Goal: Task Accomplishment & Management: Manage account settings

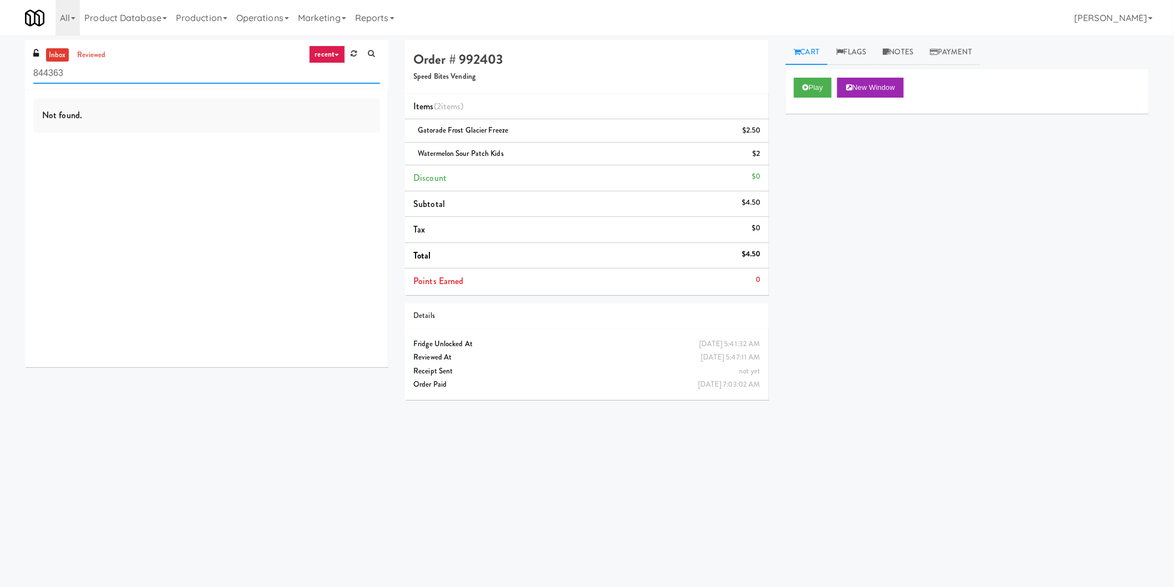
click at [146, 79] on input "844363" at bounding box center [206, 73] width 347 height 21
paste input "IKEA Etobicoke"
click at [146, 79] on input "IKEA Etobicoke" at bounding box center [206, 73] width 347 height 21
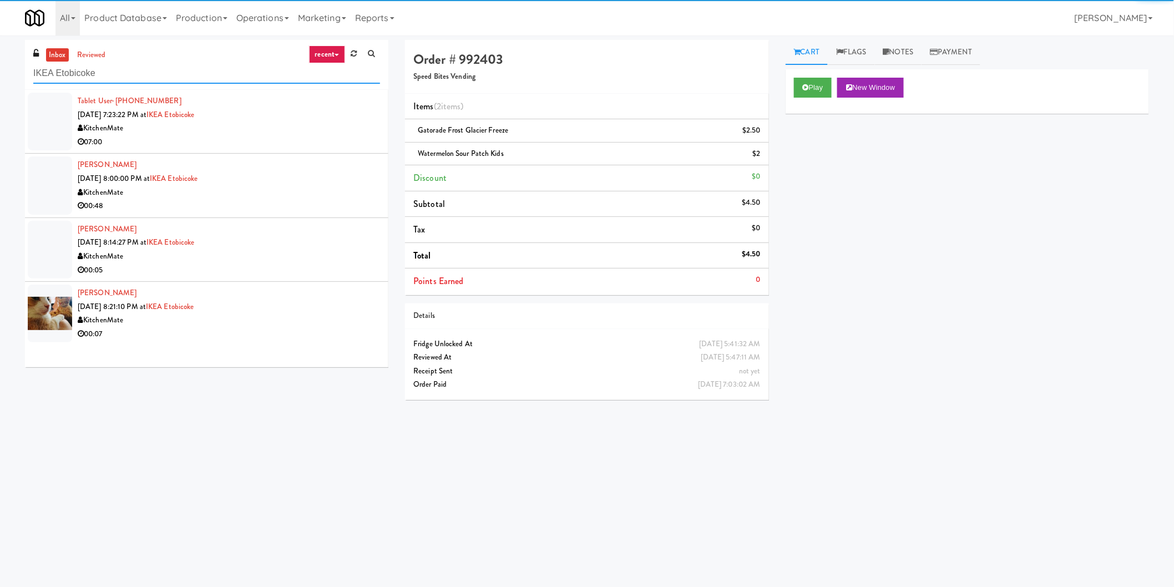
type input "IKEA Etobicoke"
click at [342, 133] on div "KitchenMate" at bounding box center [229, 128] width 302 height 14
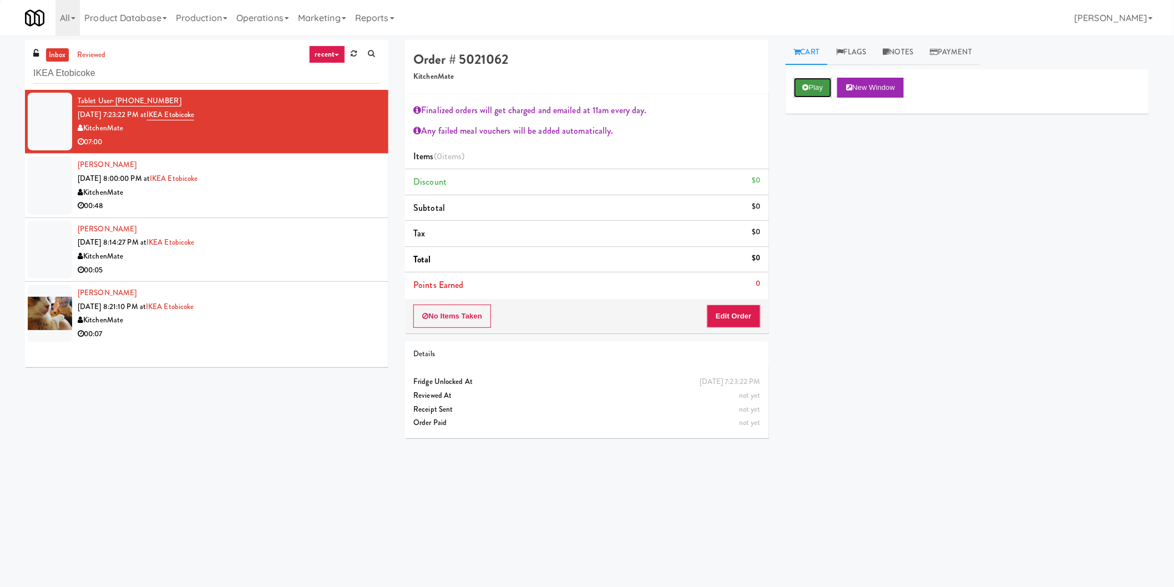
click at [826, 82] on button "Play" at bounding box center [813, 88] width 38 height 20
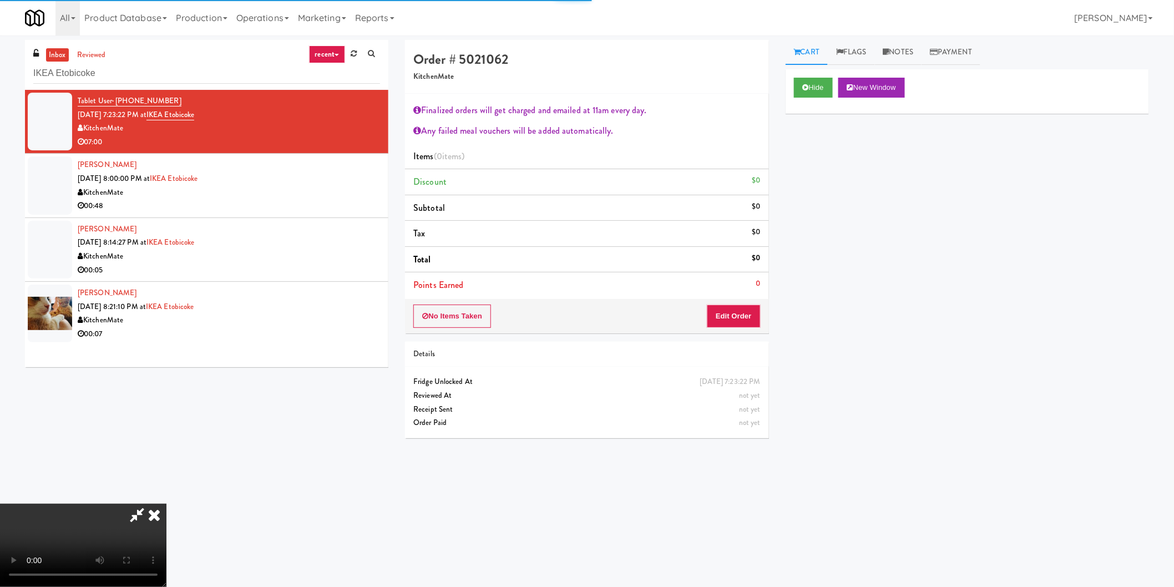
click at [750, 304] on div "No Items Taken Edit Order" at bounding box center [586, 316] width 363 height 34
click at [747, 311] on button "Edit Order" at bounding box center [734, 316] width 54 height 23
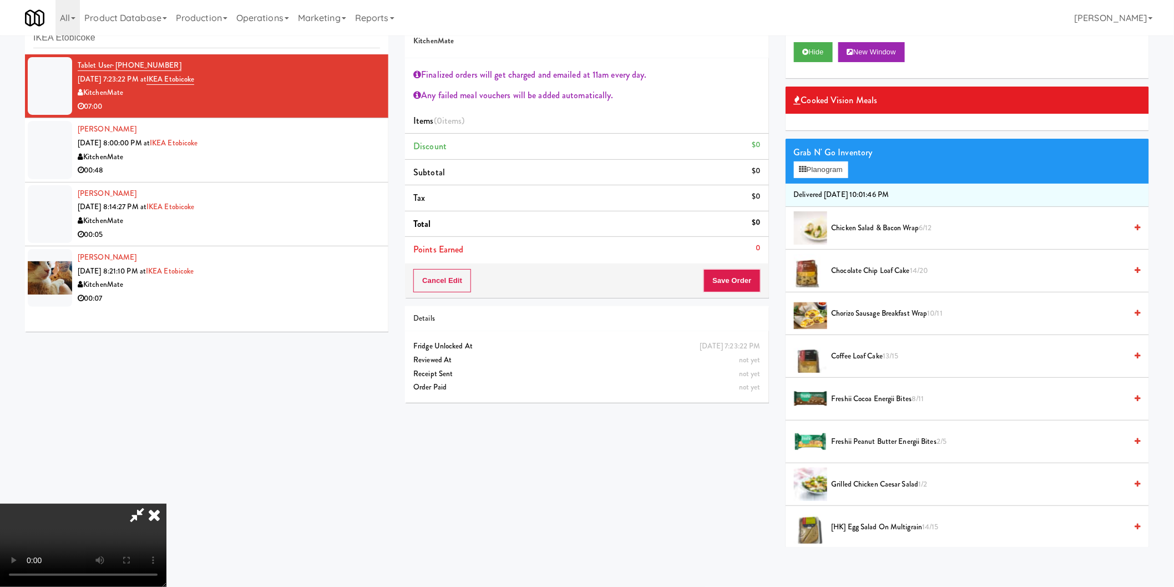
click at [166, 504] on video at bounding box center [83, 545] width 166 height 83
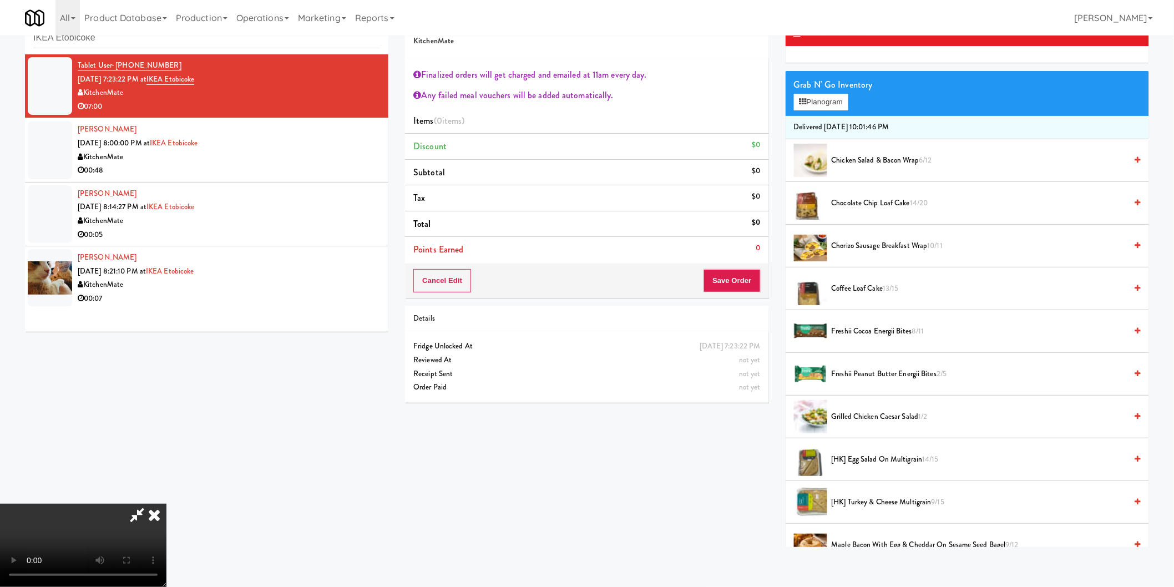
scroll to position [123, 0]
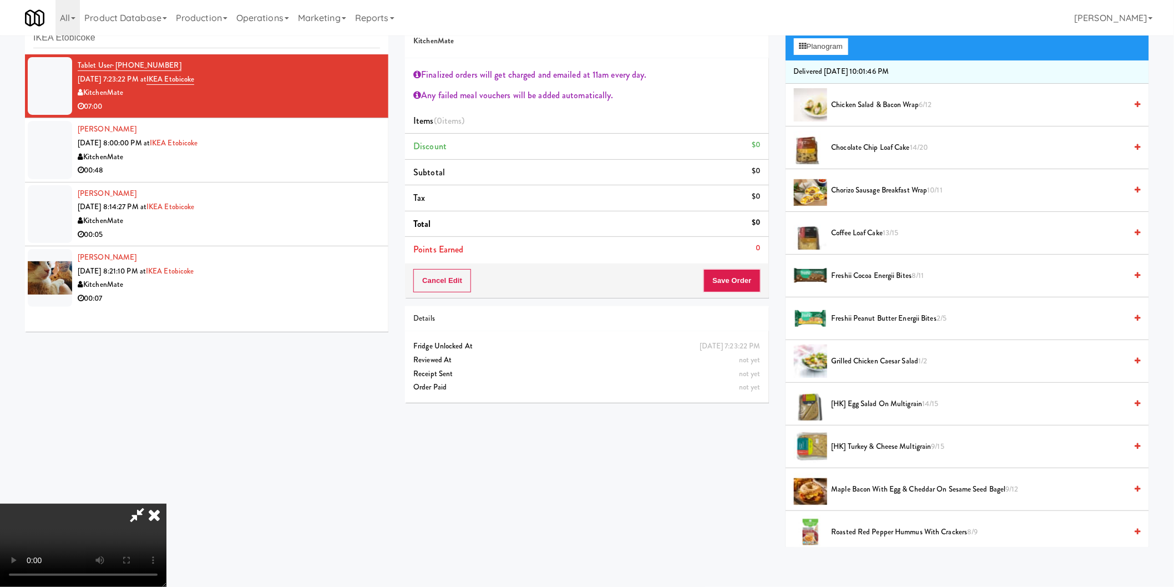
click at [861, 436] on li "[HK] Turkey & Cheese Multigrain 9/15" at bounding box center [966, 446] width 363 height 43
click at [866, 446] on span "[HK] Turkey & Cheese Multigrain 9/15" at bounding box center [978, 447] width 295 height 14
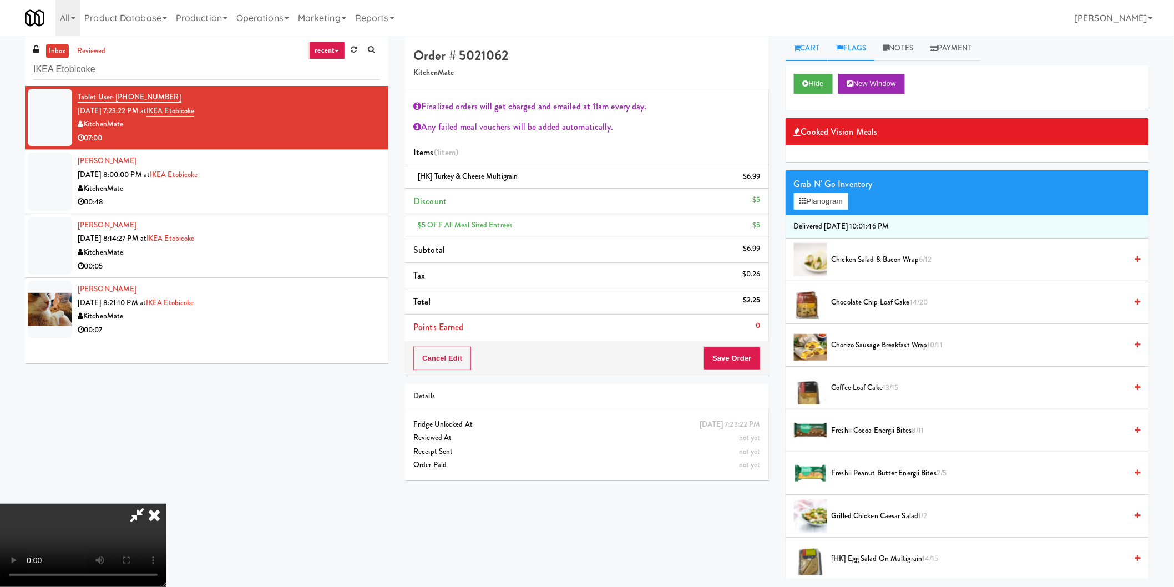
scroll to position [0, 0]
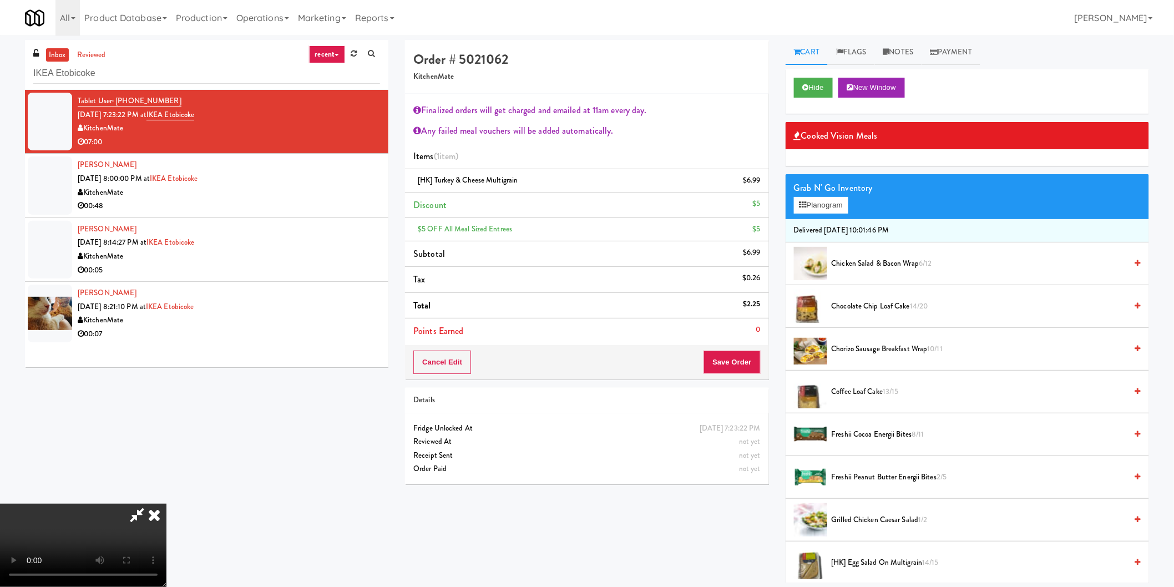
click at [892, 39] on div "inbox reviewed recent all unclear take inventory issue suspicious failed recent…" at bounding box center [587, 308] width 1174 height 547
click at [901, 55] on link "Notes" at bounding box center [898, 52] width 47 height 25
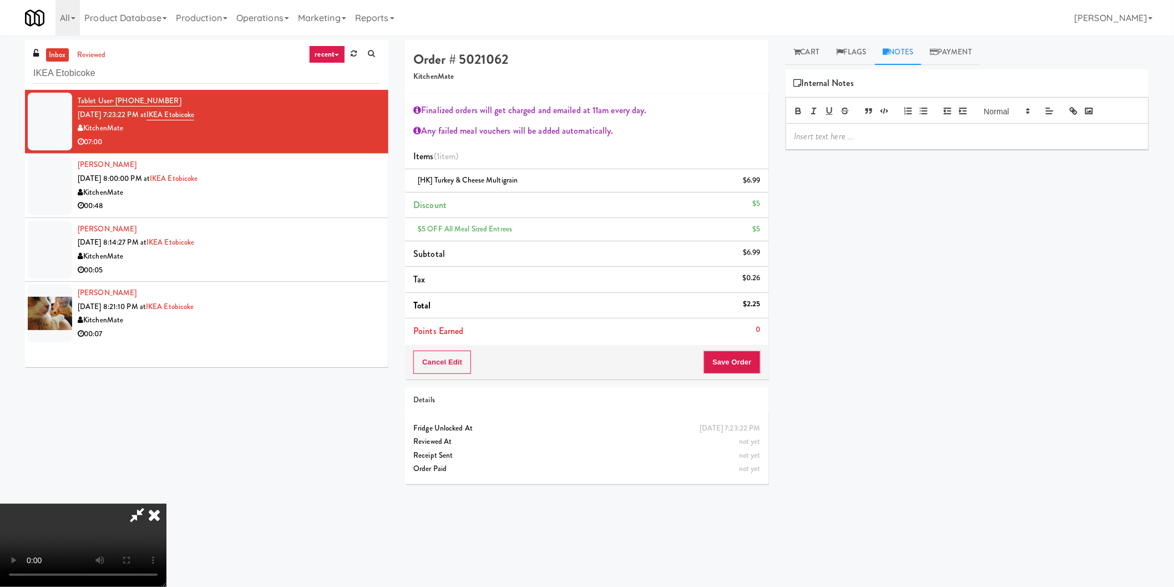
click at [889, 138] on p at bounding box center [967, 136] width 346 height 12
click at [801, 53] on link "Cart" at bounding box center [806, 52] width 43 height 25
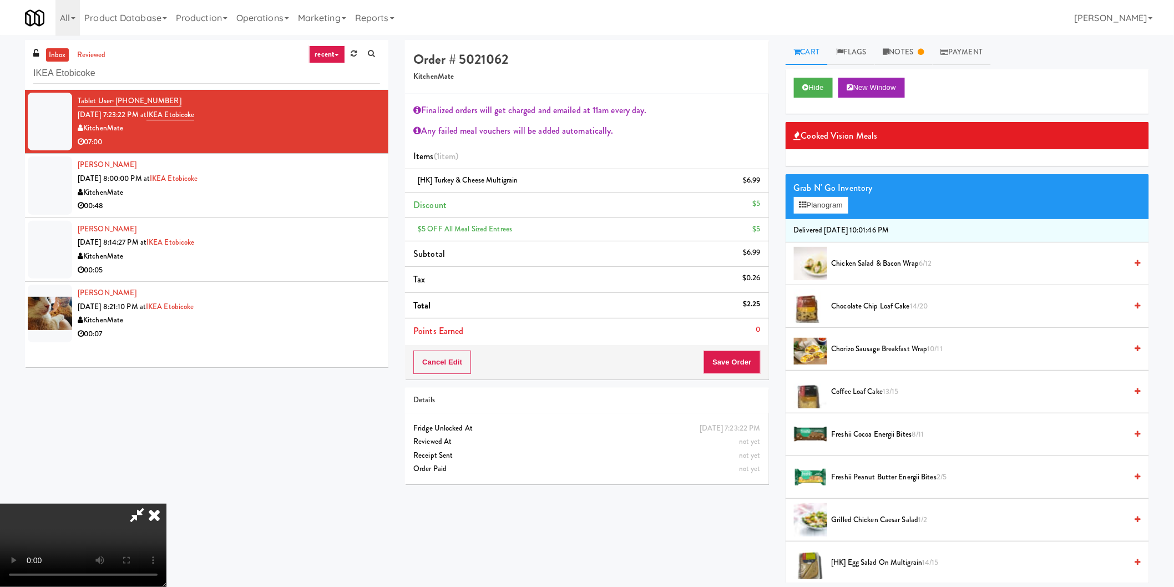
drag, startPoint x: 687, startPoint y: 40, endPoint x: 653, endPoint y: 75, distance: 48.2
click at [166, 504] on icon at bounding box center [154, 515] width 24 height 22
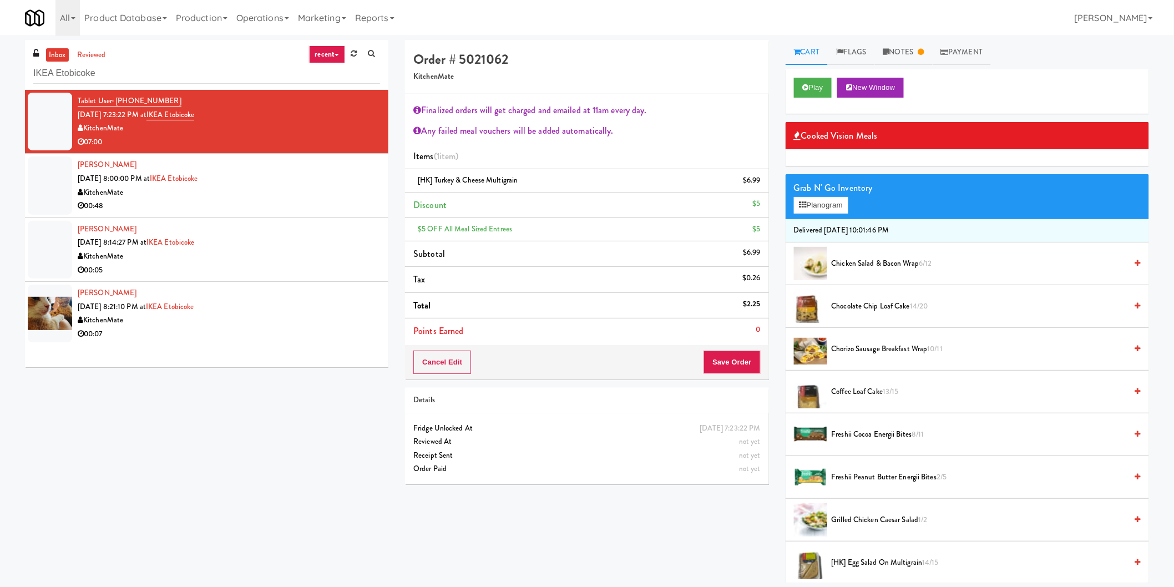
click at [308, 197] on div "KitchenMate" at bounding box center [229, 193] width 302 height 14
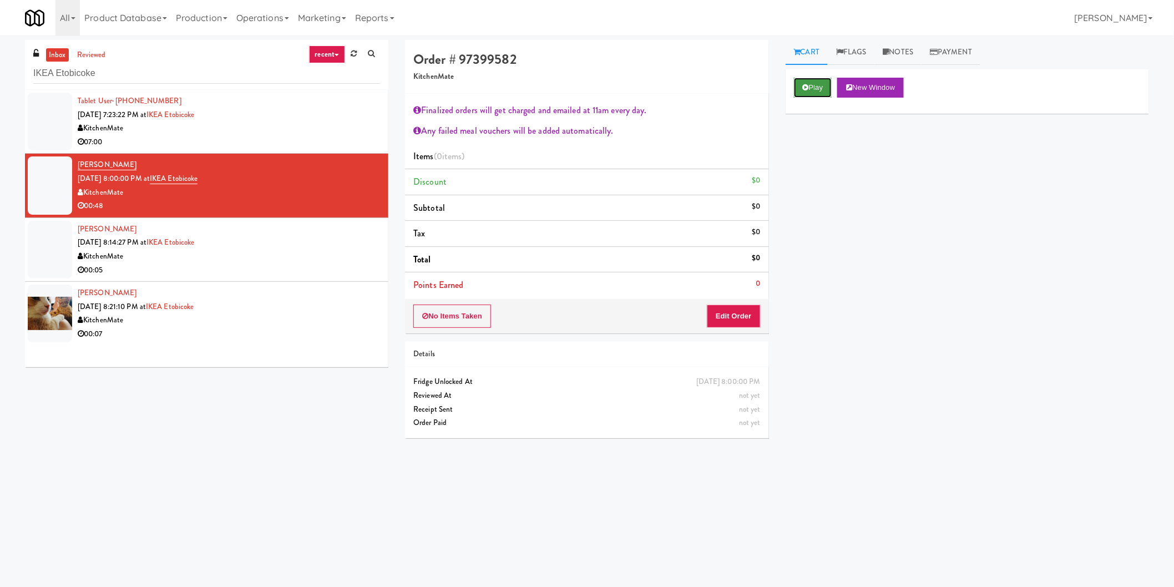
click at [806, 85] on icon at bounding box center [806, 87] width 6 height 7
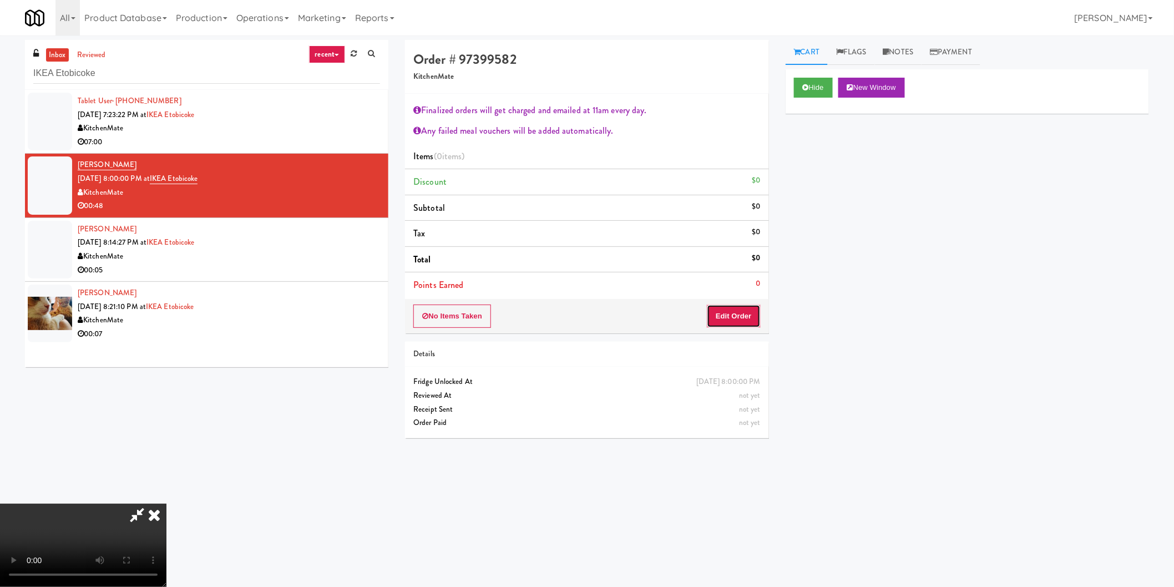
click at [740, 319] on button "Edit Order" at bounding box center [734, 316] width 54 height 23
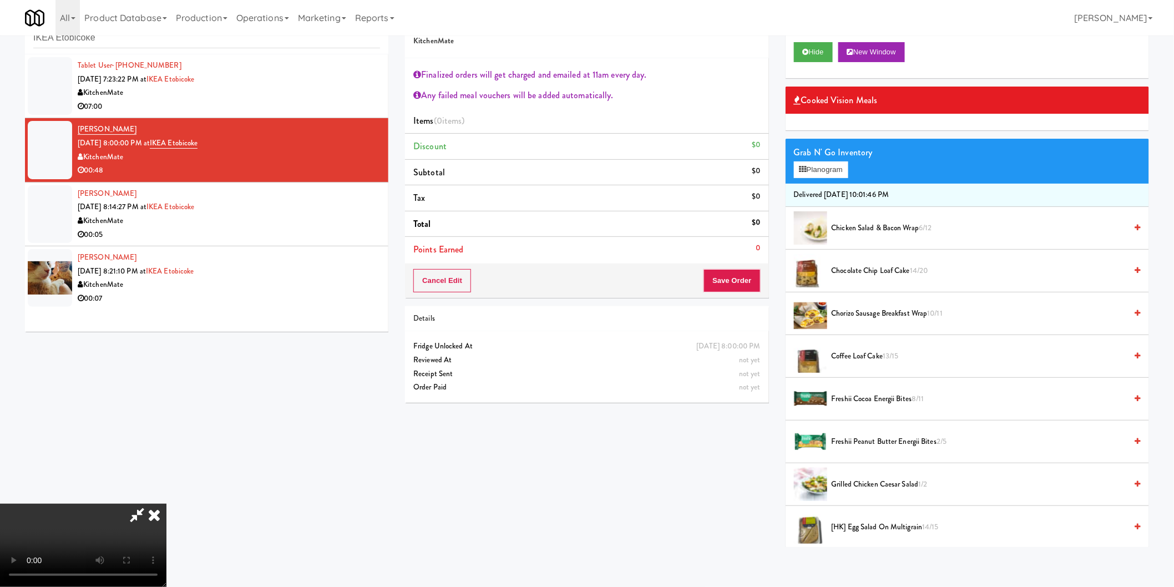
click at [166, 504] on icon at bounding box center [154, 515] width 24 height 22
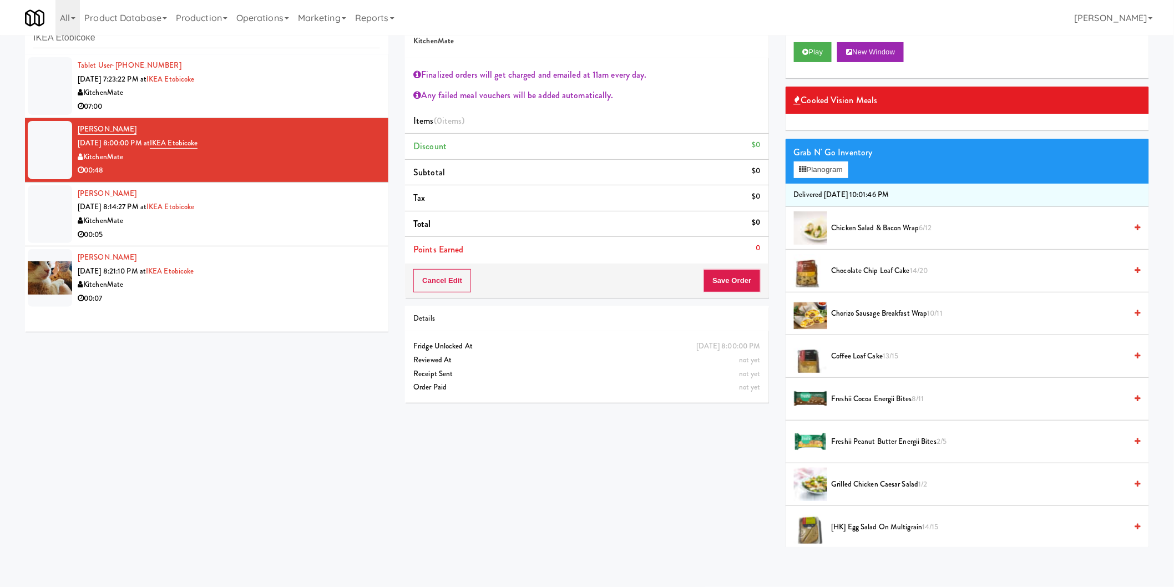
click at [291, 94] on div "KitchenMate" at bounding box center [229, 93] width 302 height 14
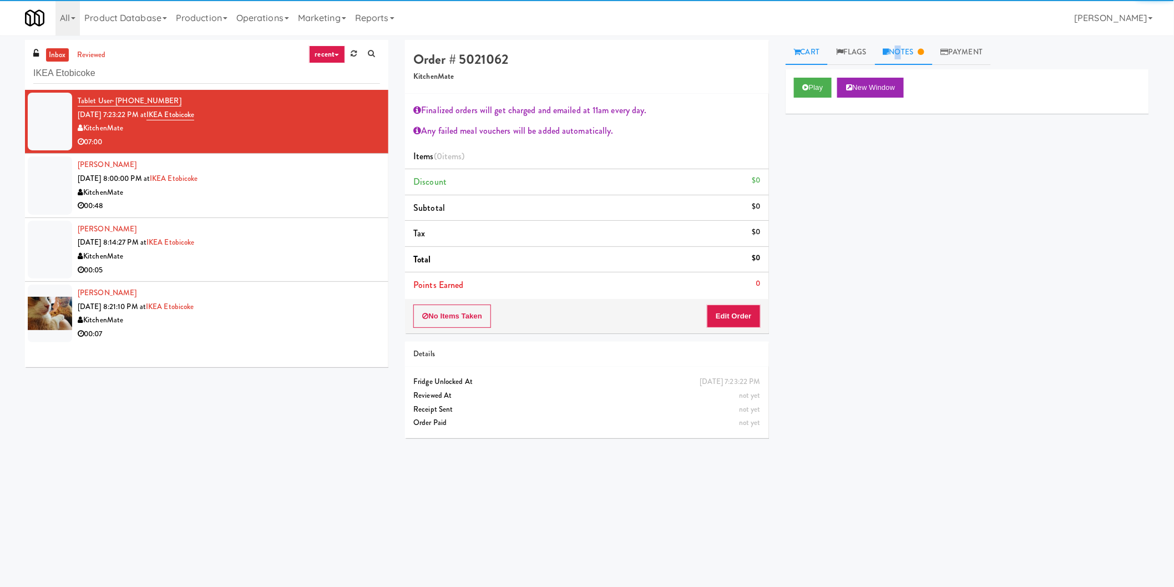
click at [899, 50] on link "Notes" at bounding box center [904, 52] width 58 height 25
click at [939, 150] on div "James: The video last 5 minutes" at bounding box center [966, 137] width 363 height 26
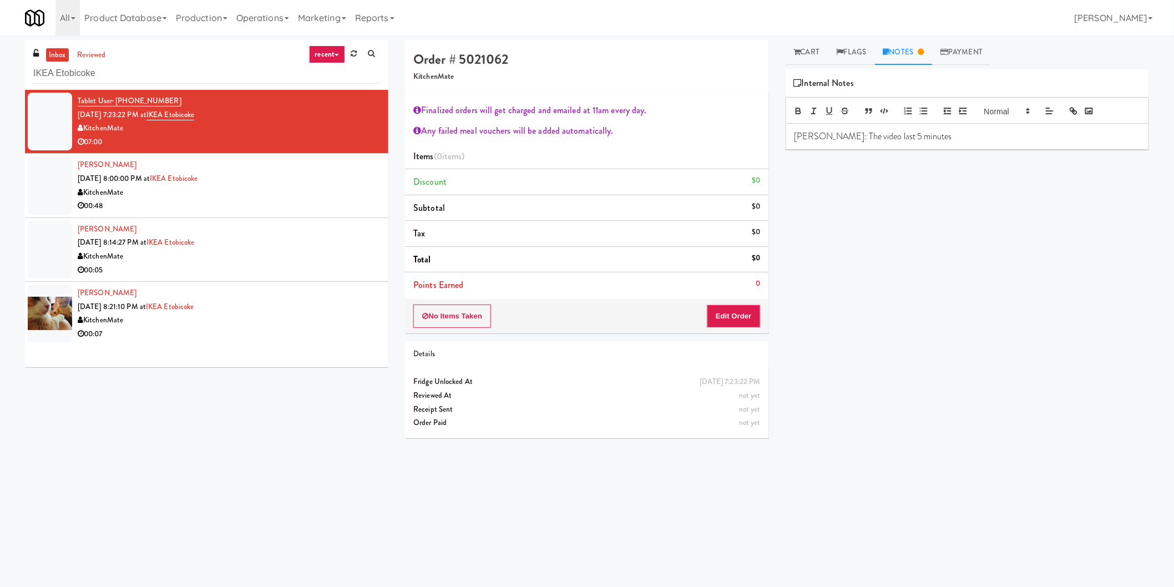
click at [946, 140] on p "James: The video last 5 minutes" at bounding box center [967, 136] width 346 height 12
click at [801, 50] on link "Cart" at bounding box center [806, 52] width 43 height 25
click at [807, 78] on button "Play" at bounding box center [813, 88] width 38 height 20
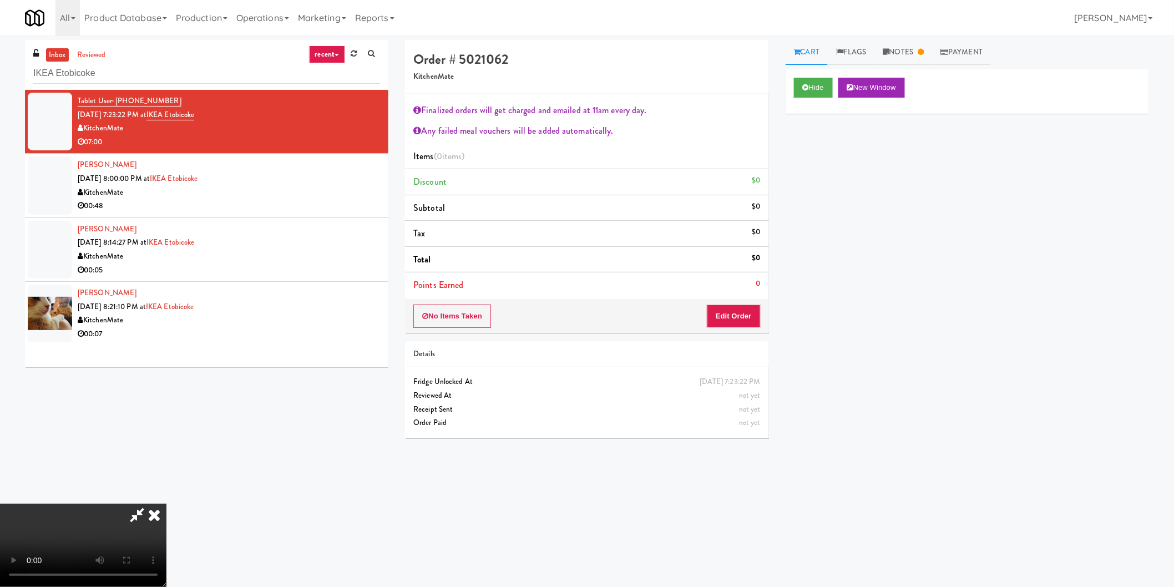
click at [166, 504] on icon at bounding box center [154, 515] width 24 height 22
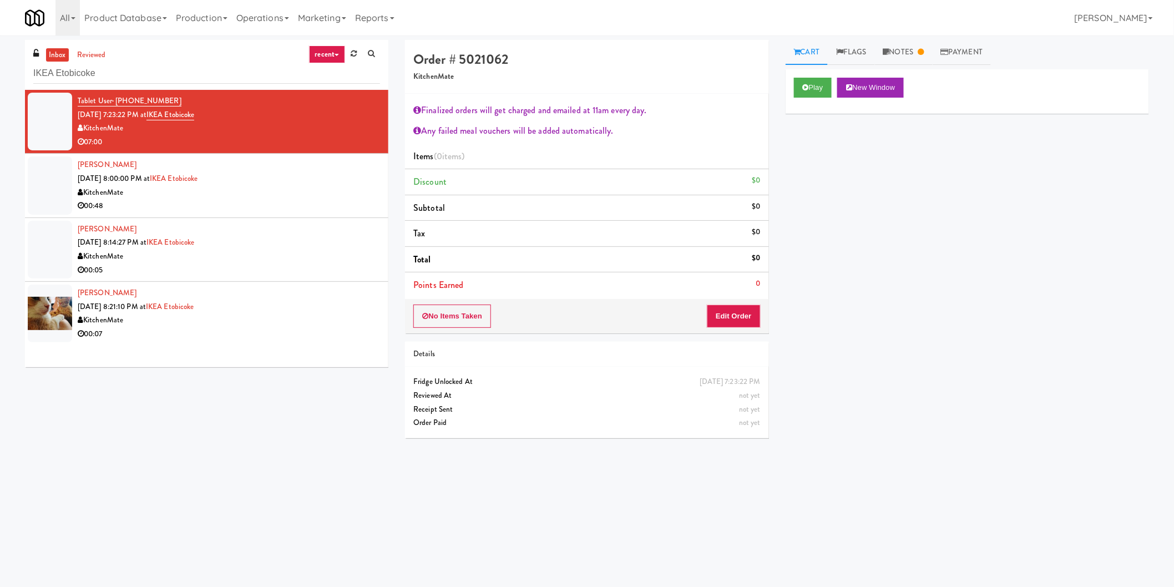
drag, startPoint x: 724, startPoint y: 303, endPoint x: 729, endPoint y: 308, distance: 7.1
click at [725, 306] on div "No Items Taken Edit Order" at bounding box center [586, 316] width 363 height 34
click at [743, 318] on button "Edit Order" at bounding box center [734, 316] width 54 height 23
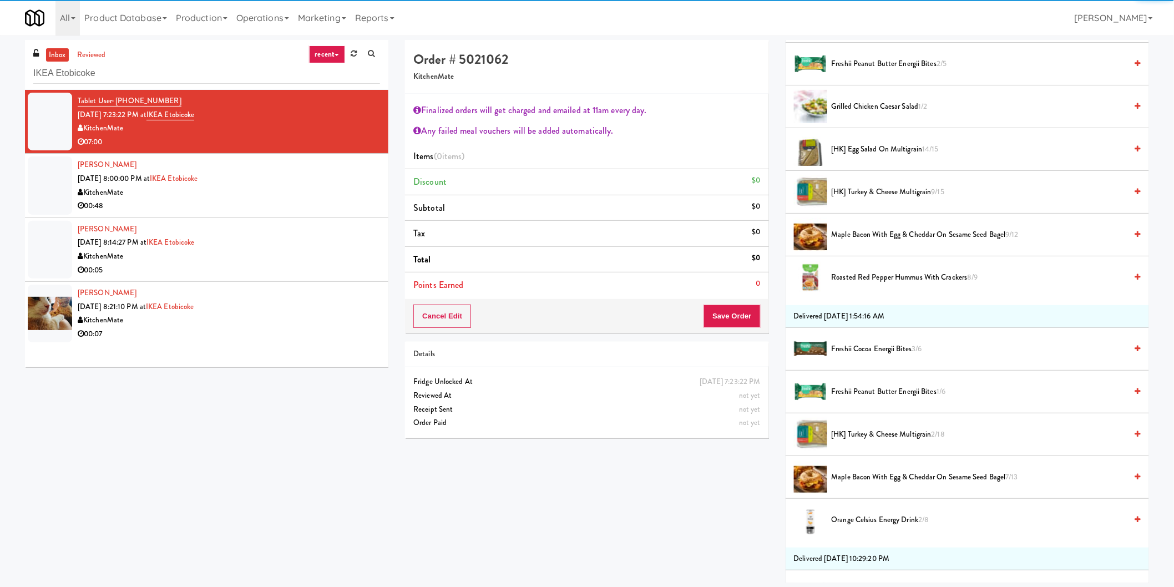
scroll to position [431, 0]
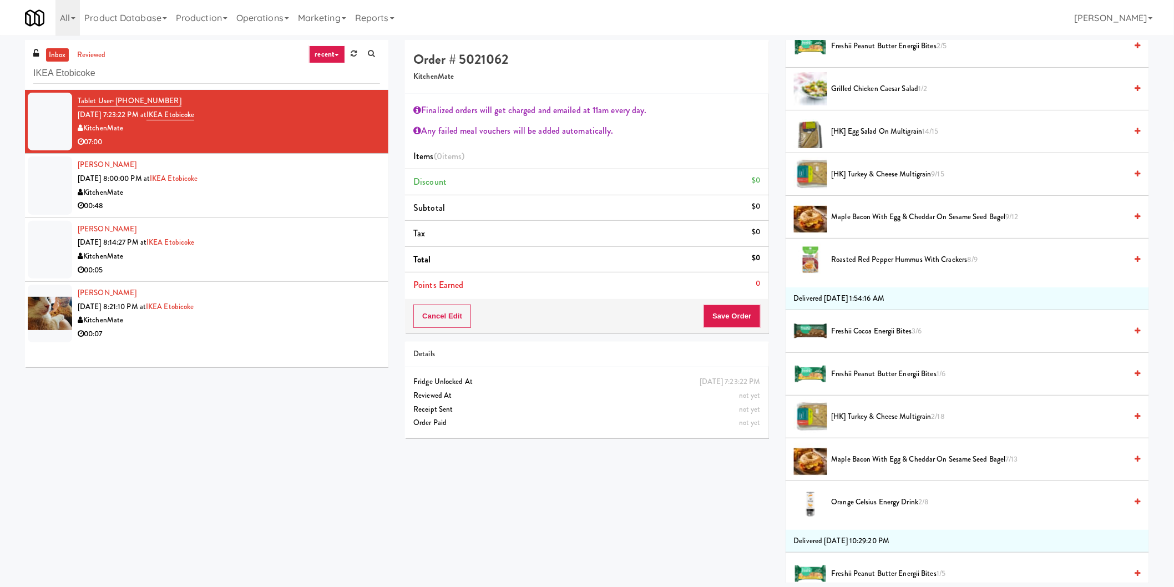
click at [868, 378] on span "Freshii Peanut Butter Energii Bites 1/6" at bounding box center [978, 374] width 295 height 14
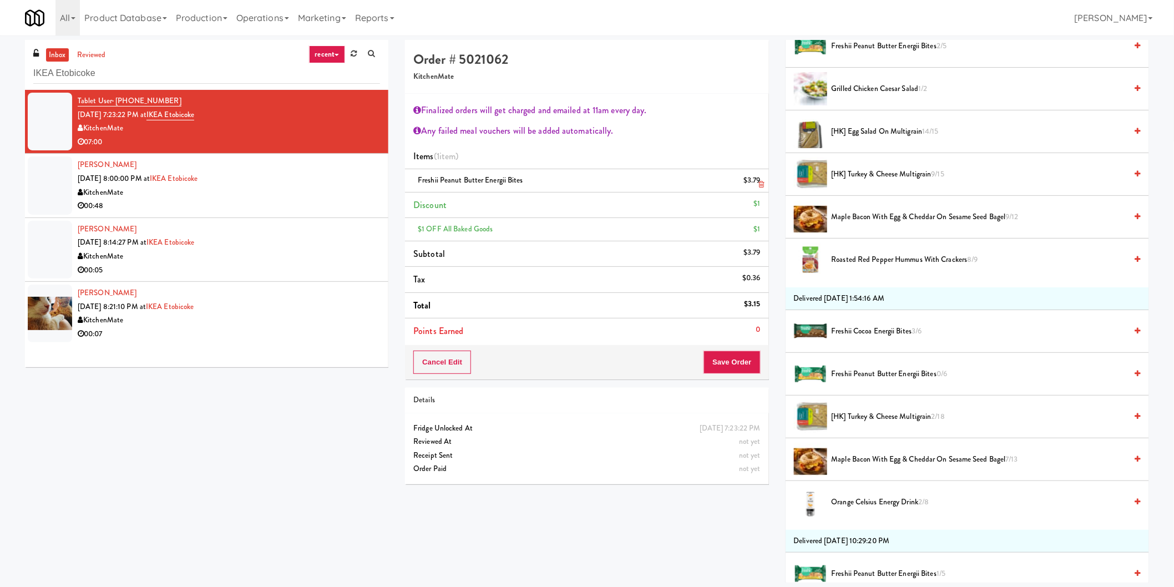
click at [763, 182] on icon at bounding box center [762, 184] width 6 height 7
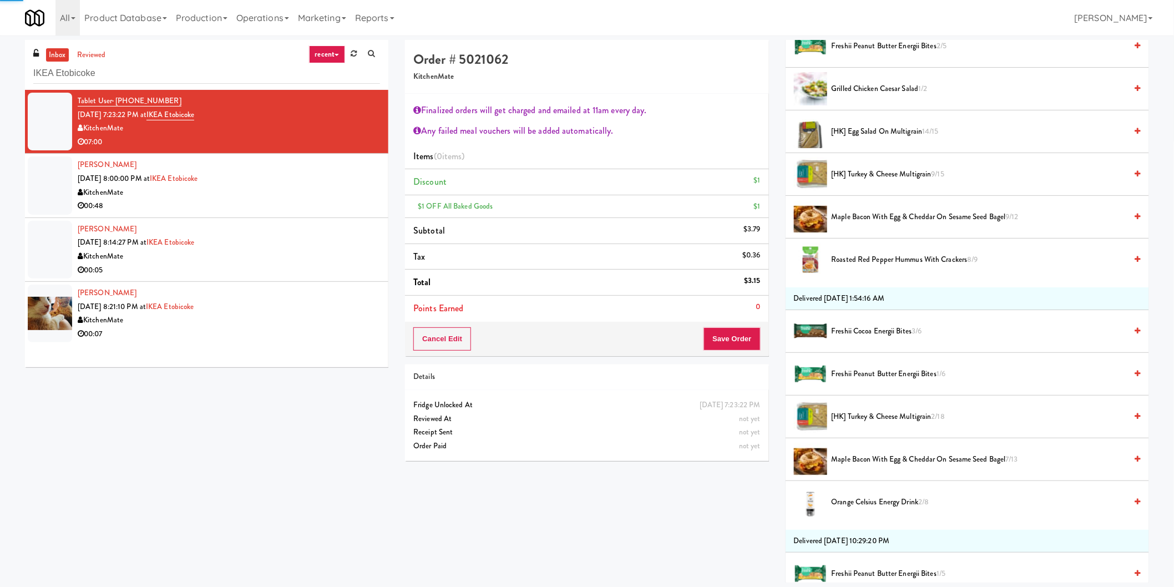
click at [849, 175] on span "[HK] Turkey & Cheese Multigrain 9/15" at bounding box center [978, 175] width 295 height 14
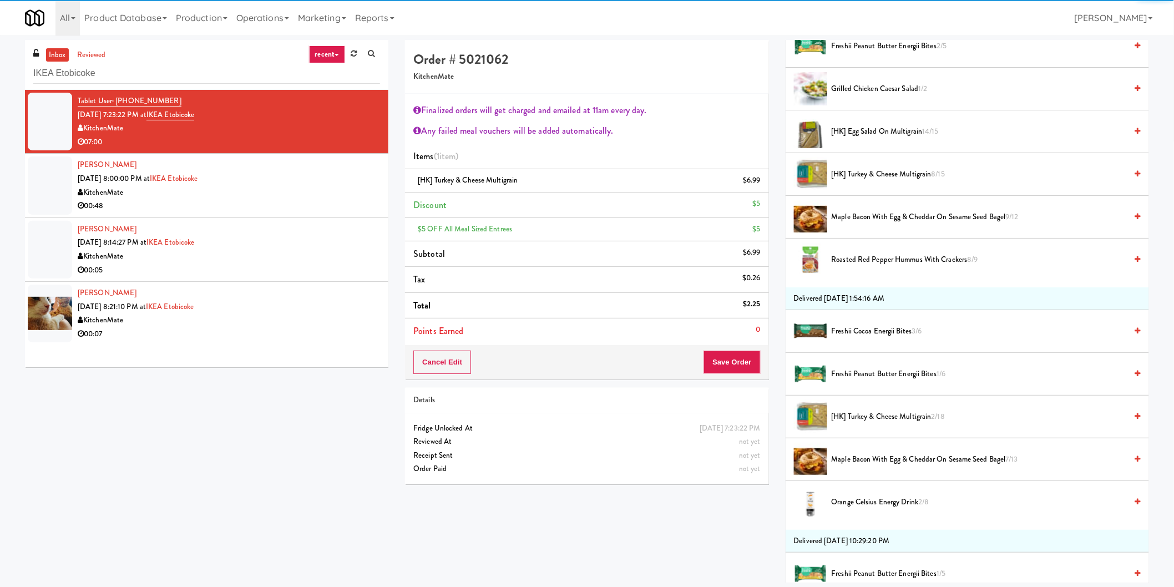
click at [747, 331] on li "Points Earned 0" at bounding box center [586, 331] width 363 height 26
click at [752, 369] on button "Save Order" at bounding box center [731, 362] width 57 height 23
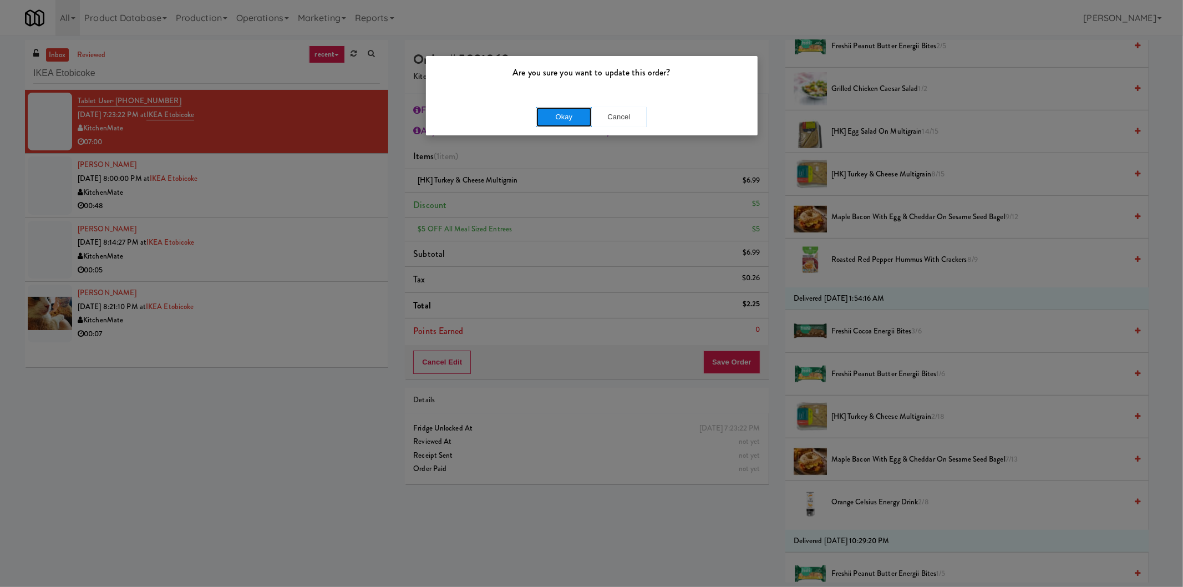
click at [572, 126] on button "Okay" at bounding box center [563, 117] width 55 height 20
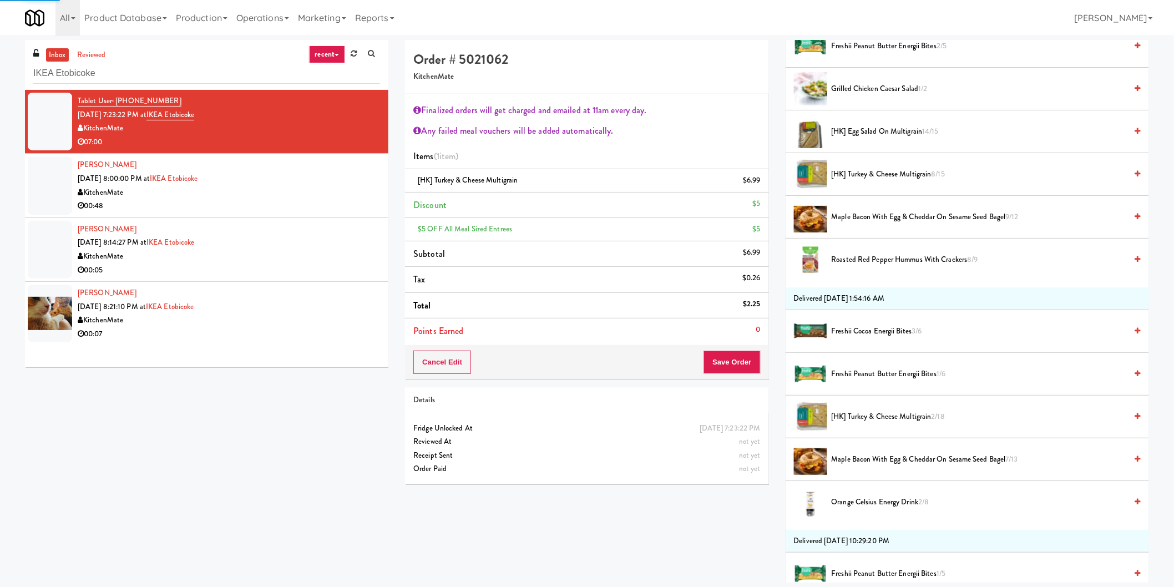
scroll to position [0, 0]
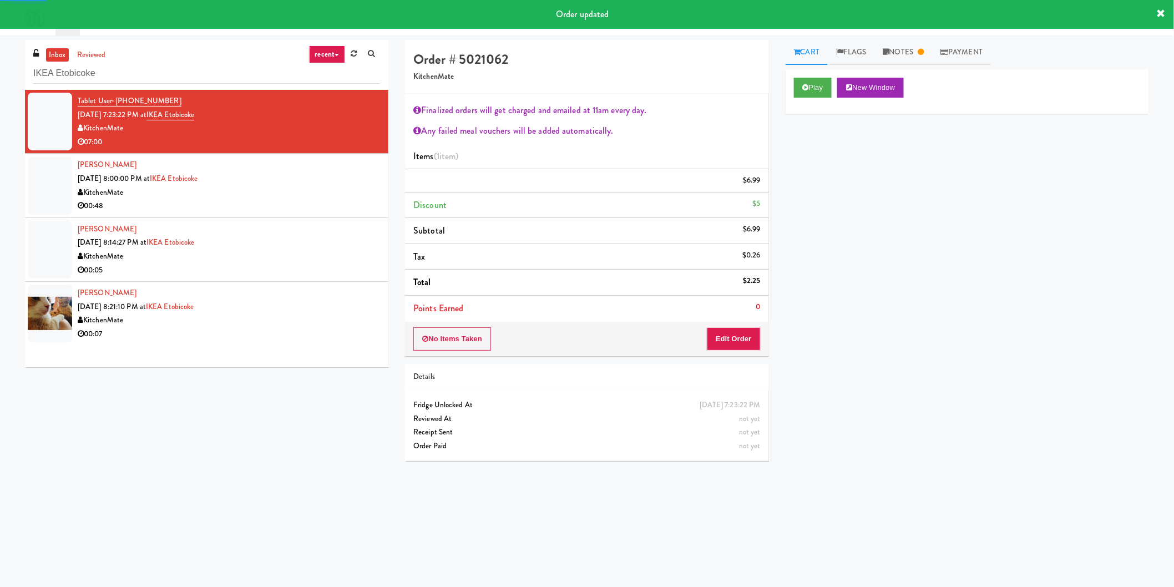
click at [311, 197] on div "KitchenMate" at bounding box center [229, 193] width 302 height 14
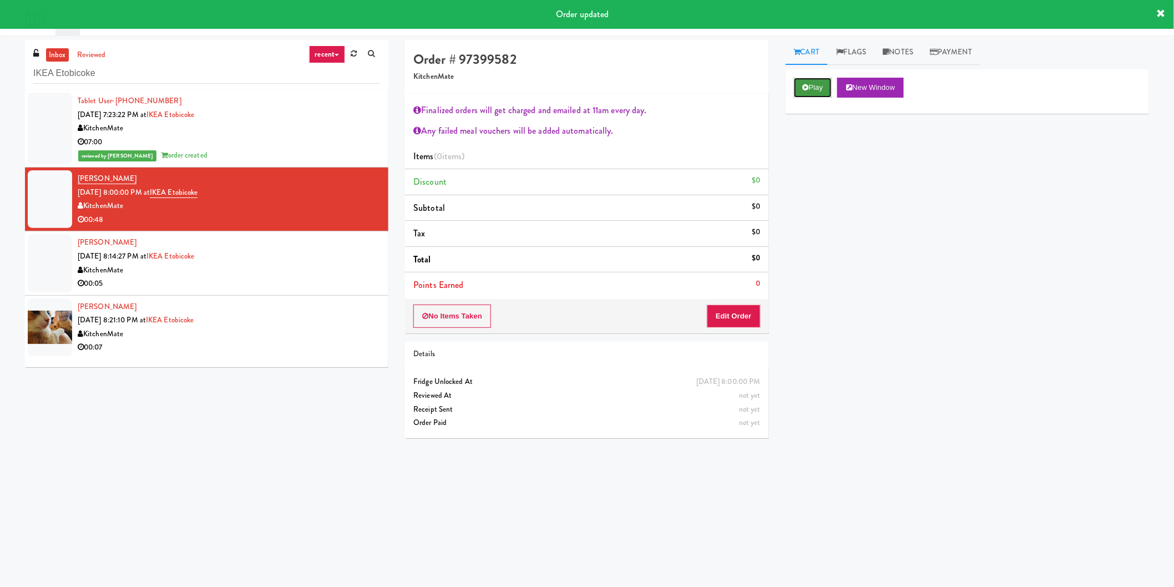
click at [814, 88] on button "Play" at bounding box center [813, 88] width 38 height 20
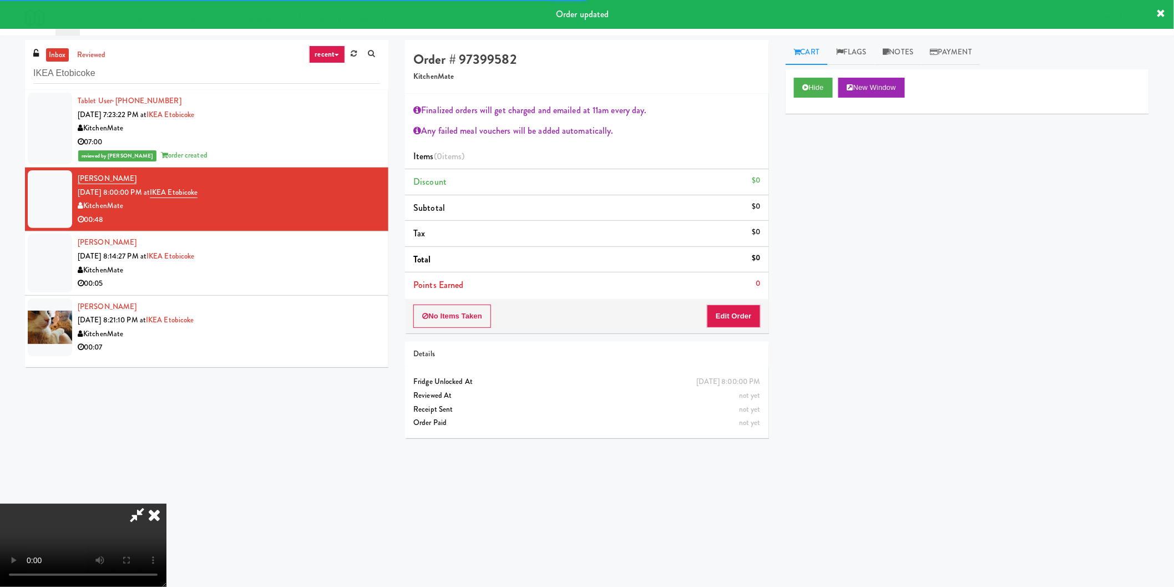
click at [736, 285] on li "Points Earned 0" at bounding box center [586, 285] width 363 height 26
click at [739, 308] on button "Edit Order" at bounding box center [734, 316] width 54 height 23
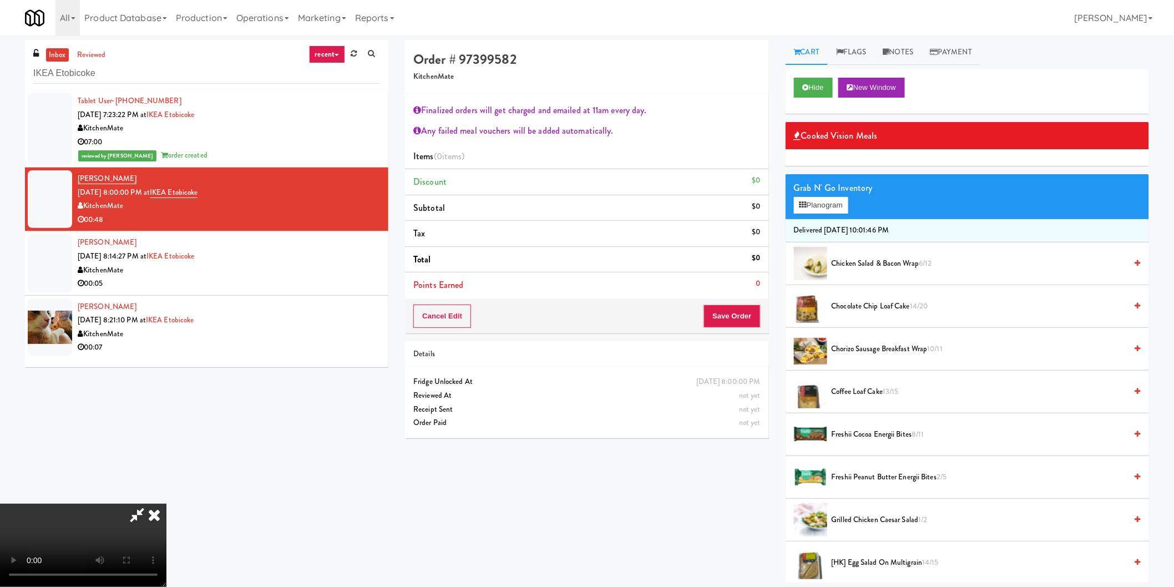
scroll to position [230, 0]
click at [166, 504] on video at bounding box center [83, 545] width 166 height 83
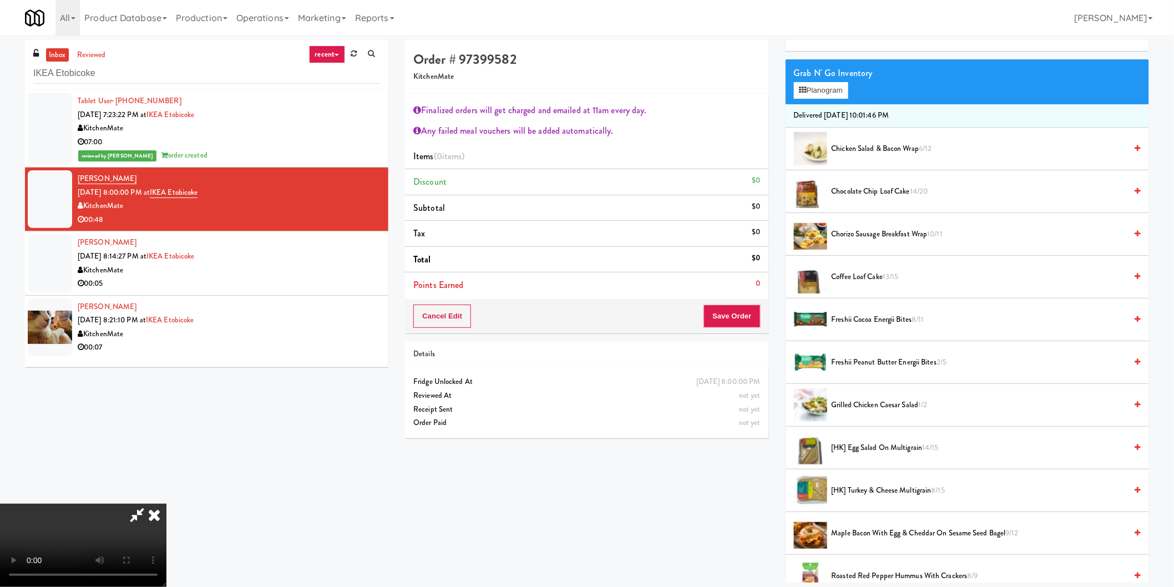
scroll to position [123, 0]
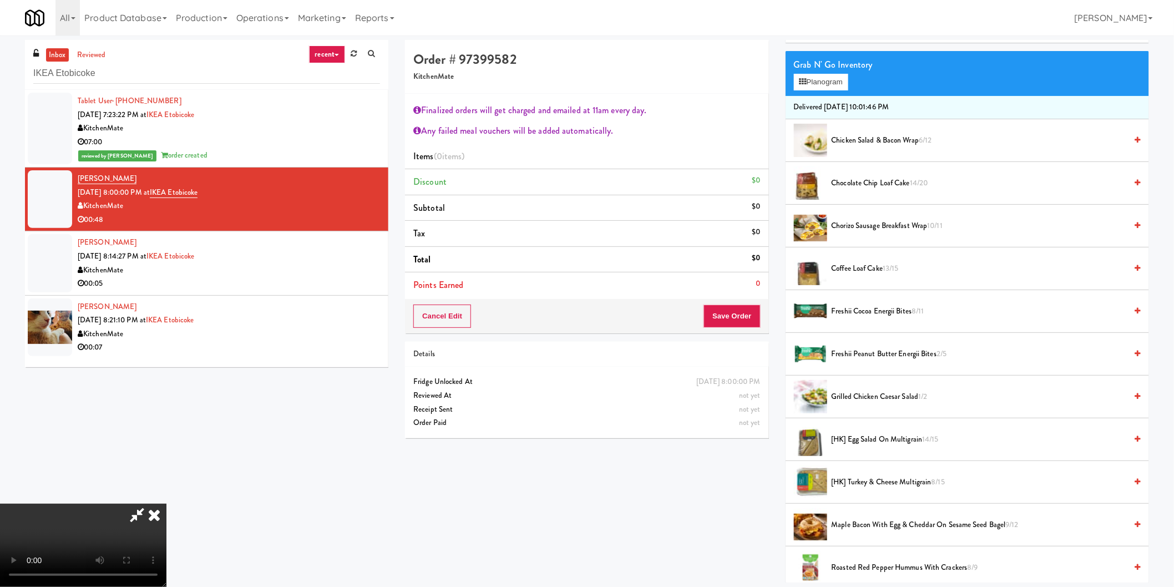
click at [857, 479] on span "[HK] Turkey & Cheese Multigrain 8/15" at bounding box center [978, 482] width 295 height 14
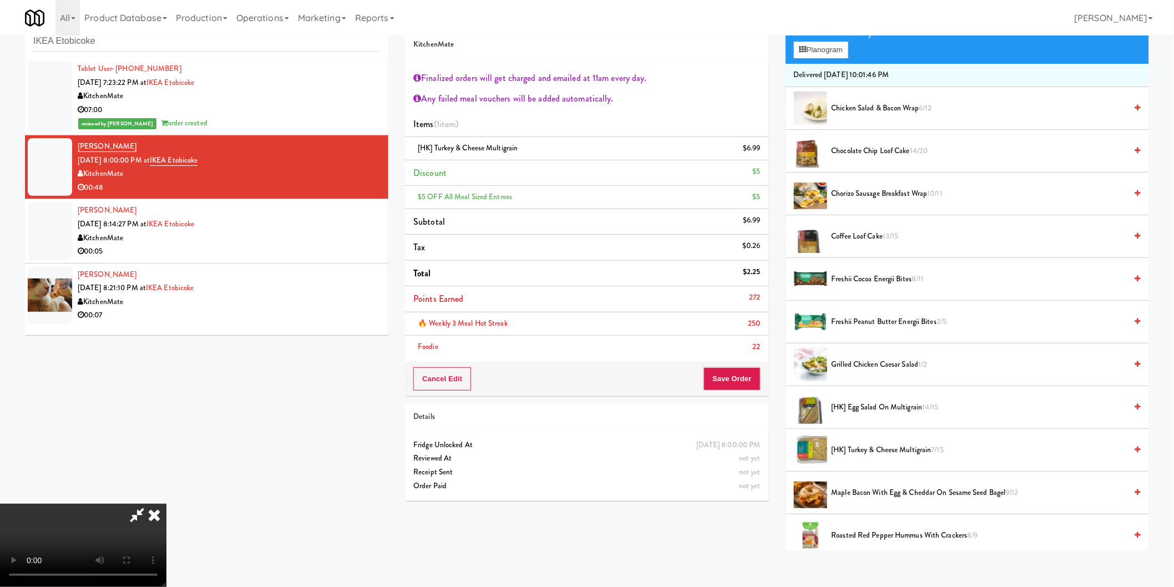
scroll to position [35, 0]
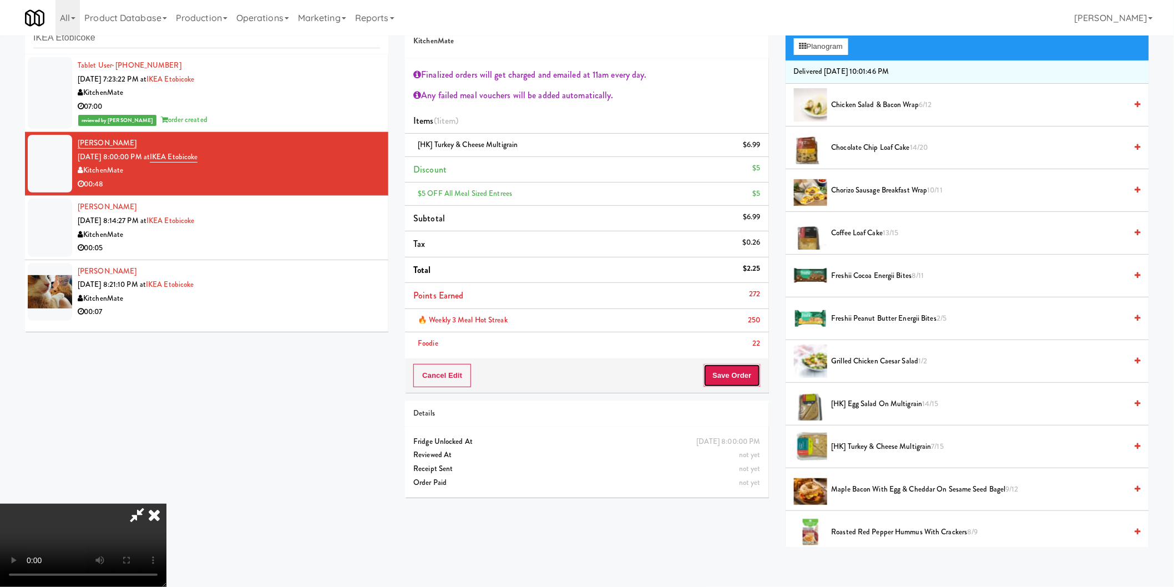
click at [734, 373] on button "Save Order" at bounding box center [731, 375] width 57 height 23
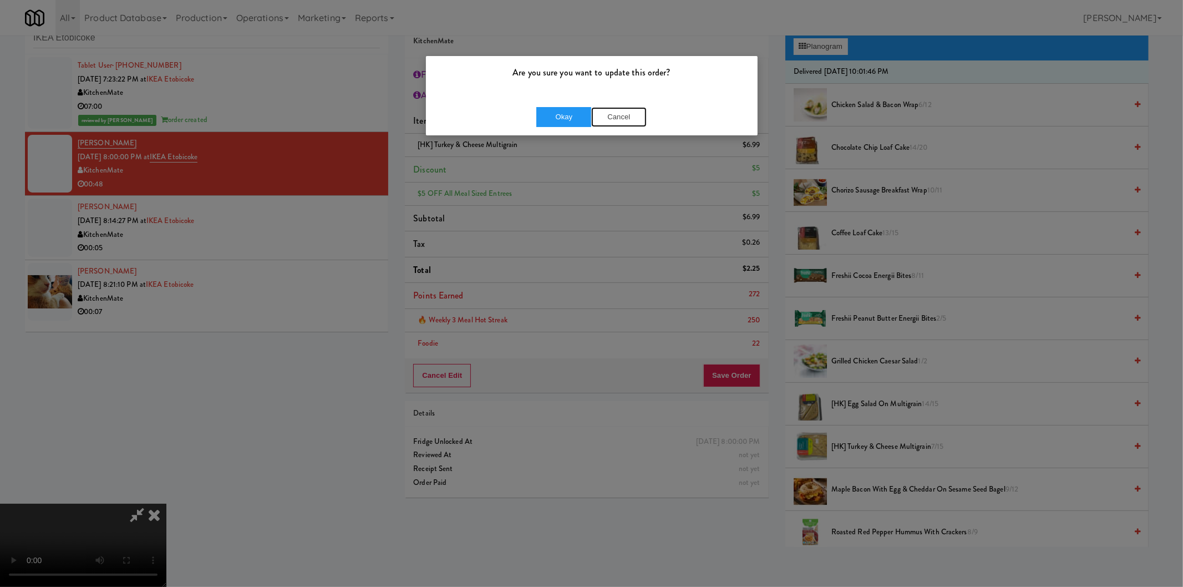
click at [623, 118] on button "Cancel" at bounding box center [618, 117] width 55 height 20
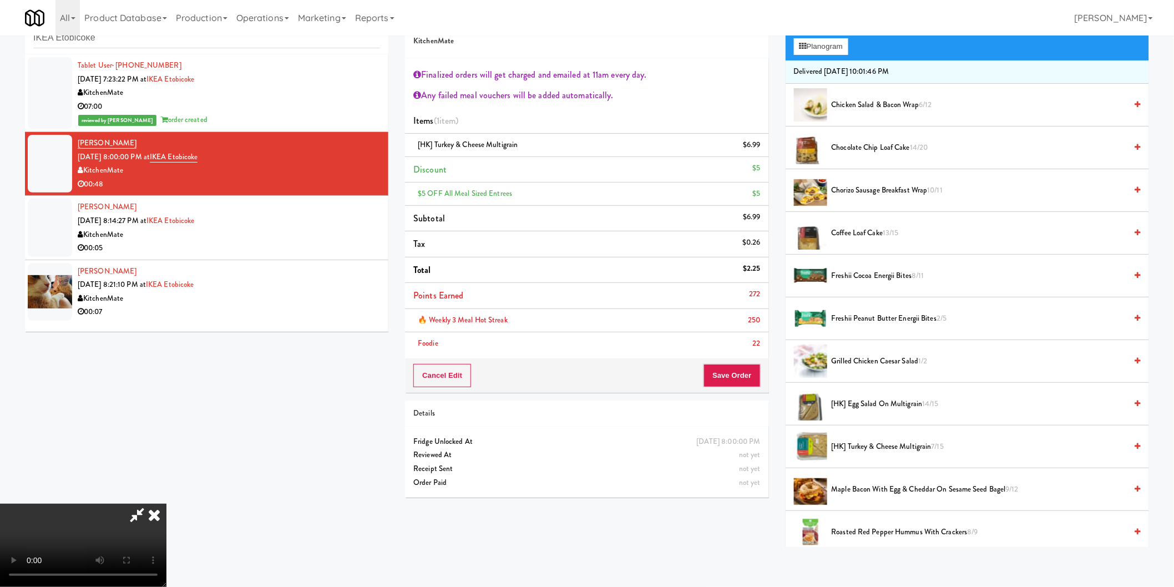
scroll to position [230, 0]
click at [739, 353] on li "Foodie 22" at bounding box center [586, 343] width 363 height 23
click at [738, 378] on button "Save Order" at bounding box center [731, 375] width 57 height 23
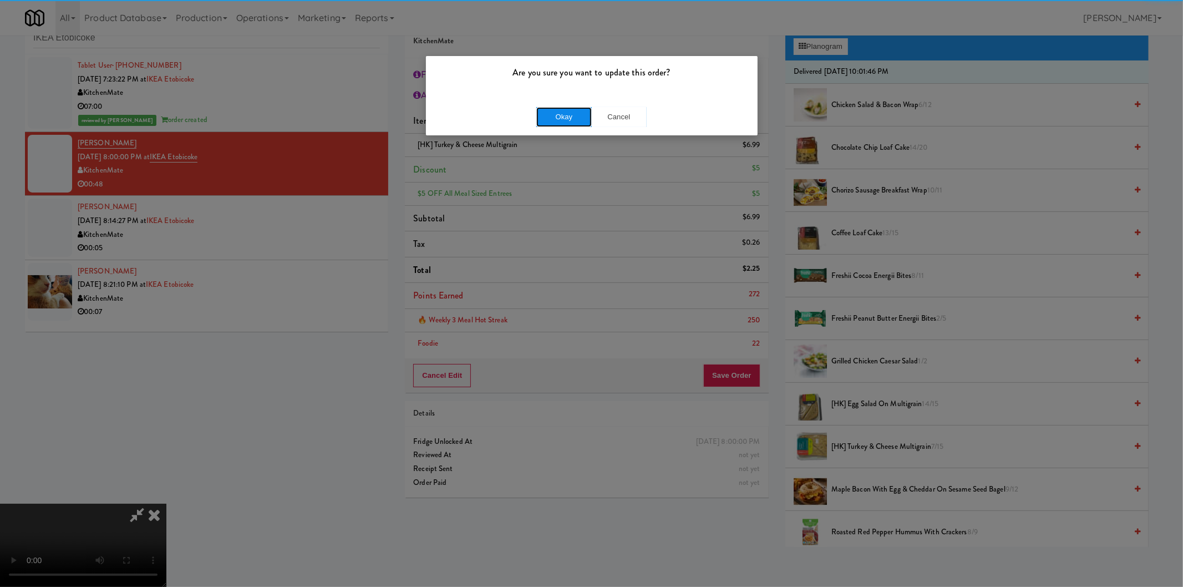
click at [550, 120] on button "Okay" at bounding box center [563, 117] width 55 height 20
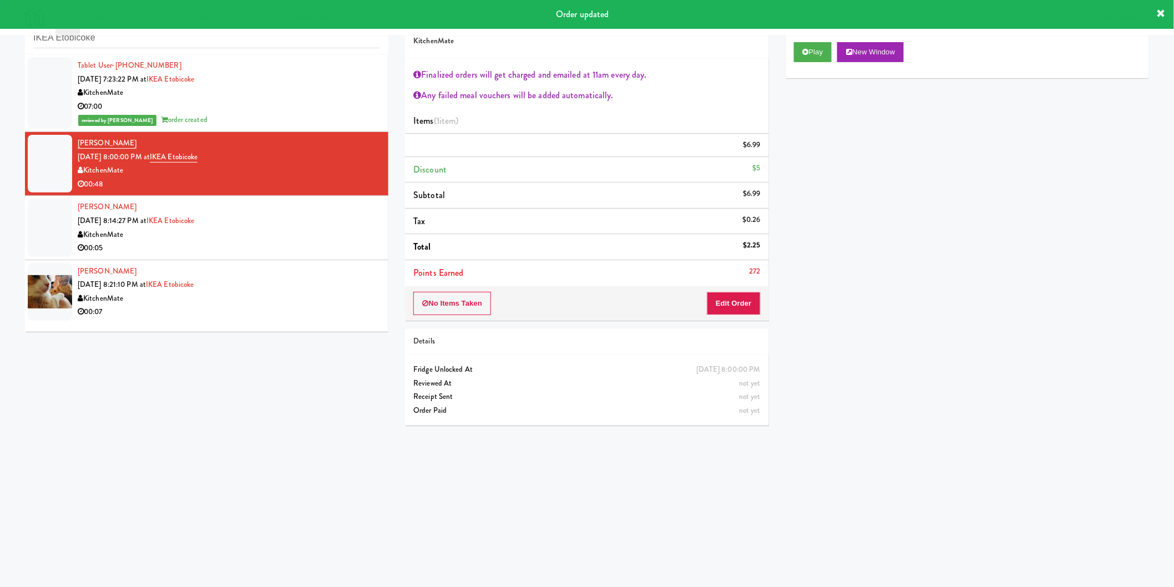
scroll to position [0, 0]
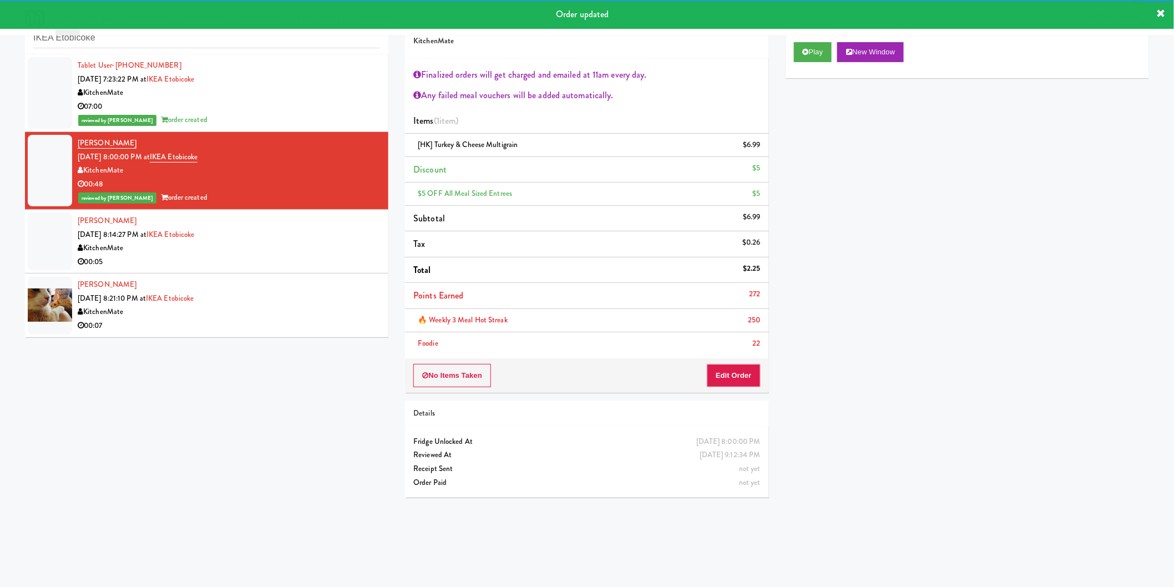
drag, startPoint x: 267, startPoint y: 230, endPoint x: 366, endPoint y: 215, distance: 100.3
click at [268, 230] on div "Shaishav Patel Oct 3, 2025 8:14:27 PM at IKEA Etobicoke KitchenMate 00:05" at bounding box center [229, 241] width 302 height 54
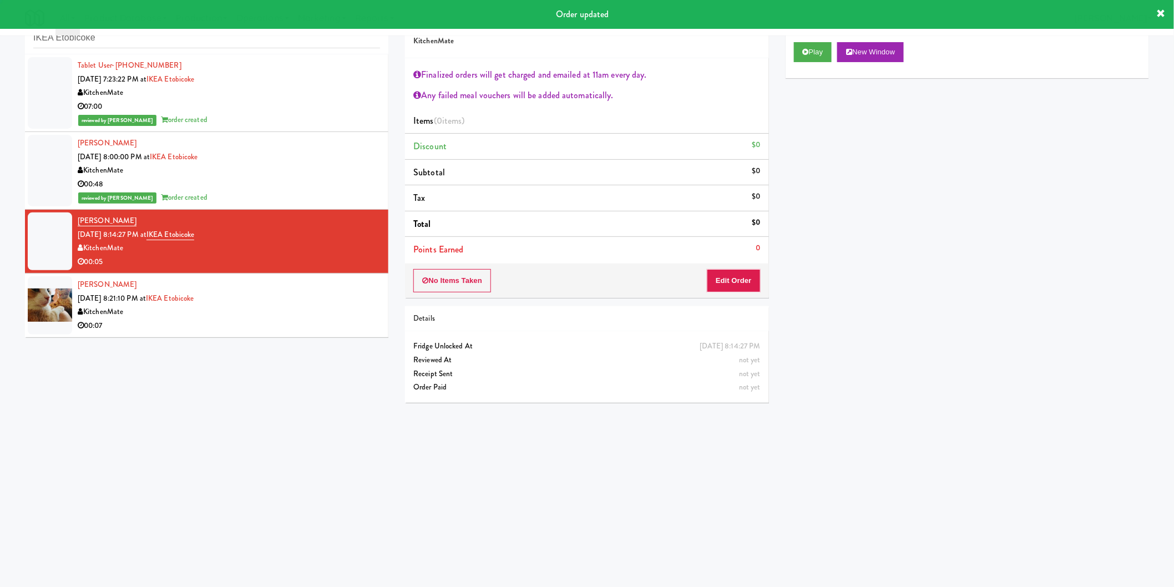
click at [836, 53] on div "Play New Window" at bounding box center [967, 52] width 347 height 20
click at [819, 54] on button "Play" at bounding box center [813, 52] width 38 height 20
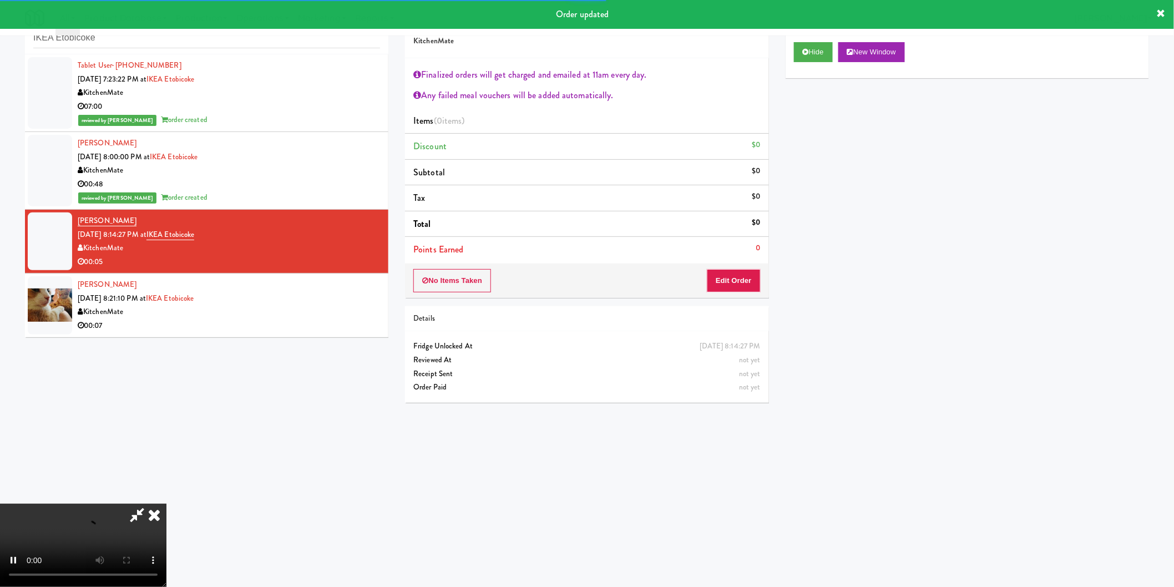
click at [736, 268] on div "No Items Taken Edit Order" at bounding box center [586, 280] width 363 height 34
click at [732, 281] on button "Edit Order" at bounding box center [734, 280] width 54 height 23
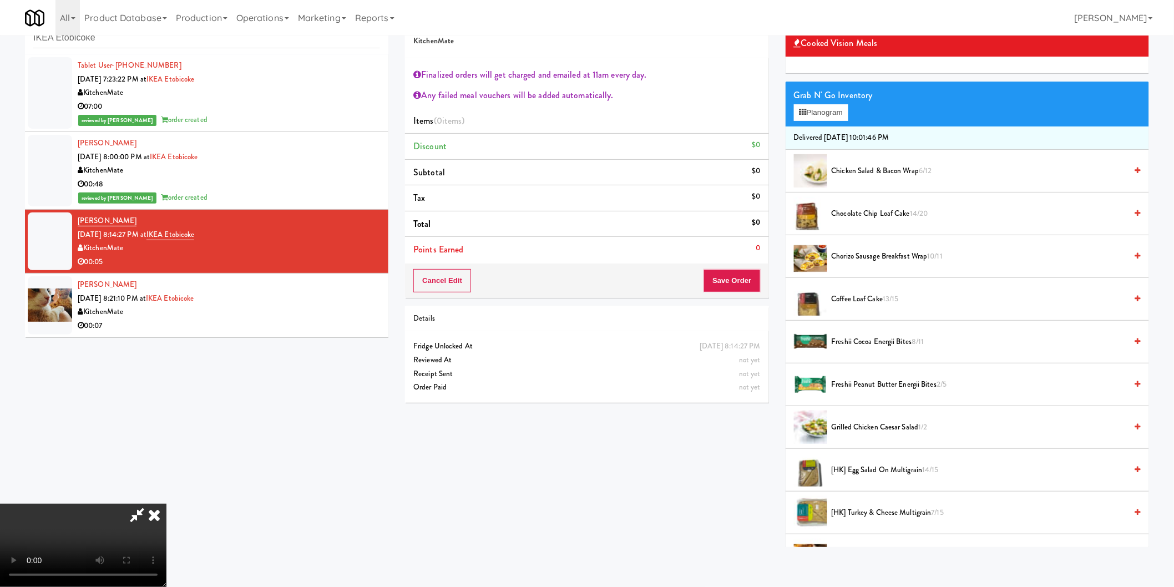
scroll to position [62, 0]
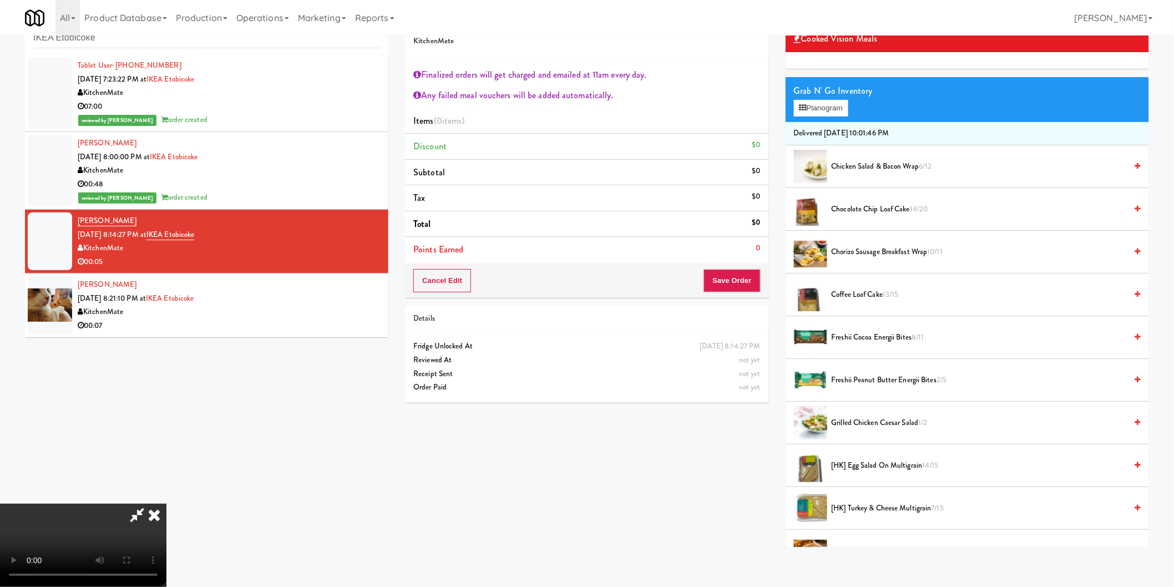
click at [872, 464] on span "[HK] Egg Salad on Multigrain 14/15" at bounding box center [978, 466] width 295 height 14
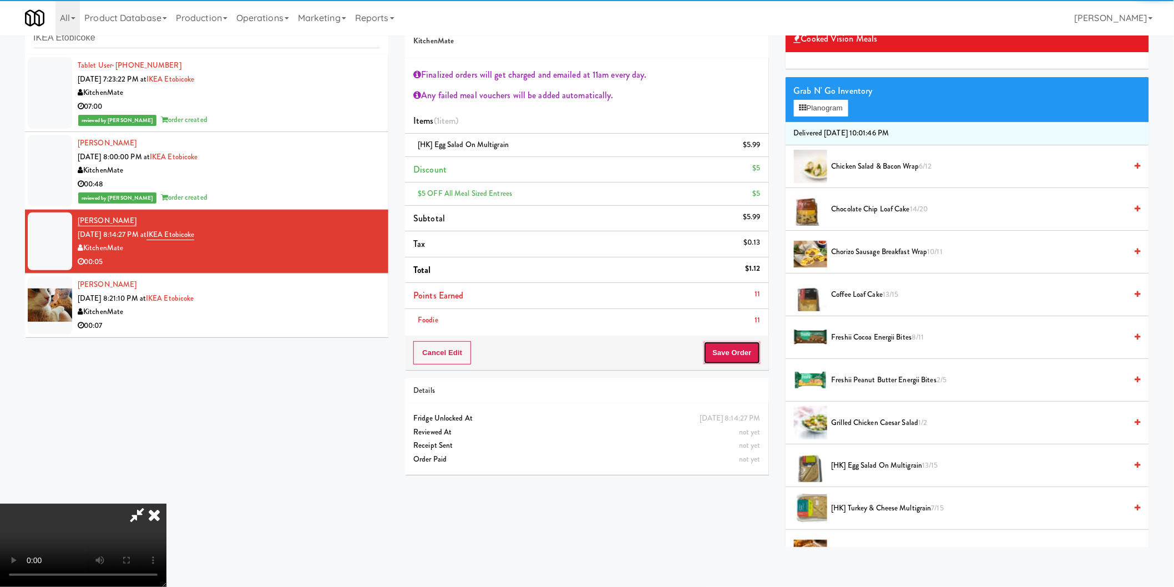
click at [720, 347] on button "Save Order" at bounding box center [731, 352] width 57 height 23
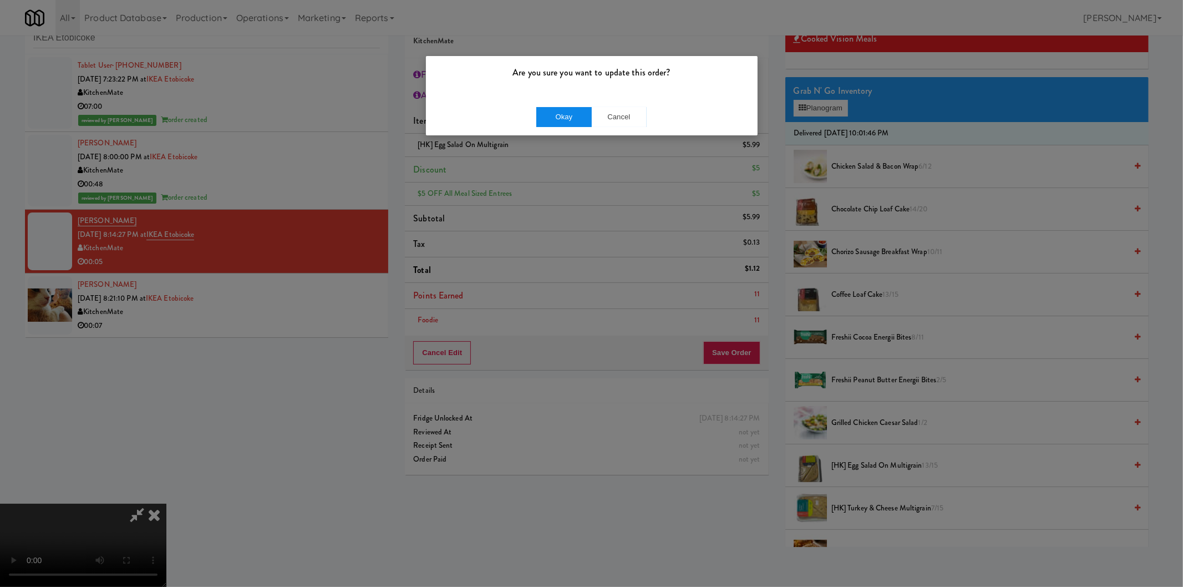
drag, startPoint x: 531, startPoint y: 119, endPoint x: 538, endPoint y: 120, distance: 6.7
click at [532, 119] on div "Okay Cancel" at bounding box center [592, 116] width 332 height 37
click at [545, 120] on button "Okay" at bounding box center [563, 117] width 55 height 20
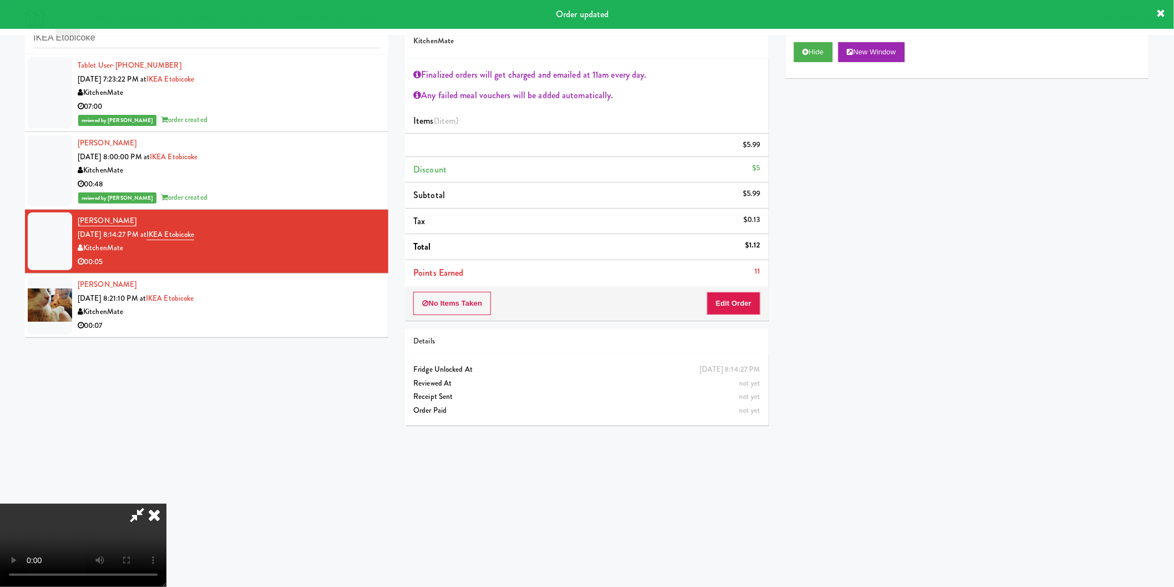
scroll to position [0, 0]
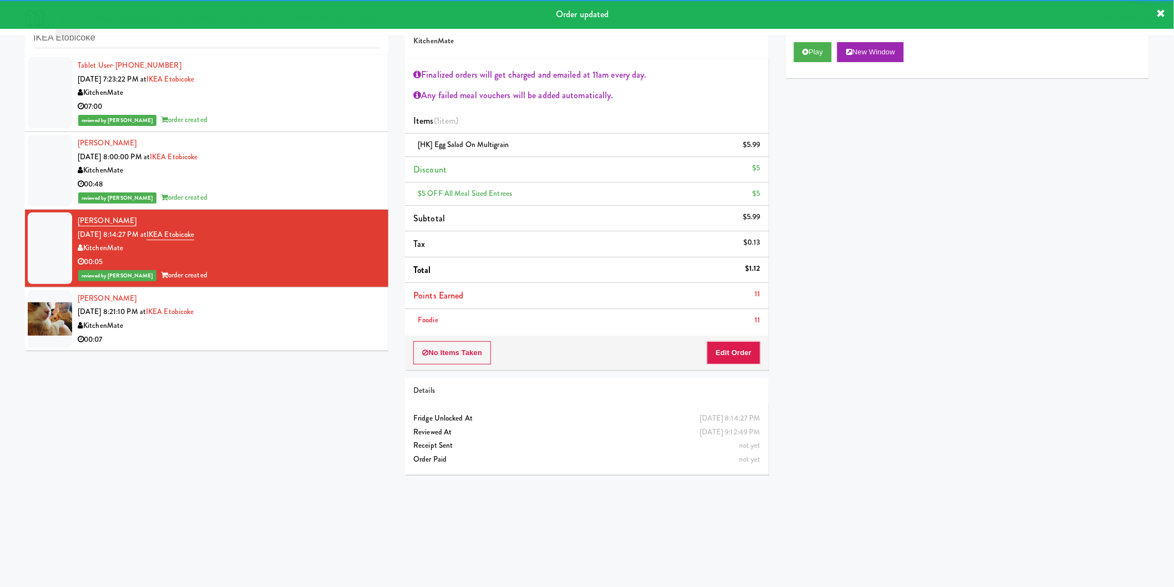
click at [352, 295] on div "Melissa Thorsley Oct 3, 2025 8:21:10 PM at IKEA Etobicoke KitchenMate 00:07" at bounding box center [229, 319] width 302 height 54
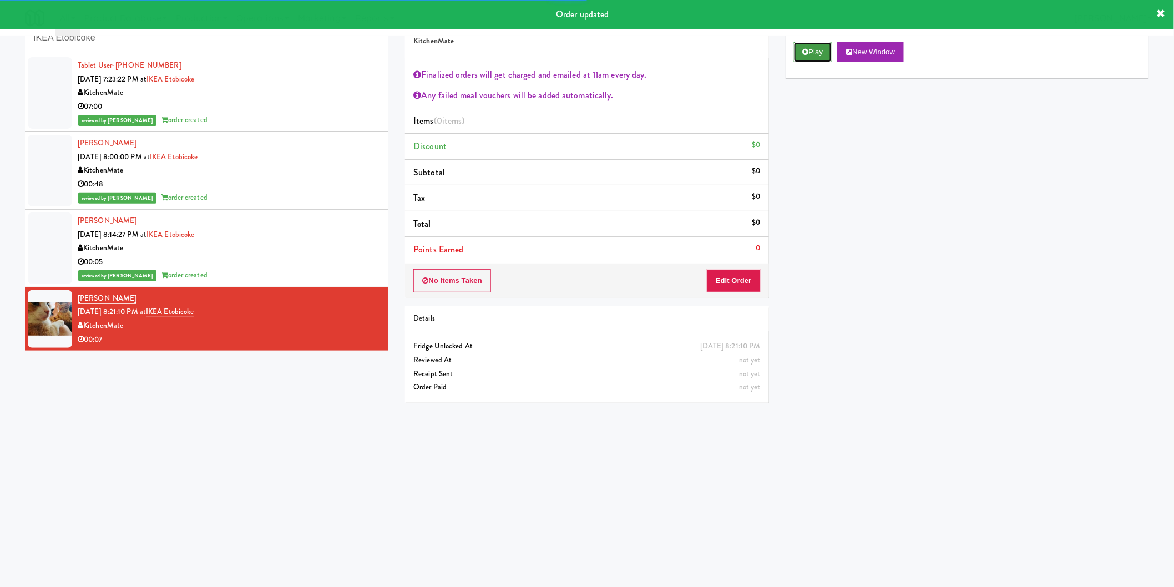
click at [801, 52] on button "Play" at bounding box center [813, 52] width 38 height 20
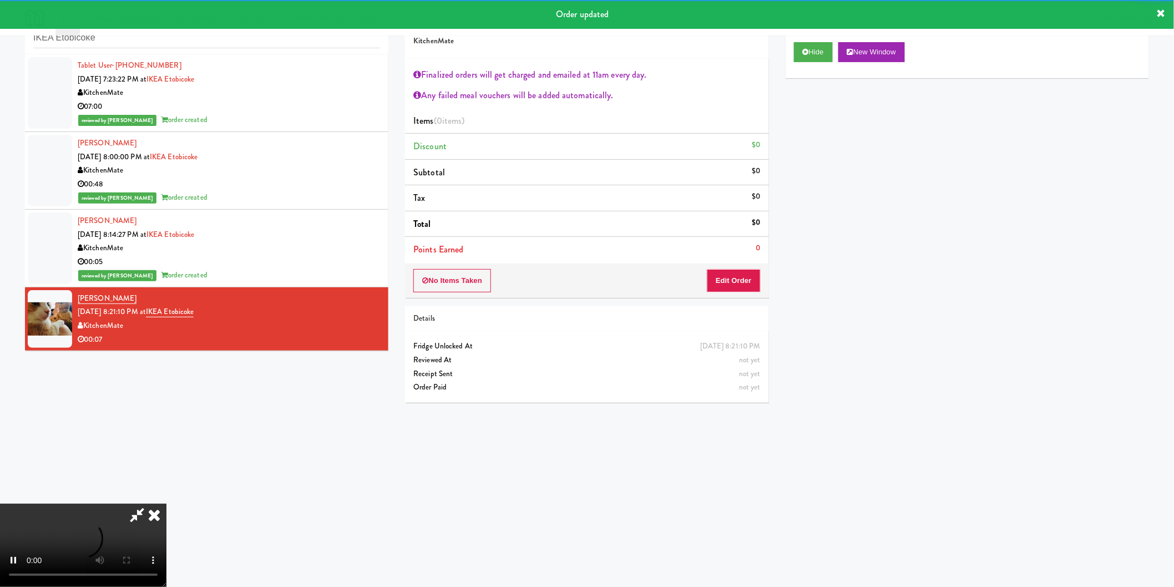
click at [772, 280] on div "Order # 52115294 KitchenMate Finalized orders will get charged and emailed at 1…" at bounding box center [587, 207] width 380 height 407
click at [748, 275] on button "Edit Order" at bounding box center [734, 280] width 54 height 23
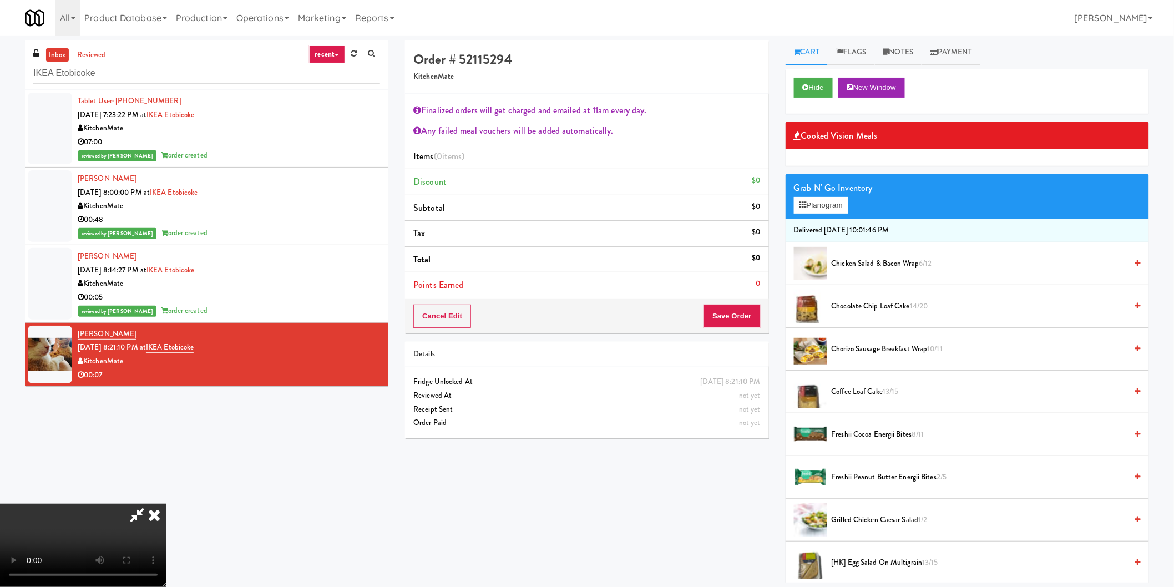
scroll to position [230, 0]
click at [858, 311] on span "Chocolate Chip Loaf Cake 14/20" at bounding box center [978, 307] width 295 height 14
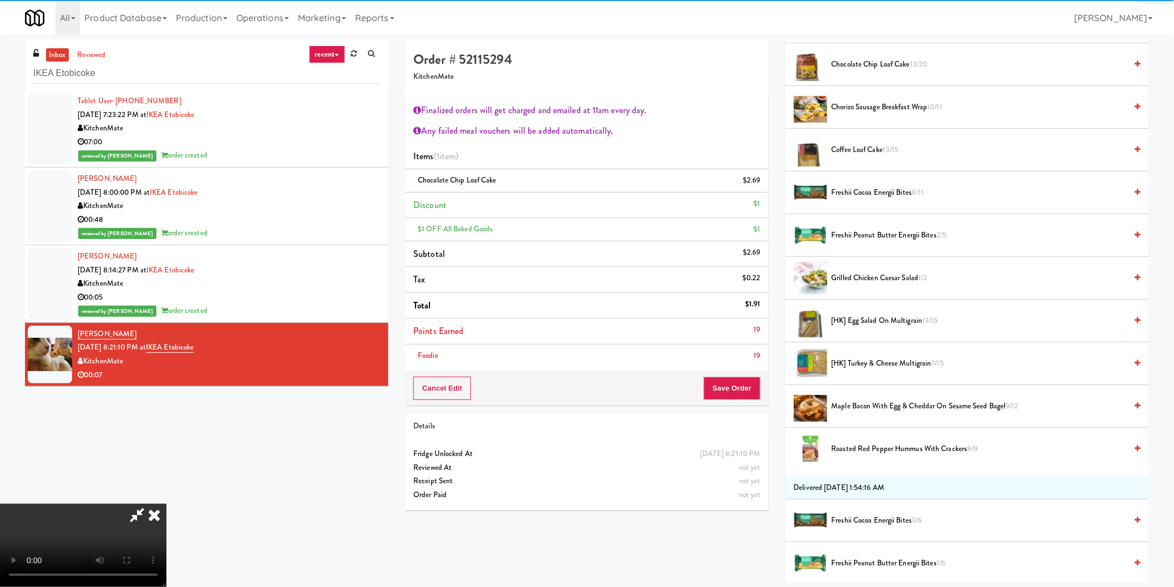
scroll to position [246, 0]
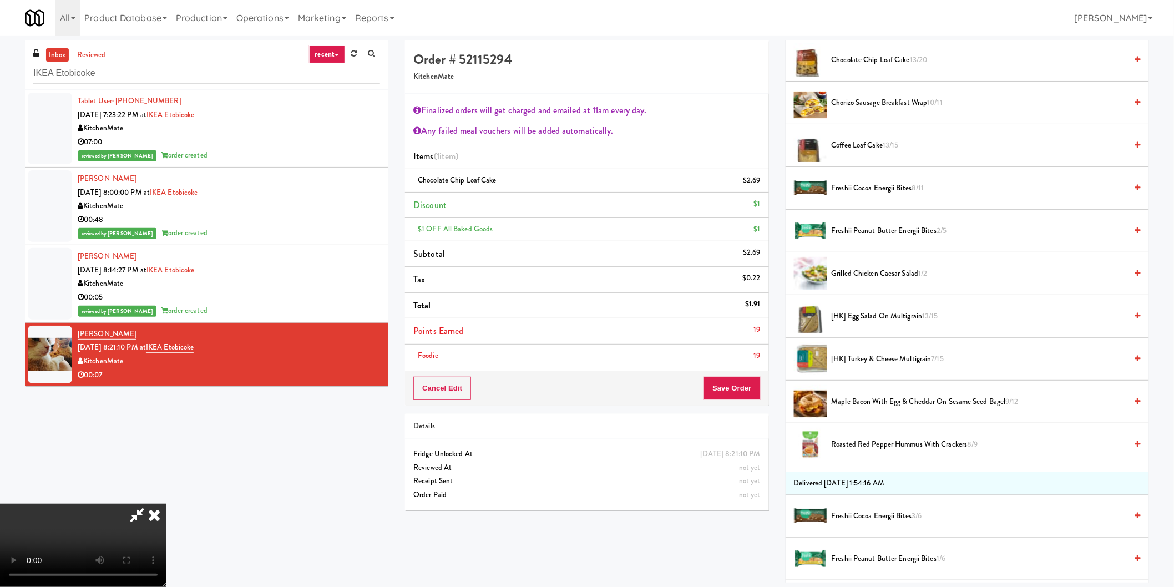
click at [872, 445] on span "Roasted Red Pepper Hummus with Crackers 8/9" at bounding box center [978, 445] width 295 height 14
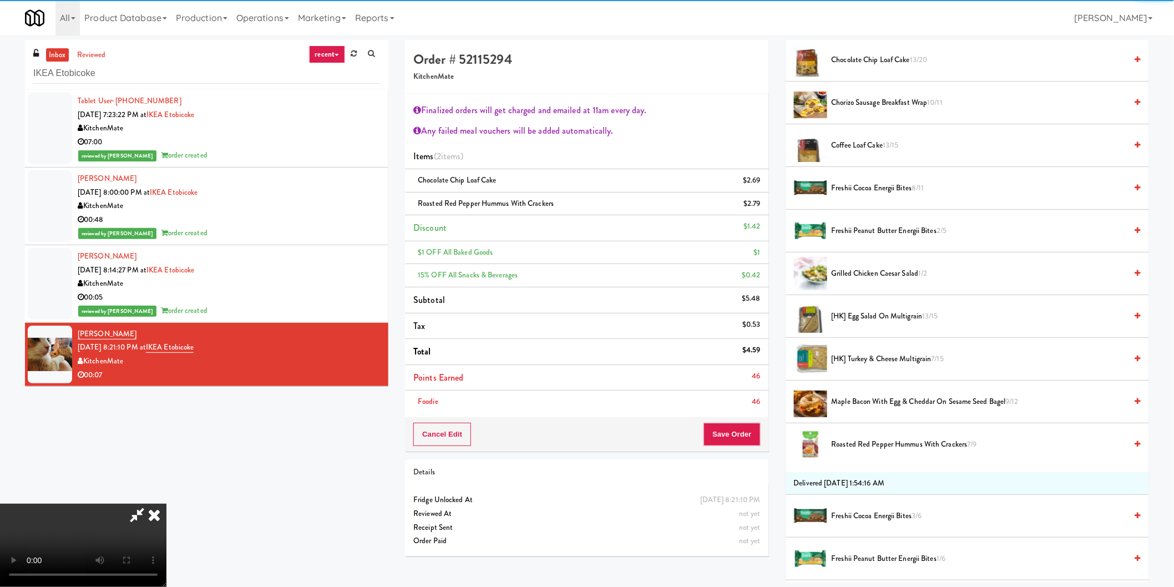
click at [735, 422] on div "Cancel Edit Save Order" at bounding box center [586, 434] width 363 height 34
click at [740, 439] on button "Save Order" at bounding box center [731, 434] width 57 height 23
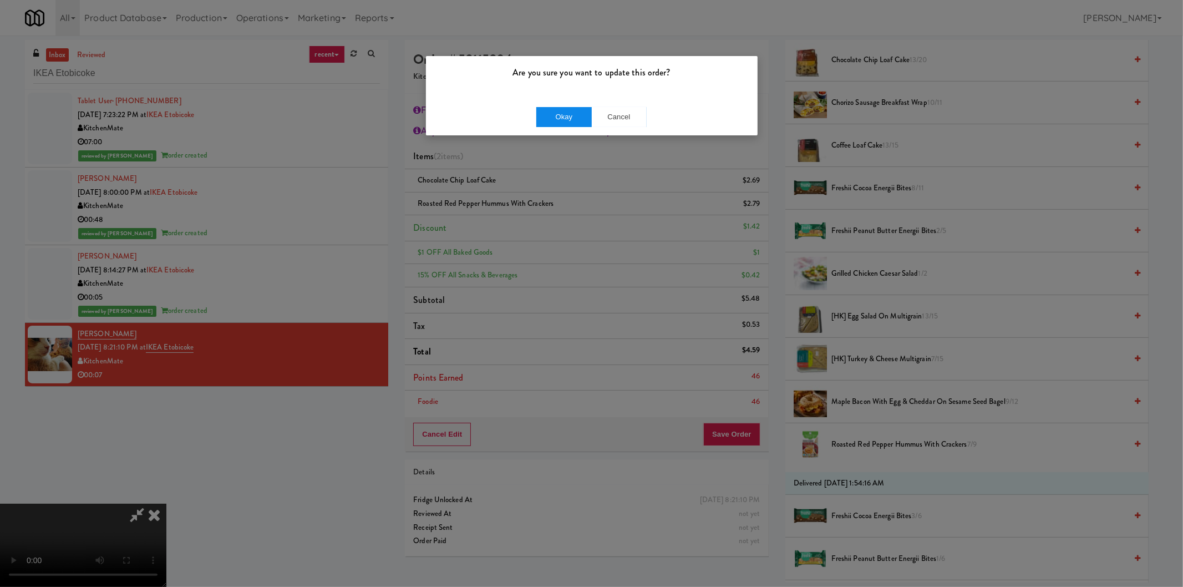
click at [556, 126] on div "Okay Cancel" at bounding box center [592, 116] width 332 height 37
click at [541, 121] on button "Okay" at bounding box center [563, 117] width 55 height 20
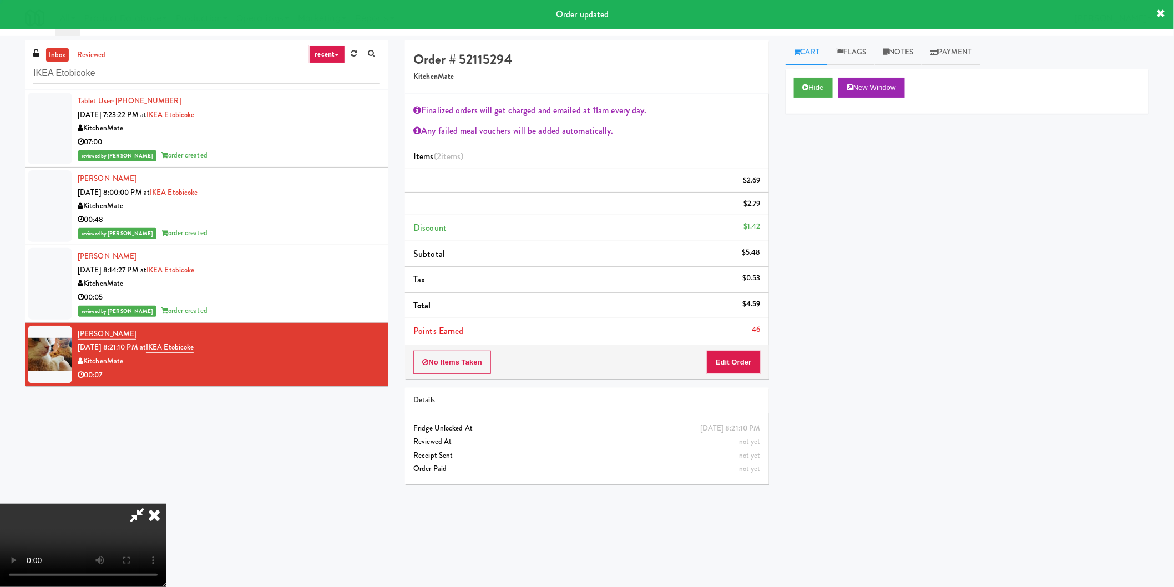
scroll to position [0, 0]
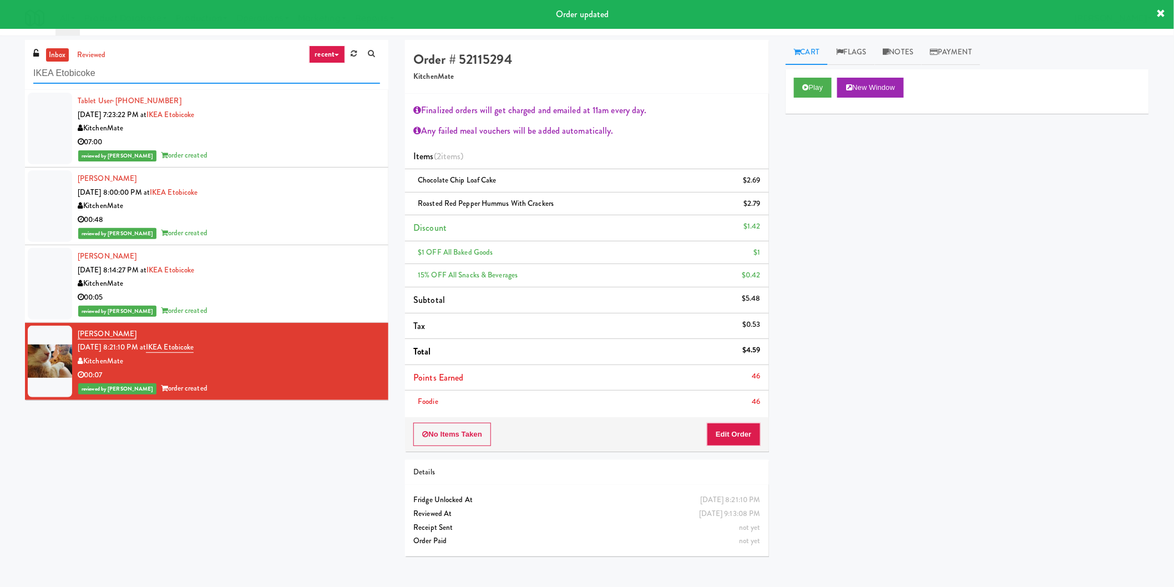
click at [146, 78] on input "IKEA Etobicoke" at bounding box center [206, 73] width 347 height 21
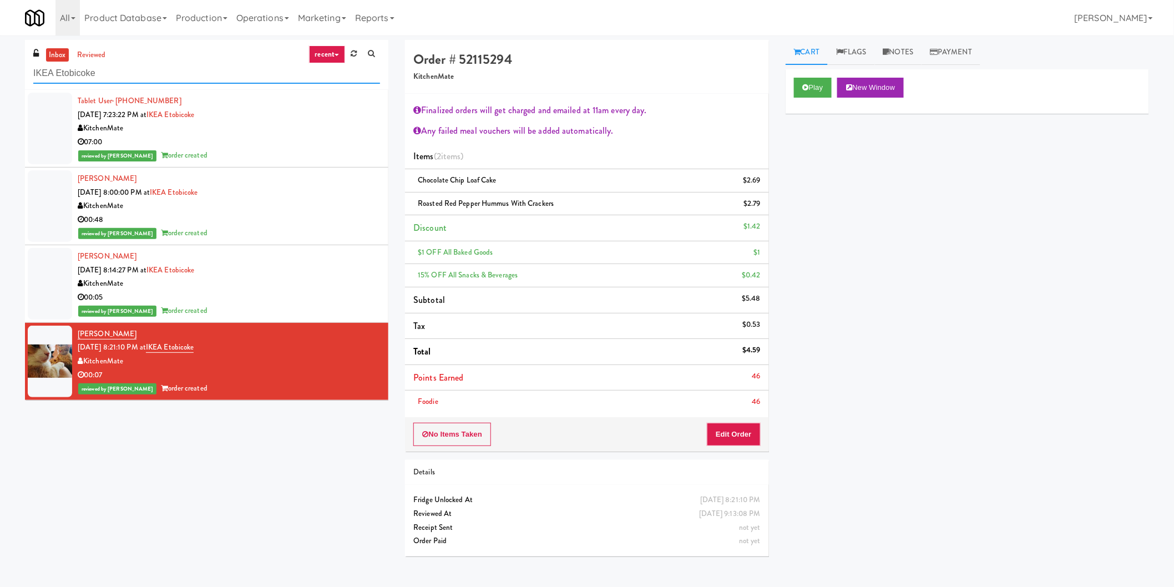
click at [146, 78] on input "IKEA Etobicoke" at bounding box center [206, 73] width 347 height 21
paste input "North York Stor"
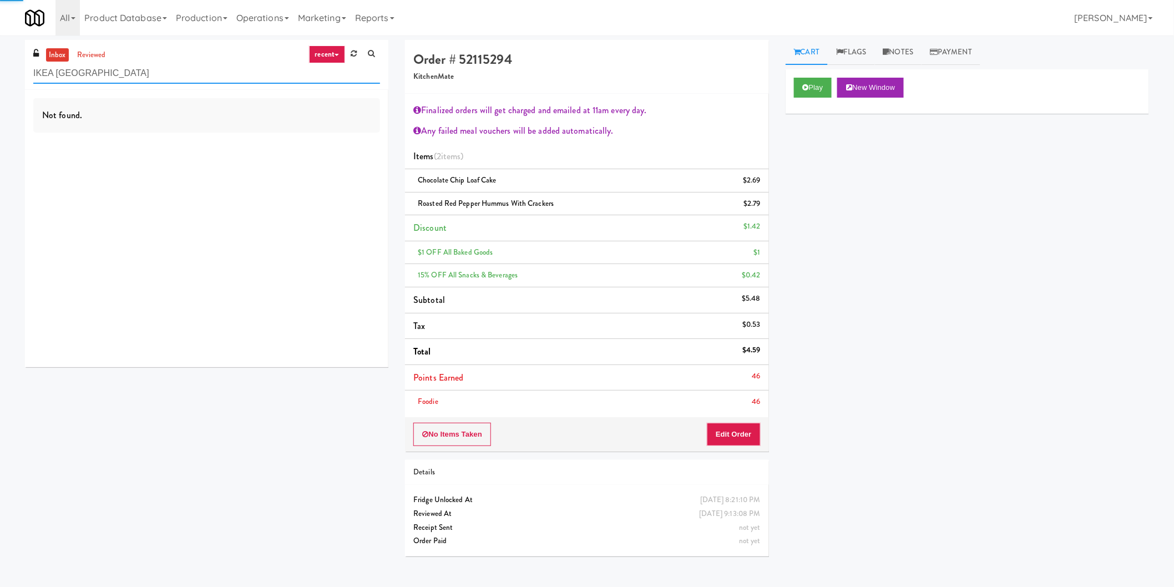
type input "IKEA North York Store"
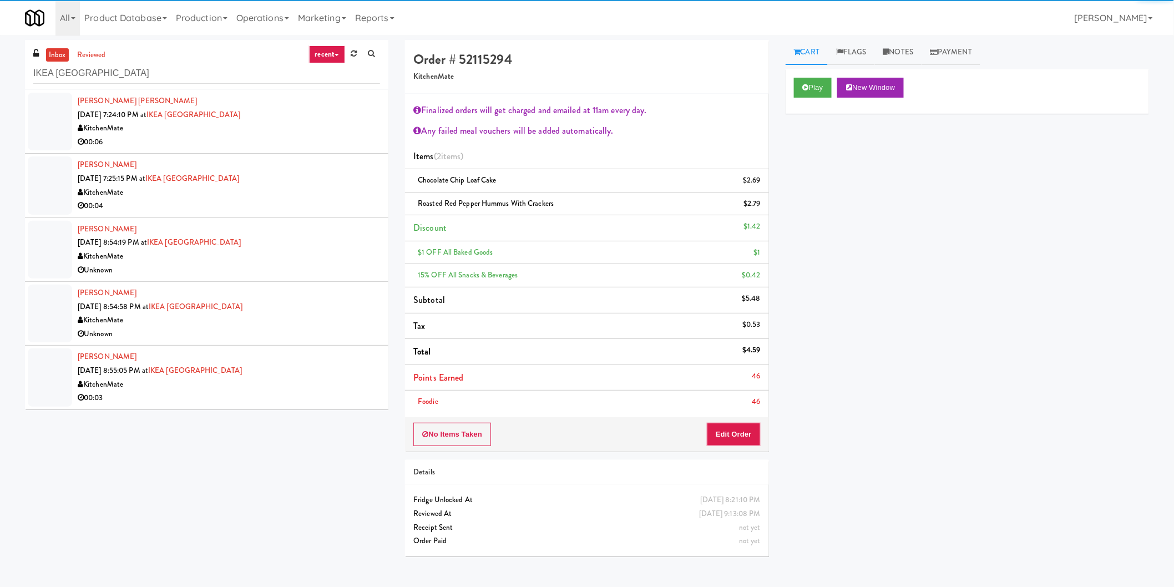
click at [329, 134] on div "KitchenMate" at bounding box center [229, 128] width 302 height 14
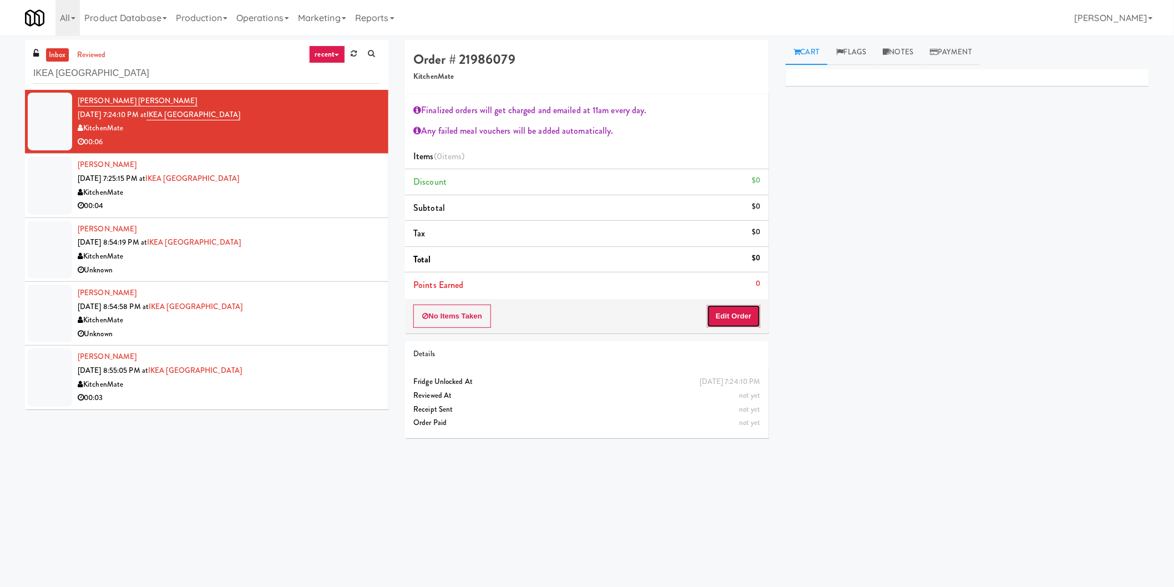
click at [741, 323] on button "Edit Order" at bounding box center [734, 316] width 54 height 23
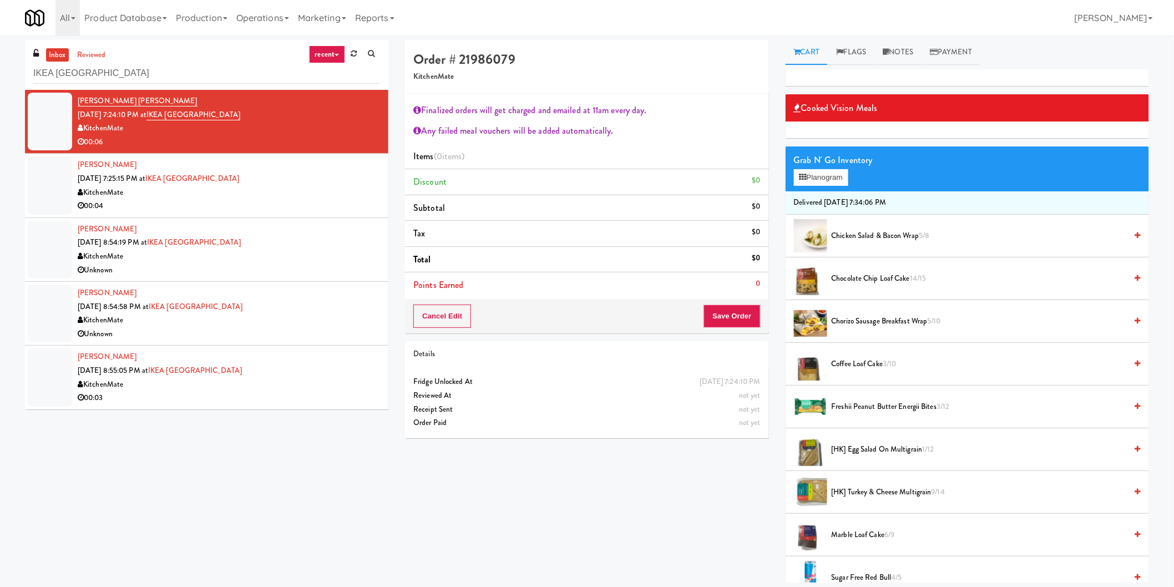
click at [259, 201] on div "00:04" at bounding box center [229, 206] width 302 height 14
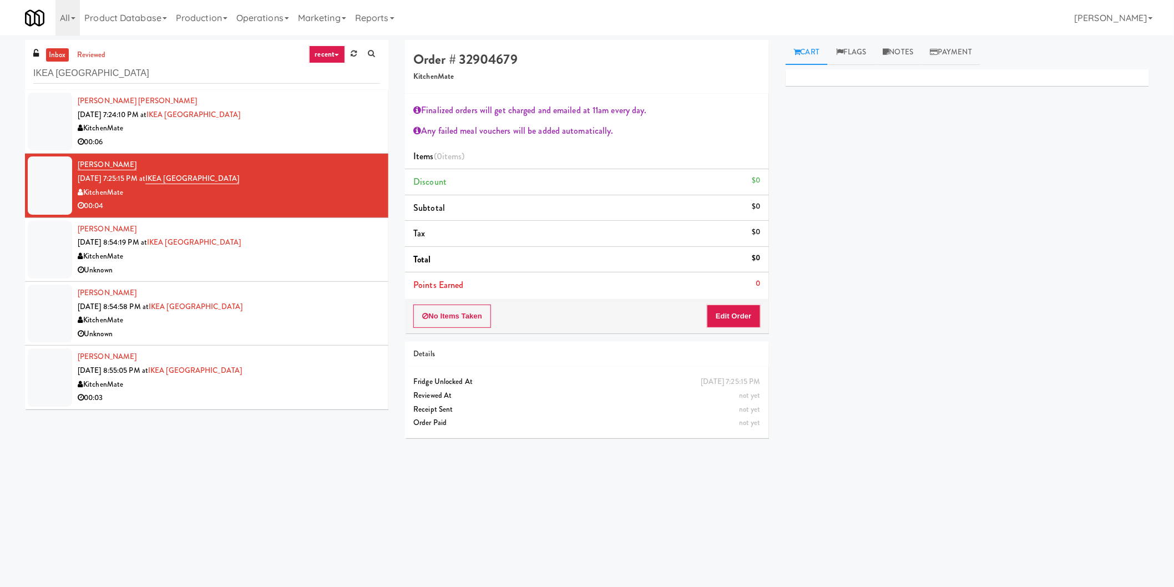
click at [203, 95] on div "Connor Farquharson Oct 3, 2025 7:24:10 PM at IKEA North York Store KitchenMate …" at bounding box center [229, 121] width 302 height 54
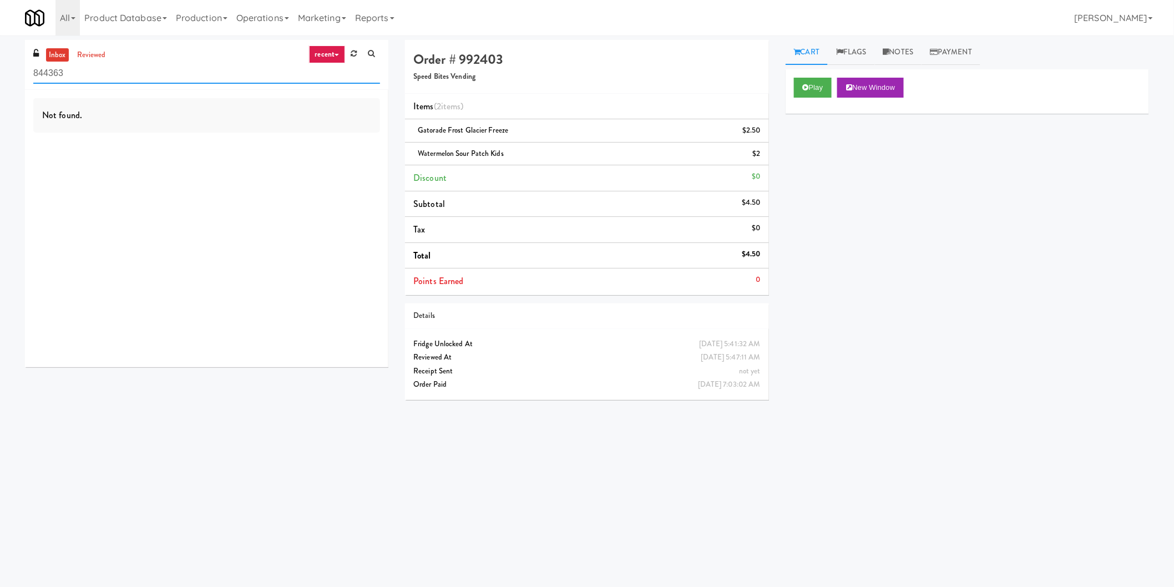
click at [191, 80] on input "844363" at bounding box center [206, 73] width 347 height 21
paste input "The Mark Fridge"
click at [191, 80] on input "The Mark Fridge" at bounding box center [206, 73] width 347 height 21
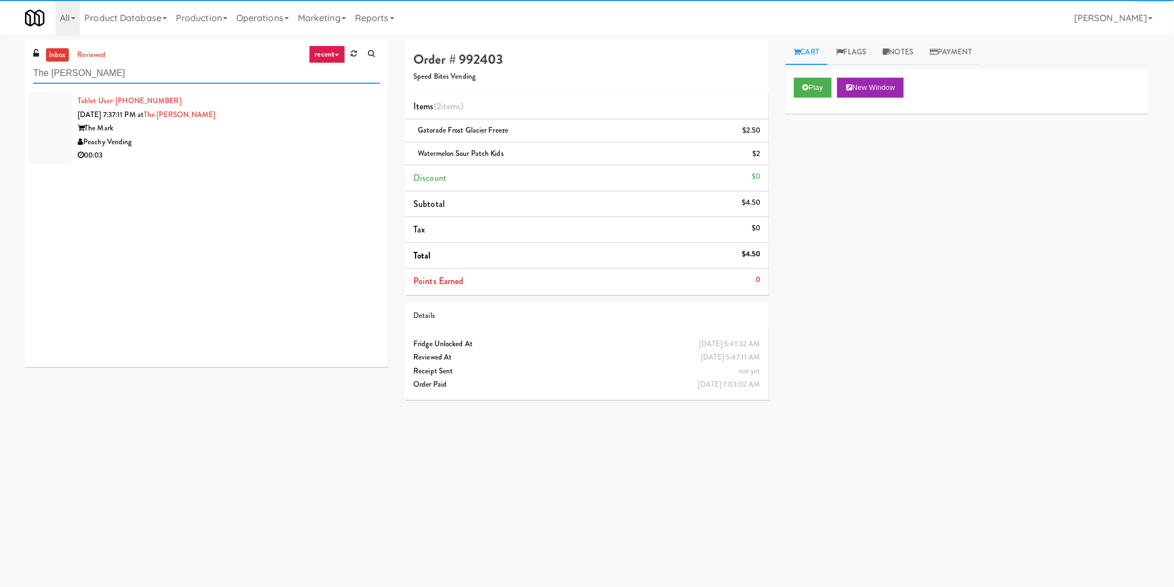
type input "The Mark Fridge"
click at [344, 133] on div "The Mark" at bounding box center [229, 128] width 302 height 14
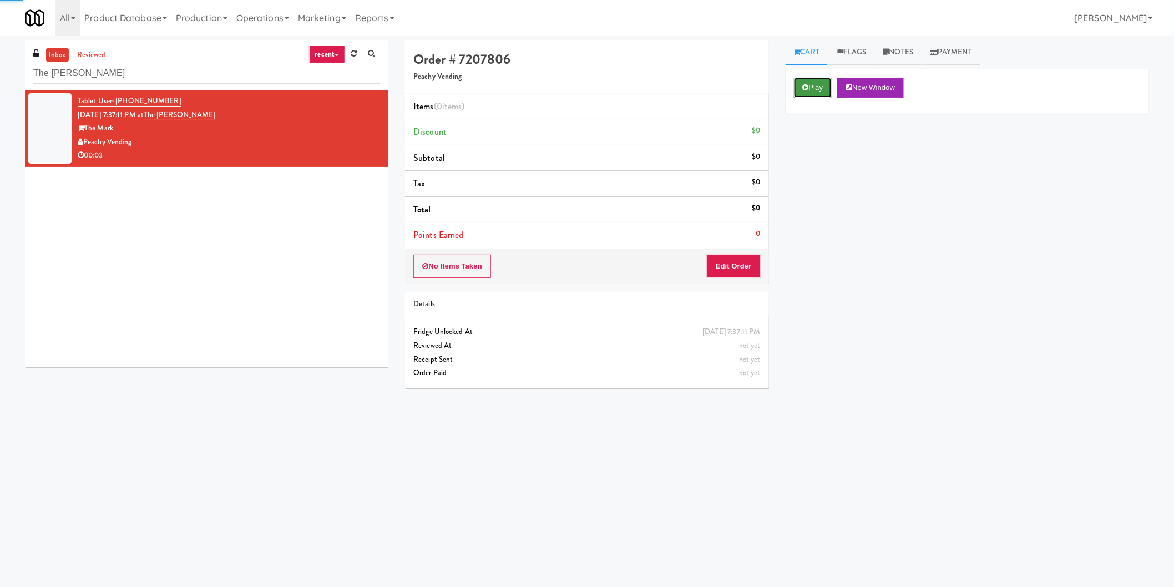
click at [795, 90] on button "Play" at bounding box center [813, 88] width 38 height 20
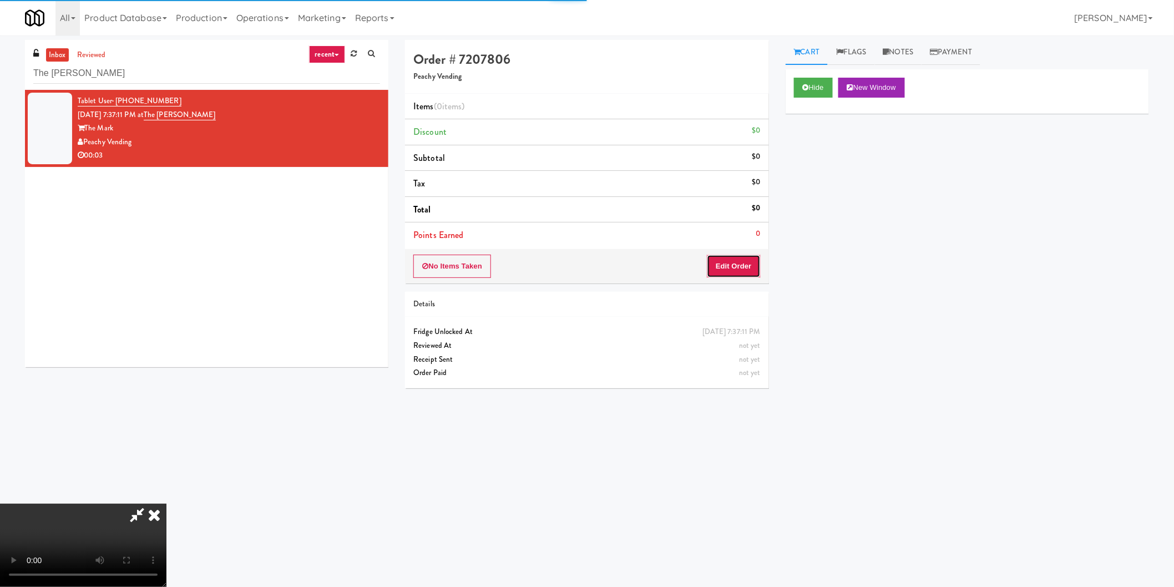
click at [740, 272] on button "Edit Order" at bounding box center [734, 266] width 54 height 23
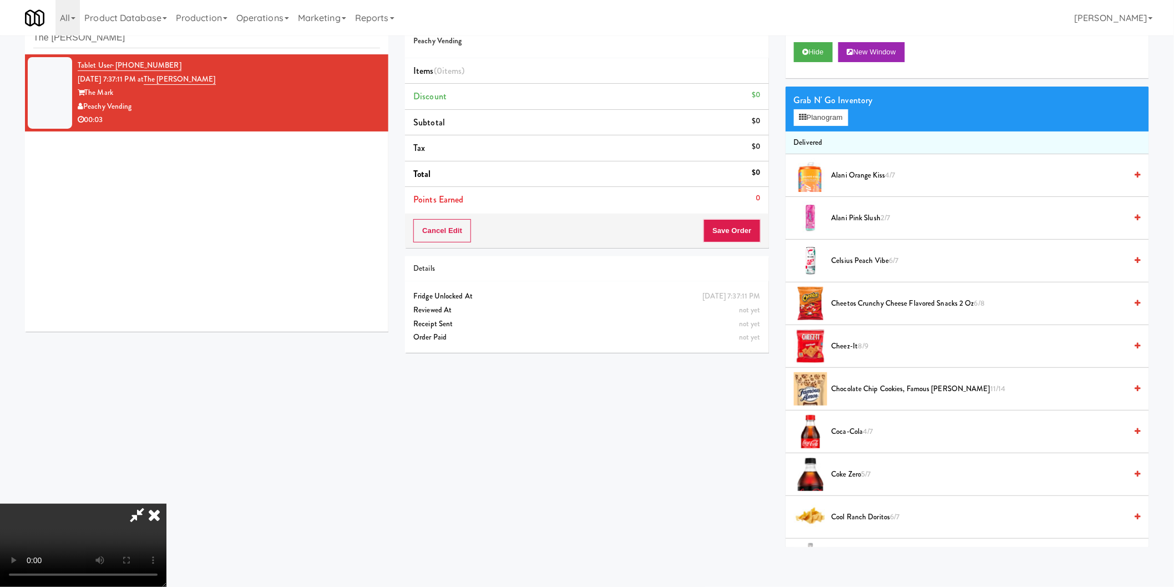
click at [166, 504] on video at bounding box center [83, 545] width 166 height 83
click at [815, 118] on button "Planogram" at bounding box center [821, 117] width 54 height 17
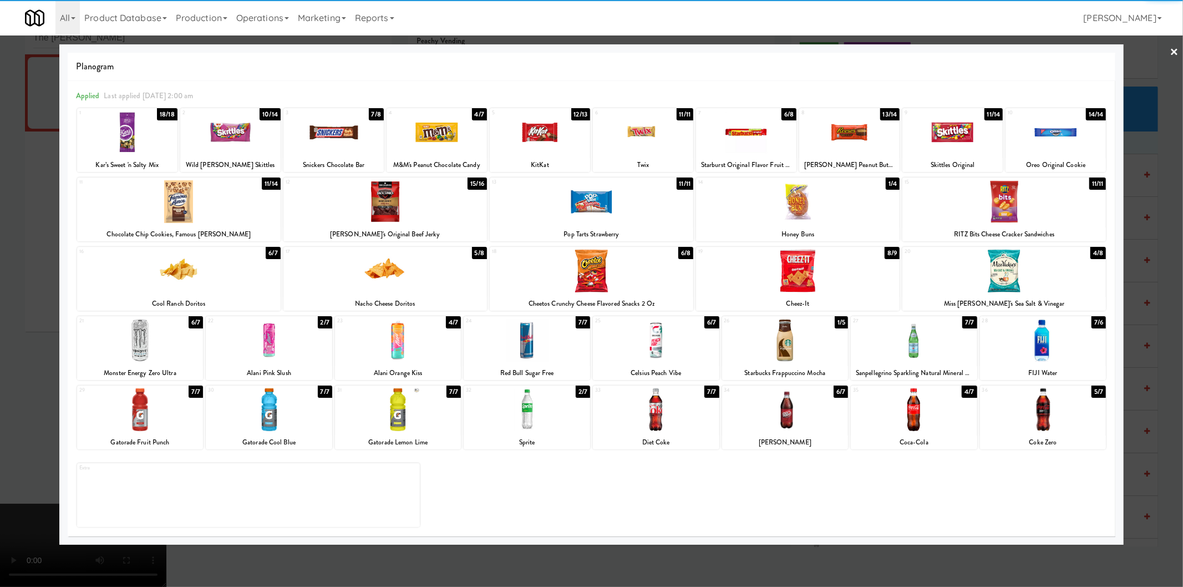
click at [795, 336] on div at bounding box center [785, 340] width 126 height 43
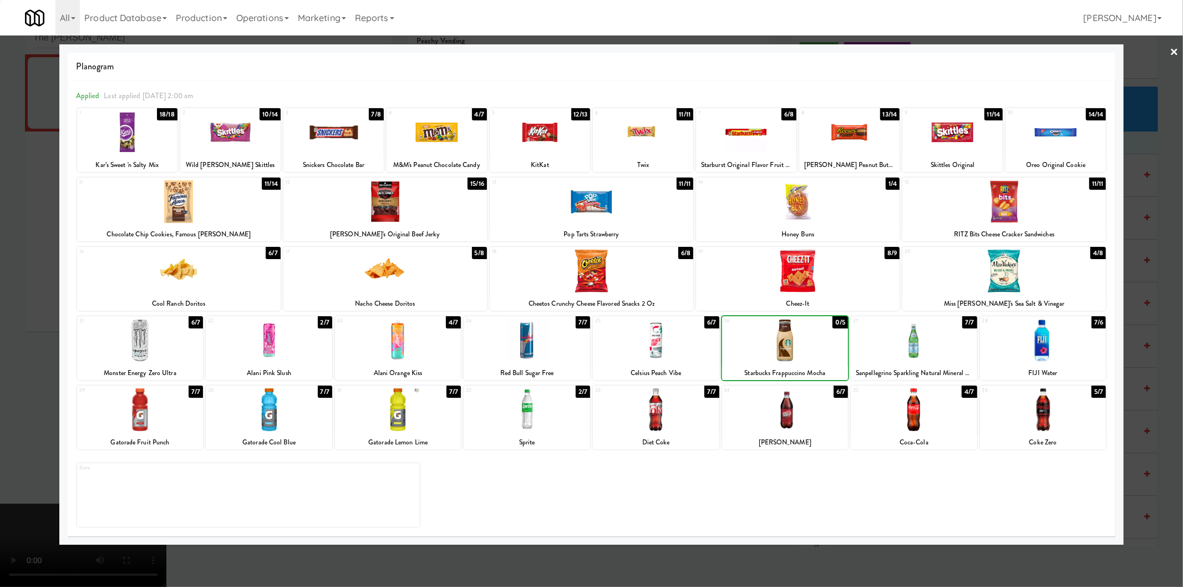
click at [1165, 283] on div at bounding box center [591, 293] width 1183 height 587
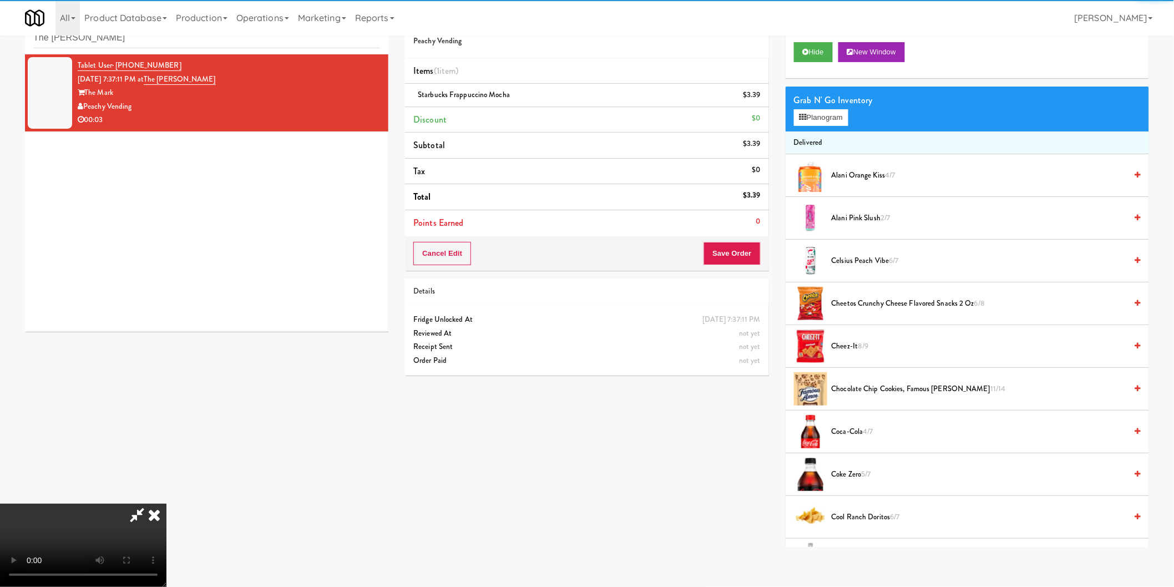
click at [166, 504] on video at bounding box center [83, 545] width 166 height 83
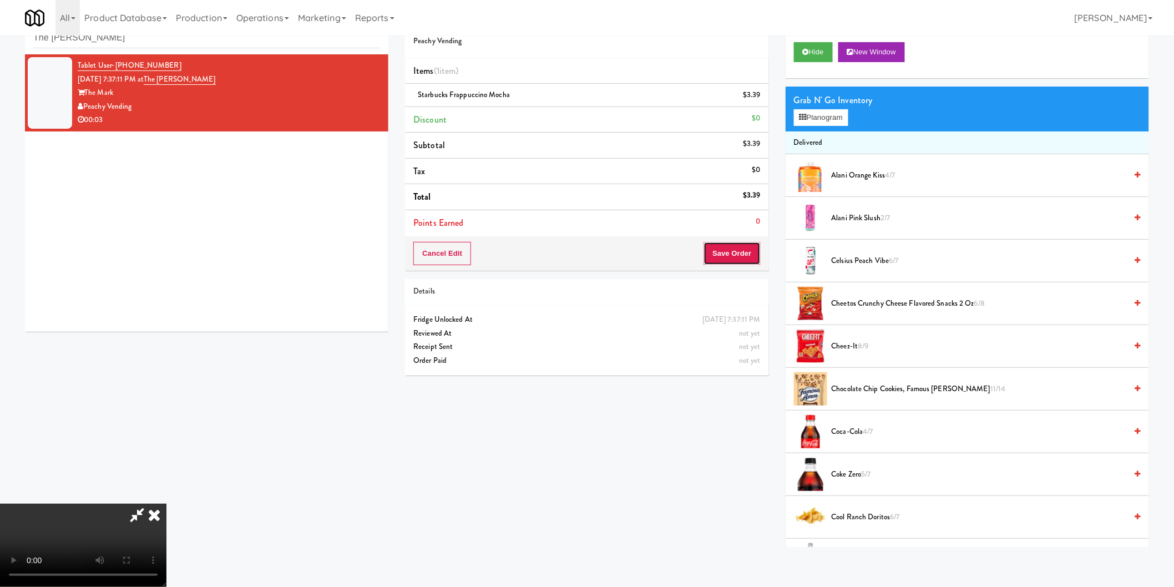
click at [709, 253] on button "Save Order" at bounding box center [731, 253] width 57 height 23
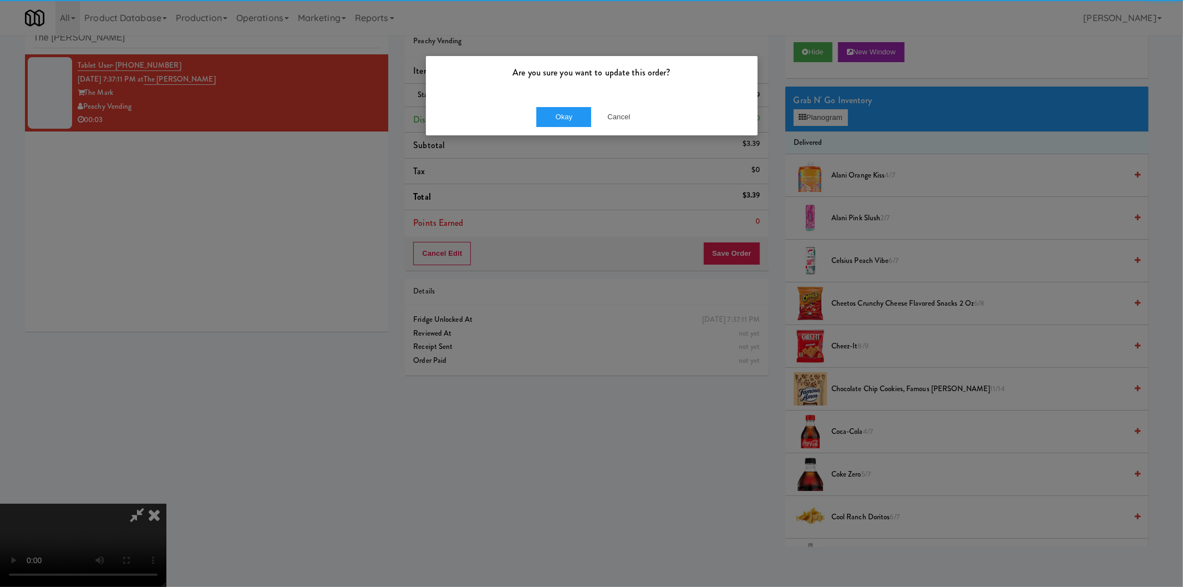
click at [514, 101] on div "Okay Cancel" at bounding box center [592, 116] width 332 height 37
click at [537, 117] on button "Okay" at bounding box center [563, 117] width 55 height 20
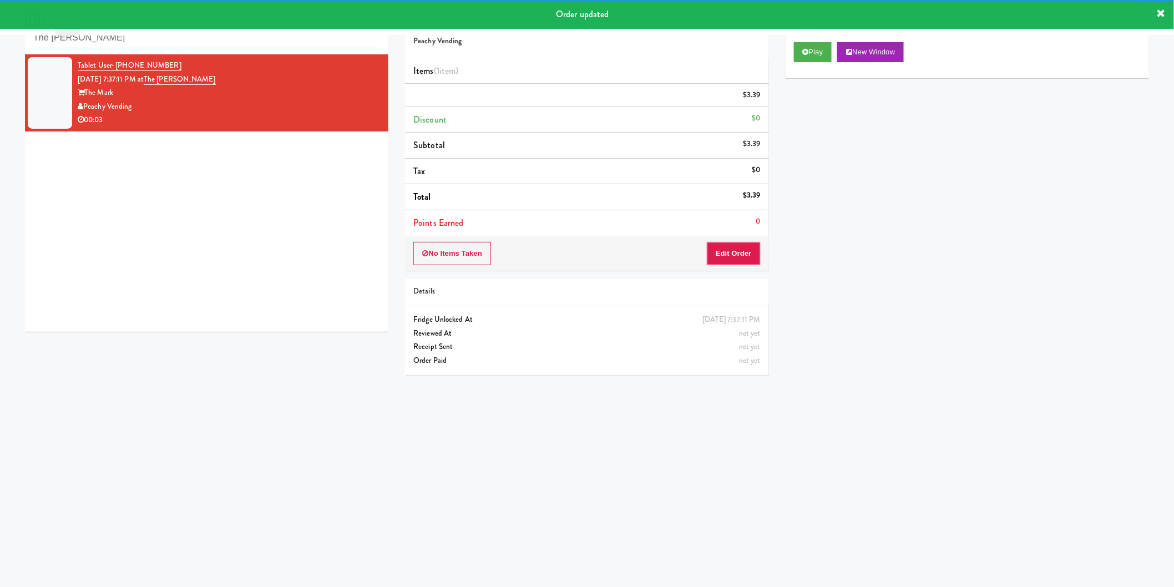
click at [159, 29] on div "Order updated" at bounding box center [587, 14] width 1174 height 29
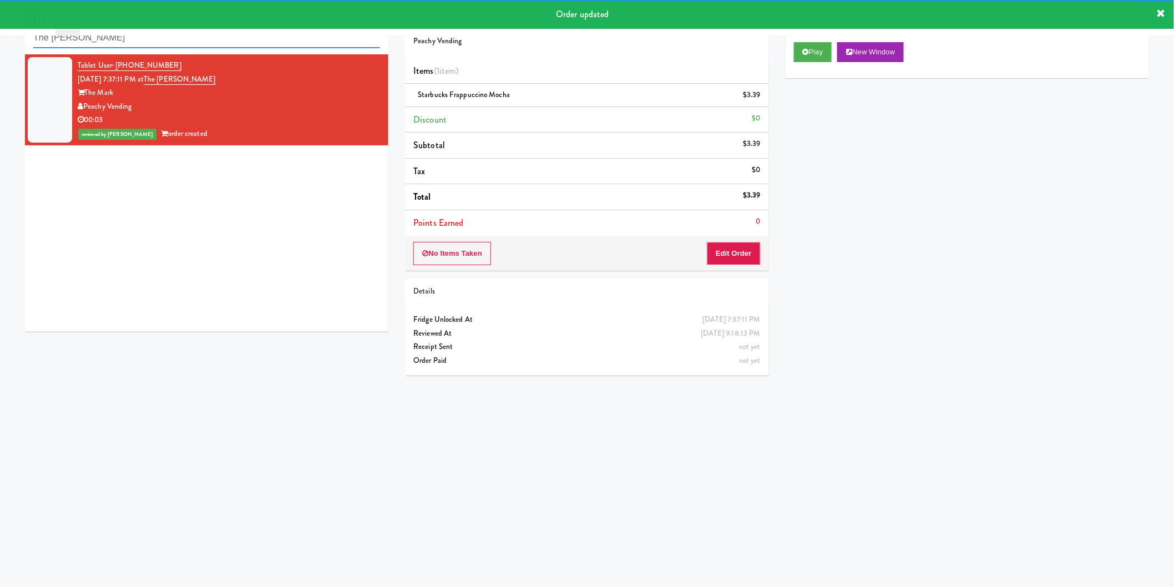
click at [163, 37] on input "The Mark Fridge" at bounding box center [206, 38] width 347 height 21
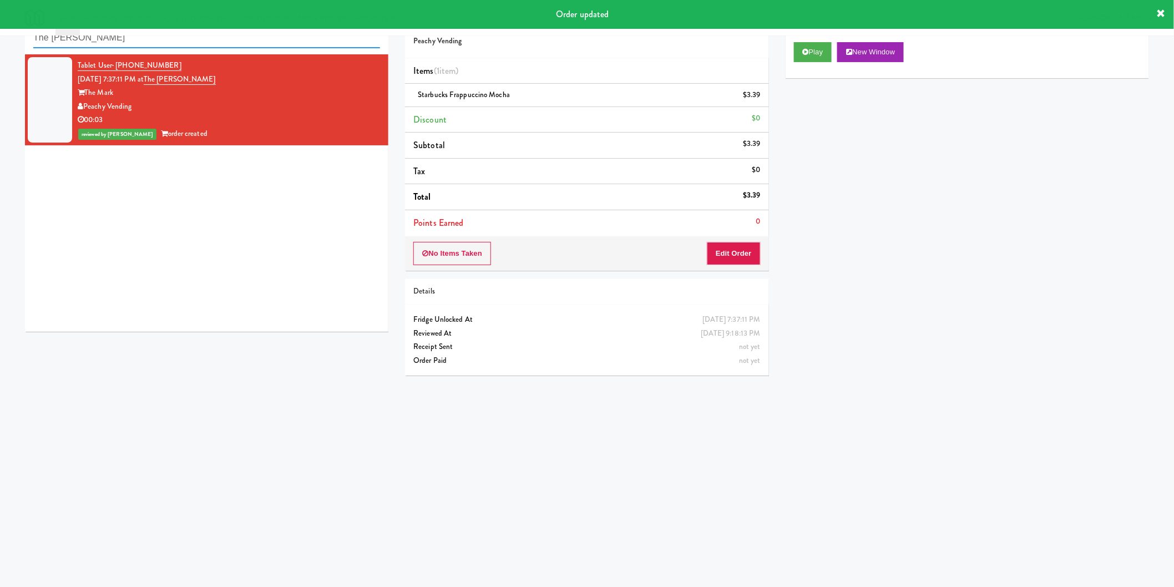
click at [163, 37] on input "The Mark Fridge" at bounding box center [206, 38] width 347 height 21
click at [164, 37] on input "The Mark Fridge" at bounding box center [206, 38] width 347 height 21
paste input "Reotown Apartments - Cooler 1"
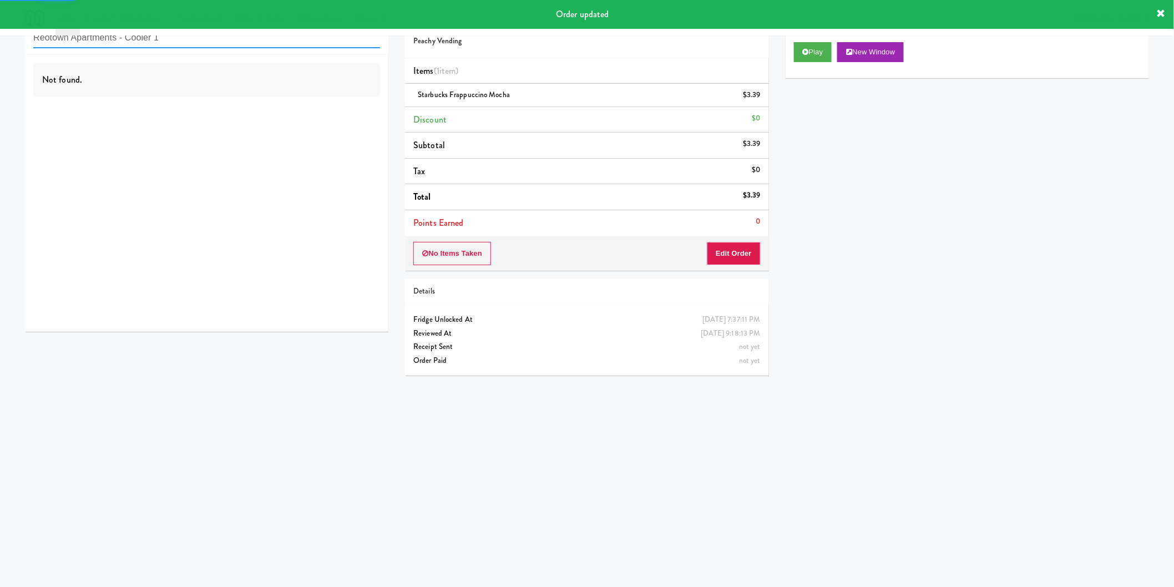
type input "Reotown Apartments - Cooler 1"
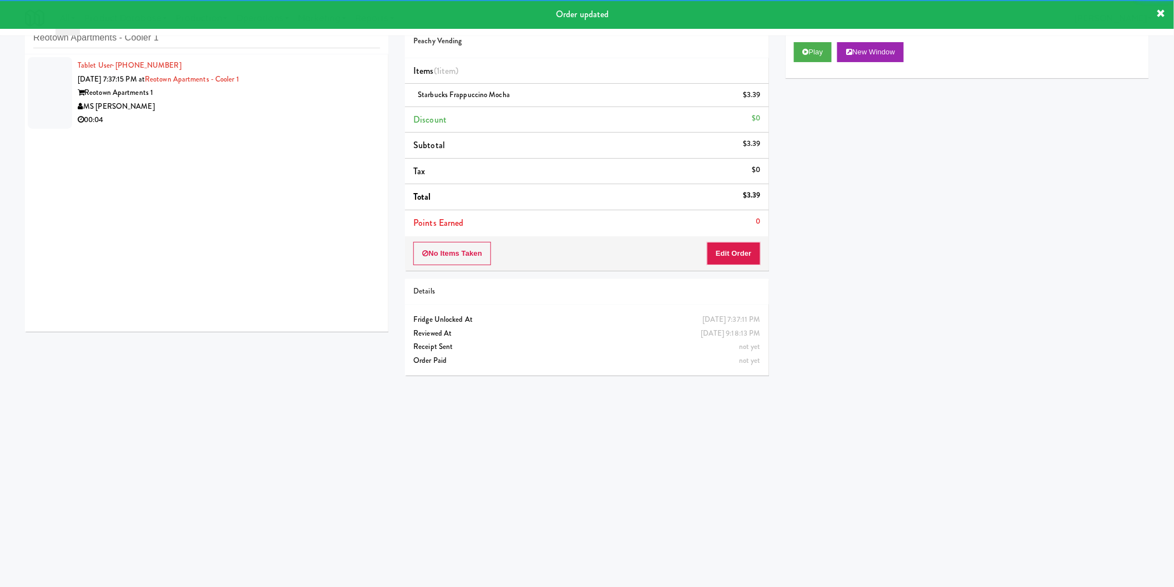
click at [339, 98] on div "Reotown Apartments 1" at bounding box center [229, 93] width 302 height 14
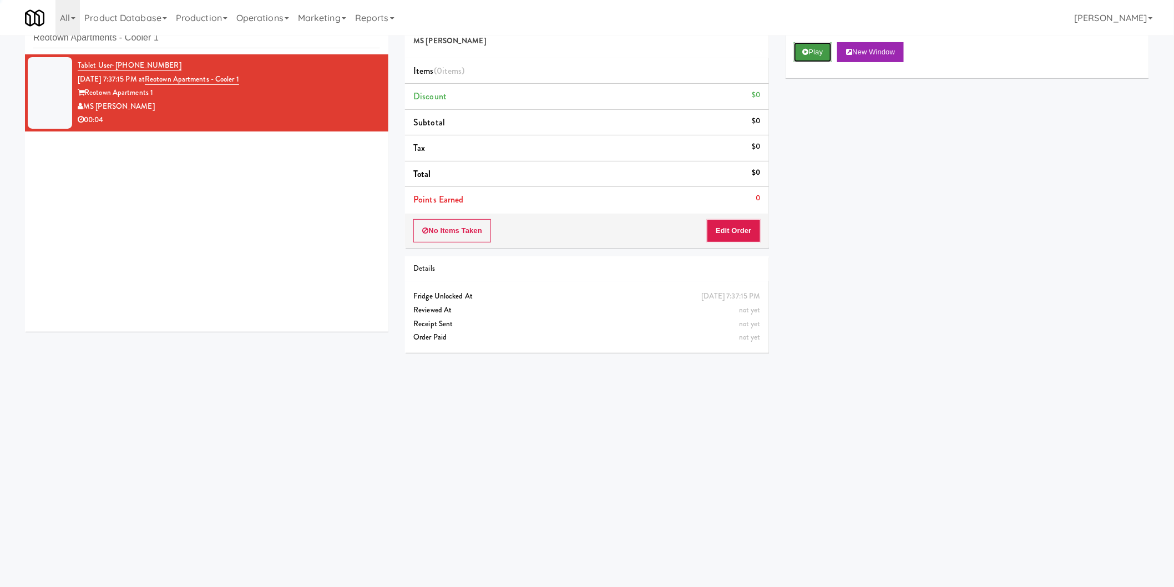
click at [801, 51] on button "Play" at bounding box center [813, 52] width 38 height 20
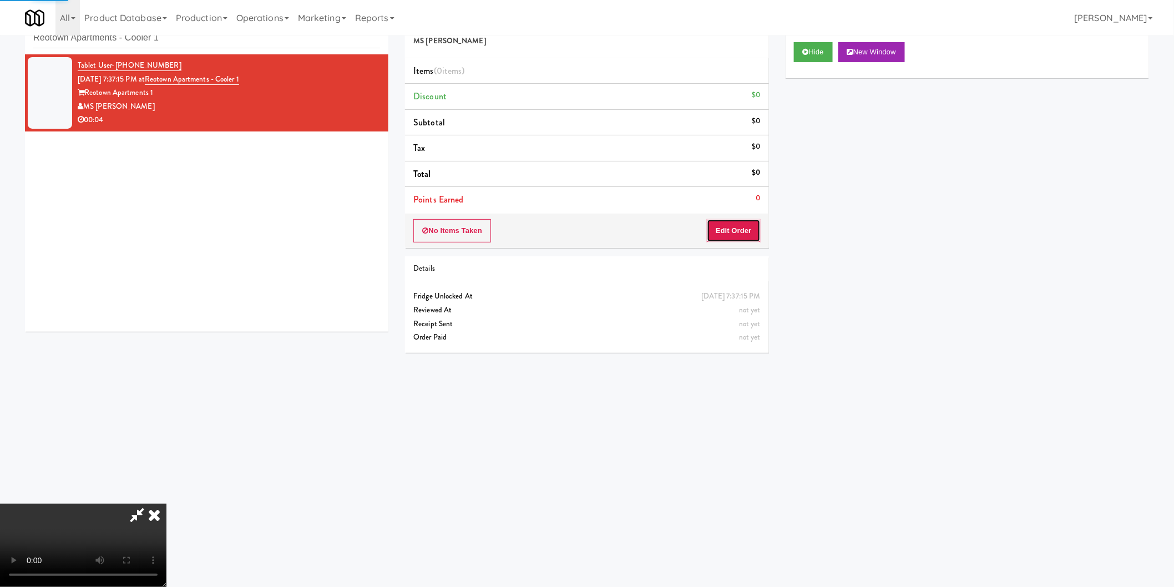
click at [738, 234] on button "Edit Order" at bounding box center [734, 230] width 54 height 23
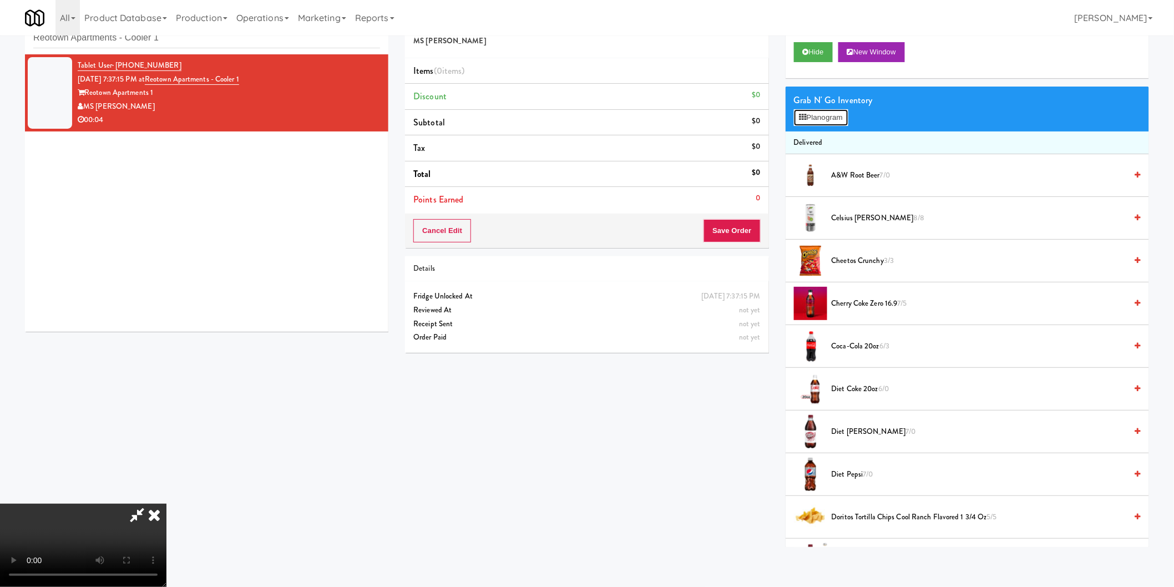
click at [840, 119] on button "Planogram" at bounding box center [821, 117] width 54 height 17
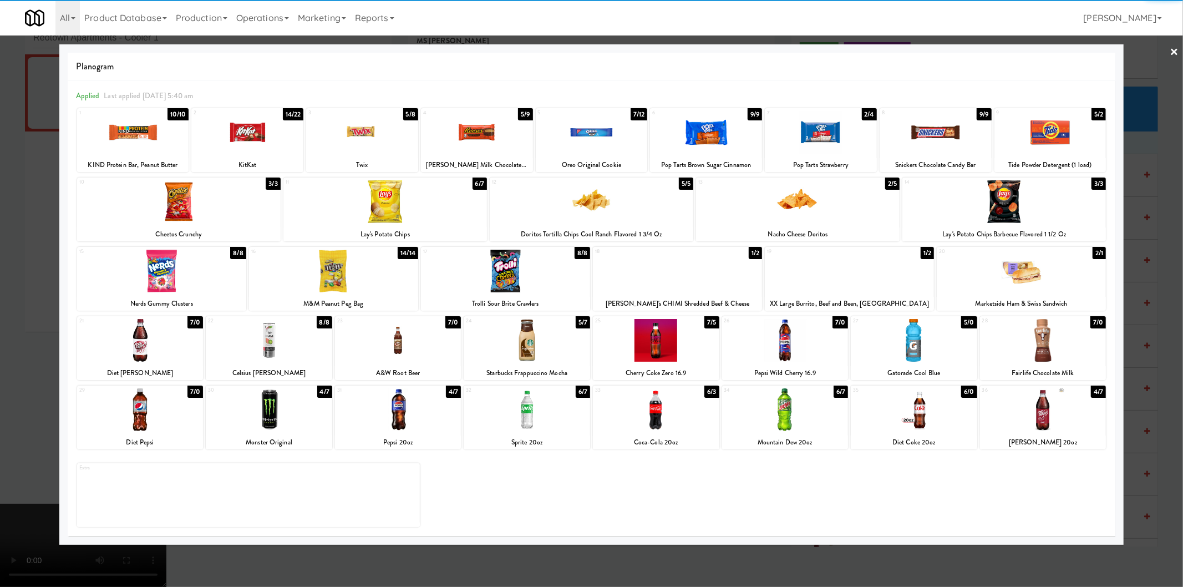
click at [1054, 394] on div at bounding box center [1043, 409] width 126 height 43
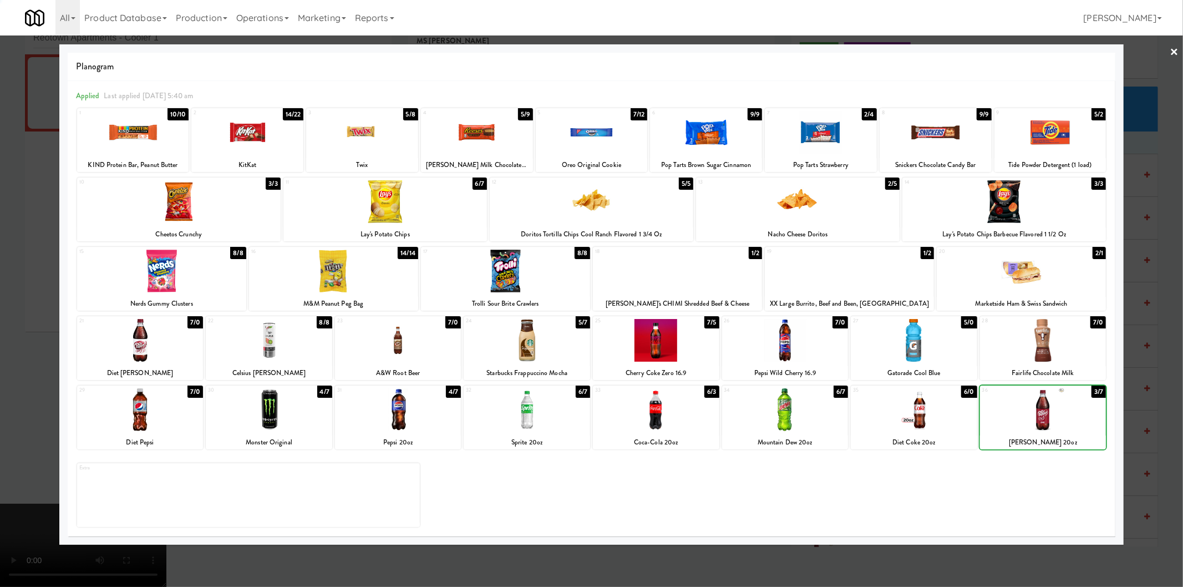
click at [1153, 331] on div at bounding box center [591, 293] width 1183 height 587
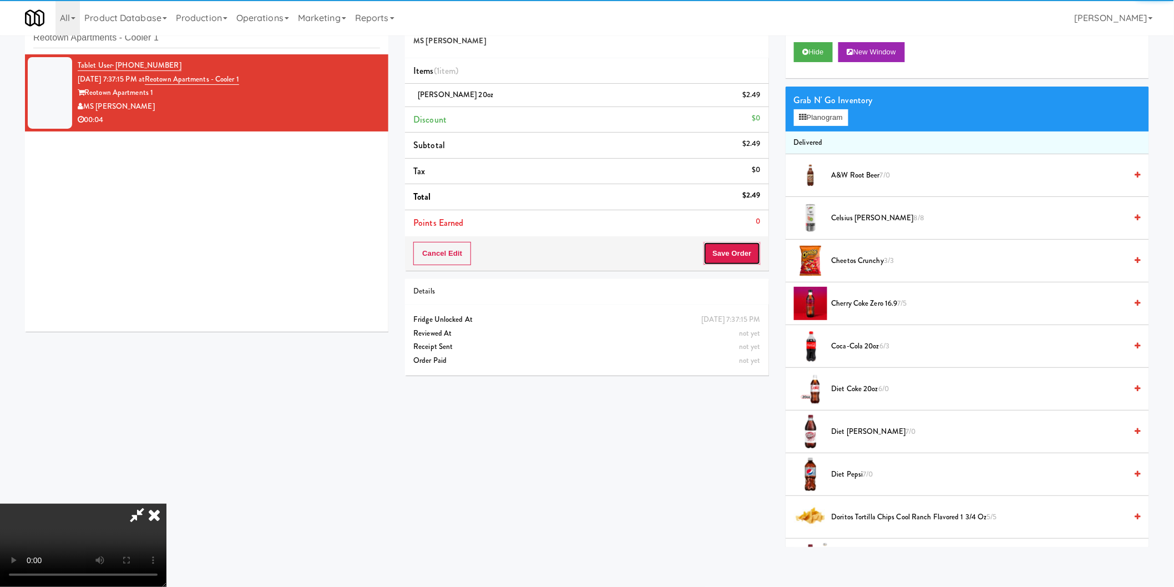
click at [740, 261] on button "Save Order" at bounding box center [731, 253] width 57 height 23
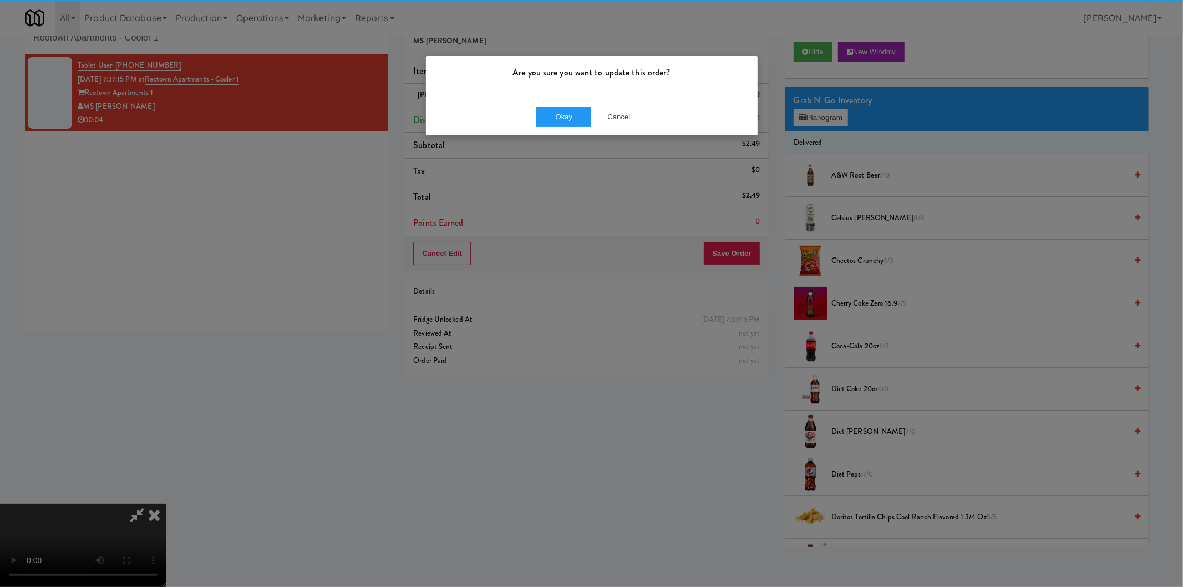
click at [522, 98] on div "Okay Cancel" at bounding box center [592, 116] width 332 height 37
click at [554, 117] on button "Okay" at bounding box center [563, 117] width 55 height 20
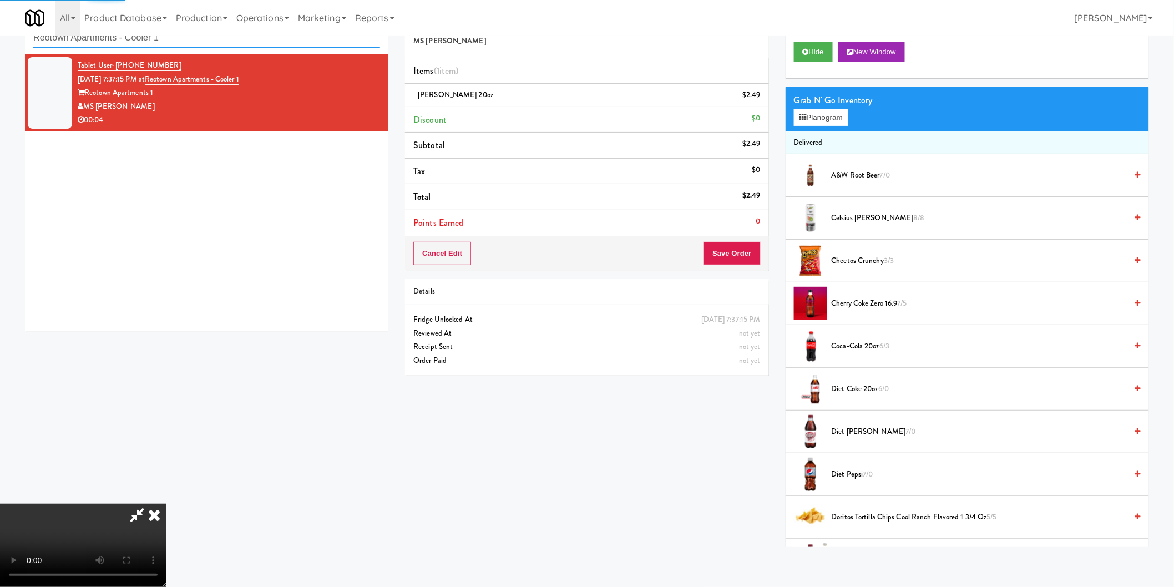
click at [190, 40] on input "Reotown Apartments - Cooler 1" at bounding box center [206, 38] width 347 height 21
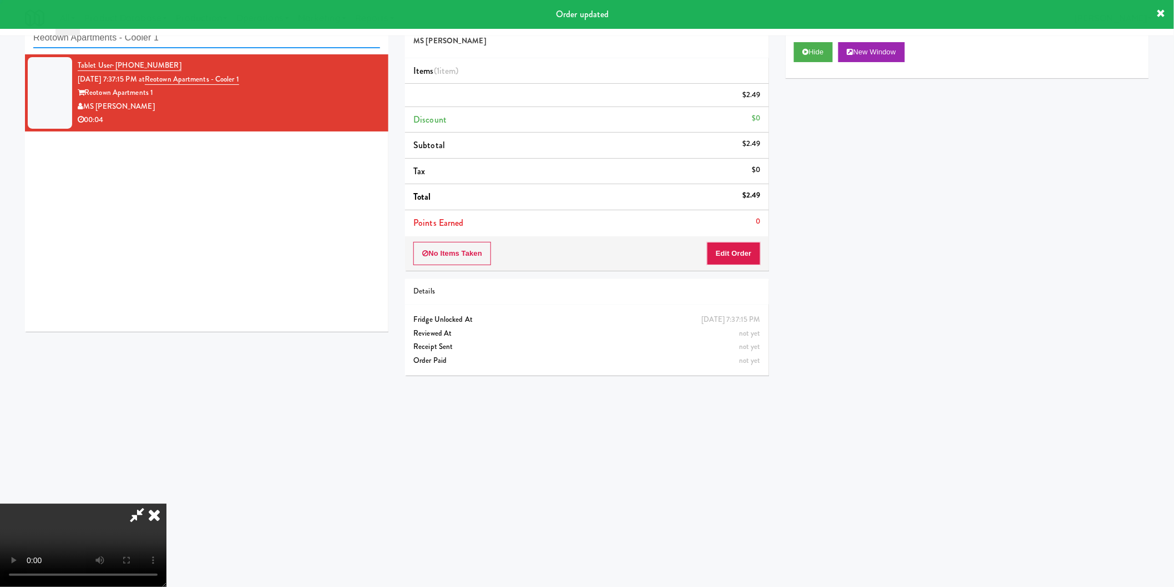
click at [190, 40] on input "Reotown Apartments - Cooler 1" at bounding box center [206, 38] width 347 height 21
paste input "Phase II - Combo Cooler"
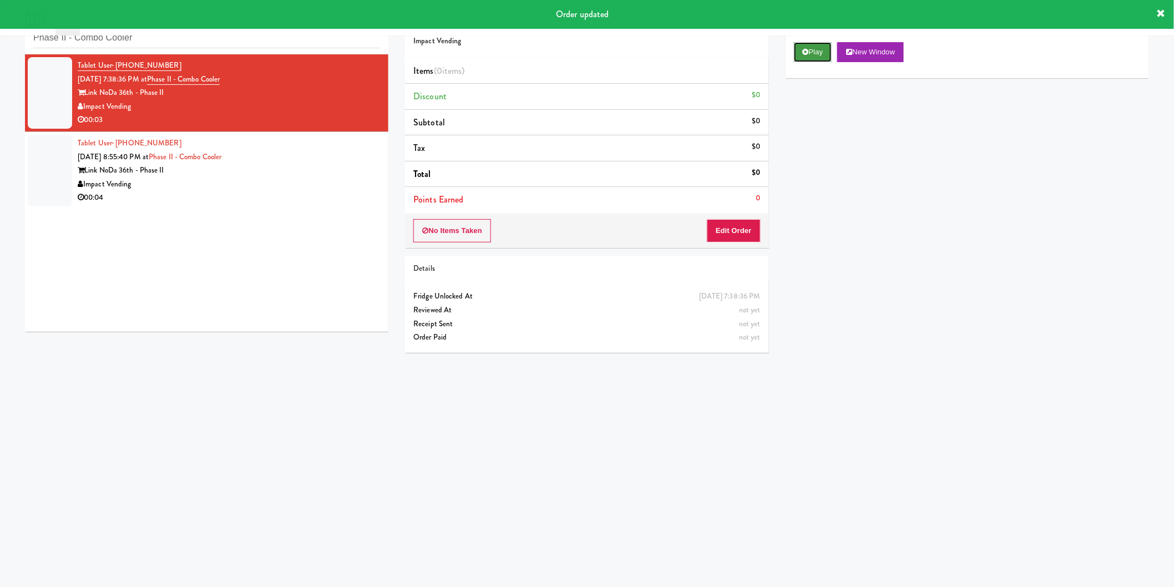
click at [798, 54] on button "Play" at bounding box center [813, 52] width 38 height 20
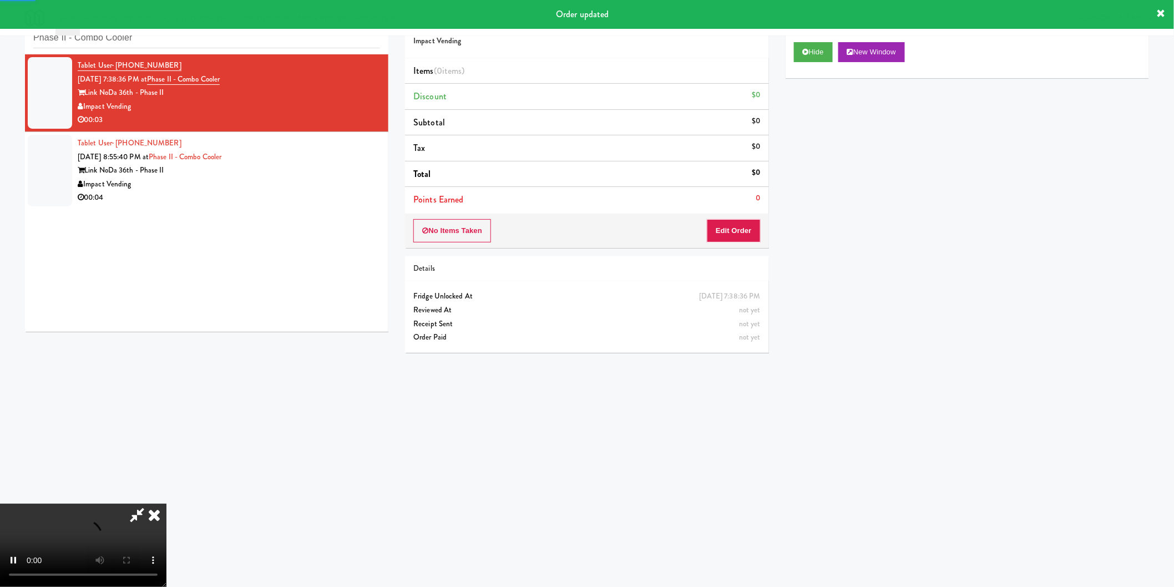
click at [725, 245] on div "No Items Taken Edit Order" at bounding box center [586, 231] width 363 height 34
click at [720, 235] on button "Edit Order" at bounding box center [734, 230] width 54 height 23
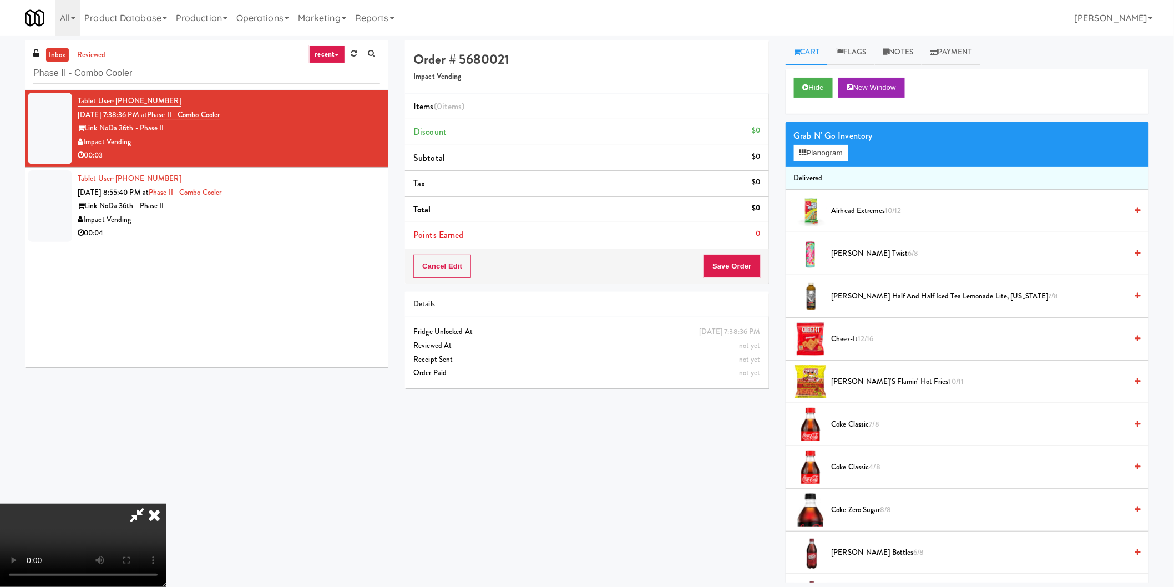
scroll to position [181, 0]
click at [824, 148] on button "Planogram" at bounding box center [821, 153] width 54 height 17
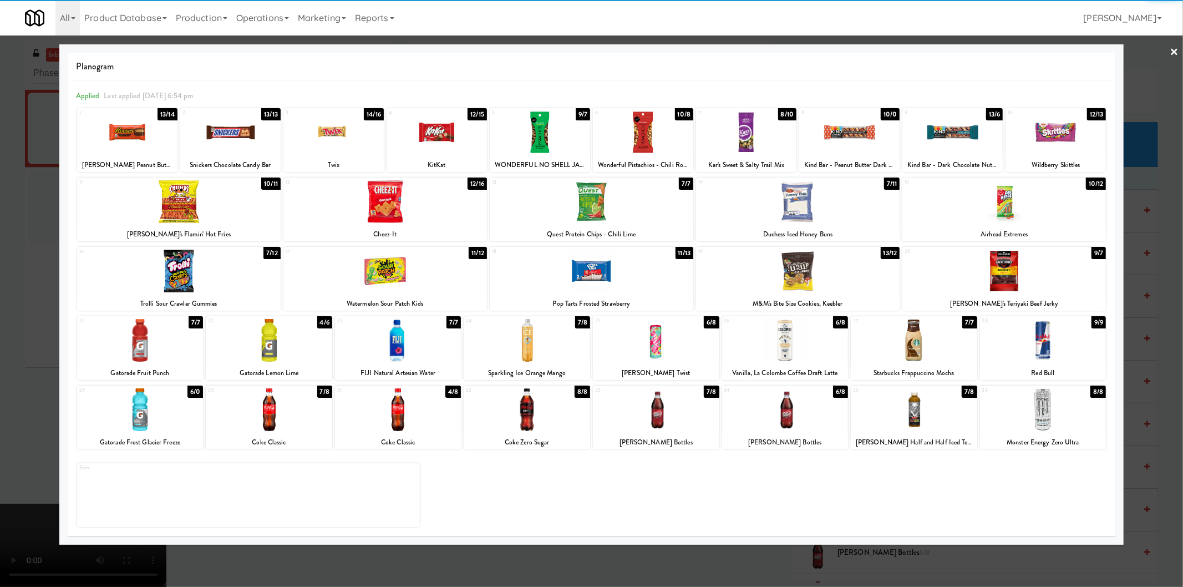
click at [404, 405] on div at bounding box center [398, 409] width 126 height 43
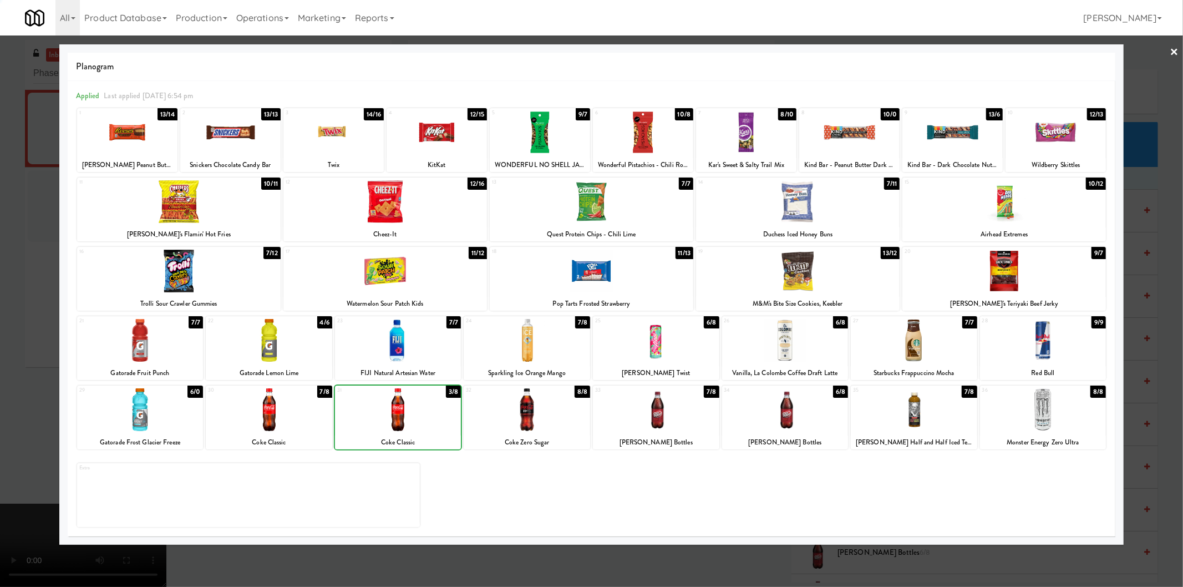
click at [0, 295] on div at bounding box center [591, 293] width 1183 height 587
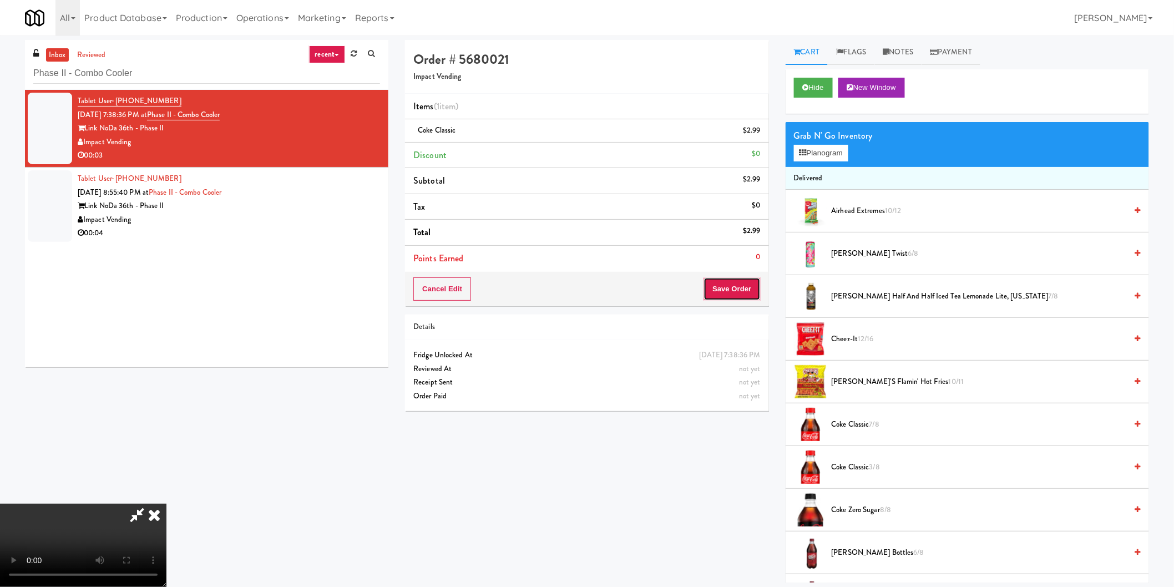
click at [723, 281] on button "Save Order" at bounding box center [731, 288] width 57 height 23
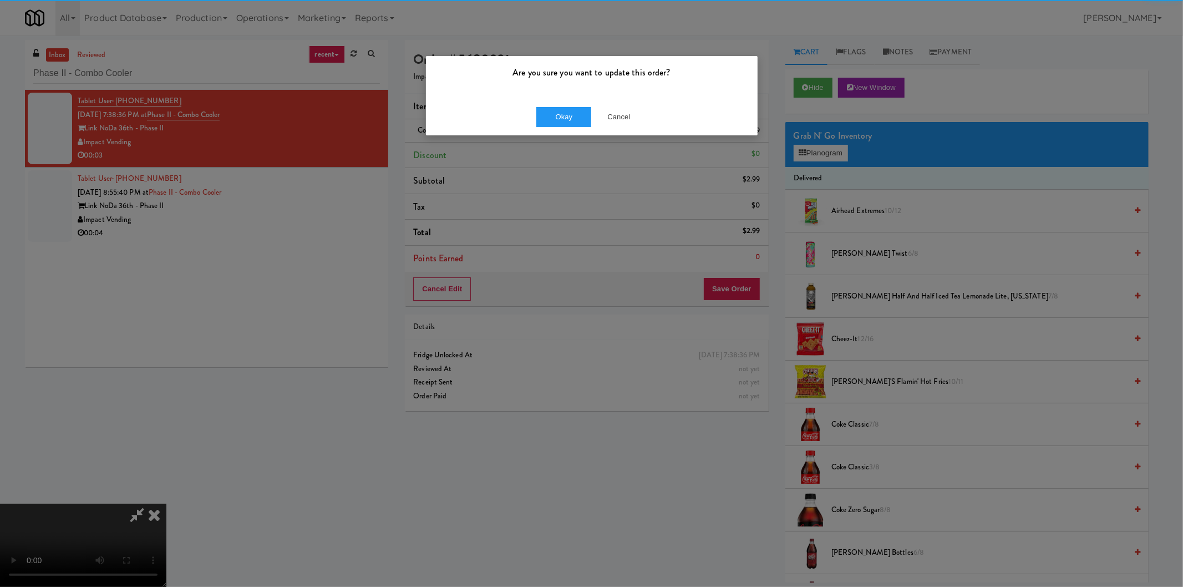
click at [552, 98] on div "Okay Cancel" at bounding box center [592, 116] width 332 height 37
drag, startPoint x: 555, startPoint y: 113, endPoint x: 552, endPoint y: 120, distance: 7.4
click at [556, 114] on button "Okay" at bounding box center [563, 117] width 55 height 20
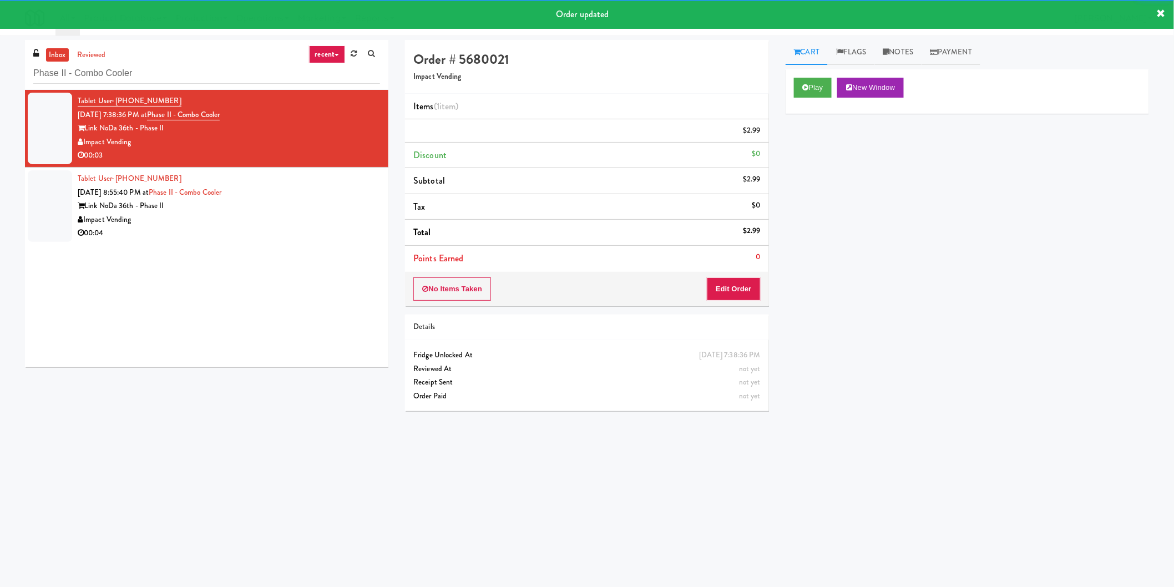
click at [353, 191] on div "Tablet User · (980) 355-7551 Oct 3, 2025 8:55:40 PM at Phase II - Combo Cooler …" at bounding box center [229, 206] width 302 height 68
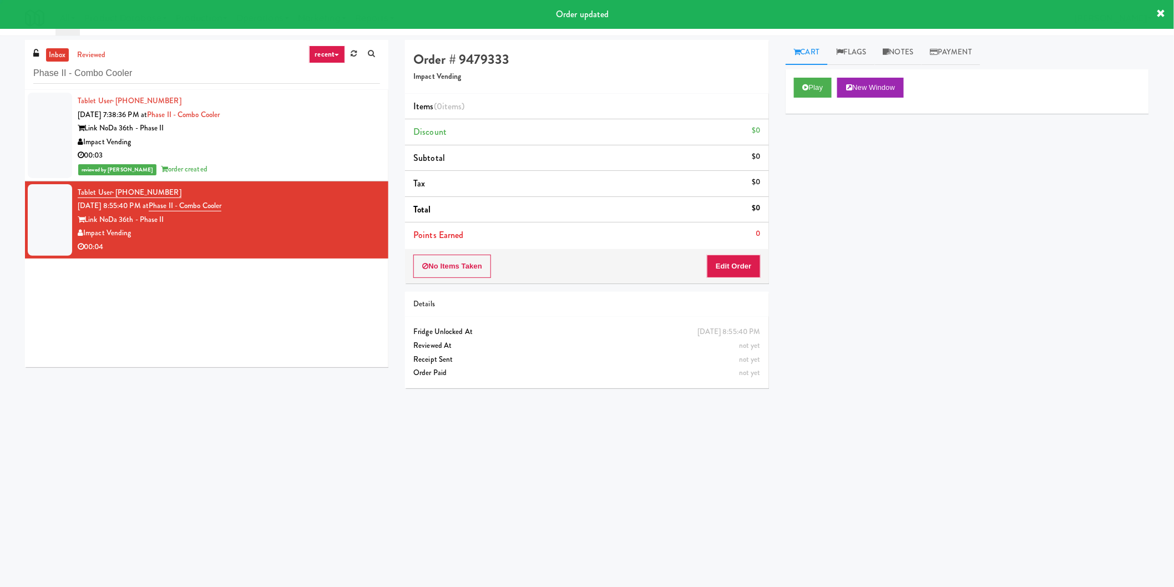
click at [829, 82] on button "Play" at bounding box center [813, 88] width 38 height 20
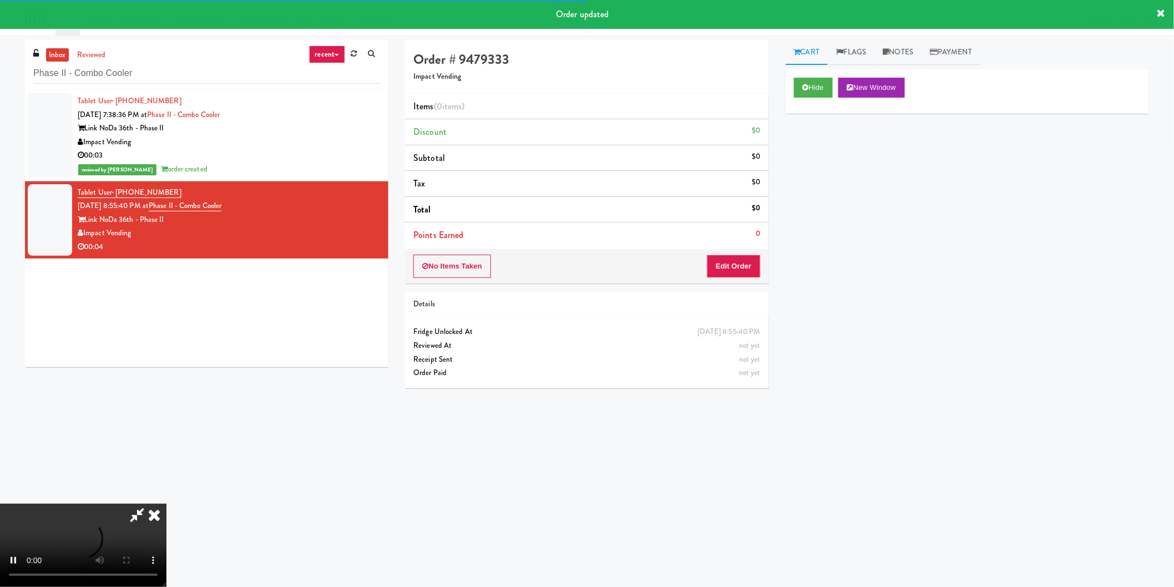
click at [730, 309] on div "Details" at bounding box center [586, 304] width 347 height 14
click at [731, 266] on button "Edit Order" at bounding box center [734, 266] width 54 height 23
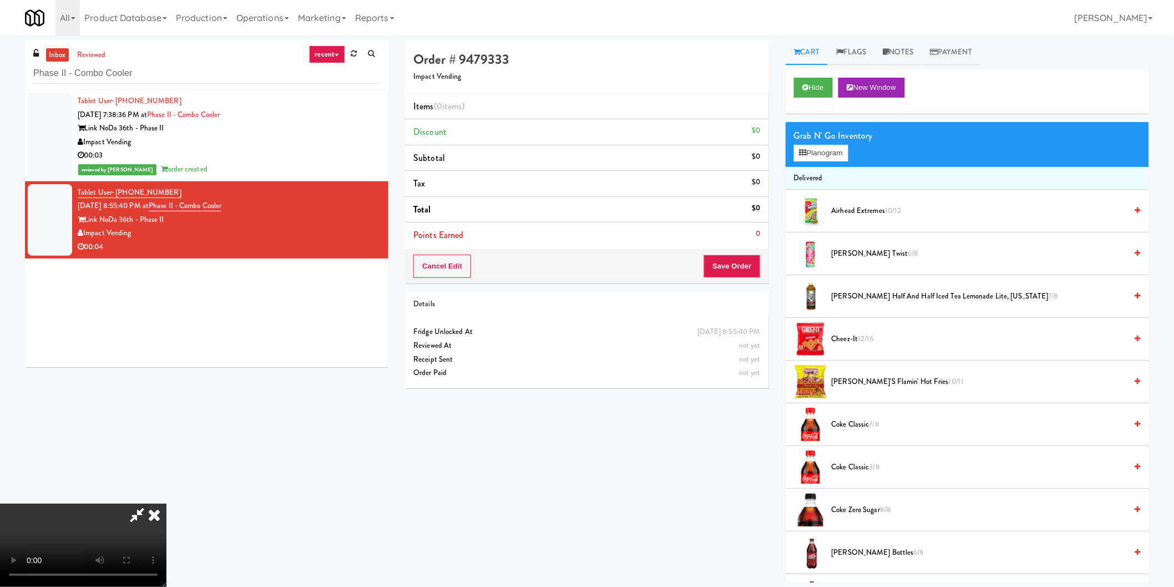
click at [797, 137] on div "Grab N' Go Inventory" at bounding box center [967, 136] width 347 height 17
click at [806, 160] on button "Planogram" at bounding box center [821, 153] width 54 height 17
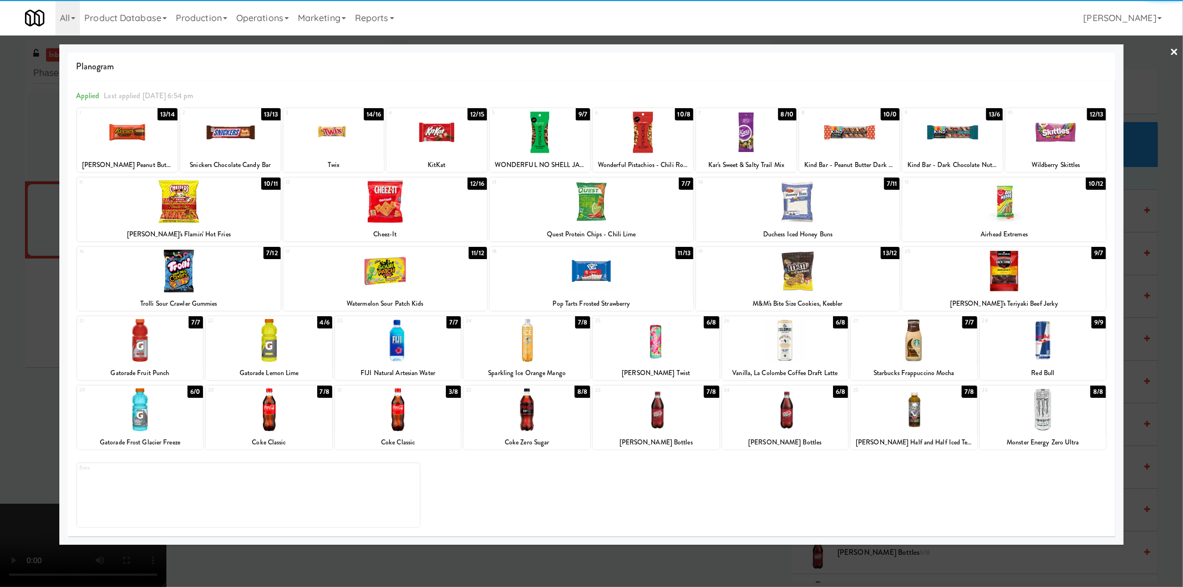
click at [405, 350] on div at bounding box center [398, 340] width 126 height 43
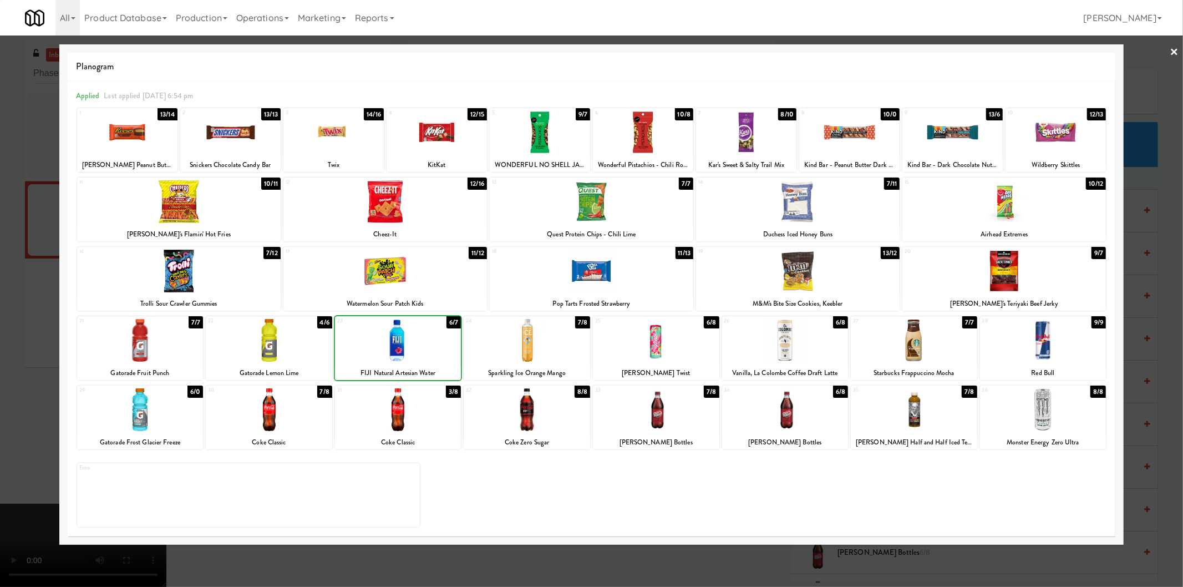
drag, startPoint x: 0, startPoint y: 275, endPoint x: 70, endPoint y: 279, distance: 70.0
click at [3, 275] on div at bounding box center [591, 293] width 1183 height 587
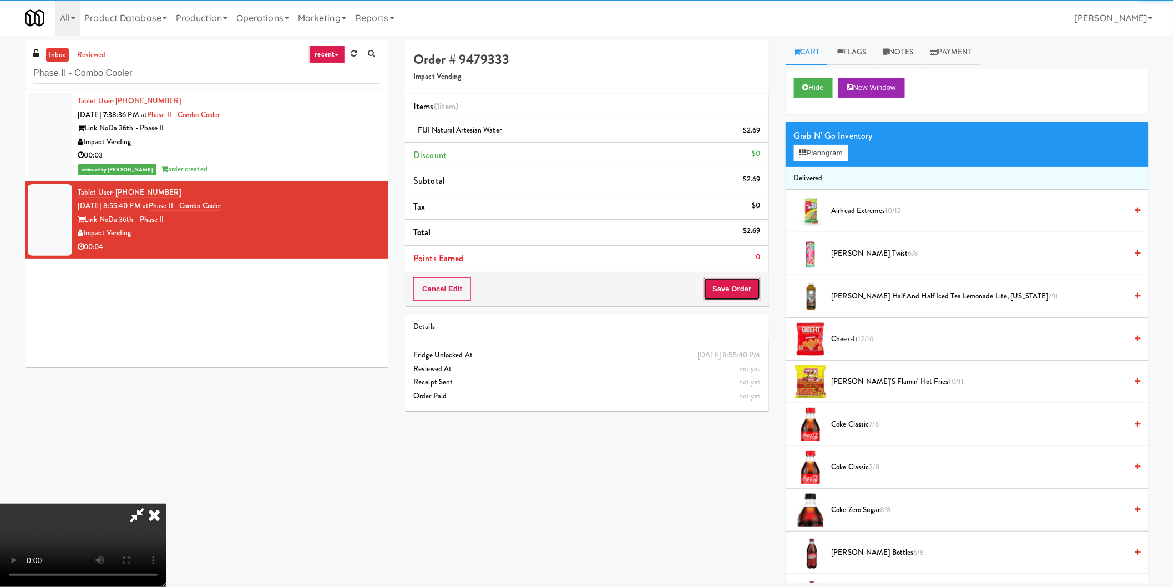
click at [728, 296] on button "Save Order" at bounding box center [731, 288] width 57 height 23
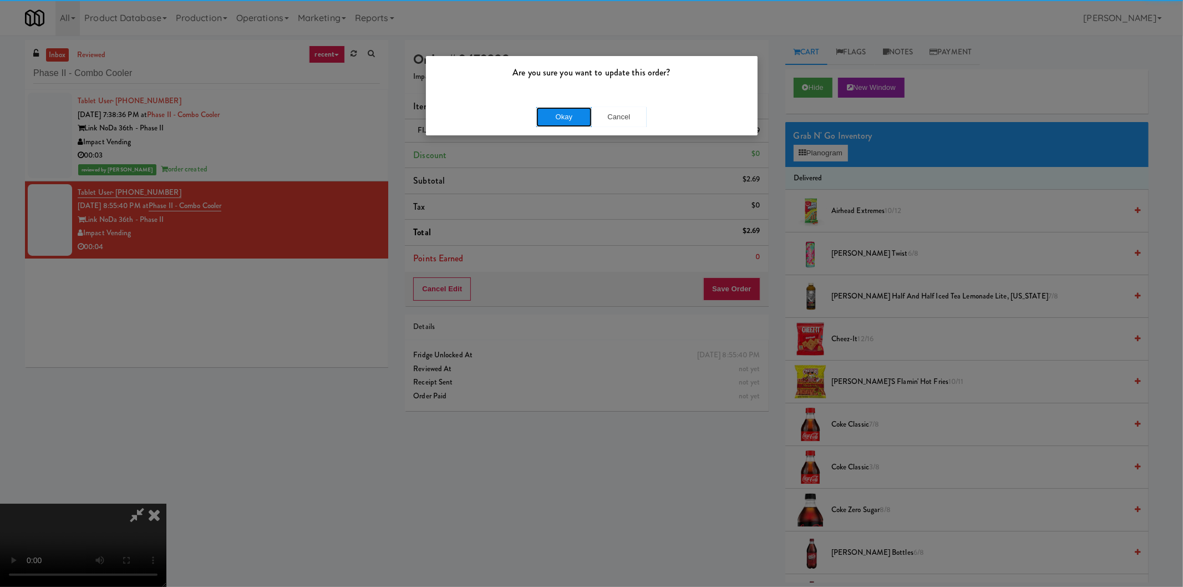
click at [564, 121] on button "Okay" at bounding box center [563, 117] width 55 height 20
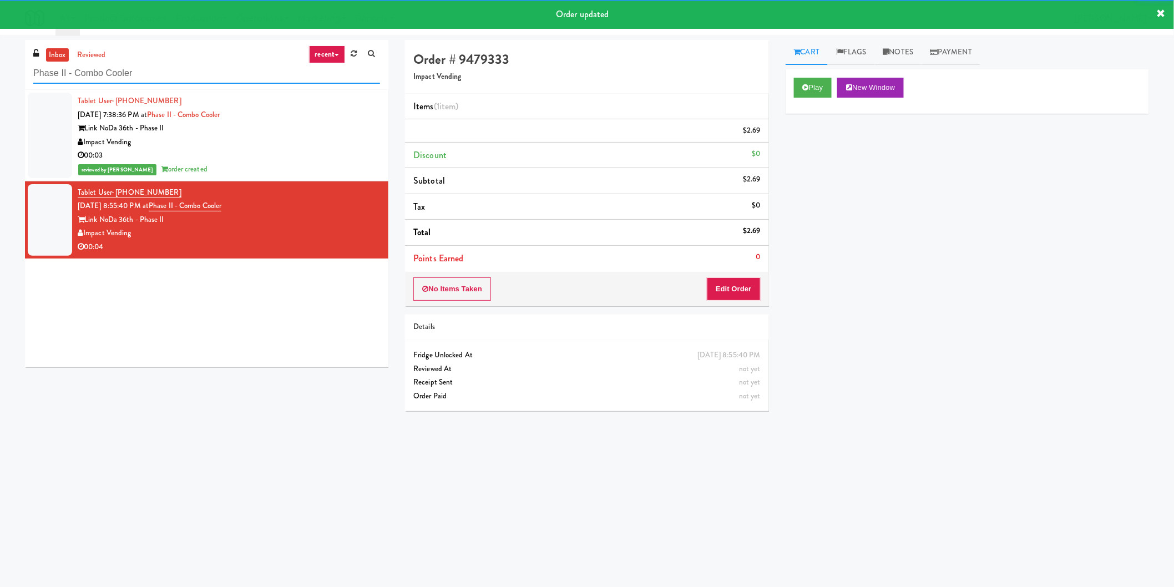
click at [179, 76] on input "Phase II - Combo Cooler" at bounding box center [206, 73] width 347 height 21
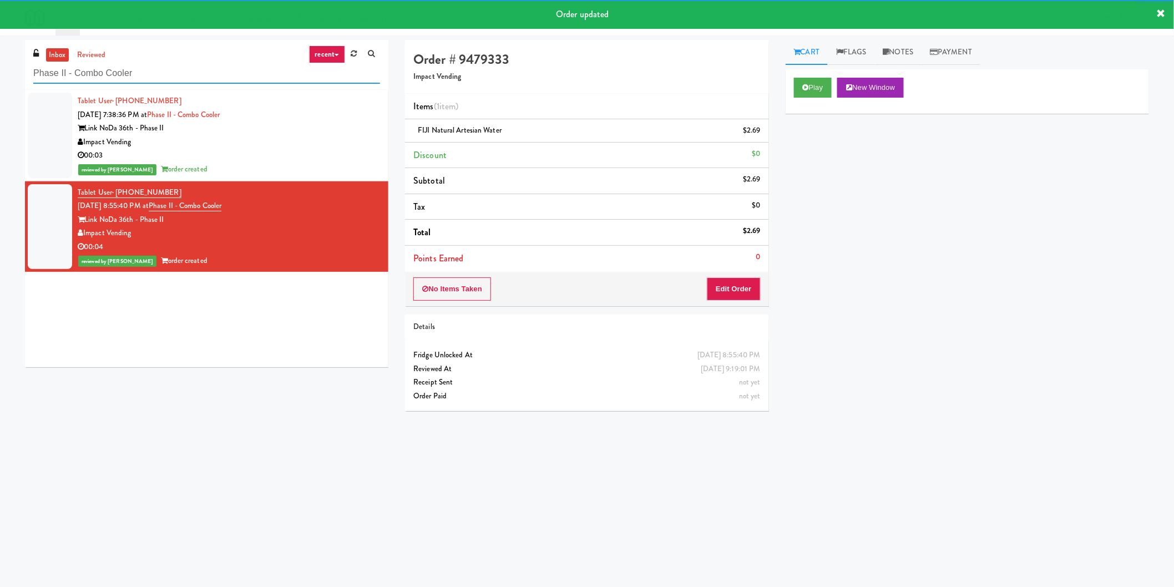
click at [179, 76] on input "Phase II - Combo Cooler" at bounding box center [206, 73] width 347 height 21
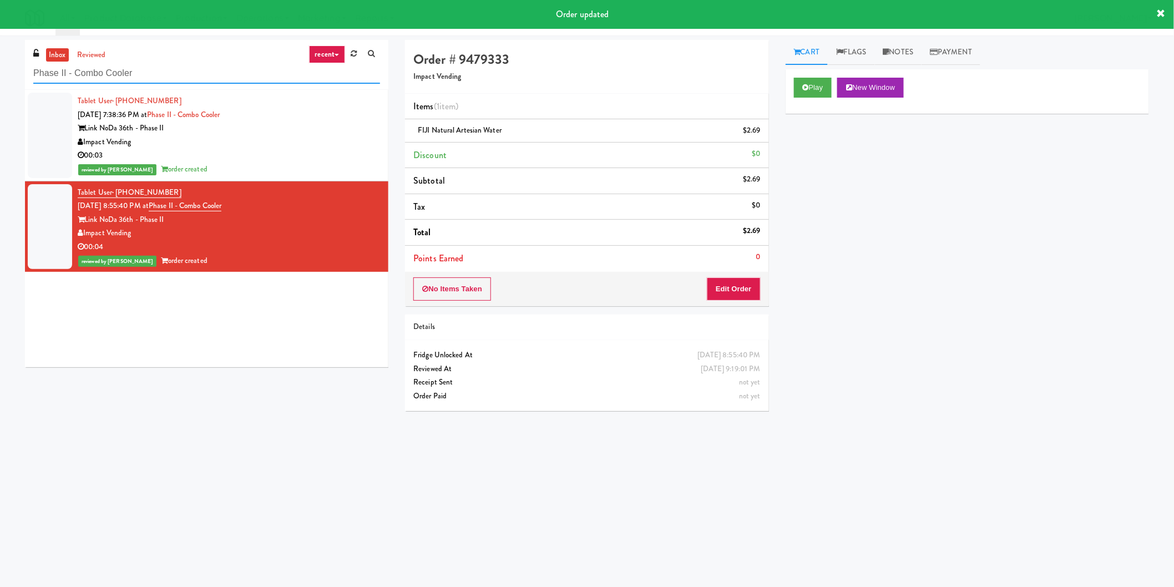
paste input "Moderne"
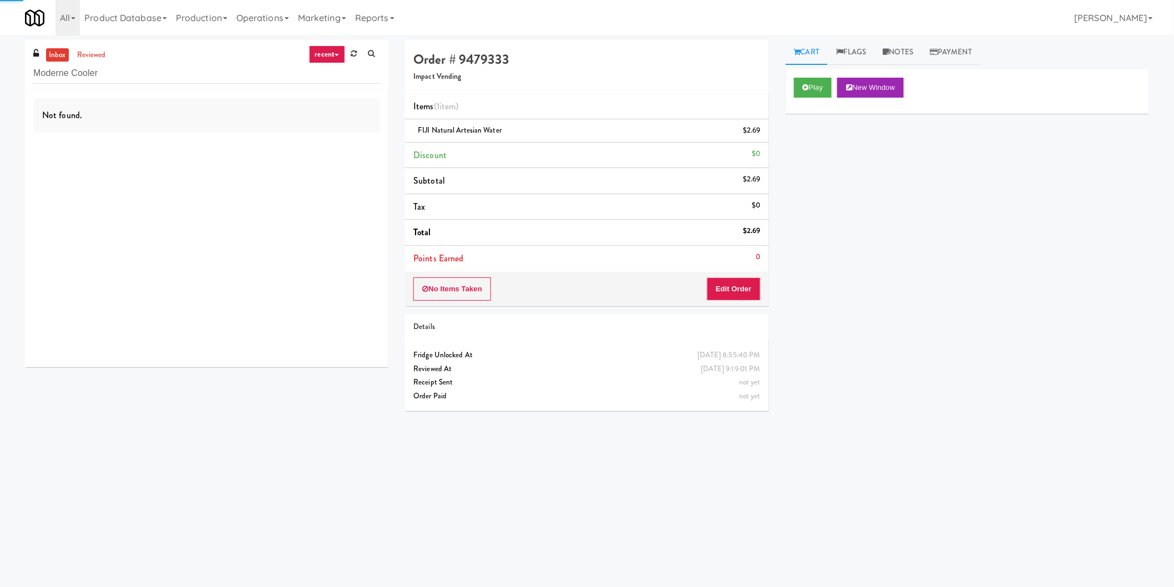
drag, startPoint x: 253, startPoint y: 133, endPoint x: 272, endPoint y: 137, distance: 18.7
click at [257, 132] on div "Not found." at bounding box center [206, 228] width 363 height 277
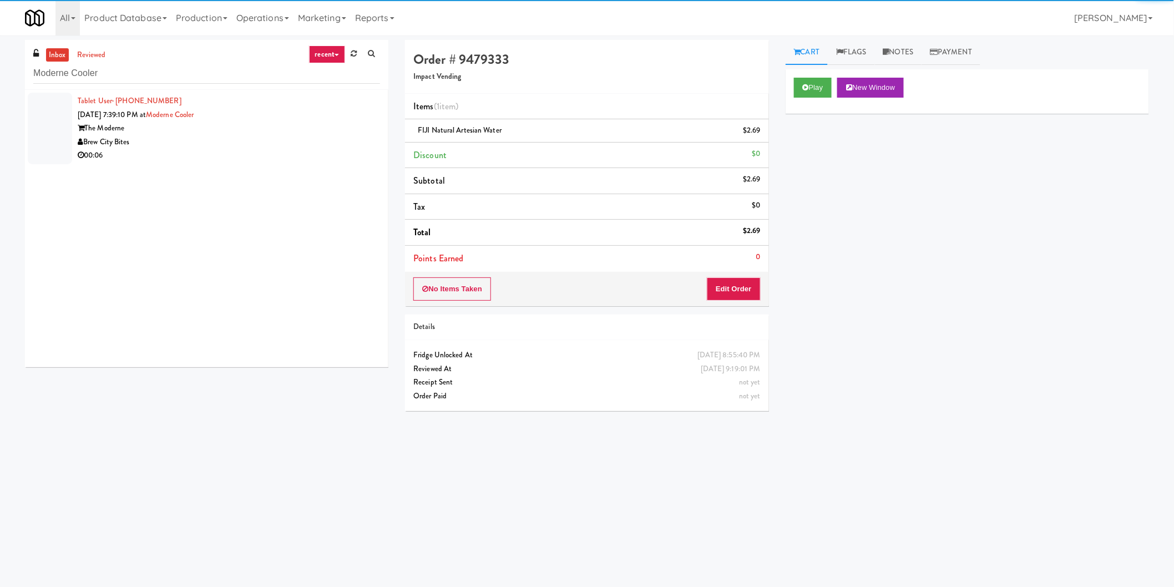
click at [339, 143] on div "Brew City Bites" at bounding box center [229, 142] width 302 height 14
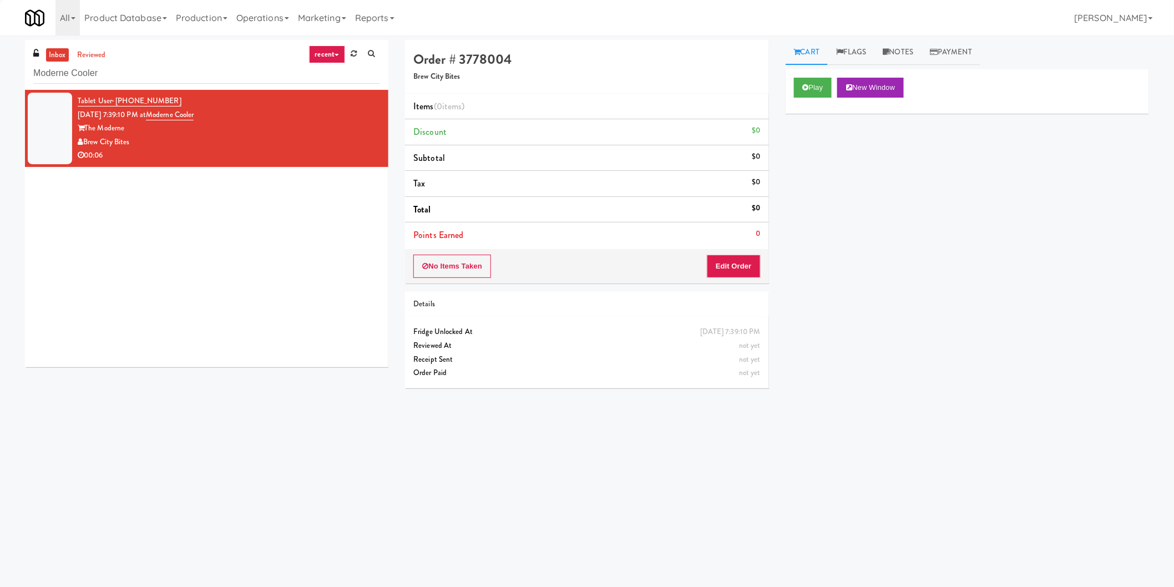
click at [794, 89] on button "Play" at bounding box center [813, 88] width 38 height 20
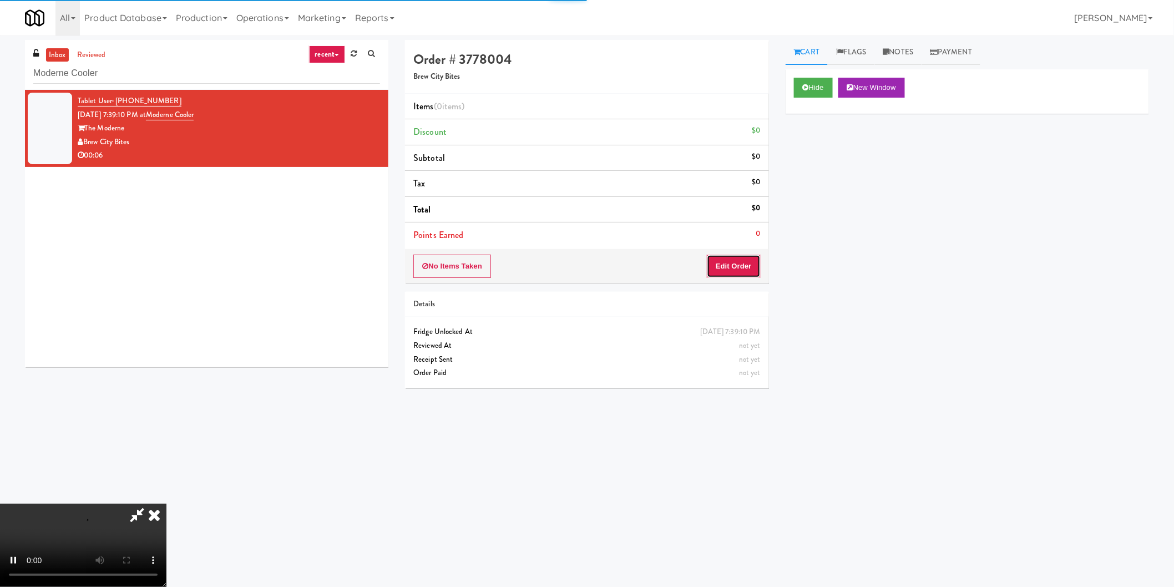
click at [727, 263] on button "Edit Order" at bounding box center [734, 266] width 54 height 23
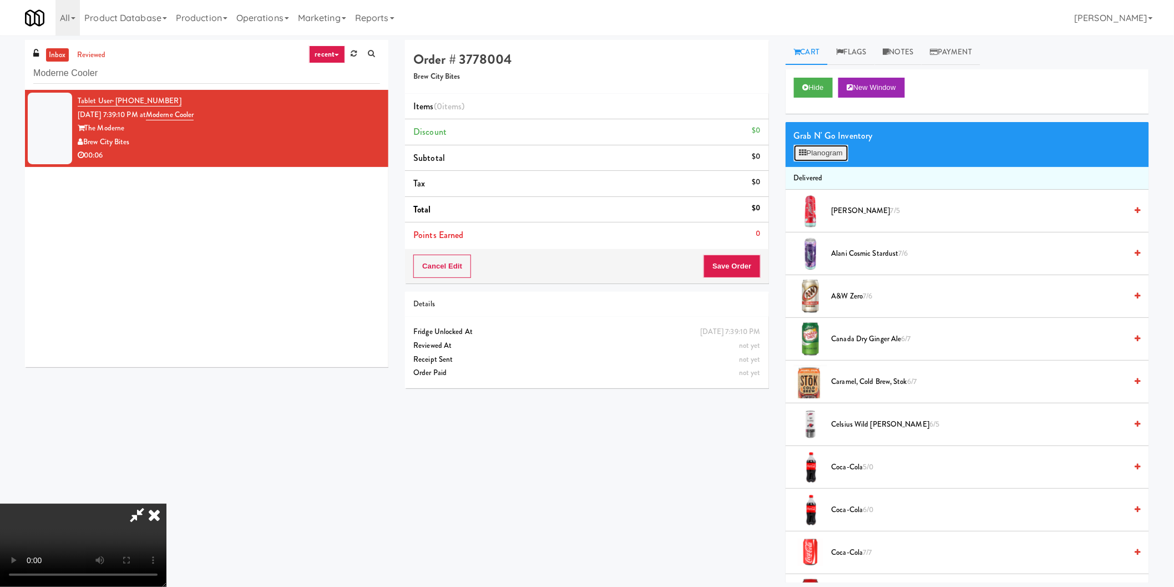
click at [839, 150] on button "Planogram" at bounding box center [821, 153] width 54 height 17
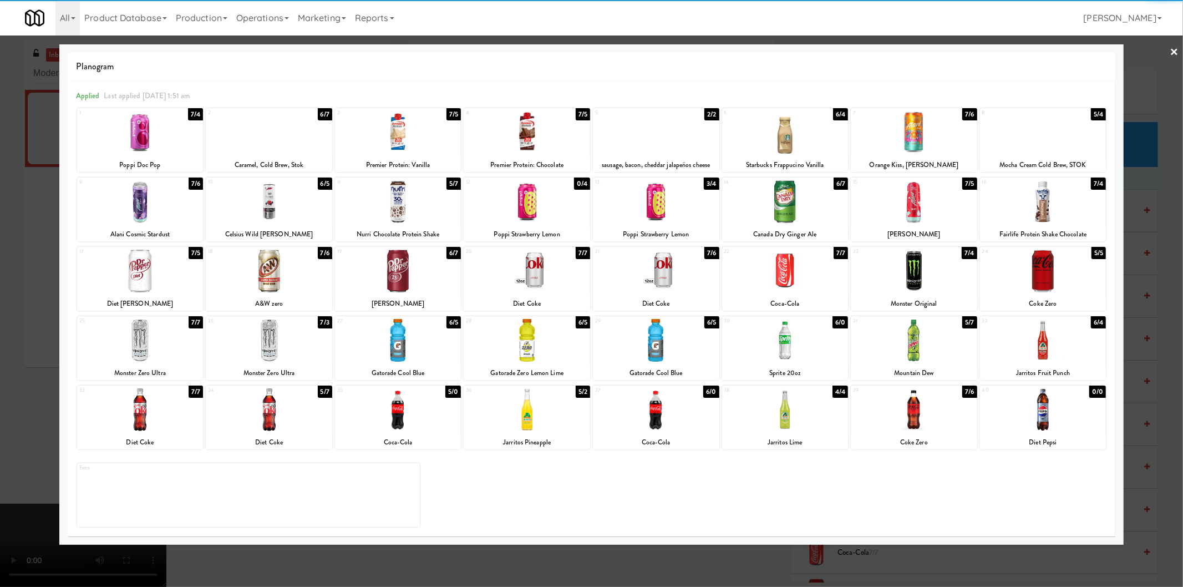
click at [128, 209] on div at bounding box center [140, 201] width 126 height 43
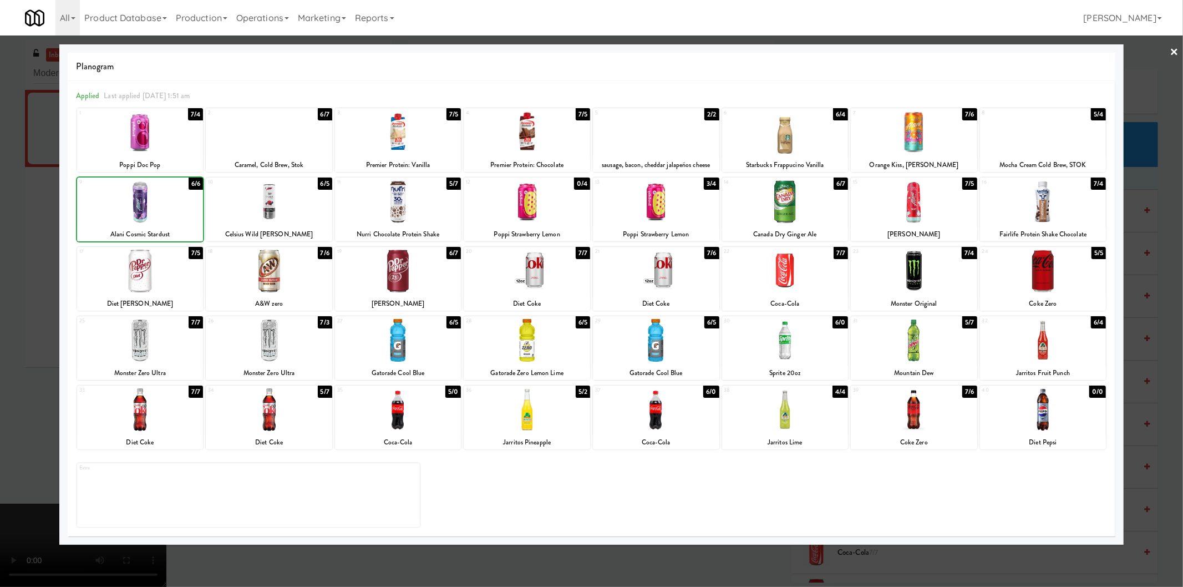
click at [0, 229] on div at bounding box center [591, 293] width 1183 height 587
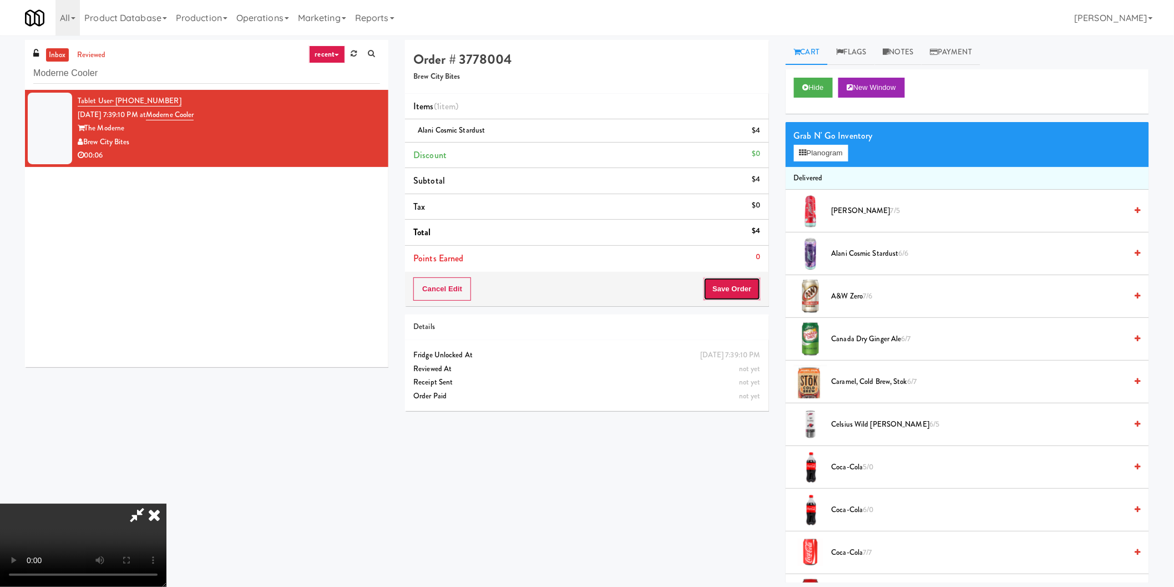
click at [742, 282] on button "Save Order" at bounding box center [731, 288] width 57 height 23
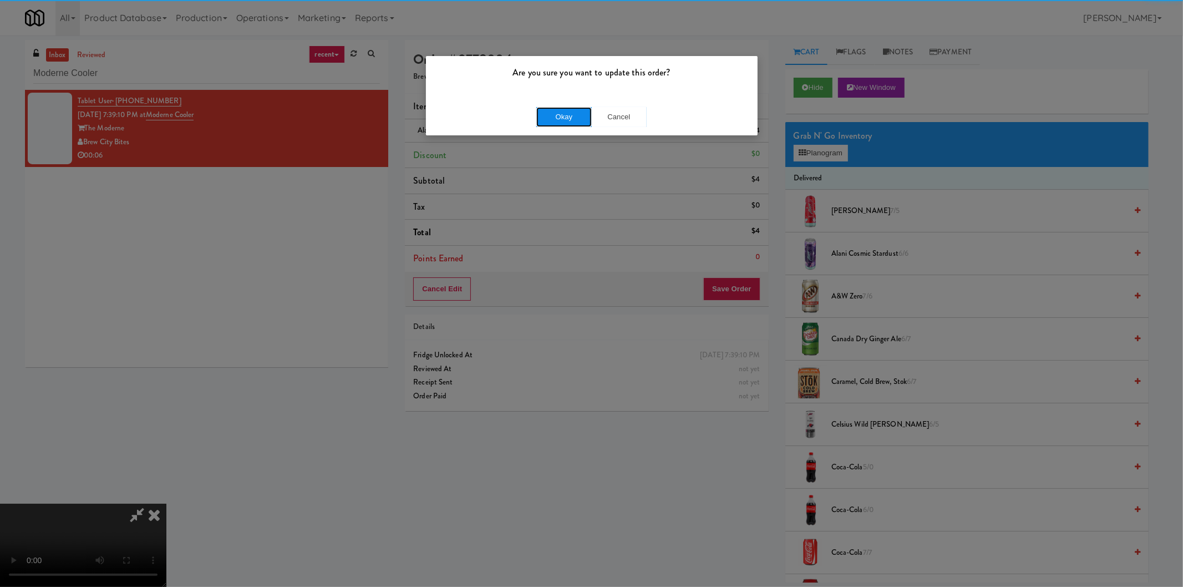
click at [564, 112] on button "Okay" at bounding box center [563, 117] width 55 height 20
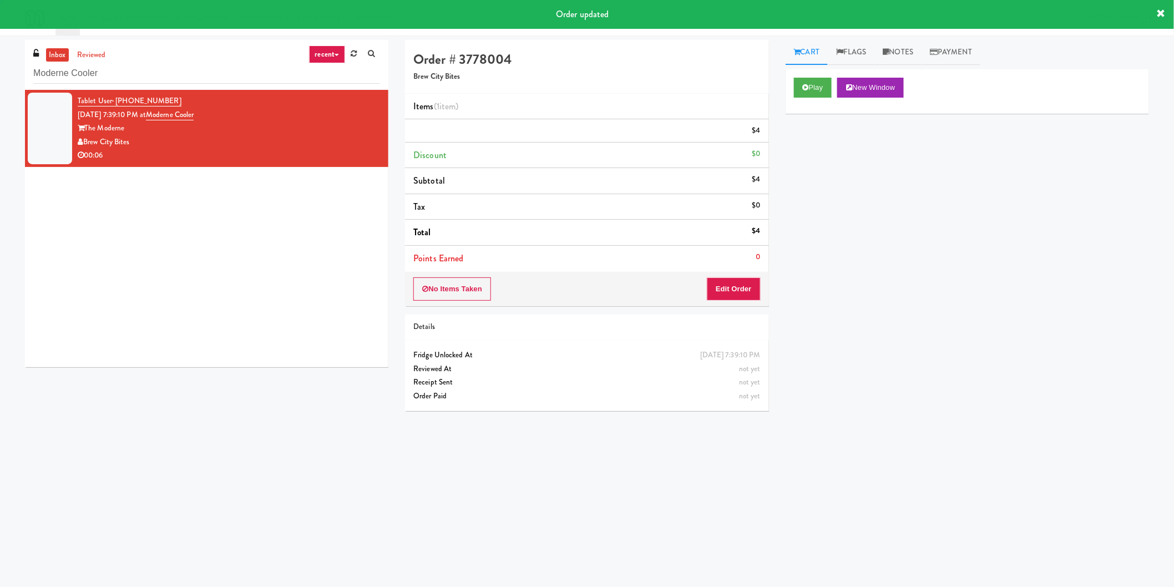
click at [171, 60] on div "inbox reviewed recent all unclear take inventory issue suspicious failed recent…" at bounding box center [206, 65] width 363 height 50
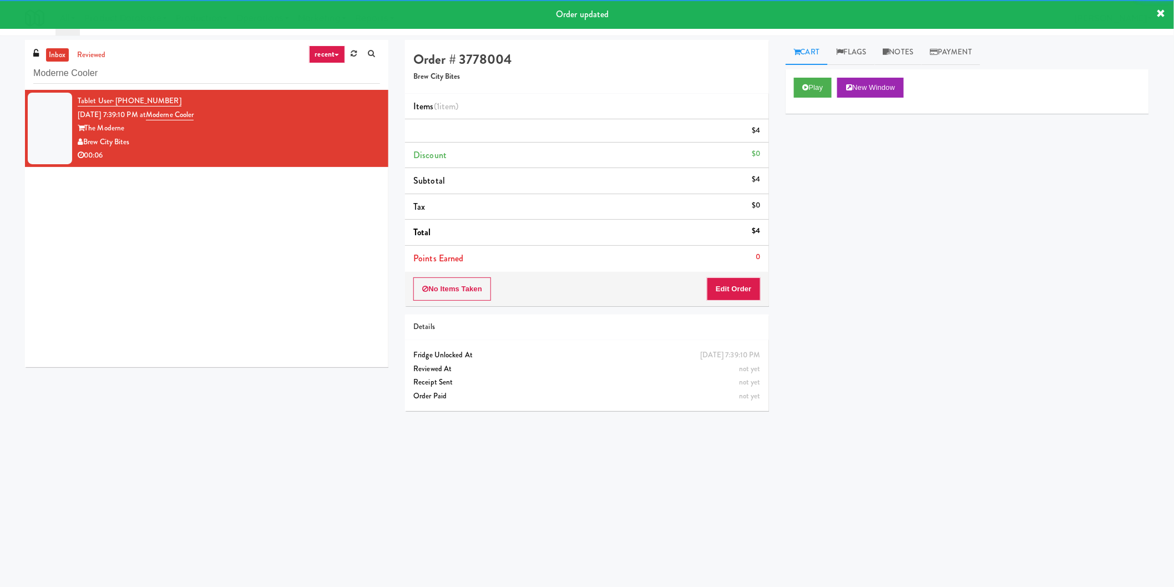
click at [171, 60] on div "inbox reviewed recent all unclear take inventory issue suspicious failed recent…" at bounding box center [206, 65] width 363 height 50
click at [174, 71] on input "Moderne Cooler" at bounding box center [206, 73] width 347 height 21
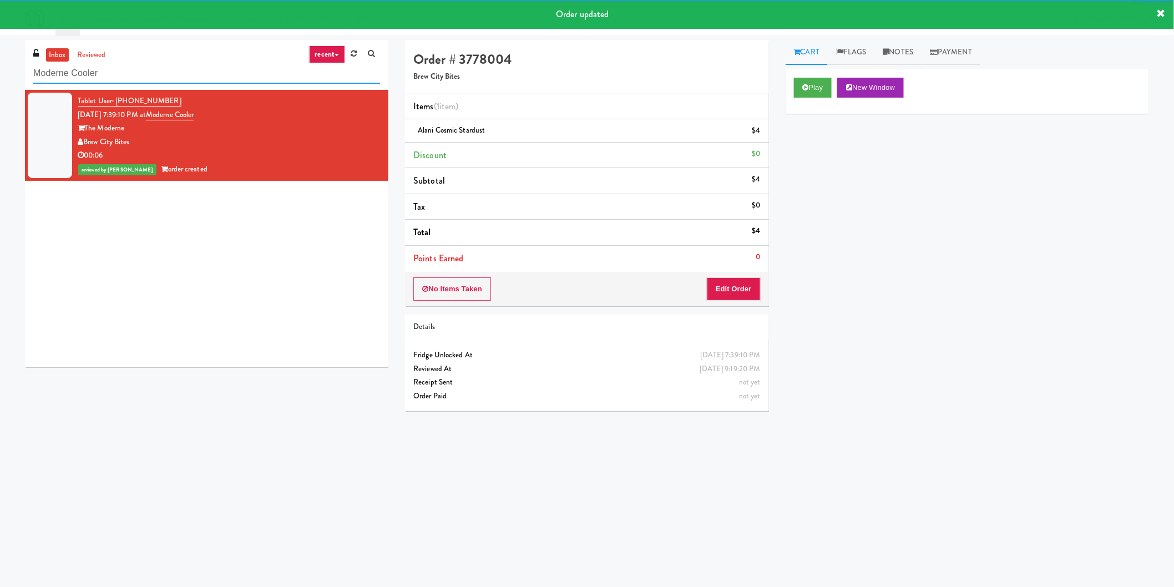
click at [174, 71] on input "Moderne Cooler" at bounding box center [206, 73] width 347 height 21
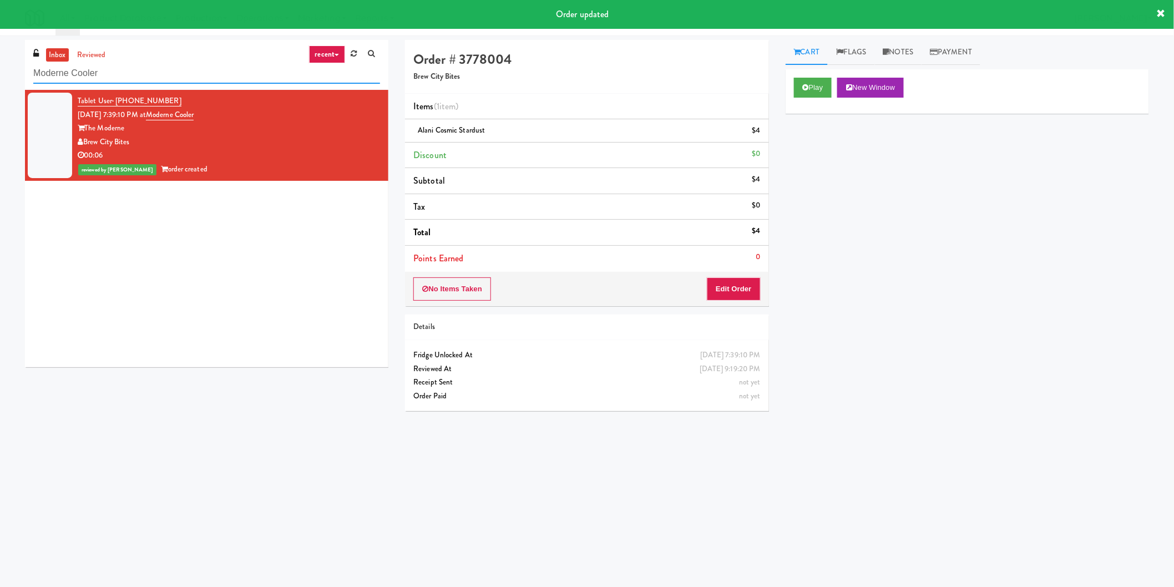
click at [174, 71] on input "Moderne Cooler" at bounding box center [206, 73] width 347 height 21
paste input "Phase II - Combo"
paste input "text"
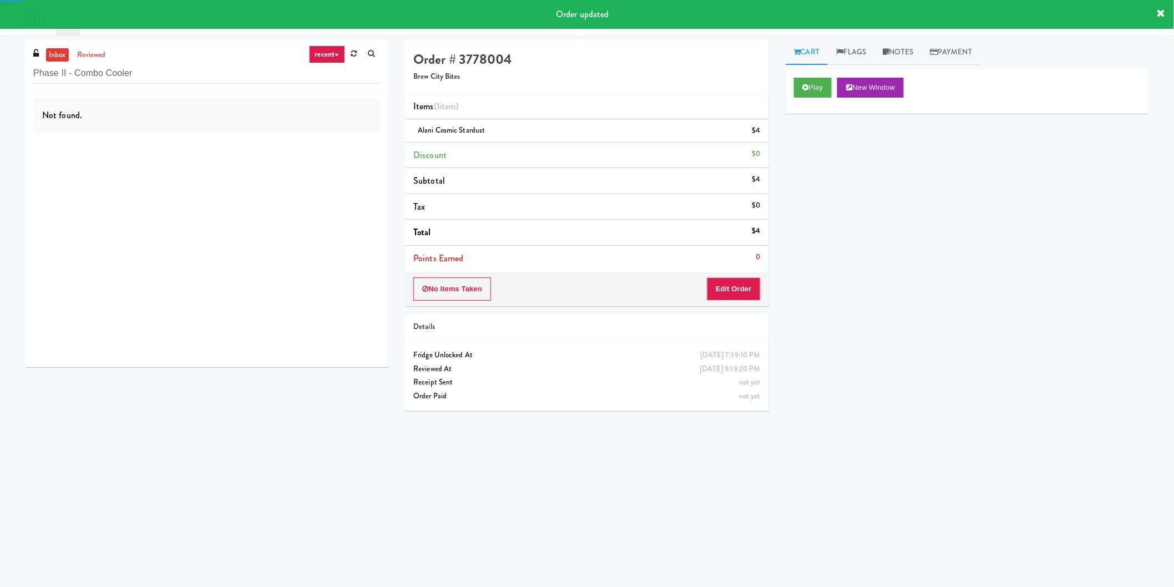
click at [332, 145] on div "Not found." at bounding box center [206, 228] width 363 height 277
click at [267, 85] on div "inbox reviewed recent all unclear take inventory issue suspicious failed recent…" at bounding box center [206, 65] width 363 height 50
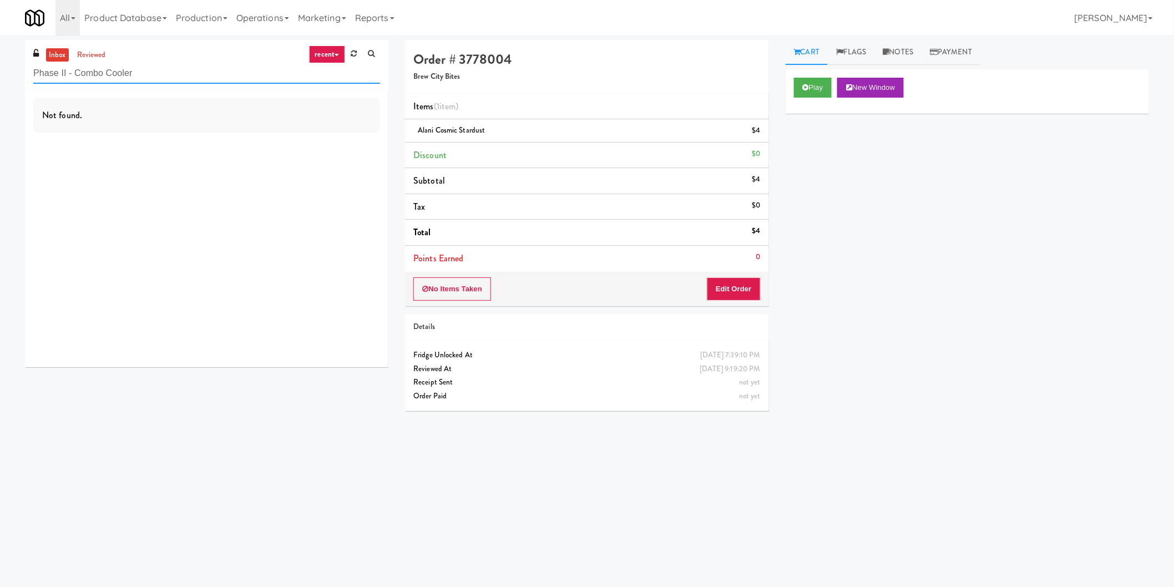
click at [254, 76] on input "Phase II - Combo Cooler" at bounding box center [206, 73] width 347 height 21
drag, startPoint x: 96, startPoint y: 56, endPoint x: 128, endPoint y: 72, distance: 36.0
click at [99, 58] on link "reviewed" at bounding box center [91, 55] width 34 height 14
click at [128, 72] on input "Phase II - Combo Cooler" at bounding box center [206, 73] width 347 height 21
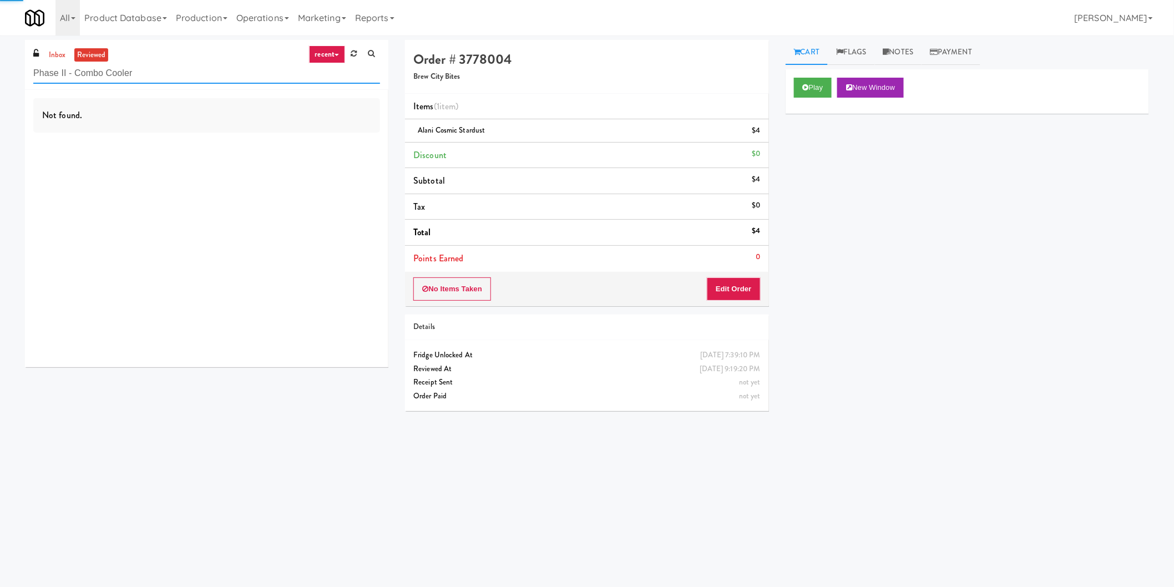
click at [128, 72] on input "Phase II - Combo Cooler" at bounding box center [206, 73] width 347 height 21
click at [63, 48] on link "inbox" at bounding box center [57, 55] width 23 height 14
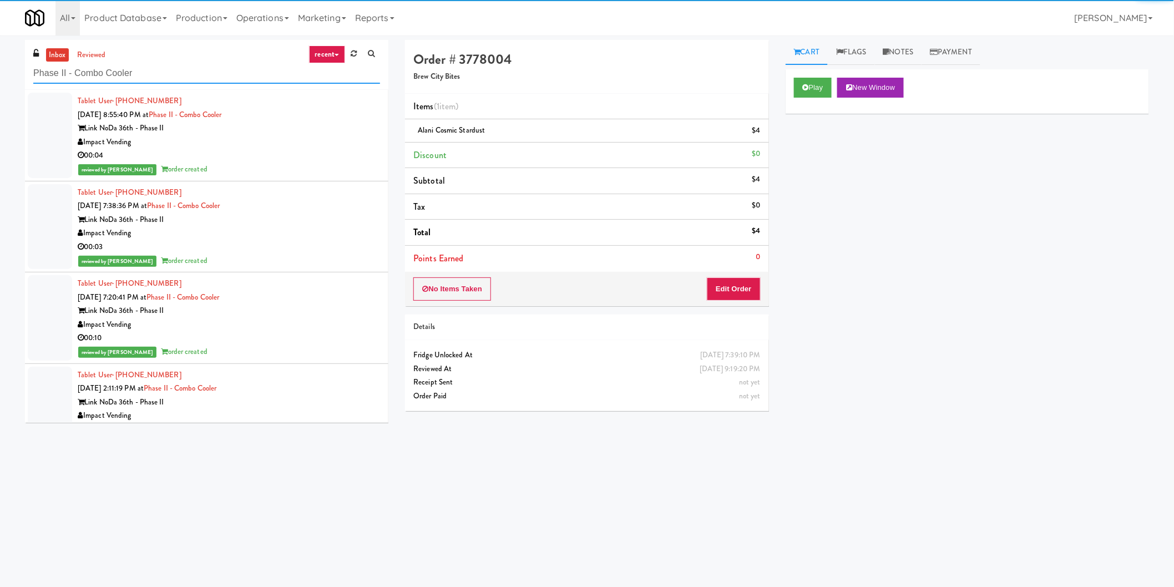
click at [132, 69] on input "Phase II - Combo Cooler" at bounding box center [206, 73] width 347 height 21
paste input "Reotown Apartments - Cooler 1"
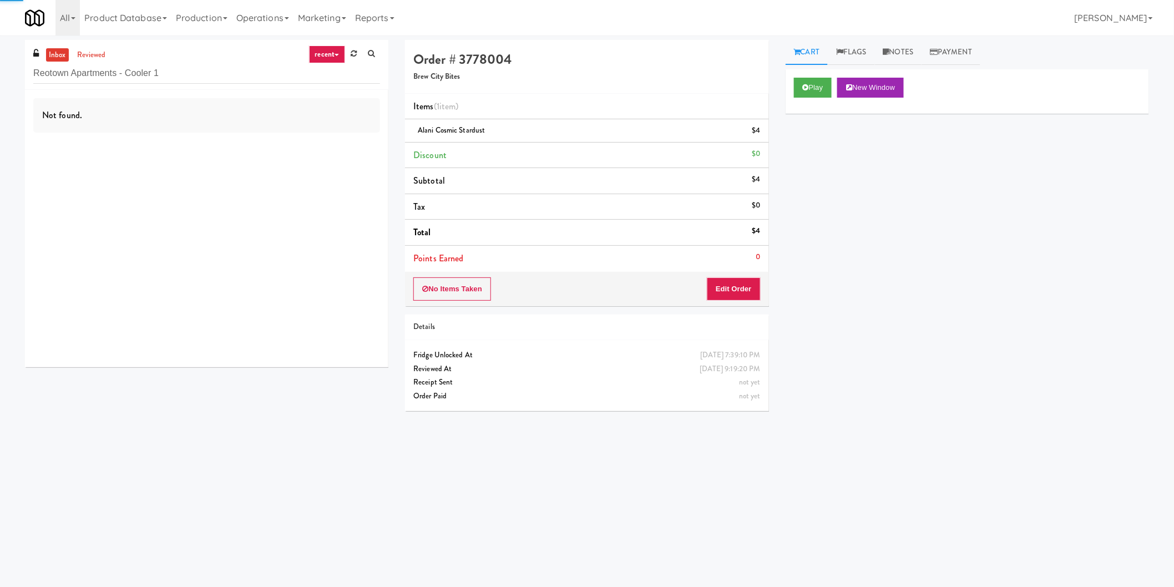
click at [132, 62] on div "Reotown Apartments - Cooler 1" at bounding box center [206, 73] width 347 height 22
click at [135, 69] on input "Reotown Apartments - Cooler 1" at bounding box center [206, 73] width 347 height 21
paste input "The Horizons - Cooler #2"
click at [135, 69] on input "The Horizons - Cooler #2" at bounding box center [206, 73] width 347 height 21
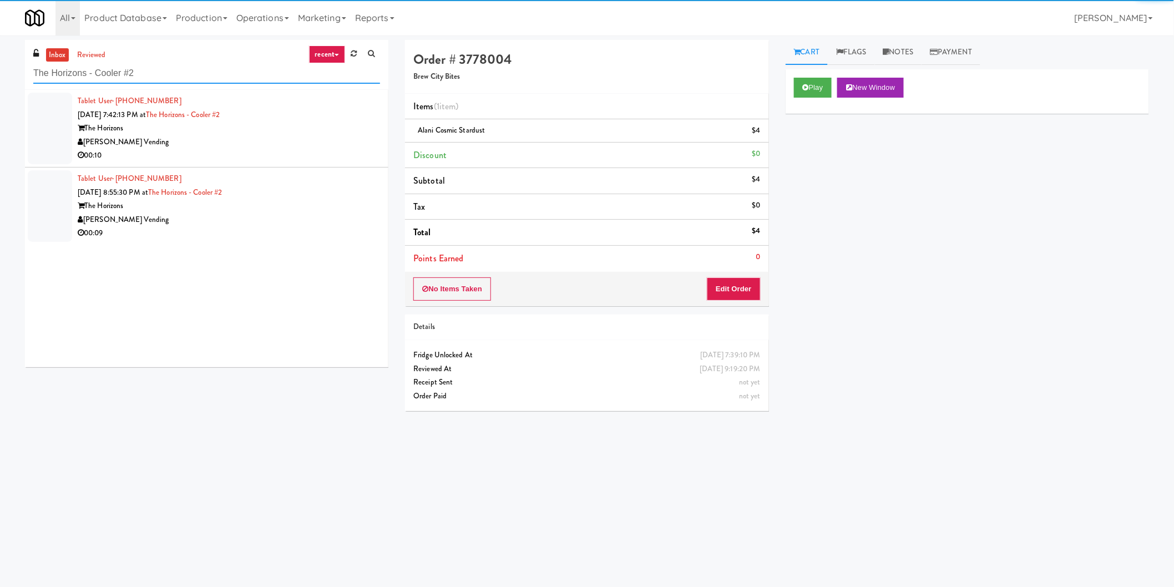
type input "The Horizons - Cooler #2"
drag, startPoint x: 290, startPoint y: 131, endPoint x: 313, endPoint y: 146, distance: 28.2
click at [301, 139] on div "Delong Vending" at bounding box center [229, 142] width 302 height 14
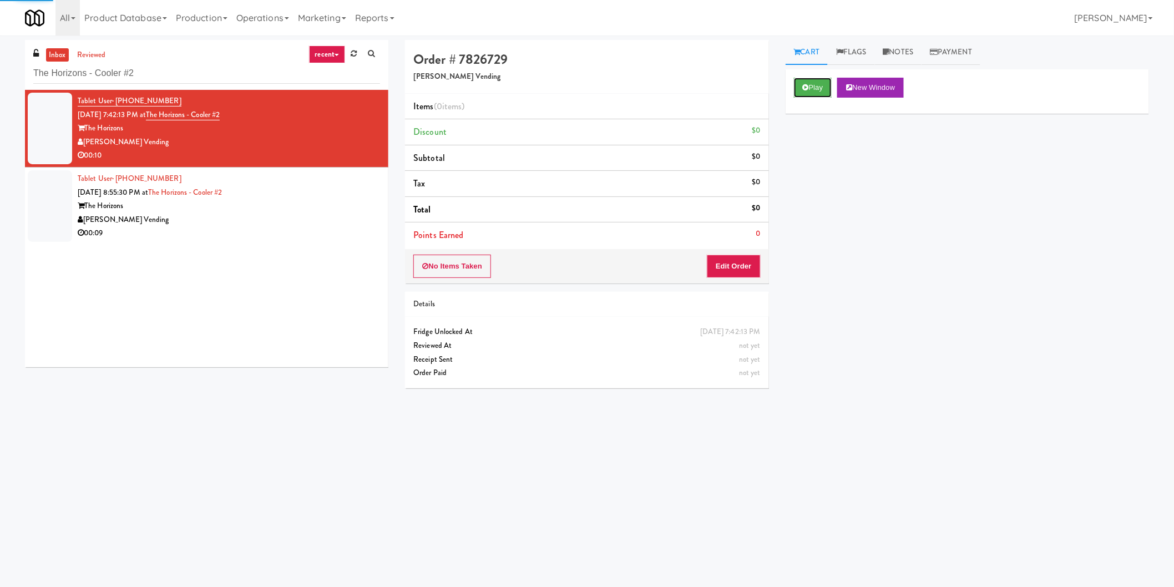
click at [816, 90] on button "Play" at bounding box center [813, 88] width 38 height 20
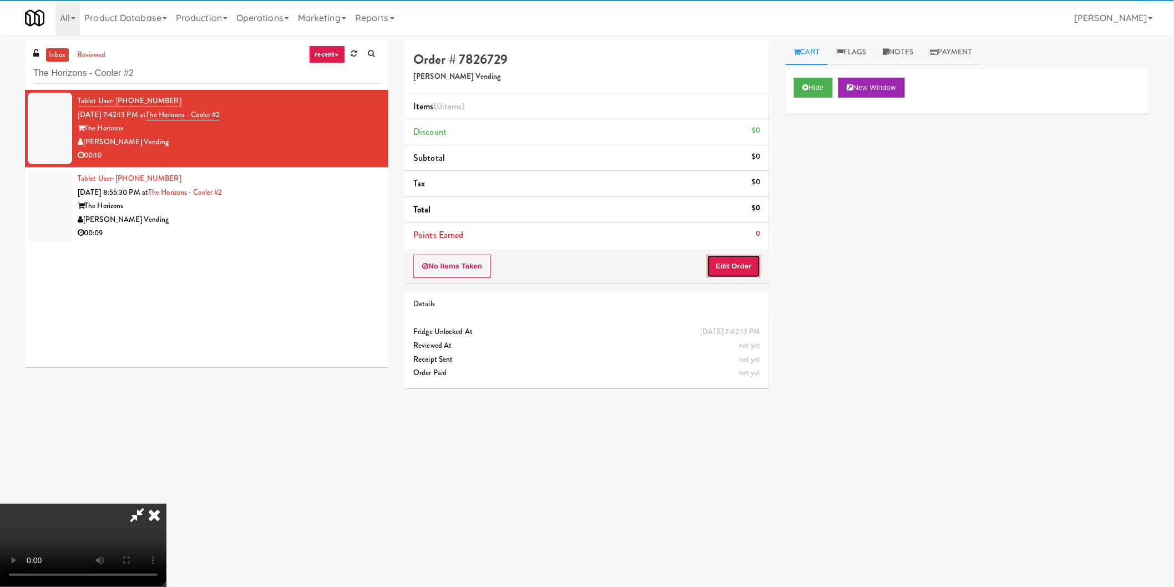
click at [733, 276] on button "Edit Order" at bounding box center [734, 266] width 54 height 23
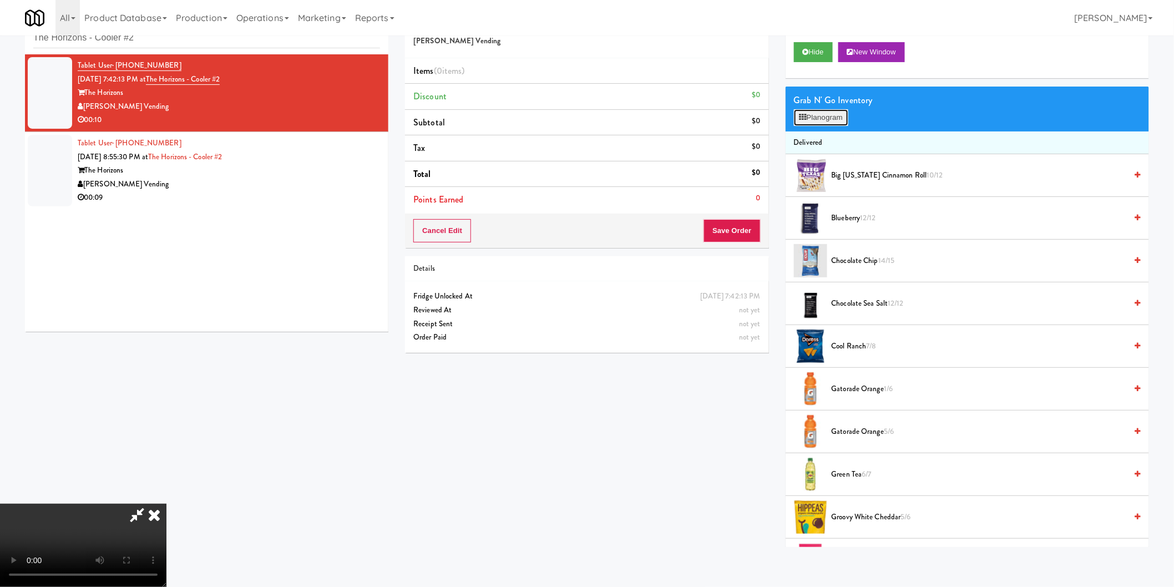
click at [830, 118] on button "Planogram" at bounding box center [821, 117] width 54 height 17
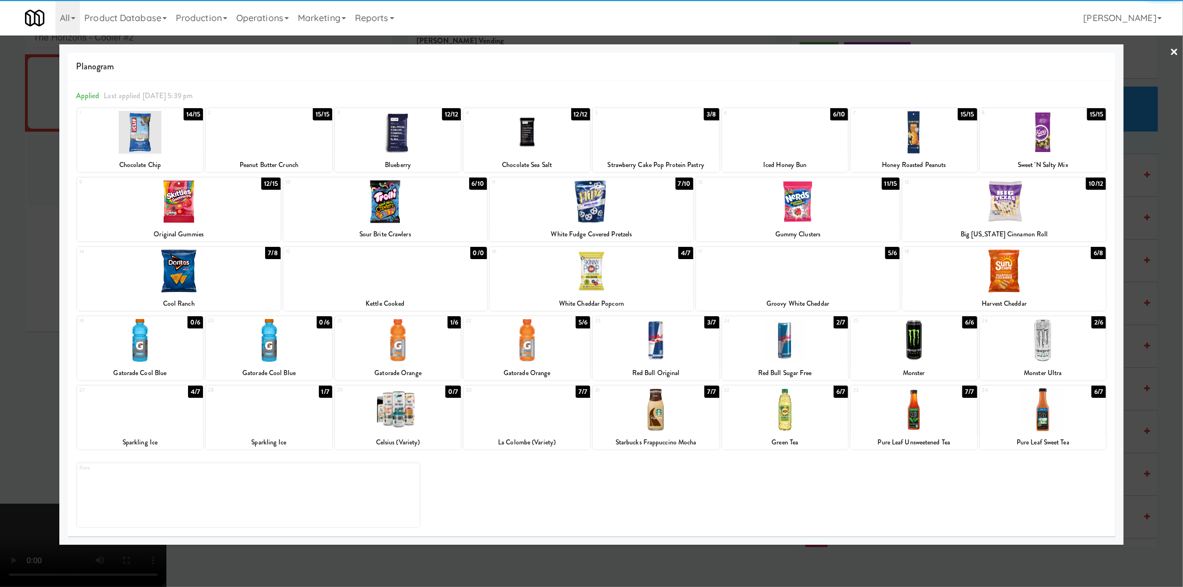
click at [406, 333] on div at bounding box center [398, 340] width 126 height 43
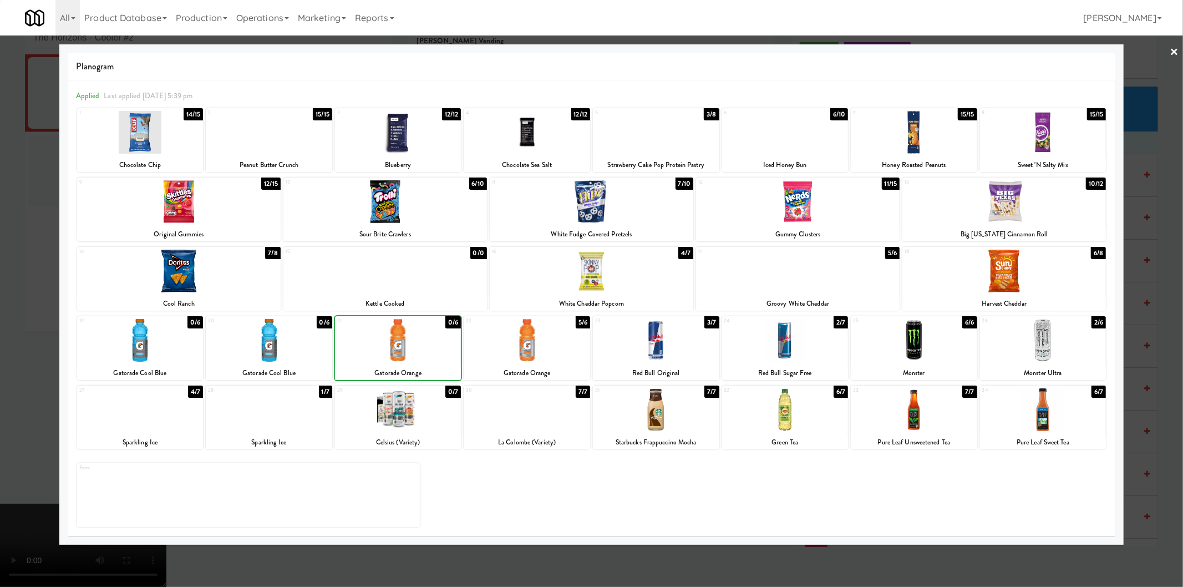
click at [0, 321] on div at bounding box center [591, 293] width 1183 height 587
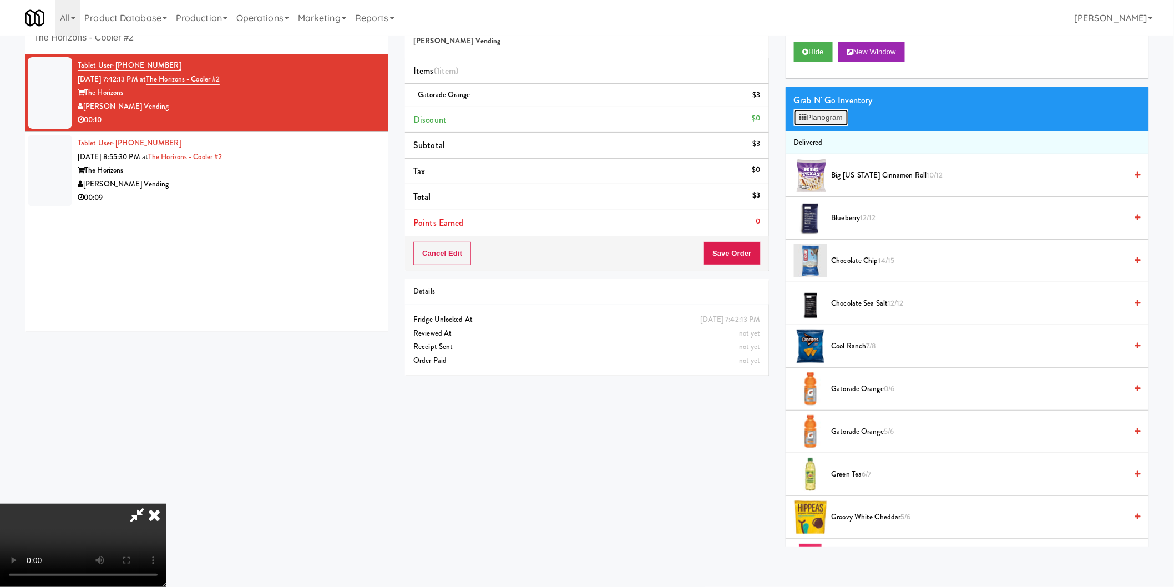
click at [811, 124] on button "Planogram" at bounding box center [821, 117] width 54 height 17
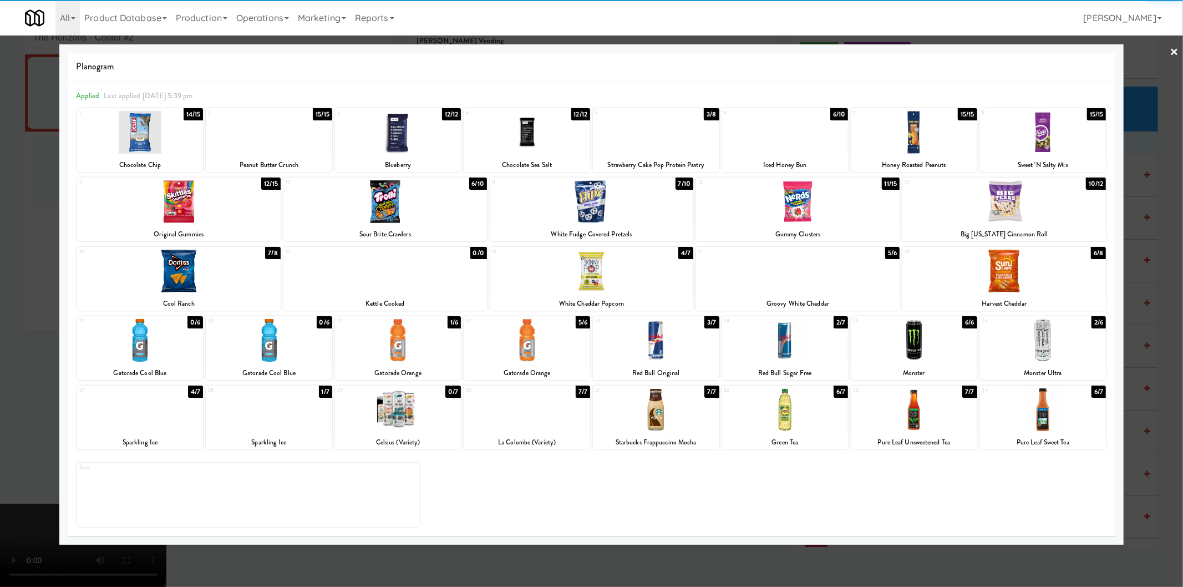
click at [407, 339] on div at bounding box center [398, 340] width 126 height 43
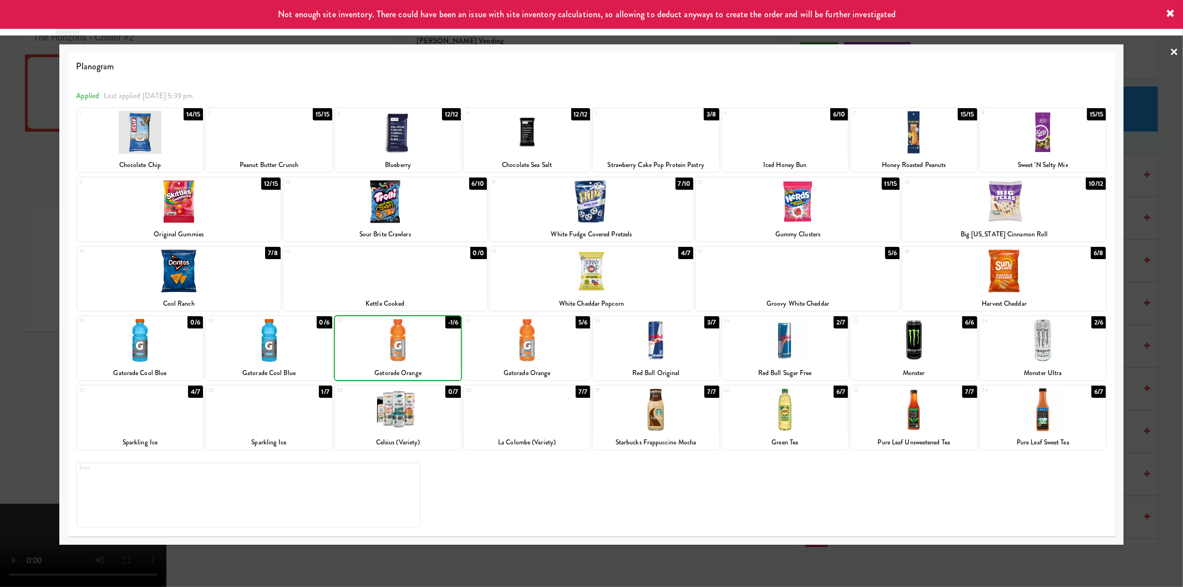
click at [0, 287] on div at bounding box center [591, 293] width 1183 height 587
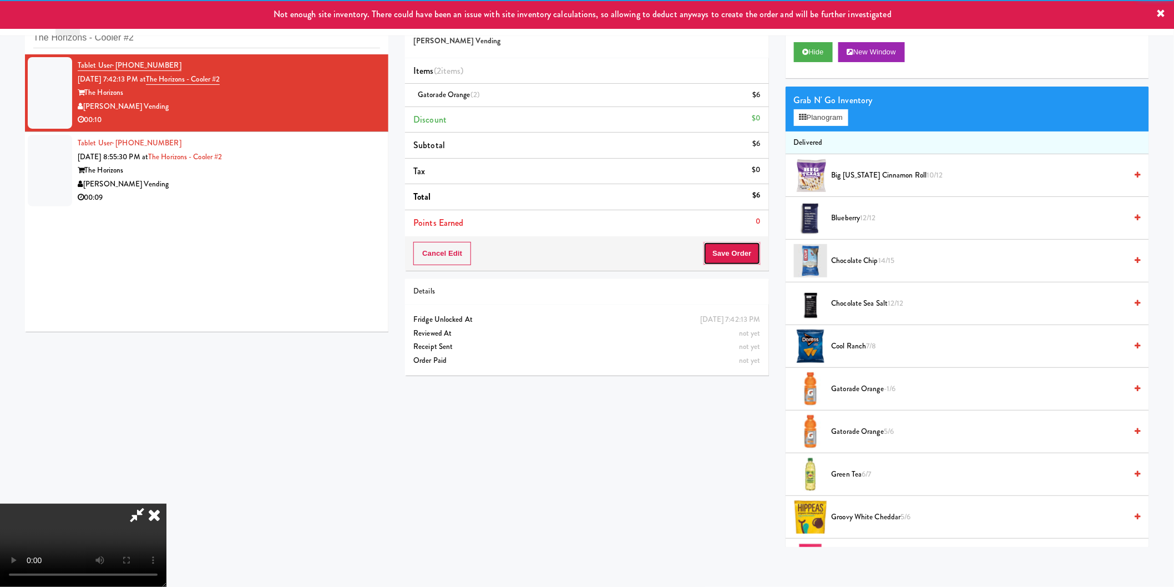
click at [738, 259] on button "Save Order" at bounding box center [731, 253] width 57 height 23
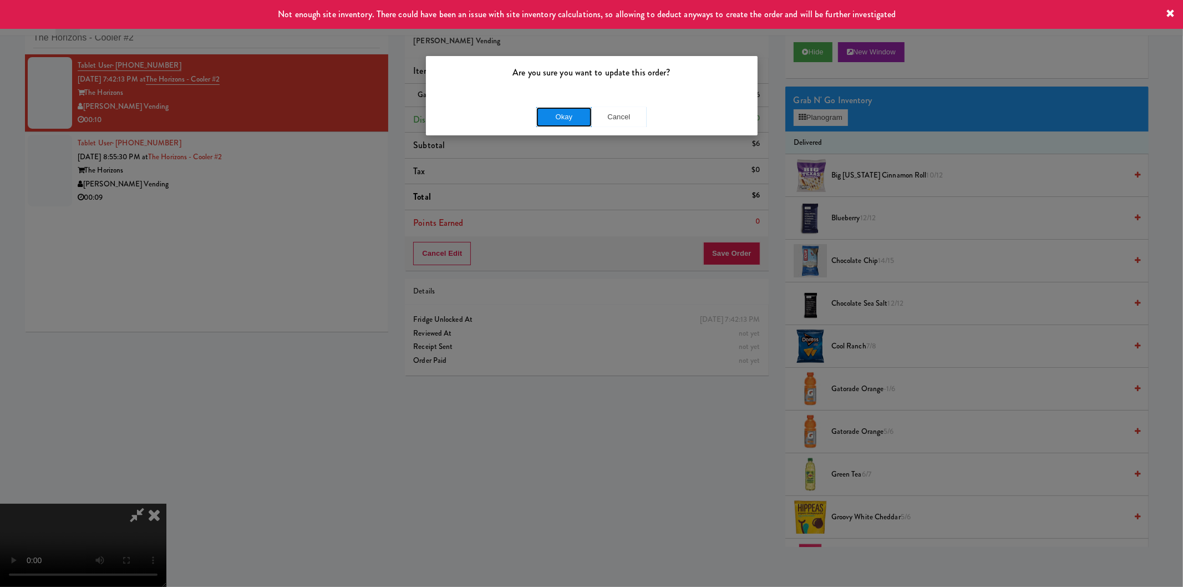
click at [557, 109] on button "Okay" at bounding box center [563, 117] width 55 height 20
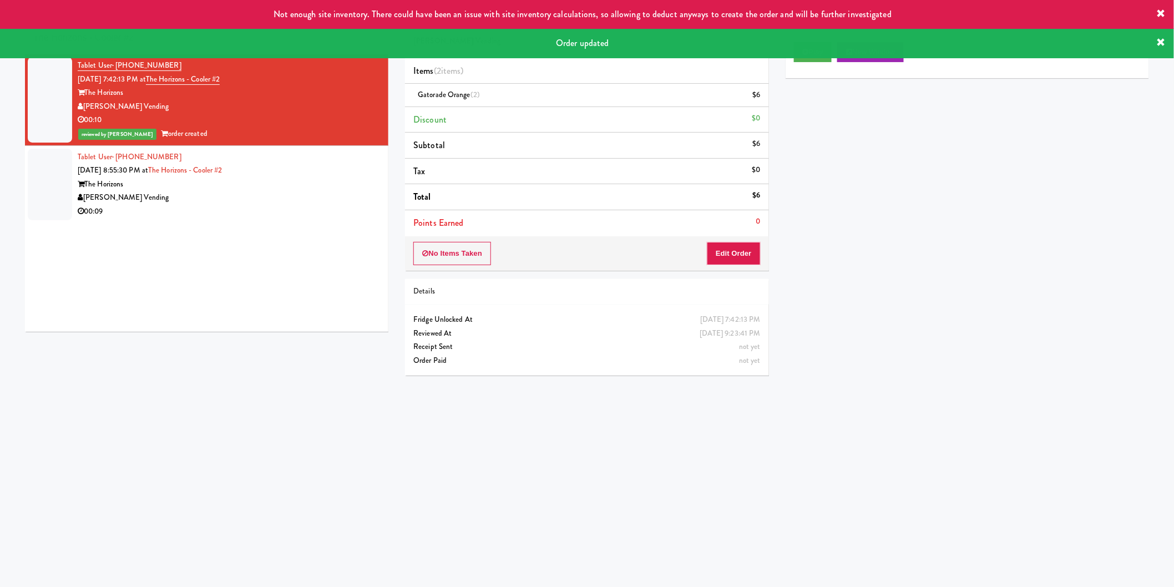
click at [393, 168] on div "inbox reviewed recent all unclear take inventory issue suspicious failed recent…" at bounding box center [207, 172] width 380 height 336
click at [312, 163] on div "Tablet User · (571) 730-0661 Oct 3, 2025 8:55:30 PM at The Horizons - Cooler #2…" at bounding box center [229, 184] width 302 height 68
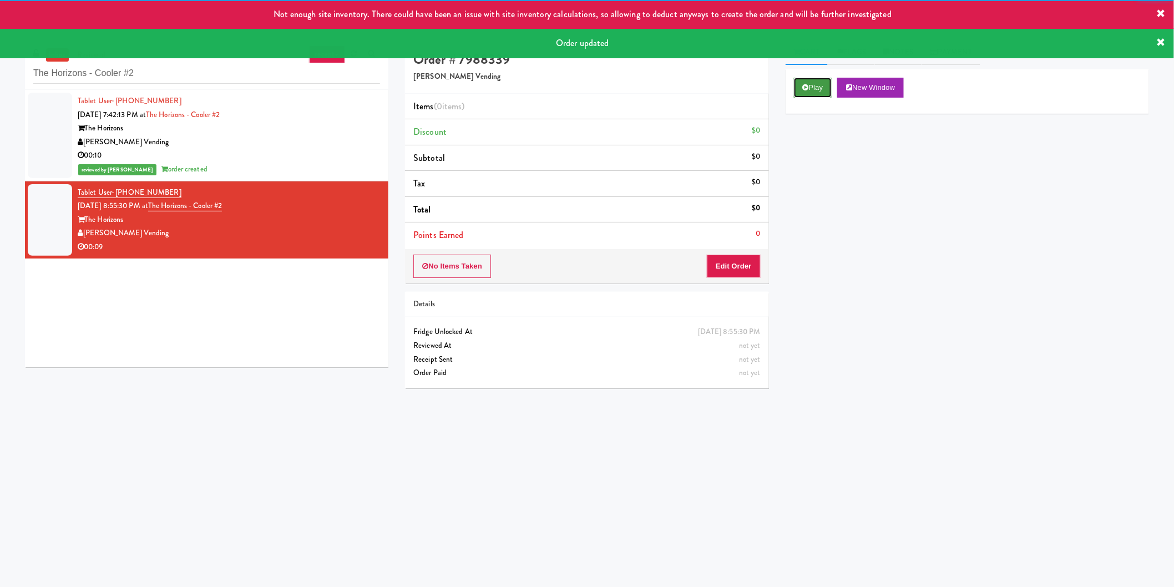
click at [806, 90] on icon at bounding box center [806, 87] width 6 height 7
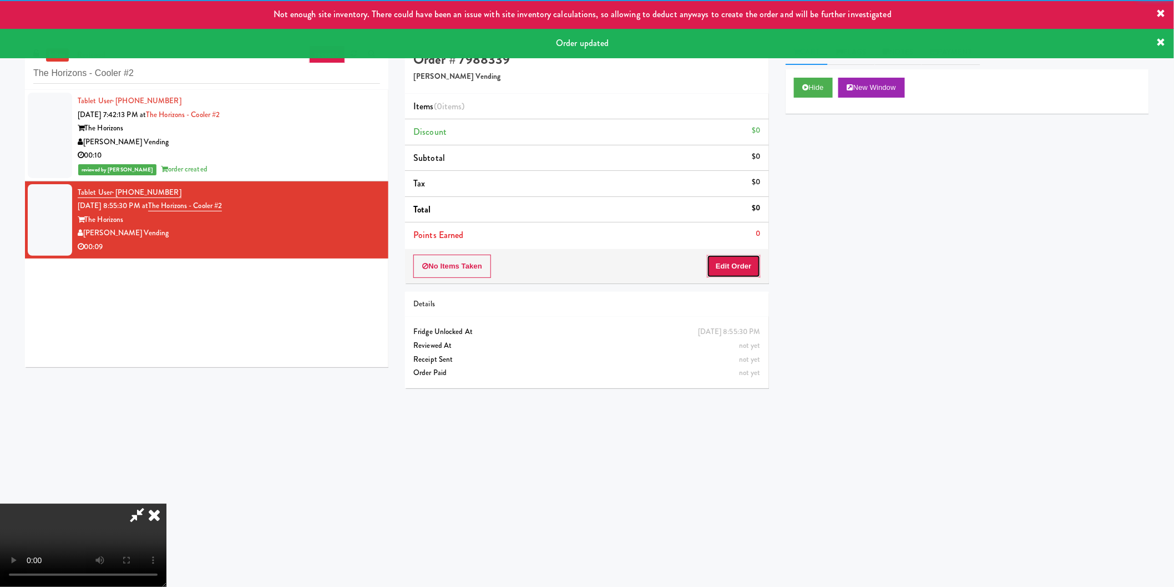
click at [735, 259] on button "Edit Order" at bounding box center [734, 266] width 54 height 23
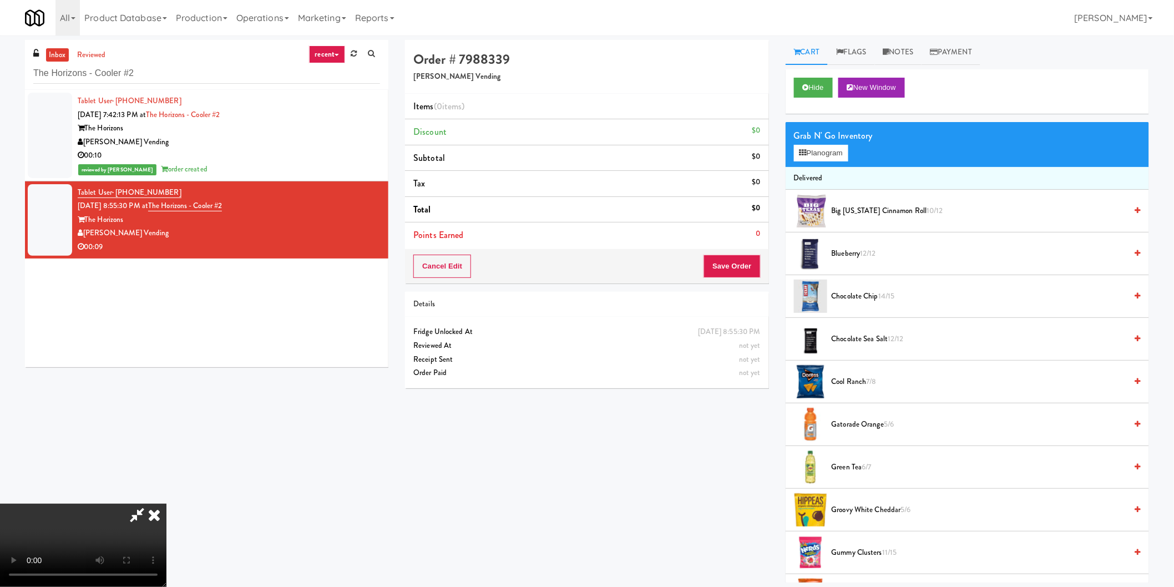
scroll to position [181, 0]
click at [166, 504] on video at bounding box center [83, 545] width 166 height 83
click at [805, 154] on icon at bounding box center [802, 152] width 7 height 7
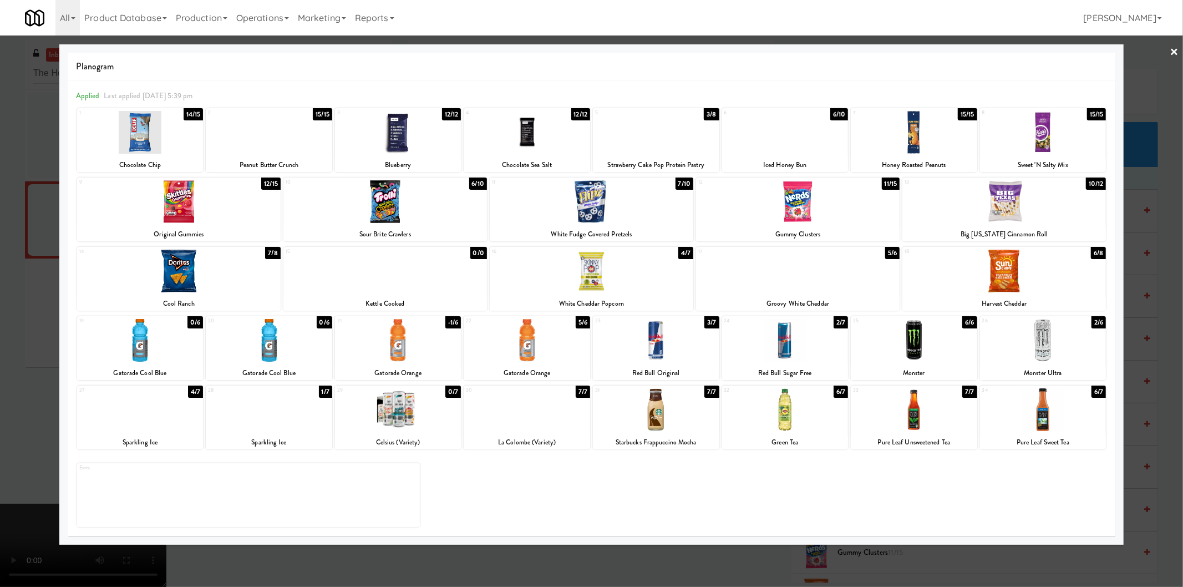
click at [777, 343] on div at bounding box center [785, 340] width 126 height 43
click at [0, 248] on div at bounding box center [591, 293] width 1183 height 587
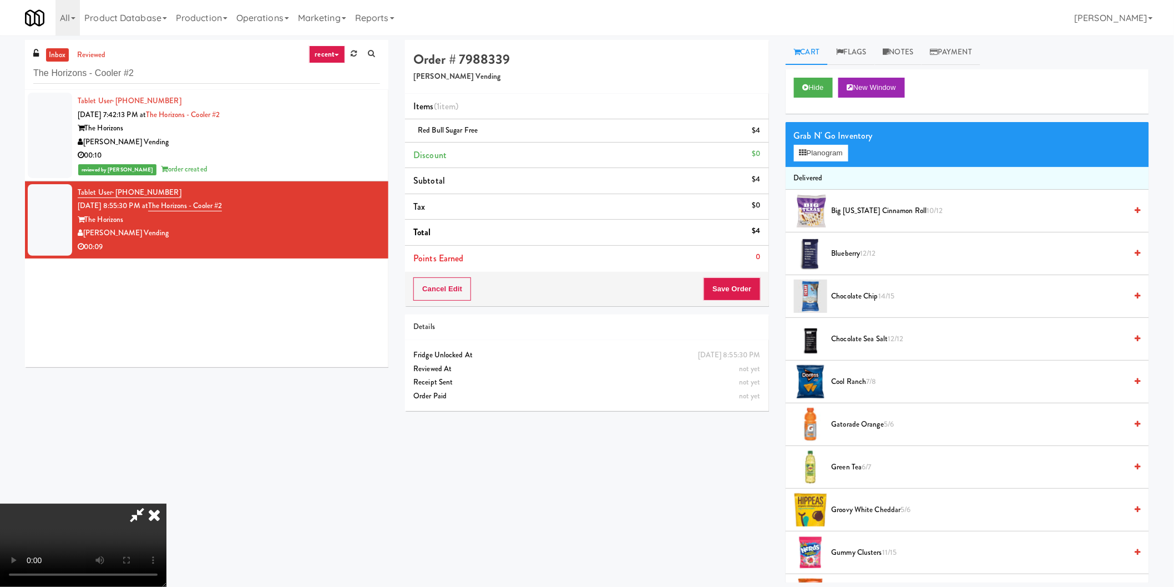
click at [166, 504] on video at bounding box center [83, 545] width 166 height 83
click at [734, 288] on button "Save Order" at bounding box center [731, 288] width 57 height 23
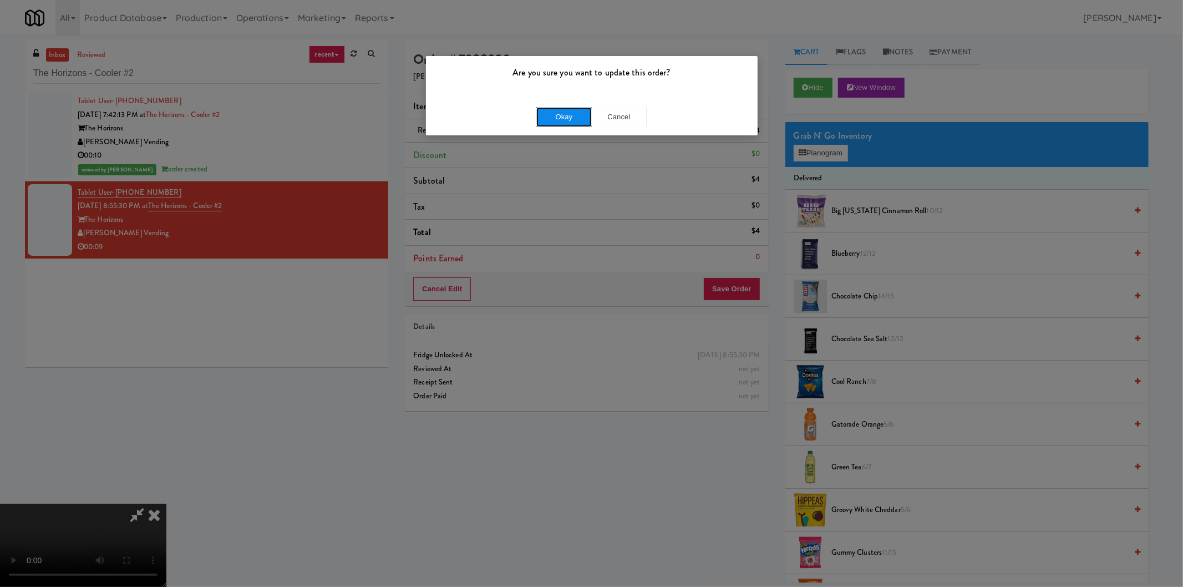
click at [562, 108] on button "Okay" at bounding box center [563, 117] width 55 height 20
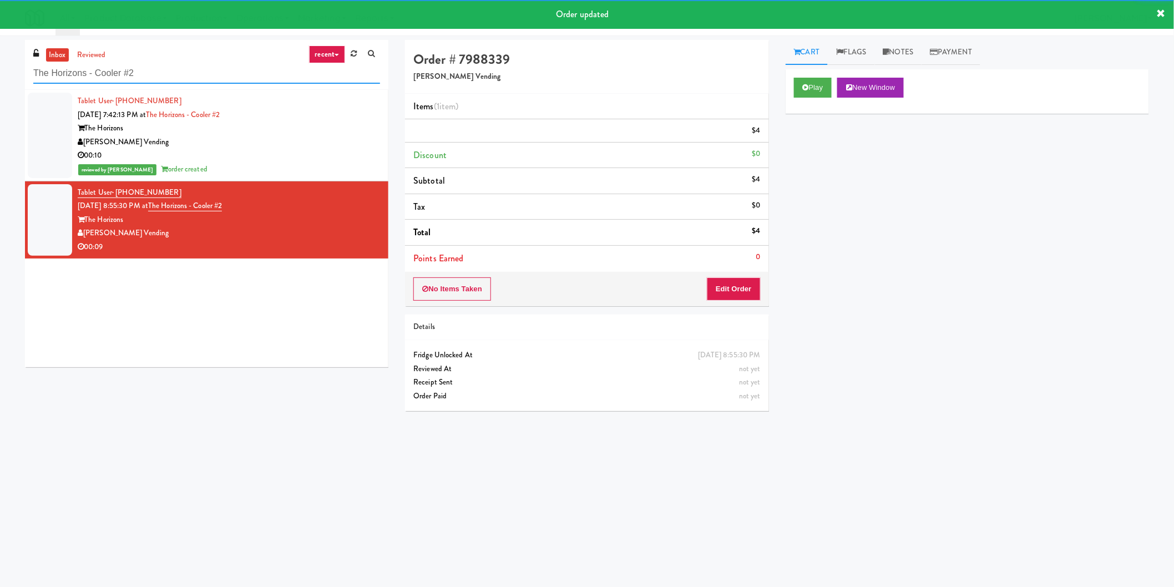
click at [240, 74] on input "The Horizons - Cooler #2" at bounding box center [206, 73] width 347 height 21
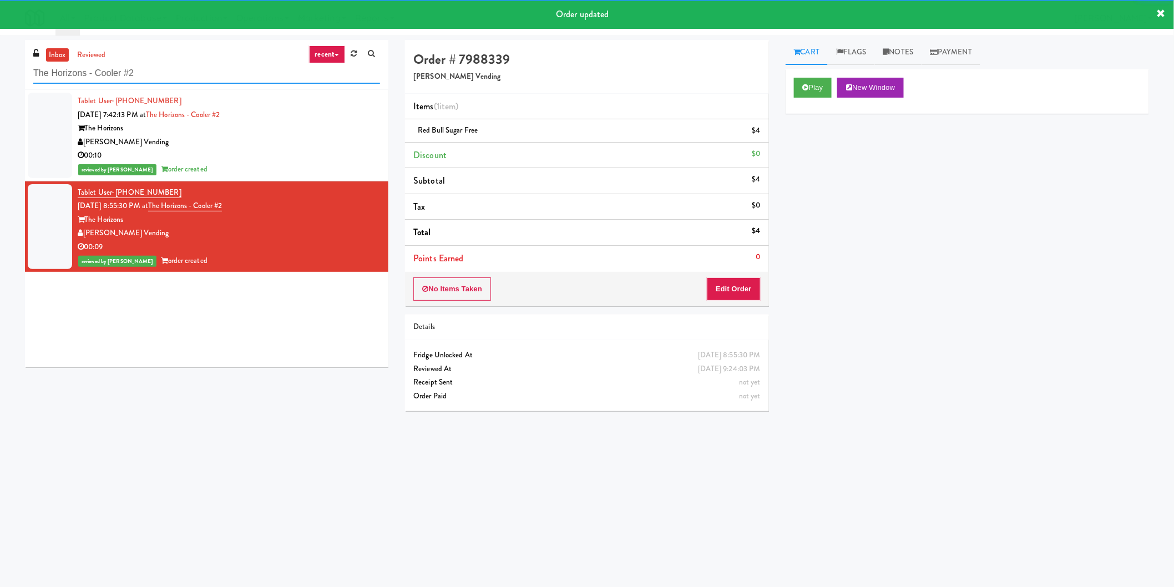
paste input "(Food, Snack & Drink) Hackensack Police Department"
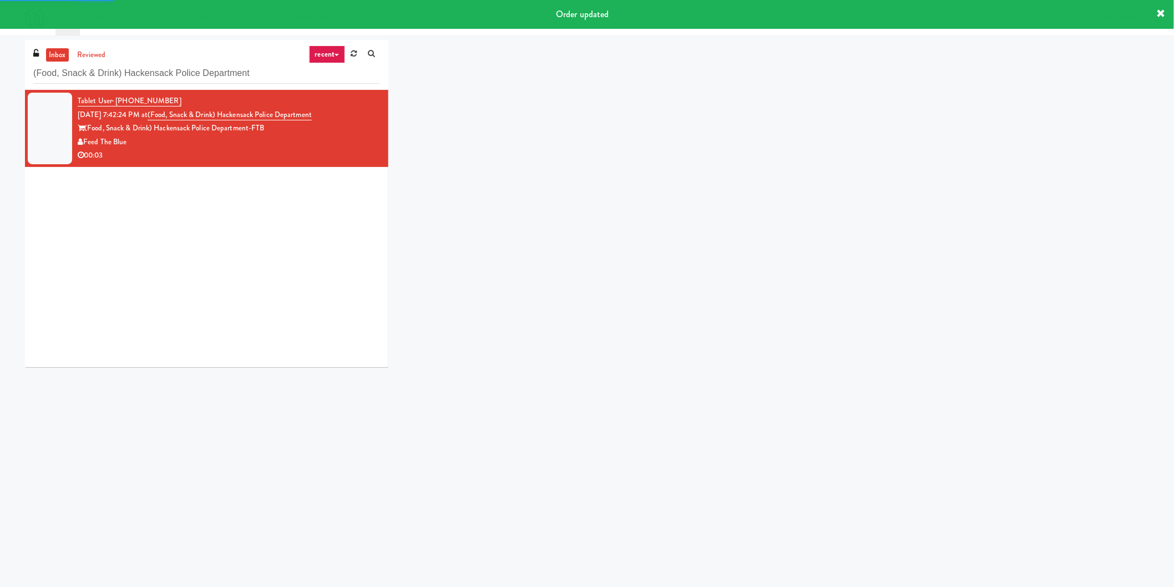
click at [782, 89] on div "inbox reviewed recent all unclear take inventory issue suspicious failed recent…" at bounding box center [587, 208] width 1140 height 336
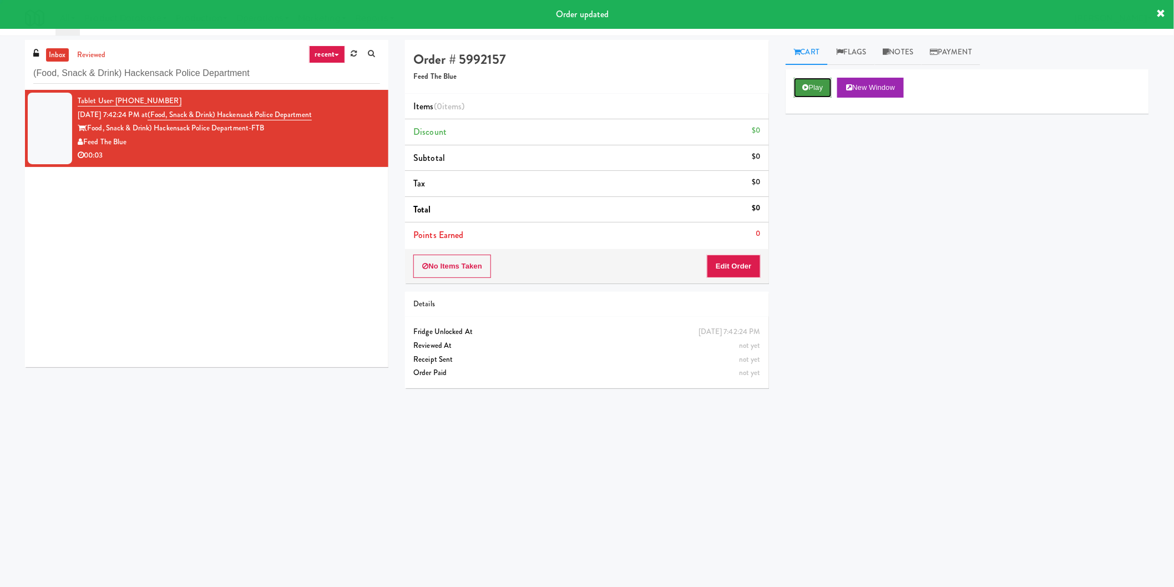
click at [804, 93] on button "Play" at bounding box center [813, 88] width 38 height 20
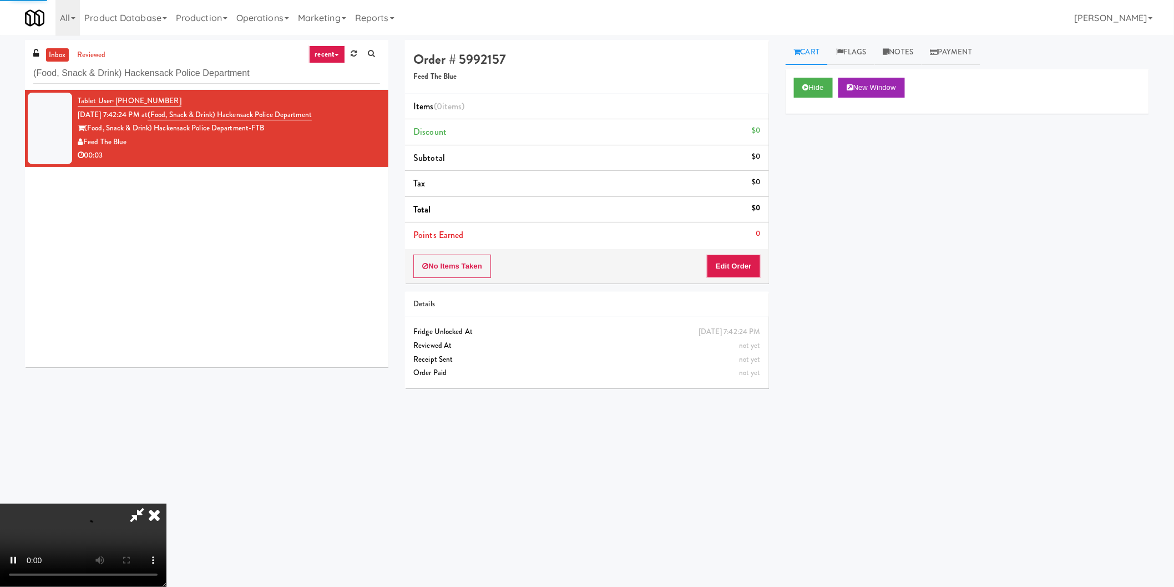
click at [748, 252] on div "No Items Taken Edit Order" at bounding box center [586, 266] width 363 height 34
click at [749, 262] on button "Edit Order" at bounding box center [734, 266] width 54 height 23
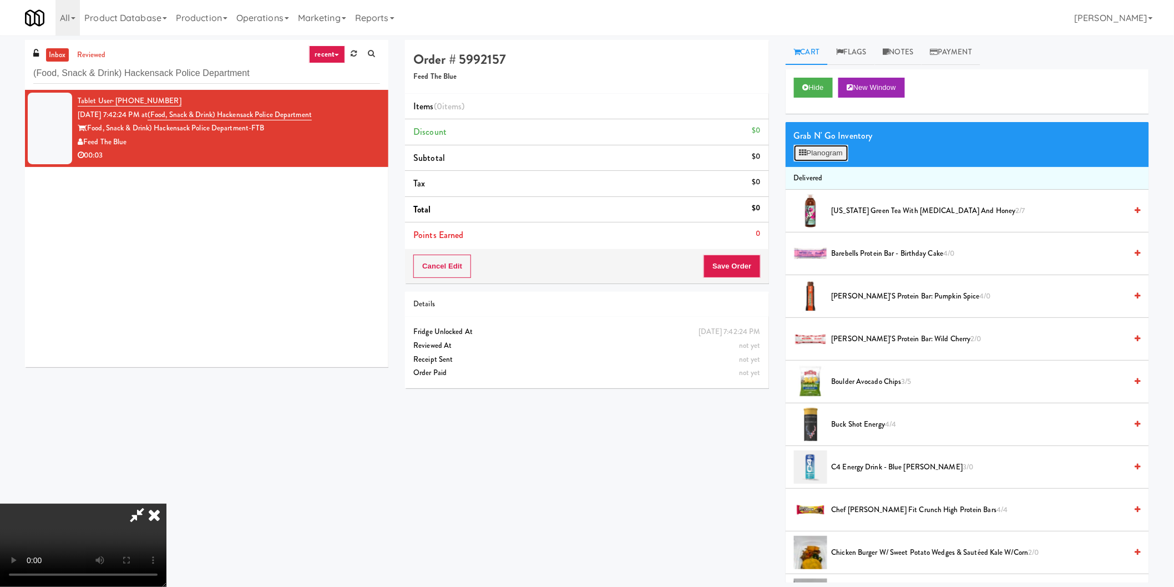
click at [825, 145] on button "Planogram" at bounding box center [821, 153] width 54 height 17
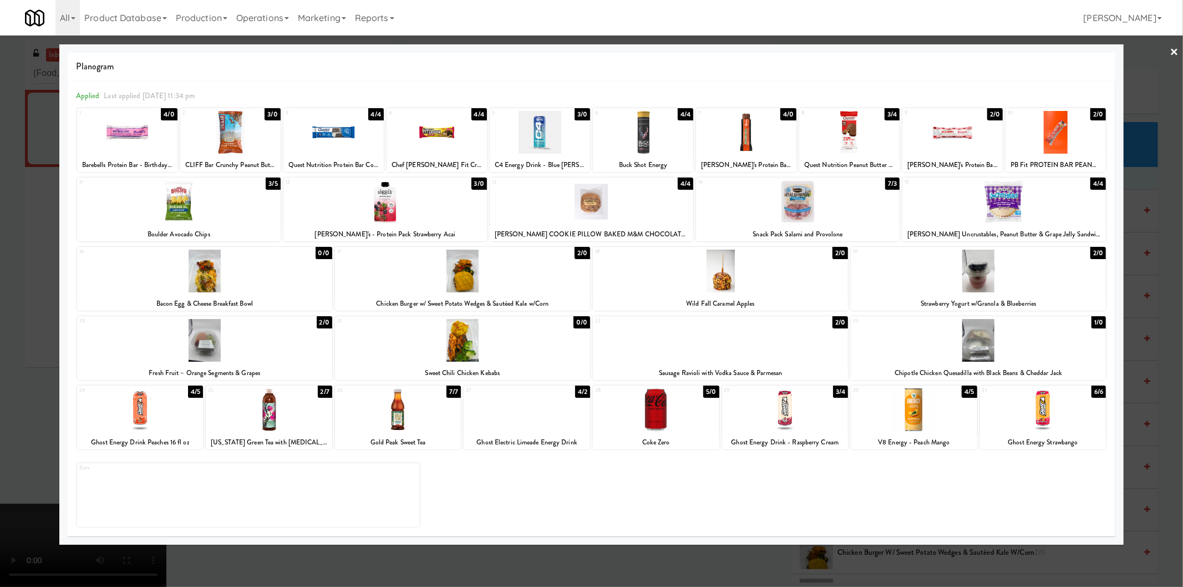
click at [531, 143] on div at bounding box center [540, 132] width 100 height 43
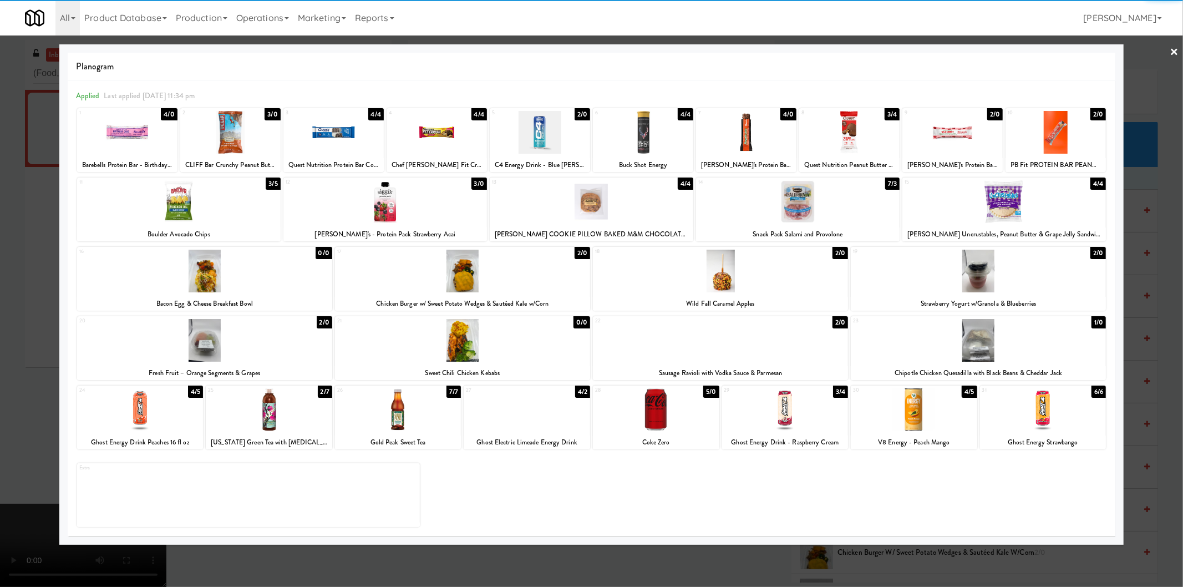
click at [0, 212] on div at bounding box center [591, 293] width 1183 height 587
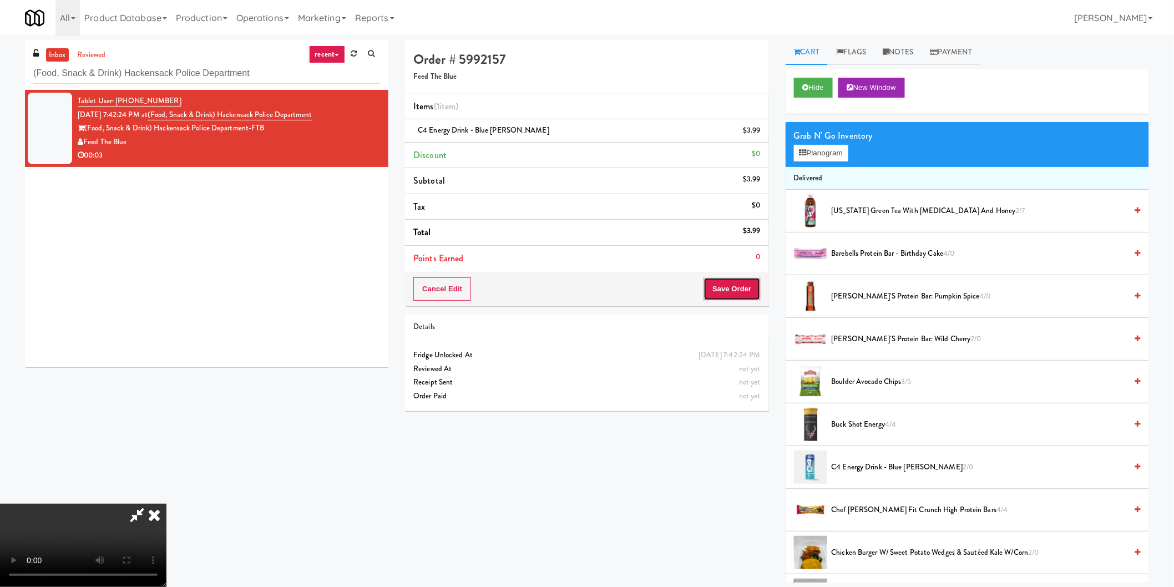
click at [714, 291] on button "Save Order" at bounding box center [731, 288] width 57 height 23
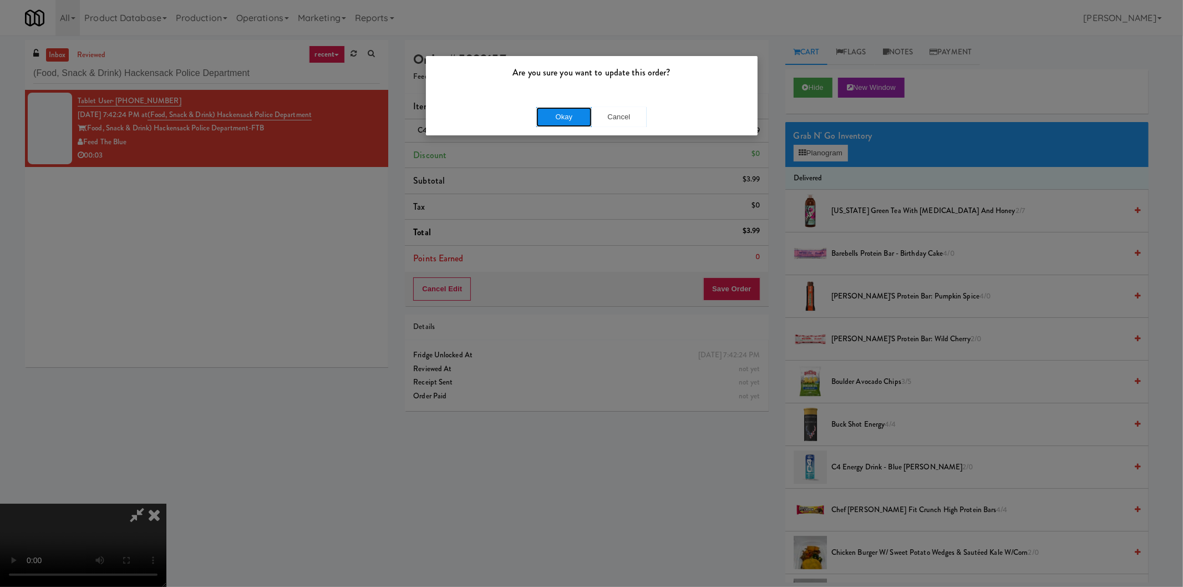
click at [567, 112] on button "Okay" at bounding box center [563, 117] width 55 height 20
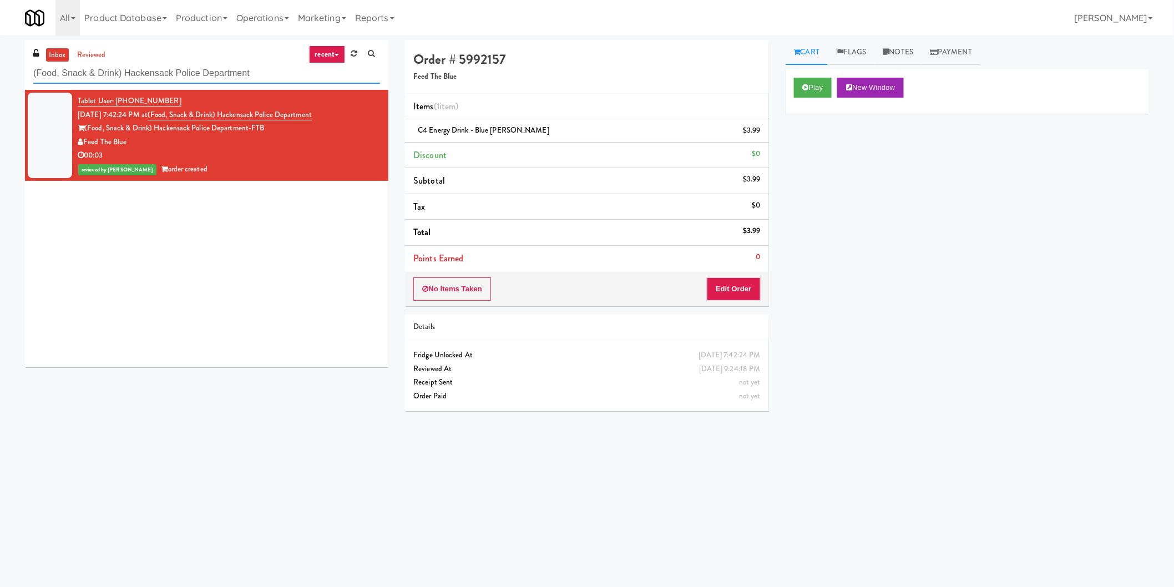
click at [224, 80] on input "(Food, Snack & Drink) Hackensack Police Department" at bounding box center [206, 73] width 347 height 21
click at [225, 80] on input "(Food, Snack & Drink) Hackensack Police Department" at bounding box center [206, 73] width 347 height 21
click at [235, 78] on input "(Food, Snack & Drink) Hackensack Police Department" at bounding box center [206, 73] width 347 height 21
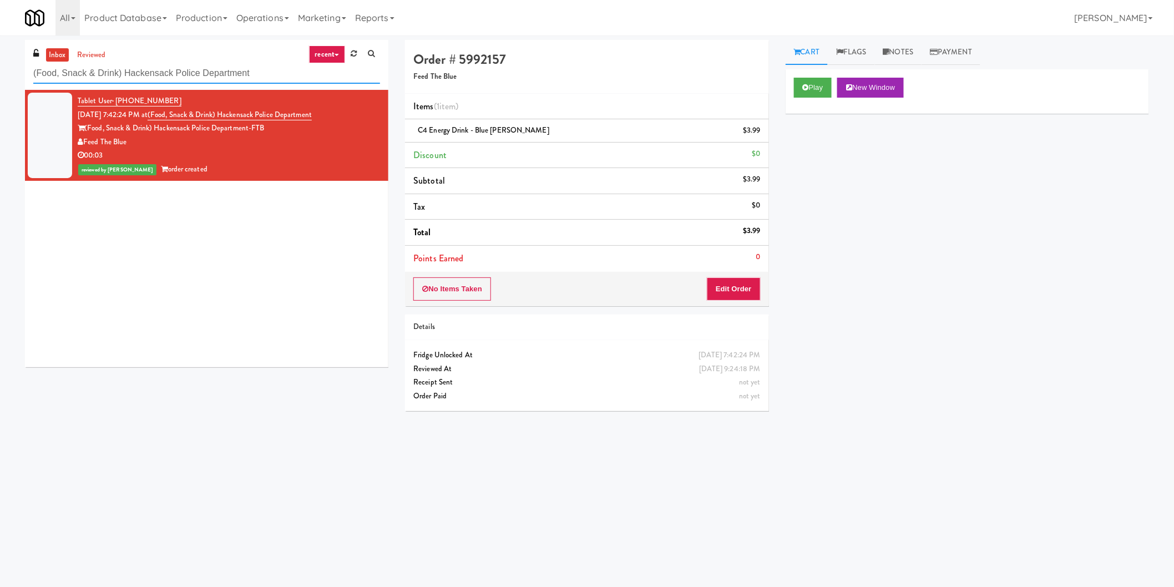
click at [235, 78] on input "(Food, Snack & Drink) Hackensack Police Department" at bounding box center [206, 73] width 347 height 21
paste input "7th Floor Clubhouse"
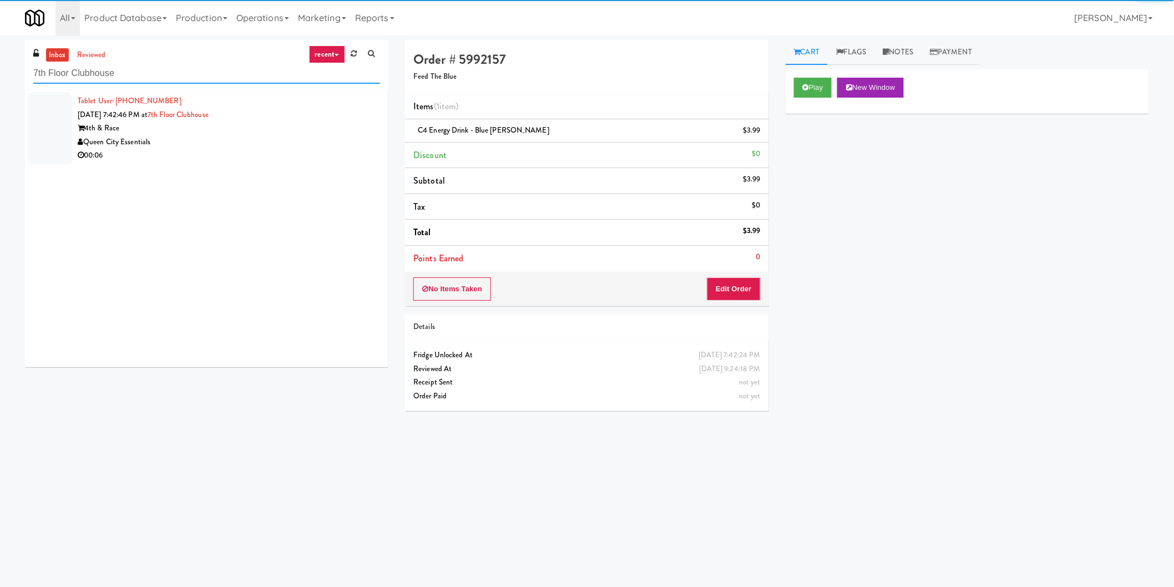
type input "7th Floor Clubhouse"
click at [347, 144] on div "Queen City Essentials" at bounding box center [229, 142] width 302 height 14
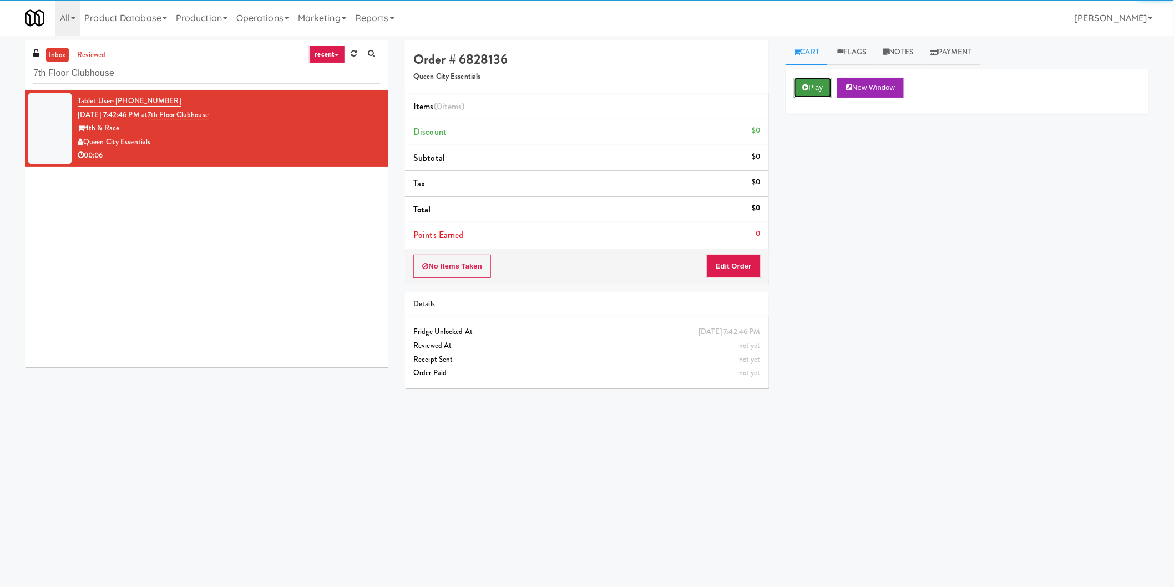
click at [813, 78] on button "Play" at bounding box center [813, 88] width 38 height 20
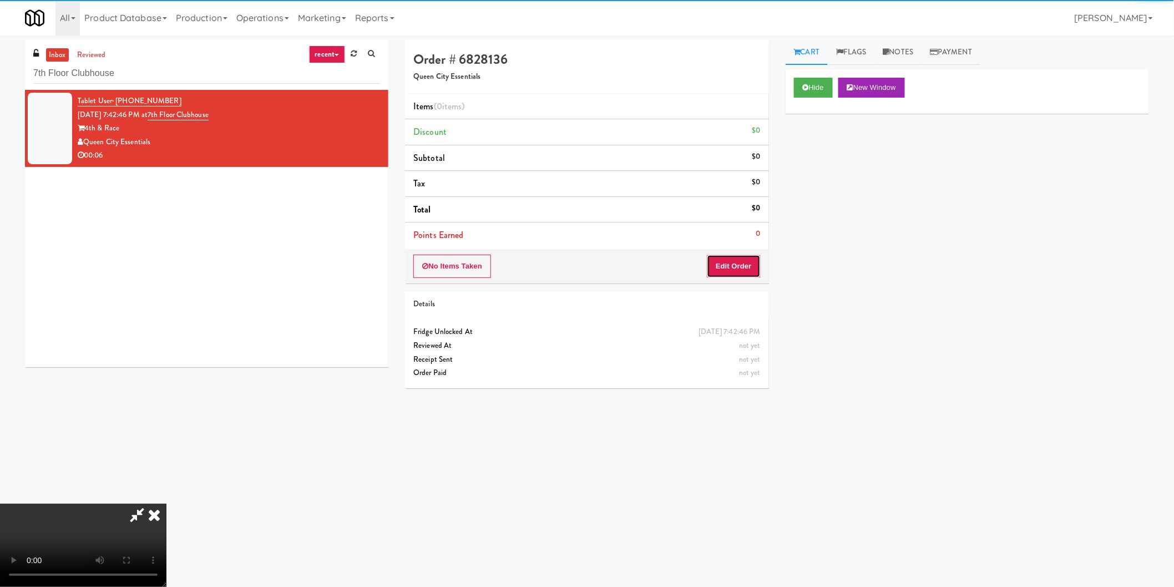
click at [733, 267] on button "Edit Order" at bounding box center [734, 266] width 54 height 23
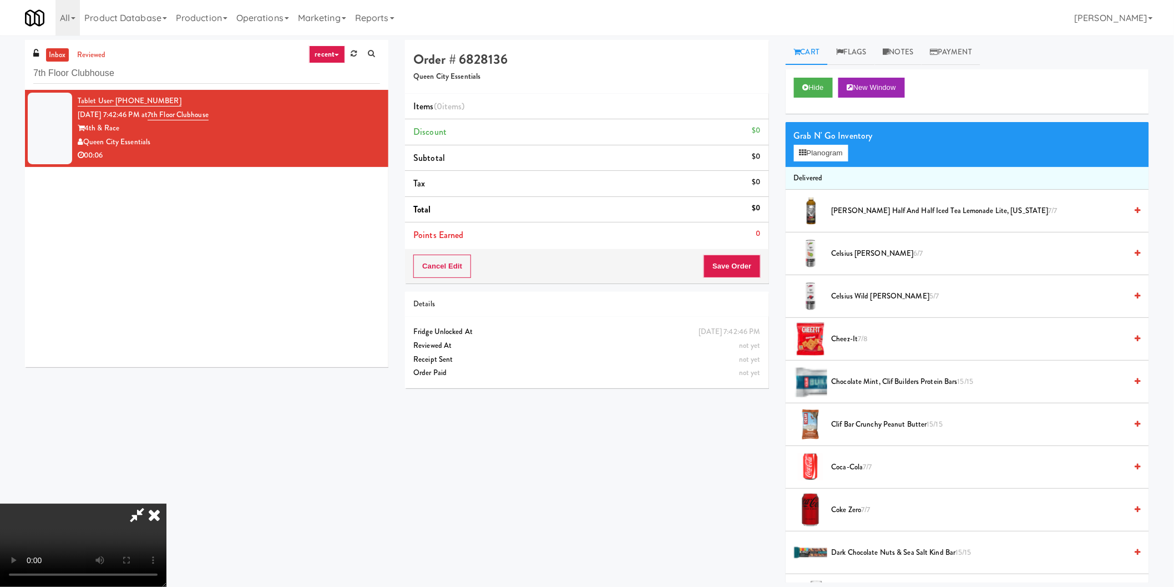
click at [166, 504] on video at bounding box center [83, 545] width 166 height 83
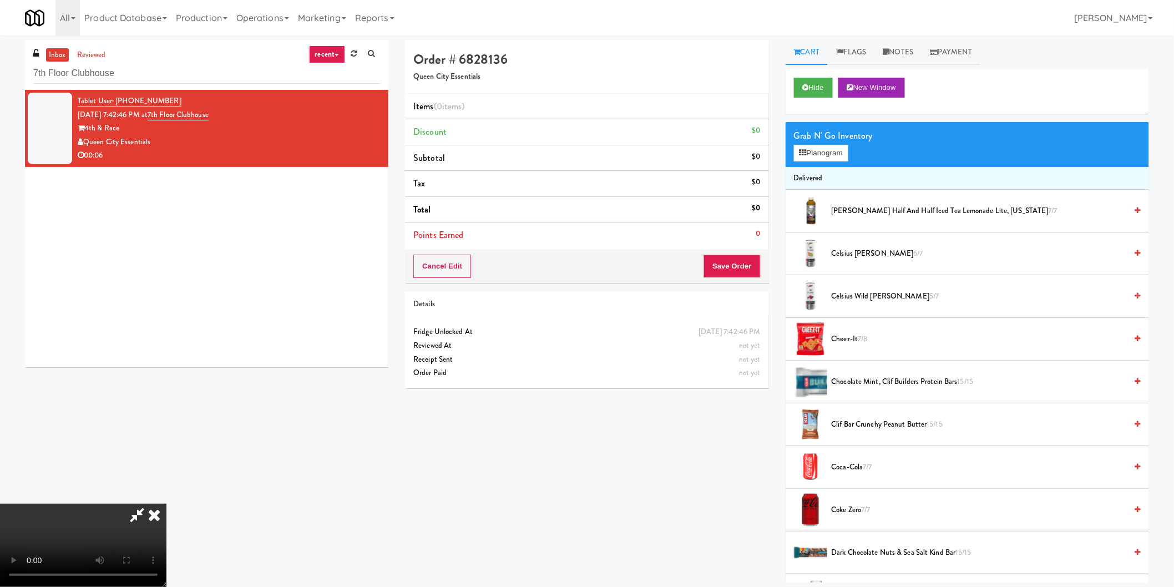
click at [166, 504] on video at bounding box center [83, 545] width 166 height 83
click at [831, 146] on button "Planogram" at bounding box center [821, 153] width 54 height 17
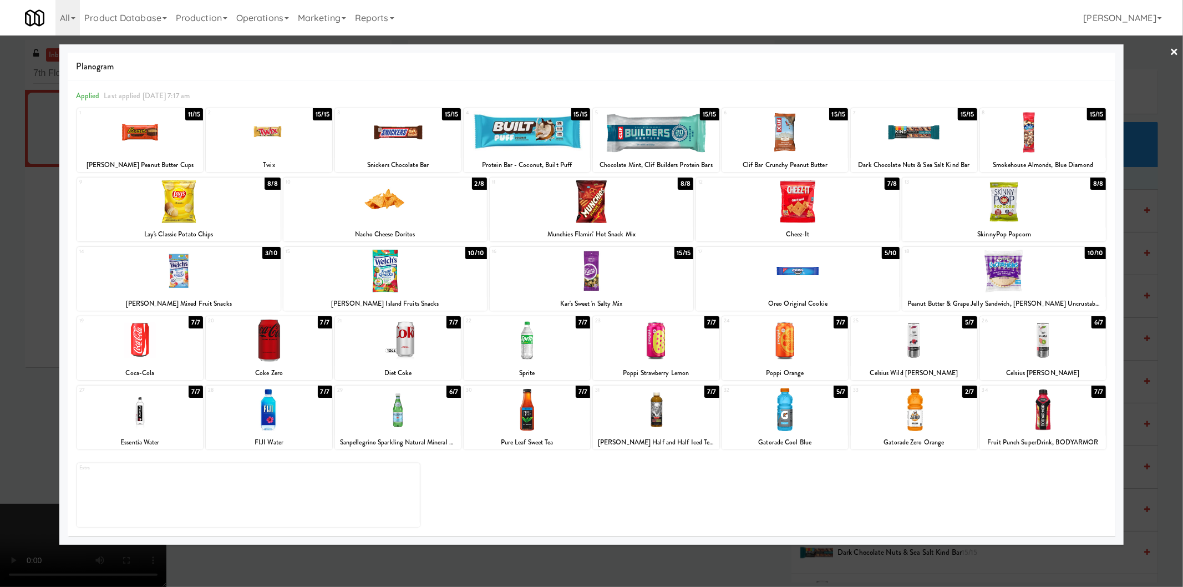
click at [894, 353] on div at bounding box center [914, 340] width 126 height 43
click at [1140, 252] on div at bounding box center [591, 293] width 1183 height 587
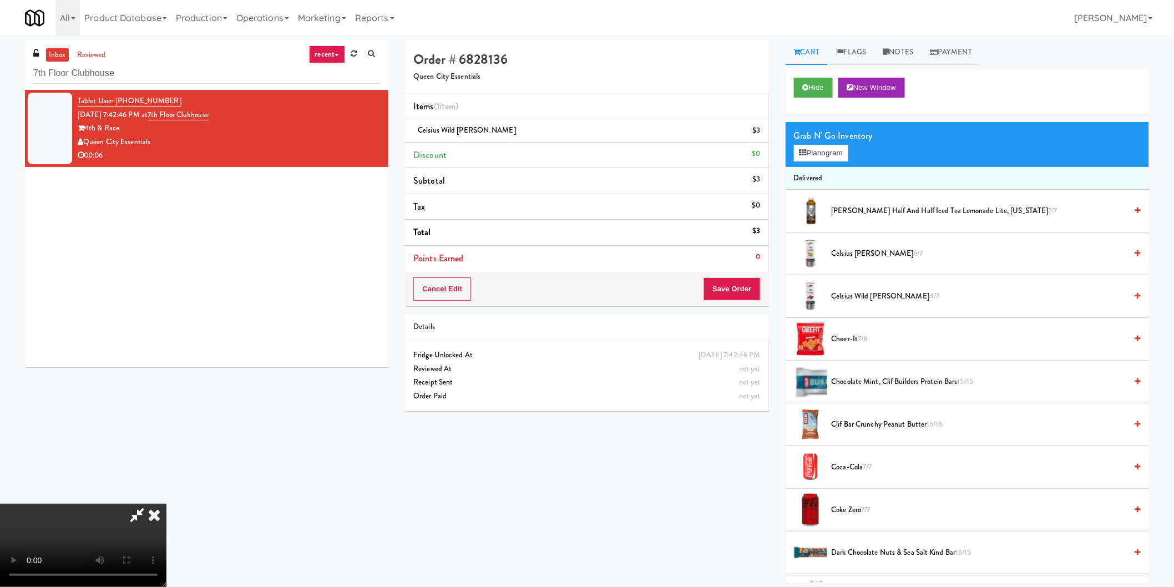
click at [166, 504] on video at bounding box center [83, 545] width 166 height 83
click at [734, 284] on button "Save Order" at bounding box center [731, 288] width 57 height 23
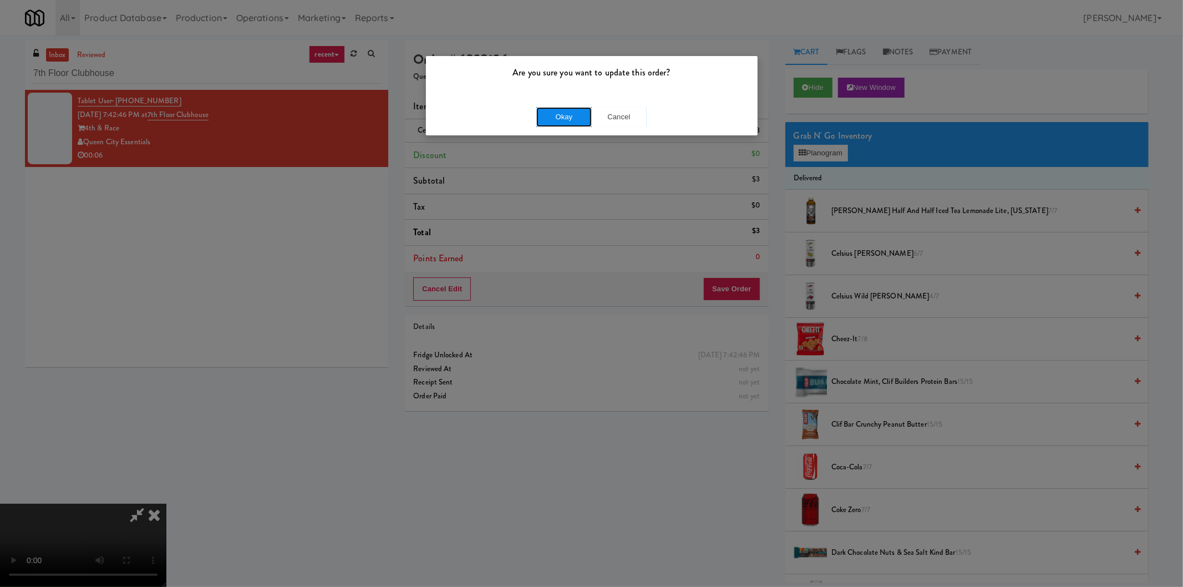
click at [550, 109] on button "Okay" at bounding box center [563, 117] width 55 height 20
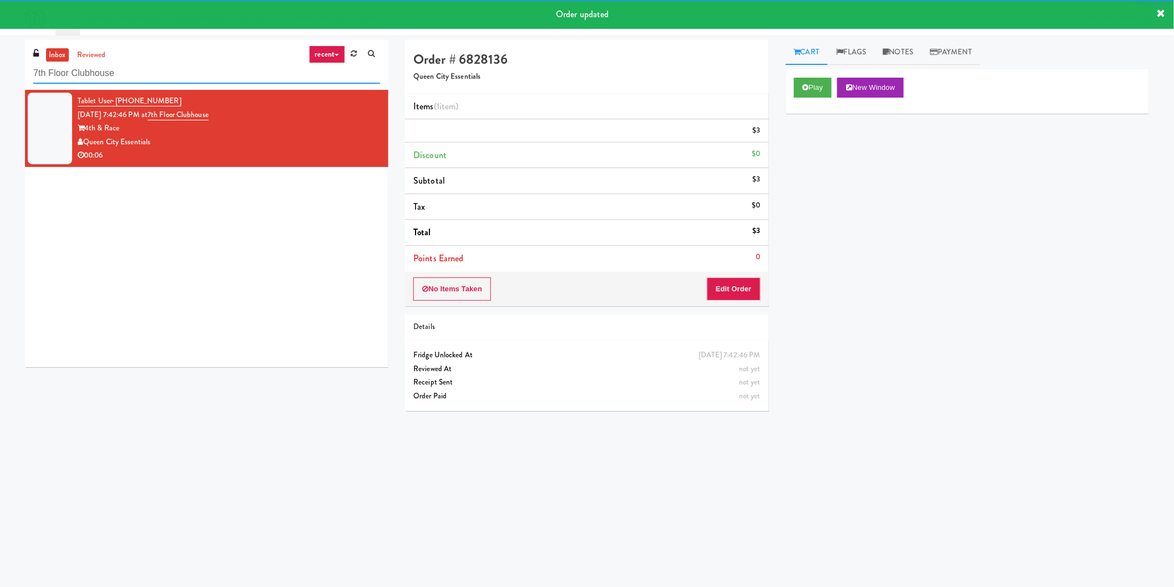
click at [179, 72] on input "7th Floor Clubhouse" at bounding box center [206, 73] width 347 height 21
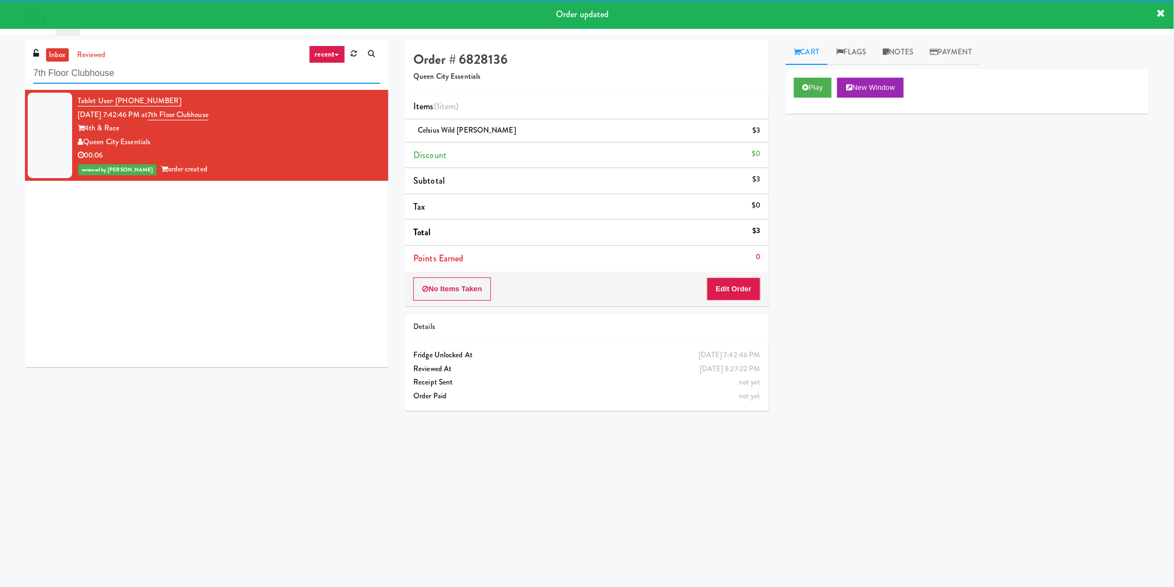
click at [179, 72] on input "7th Floor Clubhouse" at bounding box center [206, 73] width 347 height 21
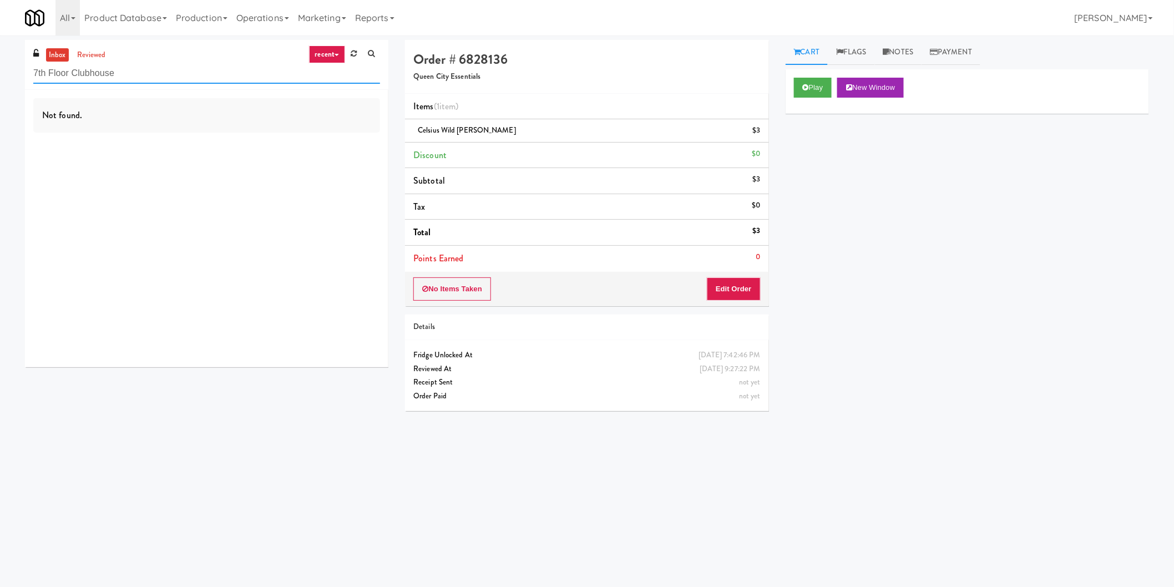
click at [153, 75] on input "7th Floor Clubhouse" at bounding box center [206, 73] width 347 height 21
paste input "Union24 - Cooler - Right (Little Lobby)"
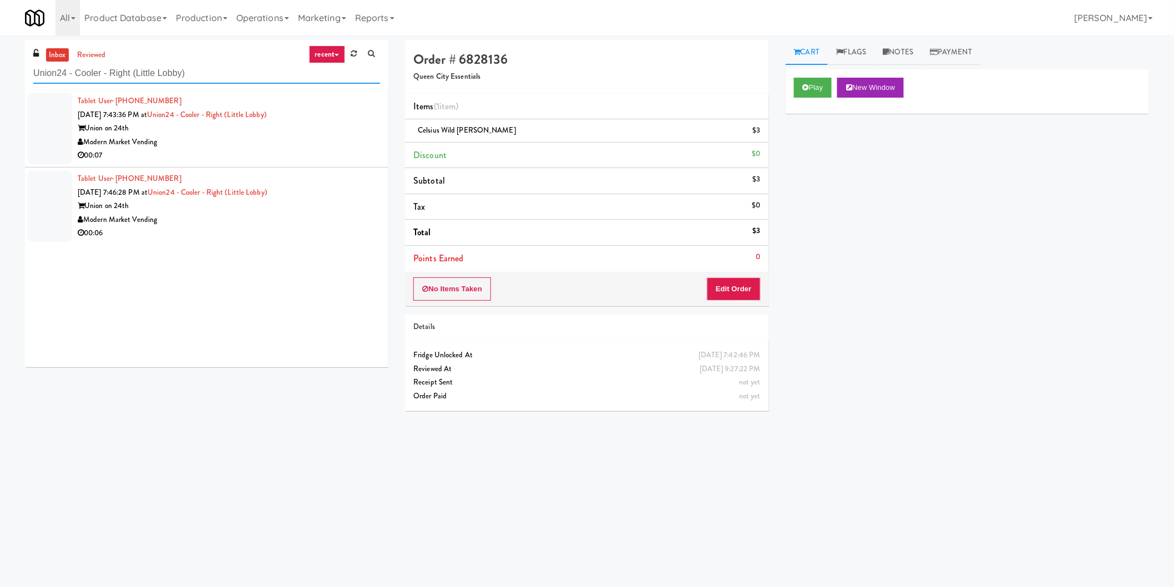
type input "Union24 - Cooler - Right (Little Lobby)"
click at [307, 128] on div "Union on 24th" at bounding box center [229, 128] width 302 height 14
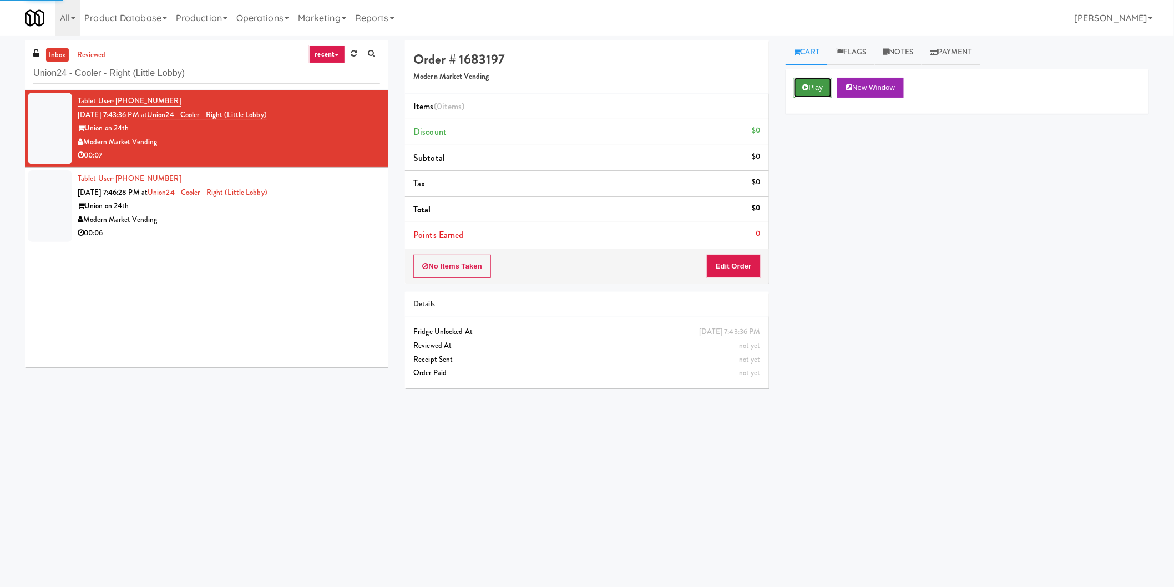
click at [818, 88] on button "Play" at bounding box center [813, 88] width 38 height 20
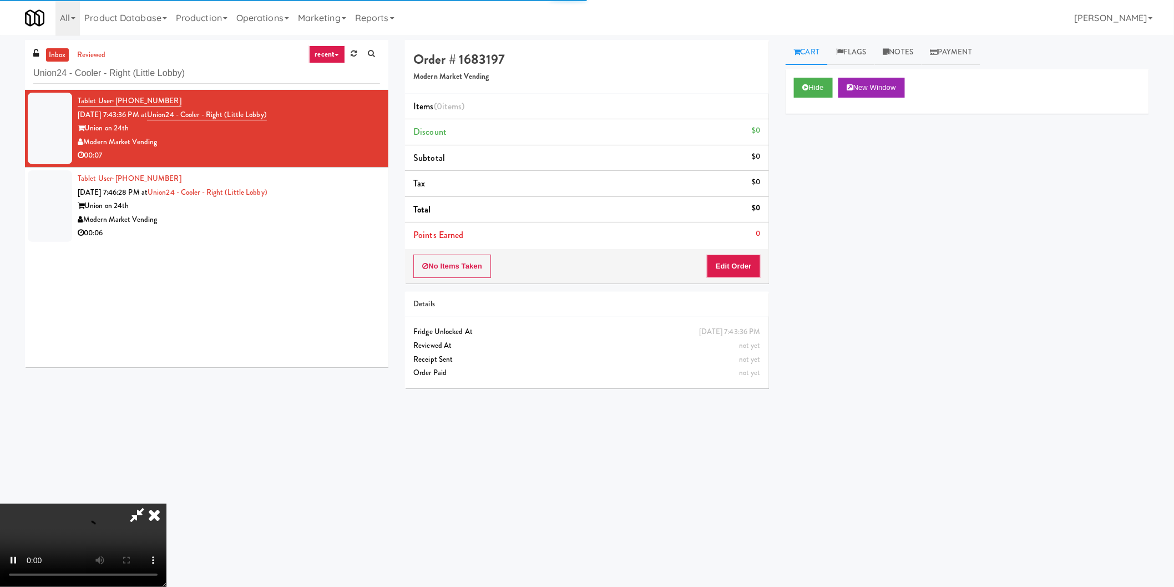
click at [751, 252] on div "No Items Taken Edit Order" at bounding box center [586, 266] width 363 height 34
click at [758, 260] on button "Edit Order" at bounding box center [734, 266] width 54 height 23
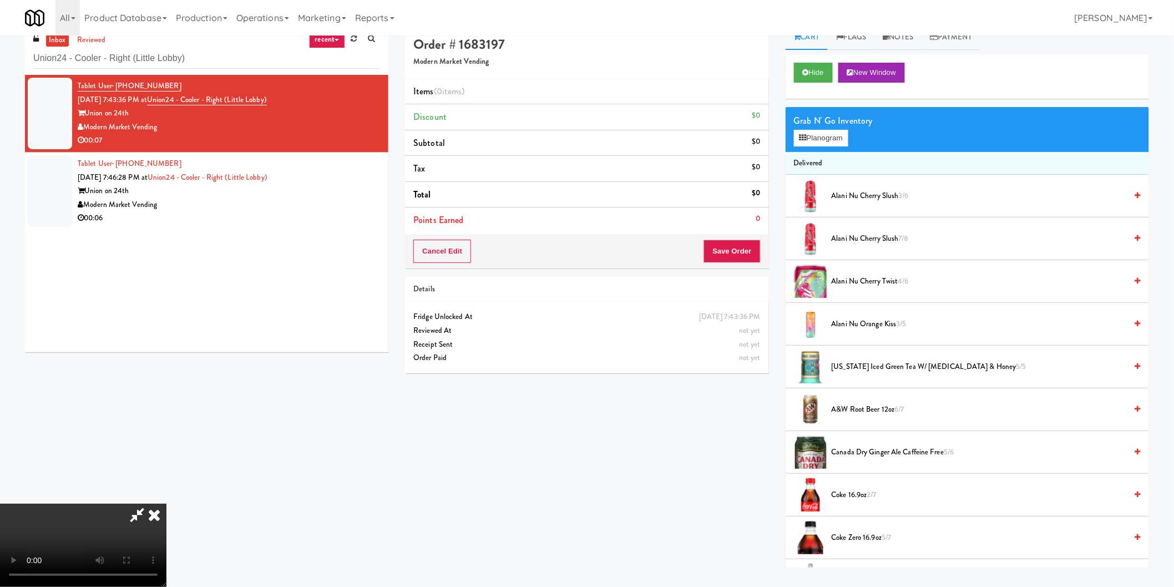
scroll to position [35, 0]
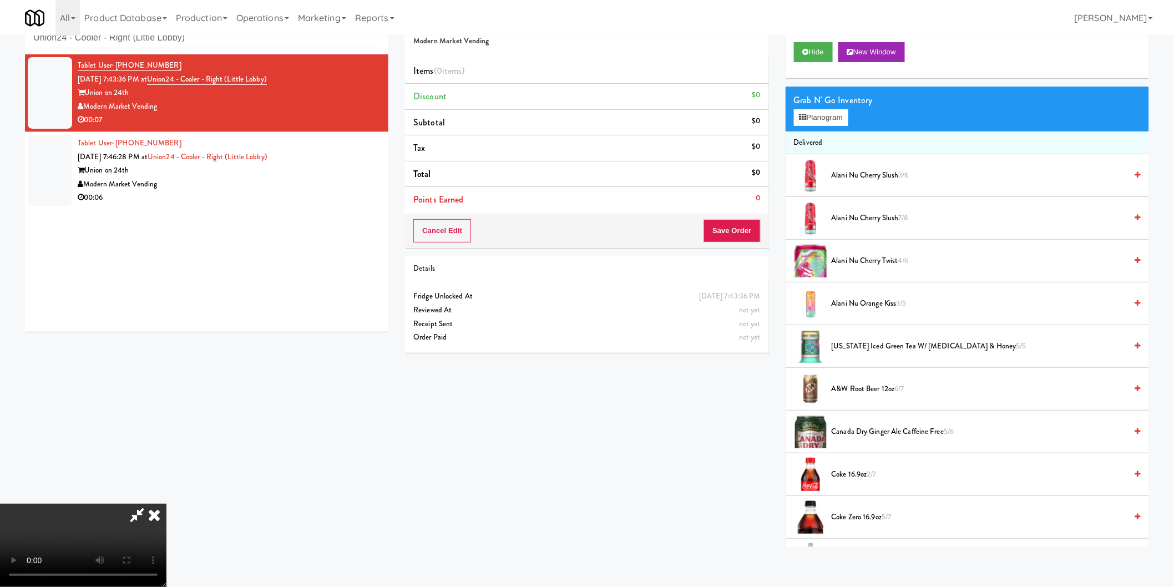
click at [166, 504] on video at bounding box center [83, 545] width 166 height 83
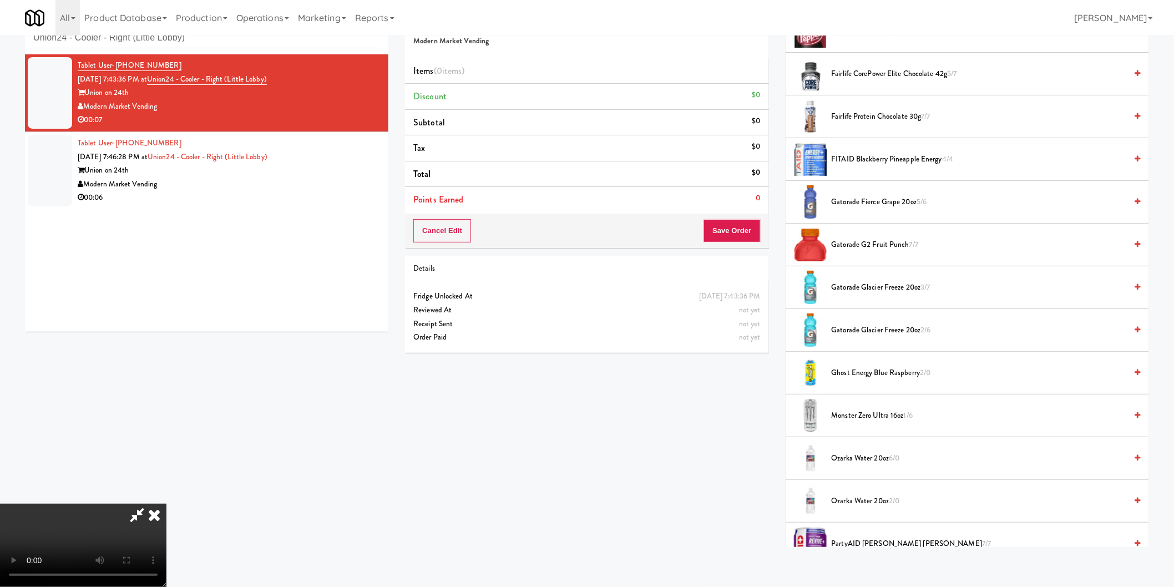
scroll to position [739, 0]
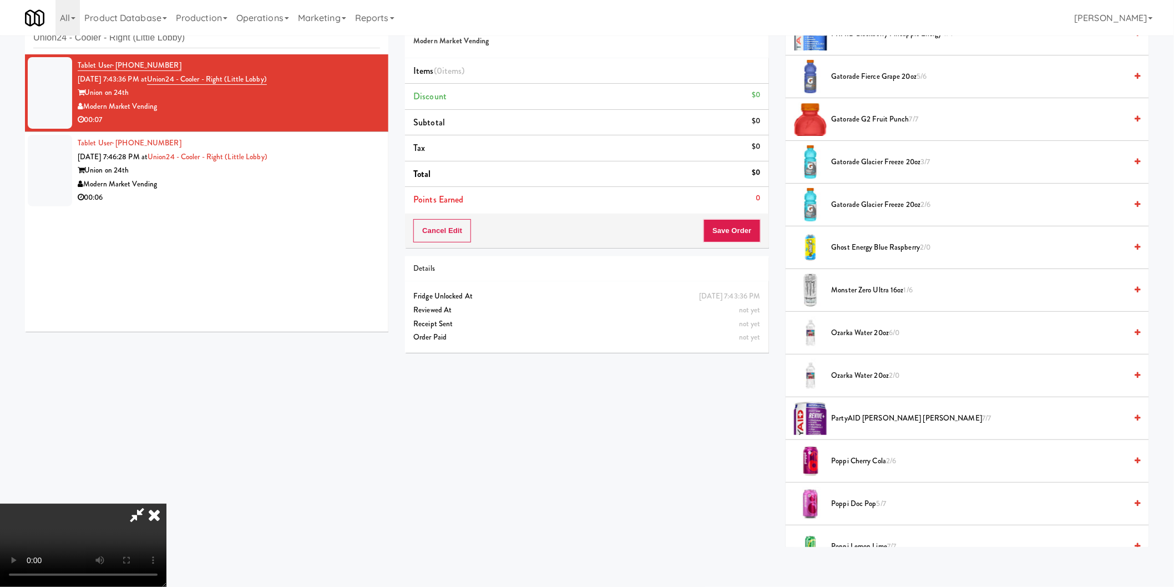
click at [856, 208] on span "Gatorade Glacier Freeze 20oz 2/6" at bounding box center [978, 205] width 295 height 14
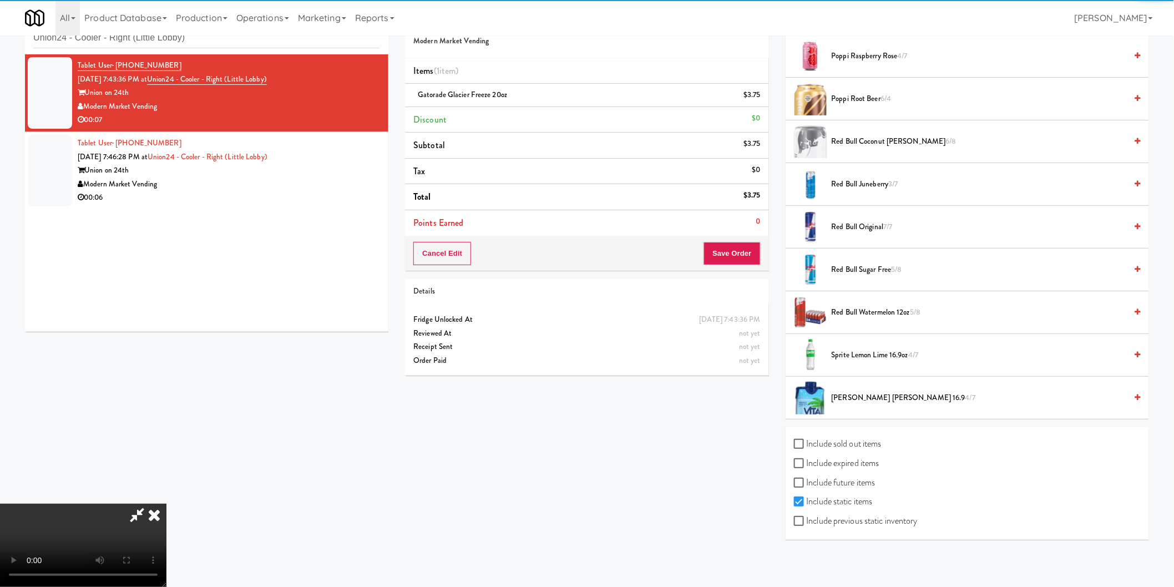
scroll to position [1403, 0]
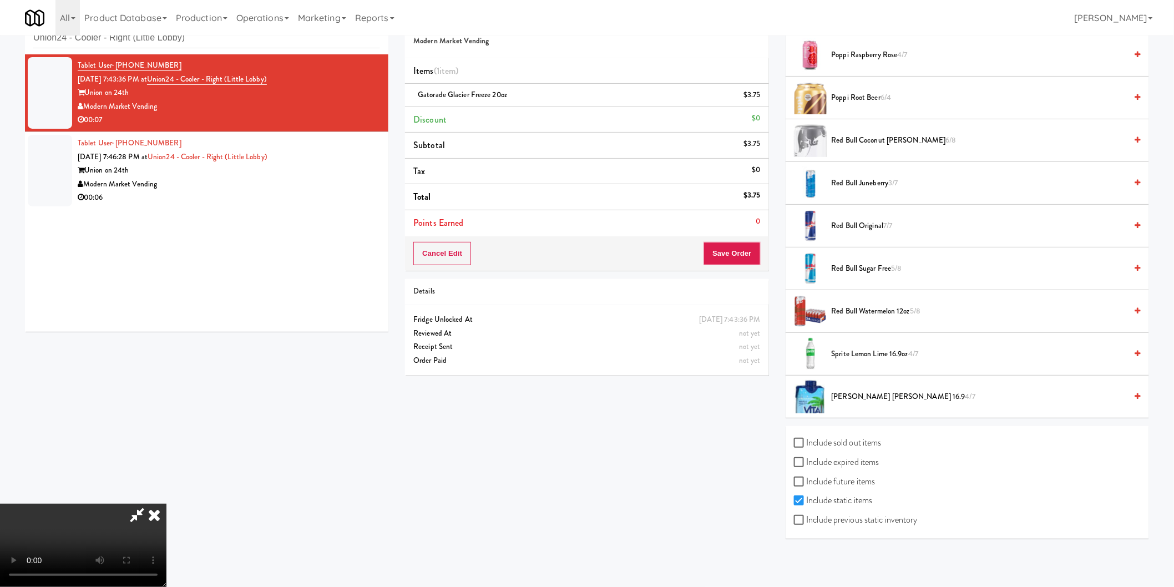
click at [833, 400] on span "Vita Coco Waters 16.9 4/7" at bounding box center [978, 397] width 295 height 14
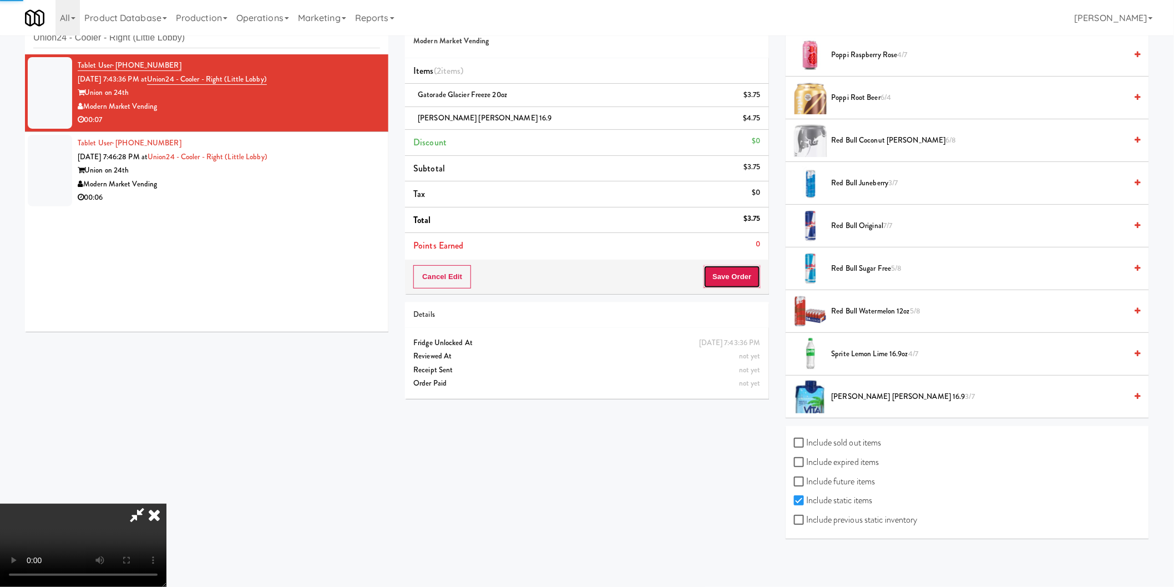
click at [719, 275] on button "Save Order" at bounding box center [731, 276] width 57 height 23
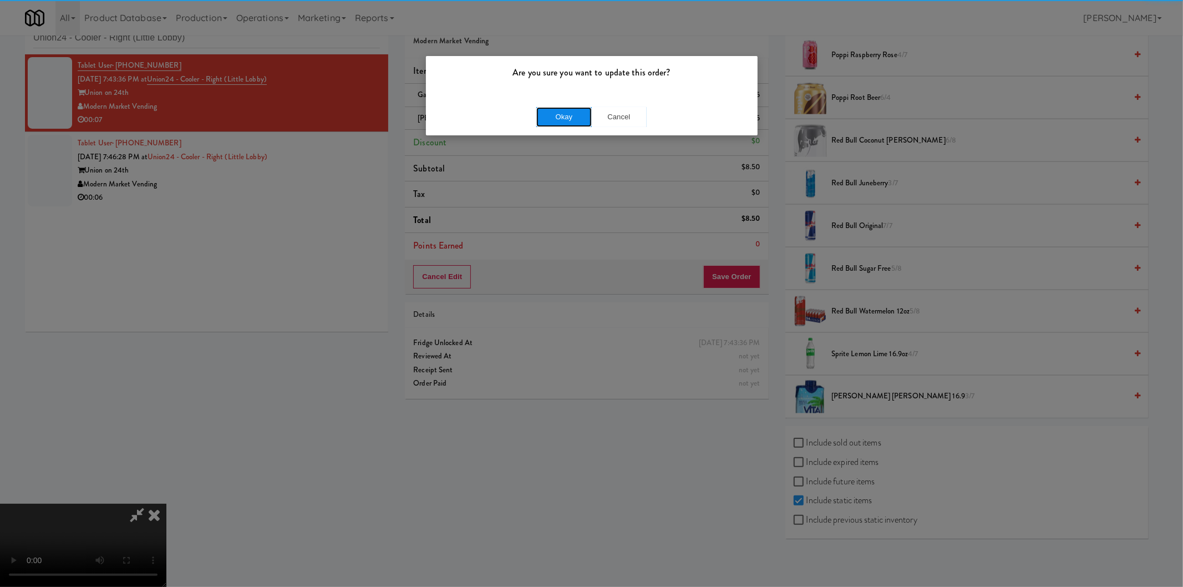
click at [550, 115] on button "Okay" at bounding box center [563, 117] width 55 height 20
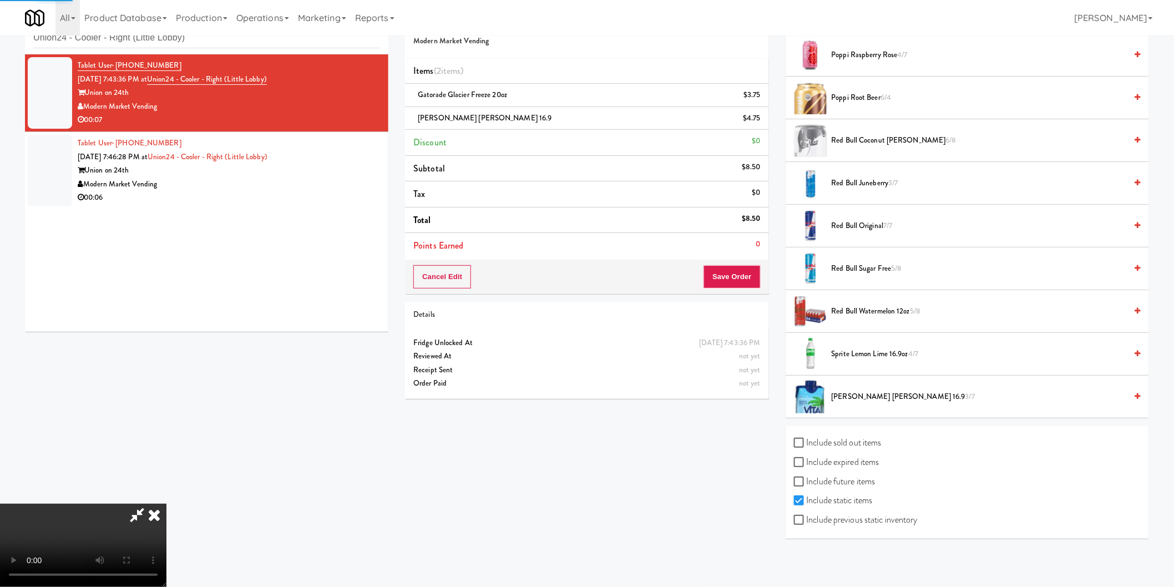
click at [308, 157] on div "Tablet User · (832) 272-6932 Oct 3, 2025 7:46:28 PM at Union24 - Cooler - Right…" at bounding box center [229, 170] width 302 height 68
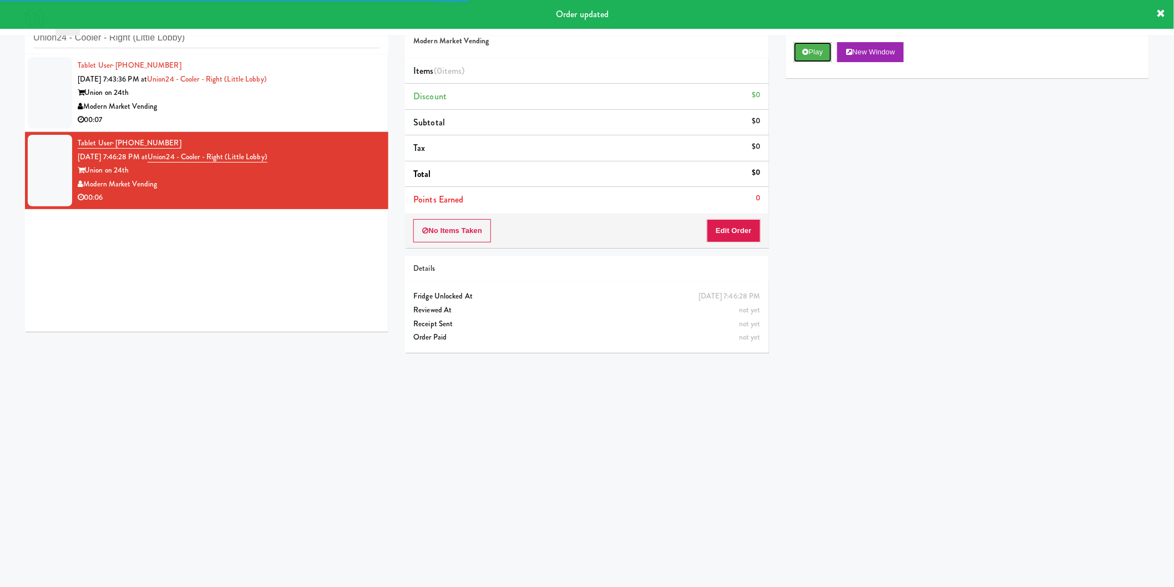
click at [808, 56] on button "Play" at bounding box center [813, 52] width 38 height 20
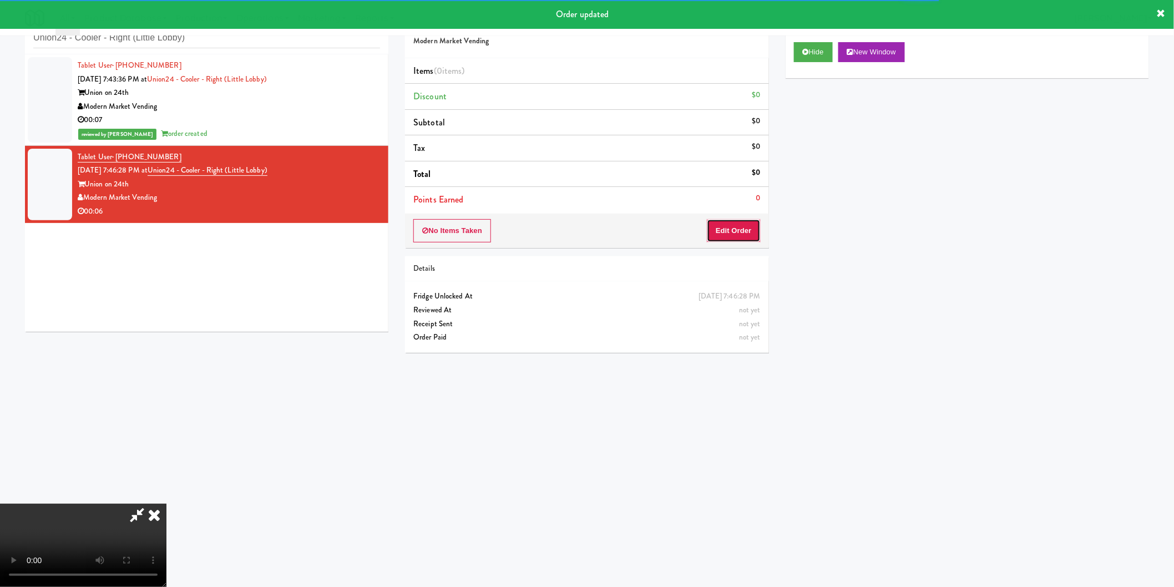
click at [738, 224] on button "Edit Order" at bounding box center [734, 230] width 54 height 23
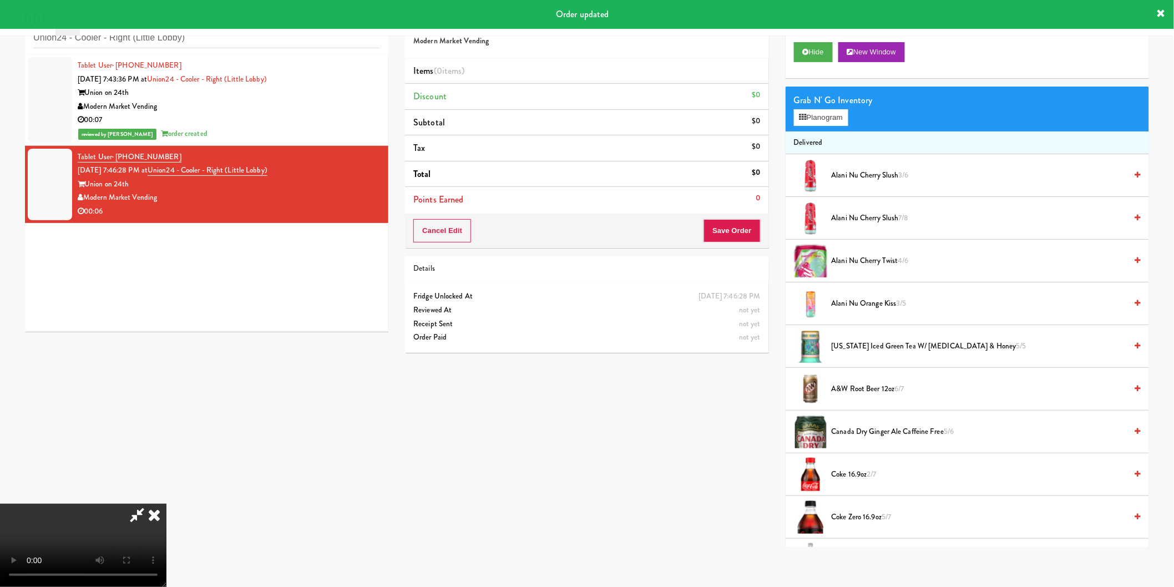
click at [738, 245] on div "Cancel Edit Save Order" at bounding box center [586, 231] width 363 height 34
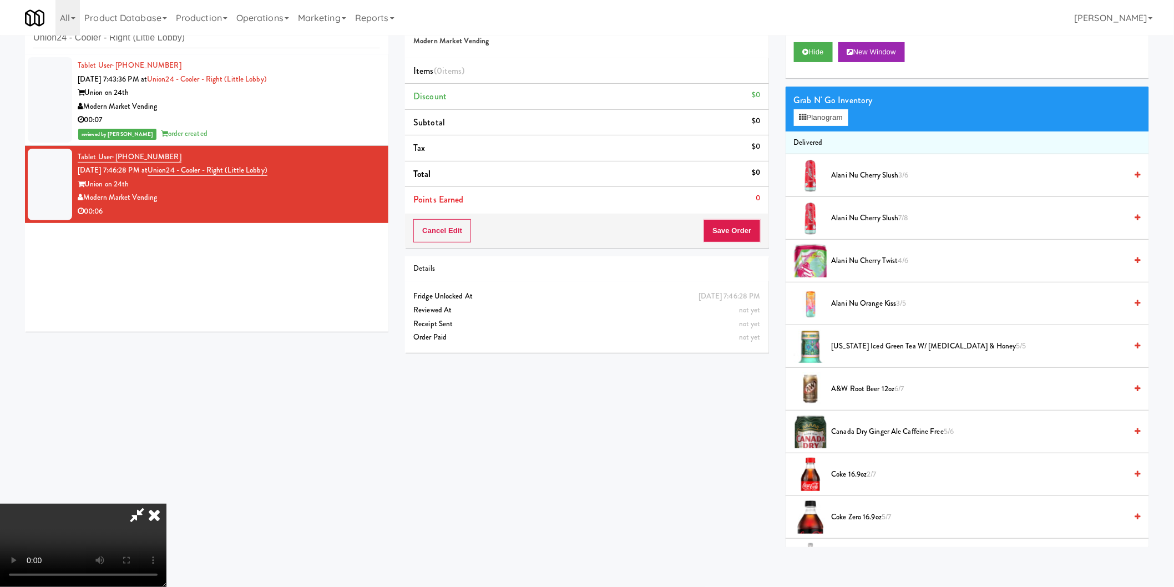
click at [166, 504] on video at bounding box center [83, 545] width 166 height 83
drag, startPoint x: 492, startPoint y: 385, endPoint x: 499, endPoint y: 380, distance: 8.8
click at [166, 504] on video at bounding box center [83, 545] width 166 height 83
click at [834, 118] on button "Planogram" at bounding box center [821, 117] width 54 height 17
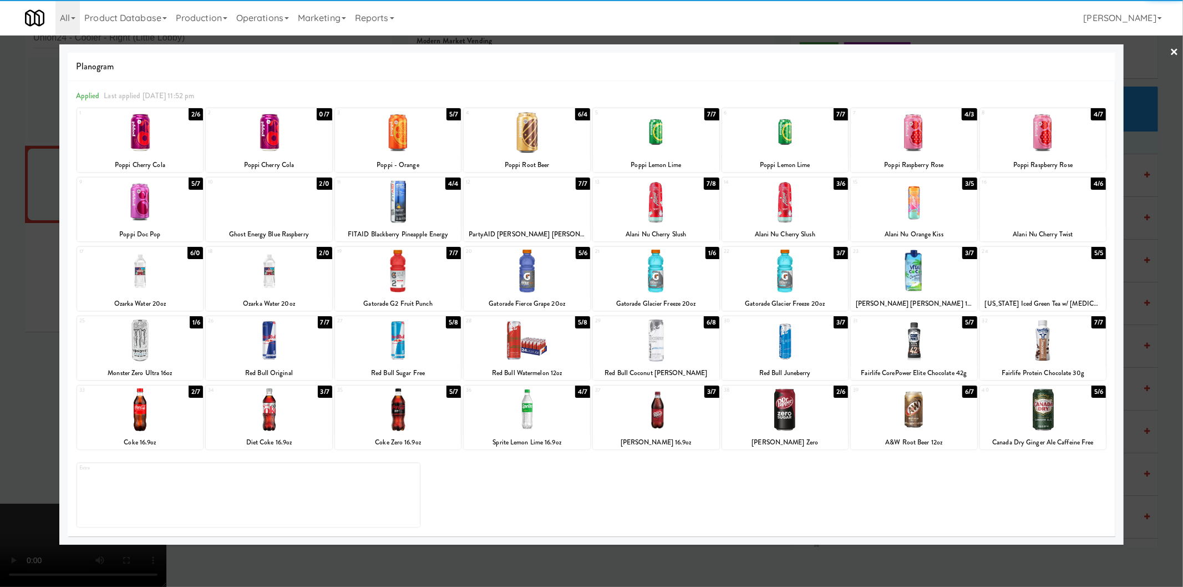
click at [141, 278] on div at bounding box center [140, 271] width 126 height 43
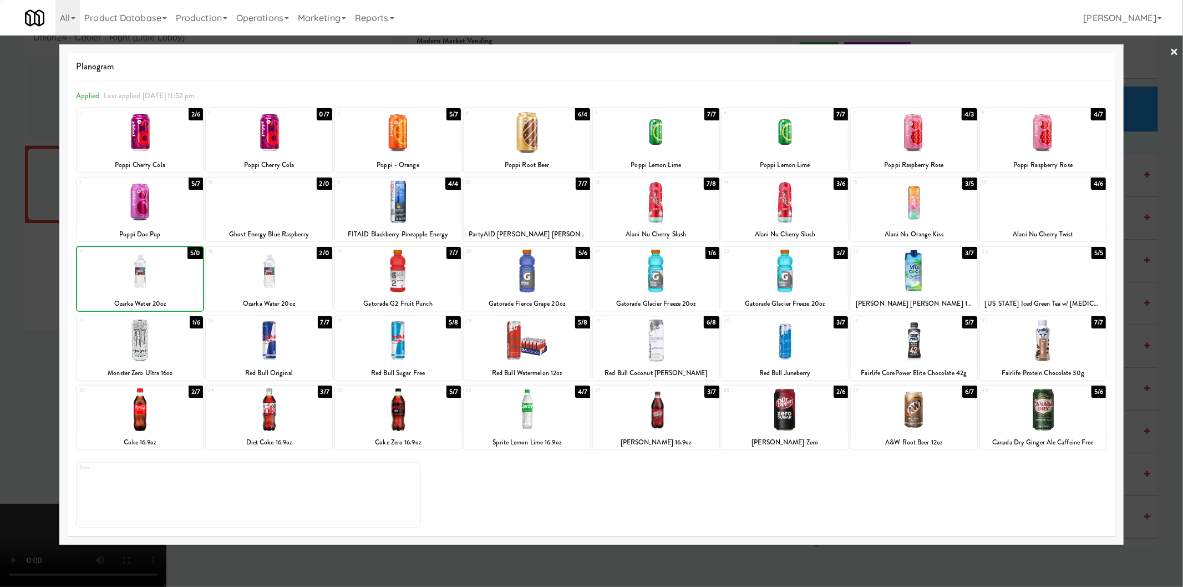
drag, startPoint x: 37, startPoint y: 275, endPoint x: 134, endPoint y: 279, distance: 97.7
click at [36, 275] on div at bounding box center [591, 293] width 1183 height 587
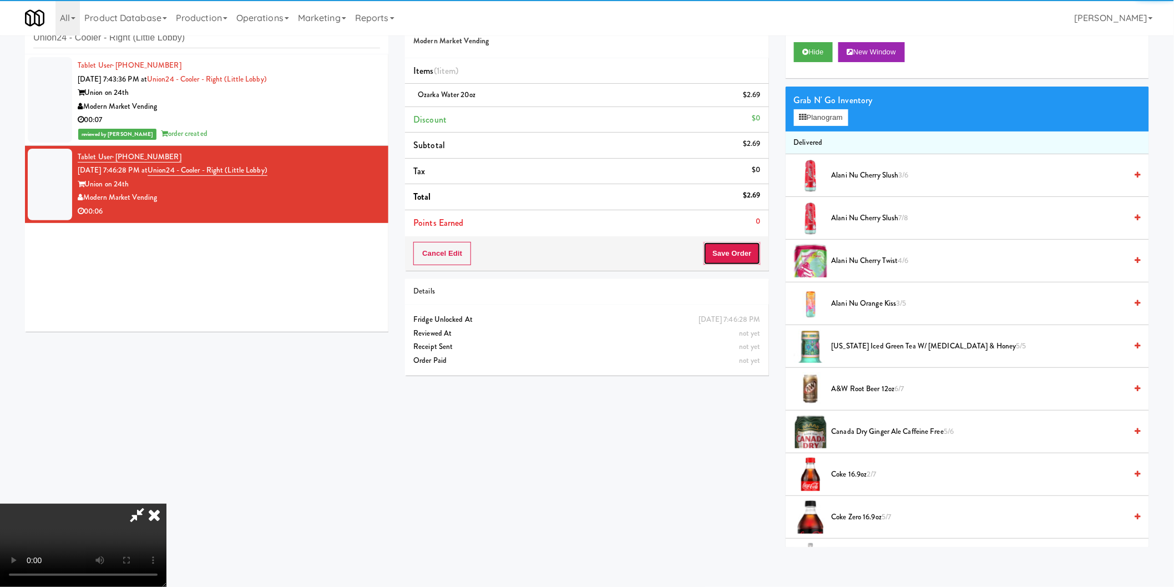
click at [718, 258] on button "Save Order" at bounding box center [731, 253] width 57 height 23
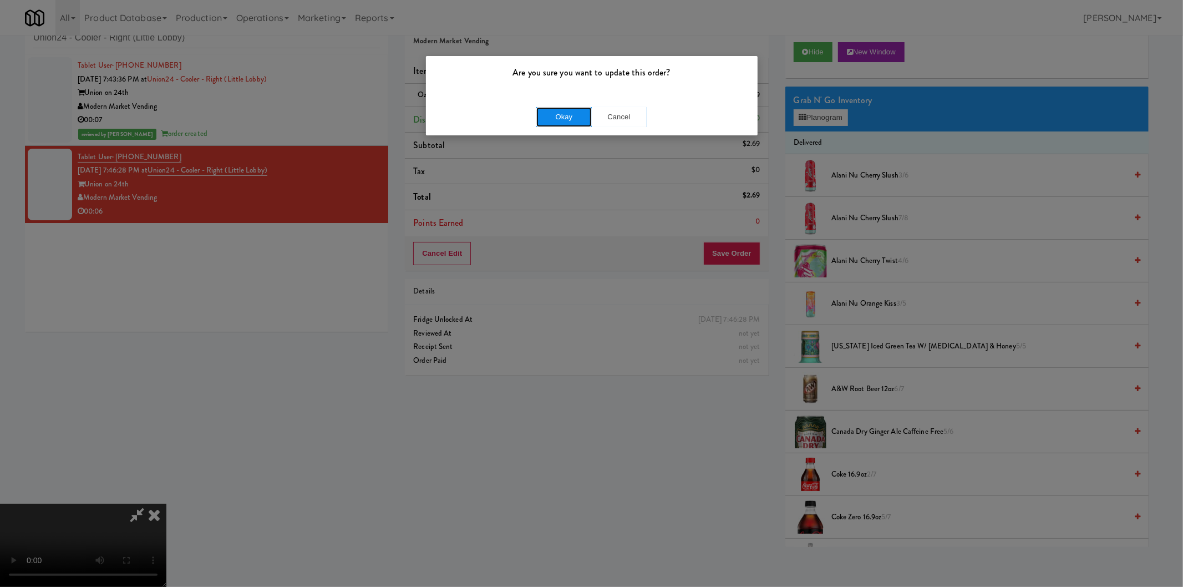
click at [563, 114] on button "Okay" at bounding box center [563, 117] width 55 height 20
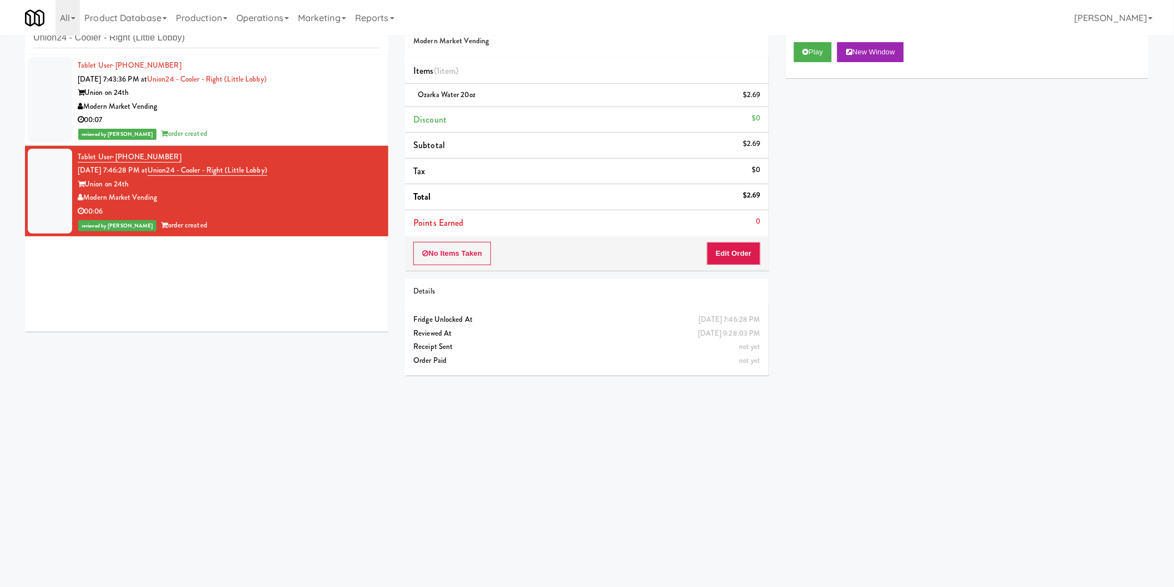
click at [179, 50] on div "inbox reviewed recent all unclear take inventory issue suspicious failed recent…" at bounding box center [206, 29] width 363 height 50
click at [180, 44] on input "Union24 - Cooler - Right (Little Lobby)" at bounding box center [206, 38] width 347 height 21
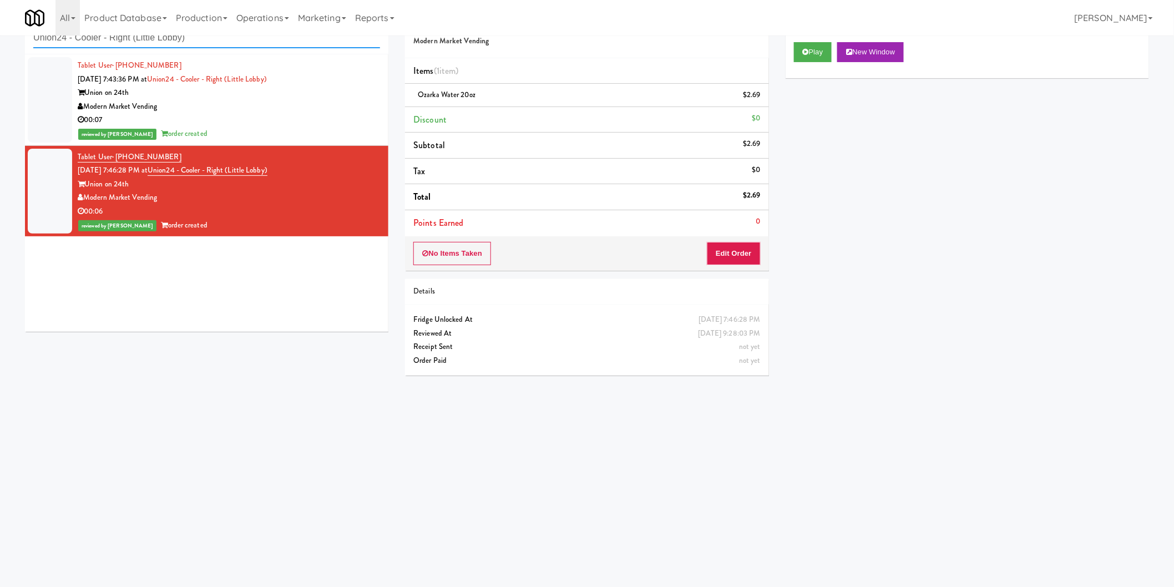
paste input "Fridge - Gym"
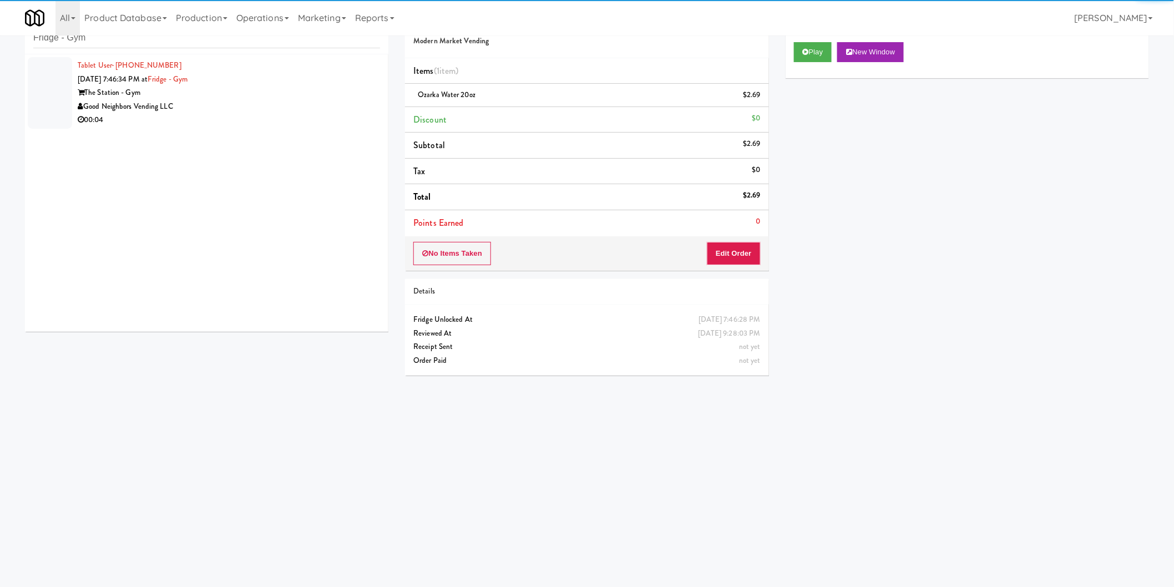
click at [280, 108] on div "Good Neighbors Vending LLC" at bounding box center [229, 107] width 302 height 14
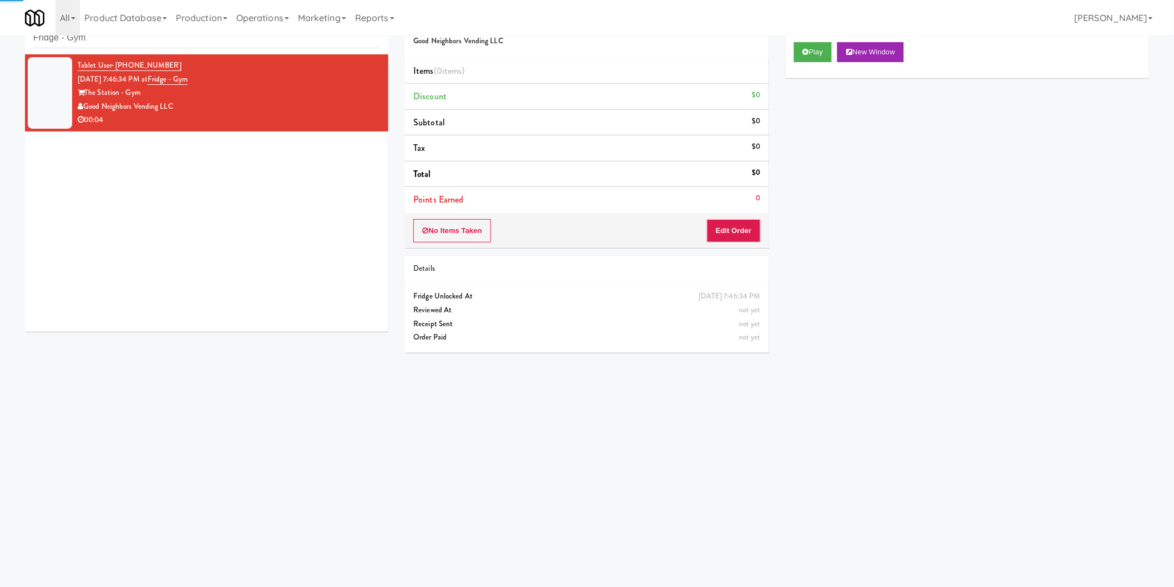
click at [804, 67] on div "Play New Window" at bounding box center [966, 56] width 363 height 44
click at [806, 50] on icon at bounding box center [806, 51] width 6 height 7
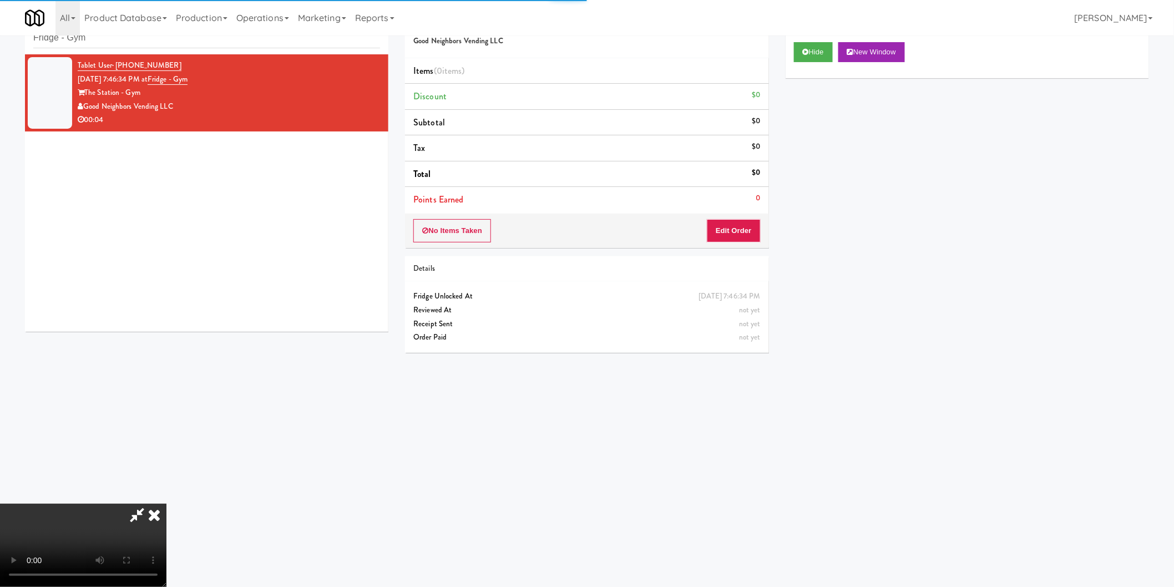
click at [753, 217] on div "No Items Taken Edit Order" at bounding box center [586, 231] width 363 height 34
click at [750, 229] on button "Edit Order" at bounding box center [734, 230] width 54 height 23
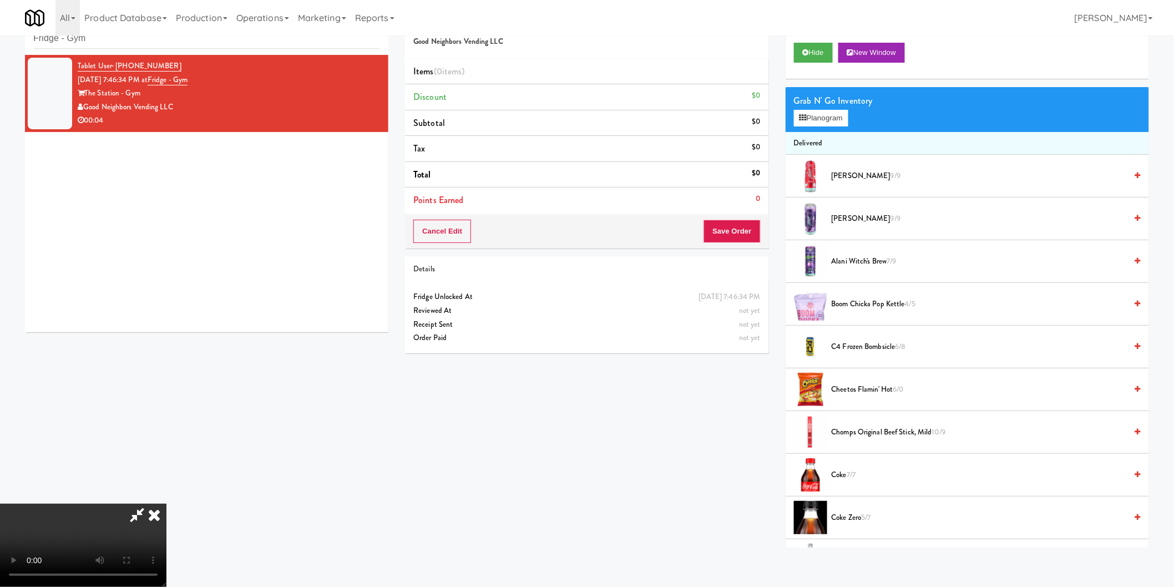
scroll to position [35, 0]
drag, startPoint x: 341, startPoint y: 367, endPoint x: 349, endPoint y: 369, distance: 9.1
click at [166, 504] on video at bounding box center [83, 545] width 166 height 83
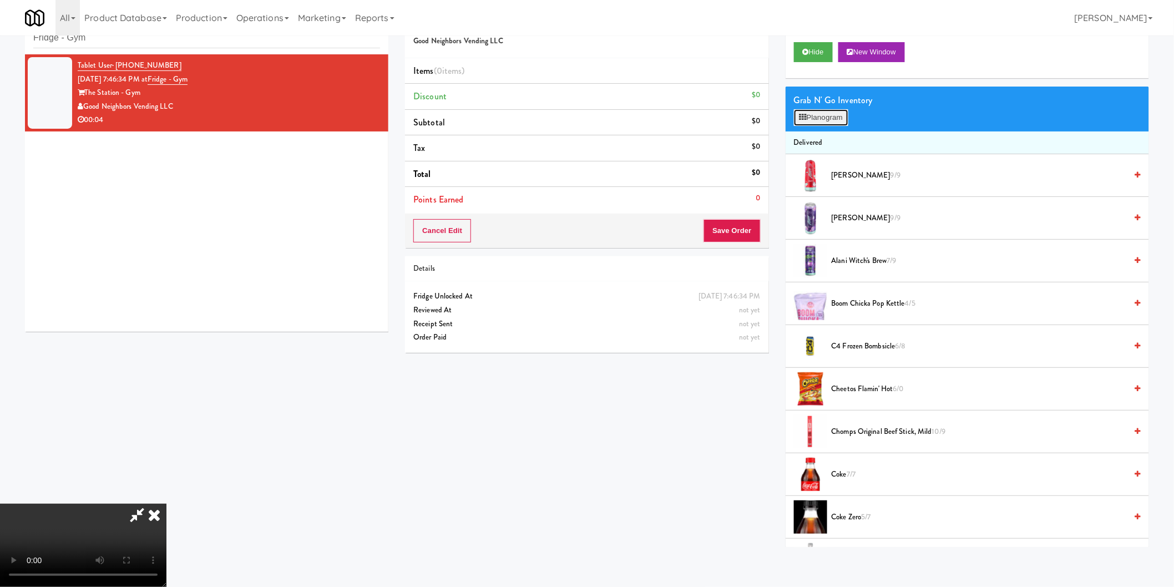
click at [811, 125] on button "Planogram" at bounding box center [821, 117] width 54 height 17
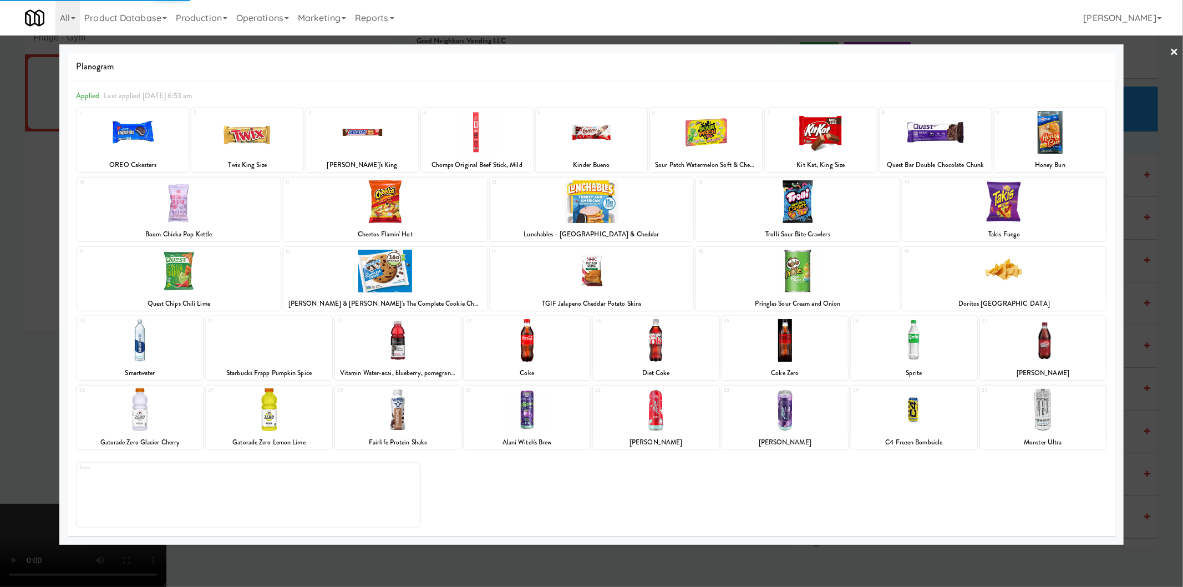
click at [679, 395] on div at bounding box center [656, 409] width 126 height 43
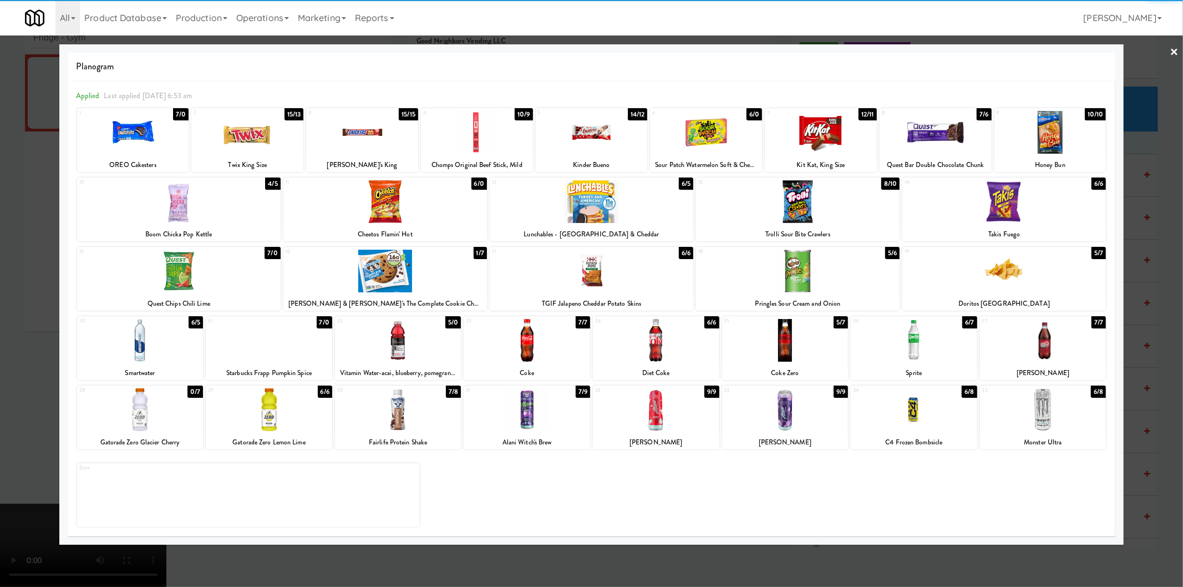
click at [666, 402] on div at bounding box center [656, 409] width 126 height 43
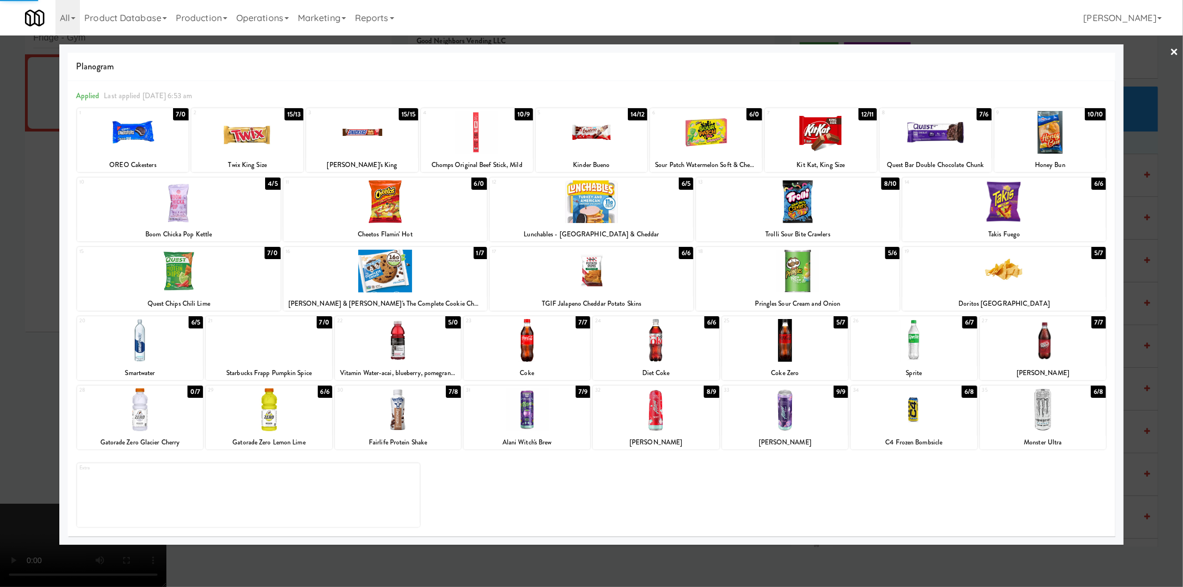
click at [1162, 276] on div at bounding box center [591, 293] width 1183 height 587
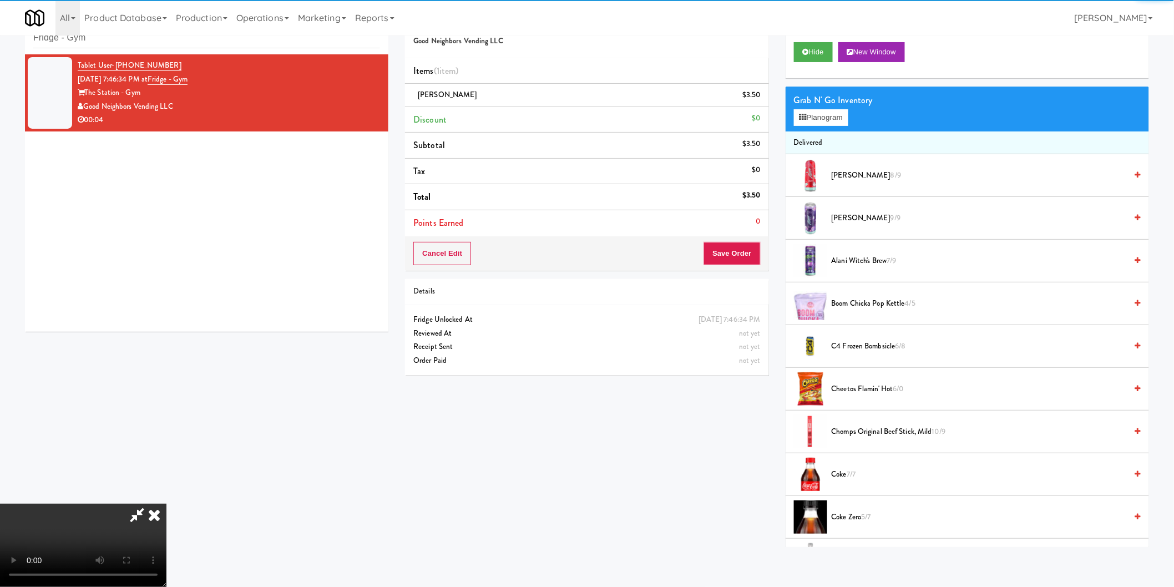
click at [166, 504] on video at bounding box center [83, 545] width 166 height 83
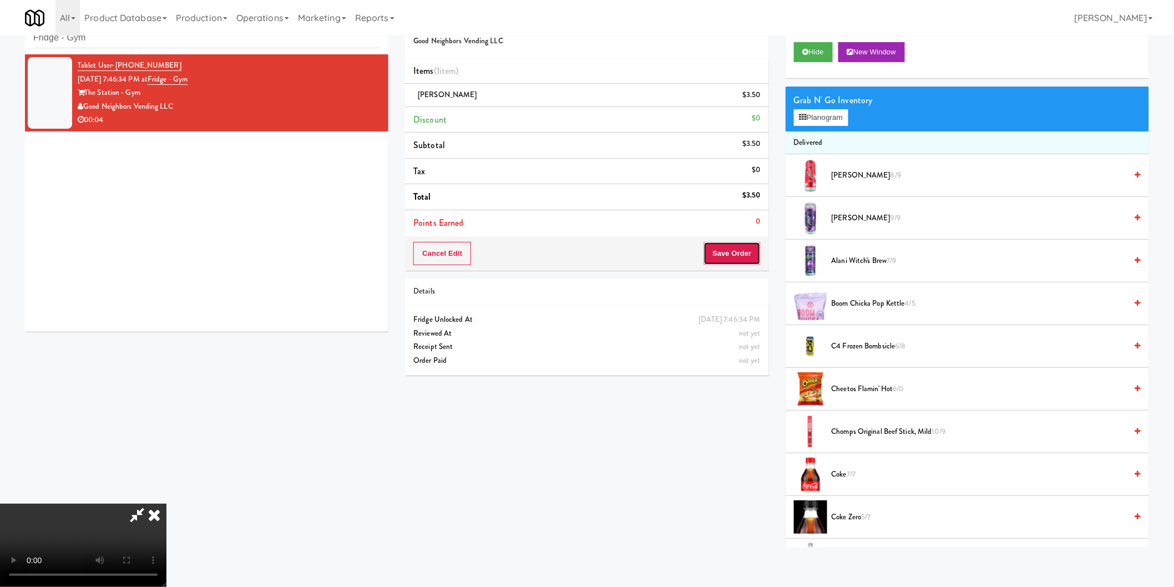
click at [732, 263] on button "Save Order" at bounding box center [731, 253] width 57 height 23
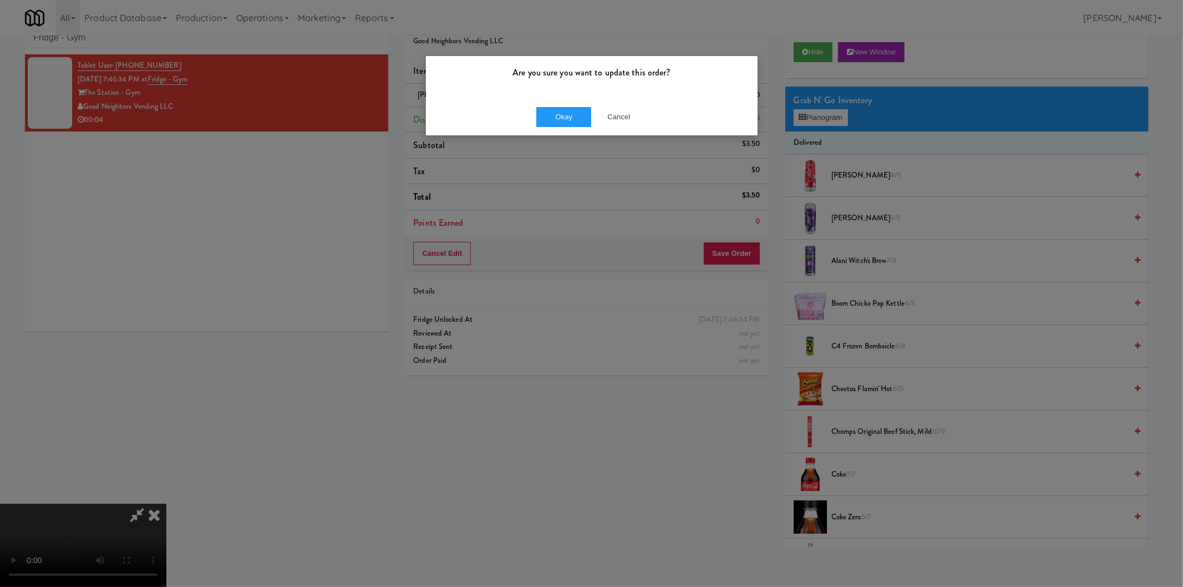
click at [572, 104] on div "Okay Cancel" at bounding box center [592, 116] width 332 height 37
click at [572, 109] on button "Okay" at bounding box center [563, 117] width 55 height 20
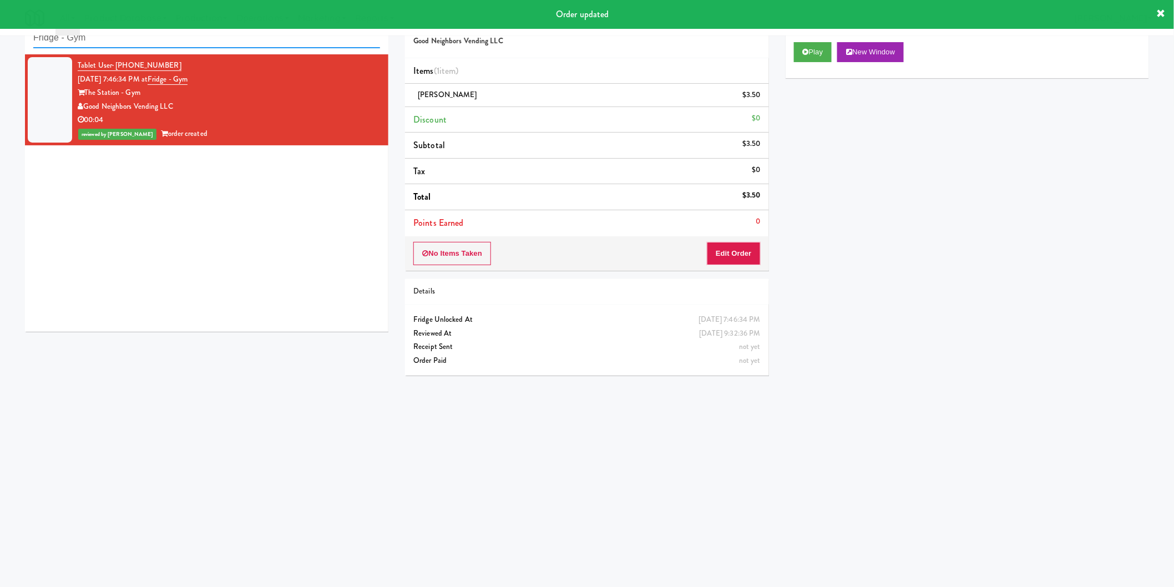
click at [225, 47] on input "Fridge - Gym" at bounding box center [206, 38] width 347 height 21
paste input "St. James Drink Fridge"
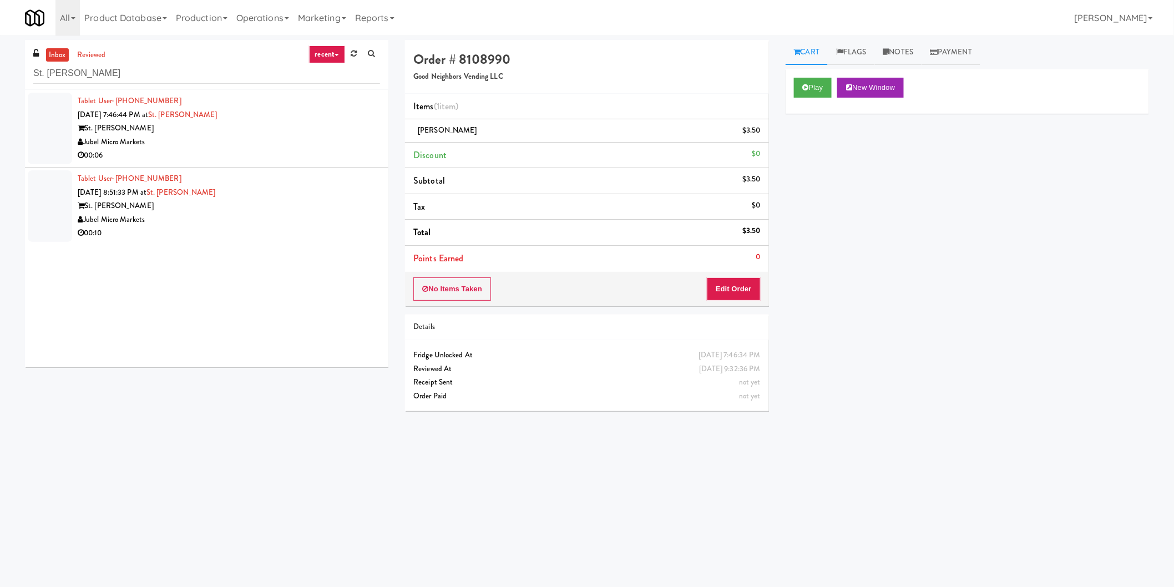
click at [359, 129] on div "St. James" at bounding box center [229, 128] width 302 height 14
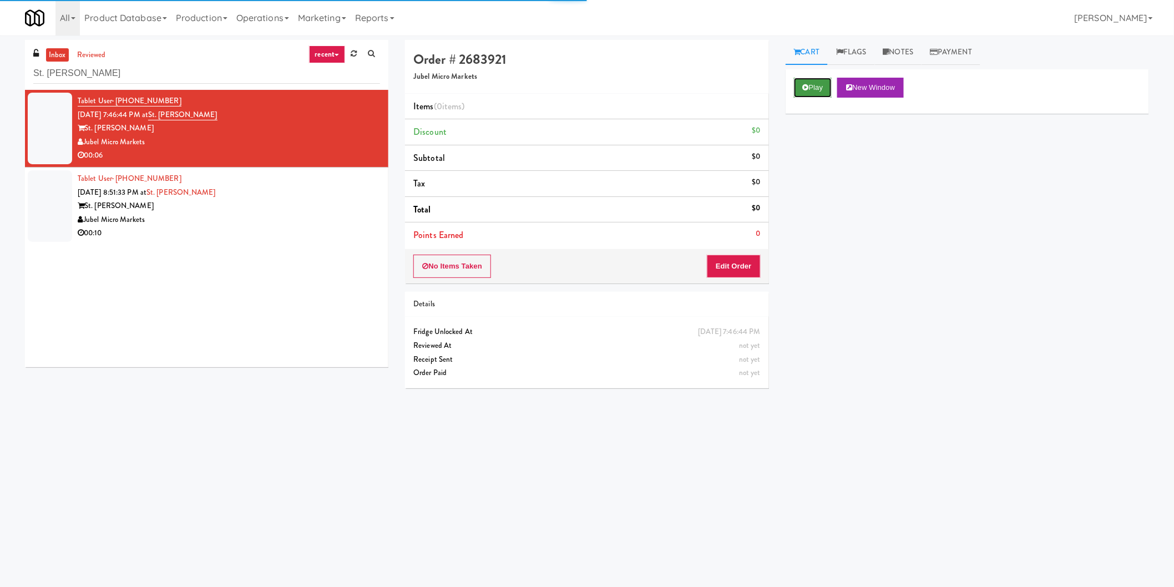
click at [794, 82] on button "Play" at bounding box center [813, 88] width 38 height 20
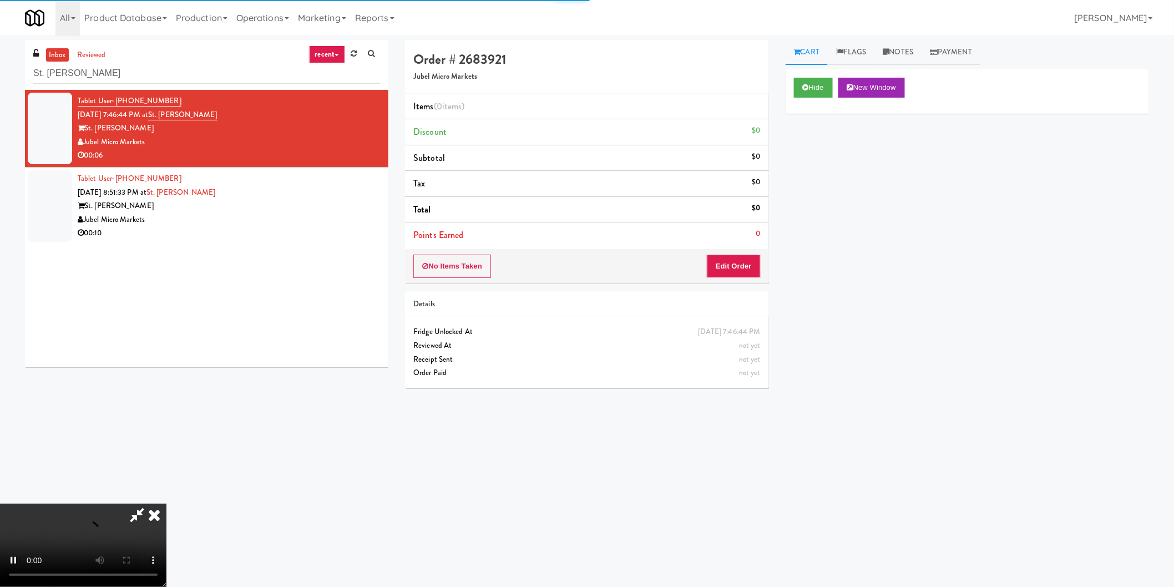
click at [730, 282] on div "No Items Taken Edit Order" at bounding box center [586, 266] width 363 height 34
click at [733, 265] on button "Edit Order" at bounding box center [734, 266] width 54 height 23
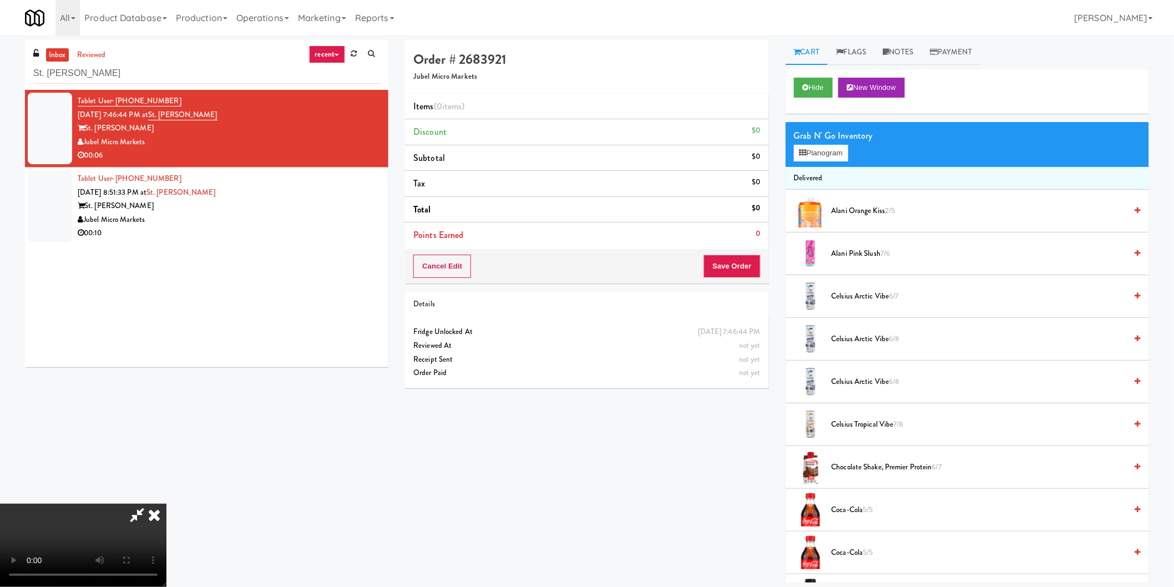
click at [841, 247] on span "Alani Pink Slush 7/6" at bounding box center [978, 254] width 295 height 14
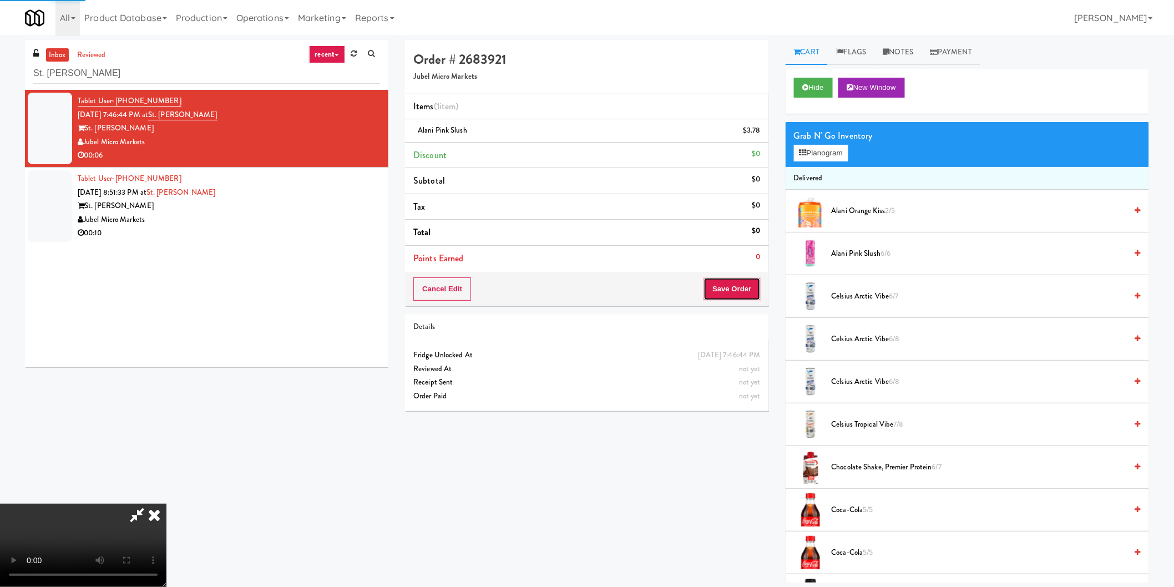
click at [734, 280] on button "Save Order" at bounding box center [731, 288] width 57 height 23
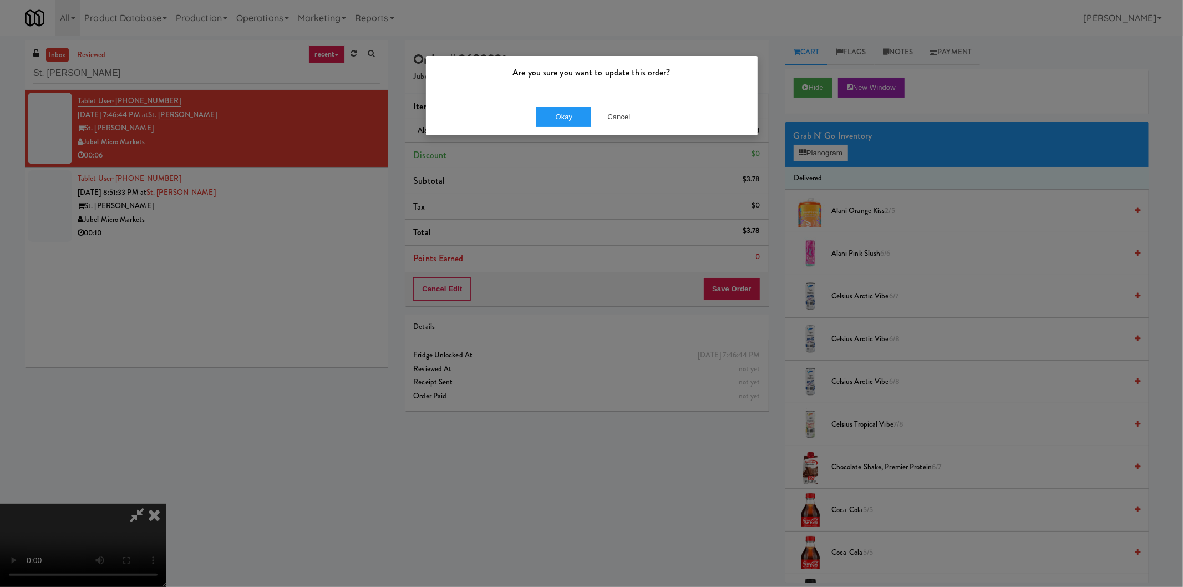
drag, startPoint x: 538, startPoint y: 104, endPoint x: 534, endPoint y: 115, distance: 11.8
click at [534, 110] on div "Okay Cancel" at bounding box center [592, 116] width 332 height 37
click at [534, 115] on div "Okay Cancel" at bounding box center [592, 116] width 332 height 37
click at [579, 111] on button "Okay" at bounding box center [563, 117] width 55 height 20
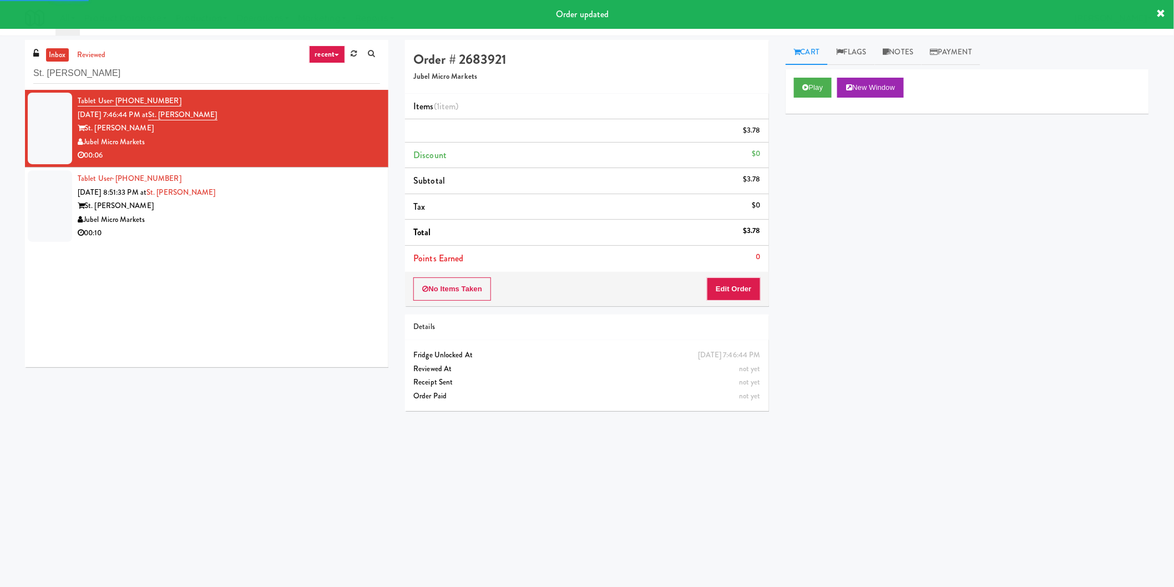
click at [272, 186] on div "Tablet User · (215) 518-7355 Oct 3, 2025 8:51:33 PM at St. James Drink Fridge S…" at bounding box center [229, 206] width 302 height 68
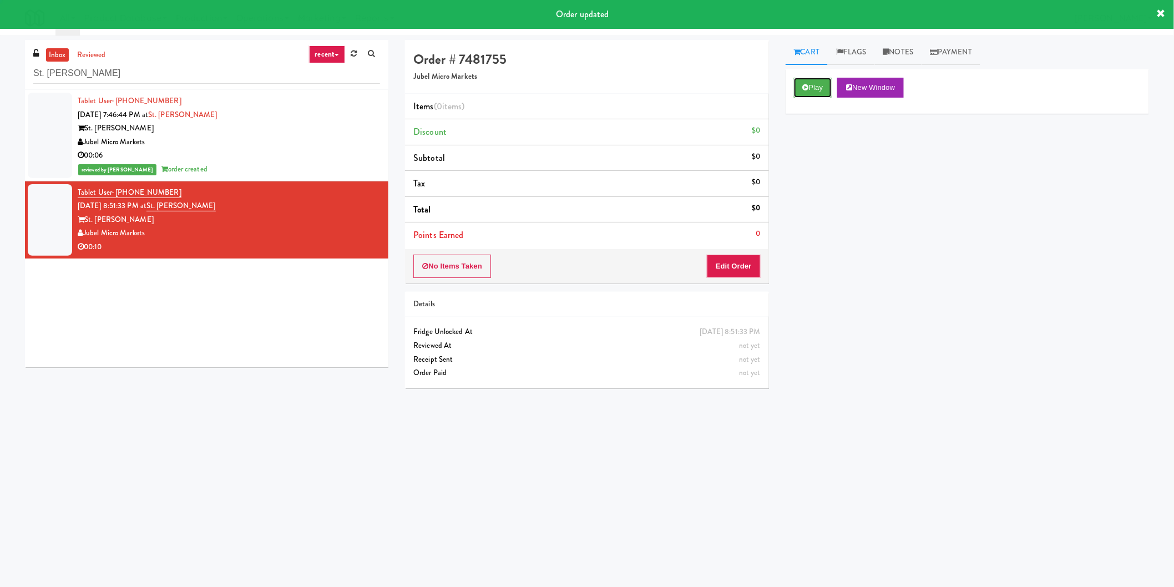
click at [799, 79] on button "Play" at bounding box center [813, 88] width 38 height 20
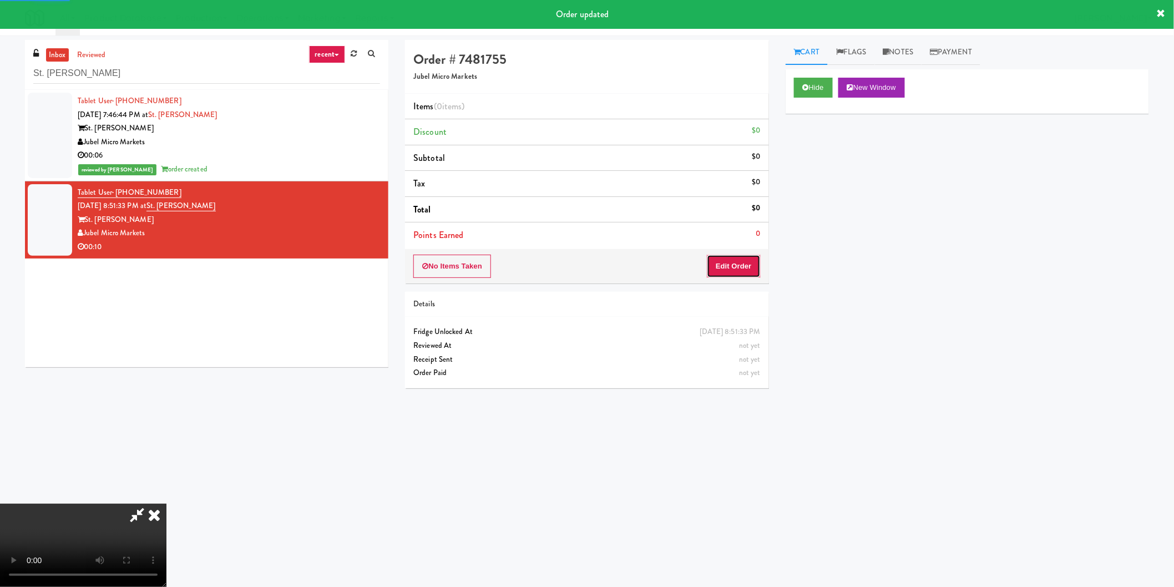
click at [741, 255] on button "Edit Order" at bounding box center [734, 266] width 54 height 23
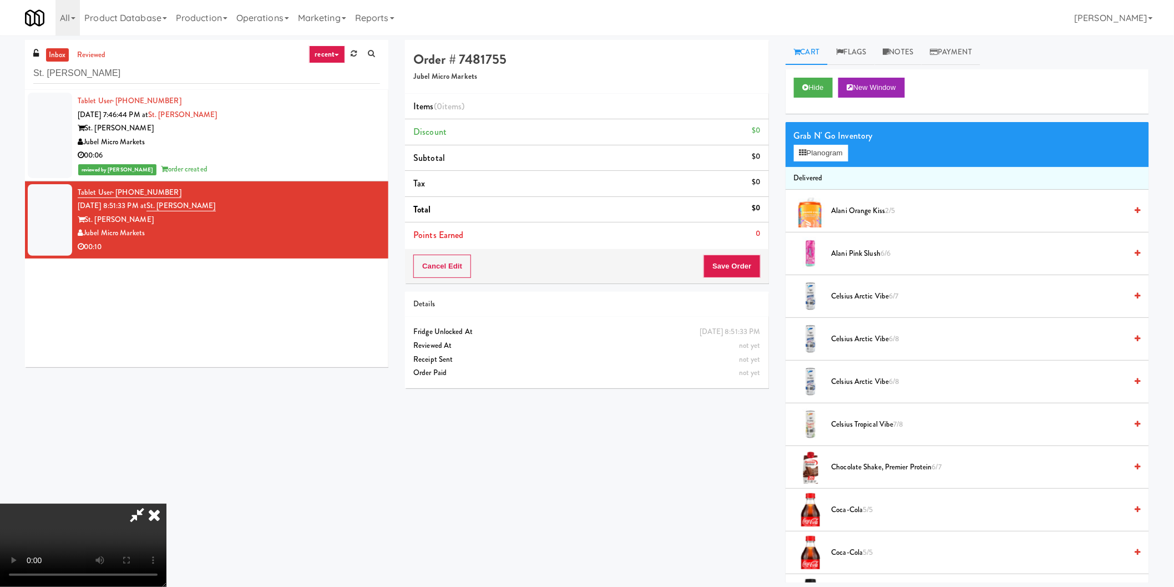
click at [879, 256] on span "Alani Pink Slush 6/6" at bounding box center [978, 254] width 295 height 14
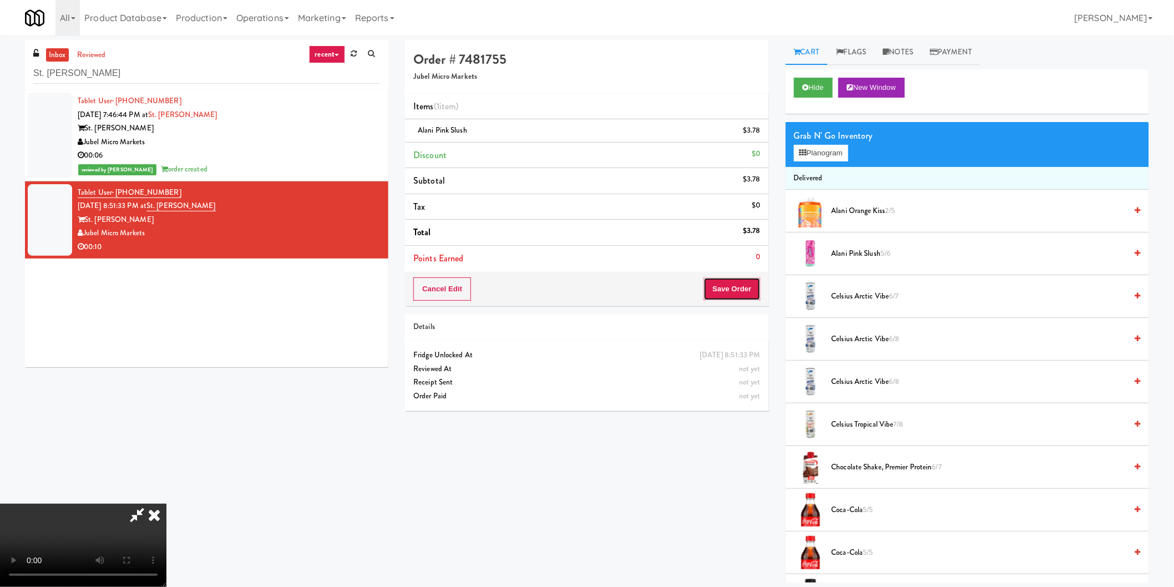
click at [725, 294] on button "Save Order" at bounding box center [731, 288] width 57 height 23
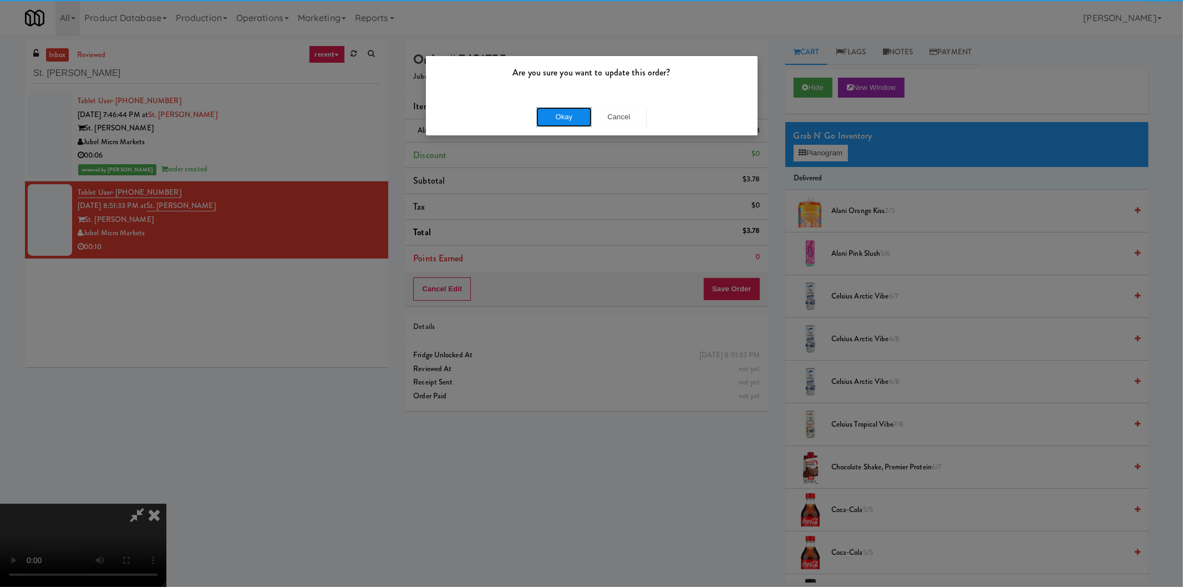
click at [560, 118] on button "Okay" at bounding box center [563, 117] width 55 height 20
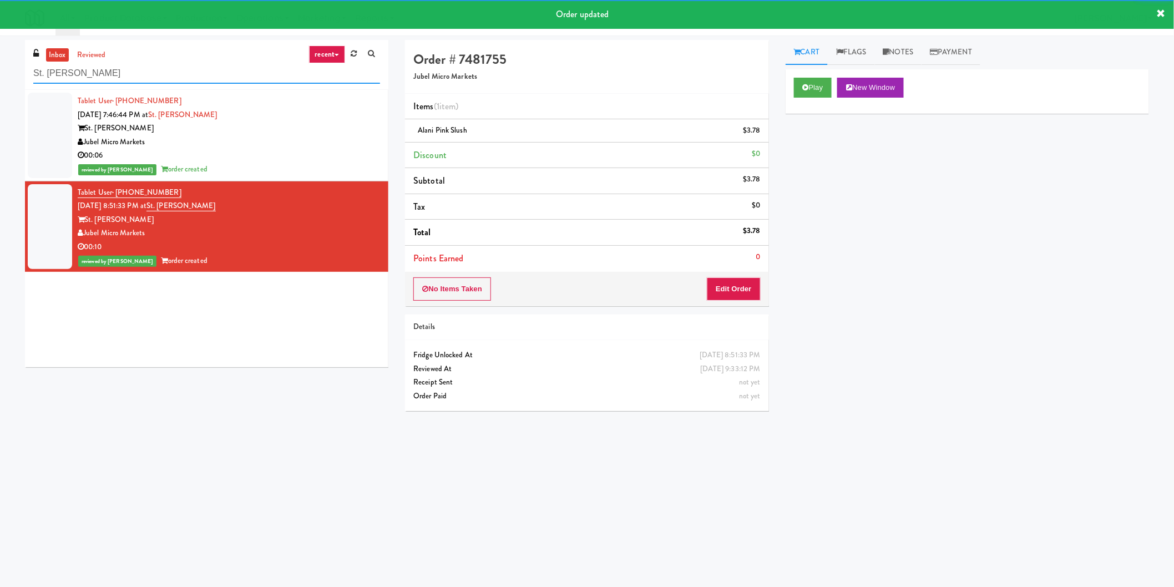
click at [210, 75] on input "St. James Drink Fridge" at bounding box center [206, 73] width 347 height 21
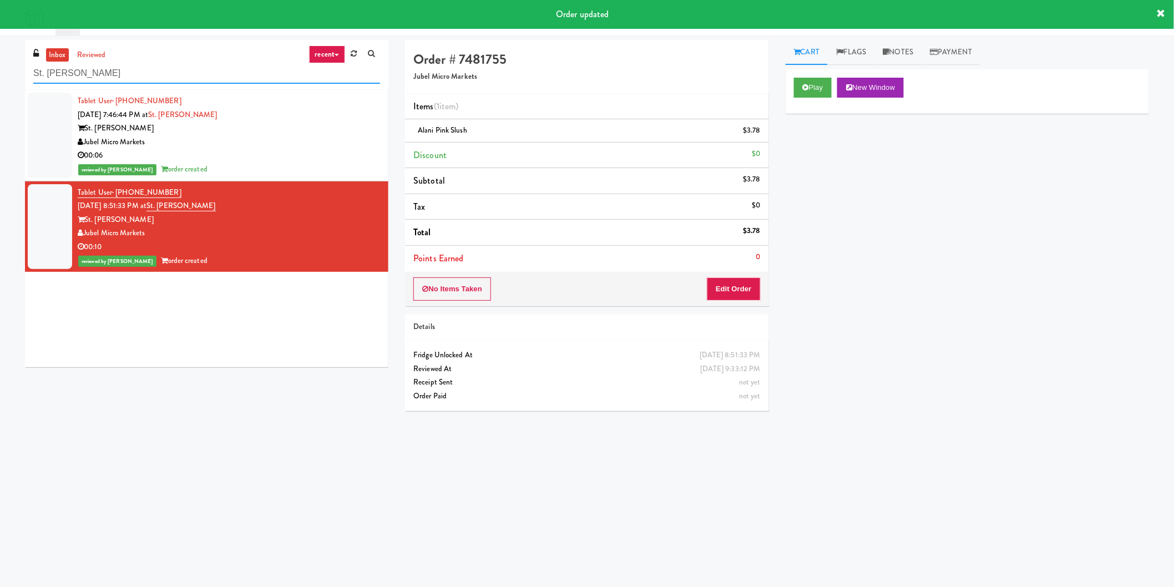
click at [210, 75] on input "St. James Drink Fridge" at bounding box center [206, 73] width 347 height 21
paste input "1140 S Wabash - Left -"
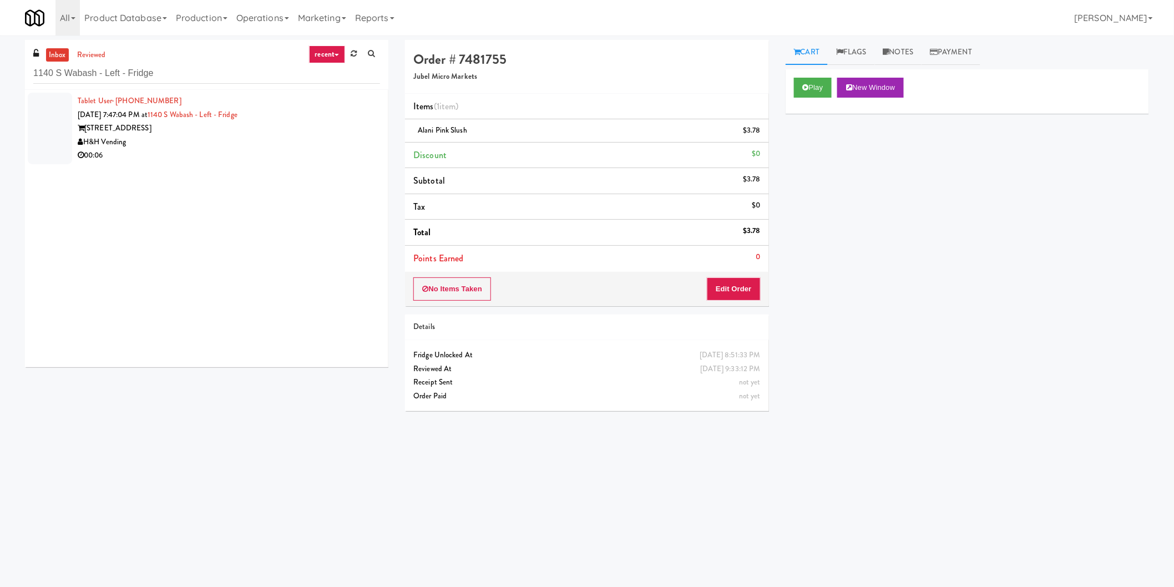
click at [332, 131] on div "1140 S Wabash" at bounding box center [229, 128] width 302 height 14
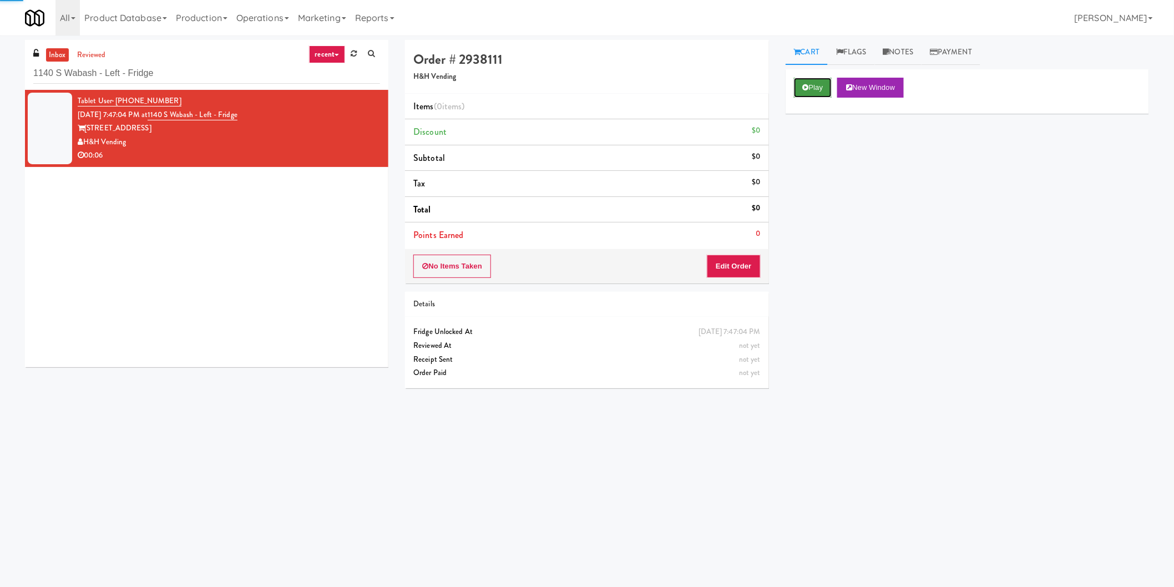
click at [807, 91] on button "Play" at bounding box center [813, 88] width 38 height 20
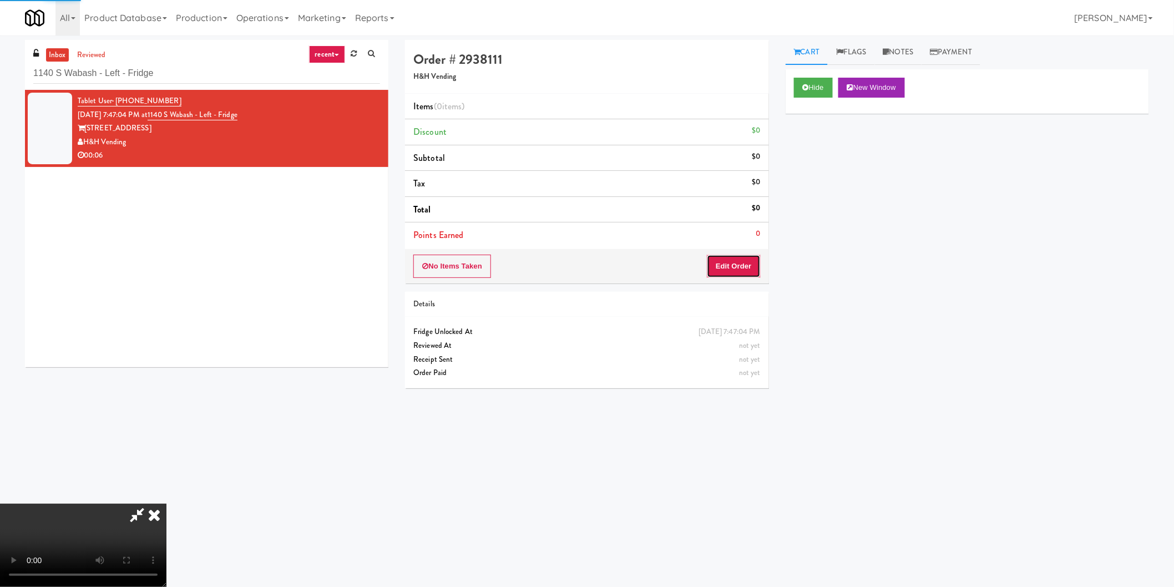
click at [733, 264] on button "Edit Order" at bounding box center [734, 266] width 54 height 23
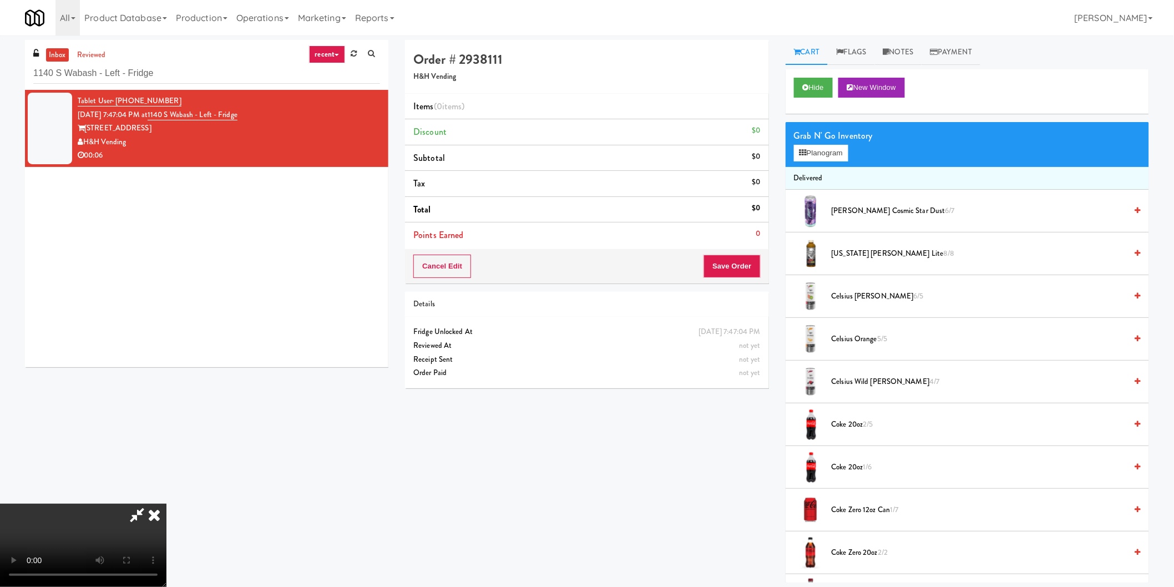
click at [166, 504] on video at bounding box center [83, 545] width 166 height 83
click at [813, 131] on div "Grab N' Go Inventory" at bounding box center [967, 136] width 347 height 17
click at [816, 150] on button "Planogram" at bounding box center [821, 153] width 54 height 17
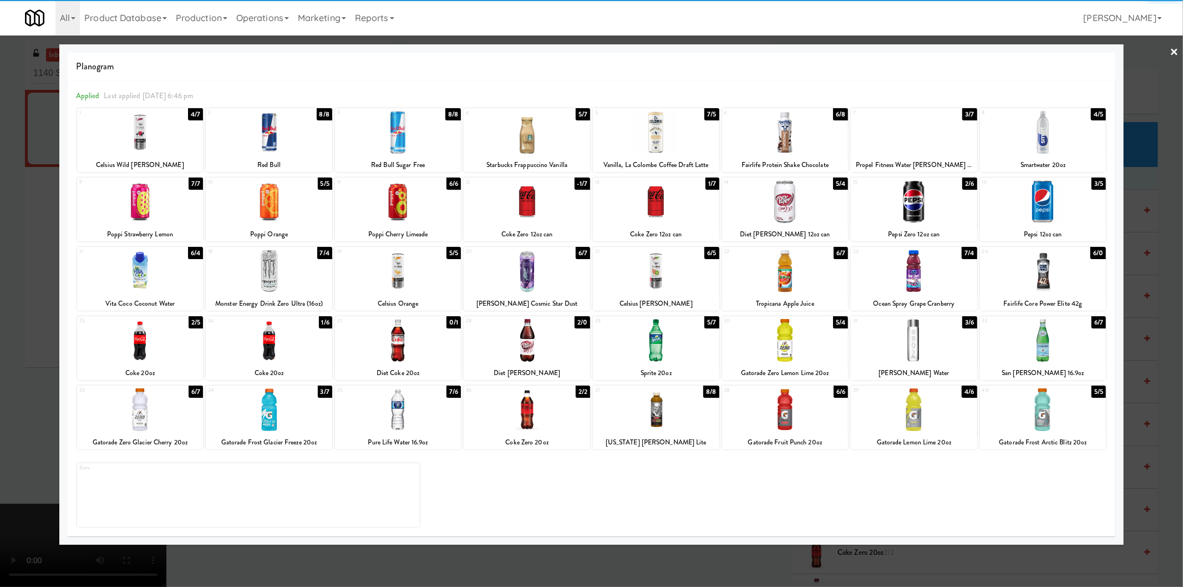
click at [433, 404] on div at bounding box center [398, 409] width 126 height 43
click at [1146, 272] on div at bounding box center [591, 293] width 1183 height 587
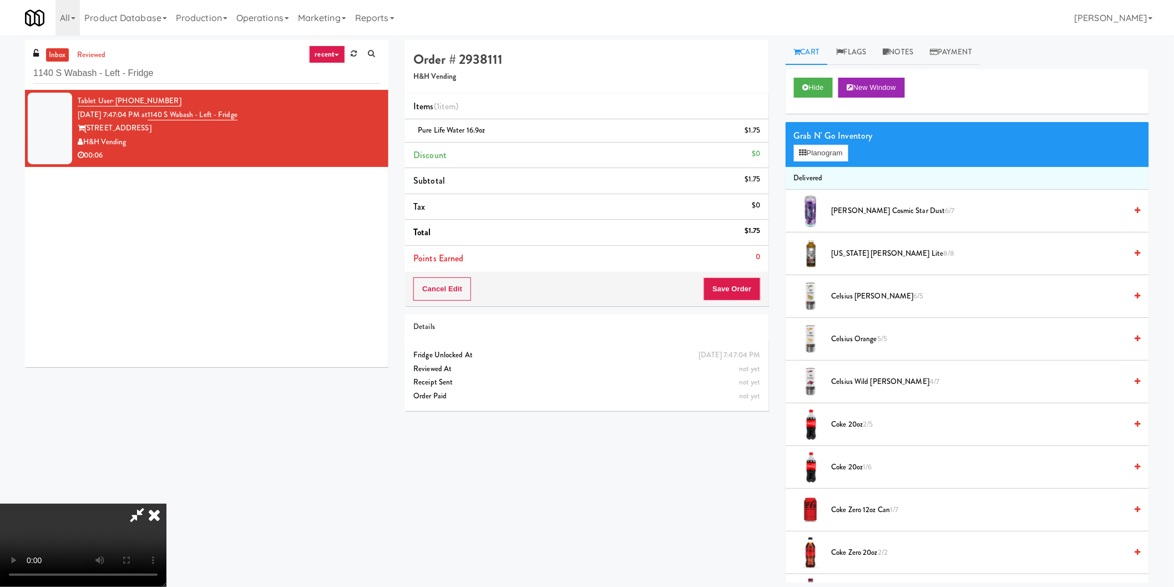
click at [166, 504] on video at bounding box center [83, 545] width 166 height 83
click at [730, 287] on button "Save Order" at bounding box center [731, 288] width 57 height 23
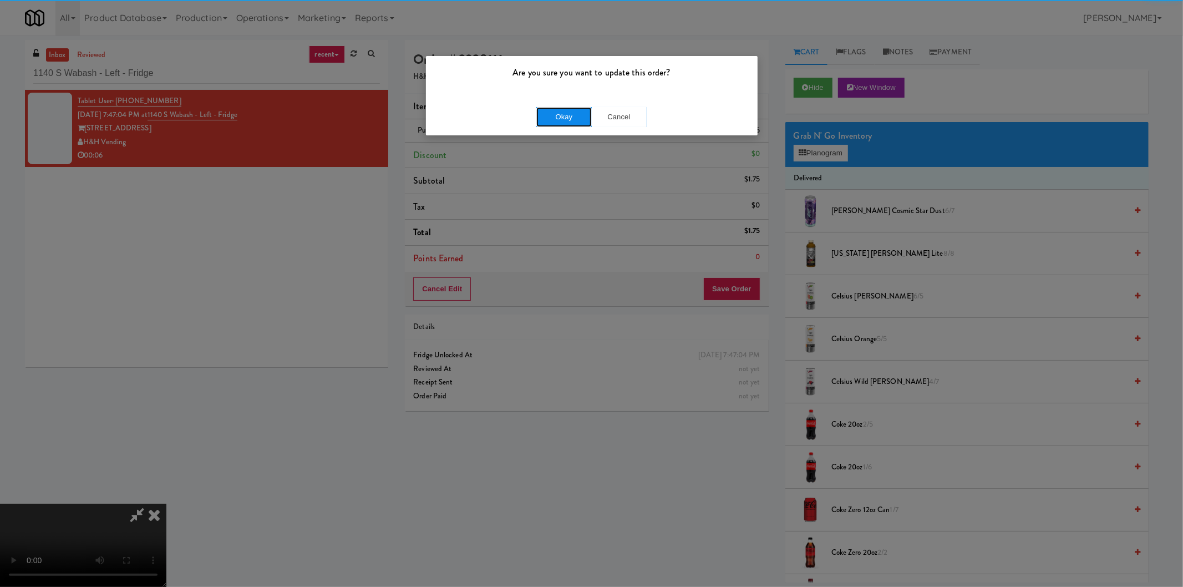
click at [573, 115] on button "Okay" at bounding box center [563, 117] width 55 height 20
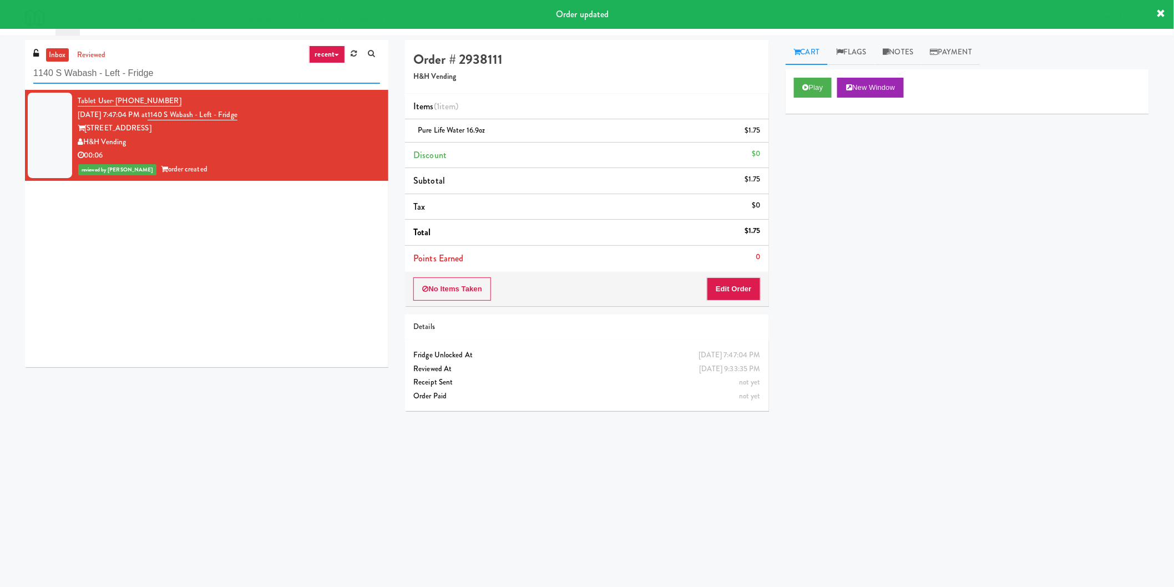
click at [218, 75] on input "1140 S Wabash - Left - Fridge" at bounding box center [206, 73] width 347 height 21
paste input "14 W Carroll"
click at [218, 75] on input "1114 W Carroll - Left - Fridge" at bounding box center [206, 73] width 347 height 21
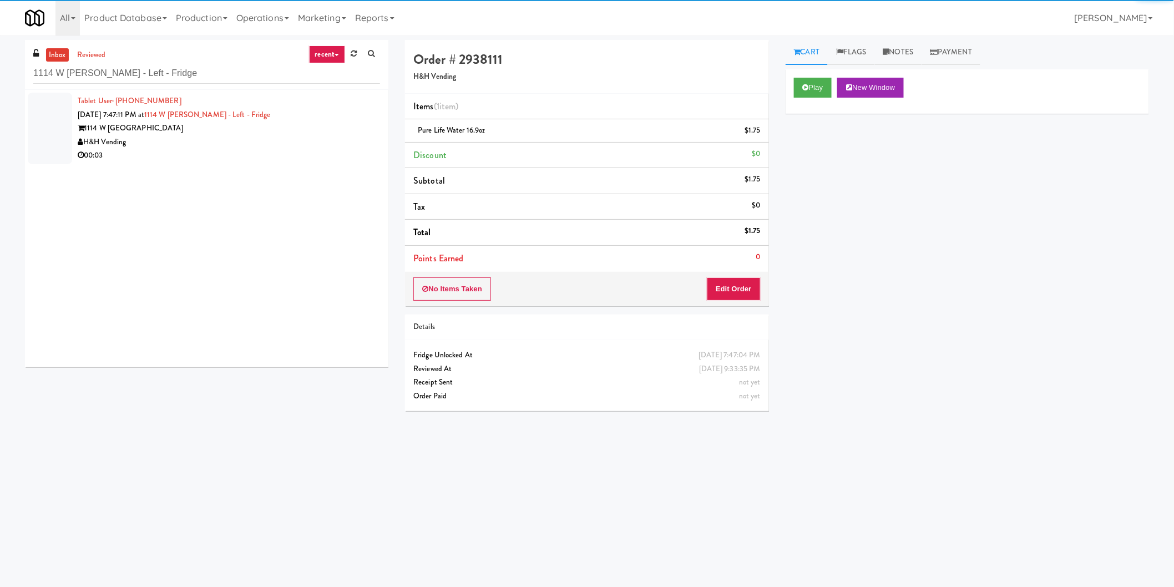
click at [306, 147] on div "H&H Vending" at bounding box center [229, 142] width 302 height 14
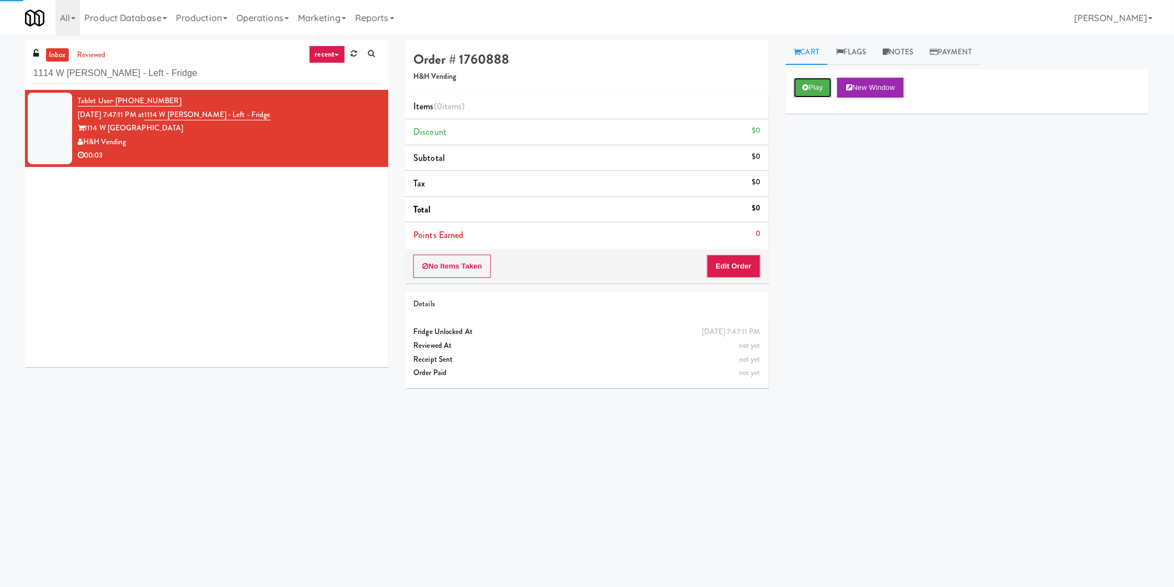
click at [819, 95] on button "Play" at bounding box center [813, 88] width 38 height 20
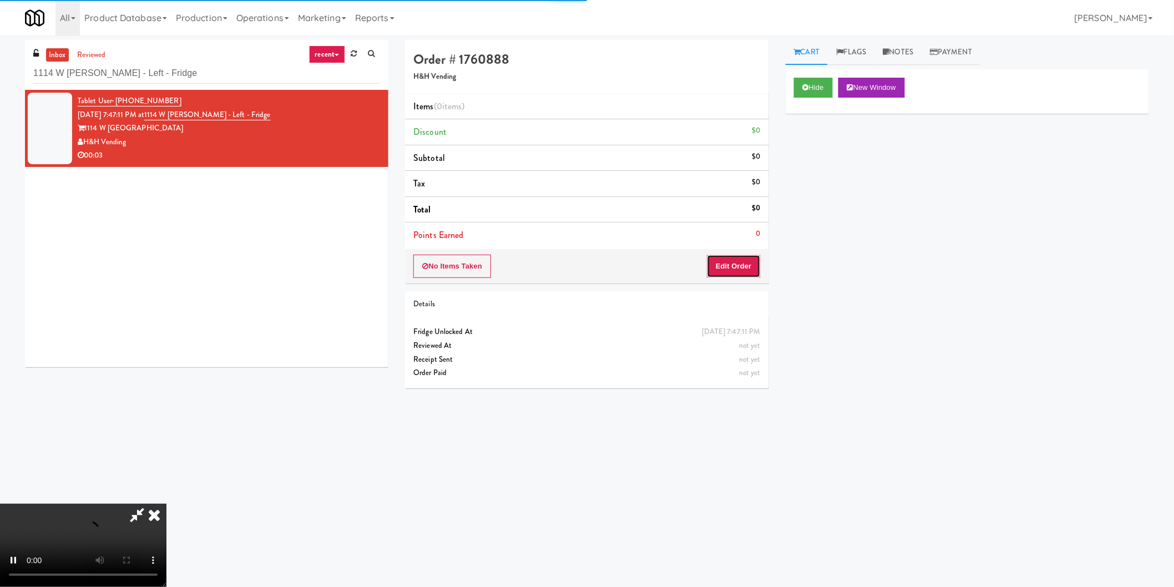
click at [742, 264] on button "Edit Order" at bounding box center [734, 266] width 54 height 23
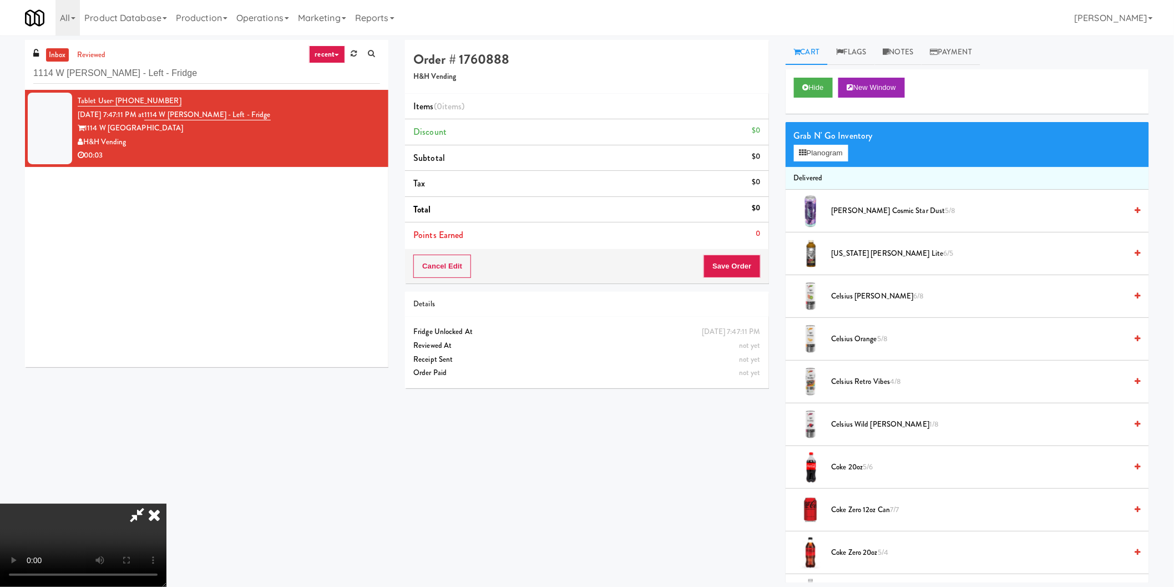
click at [166, 504] on video at bounding box center [83, 545] width 166 height 83
click at [850, 160] on div "Grab N' Go Inventory Planogram" at bounding box center [966, 144] width 363 height 45
click at [836, 154] on button "Planogram" at bounding box center [821, 153] width 54 height 17
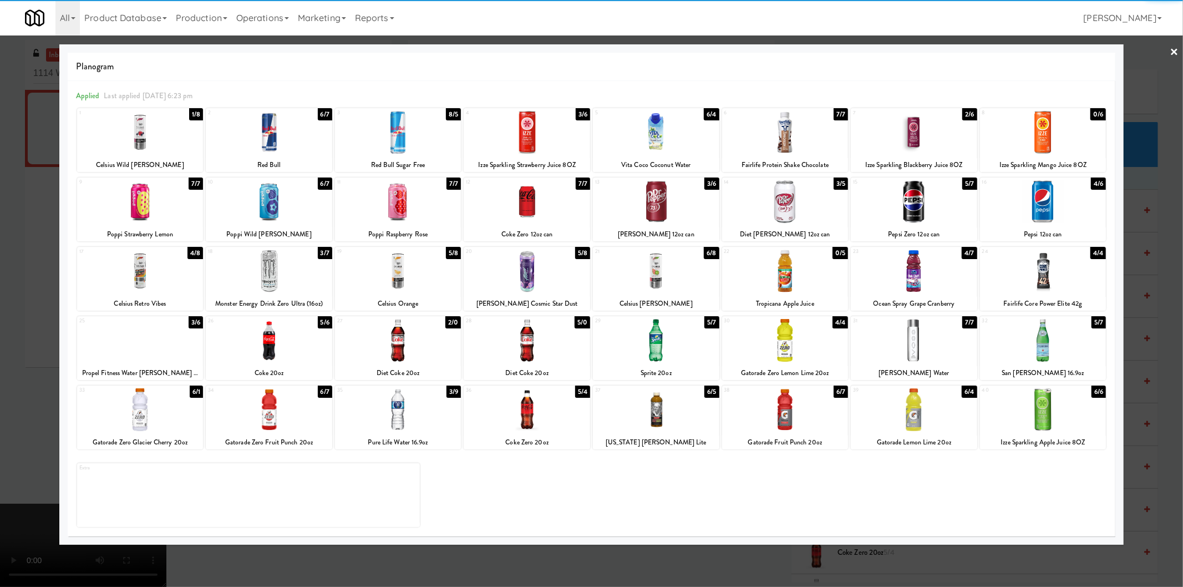
click at [534, 274] on div at bounding box center [527, 271] width 126 height 43
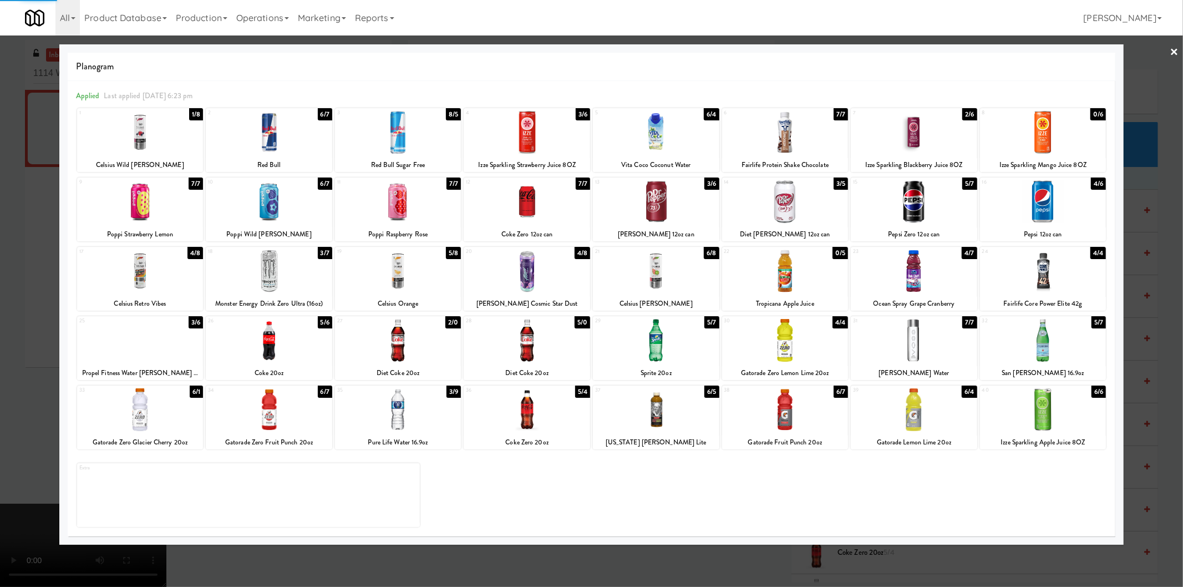
click at [0, 273] on div at bounding box center [591, 293] width 1183 height 587
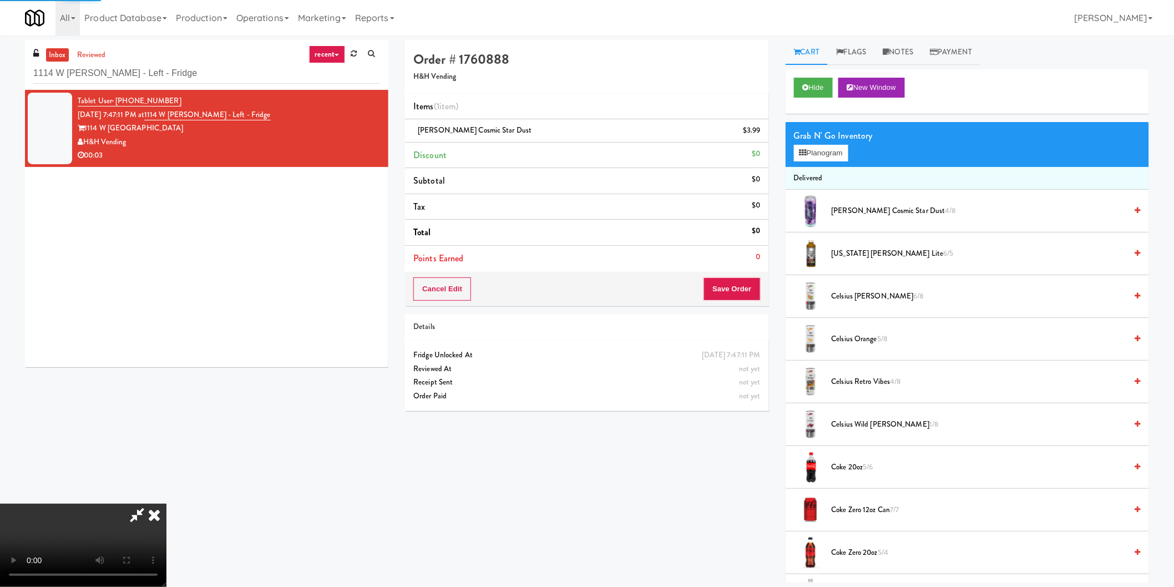
click at [166, 504] on video at bounding box center [83, 545] width 166 height 83
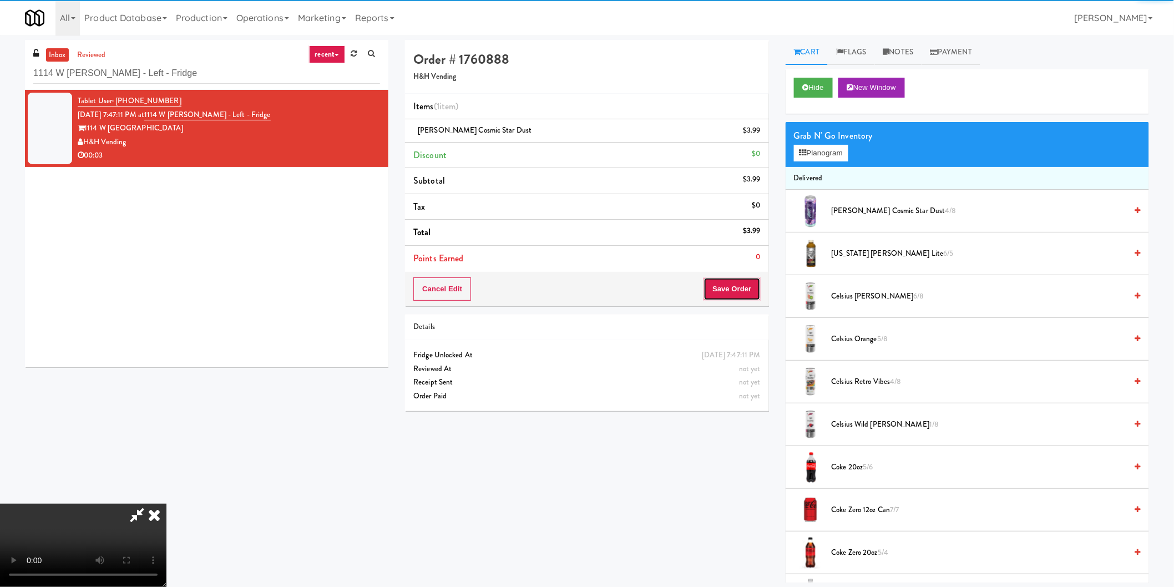
click at [727, 290] on button "Save Order" at bounding box center [731, 288] width 57 height 23
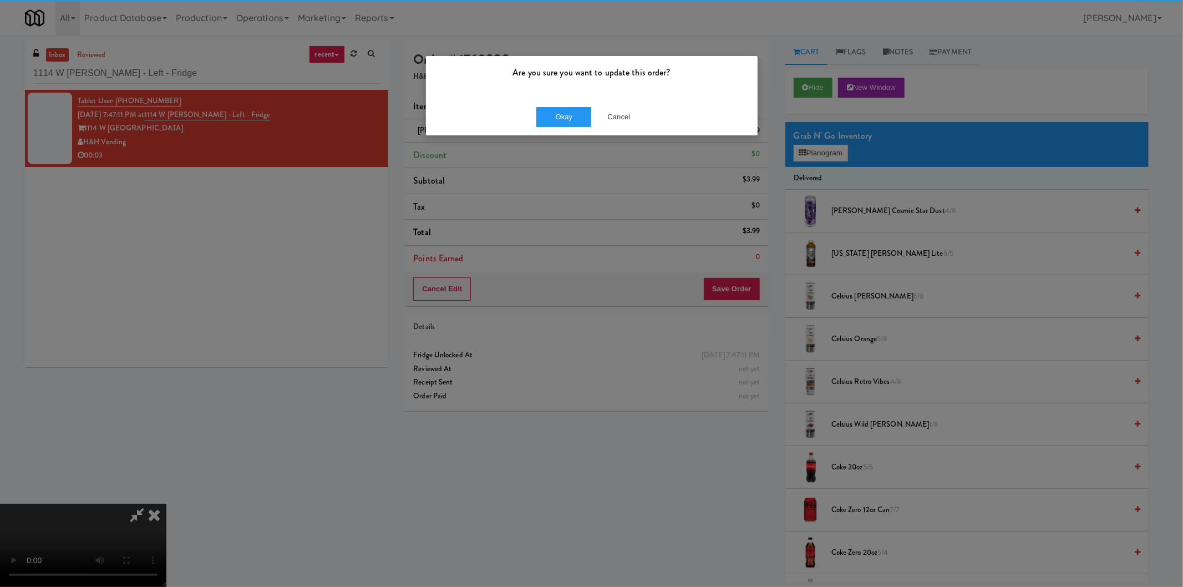
click at [555, 106] on div "Okay Cancel" at bounding box center [592, 116] width 332 height 37
click at [562, 119] on button "Okay" at bounding box center [563, 117] width 55 height 20
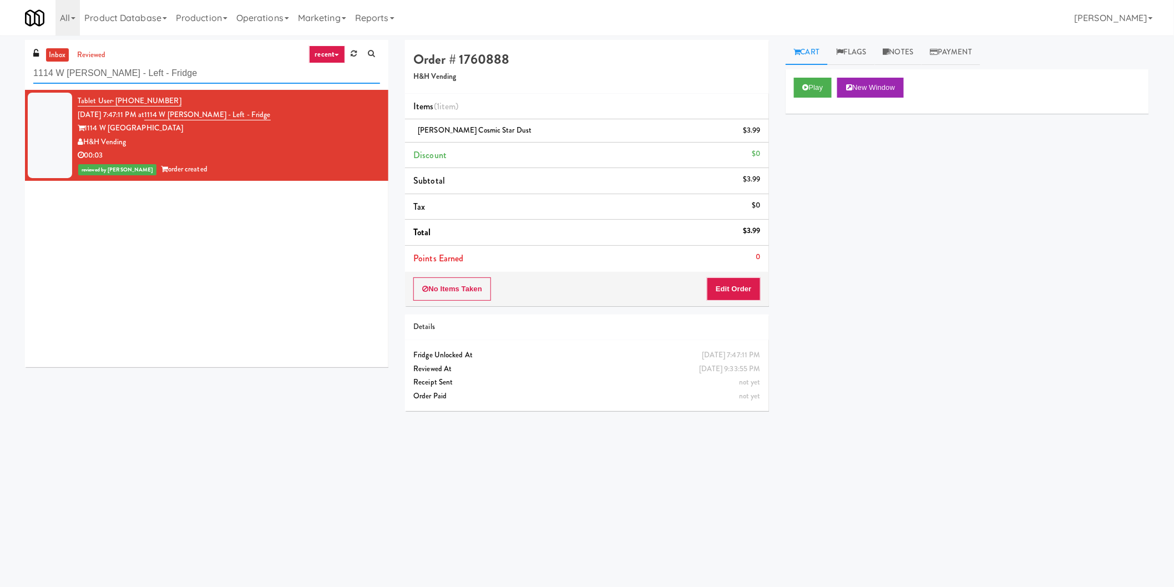
click at [102, 68] on input "1114 W Carroll - Left - Fridge" at bounding box center [206, 73] width 347 height 21
paste input "AVE Tampa Riverwalk - Drinks - Cooler"
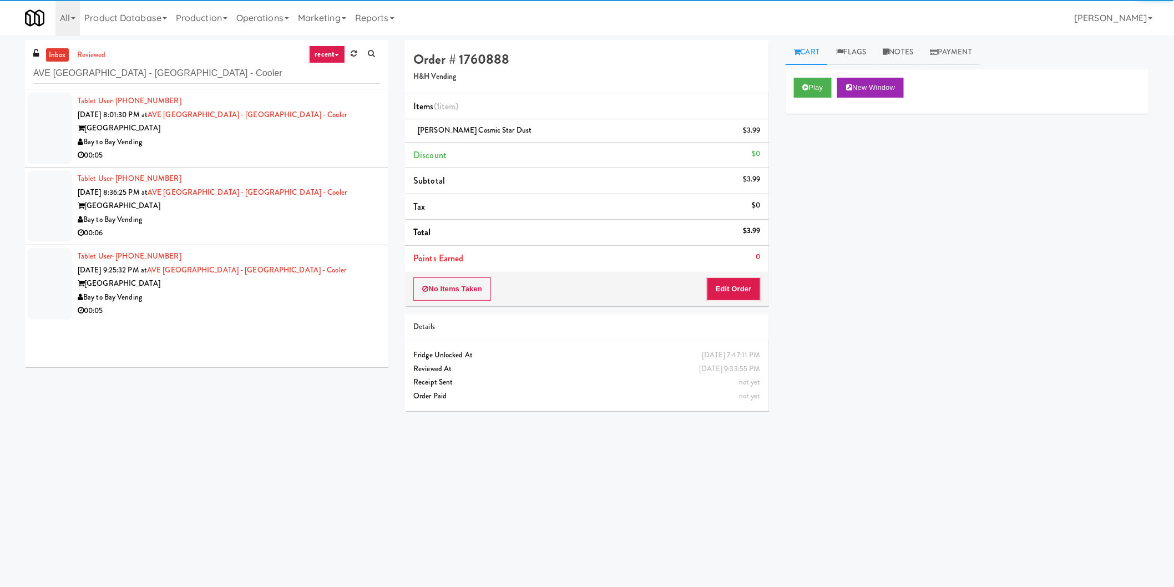
click at [298, 134] on div "AVE Tampa Riverwalk" at bounding box center [229, 128] width 302 height 14
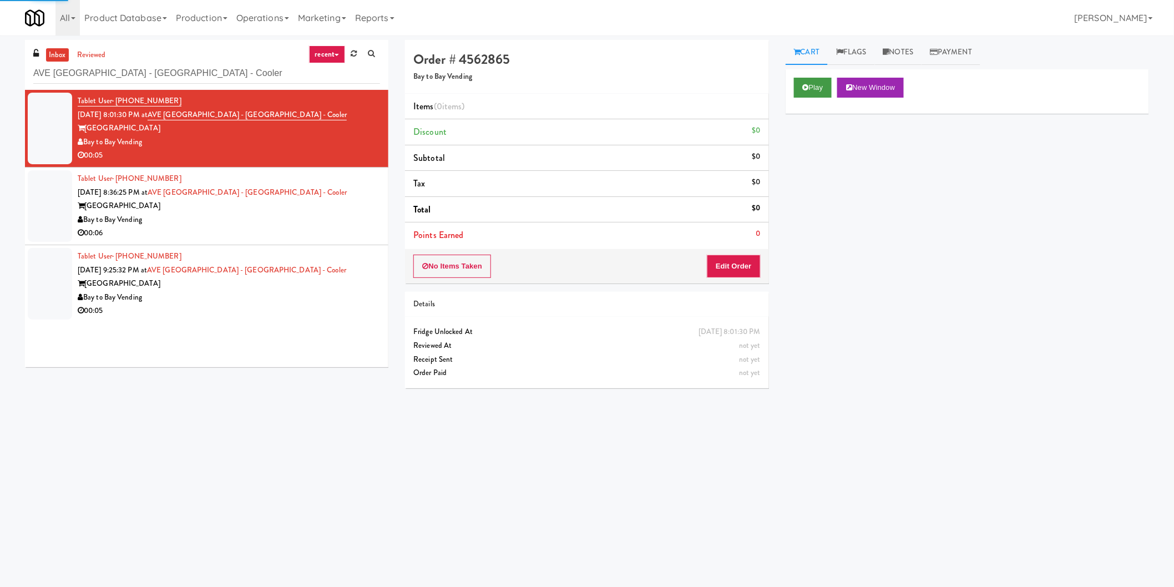
click at [793, 85] on div "Play New Window" at bounding box center [966, 91] width 363 height 44
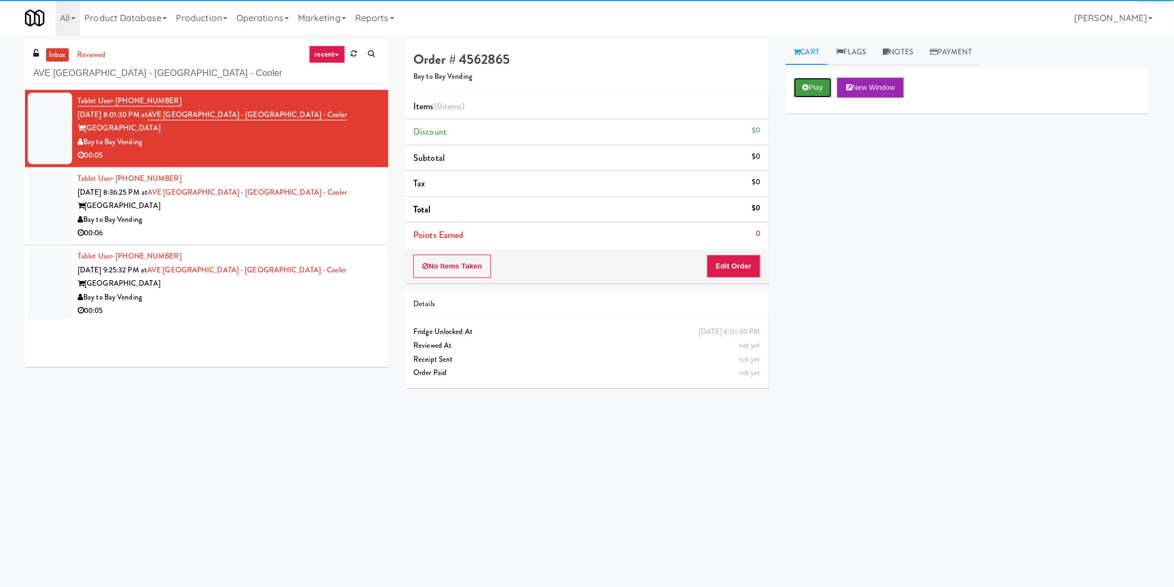
click at [802, 93] on button "Play" at bounding box center [813, 88] width 38 height 20
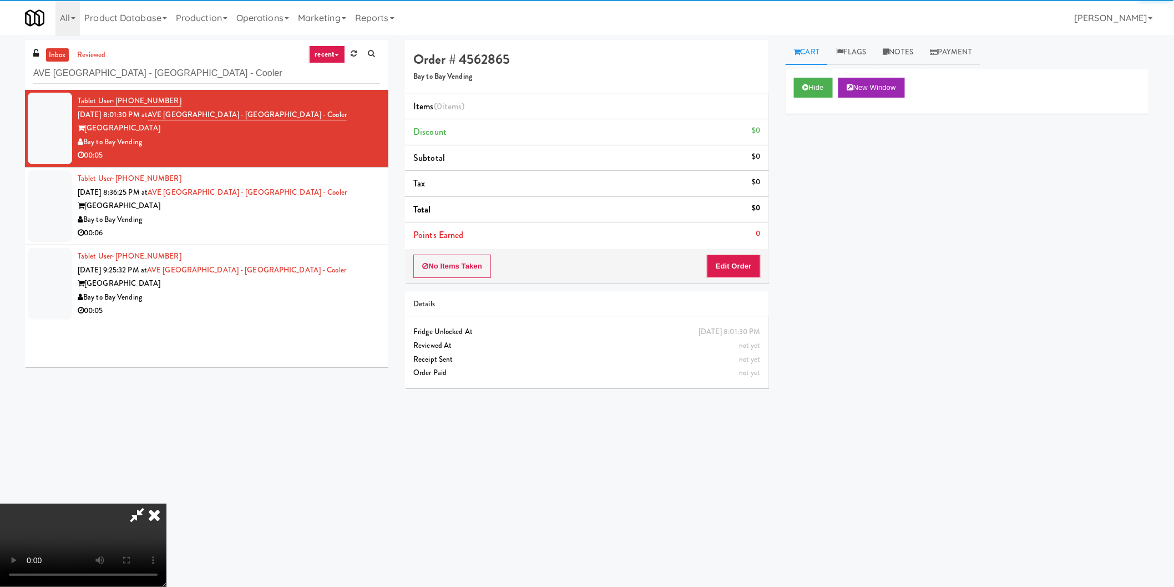
click at [709, 285] on div "Order # 4562865 Bay to Bay Vending Items (0 items ) Discount $0 Subtotal $0 Tax…" at bounding box center [587, 218] width 380 height 357
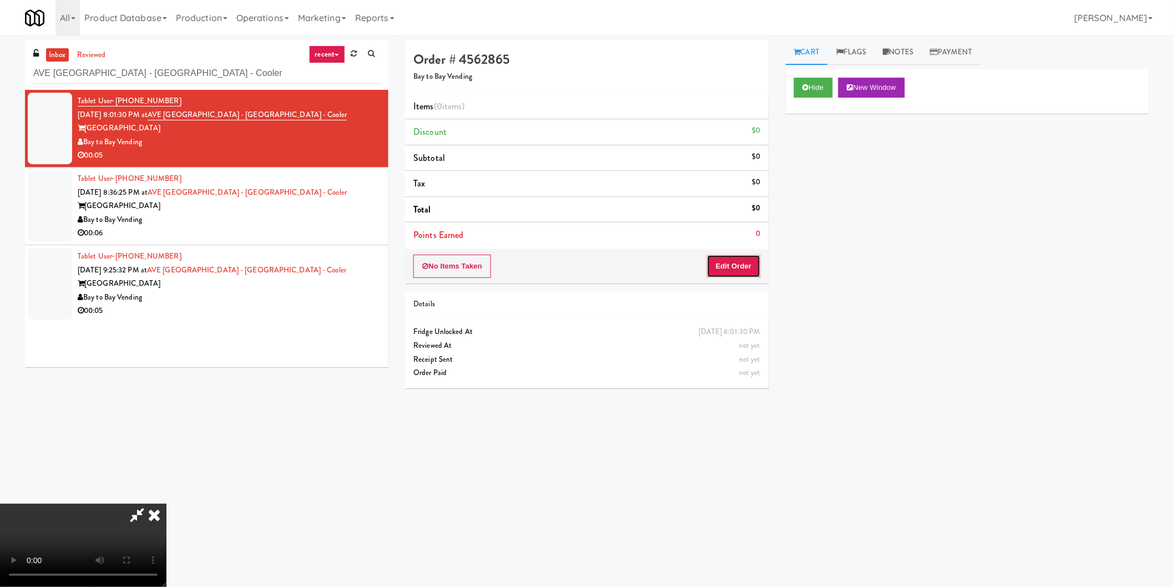
click at [724, 261] on button "Edit Order" at bounding box center [734, 266] width 54 height 23
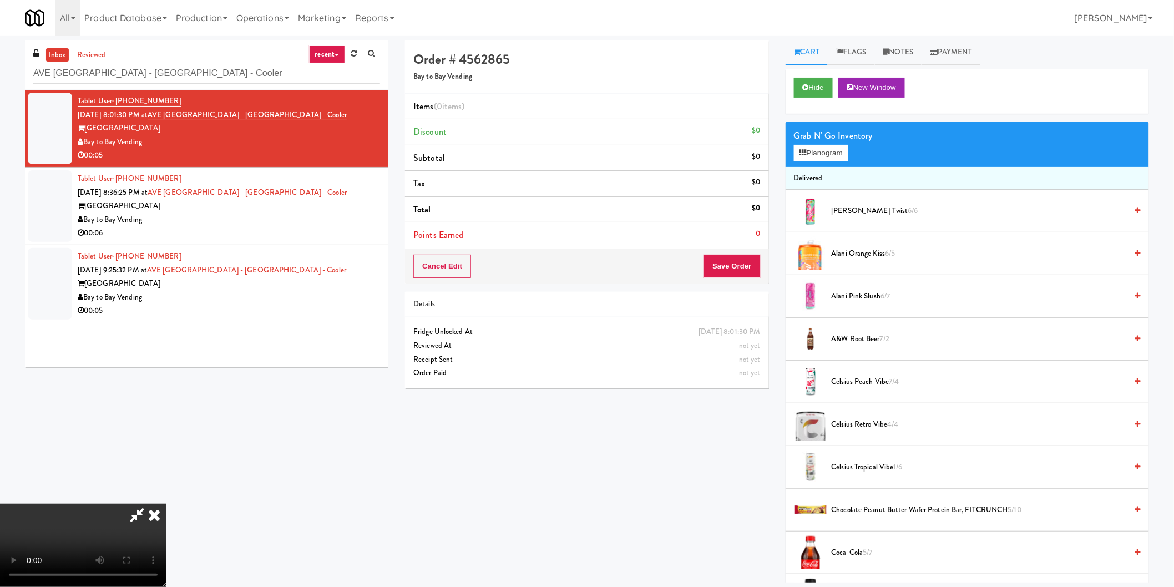
scroll to position [181, 0]
click at [166, 504] on video at bounding box center [83, 545] width 166 height 83
click at [874, 300] on span "Alani Pink Slush 6/7" at bounding box center [978, 297] width 295 height 14
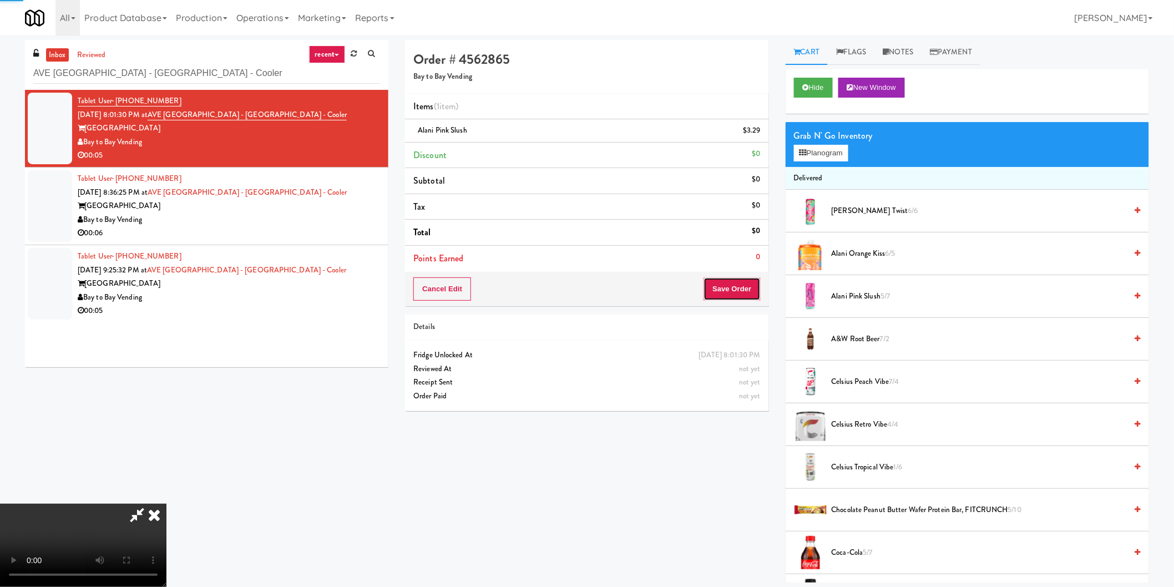
click at [729, 285] on button "Save Order" at bounding box center [731, 288] width 57 height 23
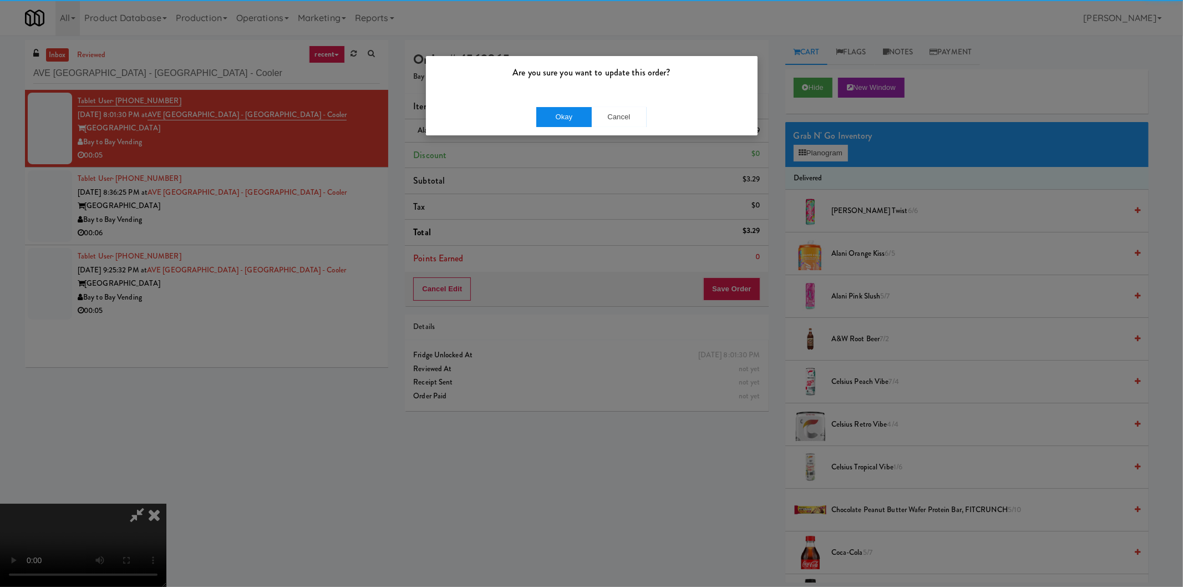
click at [534, 123] on div "Okay Cancel" at bounding box center [592, 116] width 332 height 37
click at [546, 120] on button "Okay" at bounding box center [563, 117] width 55 height 20
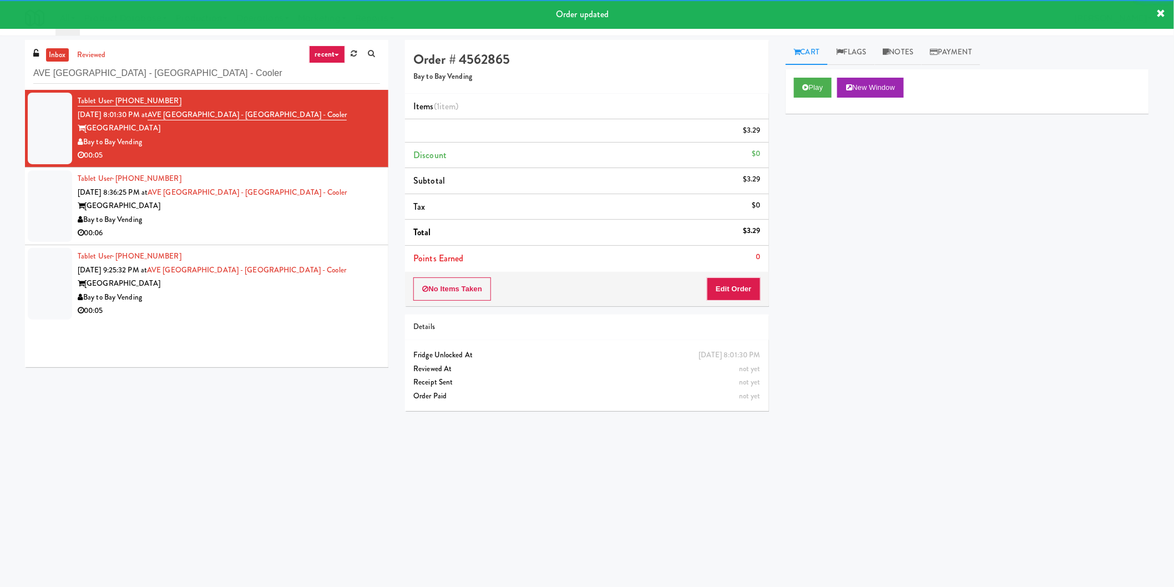
click at [315, 200] on div "Tablet User · (+44) 777-7512913 Oct 3, 2025 8:36:25 PM at AVE Tampa Riverwalk -…" at bounding box center [229, 206] width 302 height 68
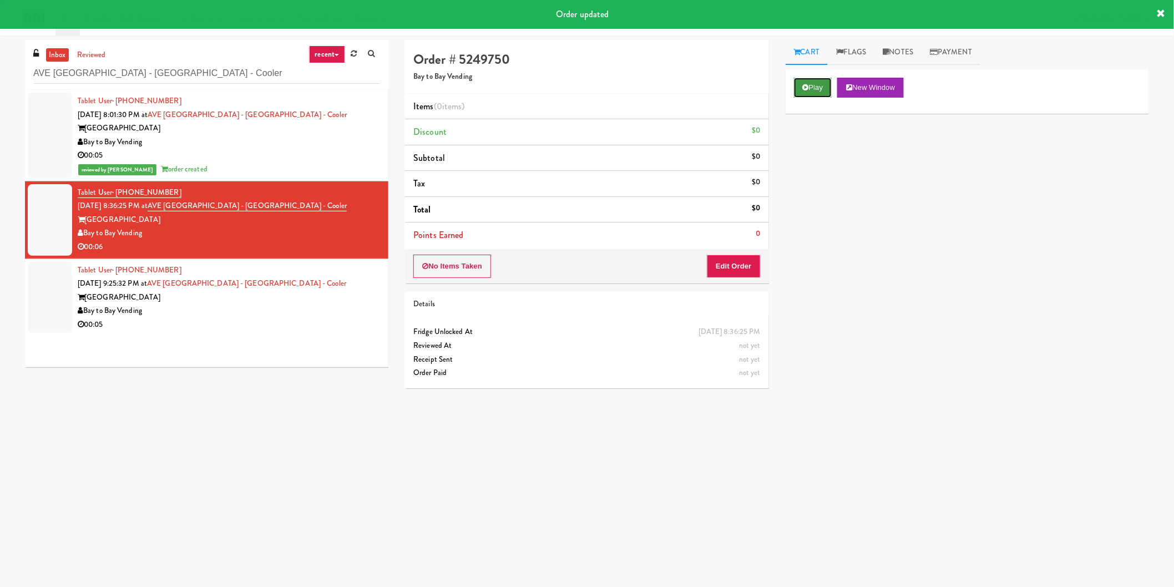
click at [806, 84] on icon at bounding box center [806, 87] width 6 height 7
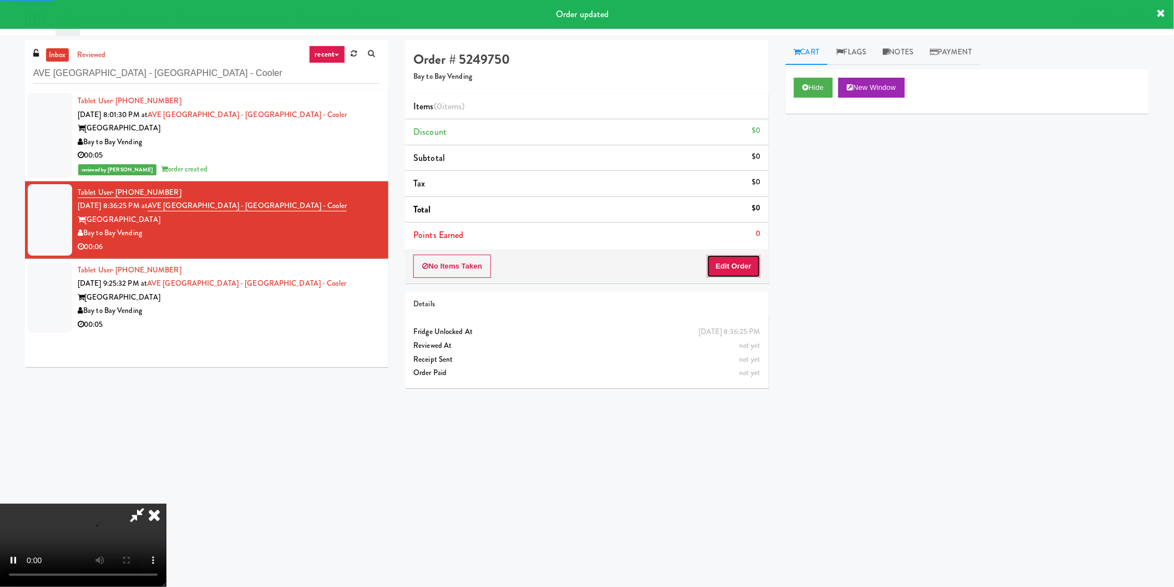
click at [755, 275] on button "Edit Order" at bounding box center [734, 266] width 54 height 23
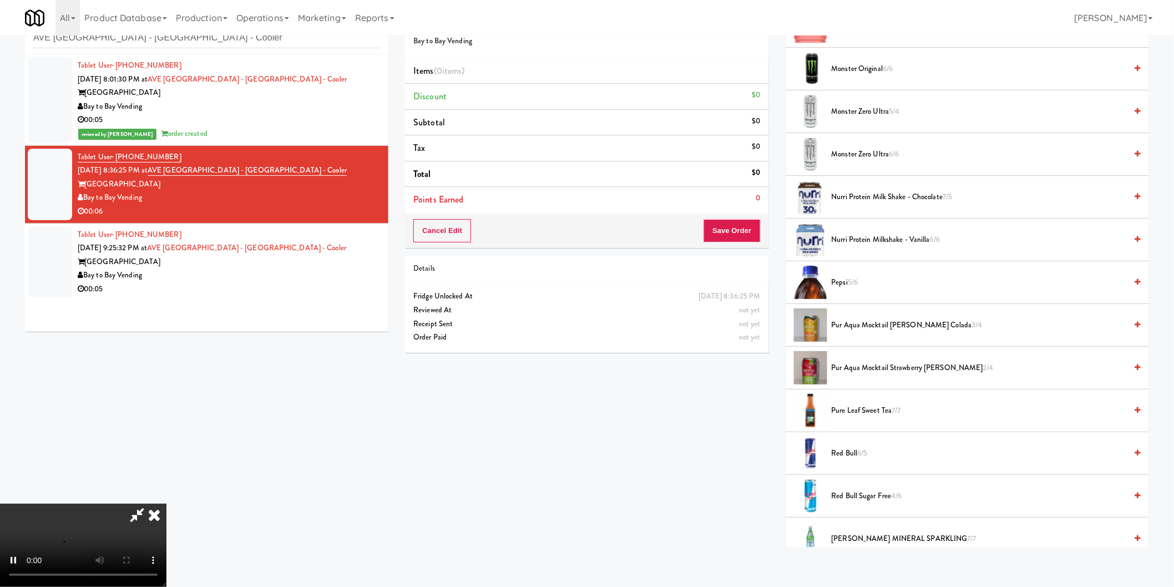
scroll to position [924, 0]
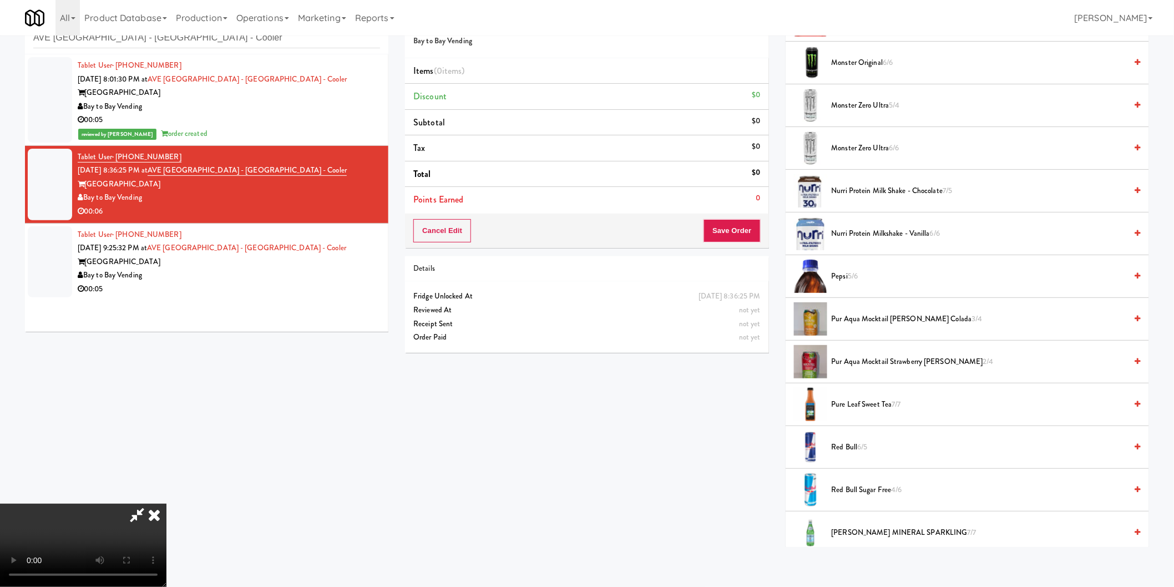
click at [864, 145] on span "Monster Zero Ultra 6/6" at bounding box center [978, 148] width 295 height 14
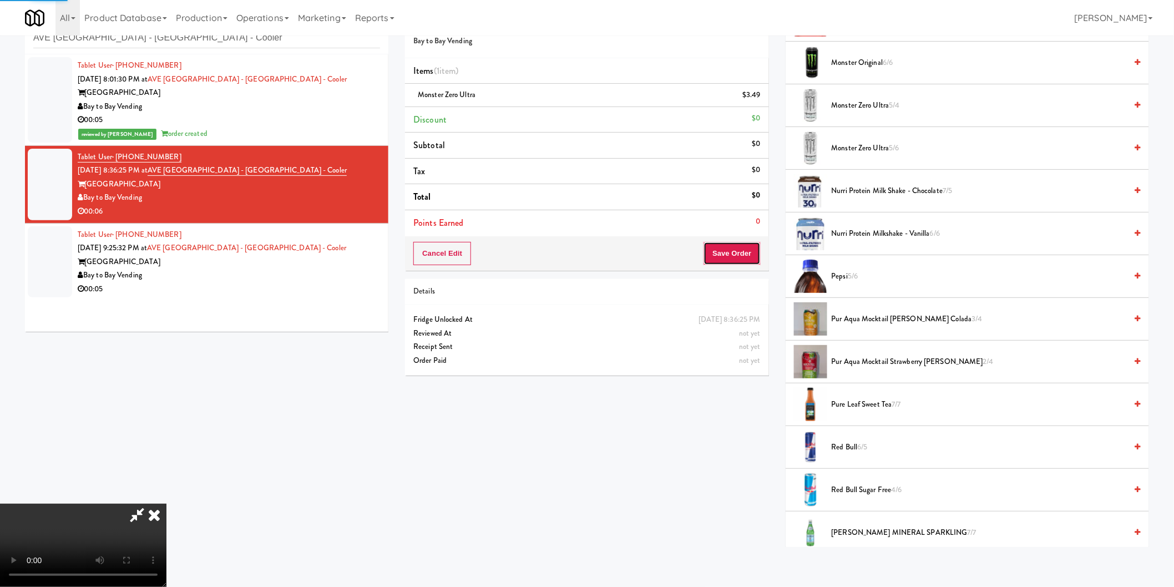
click at [743, 254] on button "Save Order" at bounding box center [731, 253] width 57 height 23
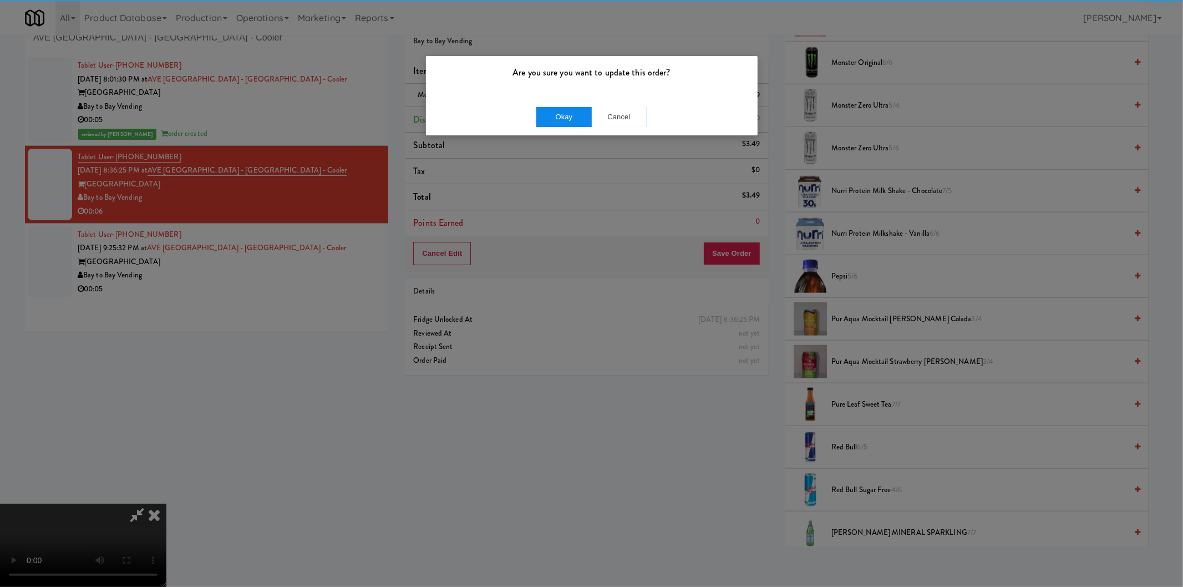
drag, startPoint x: 528, startPoint y: 108, endPoint x: 561, endPoint y: 112, distance: 33.0
click at [533, 108] on div "Okay Cancel" at bounding box center [592, 116] width 332 height 37
click at [575, 113] on button "Okay" at bounding box center [563, 117] width 55 height 20
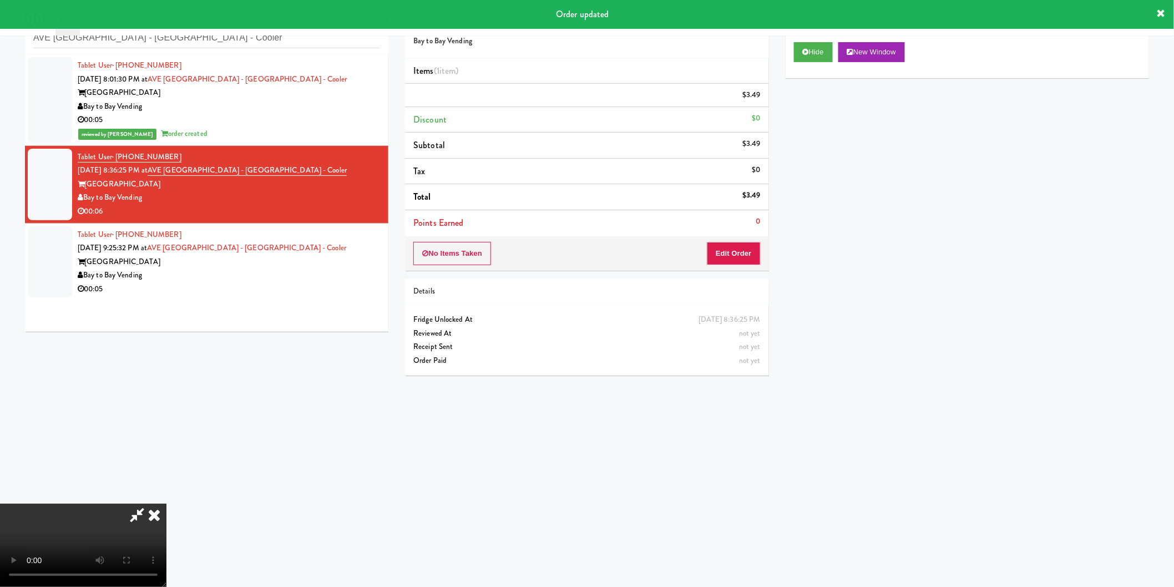
scroll to position [0, 0]
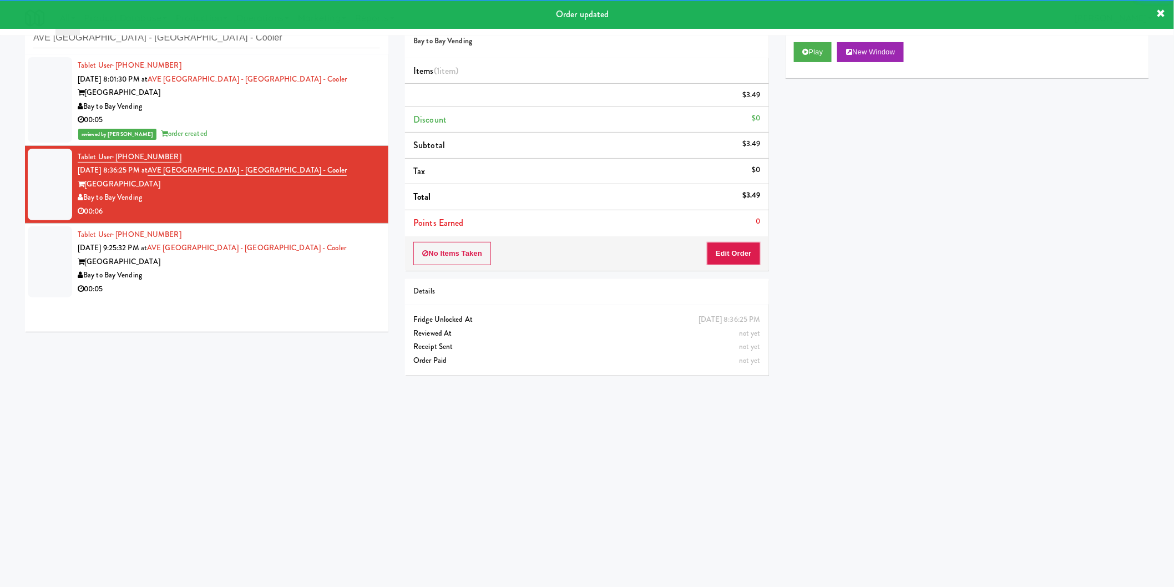
click at [337, 247] on div "Tablet User · (863) 508-8143 Oct 3, 2025 9:25:32 PM at AVE Tampa Riverwalk - Dr…" at bounding box center [229, 262] width 302 height 68
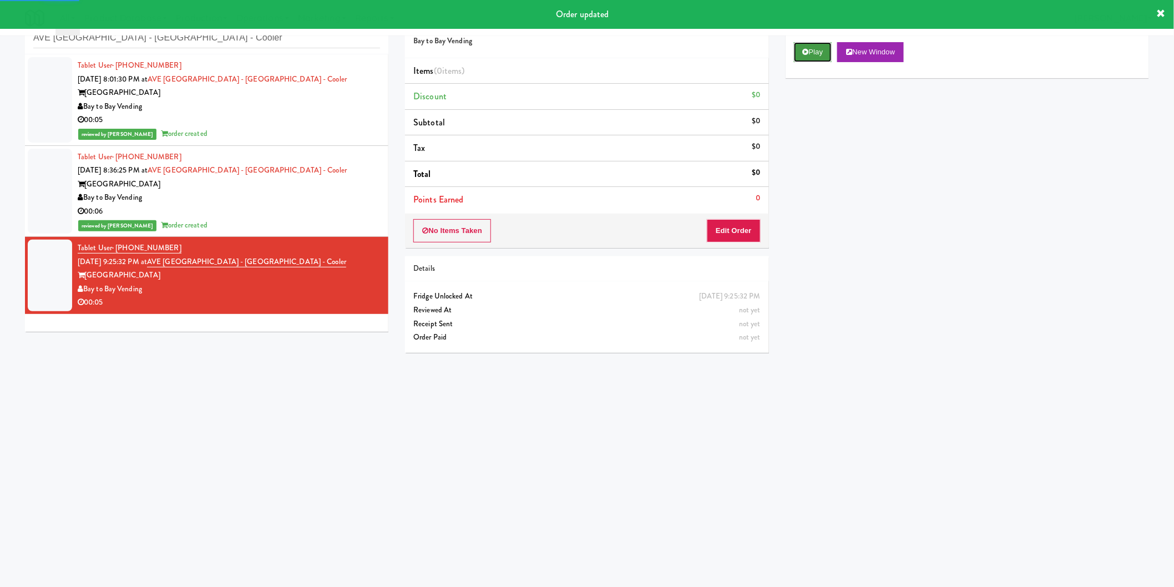
click at [797, 53] on button "Play" at bounding box center [813, 52] width 38 height 20
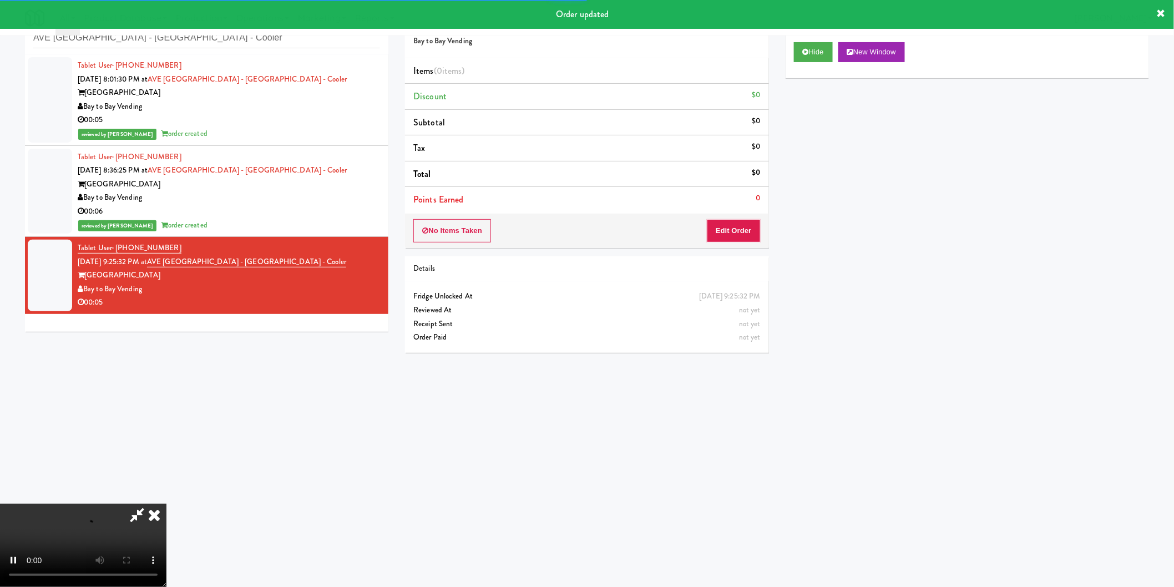
click at [753, 207] on li "Points Earned 0" at bounding box center [586, 200] width 363 height 26
click at [748, 225] on button "Edit Order" at bounding box center [734, 230] width 54 height 23
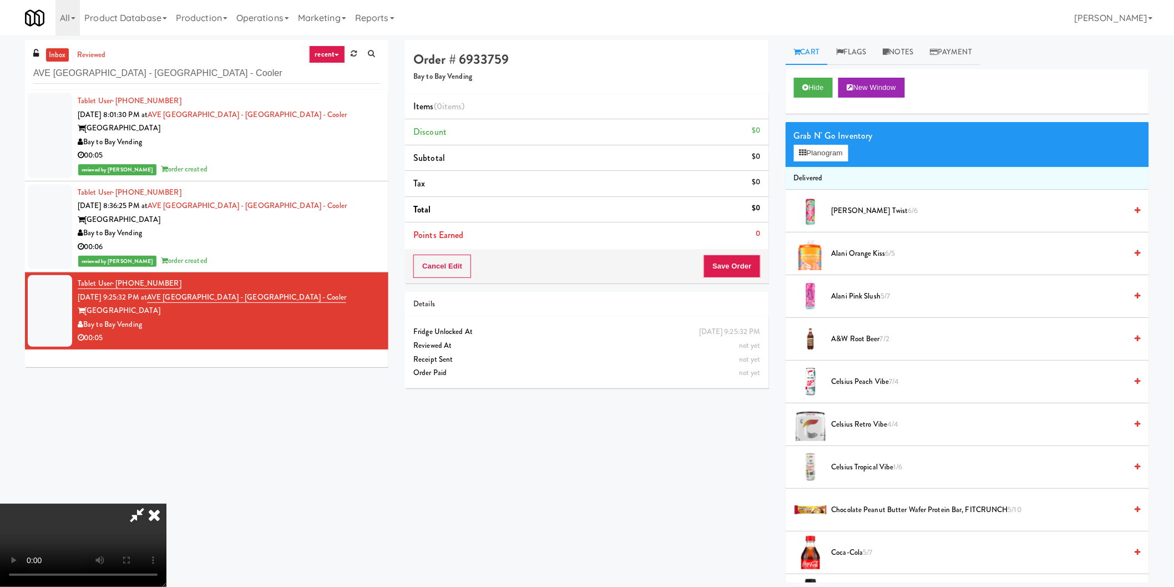
click at [166, 504] on video at bounding box center [83, 545] width 166 height 83
click at [841, 139] on div "Grab N' Go Inventory" at bounding box center [967, 136] width 347 height 17
click at [838, 157] on button "Planogram" at bounding box center [821, 153] width 54 height 17
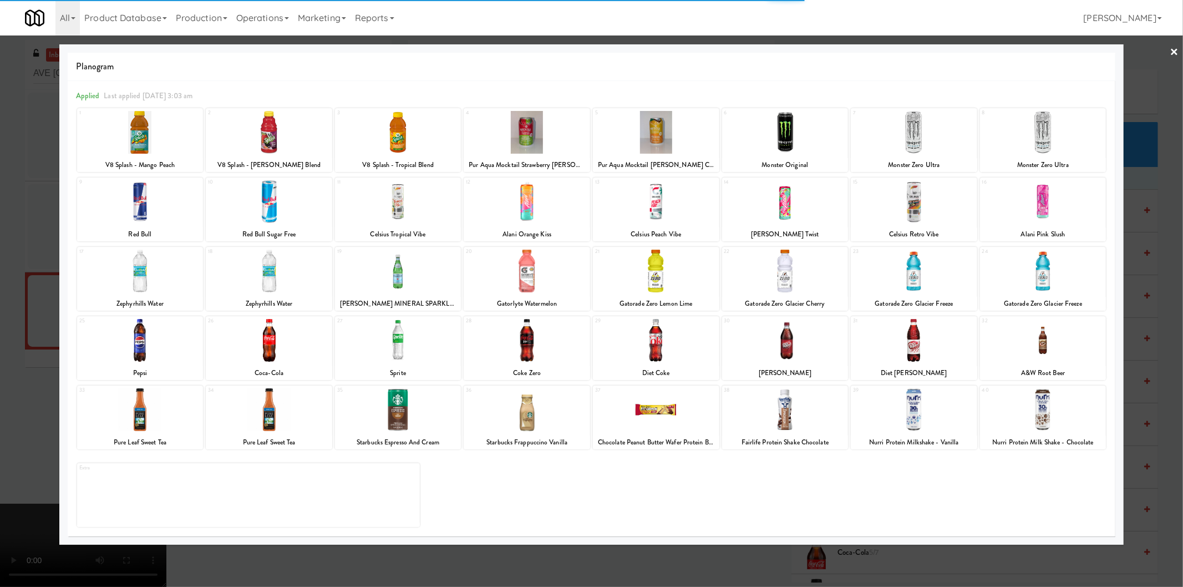
click at [278, 273] on div at bounding box center [269, 271] width 126 height 43
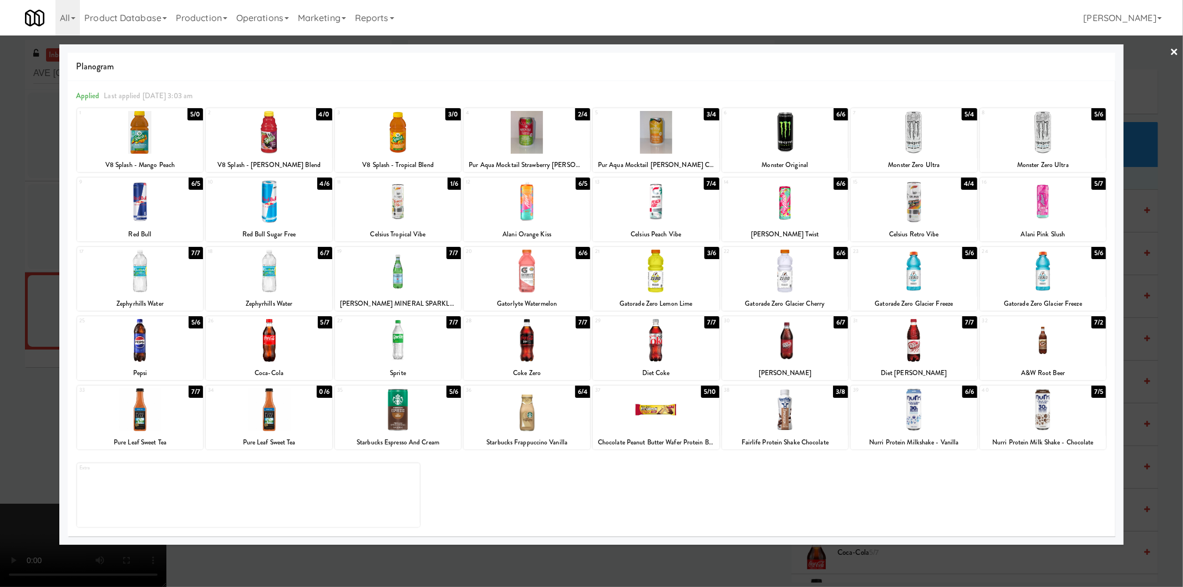
click at [1073, 193] on div at bounding box center [1043, 201] width 126 height 43
click at [1149, 219] on div at bounding box center [591, 293] width 1183 height 587
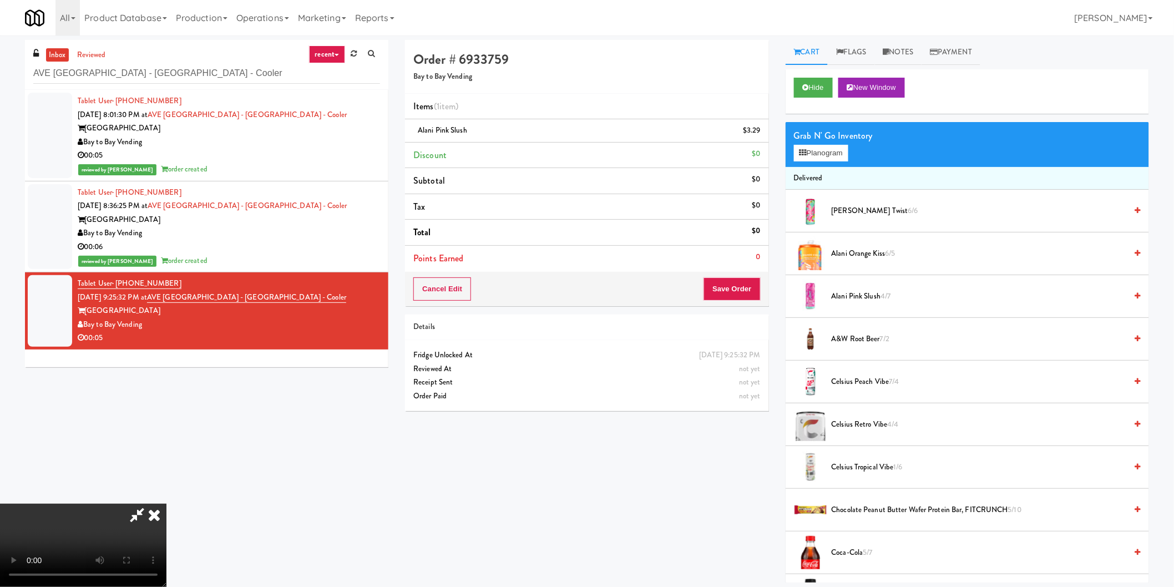
click at [166, 504] on video at bounding box center [83, 545] width 166 height 83
click at [747, 295] on button "Save Order" at bounding box center [731, 288] width 57 height 23
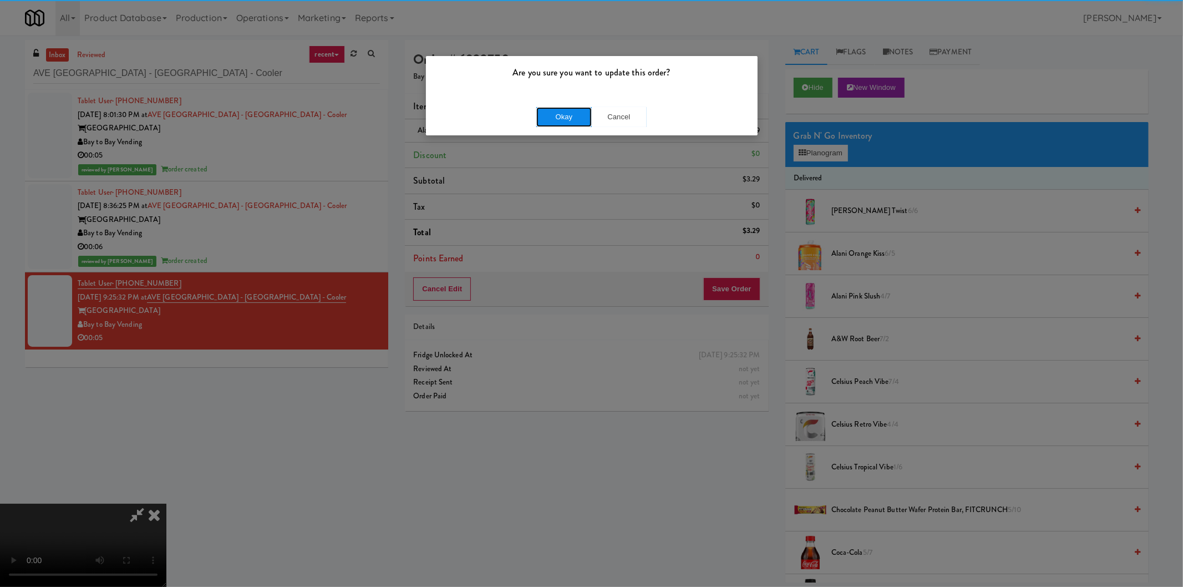
click at [586, 108] on button "Okay" at bounding box center [563, 117] width 55 height 20
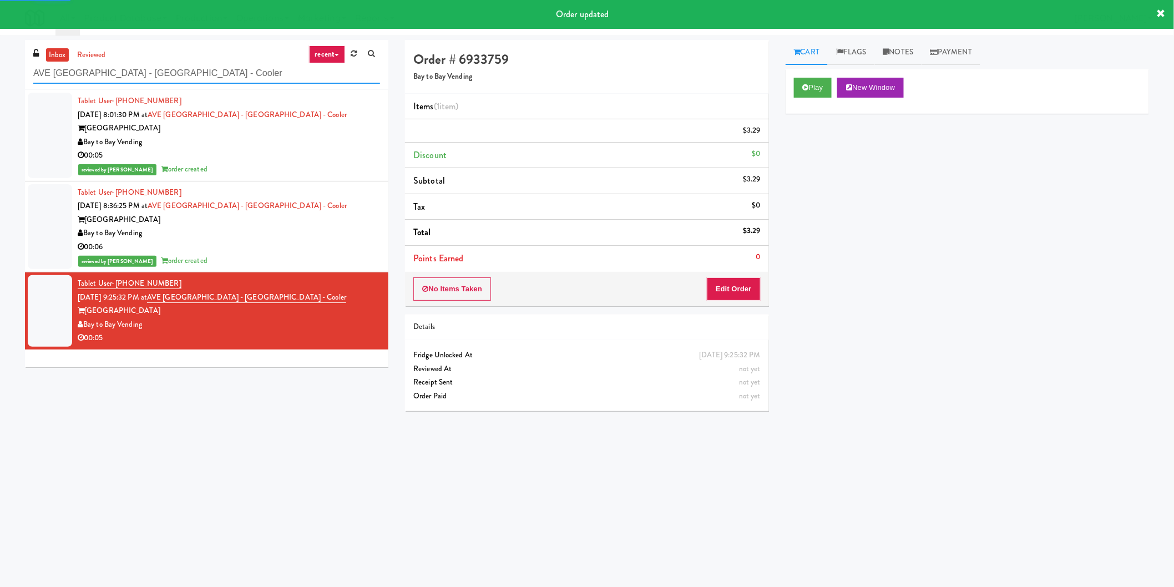
click at [207, 74] on input "AVE Tampa Riverwalk - Drinks - Cooler" at bounding box center [206, 73] width 347 height 21
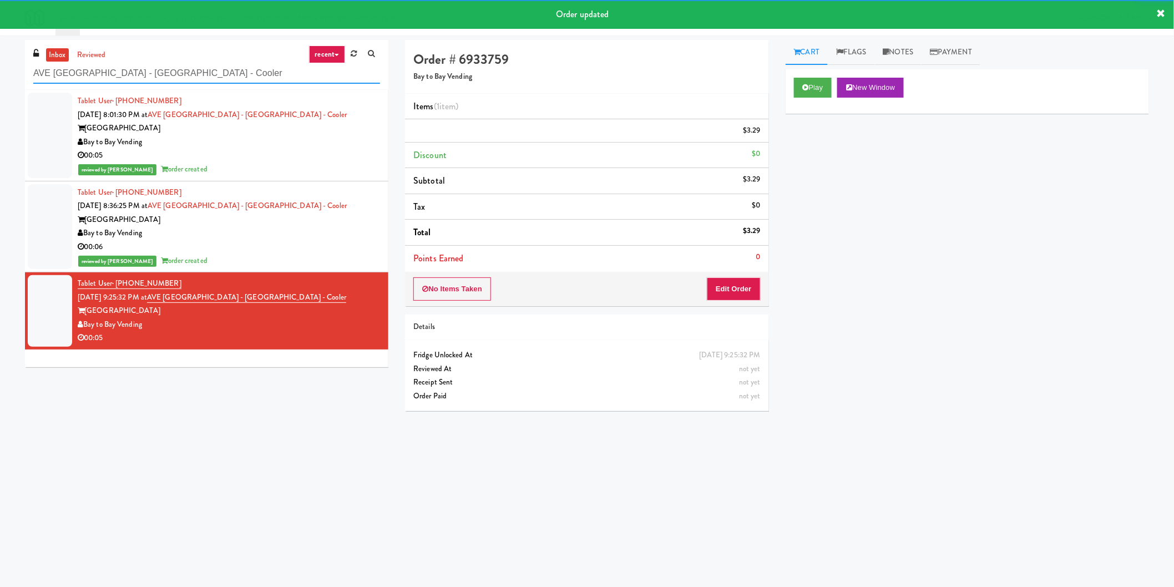
click at [207, 74] on input "AVE Tampa Riverwalk - Drinks - Cooler" at bounding box center [206, 73] width 347 height 21
paste input "Michelin - Drink - Left"
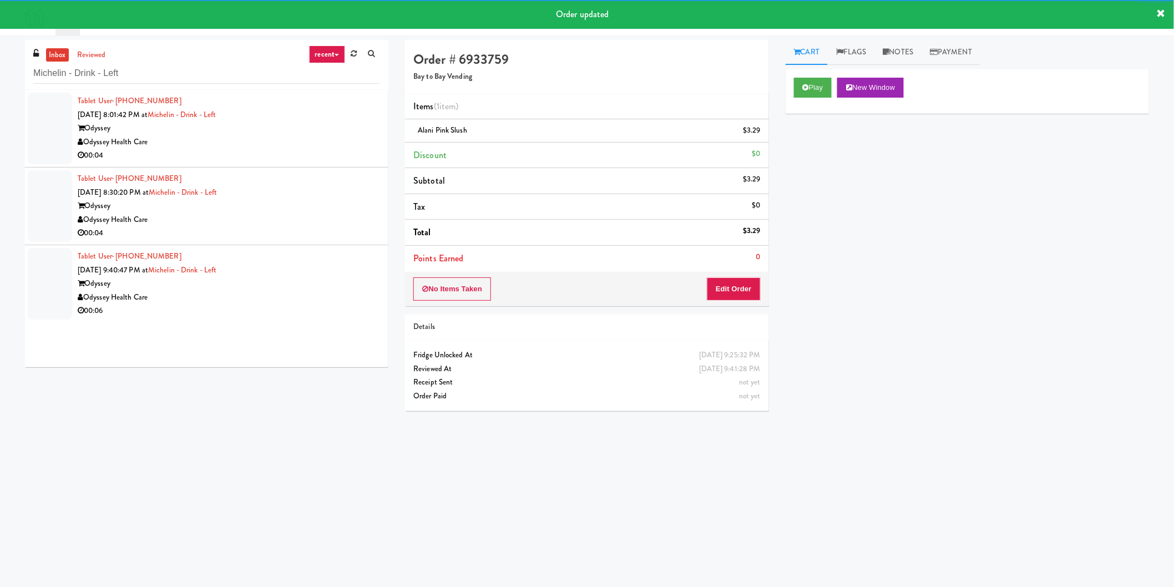
click at [343, 141] on div "Odyssey Health Care" at bounding box center [229, 142] width 302 height 14
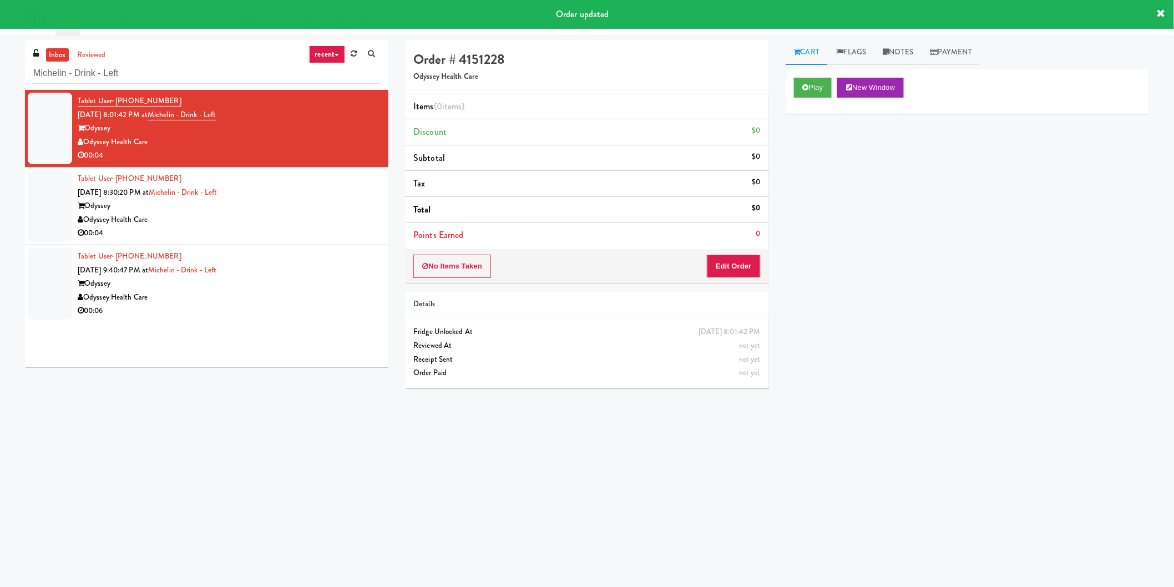
click at [838, 84] on div "Play New Window" at bounding box center [967, 88] width 347 height 20
drag, startPoint x: 822, startPoint y: 95, endPoint x: 792, endPoint y: 154, distance: 66.5
click at [821, 93] on button "Play" at bounding box center [813, 88] width 38 height 20
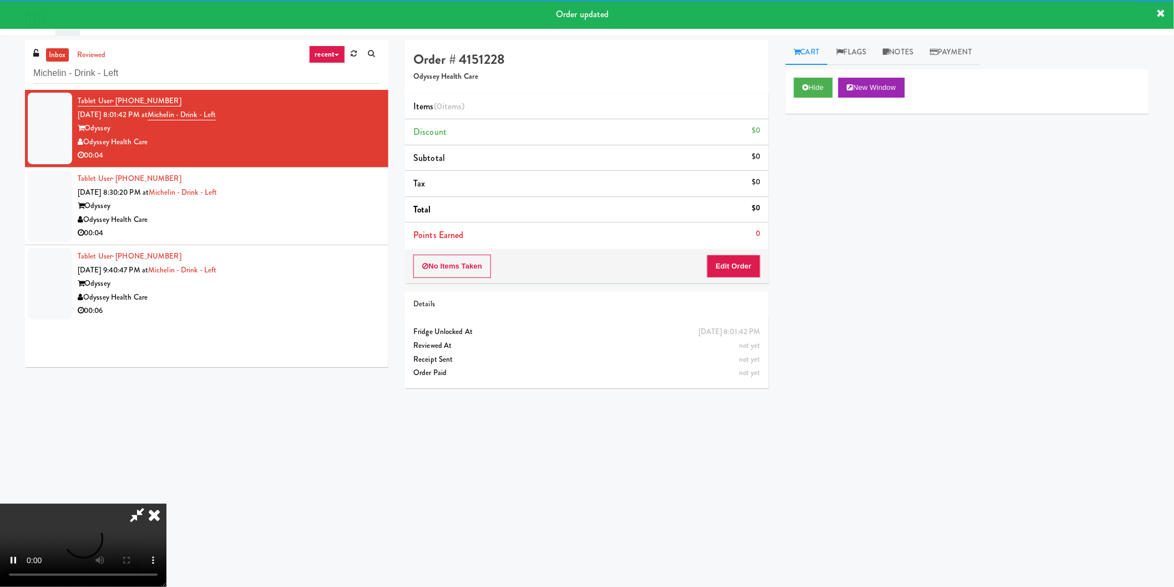
click at [750, 246] on li "Points Earned 0" at bounding box center [586, 235] width 363 height 26
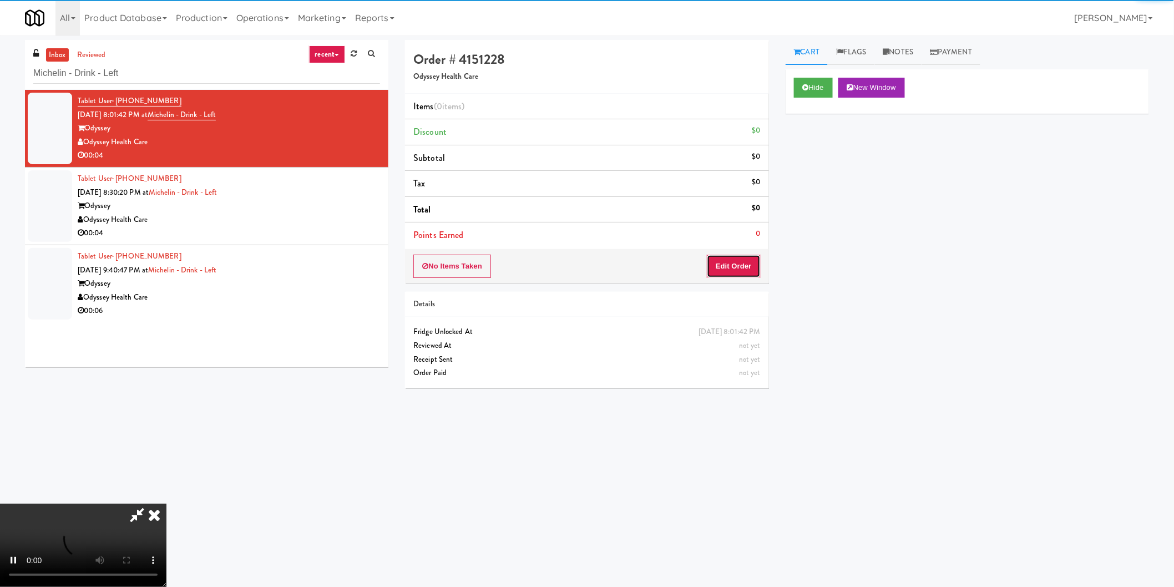
click at [749, 259] on button "Edit Order" at bounding box center [734, 266] width 54 height 23
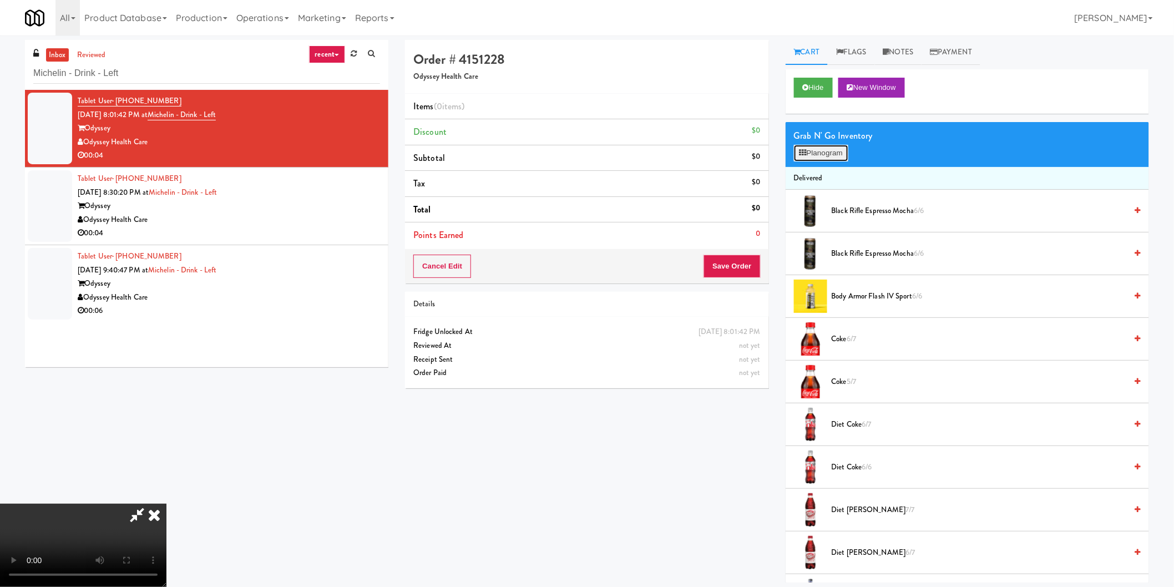
click at [827, 150] on button "Planogram" at bounding box center [821, 153] width 54 height 17
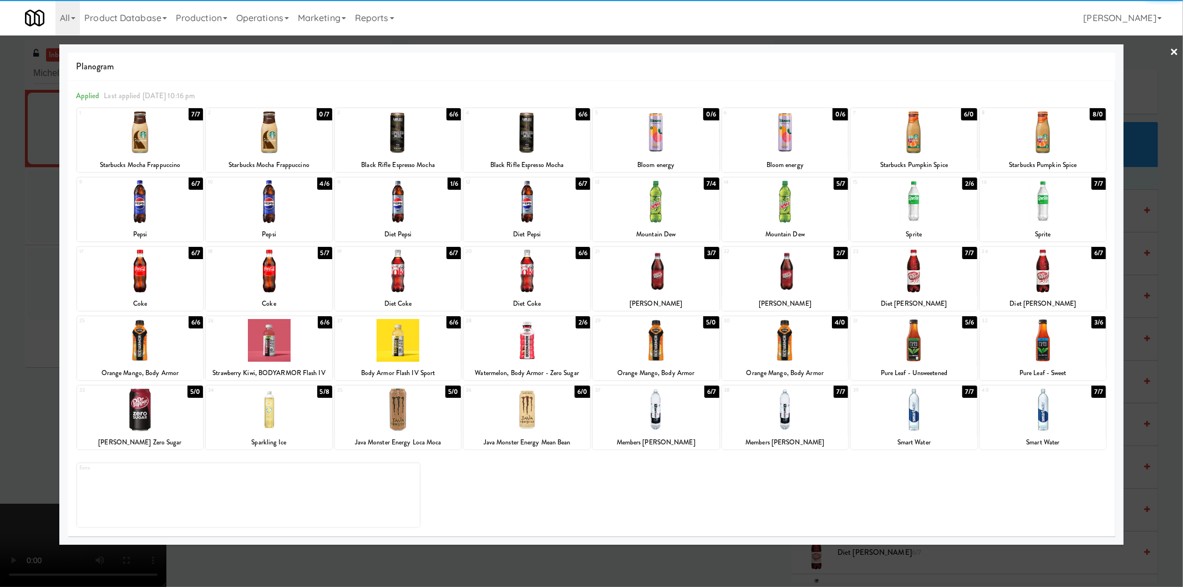
click at [408, 211] on div at bounding box center [398, 201] width 126 height 43
drag, startPoint x: 24, startPoint y: 265, endPoint x: 180, endPoint y: 261, distance: 156.5
click at [23, 265] on div at bounding box center [591, 293] width 1183 height 587
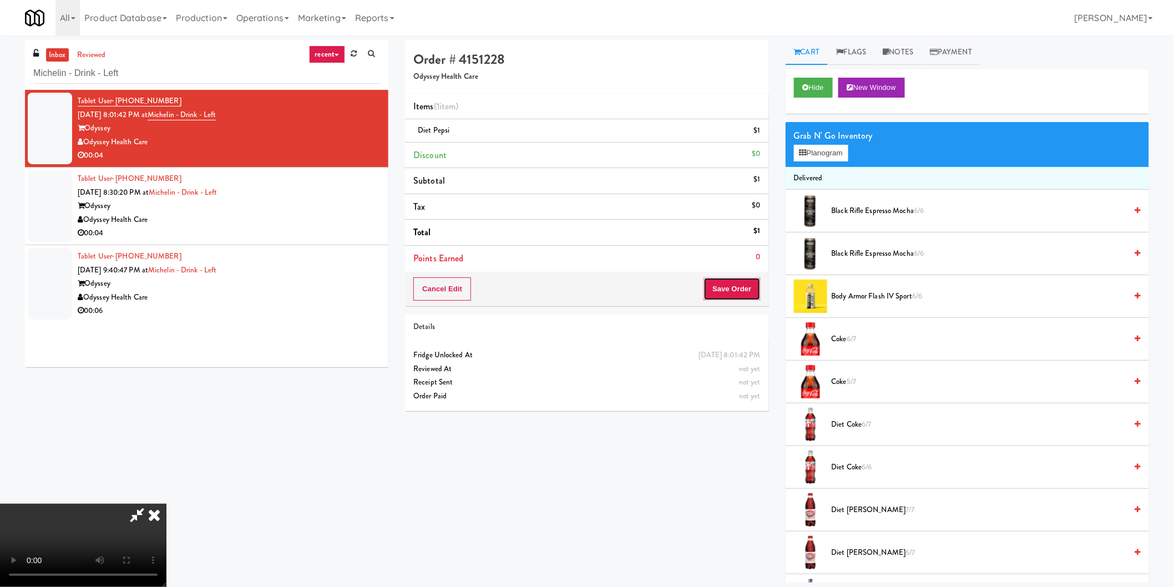
click at [717, 285] on button "Save Order" at bounding box center [731, 288] width 57 height 23
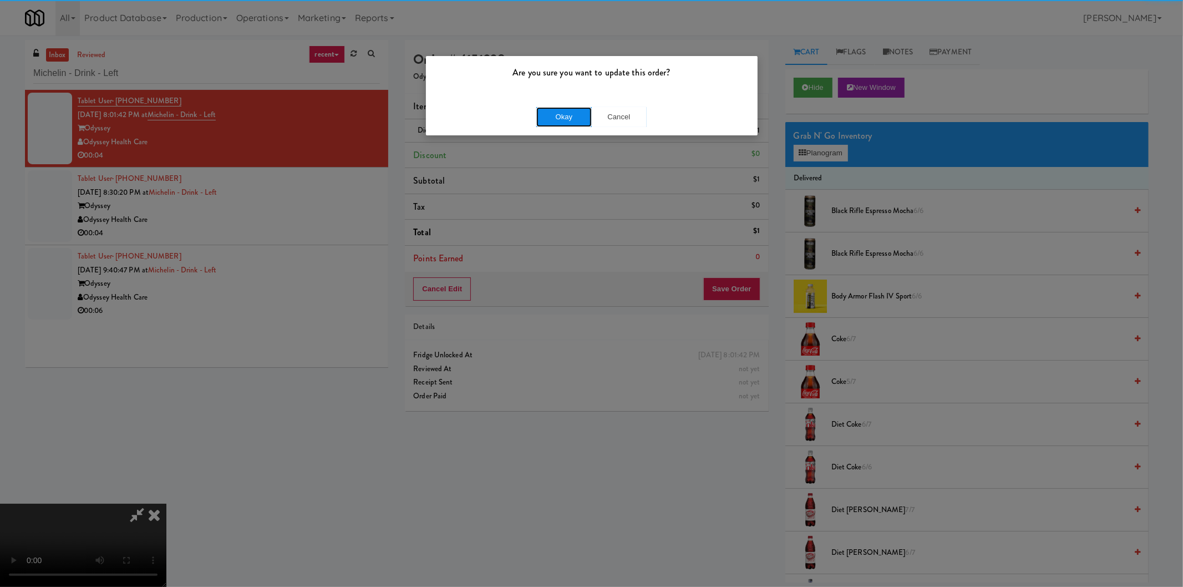
click at [551, 114] on button "Okay" at bounding box center [563, 117] width 55 height 20
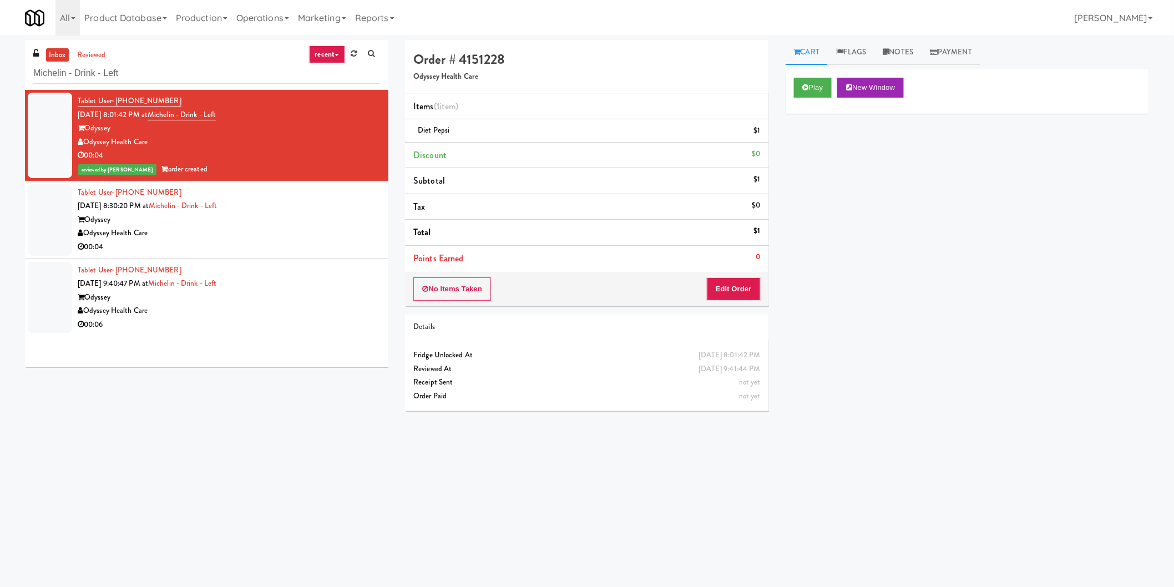
click at [285, 197] on div "Tablet User · (803) 521-1511 Oct 3, 2025 8:30:20 PM at Michelin - Drink - Left …" at bounding box center [229, 220] width 302 height 68
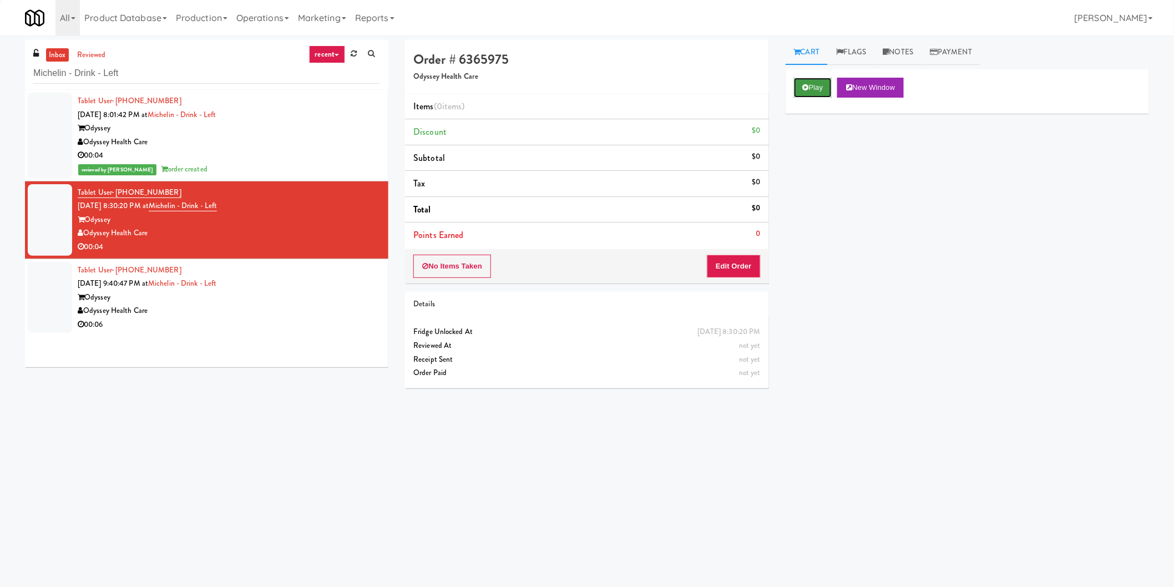
click at [796, 84] on button "Play" at bounding box center [813, 88] width 38 height 20
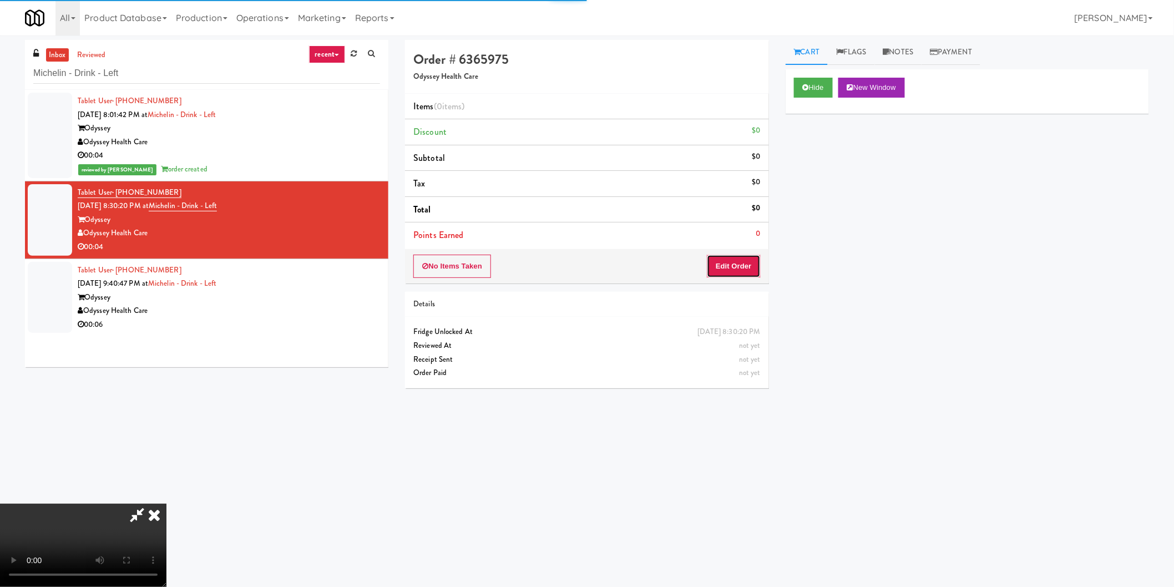
click at [733, 260] on button "Edit Order" at bounding box center [734, 266] width 54 height 23
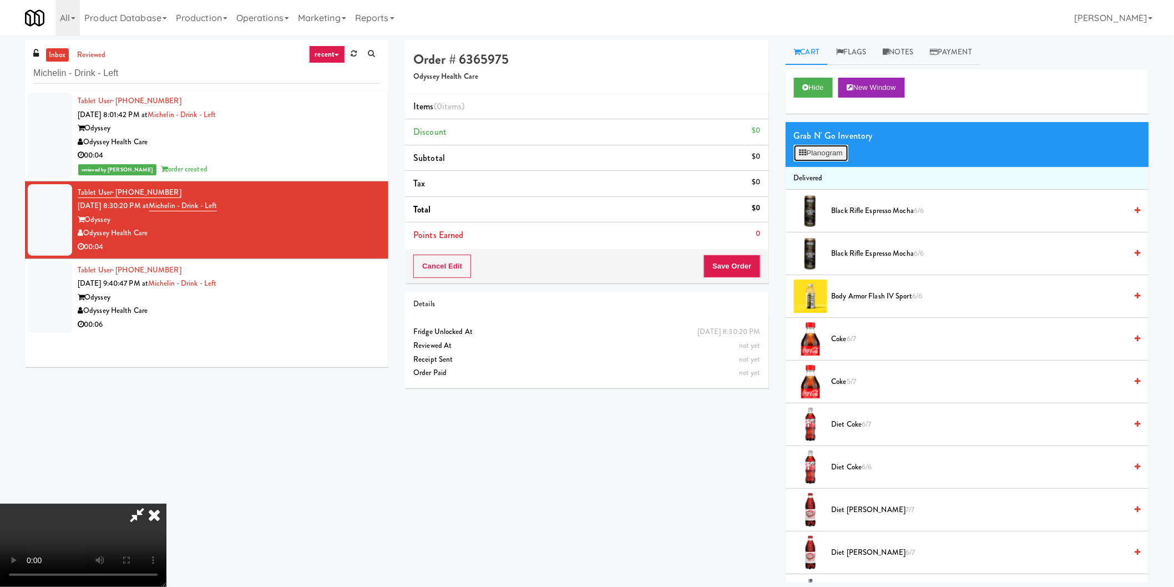
click at [825, 150] on button "Planogram" at bounding box center [821, 153] width 54 height 17
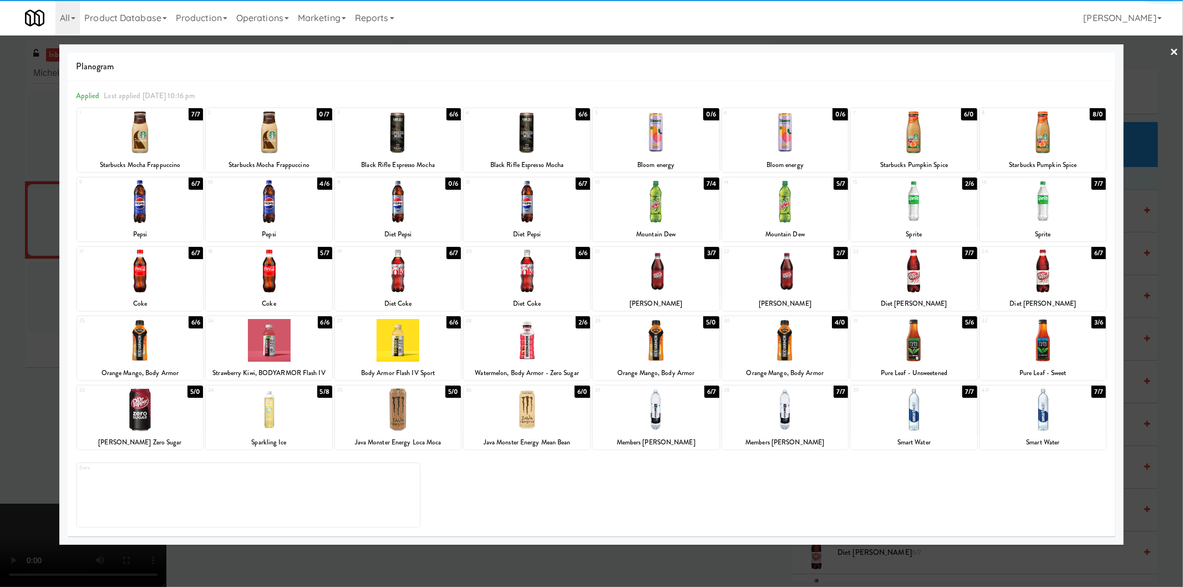
click at [397, 137] on div at bounding box center [398, 132] width 126 height 43
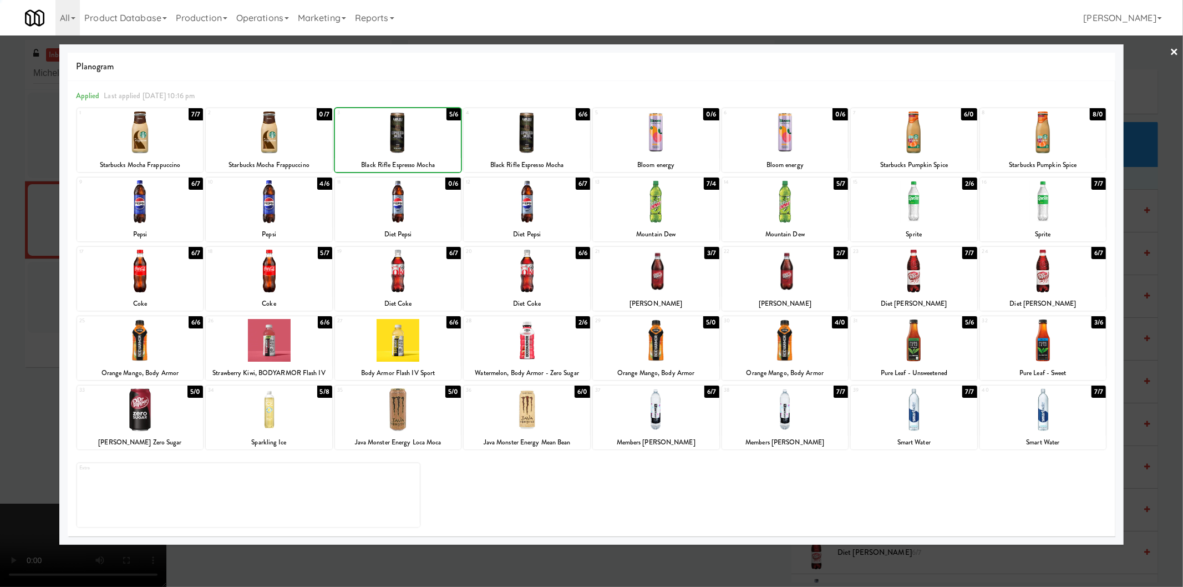
click at [0, 198] on div at bounding box center [591, 293] width 1183 height 587
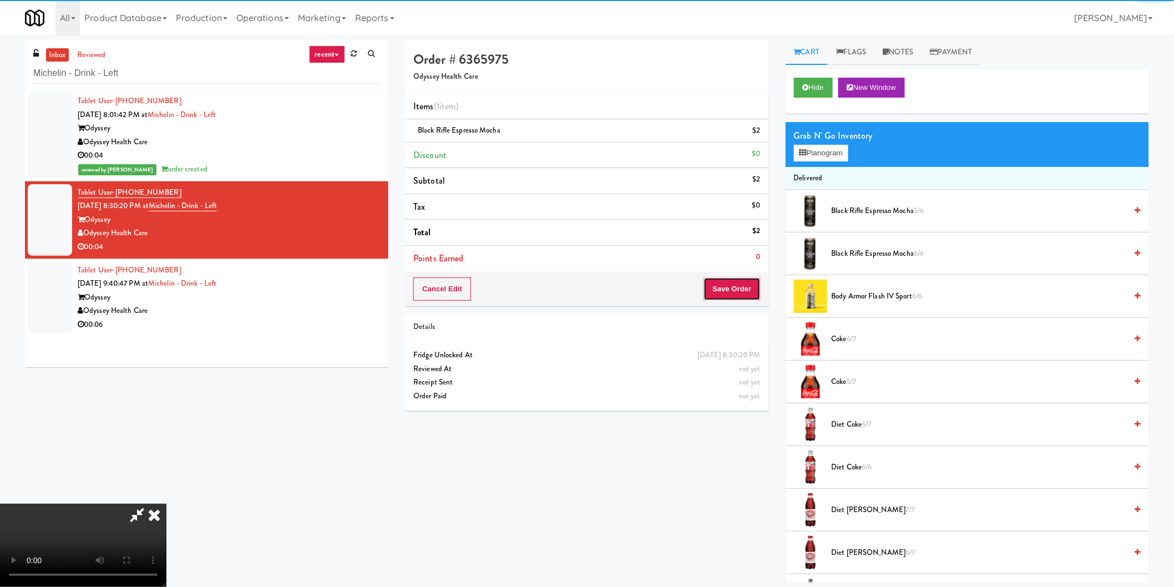
click at [743, 291] on button "Save Order" at bounding box center [731, 288] width 57 height 23
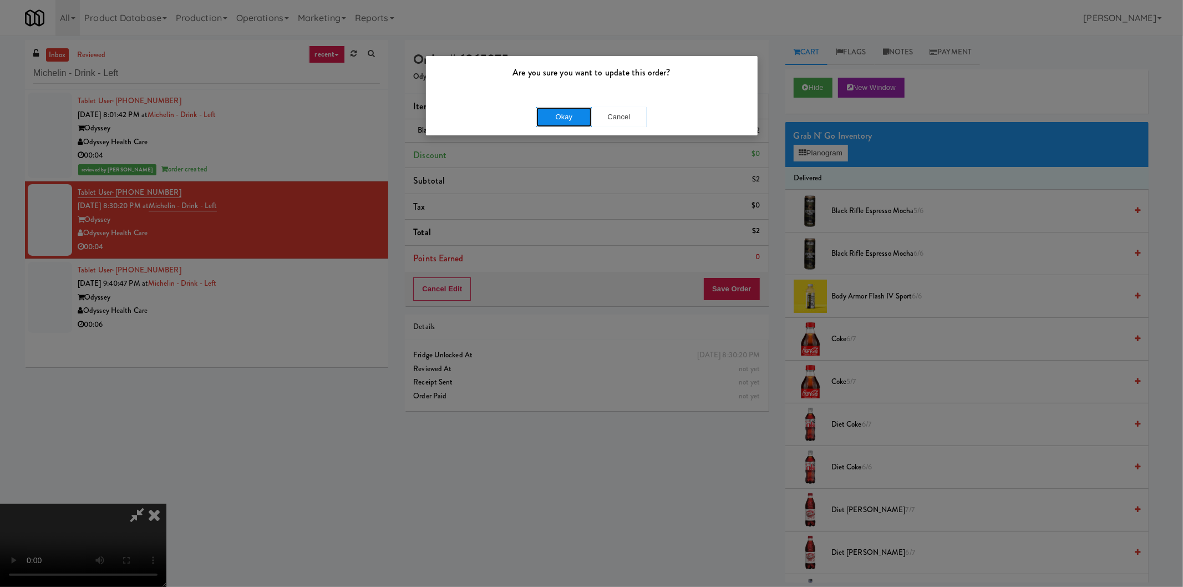
click at [556, 114] on button "Okay" at bounding box center [563, 117] width 55 height 20
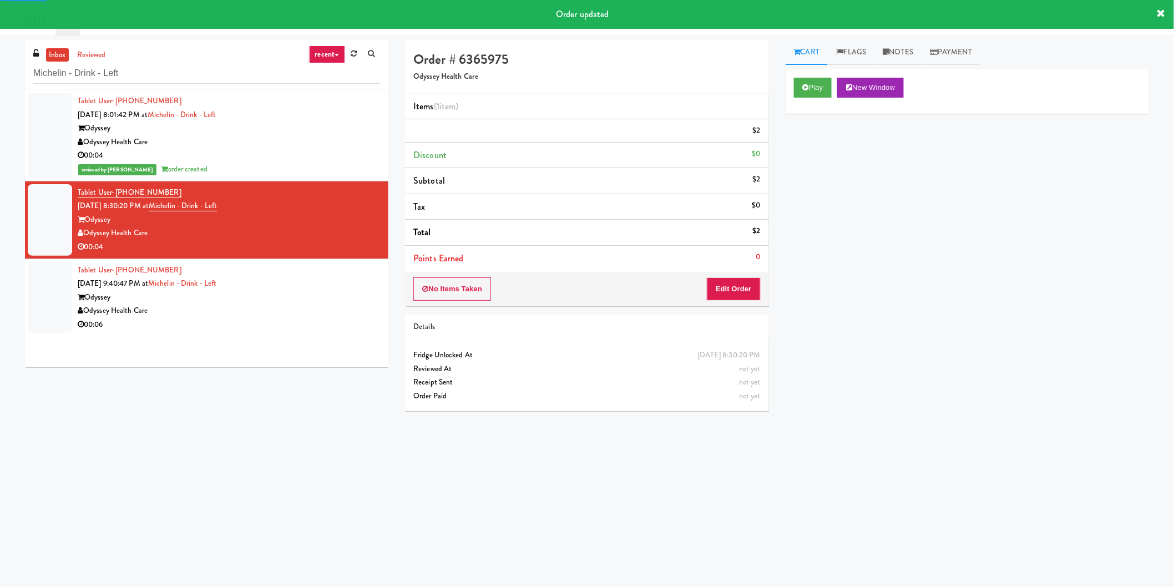
click at [314, 270] on div "Tablet User · (580) 276-7081 Oct 3, 2025 9:40:47 PM at Michelin - Drink - Left …" at bounding box center [229, 297] width 302 height 68
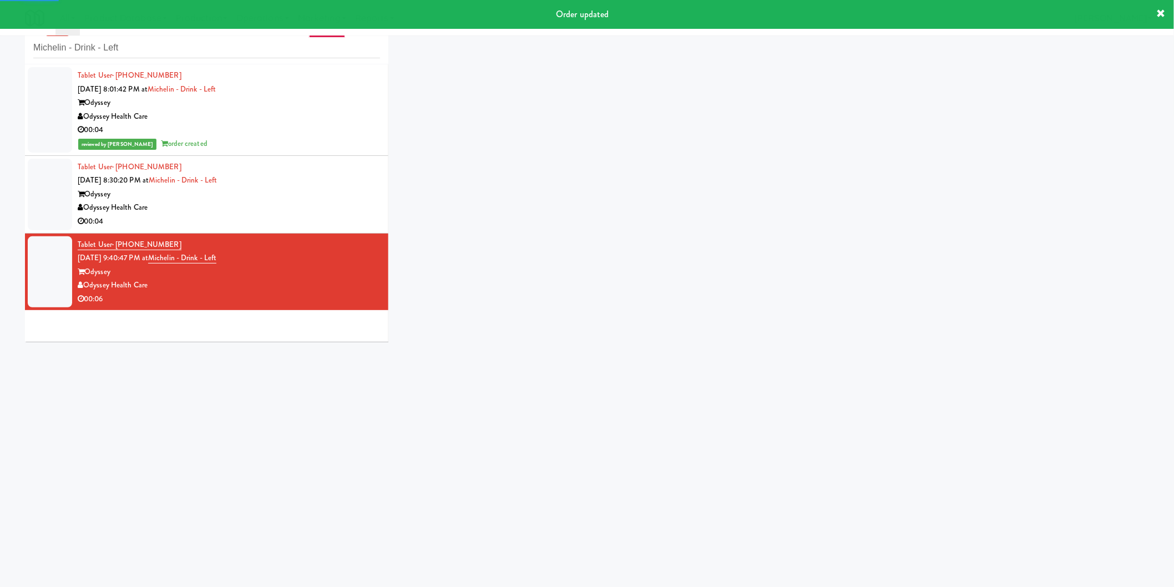
scroll to position [35, 0]
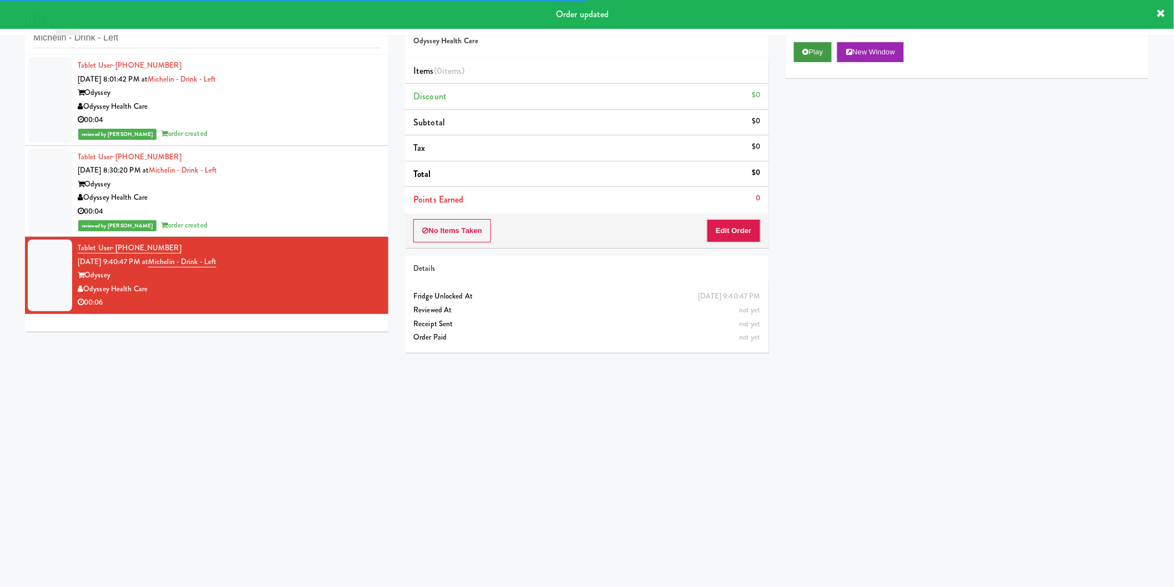
click at [797, 53] on div "Play New Window" at bounding box center [966, 56] width 363 height 44
click at [730, 234] on button "Edit Order" at bounding box center [734, 230] width 54 height 23
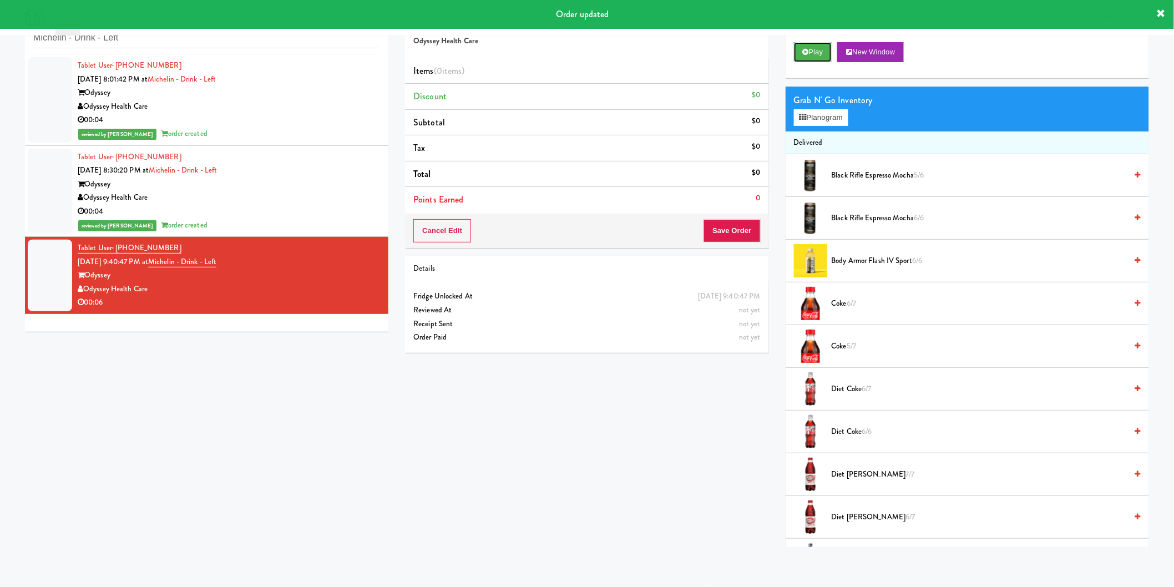
click at [814, 40] on div "Play New Window" at bounding box center [966, 56] width 363 height 44
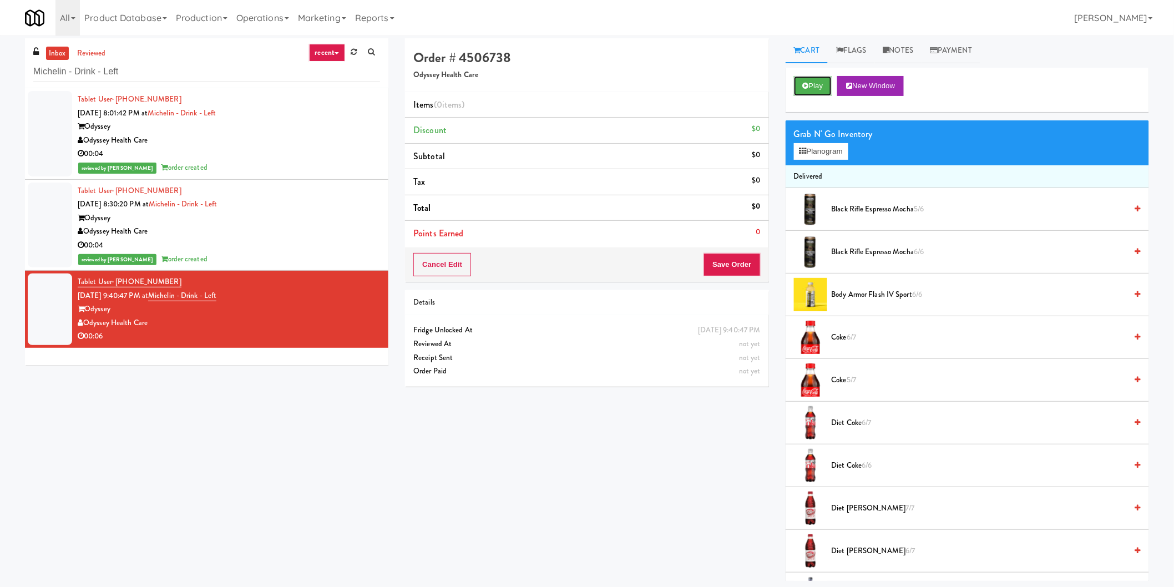
scroll to position [0, 0]
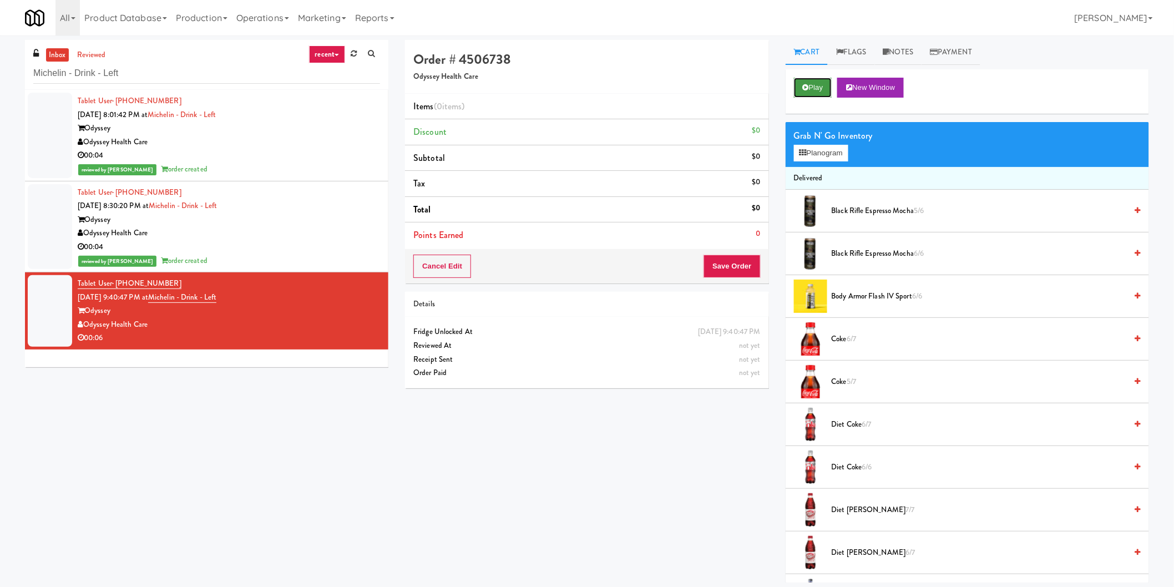
click at [809, 85] on button "Play" at bounding box center [813, 88] width 38 height 20
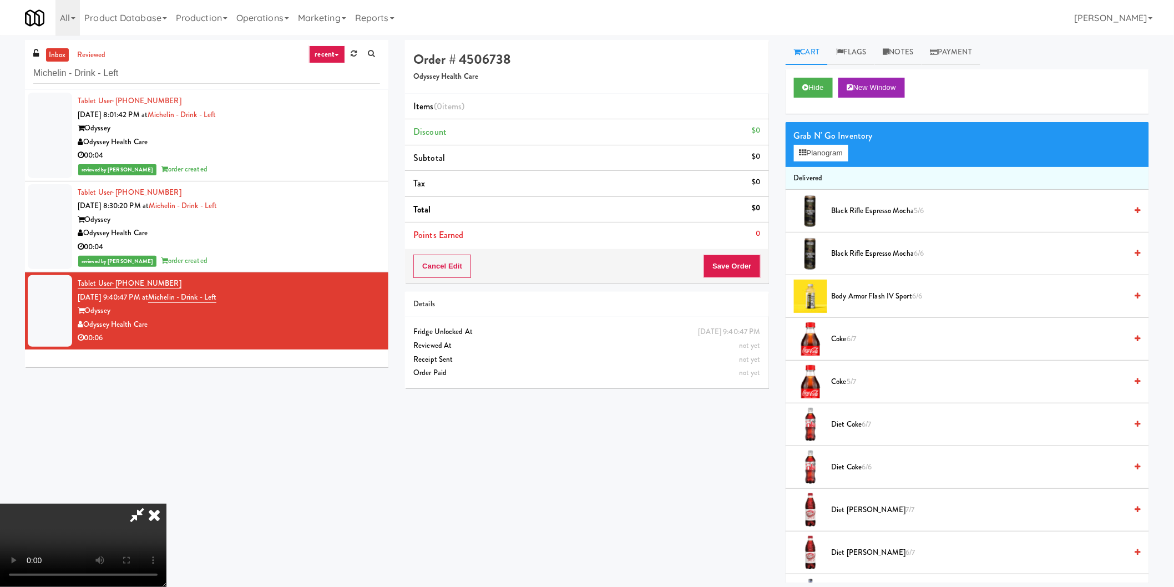
click at [166, 504] on video at bounding box center [83, 545] width 166 height 83
click at [833, 156] on button "Planogram" at bounding box center [821, 153] width 54 height 17
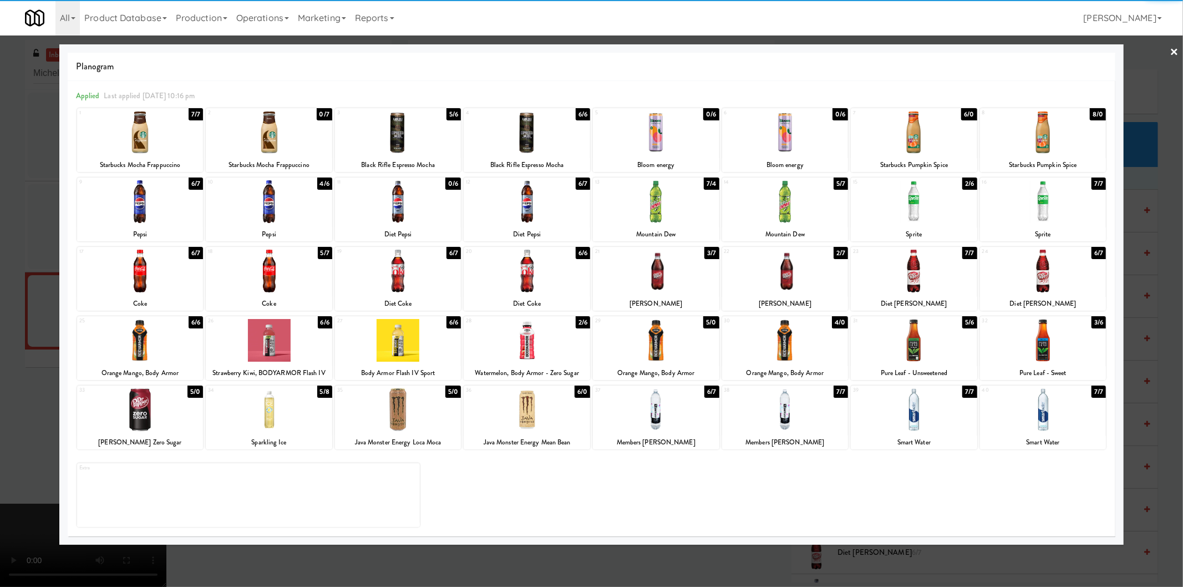
click at [912, 274] on div at bounding box center [914, 271] width 126 height 43
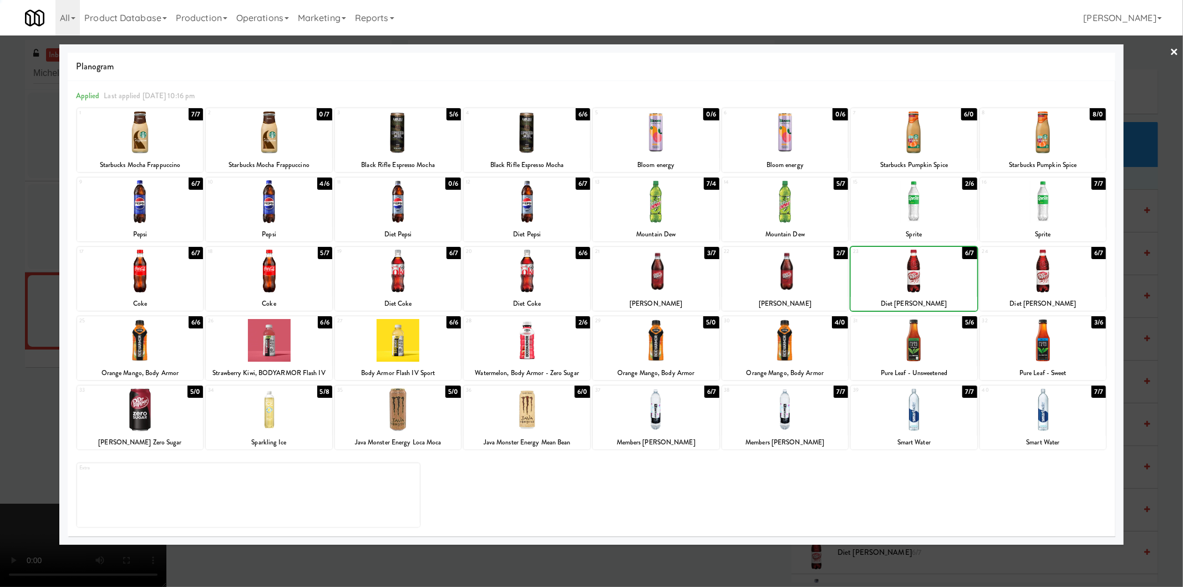
click at [1068, 282] on div at bounding box center [1043, 271] width 126 height 43
click at [1150, 278] on div at bounding box center [591, 293] width 1183 height 587
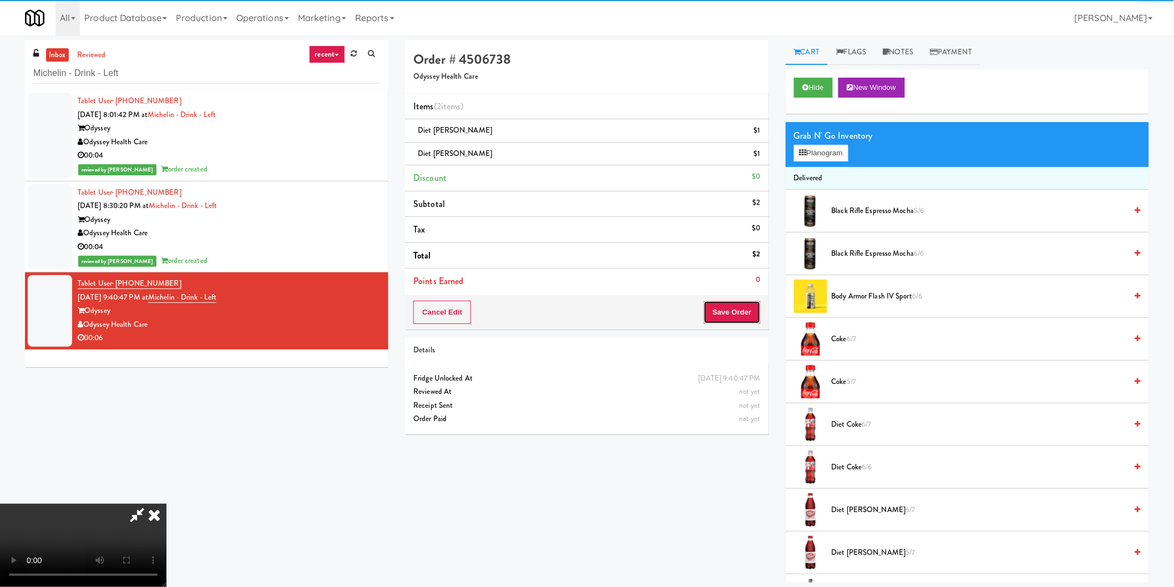
click at [745, 324] on button "Save Order" at bounding box center [731, 312] width 57 height 23
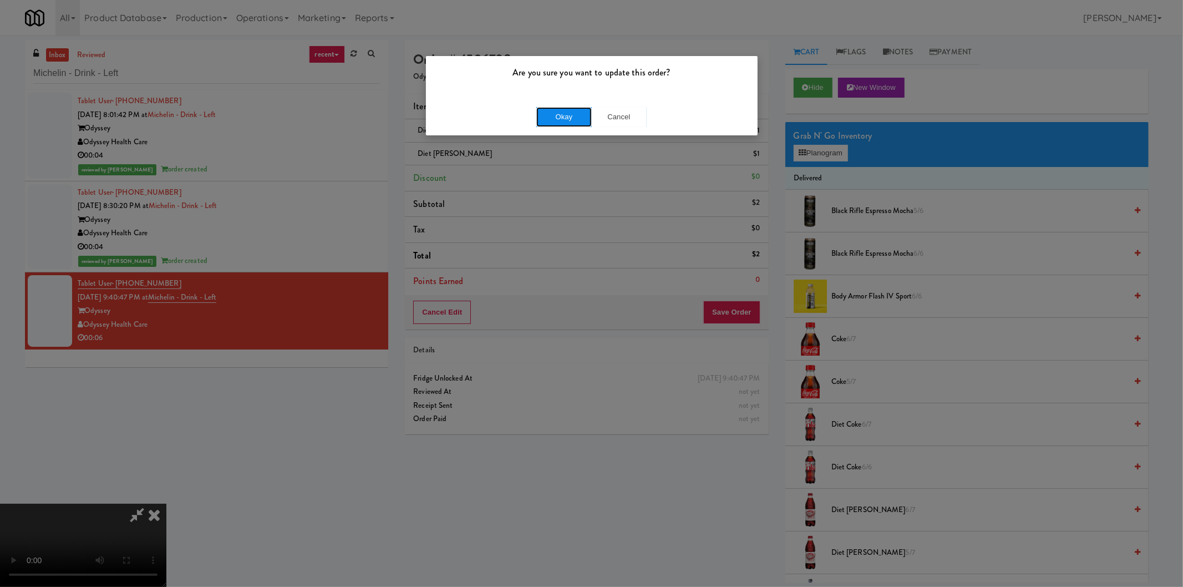
click at [570, 108] on button "Okay" at bounding box center [563, 117] width 55 height 20
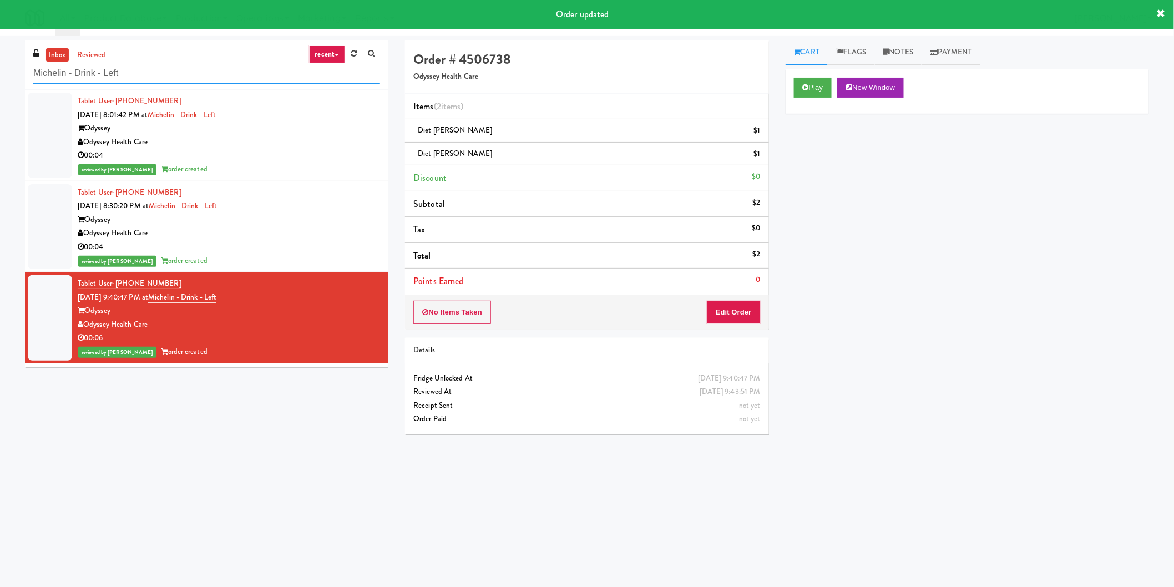
click at [219, 78] on input "Michelin - Drink - Left" at bounding box center [206, 73] width 347 height 21
paste input "Pantry Left-Clark Nexsen"
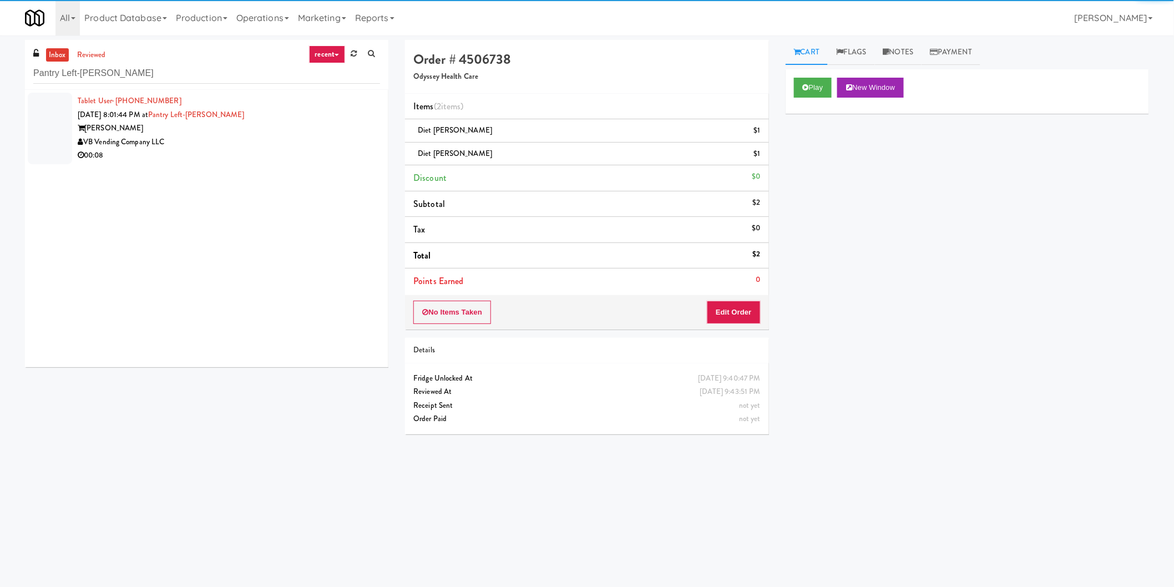
click at [326, 153] on div "00:08" at bounding box center [229, 156] width 302 height 14
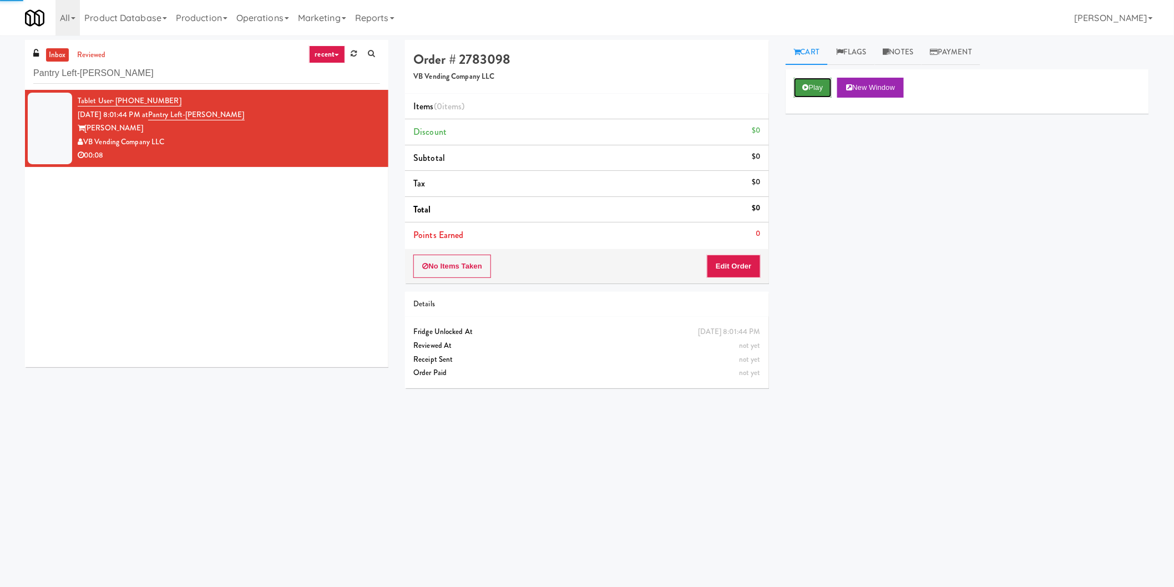
click at [802, 85] on button "Play" at bounding box center [813, 88] width 38 height 20
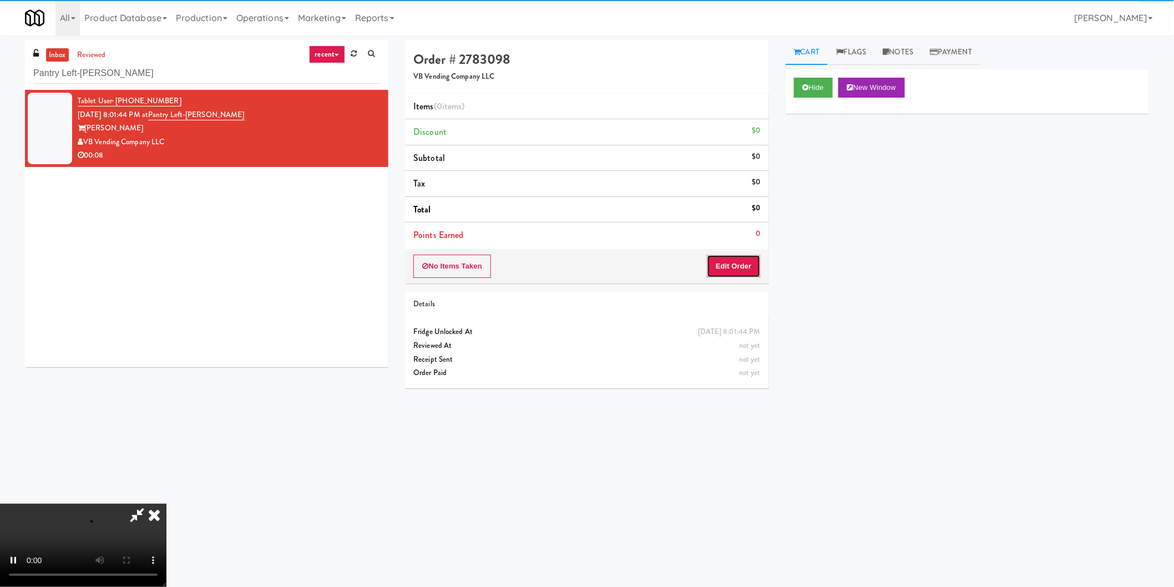
click at [753, 267] on button "Edit Order" at bounding box center [734, 266] width 54 height 23
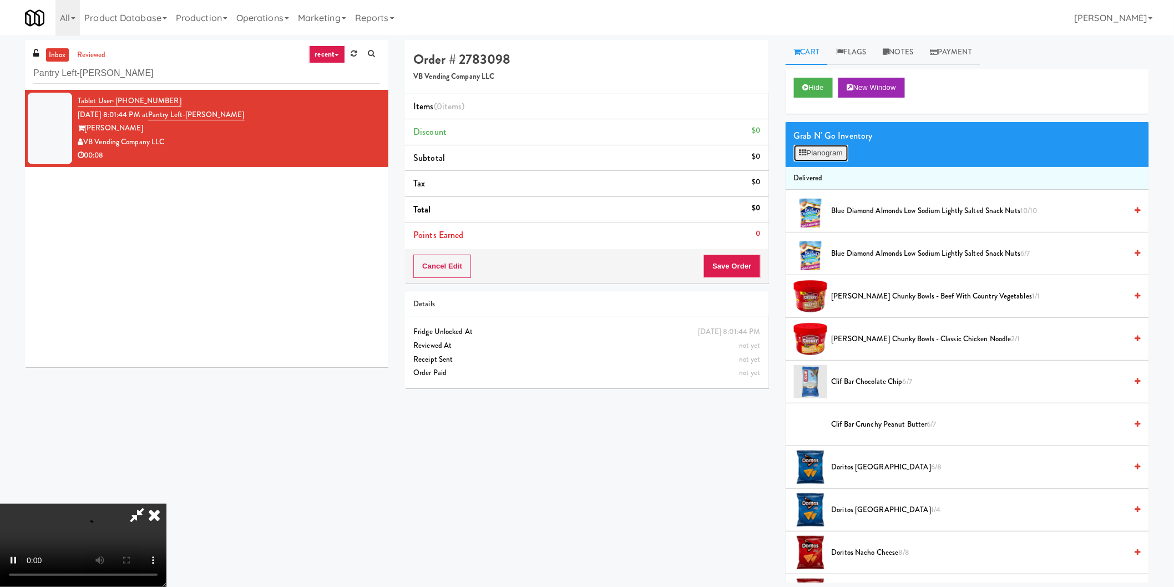
click at [812, 154] on button "Planogram" at bounding box center [821, 153] width 54 height 17
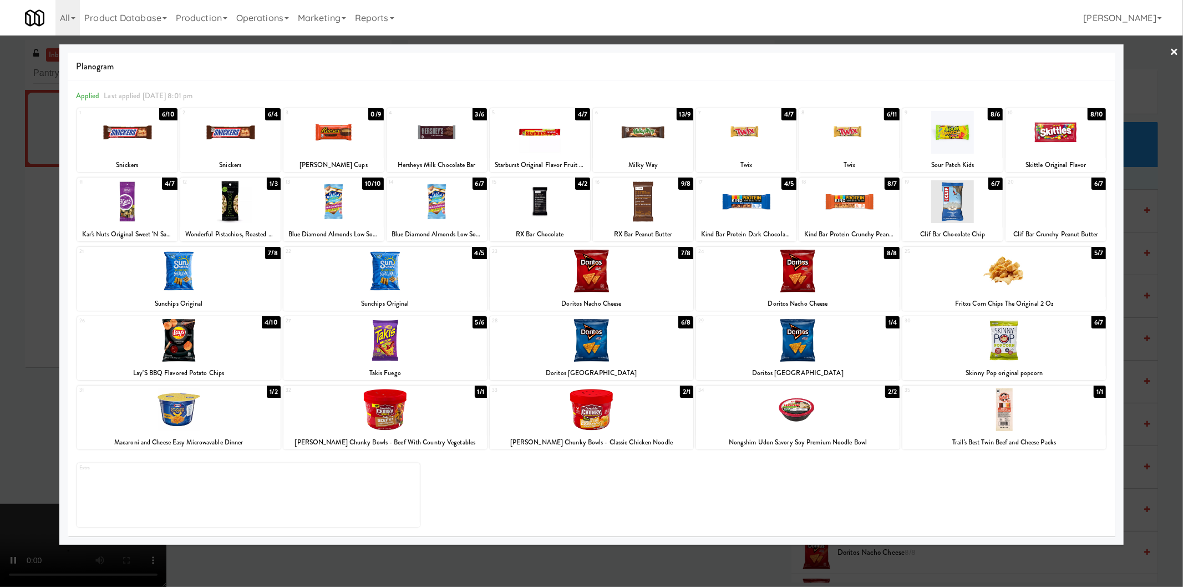
click at [124, 200] on div at bounding box center [127, 201] width 100 height 43
click at [31, 213] on div at bounding box center [591, 293] width 1183 height 587
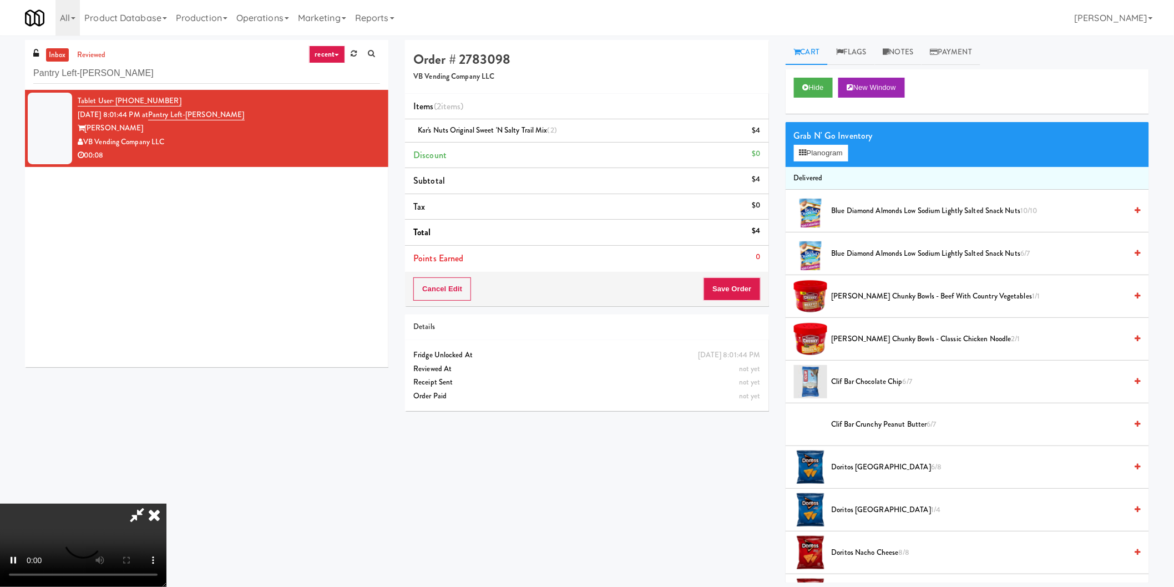
click at [735, 275] on div "Cancel Edit Save Order" at bounding box center [586, 289] width 363 height 34
click at [735, 286] on button "Save Order" at bounding box center [731, 288] width 57 height 23
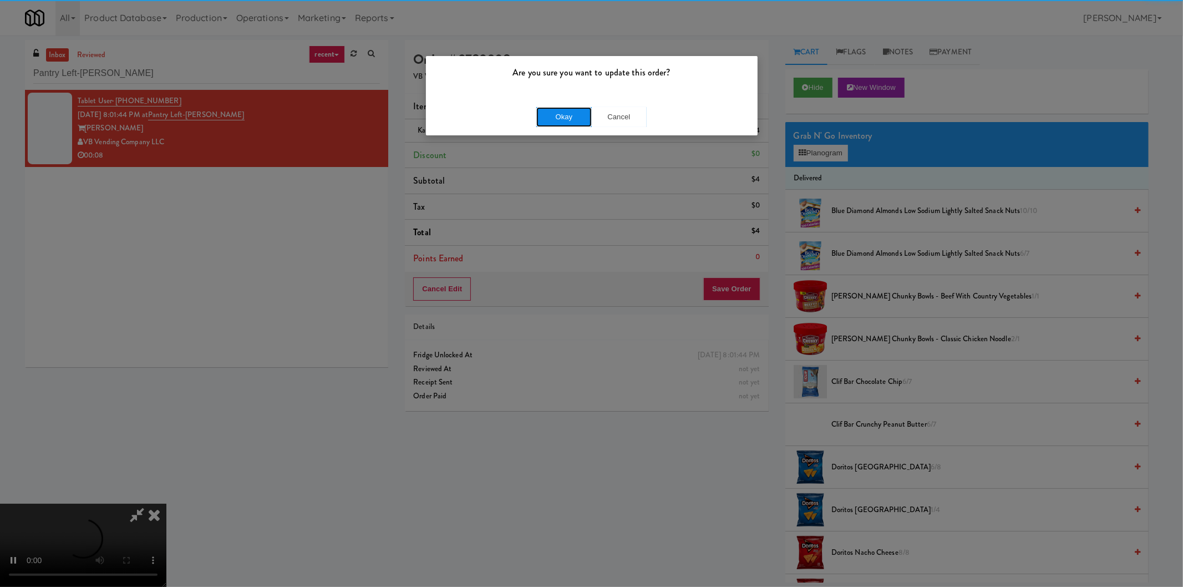
click at [580, 112] on button "Okay" at bounding box center [563, 117] width 55 height 20
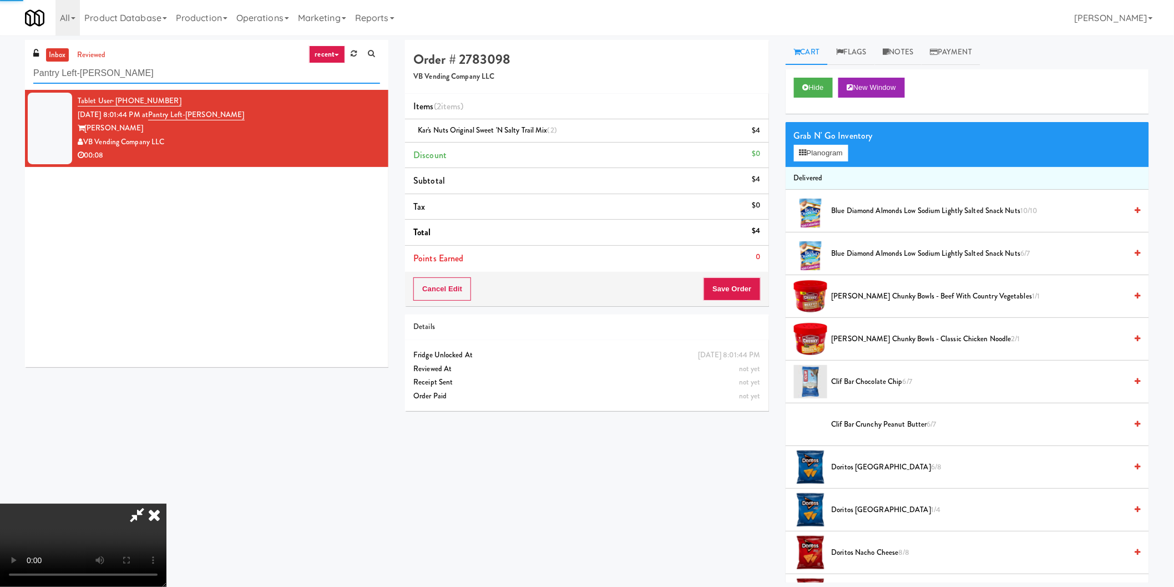
click at [186, 75] on input "Pantry Left-Clark Nexsen" at bounding box center [206, 73] width 347 height 21
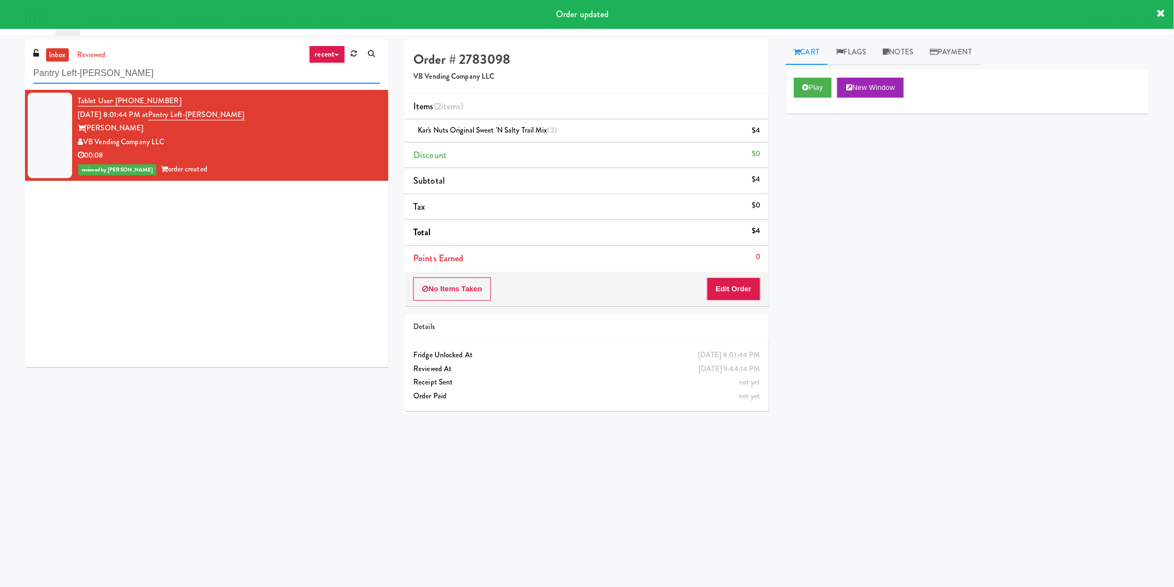
paste input "CC3 Drinks Cooler"
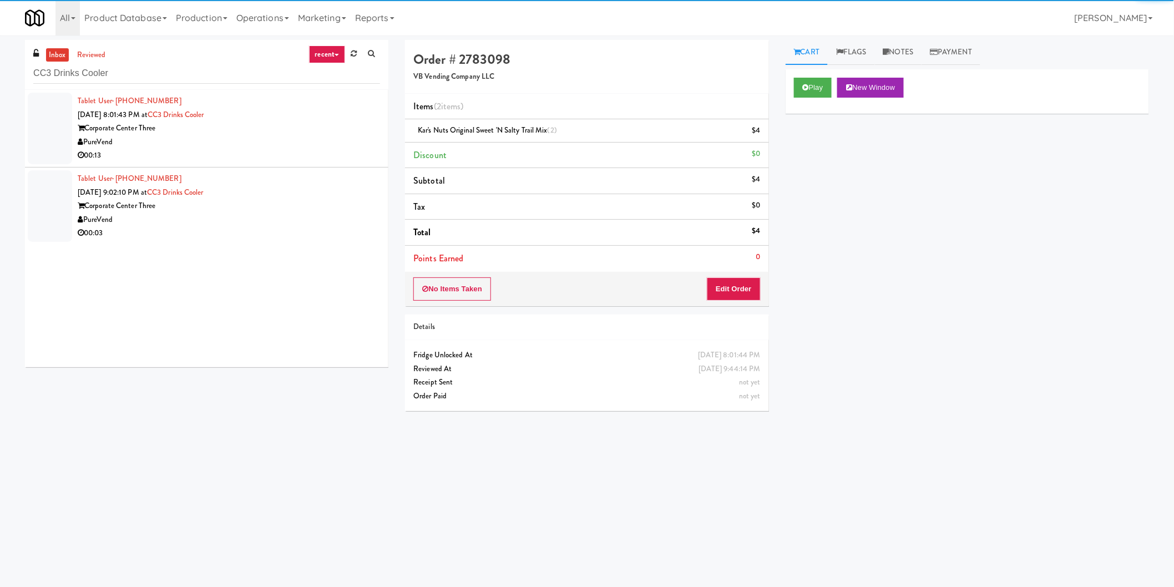
click at [323, 154] on div "00:13" at bounding box center [229, 156] width 302 height 14
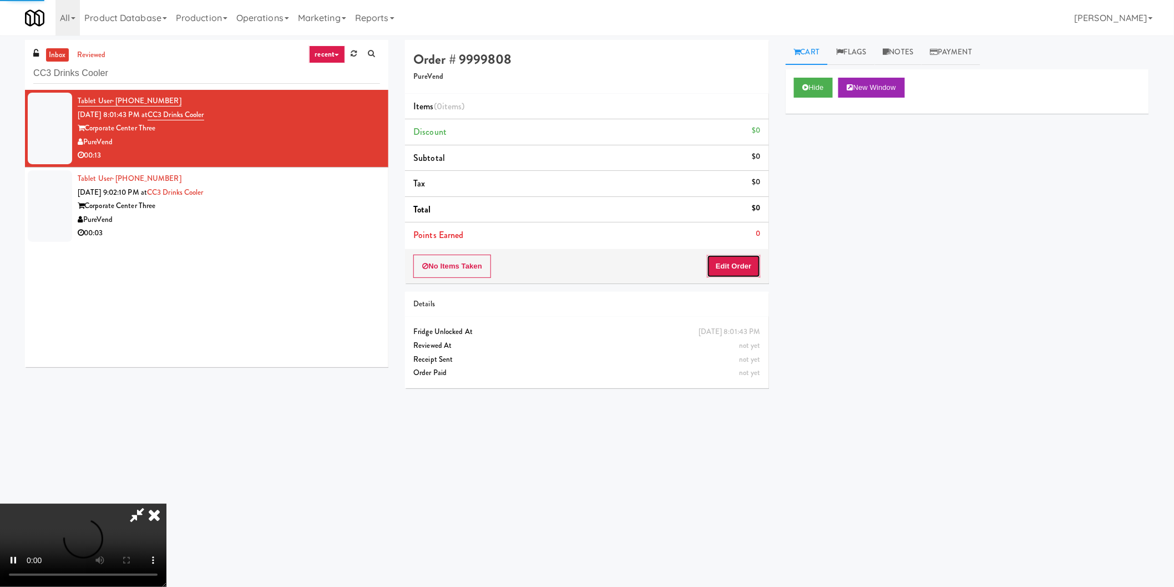
click at [728, 270] on button "Edit Order" at bounding box center [734, 266] width 54 height 23
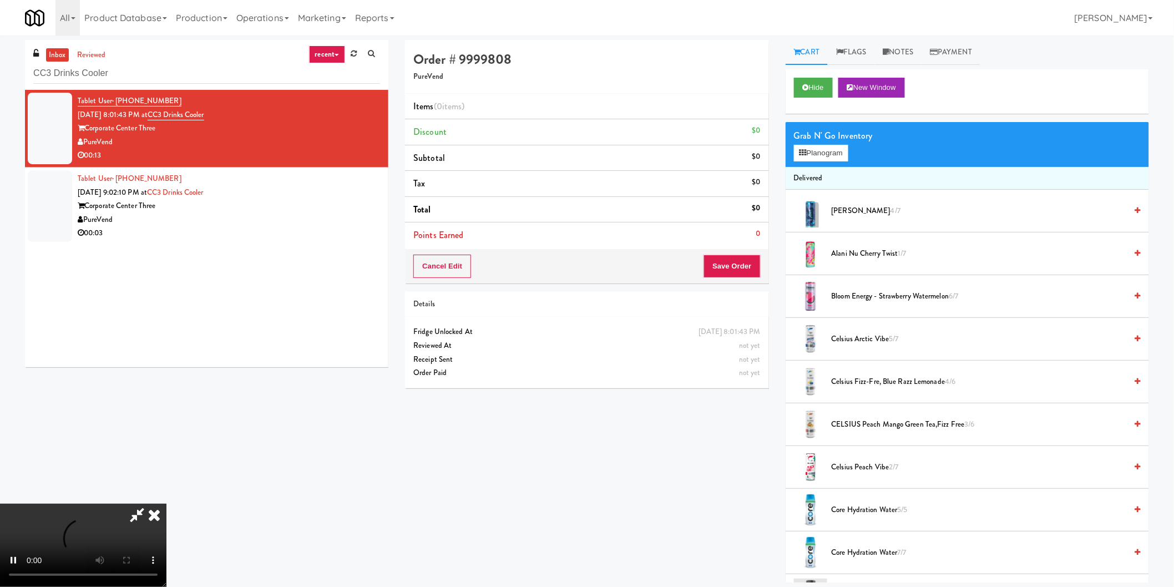
click at [166, 504] on video at bounding box center [83, 545] width 166 height 83
click at [830, 151] on button "Planogram" at bounding box center [821, 153] width 54 height 17
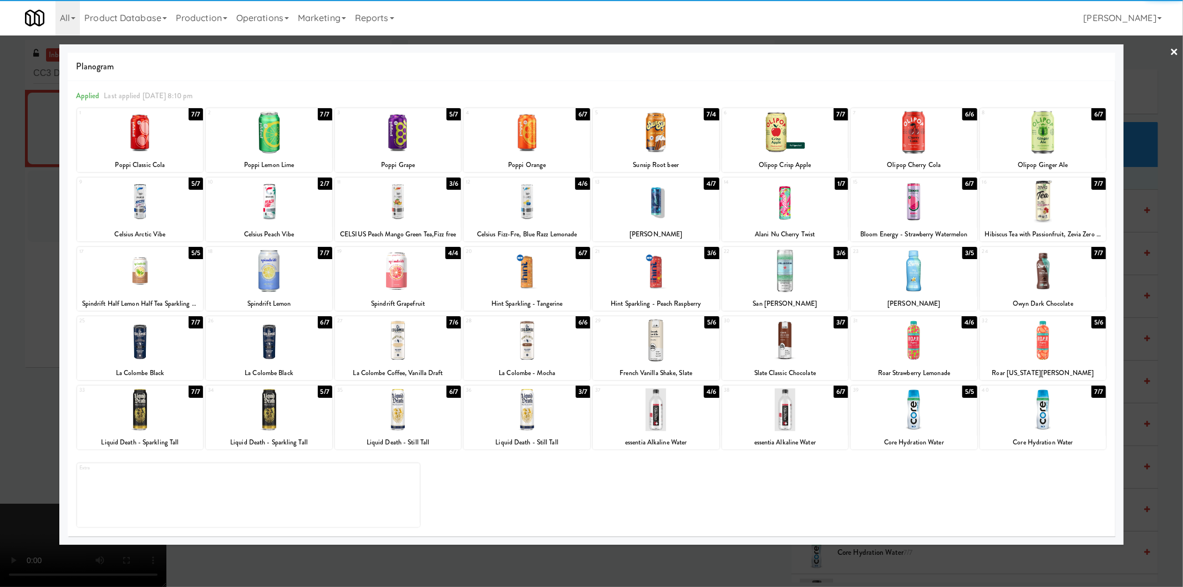
click at [274, 269] on div at bounding box center [269, 271] width 126 height 43
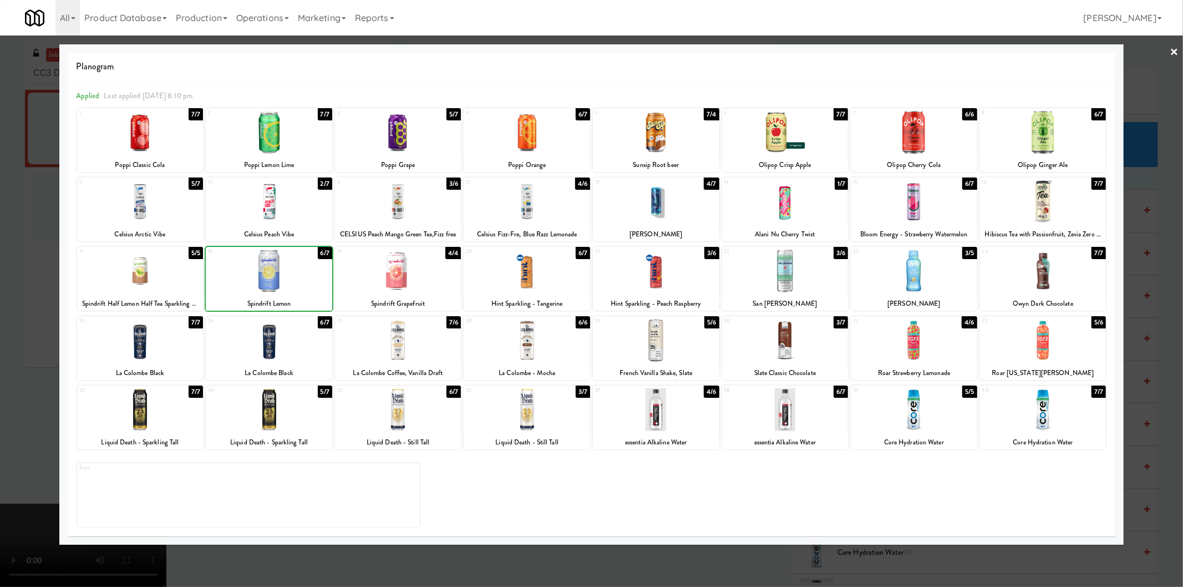
click at [0, 277] on div at bounding box center [591, 293] width 1183 height 587
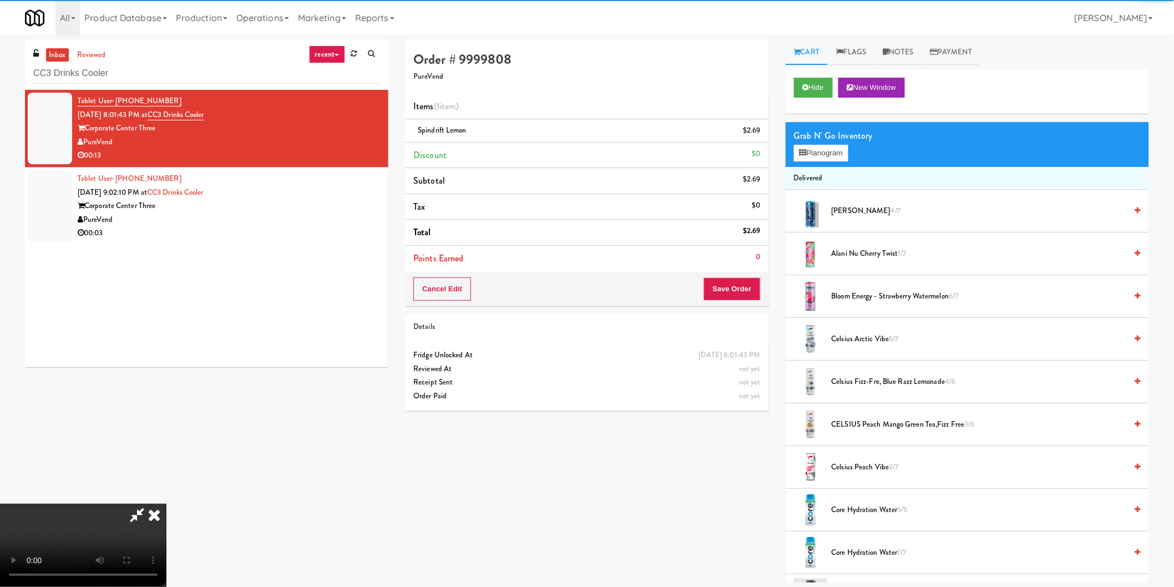
click at [166, 504] on video at bounding box center [83, 545] width 166 height 83
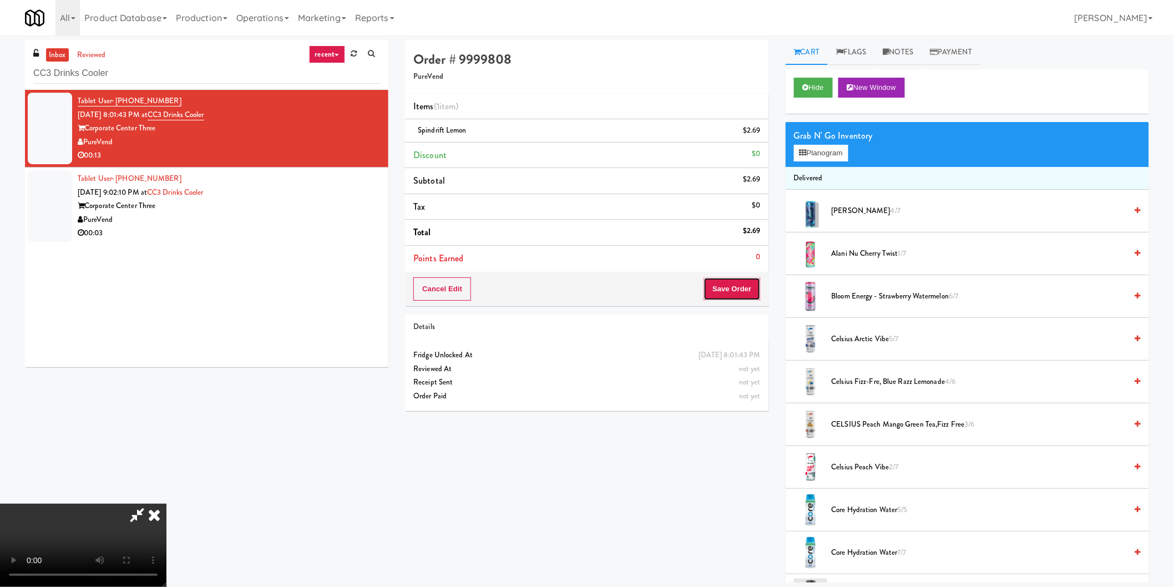
click at [737, 290] on button "Save Order" at bounding box center [731, 288] width 57 height 23
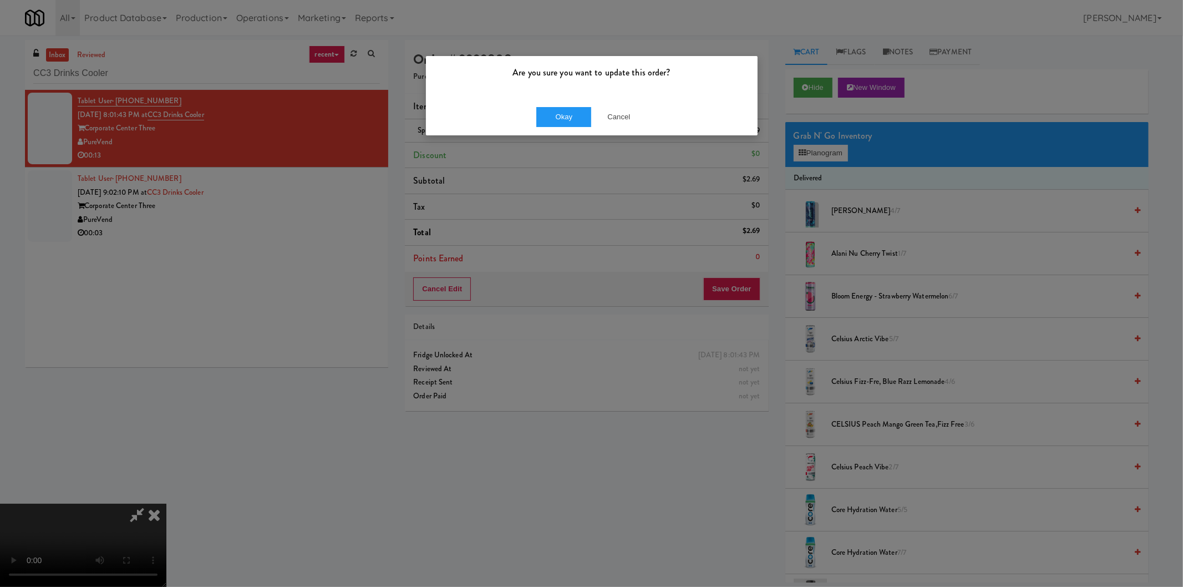
click at [560, 105] on div "Okay Cancel" at bounding box center [592, 116] width 332 height 37
click at [561, 111] on button "Okay" at bounding box center [563, 117] width 55 height 20
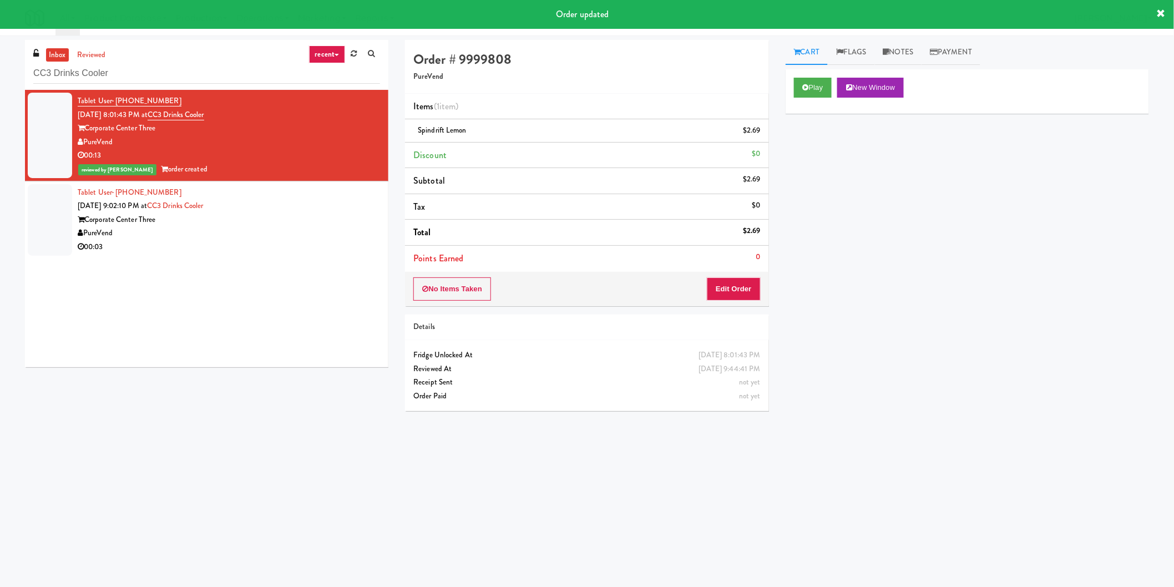
click at [317, 213] on div "Tablet User · (727) 422-0992 Oct 3, 2025 9:02:10 PM at CC3 Drinks Cooler Corpor…" at bounding box center [229, 220] width 302 height 68
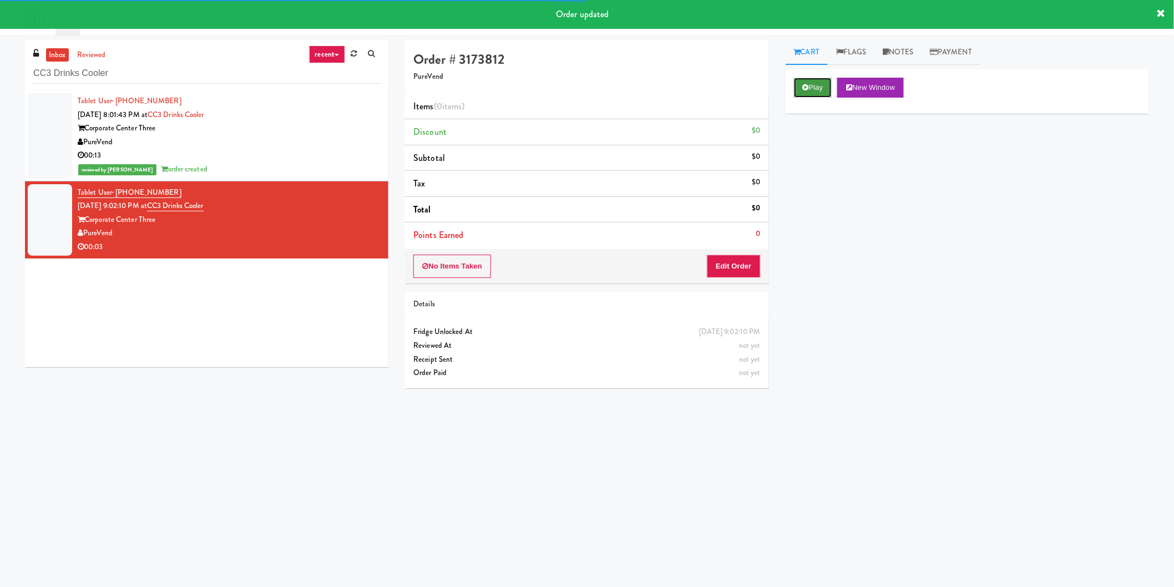
click at [811, 87] on button "Play" at bounding box center [813, 88] width 38 height 20
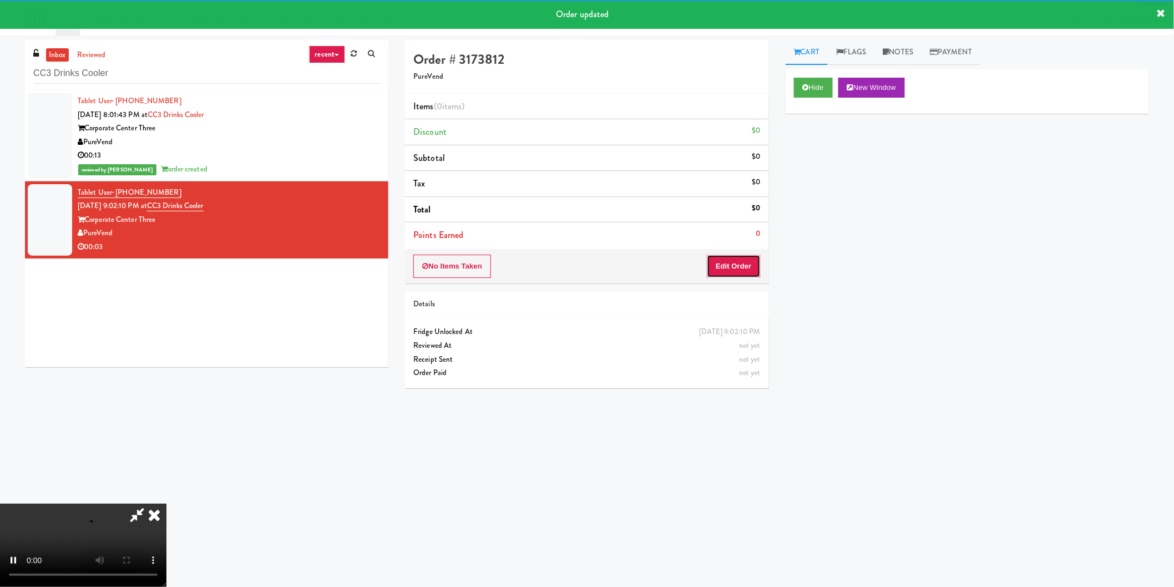
click at [736, 257] on button "Edit Order" at bounding box center [734, 266] width 54 height 23
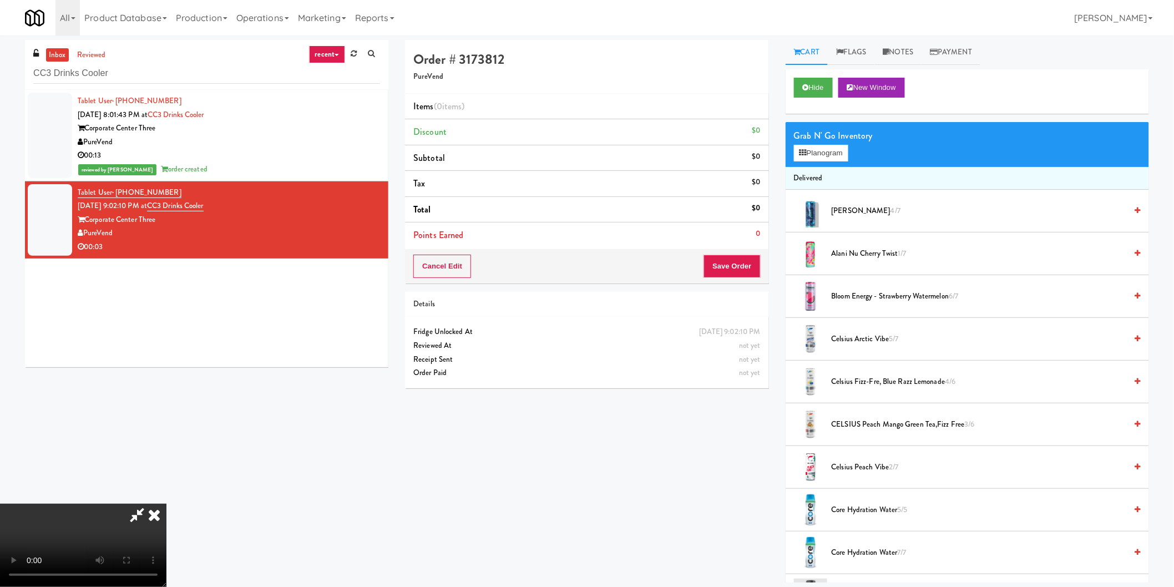
click at [838, 252] on span "Alani Nu Cherry Twist 1/7" at bounding box center [978, 254] width 295 height 14
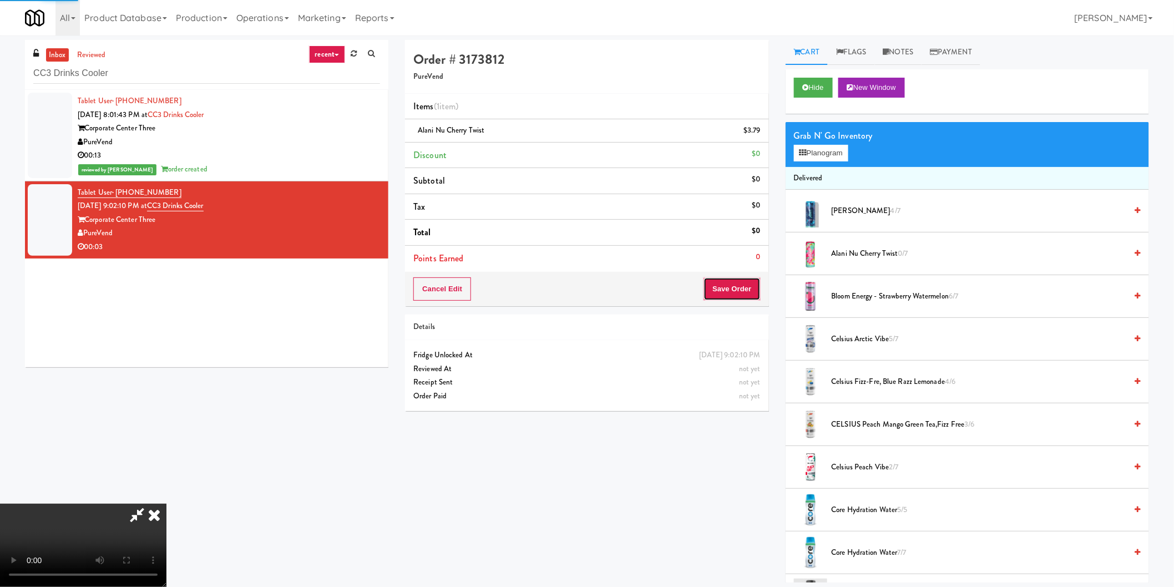
click at [739, 300] on button "Save Order" at bounding box center [731, 288] width 57 height 23
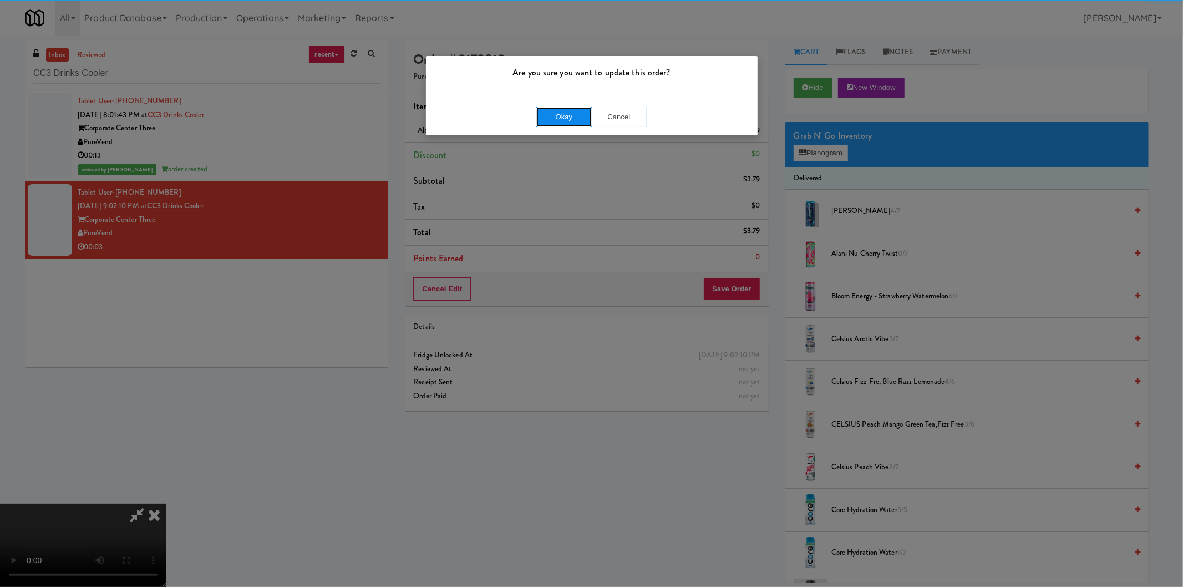
click at [567, 115] on button "Okay" at bounding box center [563, 117] width 55 height 20
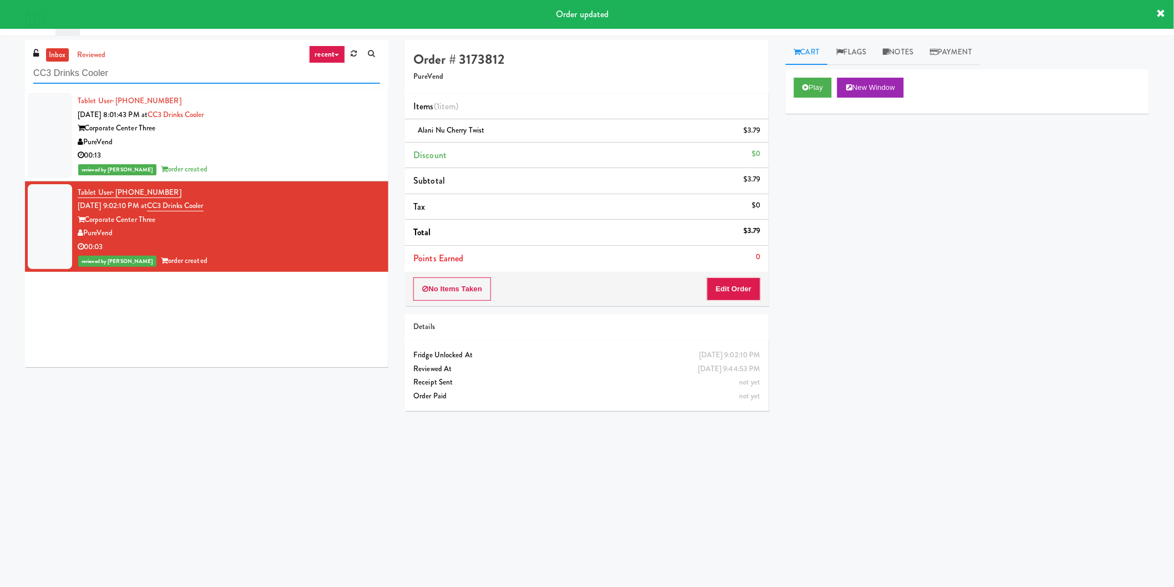
click at [272, 70] on input "CC3 Drinks Cooler" at bounding box center [206, 73] width 347 height 21
paste input "Pantry Left-Clark Nexsen"
click at [272, 70] on input "Pantry Left-Clark Nexsen" at bounding box center [206, 73] width 347 height 21
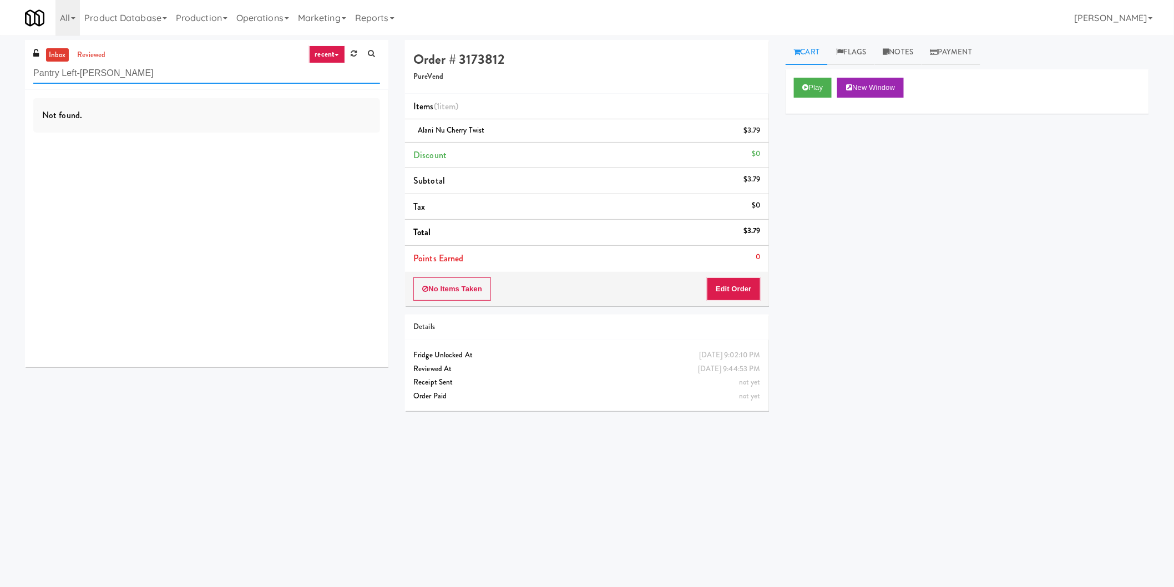
click at [134, 78] on input "Pantry Left-Clark Nexsen" at bounding box center [206, 73] width 347 height 21
click at [131, 69] on input "Pantry Left-Clark Nexsen" at bounding box center [206, 73] width 347 height 21
paste input "The Metropolitan - Cooler - Middle"
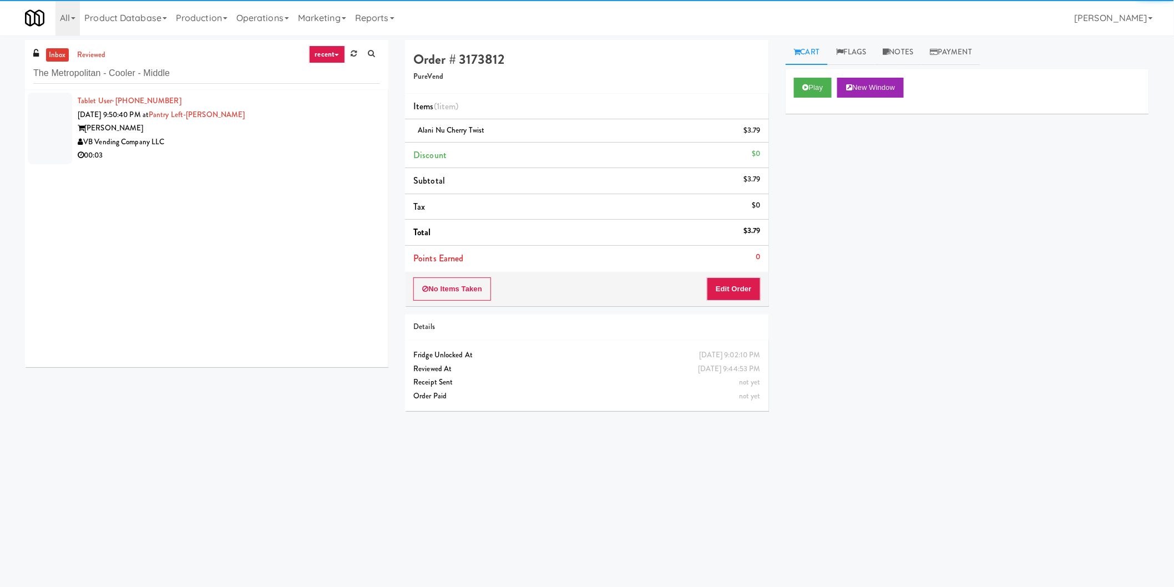
click at [287, 130] on div "Clark Nexsen" at bounding box center [229, 128] width 302 height 14
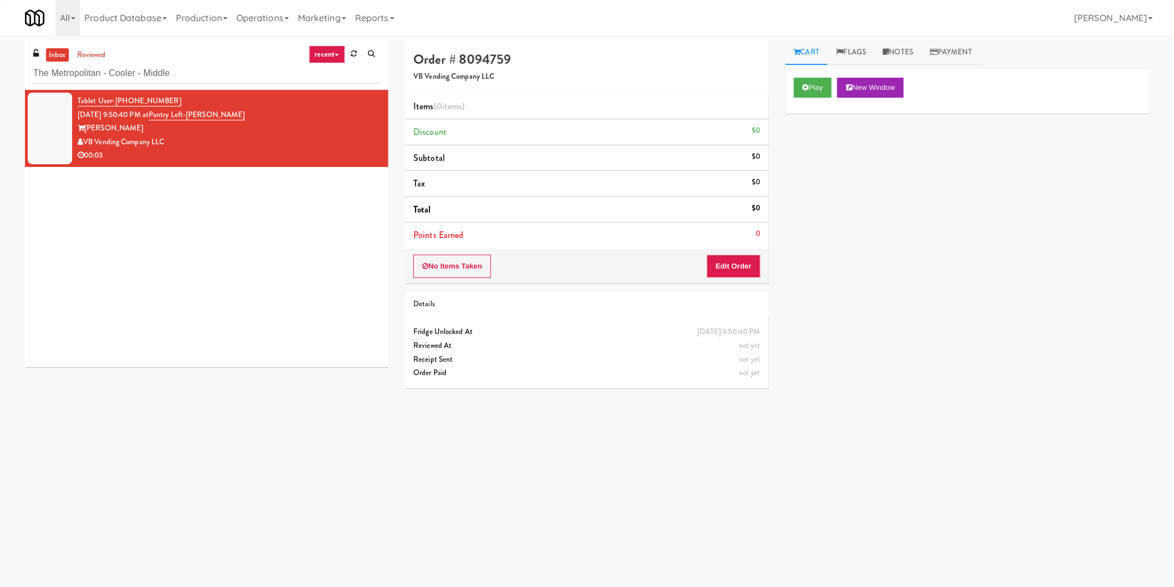
click at [790, 78] on div "Play New Window" at bounding box center [966, 91] width 363 height 44
click at [796, 85] on button "Play" at bounding box center [813, 88] width 38 height 20
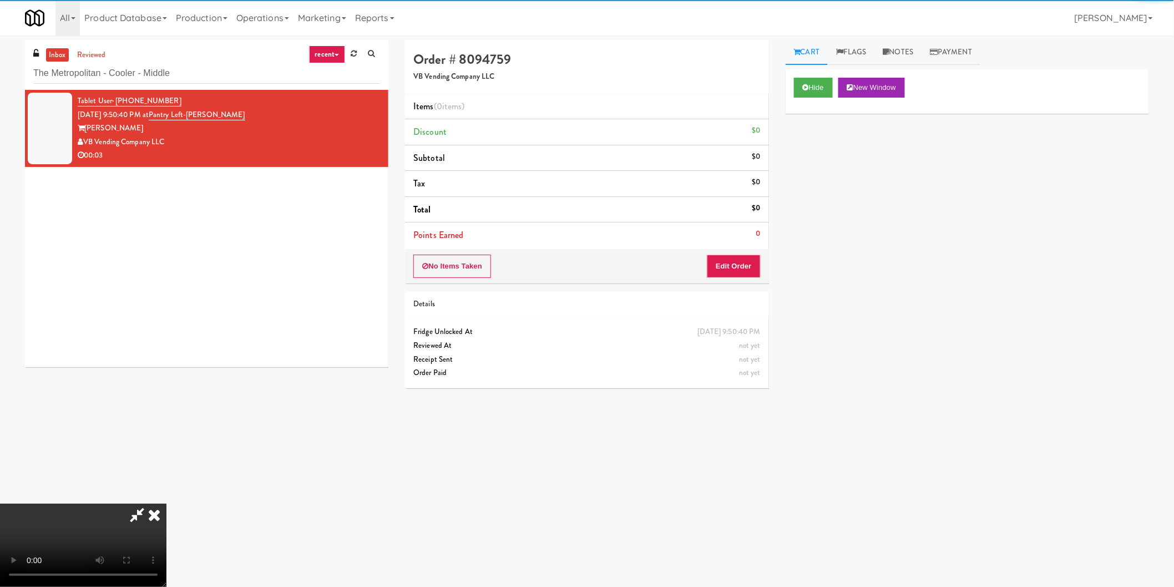
click at [753, 251] on div "No Items Taken Edit Order" at bounding box center [586, 266] width 363 height 34
click at [745, 266] on button "Edit Order" at bounding box center [734, 266] width 54 height 23
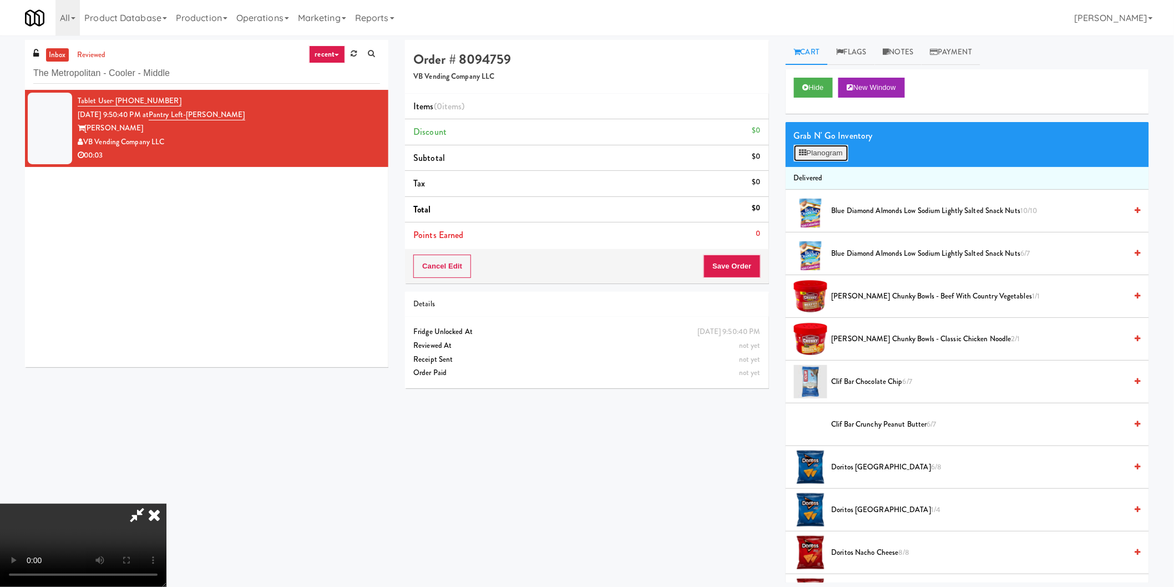
click at [810, 154] on button "Planogram" at bounding box center [821, 153] width 54 height 17
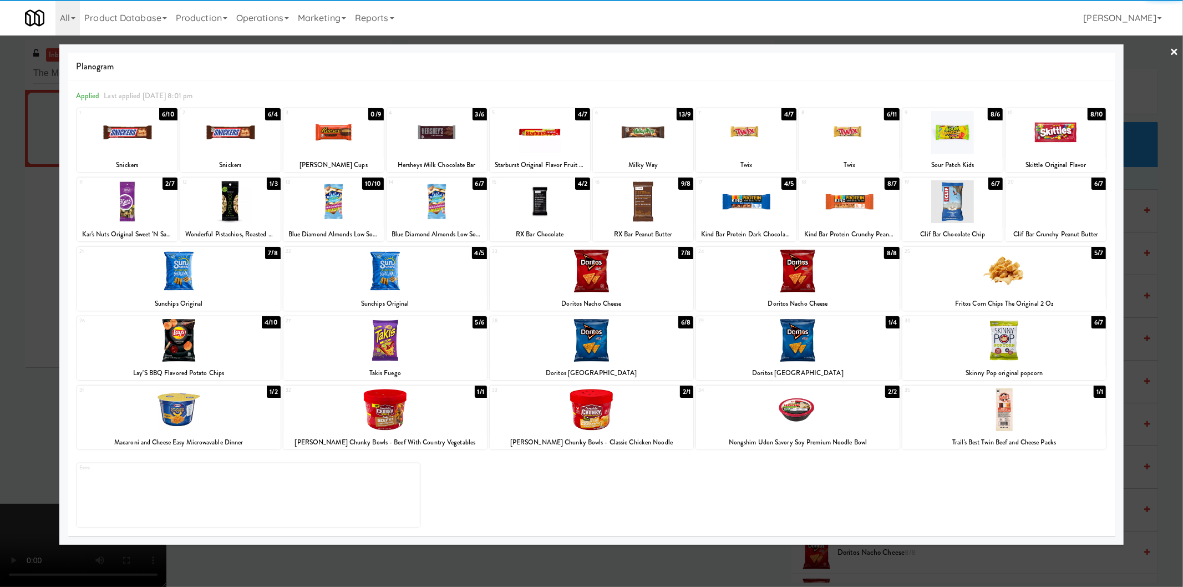
click at [123, 204] on div at bounding box center [127, 201] width 100 height 43
click at [0, 217] on div at bounding box center [591, 293] width 1183 height 587
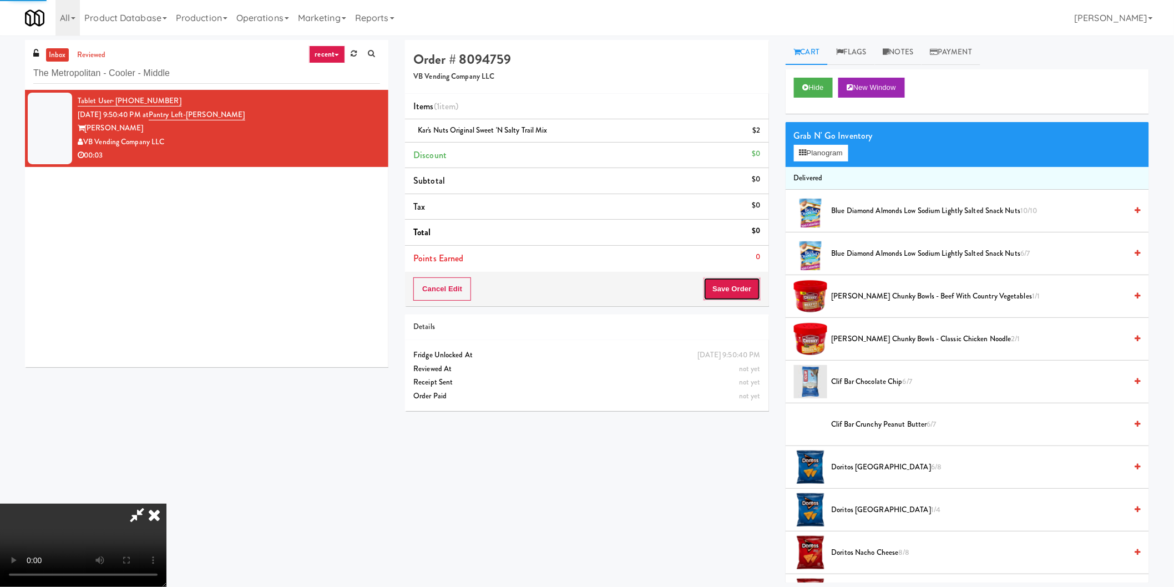
click at [760, 297] on button "Save Order" at bounding box center [731, 288] width 57 height 23
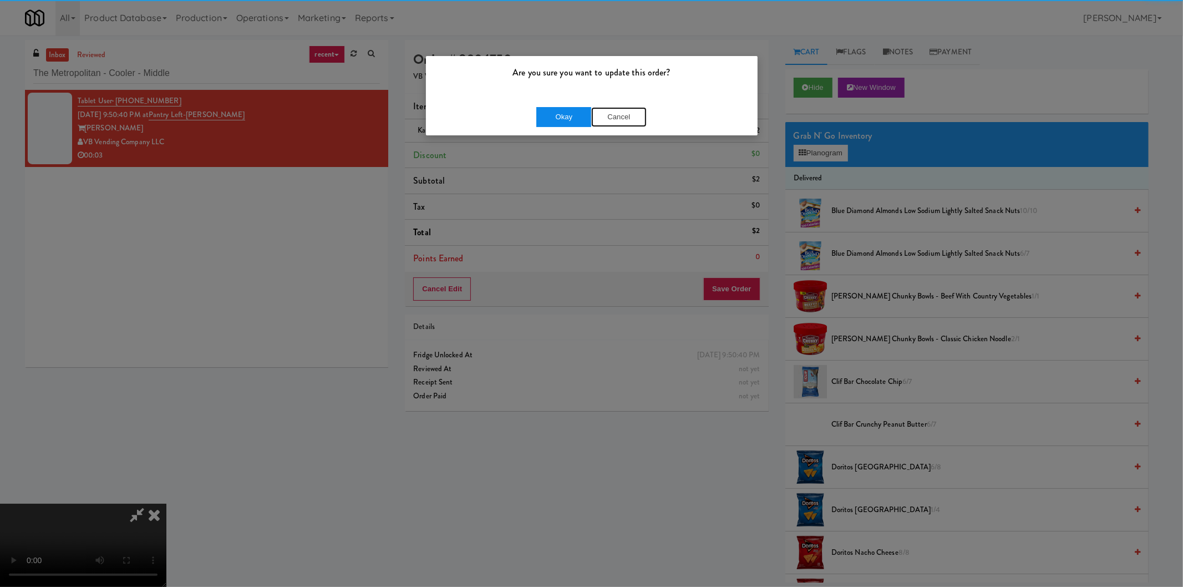
drag, startPoint x: 590, startPoint y: 113, endPoint x: 580, endPoint y: 113, distance: 10.0
click at [588, 113] on div "Okay Cancel" at bounding box center [591, 117] width 110 height 20
click at [580, 113] on button "Okay" at bounding box center [563, 117] width 55 height 20
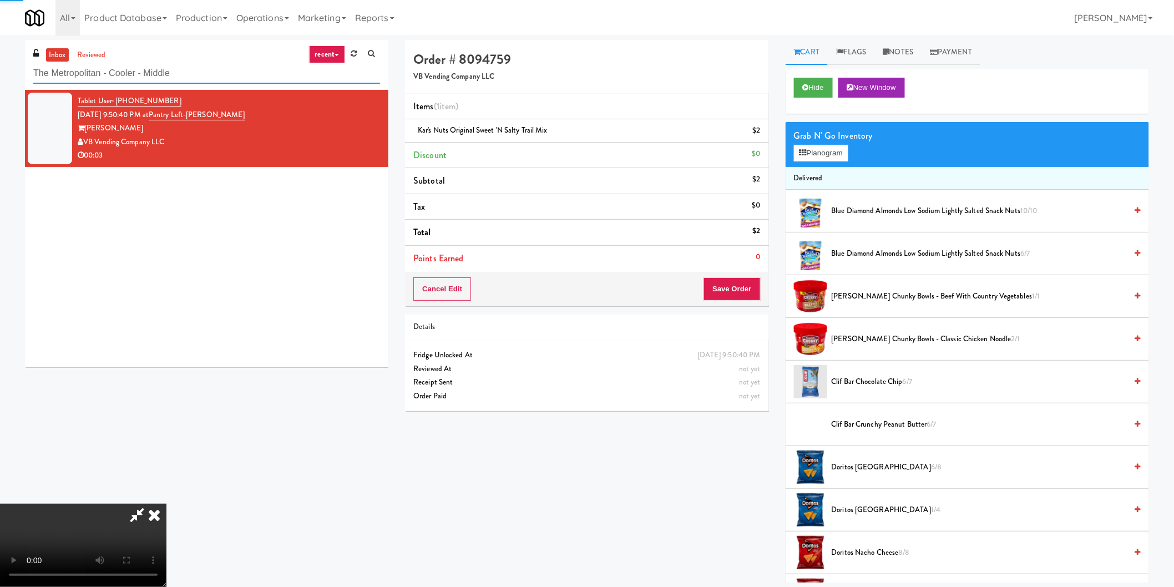
click at [222, 75] on input "The Metropolitan - Cooler - Middle" at bounding box center [206, 73] width 347 height 21
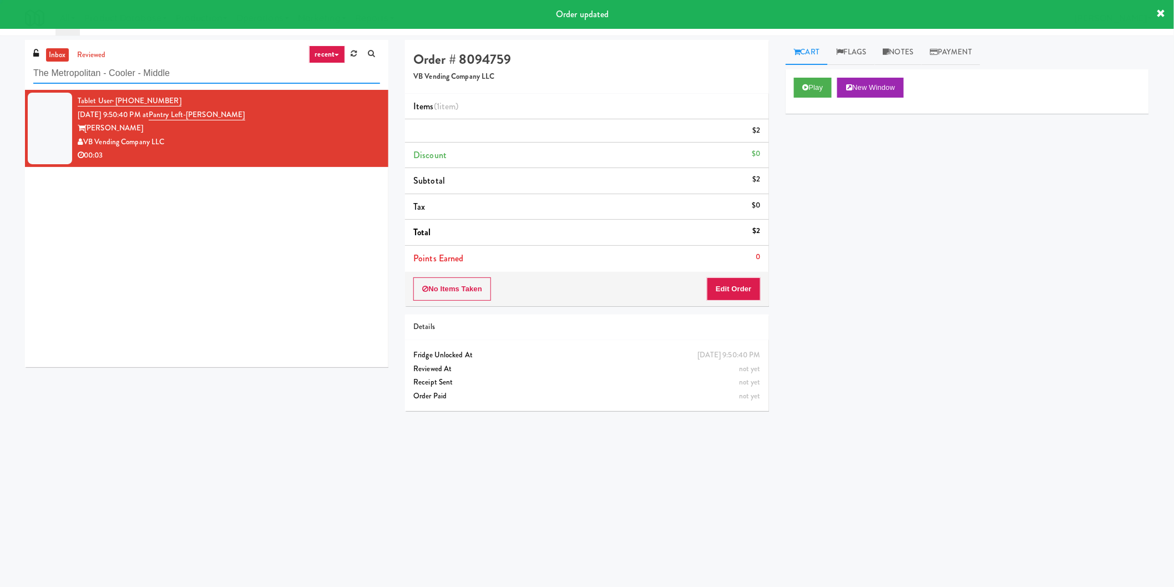
paste input "(Snack & Drink) EWR 6-TB-2ND FLOOR-PRIVATE"
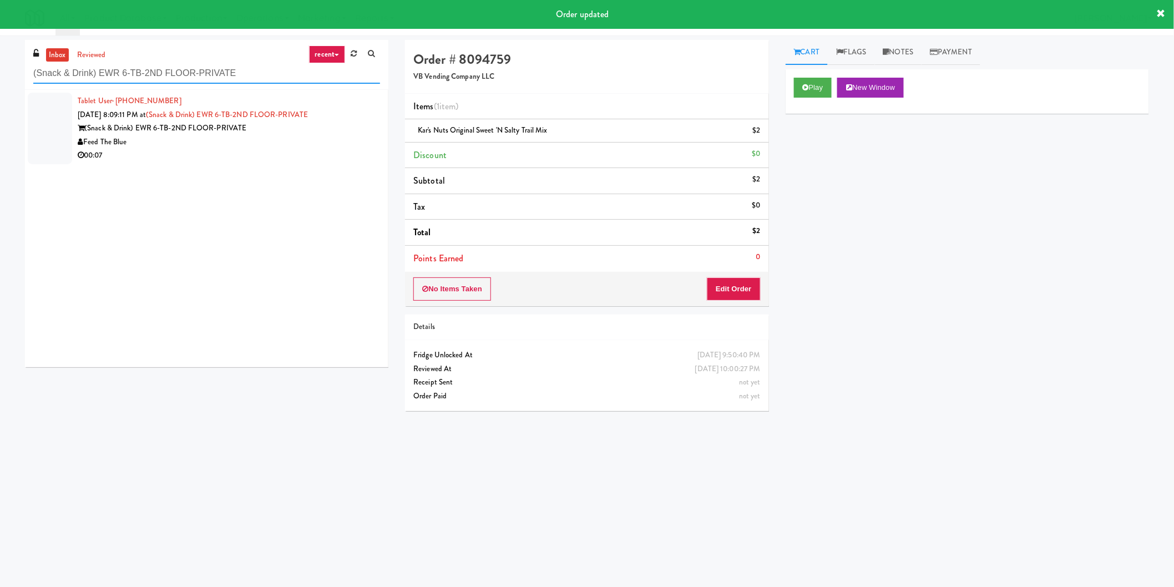
type input "(Snack & Drink) EWR 6-TB-2ND FLOOR-PRIVATE"
click at [355, 136] on div "Feed The Blue" at bounding box center [229, 142] width 302 height 14
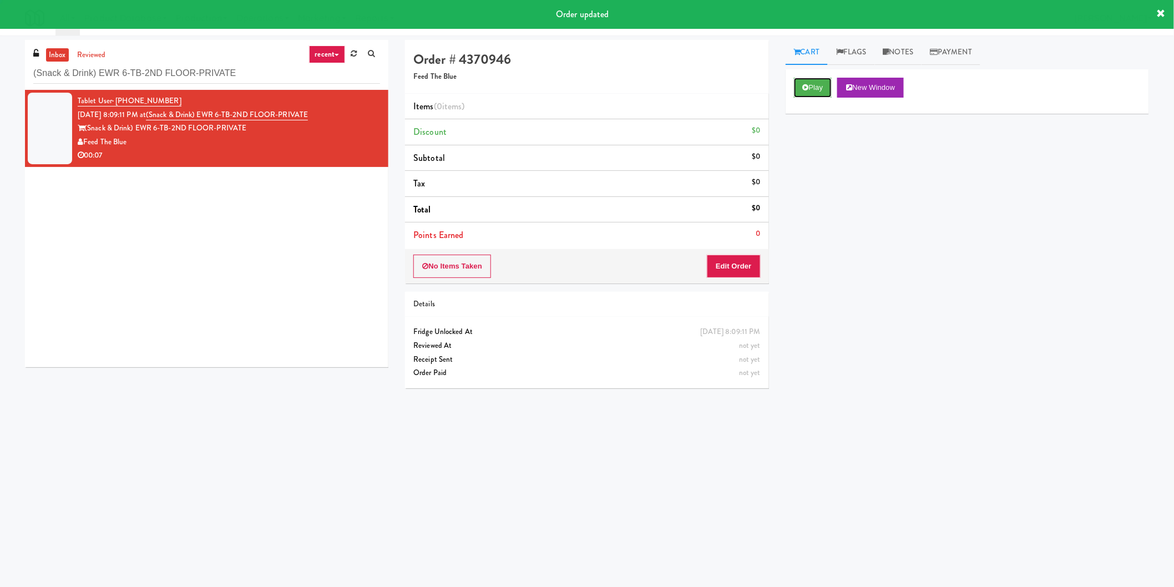
click at [803, 80] on button "Play" at bounding box center [813, 88] width 38 height 20
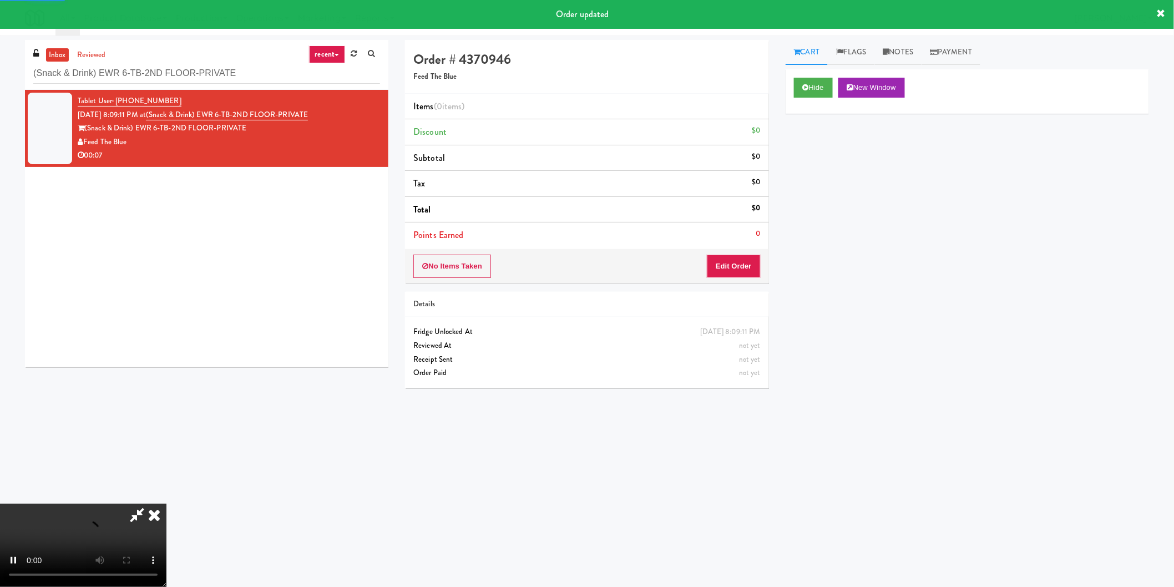
click at [754, 255] on div "No Items Taken Edit Order" at bounding box center [586, 266] width 363 height 34
click at [760, 264] on div "No Items Taken Edit Order" at bounding box center [586, 266] width 363 height 34
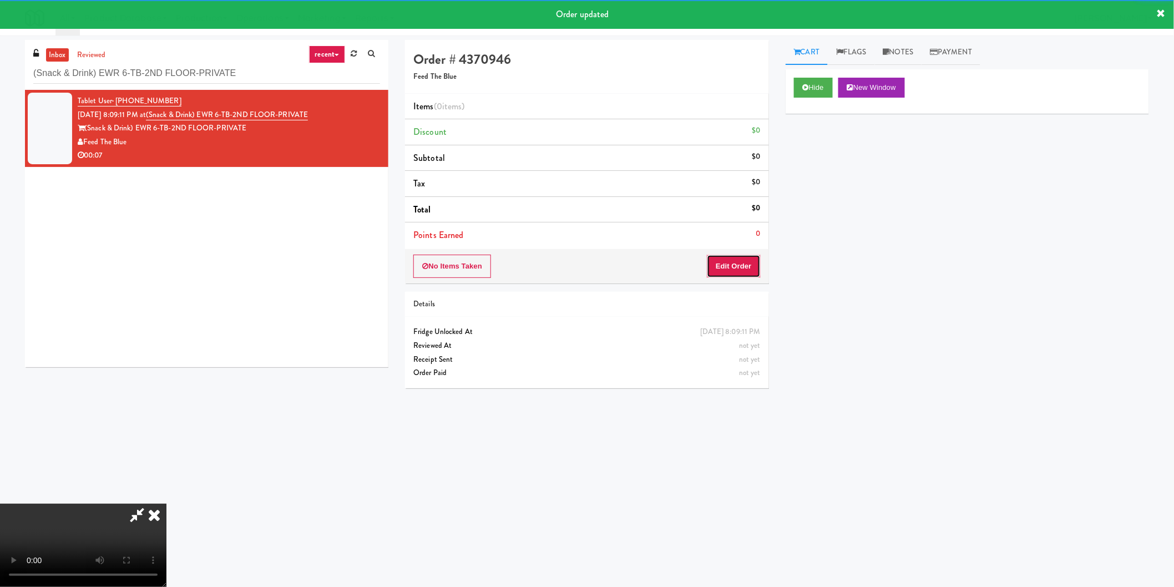
click at [756, 265] on button "Edit Order" at bounding box center [734, 266] width 54 height 23
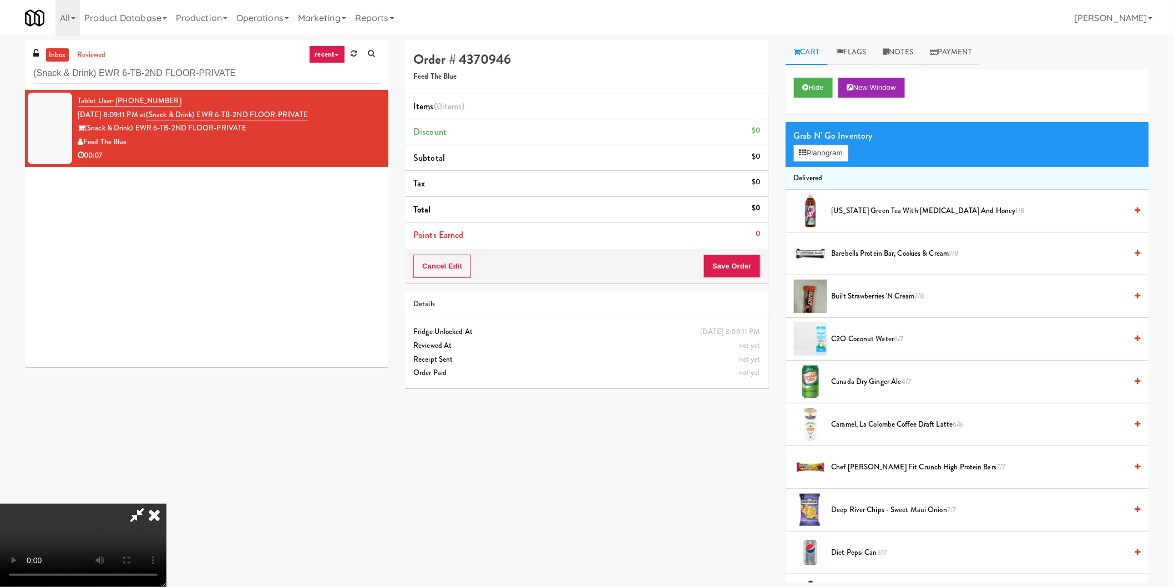
click at [166, 504] on video at bounding box center [83, 545] width 166 height 83
click at [826, 158] on button "Planogram" at bounding box center [821, 153] width 54 height 17
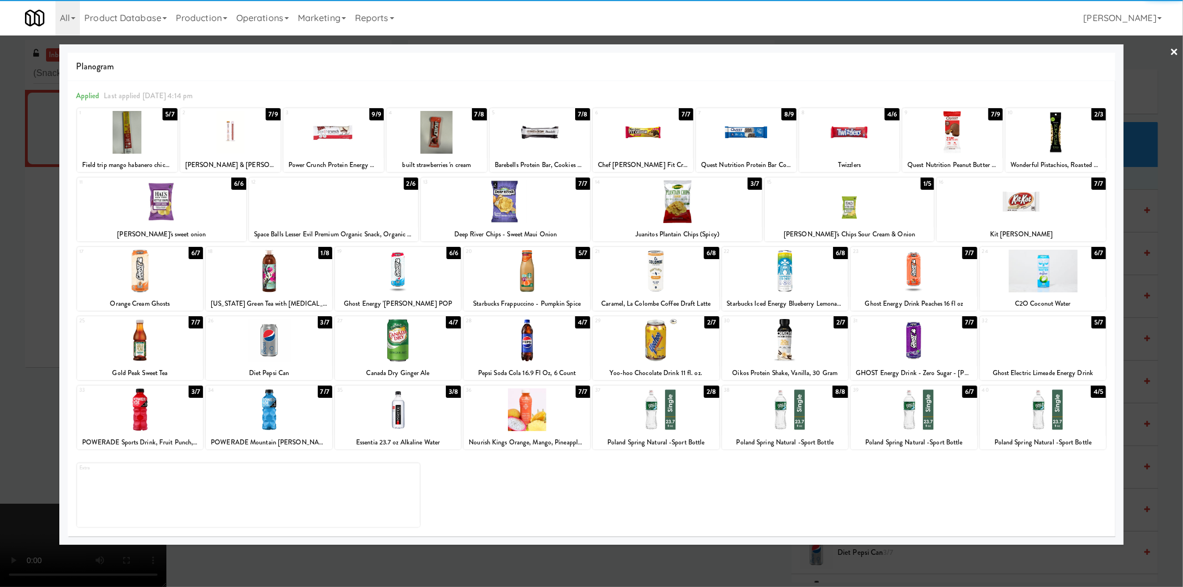
click at [14, 342] on div at bounding box center [591, 293] width 1183 height 587
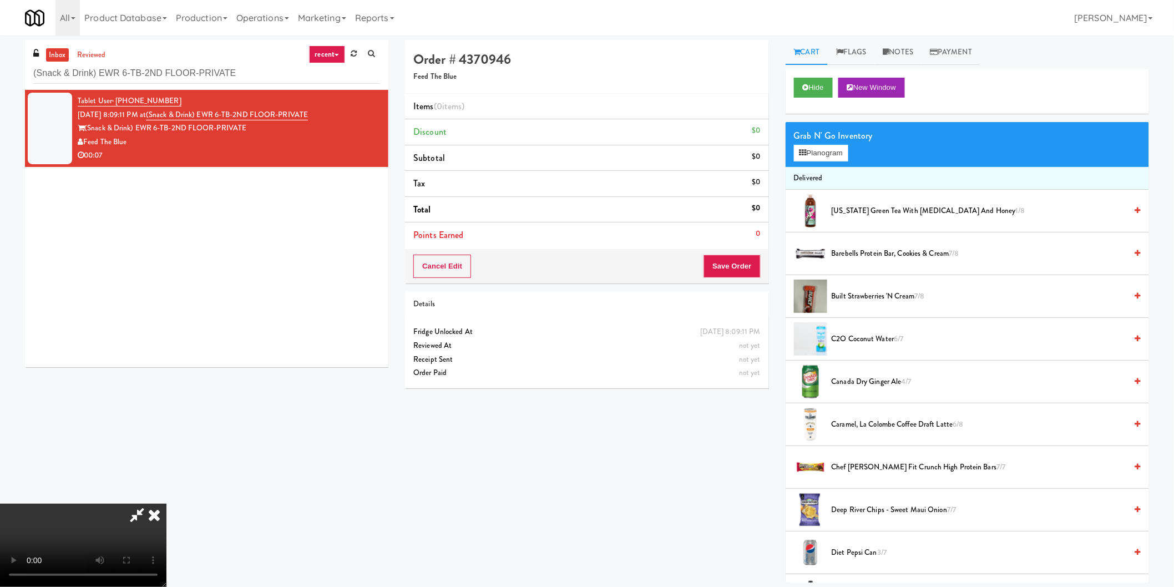
click at [166, 504] on video at bounding box center [83, 545] width 166 height 83
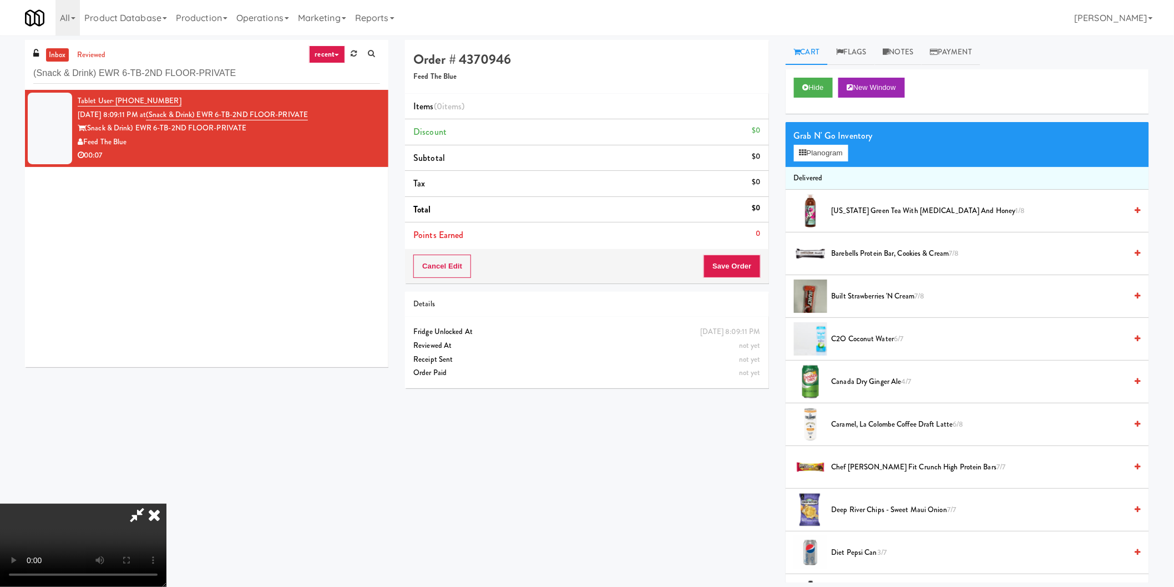
click at [166, 504] on video at bounding box center [83, 545] width 166 height 83
click at [836, 150] on button "Planogram" at bounding box center [821, 153] width 54 height 17
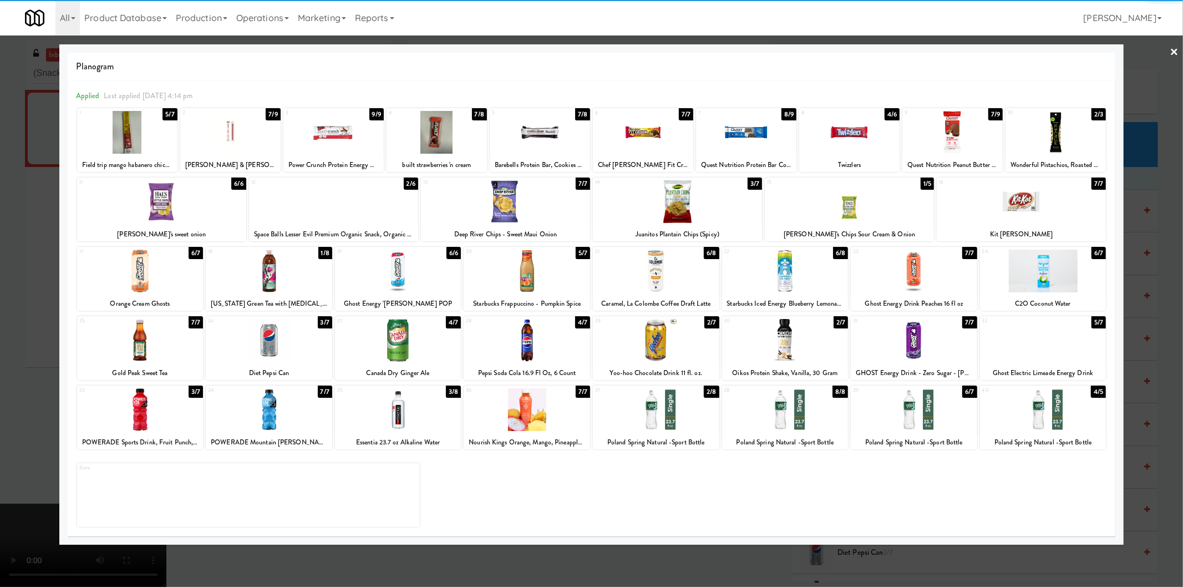
click at [169, 336] on div at bounding box center [140, 340] width 126 height 43
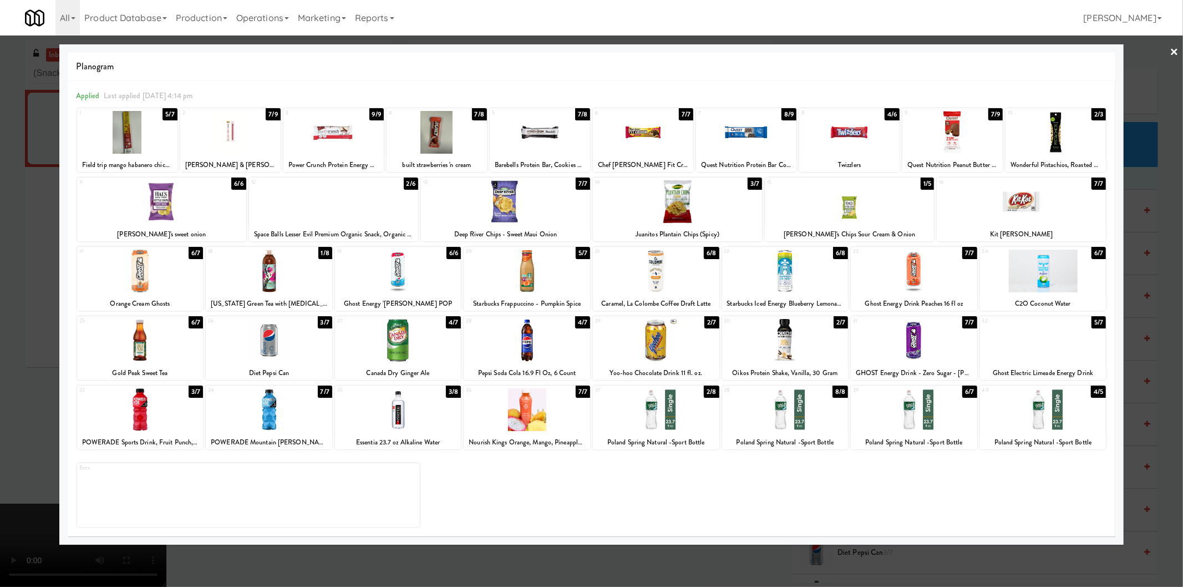
drag, startPoint x: 32, startPoint y: 343, endPoint x: 239, endPoint y: 358, distance: 206.9
click at [50, 344] on div at bounding box center [591, 293] width 1183 height 587
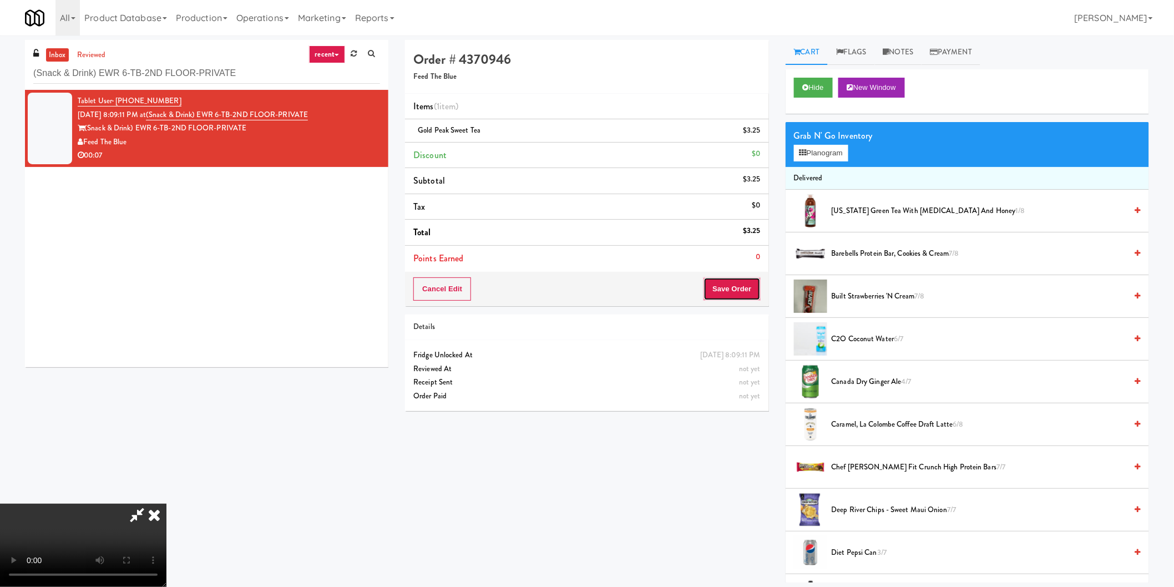
click at [729, 287] on button "Save Order" at bounding box center [731, 288] width 57 height 23
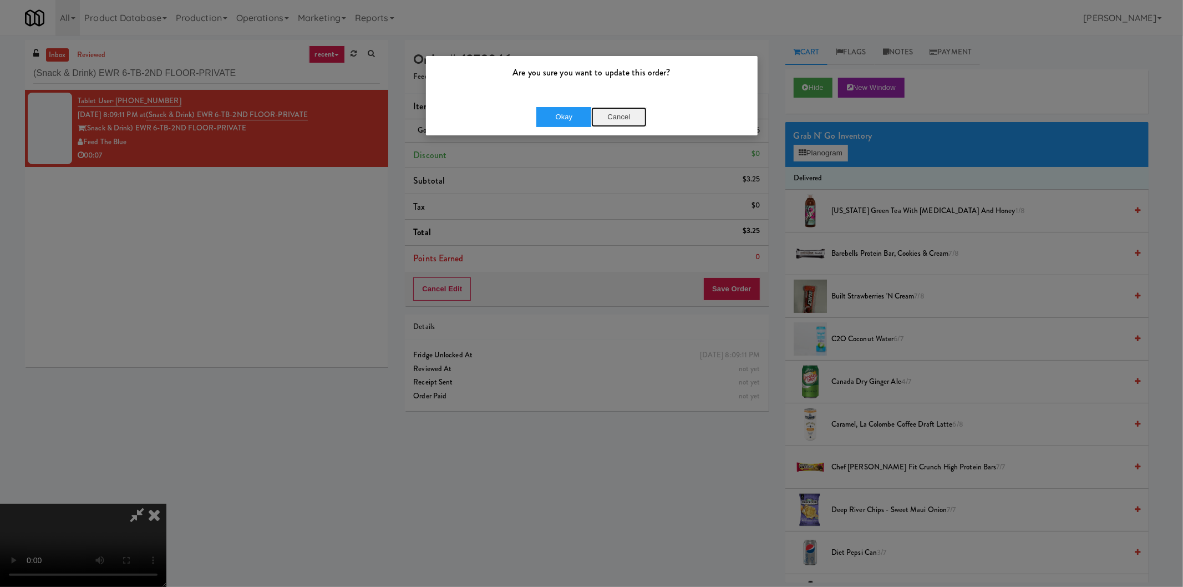
click at [629, 111] on button "Cancel" at bounding box center [618, 117] width 55 height 20
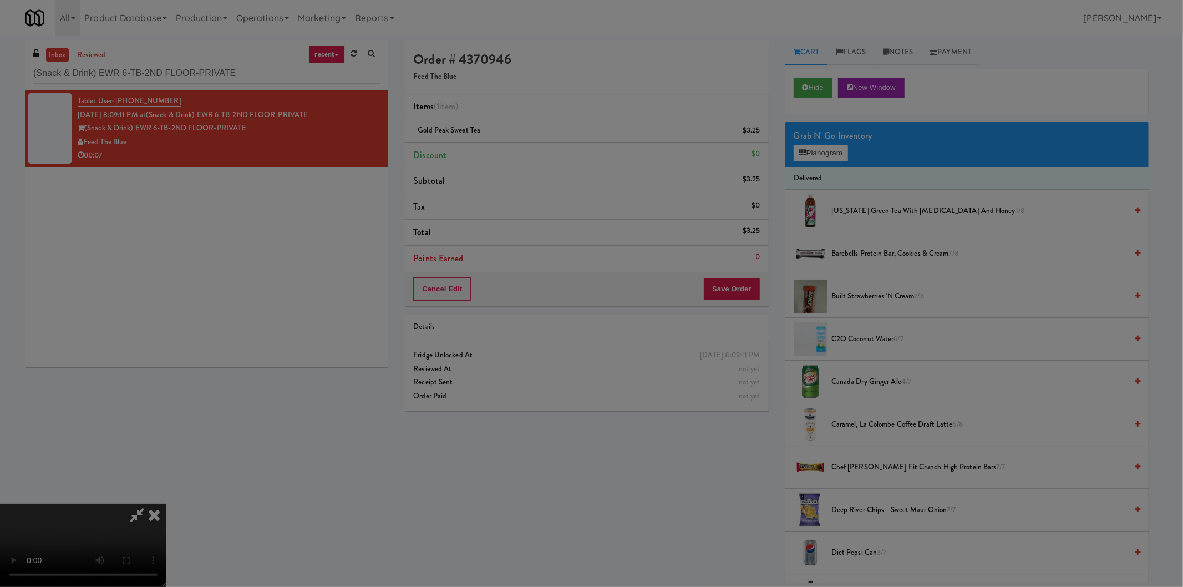
click at [487, 319] on div at bounding box center [591, 293] width 1183 height 587
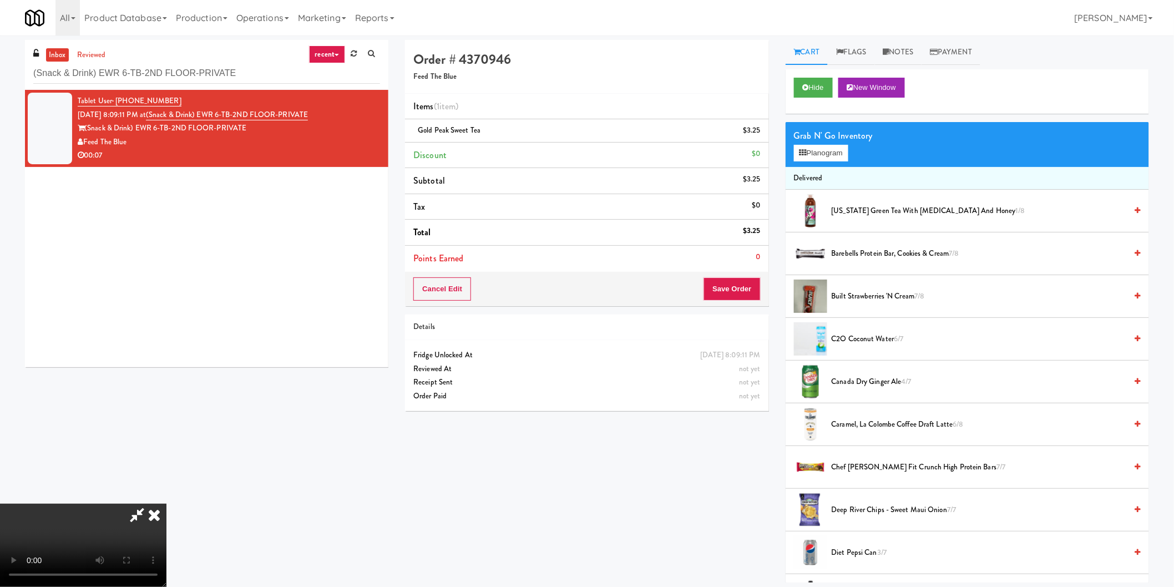
click at [166, 504] on video at bounding box center [83, 545] width 166 height 83
click at [725, 285] on button "Save Order" at bounding box center [731, 288] width 57 height 23
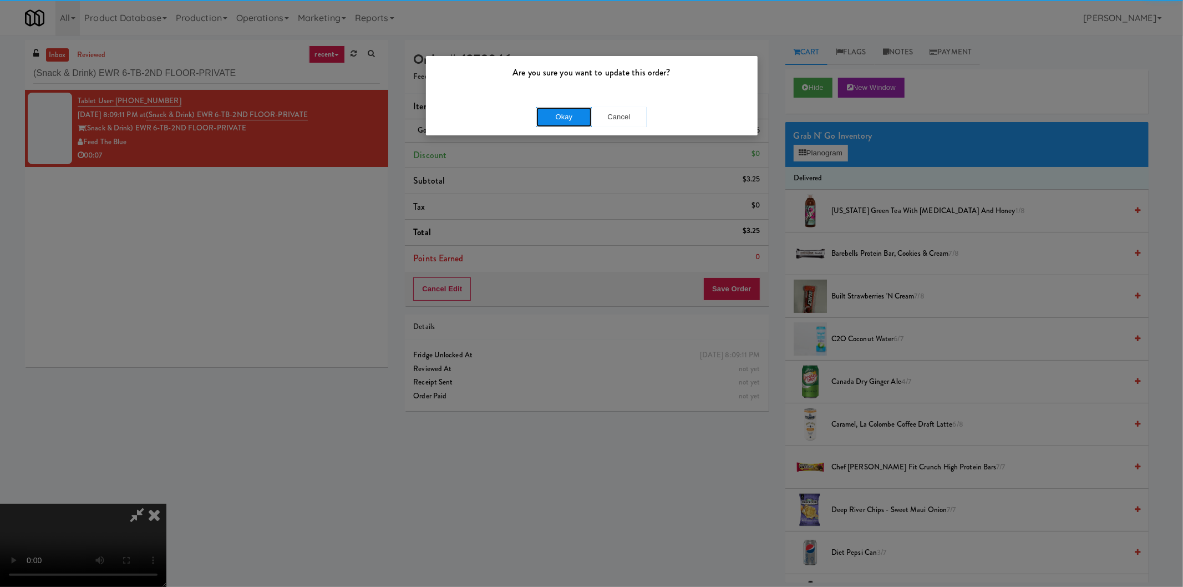
click at [581, 126] on button "Okay" at bounding box center [563, 117] width 55 height 20
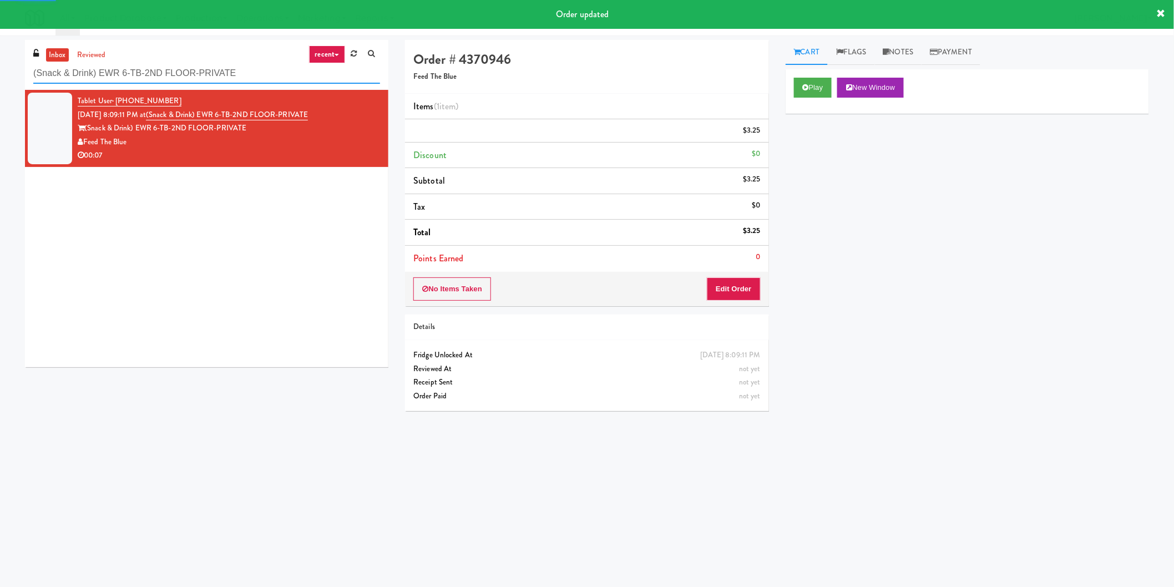
click at [192, 75] on input "(Snack & Drink) EWR 6-TB-2ND FLOOR-PRIVATE" at bounding box center [206, 73] width 347 height 21
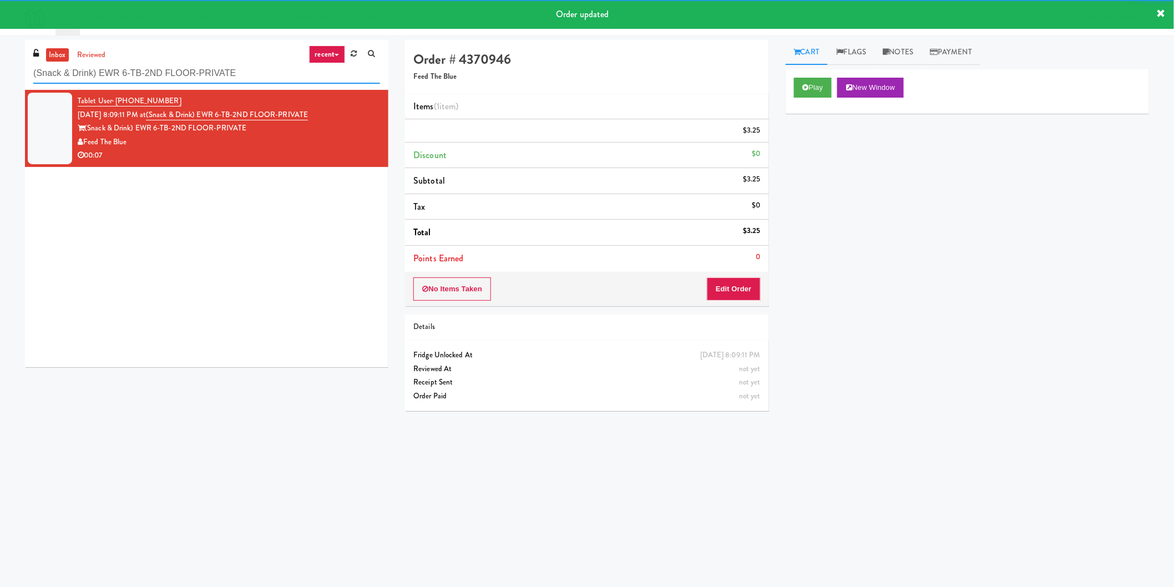
drag, startPoint x: 192, startPoint y: 75, endPoint x: 201, endPoint y: 79, distance: 9.2
click at [193, 75] on input "(Snack & Drink) EWR 6-TB-2ND FLOOR-PRIVATE" at bounding box center [206, 73] width 347 height 21
paste input "Liberty"
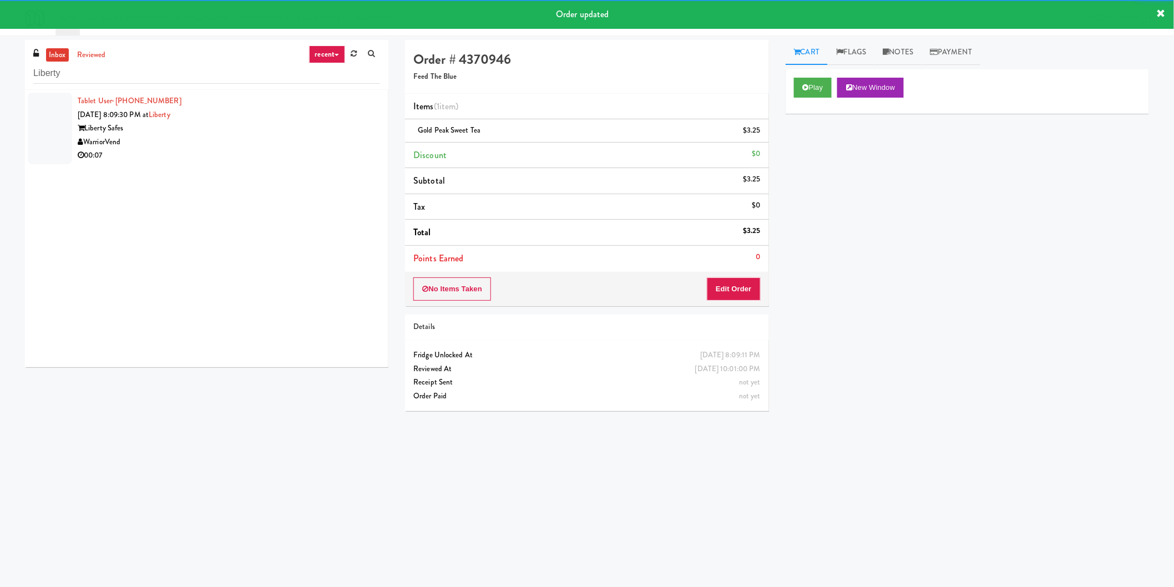
click at [319, 145] on div "WarriorVend" at bounding box center [229, 142] width 302 height 14
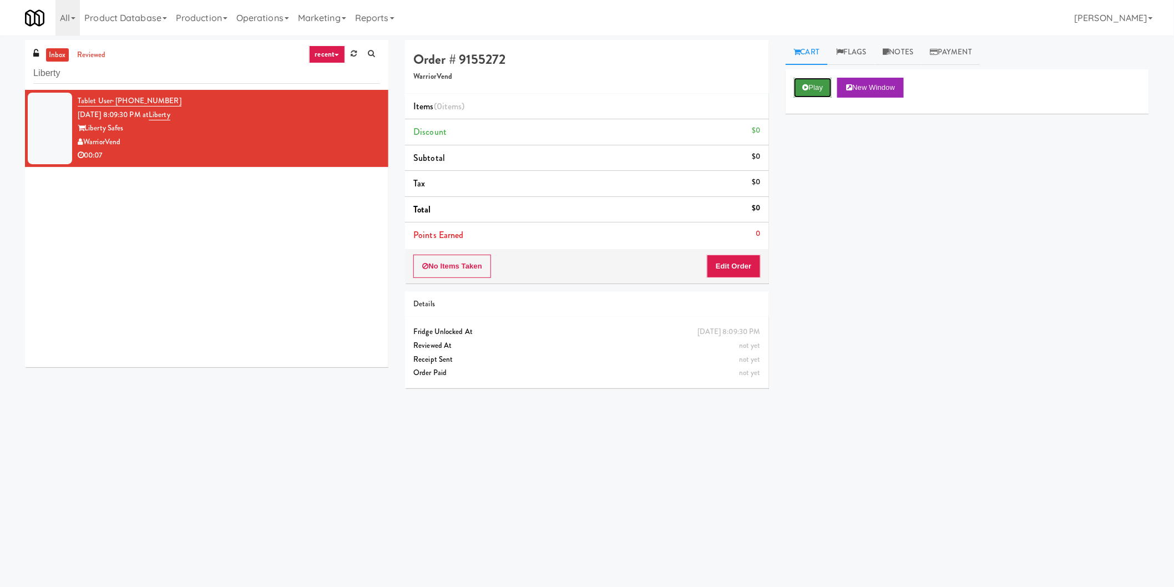
click at [810, 88] on button "Play" at bounding box center [813, 88] width 38 height 20
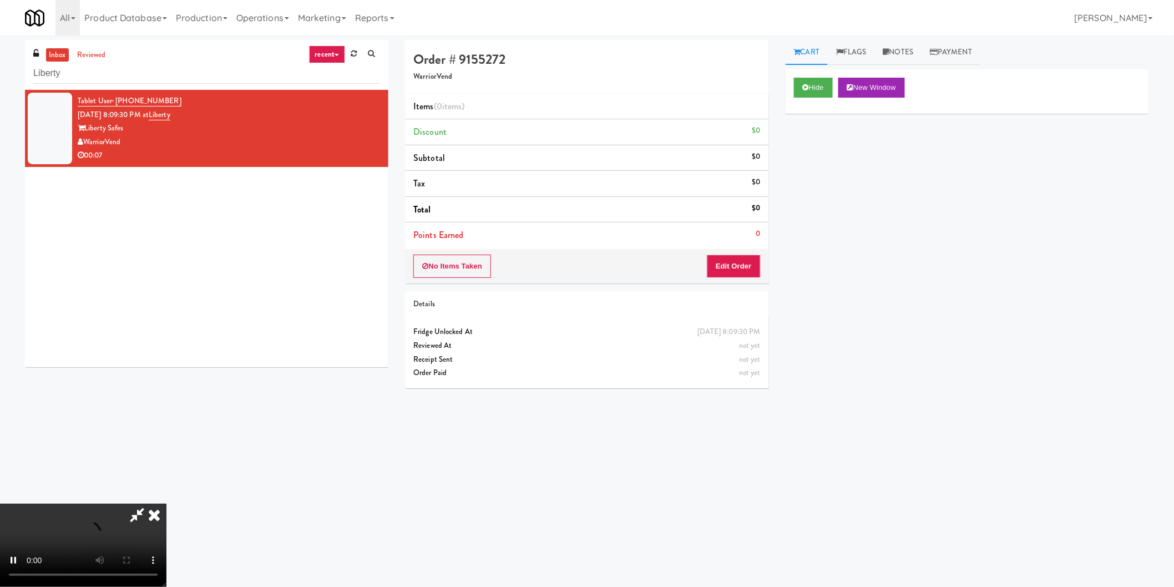
click at [744, 254] on div "No Items Taken Edit Order" at bounding box center [586, 266] width 363 height 34
click at [741, 265] on button "Edit Order" at bounding box center [734, 266] width 54 height 23
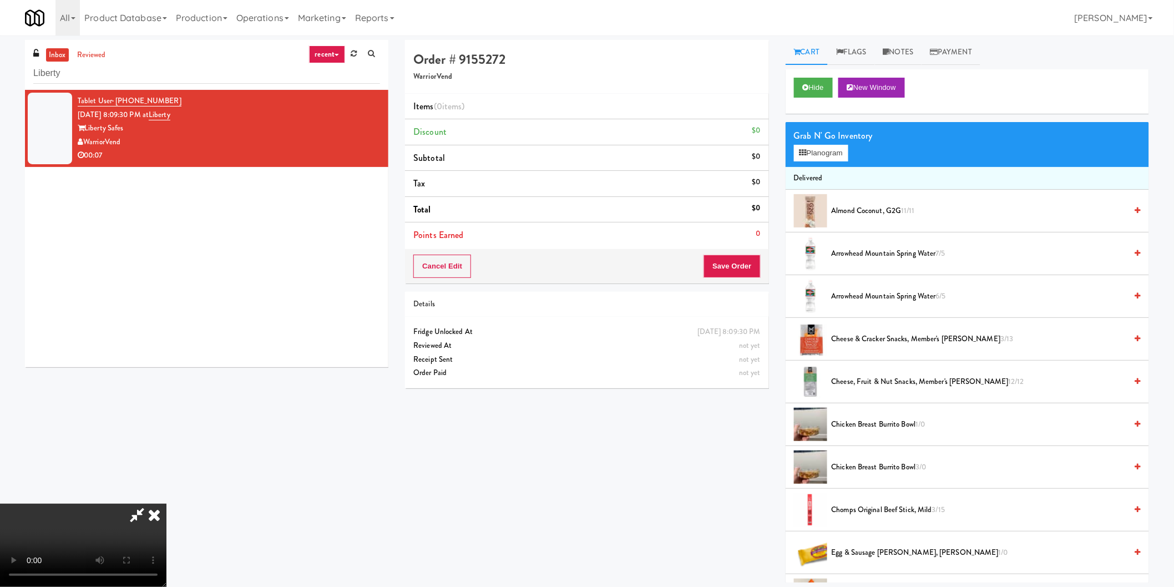
scroll to position [120, 0]
click at [166, 504] on video at bounding box center [83, 545] width 166 height 83
click at [839, 158] on button "Planogram" at bounding box center [821, 153] width 54 height 17
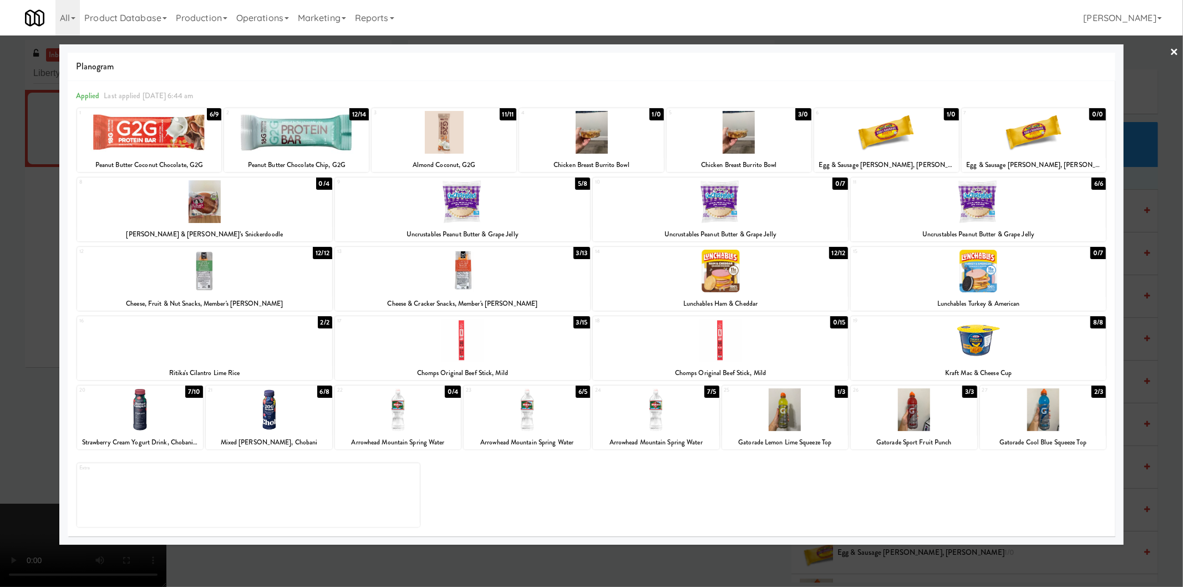
click at [905, 437] on div "Gatorade Sport Fruit Punch" at bounding box center [914, 442] width 123 height 14
click at [938, 405] on div at bounding box center [914, 409] width 126 height 43
click at [1128, 367] on div at bounding box center [591, 293] width 1183 height 587
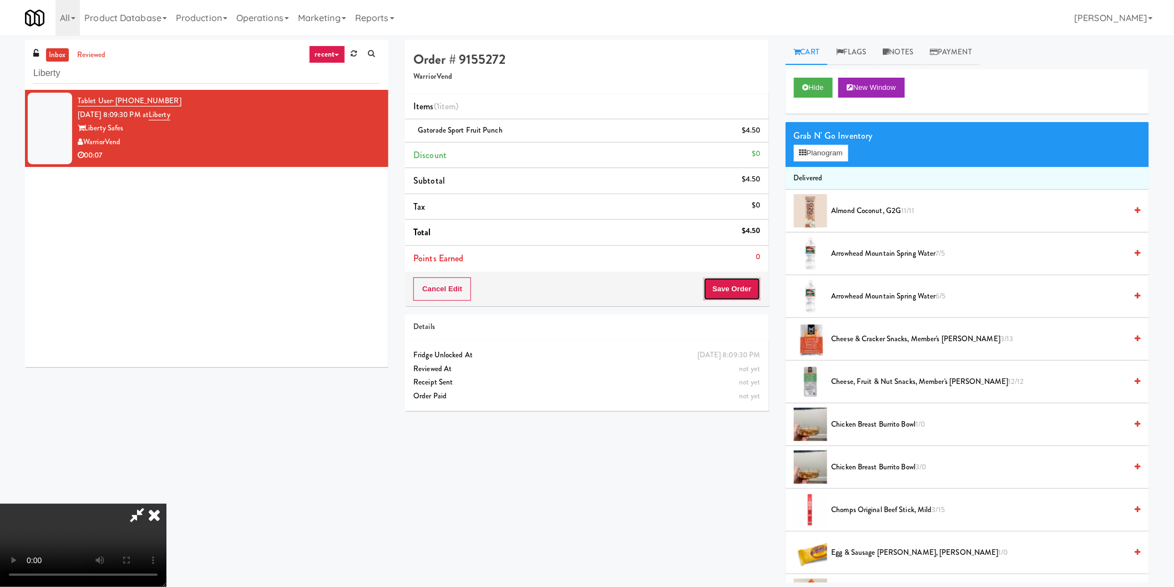
click at [754, 291] on button "Save Order" at bounding box center [731, 288] width 57 height 23
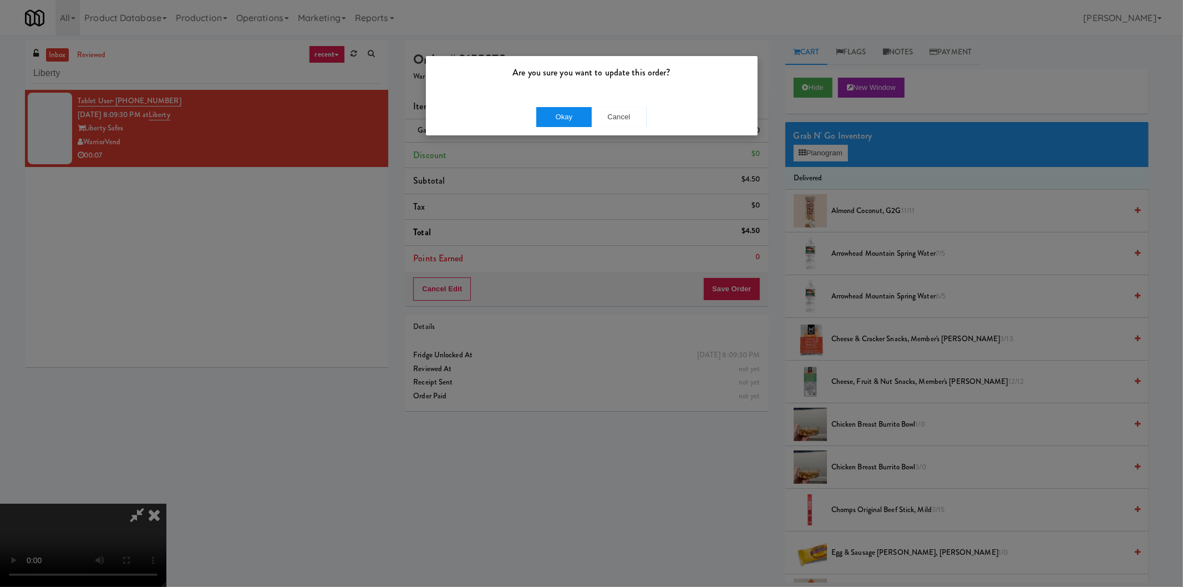
drag, startPoint x: 514, startPoint y: 118, endPoint x: 542, endPoint y: 119, distance: 28.3
click at [516, 118] on div "Okay Cancel" at bounding box center [592, 116] width 332 height 37
click at [548, 118] on button "Okay" at bounding box center [563, 117] width 55 height 20
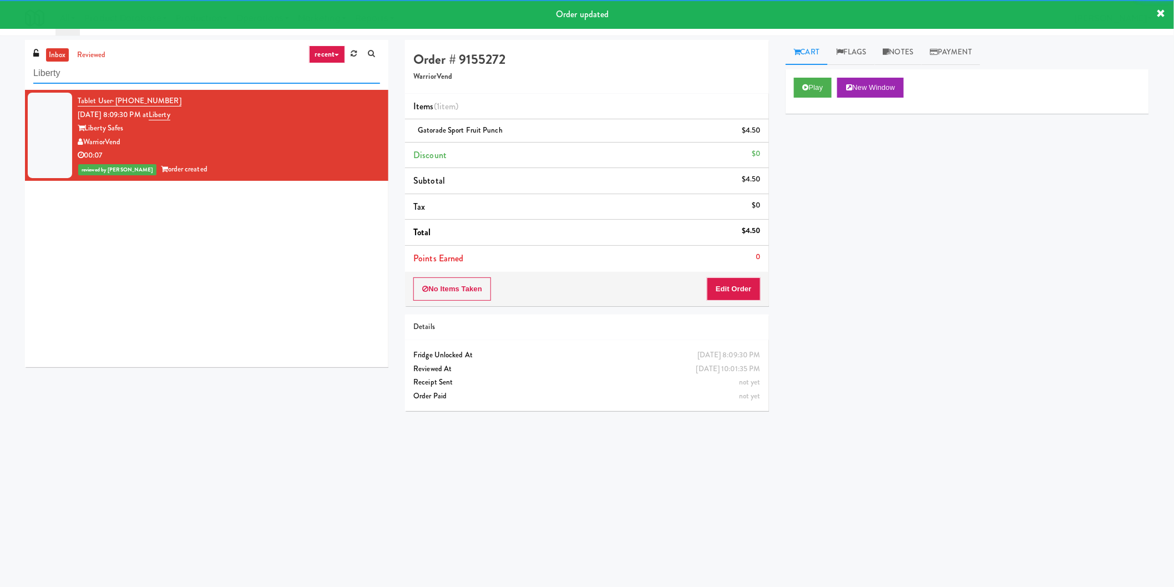
click at [259, 78] on input "Liberty" at bounding box center [206, 73] width 347 height 21
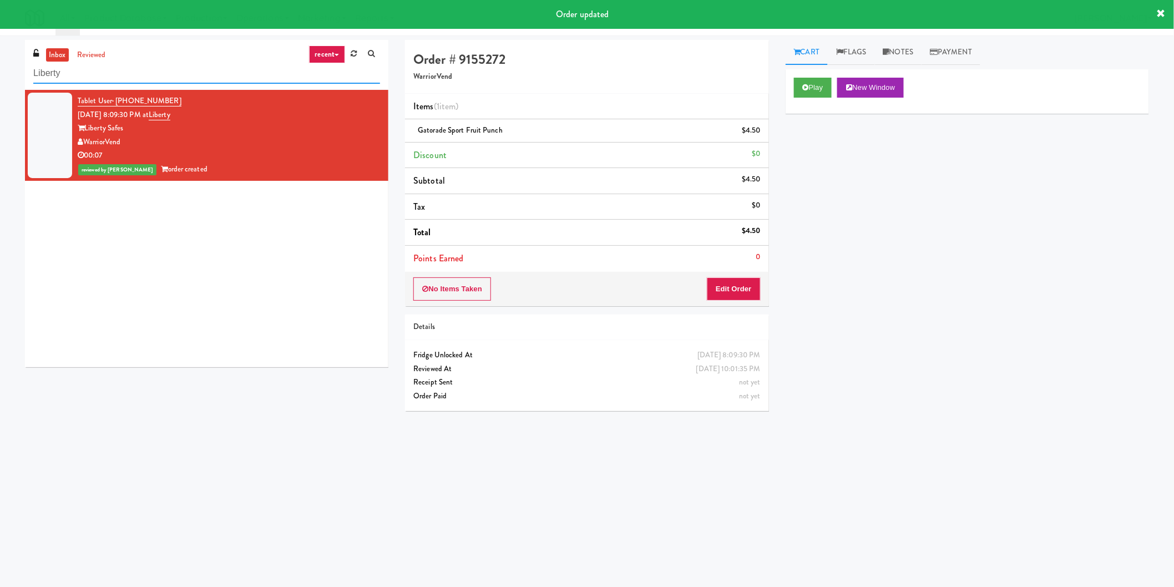
click at [259, 78] on input "Liberty" at bounding box center [206, 73] width 347 height 21
click at [259, 77] on input "Liberty" at bounding box center [206, 73] width 347 height 21
paste input "Arte KC- Drinks- Right"
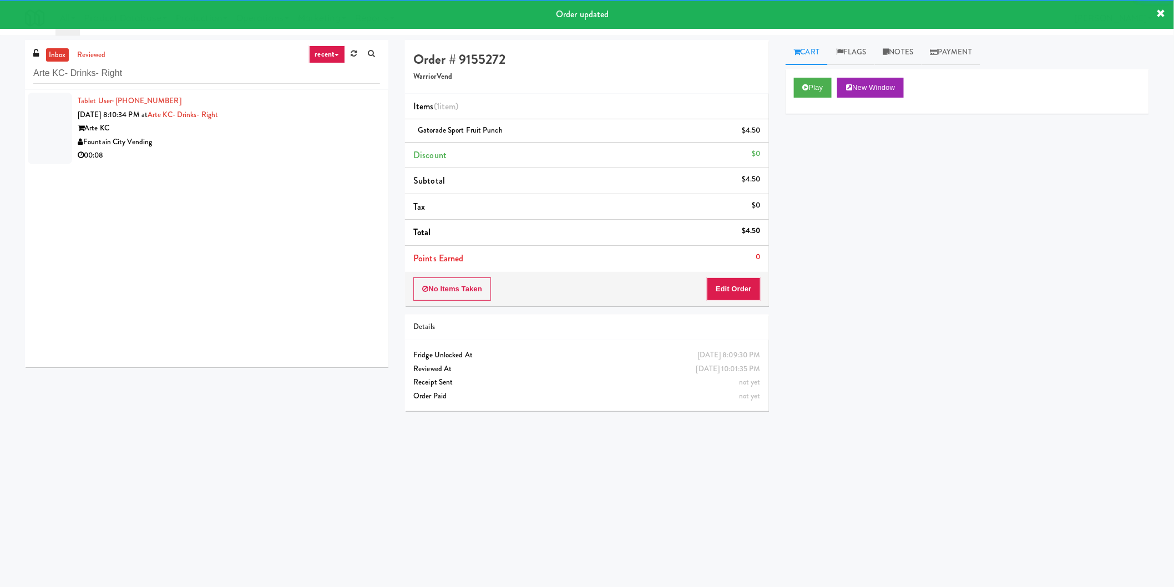
click at [357, 135] on div "Fountain City Vending" at bounding box center [229, 142] width 302 height 14
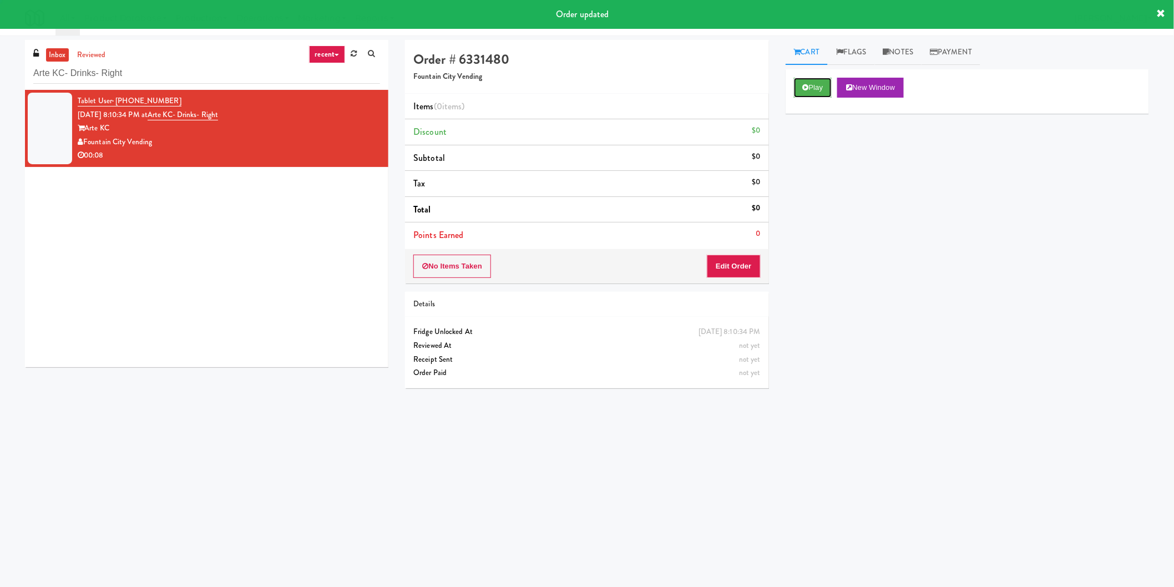
click at [819, 93] on button "Play" at bounding box center [813, 88] width 38 height 20
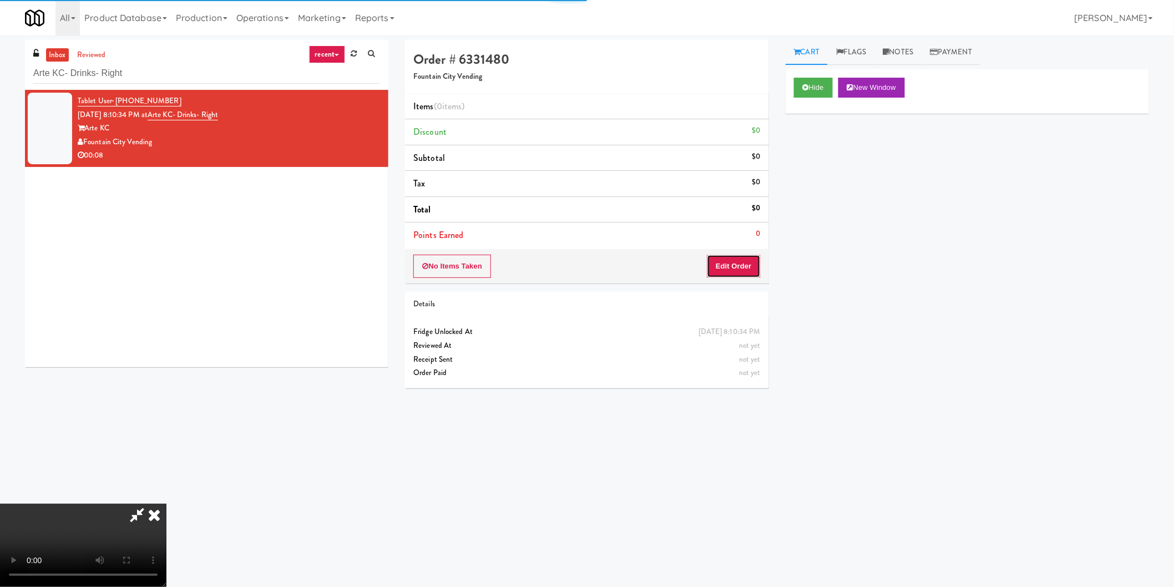
click at [744, 272] on button "Edit Order" at bounding box center [734, 266] width 54 height 23
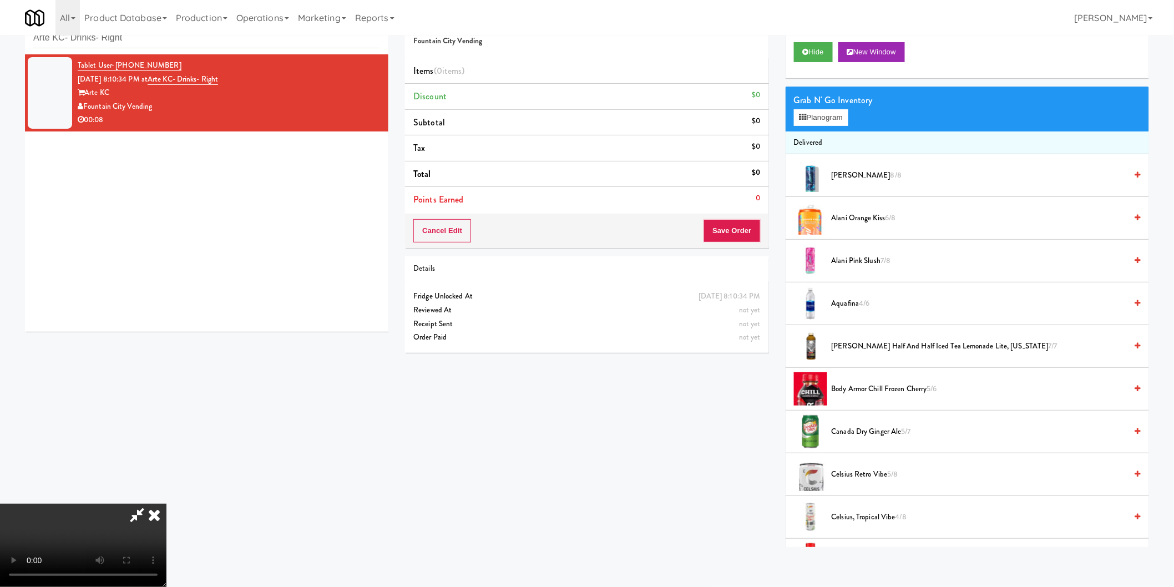
click at [166, 504] on video at bounding box center [83, 545] width 166 height 83
click at [790, 123] on div "Grab N' Go Inventory Planogram" at bounding box center [966, 109] width 363 height 45
click at [796, 116] on button "Planogram" at bounding box center [821, 117] width 54 height 17
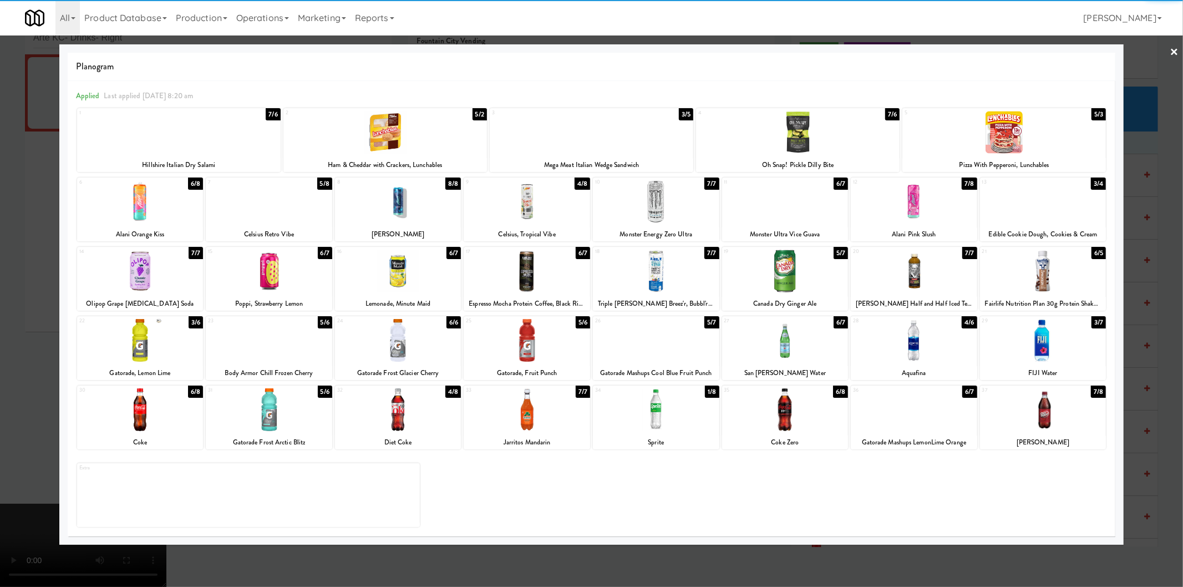
click at [298, 207] on div at bounding box center [269, 201] width 126 height 43
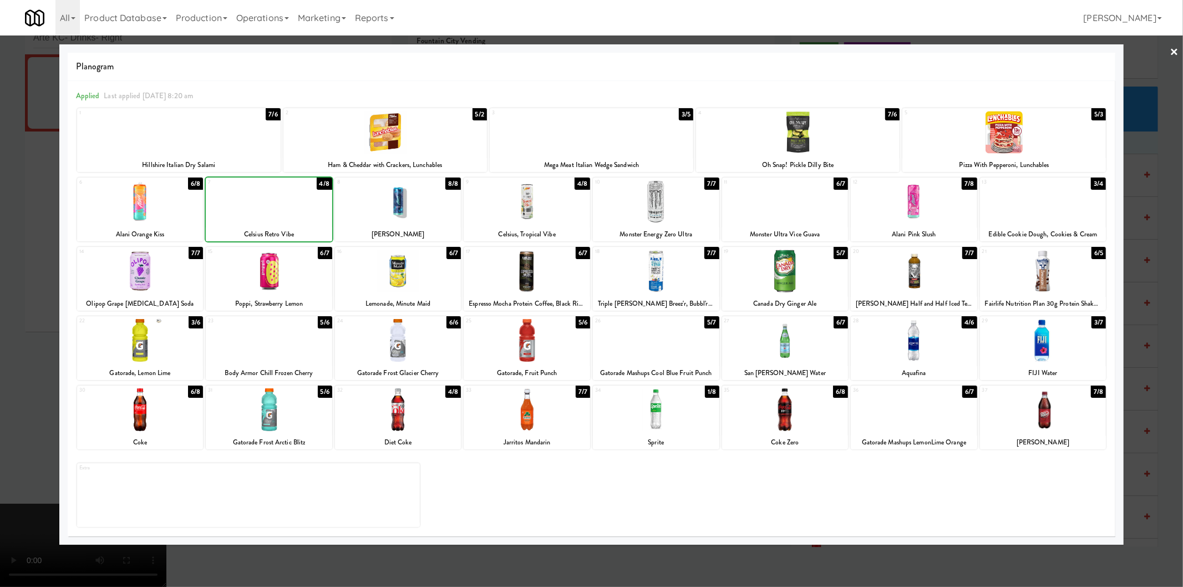
click at [0, 244] on div at bounding box center [591, 293] width 1183 height 587
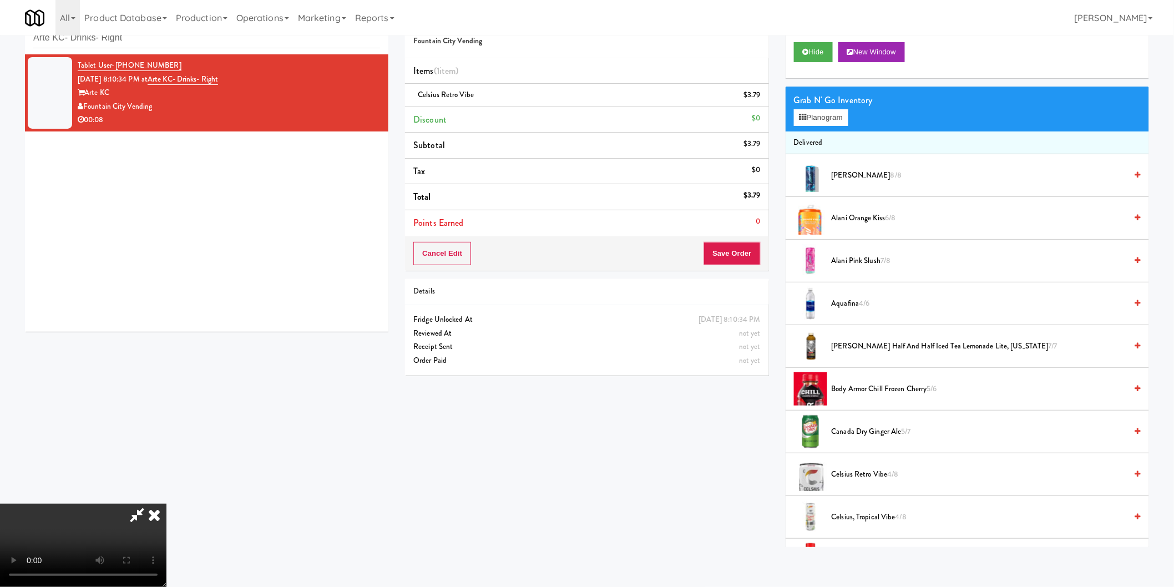
click at [166, 504] on video at bounding box center [83, 545] width 166 height 83
click at [731, 250] on button "Save Order" at bounding box center [731, 253] width 57 height 23
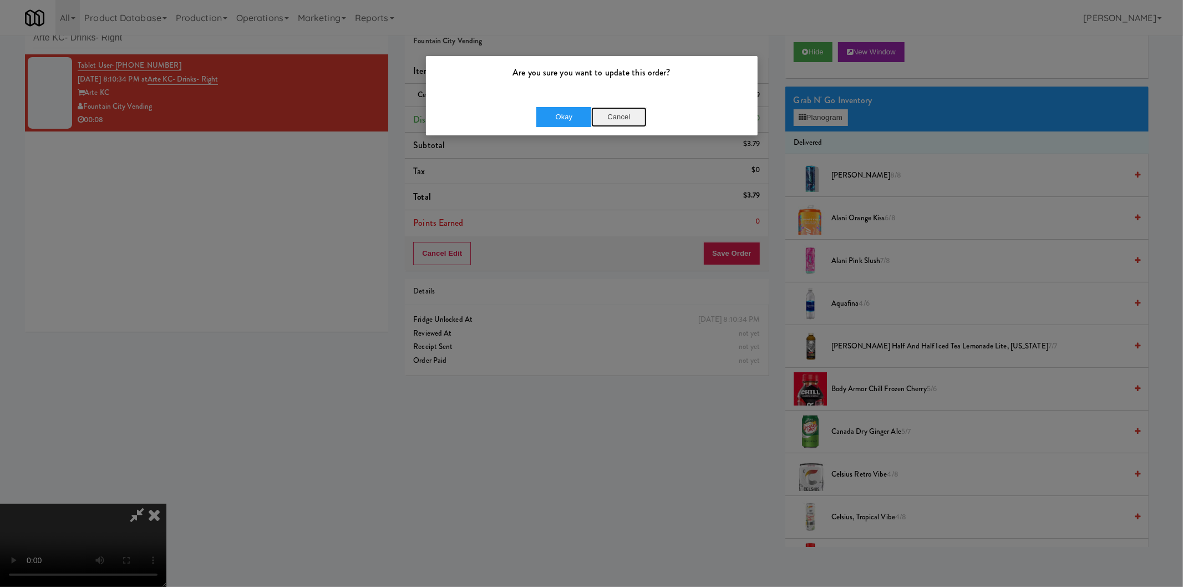
click at [624, 115] on button "Cancel" at bounding box center [618, 117] width 55 height 20
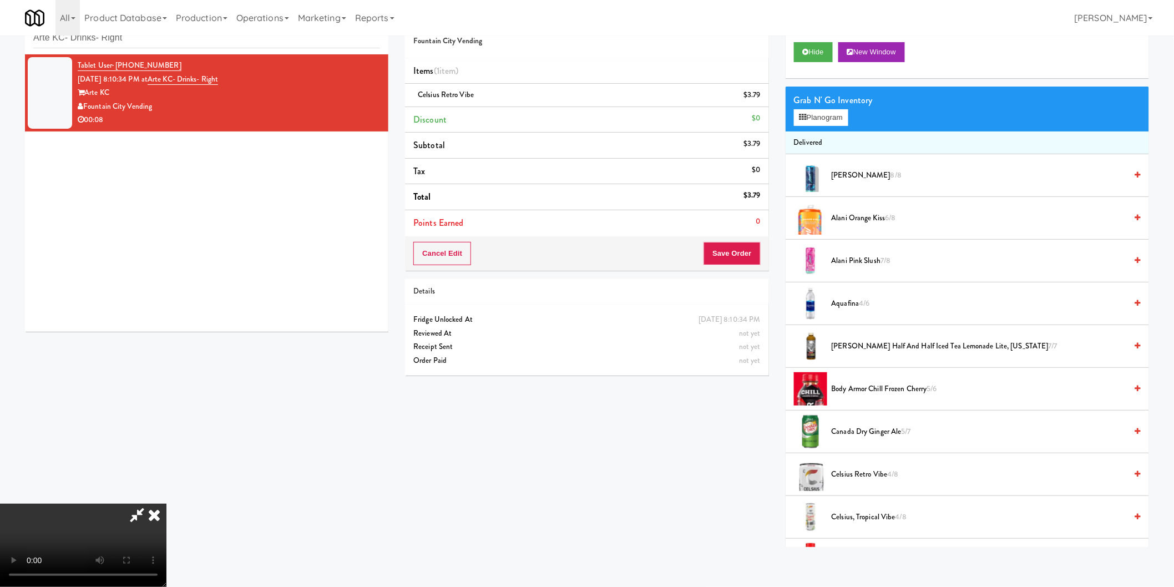
click at [166, 504] on video at bounding box center [83, 545] width 166 height 83
click at [825, 119] on button "Planogram" at bounding box center [821, 117] width 54 height 17
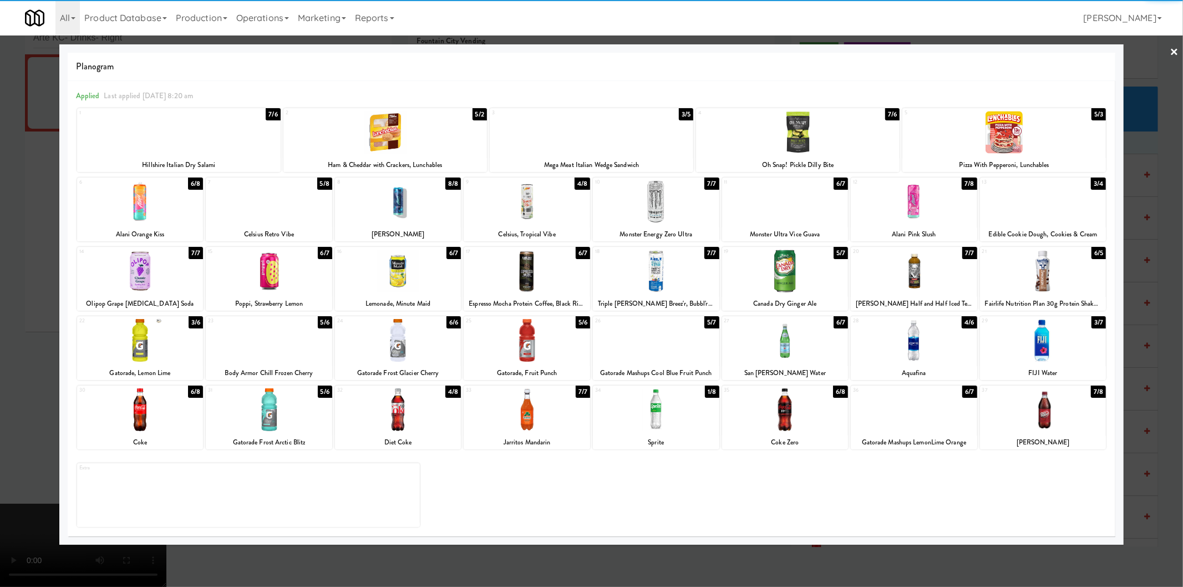
click at [267, 213] on div at bounding box center [269, 201] width 126 height 43
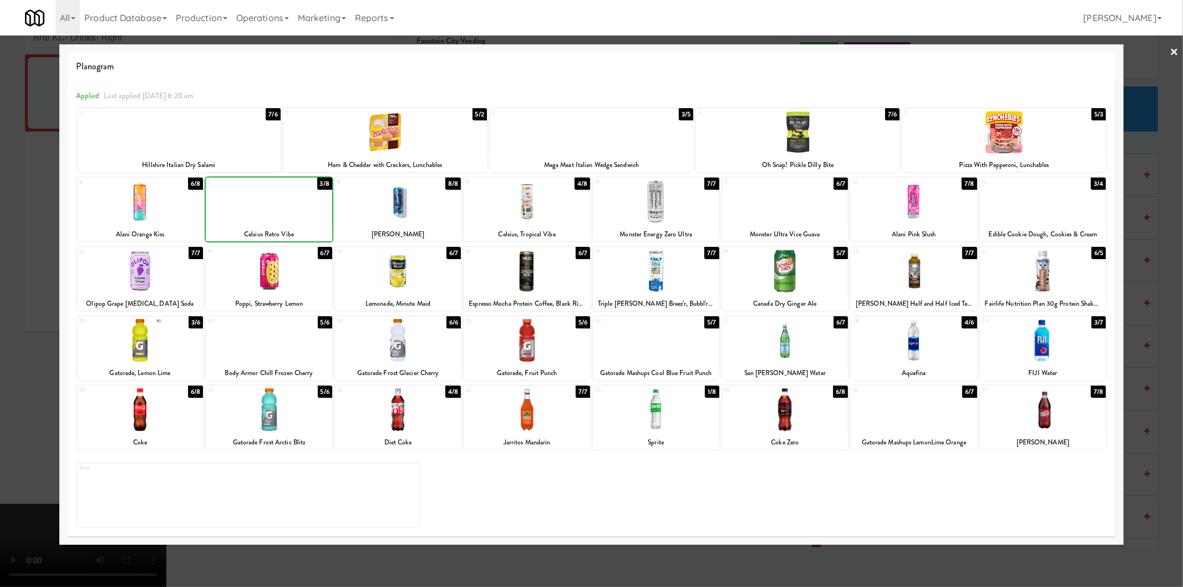
click at [22, 232] on div at bounding box center [591, 293] width 1183 height 587
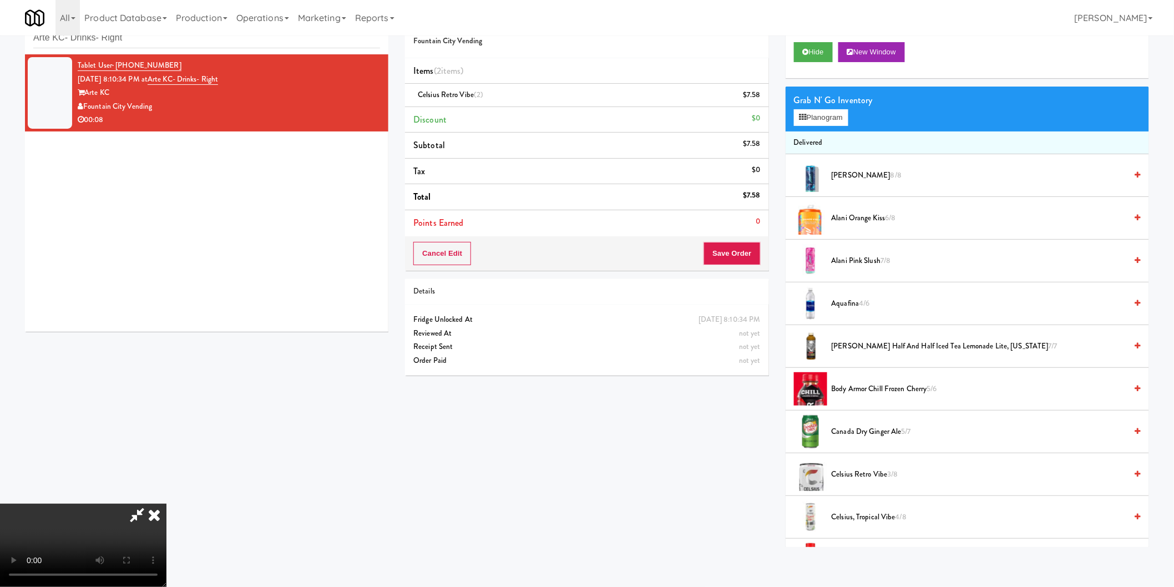
click at [166, 504] on video at bounding box center [83, 545] width 166 height 83
click at [738, 248] on button "Save Order" at bounding box center [731, 253] width 57 height 23
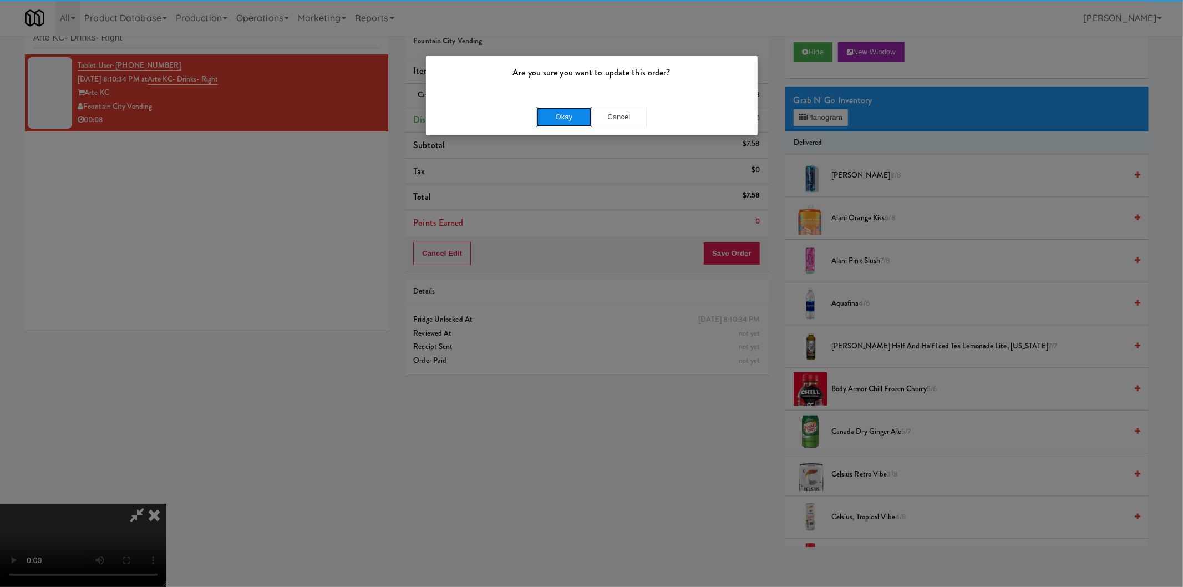
click at [540, 109] on button "Okay" at bounding box center [563, 117] width 55 height 20
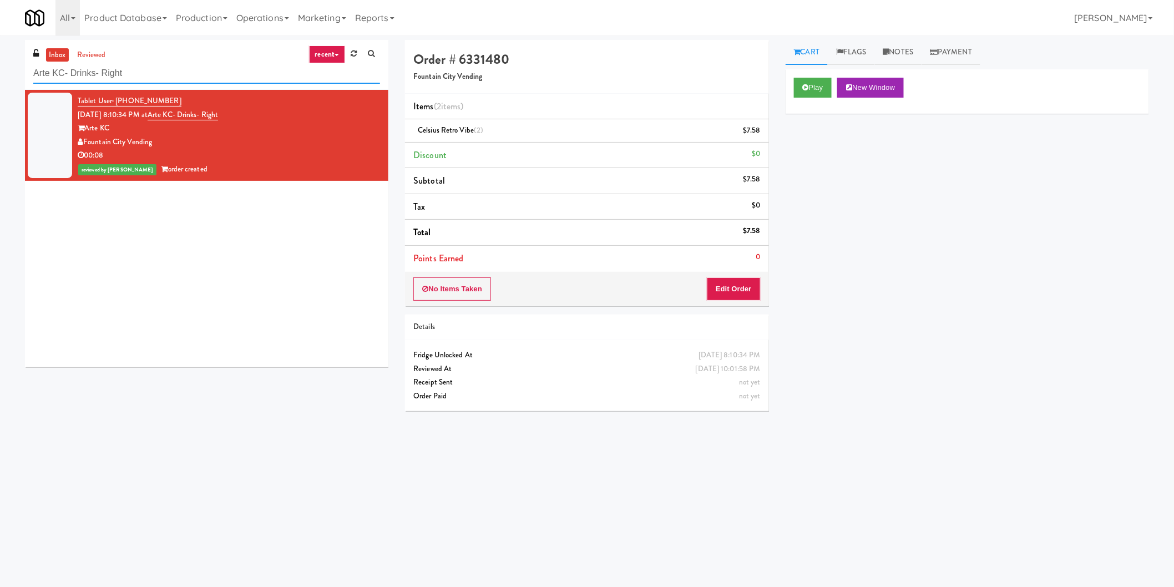
click at [135, 82] on input "Arte KC- Drinks- Right" at bounding box center [206, 73] width 347 height 21
click at [137, 77] on input "Arte KC- Drinks- Right" at bounding box center [206, 73] width 347 height 21
paste input "Cooler"
click at [137, 77] on input "Arte KC- Drinks- Right" at bounding box center [206, 73] width 347 height 21
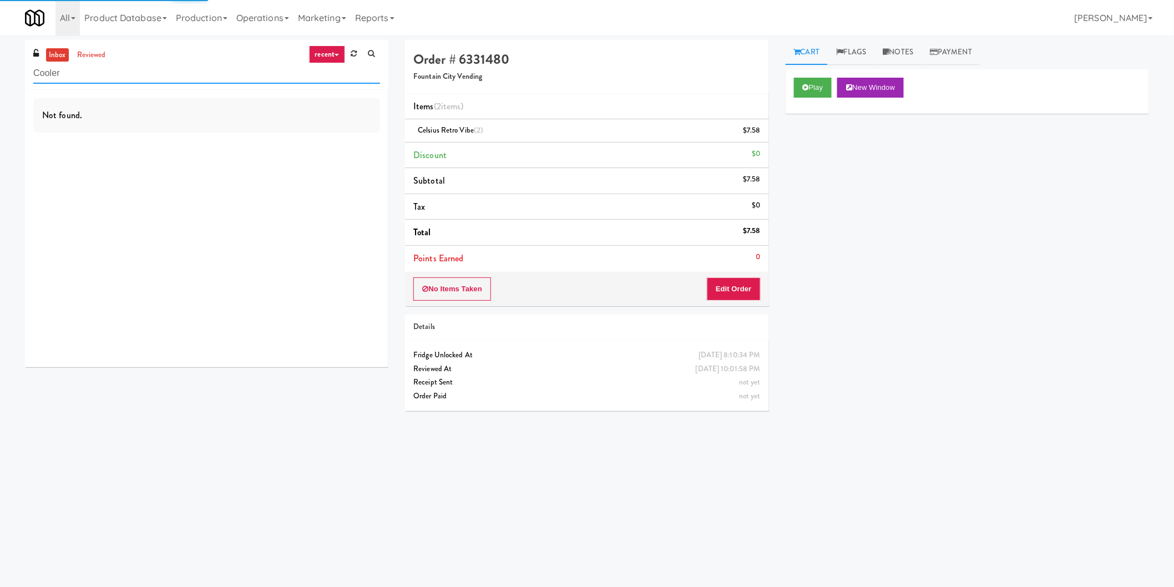
type input "Cooler"
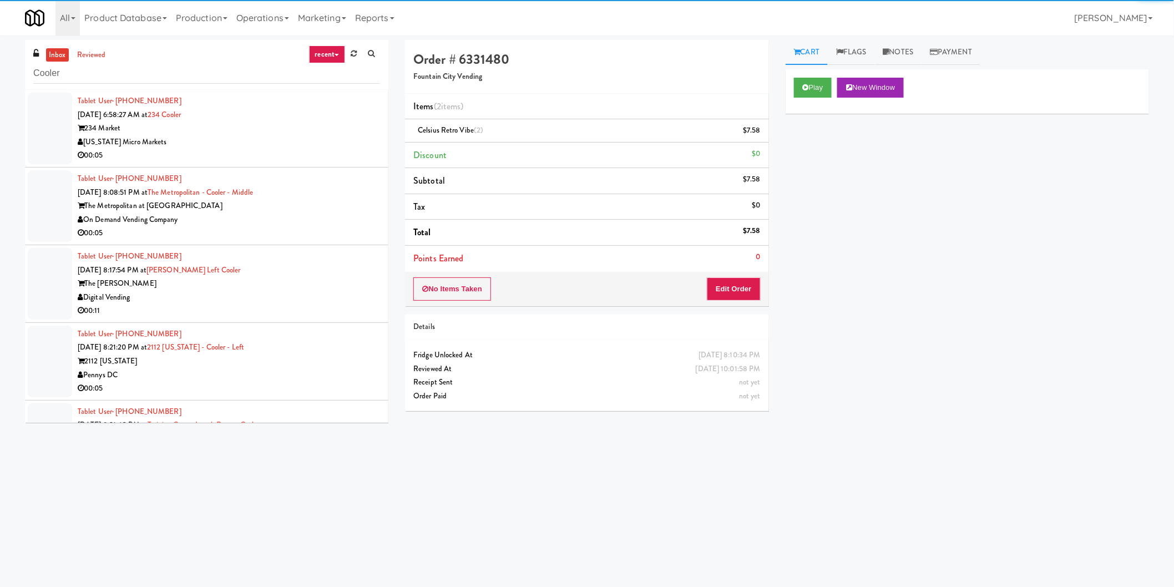
click at [341, 135] on div "Michigan Micro Markets" at bounding box center [229, 142] width 302 height 14
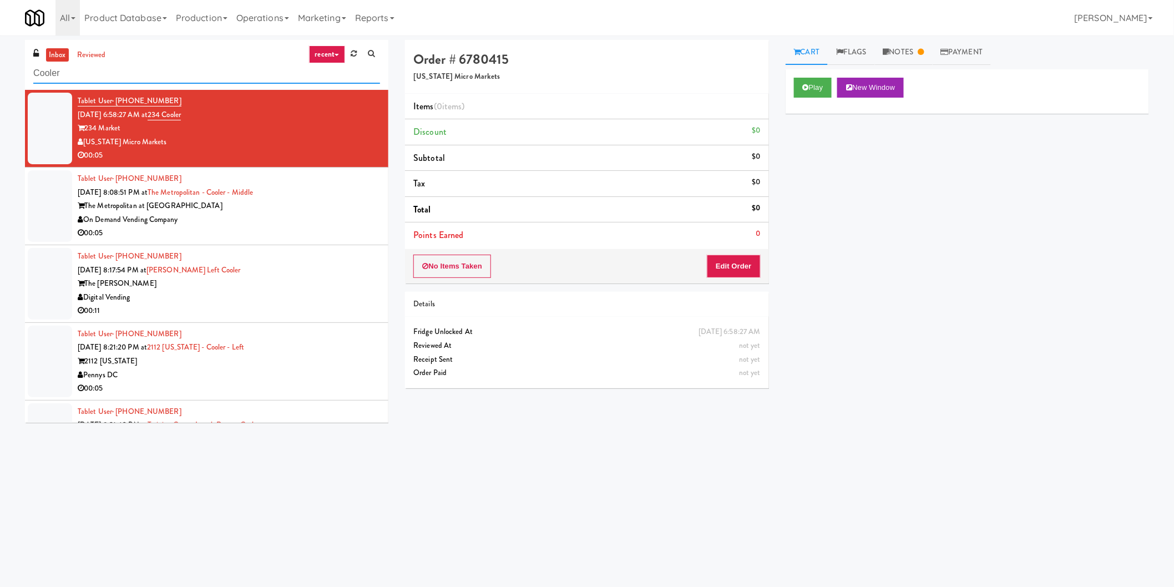
click at [192, 70] on input "Cooler" at bounding box center [206, 73] width 347 height 21
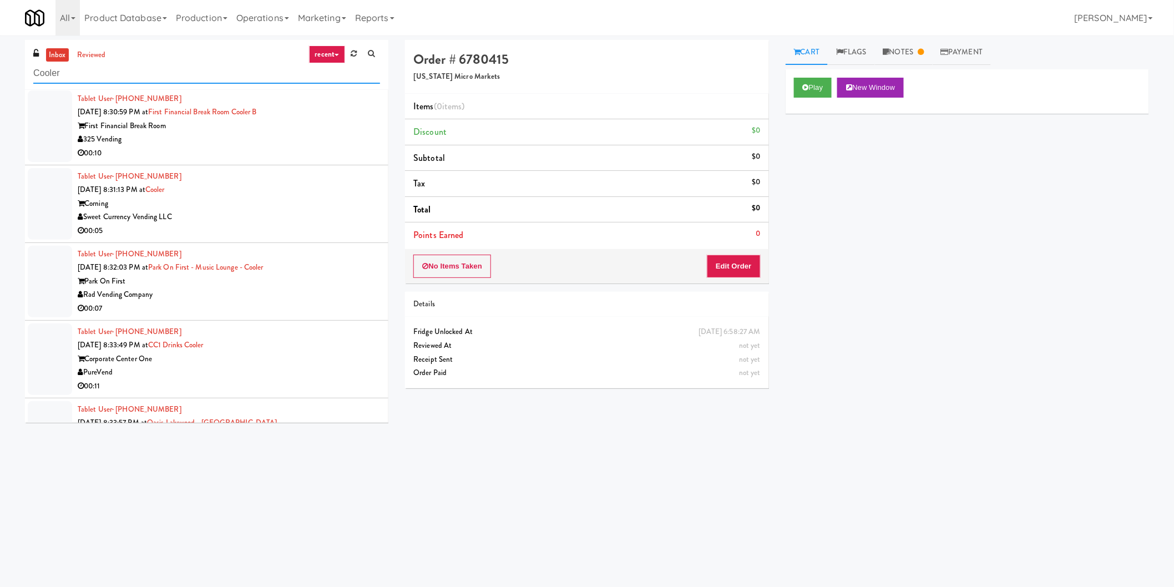
scroll to position [801, 0]
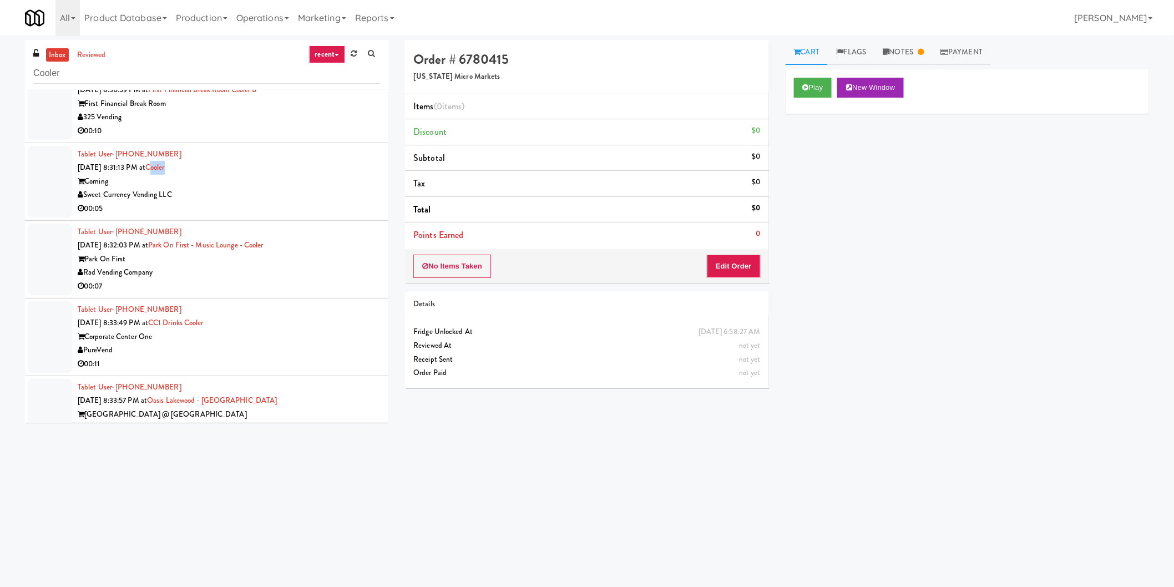
copy link "ooler"
copy link "Cooler"
drag, startPoint x: 181, startPoint y: 170, endPoint x: 161, endPoint y: 173, distance: 20.7
click at [161, 173] on div "Tablet User · (860) 235-9331 Oct 3, 2025 8:31:13 PM at Cooler Corning Sweet Cur…" at bounding box center [229, 182] width 302 height 68
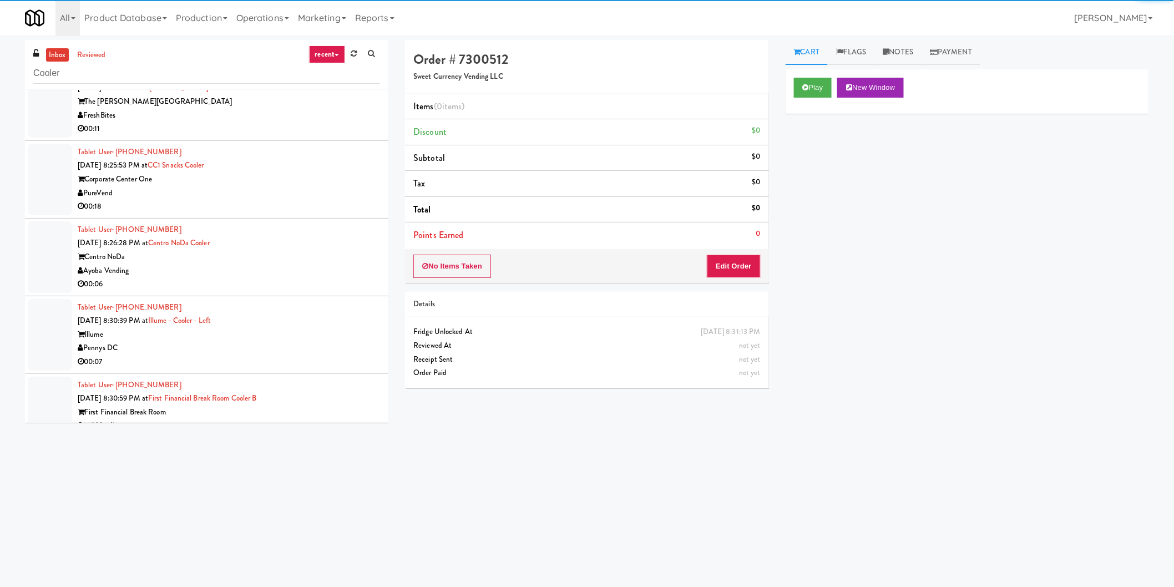
click at [169, 86] on div "inbox reviewed recent all unclear take inventory issue suspicious failed recent…" at bounding box center [206, 65] width 363 height 50
click at [168, 81] on input "Cooler" at bounding box center [206, 73] width 347 height 21
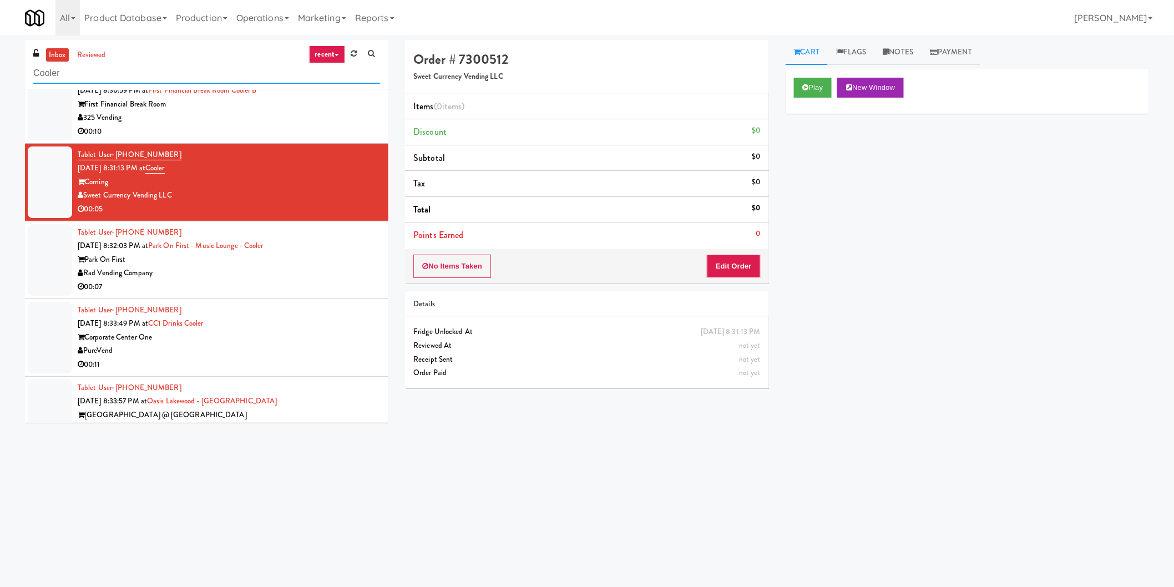
scroll to position [801, 0]
copy div "orning"
copy div "Corning"
drag, startPoint x: 116, startPoint y: 180, endPoint x: 87, endPoint y: 182, distance: 29.5
click at [87, 182] on div "Corning" at bounding box center [229, 182] width 302 height 14
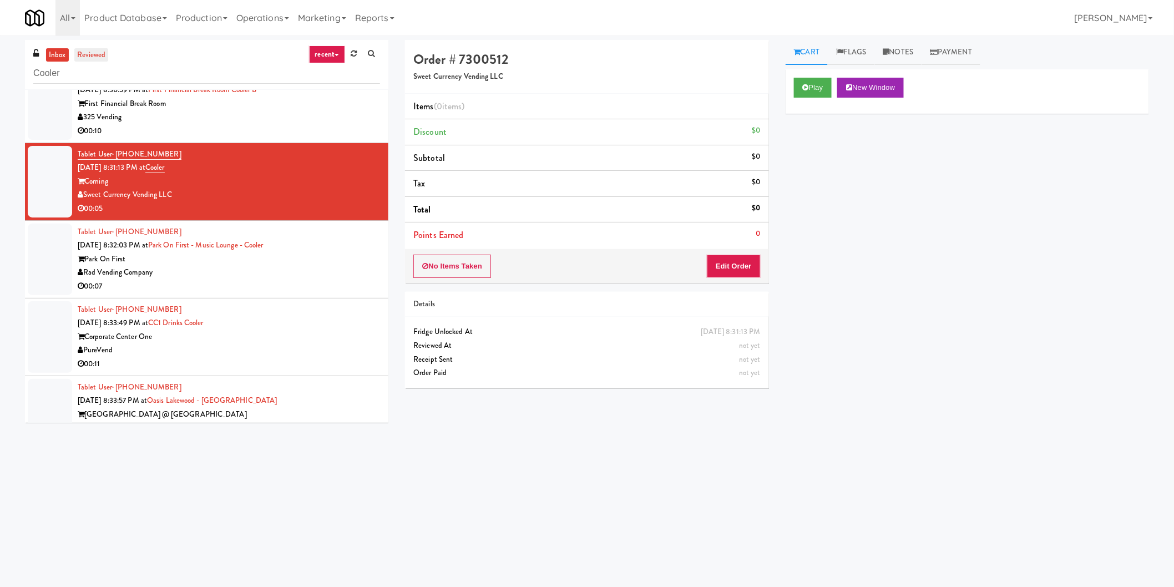
click at [100, 55] on link "reviewed" at bounding box center [91, 55] width 34 height 14
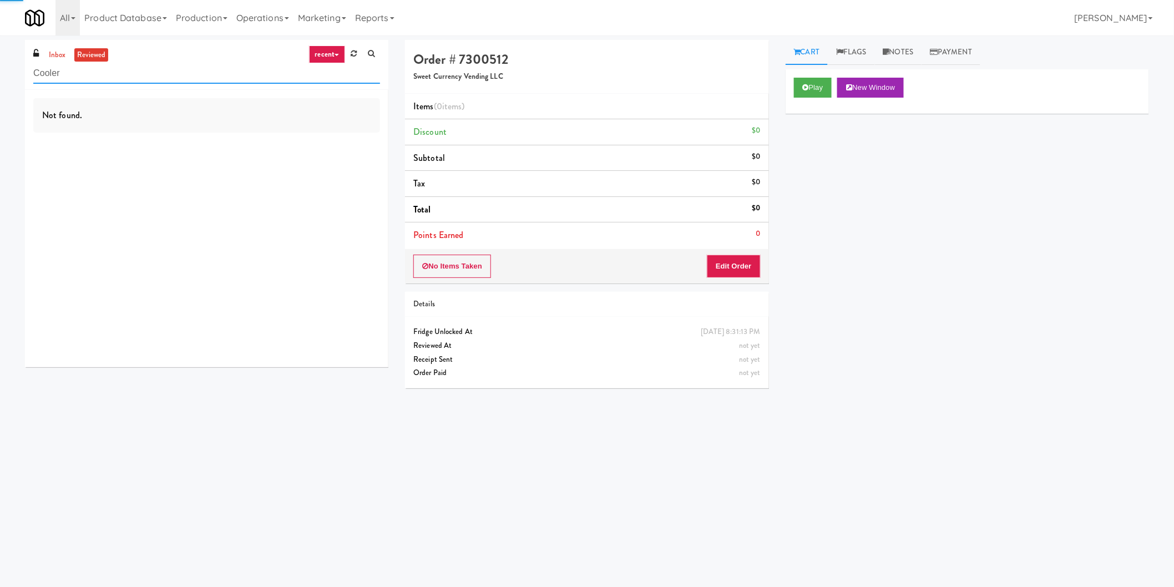
click at [100, 68] on input "Cooler" at bounding box center [206, 73] width 347 height 21
click at [67, 55] on link "inbox" at bounding box center [57, 55] width 23 height 14
click at [85, 74] on input "Cooler" at bounding box center [206, 73] width 347 height 21
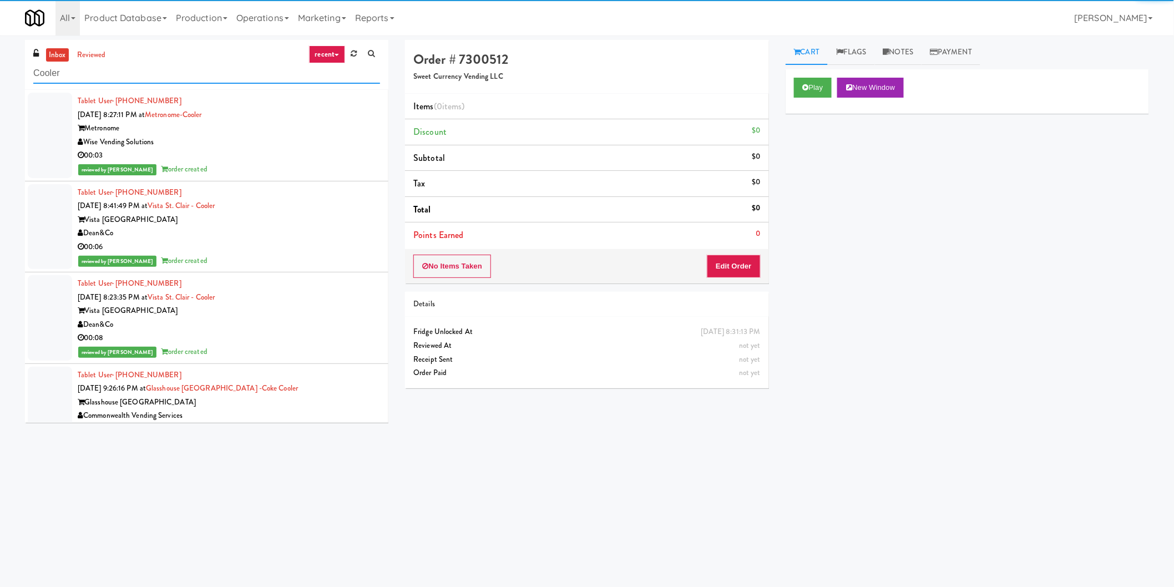
click at [85, 74] on input "Cooler" at bounding box center [206, 73] width 347 height 21
paste input "rning"
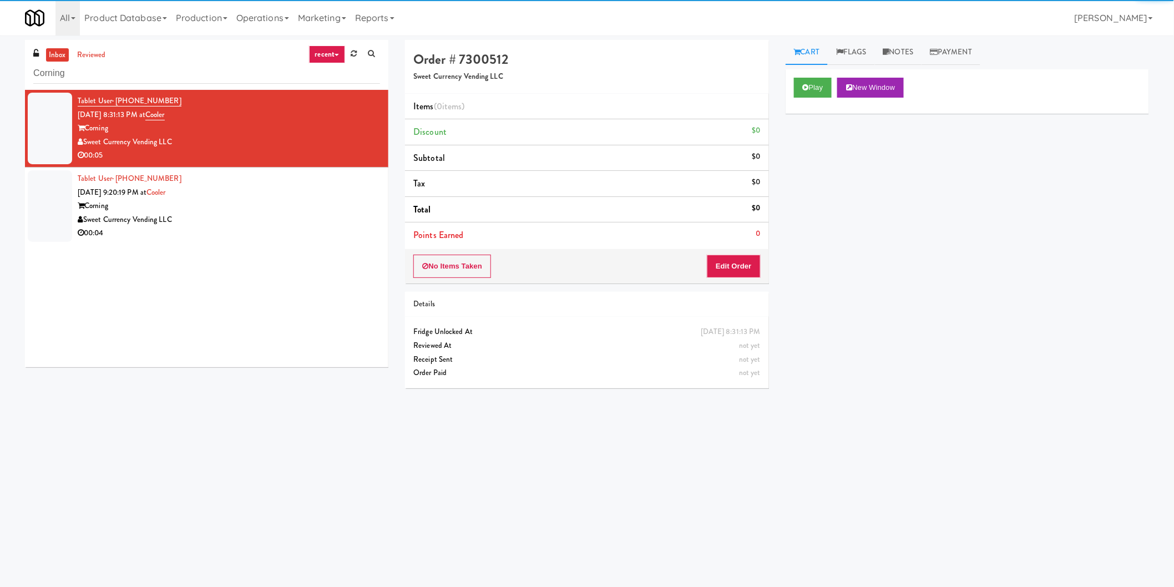
drag, startPoint x: 321, startPoint y: 143, endPoint x: 344, endPoint y: 140, distance: 23.5
click at [323, 143] on div "Sweet Currency Vending LLC" at bounding box center [229, 142] width 302 height 14
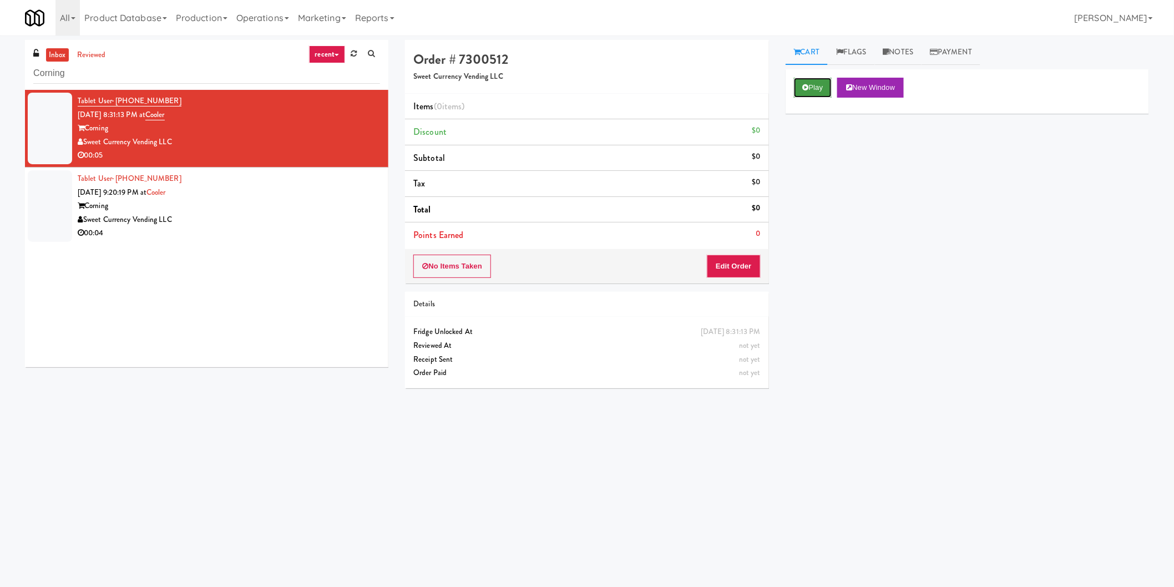
click at [805, 90] on icon at bounding box center [806, 87] width 6 height 7
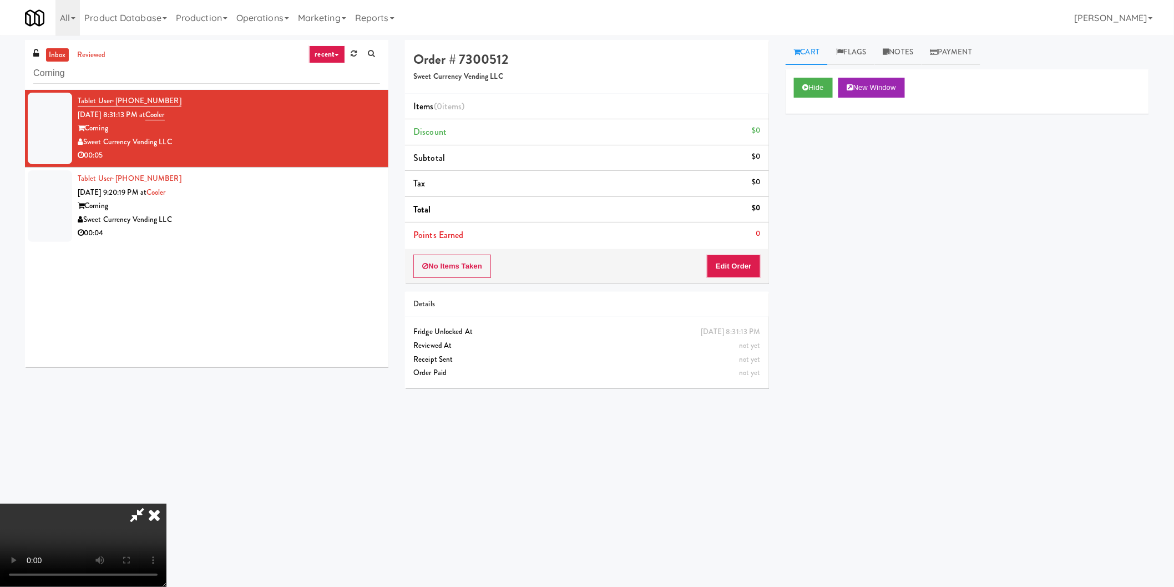
click at [728, 252] on div "No Items Taken Edit Order" at bounding box center [586, 266] width 363 height 34
click at [729, 262] on button "Edit Order" at bounding box center [734, 266] width 54 height 23
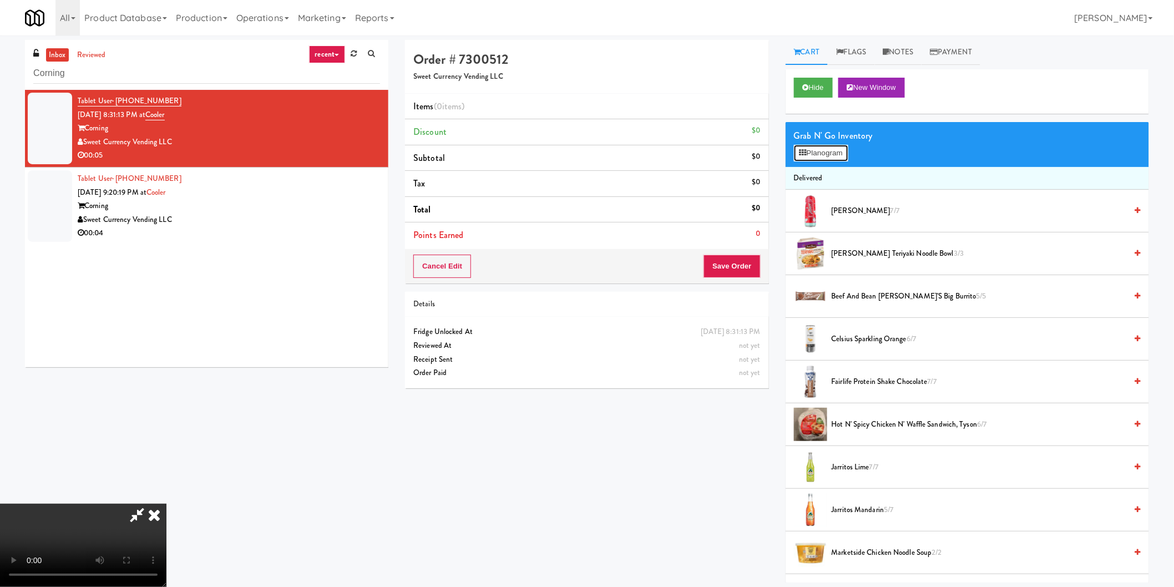
click at [831, 148] on button "Planogram" at bounding box center [821, 153] width 54 height 17
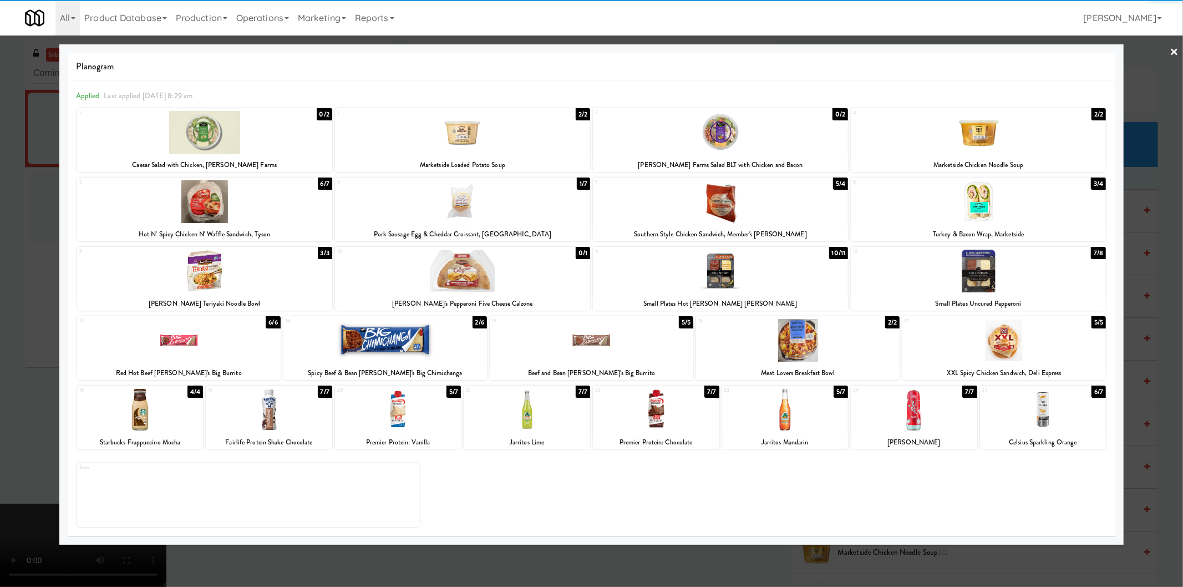
click at [481, 206] on div at bounding box center [462, 201] width 255 height 43
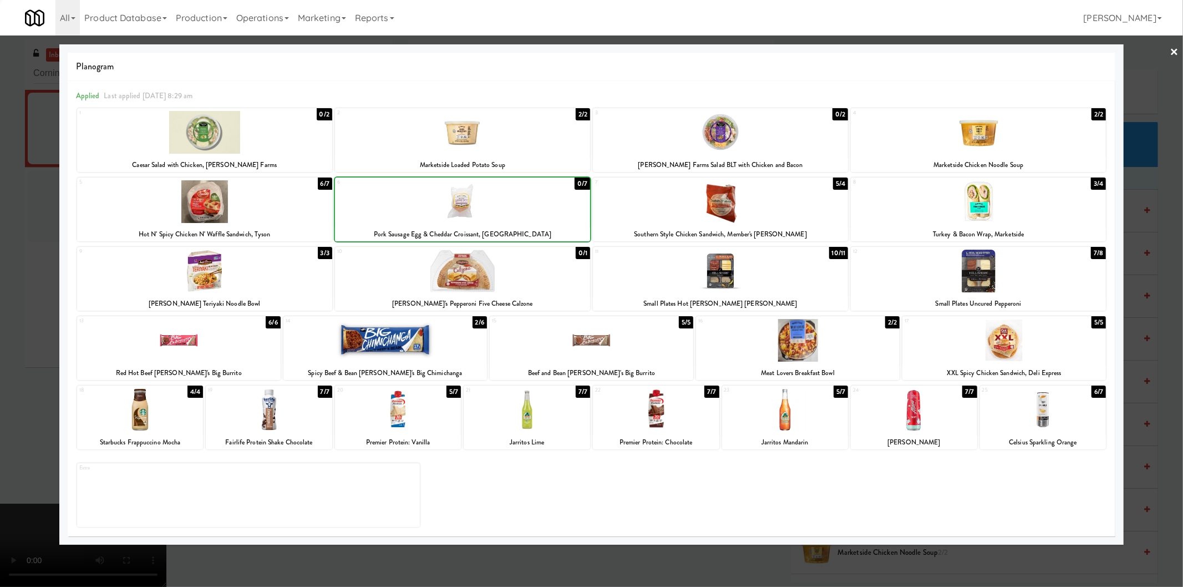
click at [0, 258] on div at bounding box center [591, 293] width 1183 height 587
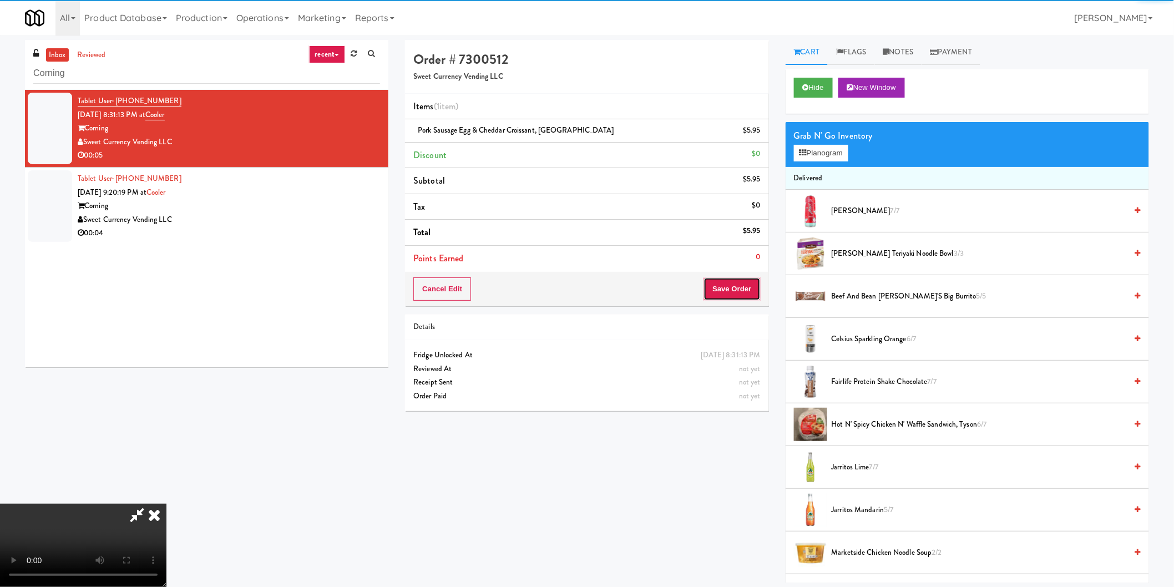
click at [733, 287] on button "Save Order" at bounding box center [731, 288] width 57 height 23
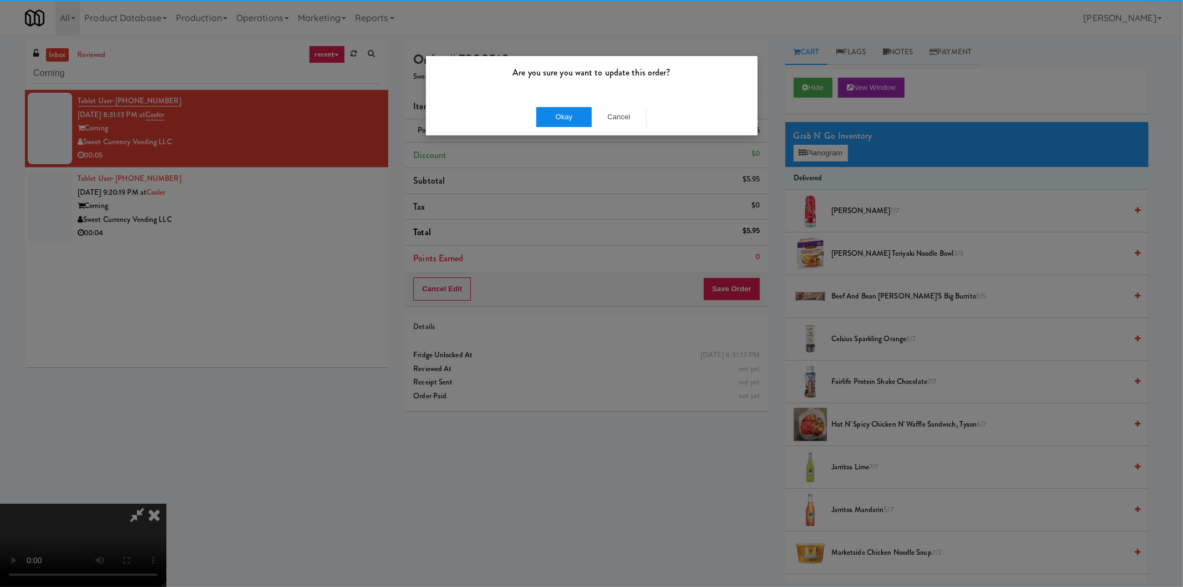
click at [550, 128] on div "Okay Cancel" at bounding box center [592, 116] width 332 height 37
click at [554, 119] on button "Okay" at bounding box center [563, 117] width 55 height 20
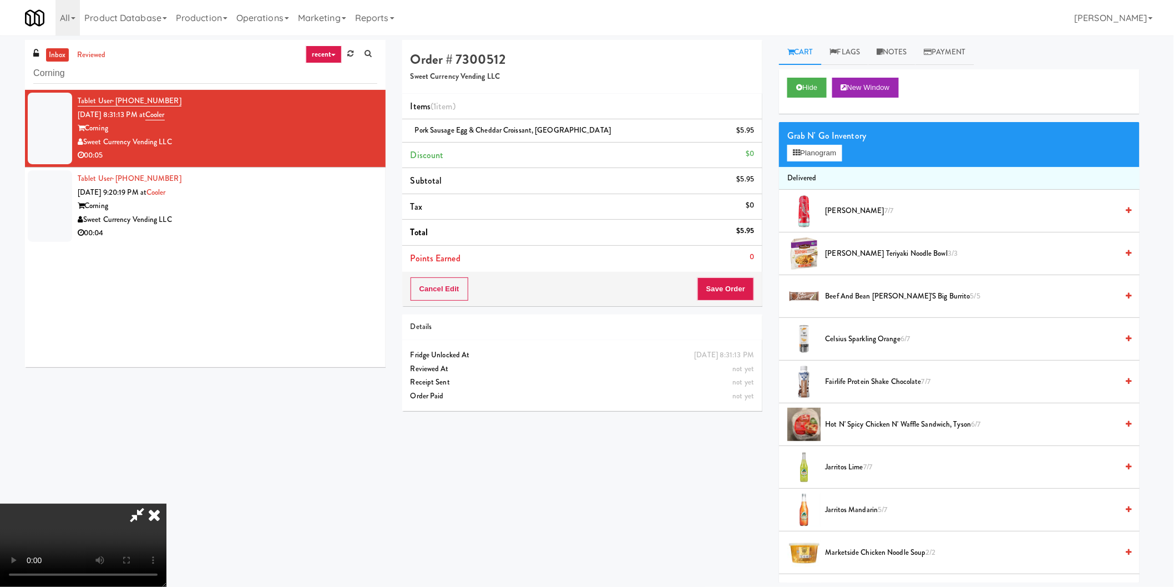
drag, startPoint x: 213, startPoint y: 85, endPoint x: 212, endPoint y: 78, distance: 7.2
click at [213, 84] on div "inbox reviewed recent all unclear take inventory issue suspicious failed recent…" at bounding box center [205, 65] width 361 height 50
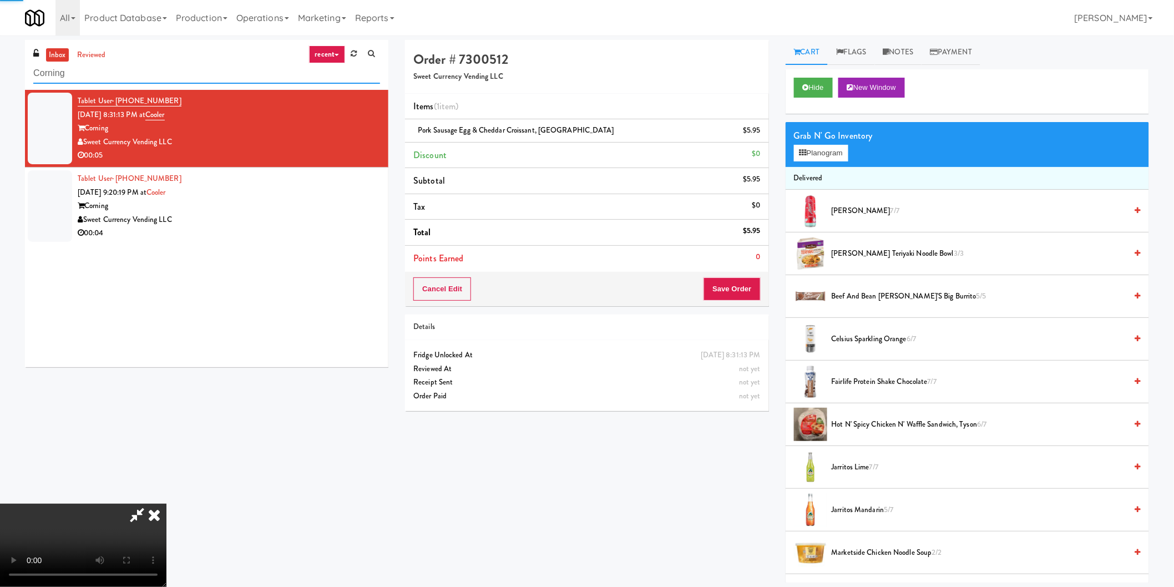
click at [212, 78] on input "Corning" at bounding box center [206, 73] width 347 height 21
paste input "Lockheed Orlando Fab"
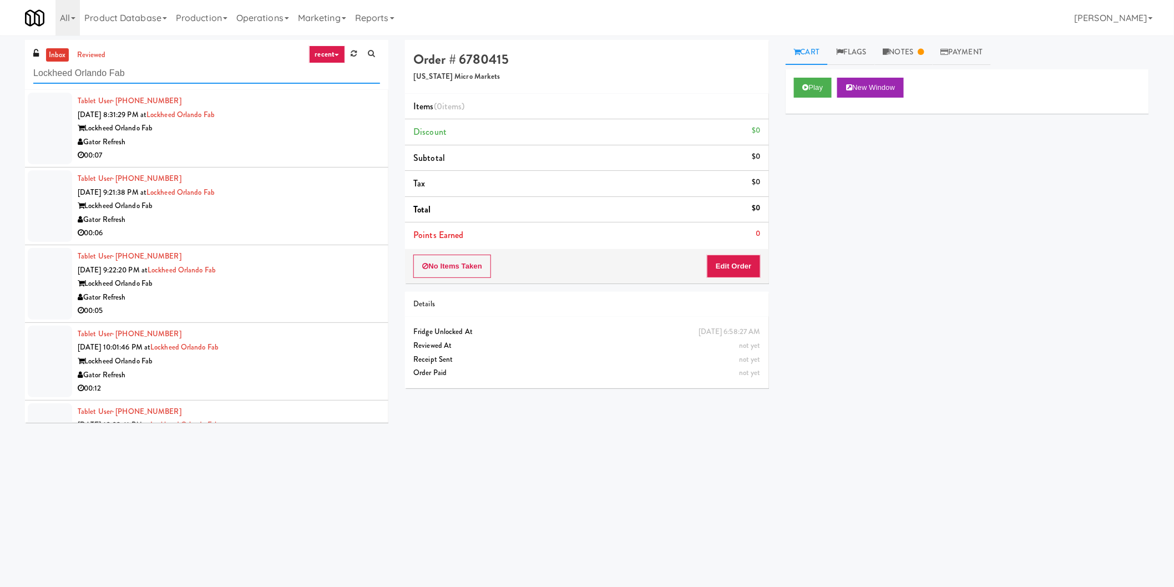
click at [139, 74] on input "Lockheed Orlando Fab" at bounding box center [206, 73] width 347 height 21
type input "corning"
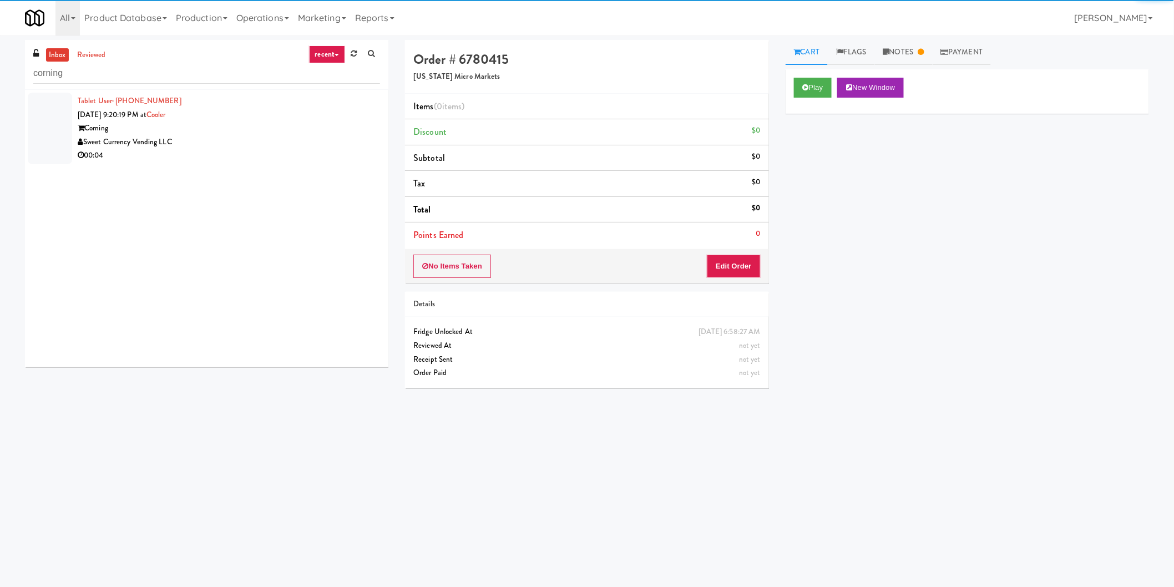
drag, startPoint x: 268, startPoint y: 136, endPoint x: 277, endPoint y: 138, distance: 8.9
click at [270, 136] on div "Sweet Currency Vending LLC" at bounding box center [229, 142] width 302 height 14
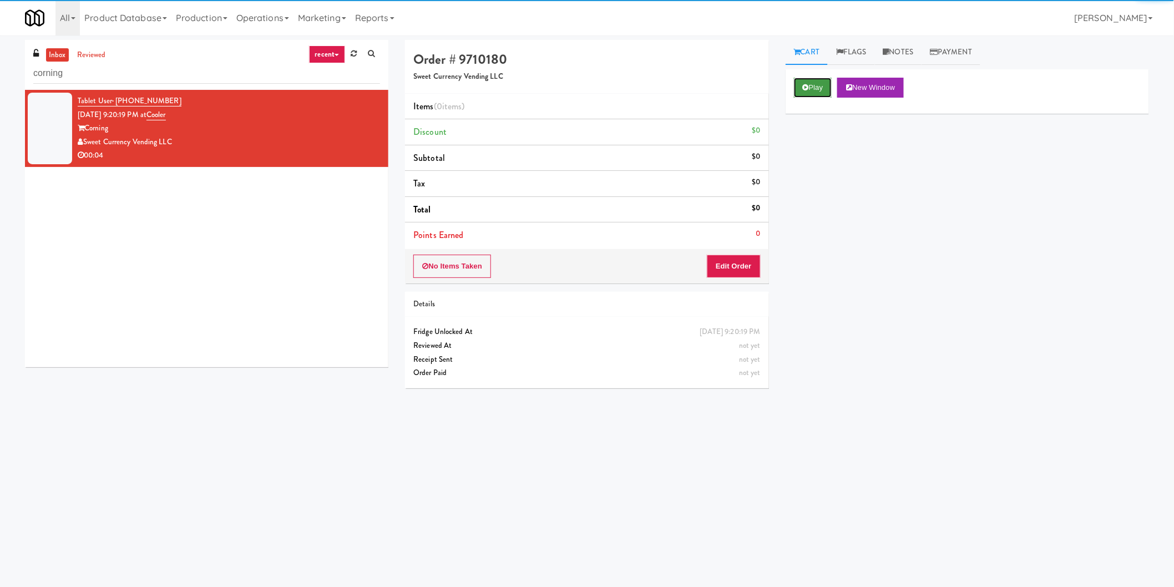
click at [811, 84] on button "Play" at bounding box center [813, 88] width 38 height 20
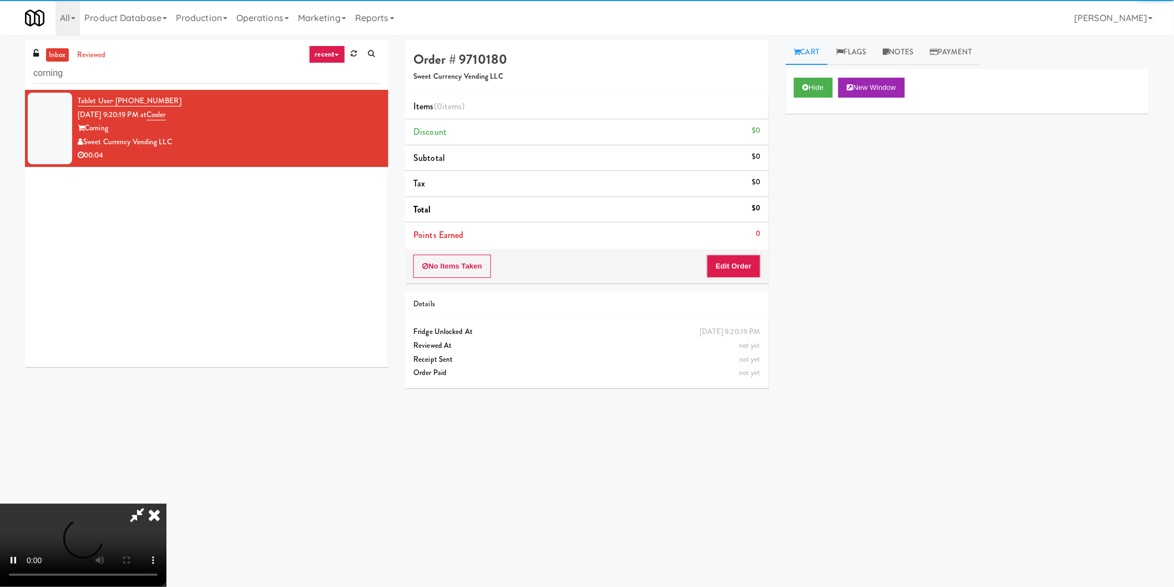
click at [733, 248] on div "Order # 9710180 Sweet Currency Vending LLC Items (0 items ) Discount $0 Subtota…" at bounding box center [586, 161] width 363 height 243
click at [734, 265] on button "Edit Order" at bounding box center [734, 266] width 54 height 23
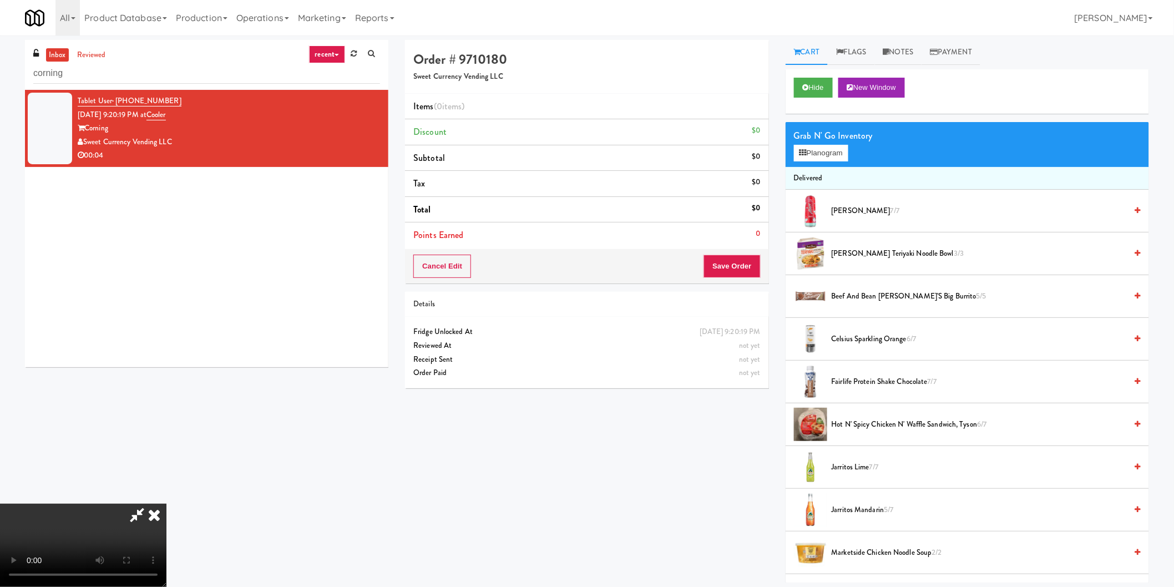
click at [166, 504] on video at bounding box center [83, 545] width 166 height 83
click at [829, 151] on button "Planogram" at bounding box center [821, 153] width 54 height 17
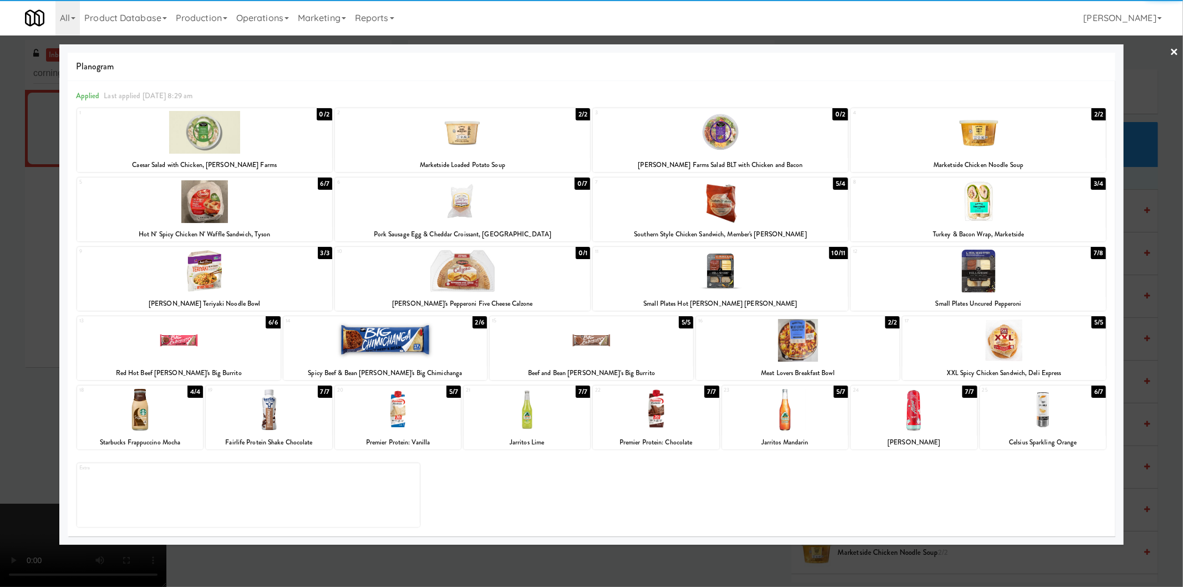
click at [972, 276] on div at bounding box center [978, 271] width 255 height 43
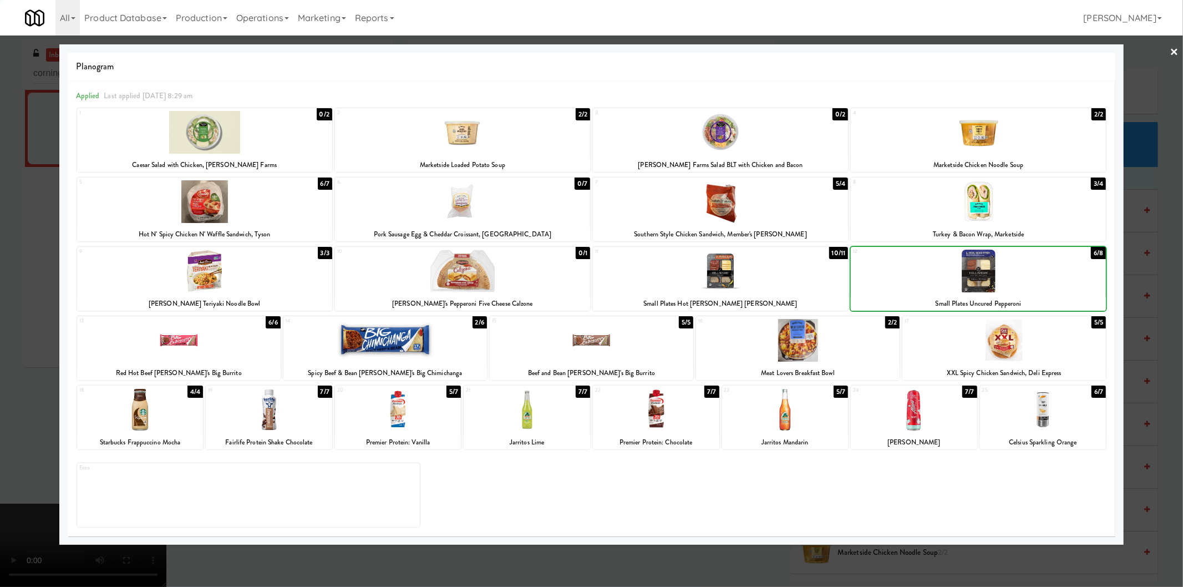
click at [1144, 270] on div at bounding box center [591, 293] width 1183 height 587
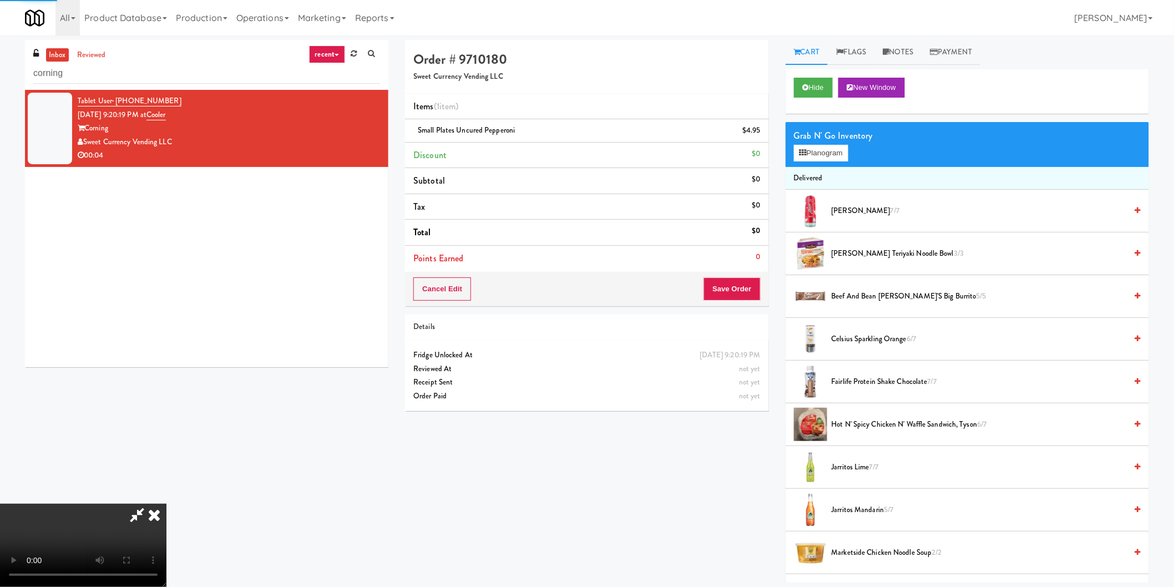
drag, startPoint x: 486, startPoint y: 316, endPoint x: 511, endPoint y: 315, distance: 25.0
click at [166, 504] on video at bounding box center [83, 545] width 166 height 83
click at [740, 291] on button "Save Order" at bounding box center [731, 288] width 57 height 23
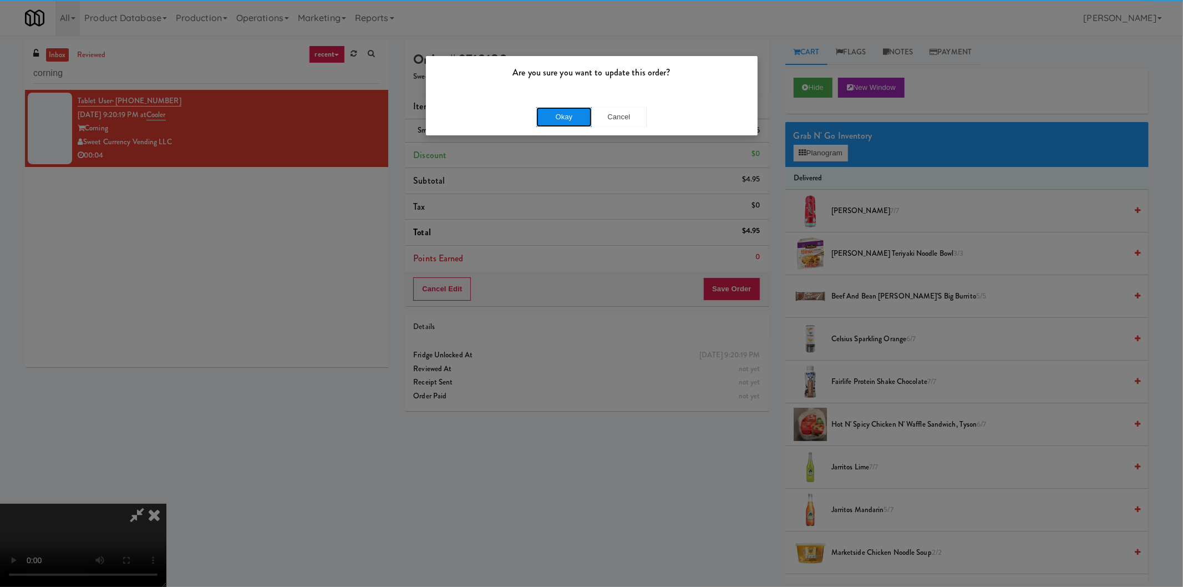
click at [549, 117] on button "Okay" at bounding box center [563, 117] width 55 height 20
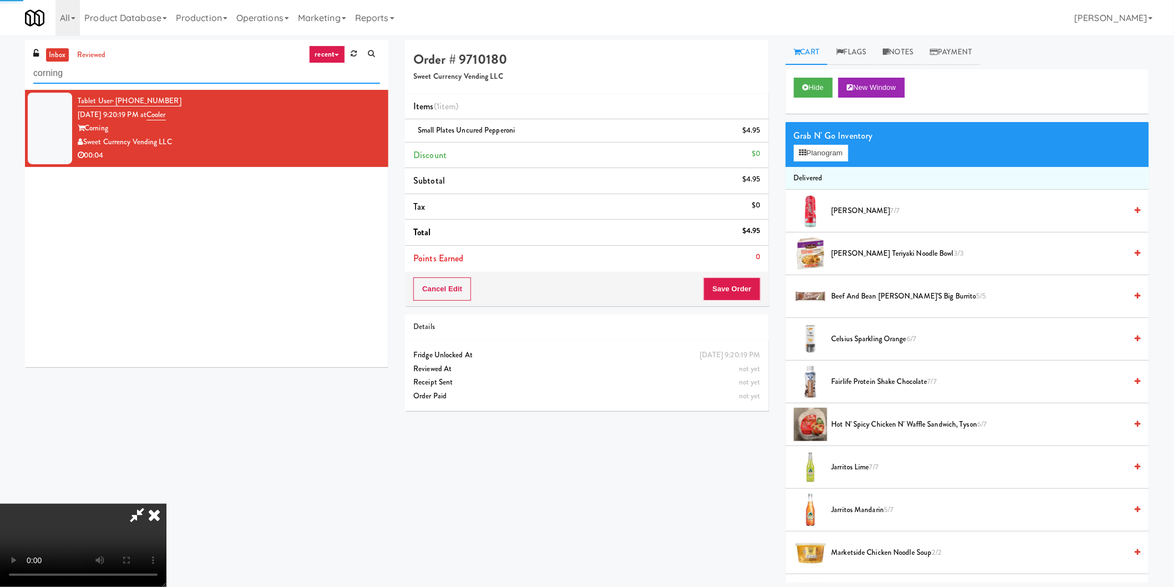
click at [154, 63] on input "corning" at bounding box center [206, 73] width 347 height 21
click at [158, 72] on input "corning" at bounding box center [206, 73] width 347 height 21
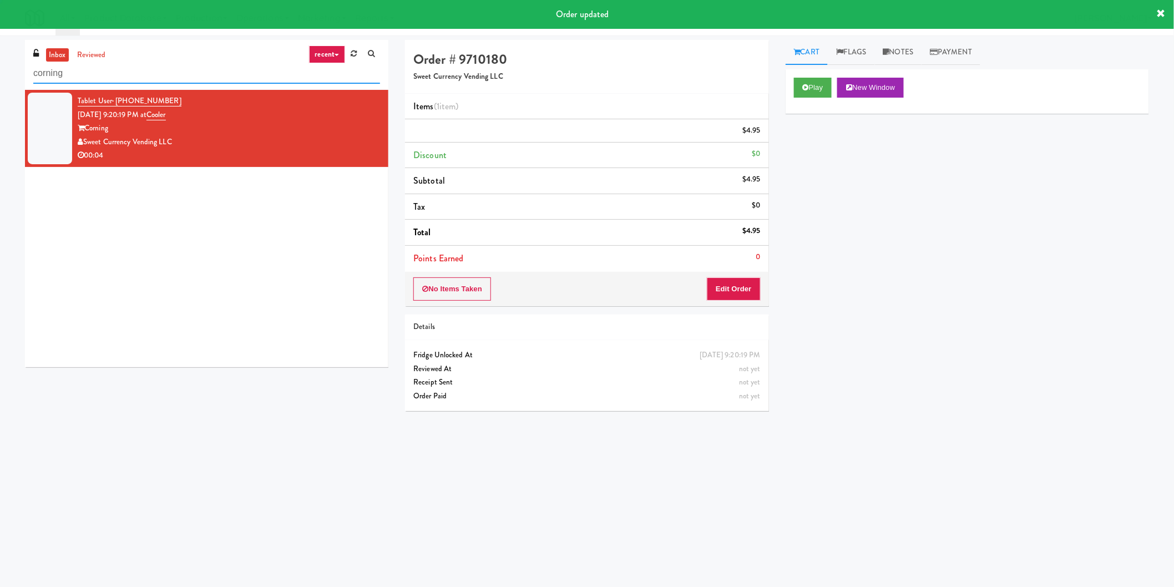
click at [158, 72] on input "corning" at bounding box center [206, 73] width 347 height 21
paste input "Lockheed Orlando Fab"
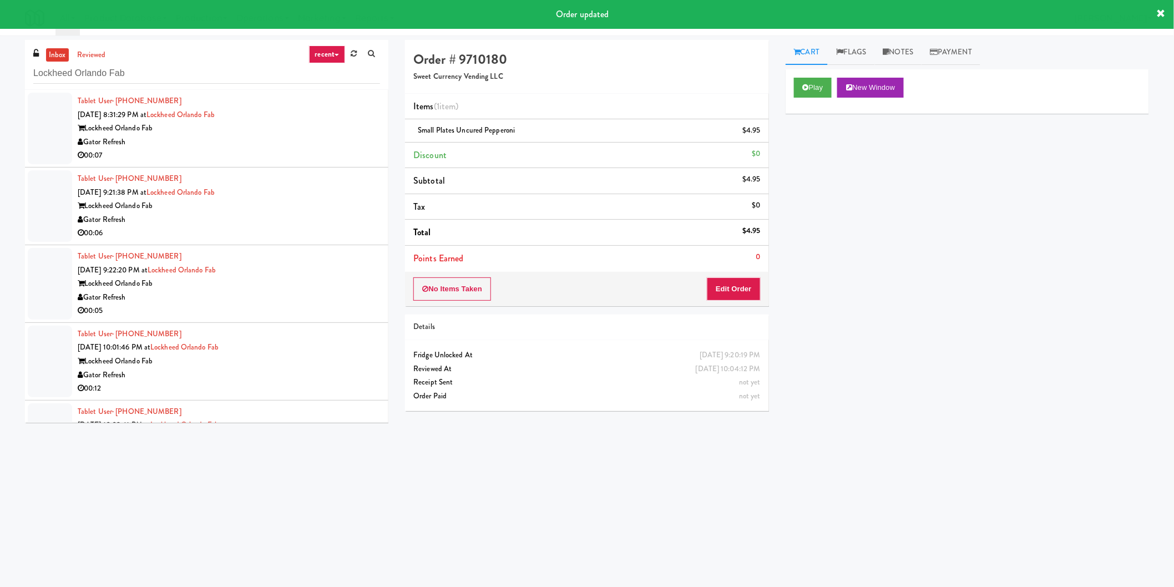
drag, startPoint x: 256, startPoint y: 154, endPoint x: 314, endPoint y: 159, distance: 57.9
click at [300, 156] on div "00:07" at bounding box center [229, 156] width 302 height 14
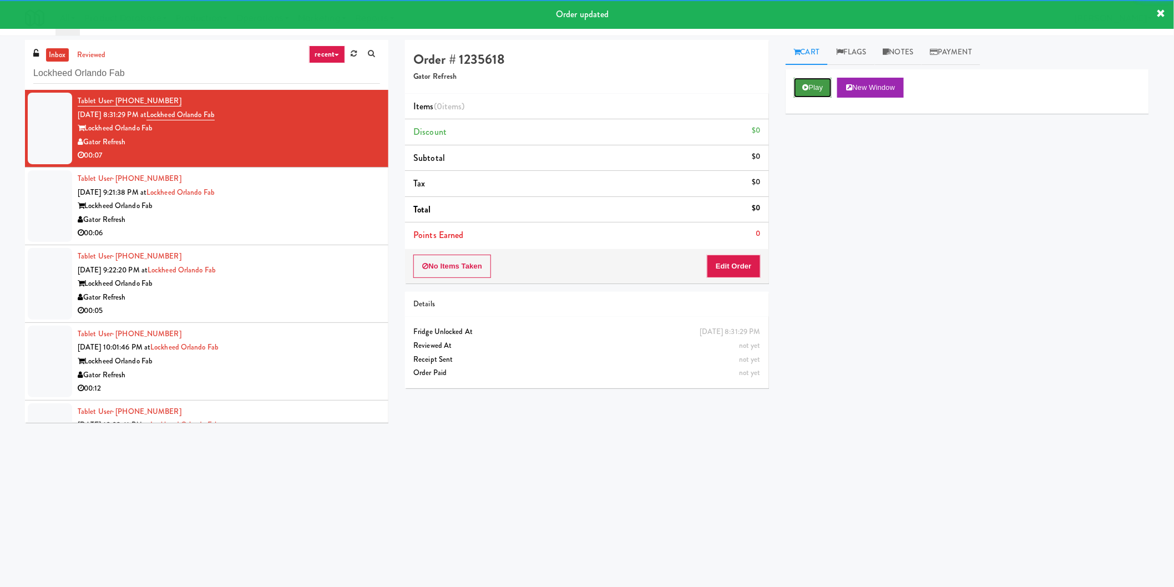
click at [812, 89] on button "Play" at bounding box center [813, 88] width 38 height 20
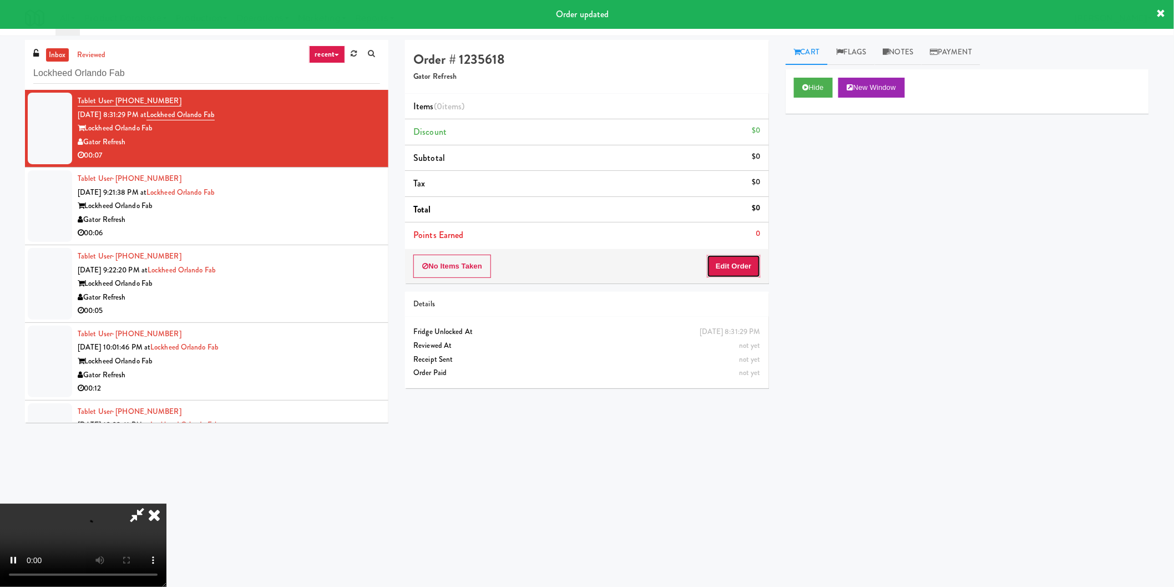
click at [717, 270] on button "Edit Order" at bounding box center [734, 266] width 54 height 23
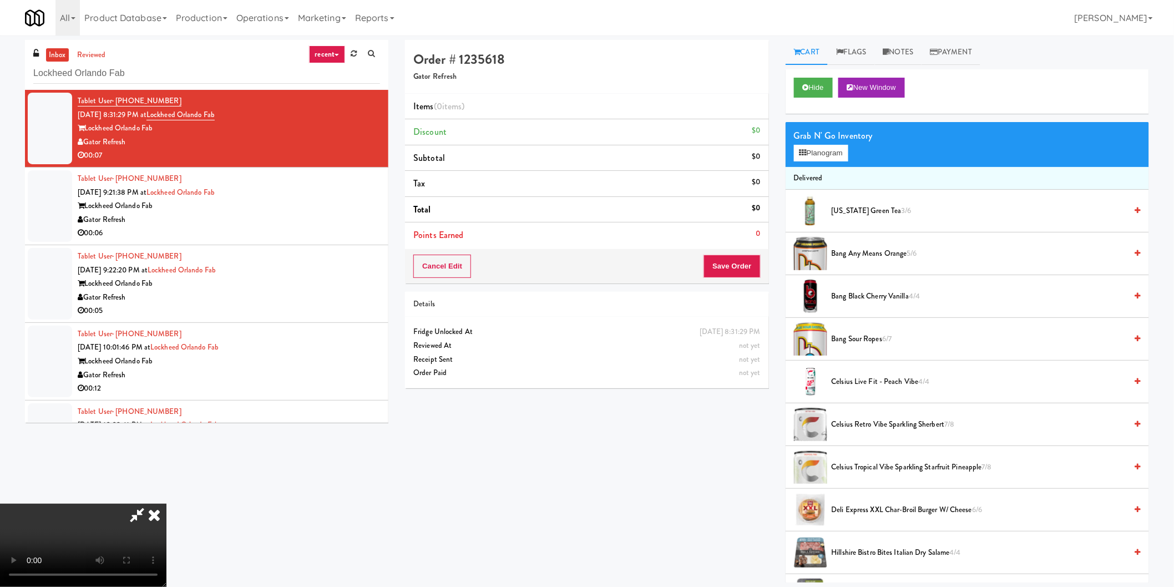
scroll to position [181, 0]
click at [819, 145] on button "Planogram" at bounding box center [821, 153] width 54 height 17
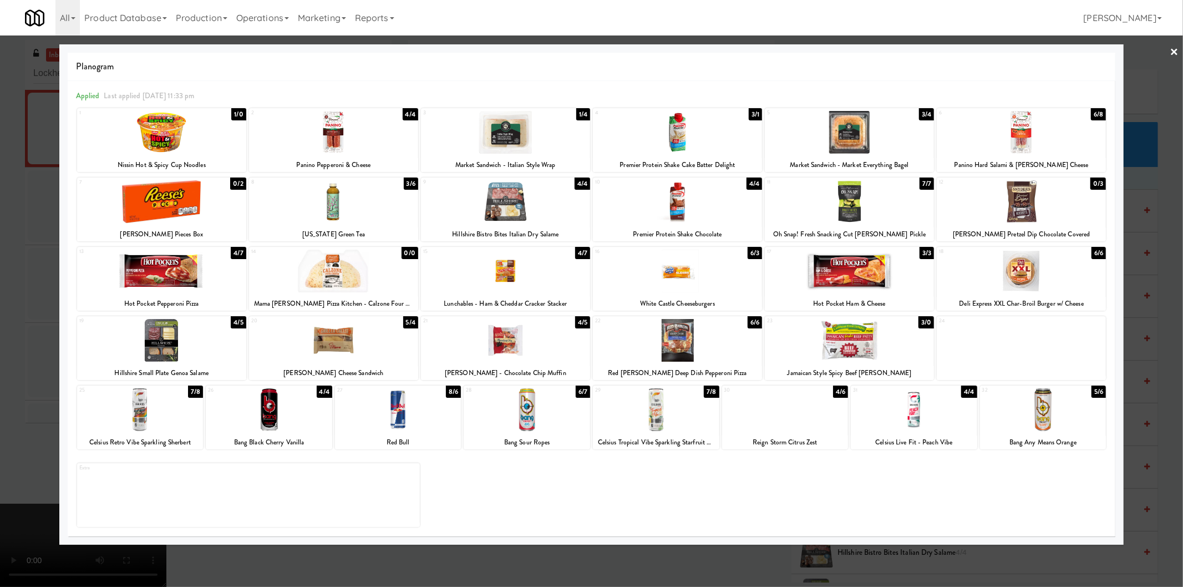
click at [894, 325] on div at bounding box center [849, 340] width 169 height 43
click at [1144, 303] on div at bounding box center [591, 293] width 1183 height 587
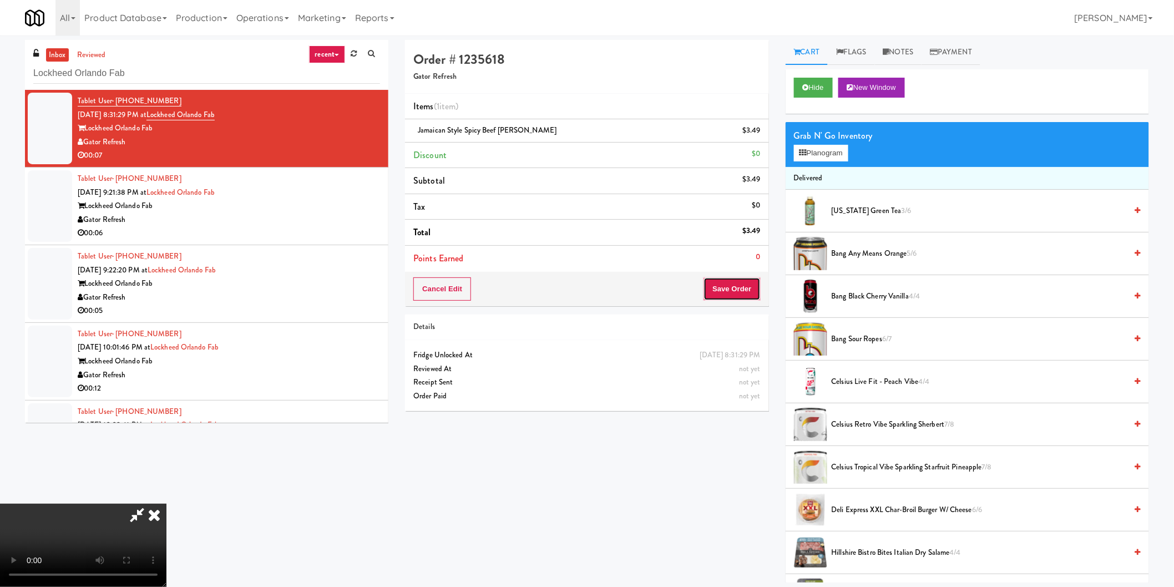
click at [724, 290] on button "Save Order" at bounding box center [731, 288] width 57 height 23
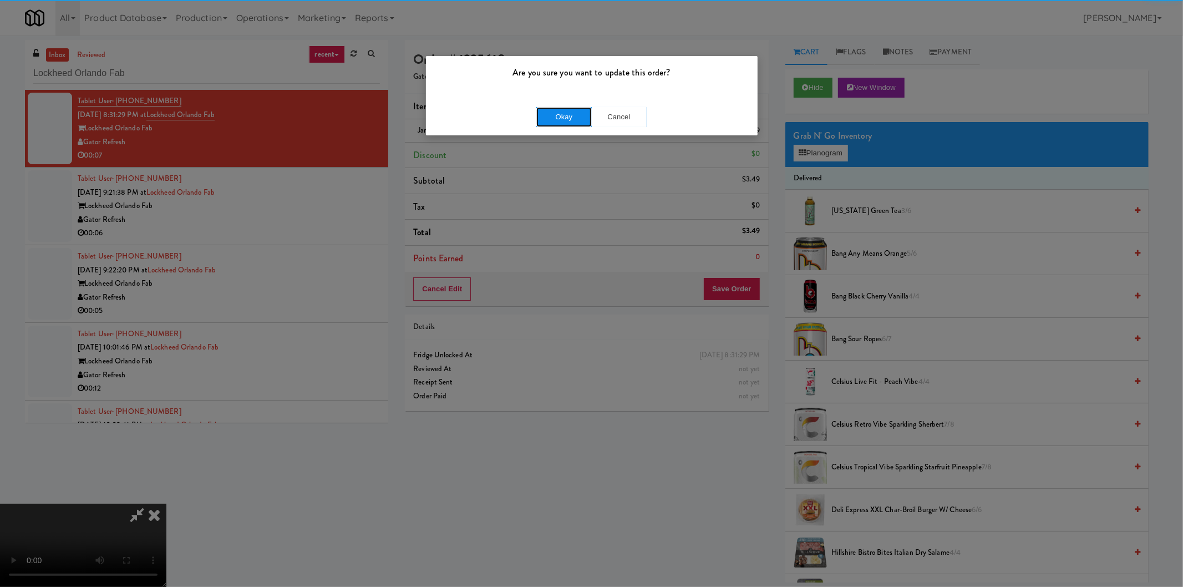
click at [539, 114] on button "Okay" at bounding box center [563, 117] width 55 height 20
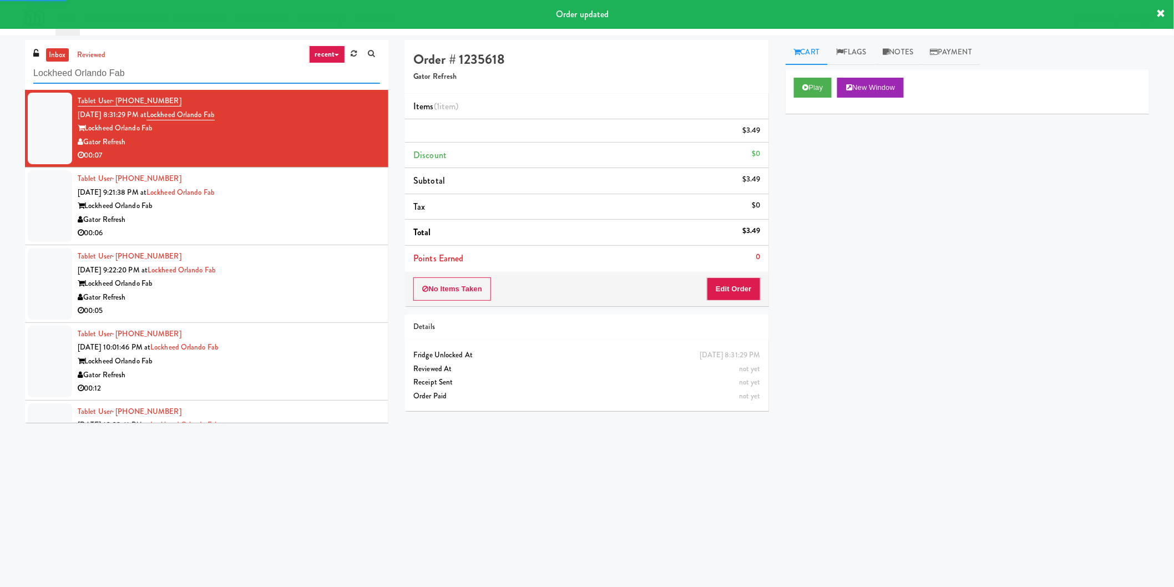
click at [261, 70] on input "Lockheed Orlando Fab" at bounding box center [206, 73] width 347 height 21
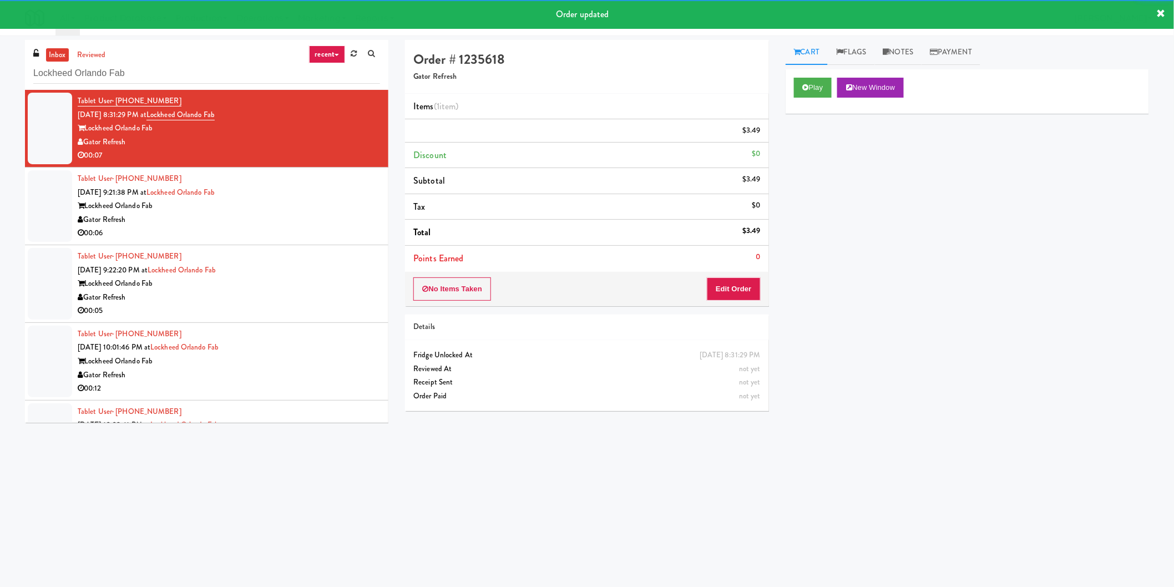
click at [297, 163] on div at bounding box center [229, 163] width 302 height 0
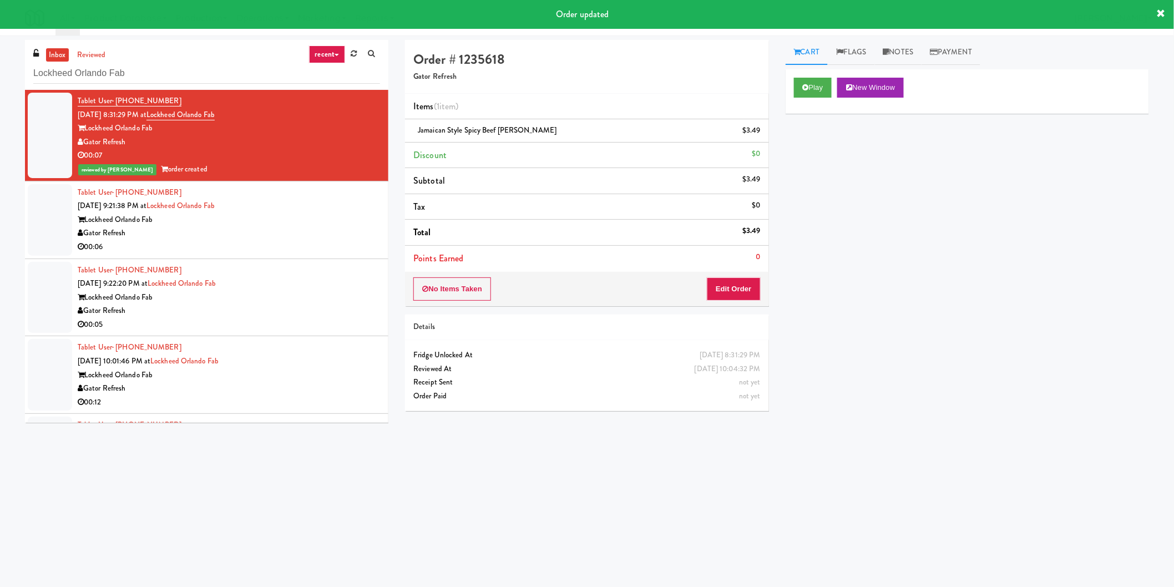
click at [328, 211] on div "Tablet User · (407) 789-6972 Oct 3, 2025 9:21:38 PM at Lockheed Orlando Fab Loc…" at bounding box center [229, 220] width 302 height 68
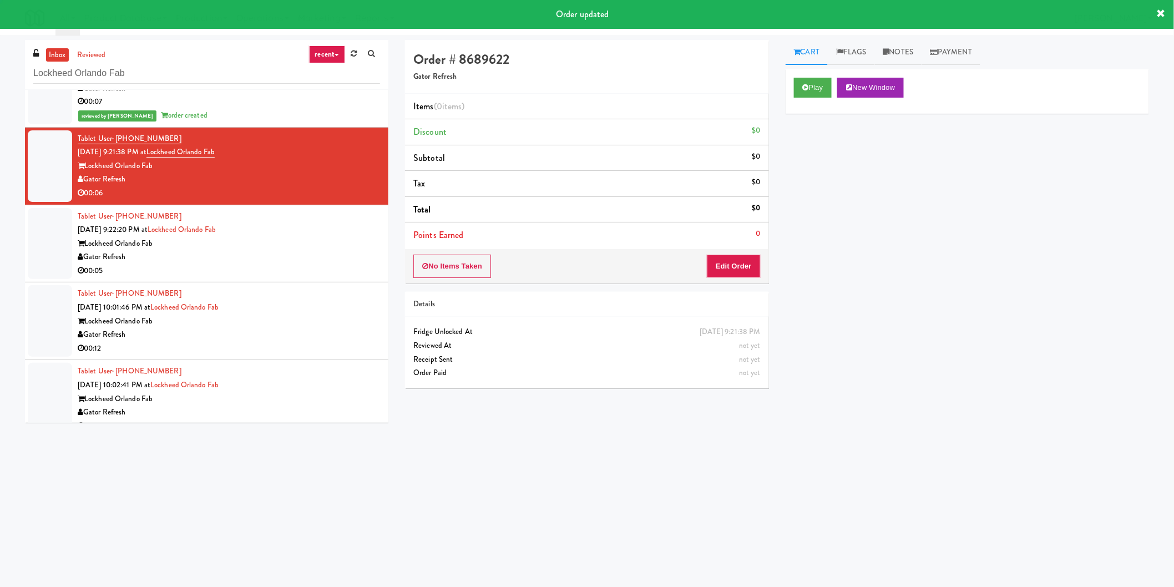
scroll to position [69, 0]
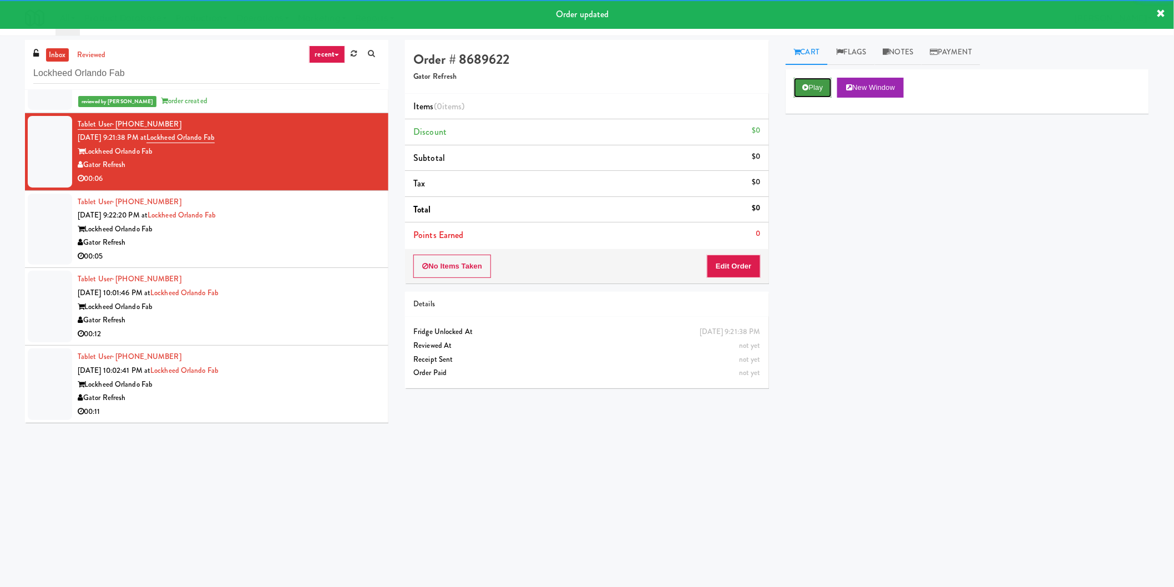
click at [799, 88] on button "Play" at bounding box center [813, 88] width 38 height 20
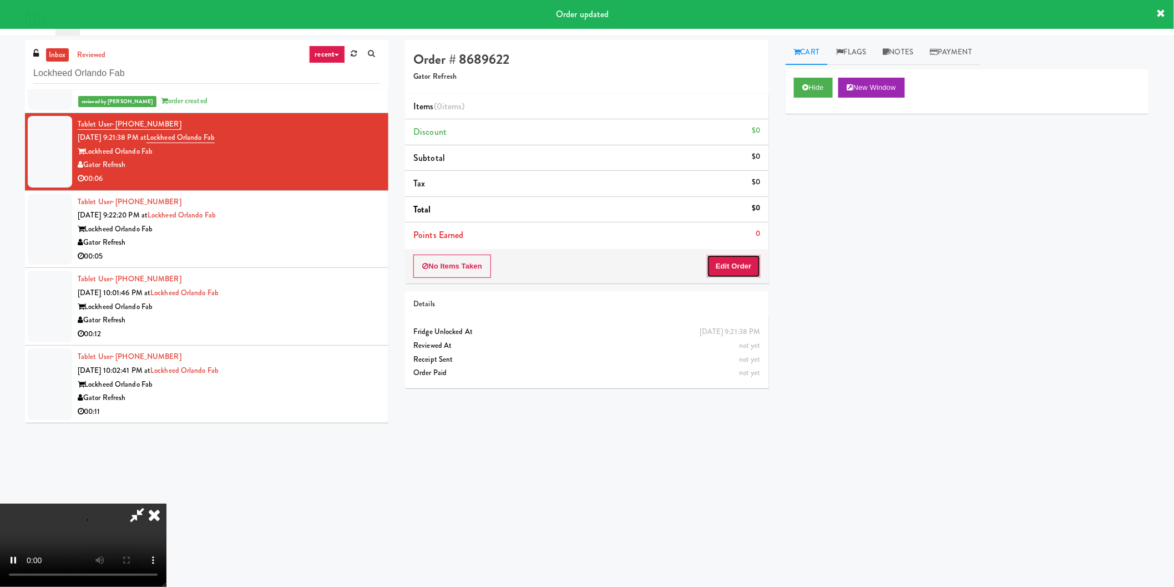
click at [729, 255] on button "Edit Order" at bounding box center [734, 266] width 54 height 23
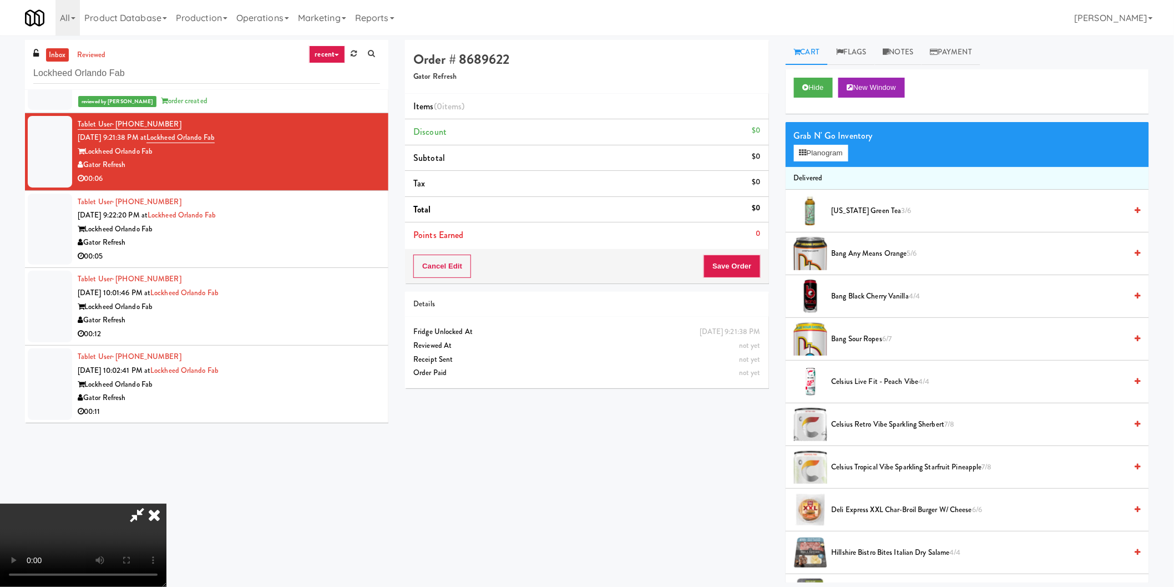
scroll to position [0, 0]
click at [166, 504] on video at bounding box center [83, 545] width 166 height 83
click at [816, 158] on button "Planogram" at bounding box center [821, 153] width 54 height 17
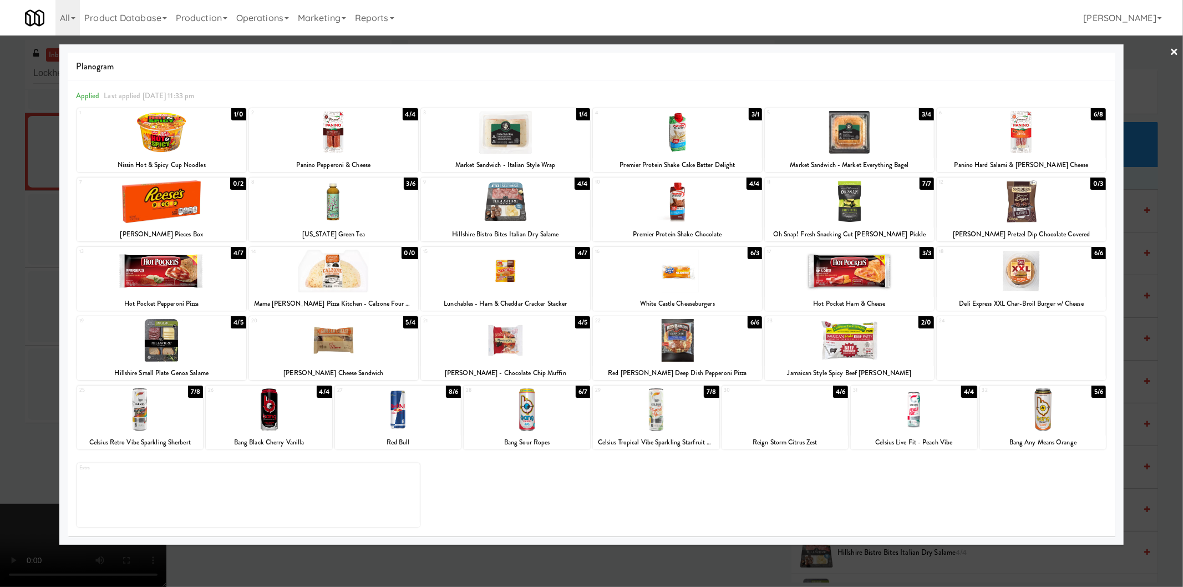
click at [884, 335] on div at bounding box center [849, 340] width 169 height 43
click at [1134, 300] on div at bounding box center [591, 293] width 1183 height 587
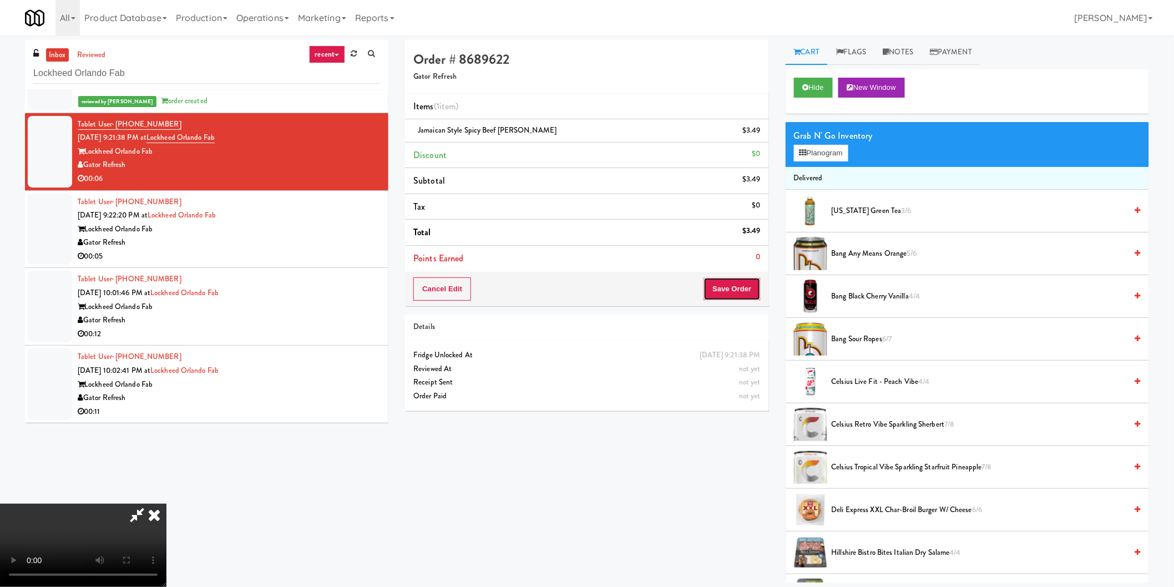
click at [733, 286] on button "Save Order" at bounding box center [731, 288] width 57 height 23
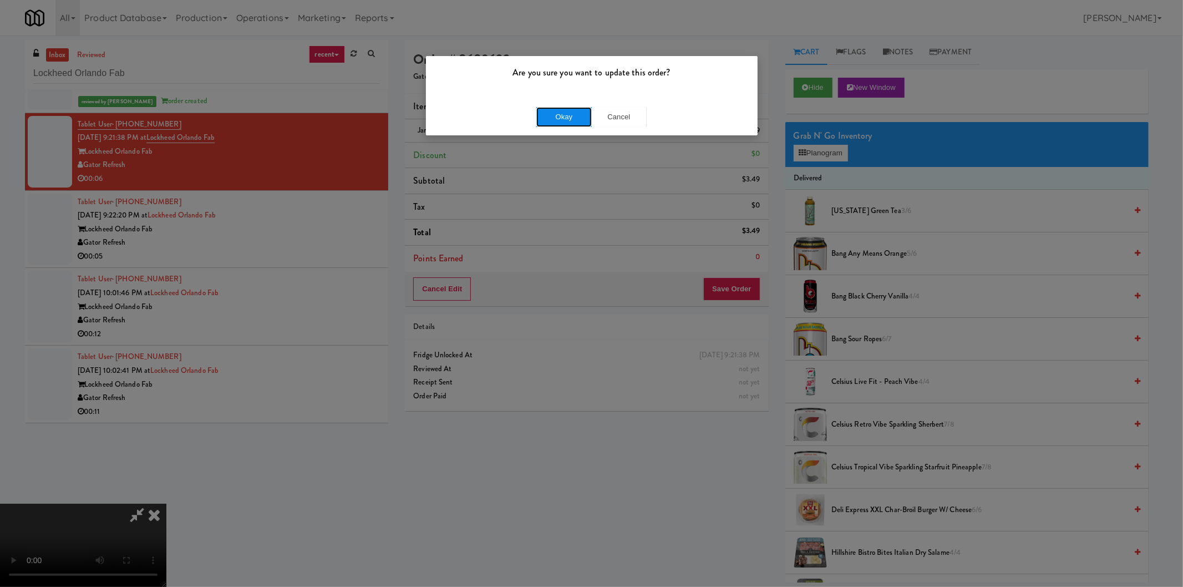
click at [575, 119] on button "Okay" at bounding box center [563, 117] width 55 height 20
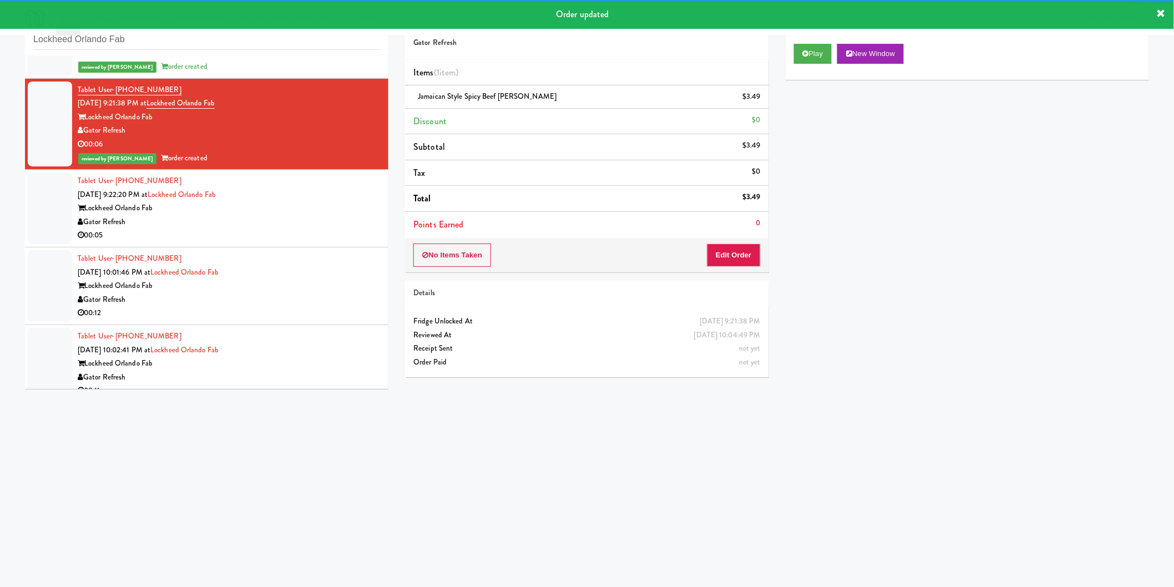
scroll to position [35, 0]
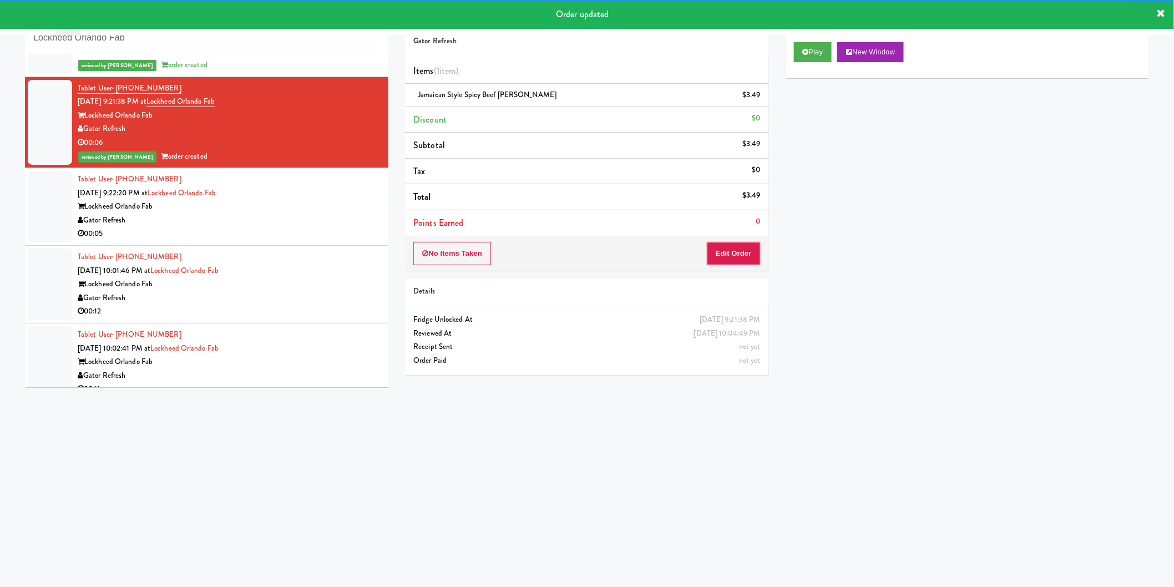
click at [313, 227] on div "00:05" at bounding box center [229, 234] width 302 height 14
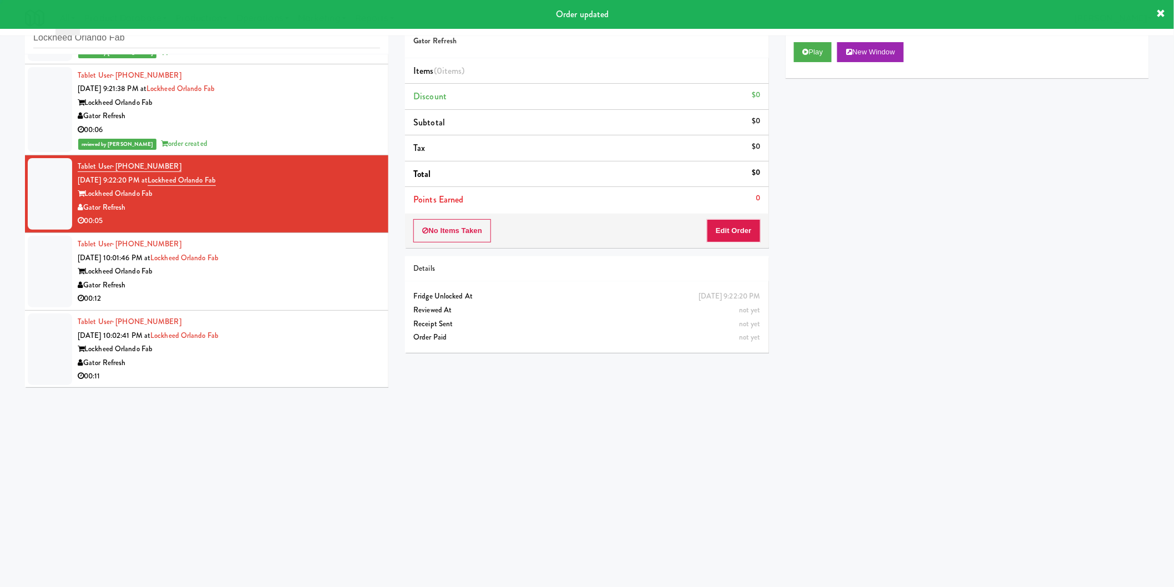
scroll to position [82, 0]
click at [807, 54] on button "Play" at bounding box center [813, 52] width 38 height 20
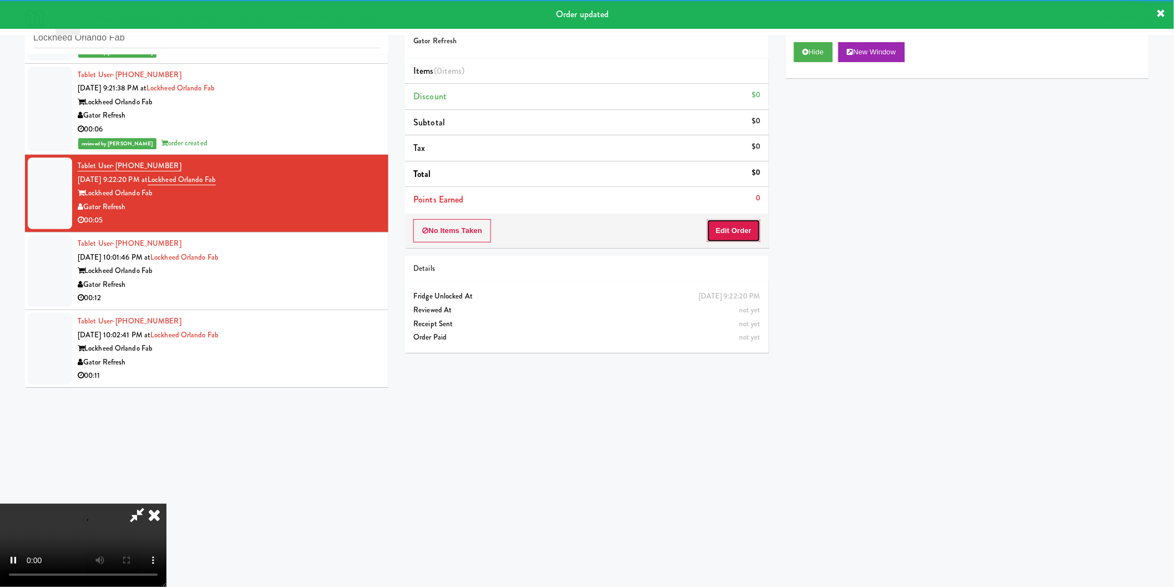
click at [742, 237] on button "Edit Order" at bounding box center [734, 230] width 54 height 23
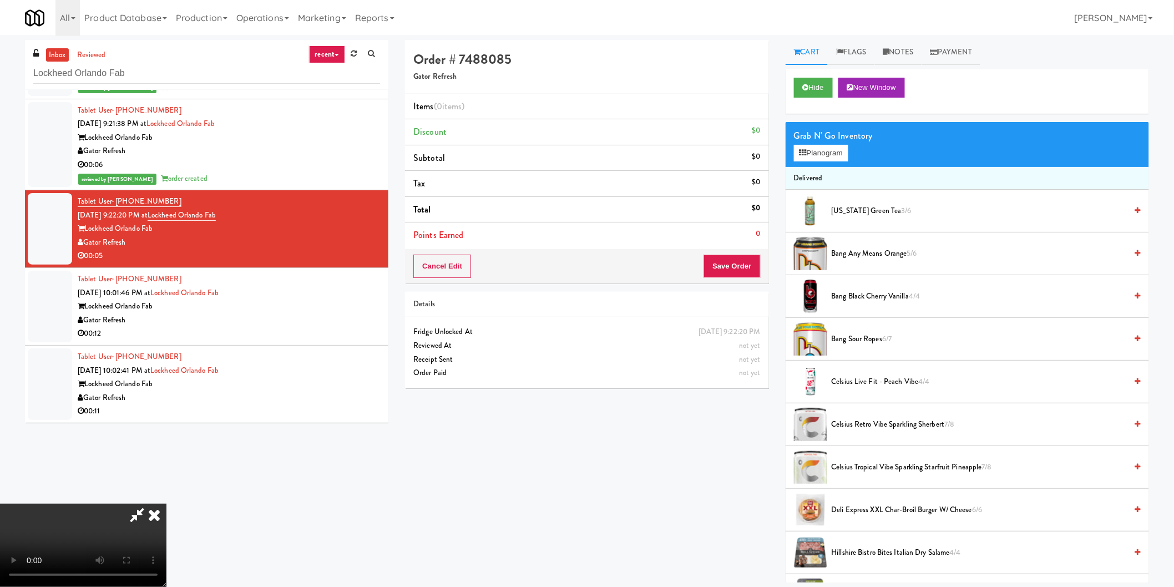
scroll to position [0, 0]
click at [823, 153] on button "Planogram" at bounding box center [821, 153] width 54 height 17
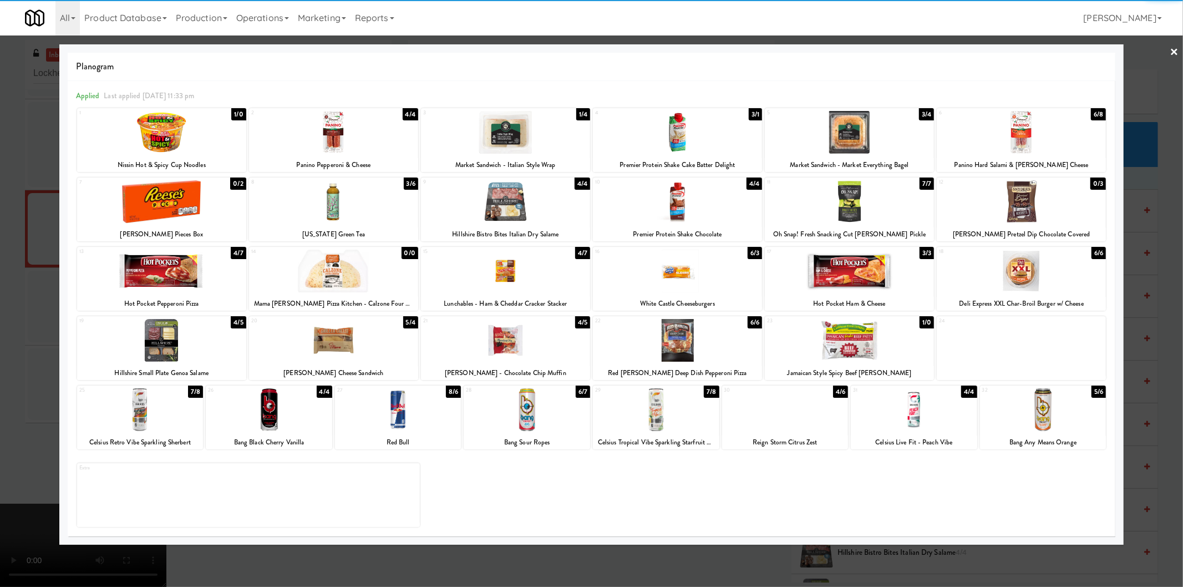
click at [874, 326] on div at bounding box center [849, 340] width 169 height 43
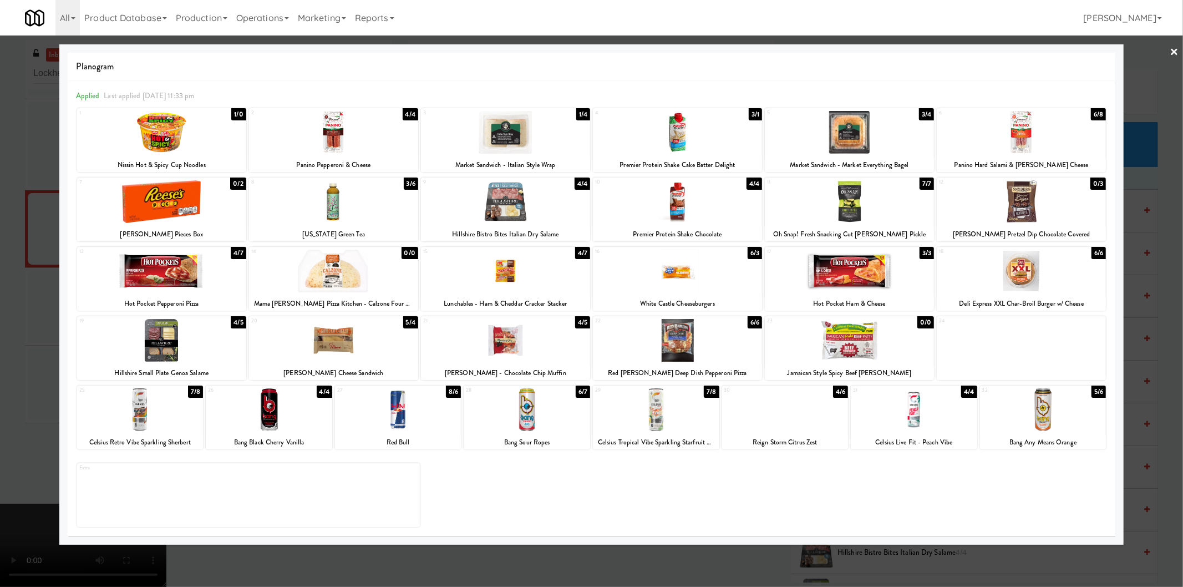
click at [1143, 283] on div at bounding box center [591, 293] width 1183 height 587
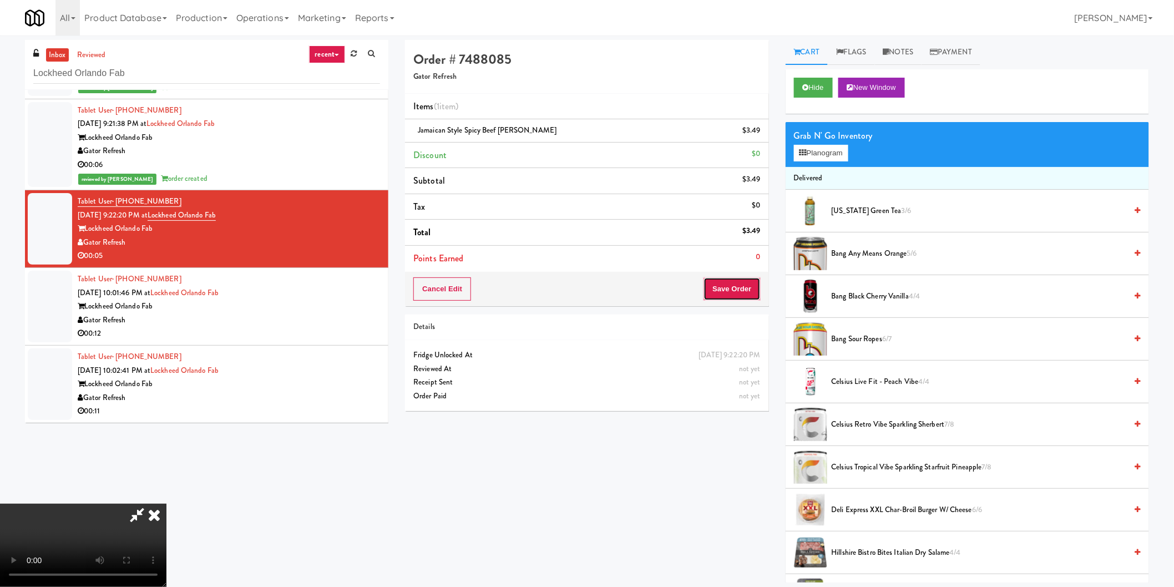
click at [744, 287] on button "Save Order" at bounding box center [731, 288] width 57 height 23
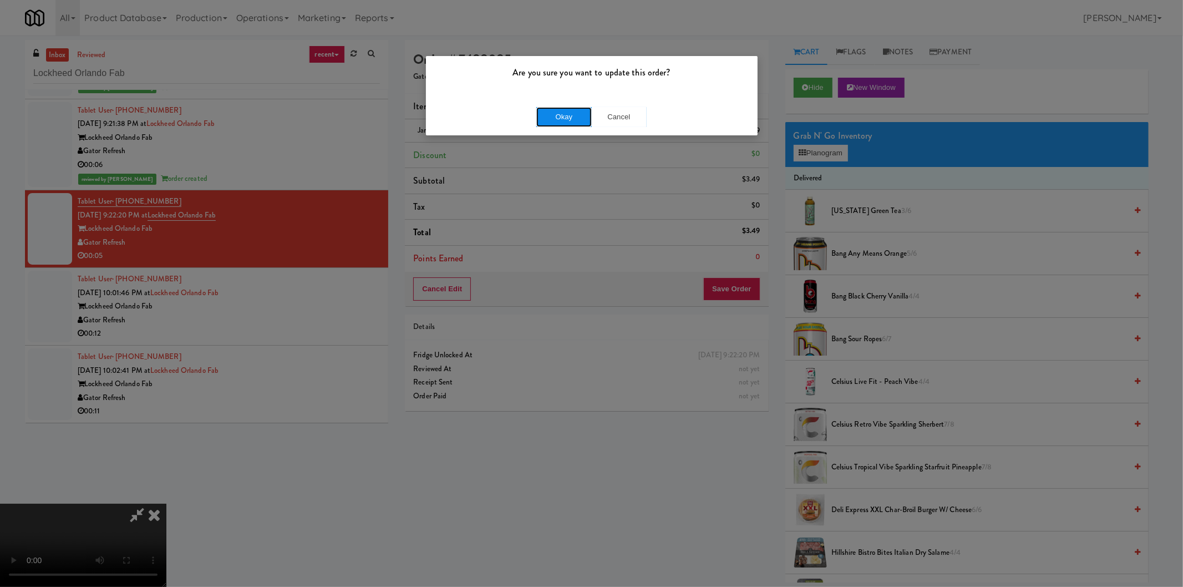
click at [574, 121] on button "Okay" at bounding box center [563, 117] width 55 height 20
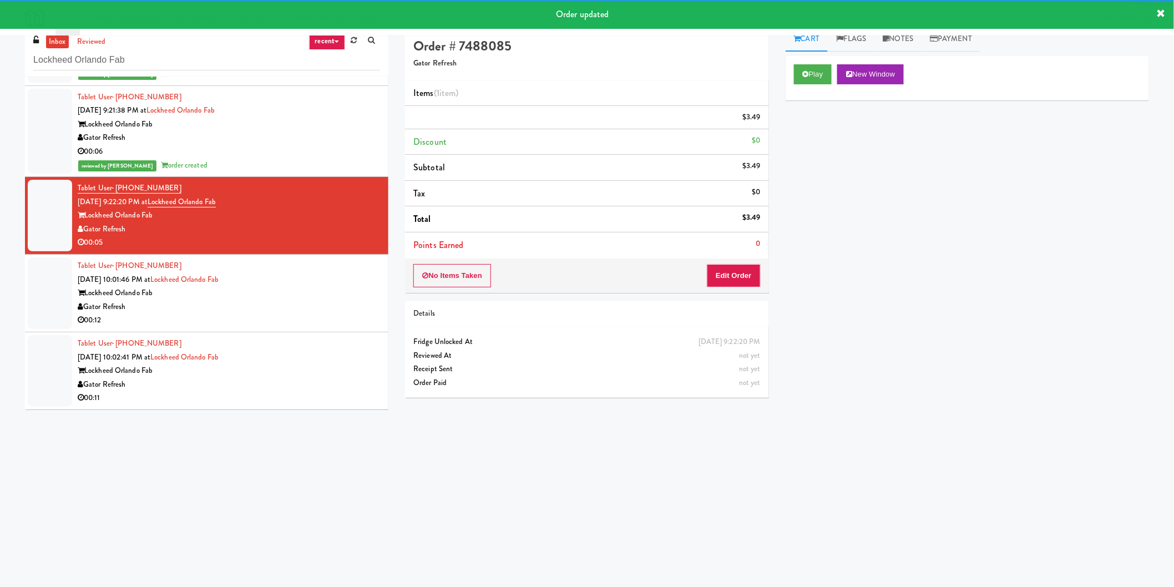
scroll to position [35, 0]
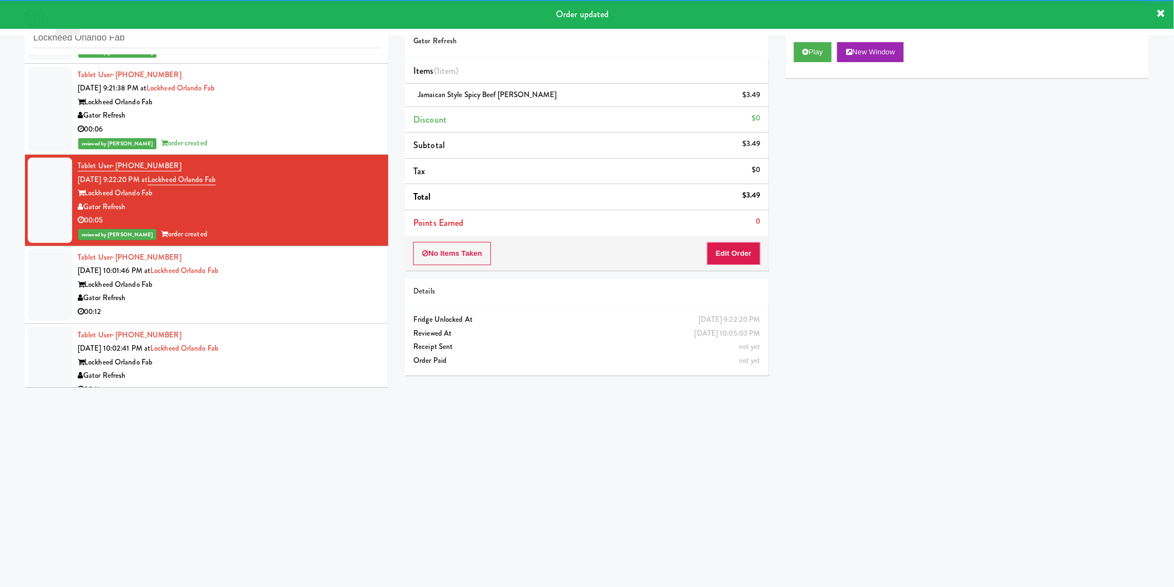
click at [298, 278] on div "Lockheed Orlando Fab" at bounding box center [229, 285] width 302 height 14
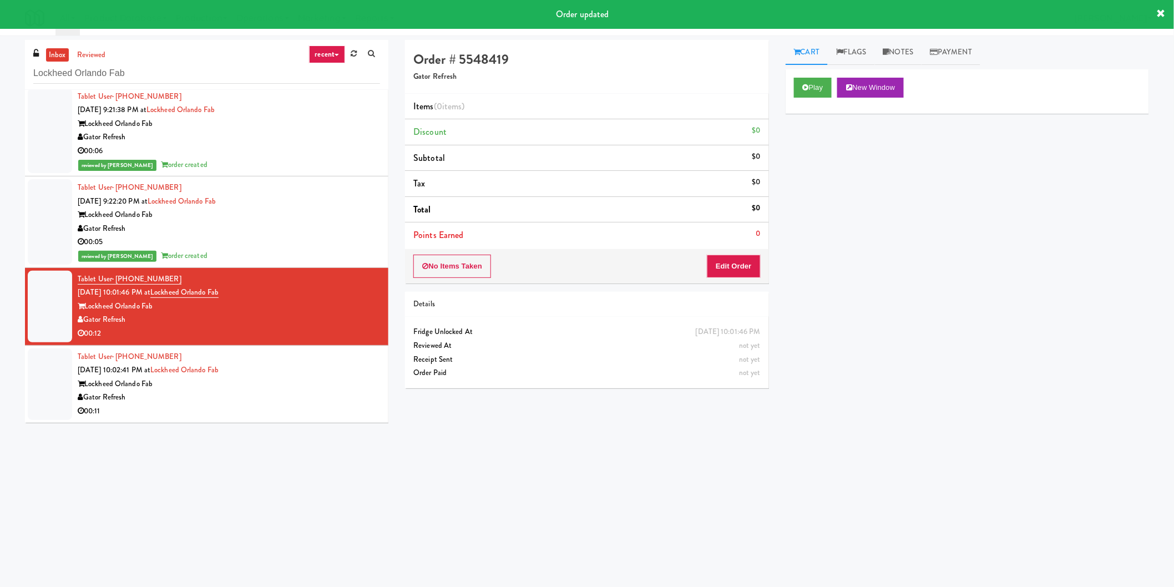
click at [791, 80] on div "Play New Window" at bounding box center [966, 91] width 363 height 44
click at [803, 91] on icon at bounding box center [806, 87] width 6 height 7
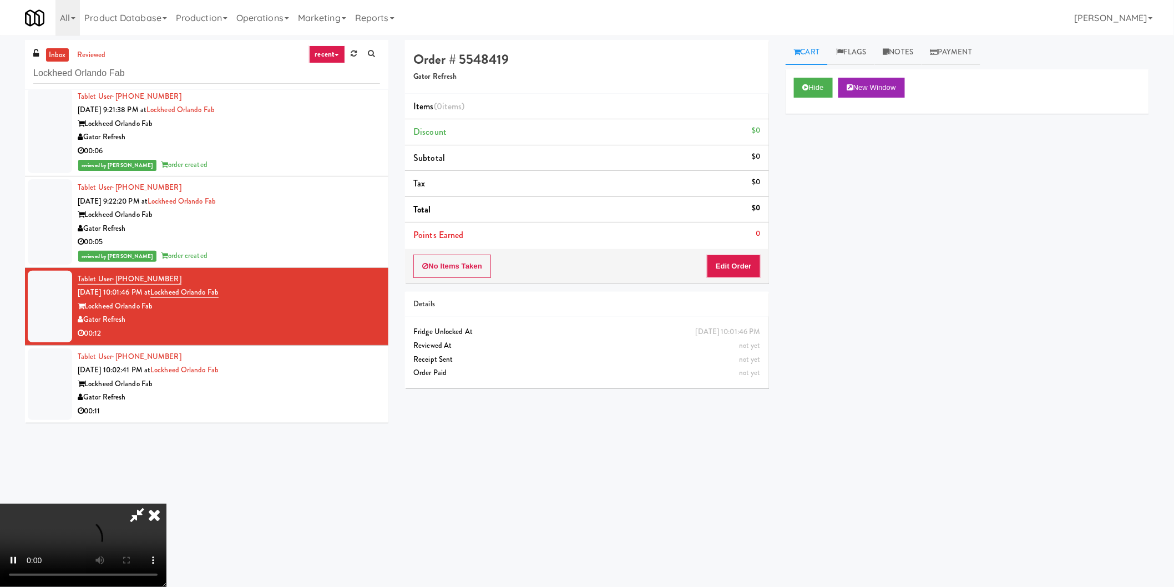
click at [745, 253] on div "No Items Taken Edit Order" at bounding box center [586, 266] width 363 height 34
click at [742, 265] on button "Edit Order" at bounding box center [734, 266] width 54 height 23
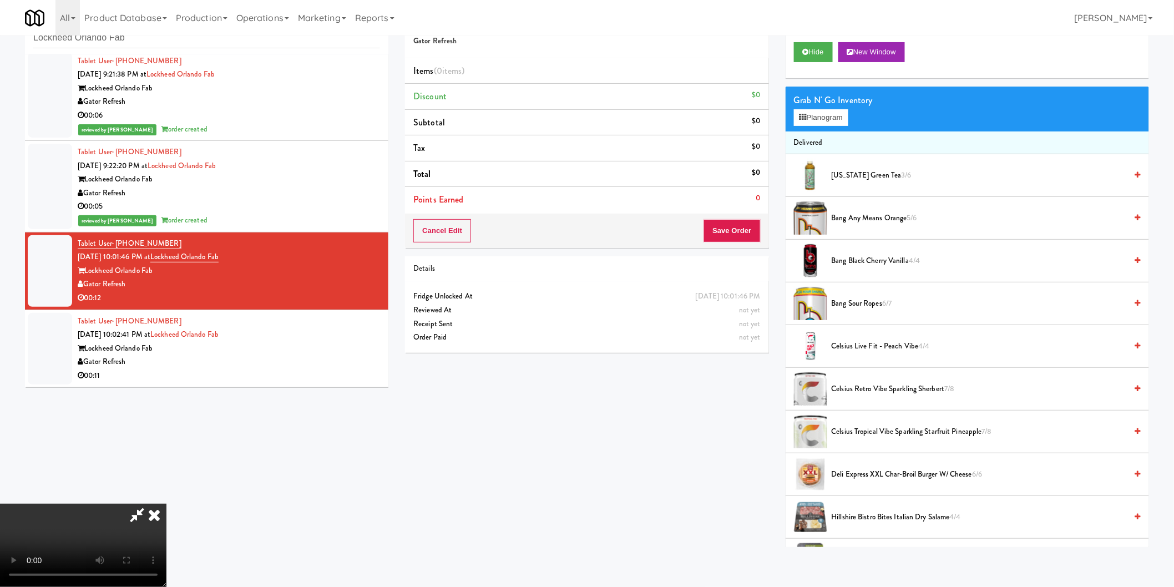
click at [166, 504] on video at bounding box center [83, 545] width 166 height 83
click at [824, 117] on button "Planogram" at bounding box center [821, 117] width 54 height 17
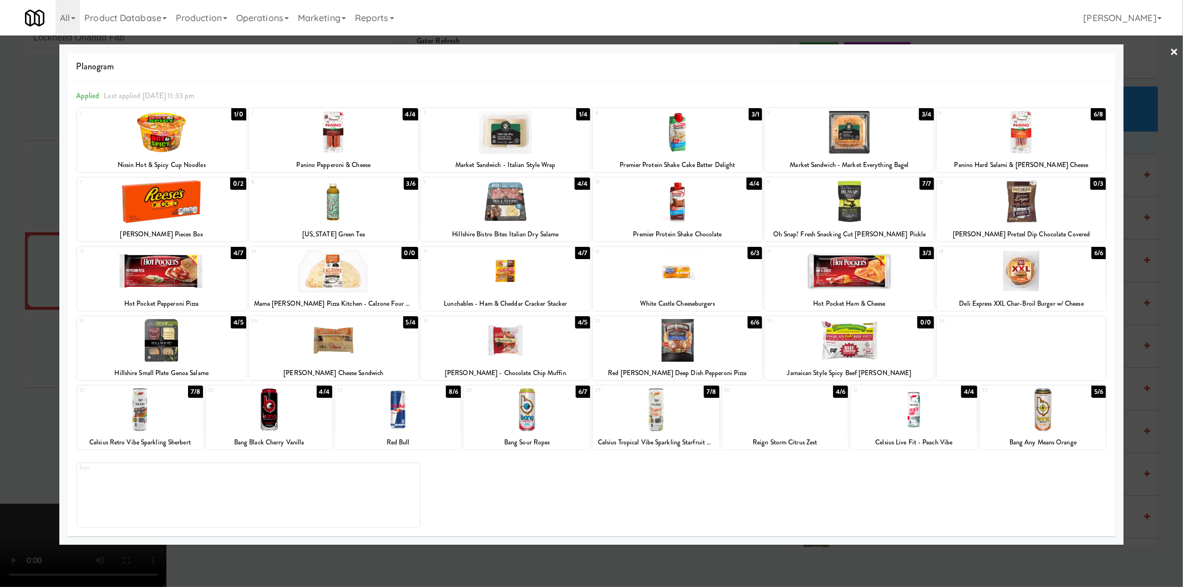
click at [181, 128] on div at bounding box center [161, 132] width 169 height 43
drag, startPoint x: 382, startPoint y: 230, endPoint x: 269, endPoint y: 224, distance: 112.8
click at [381, 230] on div "Arizona Green Tea" at bounding box center [334, 234] width 166 height 14
click at [306, 209] on div at bounding box center [333, 201] width 169 height 43
click at [0, 222] on div at bounding box center [591, 293] width 1183 height 587
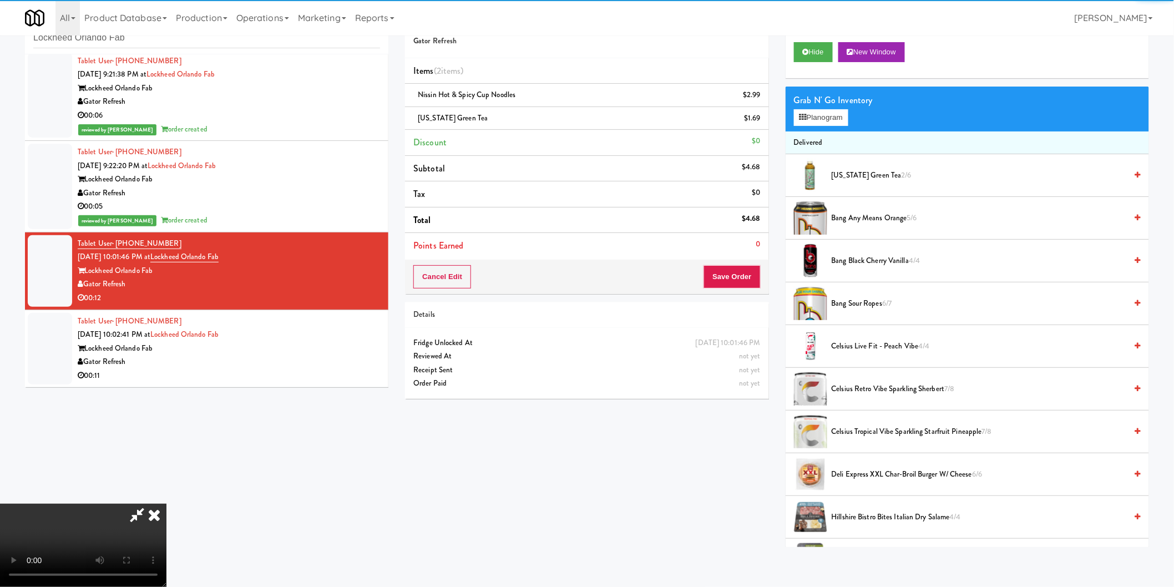
click at [166, 504] on video at bounding box center [83, 545] width 166 height 83
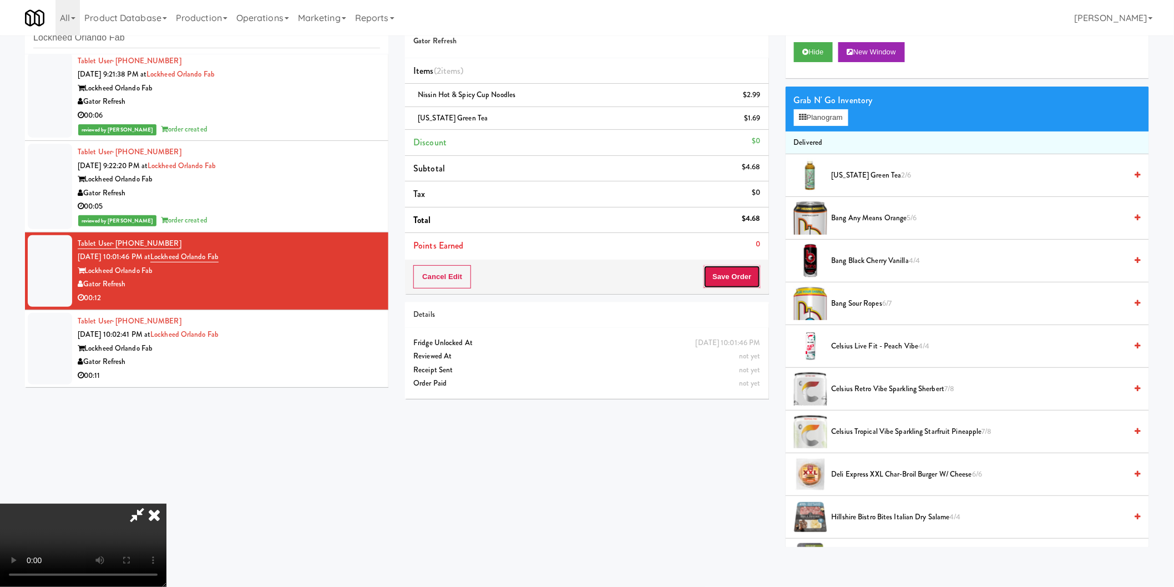
click at [749, 272] on button "Save Order" at bounding box center [731, 276] width 57 height 23
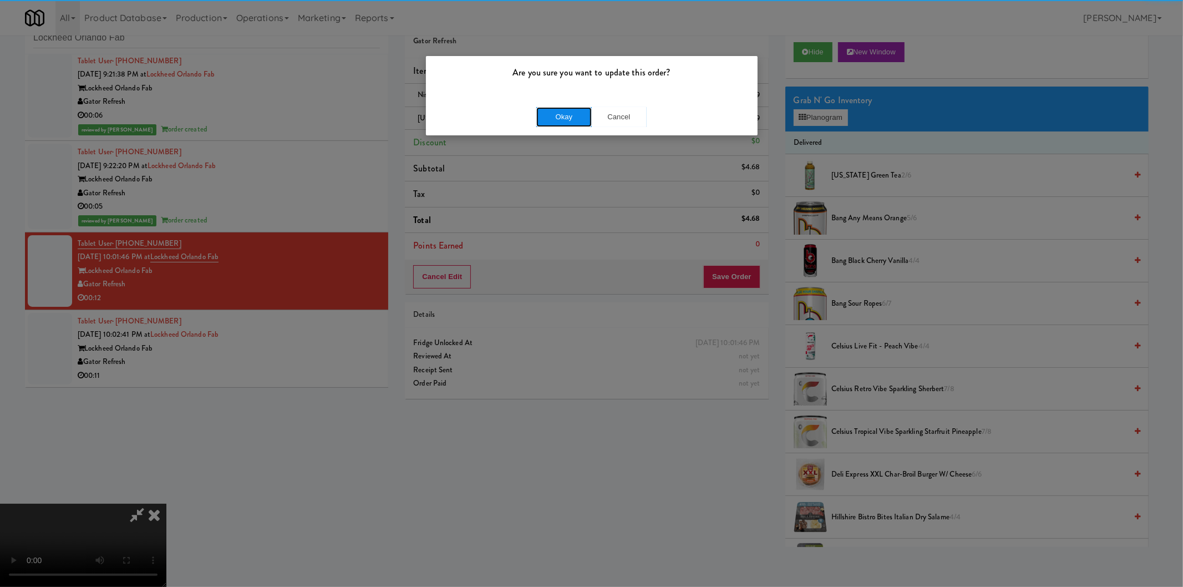
click at [551, 119] on button "Okay" at bounding box center [563, 117] width 55 height 20
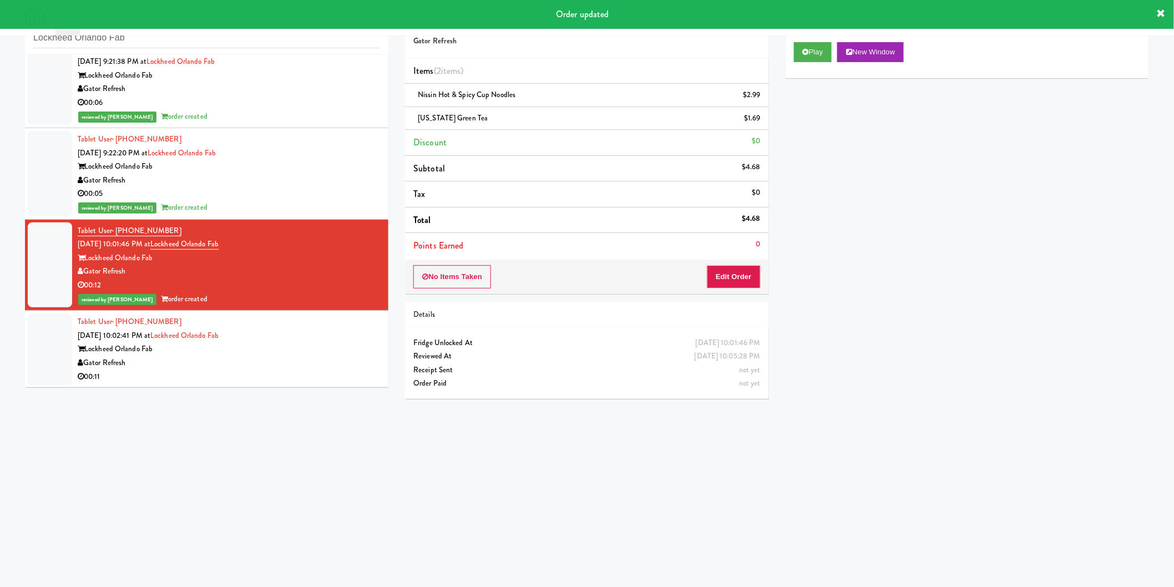
scroll to position [109, 0]
click at [346, 346] on div "Lockheed Orlando Fab" at bounding box center [229, 349] width 302 height 14
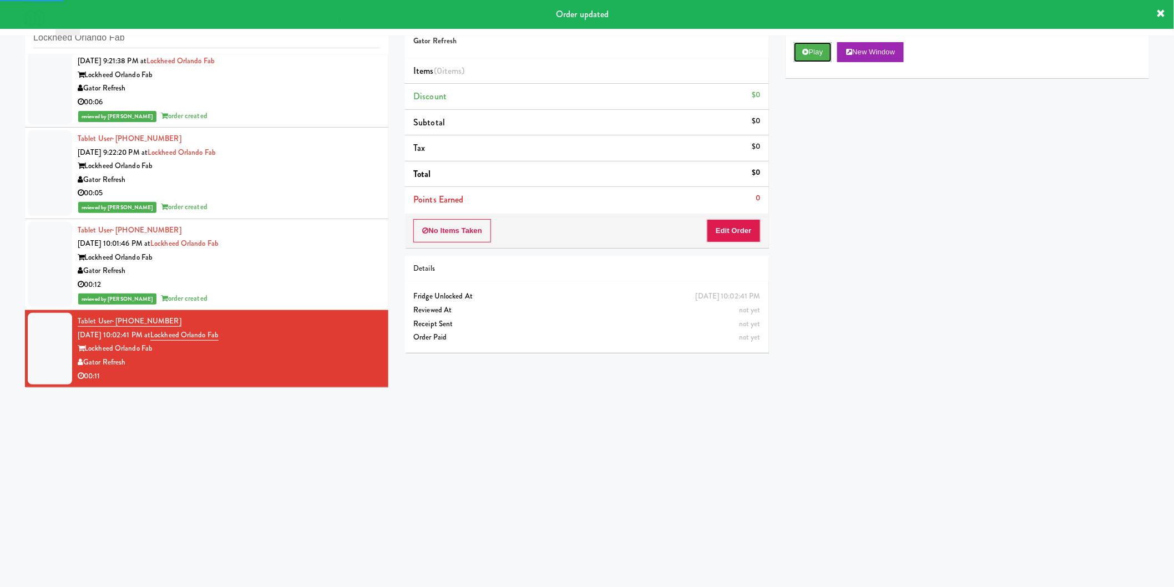
drag, startPoint x: 805, startPoint y: 42, endPoint x: 778, endPoint y: 157, distance: 118.7
click at [805, 42] on button "Play" at bounding box center [813, 52] width 38 height 20
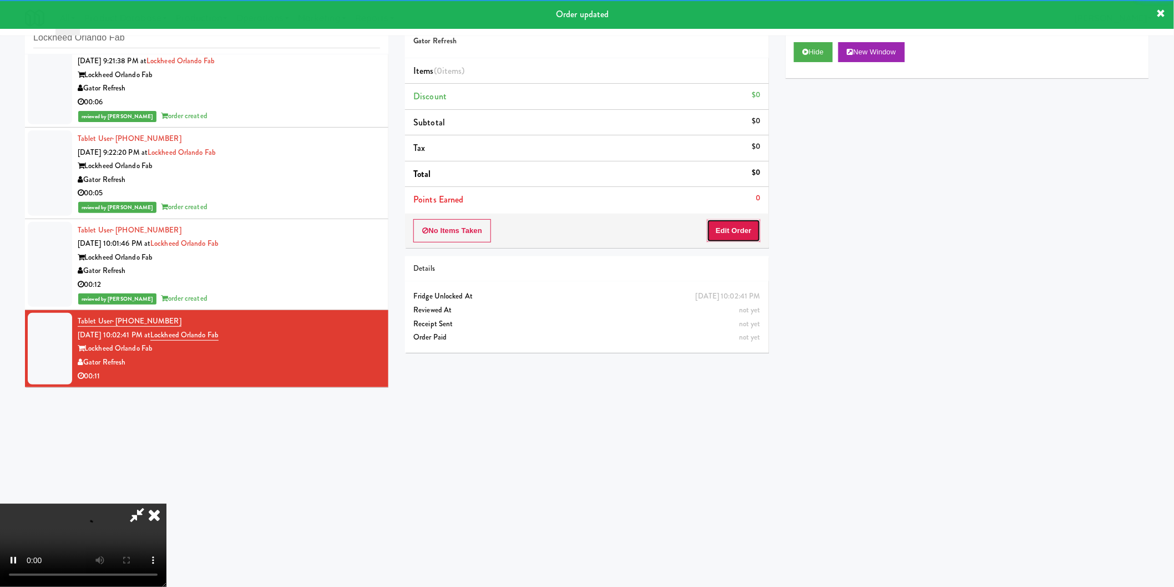
click at [747, 232] on button "Edit Order" at bounding box center [734, 230] width 54 height 23
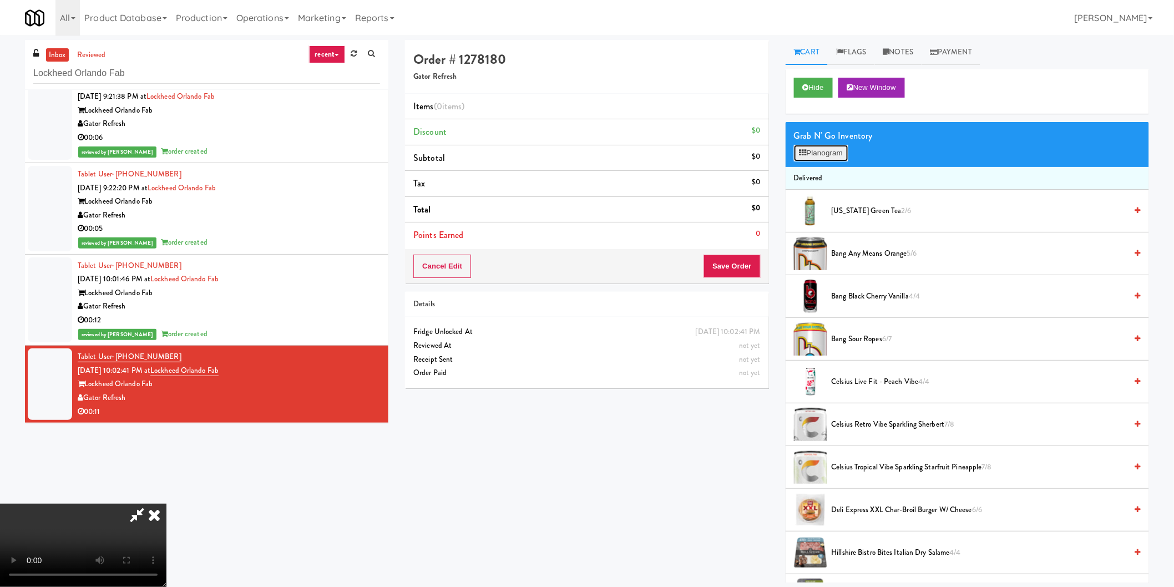
click at [821, 149] on button "Planogram" at bounding box center [821, 153] width 54 height 17
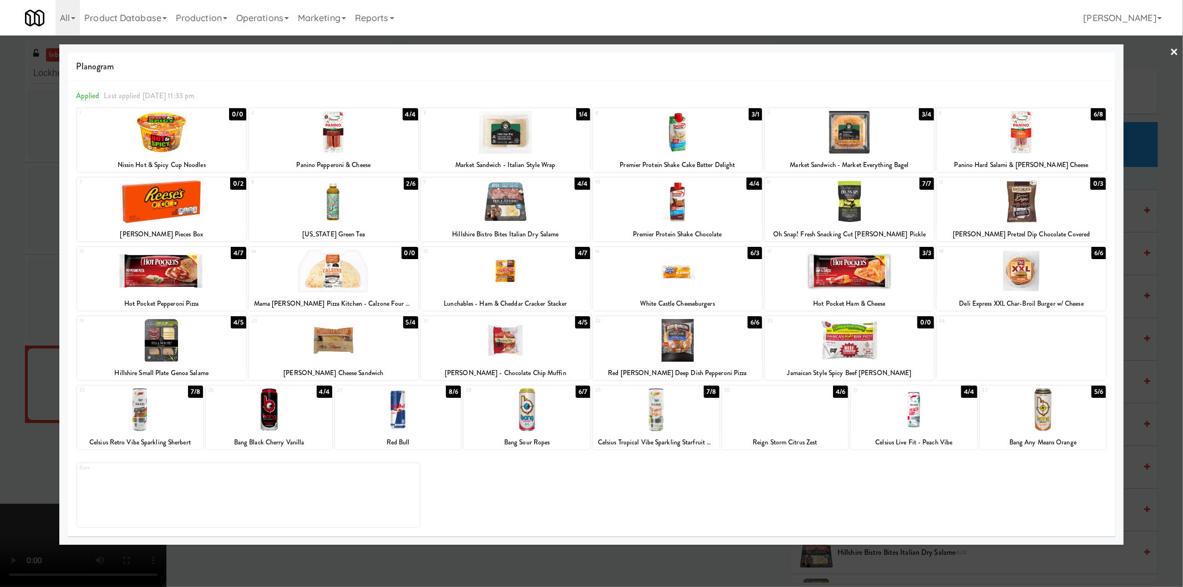
click at [168, 403] on div at bounding box center [140, 409] width 126 height 43
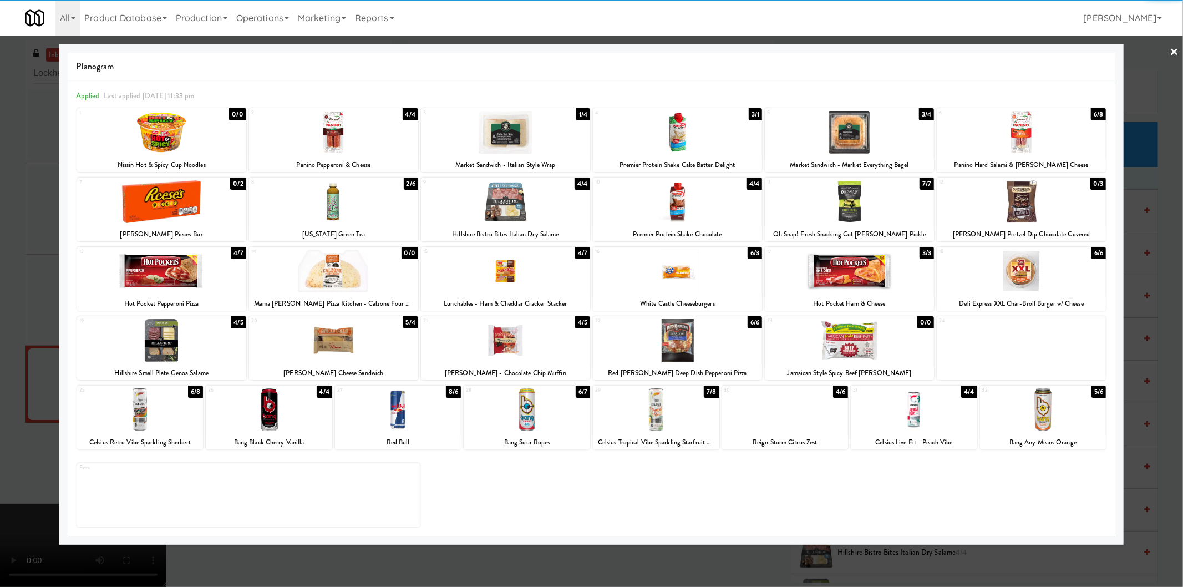
click at [645, 153] on div at bounding box center [677, 132] width 169 height 43
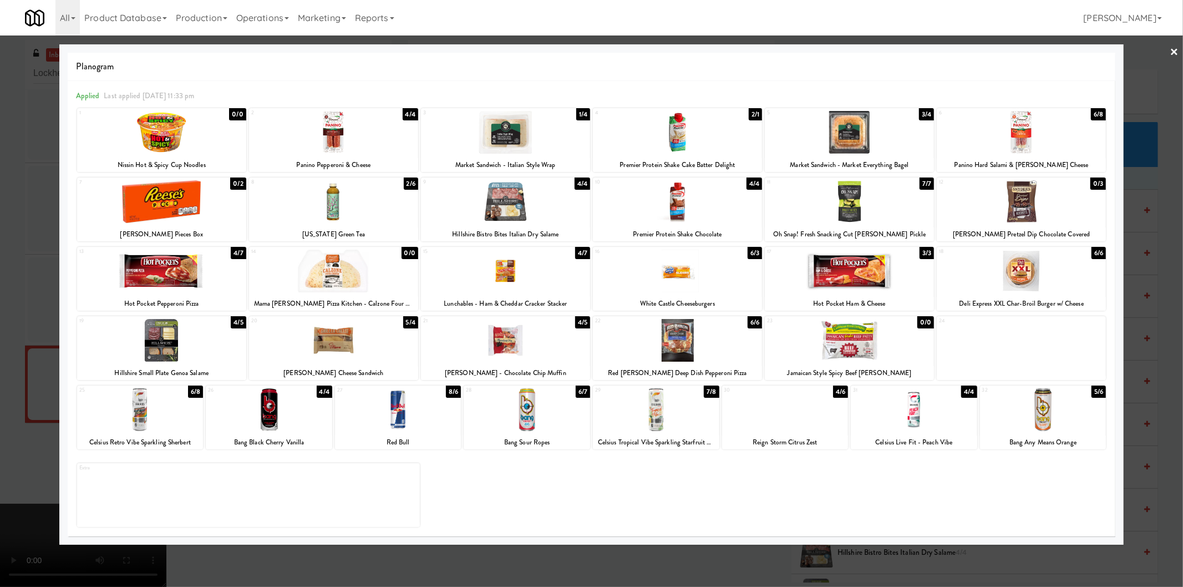
click at [1159, 271] on div at bounding box center [591, 293] width 1183 height 587
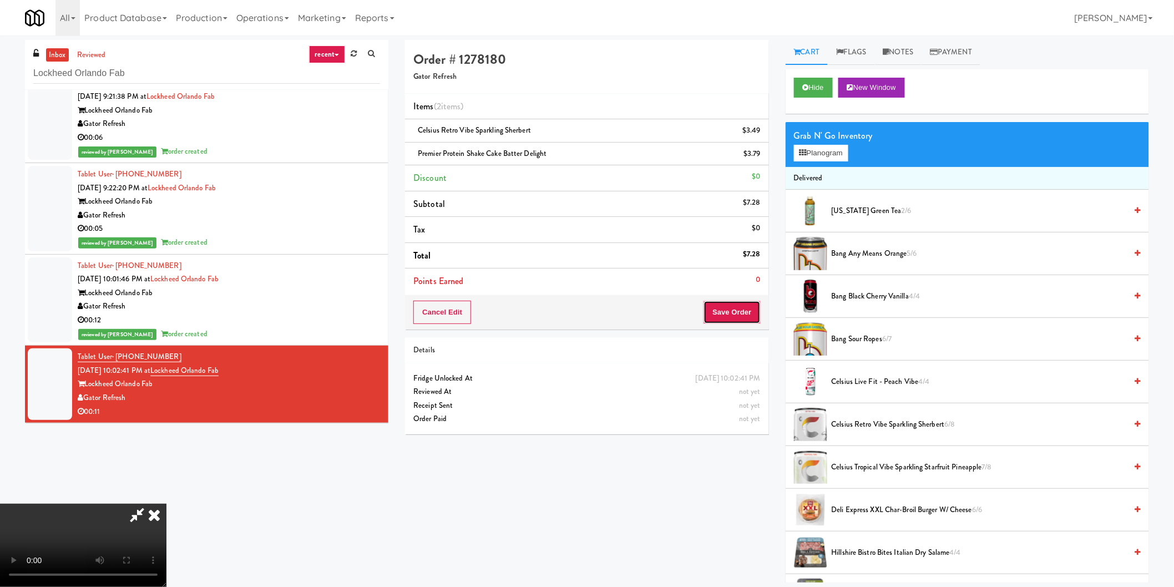
click at [728, 317] on button "Save Order" at bounding box center [731, 312] width 57 height 23
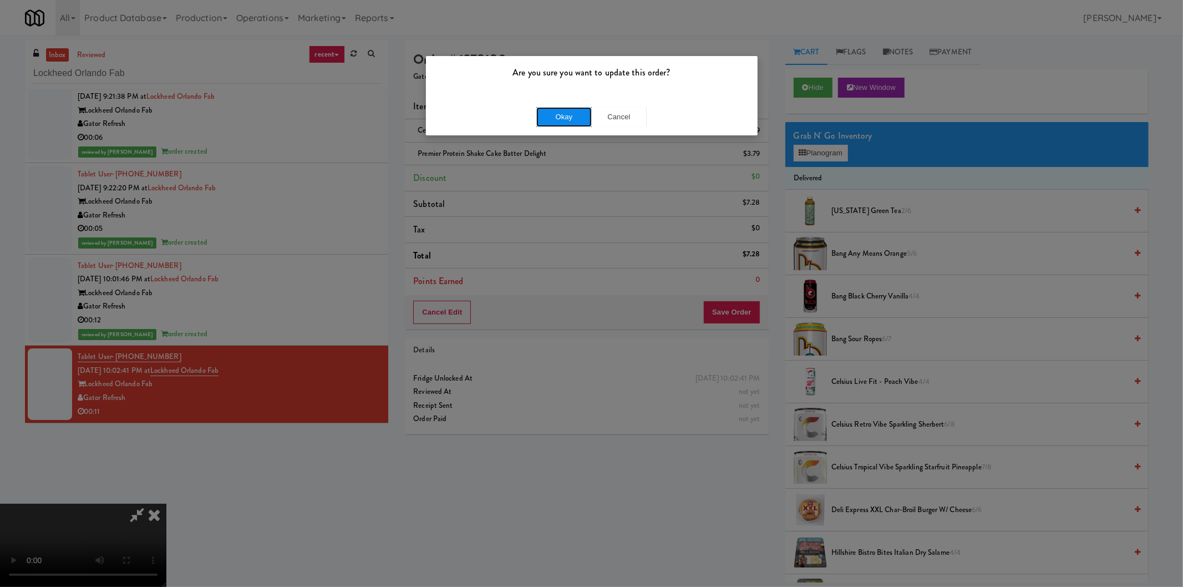
click at [558, 109] on button "Okay" at bounding box center [563, 117] width 55 height 20
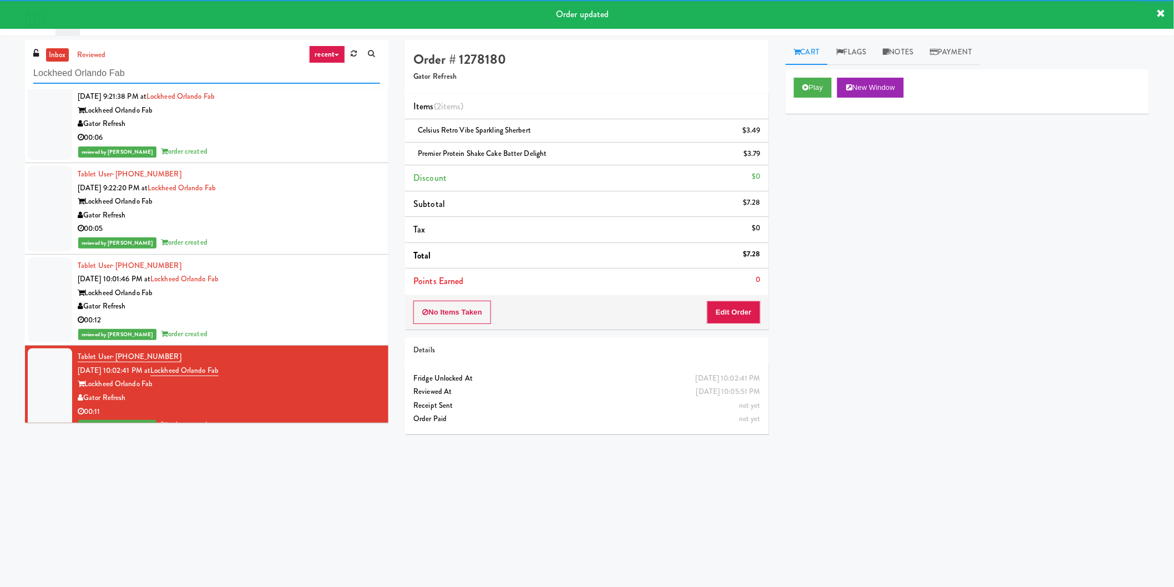
click at [210, 78] on input "Lockheed Orlando Fab" at bounding box center [206, 73] width 347 height 21
click at [211, 78] on input "Lockheed Orlando Fab" at bounding box center [206, 73] width 347 height 21
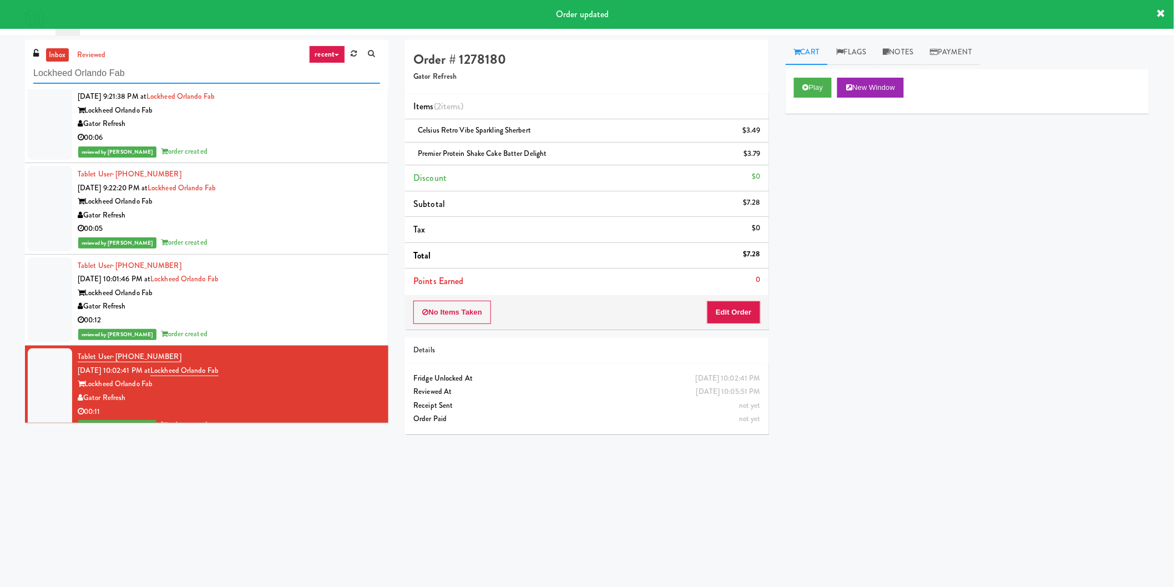
click at [211, 78] on input "Lockheed Orlando Fab" at bounding box center [206, 73] width 347 height 21
paste input "Park on First - Music Lounge - Cooler"
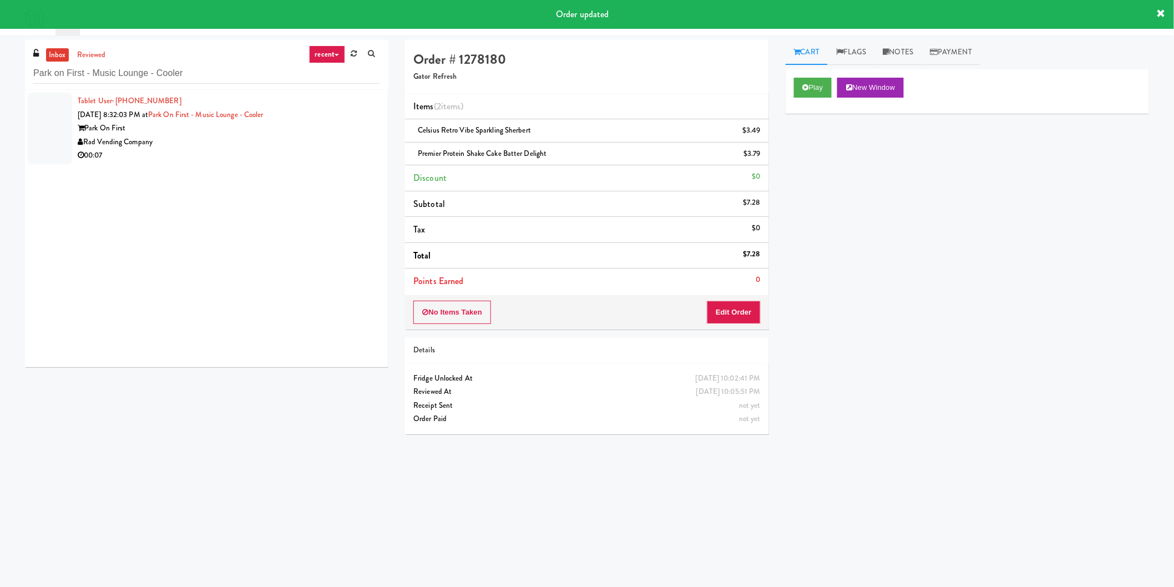
click at [305, 135] on div "Rad Vending Company" at bounding box center [229, 142] width 302 height 14
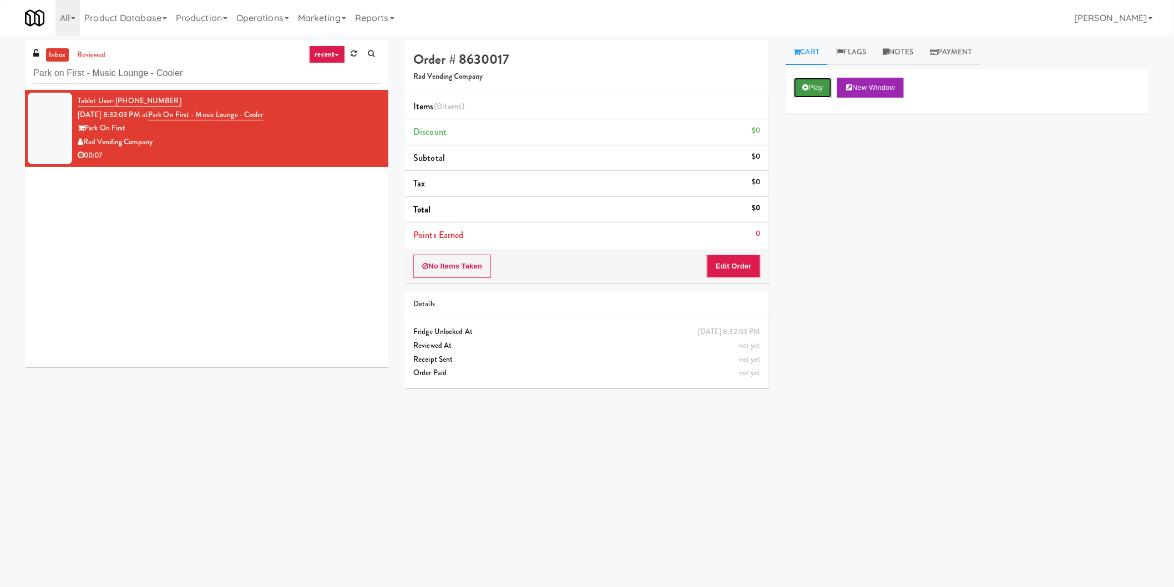
click at [811, 85] on button "Play" at bounding box center [813, 88] width 38 height 20
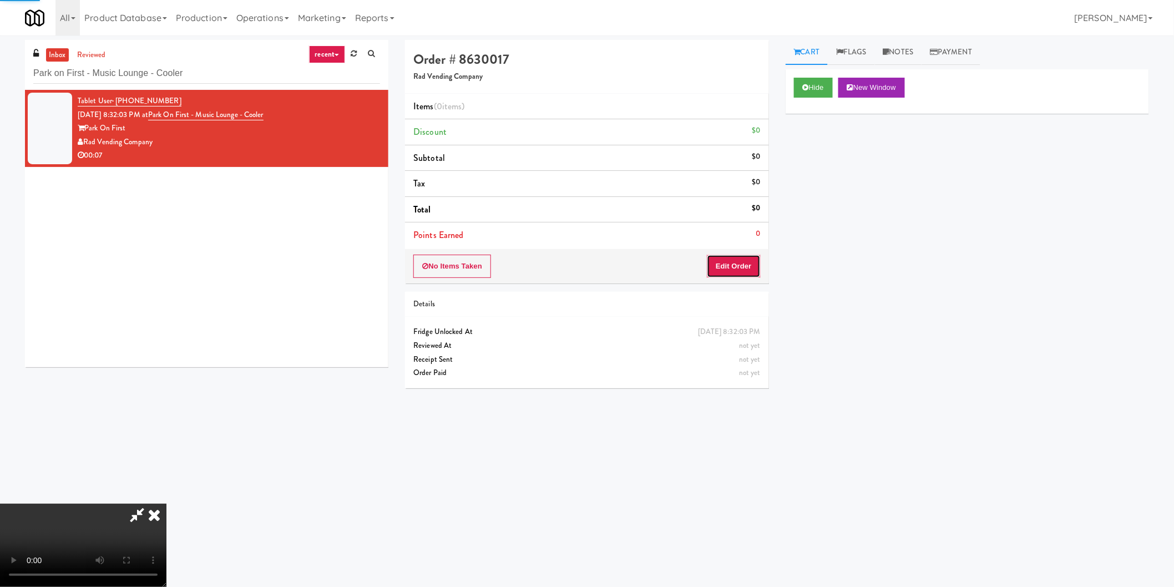
click at [719, 273] on button "Edit Order" at bounding box center [734, 266] width 54 height 23
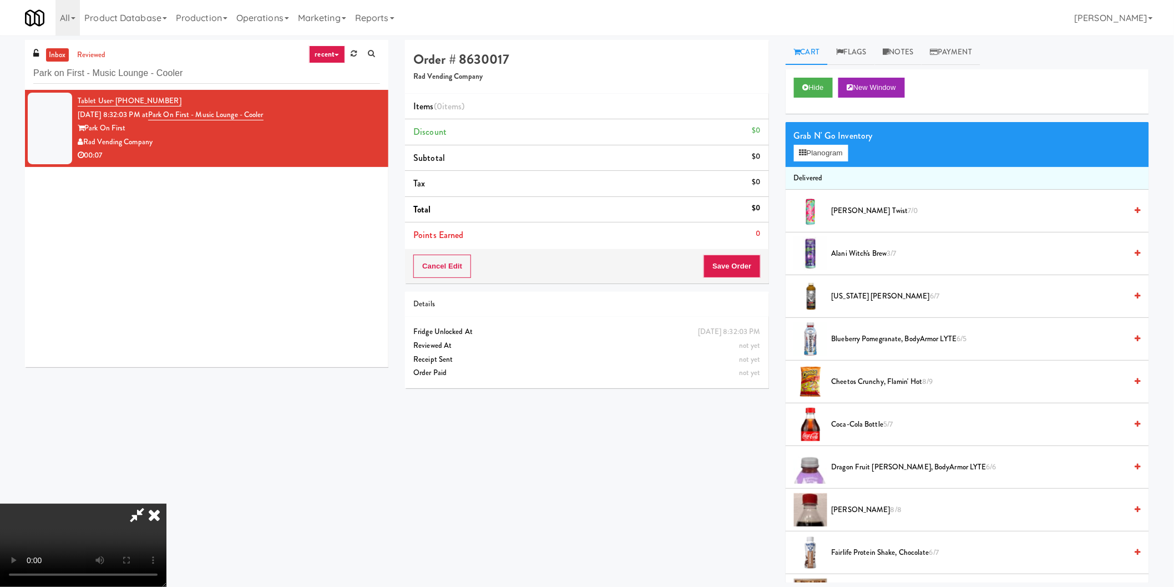
click at [166, 504] on video at bounding box center [83, 545] width 166 height 83
click at [830, 156] on button "Planogram" at bounding box center [821, 153] width 54 height 17
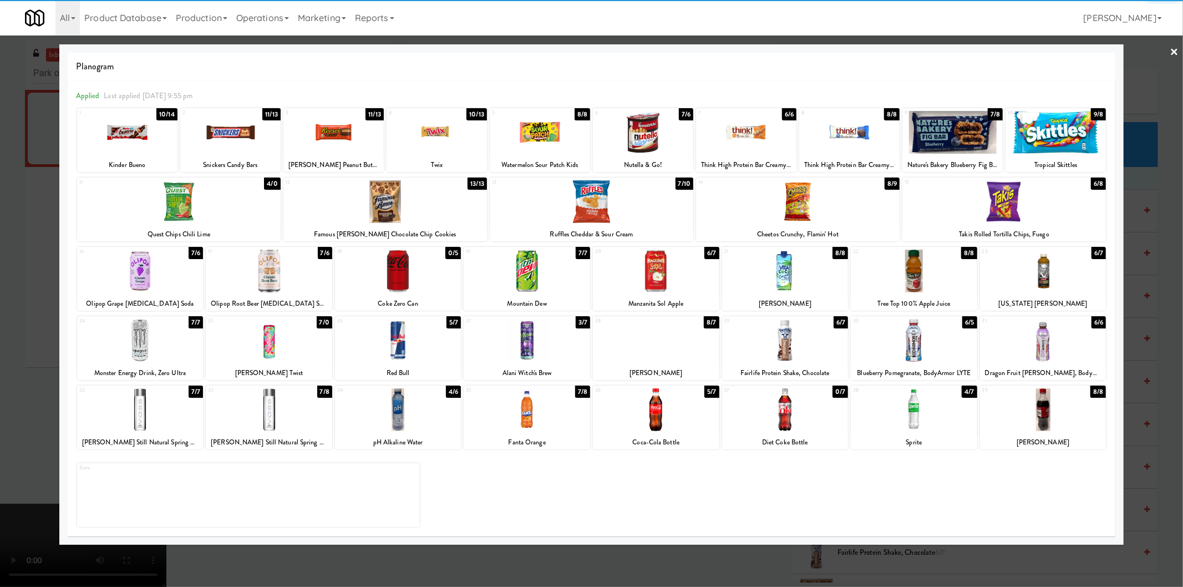
click at [276, 413] on div at bounding box center [269, 409] width 126 height 43
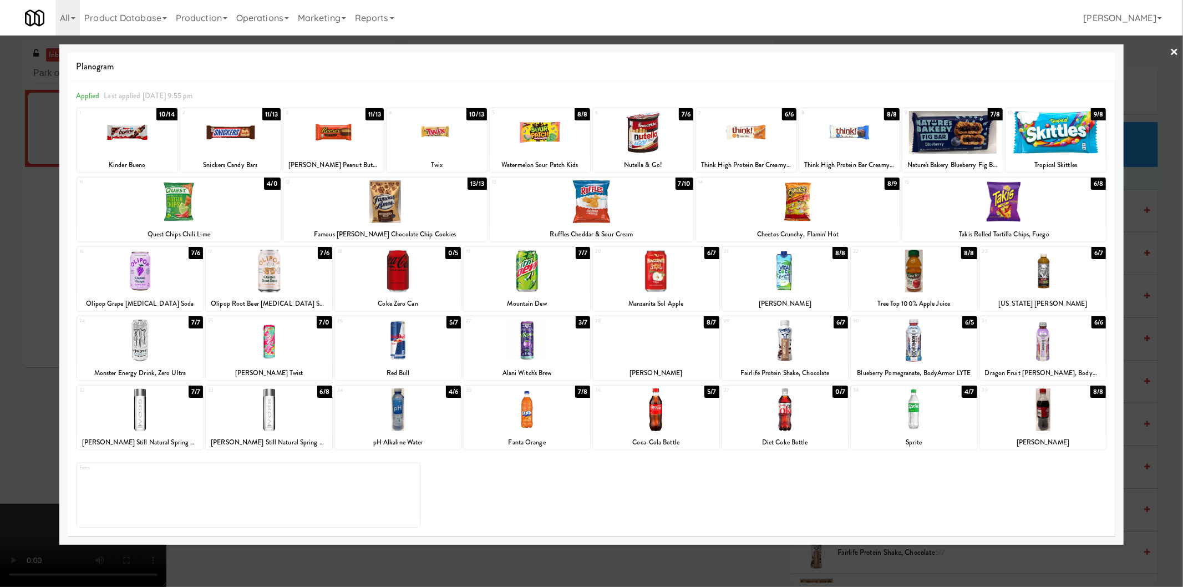
click at [0, 346] on div at bounding box center [591, 293] width 1183 height 587
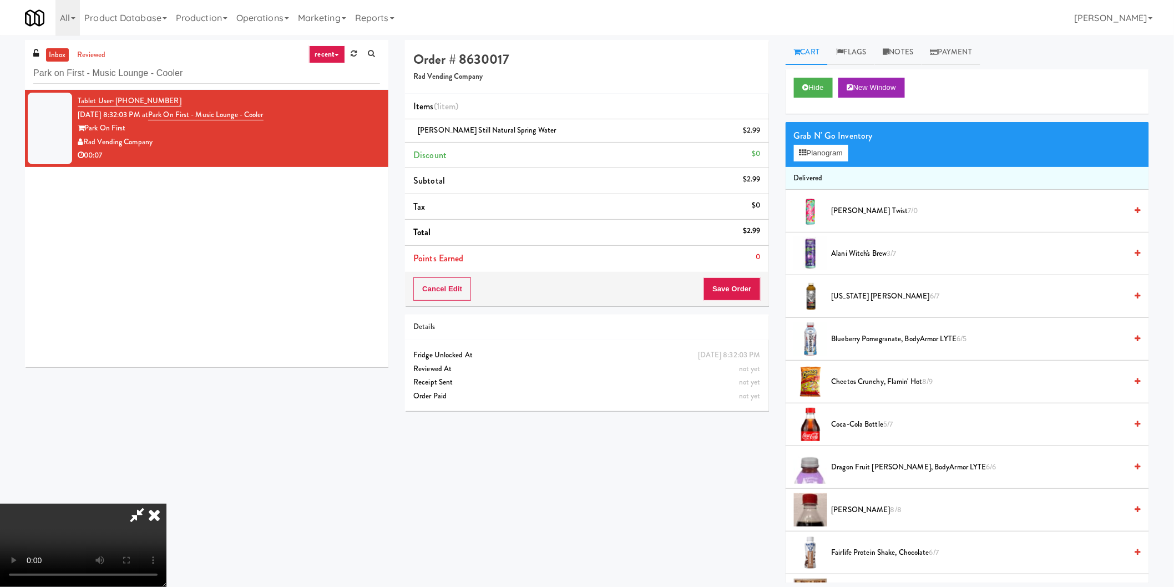
click at [166, 504] on video at bounding box center [83, 545] width 166 height 83
click at [841, 156] on button "Planogram" at bounding box center [821, 153] width 54 height 17
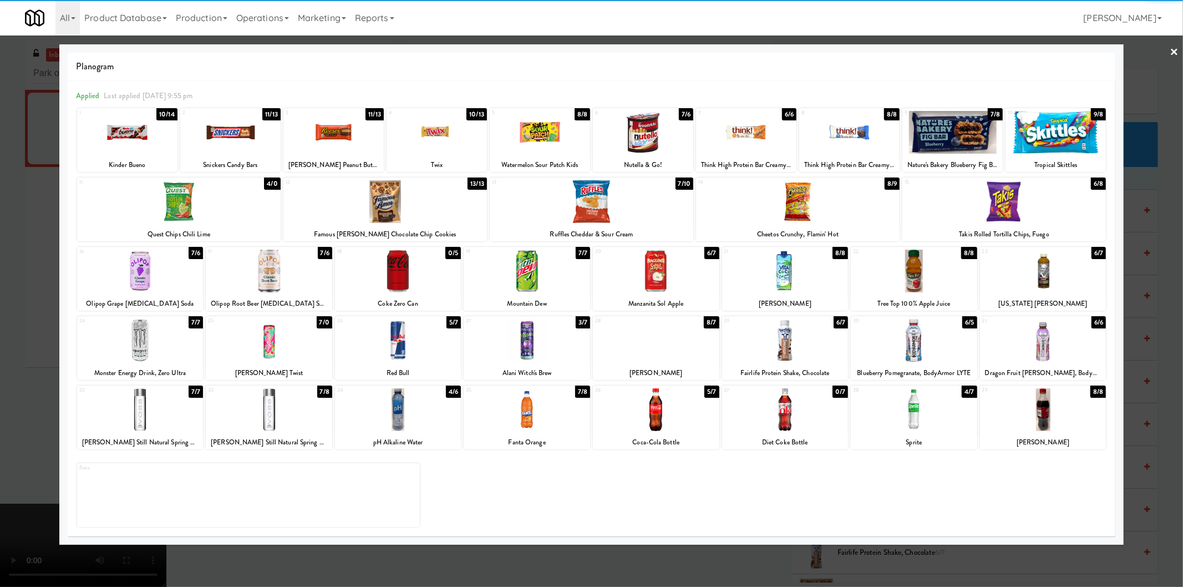
click at [534, 331] on div at bounding box center [527, 340] width 126 height 43
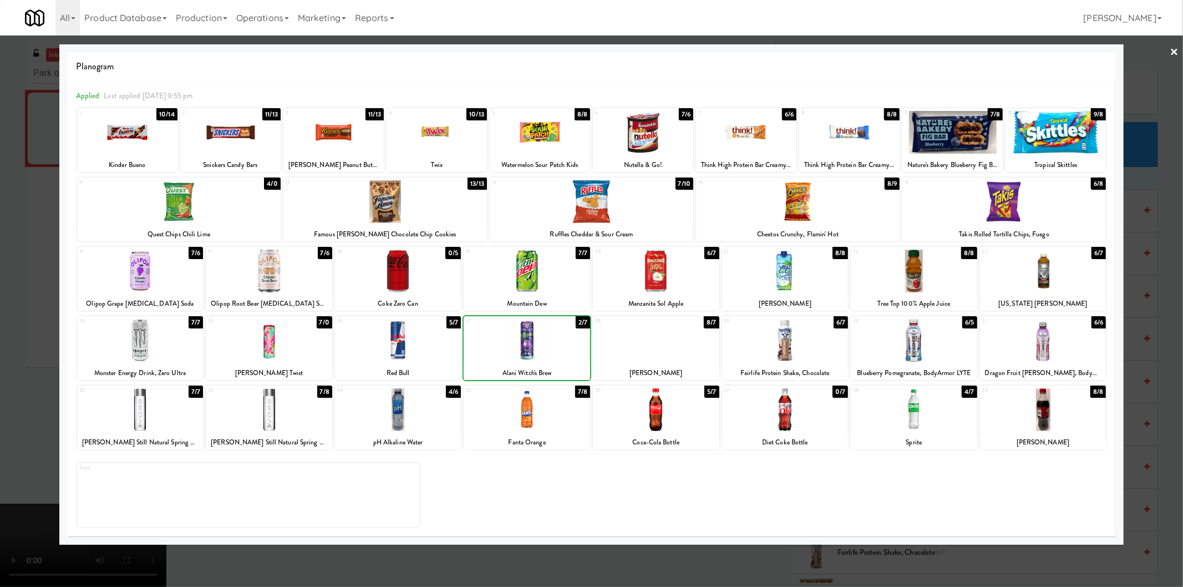
click at [0, 347] on div at bounding box center [591, 293] width 1183 height 587
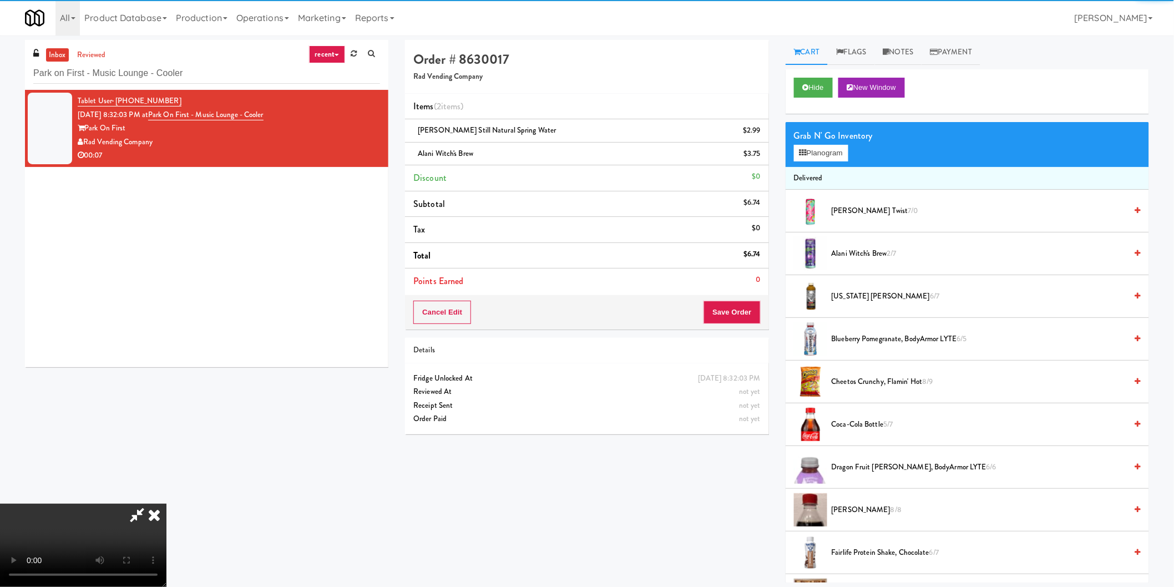
click at [166, 504] on video at bounding box center [83, 545] width 166 height 83
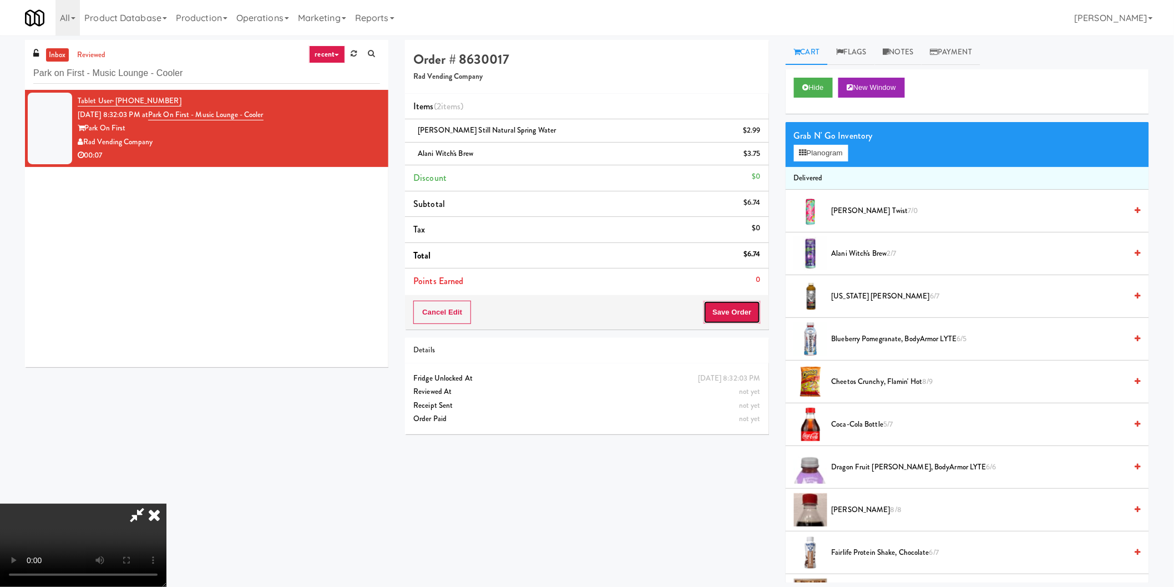
click at [723, 319] on button "Save Order" at bounding box center [731, 312] width 57 height 23
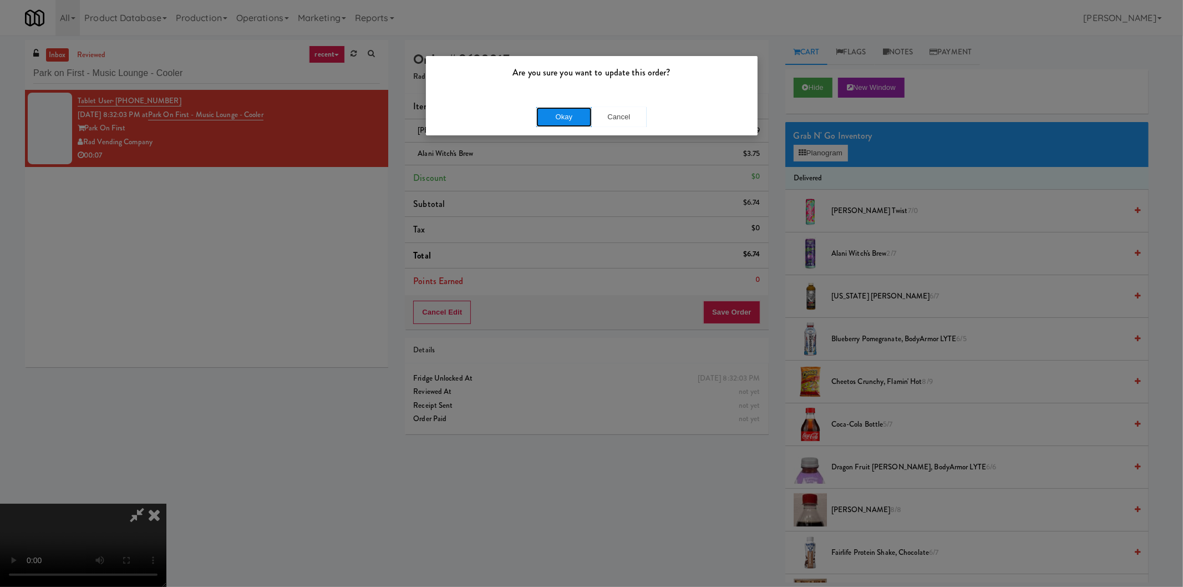
click at [562, 119] on button "Okay" at bounding box center [563, 117] width 55 height 20
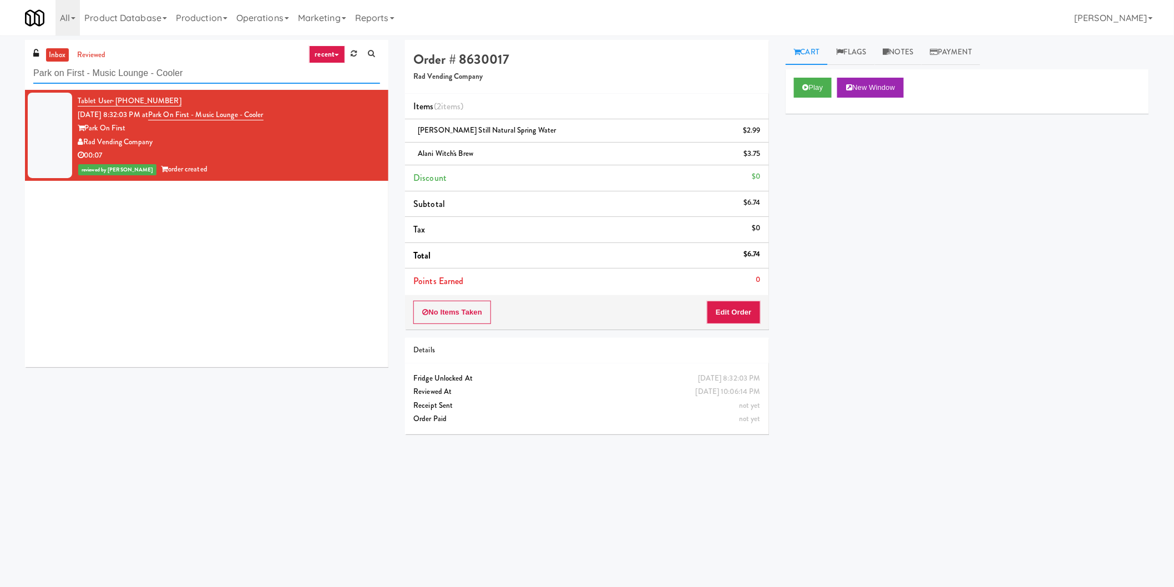
click at [213, 72] on input "Park on First - Music Lounge - Cooler" at bounding box center [206, 73] width 347 height 21
paste input "Fridge Right-1 Columbus"
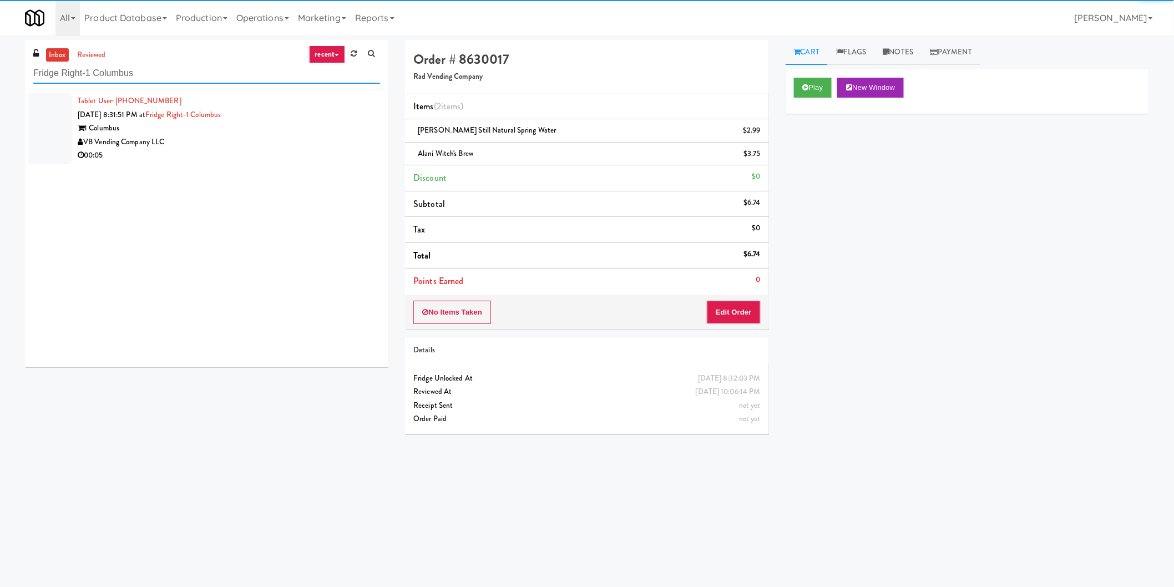
type input "Fridge Right-1 Columbus"
click at [335, 136] on div "VB Vending Company LLC" at bounding box center [229, 142] width 302 height 14
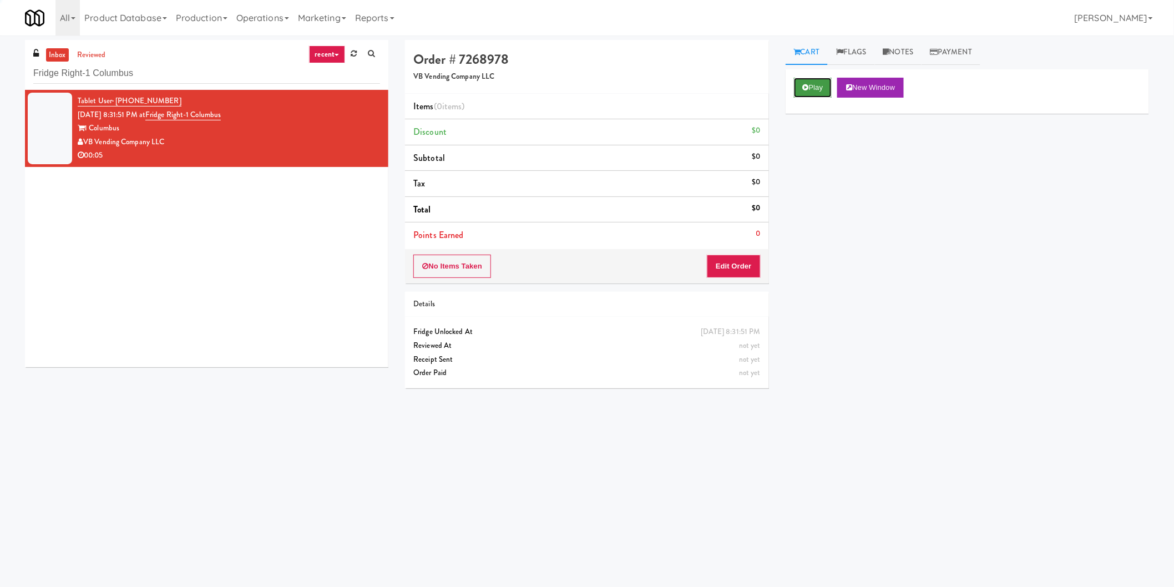
click at [809, 91] on button "Play" at bounding box center [813, 88] width 38 height 20
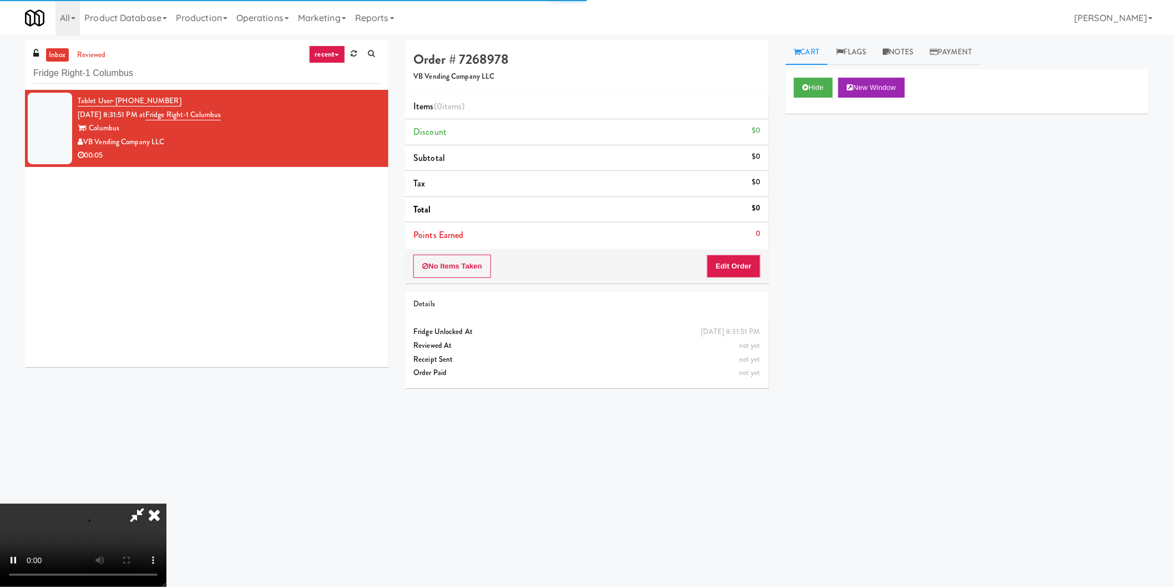
click at [733, 253] on div "No Items Taken Edit Order" at bounding box center [586, 266] width 363 height 34
click at [744, 261] on button "Edit Order" at bounding box center [734, 266] width 54 height 23
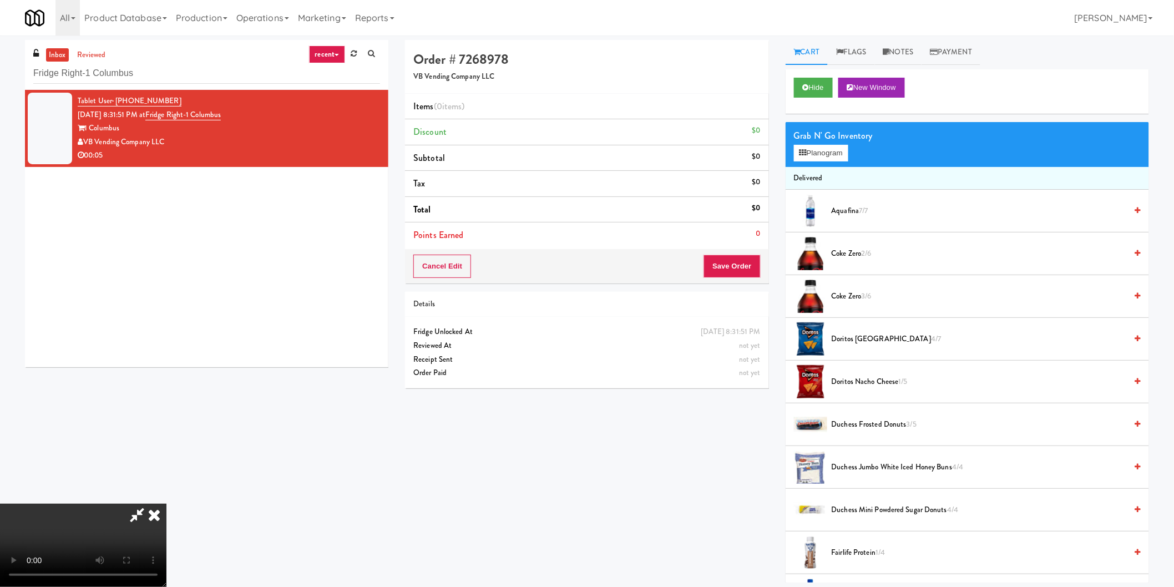
click at [166, 504] on video at bounding box center [83, 545] width 166 height 83
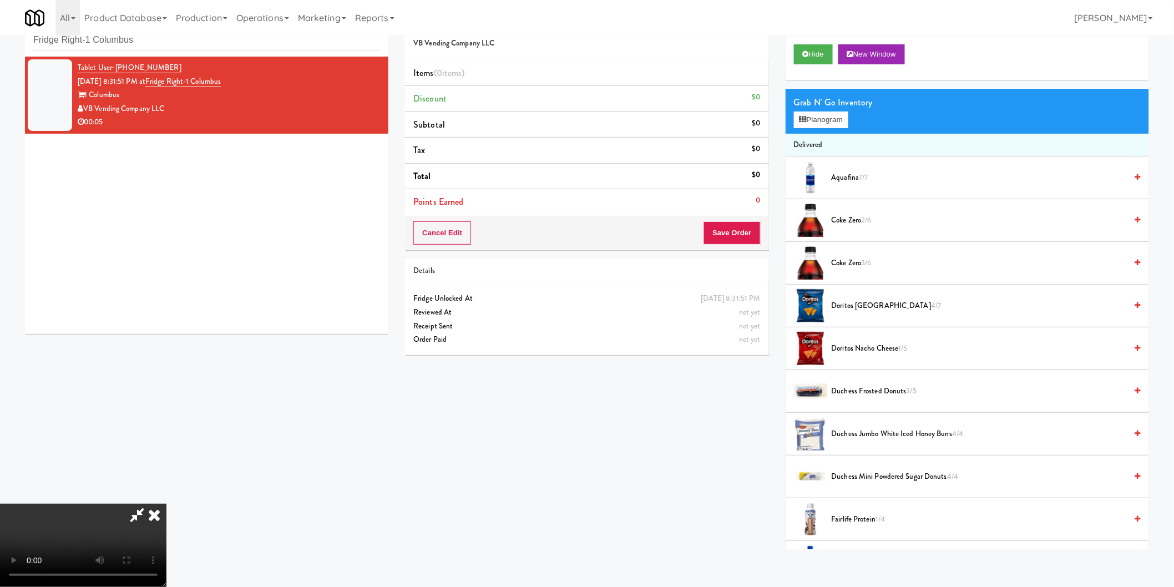
scroll to position [35, 0]
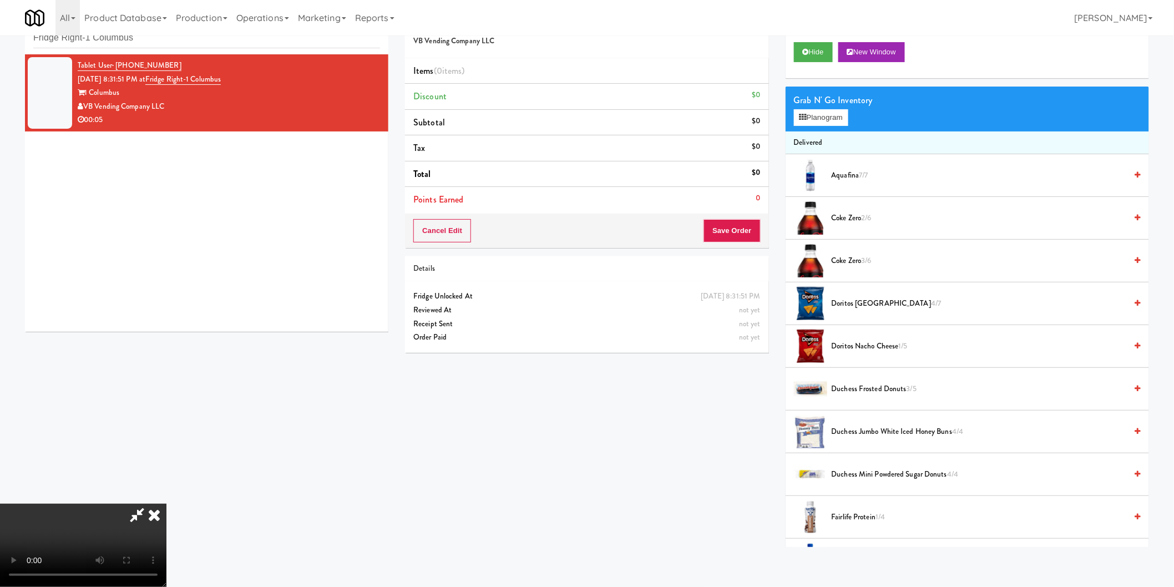
click at [166, 504] on video at bounding box center [83, 545] width 166 height 83
click at [818, 111] on button "Planogram" at bounding box center [821, 117] width 54 height 17
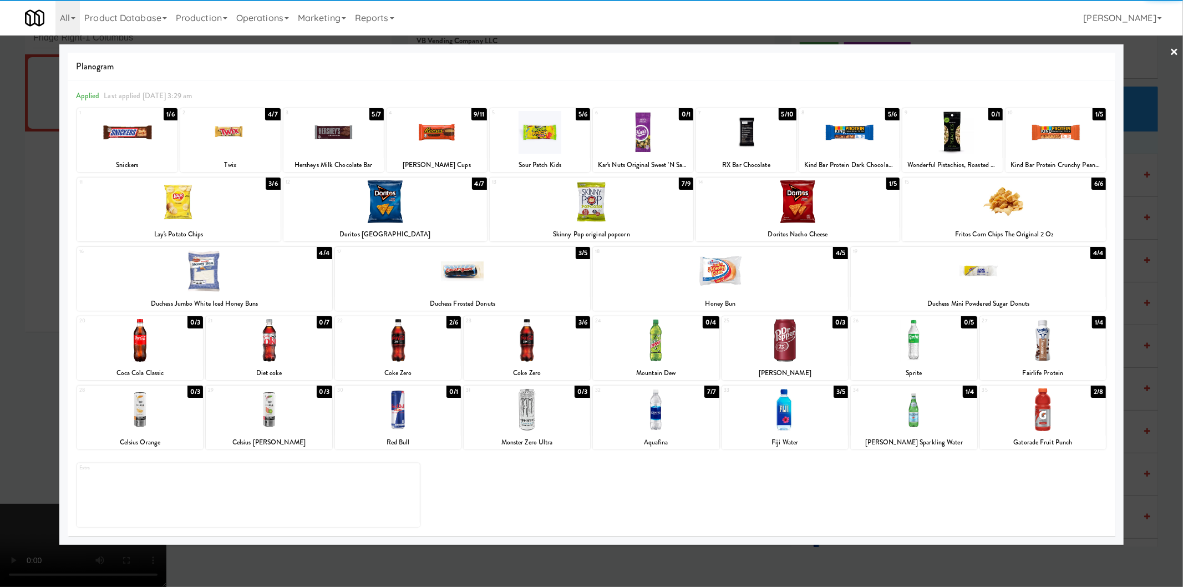
drag, startPoint x: 7, startPoint y: 296, endPoint x: 28, endPoint y: 300, distance: 20.9
click at [8, 296] on div at bounding box center [591, 293] width 1183 height 587
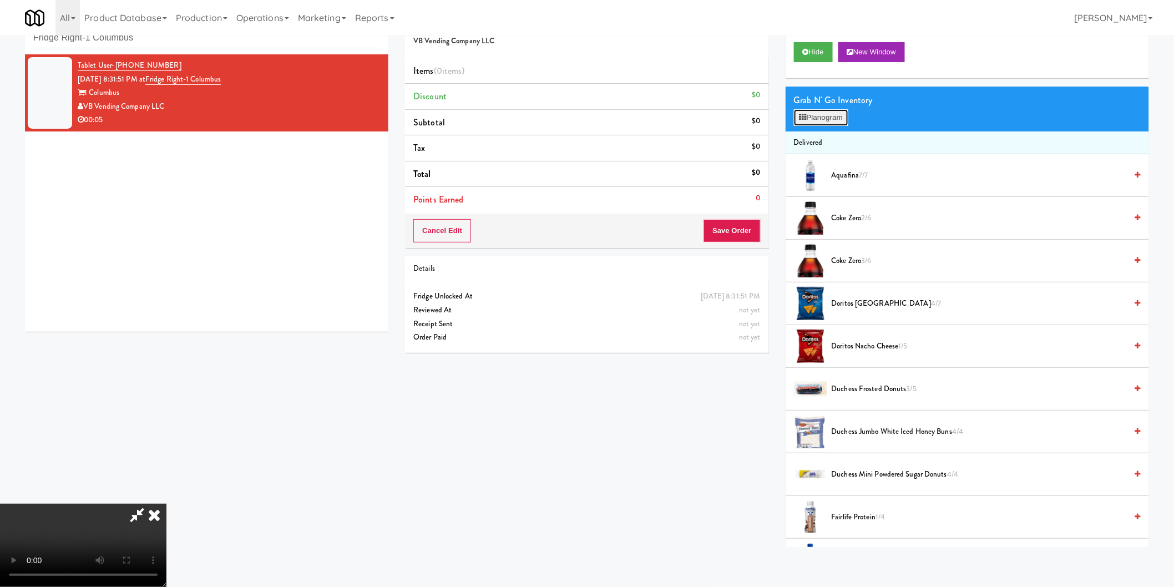
click at [818, 120] on button "Planogram" at bounding box center [821, 117] width 54 height 17
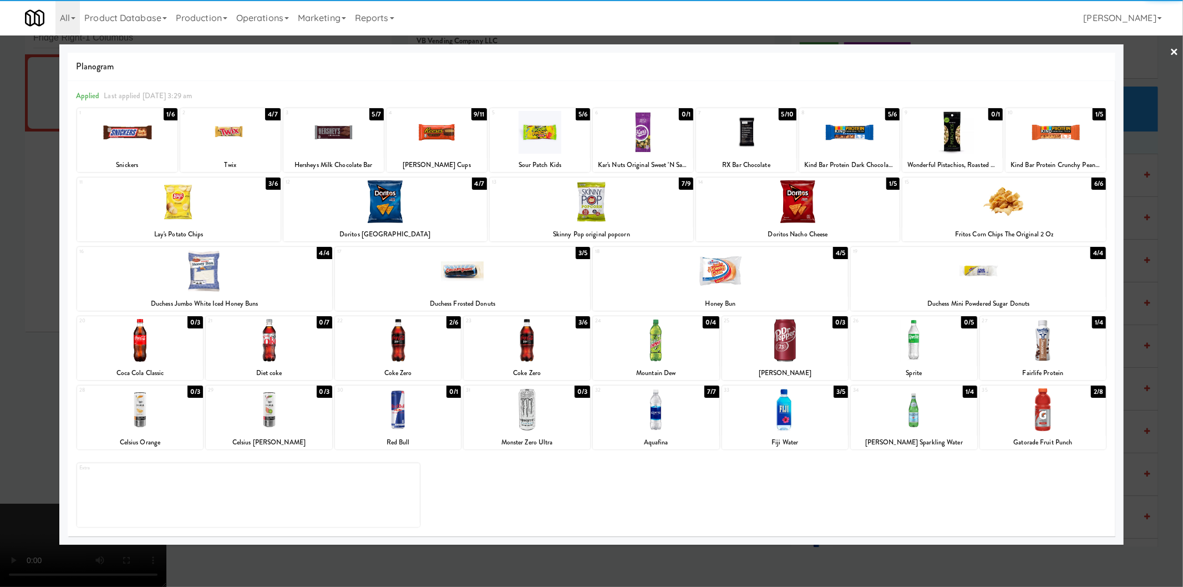
drag, startPoint x: 486, startPoint y: 266, endPoint x: 432, endPoint y: 264, distance: 55.0
click at [488, 267] on div at bounding box center [462, 271] width 255 height 43
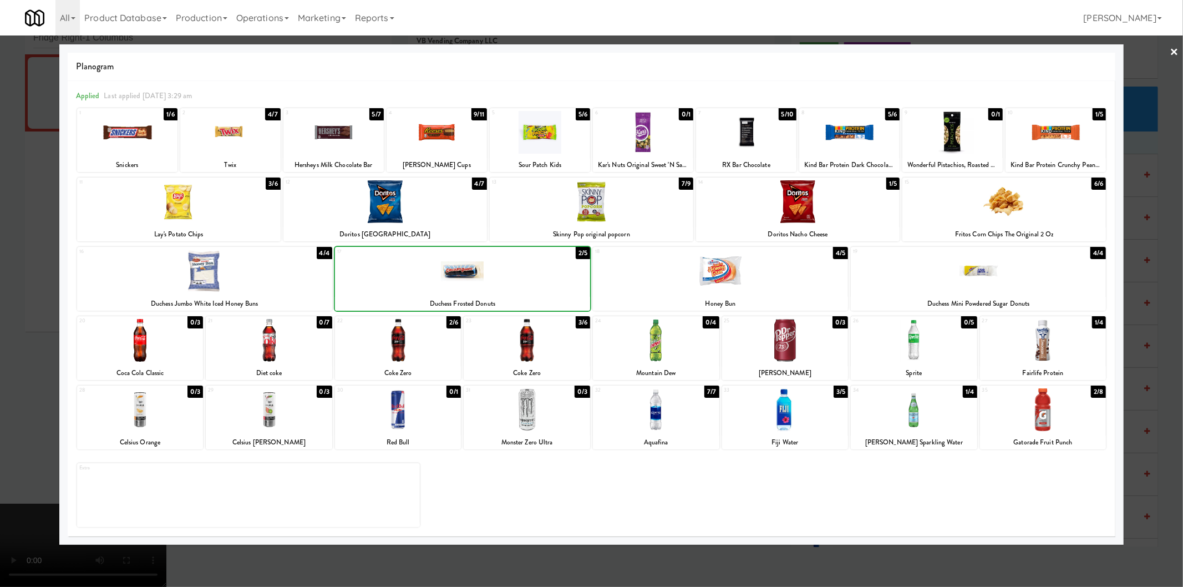
click at [0, 275] on div at bounding box center [591, 293] width 1183 height 587
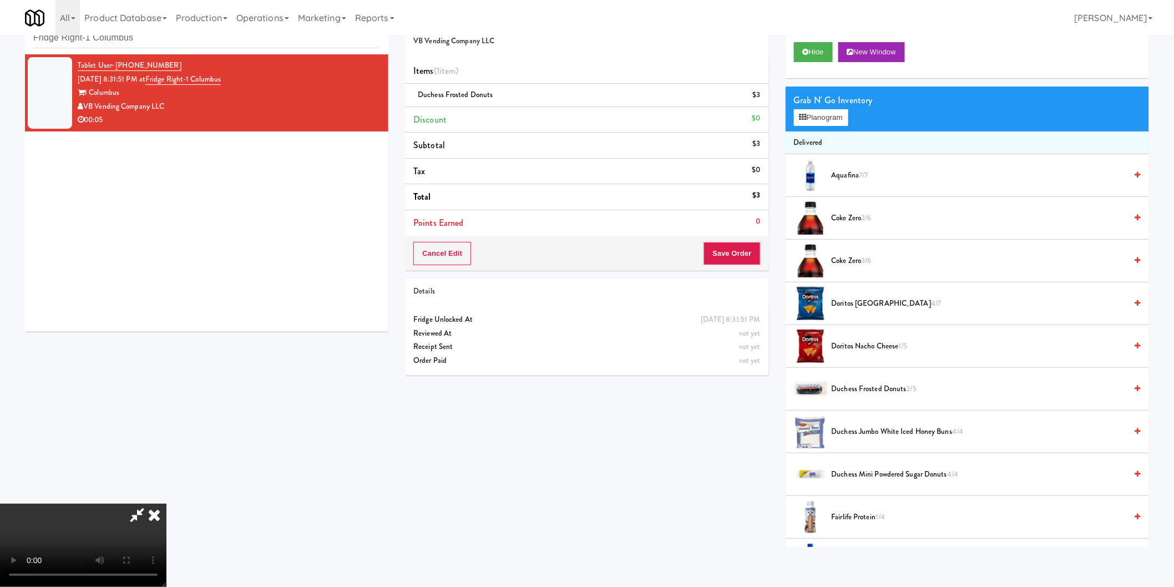
click at [166, 504] on video at bounding box center [83, 545] width 166 height 83
click at [743, 245] on button "Save Order" at bounding box center [731, 253] width 57 height 23
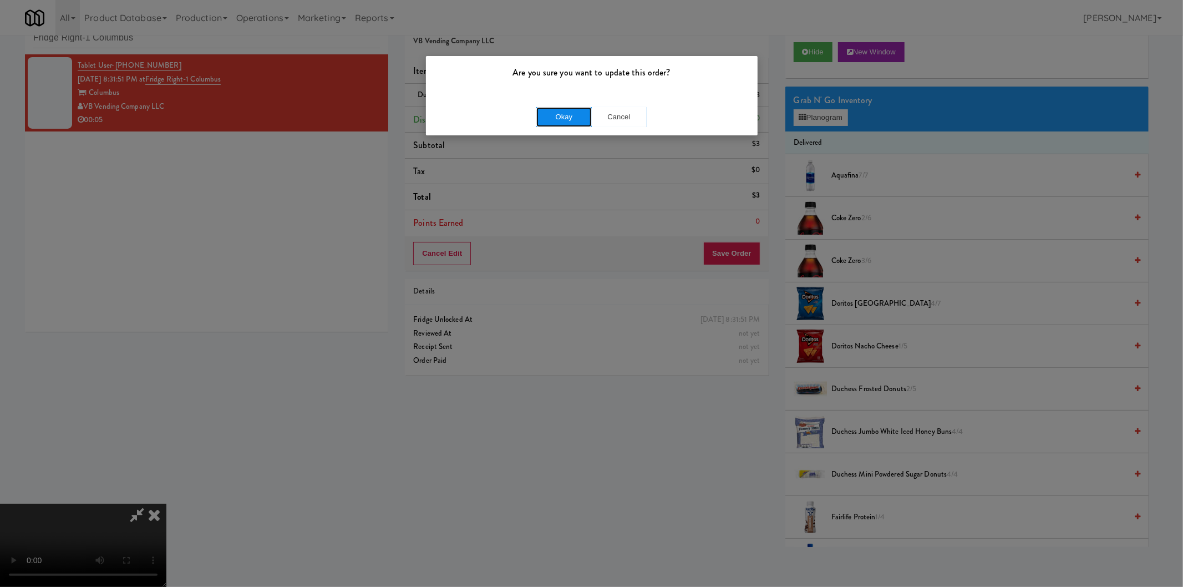
click at [558, 117] on button "Okay" at bounding box center [563, 117] width 55 height 20
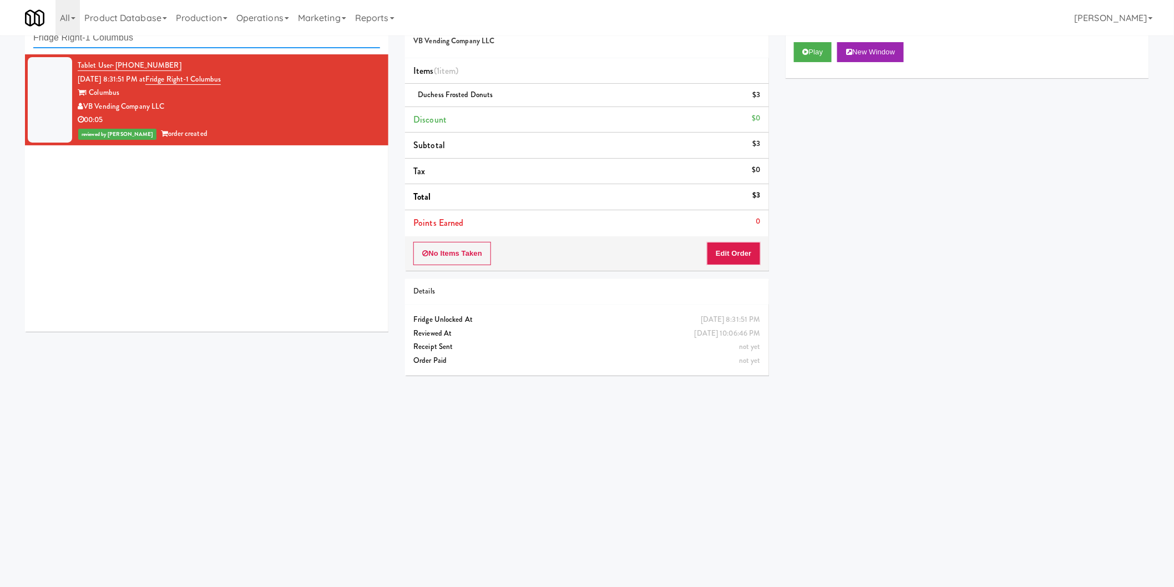
click at [180, 42] on input "Fridge Right-1 Columbus" at bounding box center [206, 38] width 347 height 21
paste input "Avant HP - Cooler - Middle"
drag, startPoint x: 180, startPoint y: 42, endPoint x: 183, endPoint y: 109, distance: 67.2
click at [181, 42] on input "Fridge Right-1 Columbus" at bounding box center [206, 38] width 347 height 21
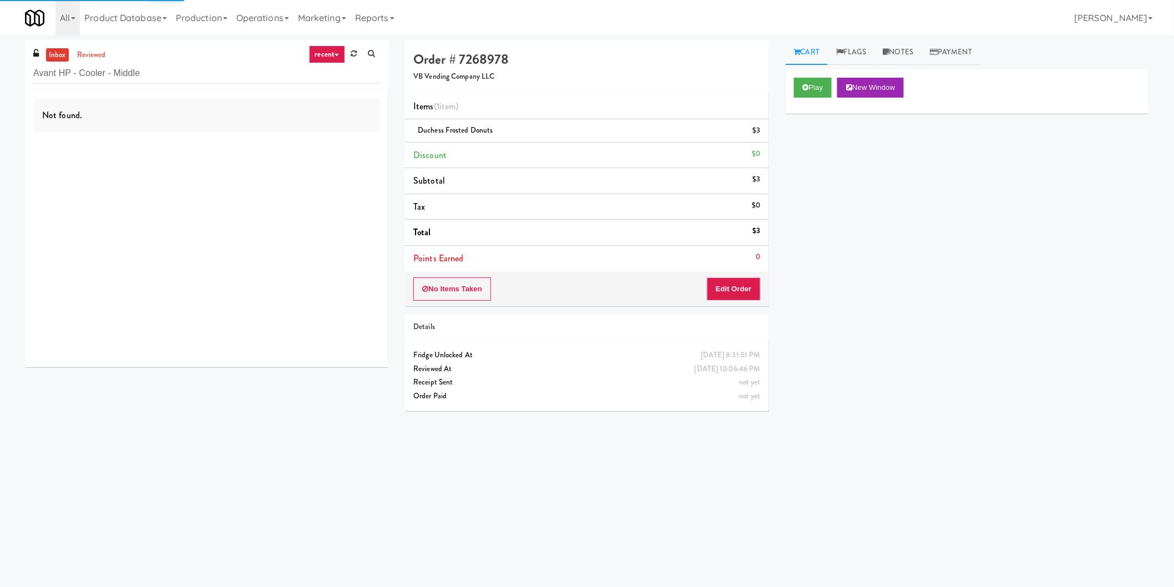
click at [324, 143] on div "Not found." at bounding box center [206, 228] width 363 height 277
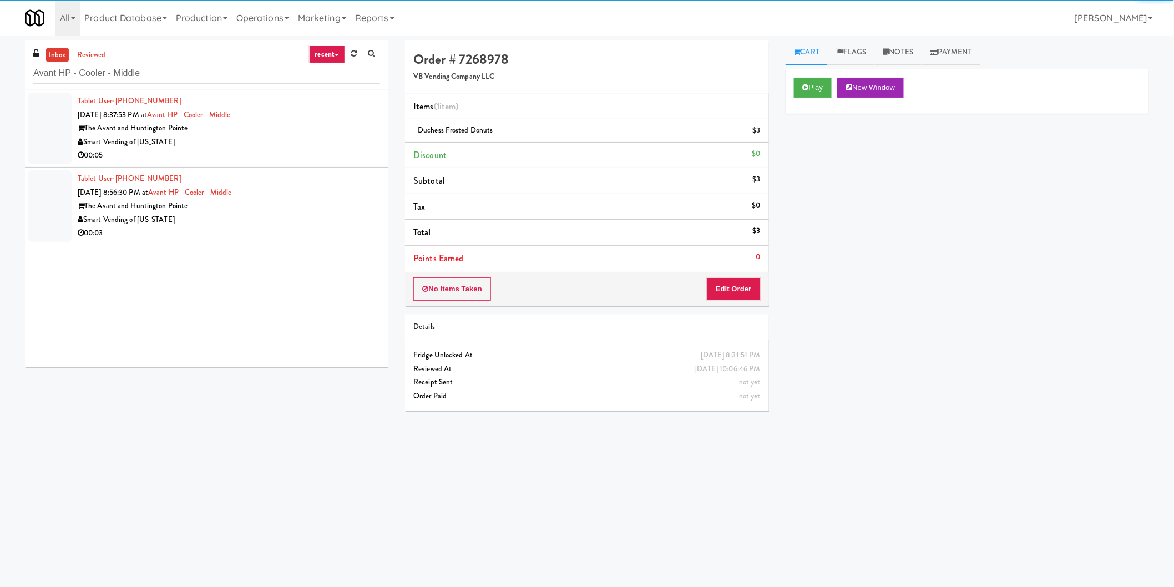
drag, startPoint x: 330, startPoint y: 136, endPoint x: 470, endPoint y: 143, distance: 140.0
click at [331, 135] on div "Smart Vending of Virginia" at bounding box center [229, 142] width 302 height 14
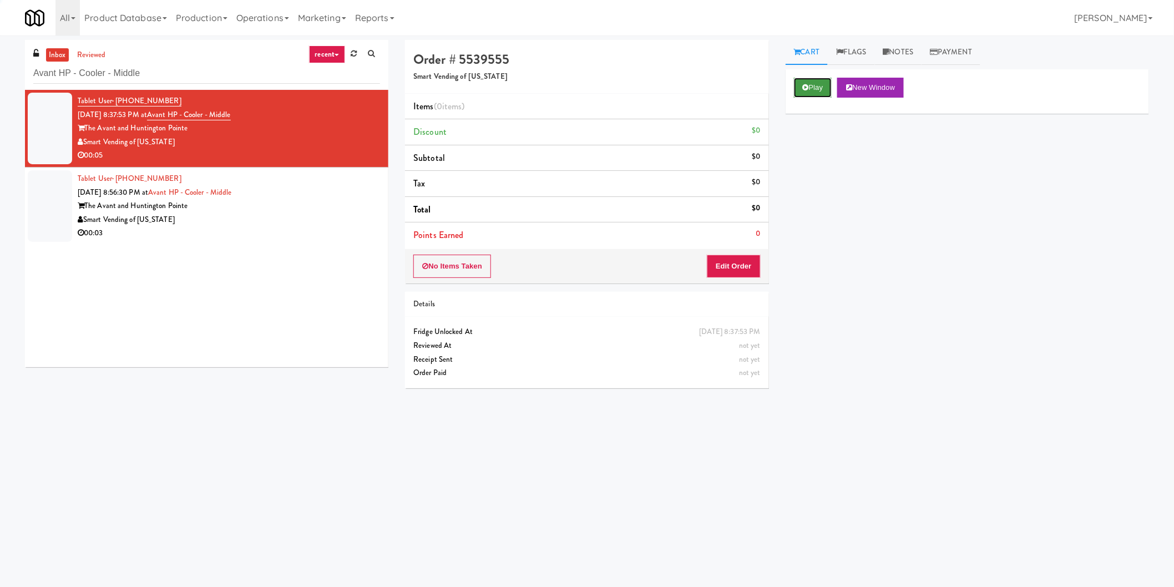
click at [828, 89] on button "Play" at bounding box center [813, 88] width 38 height 20
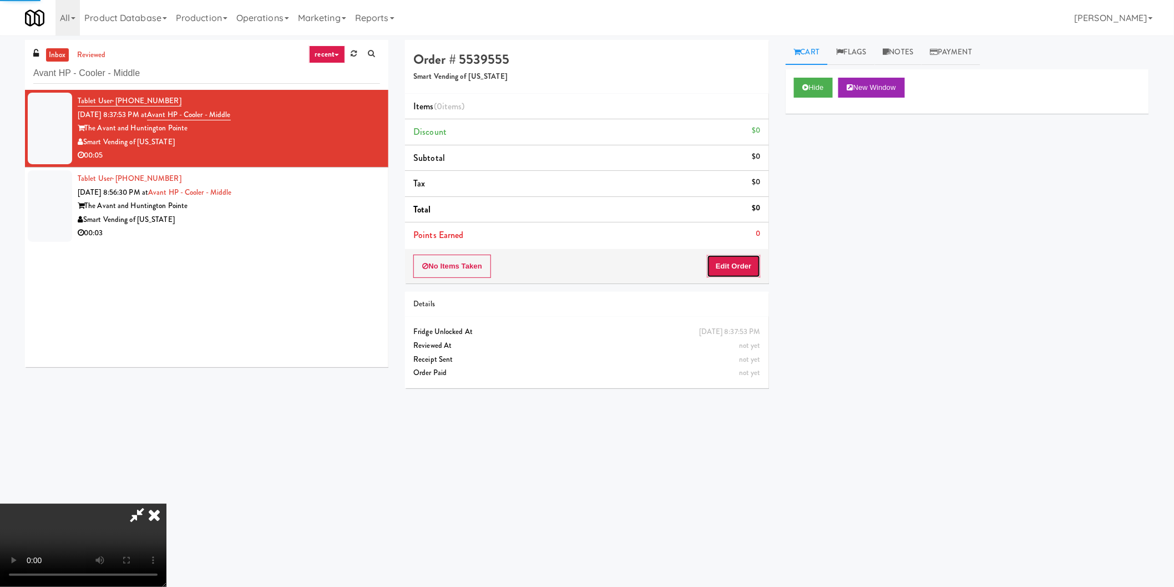
click at [732, 259] on button "Edit Order" at bounding box center [734, 266] width 54 height 23
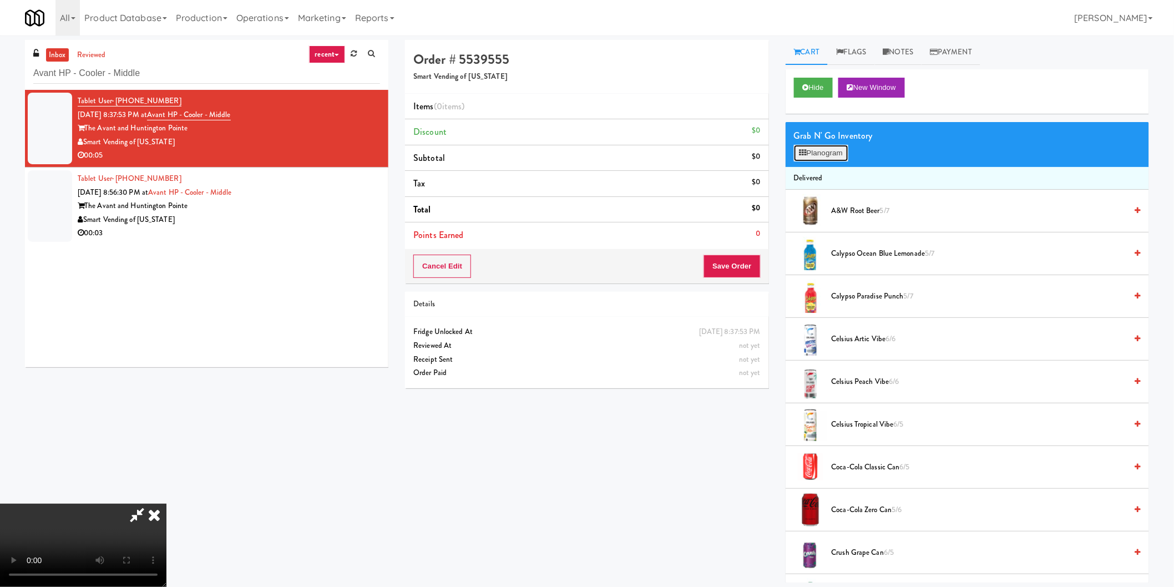
click at [812, 156] on button "Planogram" at bounding box center [821, 153] width 54 height 17
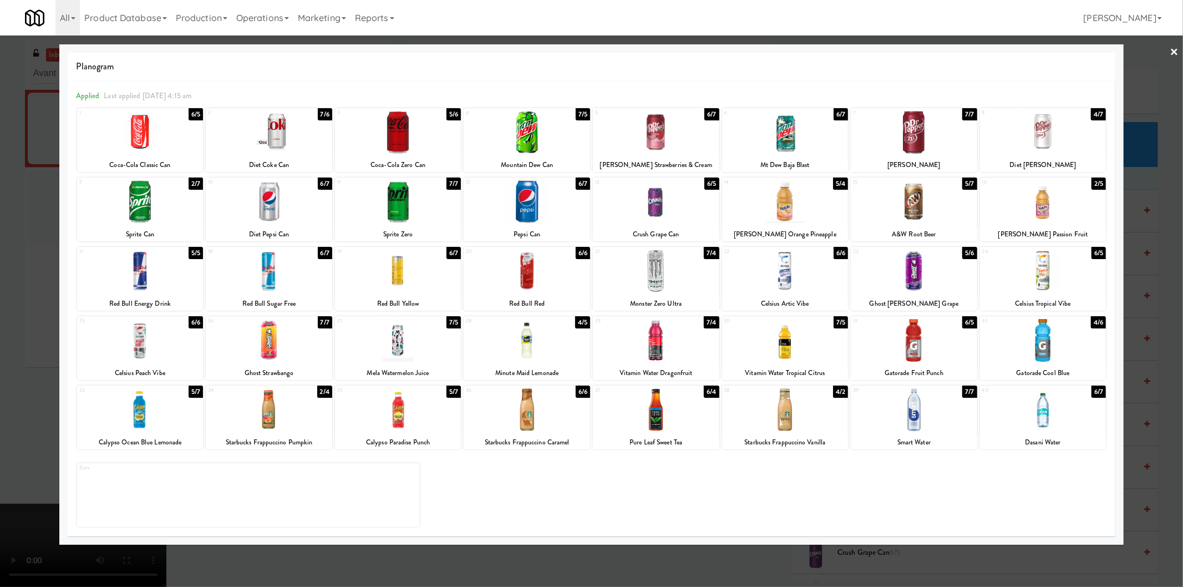
click at [272, 349] on div at bounding box center [269, 340] width 126 height 43
click at [0, 317] on div at bounding box center [591, 293] width 1183 height 587
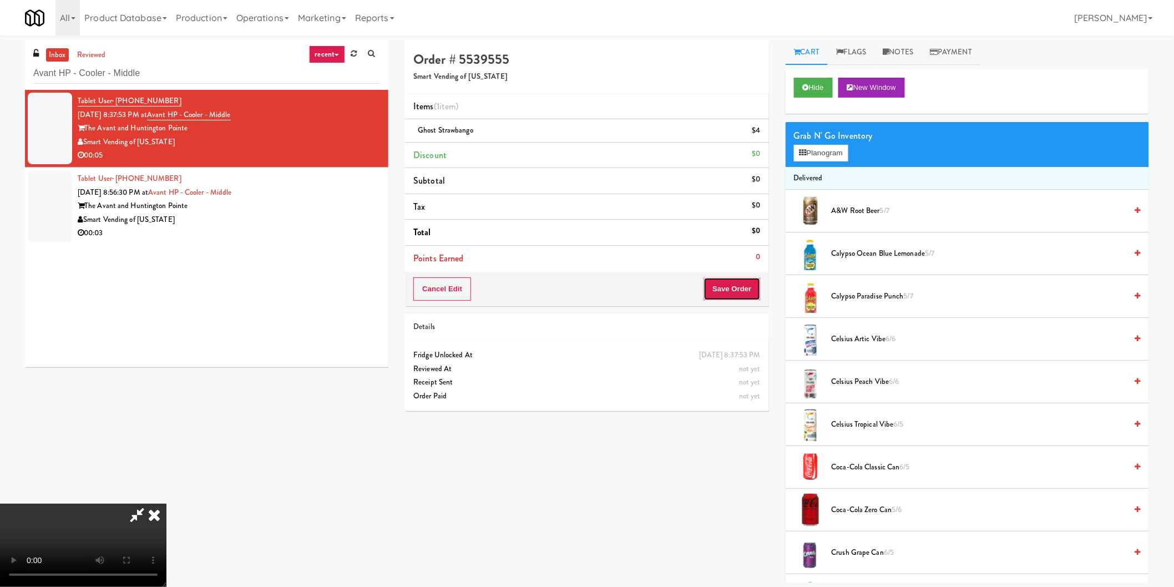
click at [737, 296] on button "Save Order" at bounding box center [731, 288] width 57 height 23
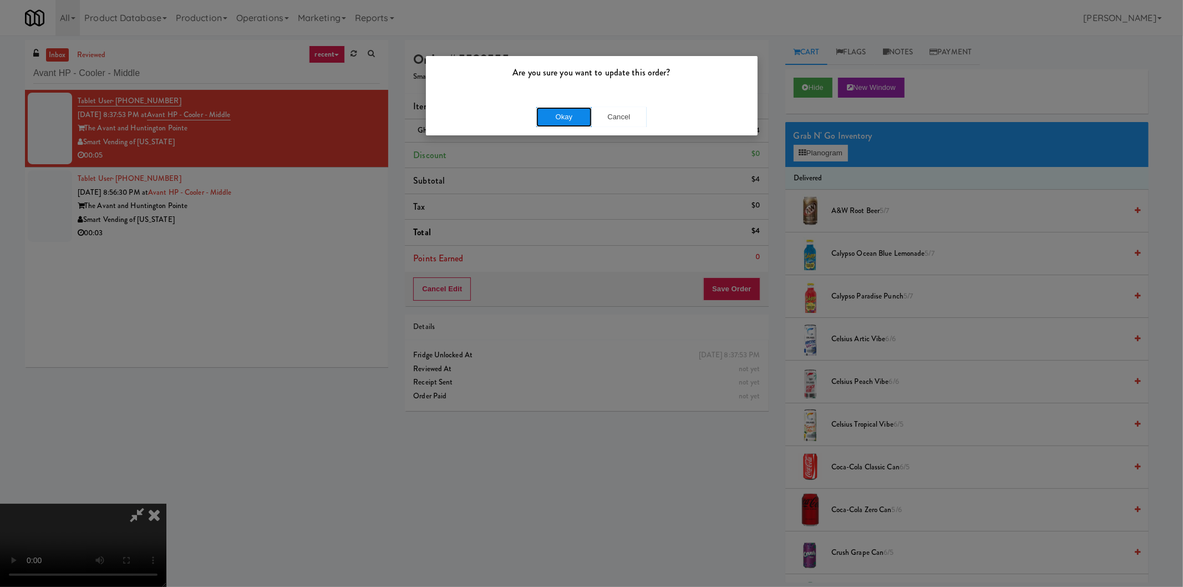
click at [540, 110] on button "Okay" at bounding box center [563, 117] width 55 height 20
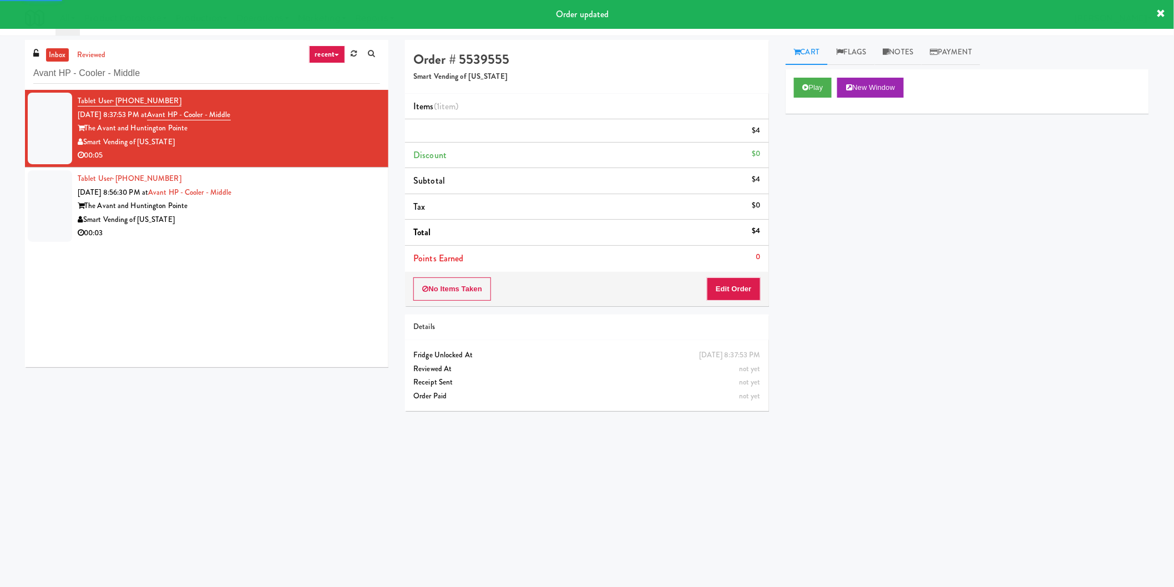
click at [323, 202] on div "The Avant and Huntington Pointe" at bounding box center [229, 206] width 302 height 14
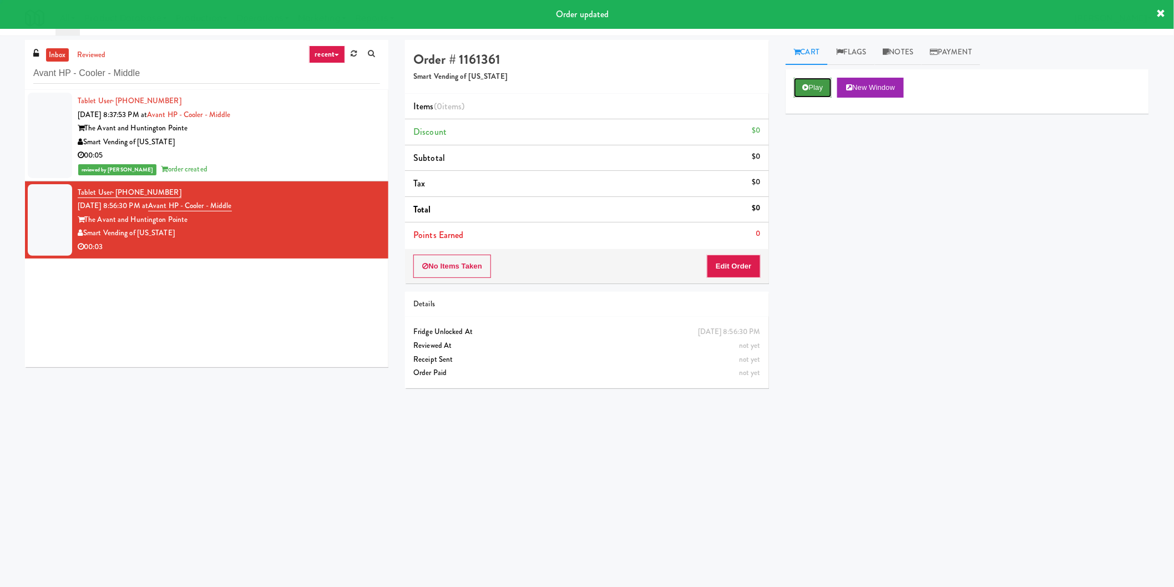
click at [815, 89] on button "Play" at bounding box center [813, 88] width 38 height 20
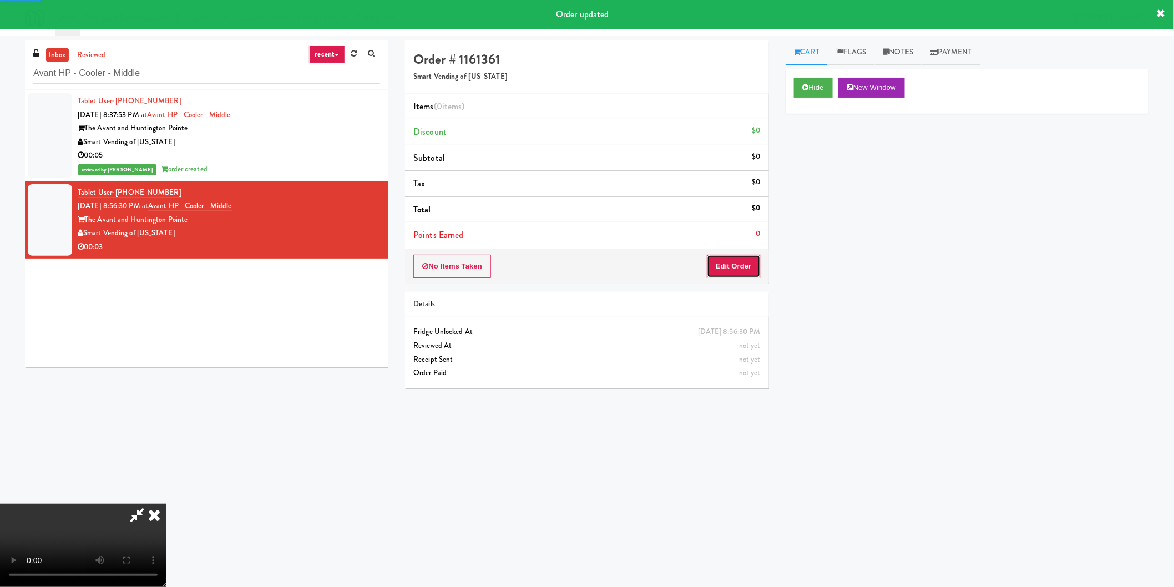
click at [717, 256] on button "Edit Order" at bounding box center [734, 266] width 54 height 23
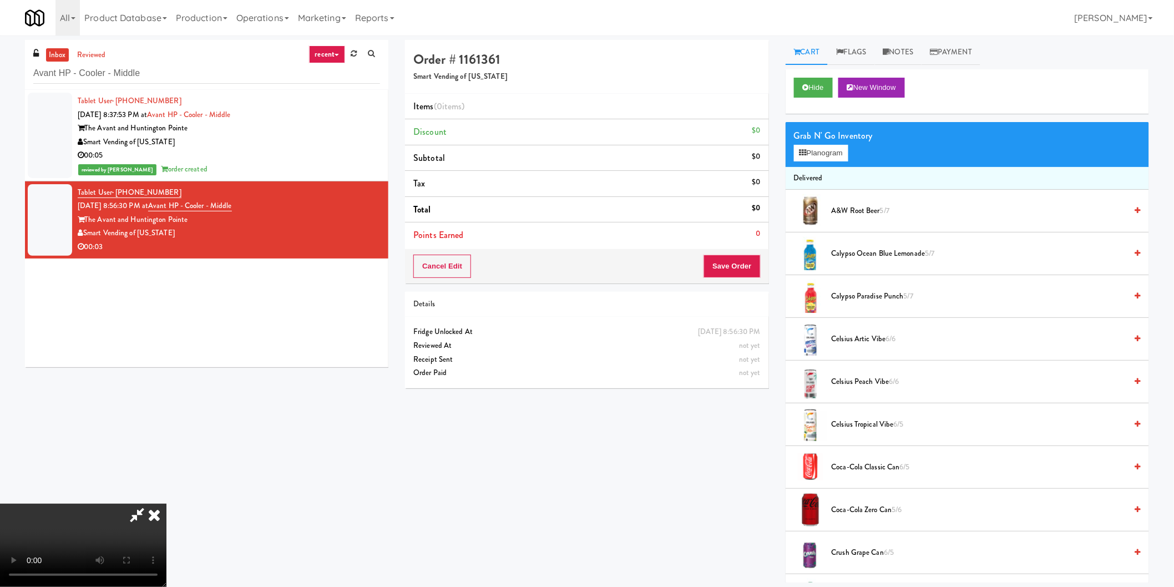
click at [166, 504] on video at bounding box center [83, 545] width 166 height 83
click at [821, 146] on button "Planogram" at bounding box center [821, 153] width 54 height 17
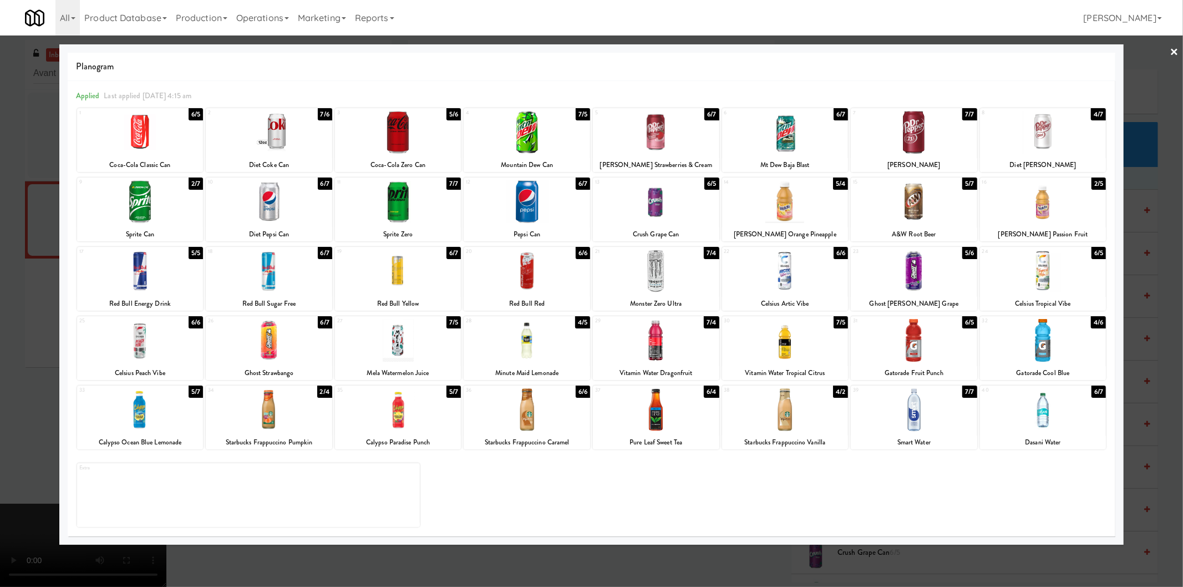
click at [267, 276] on div at bounding box center [269, 271] width 126 height 43
click at [6, 291] on div at bounding box center [591, 293] width 1183 height 587
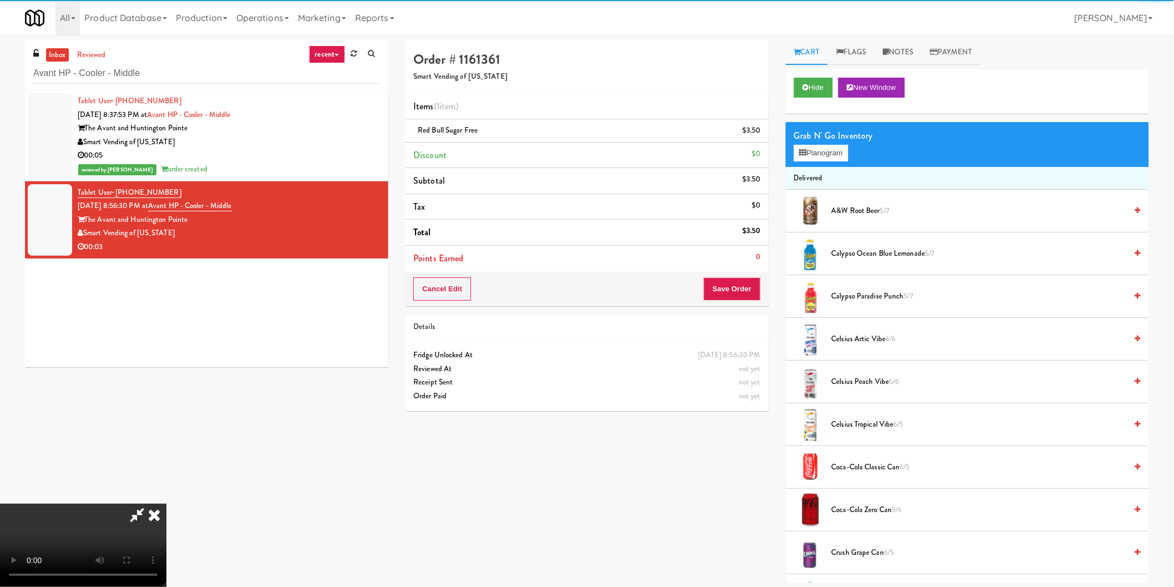
drag, startPoint x: 429, startPoint y: 311, endPoint x: 414, endPoint y: 311, distance: 14.4
click at [166, 504] on video at bounding box center [83, 545] width 166 height 83
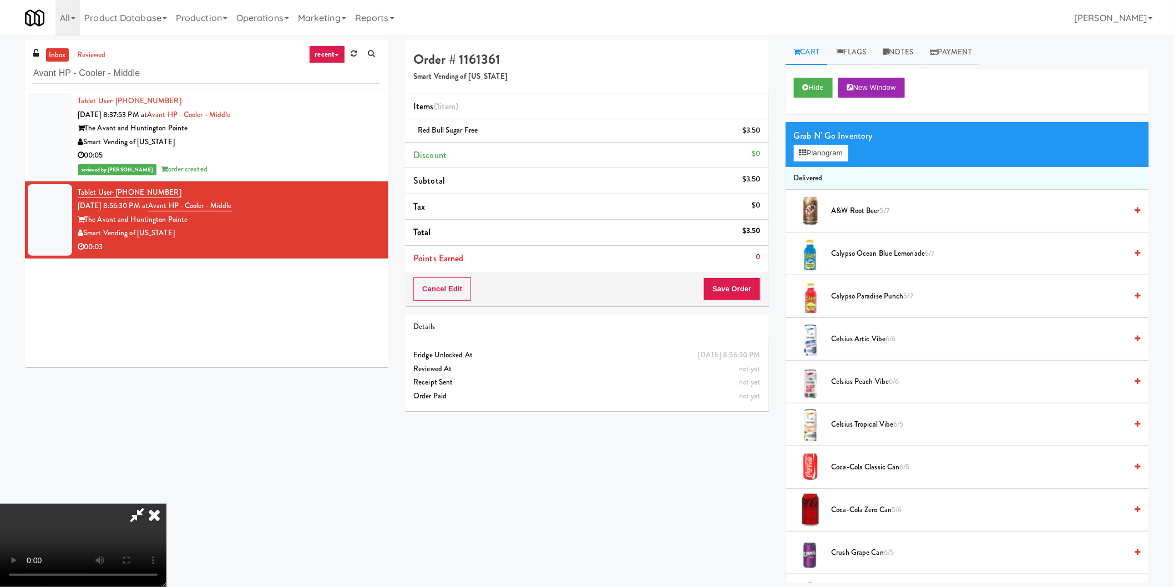
click at [764, 298] on div "Cancel Edit Save Order" at bounding box center [586, 289] width 363 height 34
click at [743, 293] on button "Save Order" at bounding box center [731, 288] width 57 height 23
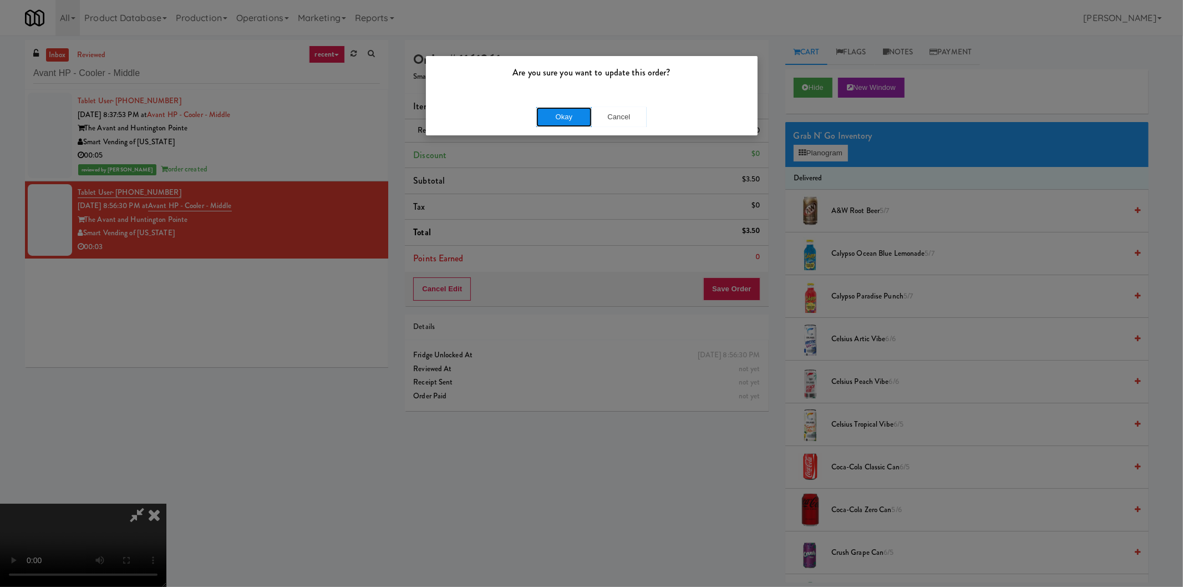
click at [548, 112] on button "Okay" at bounding box center [563, 117] width 55 height 20
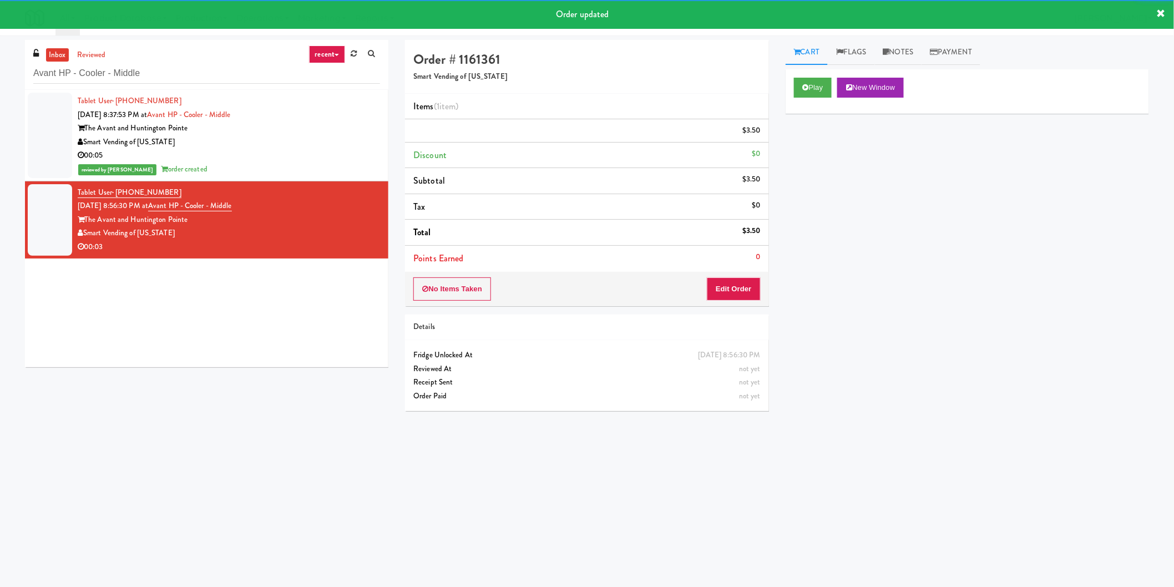
click at [207, 58] on div "inbox reviewed recent all unclear take inventory issue suspicious failed recent…" at bounding box center [206, 65] width 363 height 50
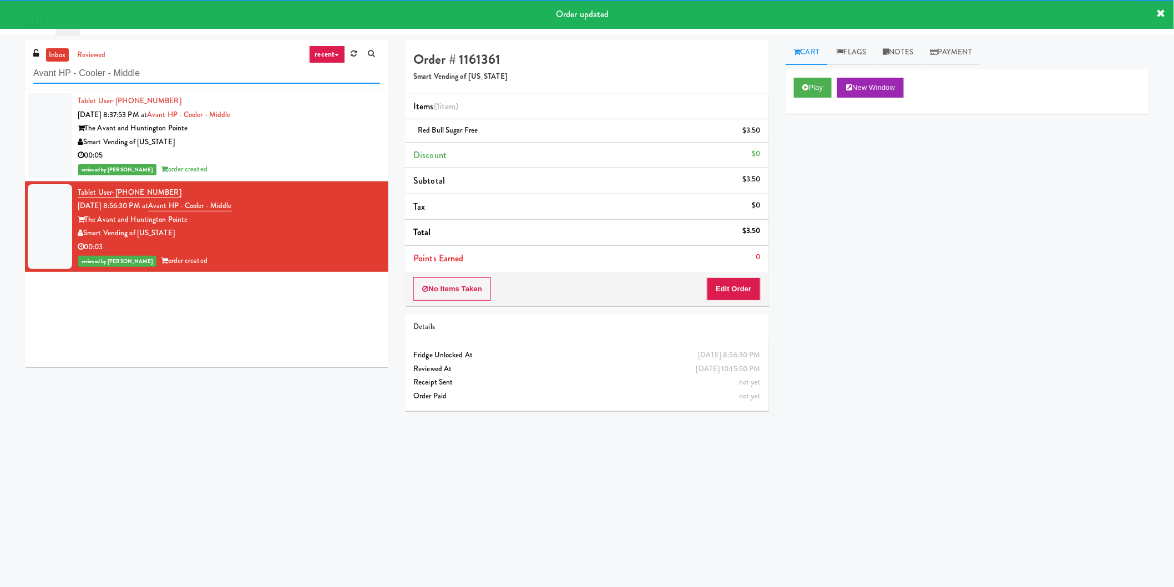
click at [206, 64] on input "Avant HP - Cooler - Middle" at bounding box center [206, 73] width 347 height 21
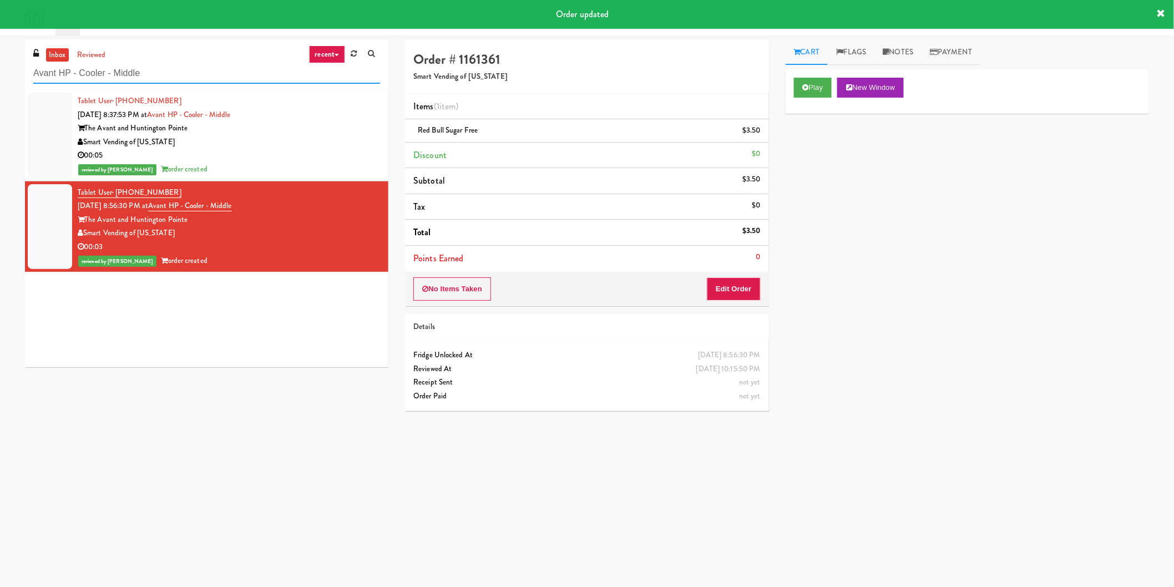
click at [206, 65] on input "Avant HP - Cooler - Middle" at bounding box center [206, 73] width 347 height 21
click at [207, 65] on input "Avant HP - Cooler - Middle" at bounding box center [206, 73] width 347 height 21
paste input "Saddle Creek Building 1 H1 Fridge 2"
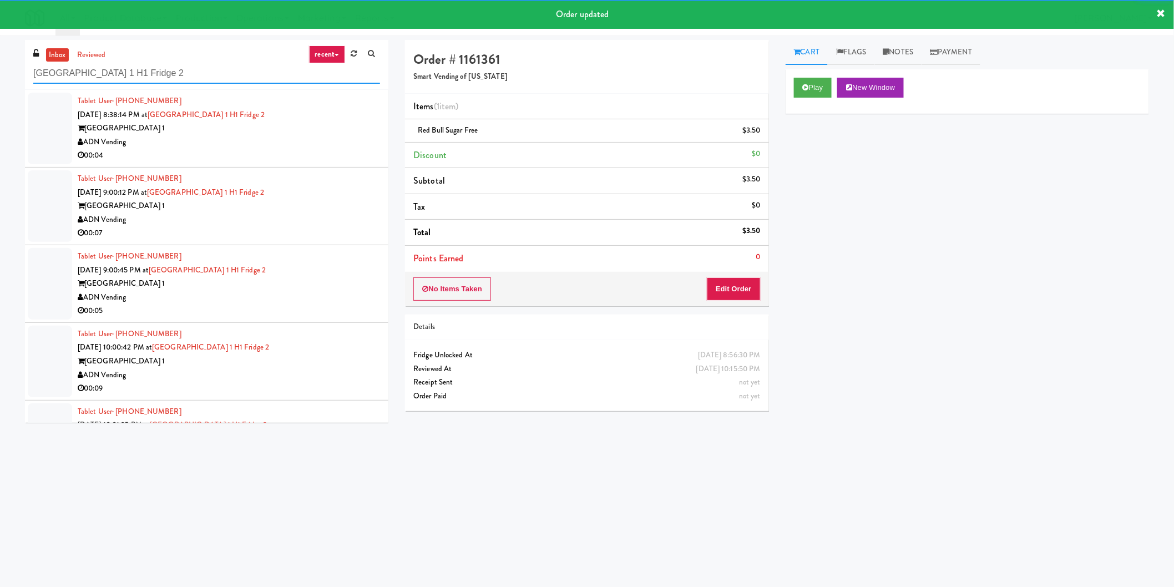
type input "Saddle Creek Building 1 H1 Fridge 2"
click at [342, 129] on div "Saddle Creek Building 1" at bounding box center [229, 128] width 302 height 14
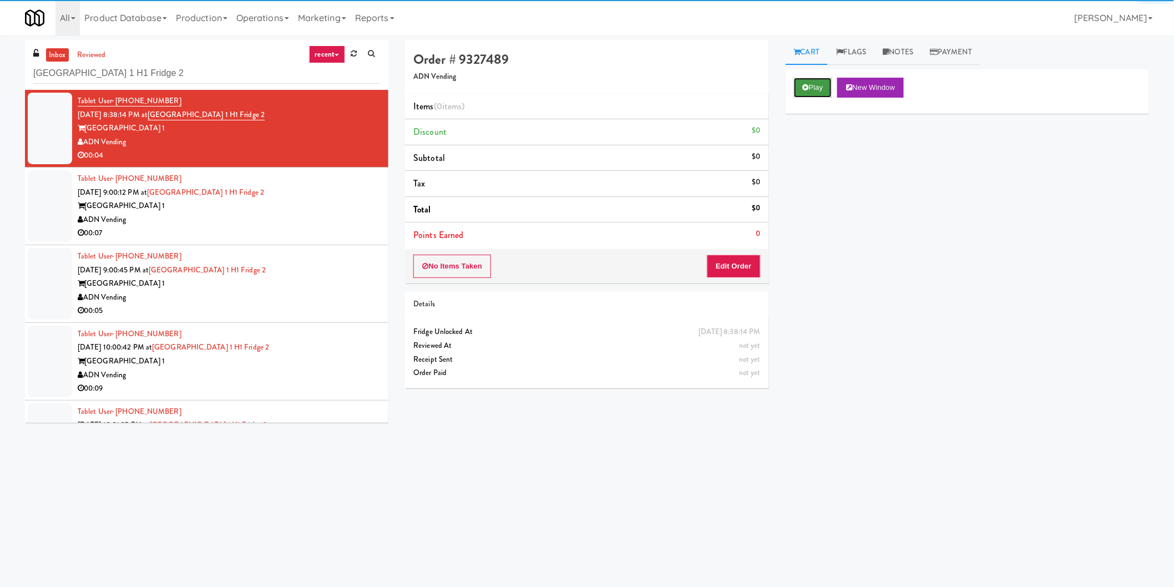
drag, startPoint x: 830, startPoint y: 92, endPoint x: 824, endPoint y: 94, distance: 6.7
click at [827, 91] on button "Play" at bounding box center [813, 88] width 38 height 20
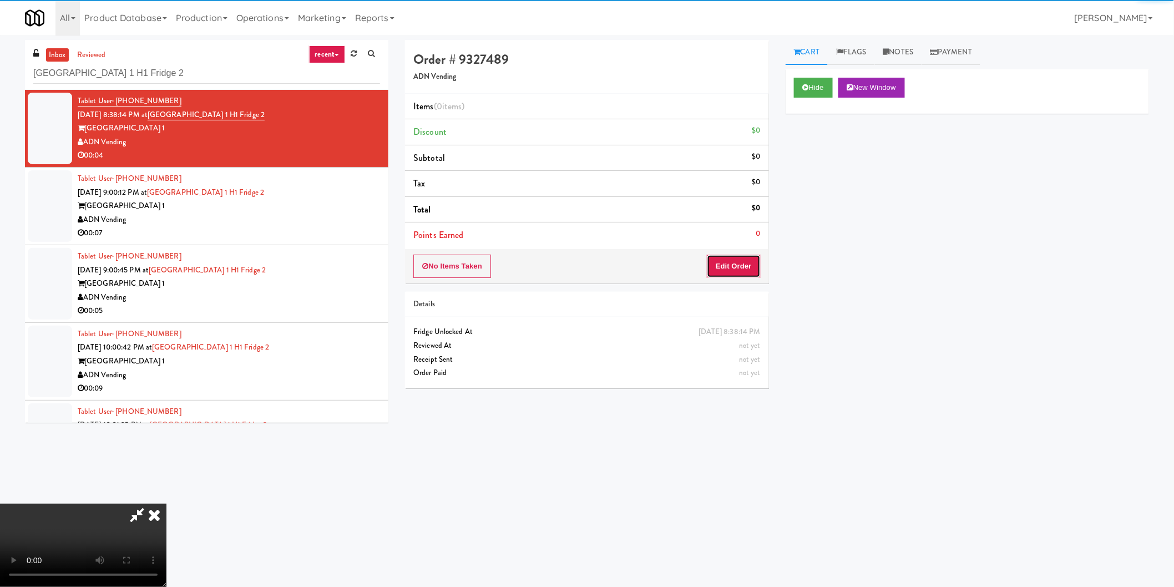
click at [747, 265] on button "Edit Order" at bounding box center [734, 266] width 54 height 23
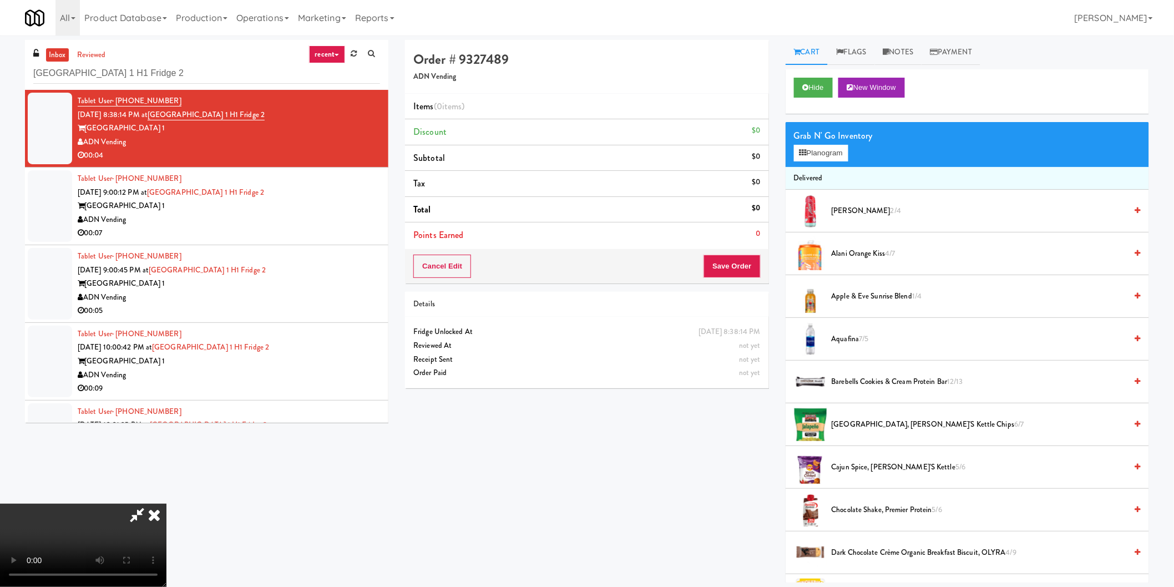
click at [166, 504] on video at bounding box center [83, 545] width 166 height 83
click at [816, 154] on button "Planogram" at bounding box center [821, 153] width 54 height 17
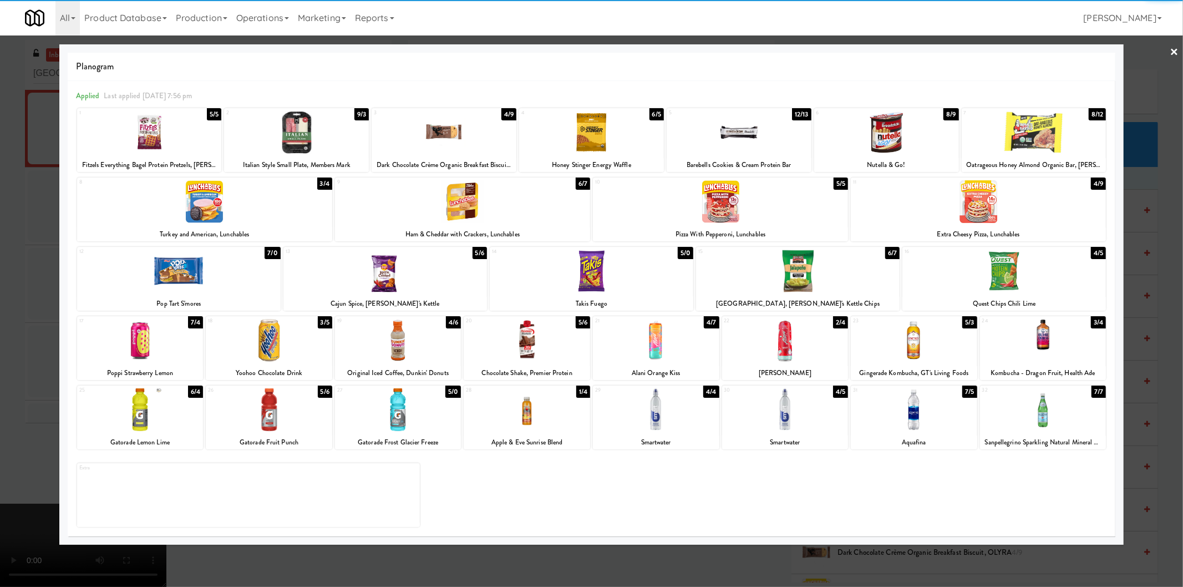
click at [309, 135] on div at bounding box center [296, 132] width 145 height 43
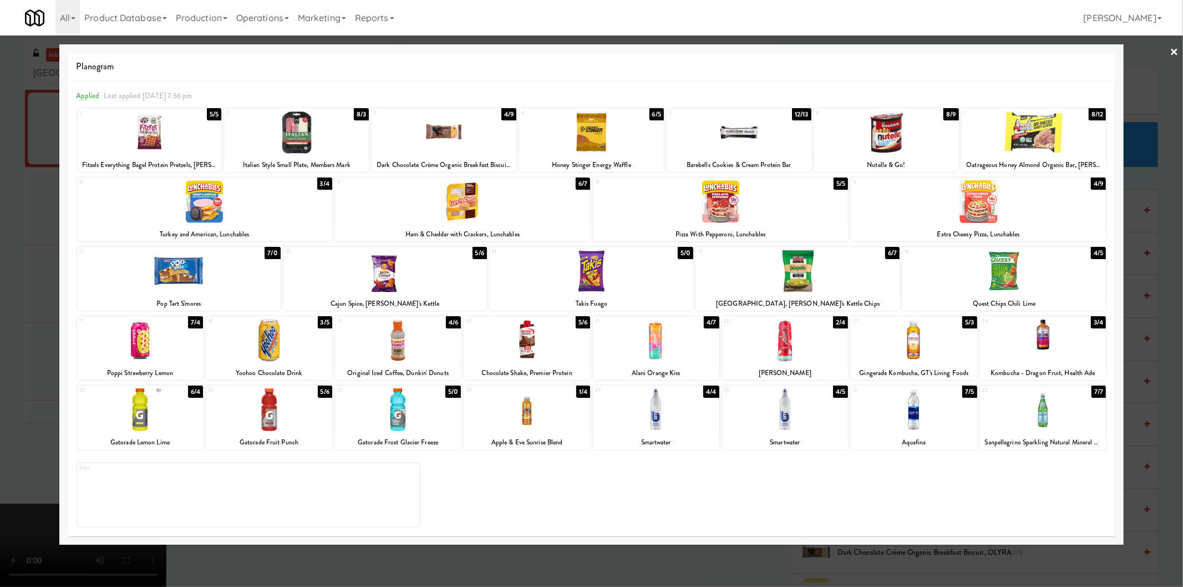
click at [719, 132] on div at bounding box center [739, 132] width 145 height 43
click at [1140, 234] on div at bounding box center [591, 293] width 1183 height 587
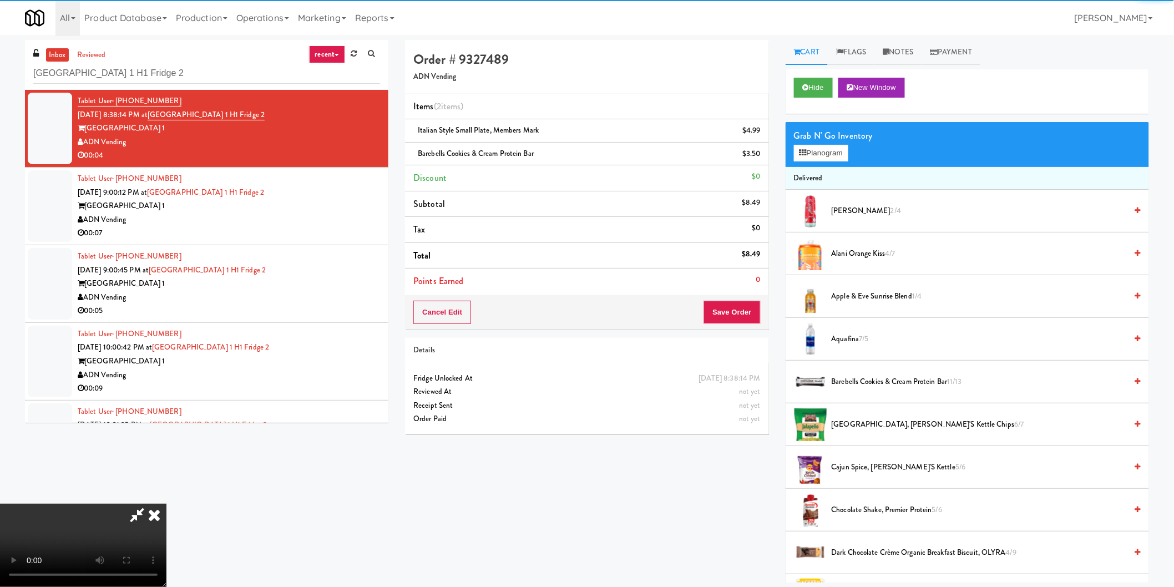
click at [166, 504] on video at bounding box center [83, 545] width 166 height 83
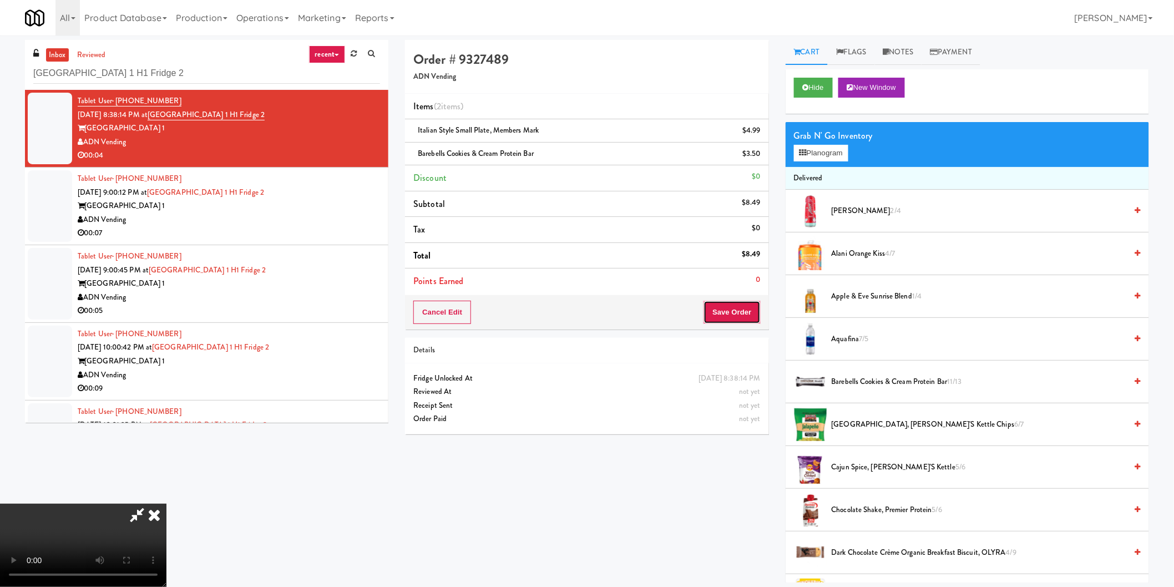
click at [745, 317] on button "Save Order" at bounding box center [731, 312] width 57 height 23
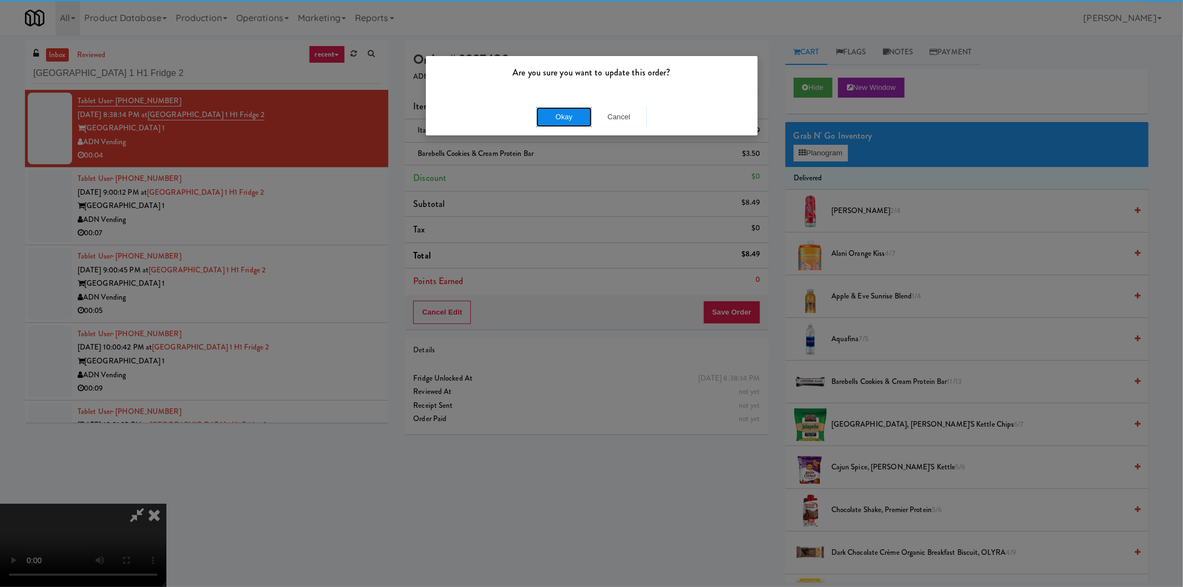
click at [560, 113] on button "Okay" at bounding box center [563, 117] width 55 height 20
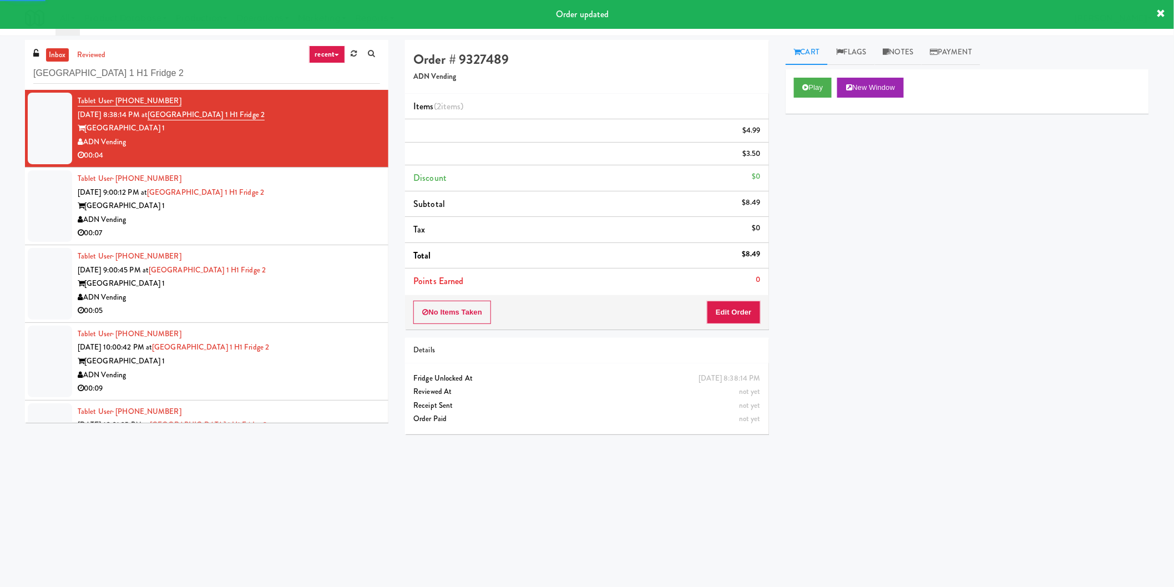
click at [358, 205] on div "Saddle Creek Building 1" at bounding box center [229, 206] width 302 height 14
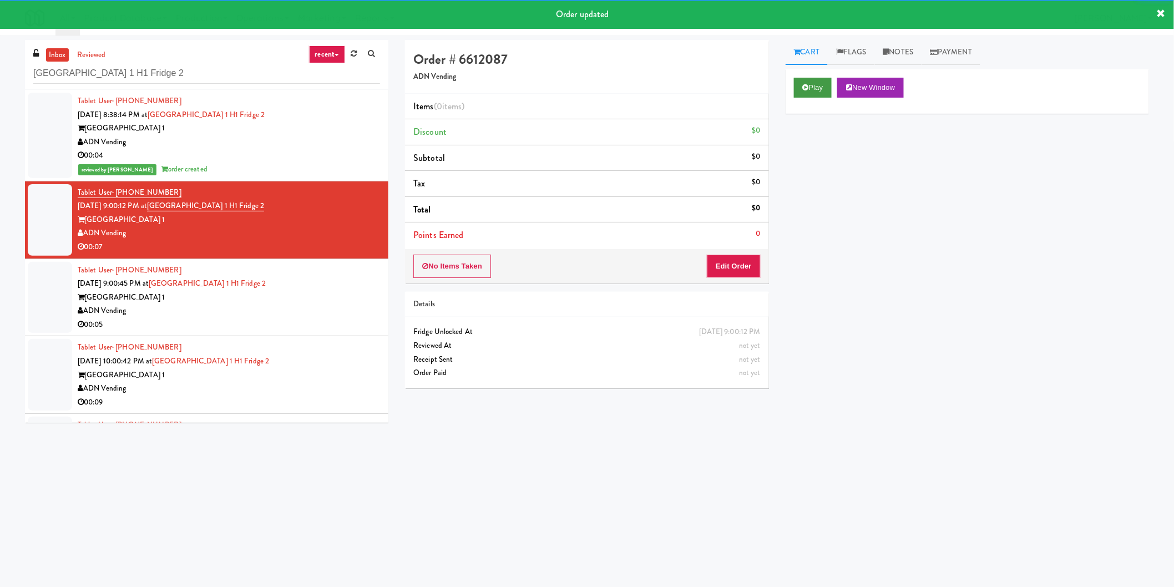
click at [801, 96] on div "Play New Window" at bounding box center [966, 91] width 363 height 44
click at [807, 91] on button "Play" at bounding box center [813, 88] width 38 height 20
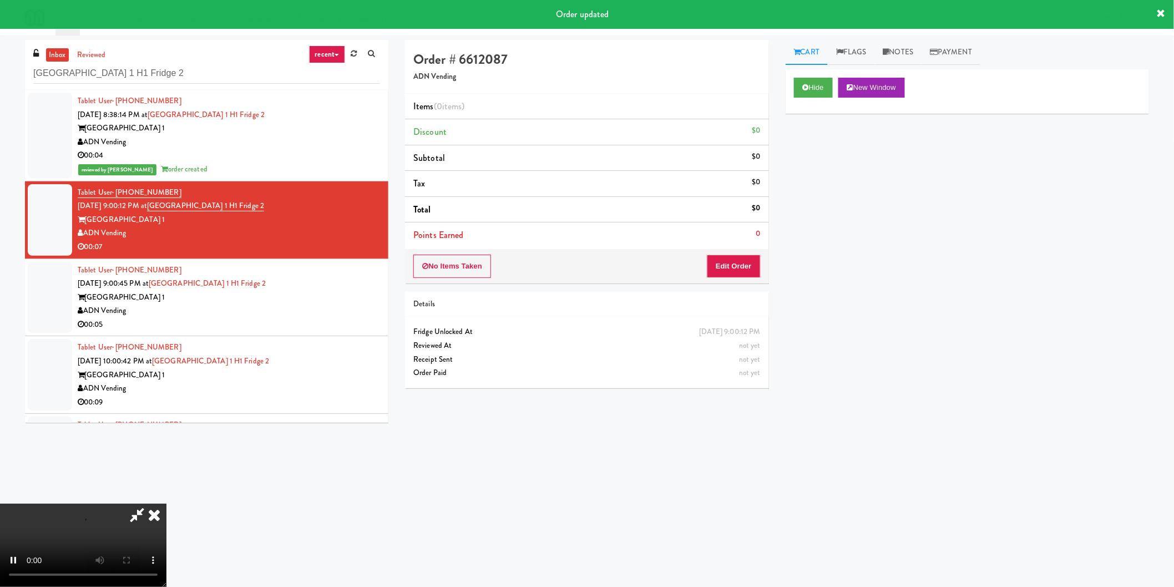
click at [740, 282] on div "No Items Taken Edit Order" at bounding box center [586, 266] width 363 height 34
click at [727, 275] on button "Edit Order" at bounding box center [734, 266] width 54 height 23
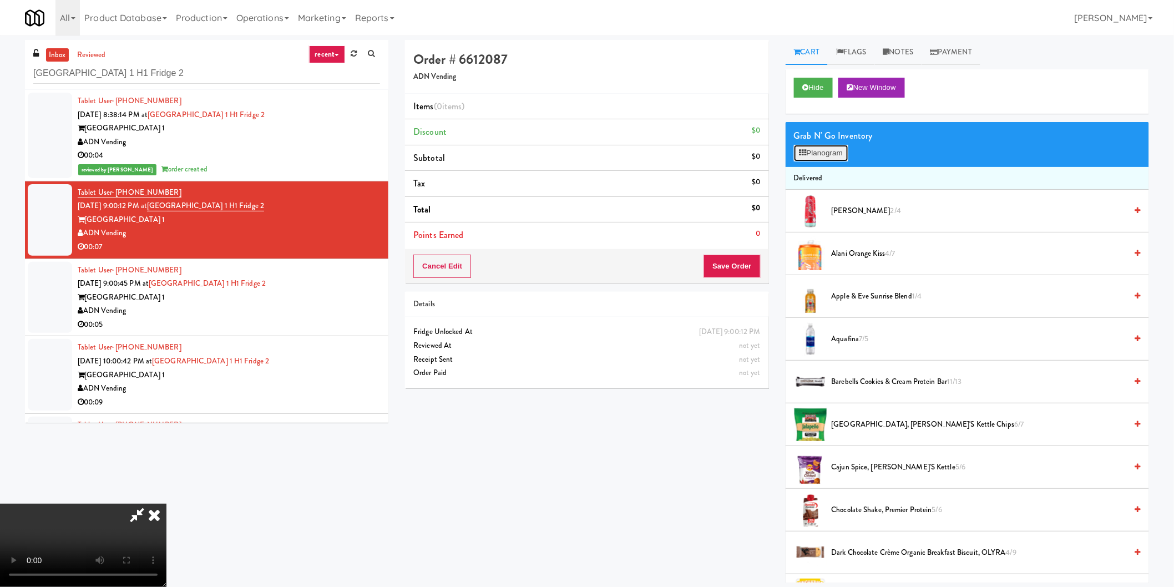
click at [828, 159] on button "Planogram" at bounding box center [821, 153] width 54 height 17
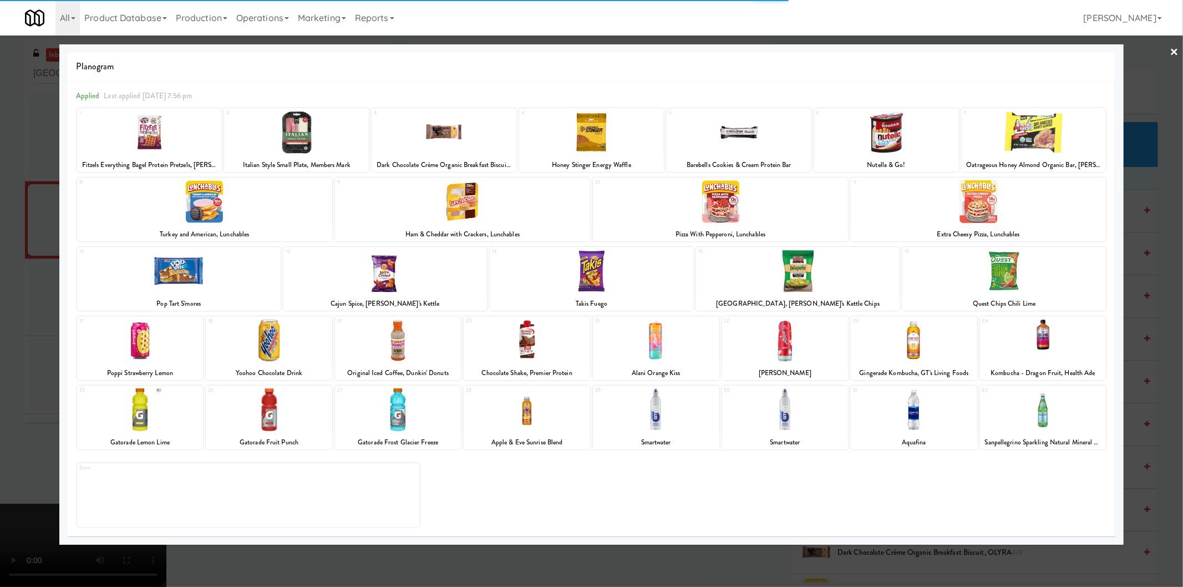
click at [180, 141] on div at bounding box center [149, 132] width 145 height 43
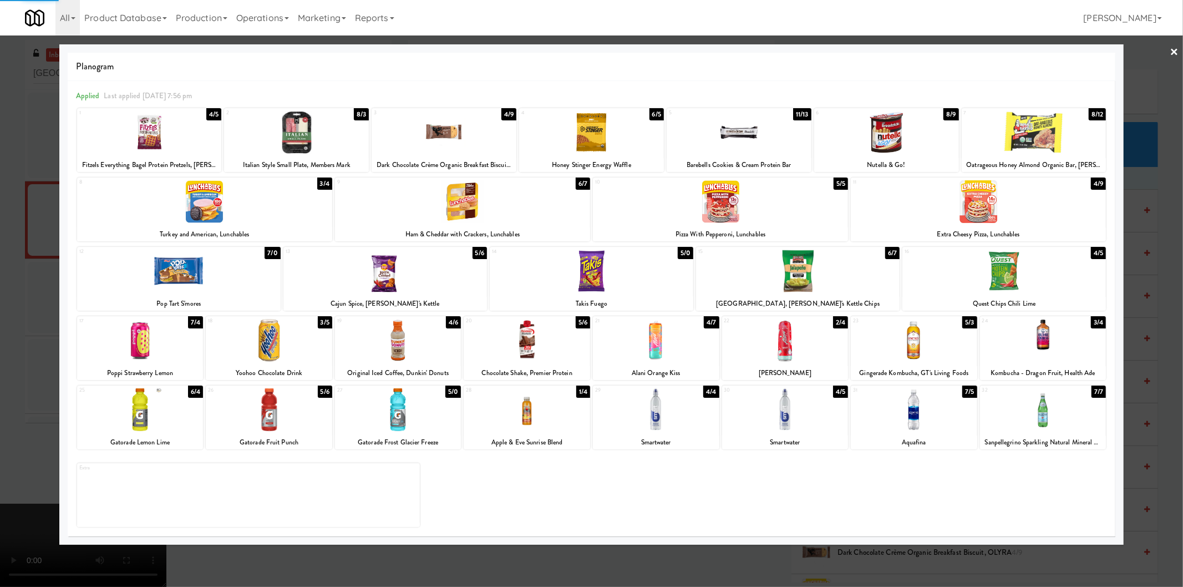
click at [0, 226] on div at bounding box center [591, 293] width 1183 height 587
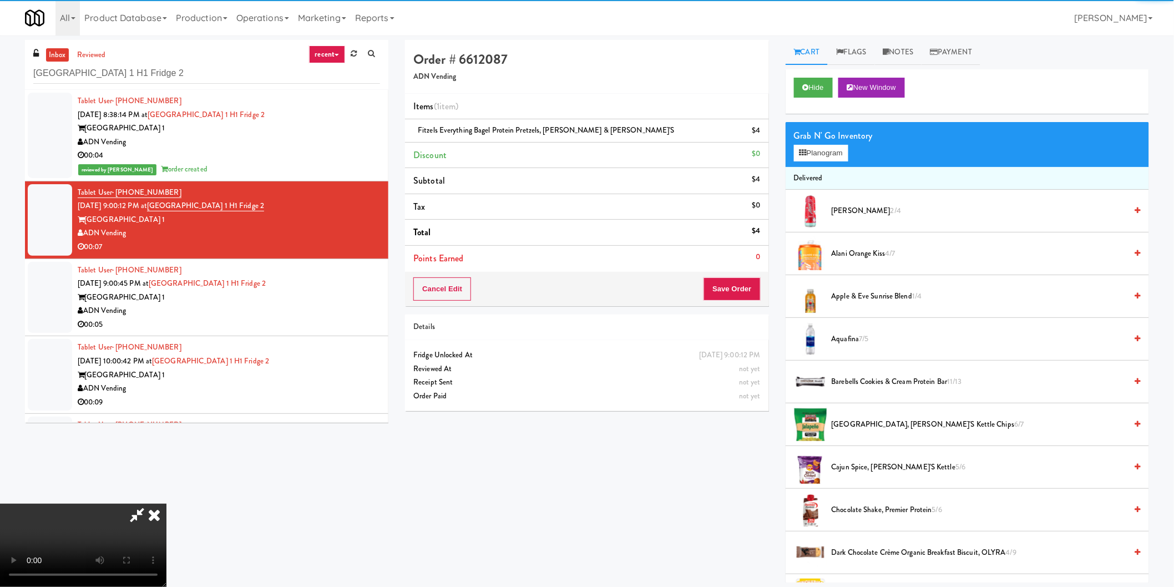
drag, startPoint x: 473, startPoint y: 292, endPoint x: 460, endPoint y: 283, distance: 14.8
click at [166, 504] on video at bounding box center [83, 545] width 166 height 83
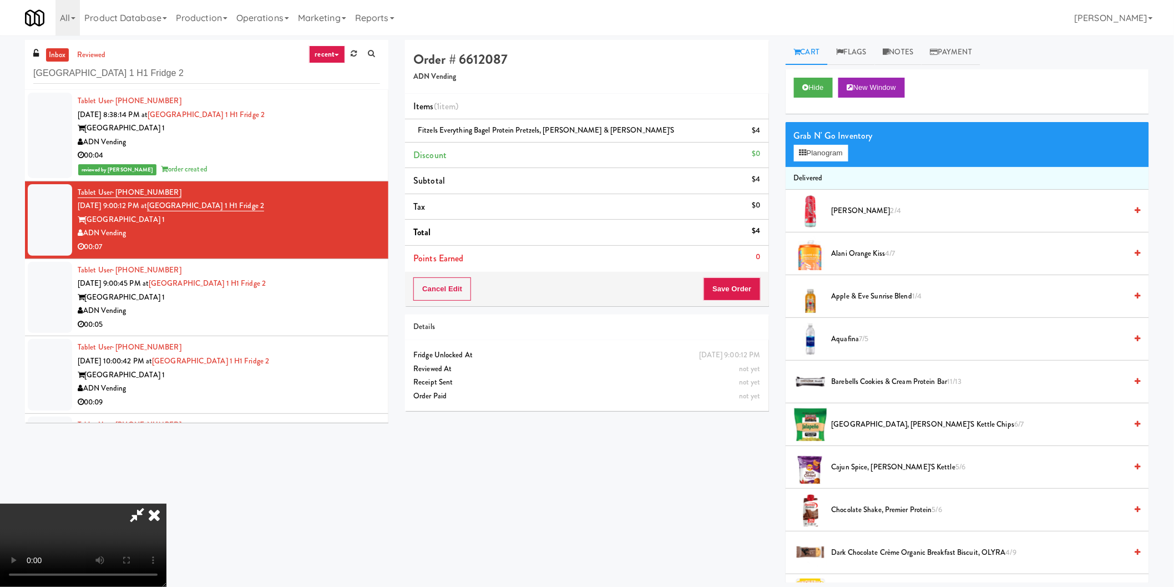
click at [166, 504] on video at bounding box center [83, 545] width 166 height 83
click at [734, 292] on button "Save Order" at bounding box center [731, 288] width 57 height 23
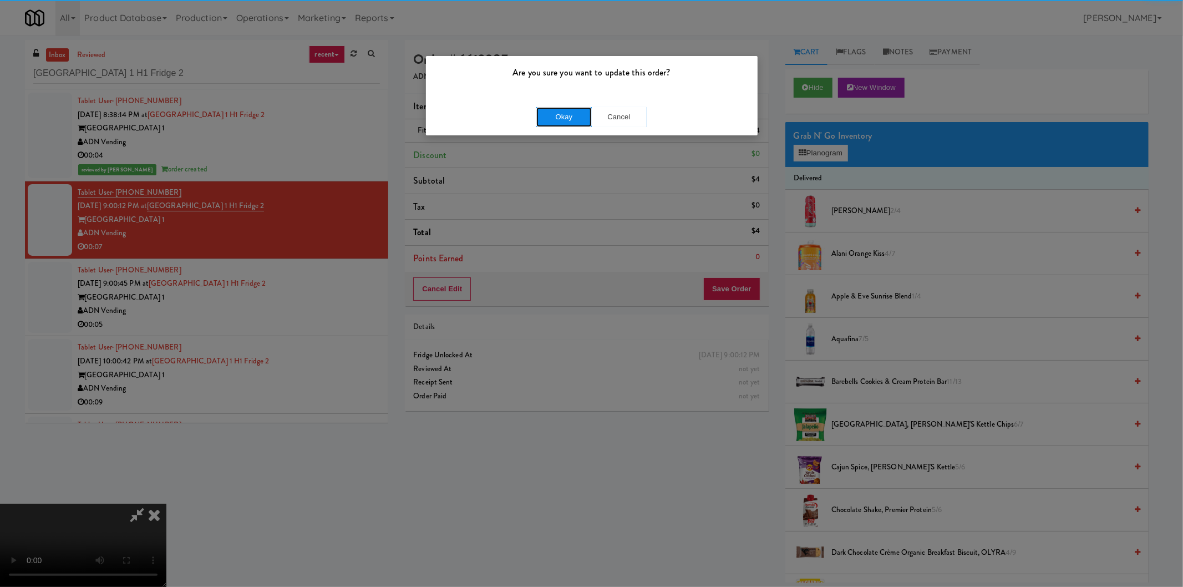
click at [544, 115] on button "Okay" at bounding box center [563, 117] width 55 height 20
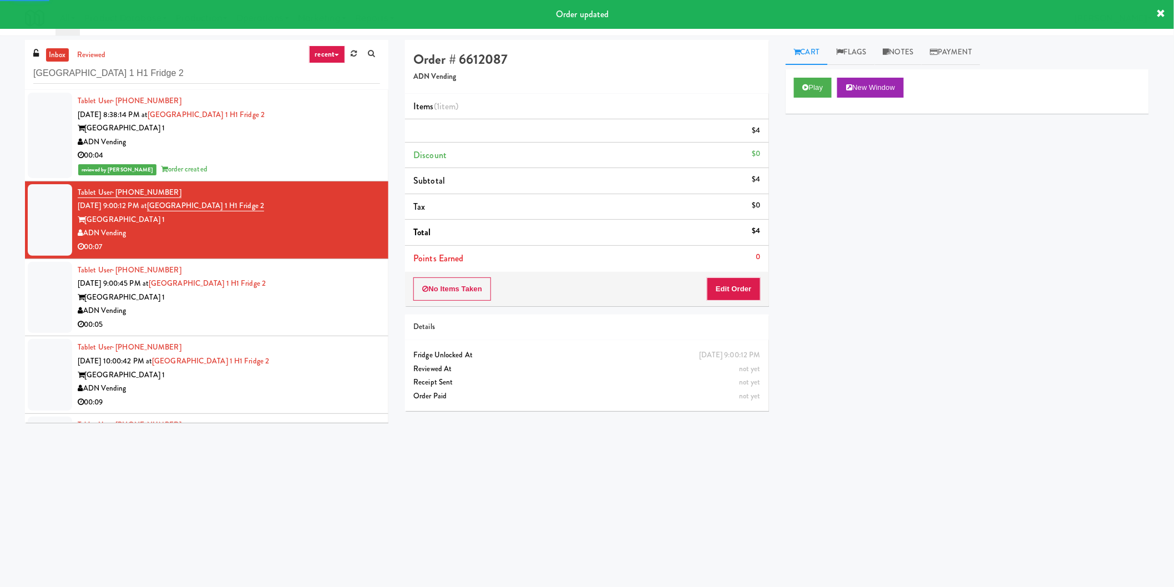
click at [321, 280] on div "Tablet User · (704) 396-2926 Oct 3, 2025 9:00:45 PM at Saddle Creek Building 1 …" at bounding box center [229, 297] width 302 height 68
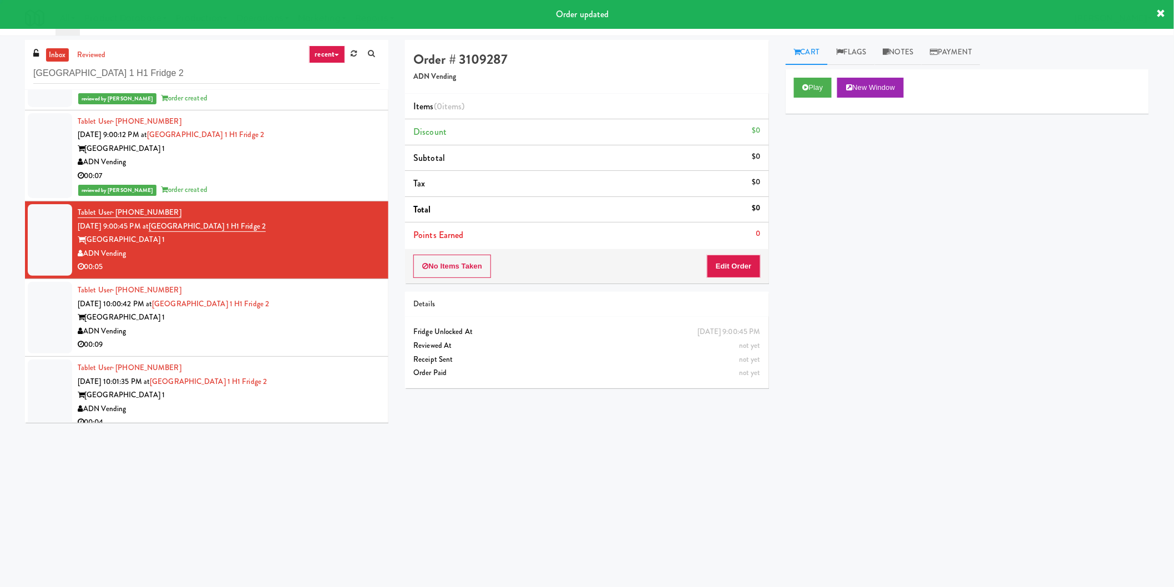
scroll to position [53, 0]
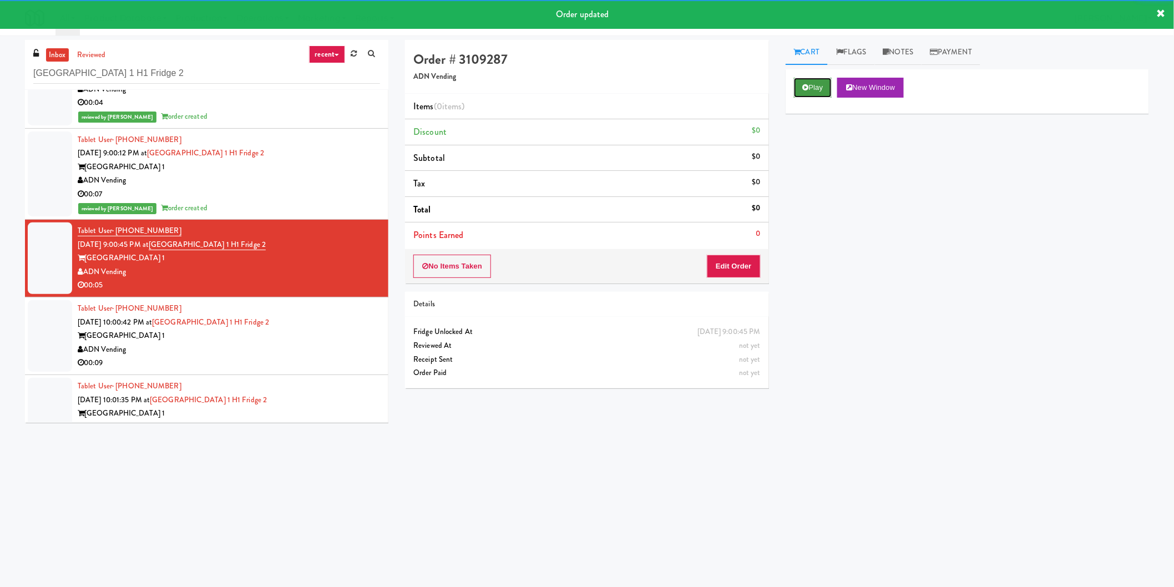
click at [794, 92] on button "Play" at bounding box center [813, 88] width 38 height 20
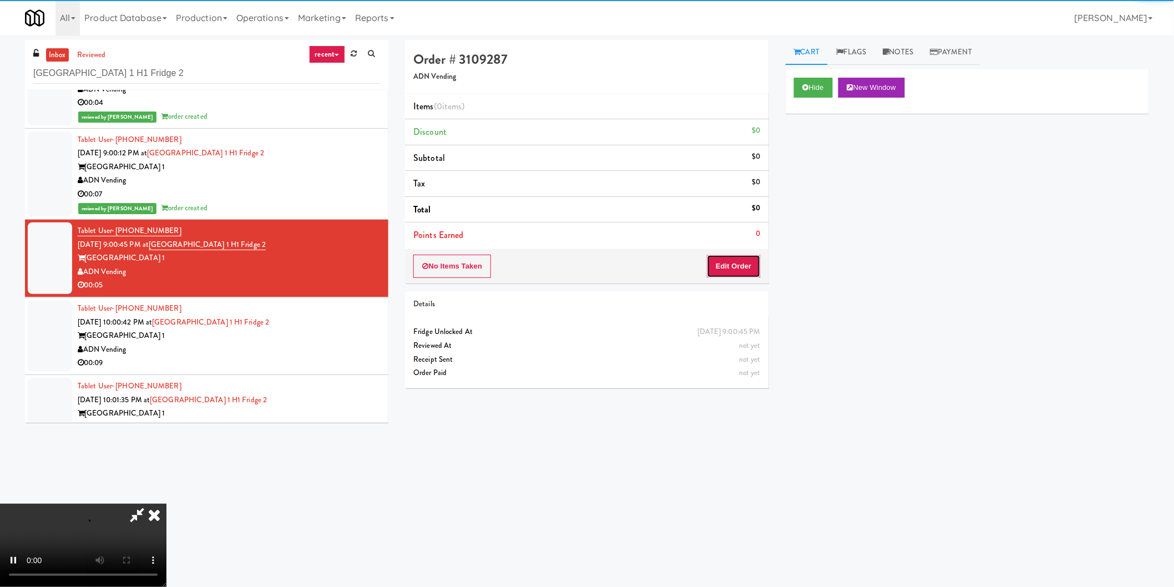
click at [731, 268] on button "Edit Order" at bounding box center [734, 266] width 54 height 23
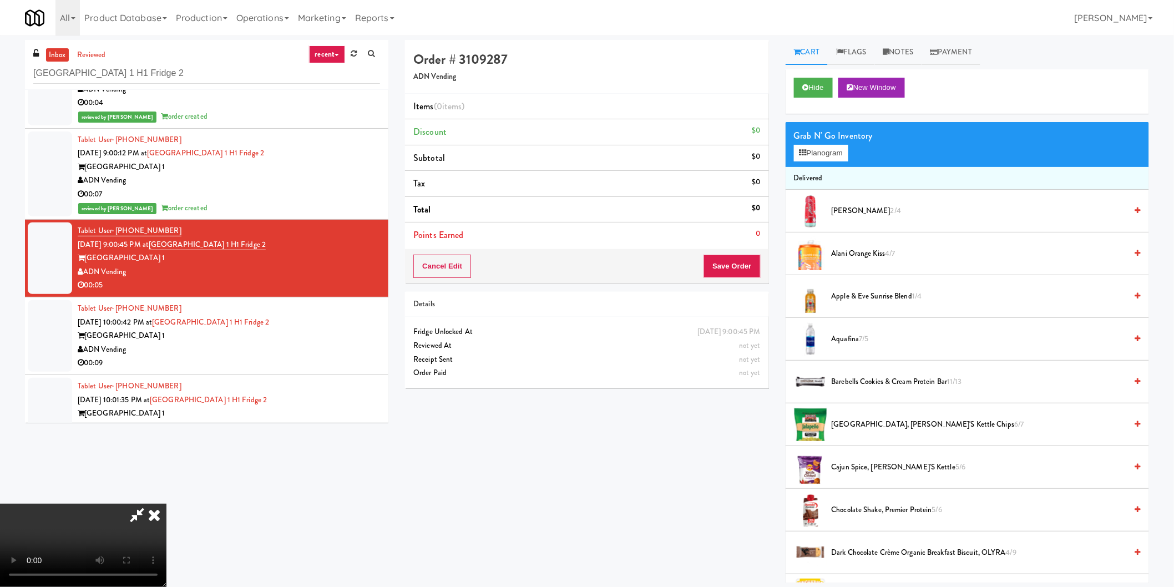
scroll to position [123, 0]
click at [830, 146] on button "Planogram" at bounding box center [821, 153] width 54 height 17
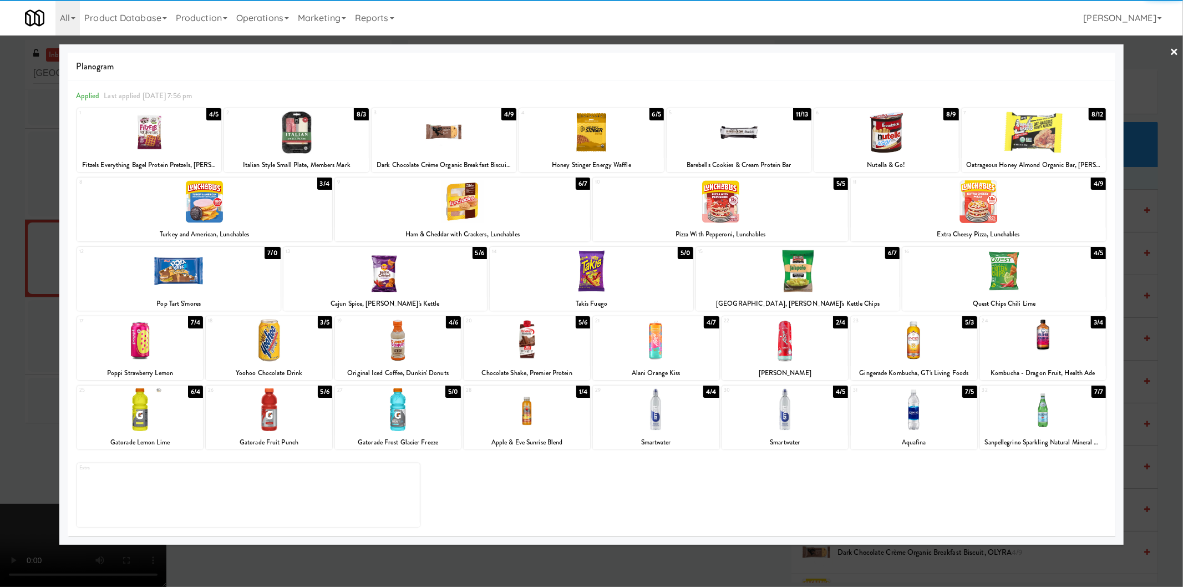
click at [285, 412] on div at bounding box center [269, 409] width 126 height 43
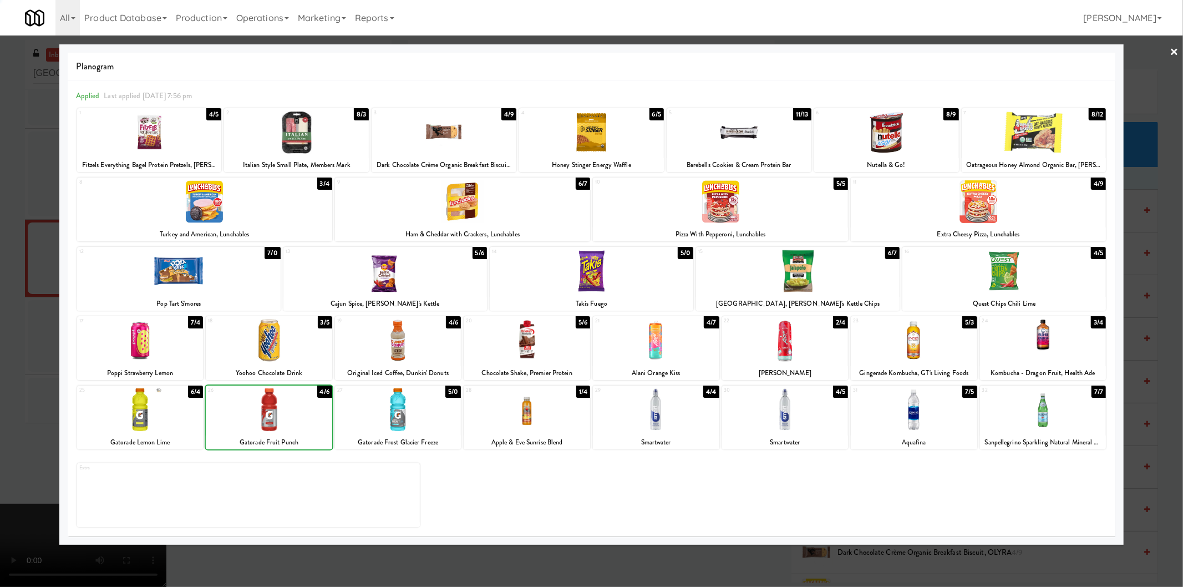
click at [4, 347] on div at bounding box center [591, 293] width 1183 height 587
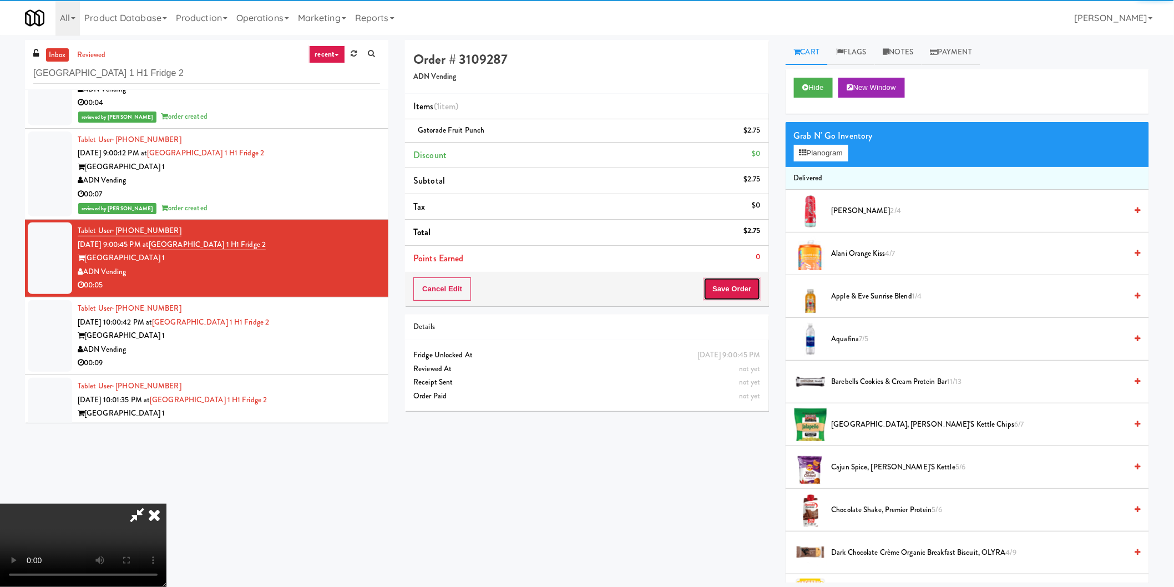
click at [712, 295] on button "Save Order" at bounding box center [731, 288] width 57 height 23
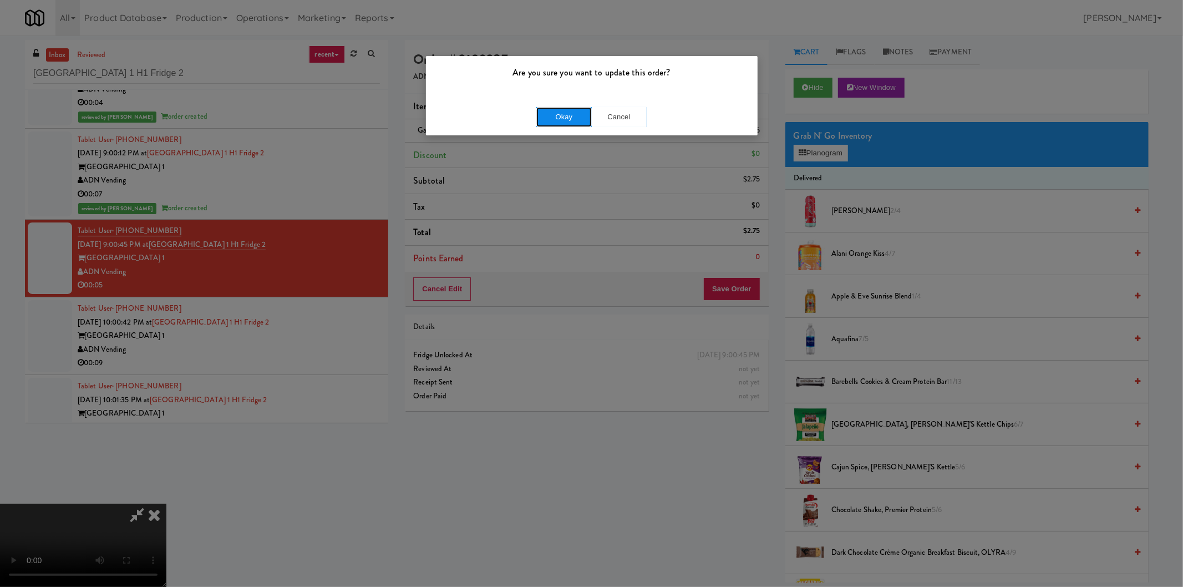
click at [573, 112] on button "Okay" at bounding box center [563, 117] width 55 height 20
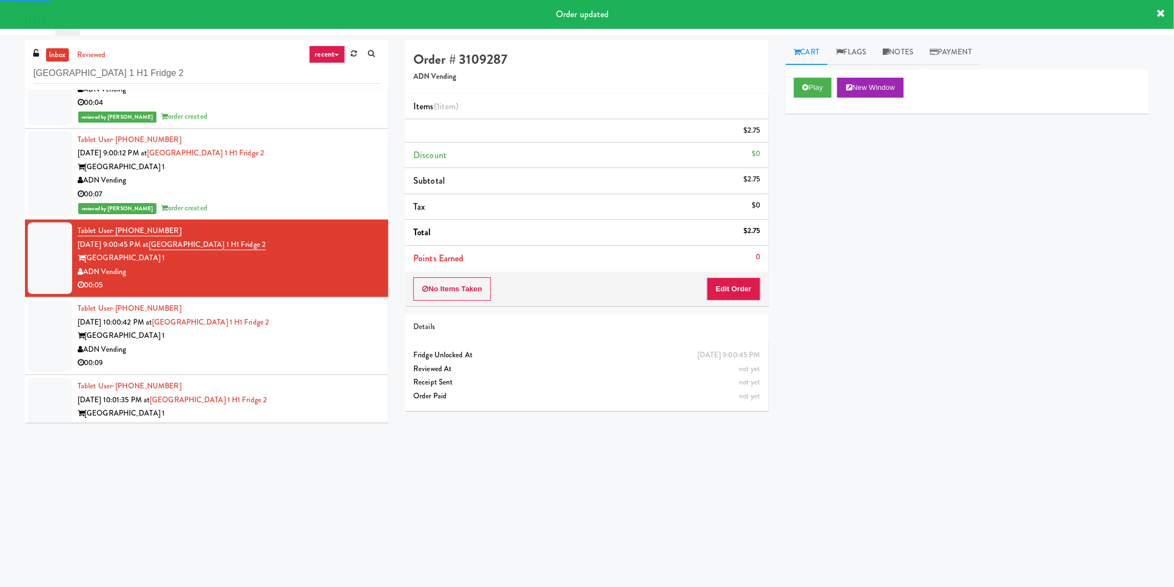
click at [303, 337] on div "Saddle Creek Building 1" at bounding box center [229, 336] width 302 height 14
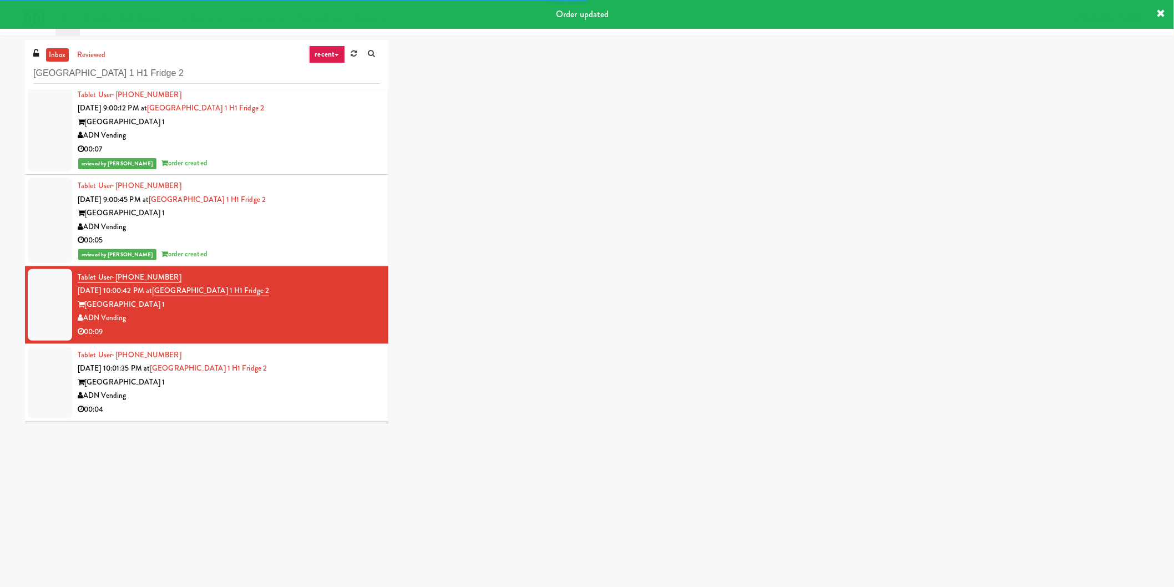
scroll to position [237, 0]
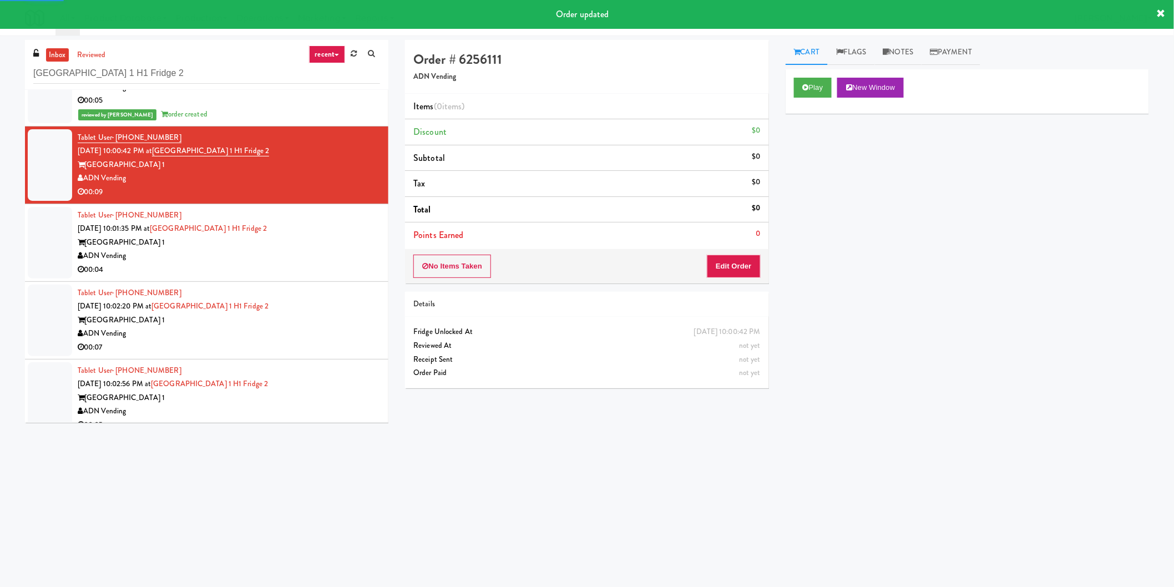
drag, startPoint x: 829, startPoint y: 70, endPoint x: 824, endPoint y: 73, distance: 5.7
click at [828, 70] on div "Play New Window" at bounding box center [966, 91] width 363 height 44
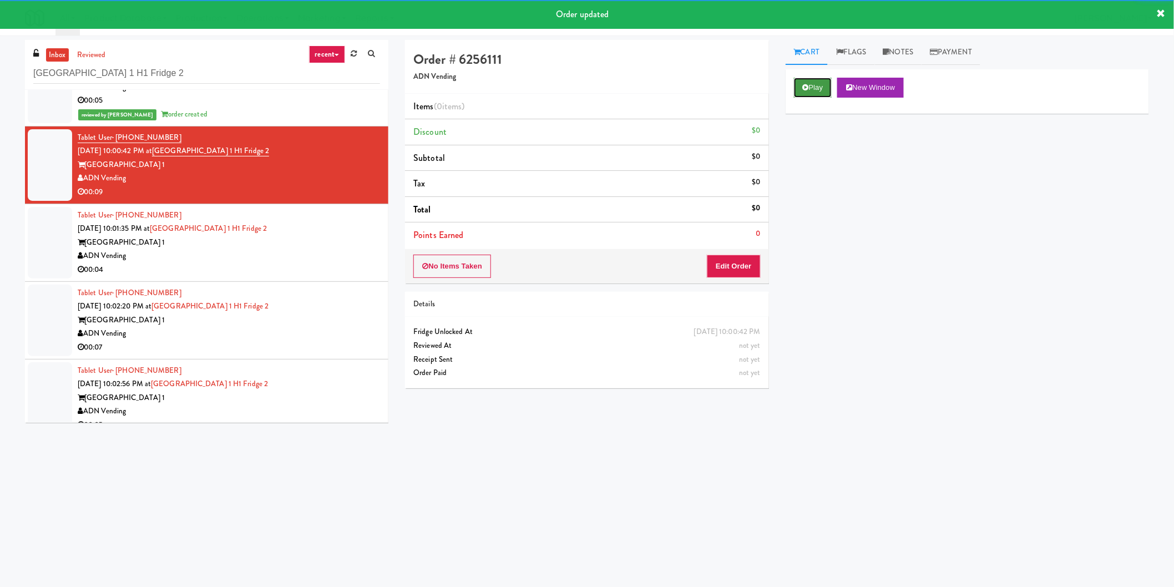
click at [818, 84] on button "Play" at bounding box center [813, 88] width 38 height 20
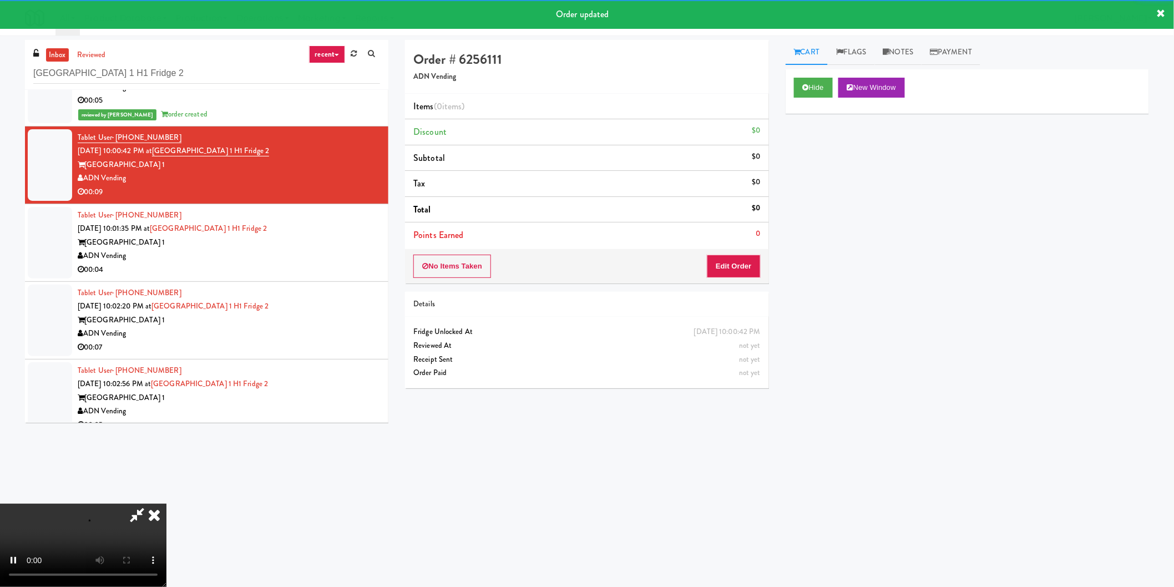
click at [724, 286] on div "Order # 6256111 ADN Vending Items (0 items ) Discount $0 Subtotal $0 Tax $0 Tot…" at bounding box center [587, 218] width 380 height 357
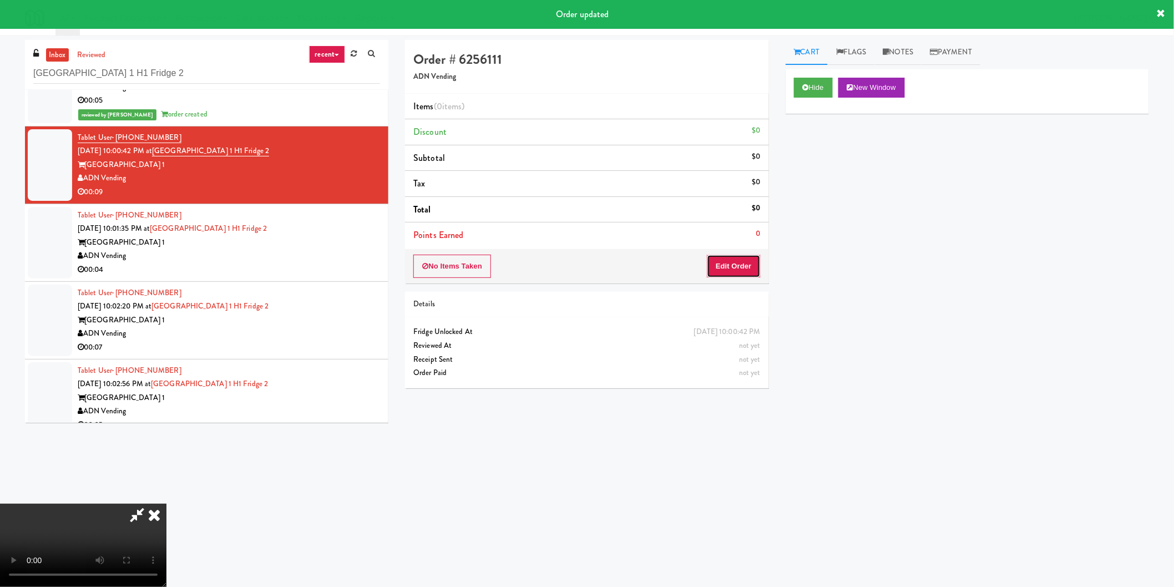
click at [725, 276] on button "Edit Order" at bounding box center [734, 266] width 54 height 23
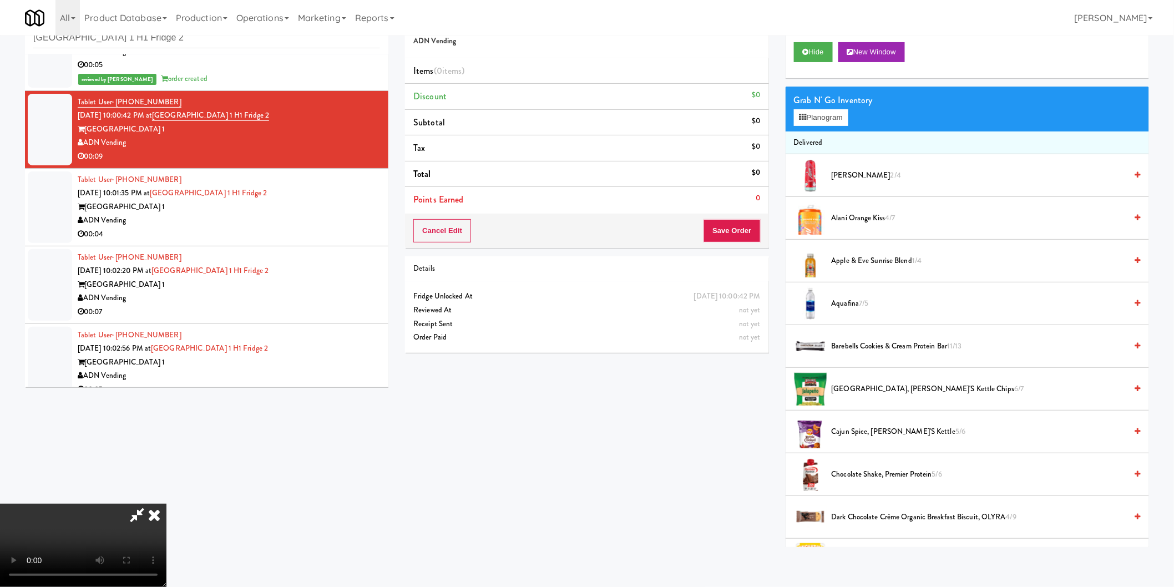
click at [166, 504] on video at bounding box center [83, 545] width 166 height 83
click at [166, 575] on video at bounding box center [83, 545] width 166 height 83
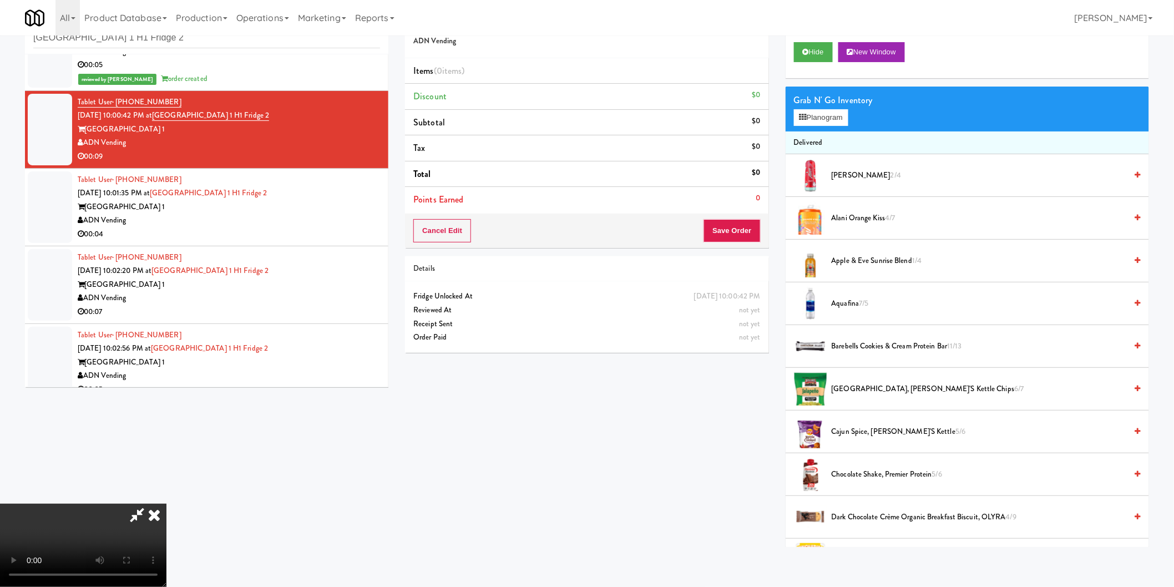
click at [166, 504] on video at bounding box center [83, 545] width 166 height 83
click at [820, 115] on button "Planogram" at bounding box center [821, 117] width 54 height 17
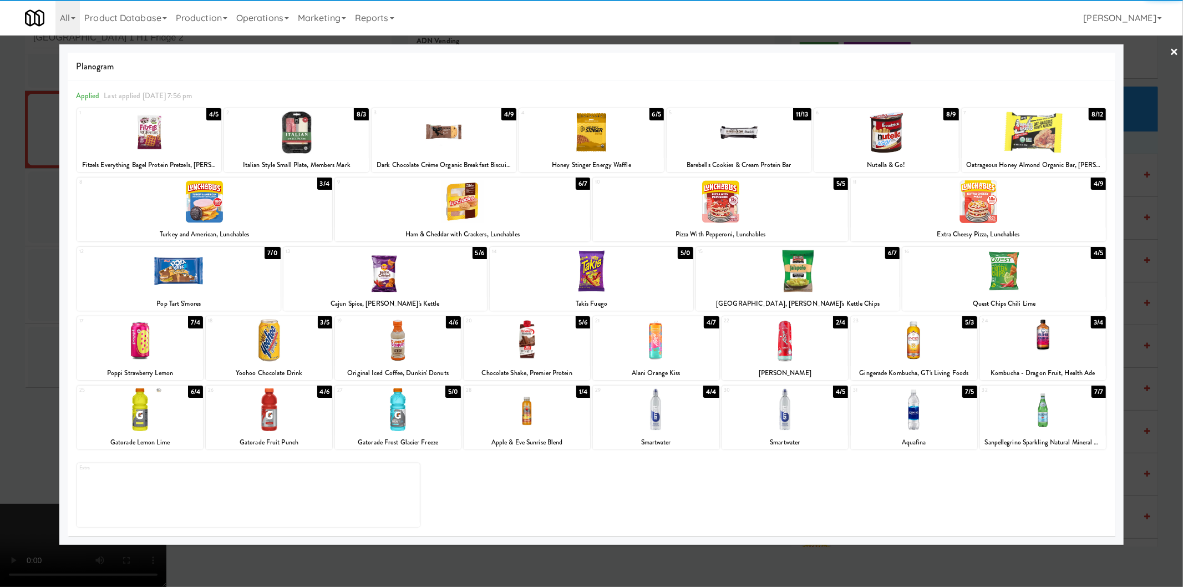
click at [552, 408] on div at bounding box center [527, 409] width 126 height 43
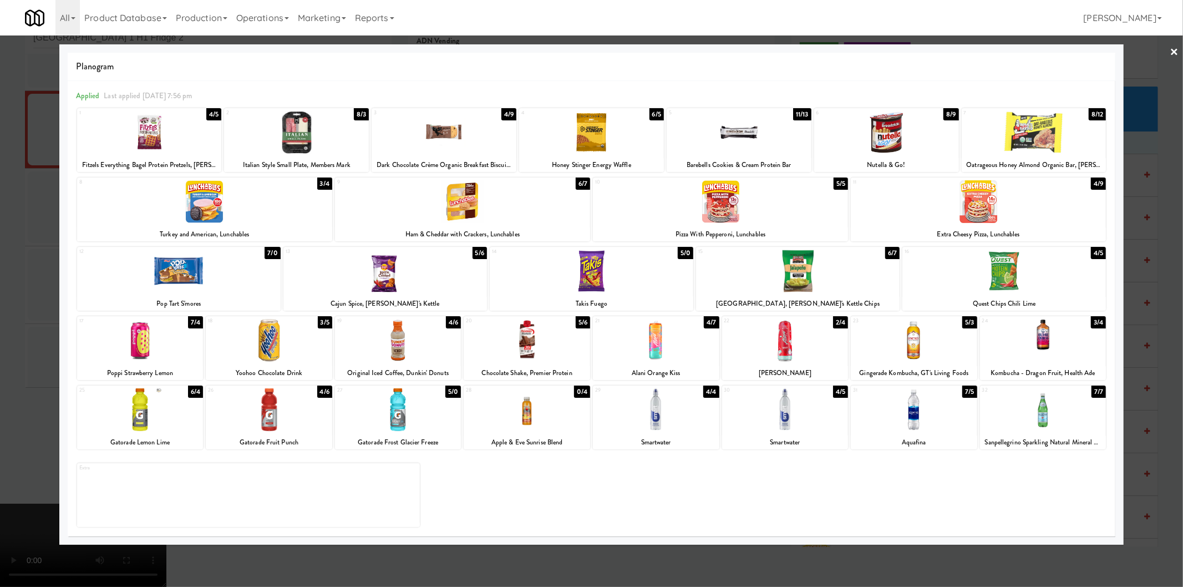
click at [437, 131] on div at bounding box center [444, 132] width 145 height 43
click at [0, 270] on div at bounding box center [591, 293] width 1183 height 587
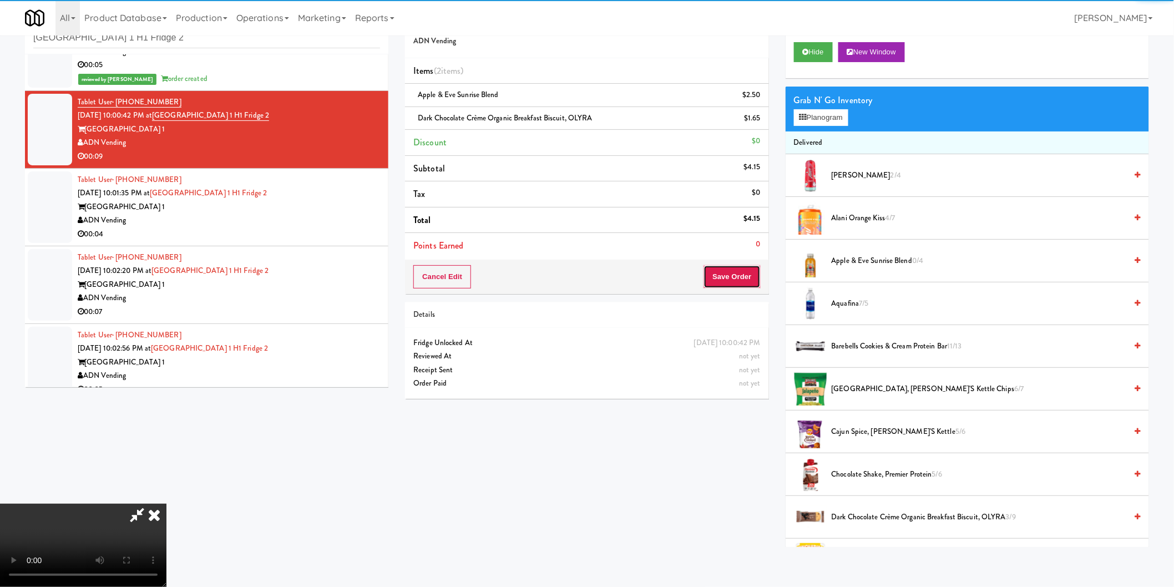
click at [714, 288] on button "Save Order" at bounding box center [731, 276] width 57 height 23
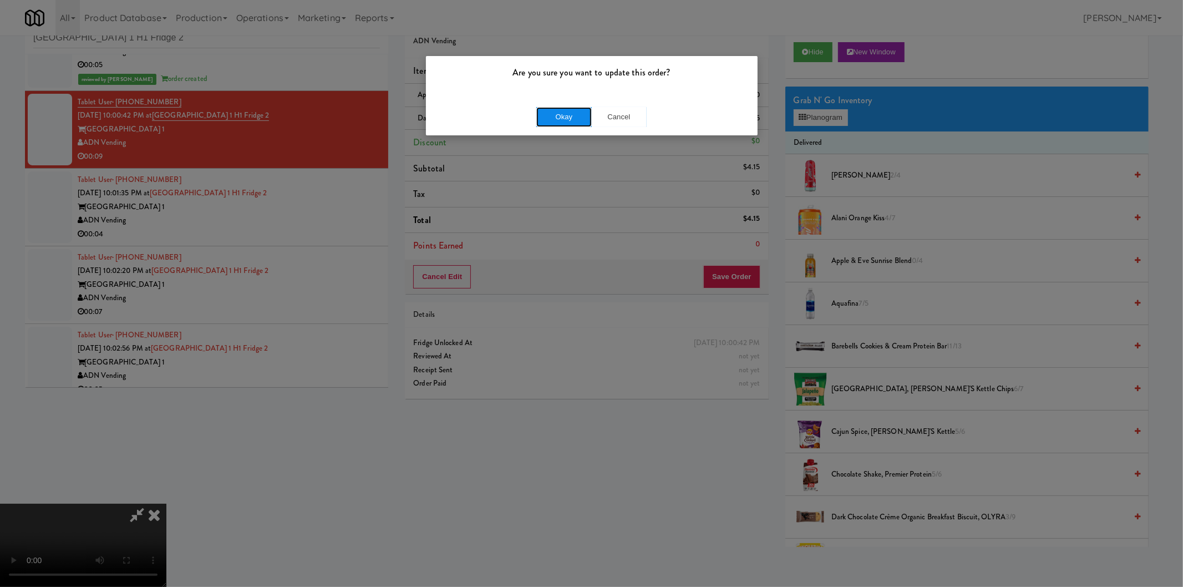
click at [569, 107] on button "Okay" at bounding box center [563, 117] width 55 height 20
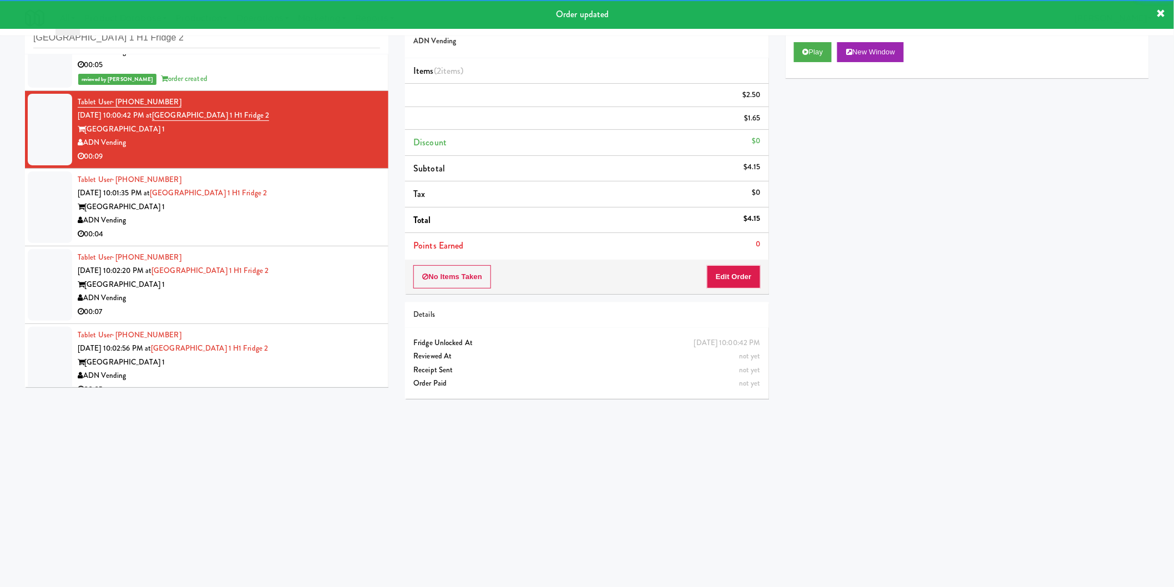
click at [325, 214] on div "Saddle Creek Building 1" at bounding box center [229, 207] width 302 height 14
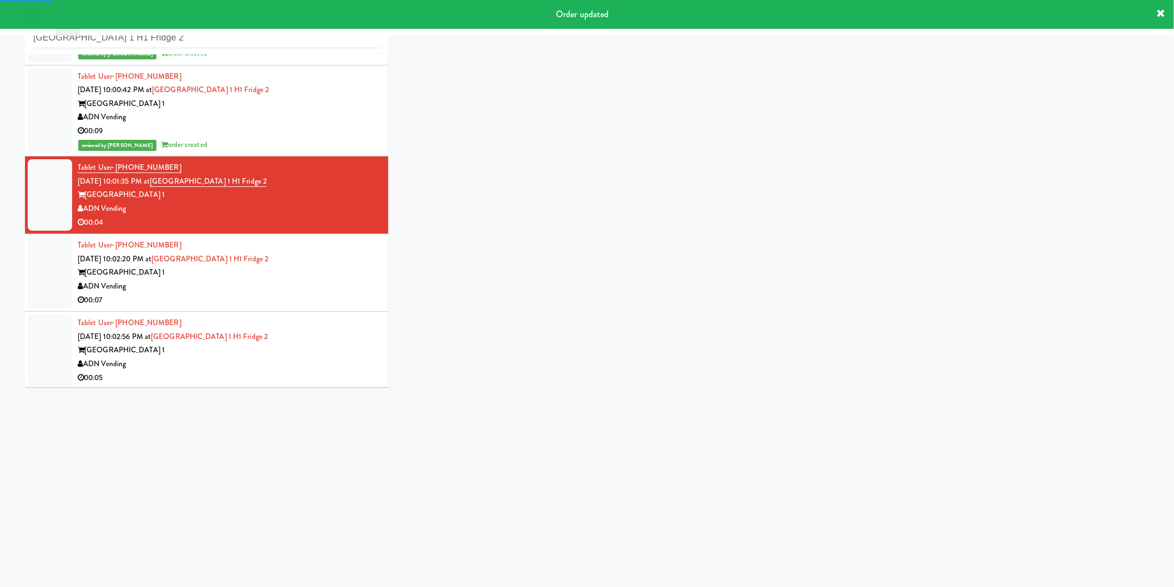
scroll to position [265, 0]
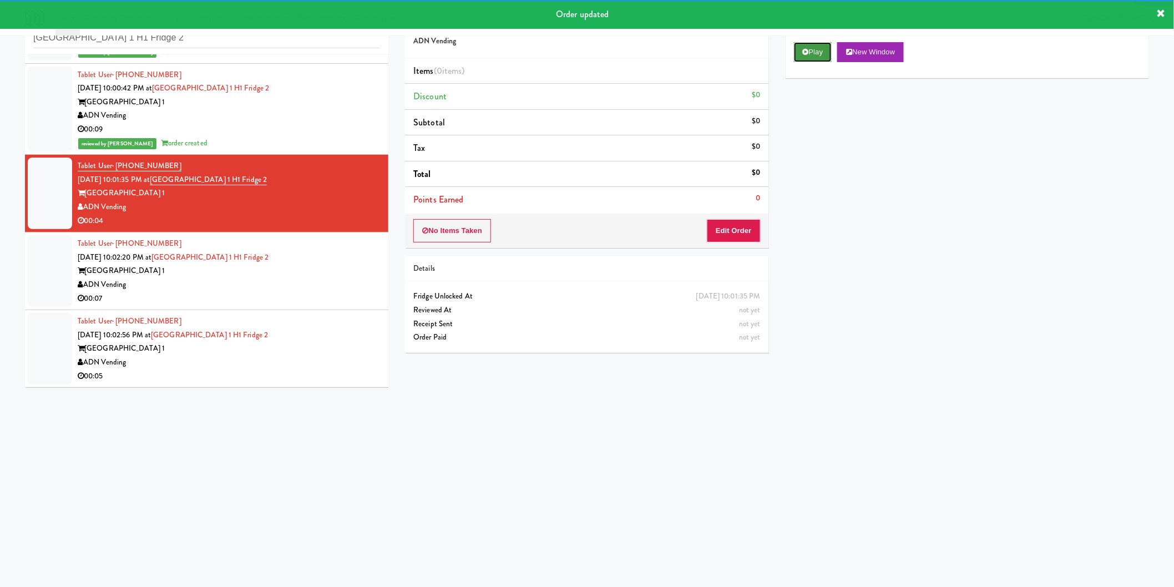
click at [799, 45] on button "Play" at bounding box center [813, 52] width 38 height 20
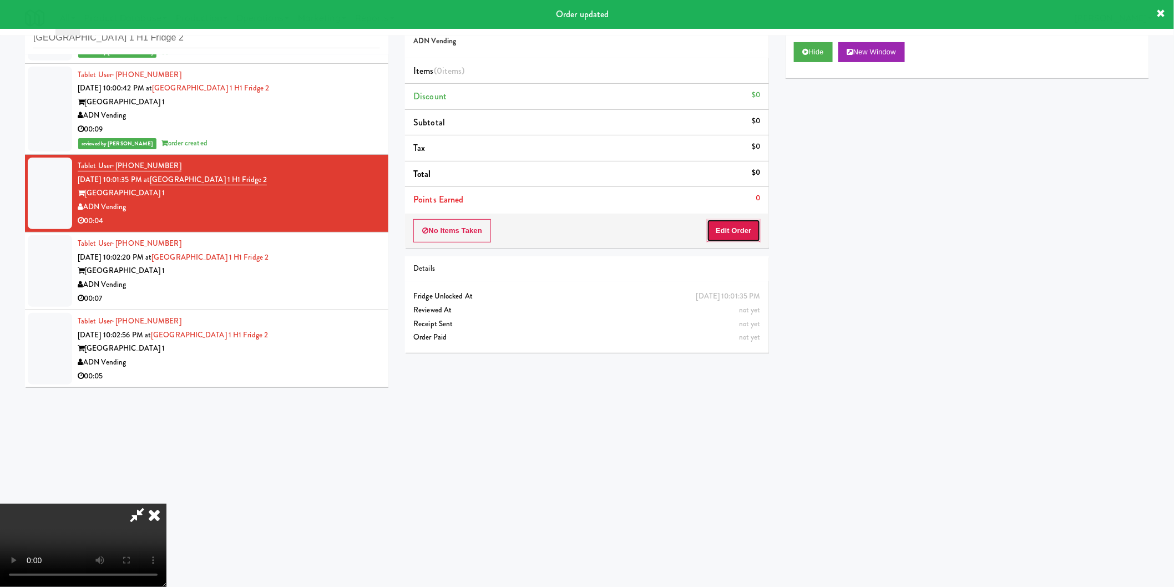
click at [732, 234] on button "Edit Order" at bounding box center [734, 230] width 54 height 23
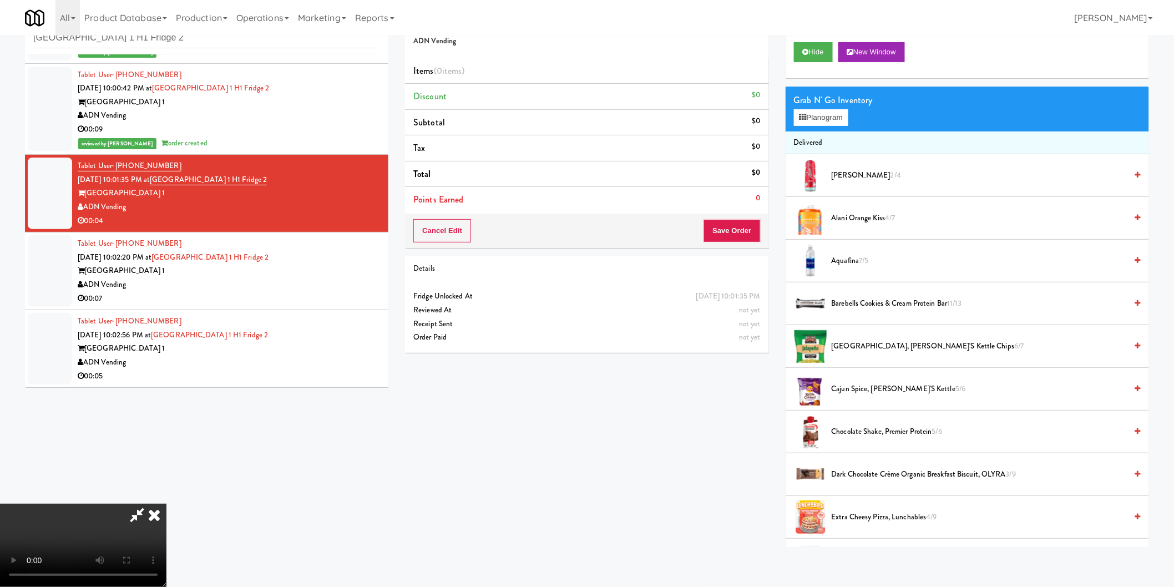
scroll to position [123, 0]
click at [814, 119] on button "Planogram" at bounding box center [821, 117] width 54 height 17
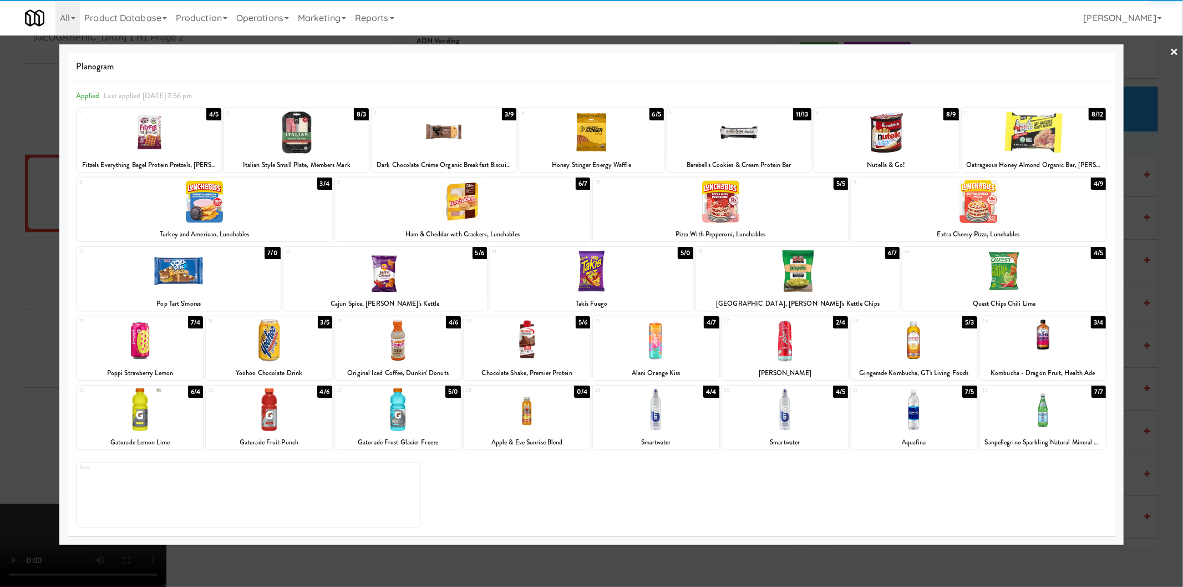
click at [418, 403] on div at bounding box center [398, 409] width 126 height 43
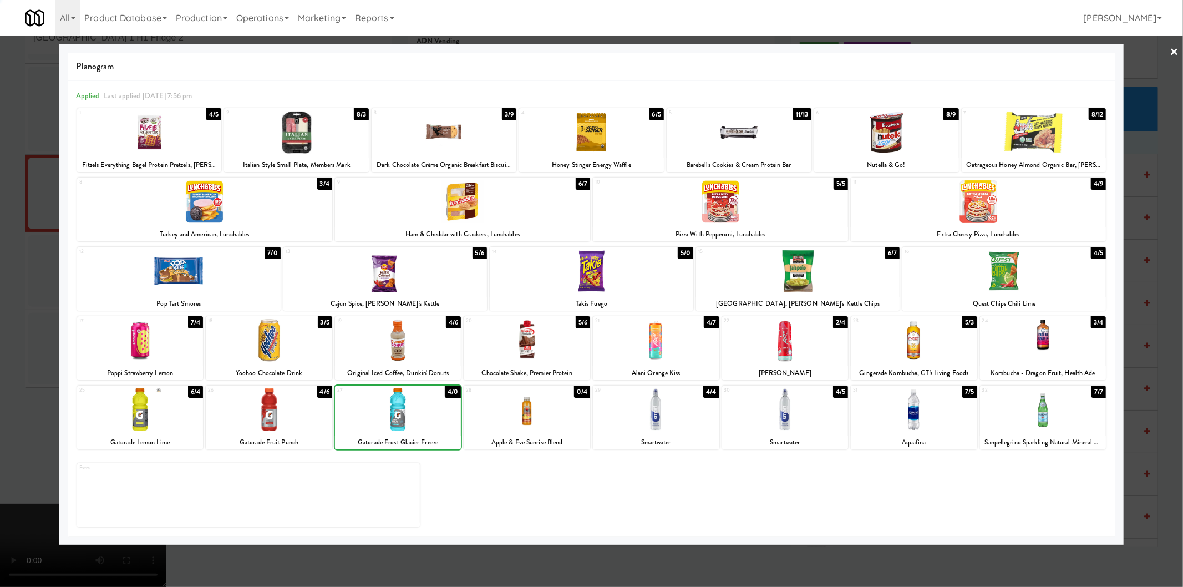
click at [0, 317] on div at bounding box center [591, 293] width 1183 height 587
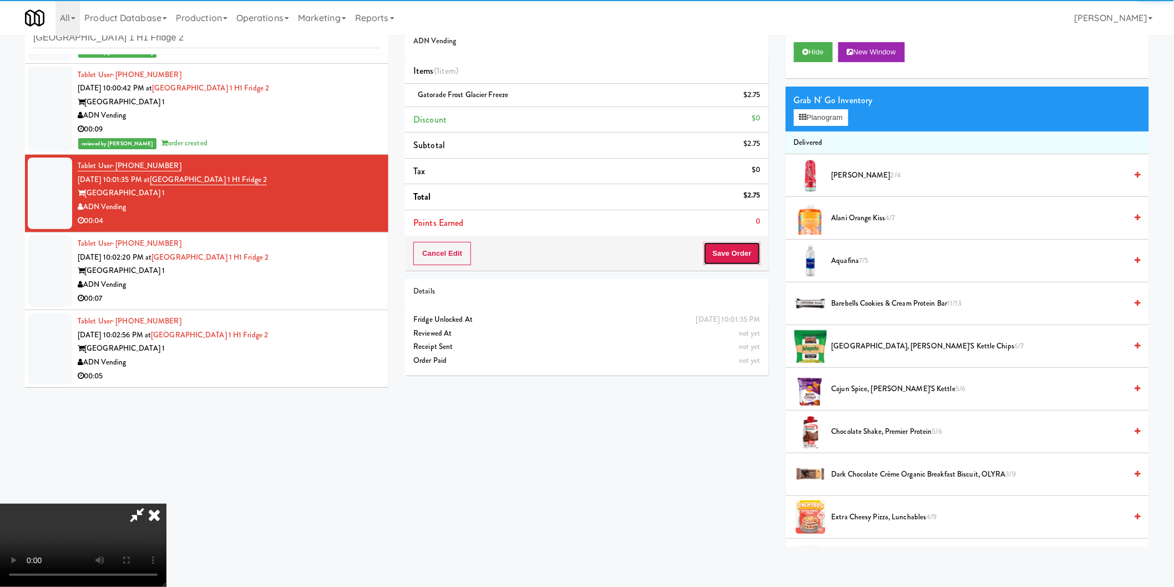
click at [734, 250] on button "Save Order" at bounding box center [731, 253] width 57 height 23
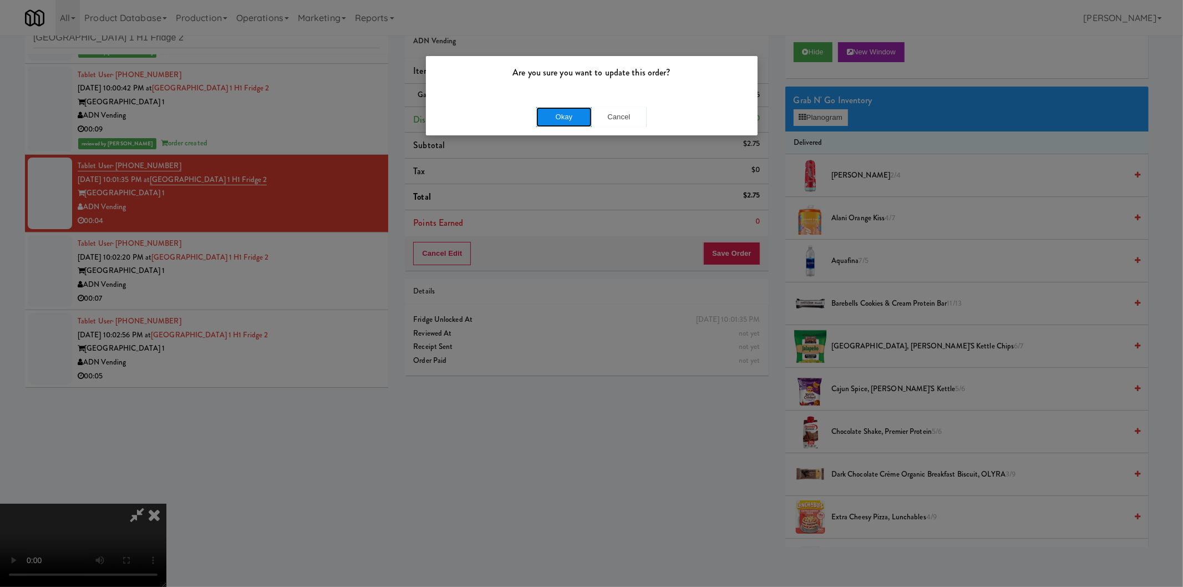
click at [557, 110] on button "Okay" at bounding box center [563, 117] width 55 height 20
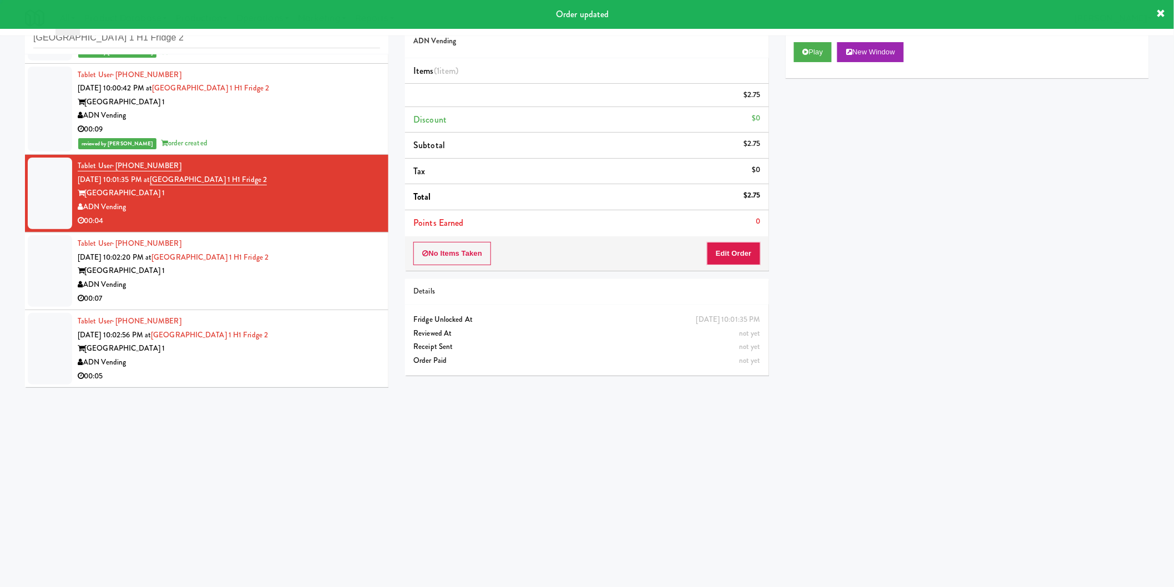
click at [291, 270] on div "Saddle Creek Building 1" at bounding box center [229, 271] width 302 height 14
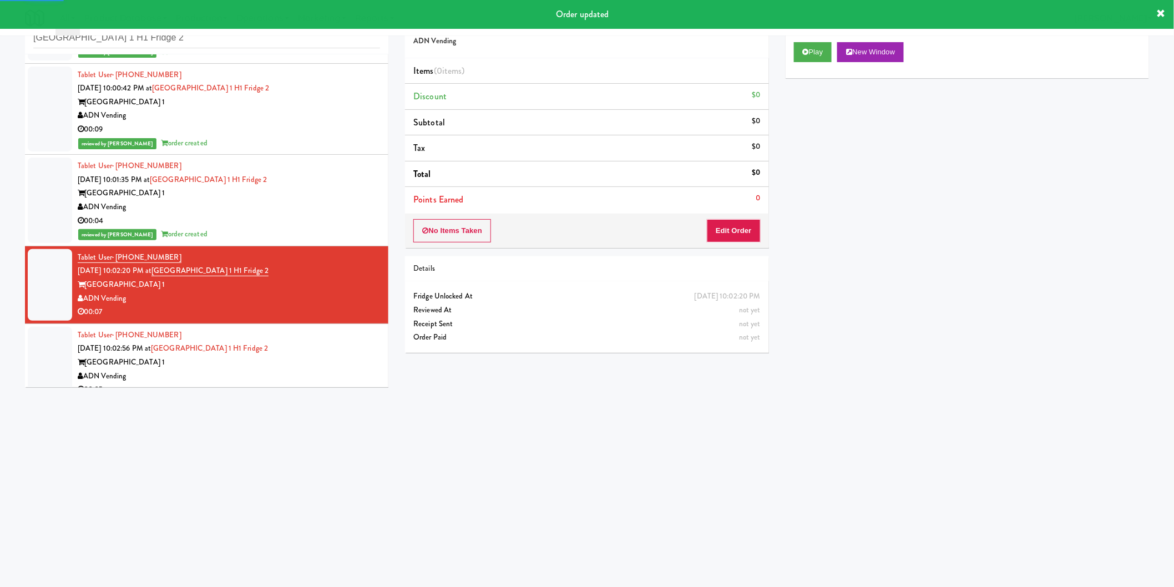
click at [790, 49] on div "Play New Window" at bounding box center [966, 56] width 363 height 44
click at [801, 51] on button "Play" at bounding box center [813, 52] width 38 height 20
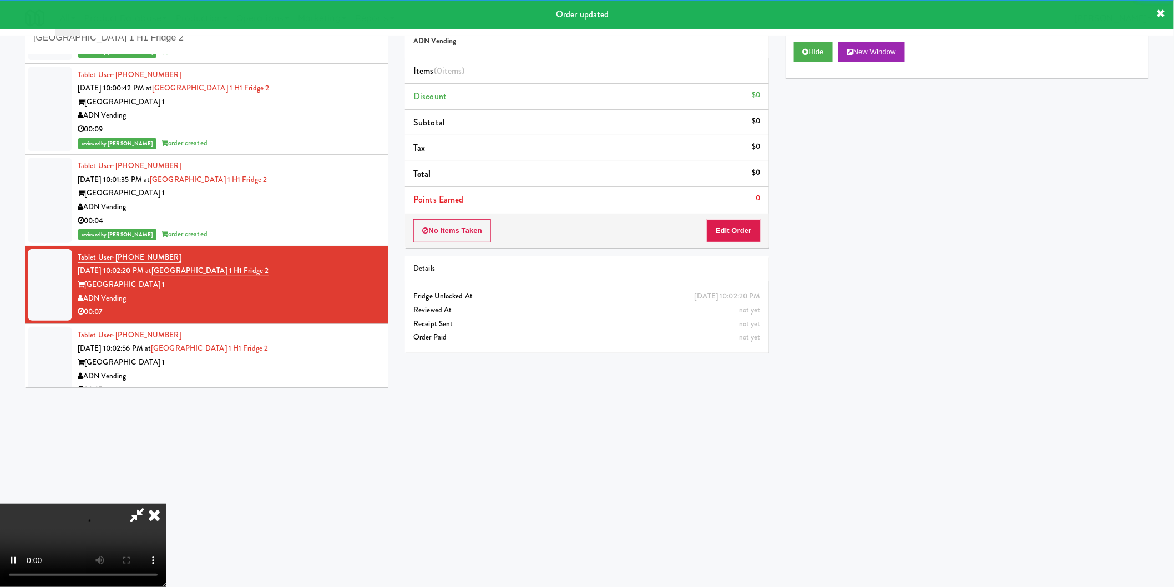
click at [740, 247] on div "No Items Taken Edit Order" at bounding box center [586, 231] width 363 height 34
click at [742, 229] on button "Edit Order" at bounding box center [734, 230] width 54 height 23
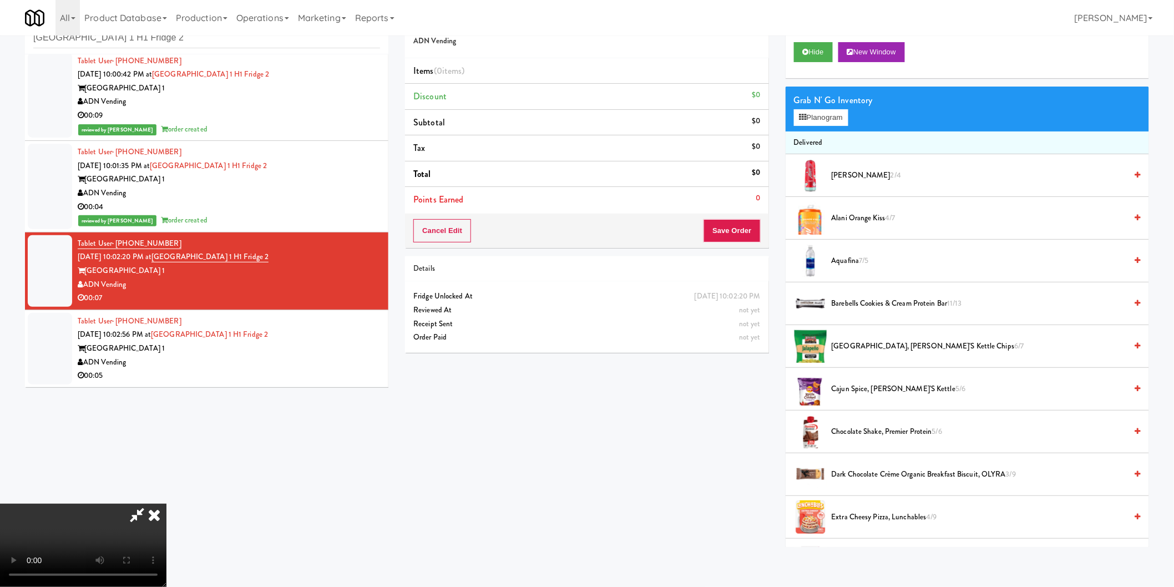
click at [166, 504] on icon at bounding box center [154, 515] width 24 height 22
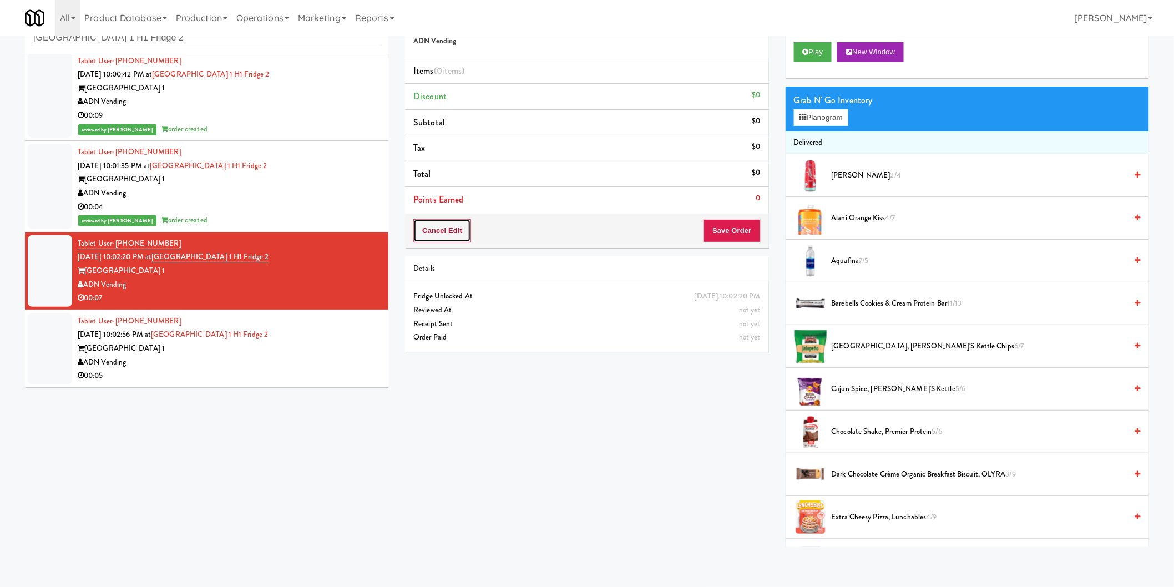
click at [459, 236] on button "Cancel Edit" at bounding box center [442, 230] width 58 height 23
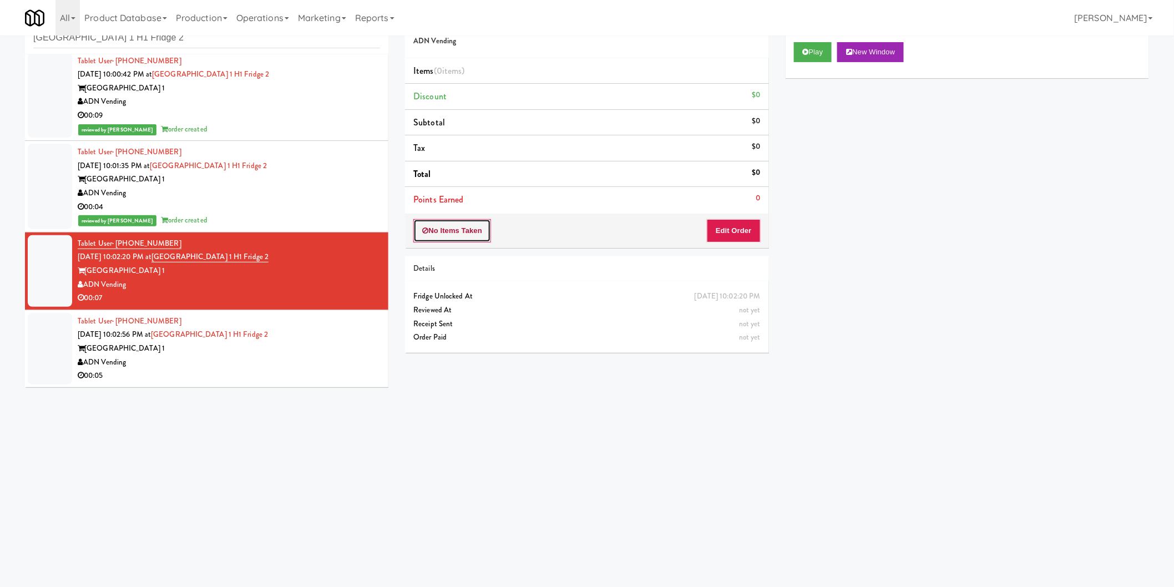
click at [471, 229] on button "No Items Taken" at bounding box center [452, 230] width 78 height 23
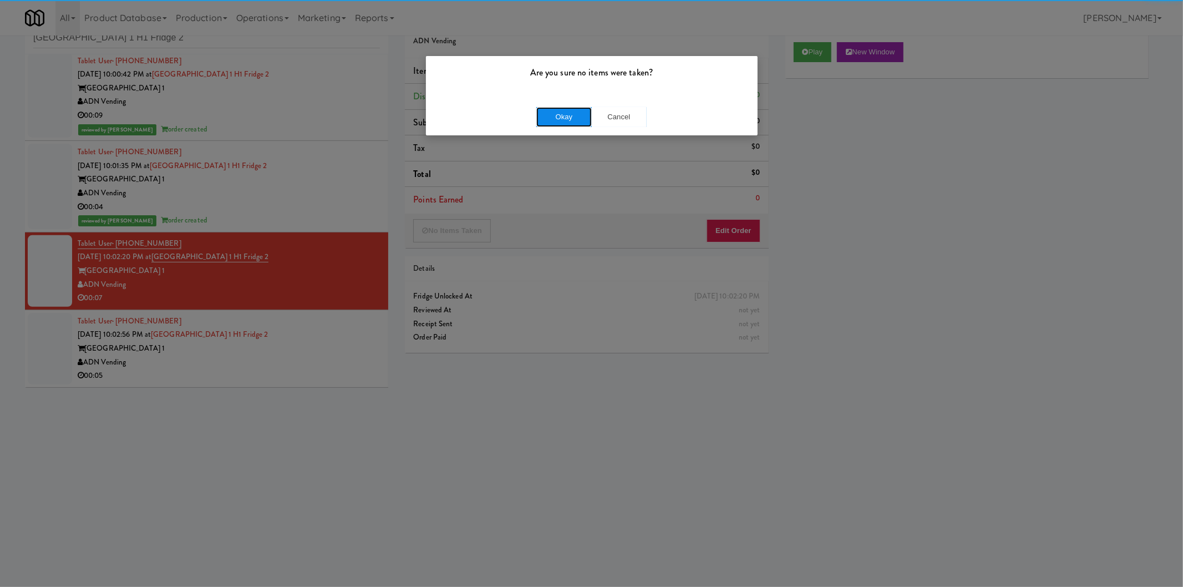
click at [545, 113] on button "Okay" at bounding box center [563, 117] width 55 height 20
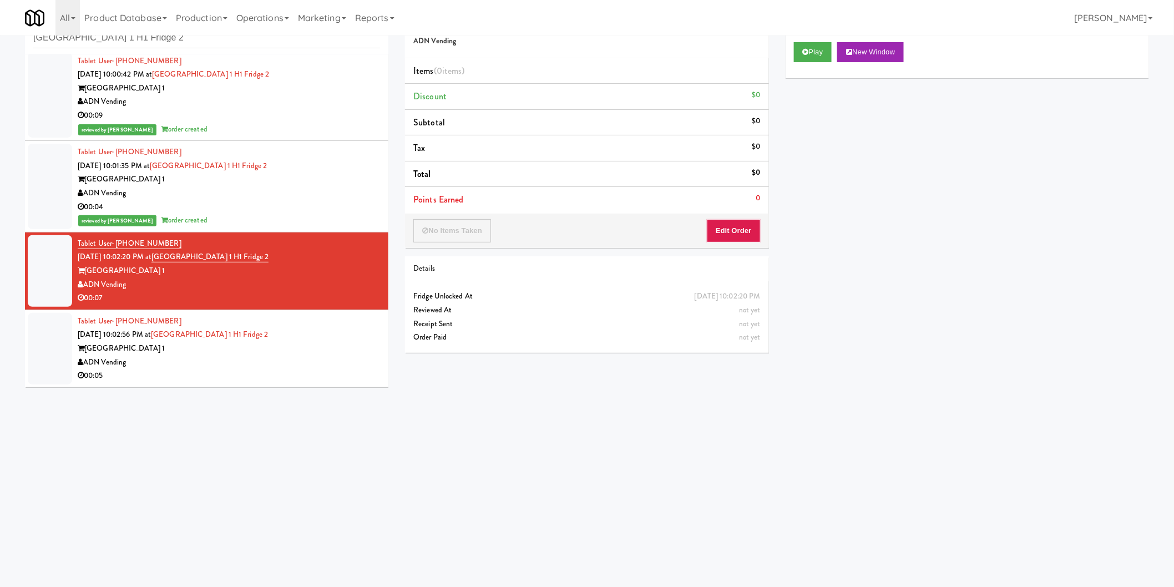
click at [345, 342] on div "Saddle Creek Building 1" at bounding box center [229, 349] width 302 height 14
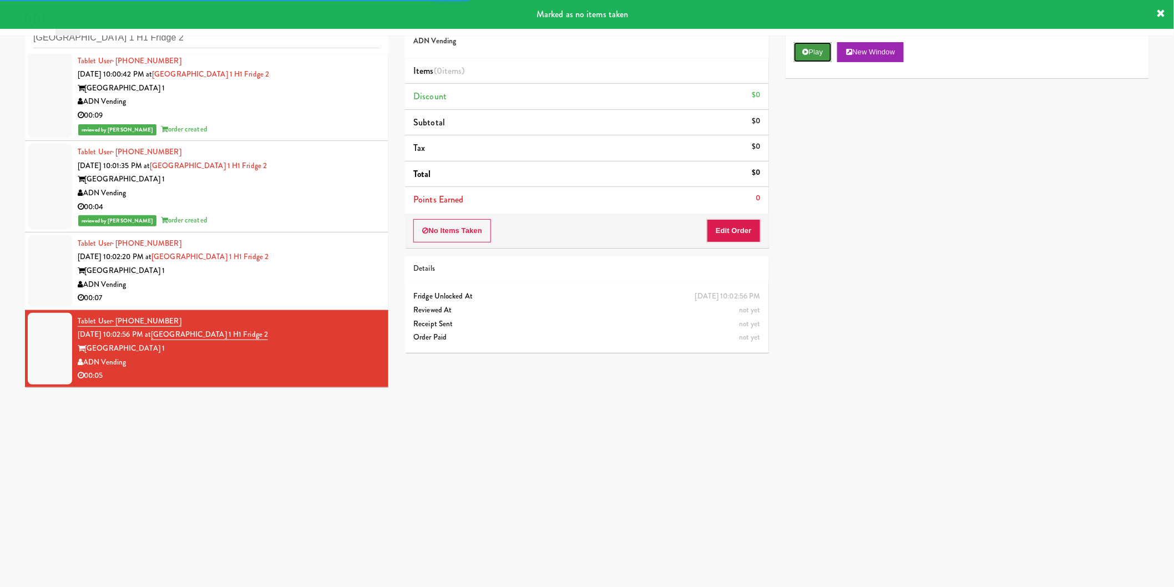
click at [809, 52] on button "Play" at bounding box center [813, 52] width 38 height 20
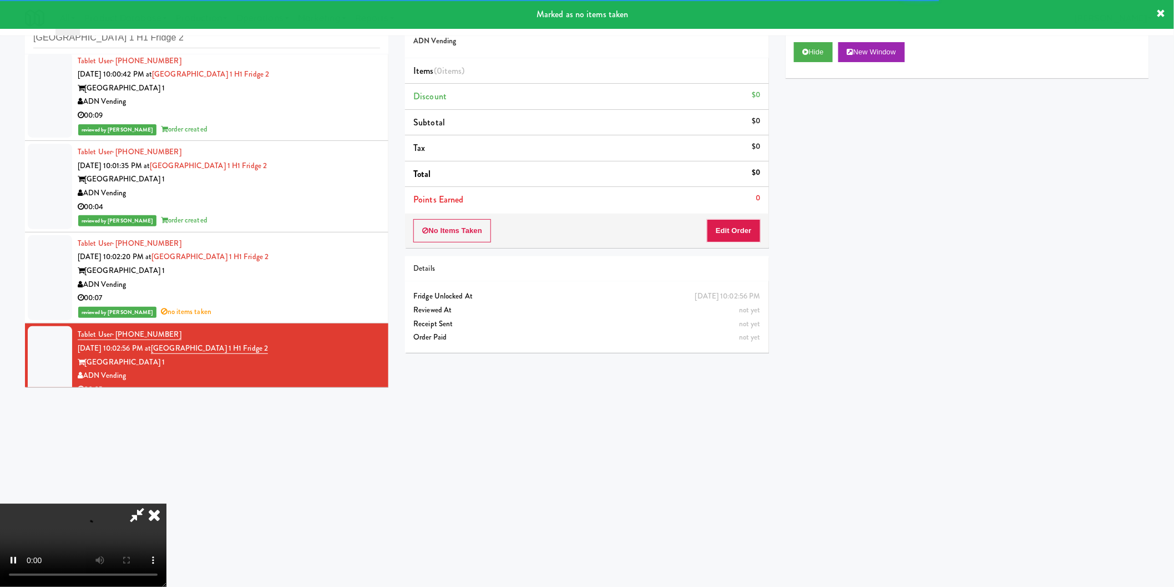
click at [739, 207] on li "Points Earned 0" at bounding box center [586, 200] width 363 height 26
click at [735, 229] on button "Edit Order" at bounding box center [734, 230] width 54 height 23
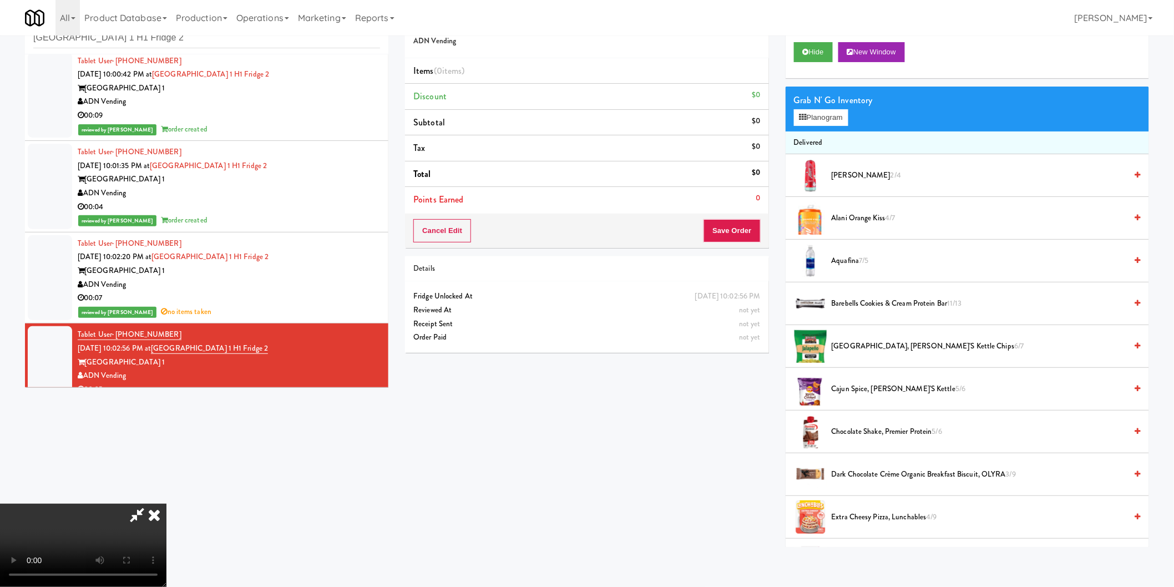
scroll to position [62, 0]
click at [839, 124] on button "Planogram" at bounding box center [821, 117] width 54 height 17
click at [0, 0] on div at bounding box center [0, 0] width 0 height 0
click at [826, 117] on button "Planogram" at bounding box center [821, 117] width 54 height 17
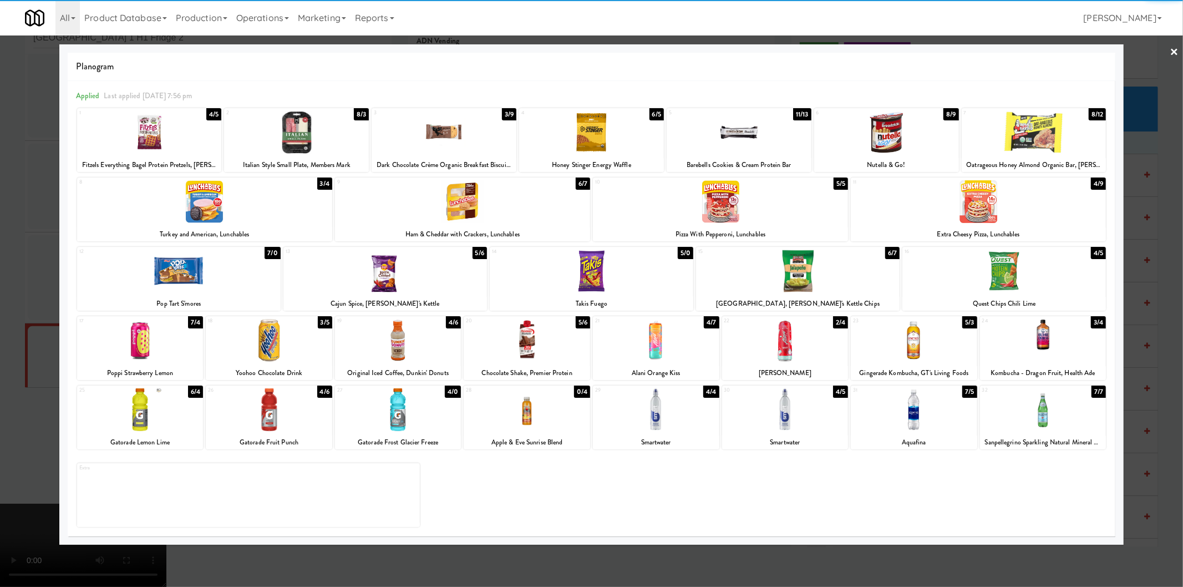
click at [292, 339] on div at bounding box center [269, 340] width 126 height 43
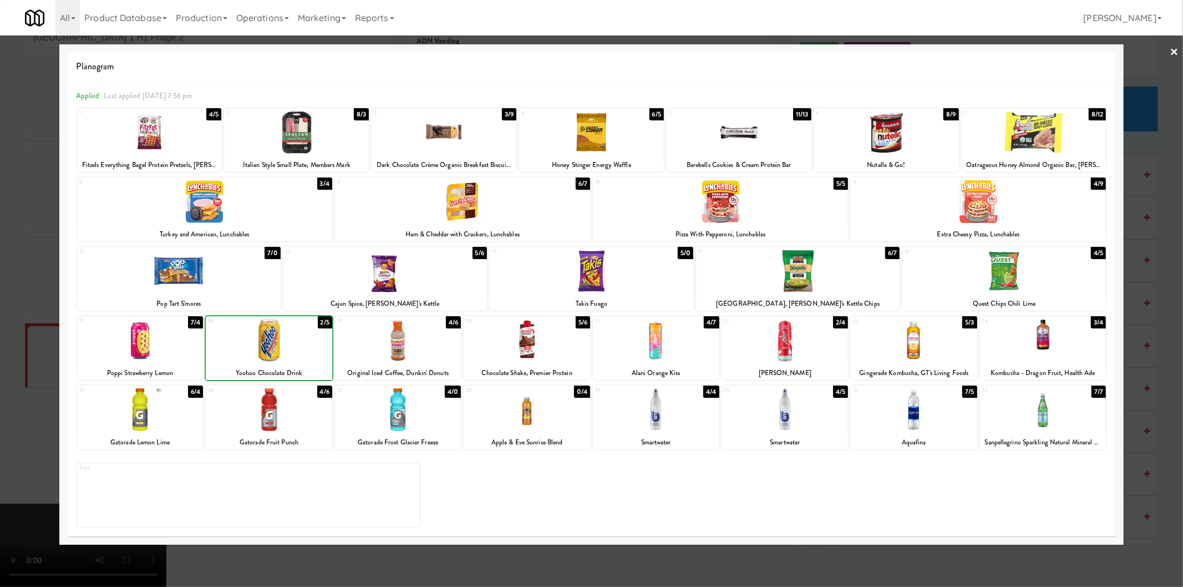
drag, startPoint x: 45, startPoint y: 311, endPoint x: 71, endPoint y: 318, distance: 26.7
click at [45, 311] on div at bounding box center [591, 293] width 1183 height 587
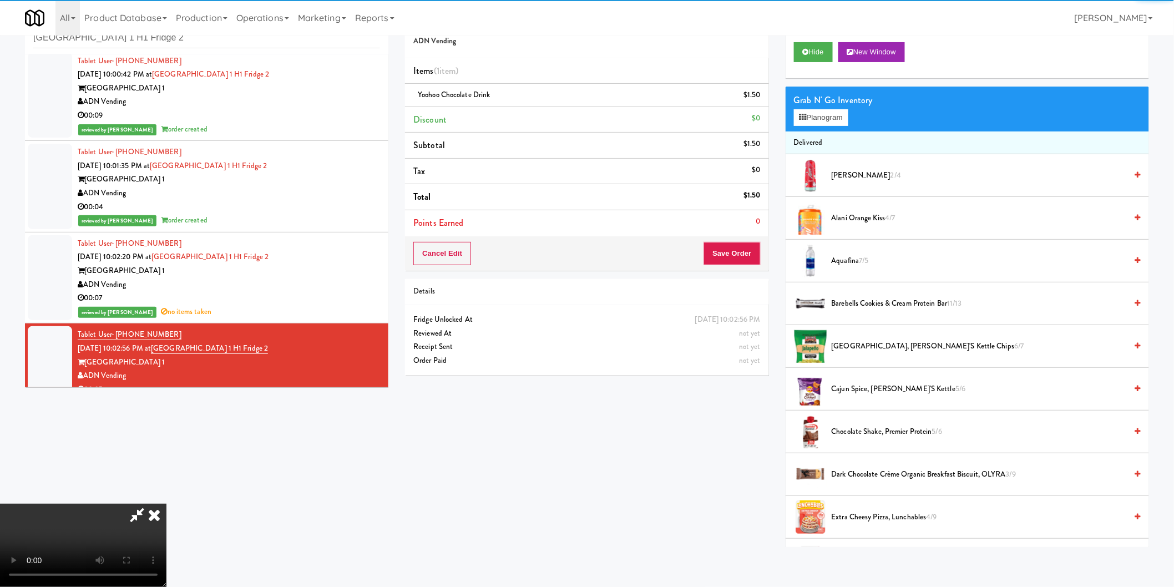
click at [734, 241] on div "Cancel Edit Save Order" at bounding box center [586, 253] width 363 height 34
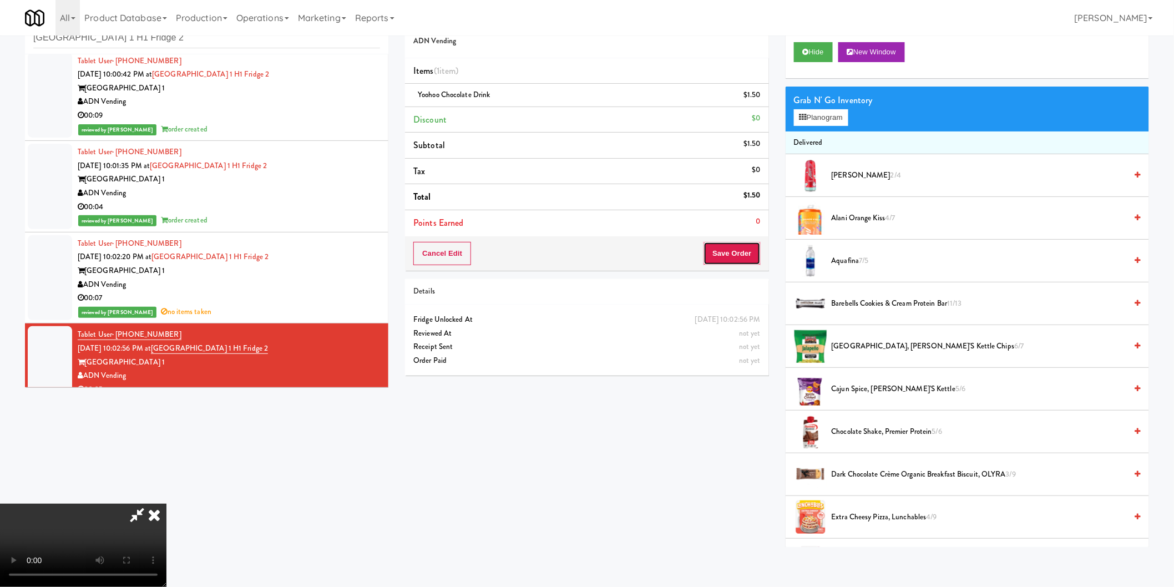
click at [738, 248] on button "Save Order" at bounding box center [731, 253] width 57 height 23
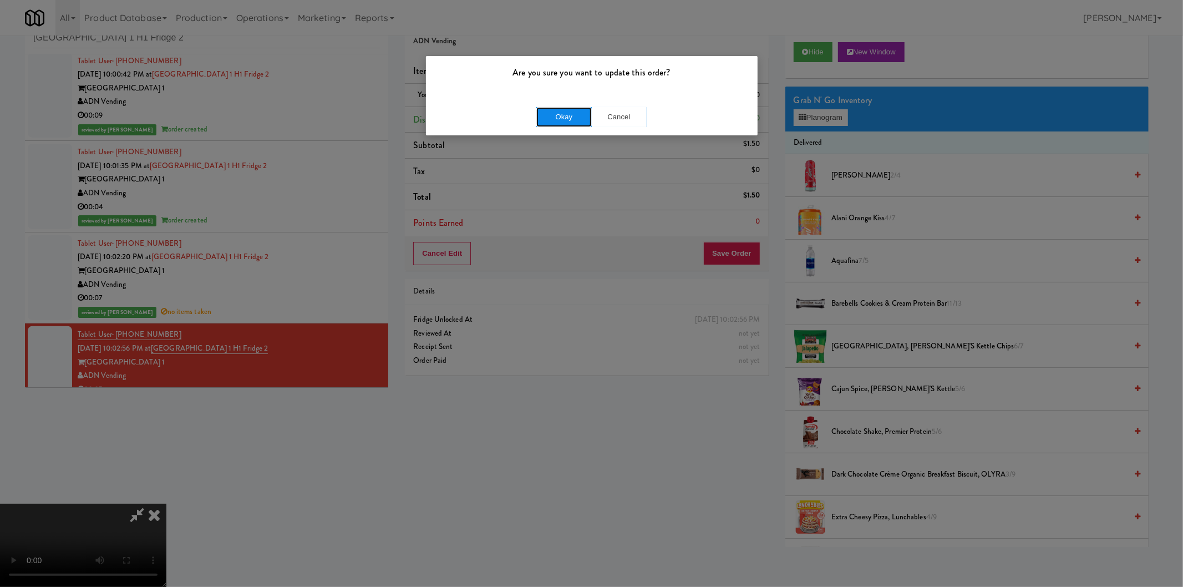
click at [557, 108] on button "Okay" at bounding box center [563, 117] width 55 height 20
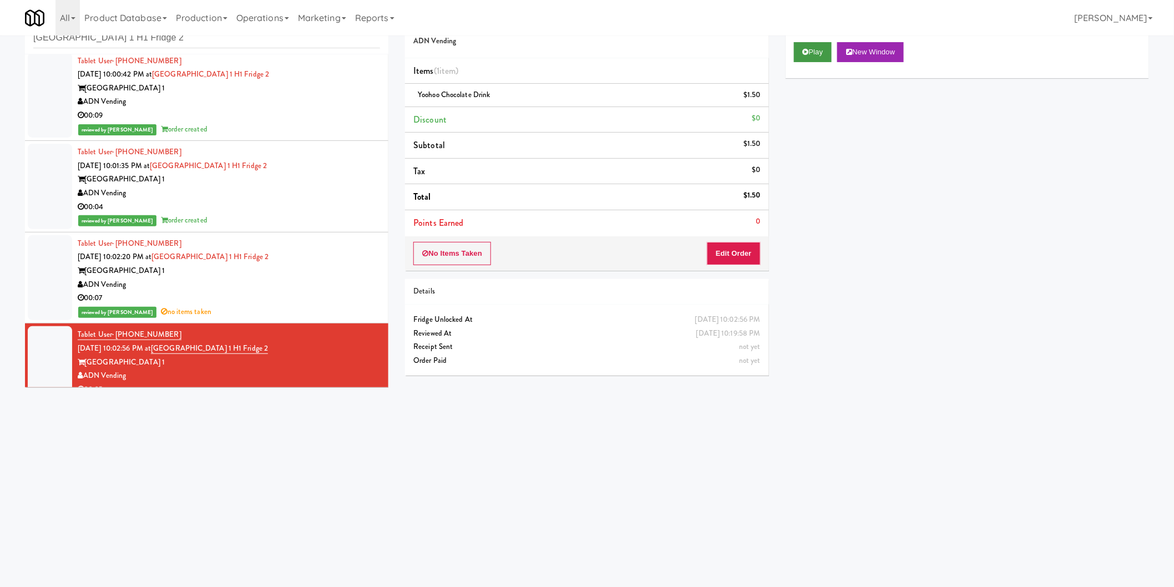
drag, startPoint x: 337, startPoint y: 180, endPoint x: 803, endPoint y: 59, distance: 480.8
click at [803, 59] on div "Play New Window" at bounding box center [966, 56] width 363 height 44
click at [806, 52] on icon at bounding box center [806, 51] width 6 height 7
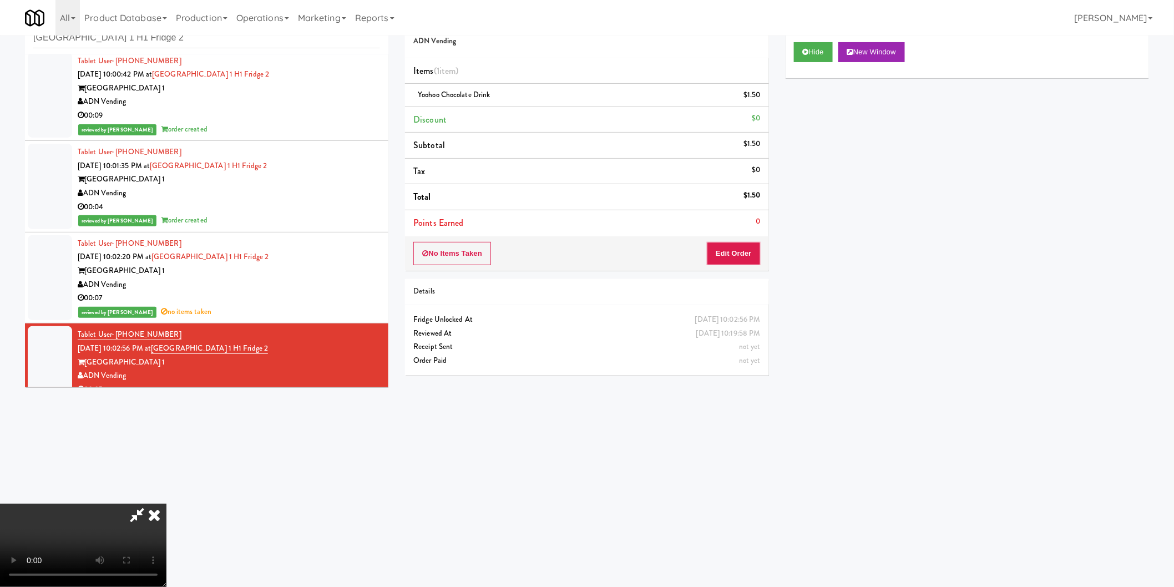
click at [751, 239] on div "No Items Taken Edit Order" at bounding box center [586, 253] width 363 height 34
click at [750, 245] on button "Edit Order" at bounding box center [734, 253] width 54 height 23
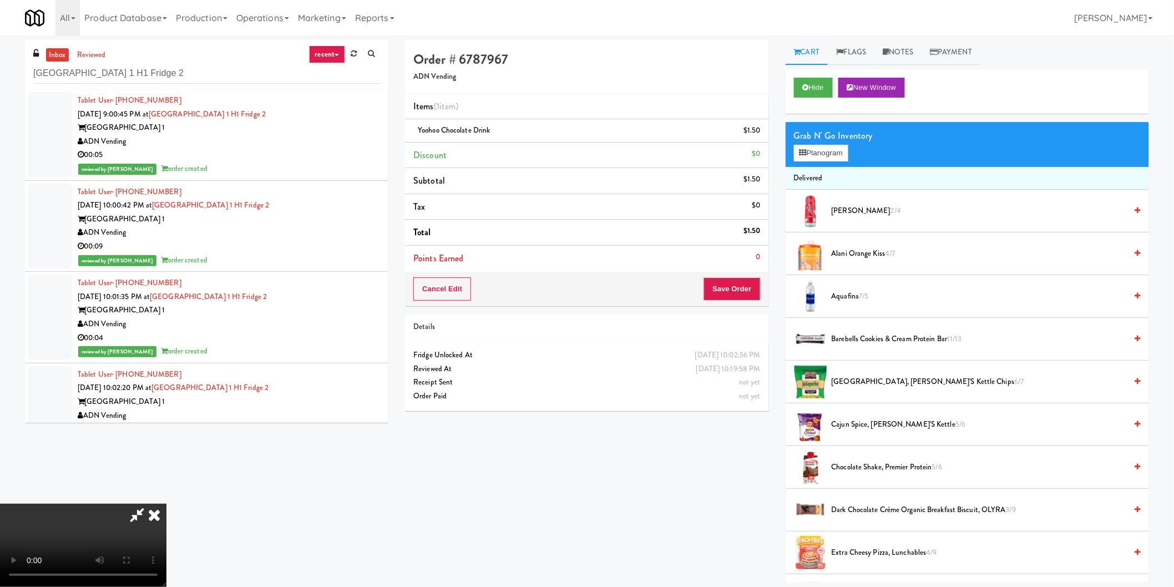
click at [166, 504] on icon at bounding box center [154, 515] width 24 height 22
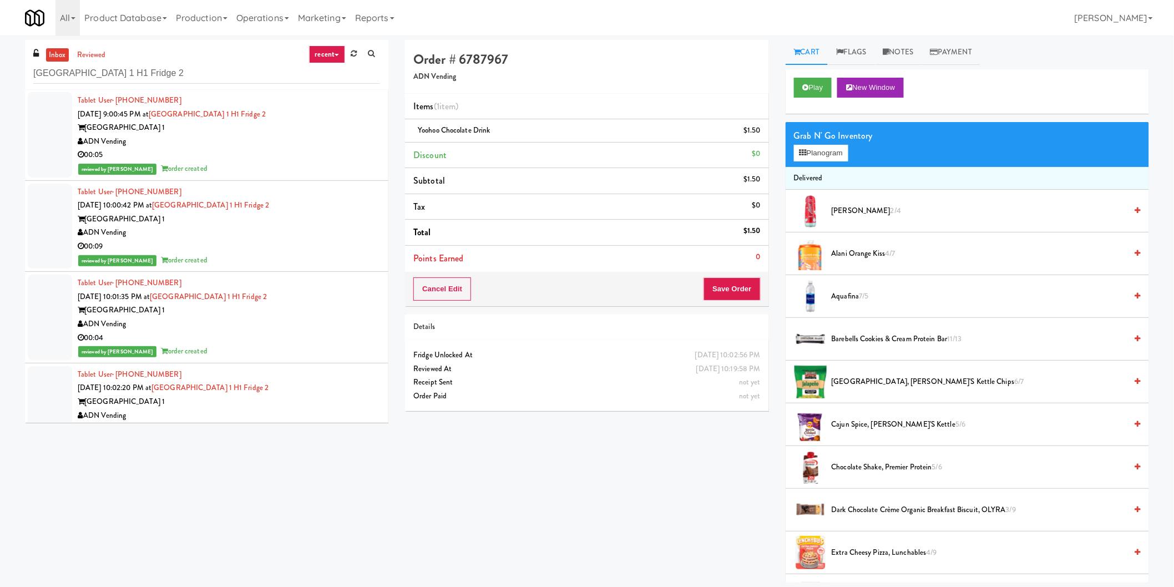
click at [169, 62] on div "Saddle Creek Building 1 H1 Fridge 2" at bounding box center [206, 73] width 347 height 22
click at [172, 68] on input "Saddle Creek Building 1 H1 Fridge 2" at bounding box center [206, 73] width 347 height 21
paste input "ICON at DULLES Cooler #1"
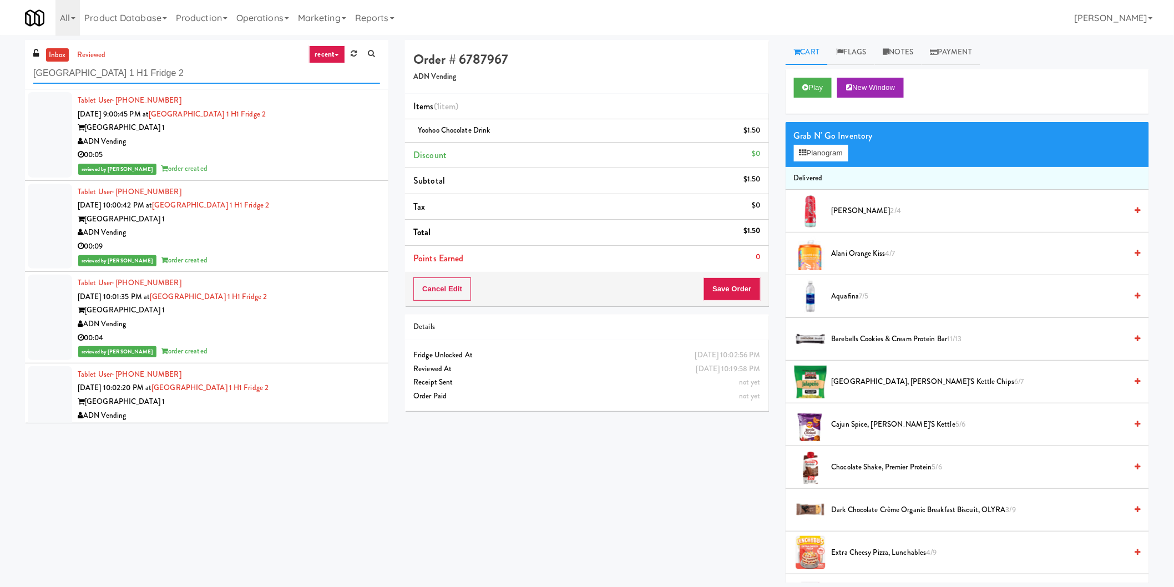
click at [172, 68] on input "Saddle Creek Building 1 H1 Fridge 2" at bounding box center [206, 73] width 347 height 21
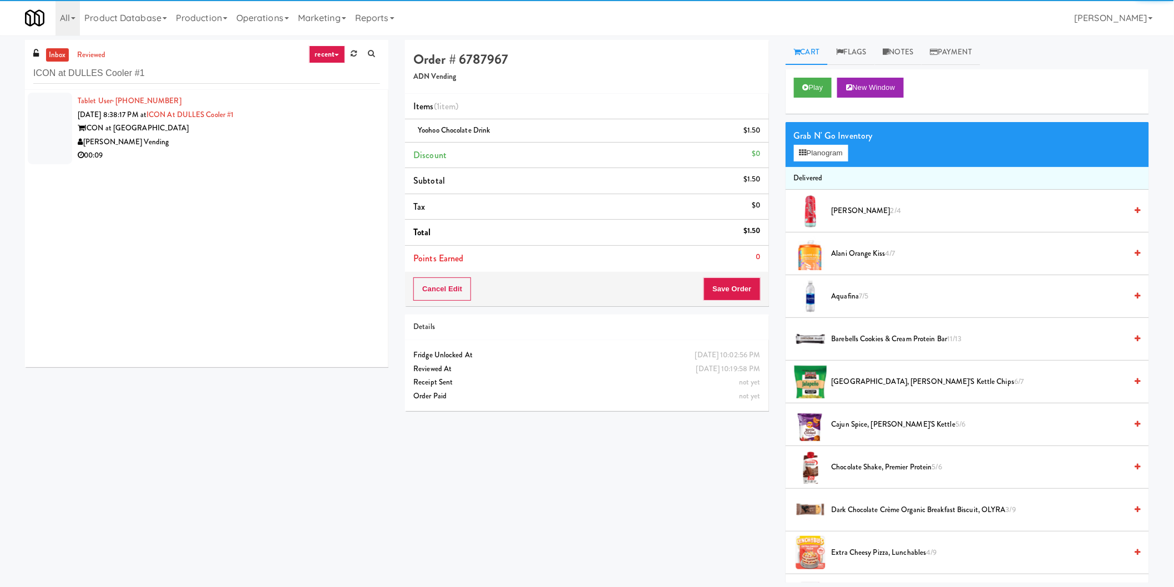
click at [343, 143] on div "Delong Vending" at bounding box center [229, 142] width 302 height 14
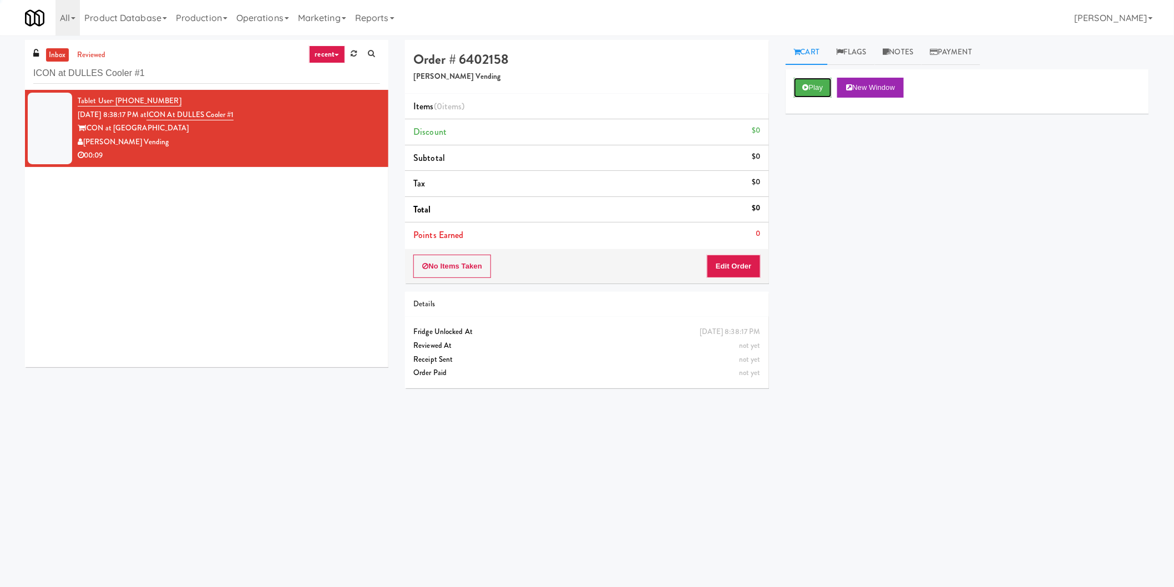
click at [814, 86] on button "Play" at bounding box center [813, 88] width 38 height 20
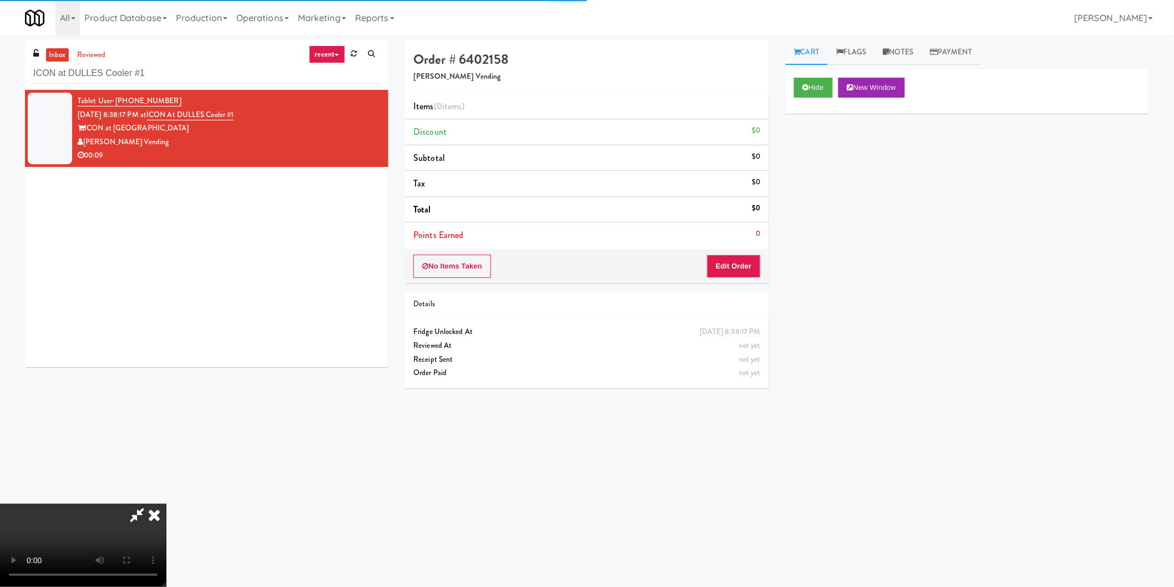
click at [748, 254] on div "No Items Taken Edit Order" at bounding box center [586, 266] width 363 height 34
click at [744, 261] on button "Edit Order" at bounding box center [734, 266] width 54 height 23
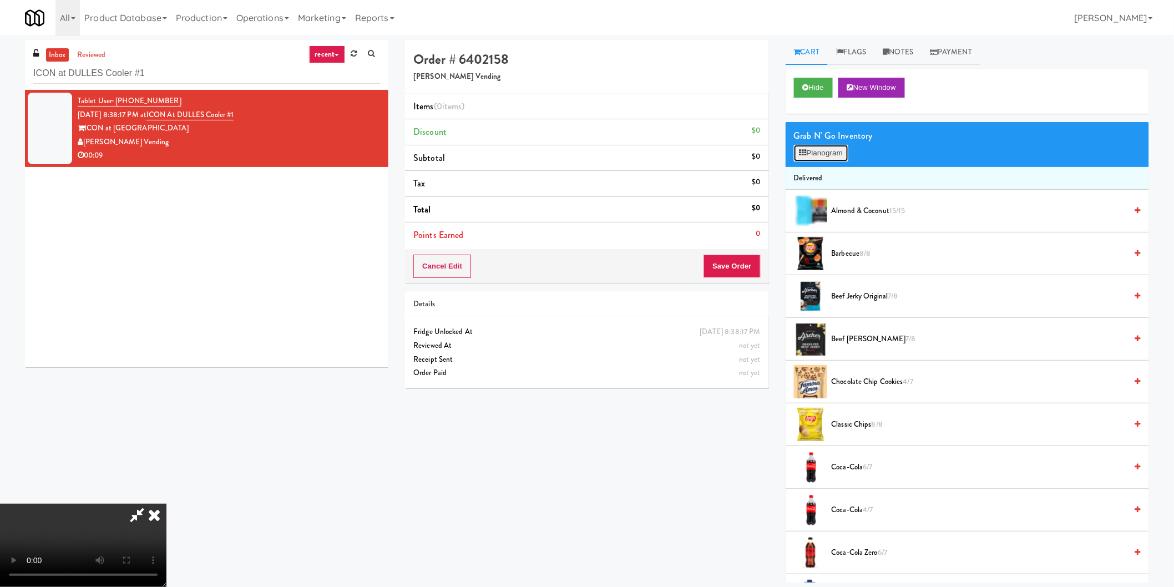
click at [825, 151] on button "Planogram" at bounding box center [821, 153] width 54 height 17
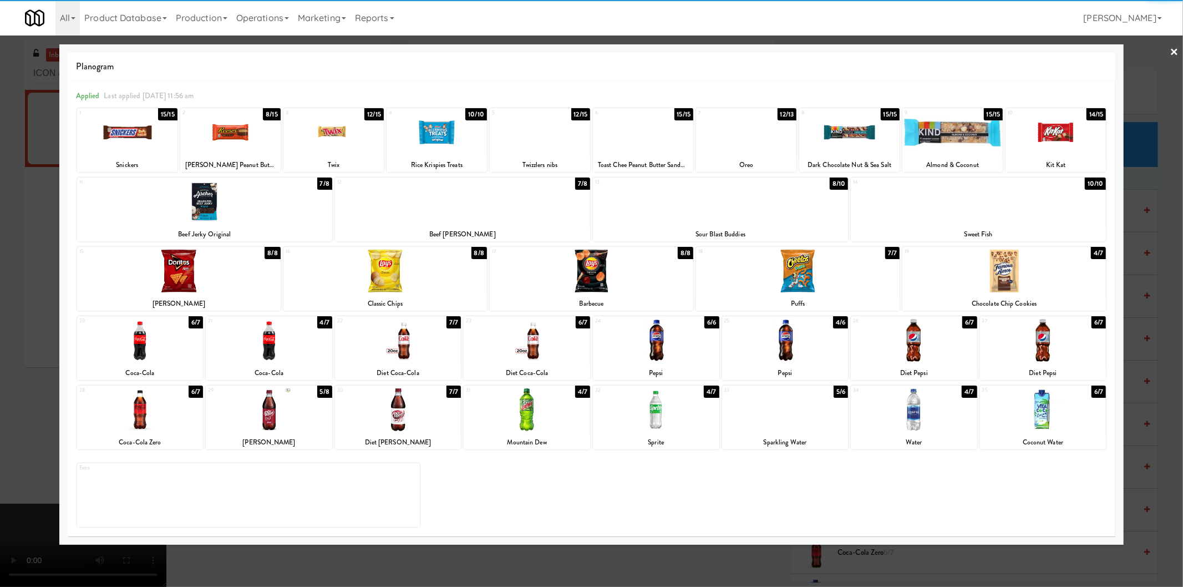
click at [823, 278] on div at bounding box center [798, 271] width 204 height 43
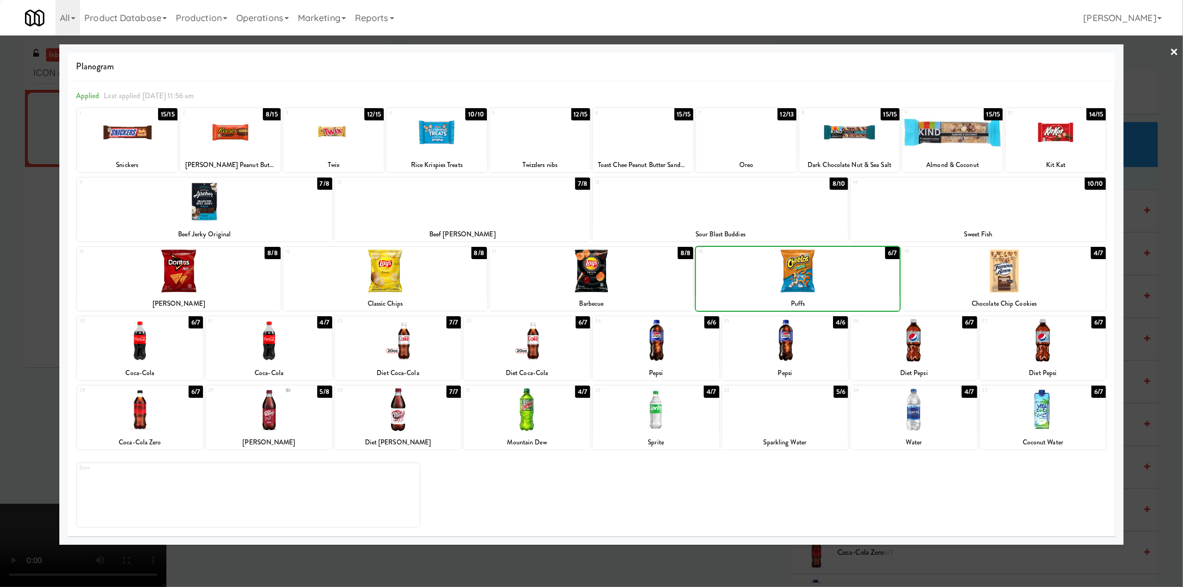
click at [975, 269] on div at bounding box center [1004, 271] width 204 height 43
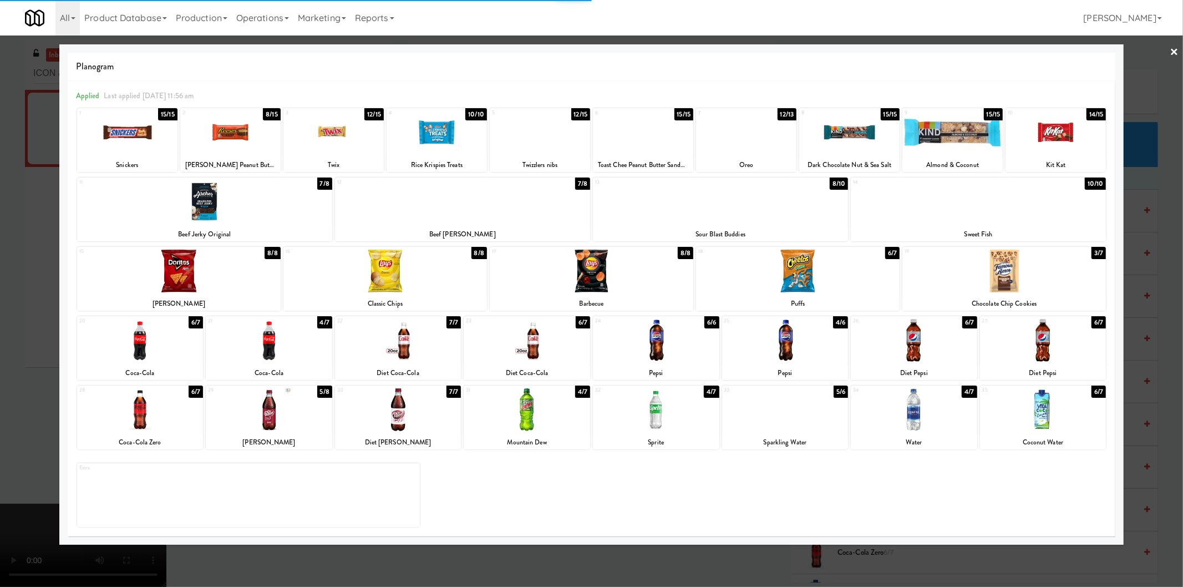
click at [1139, 256] on div at bounding box center [591, 293] width 1183 height 587
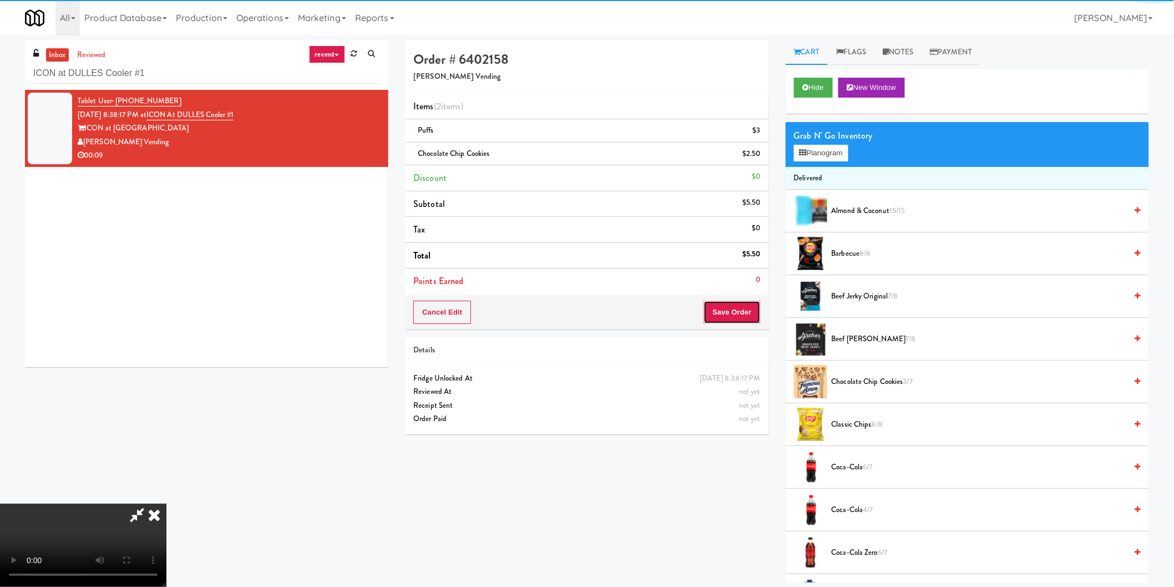
click at [733, 311] on button "Save Order" at bounding box center [731, 312] width 57 height 23
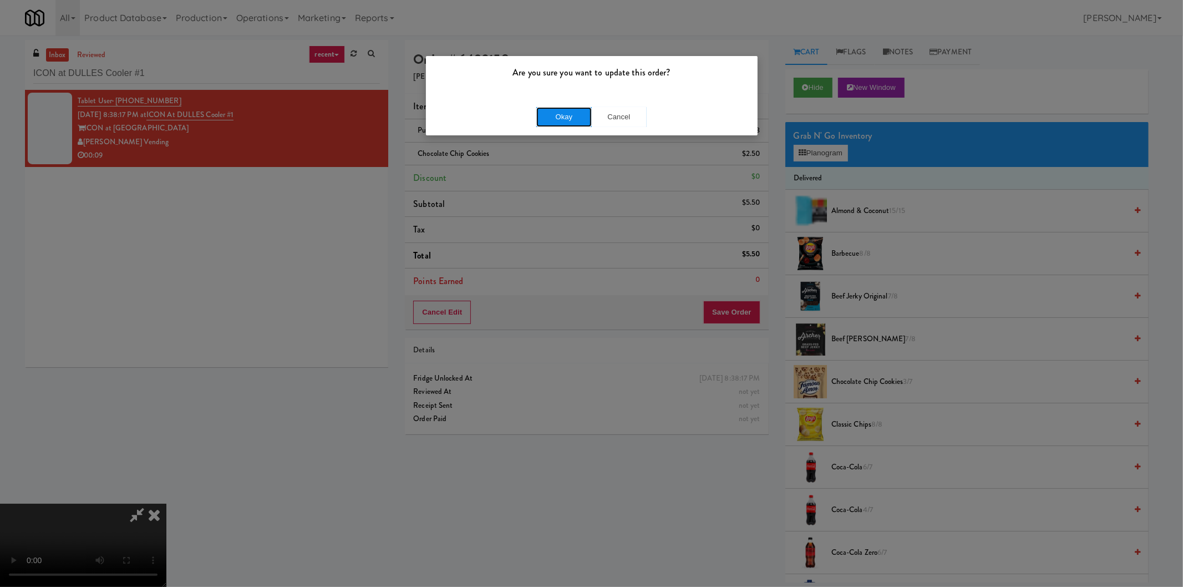
click at [568, 118] on button "Okay" at bounding box center [563, 117] width 55 height 20
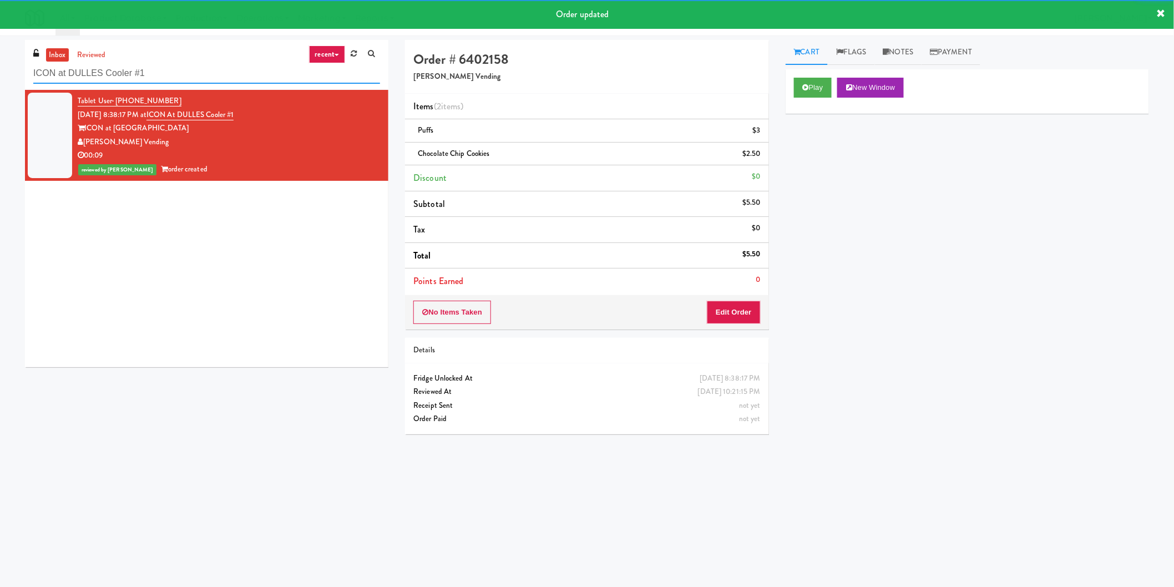
click at [230, 75] on input "ICON at DULLES Cooler #1" at bounding box center [206, 73] width 347 height 21
click at [230, 74] on input "ICON at DULLES Cooler #1" at bounding box center [206, 73] width 347 height 21
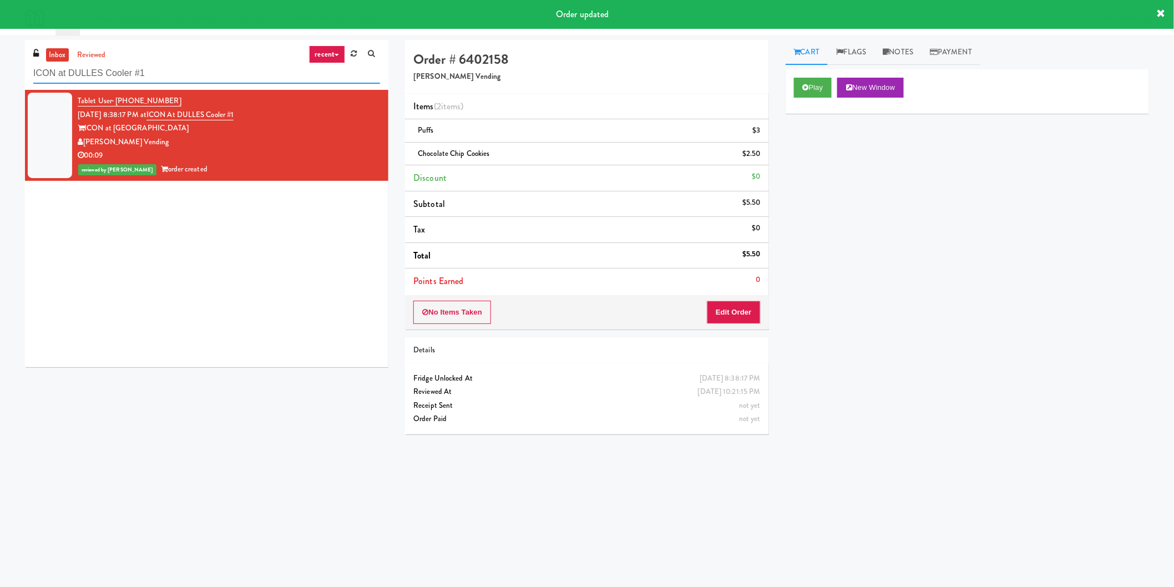
click at [230, 74] on input "ICON at DULLES Cooler #1" at bounding box center [206, 73] width 347 height 21
paste input "Woodlands - Combo"
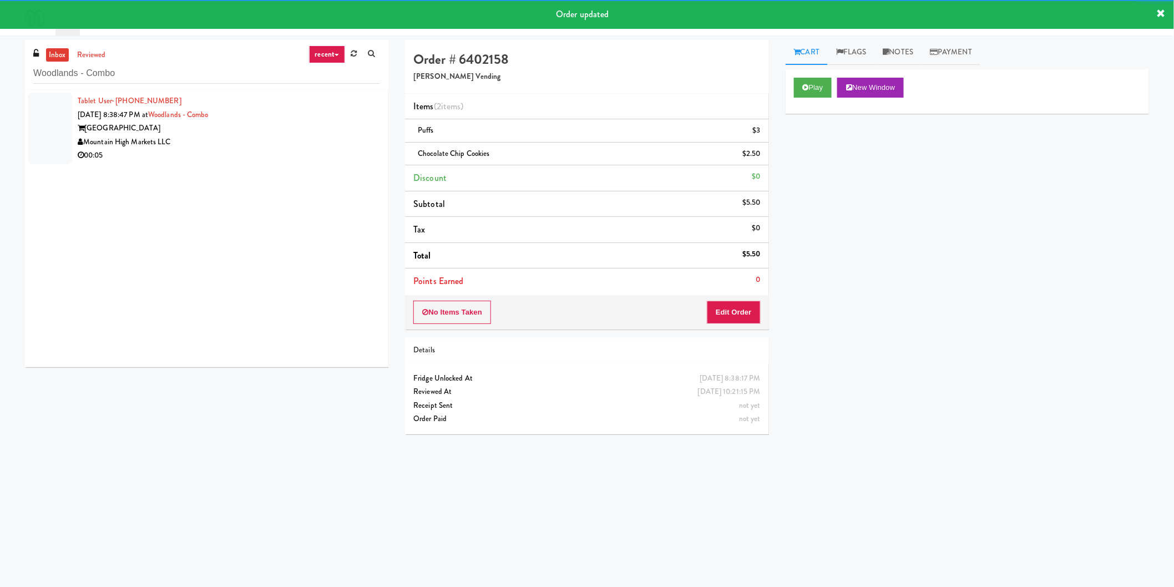
click at [337, 142] on div "Mountain High Markets LLC" at bounding box center [229, 142] width 302 height 14
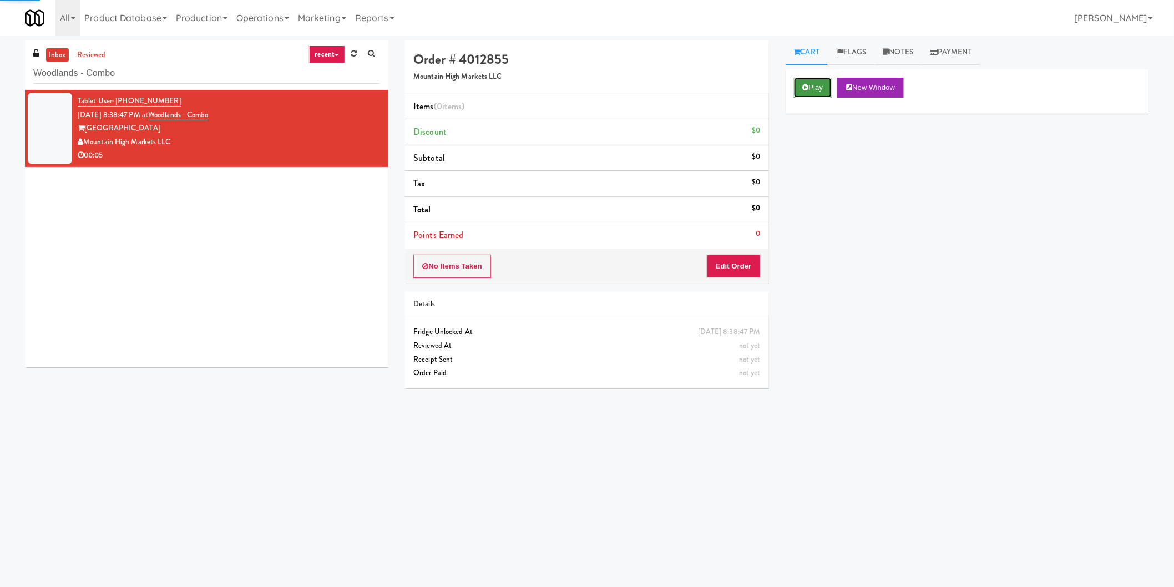
click at [813, 87] on button "Play" at bounding box center [813, 88] width 38 height 20
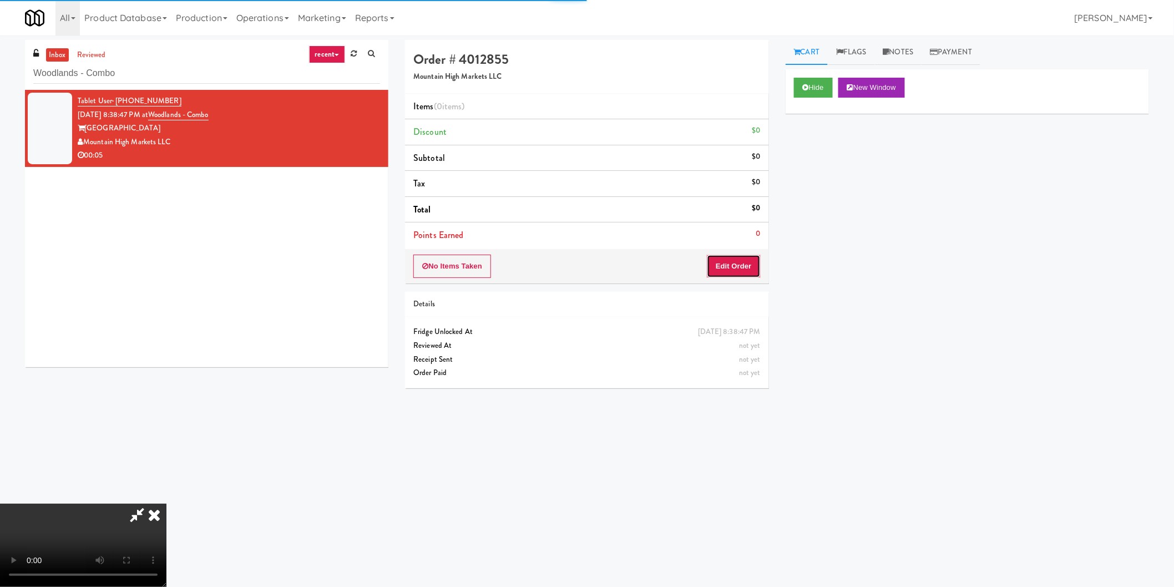
click at [723, 276] on button "Edit Order" at bounding box center [734, 266] width 54 height 23
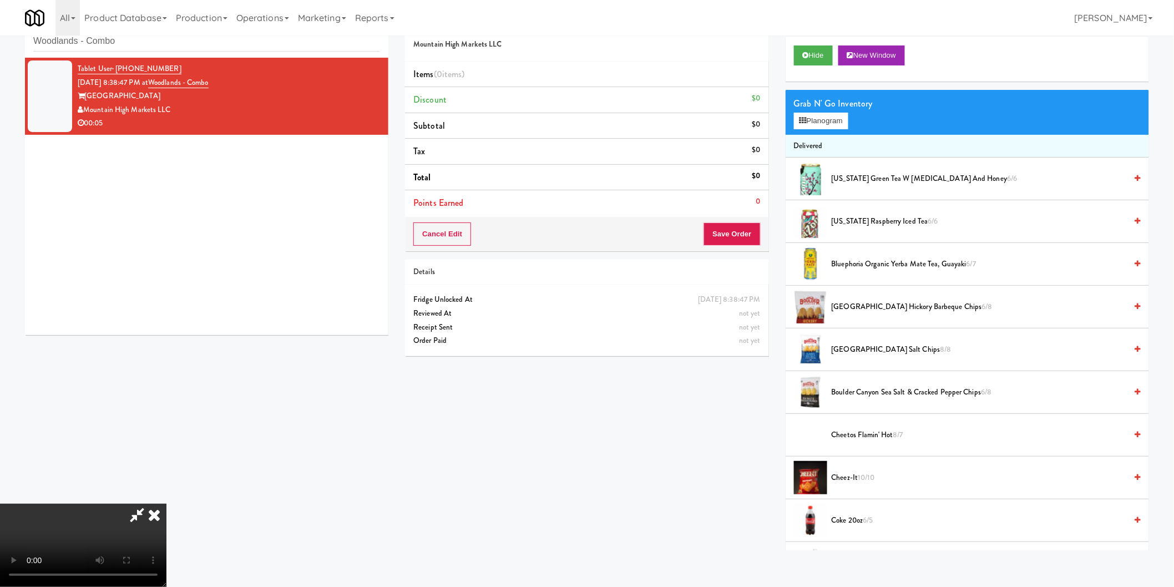
scroll to position [35, 0]
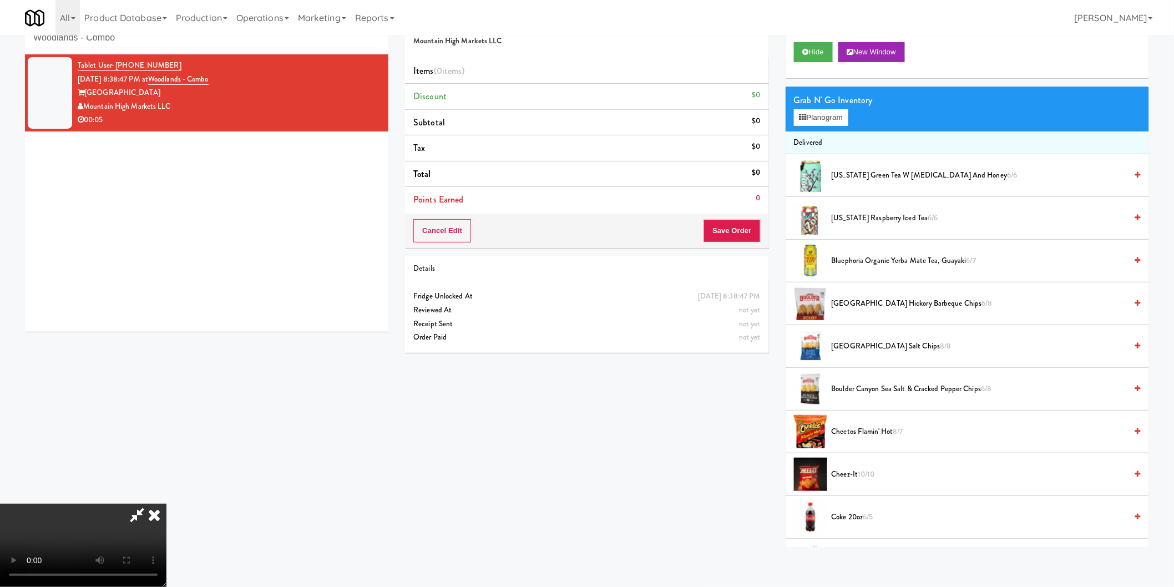
click at [166, 504] on video at bounding box center [83, 545] width 166 height 83
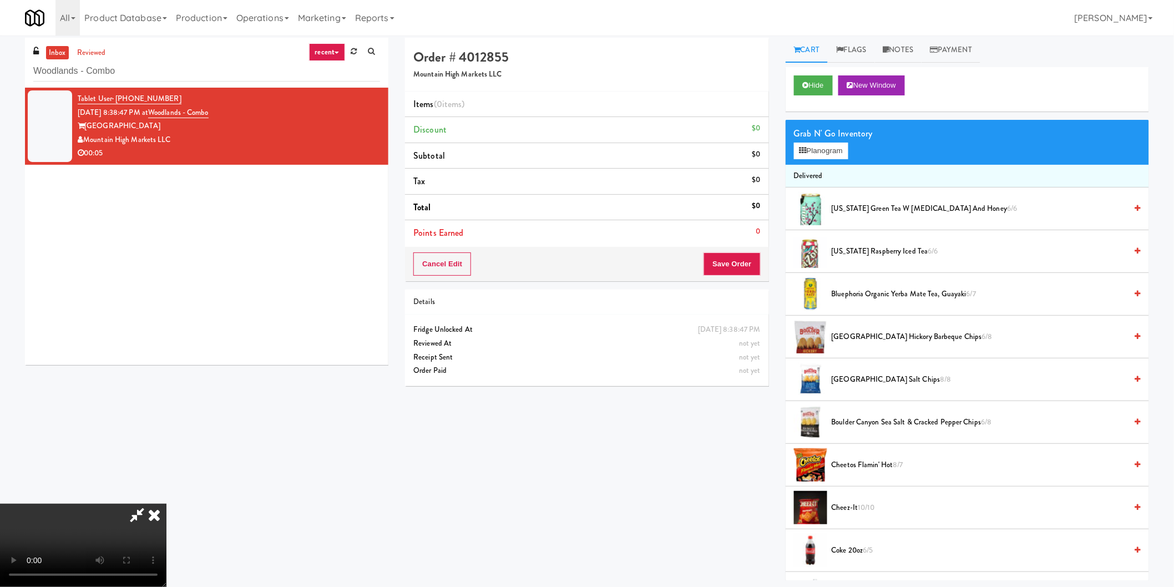
scroll to position [0, 0]
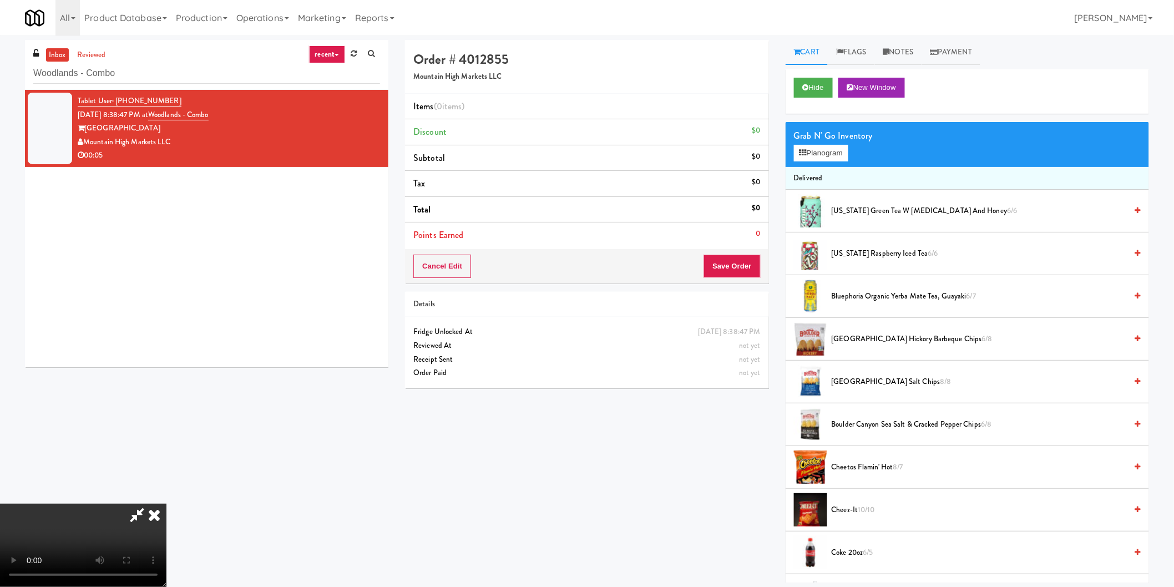
click at [166, 504] on video at bounding box center [83, 545] width 166 height 83
click at [826, 159] on button "Planogram" at bounding box center [821, 153] width 54 height 17
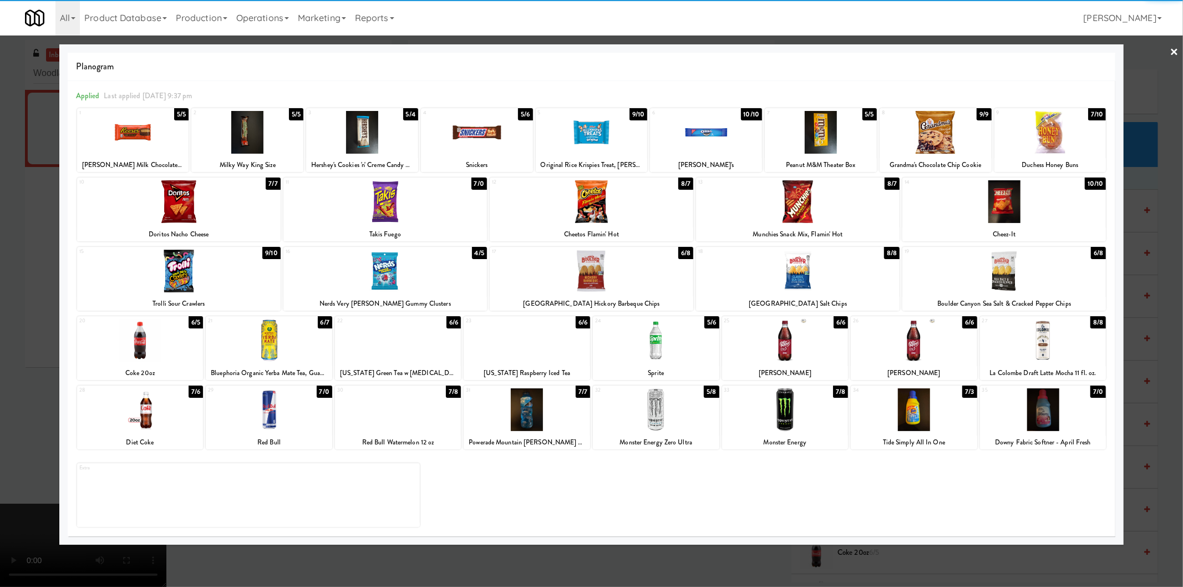
click at [148, 409] on div at bounding box center [140, 409] width 126 height 43
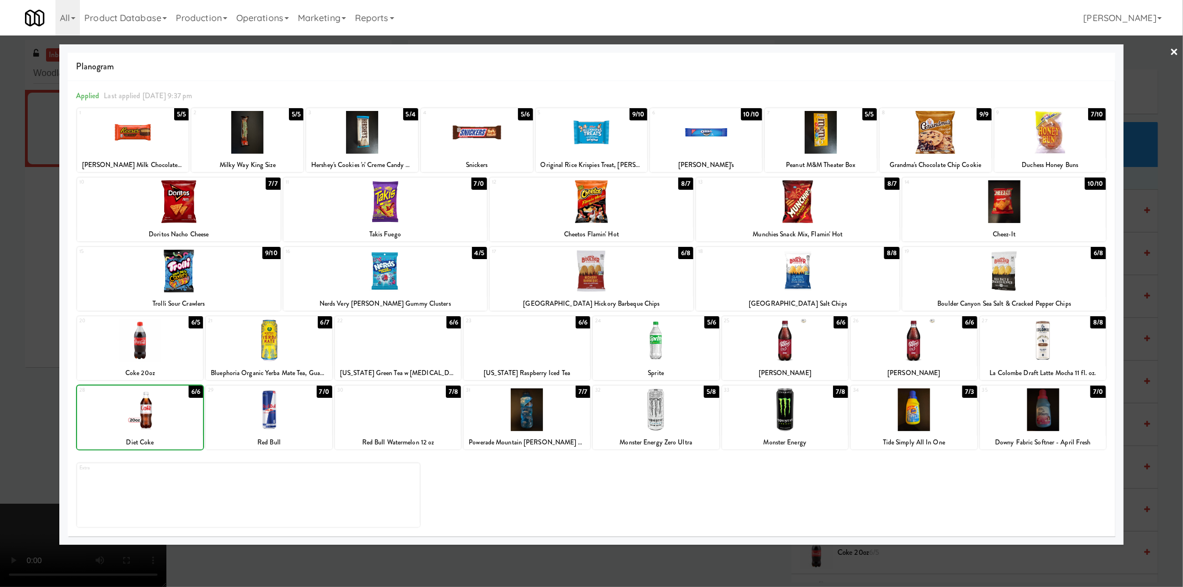
click at [1, 392] on div at bounding box center [591, 293] width 1183 height 587
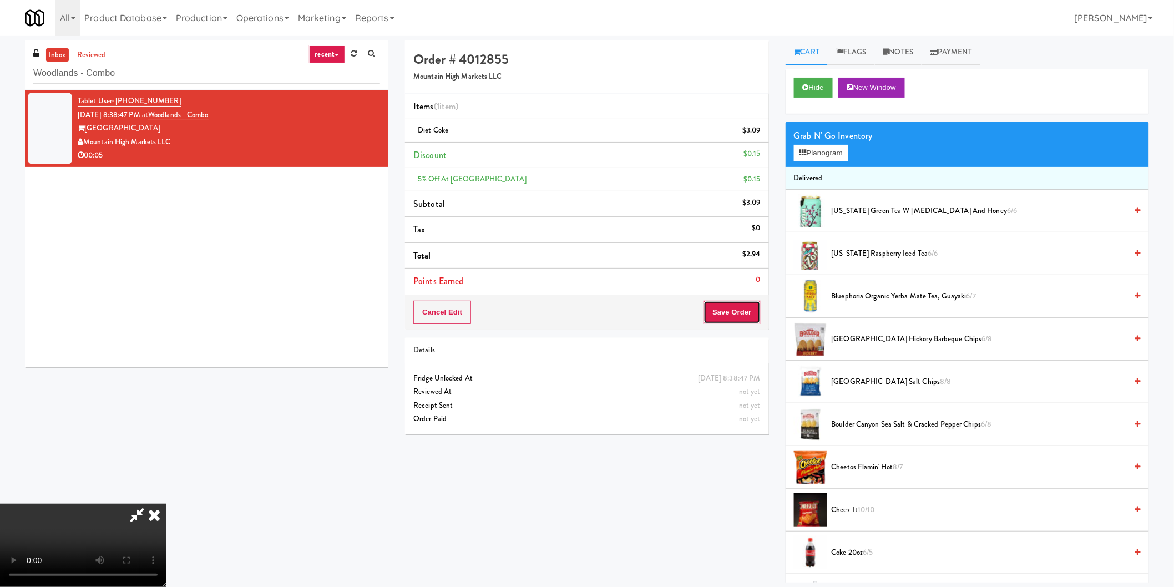
click at [758, 312] on button "Save Order" at bounding box center [731, 312] width 57 height 23
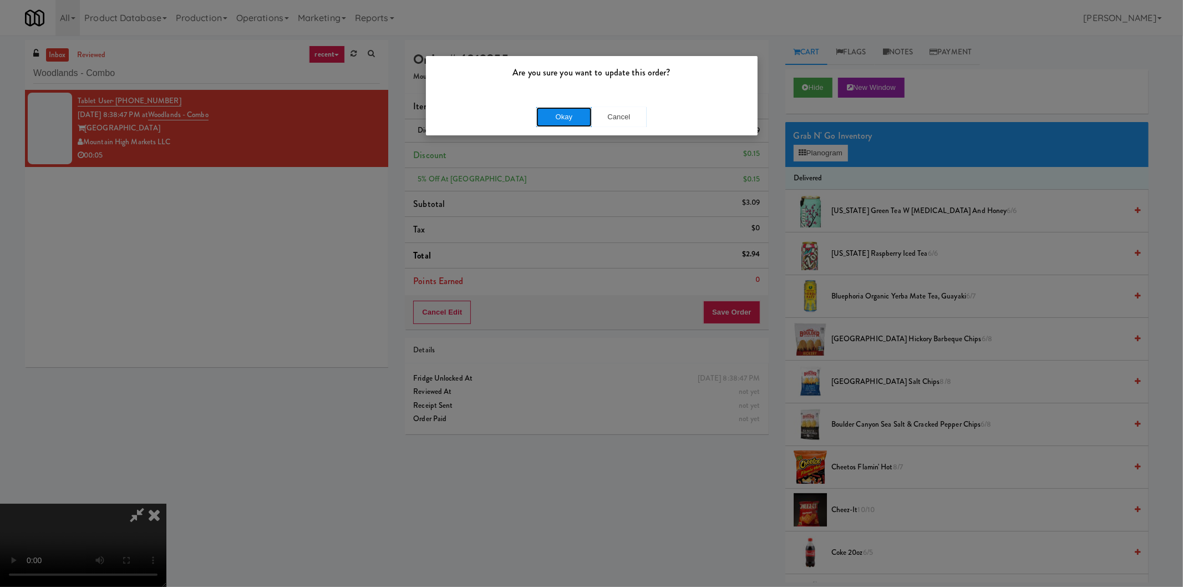
click at [554, 116] on button "Okay" at bounding box center [563, 117] width 55 height 20
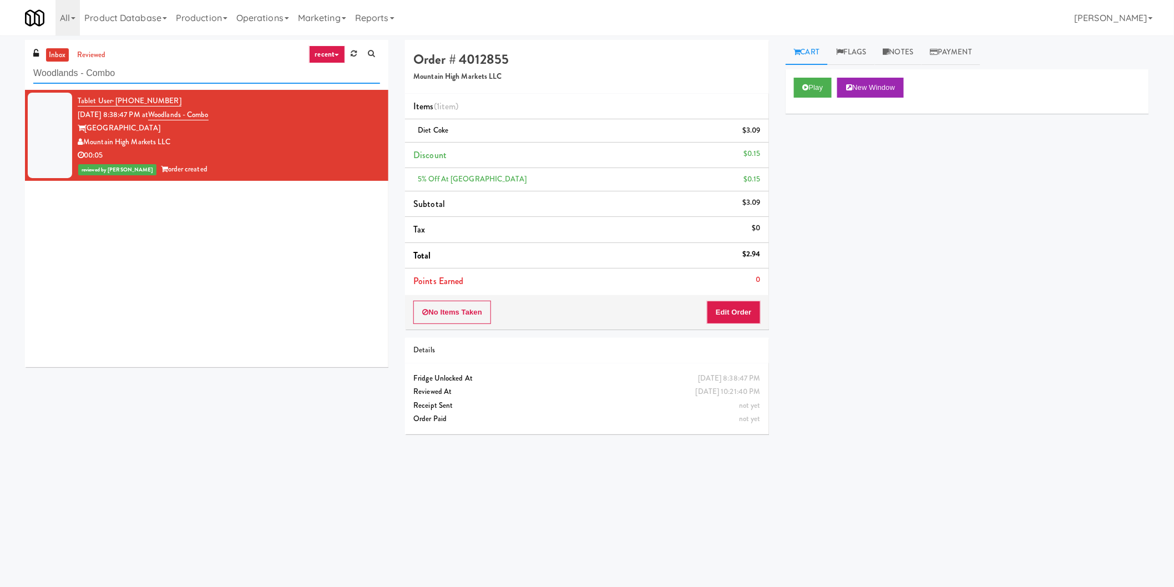
click at [103, 79] on input "Woodlands - Combo" at bounding box center [206, 73] width 347 height 21
paste input "325 Front St - Lobby"
click at [103, 79] on input "325 Front St - Lobby" at bounding box center [206, 73] width 347 height 21
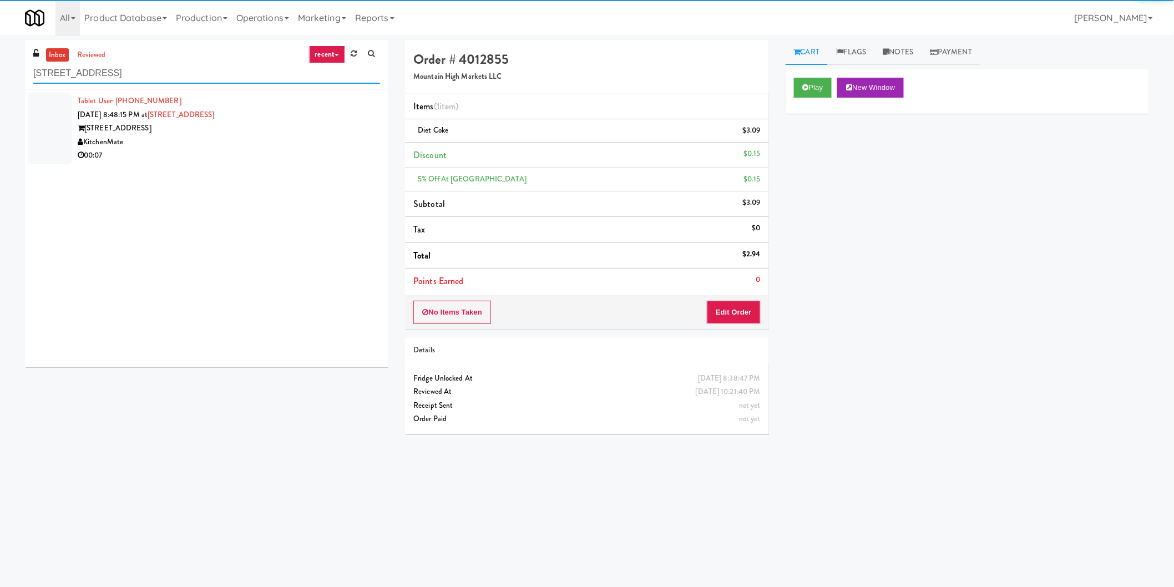
type input "325 Front St - Lobby"
click at [323, 133] on div "325 Front St - Lobby" at bounding box center [229, 128] width 302 height 14
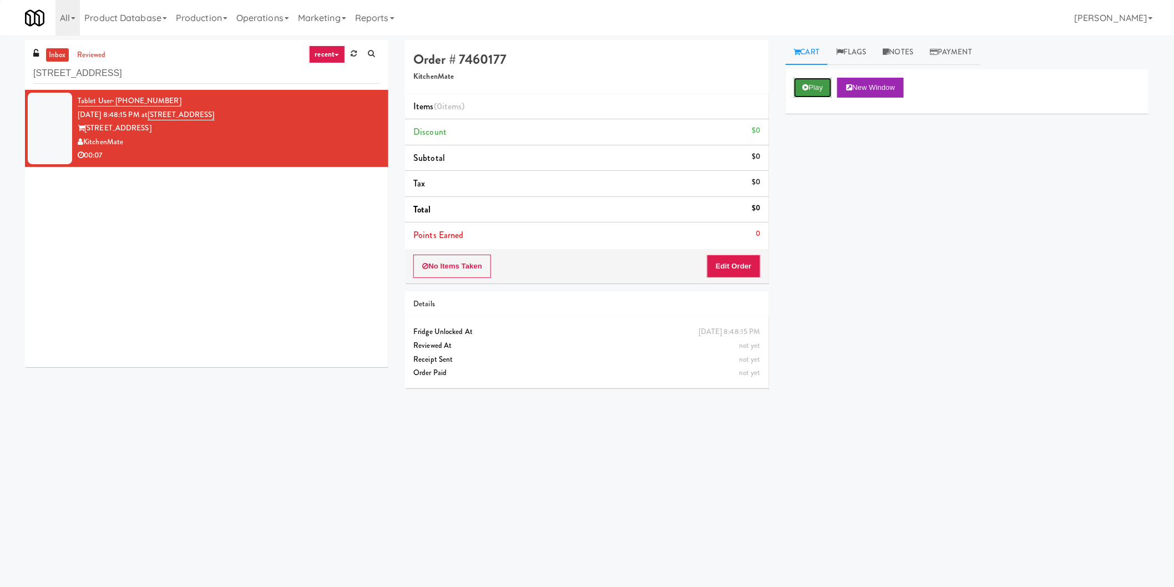
click at [810, 83] on button "Play" at bounding box center [813, 88] width 38 height 20
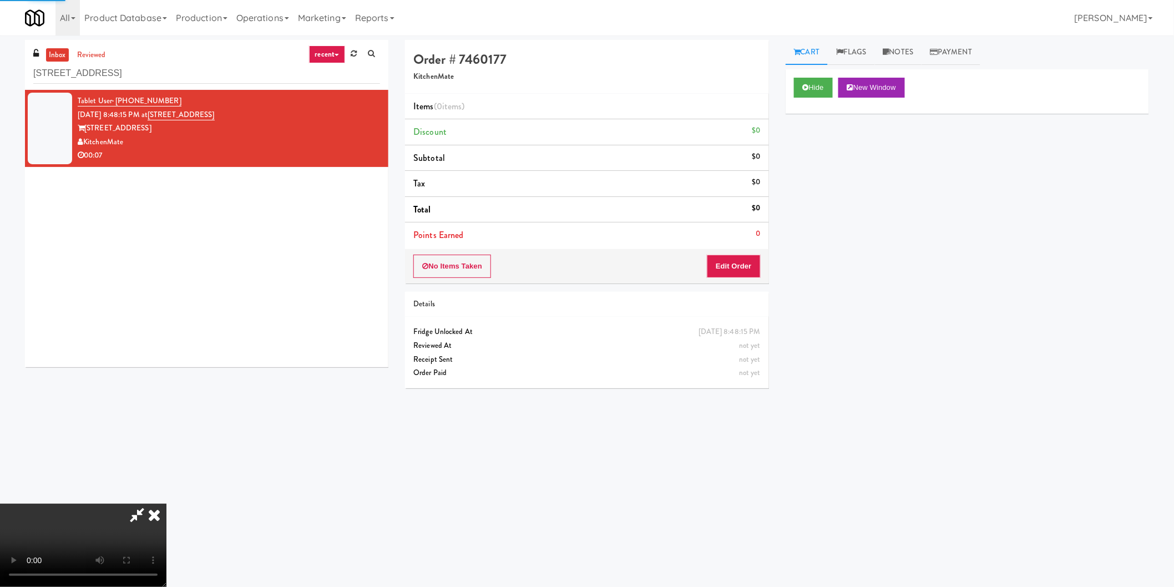
click at [746, 248] on div "Items (0 items ) Discount $0 Subtotal $0 Tax $0 Total $0 Points Earned 0" at bounding box center [586, 171] width 363 height 155
click at [743, 272] on button "Edit Order" at bounding box center [734, 266] width 54 height 23
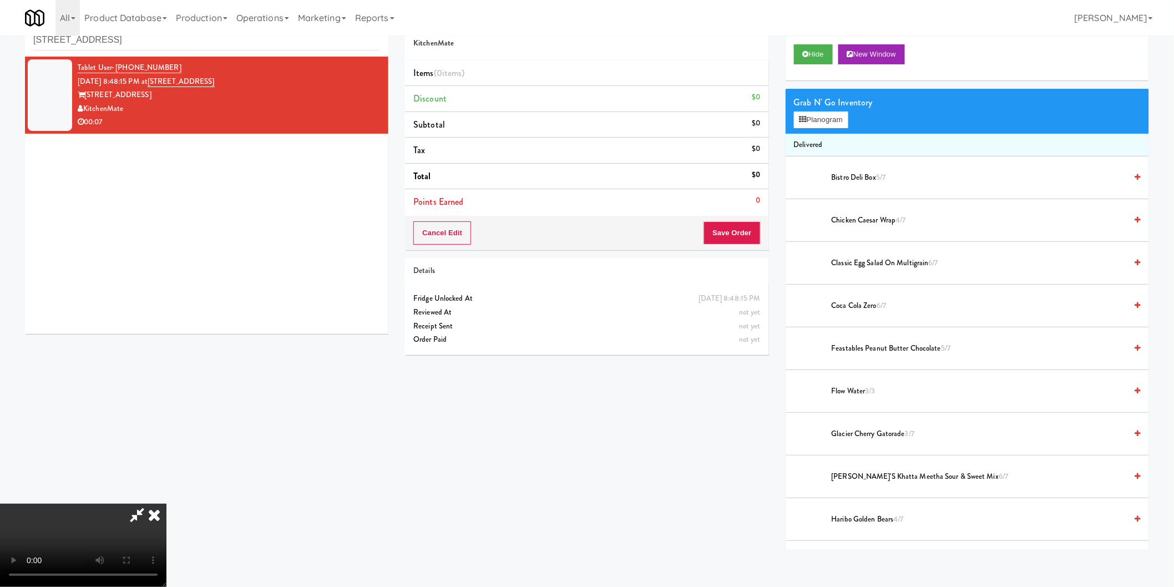
scroll to position [35, 0]
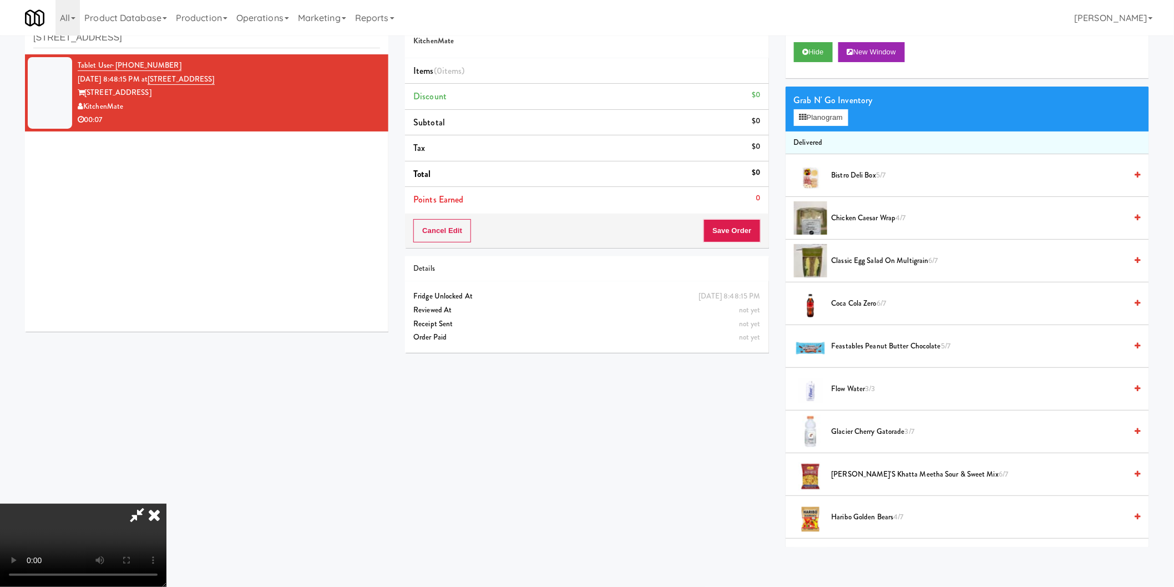
click at [166, 504] on video at bounding box center [83, 545] width 166 height 83
click at [836, 113] on button "Planogram" at bounding box center [821, 117] width 54 height 17
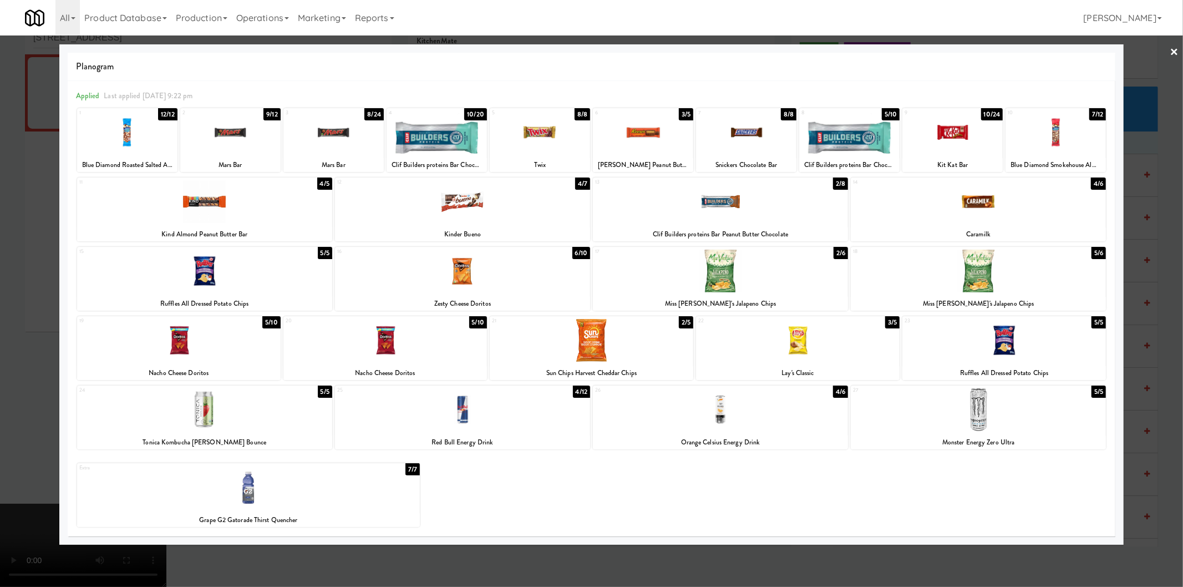
click at [799, 413] on div at bounding box center [720, 409] width 255 height 43
click at [1138, 266] on div at bounding box center [591, 293] width 1183 height 587
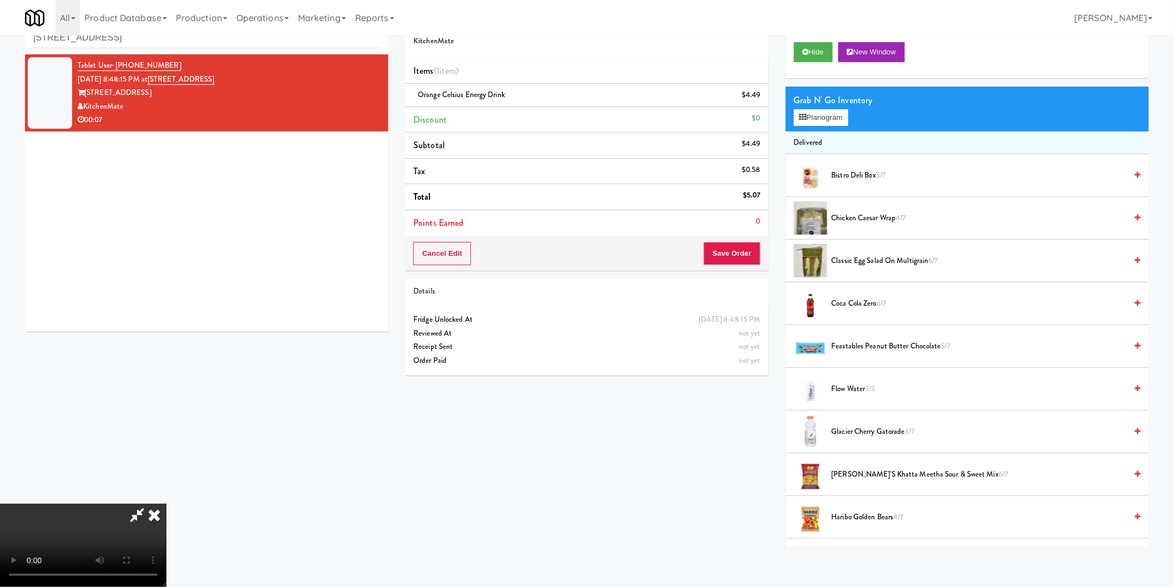
click at [166, 515] on video at bounding box center [83, 545] width 166 height 83
click at [166, 508] on video at bounding box center [83, 545] width 166 height 83
click at [762, 102] on link at bounding box center [759, 100] width 10 height 14
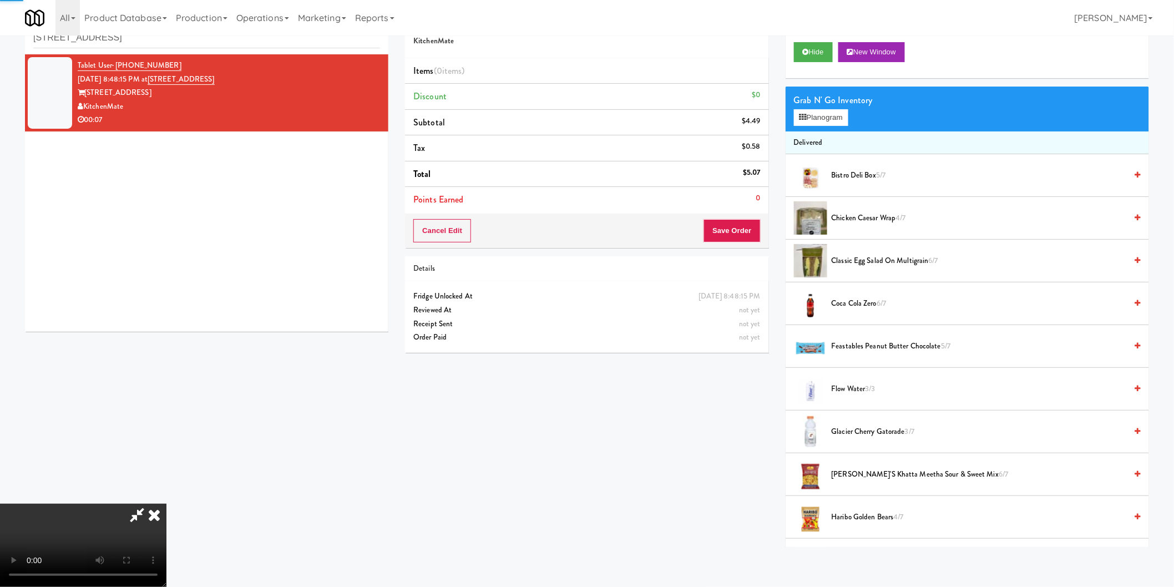
click at [797, 105] on div "Grab N' Go Inventory" at bounding box center [967, 100] width 347 height 17
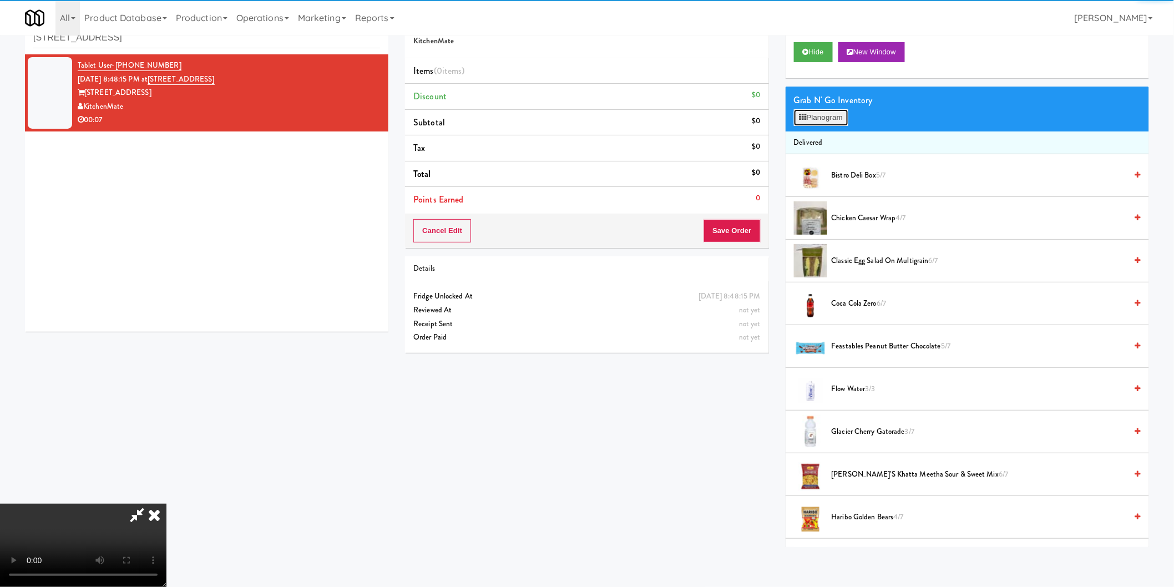
click at [797, 113] on button "Planogram" at bounding box center [821, 117] width 54 height 17
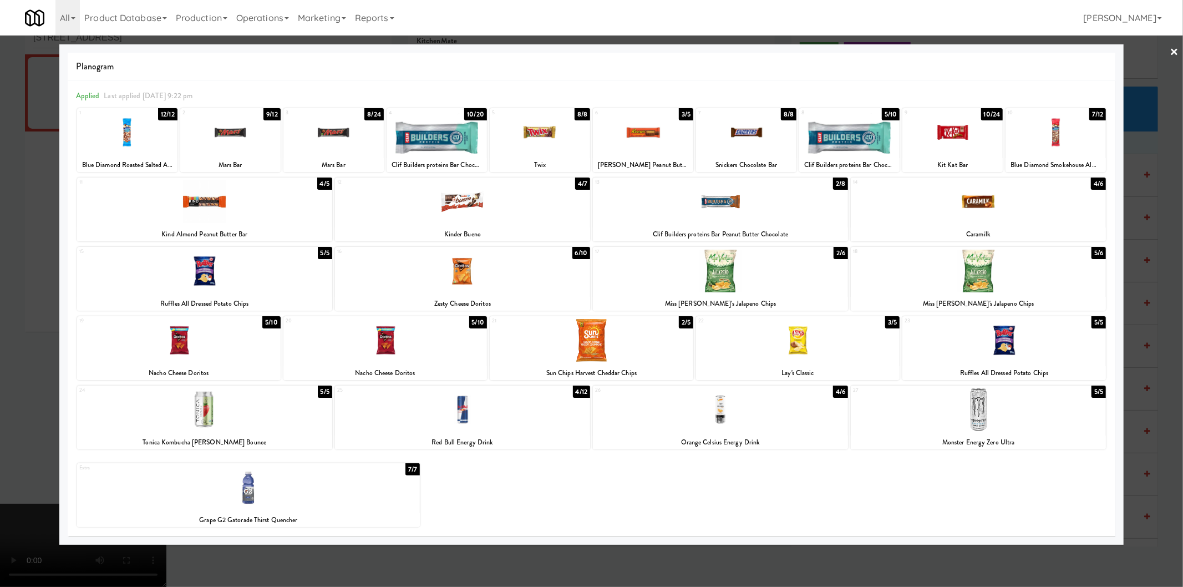
click at [977, 413] on div at bounding box center [978, 409] width 255 height 43
click at [1160, 326] on div at bounding box center [591, 293] width 1183 height 587
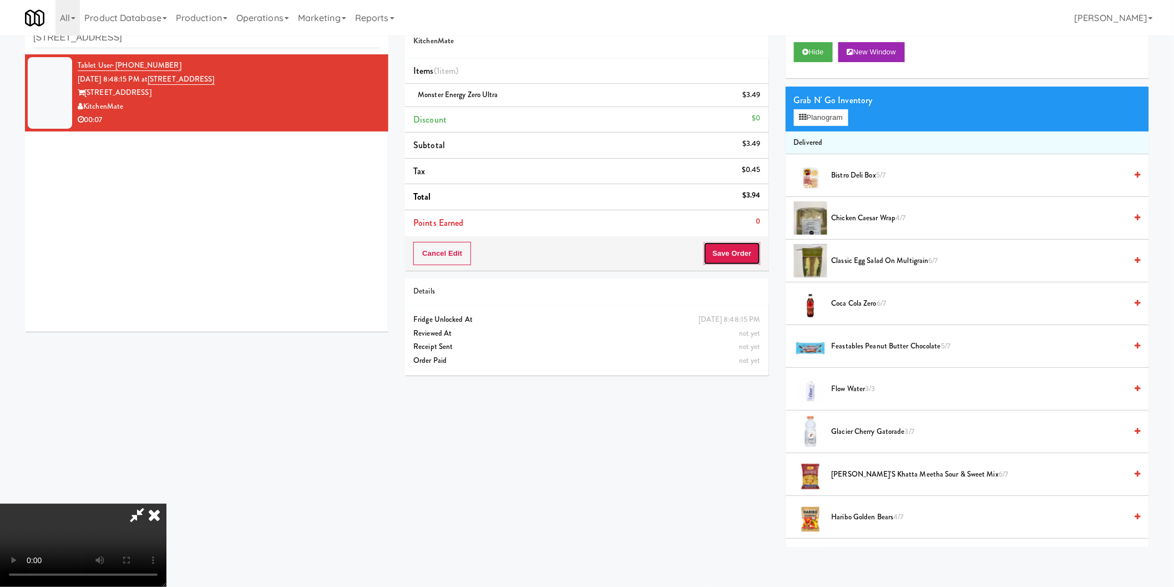
click at [724, 251] on button "Save Order" at bounding box center [731, 253] width 57 height 23
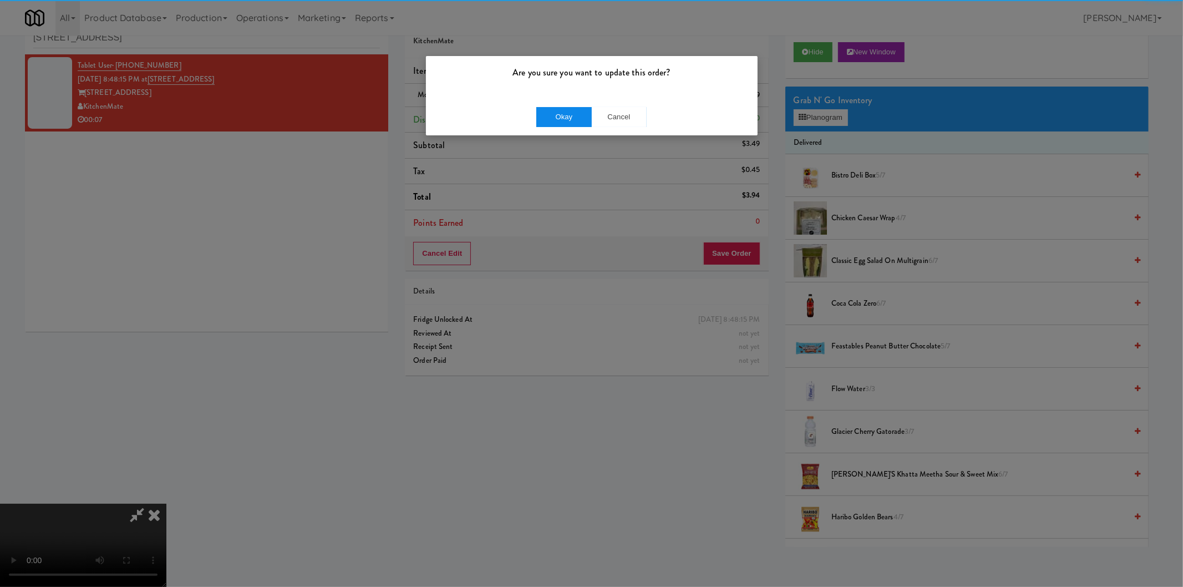
drag, startPoint x: 565, startPoint y: 102, endPoint x: 559, endPoint y: 108, distance: 8.6
click at [559, 108] on div "Okay Cancel" at bounding box center [592, 116] width 332 height 37
click at [559, 108] on button "Okay" at bounding box center [563, 117] width 55 height 20
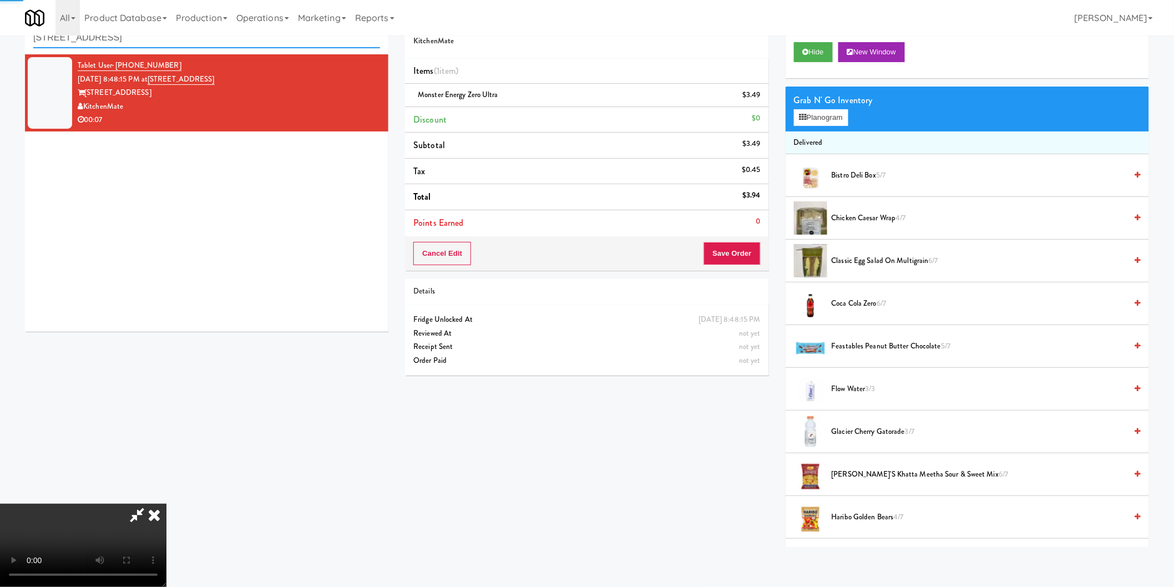
click at [223, 44] on input "325 Front St - Lobby" at bounding box center [206, 38] width 347 height 21
paste input "Michelin - Snack - Right"
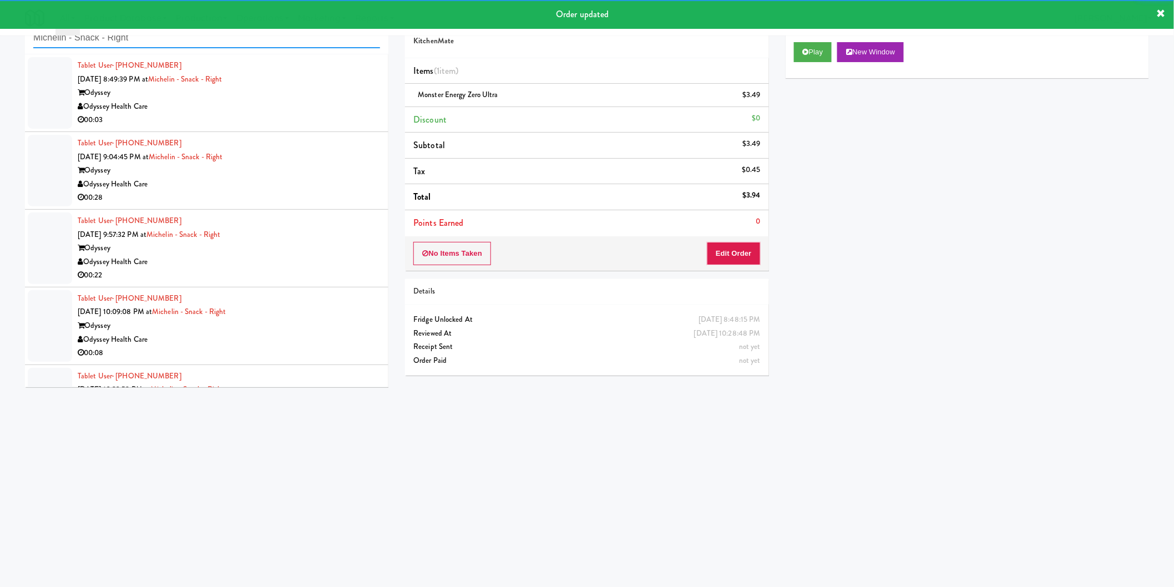
type input "Michelin - Snack - Right"
click at [331, 106] on div "Odyssey Health Care" at bounding box center [229, 107] width 302 height 14
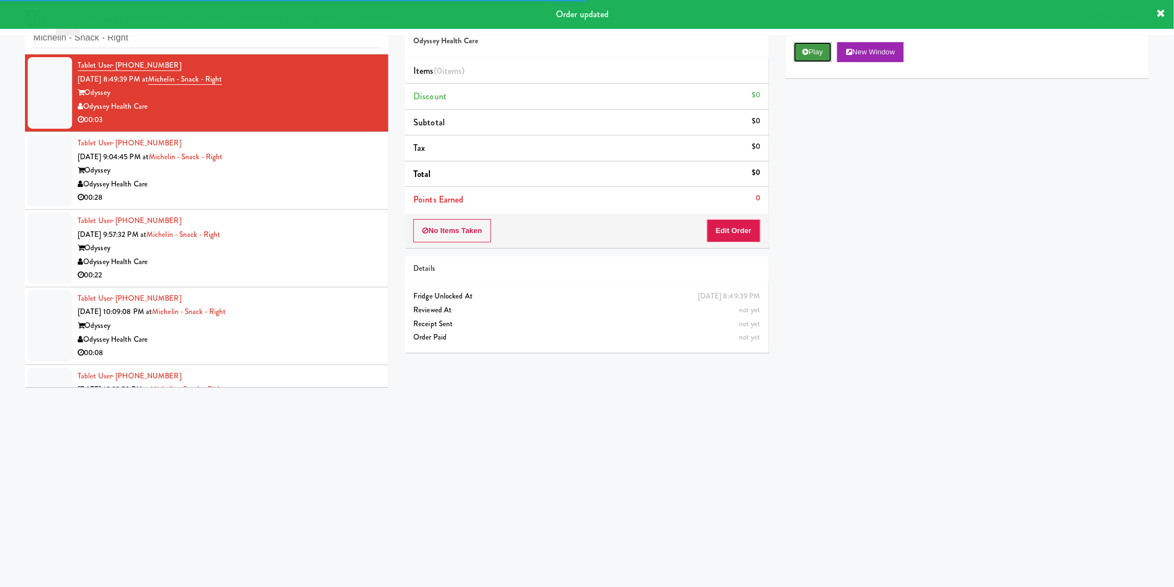
click at [824, 49] on button "Play" at bounding box center [813, 52] width 38 height 20
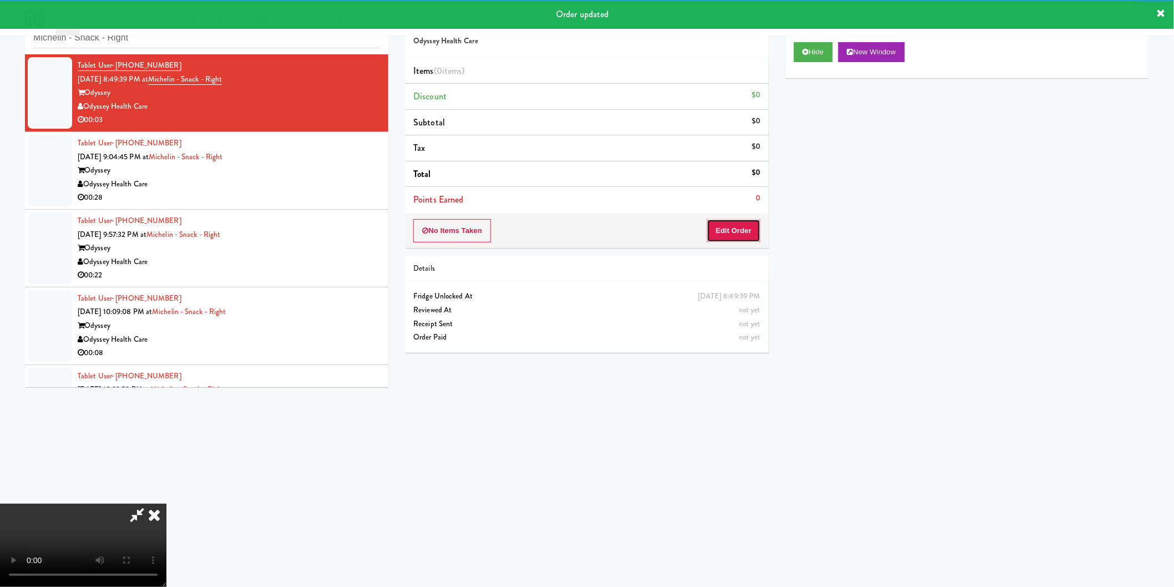
click at [749, 232] on button "Edit Order" at bounding box center [734, 230] width 54 height 23
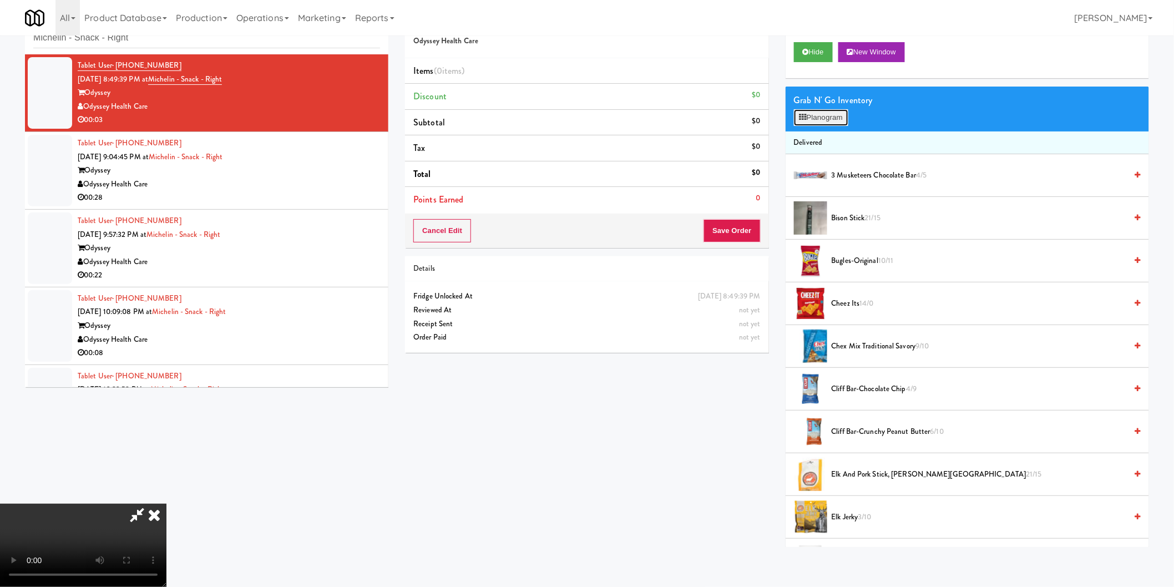
click at [816, 110] on button "Planogram" at bounding box center [821, 117] width 54 height 17
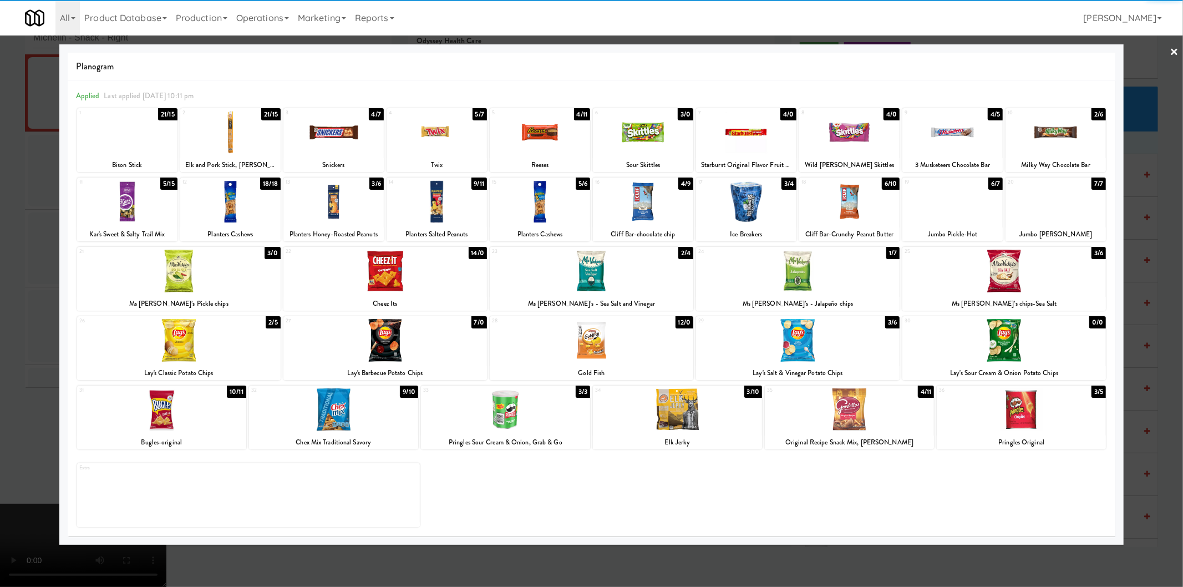
click at [185, 349] on div at bounding box center [179, 340] width 204 height 43
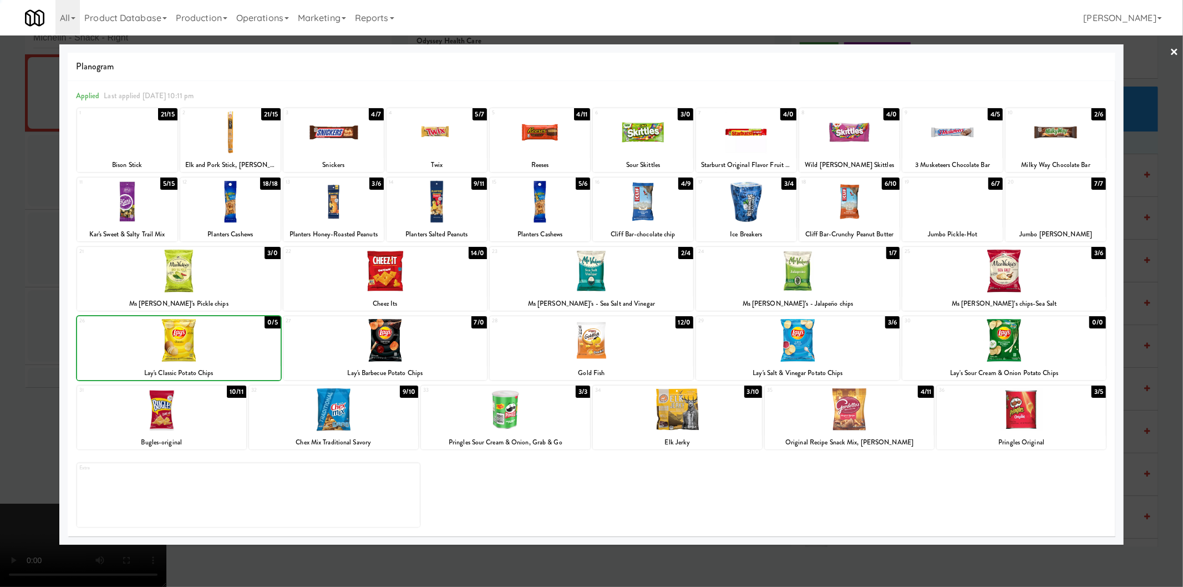
drag, startPoint x: 0, startPoint y: 325, endPoint x: 52, endPoint y: 331, distance: 51.9
click at [1, 326] on div at bounding box center [591, 293] width 1183 height 587
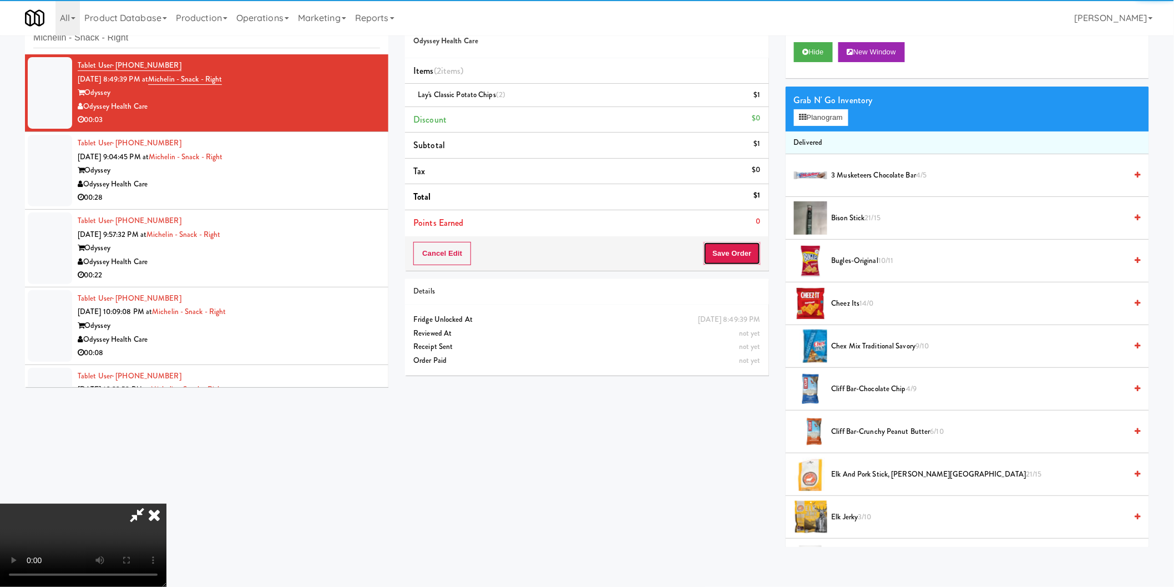
click at [706, 250] on button "Save Order" at bounding box center [731, 253] width 57 height 23
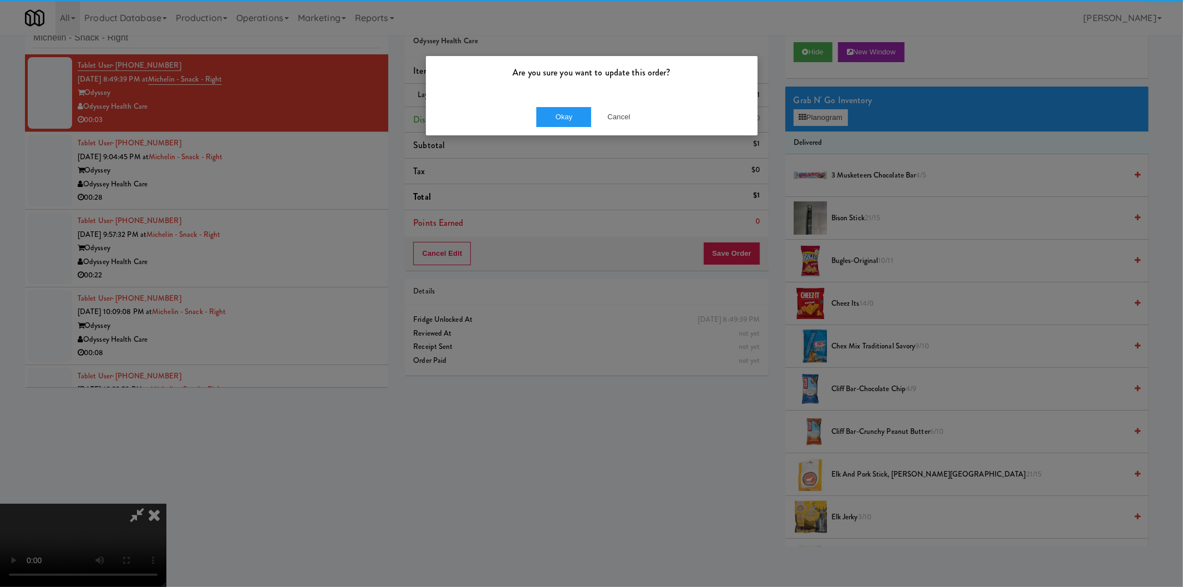
click at [552, 101] on div "Okay Cancel" at bounding box center [592, 116] width 332 height 37
click at [555, 115] on button "Okay" at bounding box center [563, 117] width 55 height 20
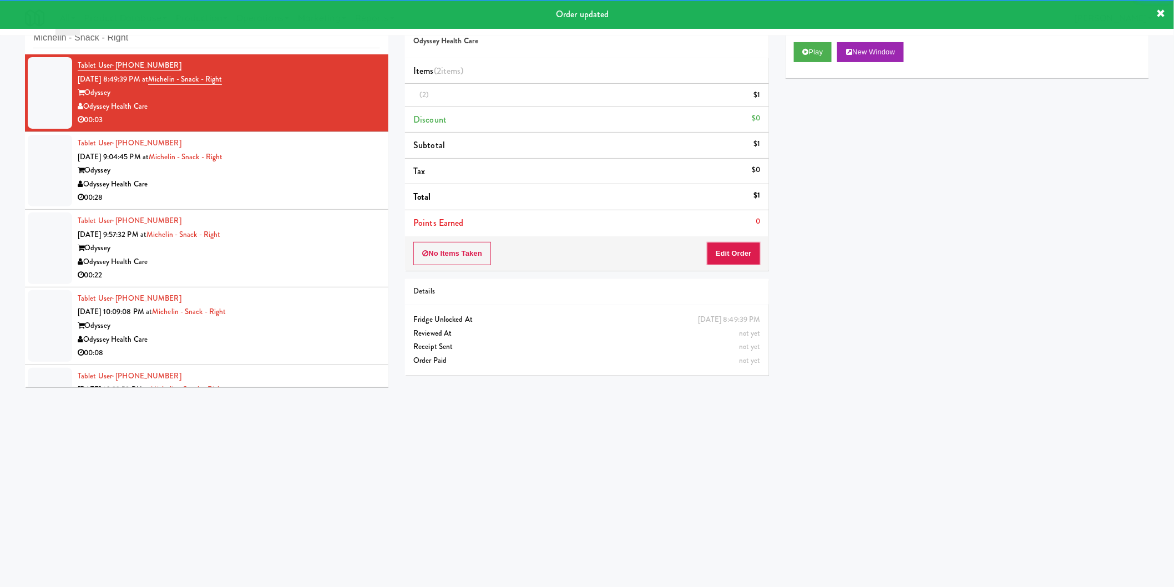
drag, startPoint x: 290, startPoint y: 166, endPoint x: 297, endPoint y: 168, distance: 7.9
click at [292, 166] on div "Tablet User · (580) 277-2362 Oct 3, 2025 9:04:45 PM at Michelin - Snack - Right…" at bounding box center [229, 170] width 302 height 68
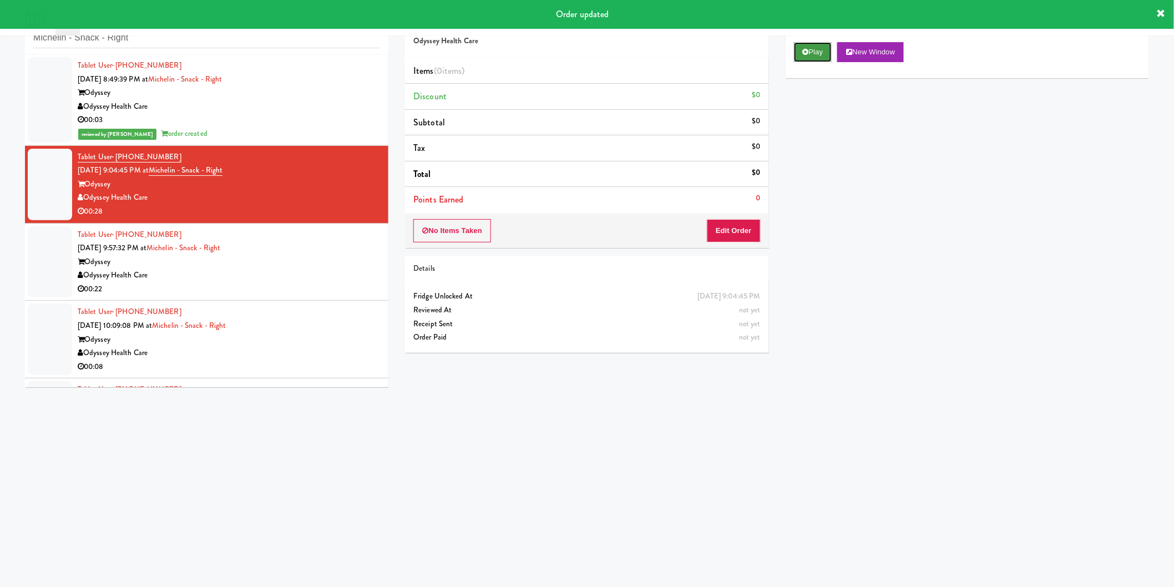
click at [805, 51] on icon at bounding box center [806, 51] width 6 height 7
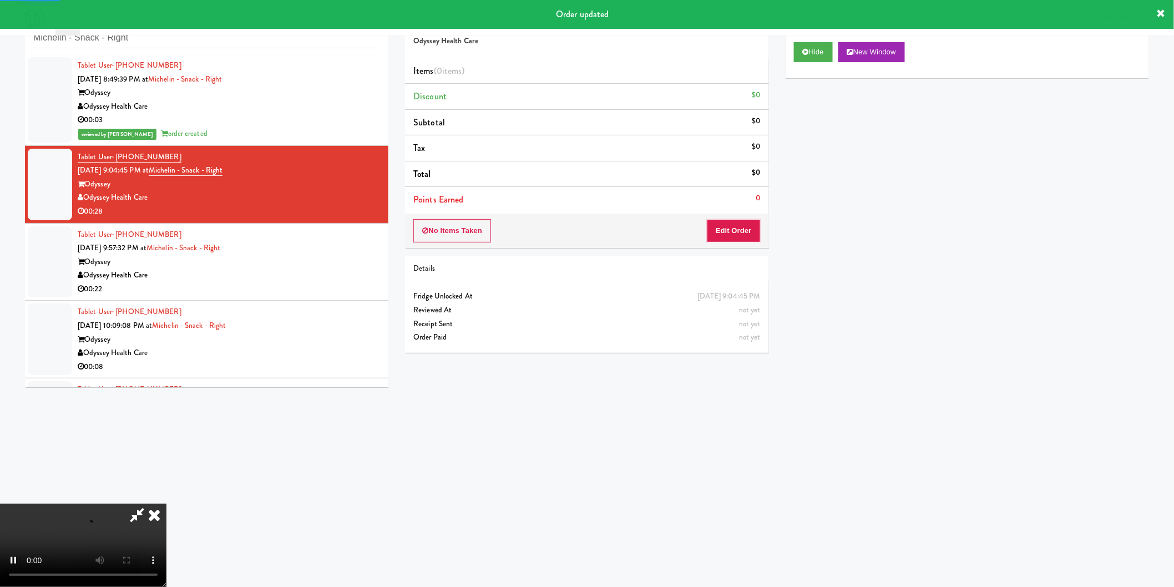
click at [764, 235] on div "No Items Taken Edit Order" at bounding box center [586, 231] width 363 height 34
click at [741, 231] on button "Edit Order" at bounding box center [734, 230] width 54 height 23
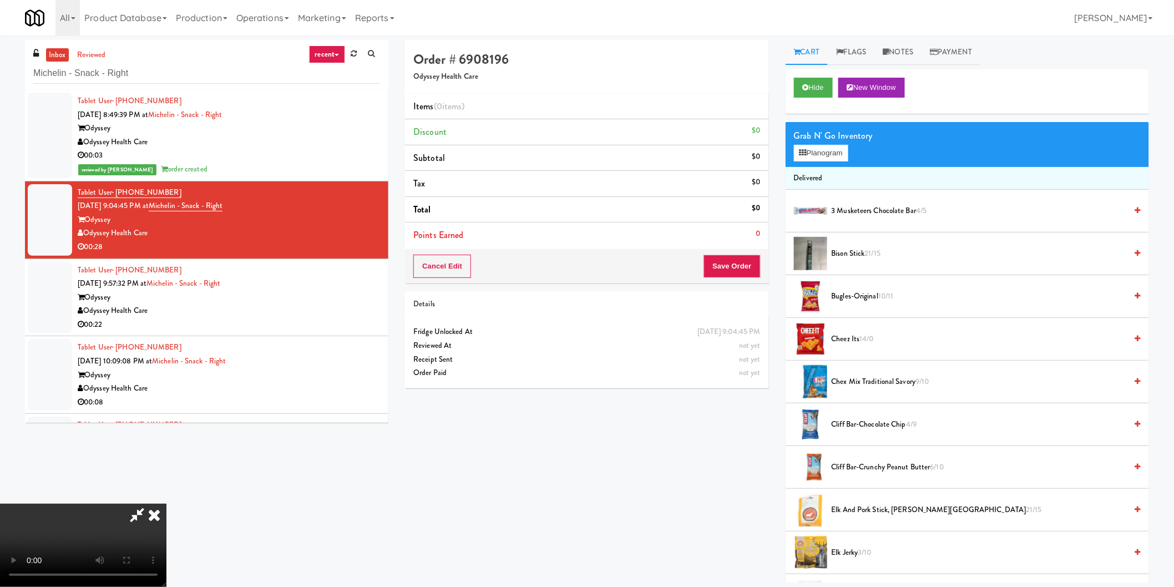
click at [166, 520] on video at bounding box center [83, 545] width 166 height 83
click at [166, 508] on video at bounding box center [83, 545] width 166 height 83
click at [166, 504] on video at bounding box center [83, 545] width 166 height 83
click at [811, 158] on button "Planogram" at bounding box center [821, 153] width 54 height 17
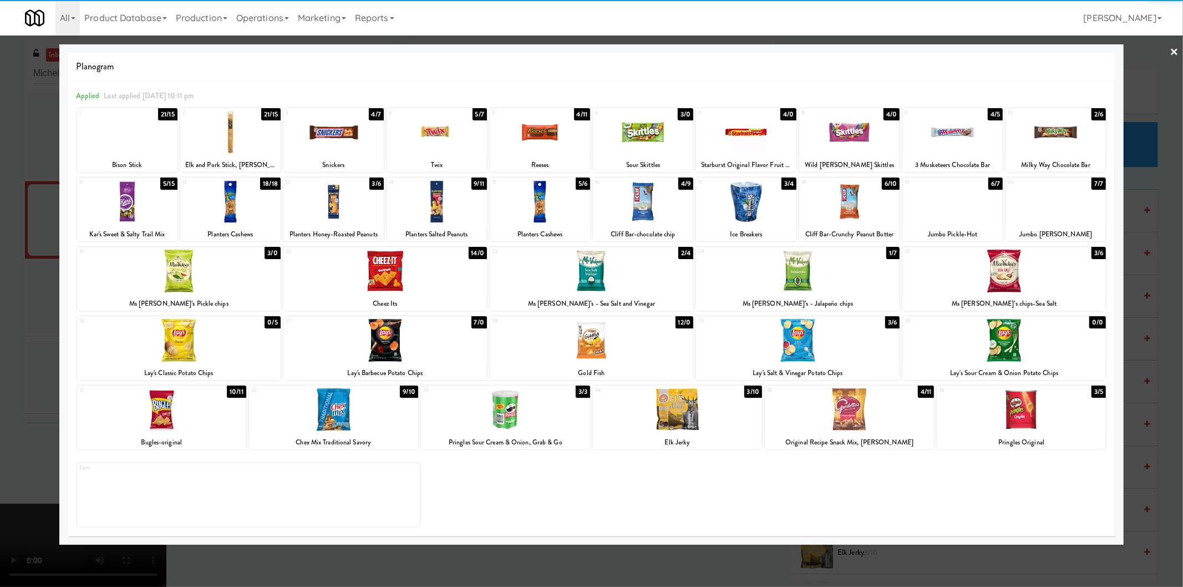
click at [194, 268] on div at bounding box center [179, 271] width 204 height 43
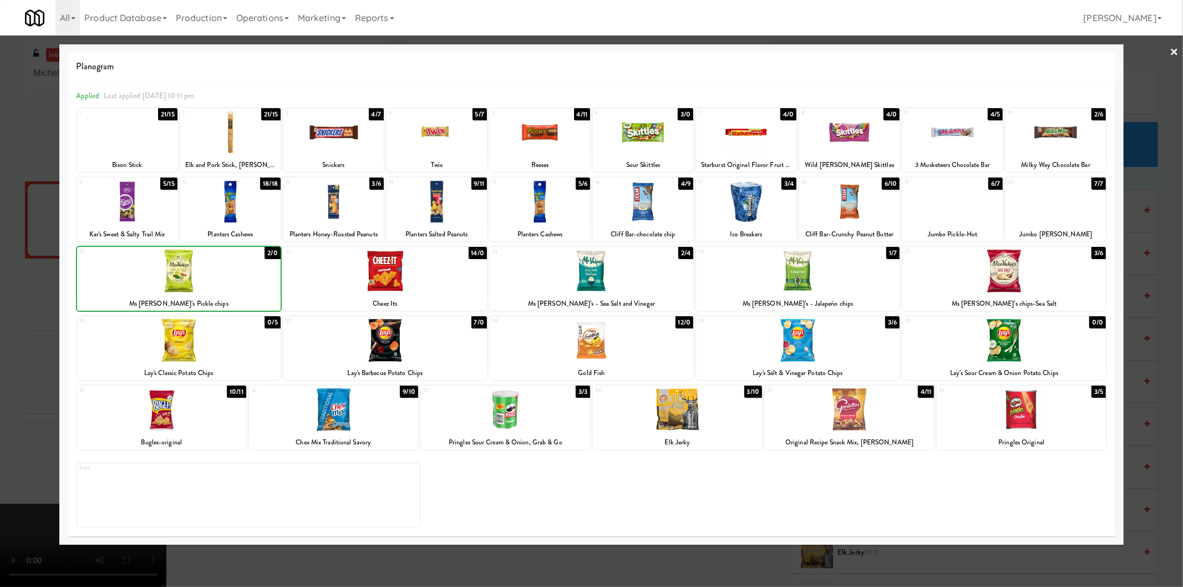
click at [52, 272] on div at bounding box center [591, 293] width 1183 height 587
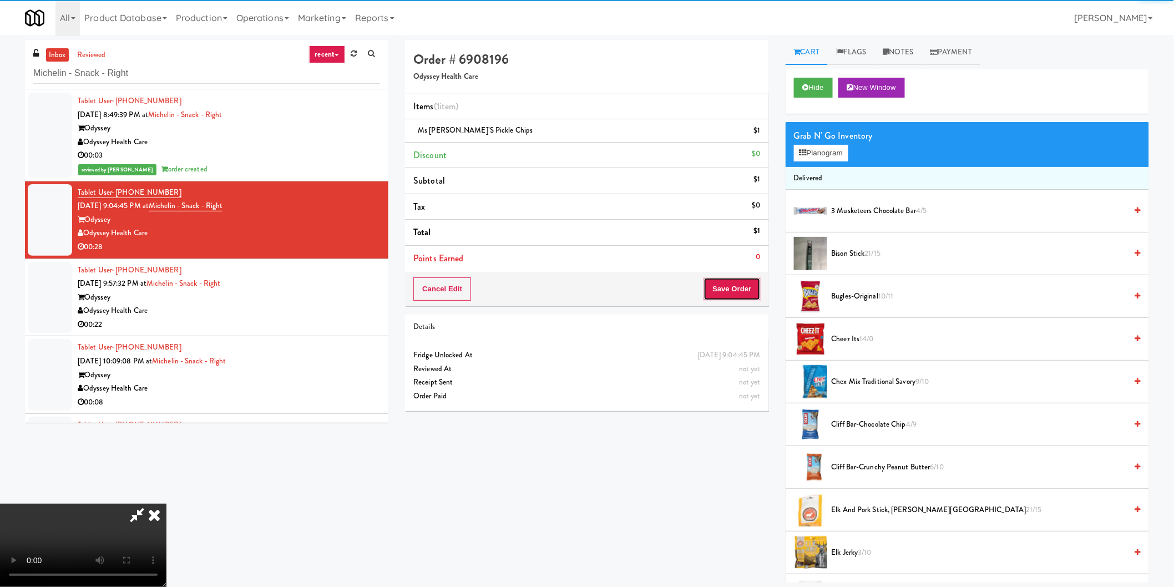
click at [738, 282] on button "Save Order" at bounding box center [731, 288] width 57 height 23
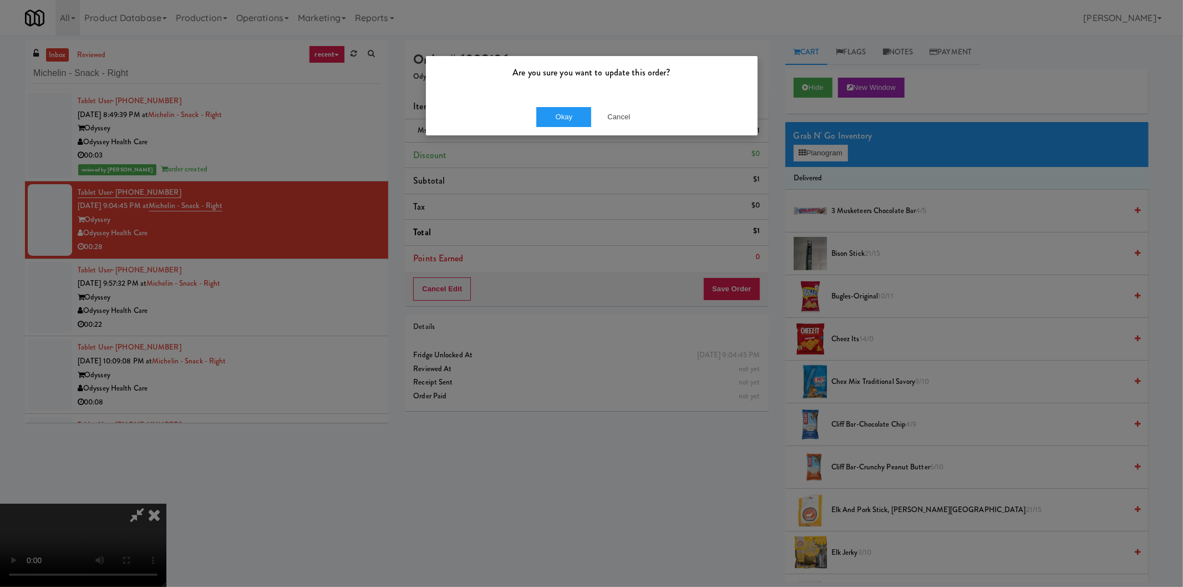
click at [557, 131] on div "Are you sure you want to update this order? Okay Cancel" at bounding box center [591, 95] width 333 height 80
click at [558, 119] on button "Okay" at bounding box center [563, 117] width 55 height 20
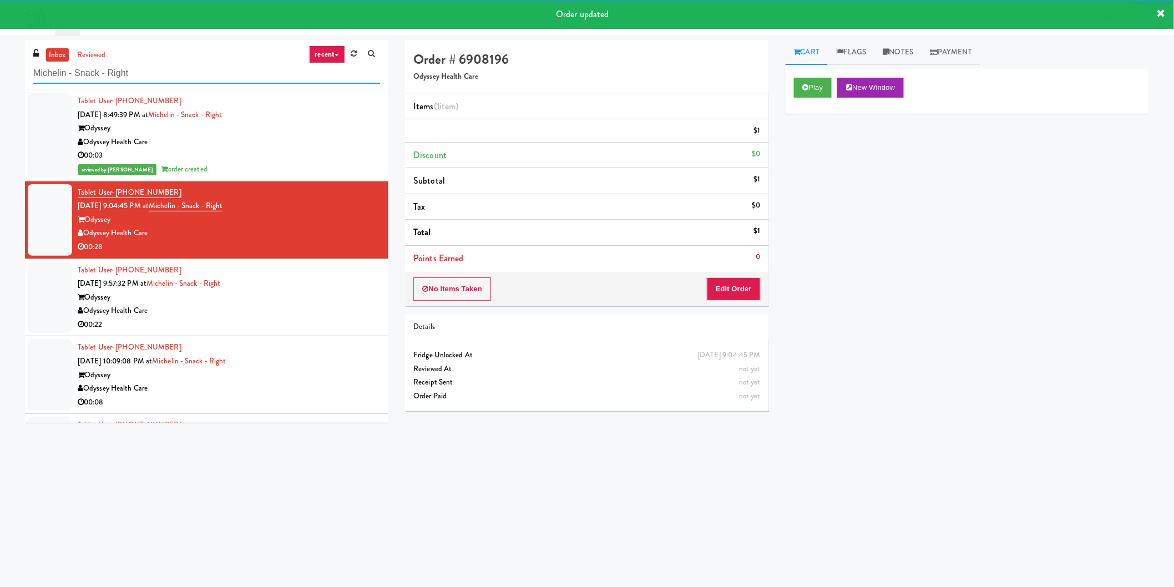
click at [235, 72] on input "Michelin - Snack - Right" at bounding box center [206, 73] width 347 height 21
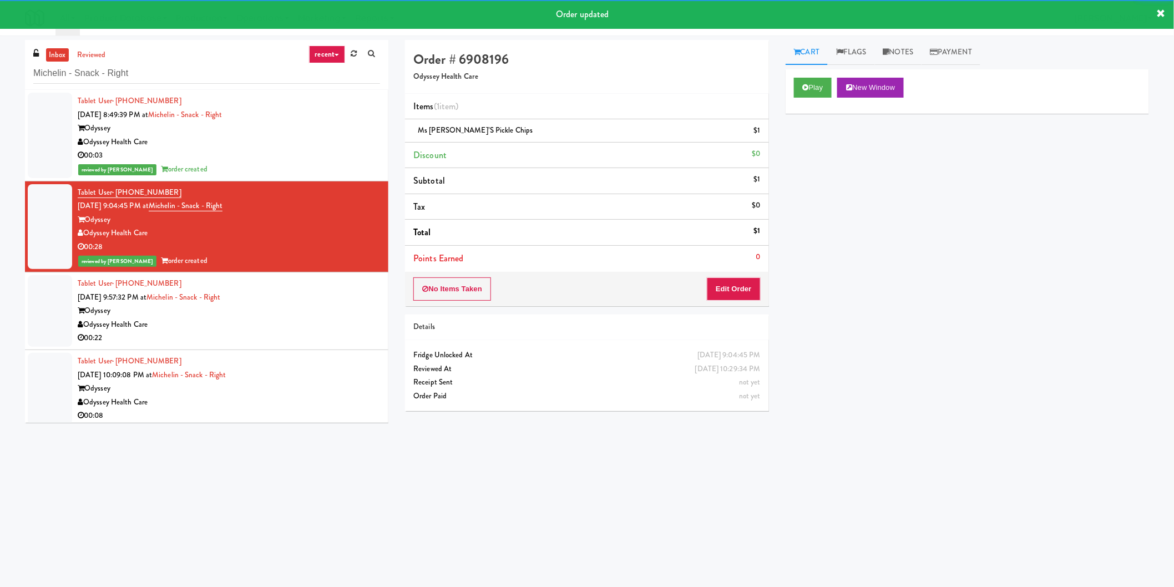
click at [301, 262] on div "reviewed by James A order created" at bounding box center [229, 261] width 302 height 14
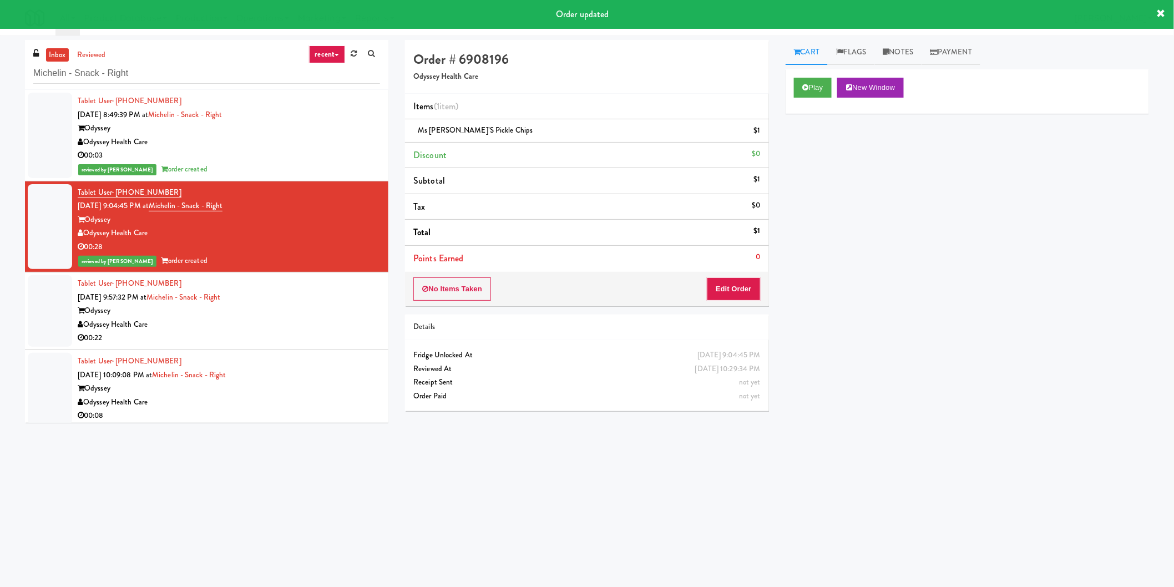
click at [311, 296] on div "Tablet User · (580) 504-3958 Oct 3, 2025 9:57:32 PM at Michelin - Snack - Right…" at bounding box center [229, 311] width 302 height 68
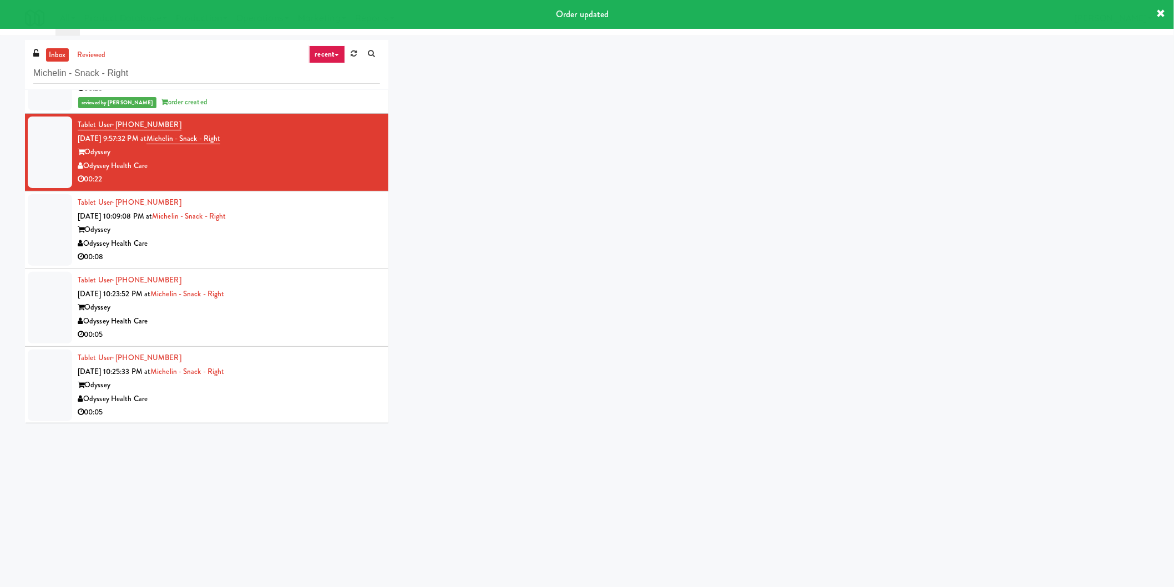
scroll to position [160, 0]
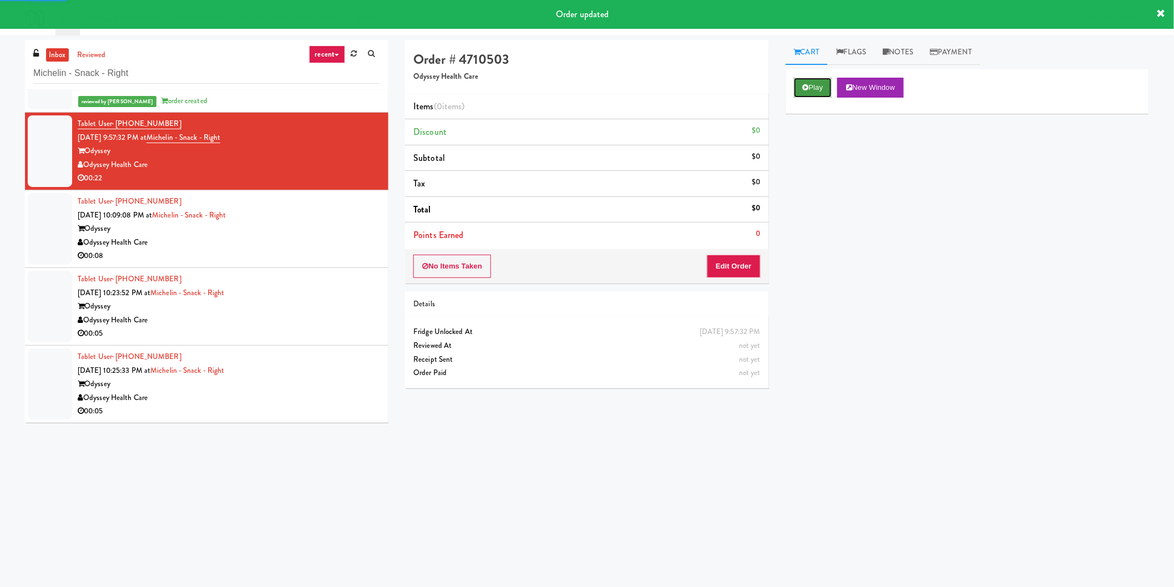
click at [808, 93] on button "Play" at bounding box center [813, 88] width 38 height 20
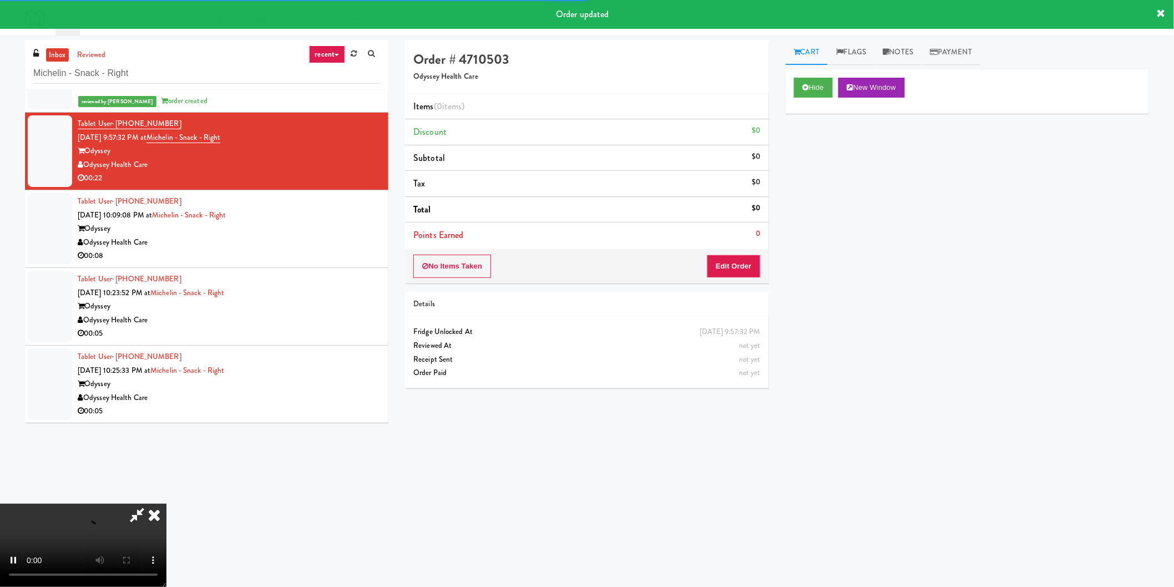
click at [741, 282] on div "No Items Taken Edit Order" at bounding box center [586, 266] width 363 height 34
click at [741, 280] on div "No Items Taken Edit Order" at bounding box center [586, 266] width 363 height 34
click at [731, 276] on button "Edit Order" at bounding box center [734, 266] width 54 height 23
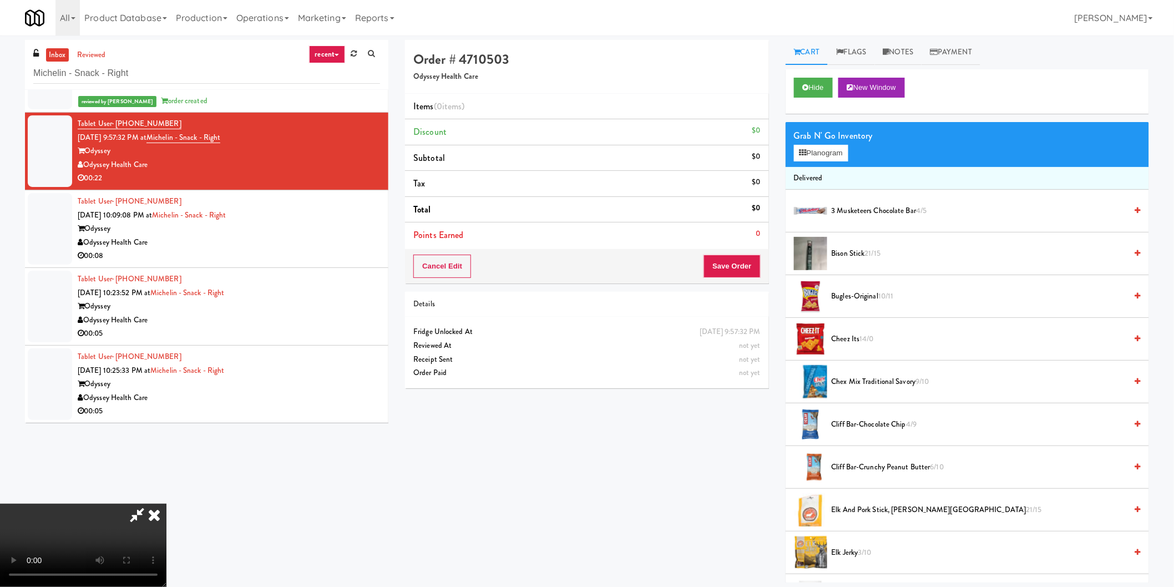
scroll to position [58, 0]
click at [822, 168] on li "Delivered" at bounding box center [966, 178] width 363 height 23
click at [822, 158] on button "Planogram" at bounding box center [821, 153] width 54 height 17
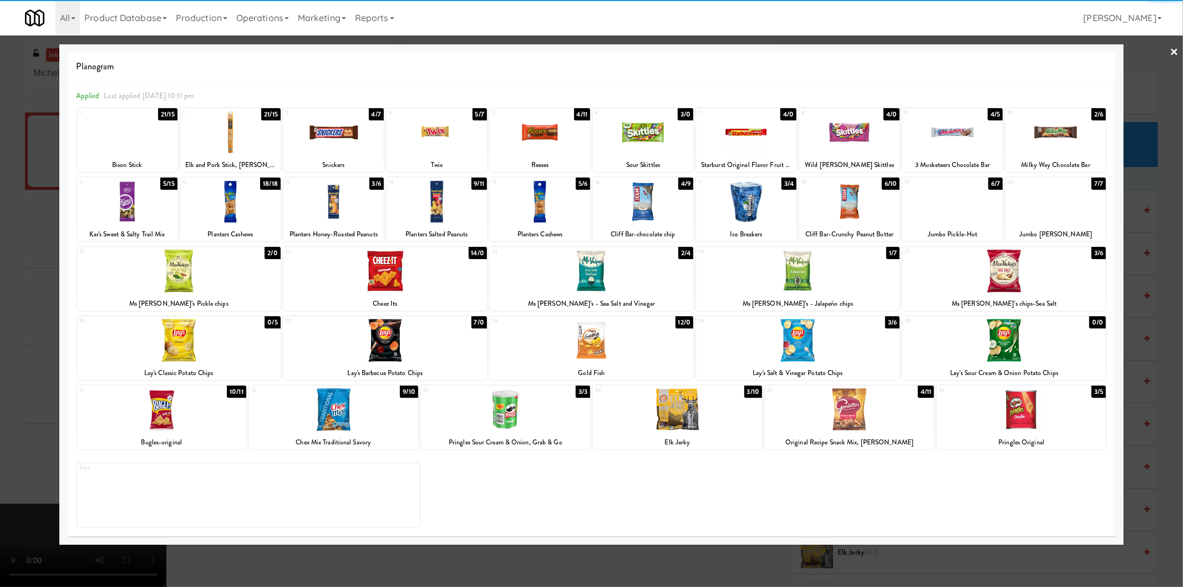
click at [839, 276] on div at bounding box center [798, 271] width 204 height 43
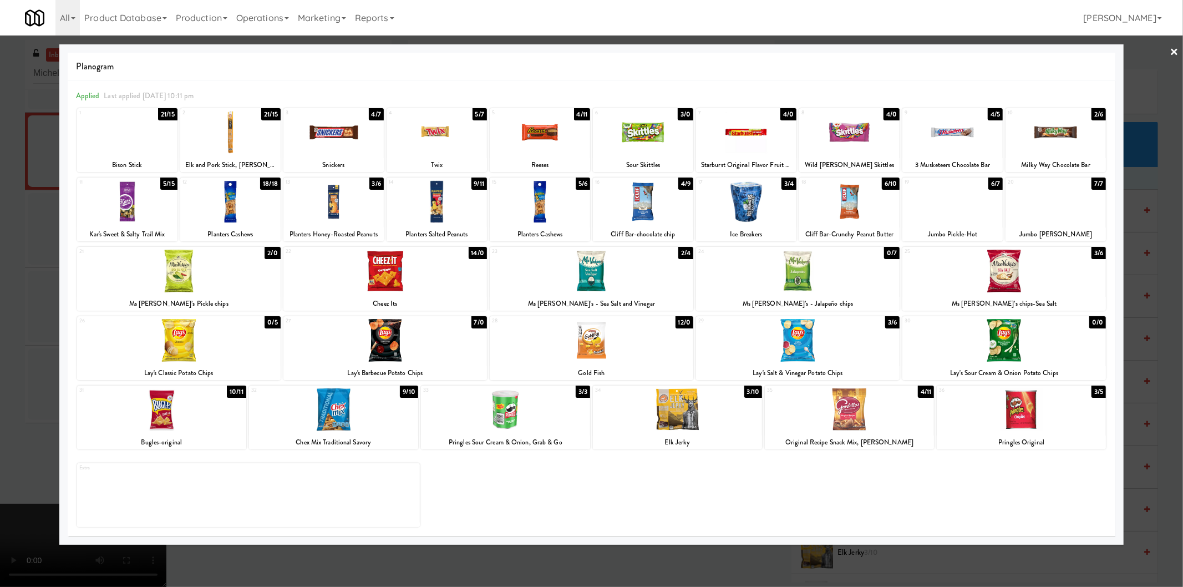
click at [337, 135] on div at bounding box center [333, 132] width 100 height 43
click at [0, 242] on div at bounding box center [591, 293] width 1183 height 587
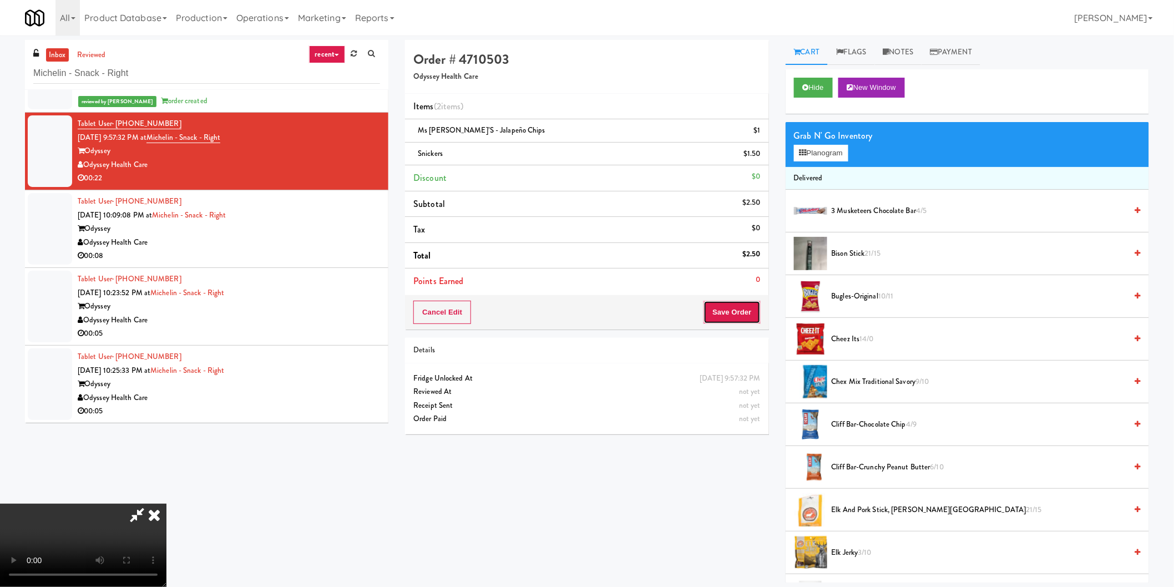
click at [740, 304] on button "Save Order" at bounding box center [731, 312] width 57 height 23
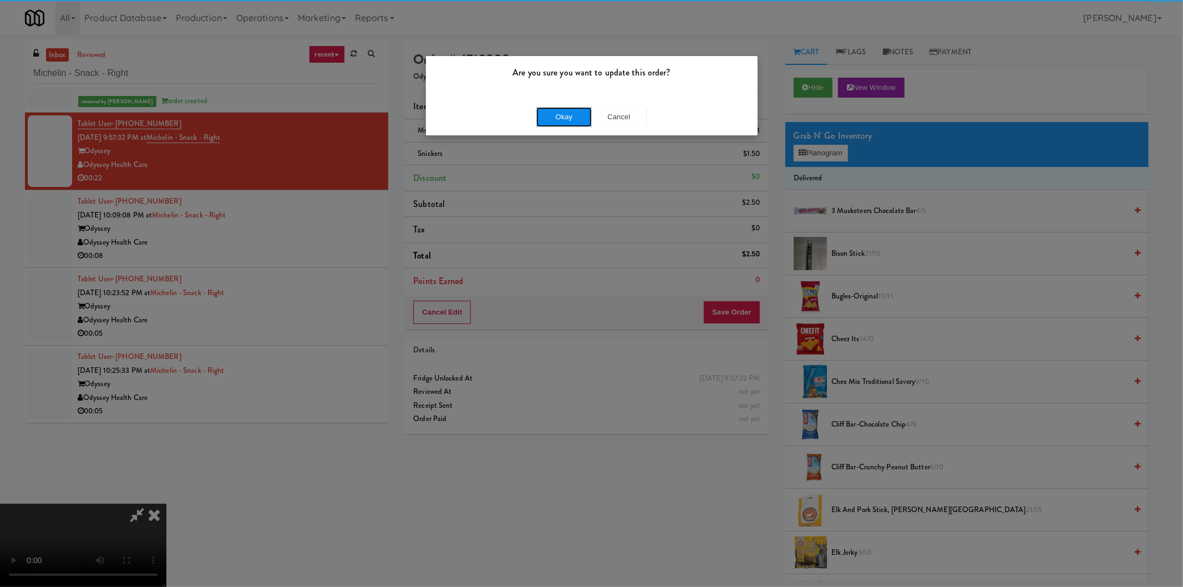
click at [563, 119] on button "Okay" at bounding box center [563, 117] width 55 height 20
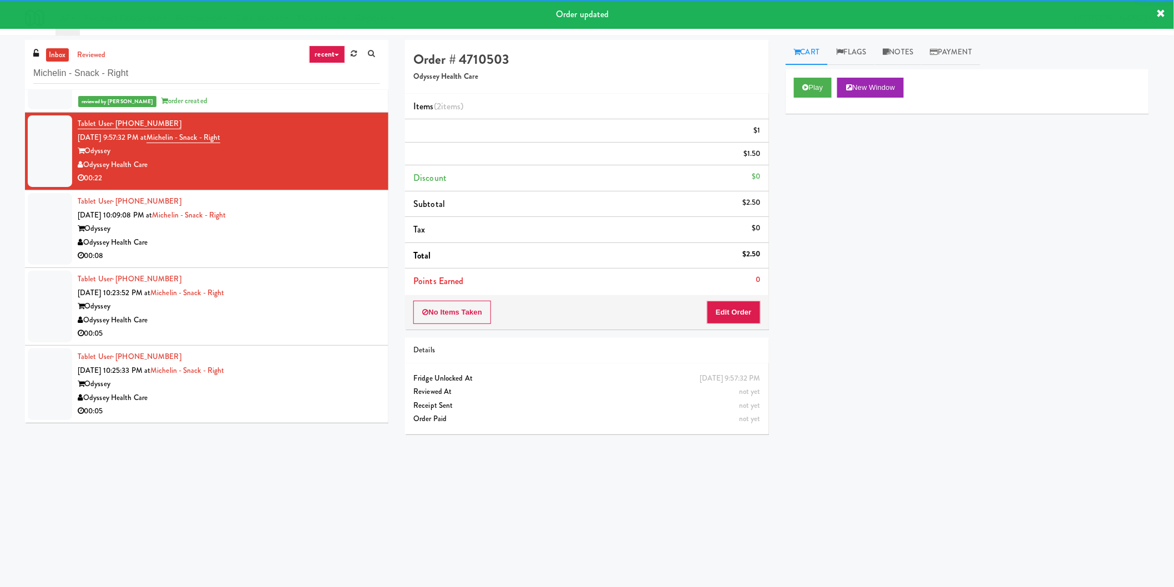
click at [311, 220] on div "Tablet User · (580) 276-6805 Oct 3, 2025 10:09:08 PM at Michelin - Snack - Righ…" at bounding box center [229, 229] width 302 height 68
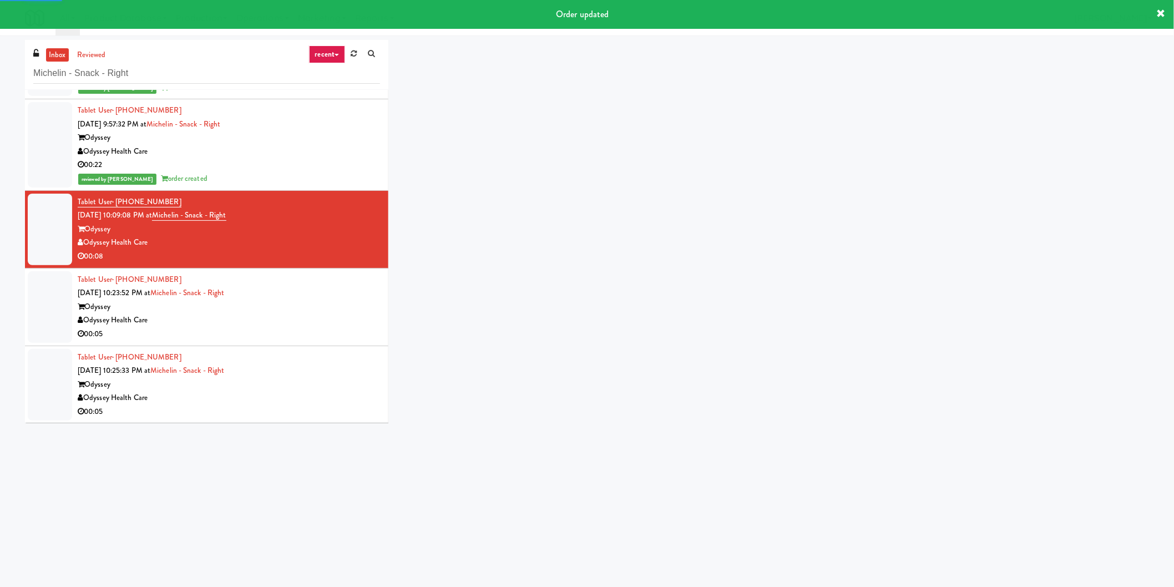
scroll to position [174, 0]
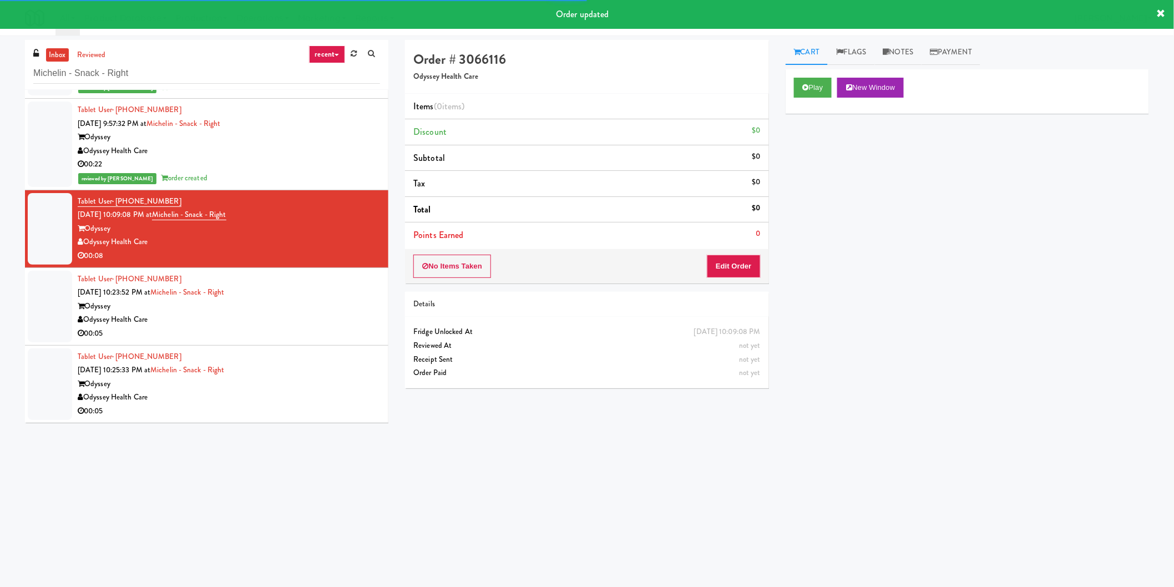
click at [772, 97] on div "Order # 3066116 Odyssey Health Care Items (0 items ) Discount $0 Subtotal $0 Ta…" at bounding box center [587, 218] width 380 height 357
click at [795, 95] on button "Play" at bounding box center [813, 88] width 38 height 20
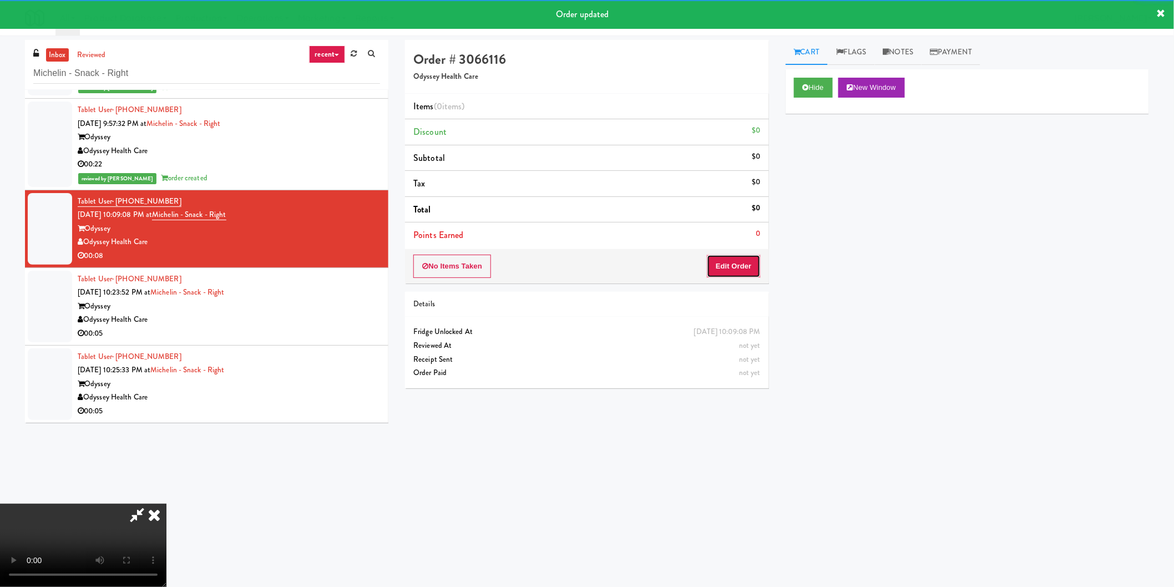
click at [729, 273] on button "Edit Order" at bounding box center [734, 266] width 54 height 23
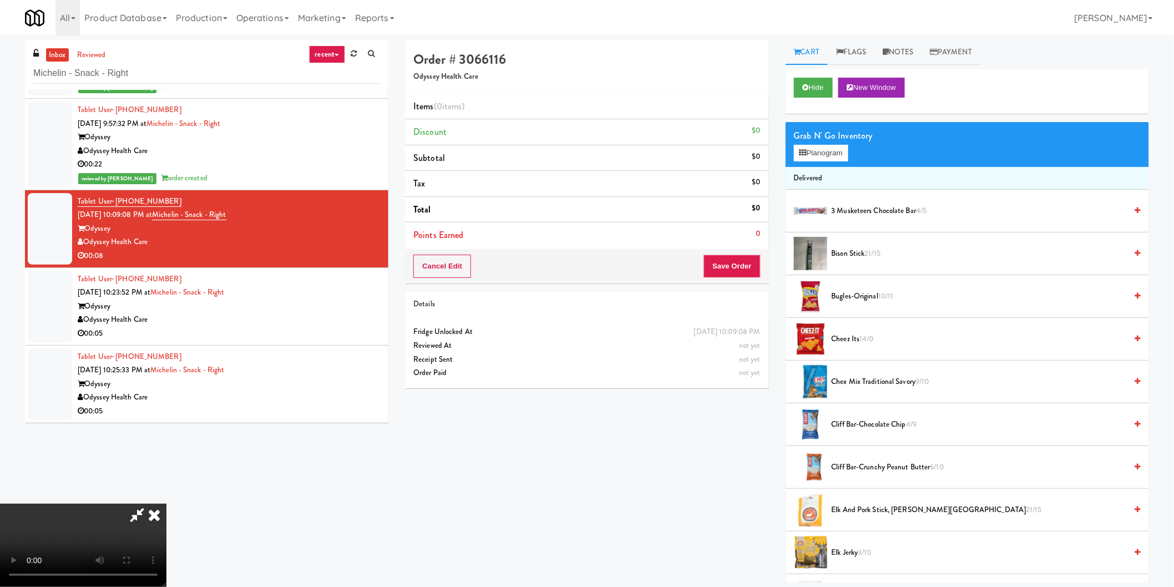
scroll to position [123, 0]
click at [824, 148] on button "Planogram" at bounding box center [821, 153] width 54 height 17
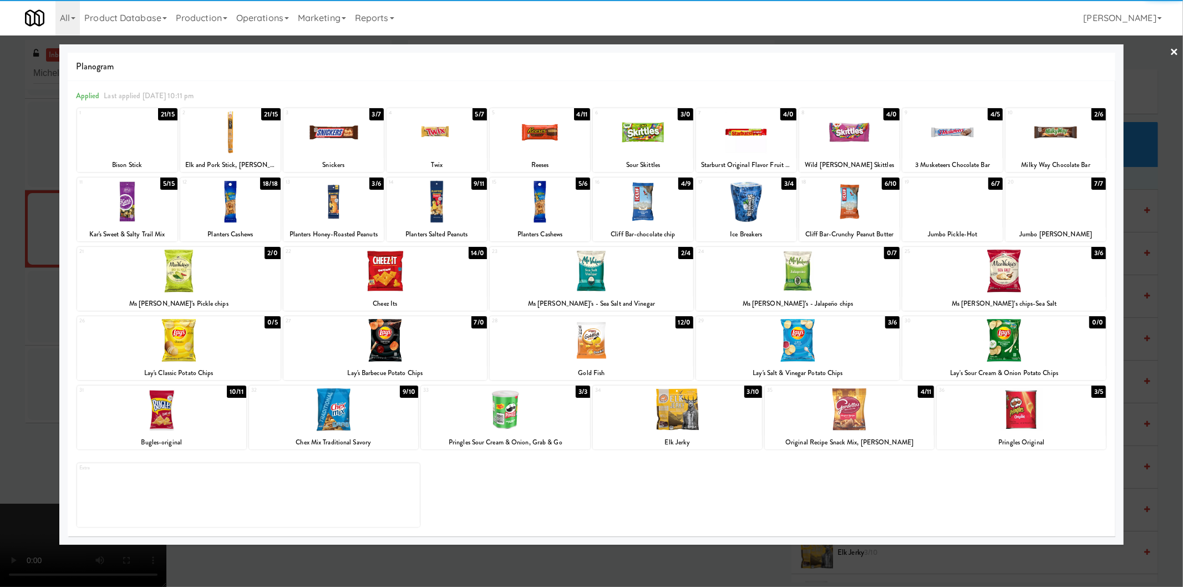
click at [506, 413] on div at bounding box center [505, 409] width 169 height 43
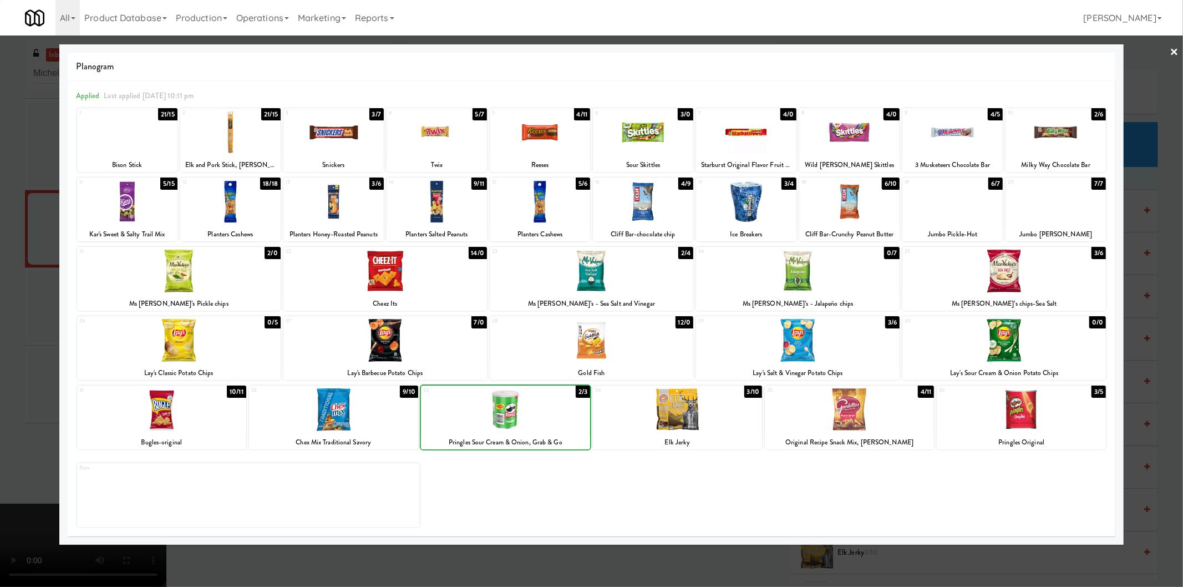
drag, startPoint x: 0, startPoint y: 309, endPoint x: 523, endPoint y: 334, distance: 523.6
click at [1, 309] on div at bounding box center [591, 293] width 1183 height 587
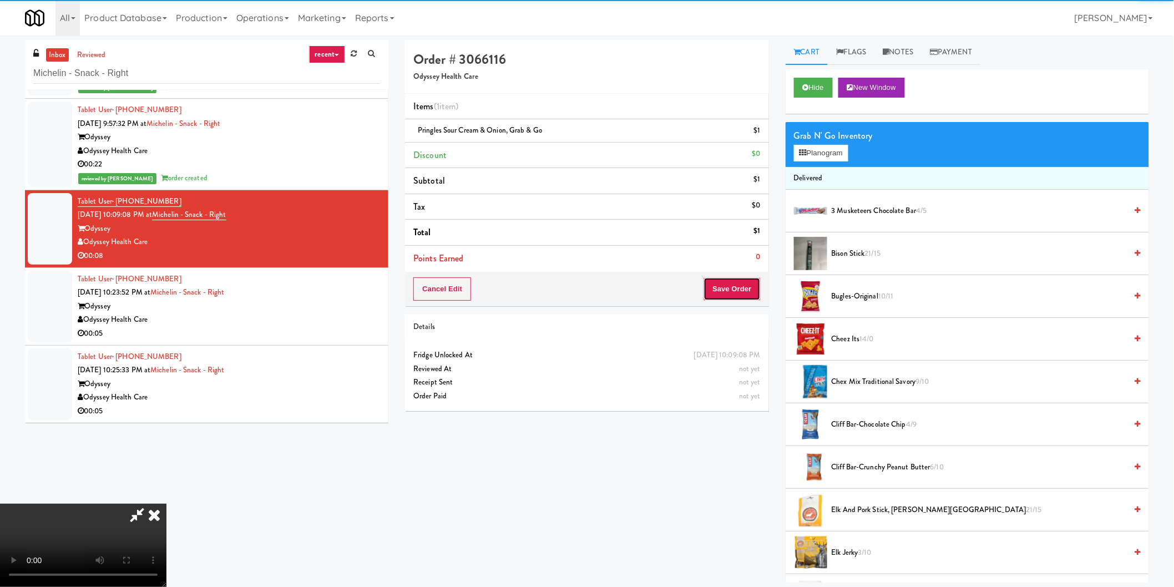
click at [738, 290] on button "Save Order" at bounding box center [731, 288] width 57 height 23
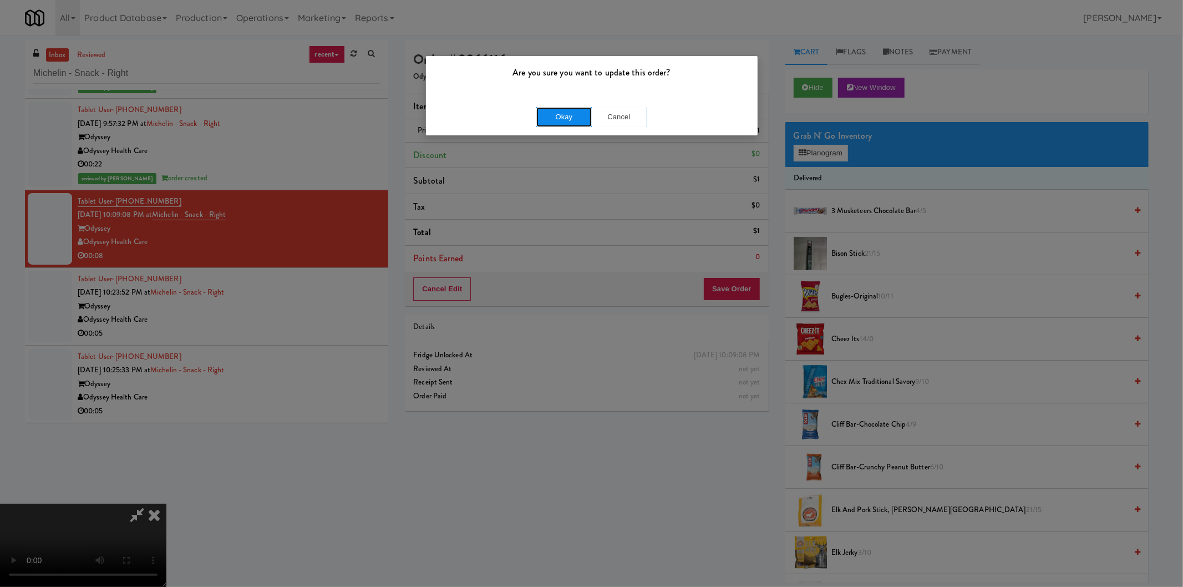
click at [569, 117] on button "Okay" at bounding box center [563, 117] width 55 height 20
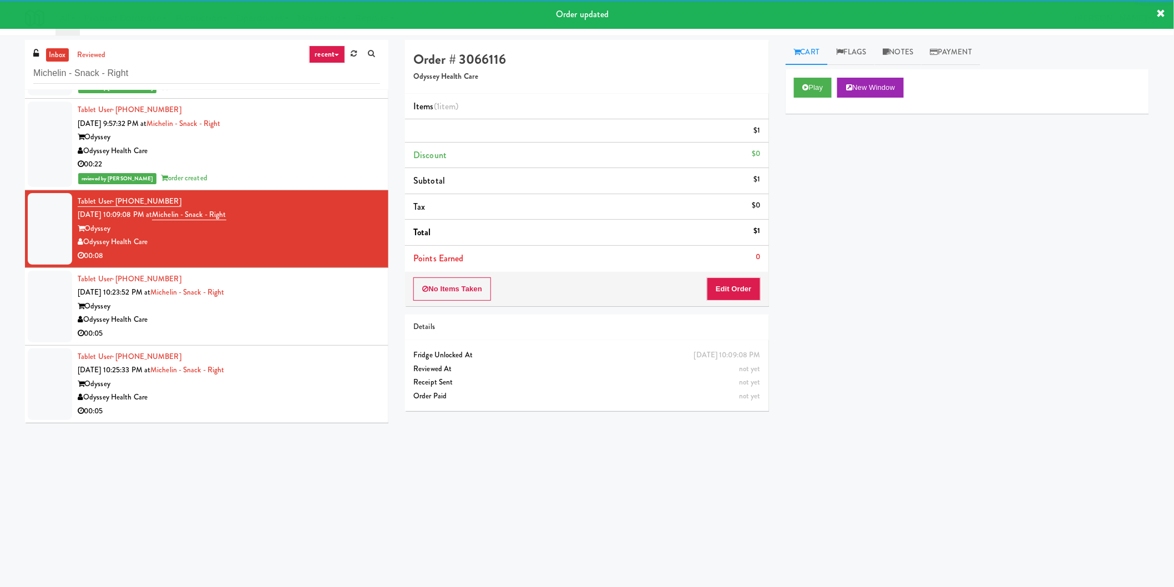
click at [326, 340] on div "00:05" at bounding box center [229, 334] width 302 height 14
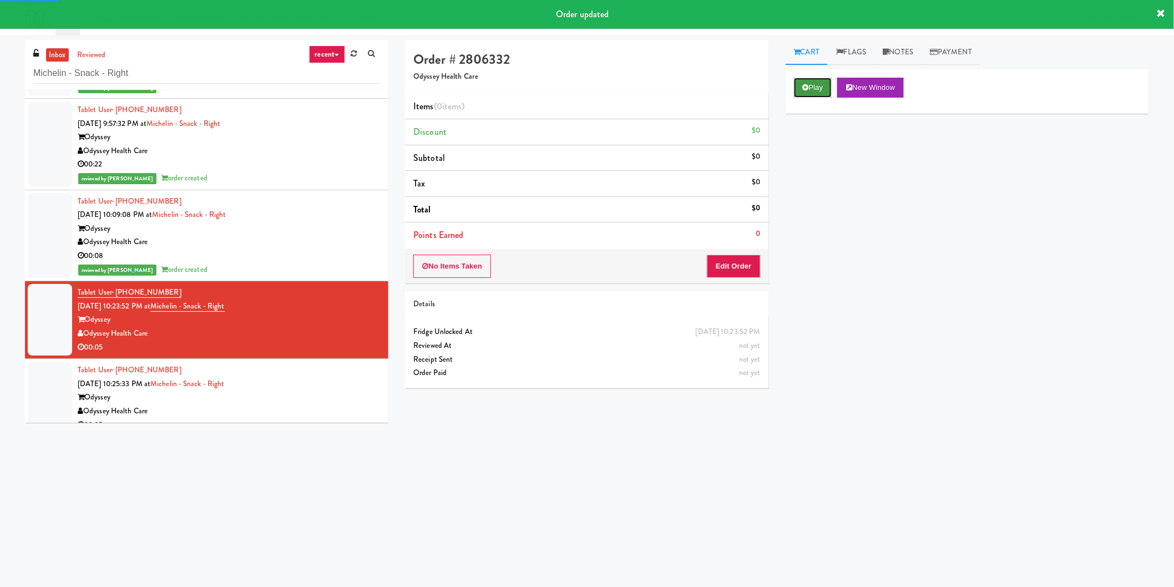
click at [805, 91] on icon at bounding box center [806, 87] width 6 height 7
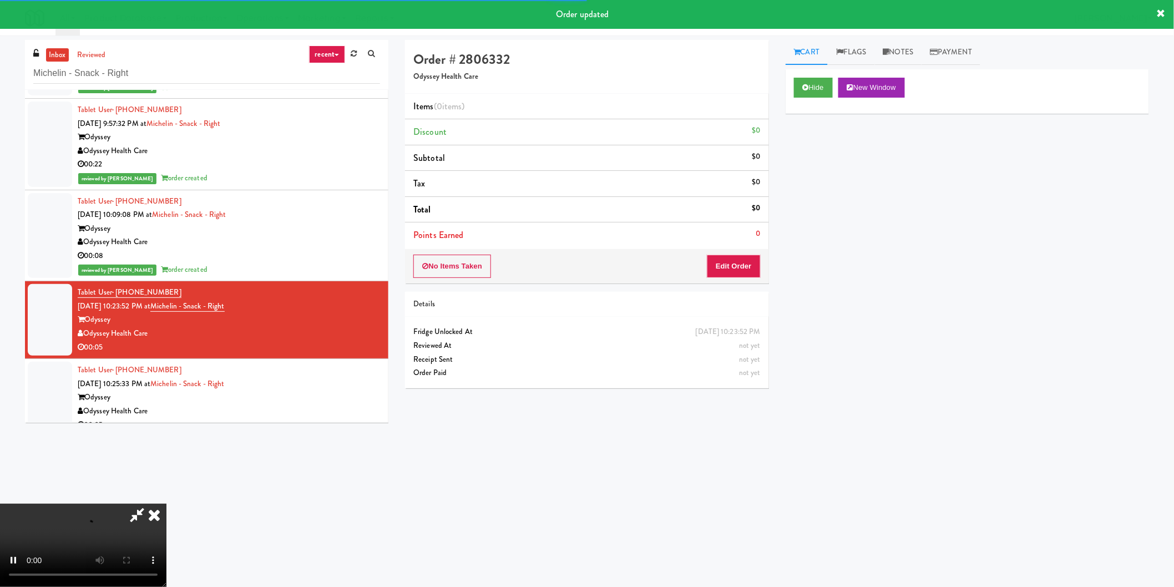
click at [744, 279] on div "No Items Taken Edit Order" at bounding box center [586, 266] width 363 height 34
click at [730, 270] on button "Edit Order" at bounding box center [734, 266] width 54 height 23
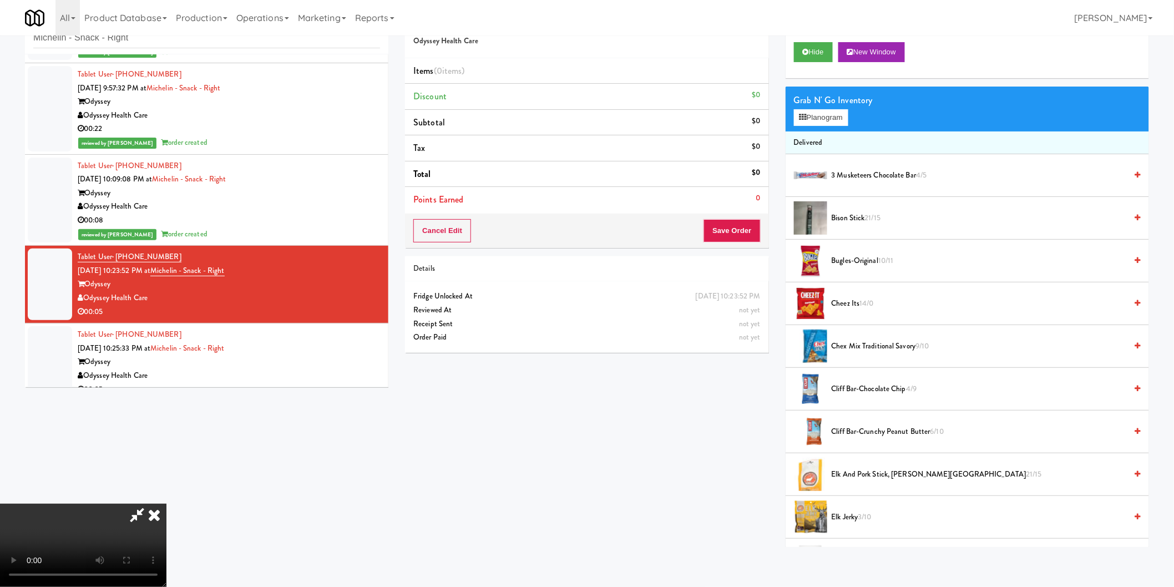
scroll to position [120, 0]
click at [166, 504] on video at bounding box center [83, 545] width 166 height 83
click at [812, 112] on button "Planogram" at bounding box center [821, 117] width 54 height 17
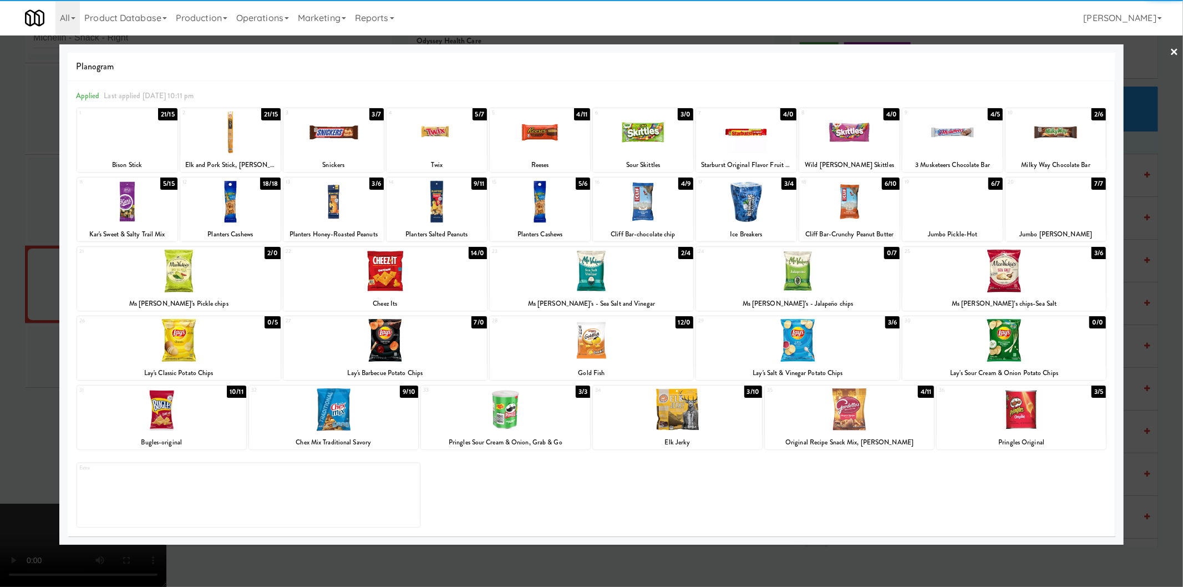
click at [427, 142] on div at bounding box center [437, 132] width 100 height 43
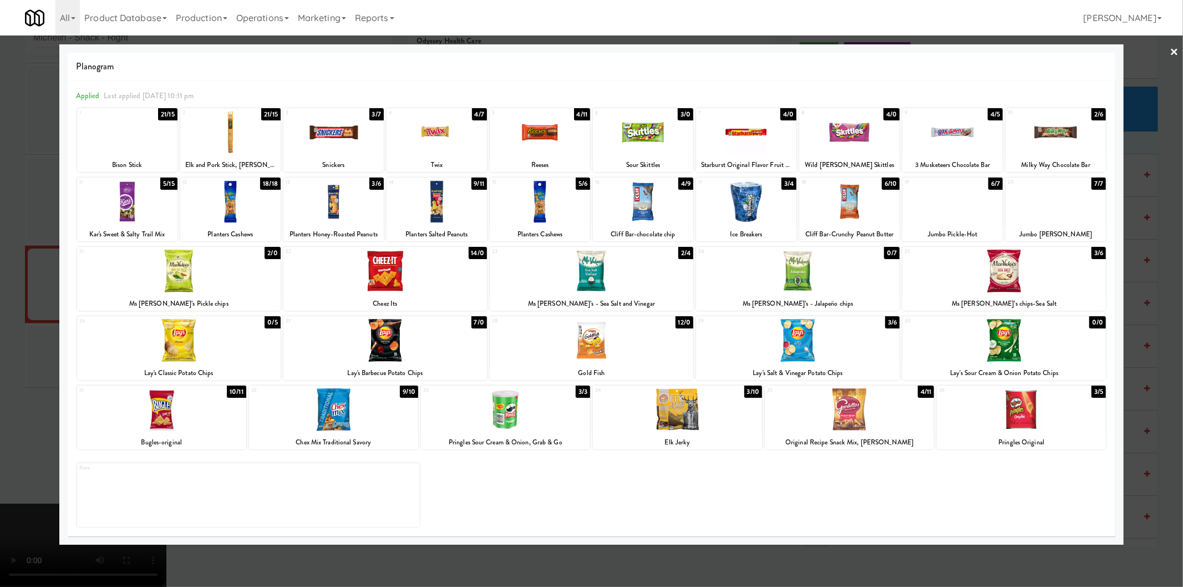
click at [0, 256] on div at bounding box center [591, 293] width 1183 height 587
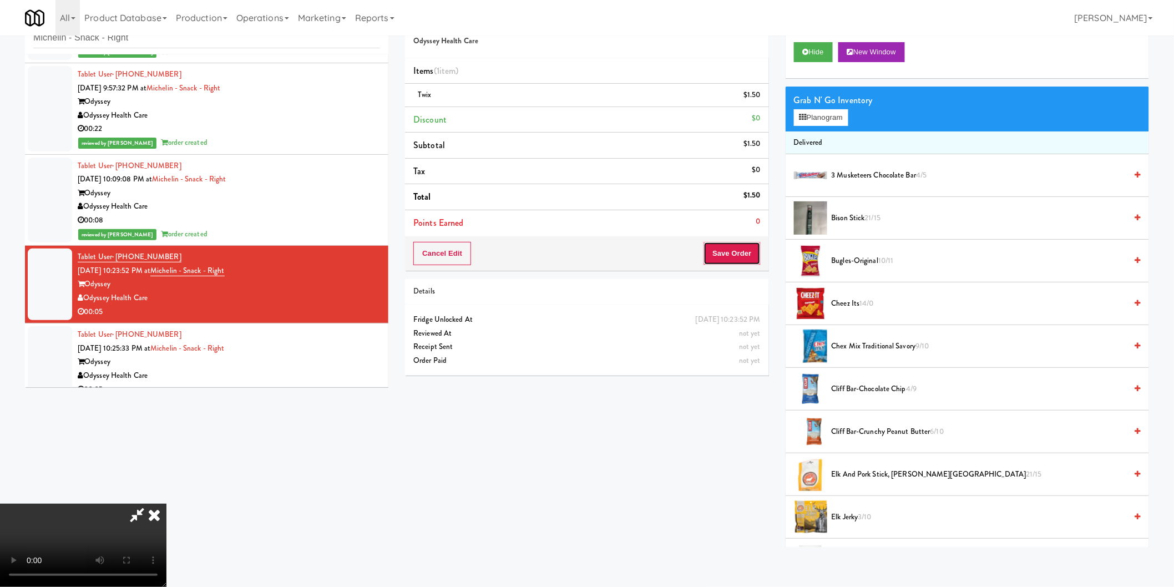
click at [721, 253] on button "Save Order" at bounding box center [731, 253] width 57 height 23
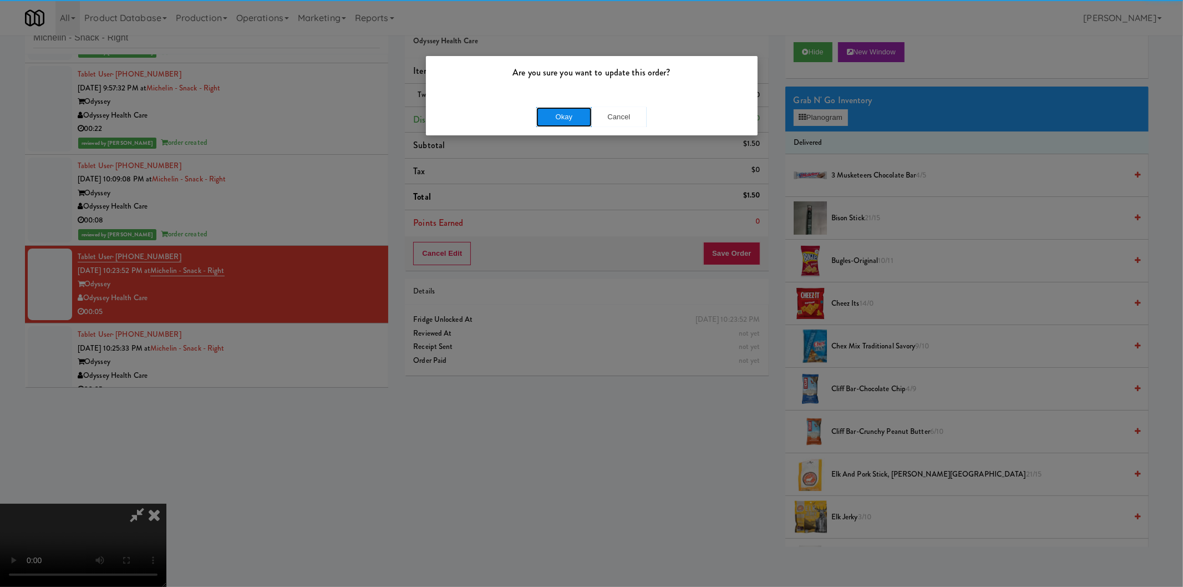
click at [561, 120] on button "Okay" at bounding box center [563, 117] width 55 height 20
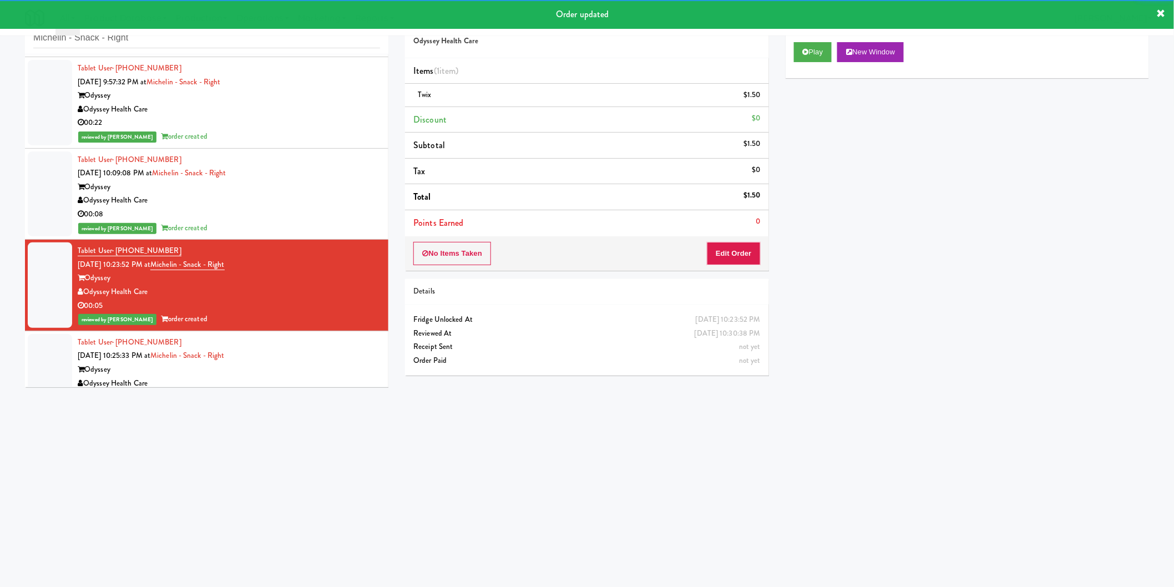
scroll to position [201, 0]
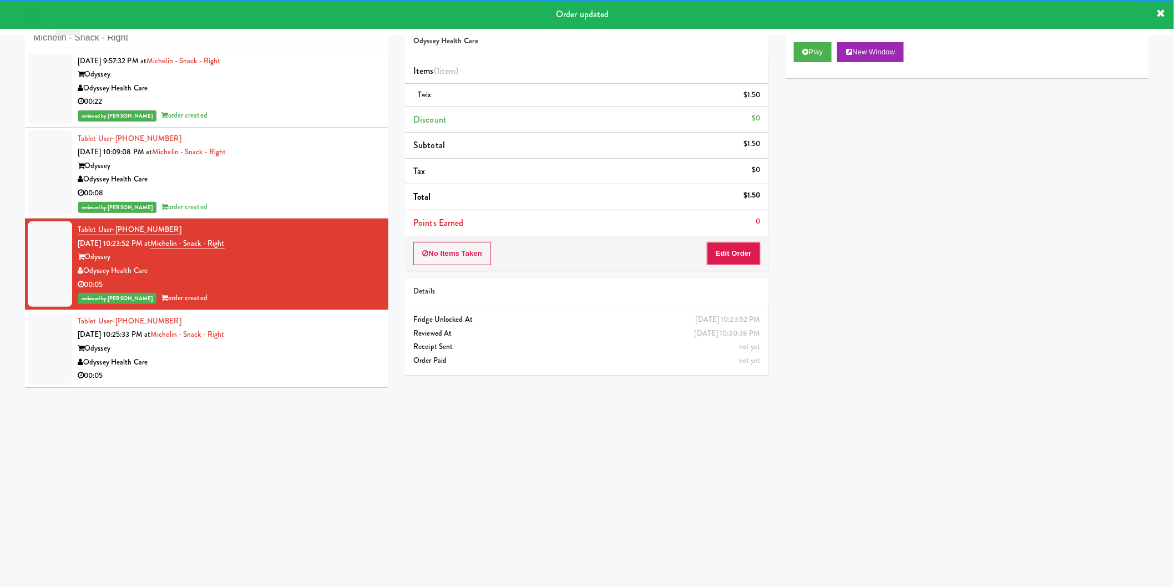
click at [328, 338] on div "Tablet User · (580) 222-1315 Oct 3, 2025 10:25:33 PM at Michelin - Snack - Righ…" at bounding box center [229, 348] width 302 height 68
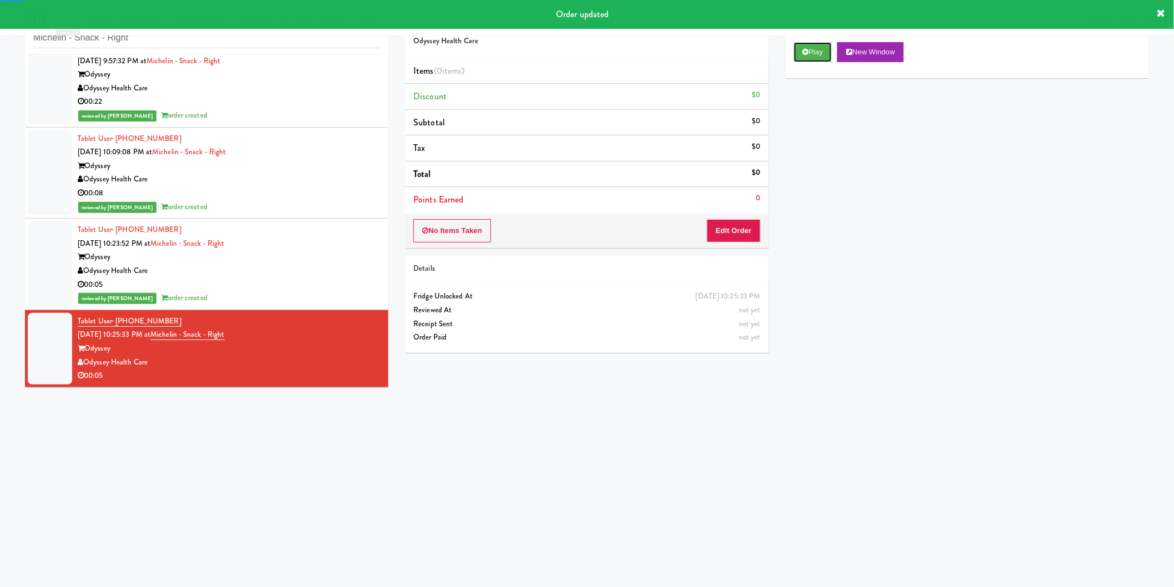
drag, startPoint x: 799, startPoint y: 57, endPoint x: 796, endPoint y: 74, distance: 17.5
click at [799, 58] on button "Play" at bounding box center [813, 52] width 38 height 20
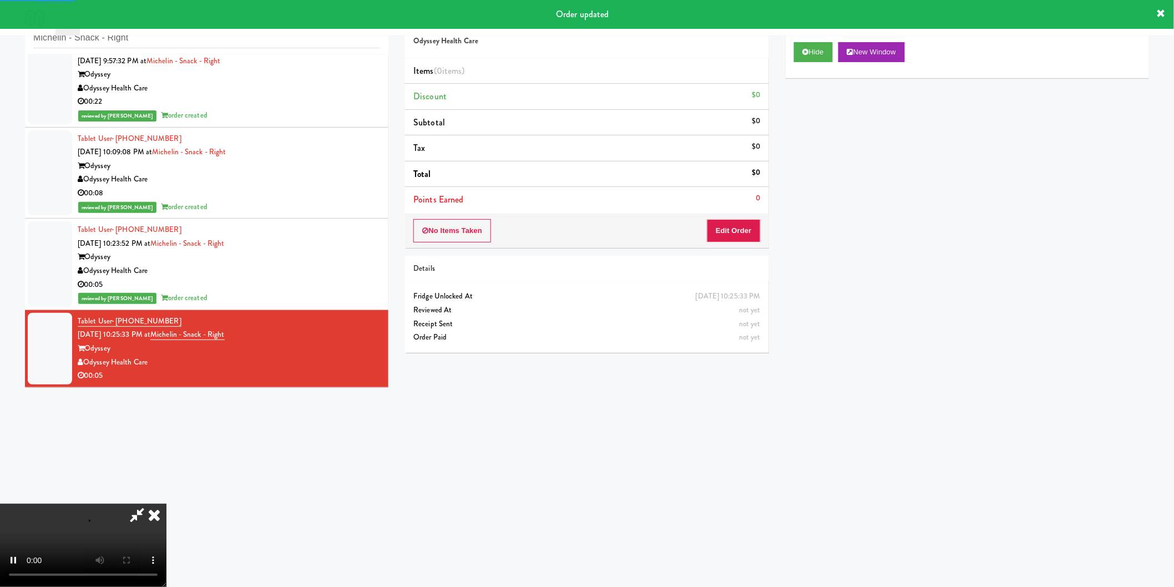
click at [753, 208] on li "Points Earned 0" at bounding box center [586, 200] width 363 height 26
click at [746, 232] on button "Edit Order" at bounding box center [734, 230] width 54 height 23
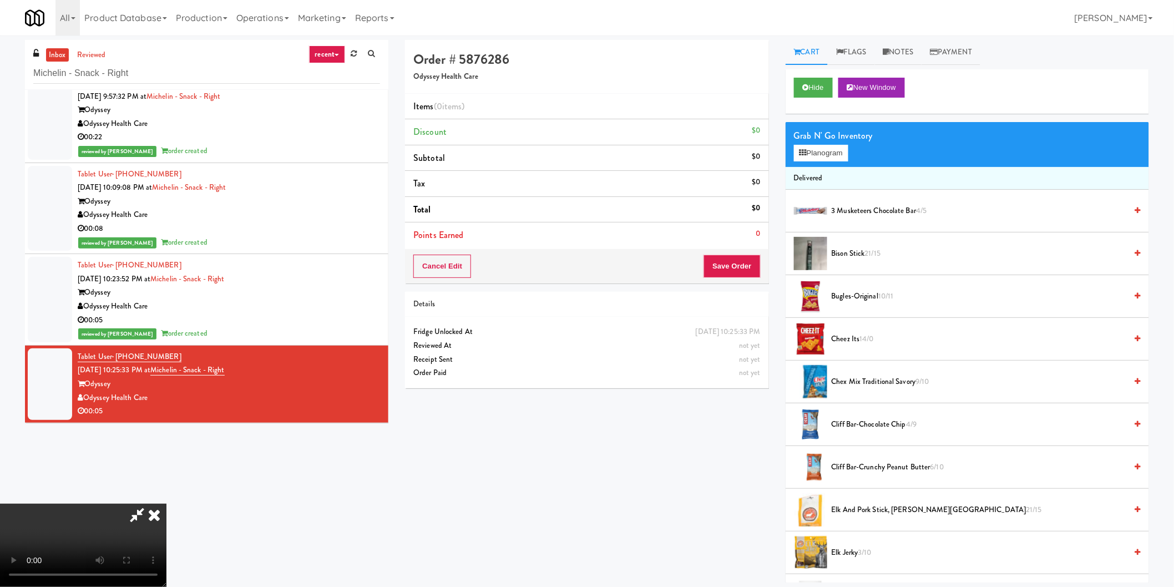
click at [166, 504] on video at bounding box center [83, 545] width 166 height 83
click at [831, 147] on button "Planogram" at bounding box center [821, 153] width 54 height 17
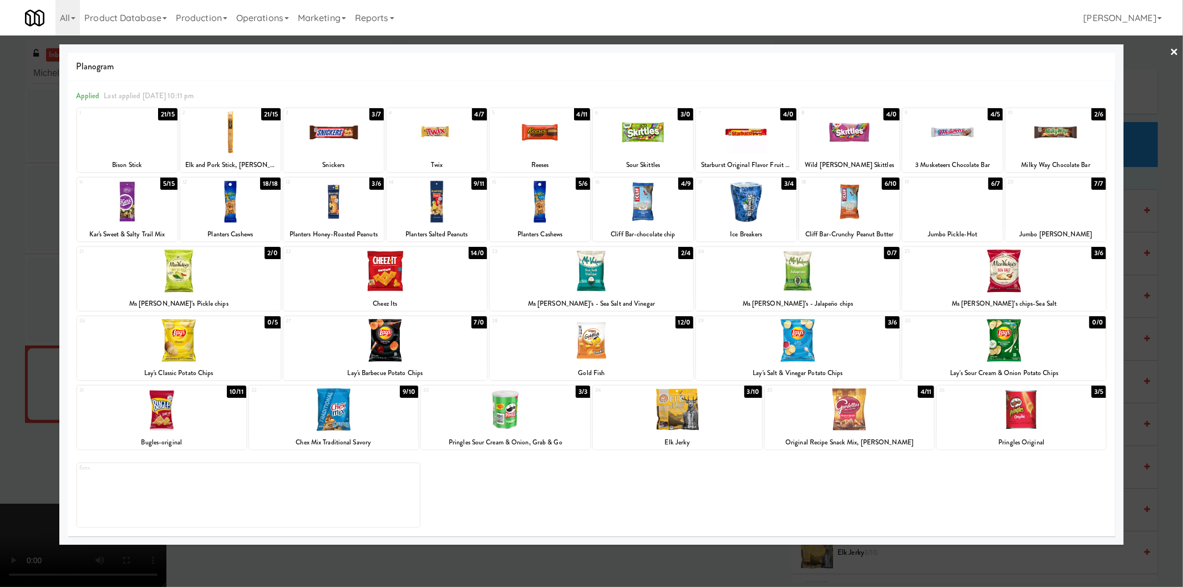
click at [458, 219] on div at bounding box center [437, 201] width 100 height 43
click at [0, 245] on div at bounding box center [591, 293] width 1183 height 587
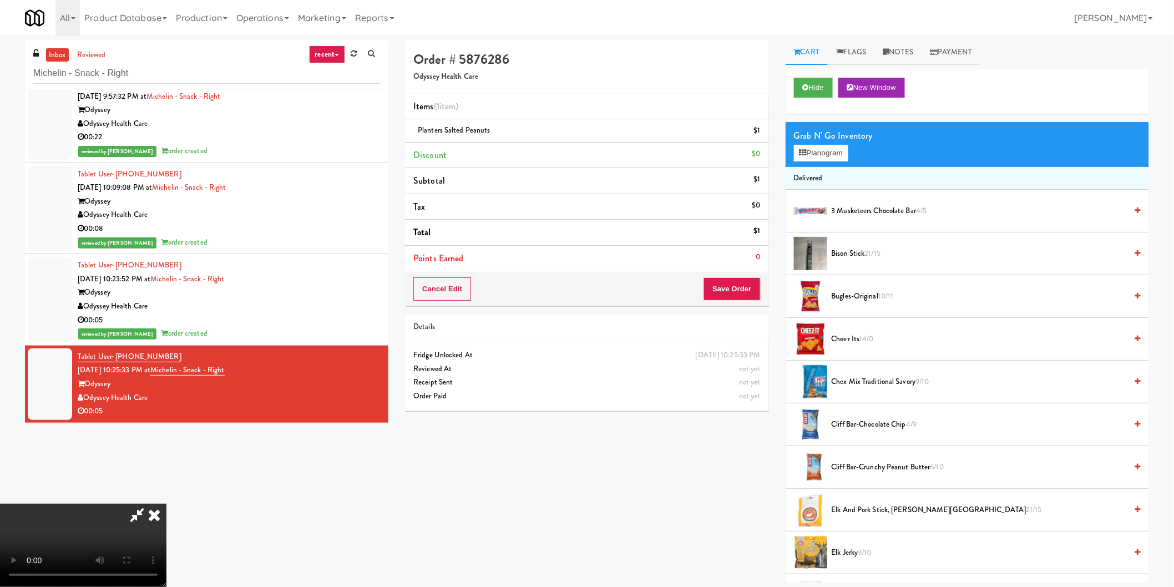
click at [166, 504] on video at bounding box center [83, 545] width 166 height 83
click at [725, 290] on button "Save Order" at bounding box center [731, 288] width 57 height 23
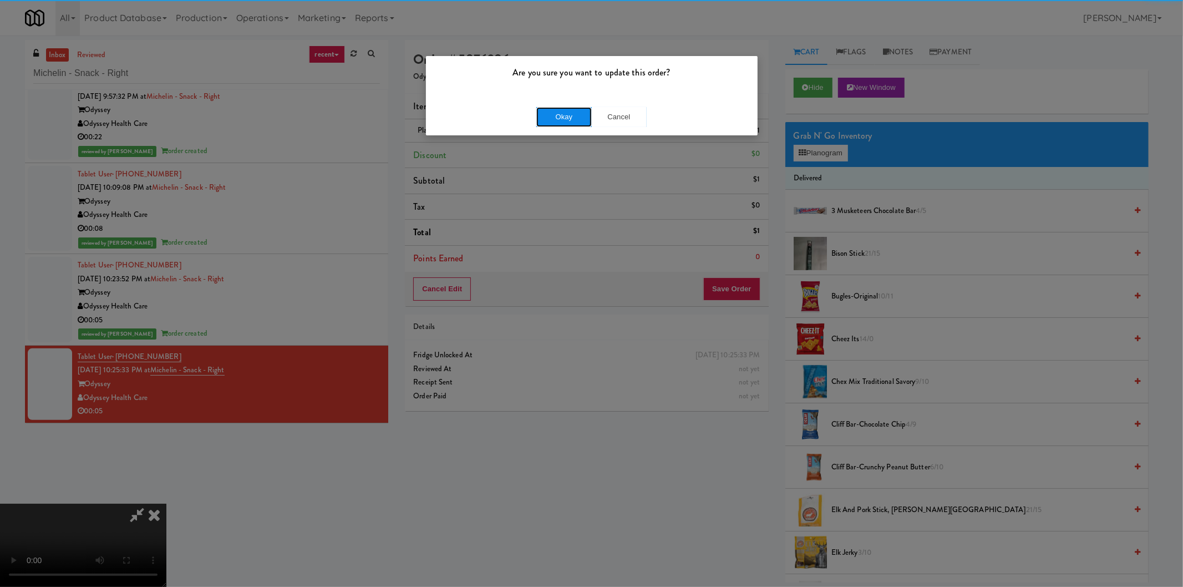
click at [564, 119] on button "Okay" at bounding box center [563, 117] width 55 height 20
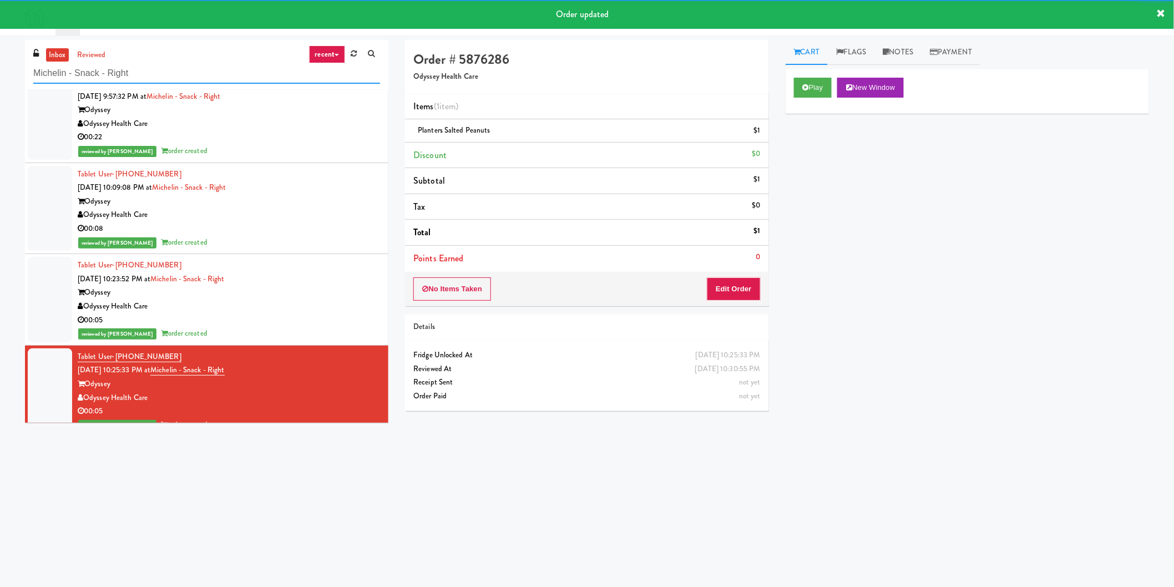
click at [189, 73] on input "Michelin - Snack - Right" at bounding box center [206, 73] width 347 height 21
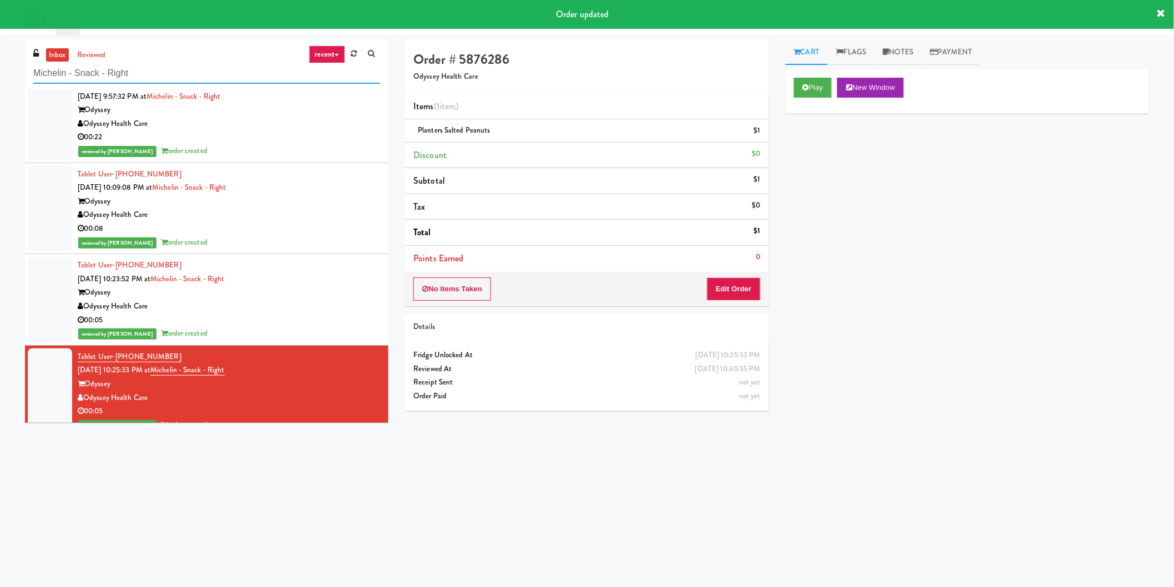
drag, startPoint x: 189, startPoint y: 73, endPoint x: 263, endPoint y: 83, distance: 75.0
click at [191, 73] on input "Michelin - Snack - Right" at bounding box center [206, 73] width 347 height 21
paste input "Domain - Fridge"
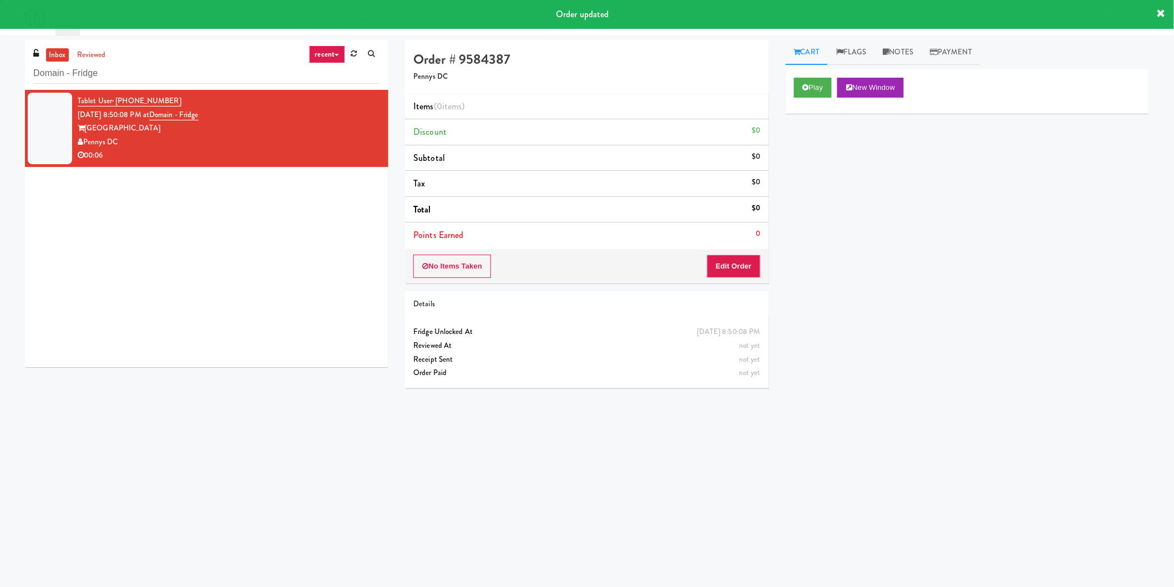
click at [795, 98] on div "Play New Window" at bounding box center [966, 91] width 363 height 44
click at [804, 90] on icon at bounding box center [806, 87] width 6 height 7
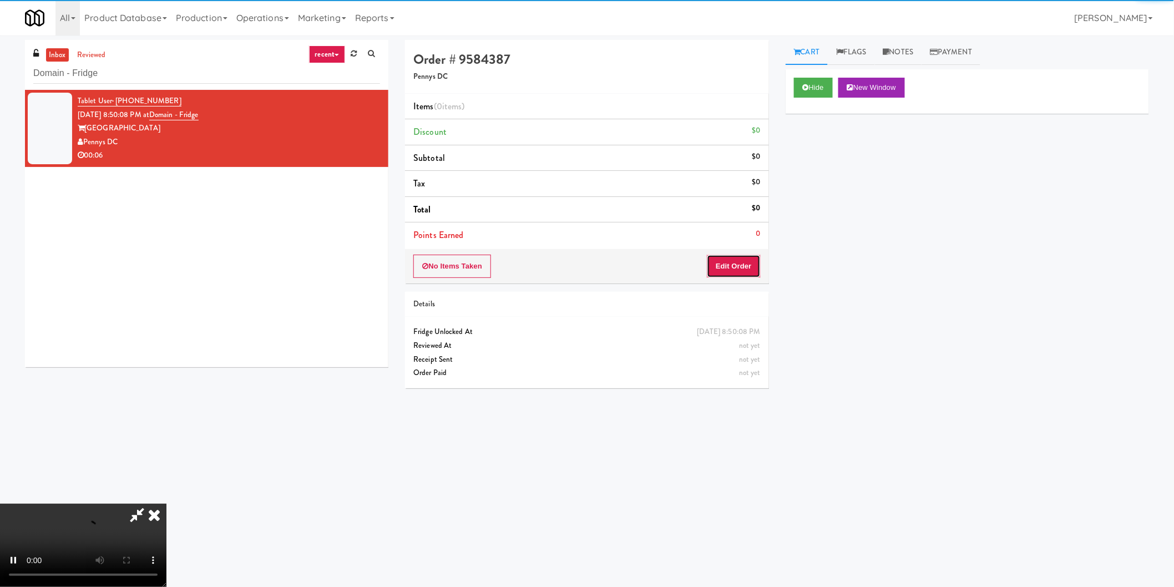
click at [720, 262] on button "Edit Order" at bounding box center [734, 266] width 54 height 23
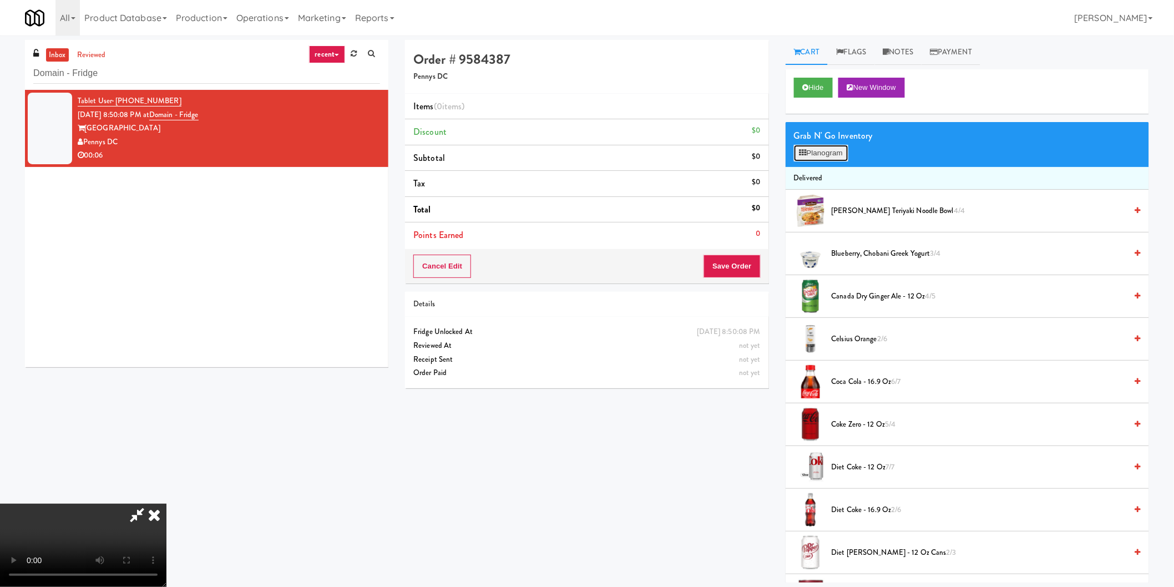
click at [840, 148] on button "Planogram" at bounding box center [821, 153] width 54 height 17
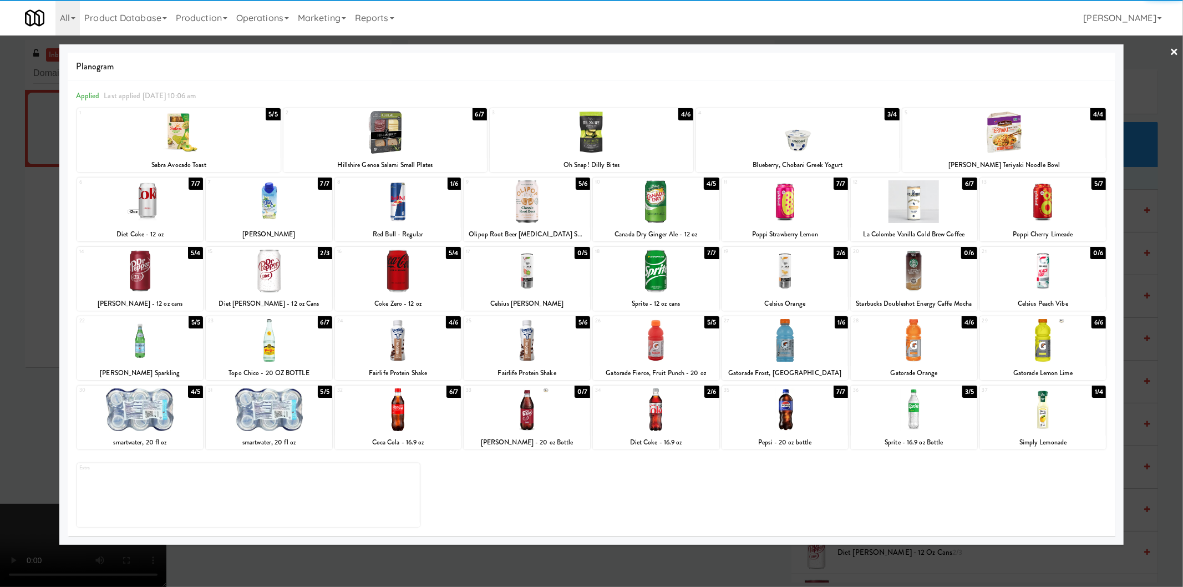
click at [402, 200] on div at bounding box center [398, 201] width 126 height 43
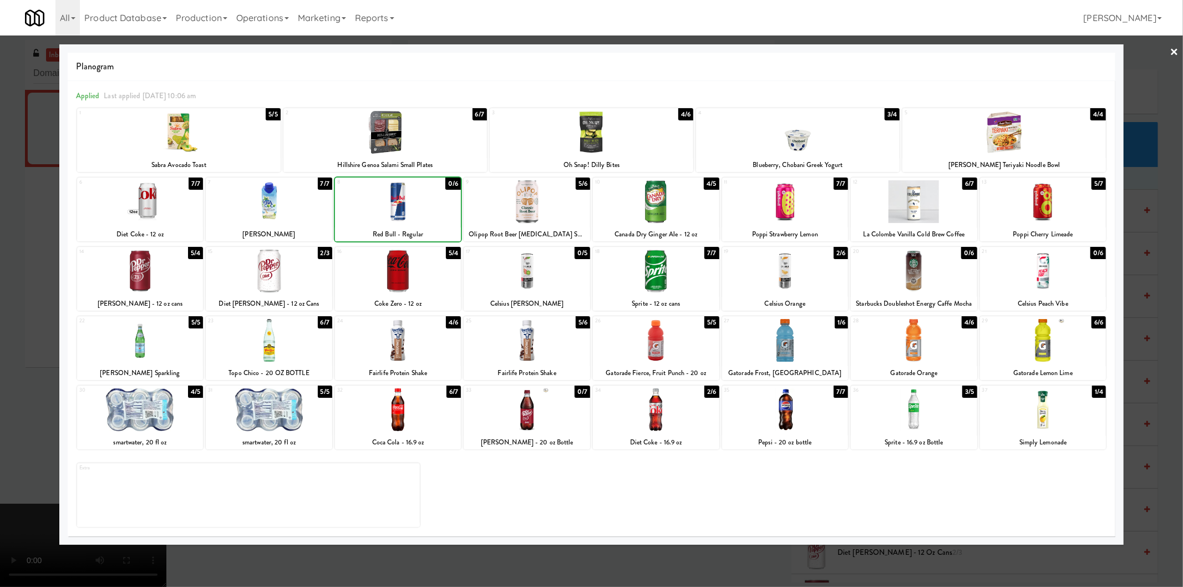
click at [0, 235] on div at bounding box center [591, 293] width 1183 height 587
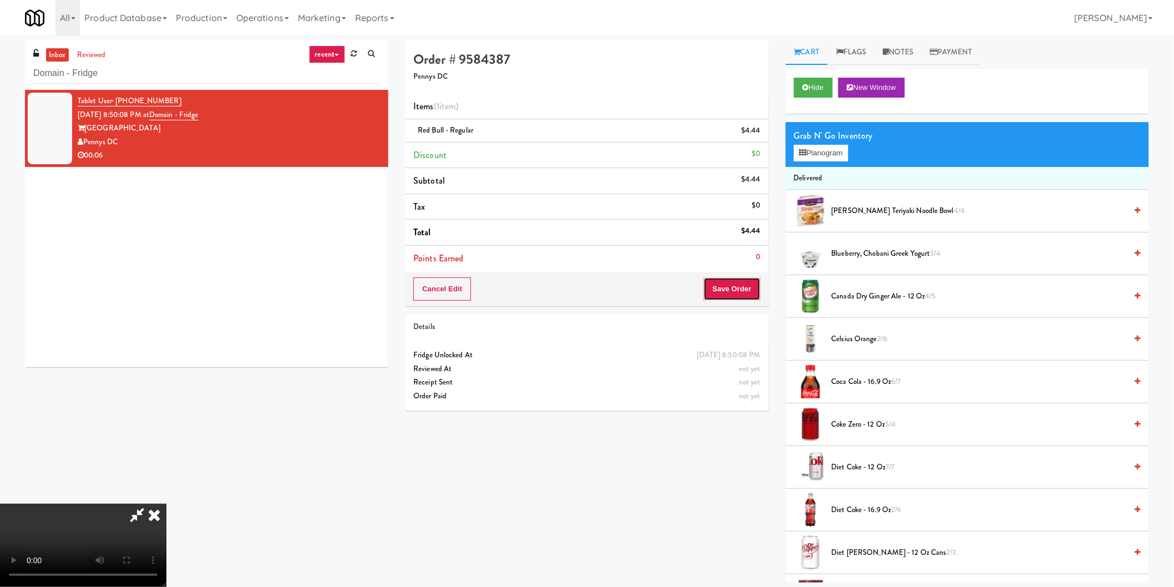
click at [752, 289] on button "Save Order" at bounding box center [731, 288] width 57 height 23
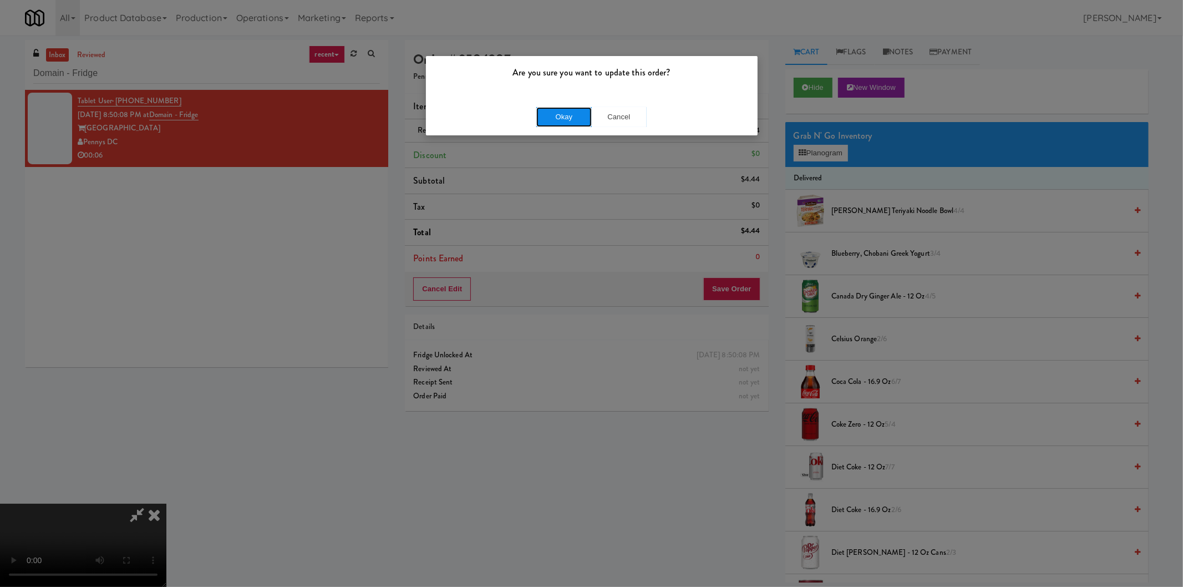
click at [577, 120] on button "Okay" at bounding box center [563, 117] width 55 height 20
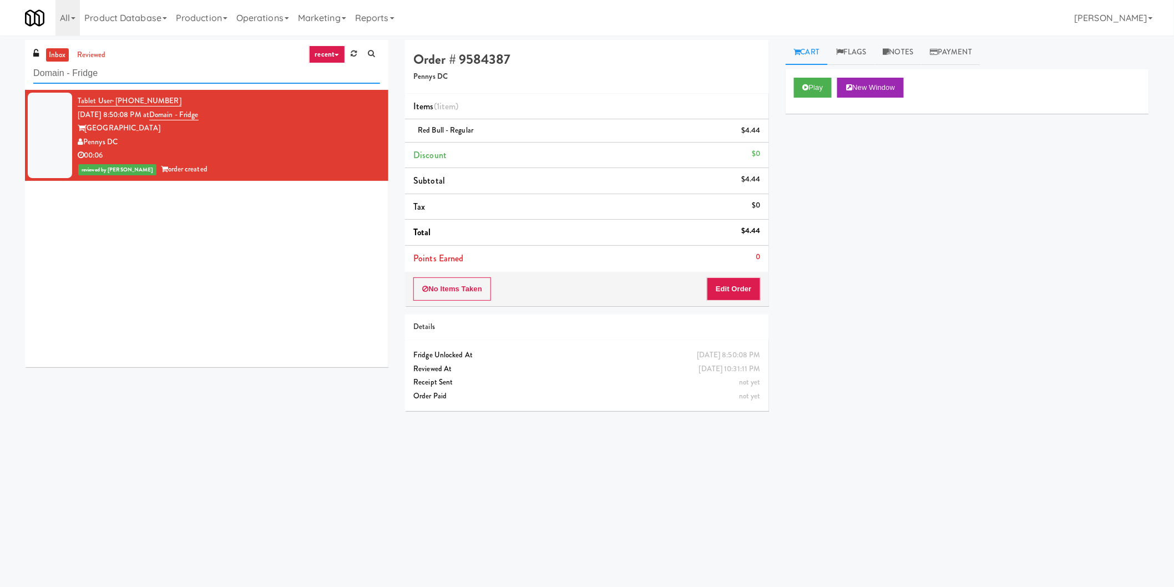
click at [190, 79] on input "Domain - Fridge" at bounding box center [206, 73] width 347 height 21
paste input "1407 Michigan - Left"
click at [190, 79] on input "Domain - Fridge" at bounding box center [206, 73] width 347 height 21
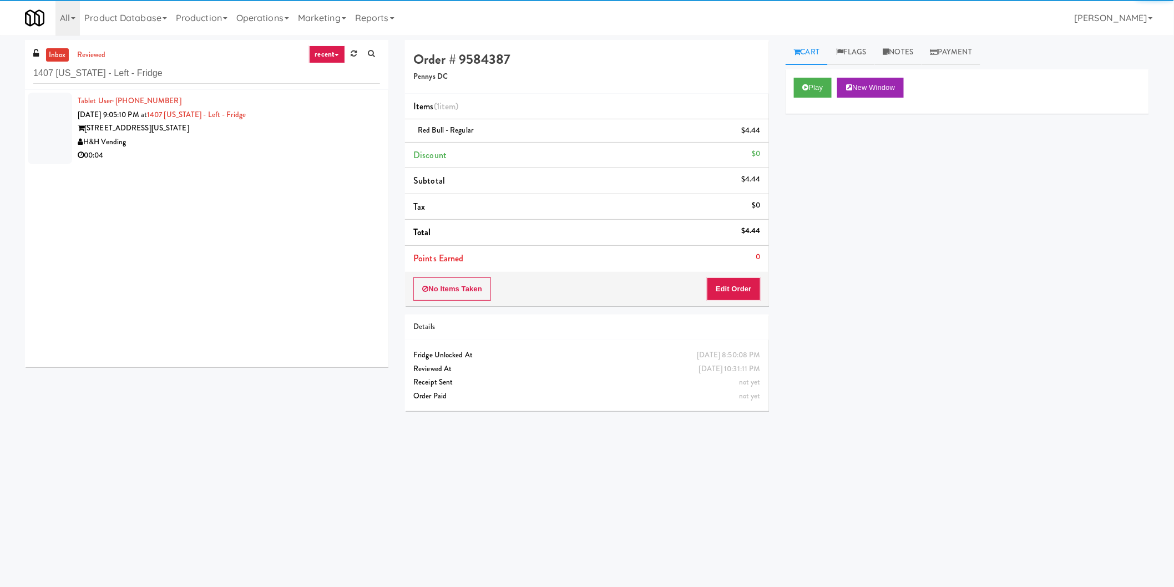
drag, startPoint x: 295, startPoint y: 141, endPoint x: 317, endPoint y: 143, distance: 21.7
click at [301, 132] on div "1407 S Michigan Ave" at bounding box center [229, 128] width 302 height 14
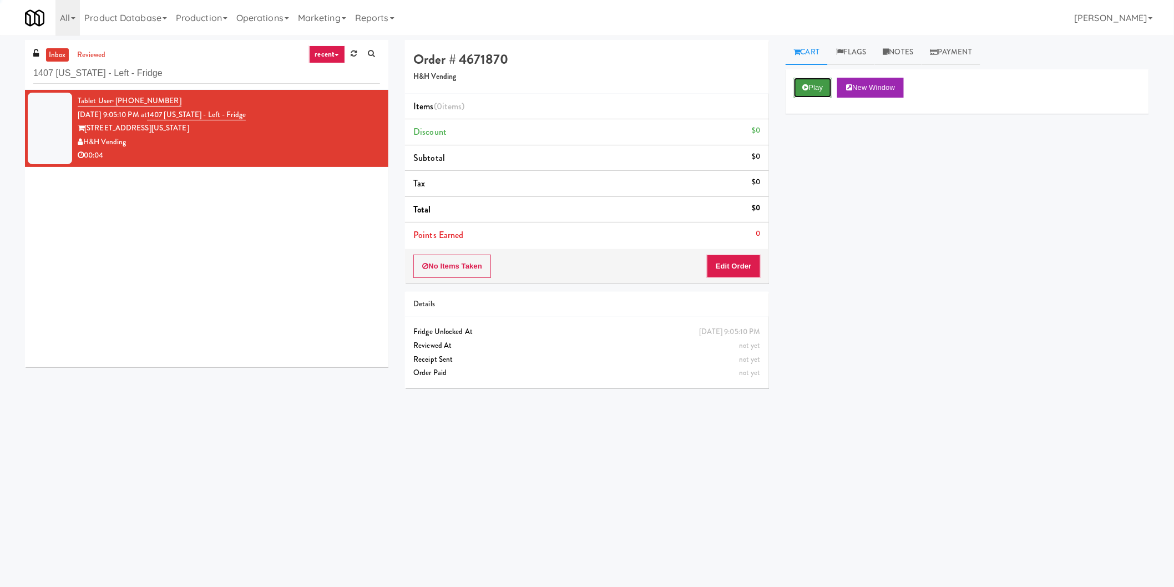
click at [810, 86] on button "Play" at bounding box center [813, 88] width 38 height 20
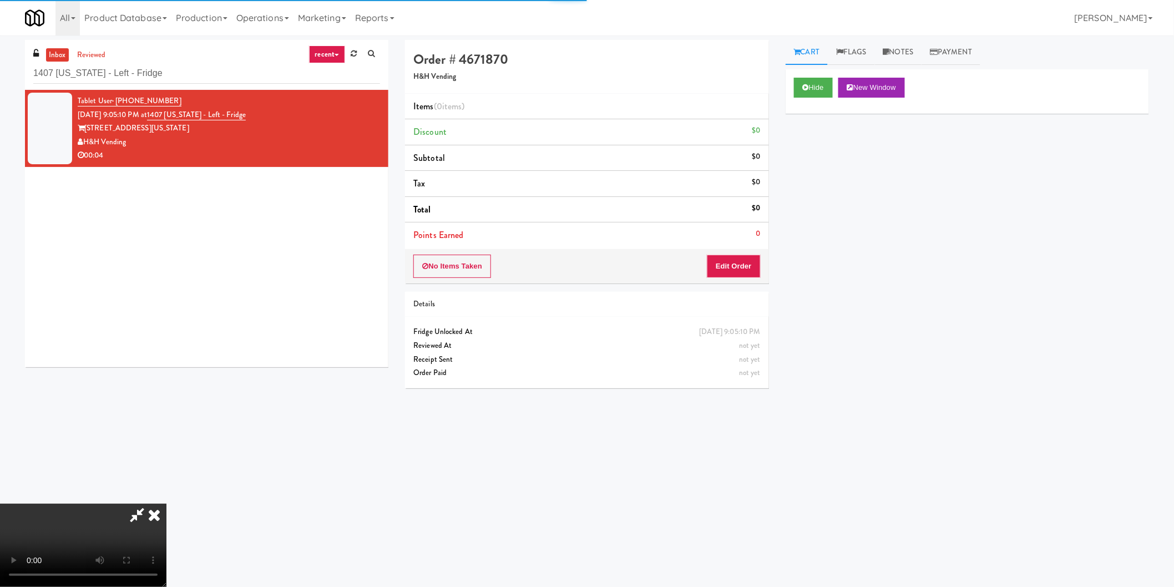
click at [746, 245] on li "Points Earned 0" at bounding box center [586, 235] width 363 height 26
click at [743, 262] on button "Edit Order" at bounding box center [734, 266] width 54 height 23
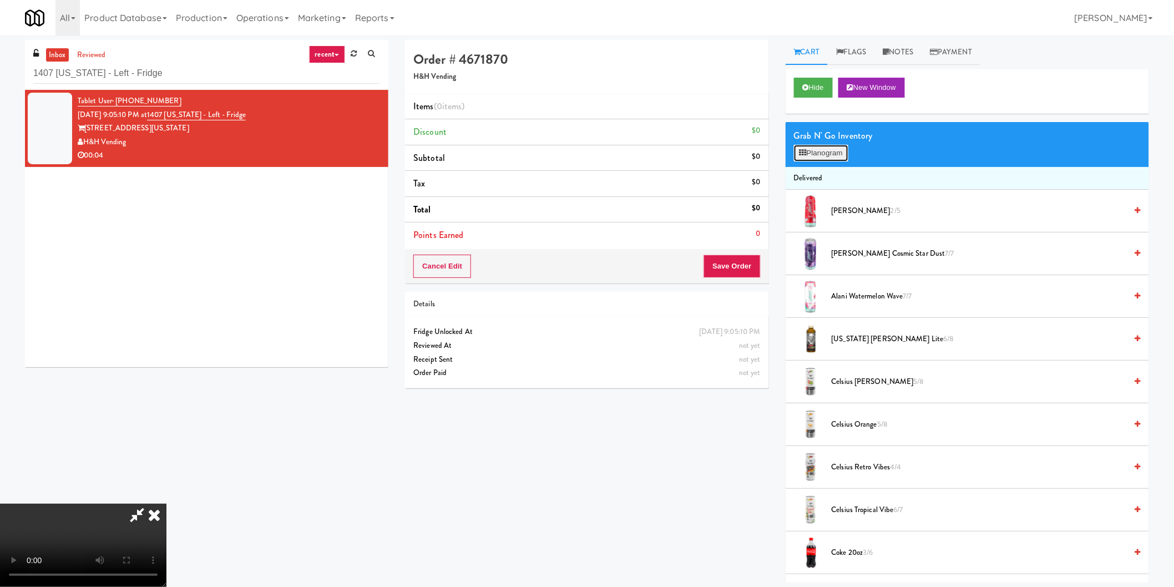
click at [831, 161] on button "Planogram" at bounding box center [821, 153] width 54 height 17
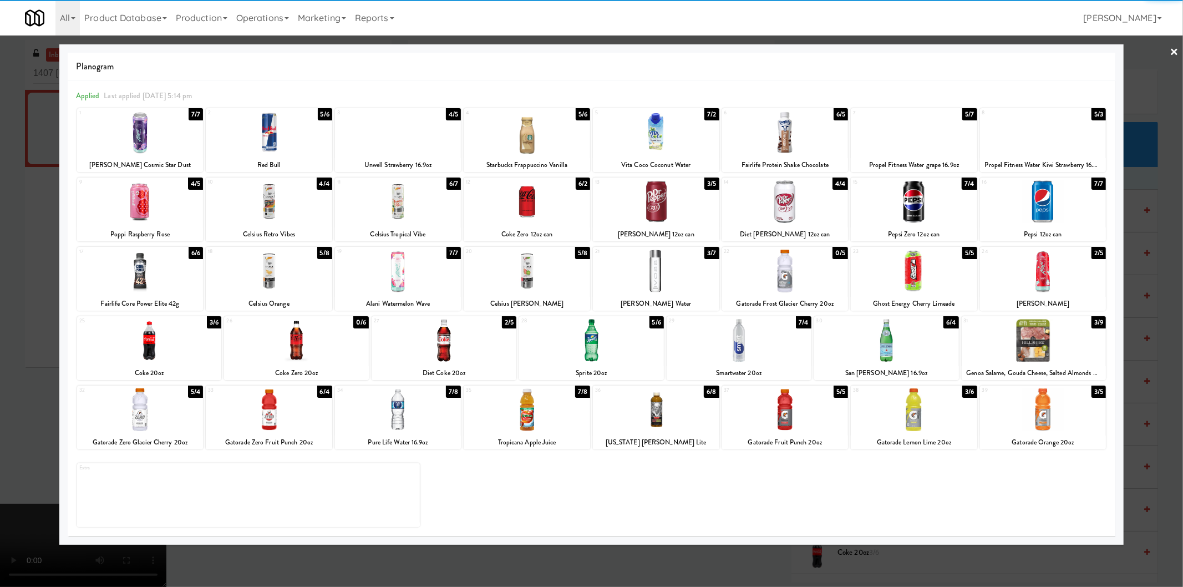
click at [298, 402] on div at bounding box center [269, 409] width 126 height 43
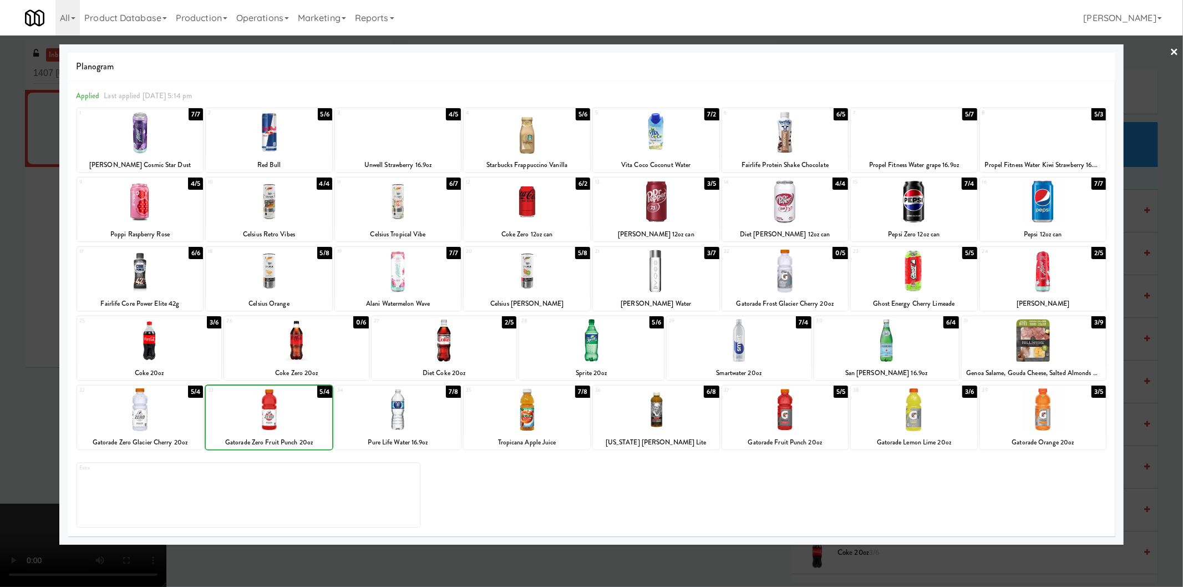
click at [0, 363] on div at bounding box center [591, 293] width 1183 height 587
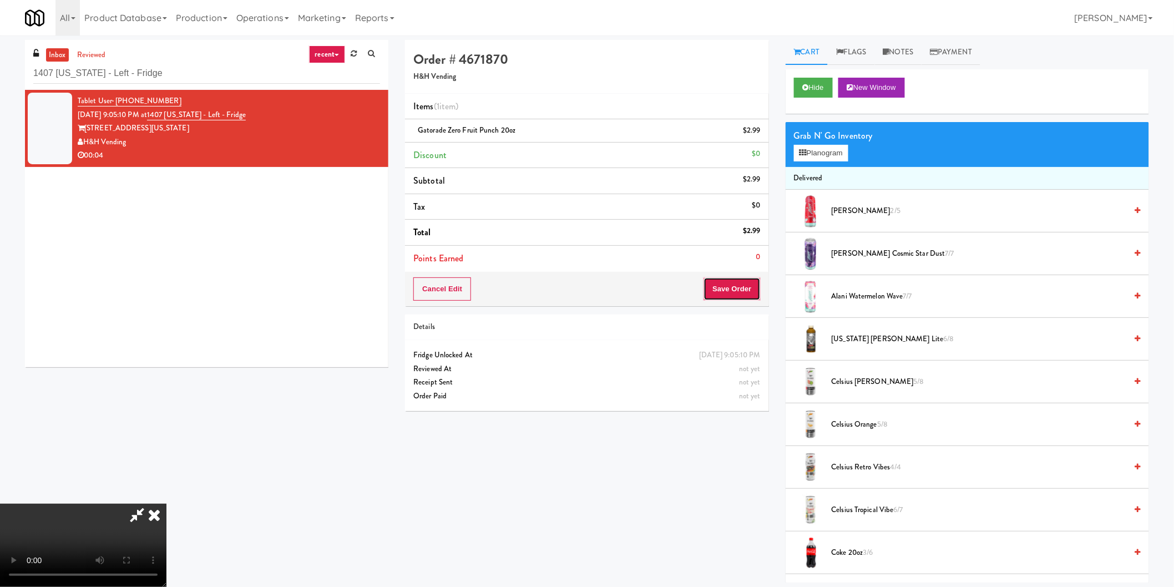
click at [748, 289] on button "Save Order" at bounding box center [731, 288] width 57 height 23
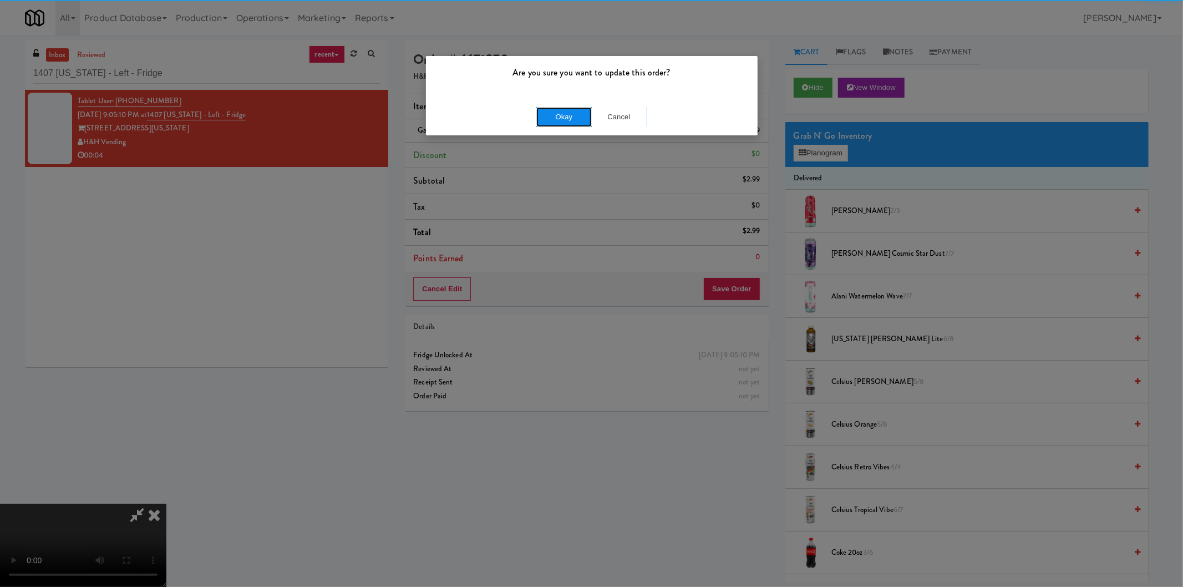
click at [554, 118] on button "Okay" at bounding box center [563, 117] width 55 height 20
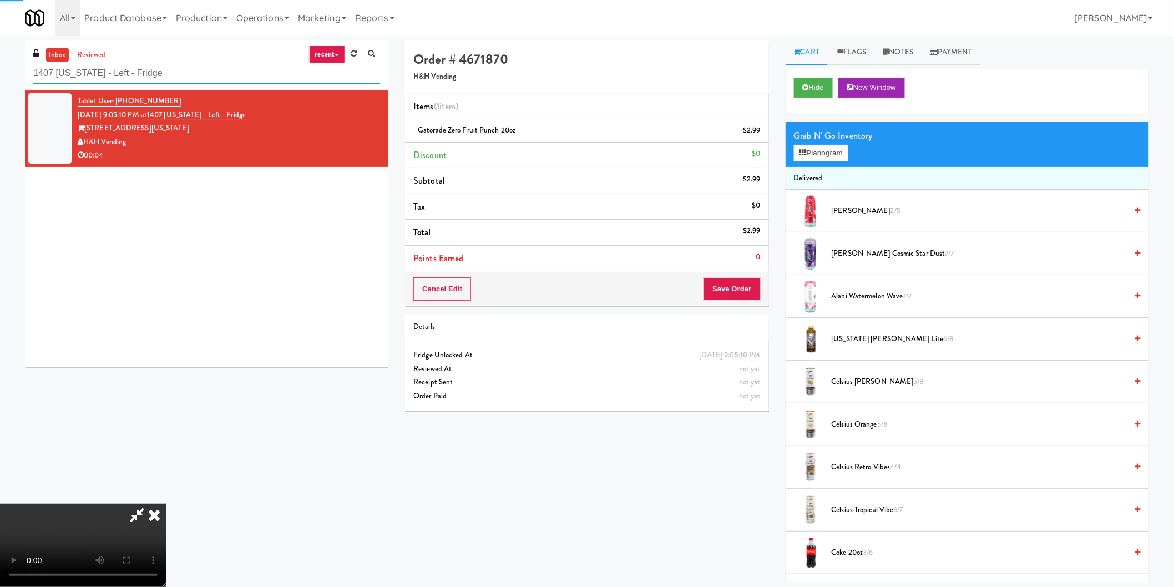
click at [297, 79] on input "1407 Michigan - Left - Fridge" at bounding box center [206, 73] width 347 height 21
paste input "Velaris Co-Working Fridge - 4th Floor"
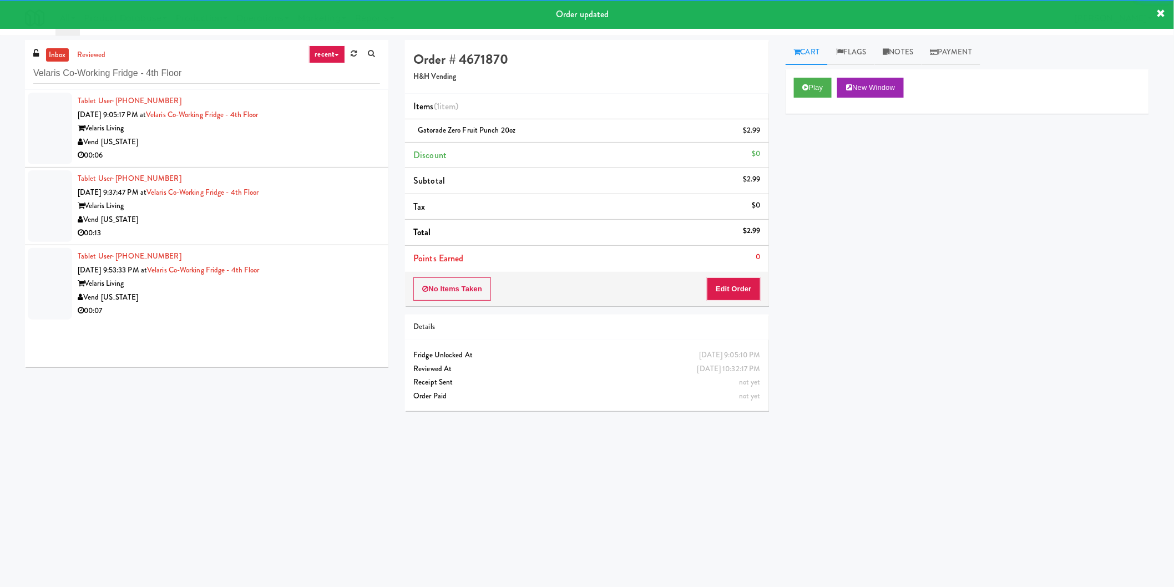
click at [336, 141] on div "Vend Colorado" at bounding box center [229, 142] width 302 height 14
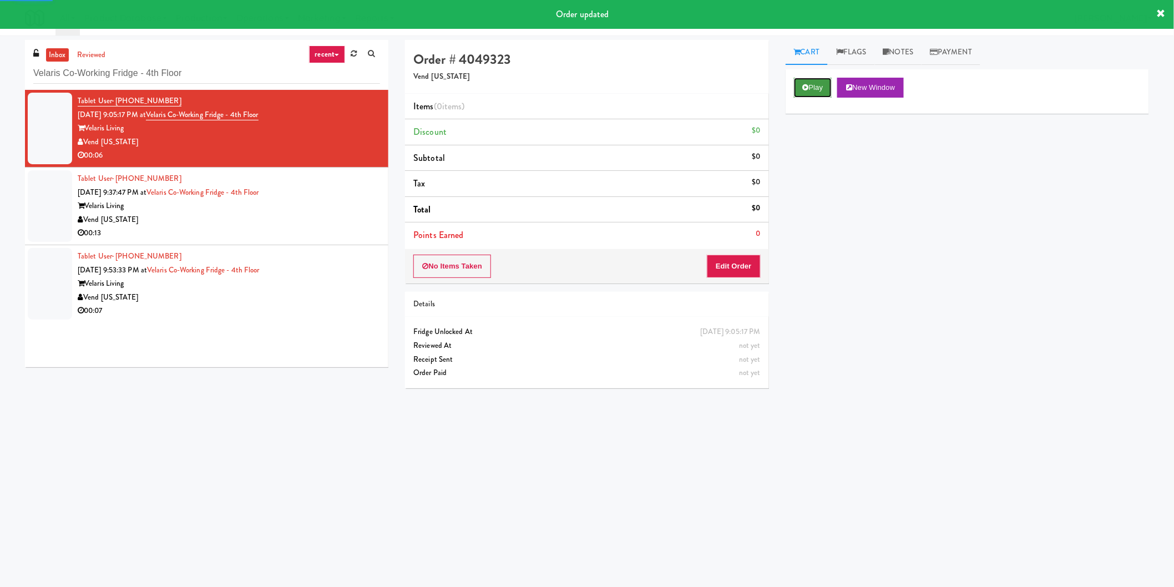
click at [810, 86] on button "Play" at bounding box center [813, 88] width 38 height 20
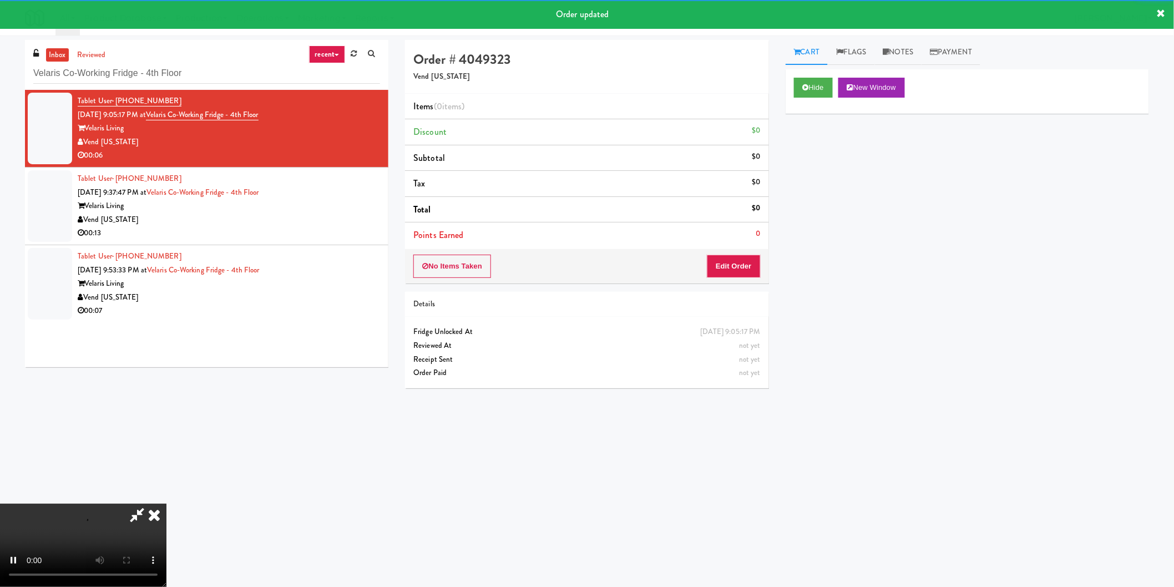
click at [747, 250] on div "No Items Taken Edit Order" at bounding box center [586, 266] width 363 height 34
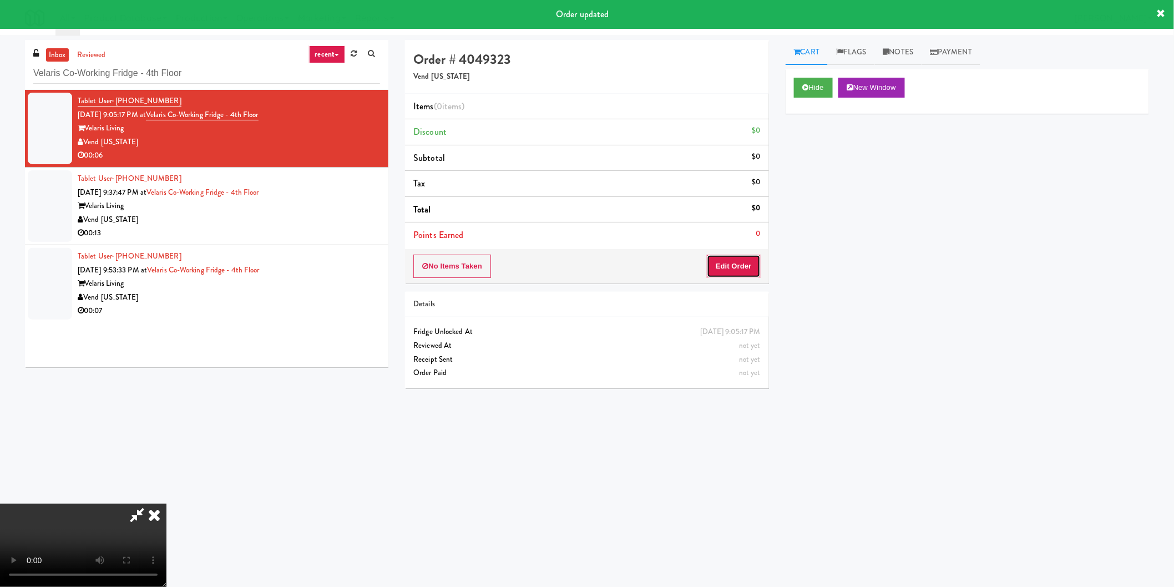
click at [740, 267] on button "Edit Order" at bounding box center [734, 266] width 54 height 23
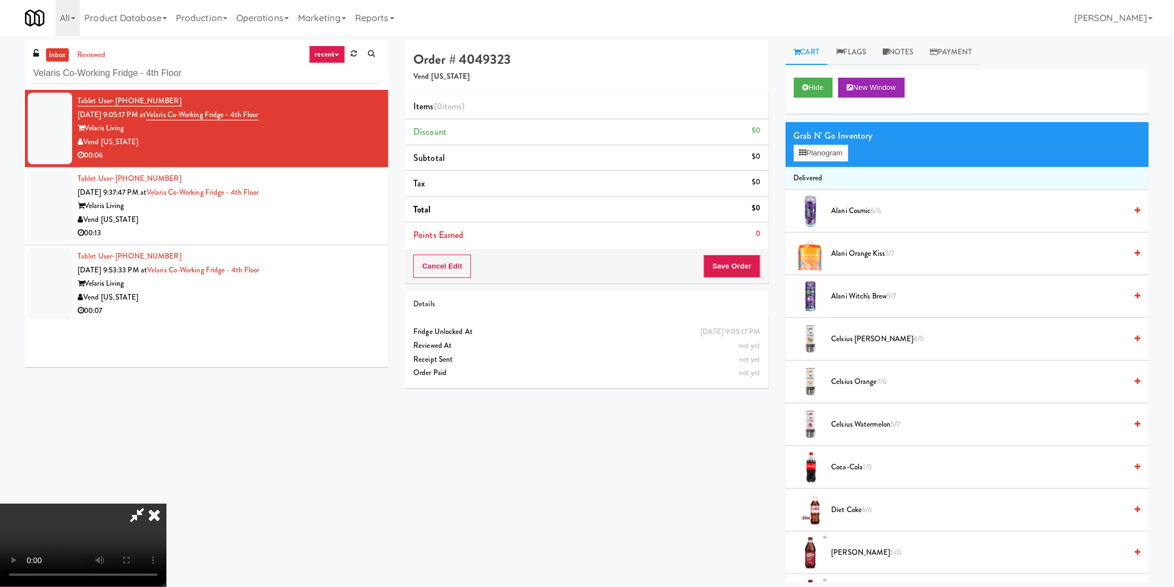
click at [166, 504] on video at bounding box center [83, 545] width 166 height 83
click at [814, 151] on button "Planogram" at bounding box center [821, 153] width 54 height 17
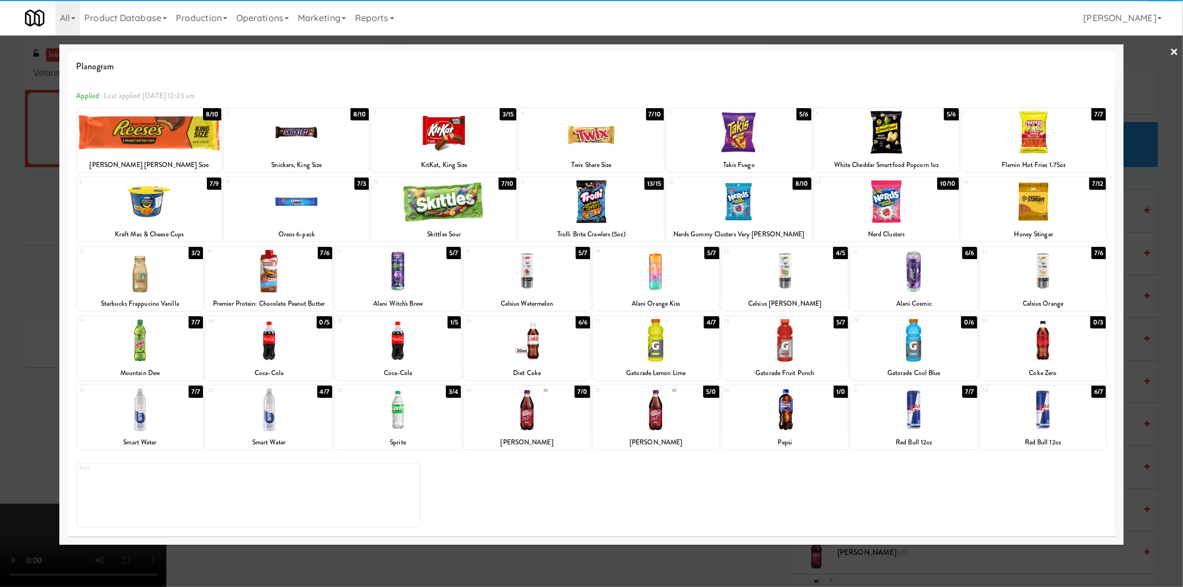
click at [154, 275] on div at bounding box center [140, 271] width 126 height 43
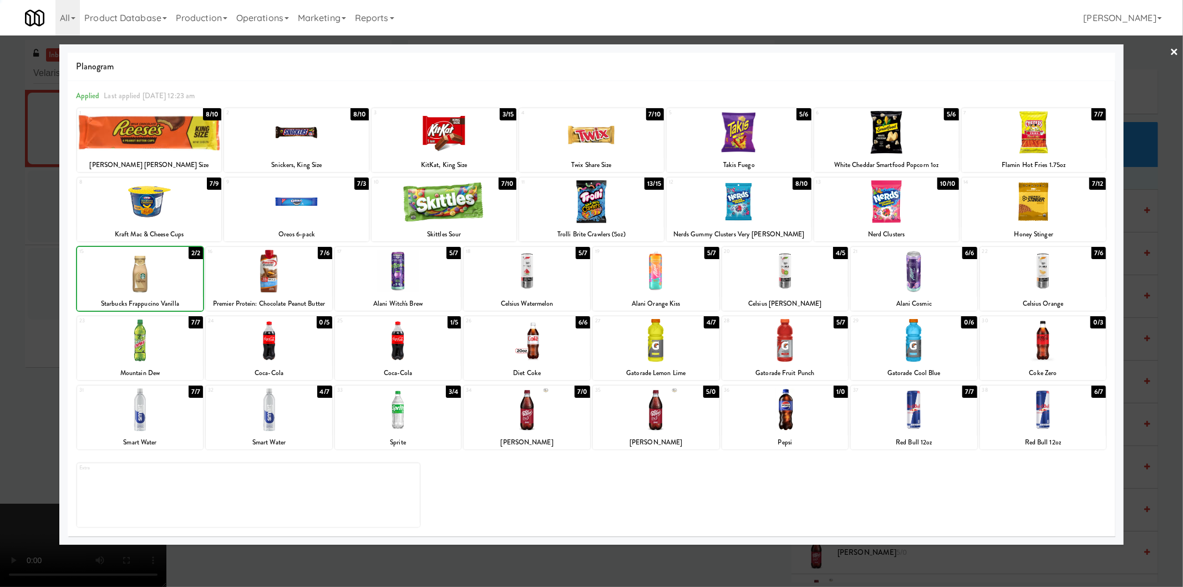
click at [0, 280] on div at bounding box center [591, 293] width 1183 height 587
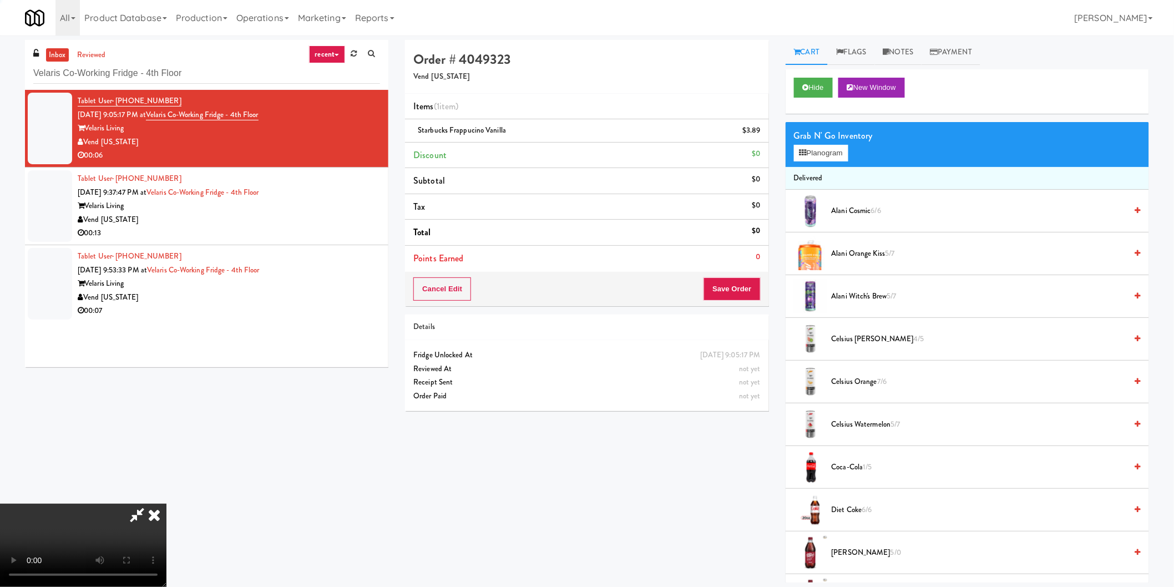
click at [166, 504] on video at bounding box center [83, 545] width 166 height 83
click at [739, 288] on button "Save Order" at bounding box center [731, 288] width 57 height 23
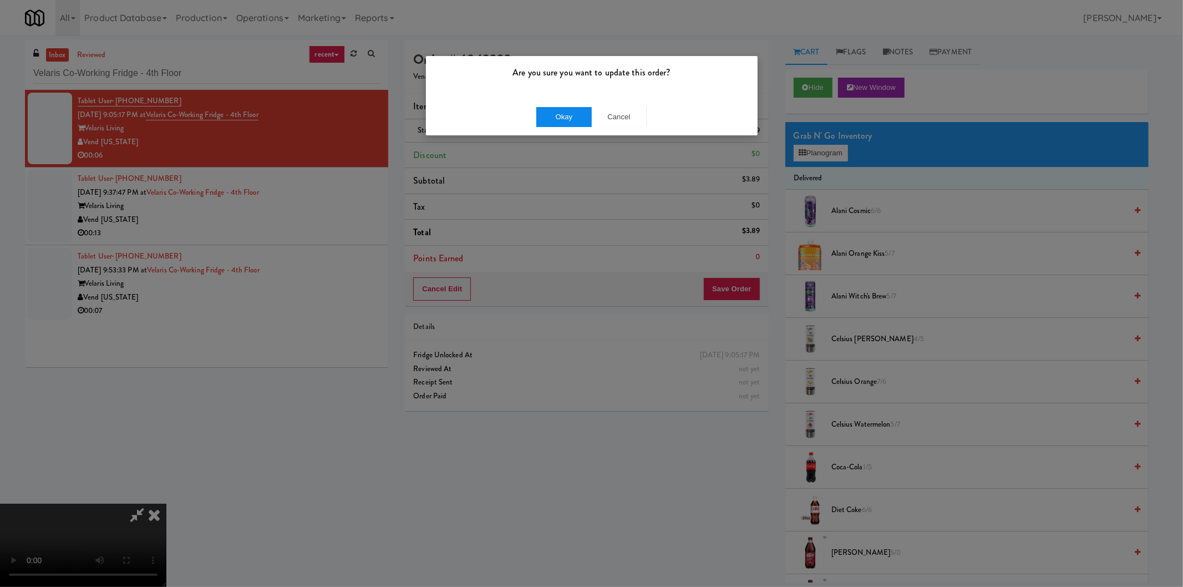
click at [556, 106] on div "Okay Cancel" at bounding box center [592, 116] width 332 height 37
click at [556, 113] on button "Okay" at bounding box center [563, 117] width 55 height 20
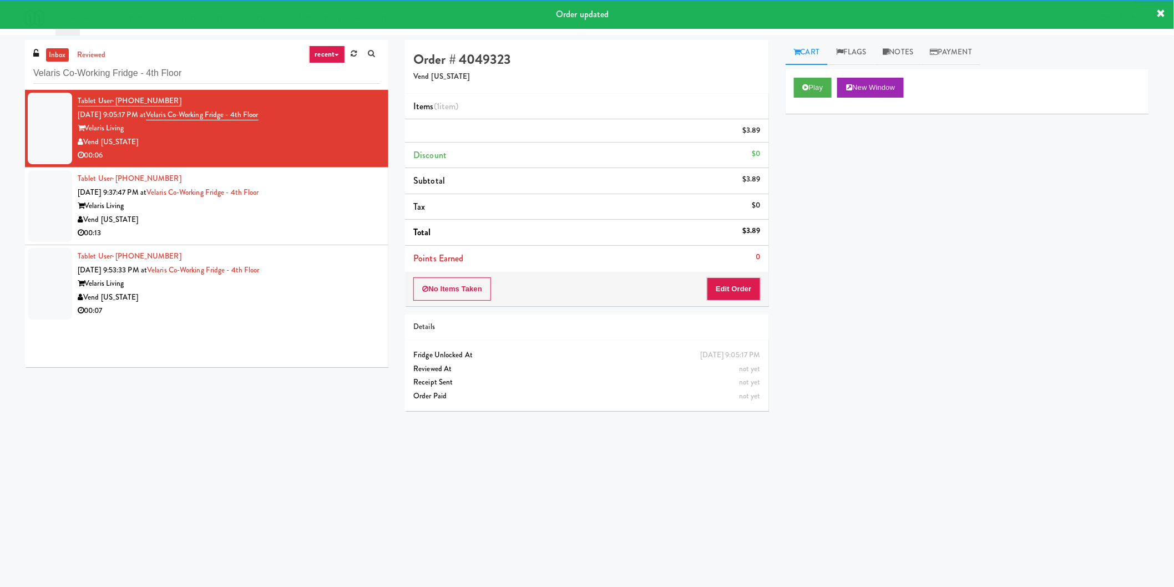
drag, startPoint x: 237, startPoint y: 219, endPoint x: 263, endPoint y: 227, distance: 26.8
click at [240, 224] on div "Tablet User · (414) 334-1956 Oct 3, 2025 9:37:47 PM at Velaris Co-Working Fridg…" at bounding box center [229, 206] width 302 height 68
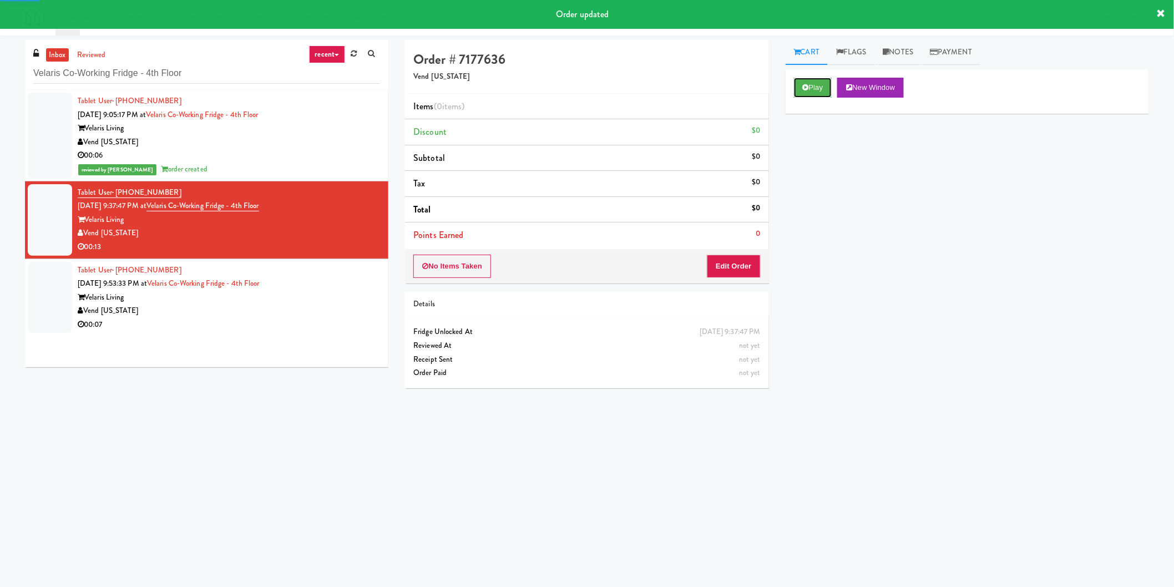
drag, startPoint x: 808, startPoint y: 80, endPoint x: 741, endPoint y: 197, distance: 134.2
click at [808, 81] on button "Play" at bounding box center [813, 88] width 38 height 20
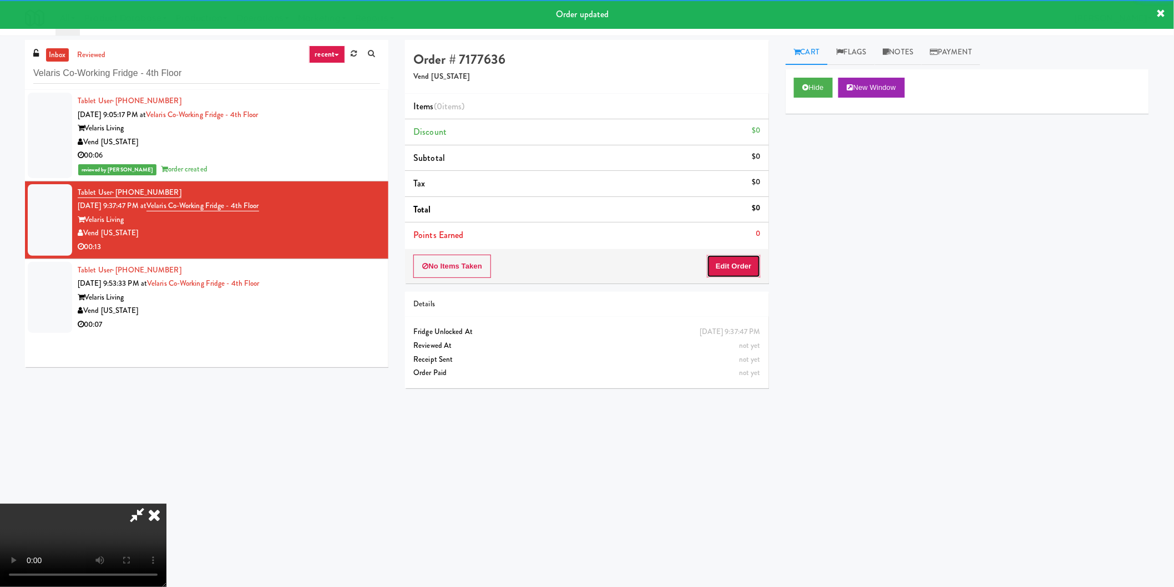
click at [725, 261] on button "Edit Order" at bounding box center [734, 266] width 54 height 23
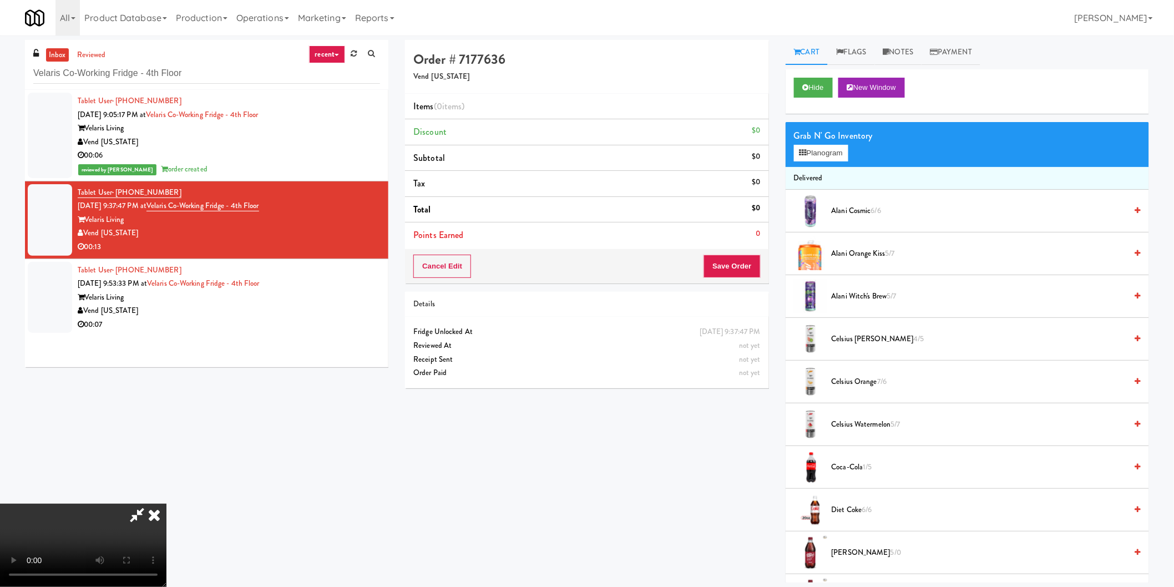
click at [166, 504] on video at bounding box center [83, 545] width 166 height 83
click at [825, 159] on button "Planogram" at bounding box center [821, 153] width 54 height 17
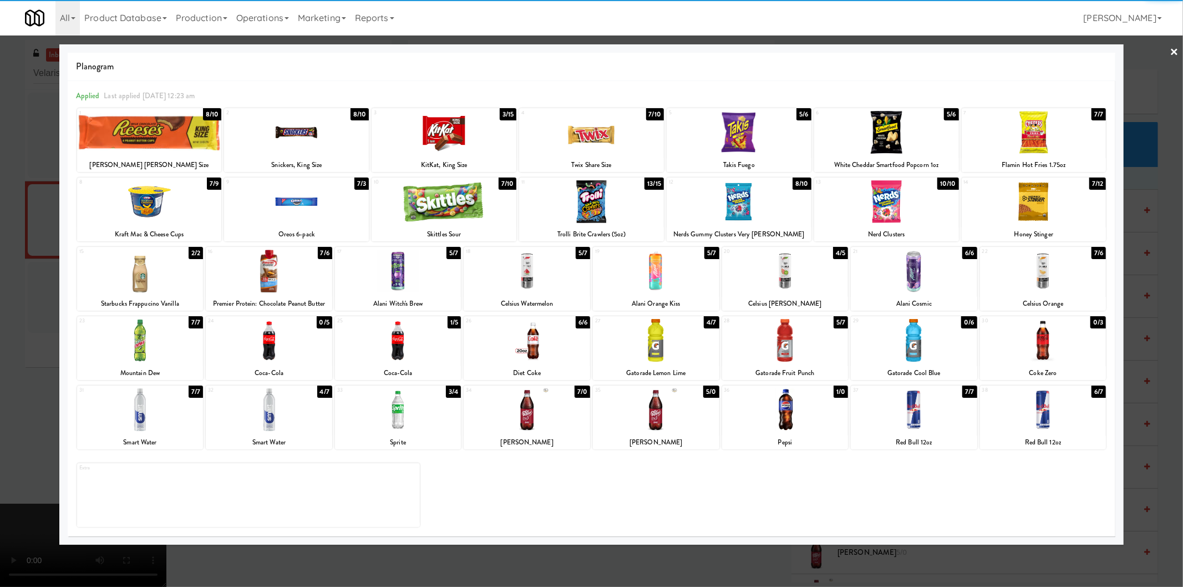
click at [692, 281] on div at bounding box center [656, 271] width 126 height 43
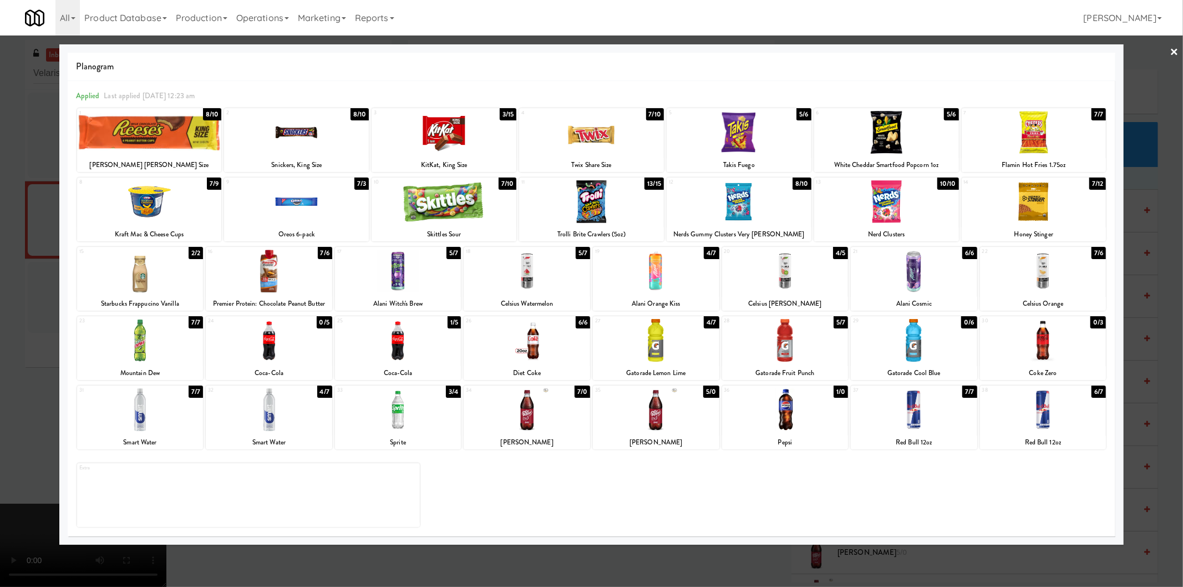
click at [1173, 179] on div at bounding box center [591, 293] width 1183 height 587
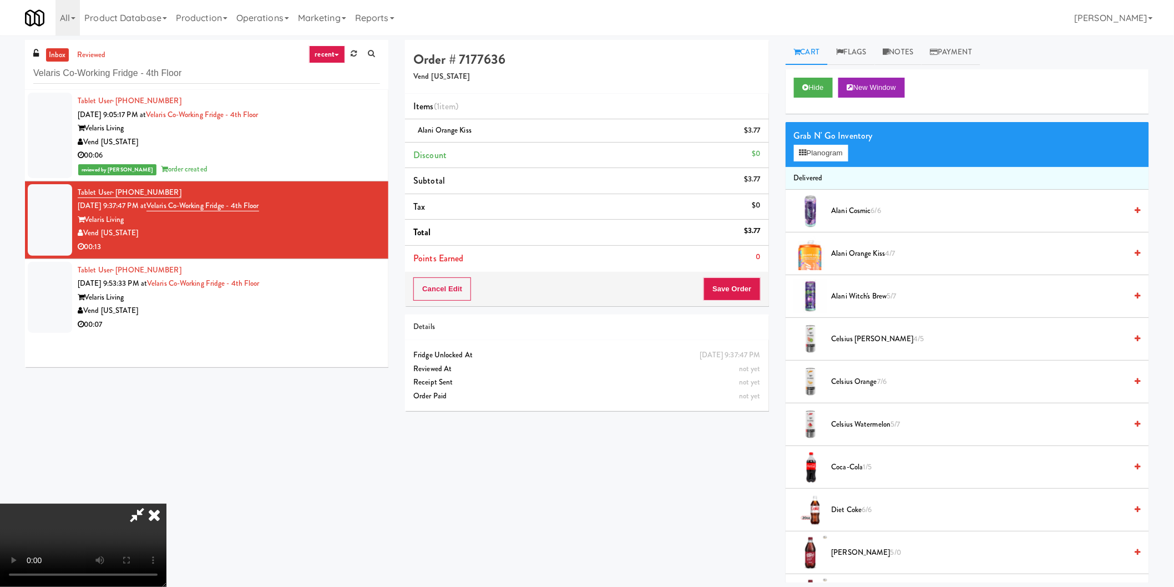
click at [166, 504] on video at bounding box center [83, 545] width 166 height 83
click at [731, 298] on button "Save Order" at bounding box center [731, 288] width 57 height 23
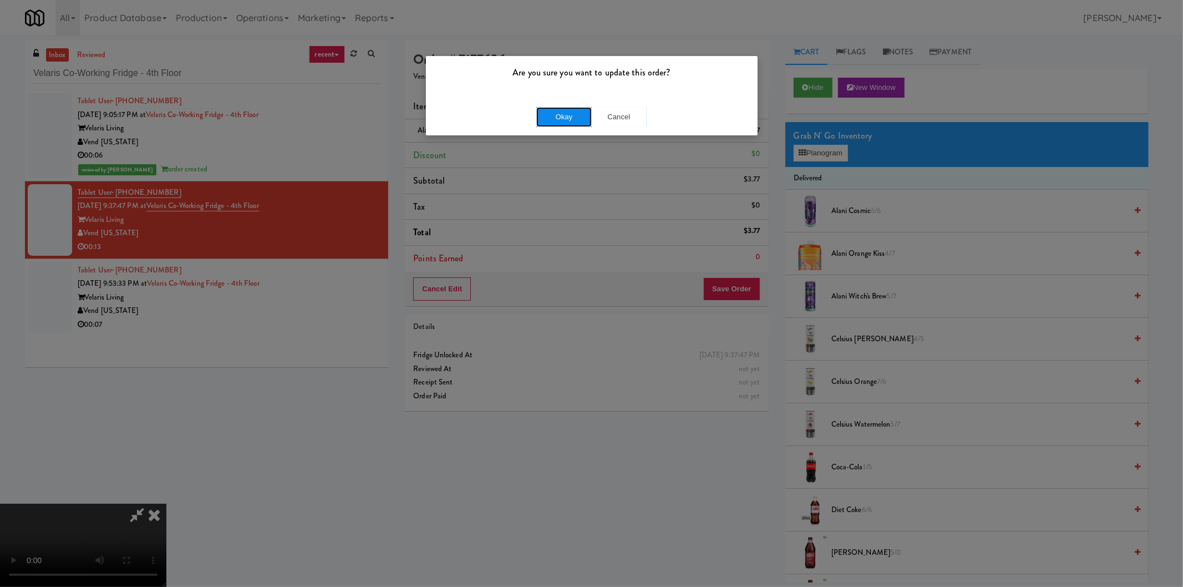
click at [580, 120] on button "Okay" at bounding box center [563, 117] width 55 height 20
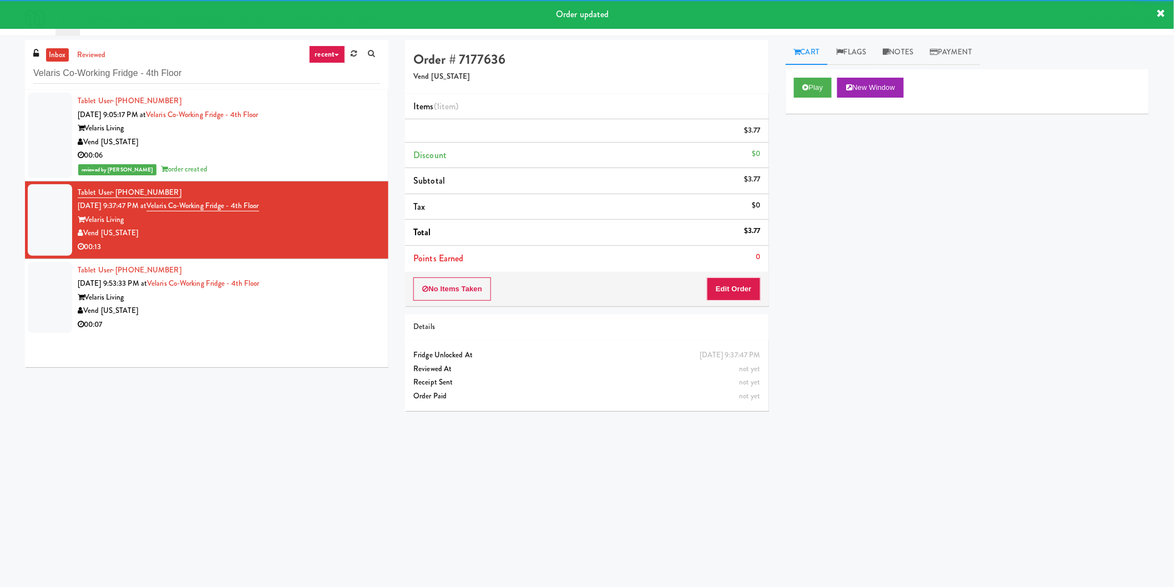
click at [335, 305] on div "Velaris Living" at bounding box center [229, 298] width 302 height 14
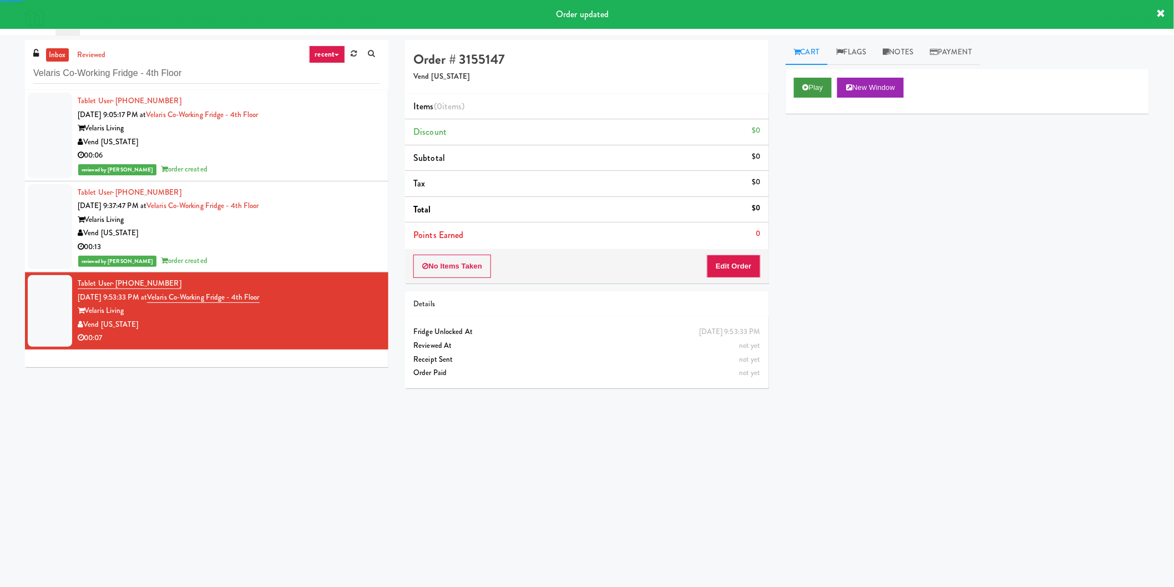
click at [813, 72] on div "Play New Window" at bounding box center [966, 91] width 363 height 44
drag, startPoint x: 815, startPoint y: 94, endPoint x: 777, endPoint y: 184, distance: 97.4
click at [815, 93] on button "Play" at bounding box center [813, 88] width 38 height 20
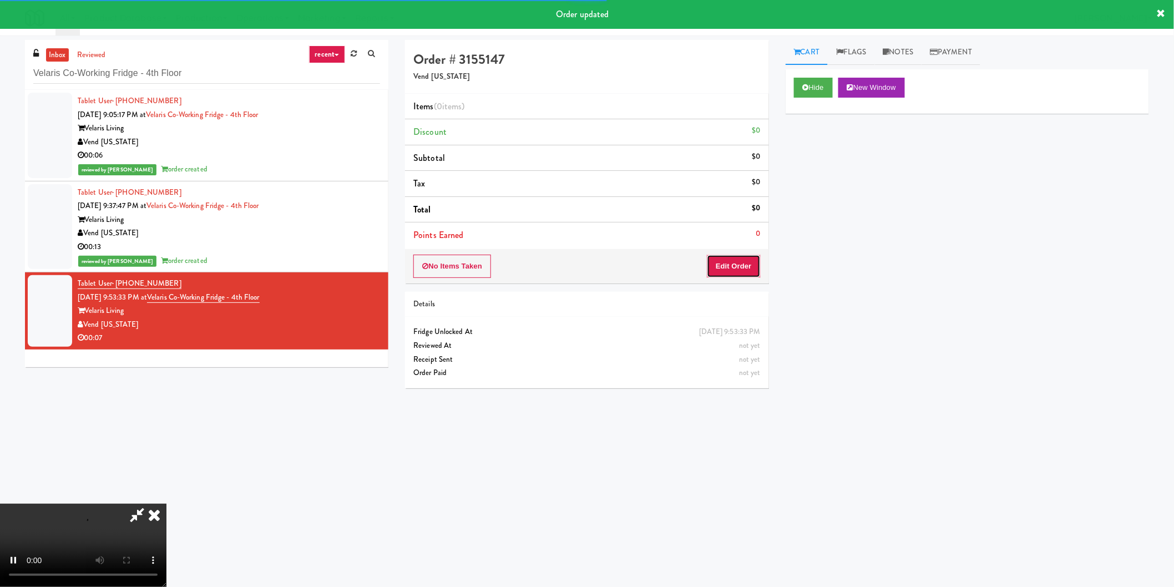
click at [741, 266] on button "Edit Order" at bounding box center [734, 266] width 54 height 23
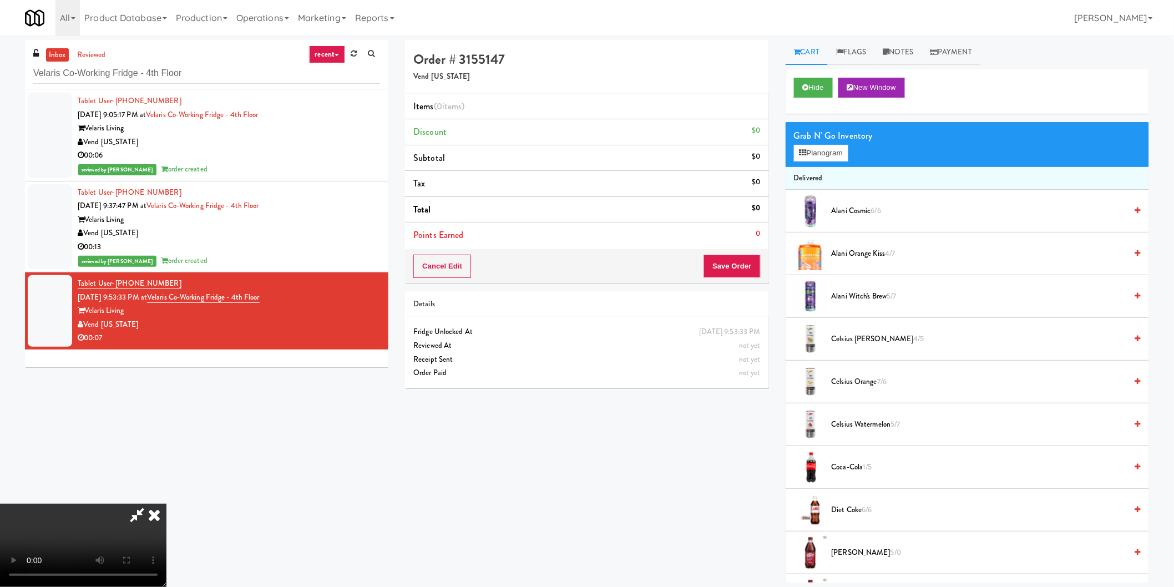
click at [166, 504] on video at bounding box center [83, 545] width 166 height 83
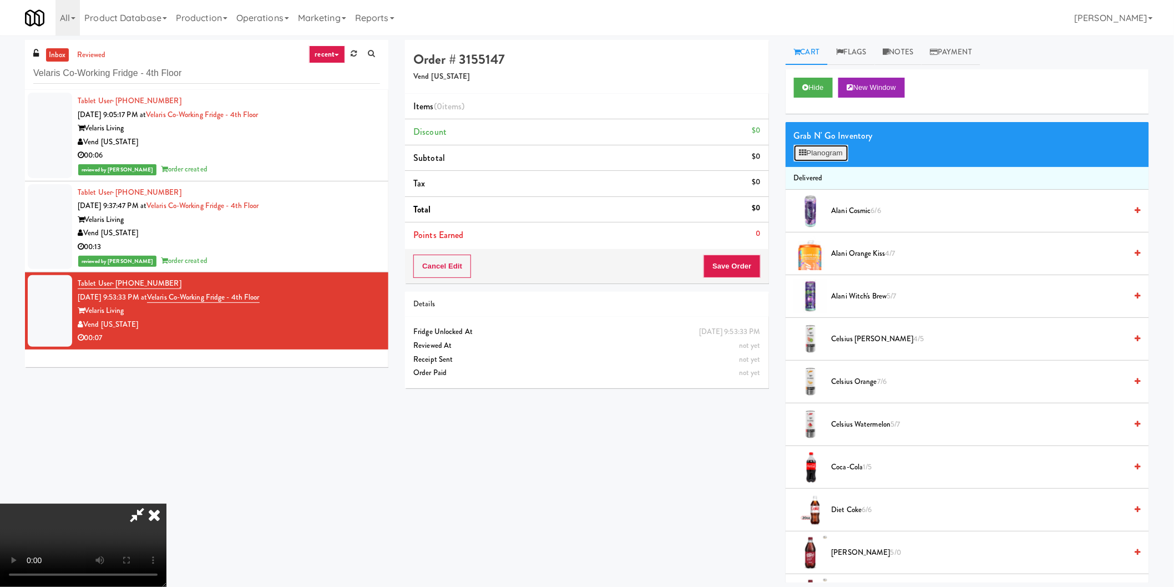
click at [811, 151] on button "Planogram" at bounding box center [821, 153] width 54 height 17
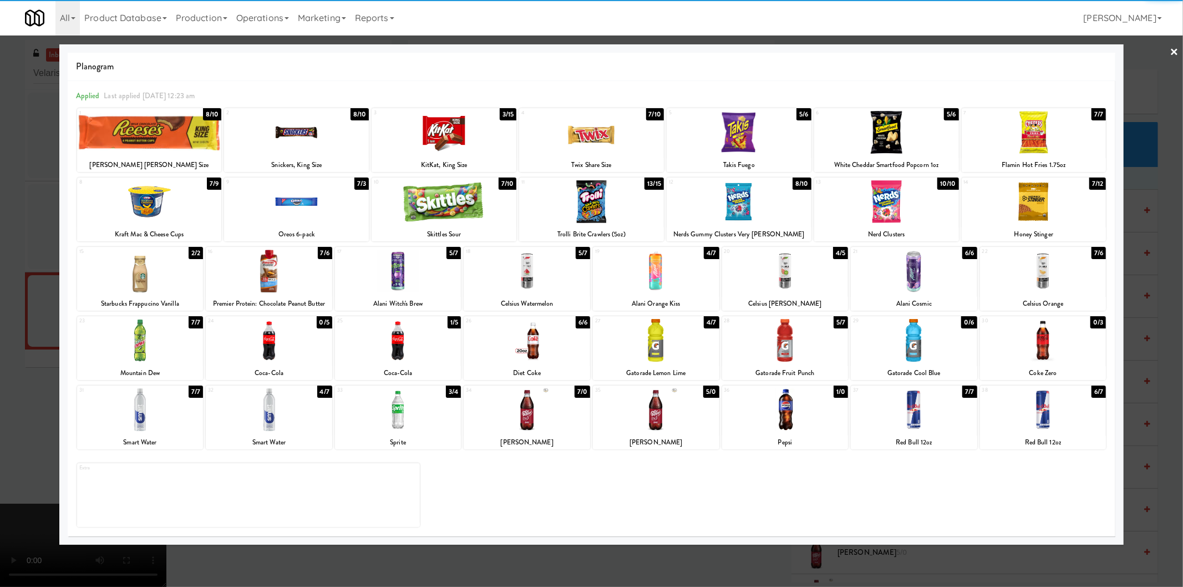
click at [1027, 209] on div at bounding box center [1034, 201] width 145 height 43
click at [37, 295] on div at bounding box center [591, 293] width 1183 height 587
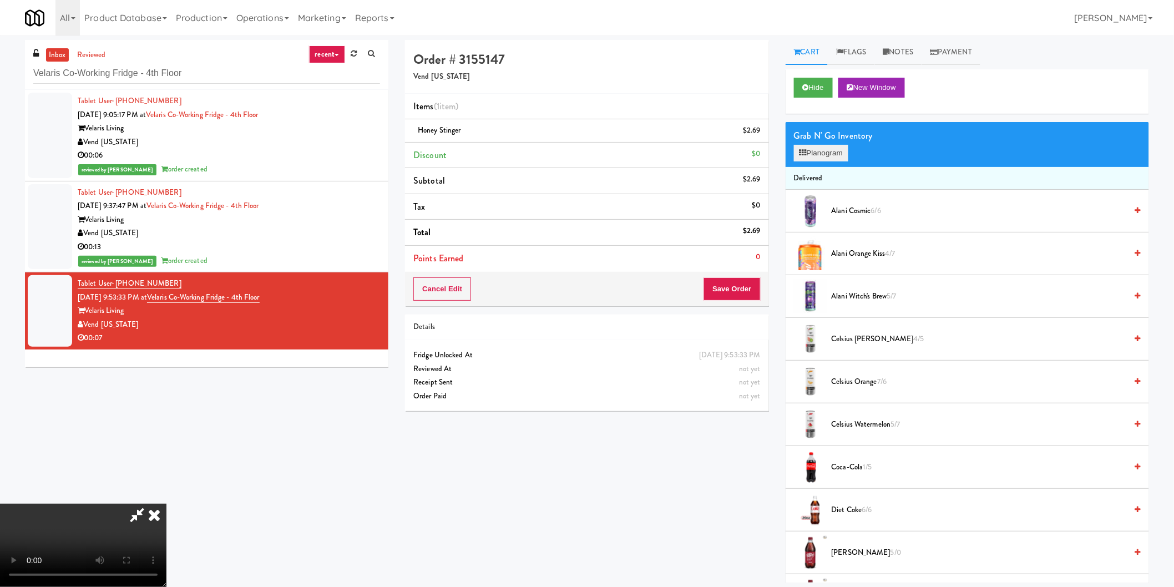
click at [850, 151] on div "Grab N' Go Inventory Planogram" at bounding box center [966, 144] width 363 height 45
click at [846, 151] on button "Planogram" at bounding box center [821, 153] width 54 height 17
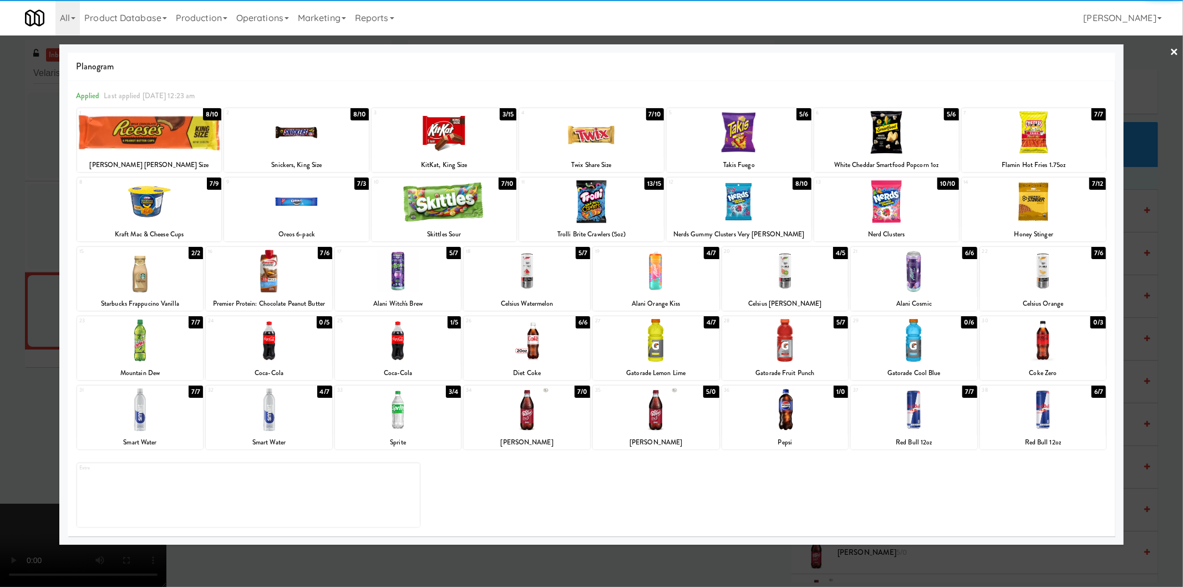
click at [283, 274] on div at bounding box center [269, 271] width 126 height 43
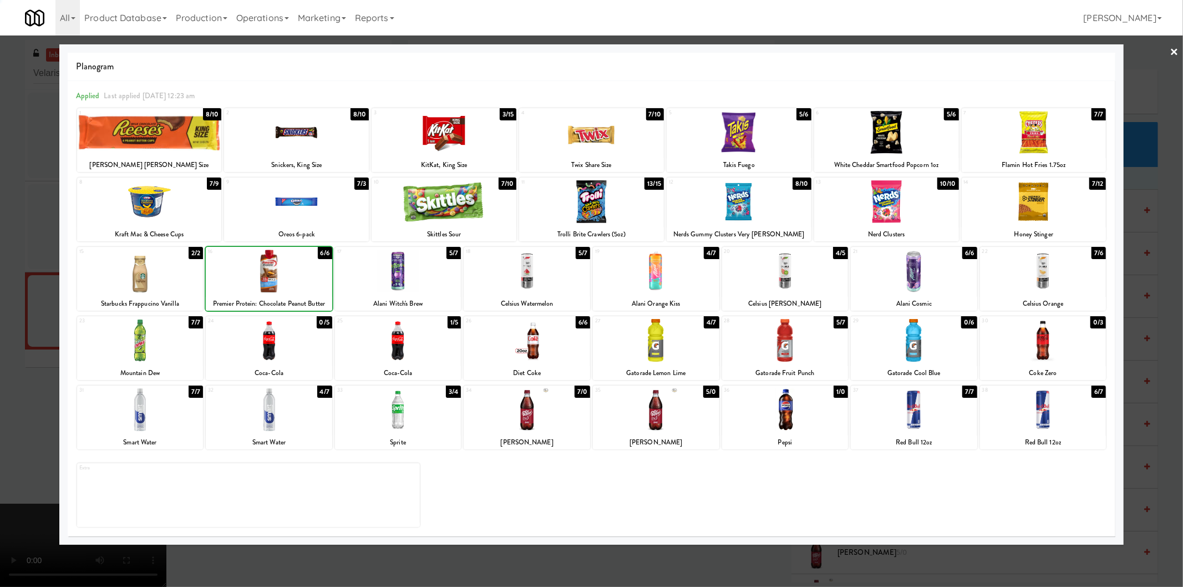
click at [0, 276] on div at bounding box center [591, 293] width 1183 height 587
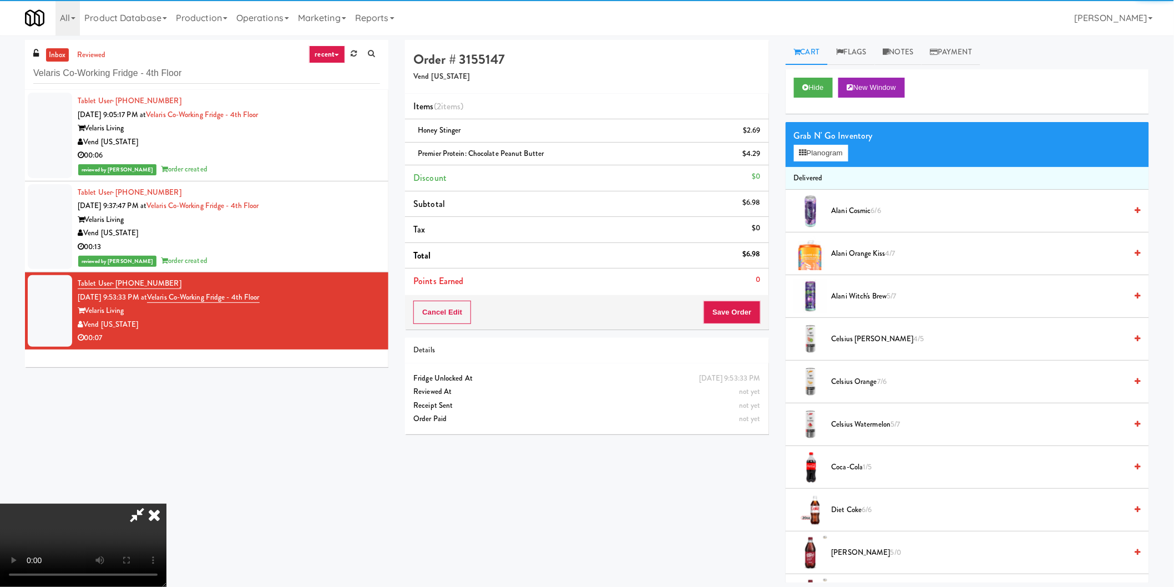
click at [166, 504] on video at bounding box center [83, 545] width 166 height 83
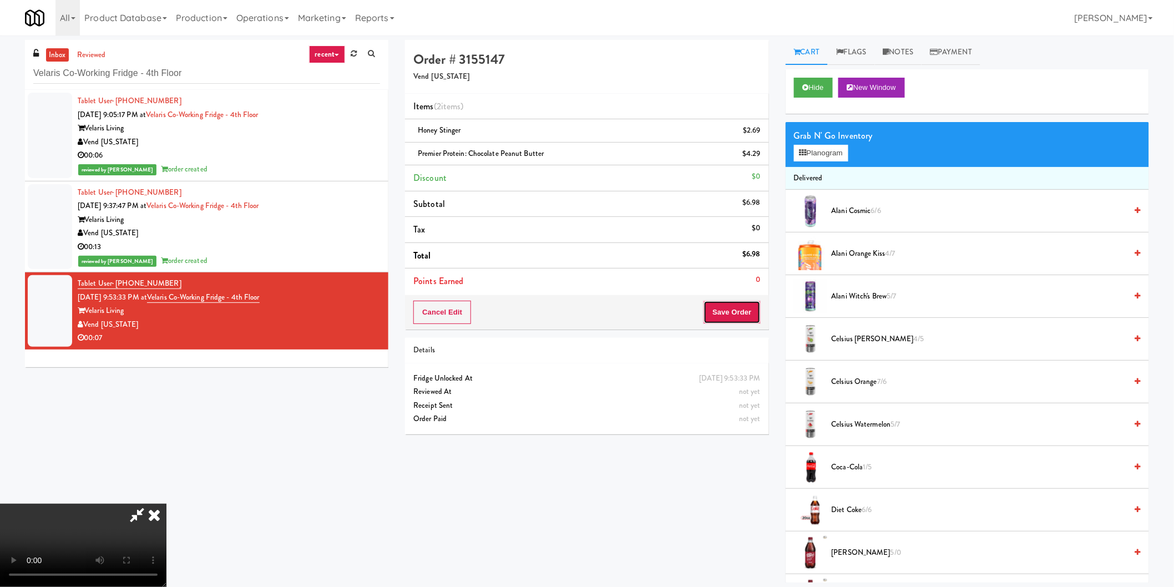
click at [738, 309] on button "Save Order" at bounding box center [731, 312] width 57 height 23
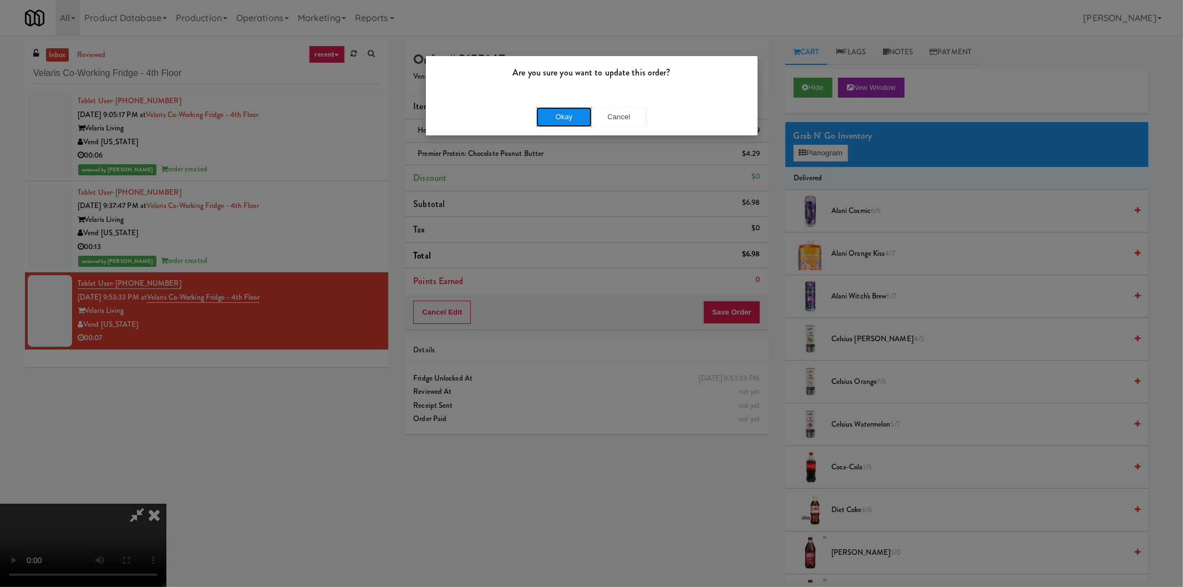
click at [556, 114] on button "Okay" at bounding box center [563, 117] width 55 height 20
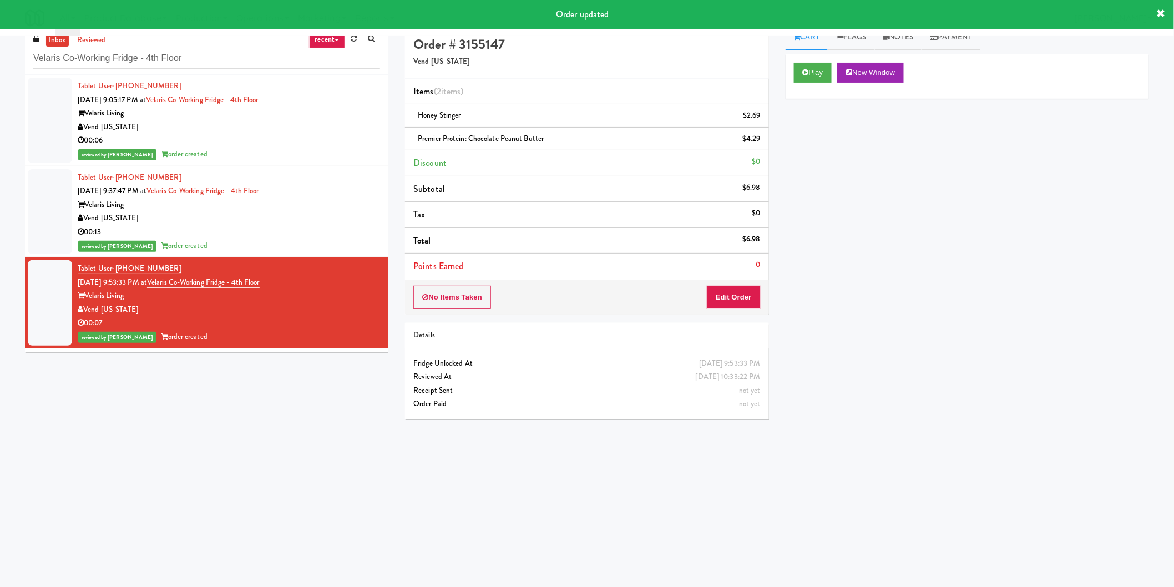
scroll to position [35, 0]
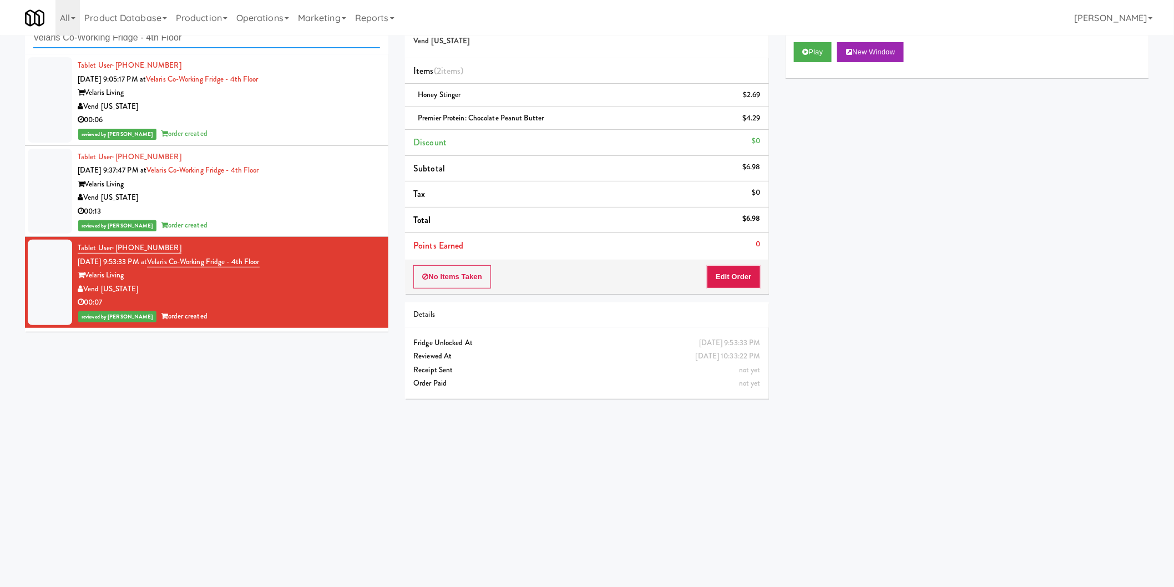
click at [220, 36] on input "Velaris Co-Working Fridge - 4th Floor" at bounding box center [206, 38] width 347 height 21
paste input "Jefferson - Cooler - Left"
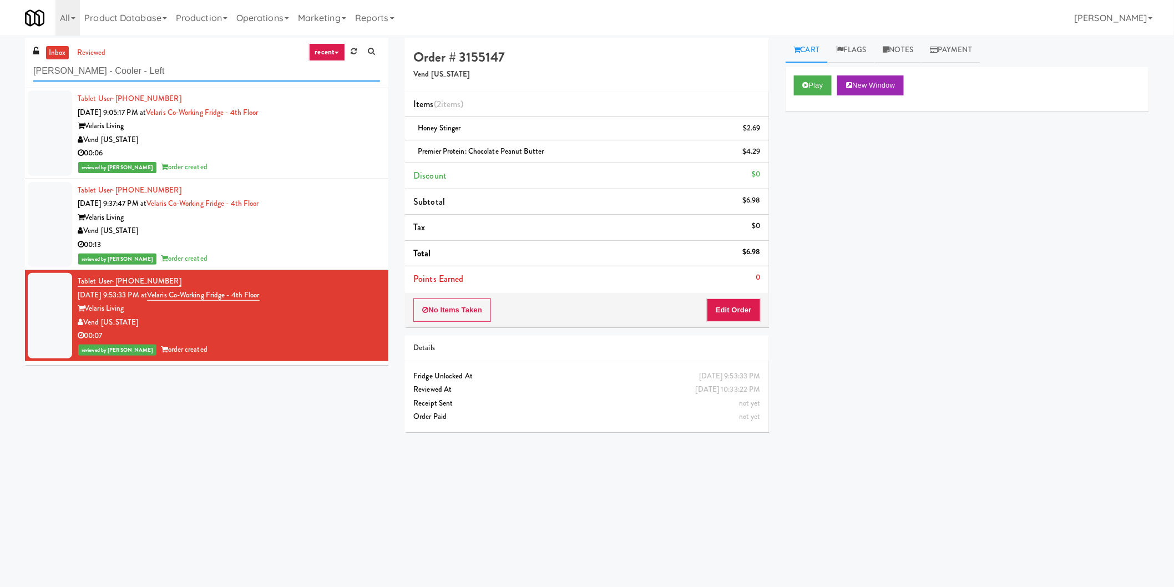
scroll to position [0, 0]
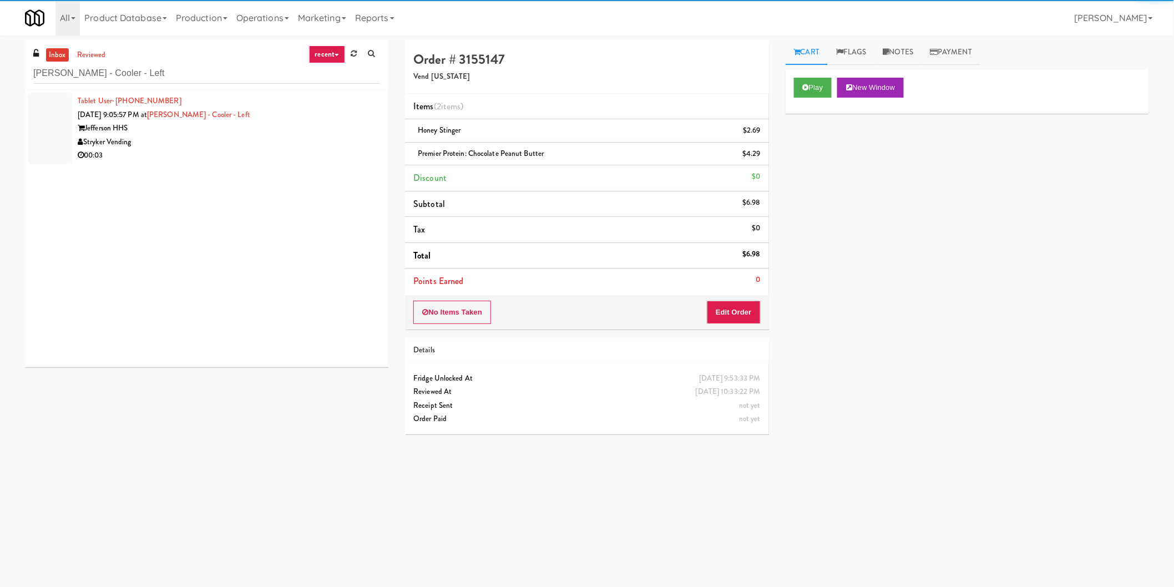
click at [307, 130] on div "Jefferson HHS" at bounding box center [229, 128] width 302 height 14
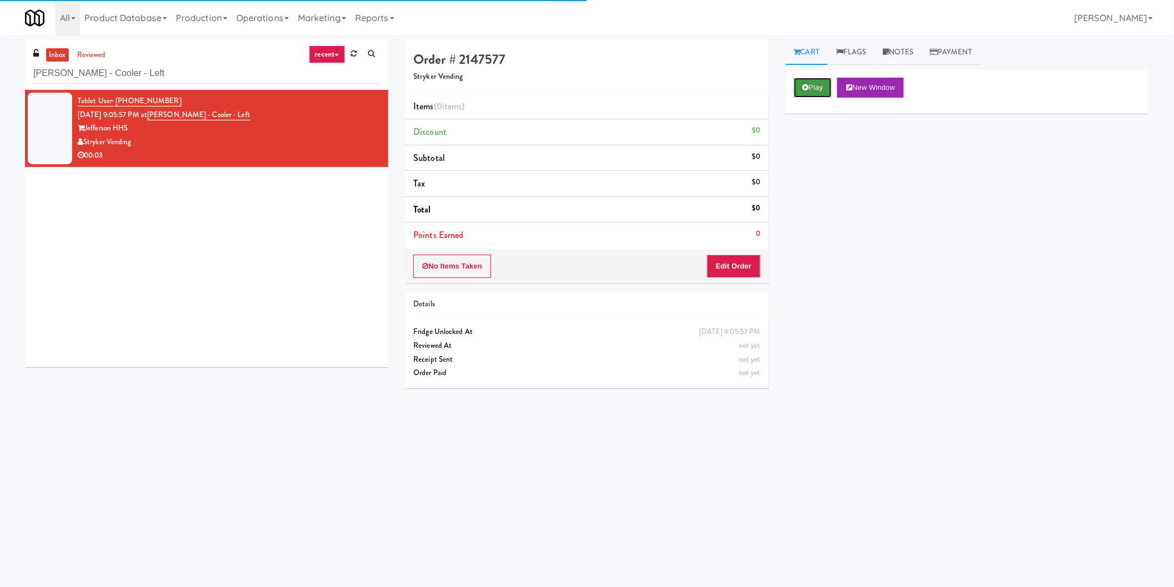
click at [800, 82] on button "Play" at bounding box center [813, 88] width 38 height 20
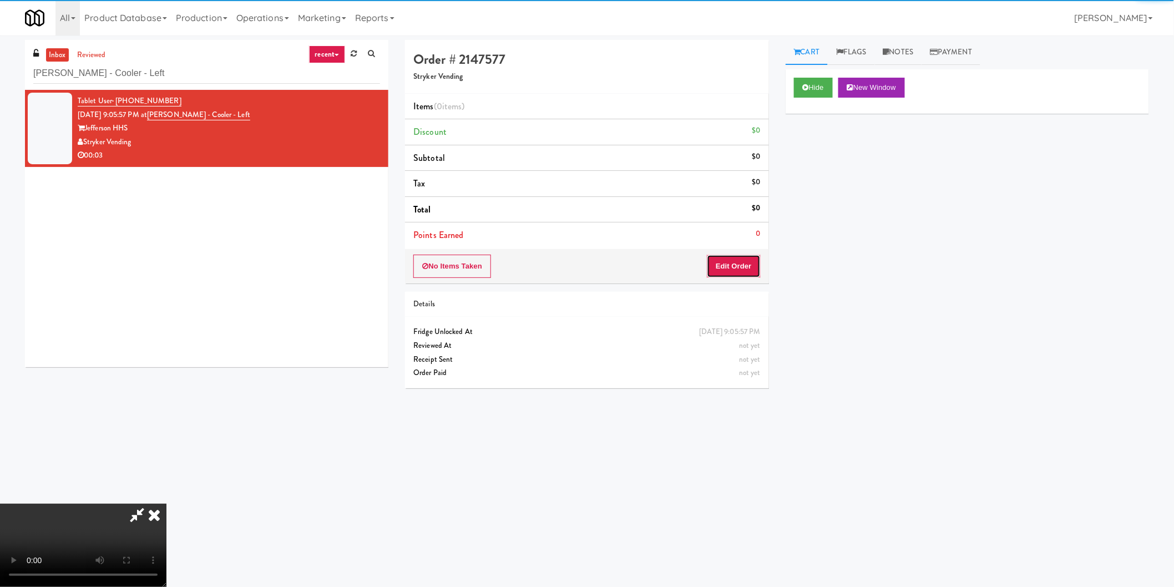
click at [742, 256] on button "Edit Order" at bounding box center [734, 266] width 54 height 23
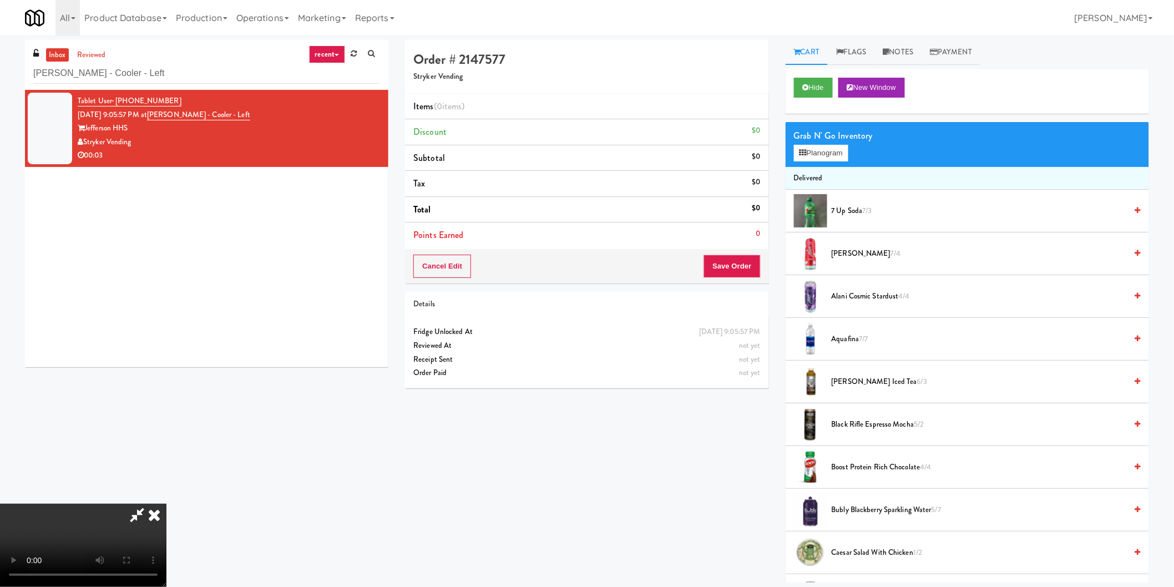
click at [166, 504] on video at bounding box center [83, 545] width 166 height 83
click at [810, 142] on div "Grab N' Go Inventory" at bounding box center [967, 136] width 347 height 17
click at [808, 149] on button "Planogram" at bounding box center [821, 153] width 54 height 17
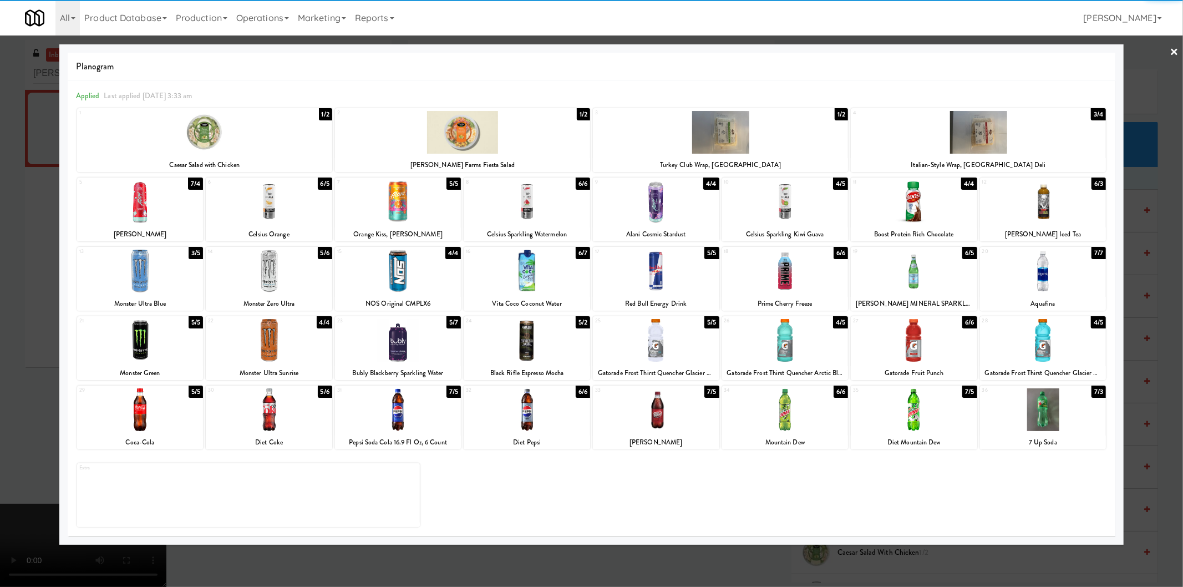
click at [159, 341] on div at bounding box center [140, 340] width 126 height 43
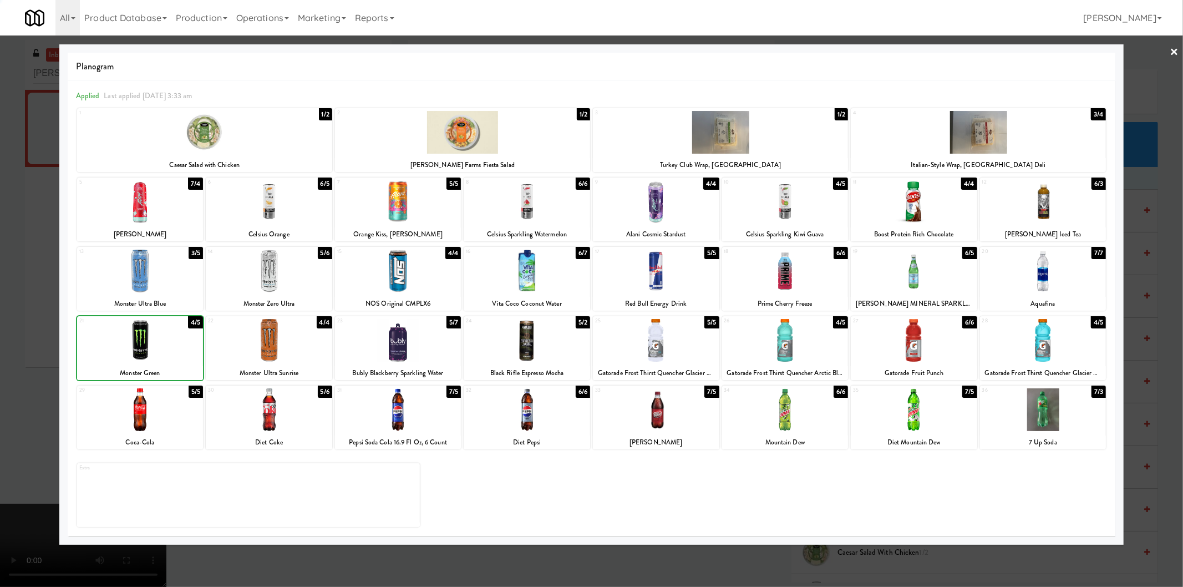
click at [0, 333] on div at bounding box center [591, 293] width 1183 height 587
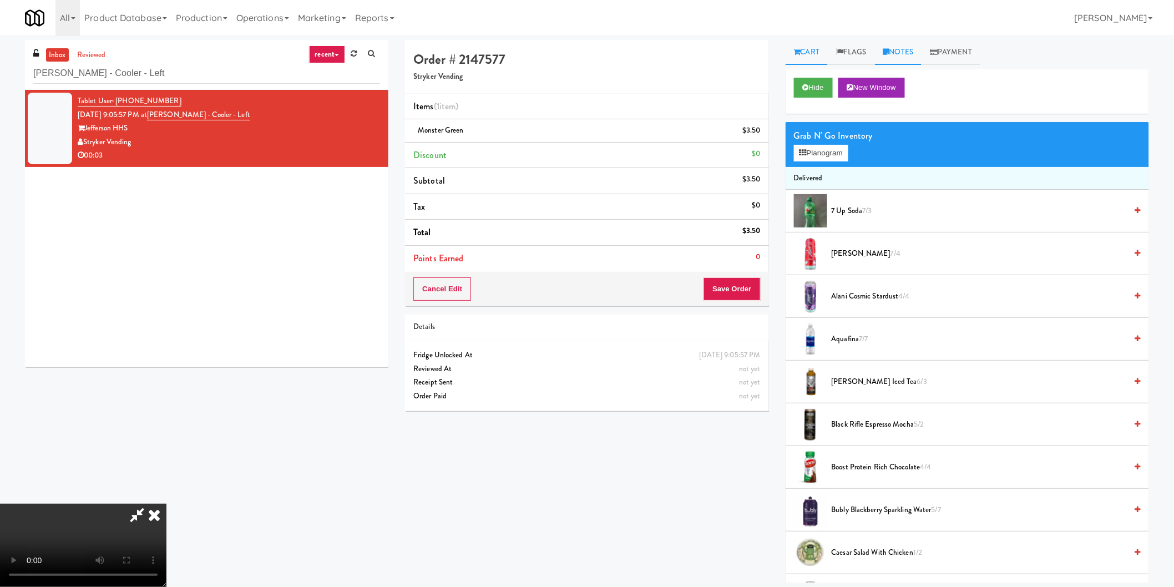
click at [902, 51] on link "Notes" at bounding box center [898, 52] width 47 height 25
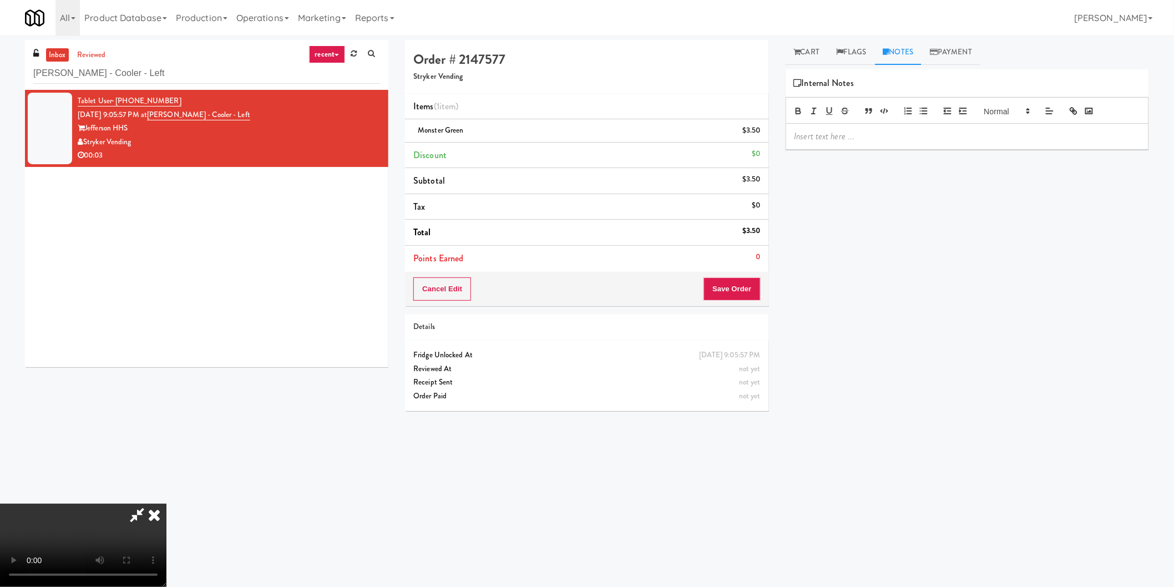
click at [884, 131] on p at bounding box center [967, 136] width 346 height 12
click at [816, 53] on link "Cart" at bounding box center [806, 52] width 43 height 25
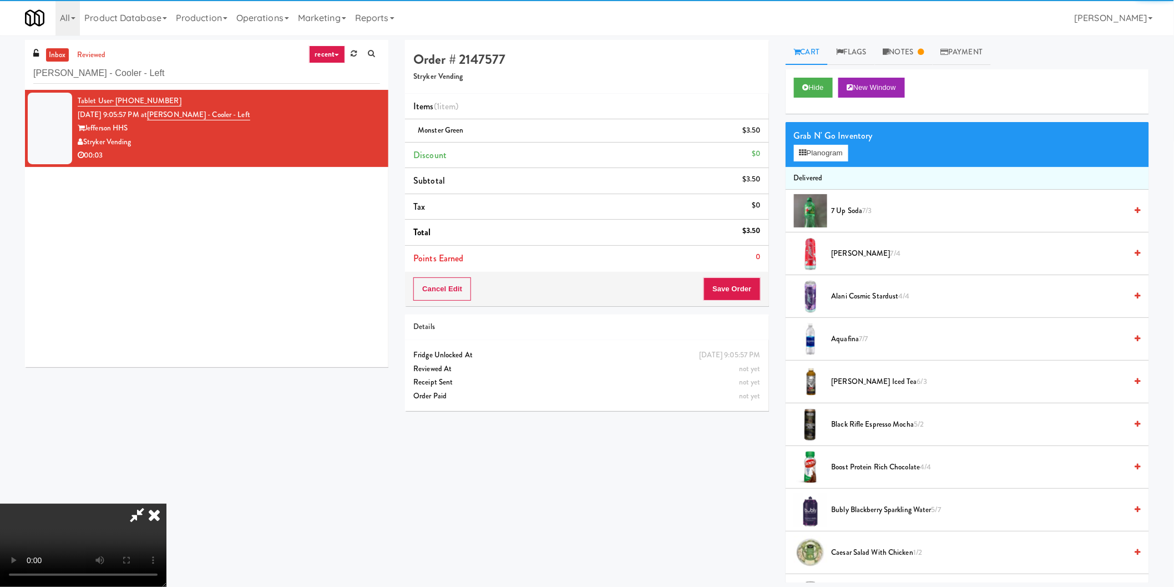
click at [166, 504] on video at bounding box center [83, 545] width 166 height 83
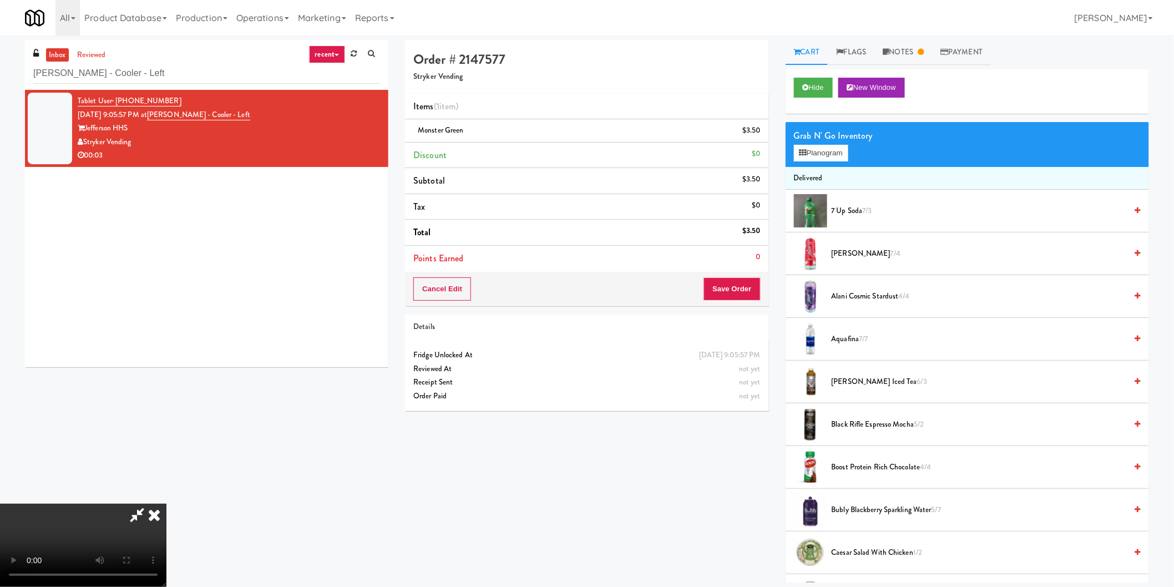
click at [166, 504] on video at bounding box center [83, 545] width 166 height 83
click at [721, 290] on button "Save Order" at bounding box center [731, 288] width 57 height 23
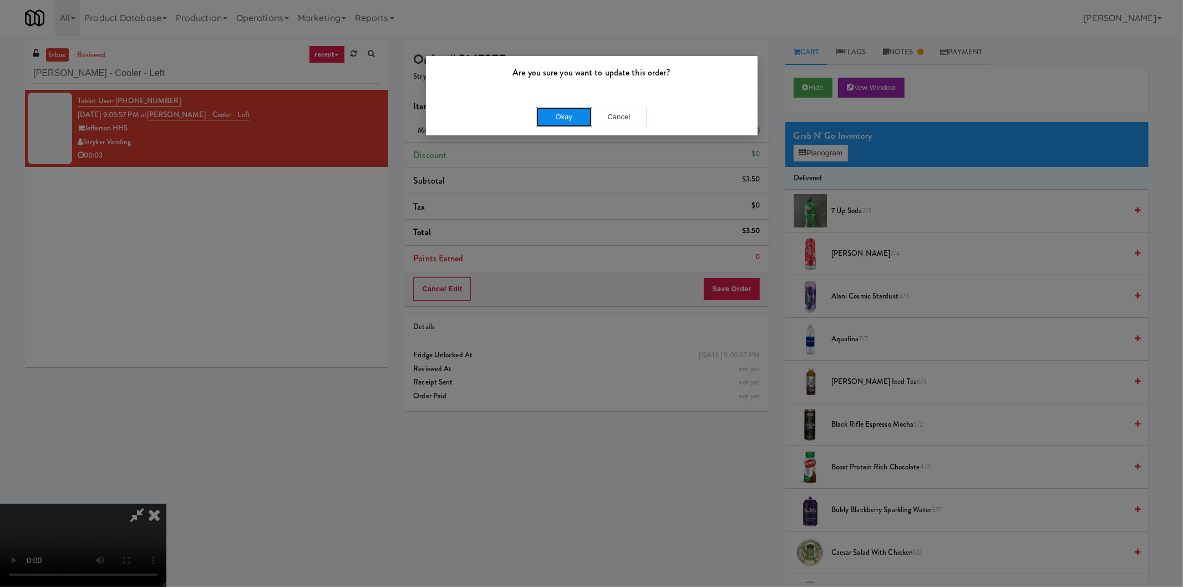
click at [554, 107] on button "Okay" at bounding box center [563, 117] width 55 height 20
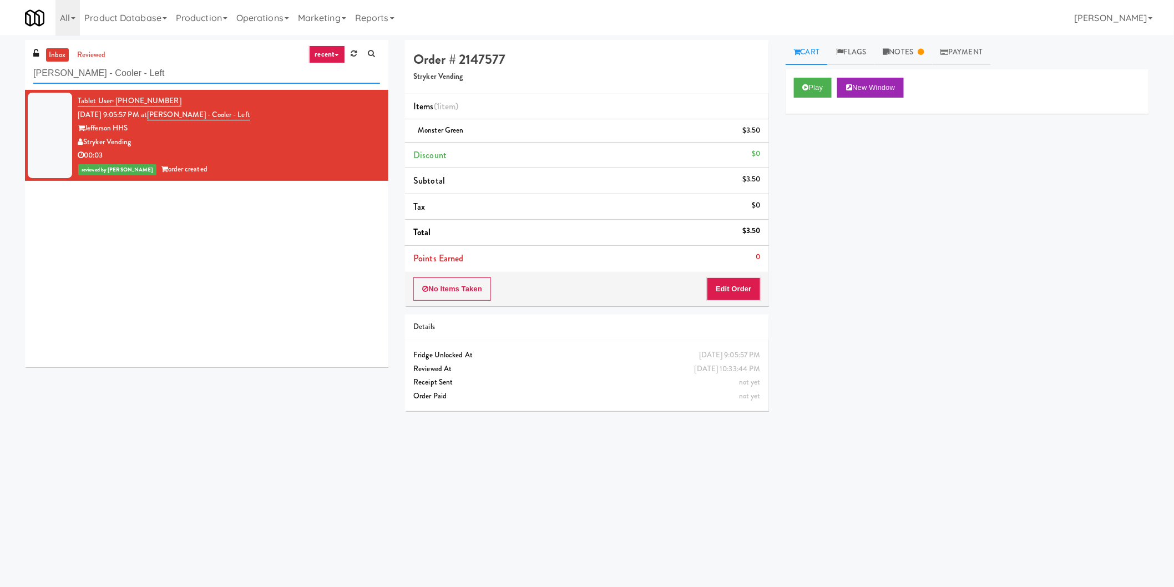
click at [212, 75] on input "Jefferson - Cooler - Left" at bounding box center [206, 73] width 347 height 21
paste input "Central Gardens - Cooler"
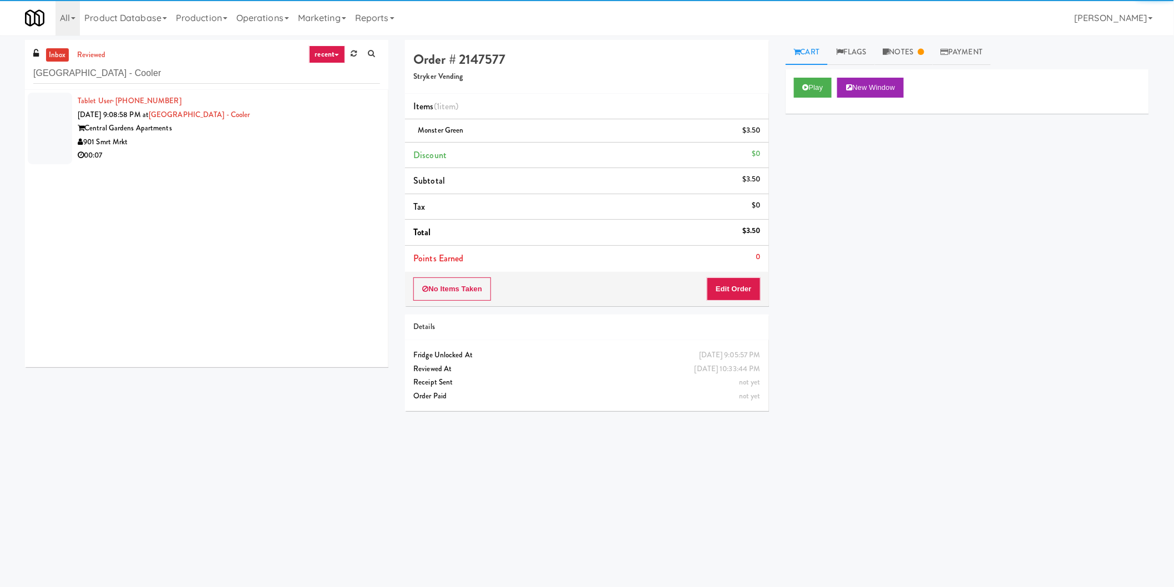
drag, startPoint x: 344, startPoint y: 149, endPoint x: 359, endPoint y: 150, distance: 14.5
click at [345, 149] on div "00:07" at bounding box center [229, 156] width 302 height 14
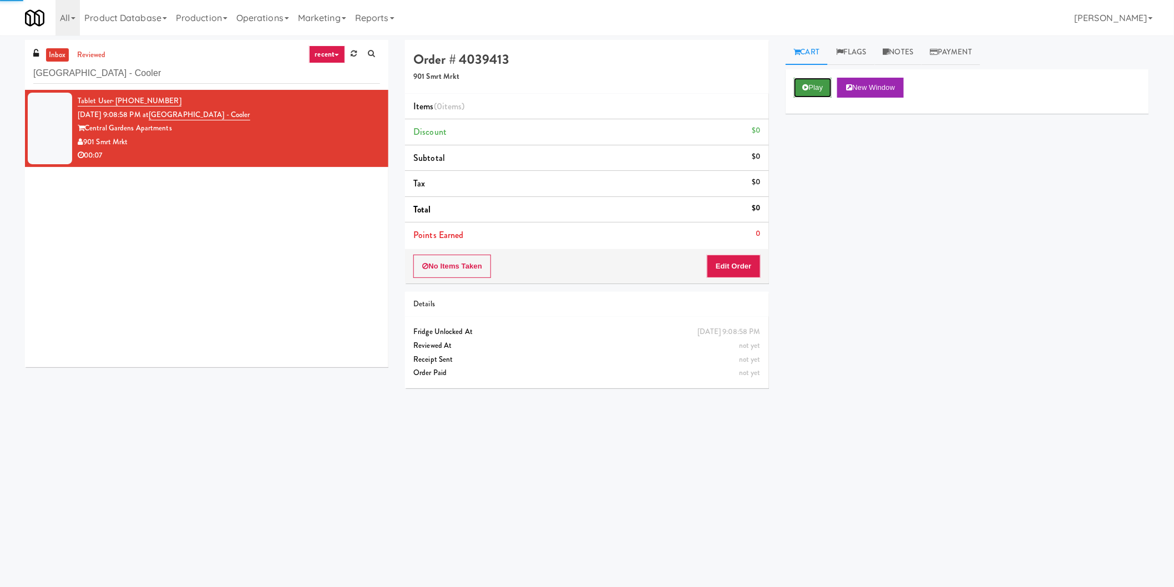
click at [807, 90] on icon at bounding box center [806, 87] width 6 height 7
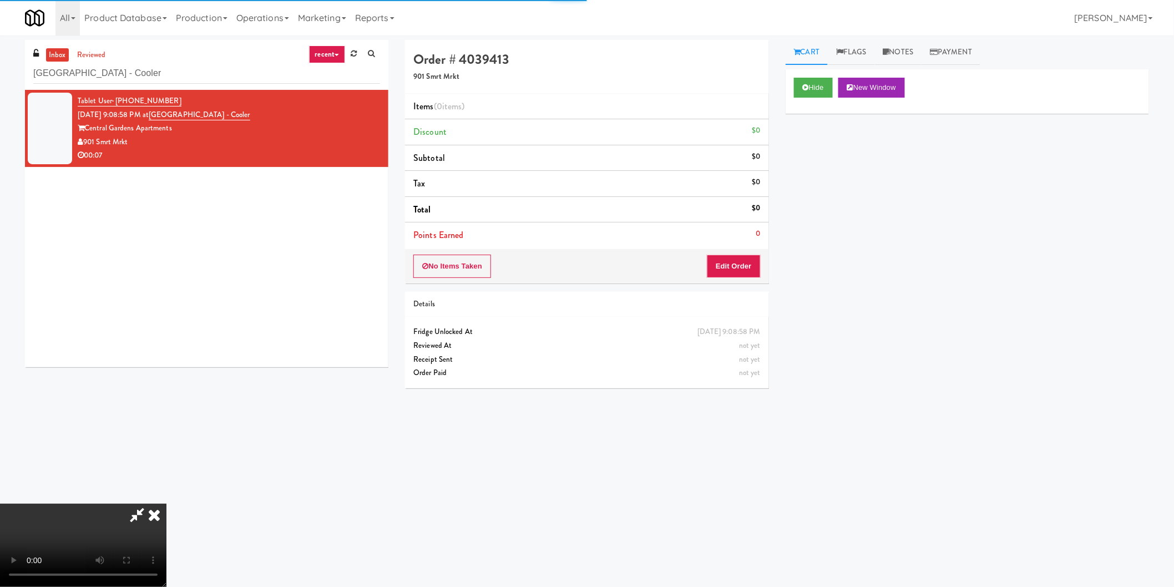
click at [760, 230] on li "Points Earned 0" at bounding box center [586, 235] width 363 height 26
click at [740, 268] on button "Edit Order" at bounding box center [734, 266] width 54 height 23
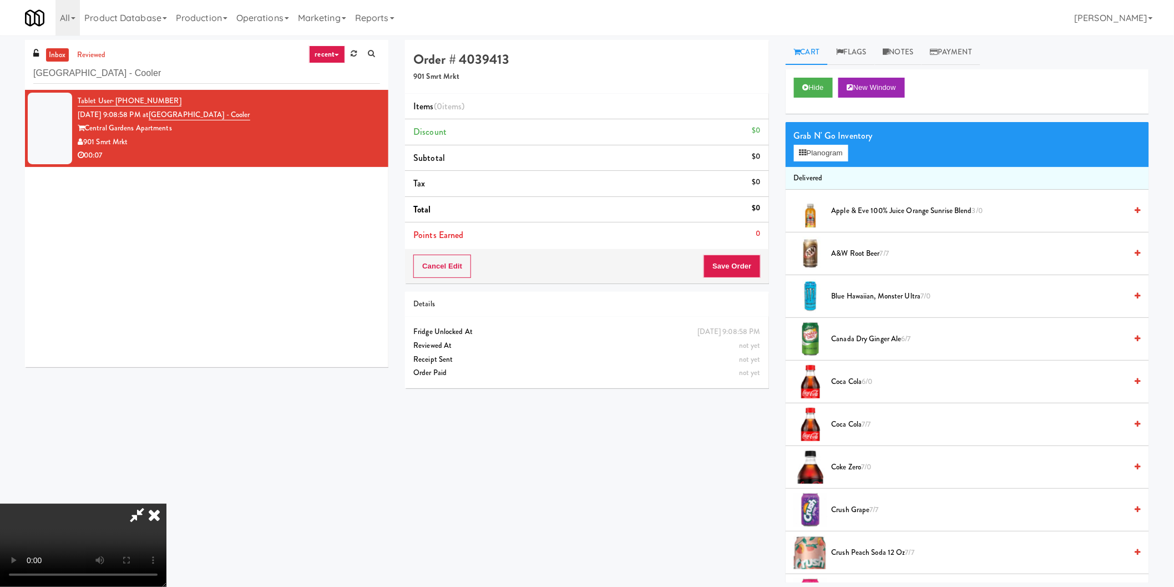
click at [166, 504] on video at bounding box center [83, 545] width 166 height 83
click at [827, 156] on button "Planogram" at bounding box center [821, 153] width 54 height 17
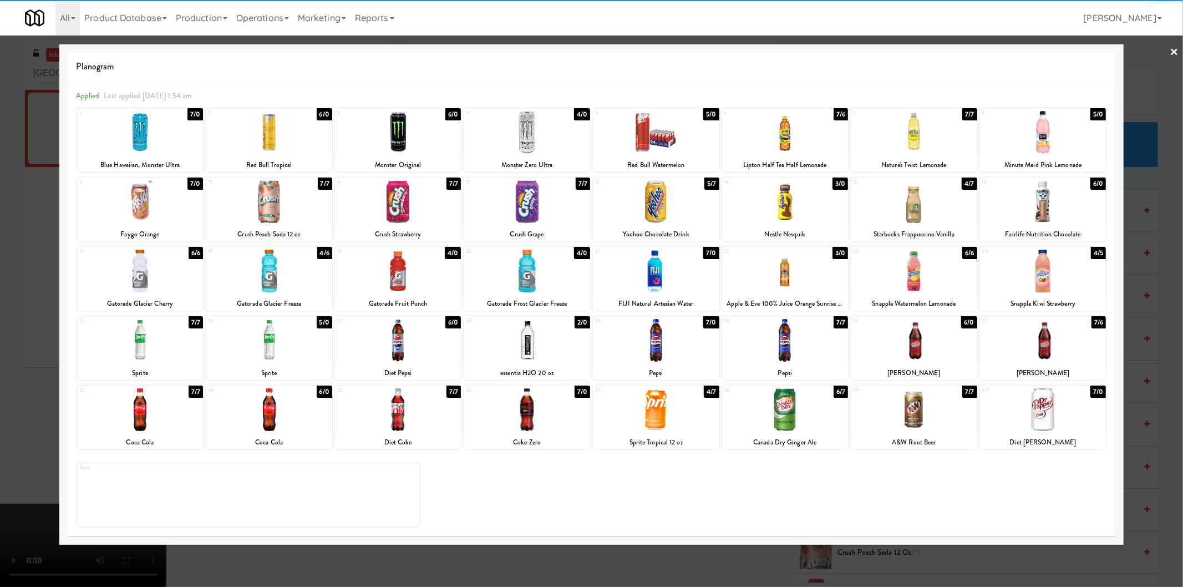
click at [680, 262] on div at bounding box center [656, 271] width 126 height 43
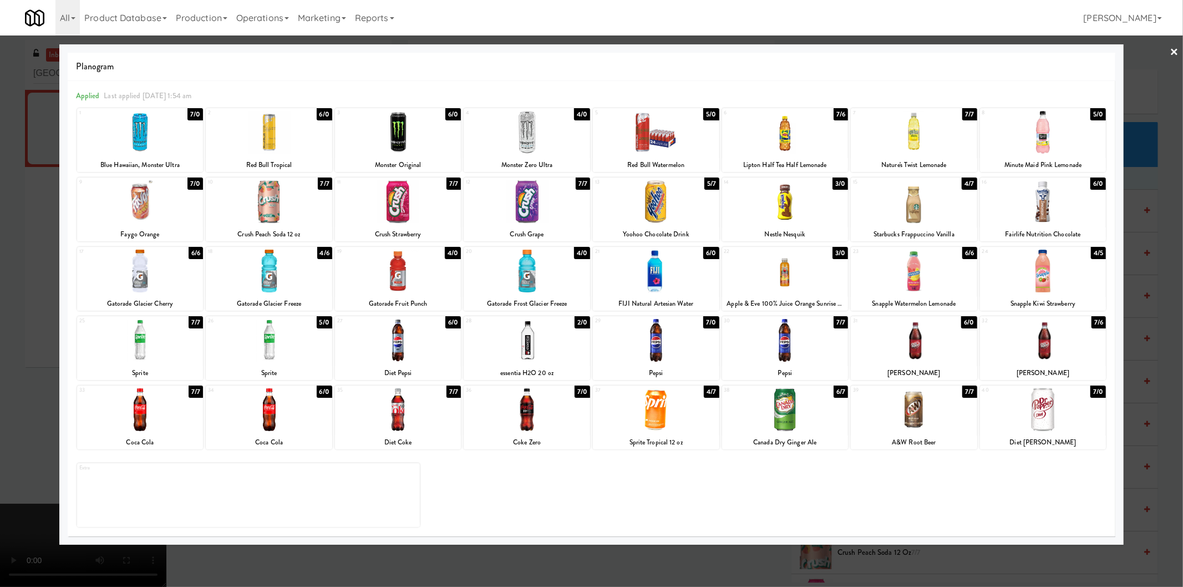
click at [1145, 191] on div at bounding box center [591, 293] width 1183 height 587
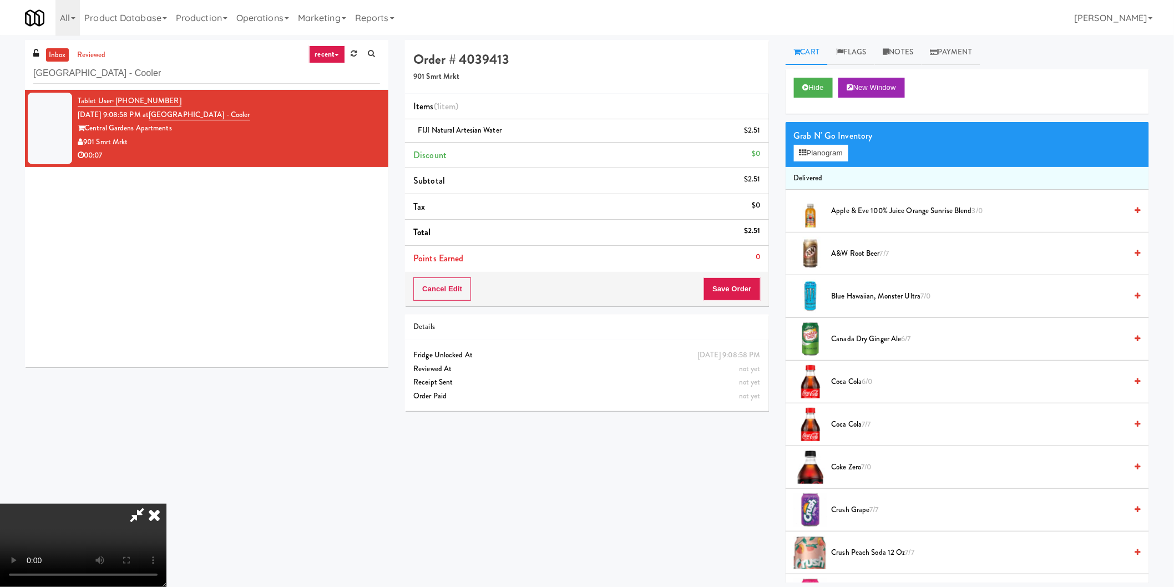
click at [166, 504] on video at bounding box center [83, 545] width 166 height 83
click at [745, 294] on button "Save Order" at bounding box center [731, 288] width 57 height 23
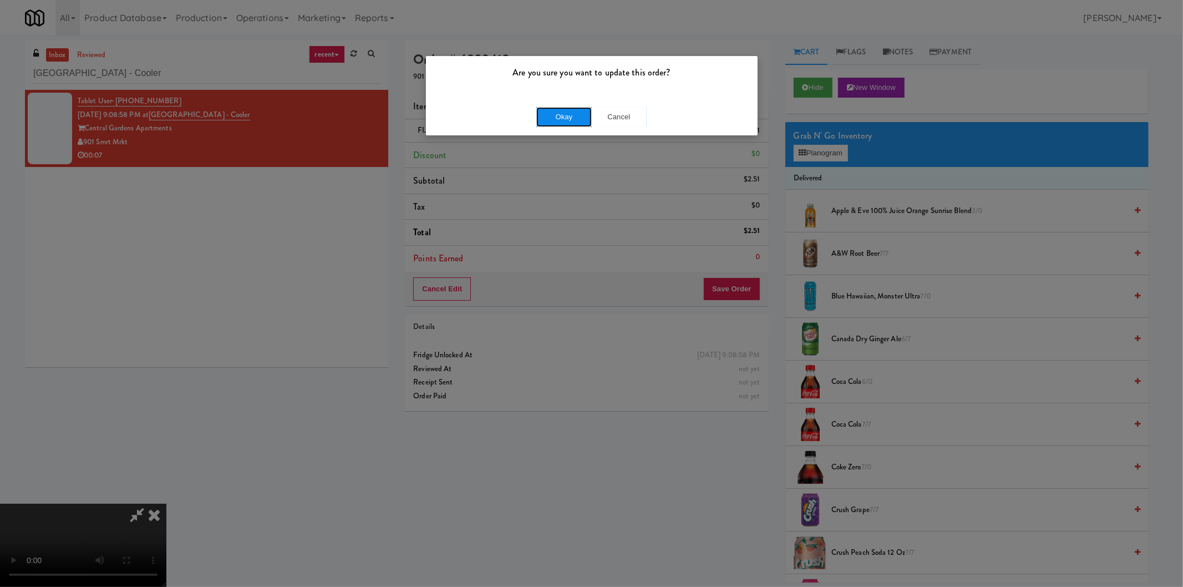
click at [562, 113] on button "Okay" at bounding box center [563, 117] width 55 height 20
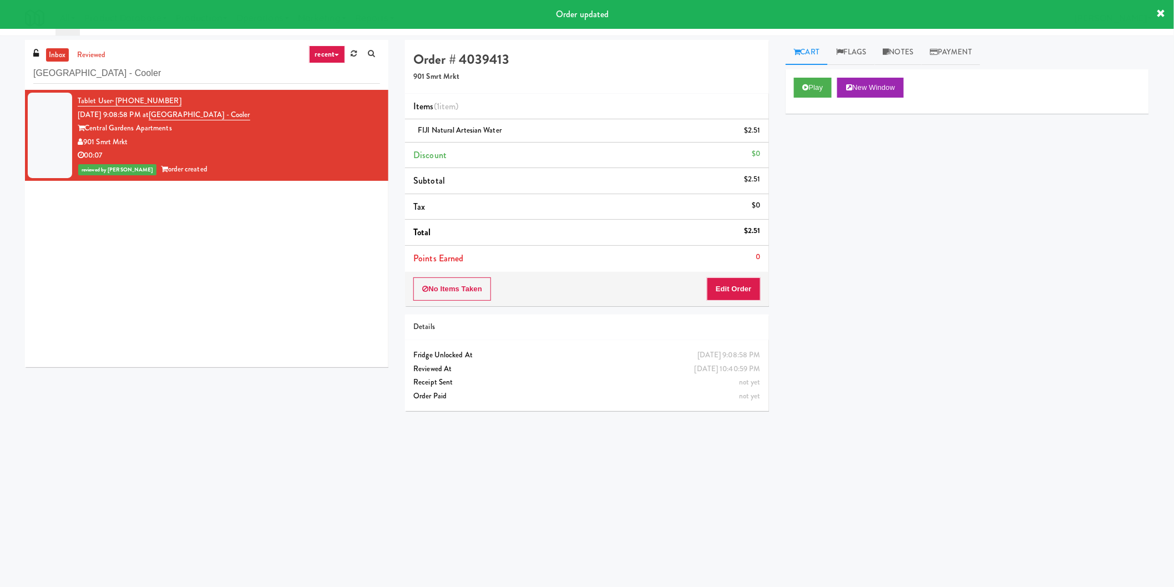
click at [272, 264] on div "Tablet User · (914) 610-0132 Oct 3, 2025 9:08:58 PM at Central Gardens - Cooler…" at bounding box center [206, 228] width 363 height 277
click at [649, 490] on body "Order updated Are you sure you want to update this order? Okay Cancel Okay Are …" at bounding box center [587, 328] width 1174 height 587
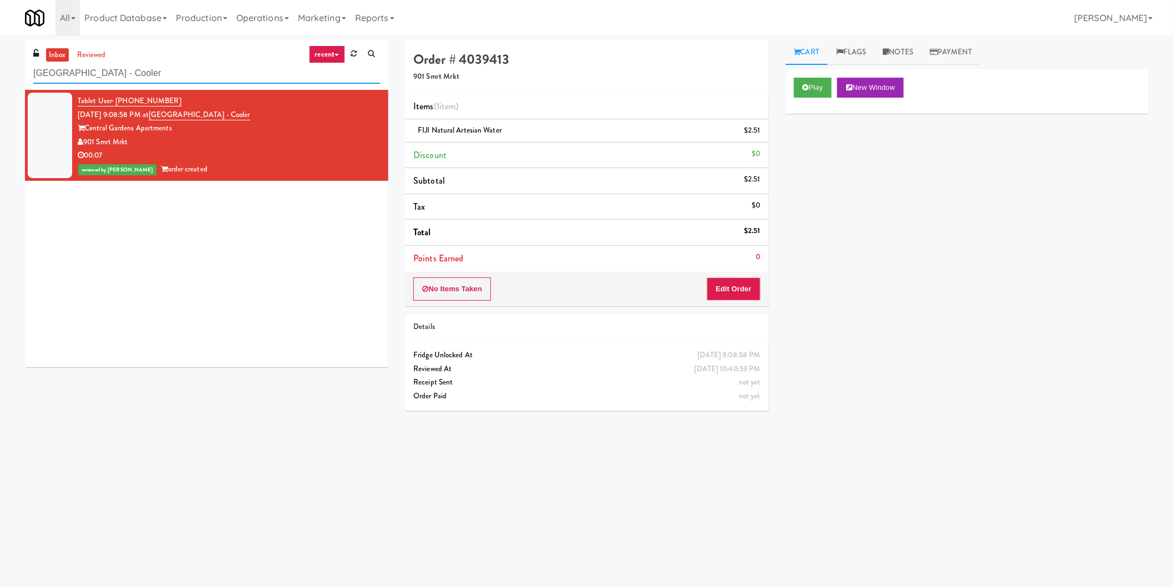
click at [183, 69] on input "Central Gardens - Cooler" at bounding box center [206, 73] width 347 height 21
paste input "Lilac Station"
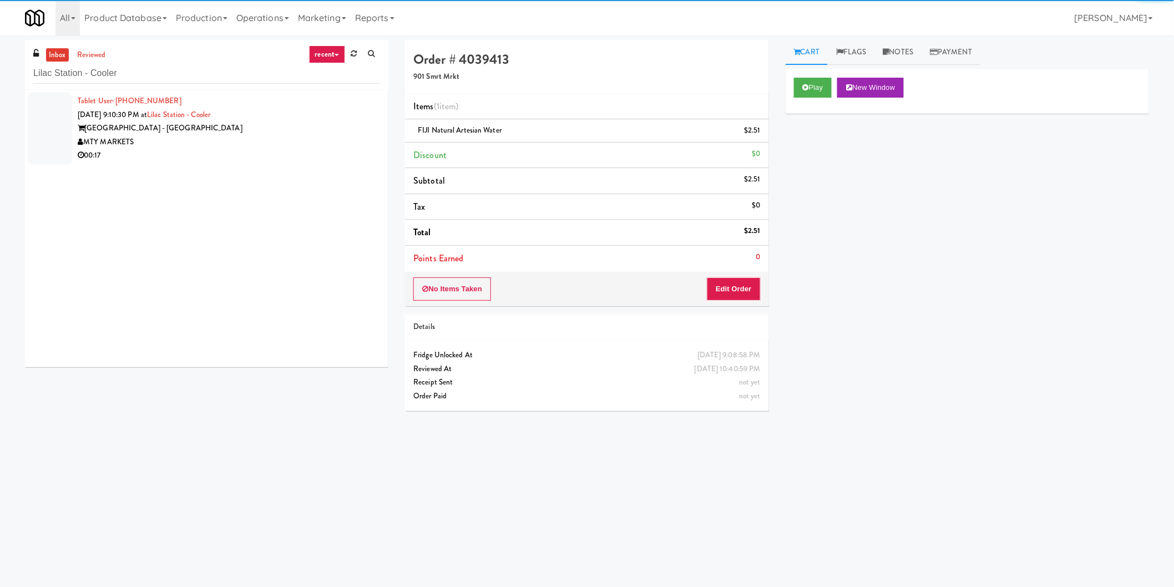
click at [291, 124] on div "Lilac Station - Lombard" at bounding box center [229, 128] width 302 height 14
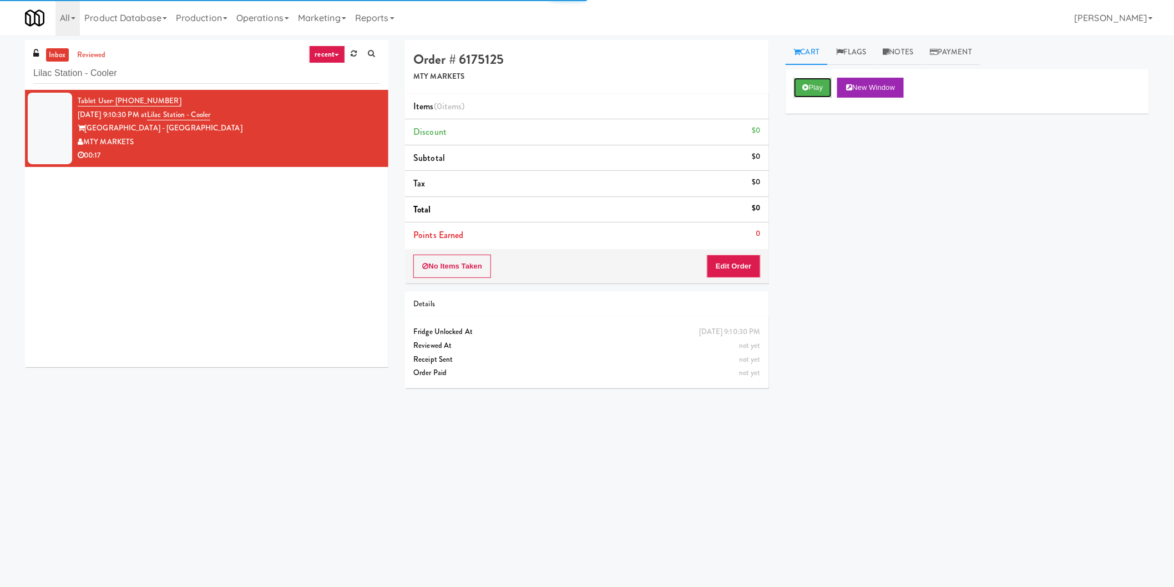
drag, startPoint x: 802, startPoint y: 87, endPoint x: 760, endPoint y: 207, distance: 127.3
click at [803, 87] on button "Play" at bounding box center [813, 88] width 38 height 20
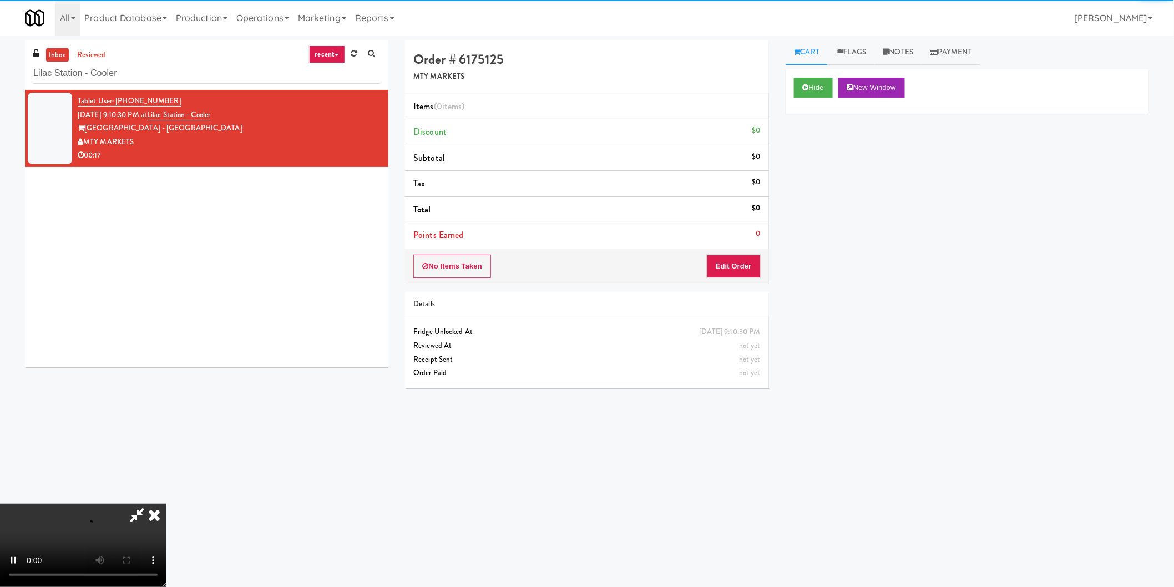
click at [727, 282] on div "No Items Taken Edit Order" at bounding box center [586, 266] width 363 height 34
click at [740, 272] on button "Edit Order" at bounding box center [734, 266] width 54 height 23
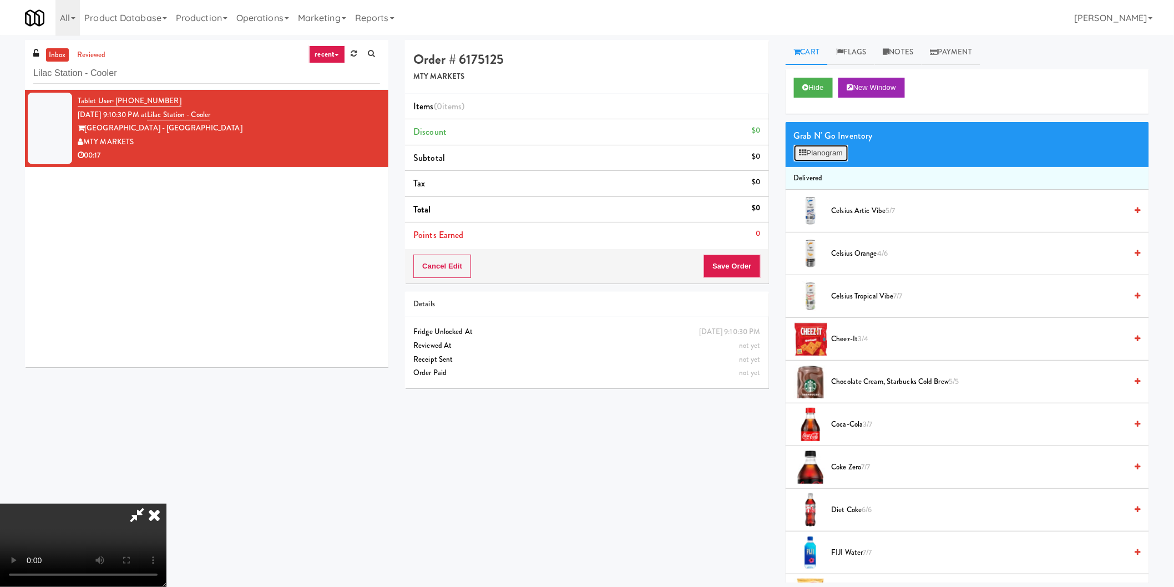
click at [814, 158] on button "Planogram" at bounding box center [821, 153] width 54 height 17
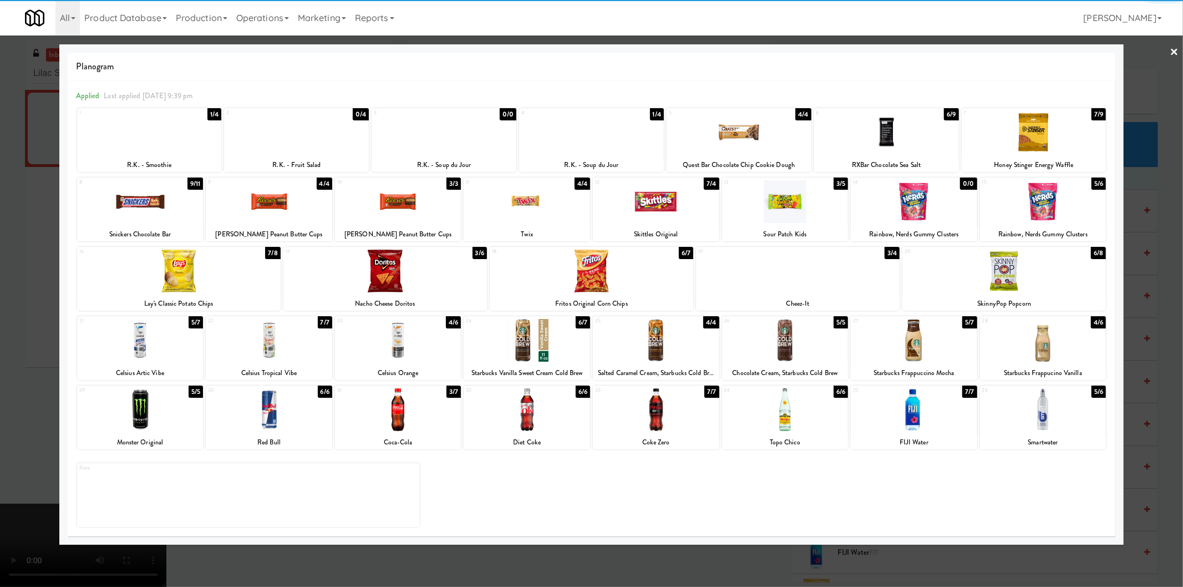
click at [1031, 427] on div at bounding box center [1043, 409] width 126 height 43
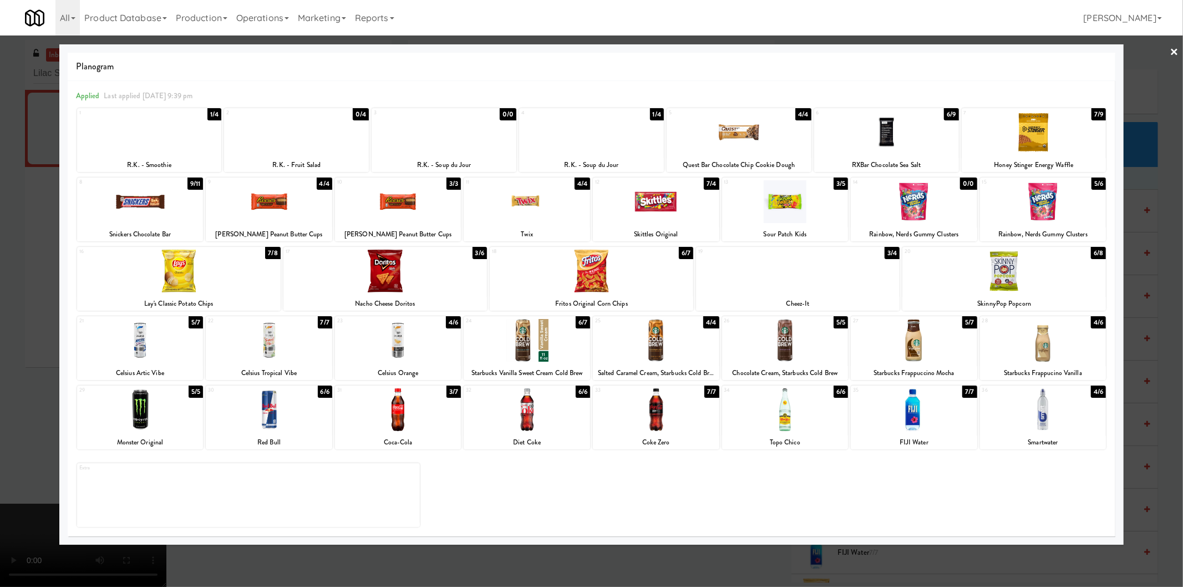
click at [1155, 212] on div at bounding box center [591, 293] width 1183 height 587
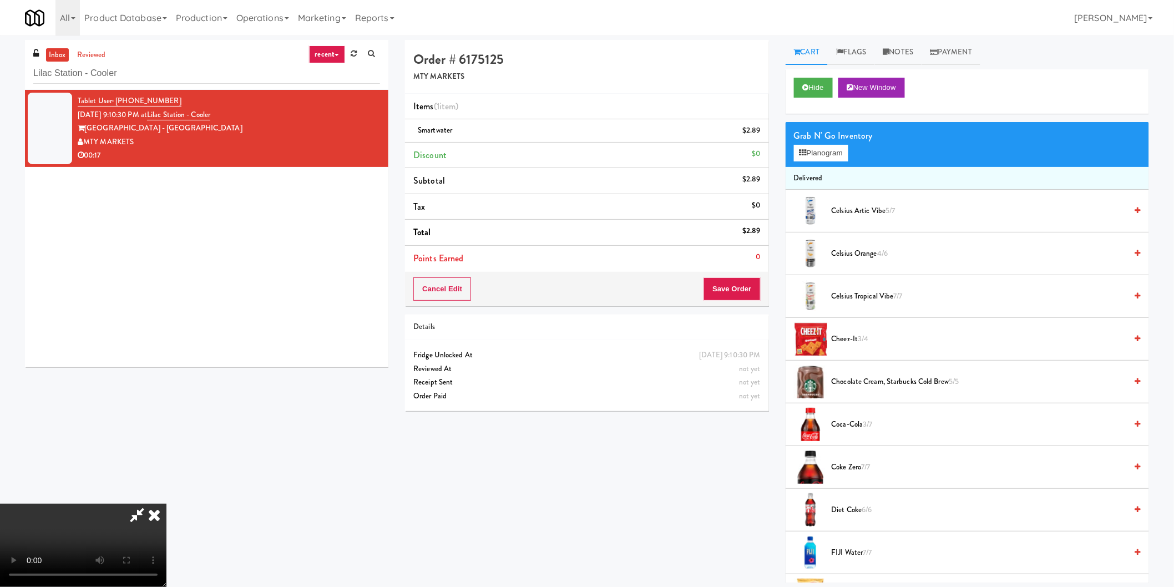
scroll to position [181, 0]
click at [166, 504] on video at bounding box center [83, 545] width 166 height 83
click at [734, 289] on button "Save Order" at bounding box center [731, 288] width 57 height 23
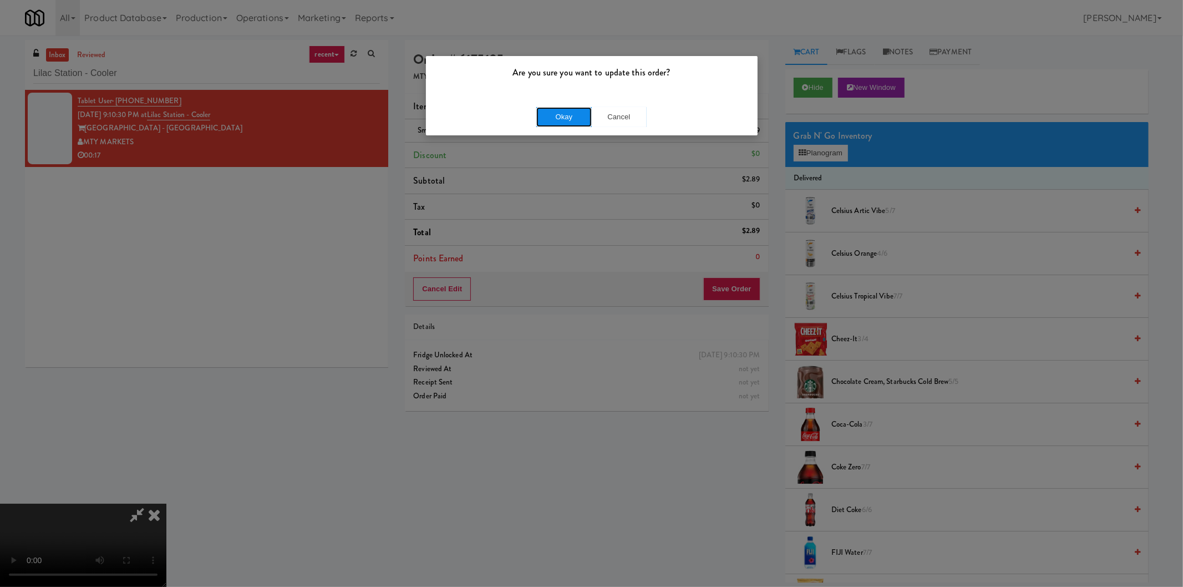
click at [557, 119] on button "Okay" at bounding box center [563, 117] width 55 height 20
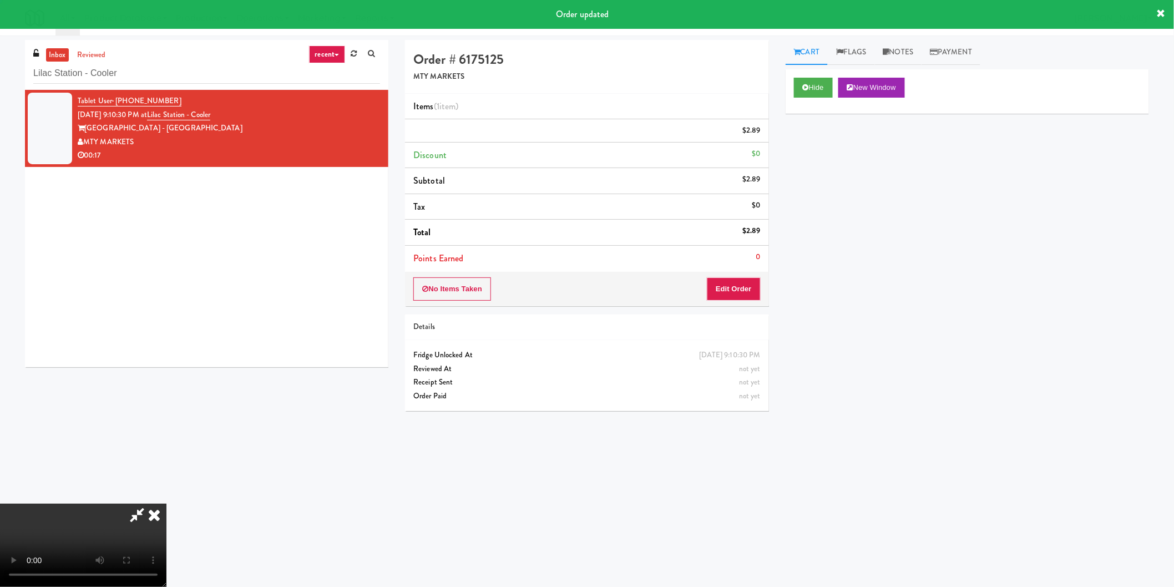
scroll to position [0, 0]
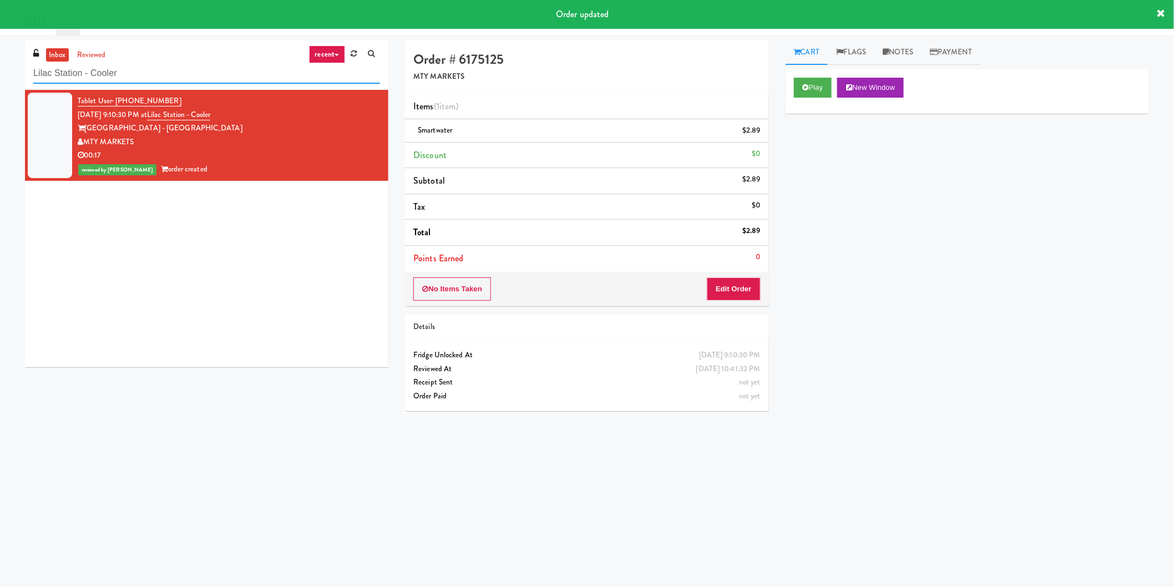
click at [222, 76] on input "Lilac Station - Cooler" at bounding box center [206, 73] width 347 height 21
paste input "Gallerie Apartments"
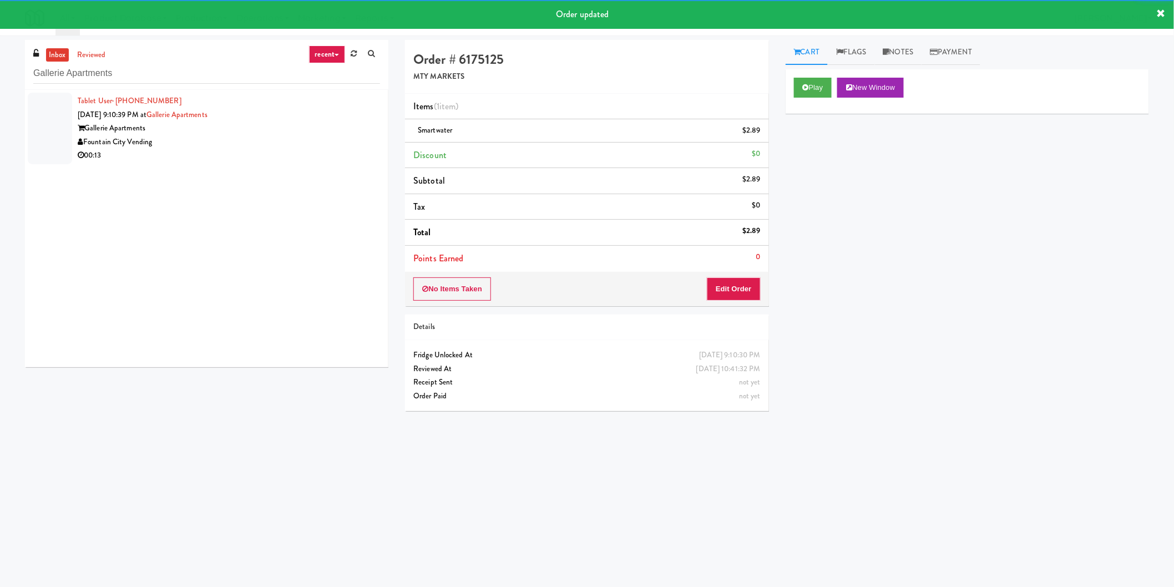
click at [318, 136] on div "Fountain City Vending" at bounding box center [229, 142] width 302 height 14
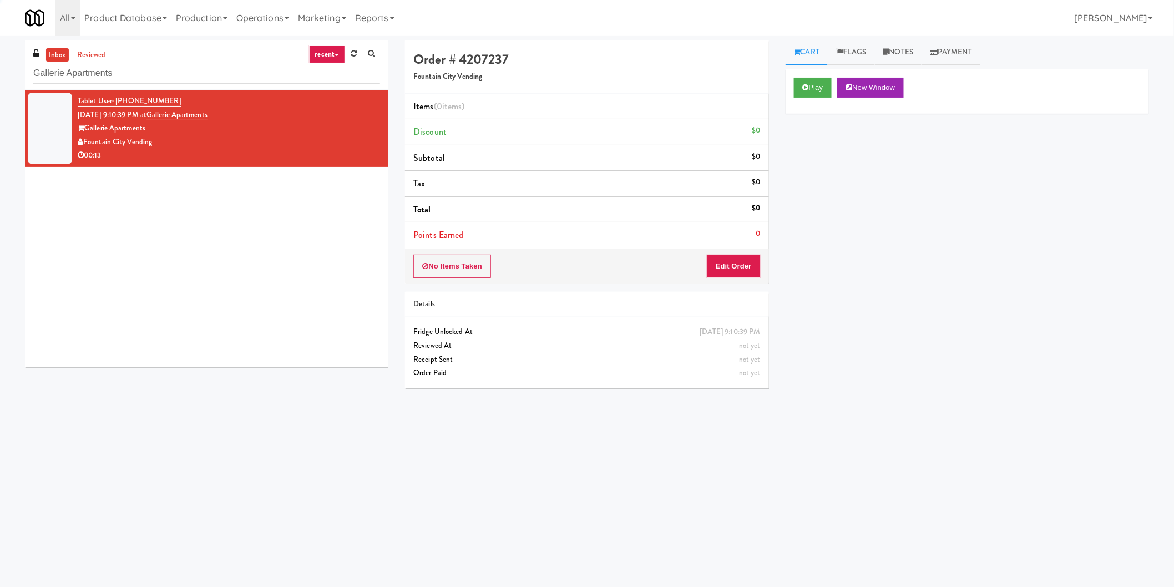
click at [810, 89] on button "Play" at bounding box center [813, 88] width 38 height 20
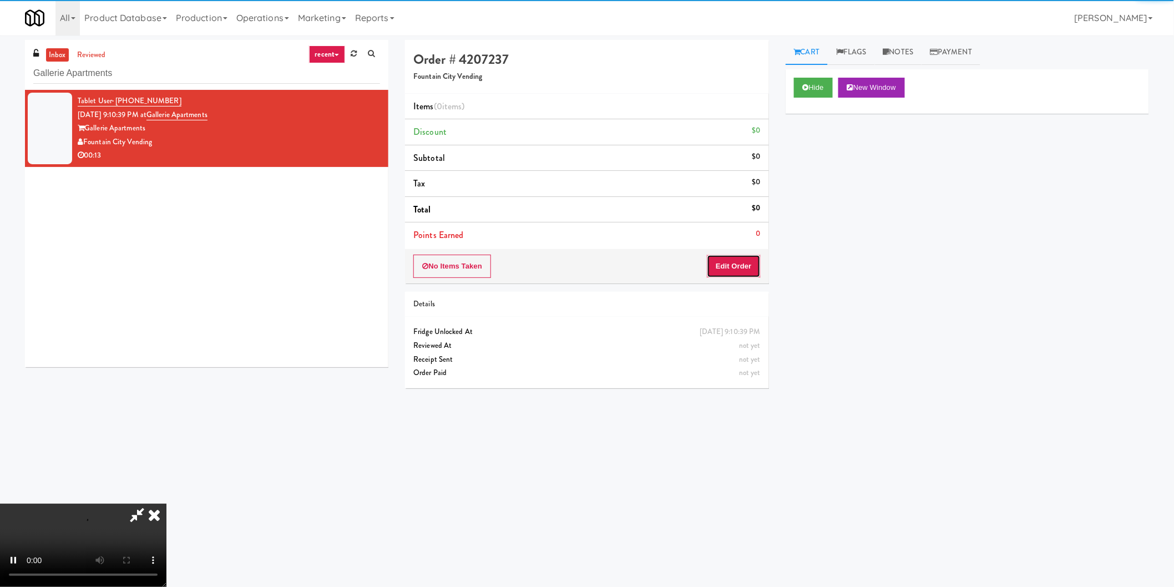
click at [729, 257] on button "Edit Order" at bounding box center [734, 266] width 54 height 23
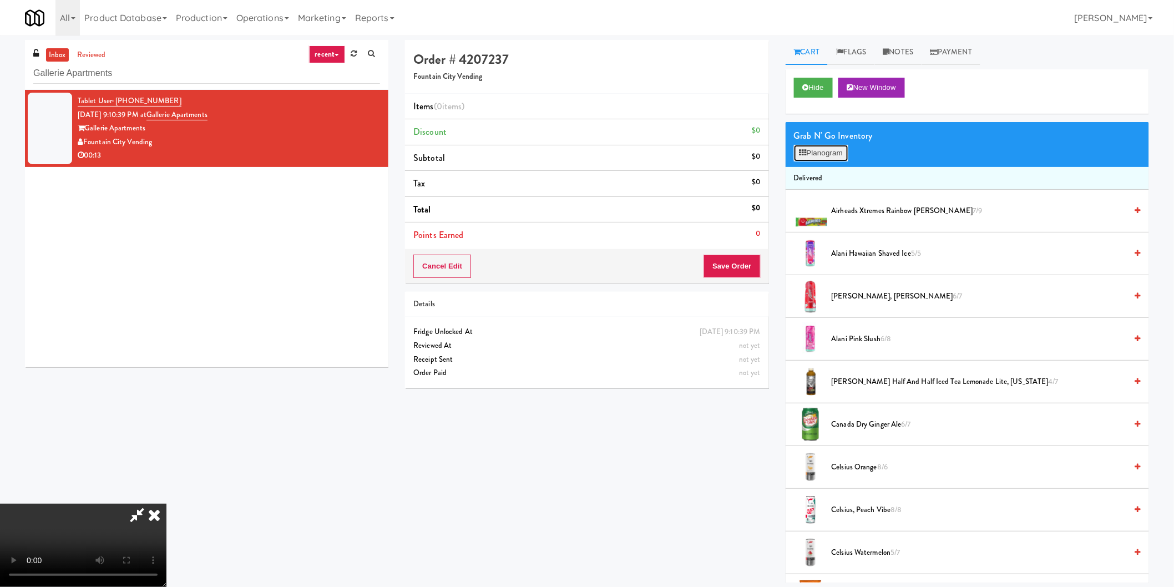
click at [823, 154] on button "Planogram" at bounding box center [821, 153] width 54 height 17
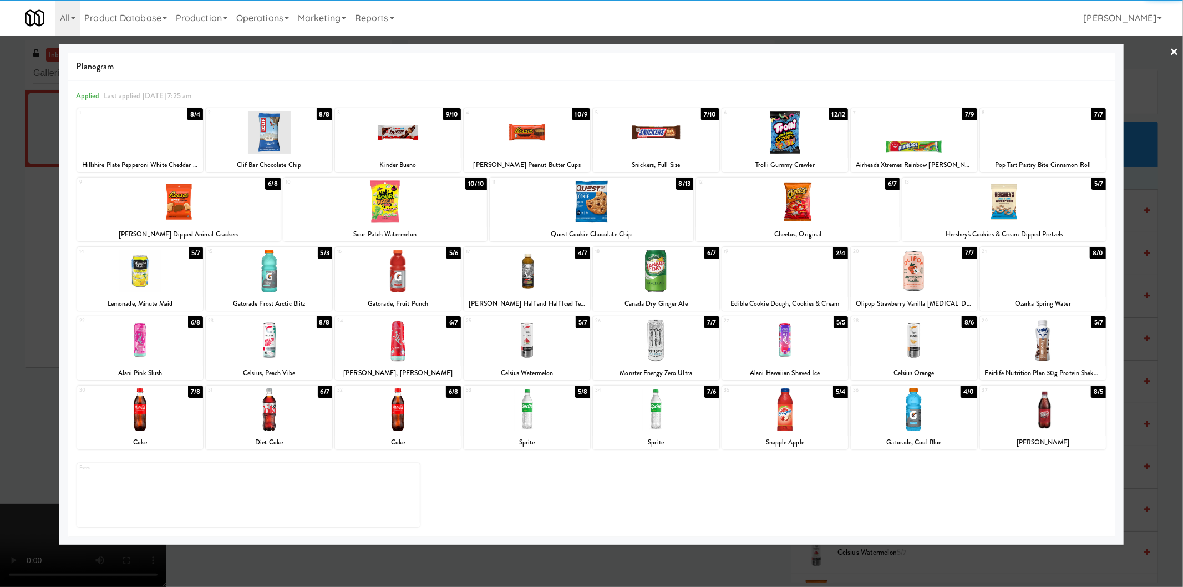
click at [919, 433] on div "36 4/0 Gatorade, Cool Blue" at bounding box center [914, 417] width 126 height 64
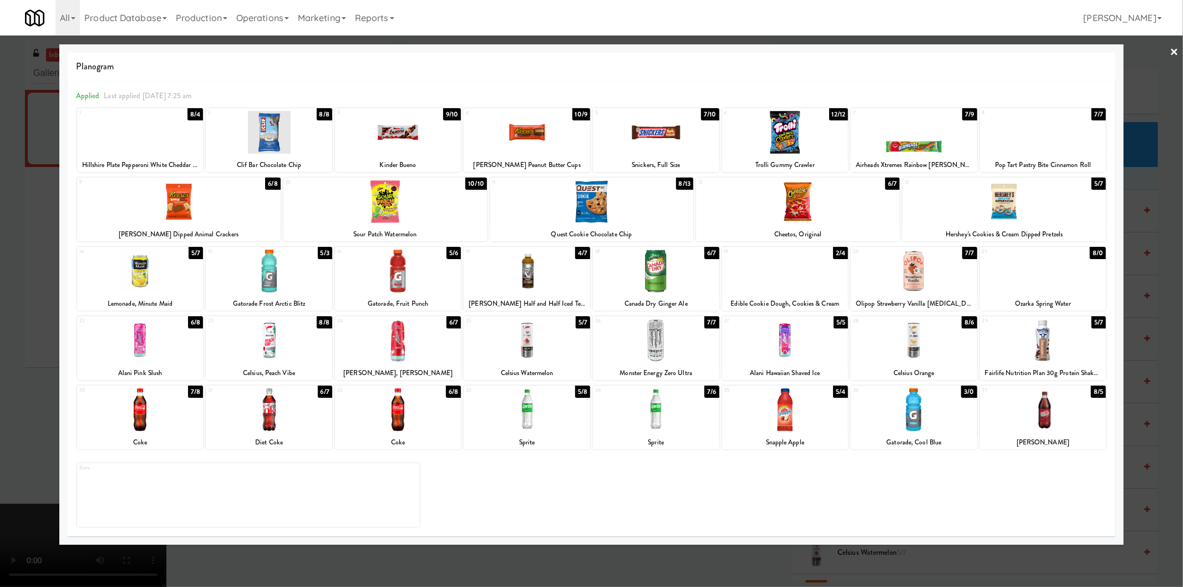
click at [1050, 278] on div at bounding box center [1043, 271] width 126 height 43
click at [1157, 239] on div at bounding box center [591, 293] width 1183 height 587
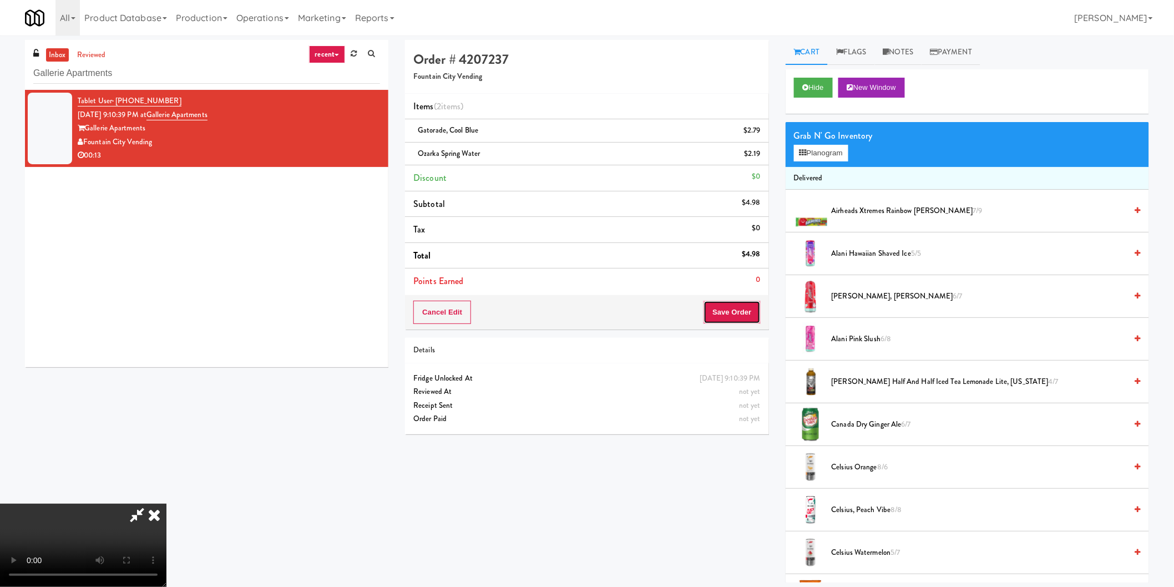
click at [705, 323] on button "Save Order" at bounding box center [731, 312] width 57 height 23
click at [734, 308] on button "Save Order" at bounding box center [731, 312] width 57 height 23
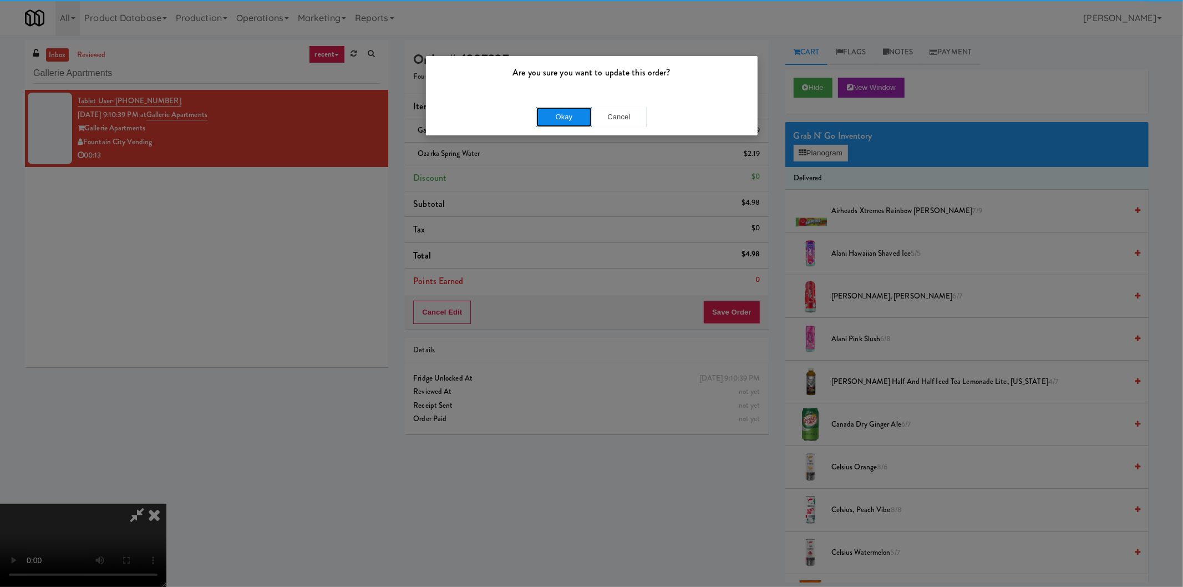
click at [559, 112] on button "Okay" at bounding box center [563, 117] width 55 height 20
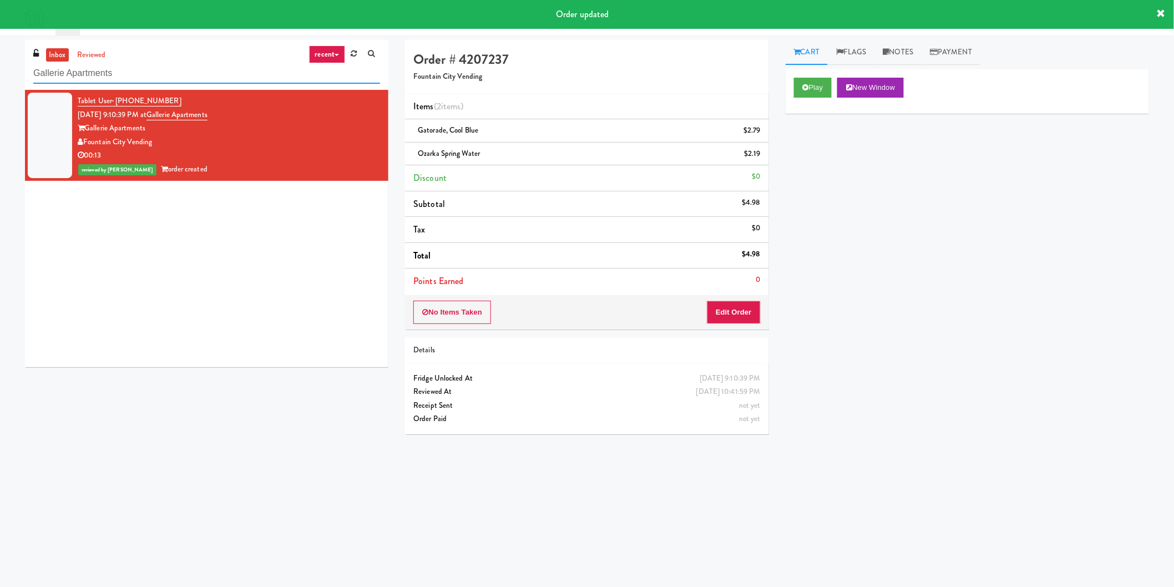
click at [296, 73] on input "Gallerie Apartments" at bounding box center [206, 73] width 347 height 21
paste input "Prospect - Ambient"
paste input "text"
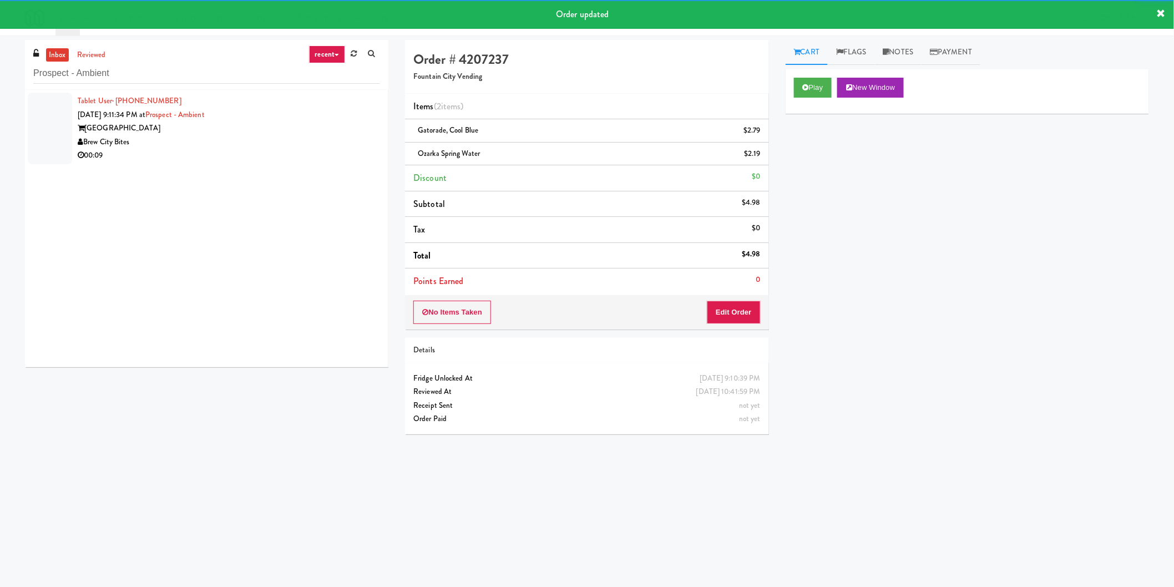
click at [267, 151] on div "00:09" at bounding box center [229, 156] width 302 height 14
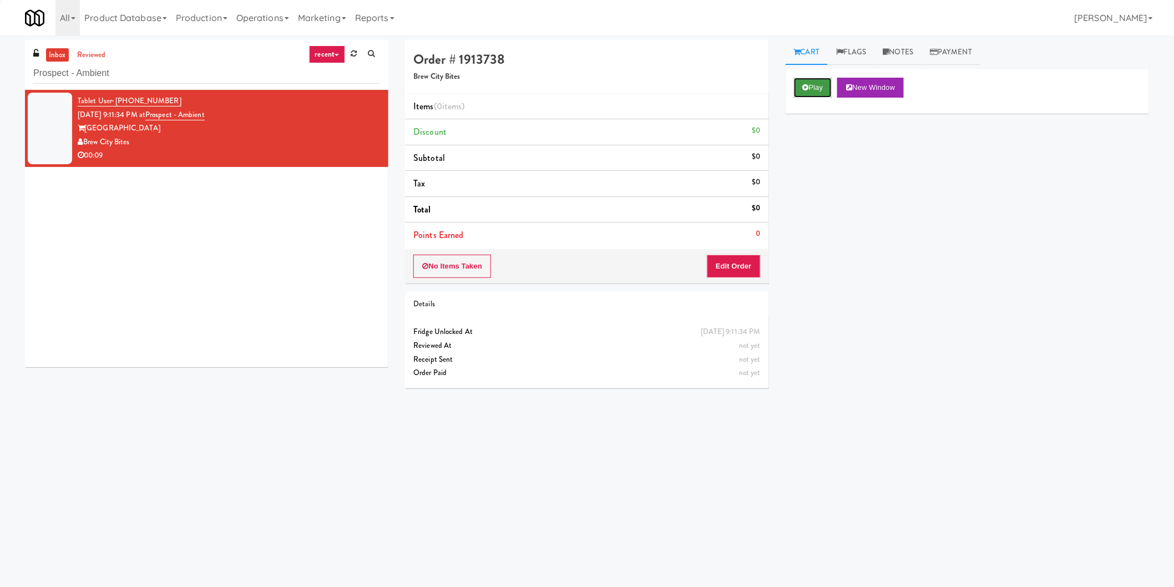
click at [811, 88] on button "Play" at bounding box center [813, 88] width 38 height 20
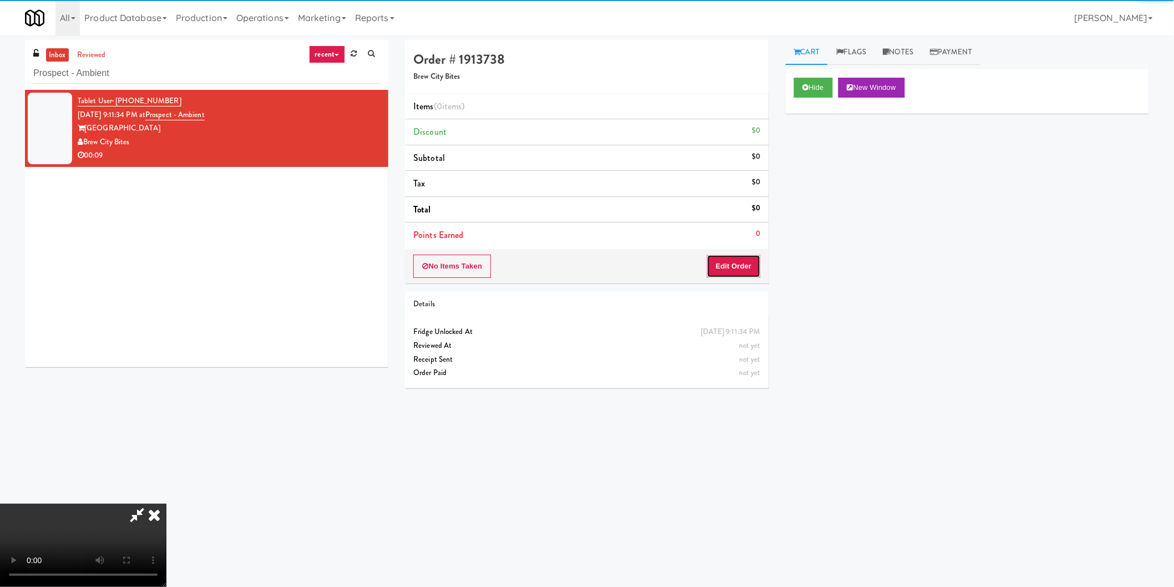
click at [742, 268] on button "Edit Order" at bounding box center [734, 266] width 54 height 23
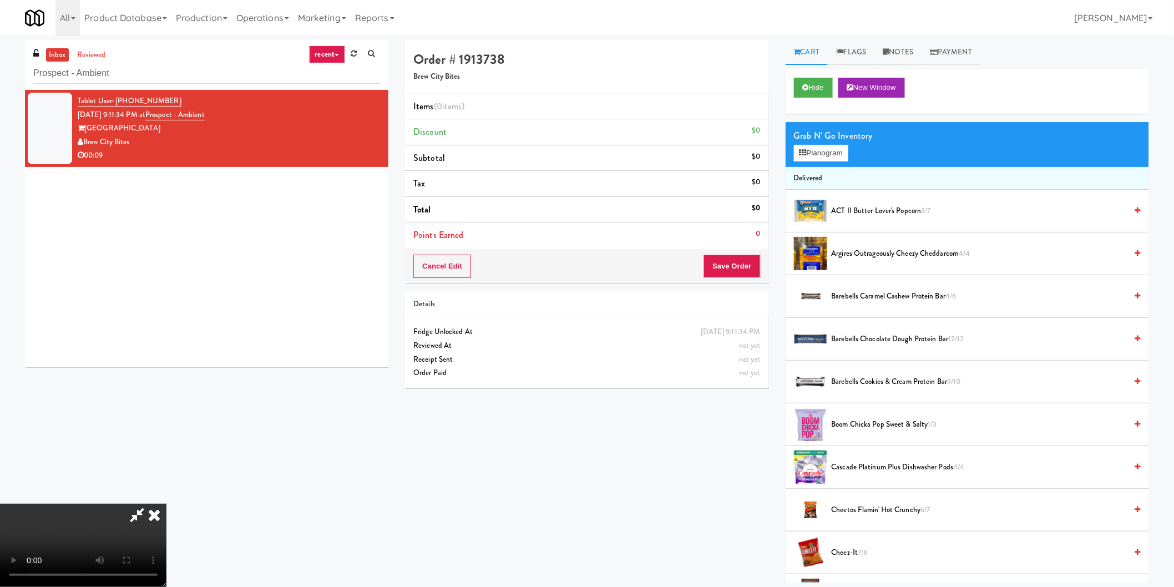
scroll to position [123, 0]
click at [810, 153] on button "Planogram" at bounding box center [821, 153] width 54 height 17
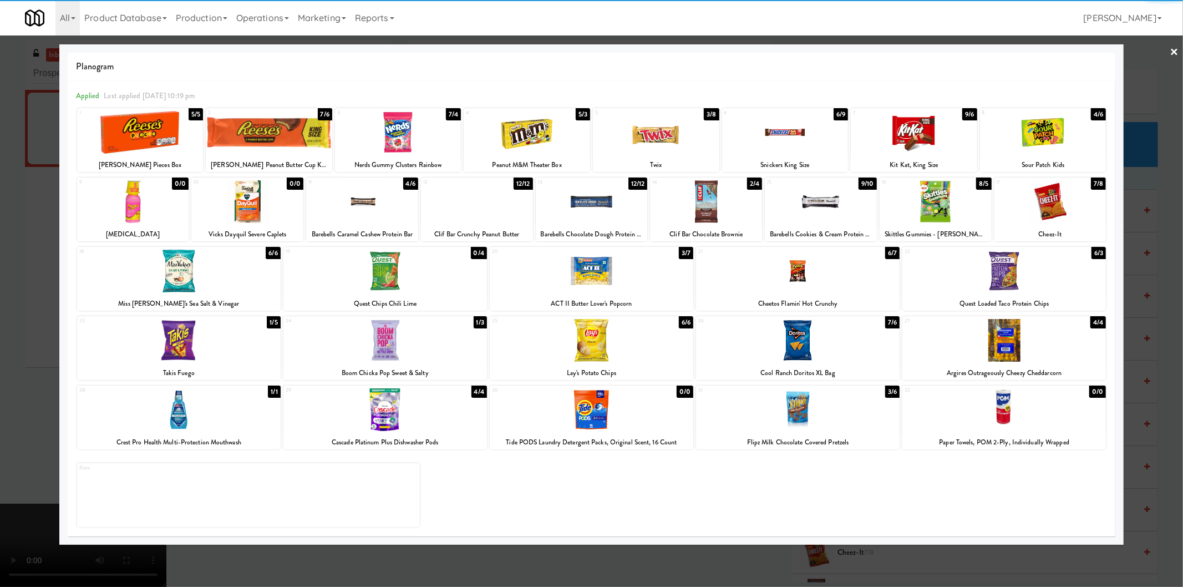
click at [760, 341] on div at bounding box center [798, 340] width 204 height 43
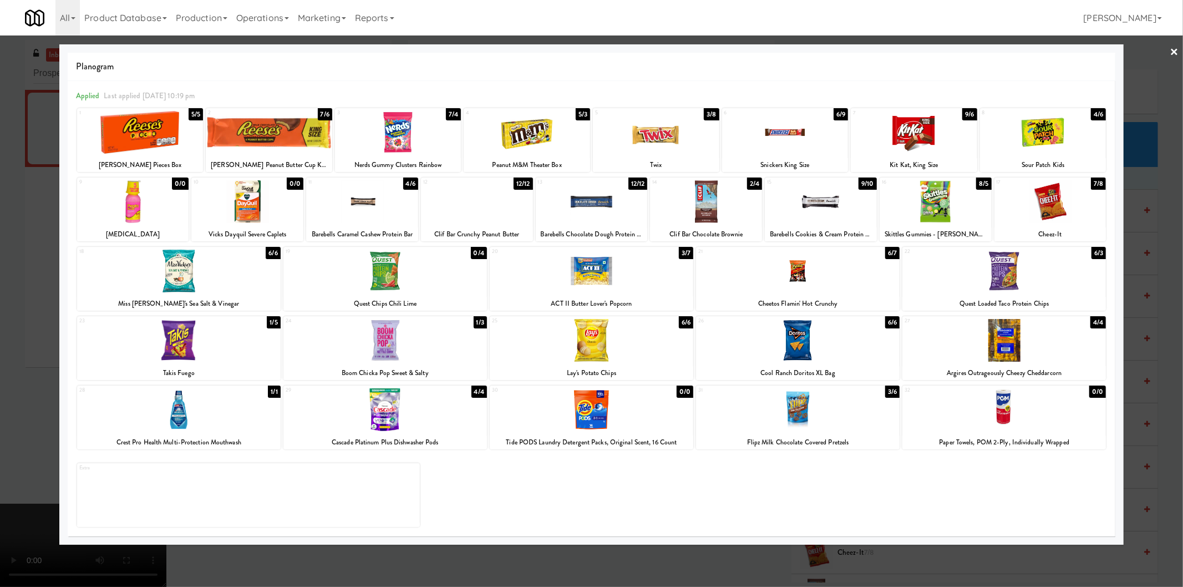
click at [1141, 224] on div at bounding box center [591, 293] width 1183 height 587
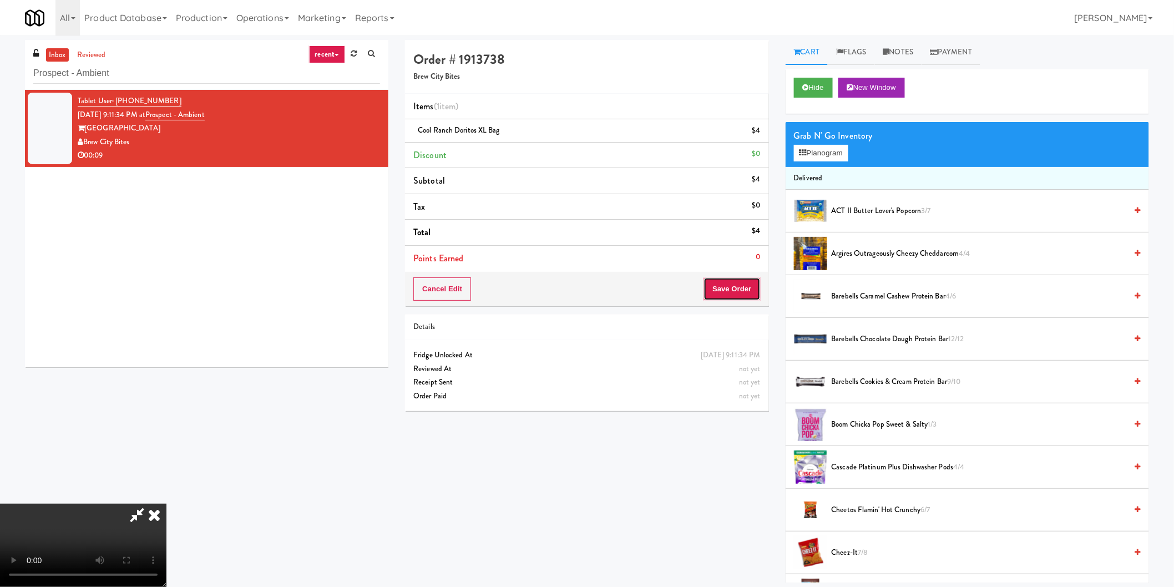
click at [736, 278] on button "Save Order" at bounding box center [731, 288] width 57 height 23
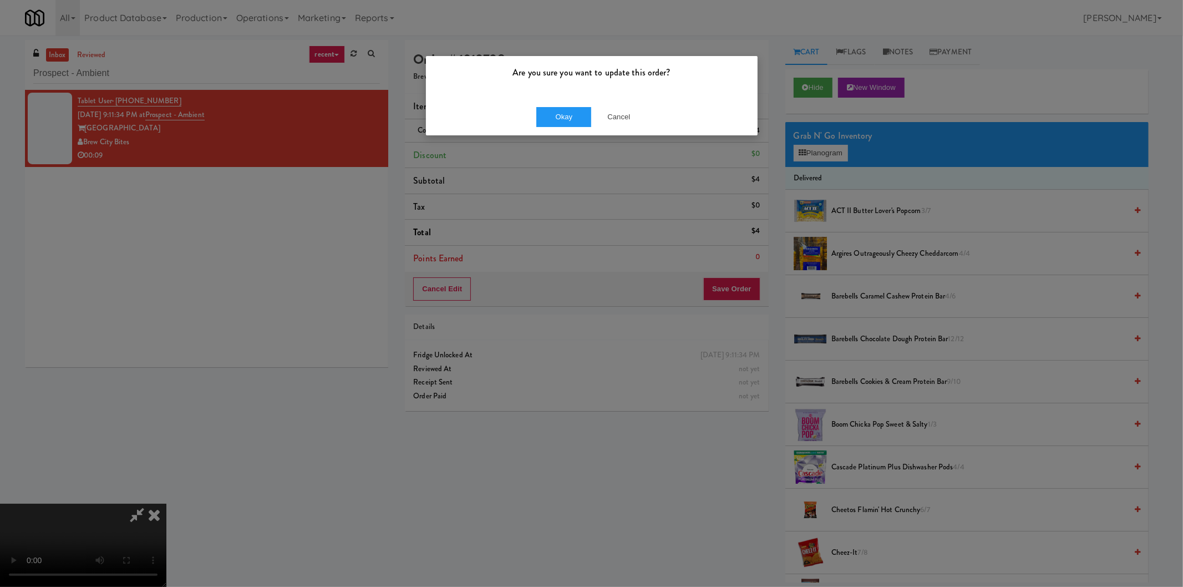
click at [546, 100] on div "Okay Cancel" at bounding box center [592, 116] width 332 height 37
click at [550, 104] on div "Okay Cancel" at bounding box center [592, 116] width 332 height 37
click at [551, 111] on button "Okay" at bounding box center [563, 117] width 55 height 20
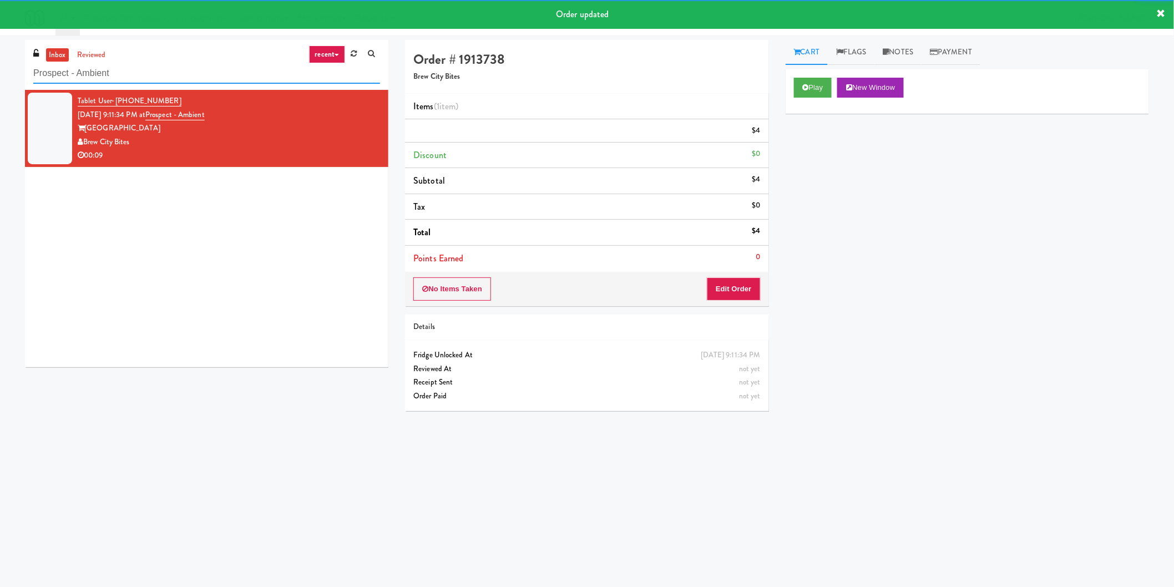
click at [281, 78] on input "Prospect - Ambient" at bounding box center [206, 73] width 347 height 21
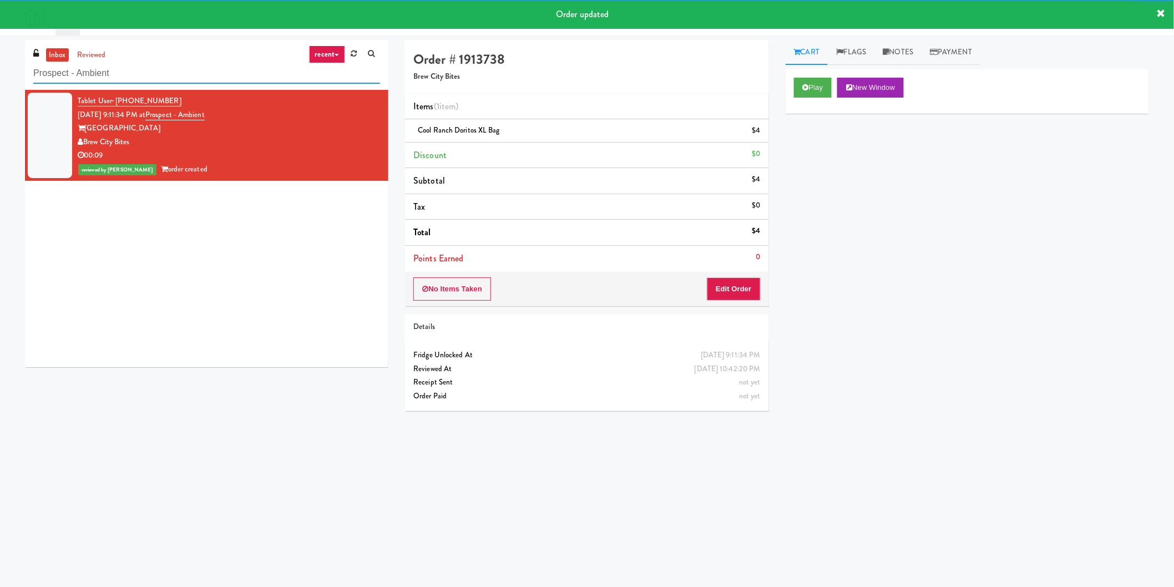
click at [281, 78] on input "Prospect - Ambient" at bounding box center [206, 73] width 347 height 21
paste input "Lilac Station - Cooler"
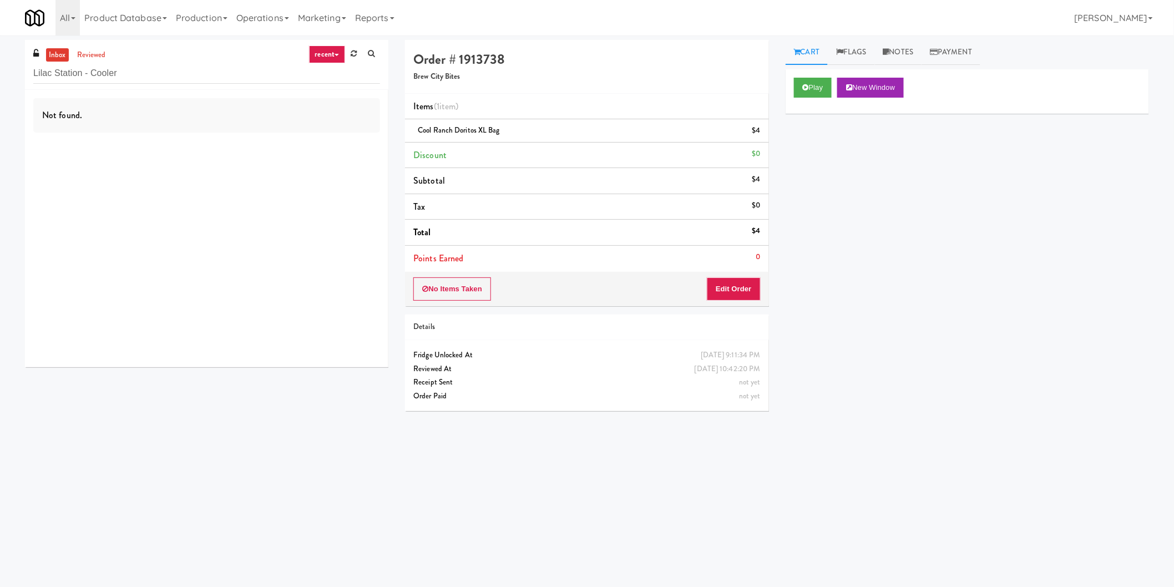
click at [300, 131] on div "Not found." at bounding box center [206, 115] width 347 height 34
click at [240, 77] on input "Lilac Station - Cooler" at bounding box center [206, 73] width 347 height 21
click at [134, 78] on input "Lilac Station - Cooler" at bounding box center [206, 73] width 347 height 21
click at [134, 76] on input "Lilac Station - Cooler" at bounding box center [206, 73] width 347 height 21
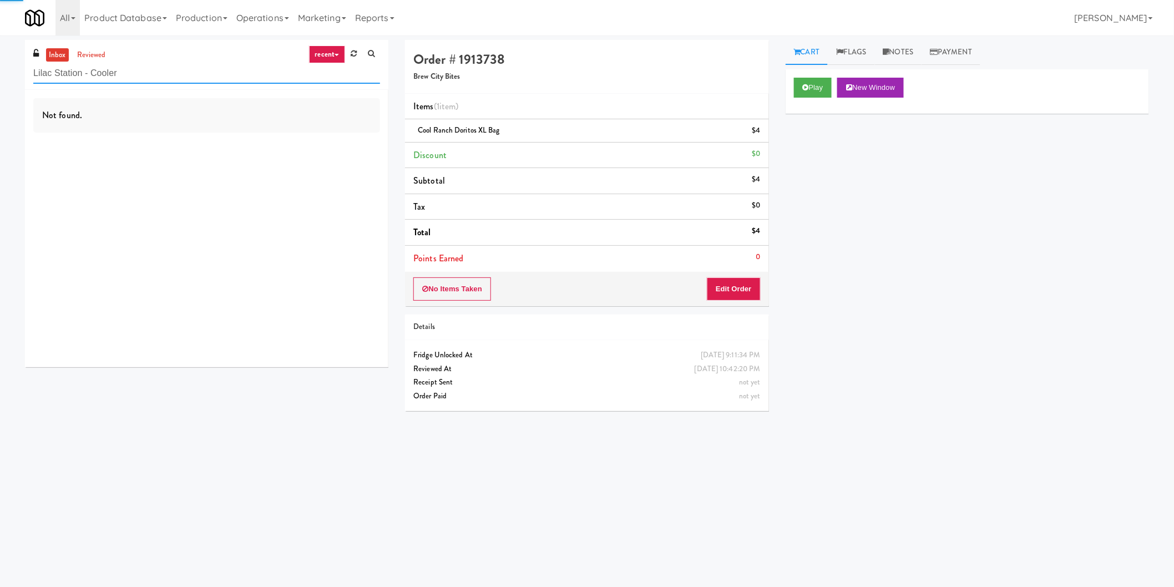
paste input "234"
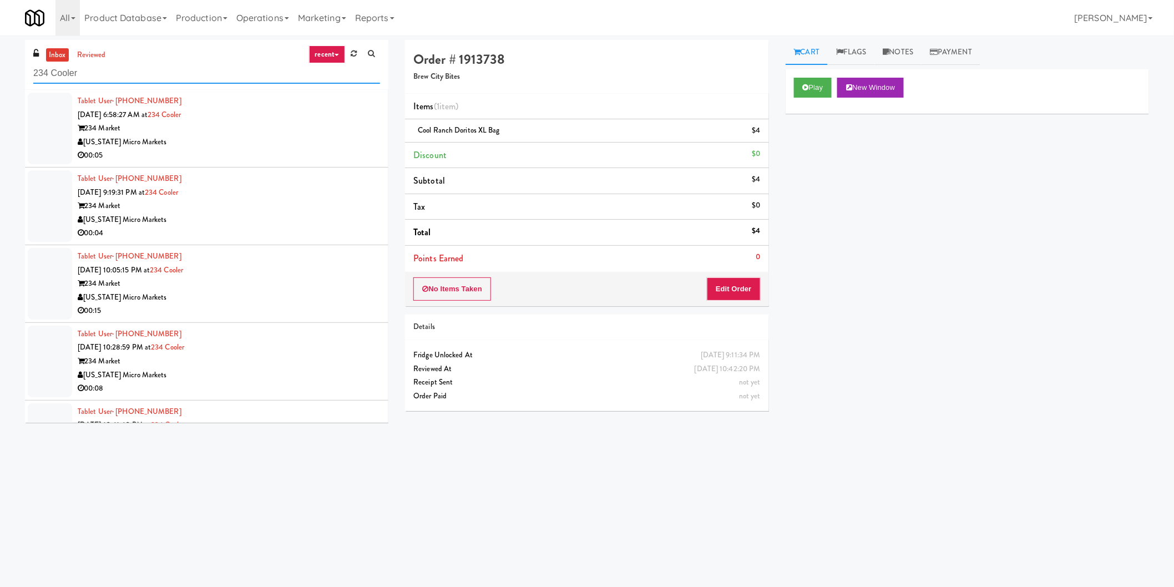
type input "234 Cooler"
click at [337, 146] on div "Michigan Micro Markets" at bounding box center [229, 142] width 302 height 14
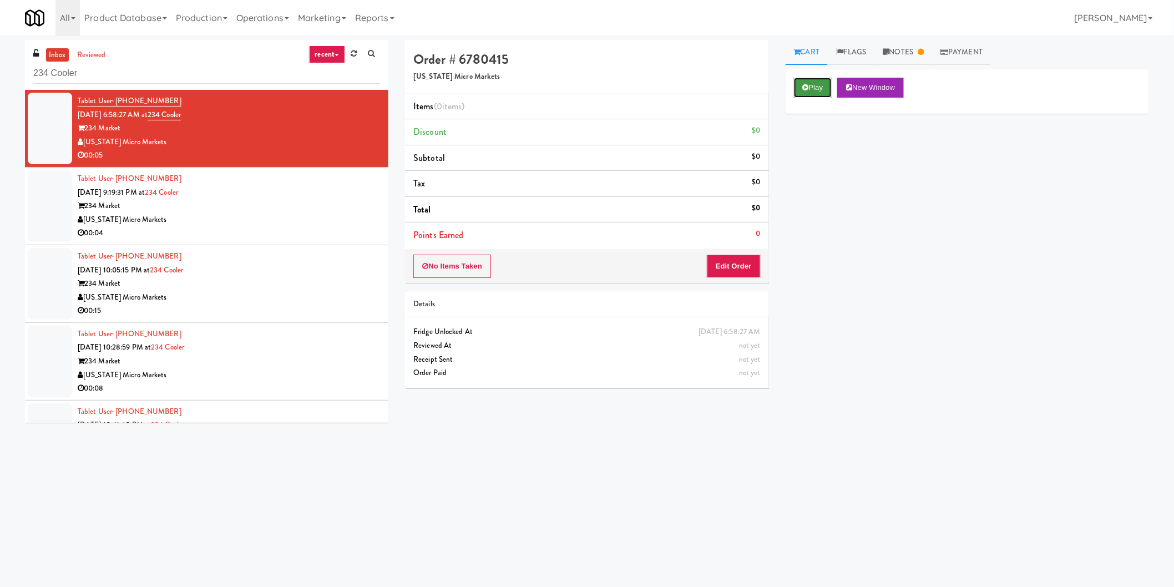
click at [798, 84] on button "Play" at bounding box center [813, 88] width 38 height 20
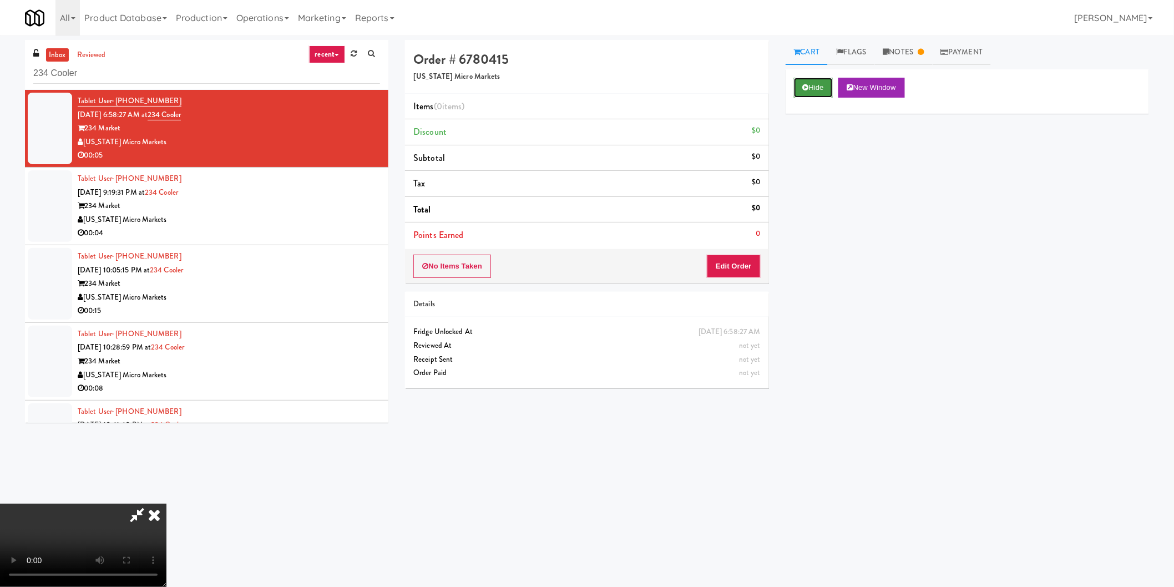
click at [810, 87] on button "Hide" at bounding box center [813, 88] width 39 height 20
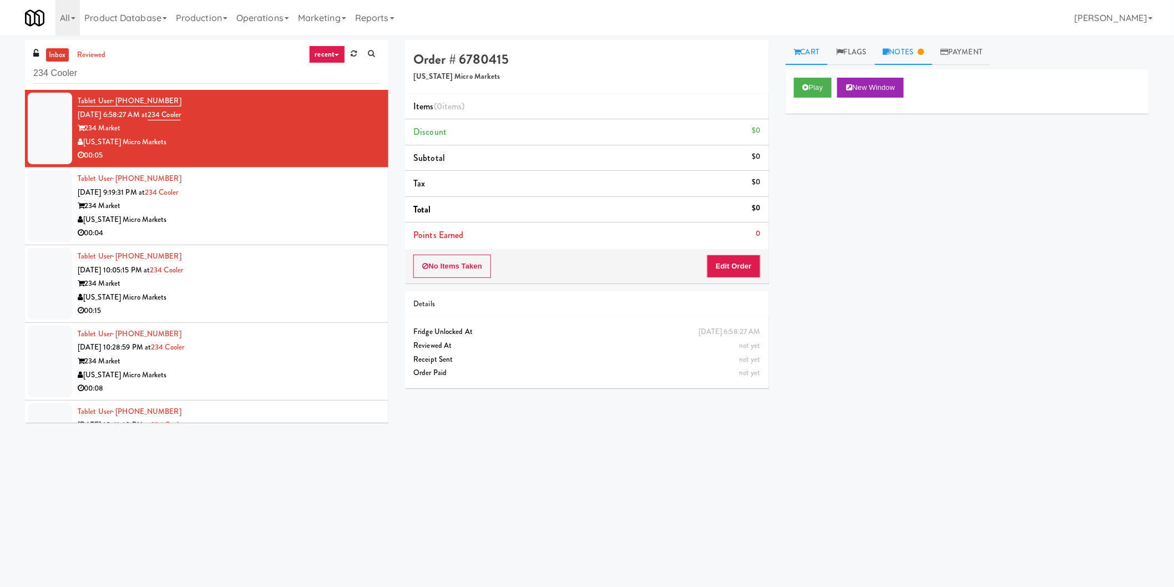
click at [932, 56] on link "Notes" at bounding box center [904, 52] width 58 height 25
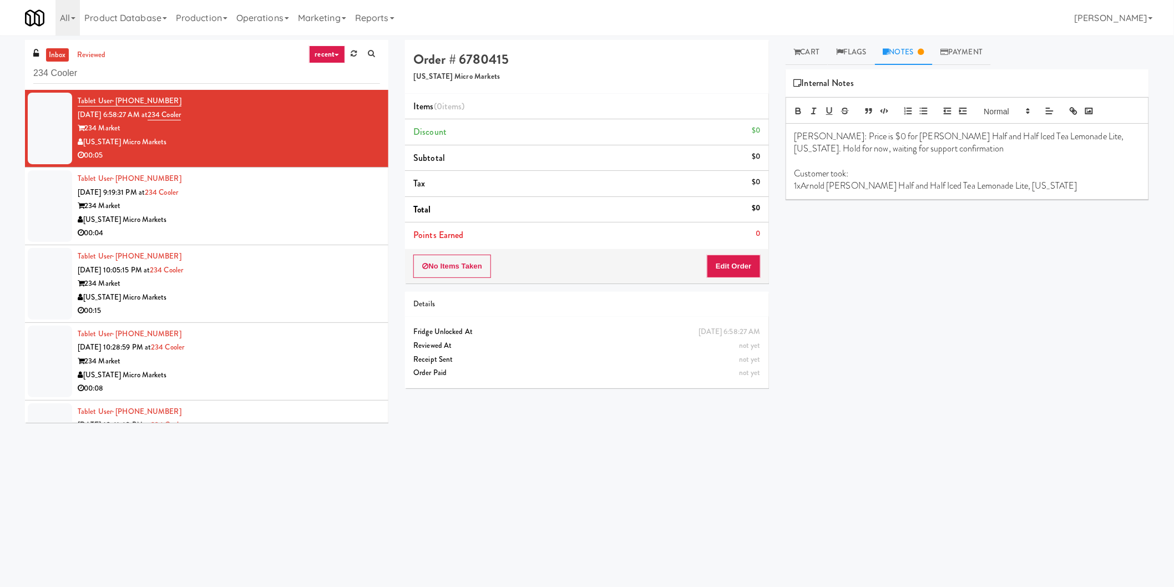
click at [910, 48] on link "Notes" at bounding box center [904, 52] width 58 height 25
click at [306, 230] on div "00:04" at bounding box center [229, 233] width 302 height 14
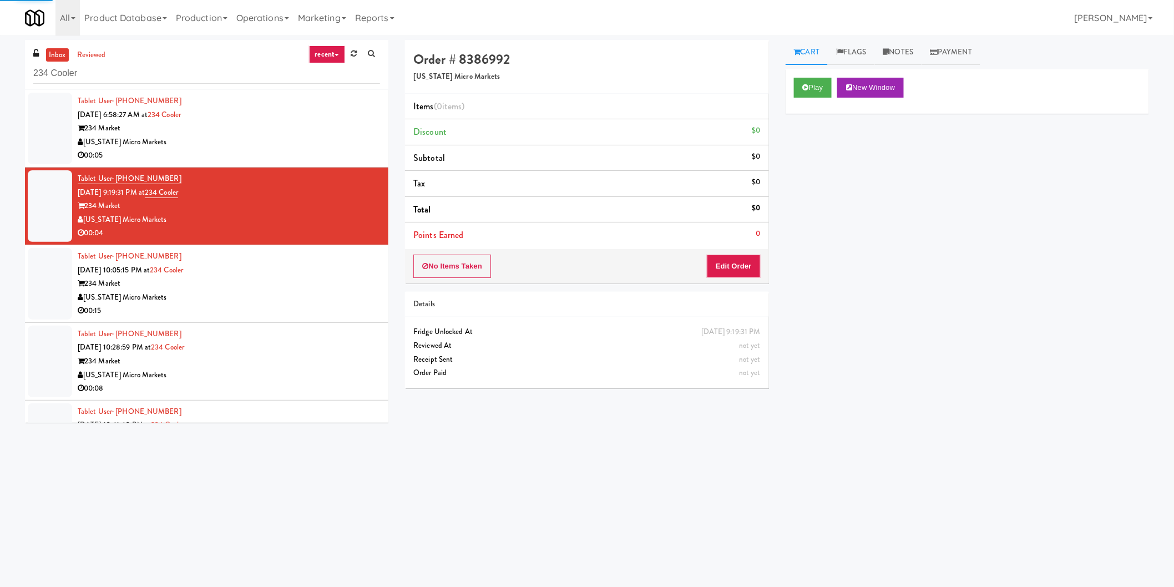
click at [302, 278] on div "234 Market" at bounding box center [229, 284] width 302 height 14
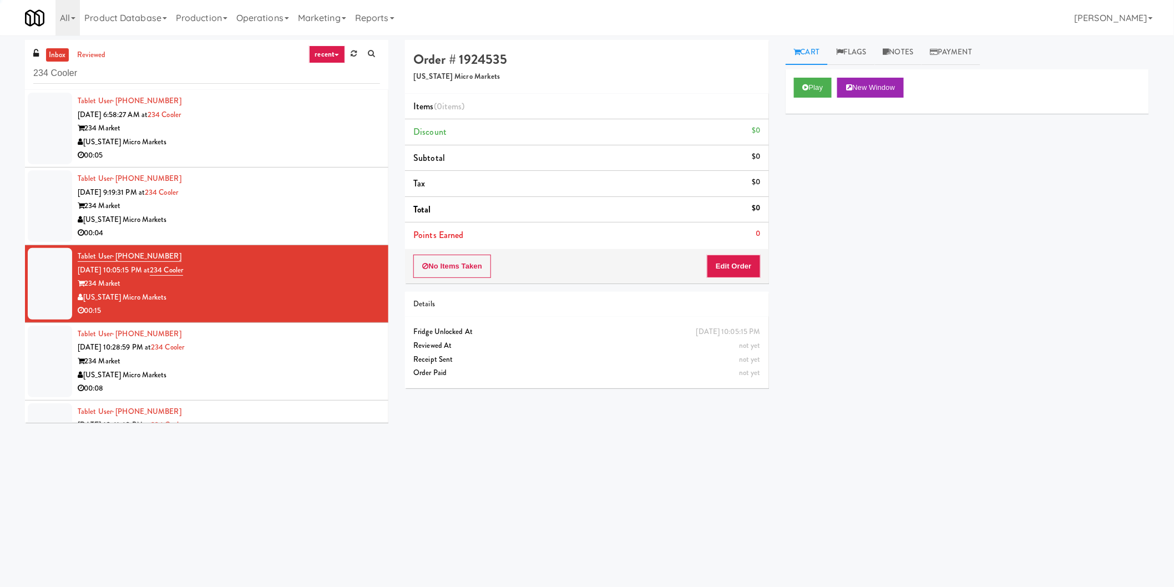
click at [303, 221] on div "Michigan Micro Markets" at bounding box center [229, 220] width 302 height 14
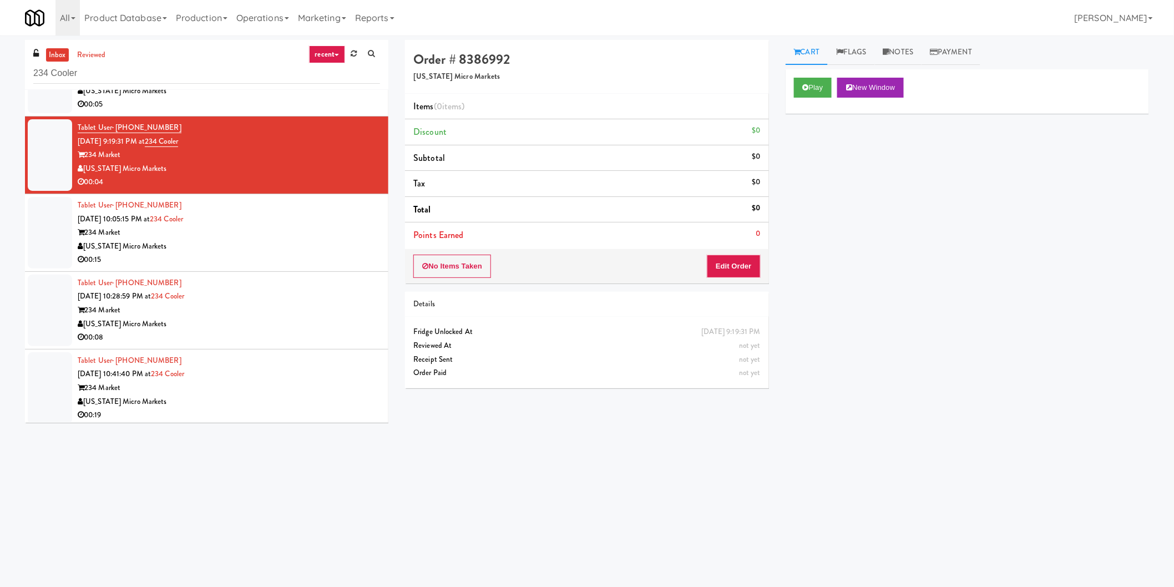
scroll to position [54, 0]
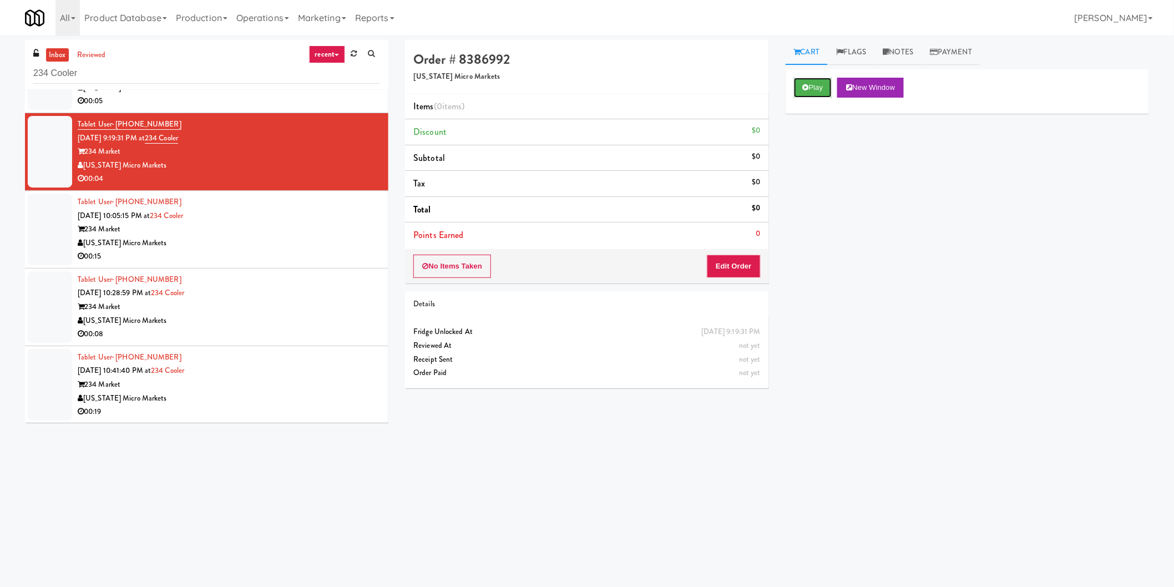
drag, startPoint x: 813, startPoint y: 92, endPoint x: 794, endPoint y: 146, distance: 57.2
click at [813, 92] on button "Play" at bounding box center [813, 88] width 38 height 20
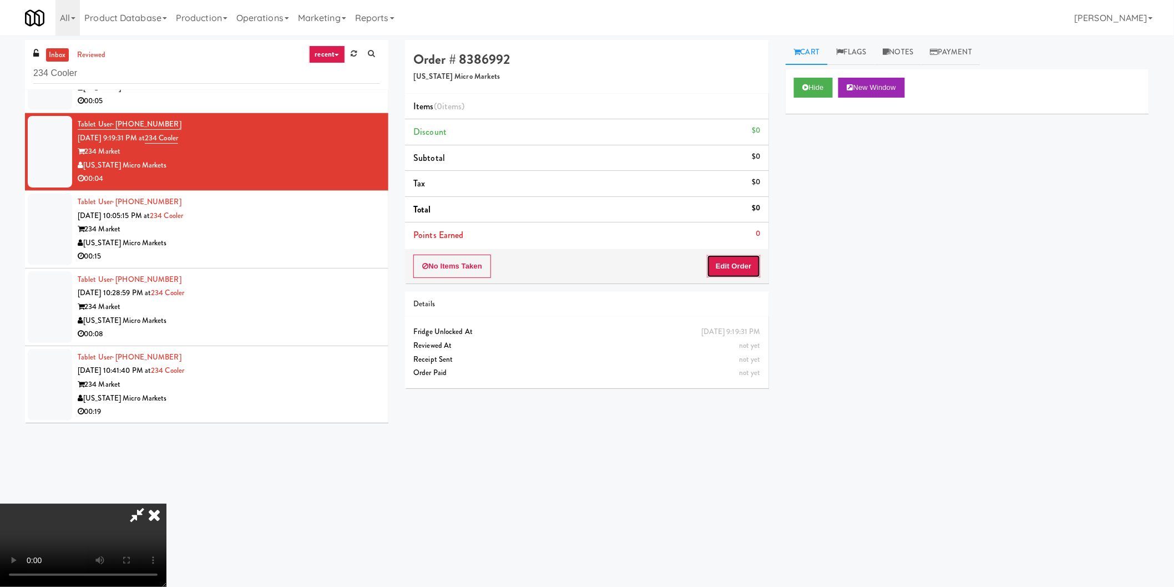
click at [753, 265] on button "Edit Order" at bounding box center [734, 266] width 54 height 23
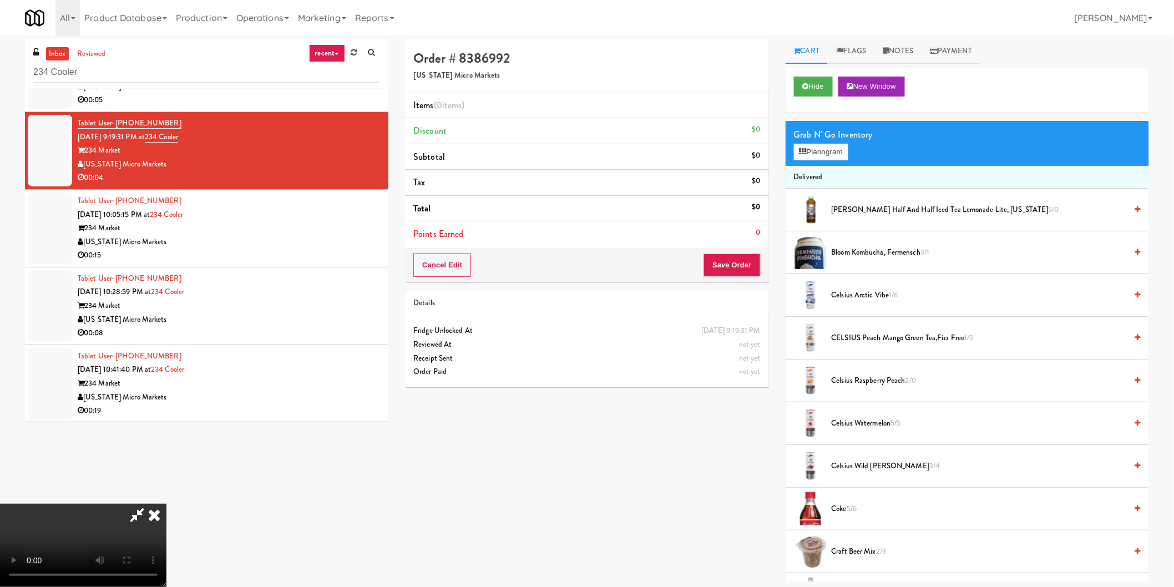
scroll to position [0, 0]
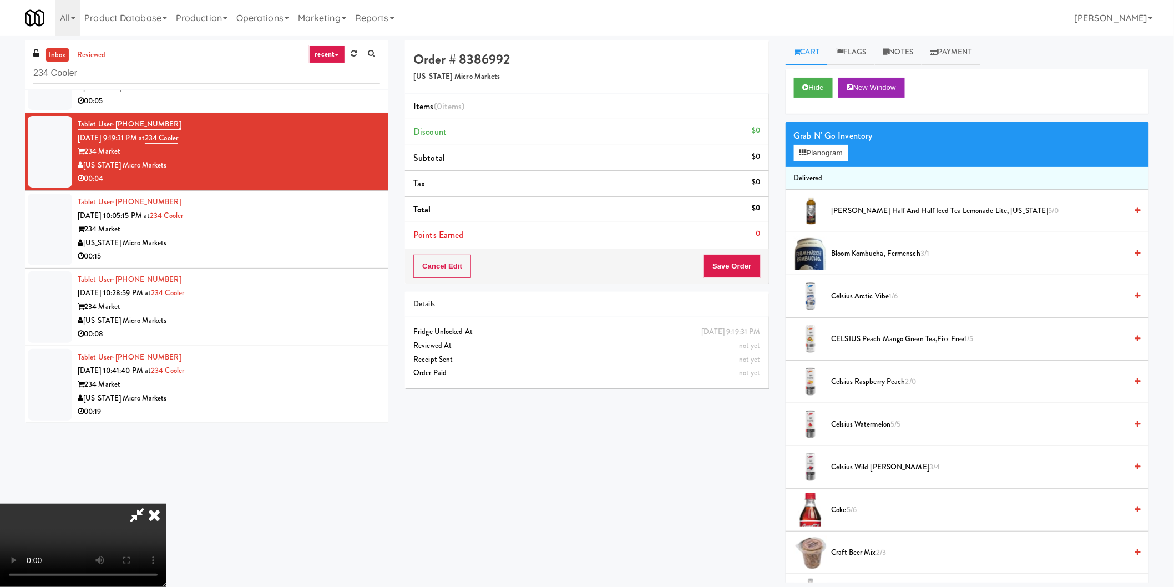
click at [166, 504] on video at bounding box center [83, 545] width 166 height 83
click at [806, 151] on icon at bounding box center [802, 152] width 7 height 7
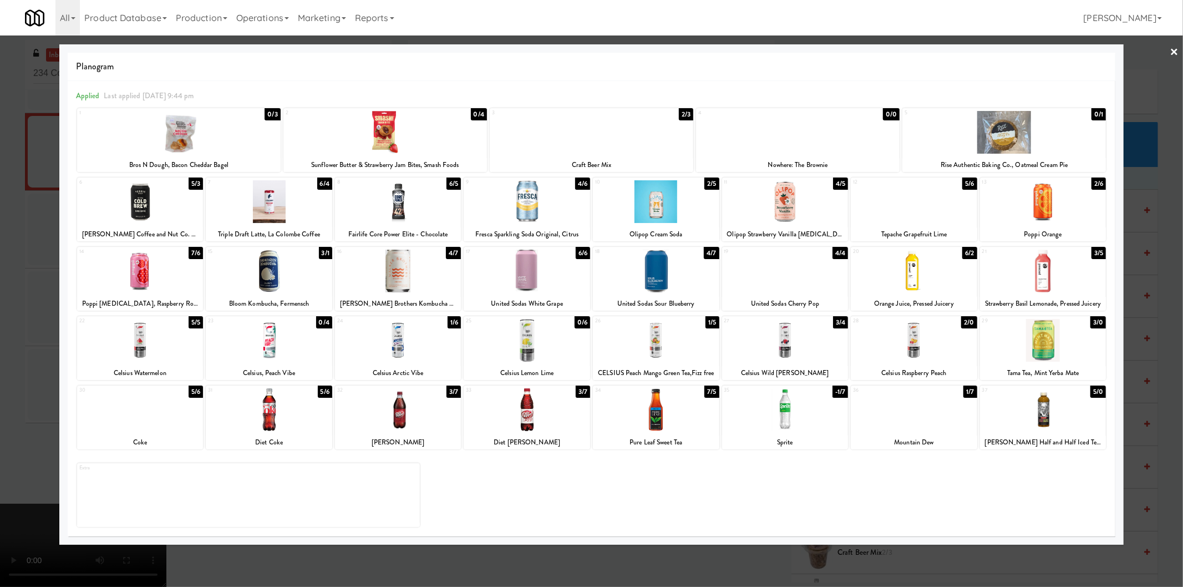
click at [671, 329] on div at bounding box center [656, 340] width 126 height 43
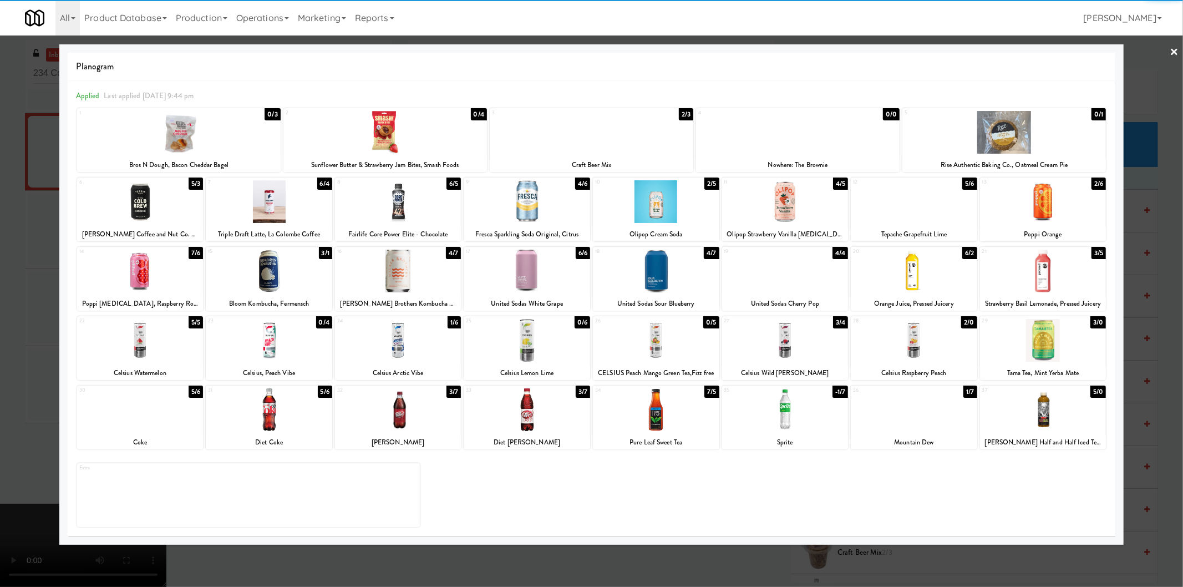
click at [1155, 252] on div at bounding box center [591, 293] width 1183 height 587
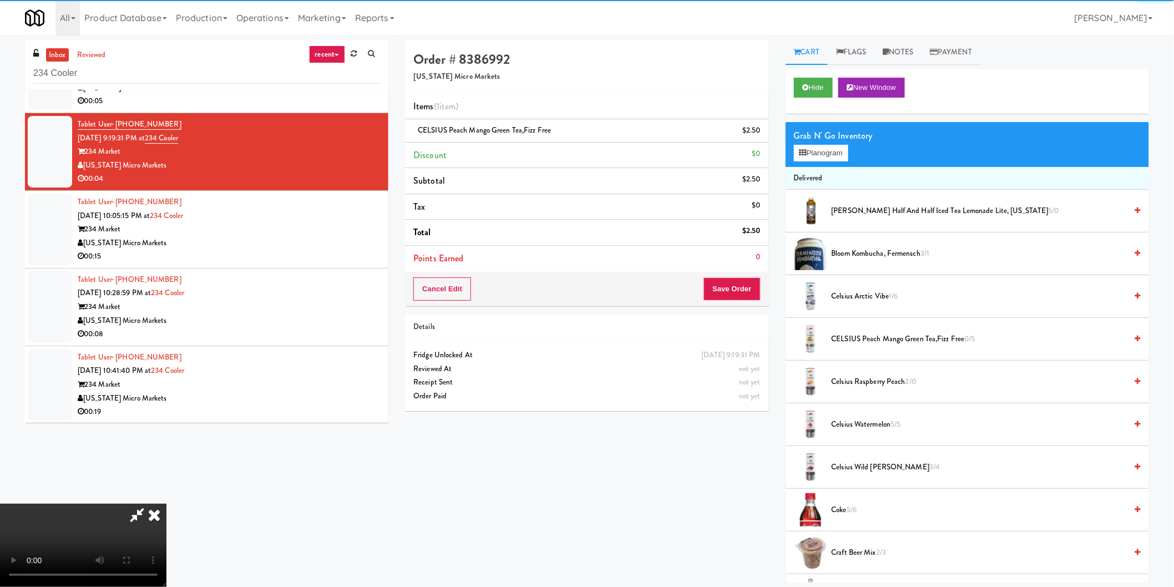
click at [166, 504] on video at bounding box center [83, 545] width 166 height 83
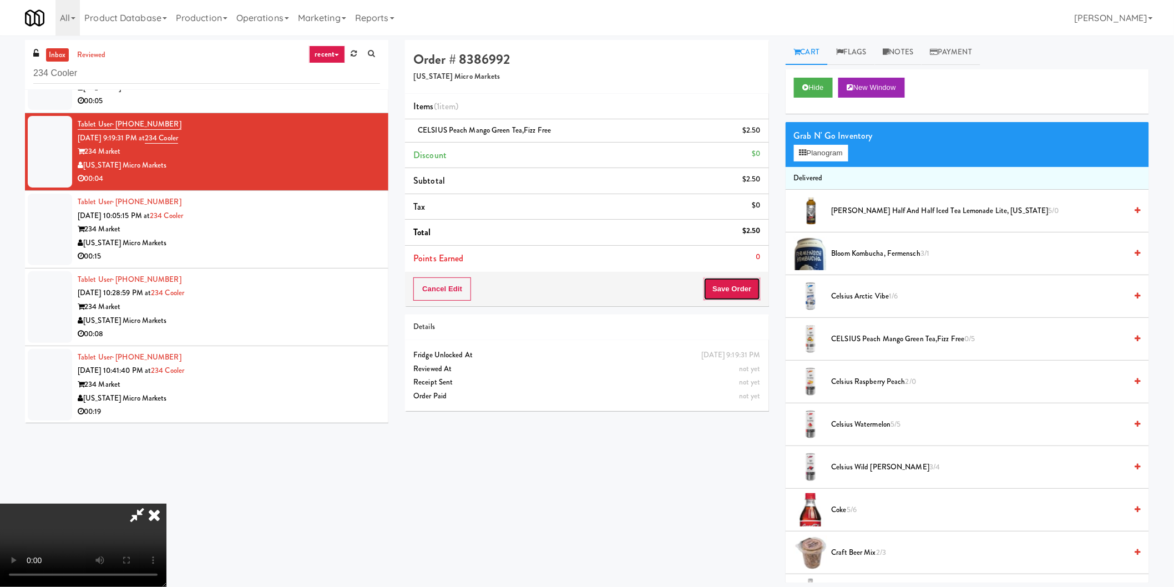
click at [736, 292] on button "Save Order" at bounding box center [731, 288] width 57 height 23
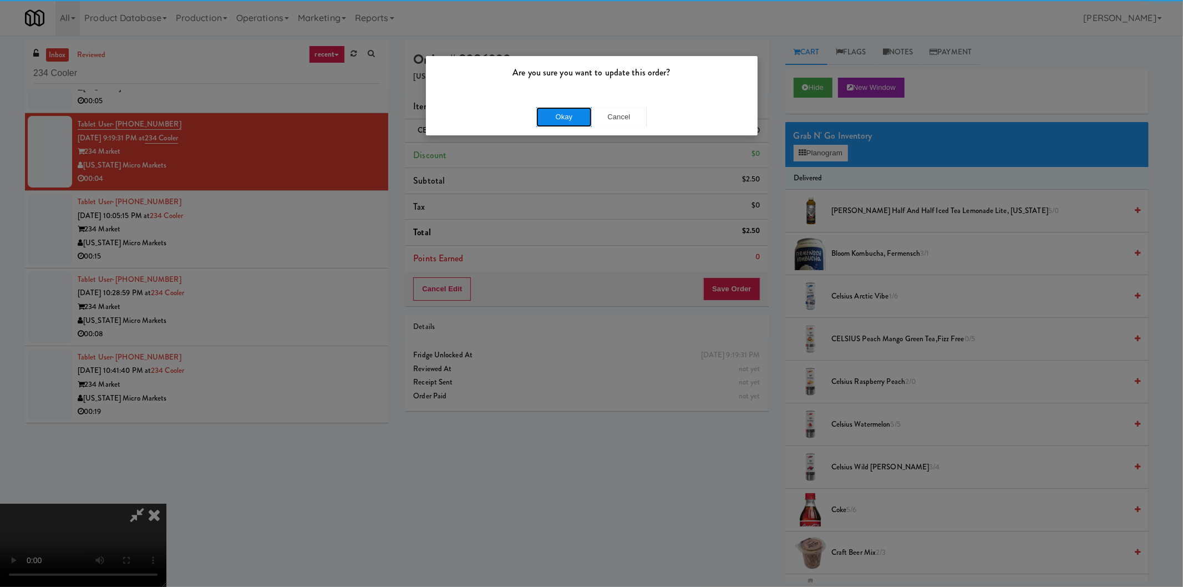
click at [545, 125] on button "Okay" at bounding box center [563, 117] width 55 height 20
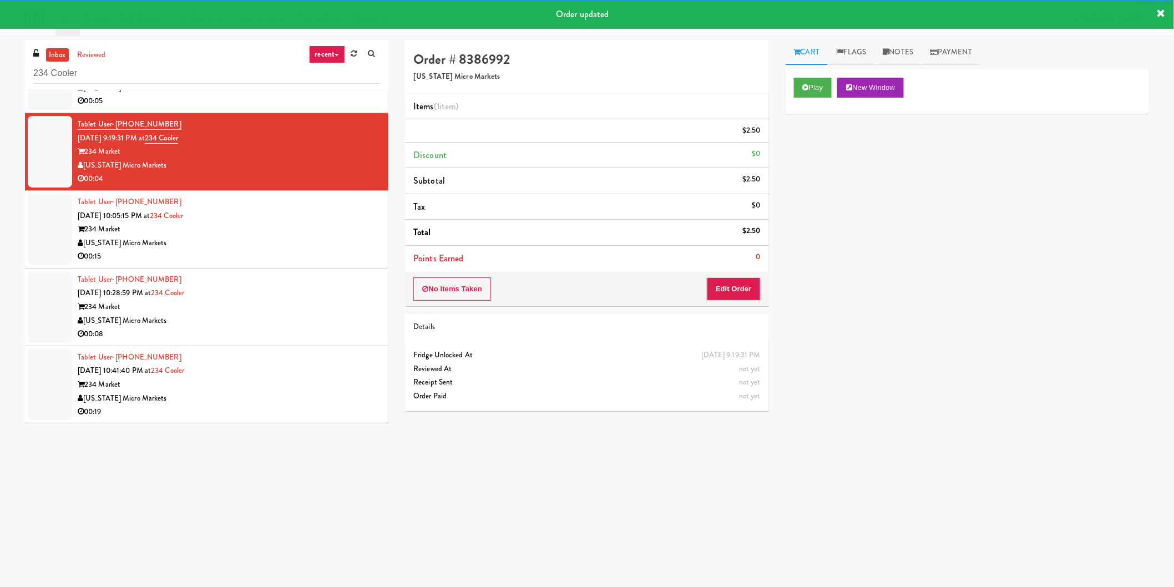
click at [312, 241] on div "Michigan Micro Markets" at bounding box center [229, 243] width 302 height 14
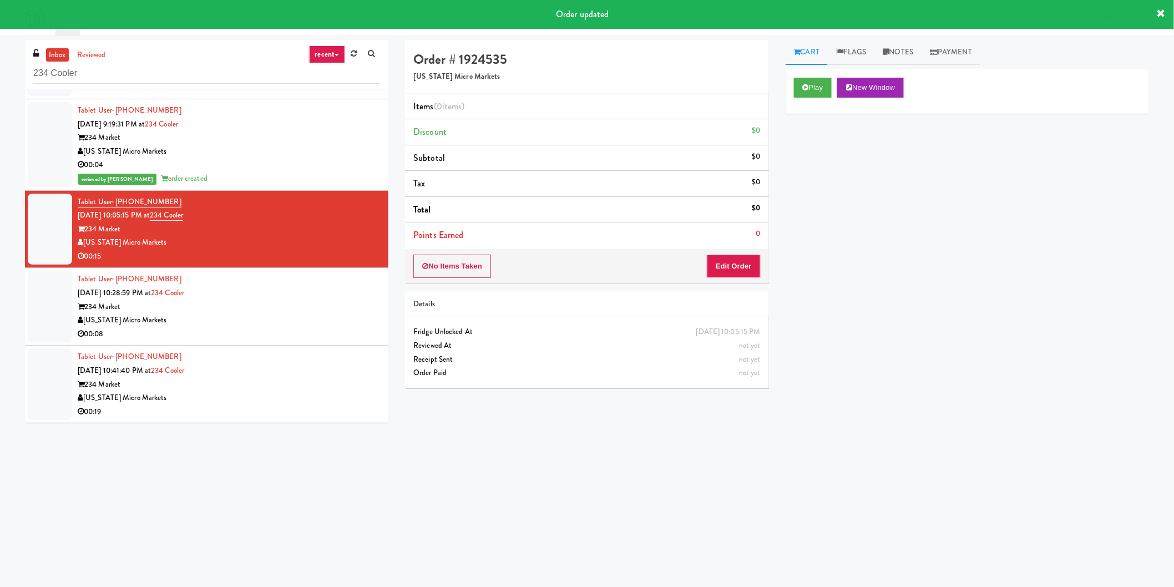
scroll to position [69, 0]
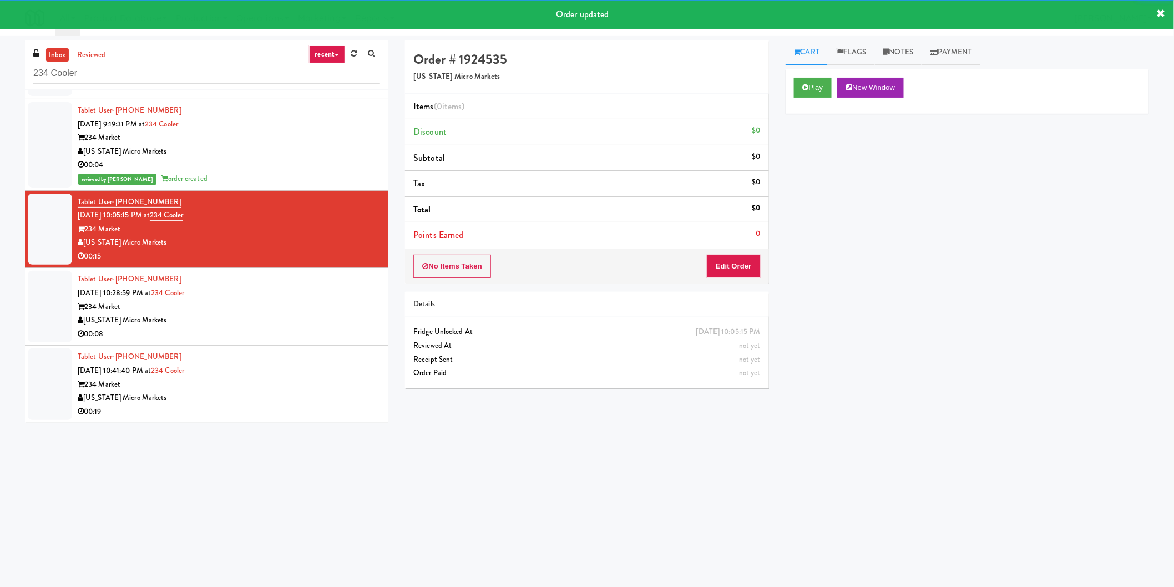
click at [782, 103] on div "Cart Flags Notes Payment Play New Window Primary Flag Clear Flag if unable to d…" at bounding box center [967, 262] width 380 height 445
drag, startPoint x: 800, startPoint y: 89, endPoint x: 799, endPoint y: 109, distance: 20.6
click at [800, 89] on button "Play" at bounding box center [813, 88] width 38 height 20
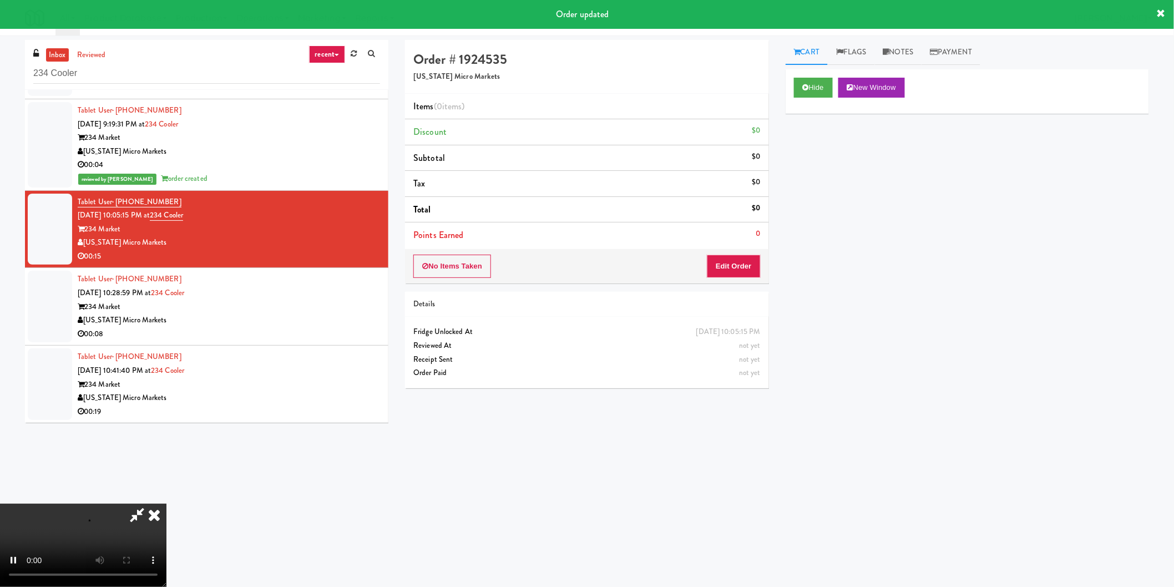
click at [738, 247] on li "Points Earned 0" at bounding box center [586, 235] width 363 height 26
click at [737, 257] on button "Edit Order" at bounding box center [734, 266] width 54 height 23
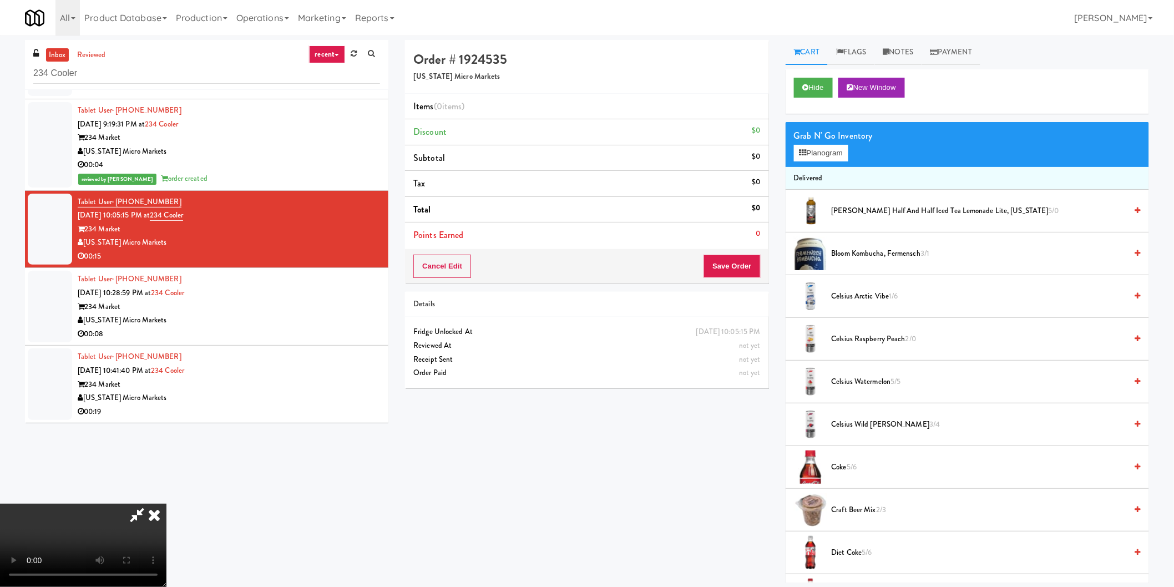
scroll to position [120, 0]
click at [829, 148] on button "Planogram" at bounding box center [821, 153] width 54 height 17
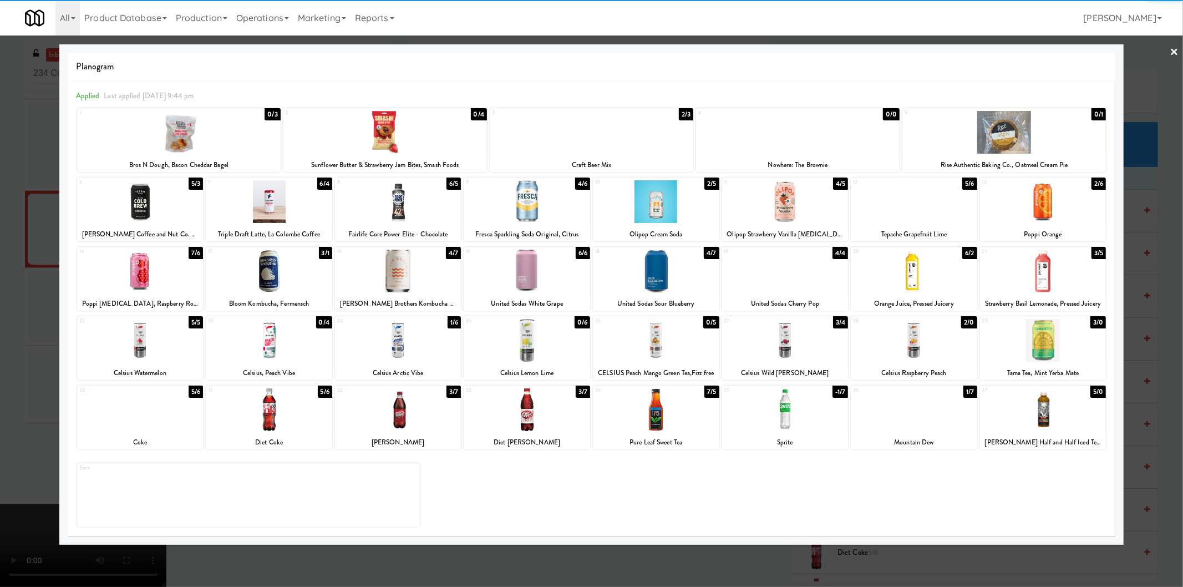
click at [150, 344] on div at bounding box center [140, 340] width 126 height 43
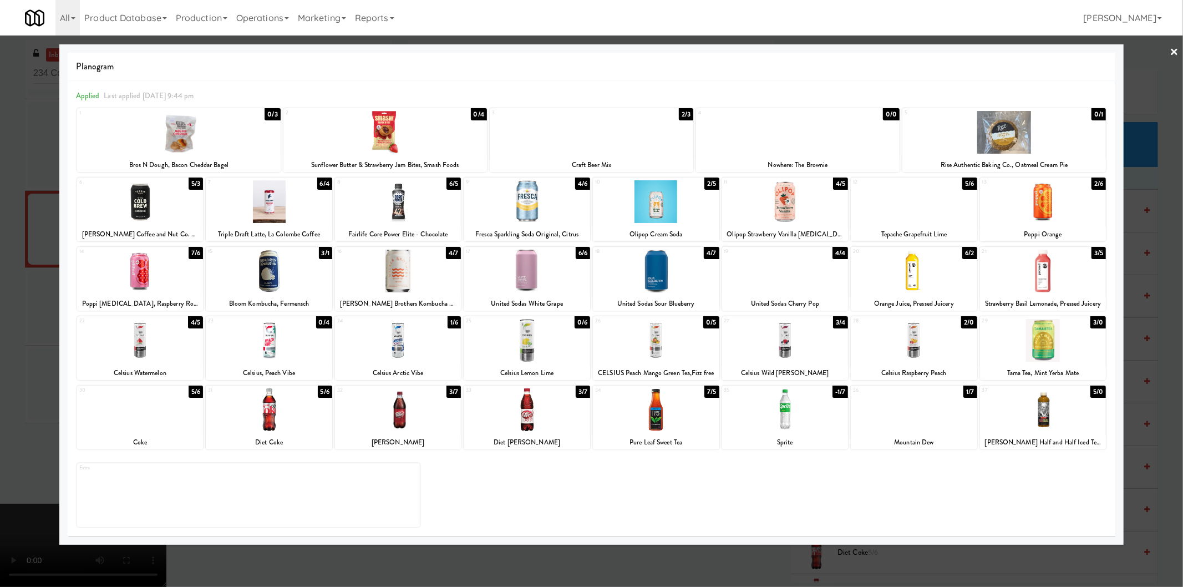
click at [512, 419] on div at bounding box center [527, 409] width 126 height 43
drag, startPoint x: 0, startPoint y: 400, endPoint x: 21, endPoint y: 398, distance: 20.6
click at [1, 400] on div at bounding box center [591, 293] width 1183 height 587
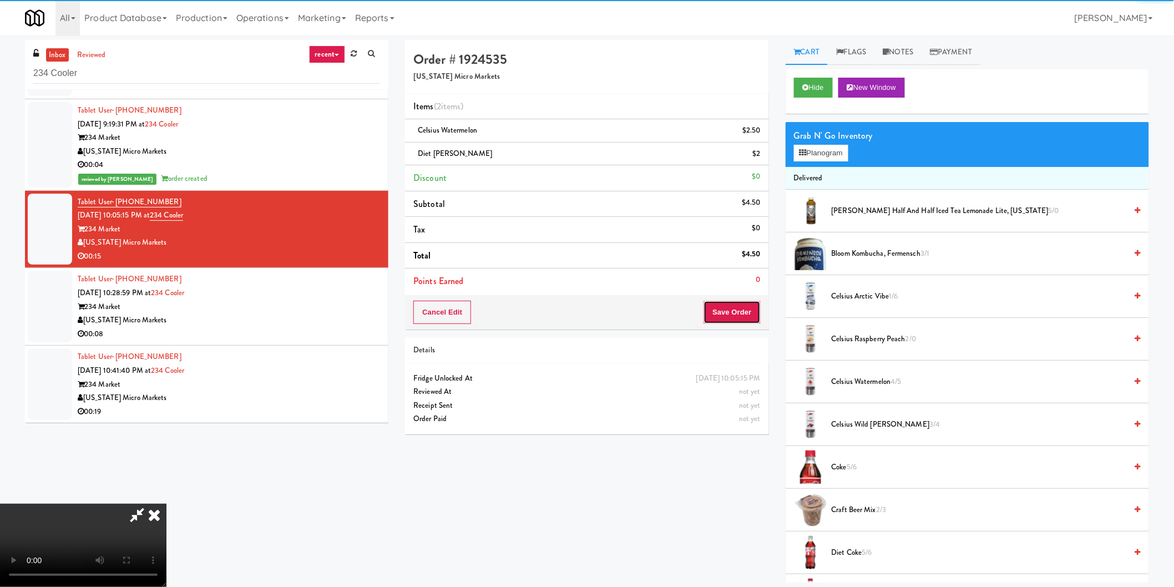
click at [728, 311] on button "Save Order" at bounding box center [731, 312] width 57 height 23
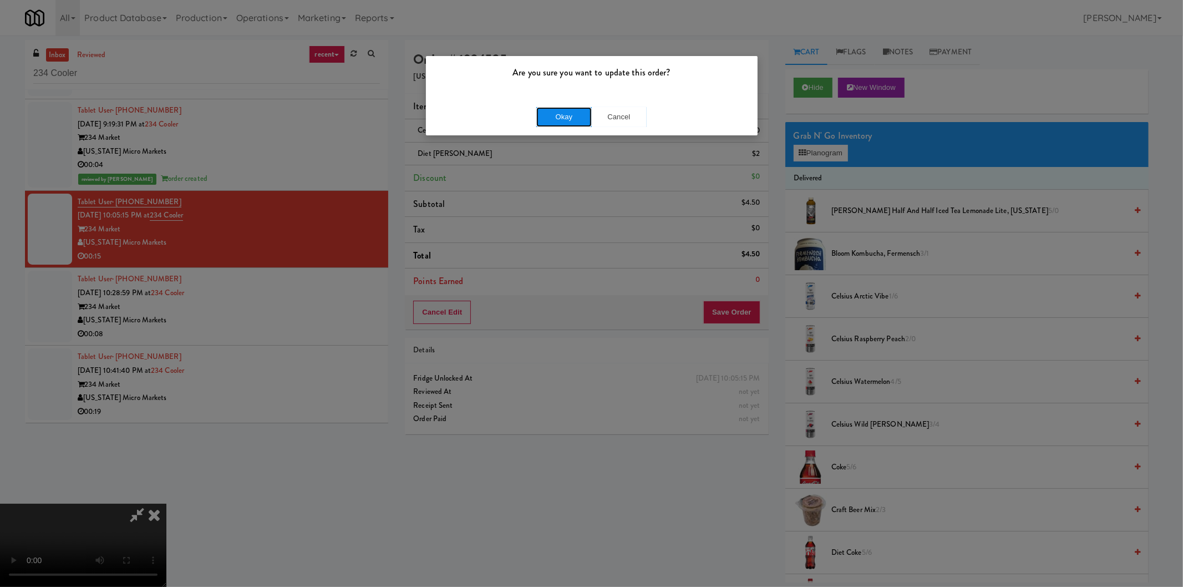
click at [557, 121] on button "Okay" at bounding box center [563, 117] width 55 height 20
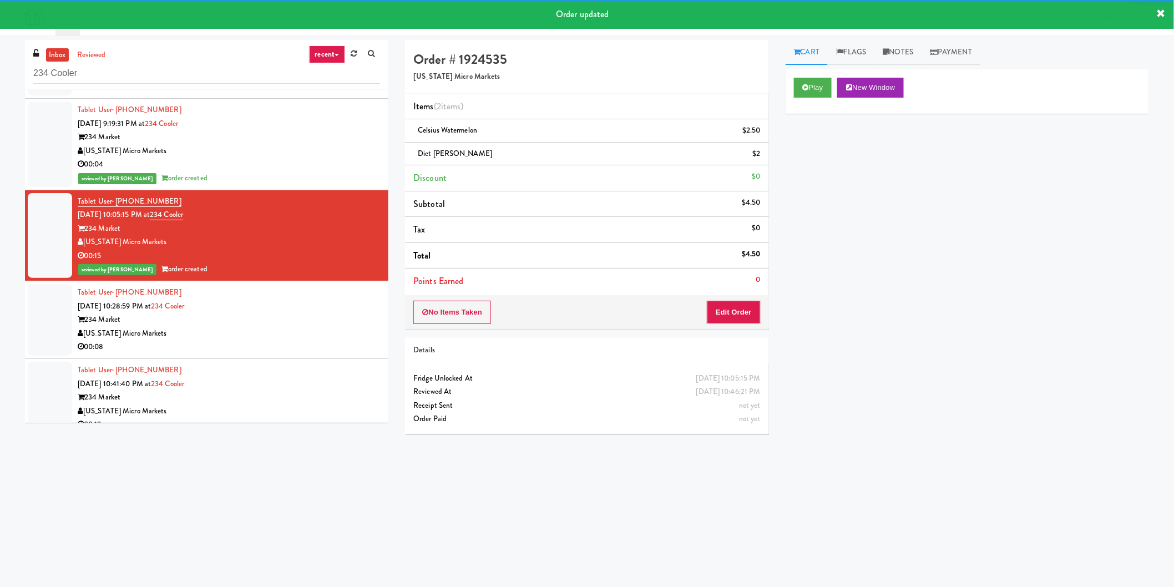
click at [329, 309] on div "Tablet User · (616) 425-1517 Oct 3, 2025 10:28:59 PM at 234 Cooler 234 Market M…" at bounding box center [229, 320] width 302 height 68
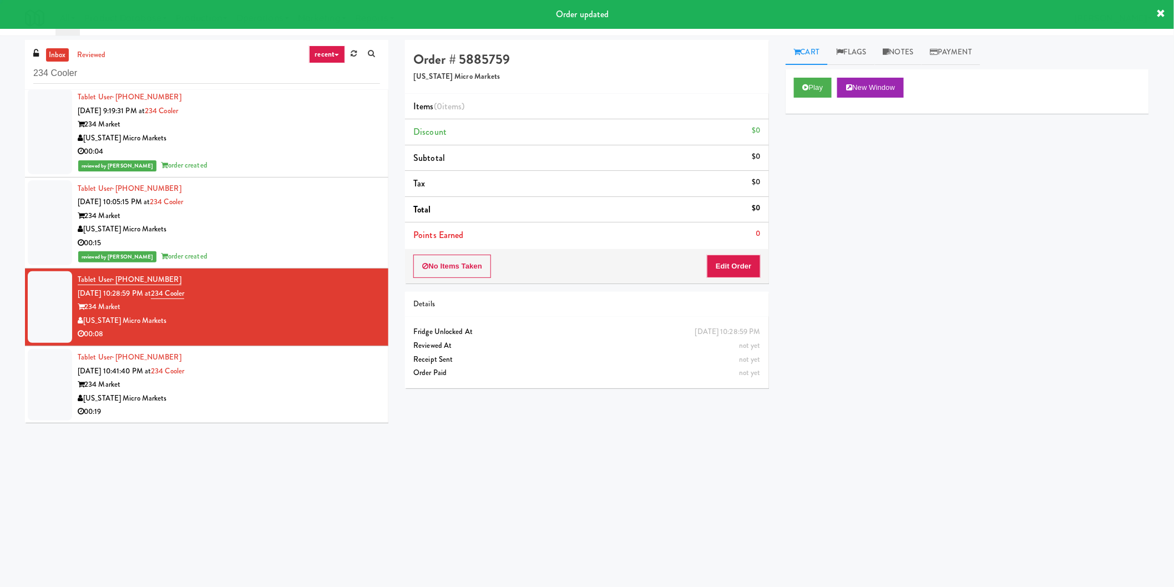
scroll to position [82, 0]
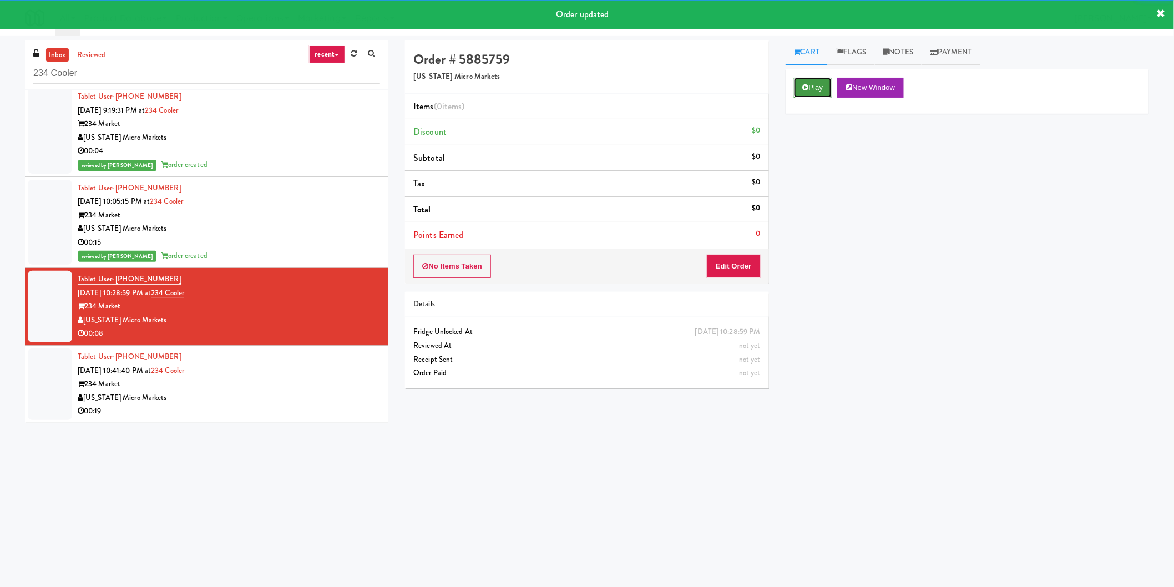
click at [808, 94] on button "Play" at bounding box center [813, 88] width 38 height 20
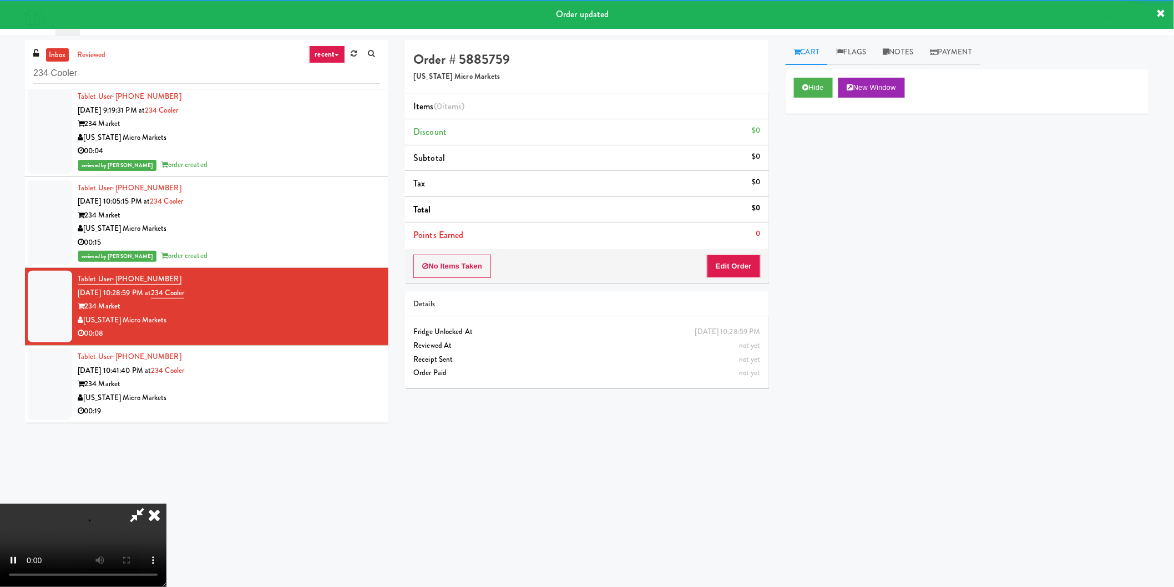
click at [745, 236] on li "Points Earned 0" at bounding box center [586, 235] width 363 height 26
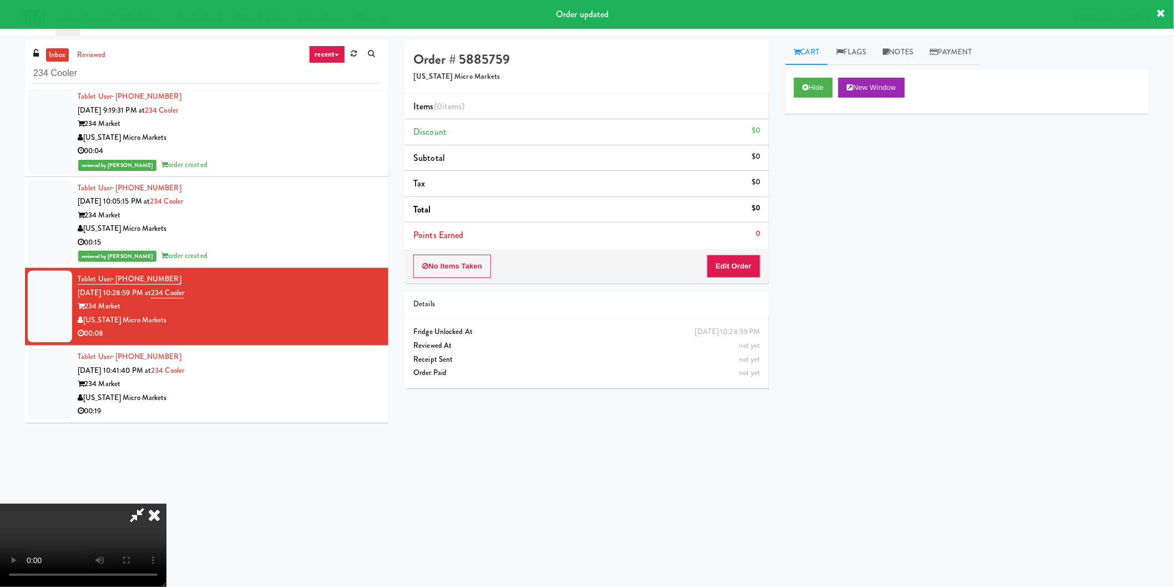
click at [736, 246] on li "Points Earned 0" at bounding box center [586, 235] width 363 height 26
click at [734, 254] on div "No Items Taken Edit Order" at bounding box center [586, 266] width 363 height 34
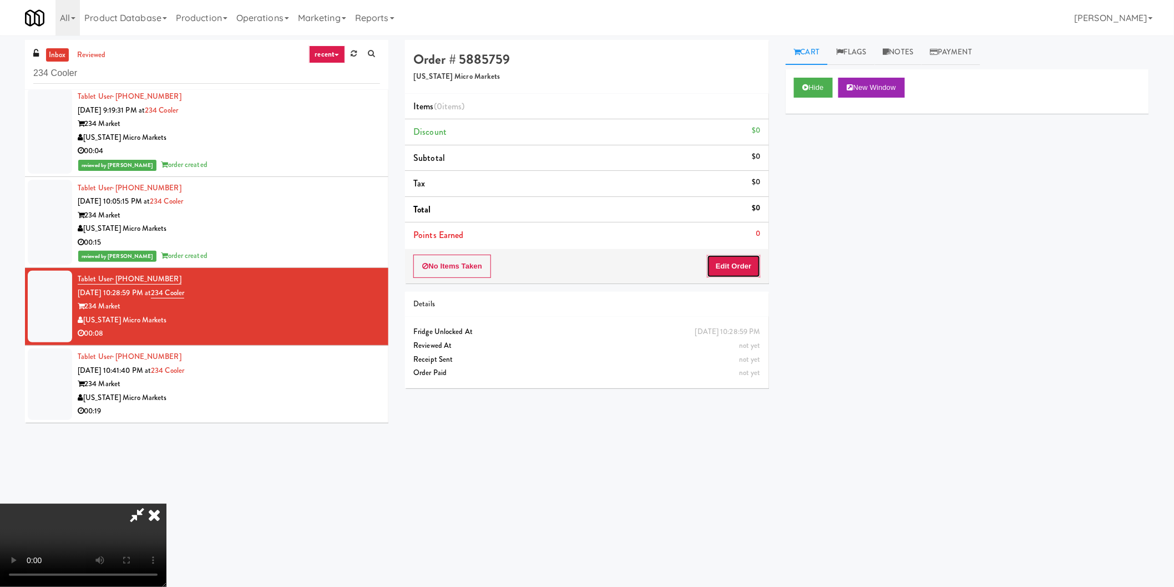
click at [724, 258] on button "Edit Order" at bounding box center [734, 266] width 54 height 23
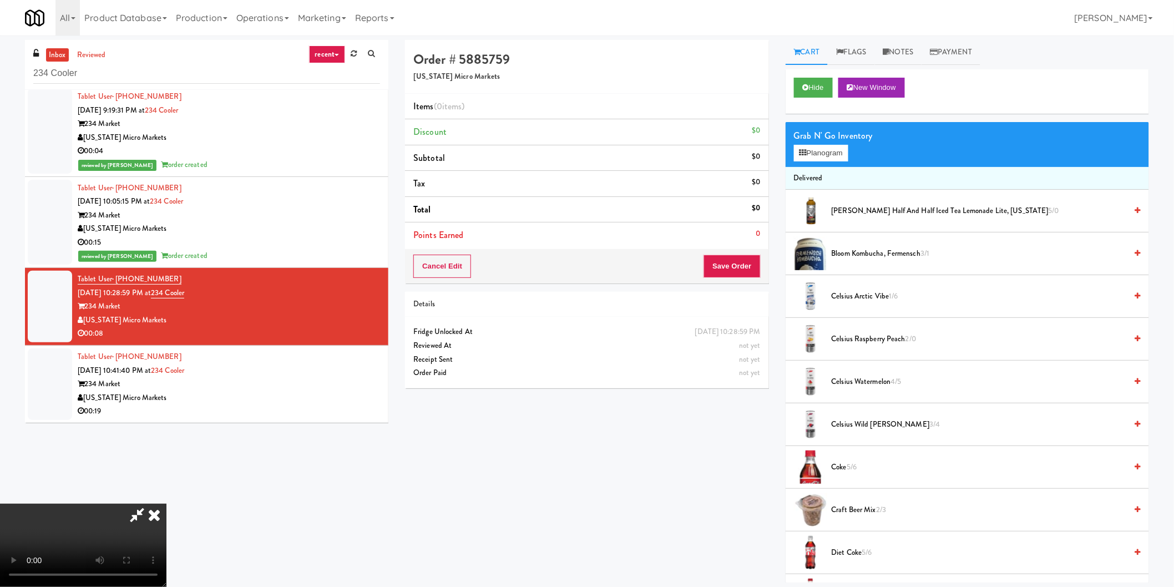
scroll to position [62, 0]
click at [823, 151] on button "Planogram" at bounding box center [821, 153] width 54 height 17
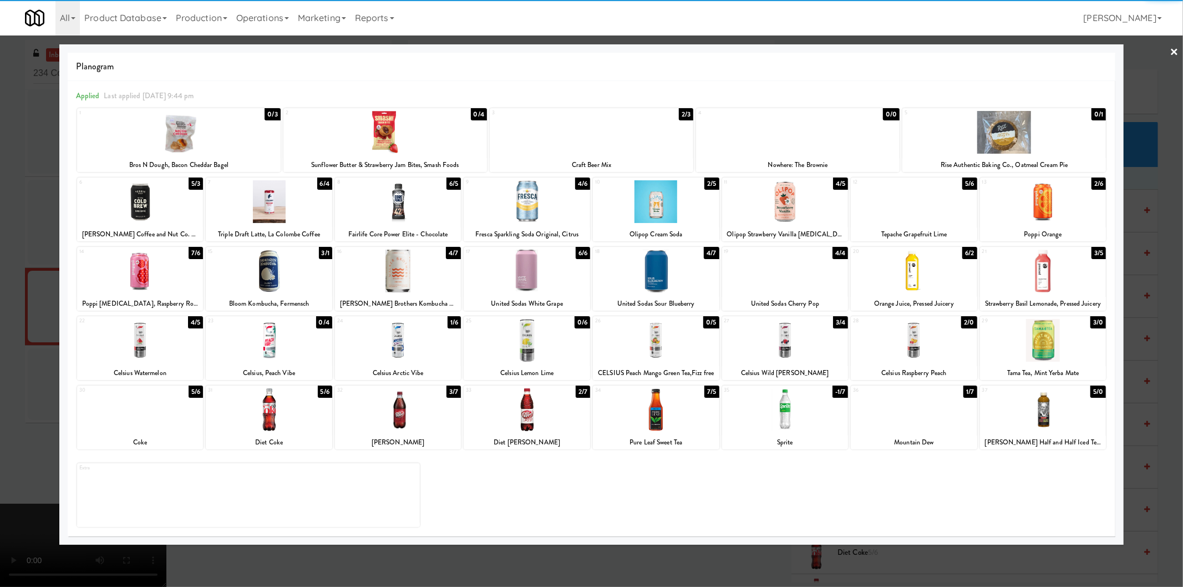
drag, startPoint x: 18, startPoint y: 339, endPoint x: 40, endPoint y: 342, distance: 22.4
click at [18, 341] on div at bounding box center [591, 293] width 1183 height 587
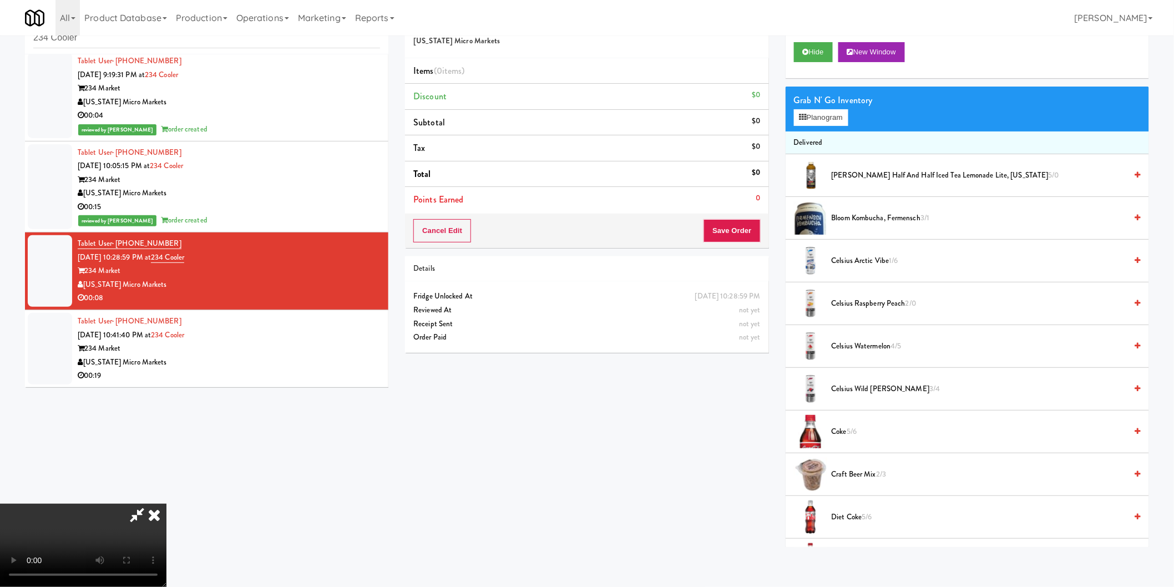
scroll to position [120, 0]
click at [166, 504] on video at bounding box center [83, 545] width 166 height 83
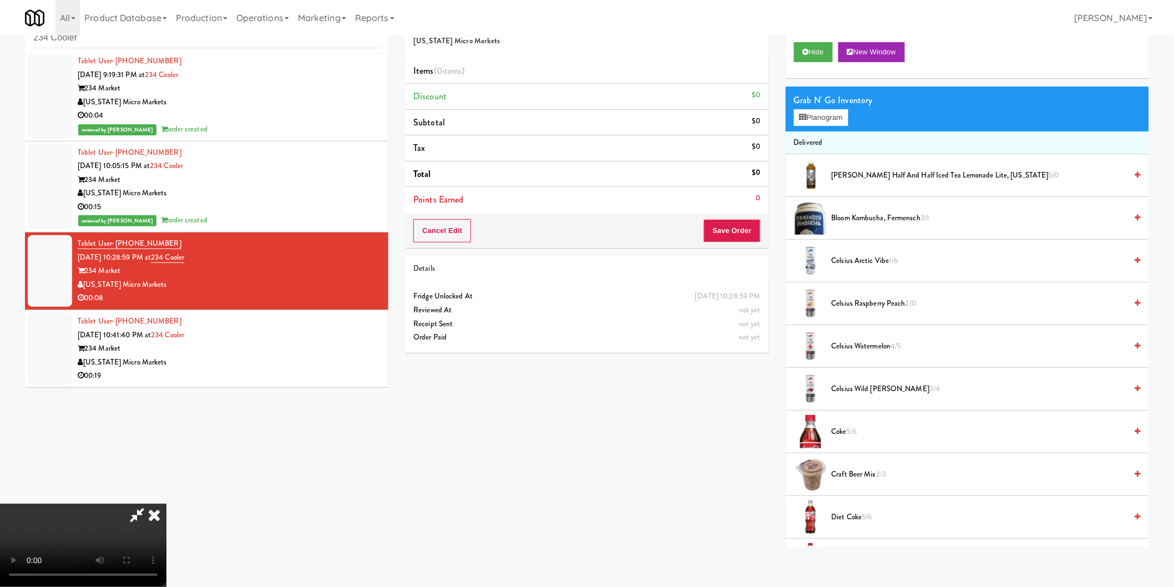
click at [166, 504] on video at bounding box center [83, 545] width 166 height 83
click at [816, 114] on button "Planogram" at bounding box center [821, 117] width 54 height 17
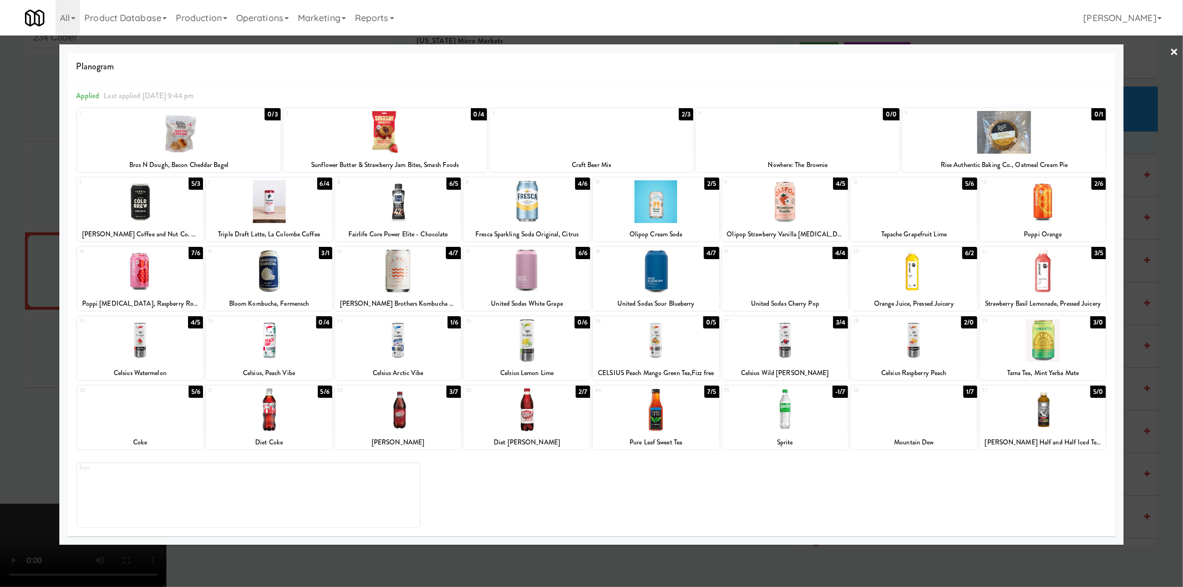
click at [409, 354] on div at bounding box center [398, 340] width 126 height 43
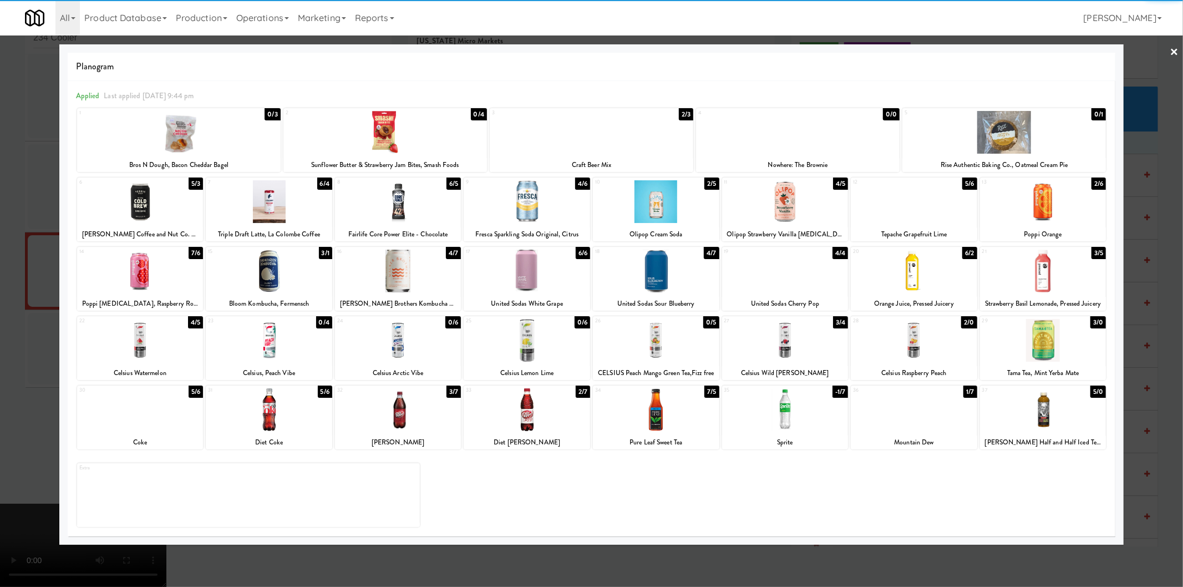
click at [286, 189] on div at bounding box center [269, 201] width 126 height 43
click at [0, 259] on div at bounding box center [591, 293] width 1183 height 587
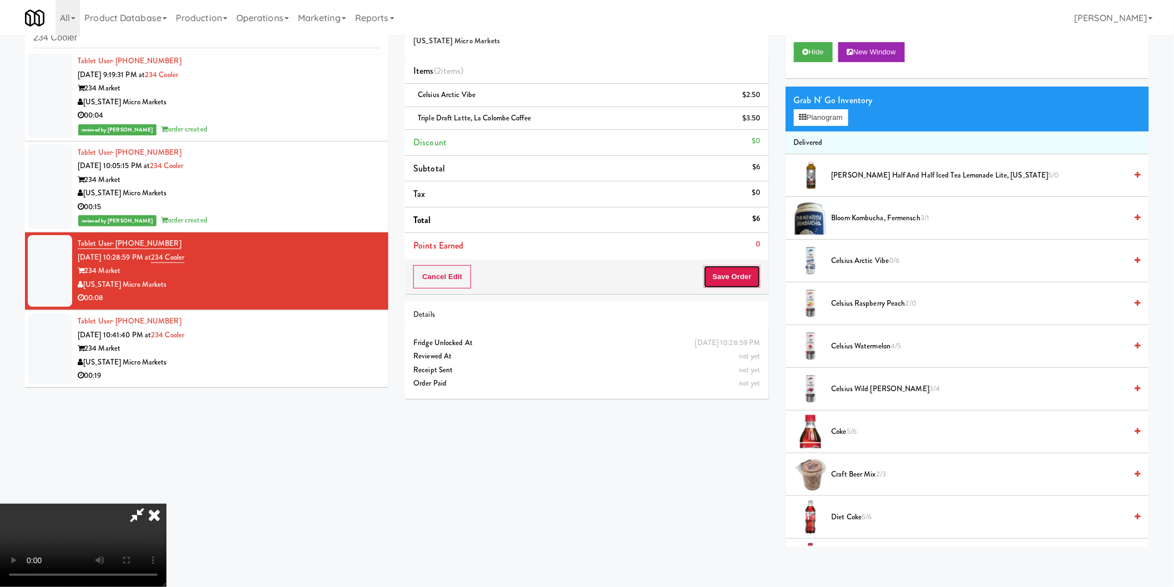
click at [750, 273] on button "Save Order" at bounding box center [731, 276] width 57 height 23
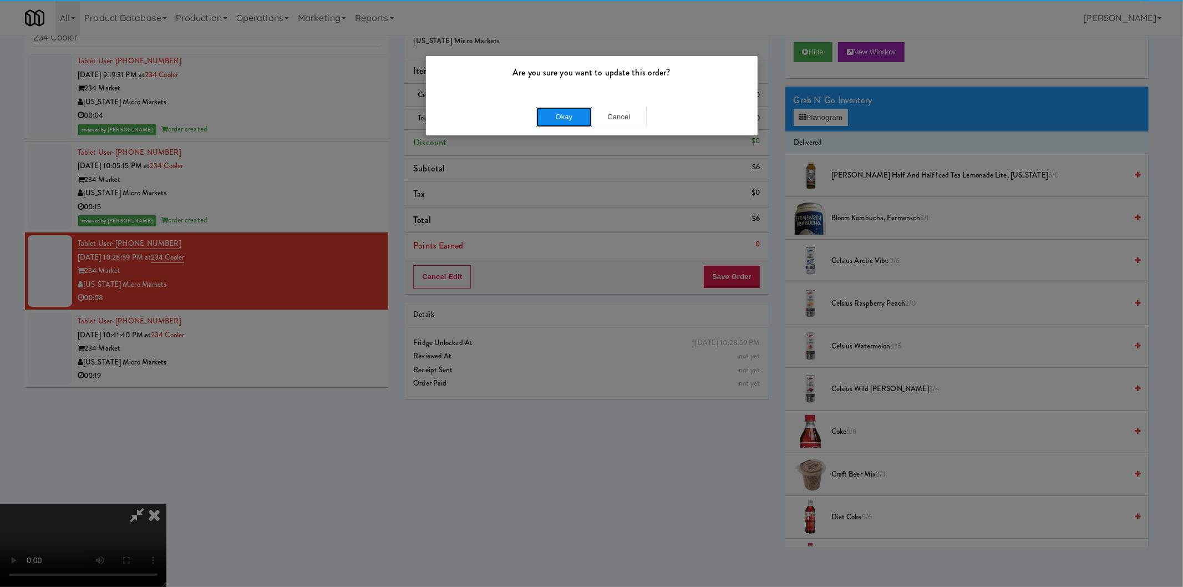
click at [549, 110] on button "Okay" at bounding box center [563, 117] width 55 height 20
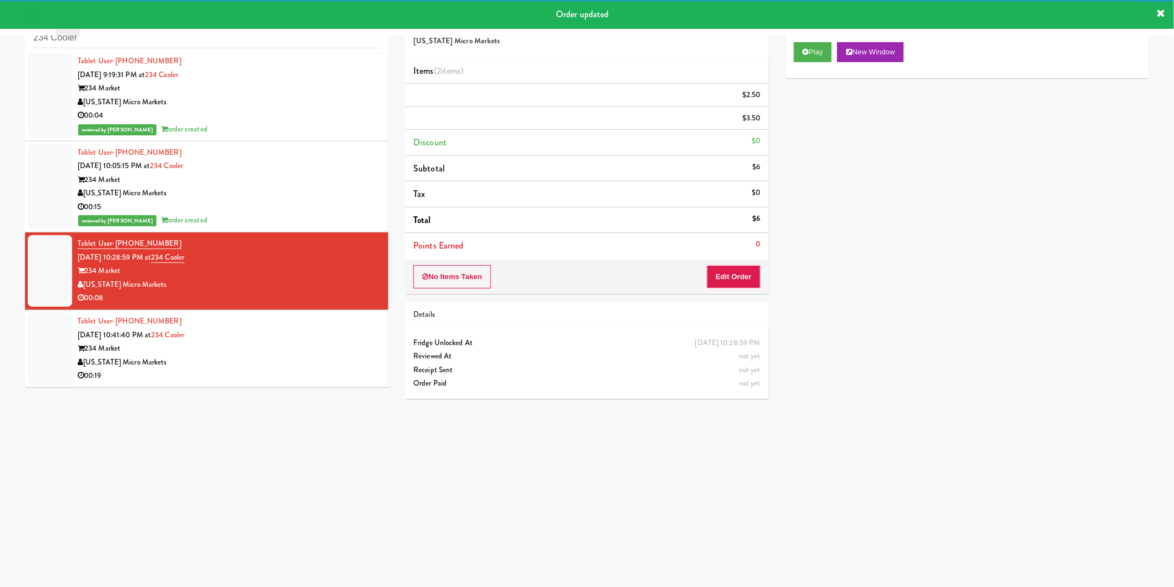
click at [324, 305] on div at bounding box center [229, 305] width 302 height 0
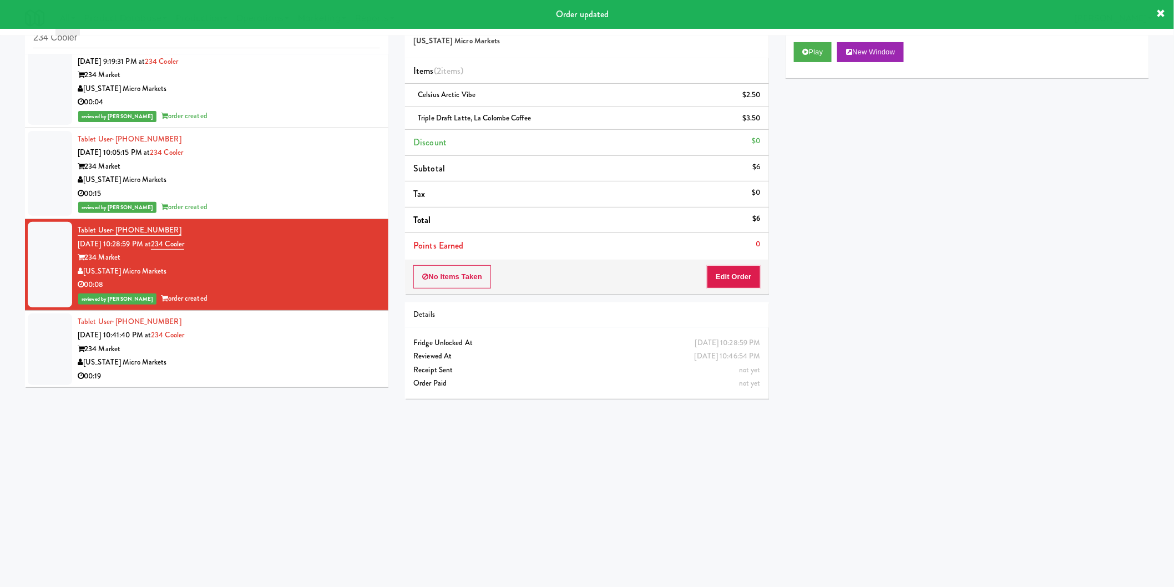
drag, startPoint x: 350, startPoint y: 331, endPoint x: 353, endPoint y: 319, distance: 12.0
click at [351, 330] on div "Tablet User · (704) 681-4171 Oct 3, 2025 10:41:40 PM at 234 Cooler 234 Market M…" at bounding box center [229, 349] width 302 height 68
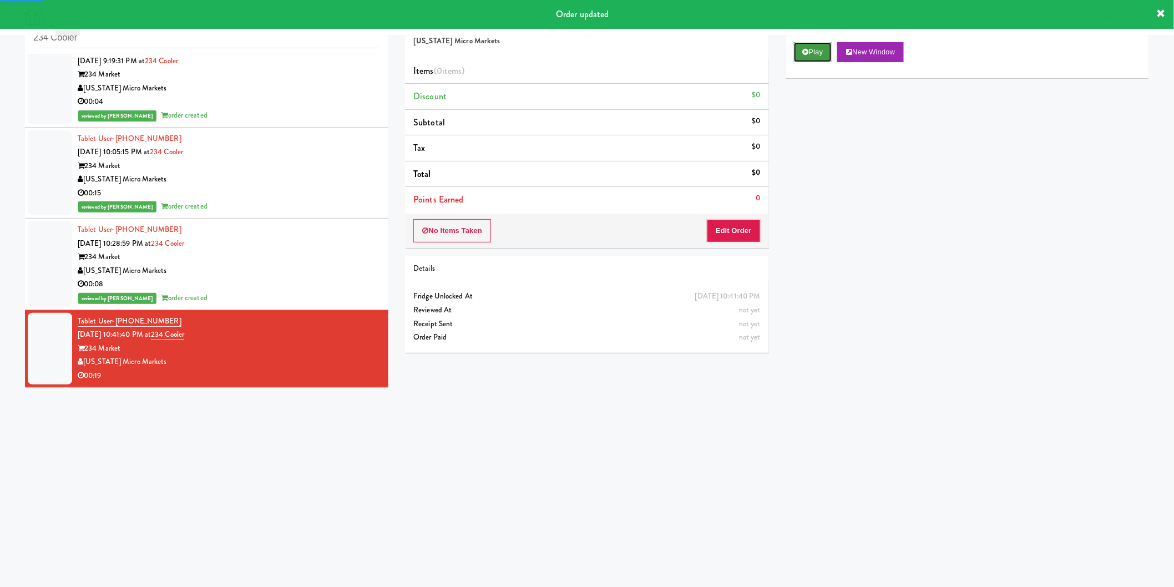
click at [815, 50] on button "Play" at bounding box center [813, 52] width 38 height 20
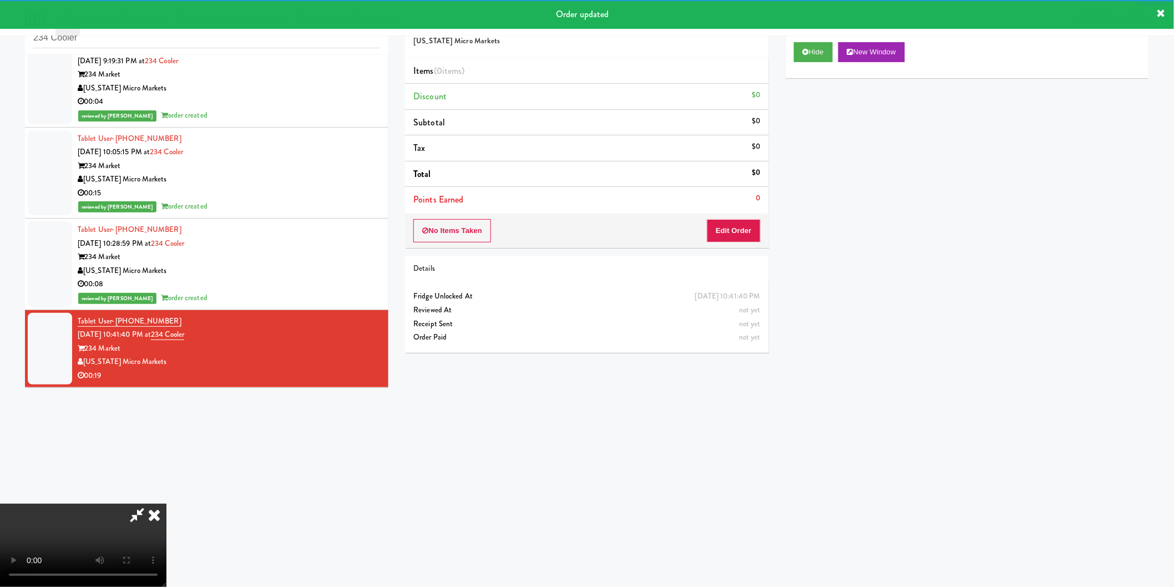
drag, startPoint x: 749, startPoint y: 207, endPoint x: 746, endPoint y: 230, distance: 23.5
click at [749, 209] on li "Points Earned 0" at bounding box center [586, 200] width 363 height 26
click at [746, 230] on button "Edit Order" at bounding box center [734, 230] width 54 height 23
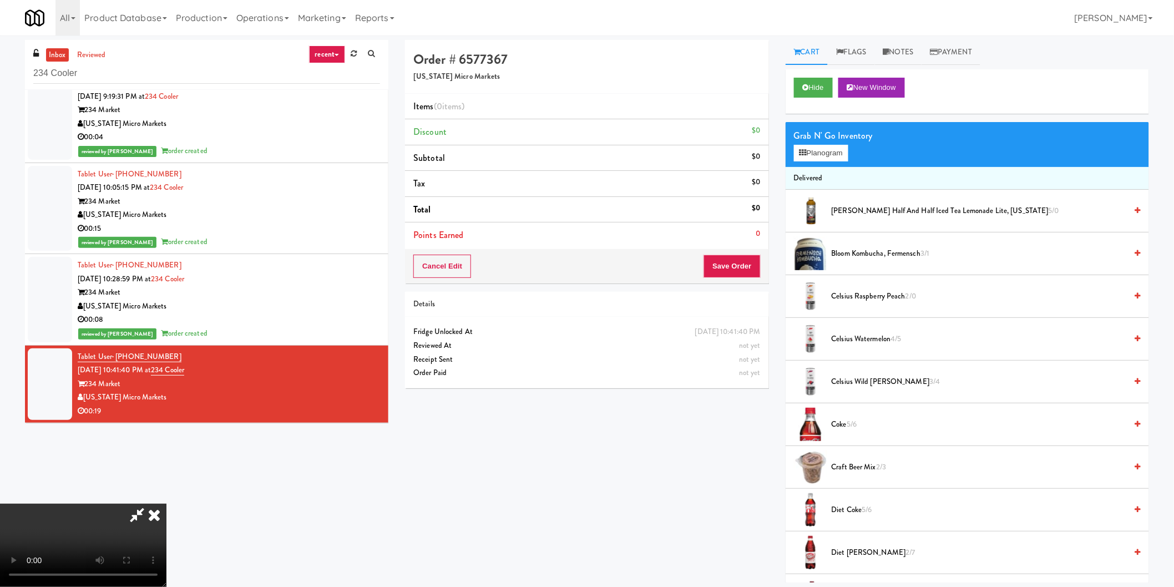
scroll to position [120, 0]
click at [166, 504] on video at bounding box center [83, 545] width 166 height 83
click at [782, 126] on div "Cart Flags Notes Payment Hide New Window Grab N' Go Inventory Planogram Deliver…" at bounding box center [967, 311] width 380 height 542
click at [803, 156] on icon at bounding box center [802, 152] width 7 height 7
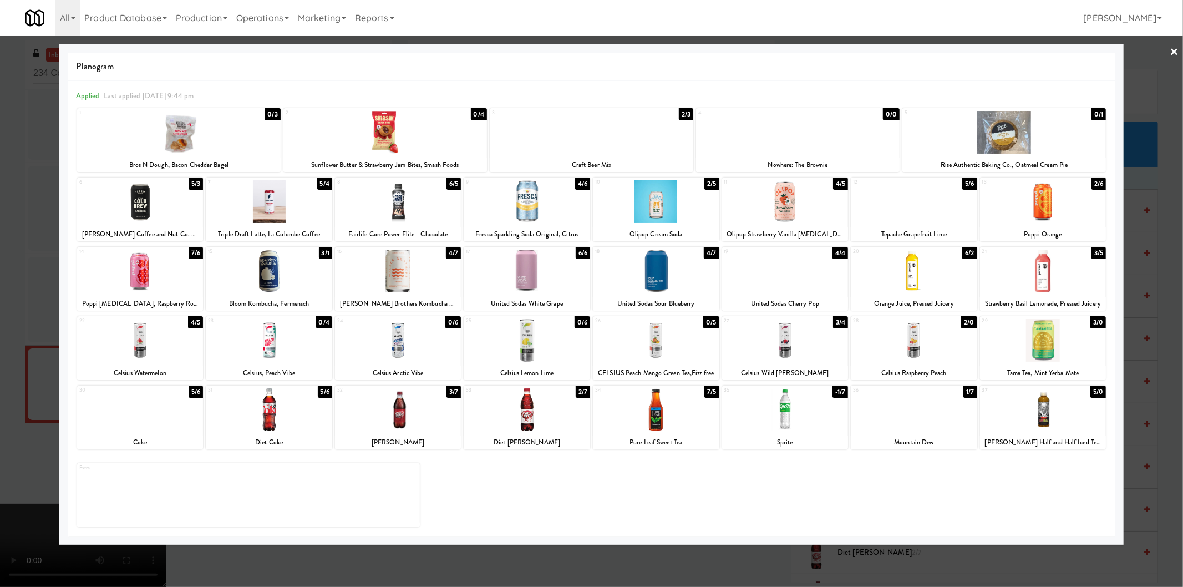
click at [666, 341] on div at bounding box center [656, 340] width 126 height 43
drag, startPoint x: 1161, startPoint y: 230, endPoint x: 1155, endPoint y: 231, distance: 5.8
click at [1160, 230] on div at bounding box center [591, 293] width 1183 height 587
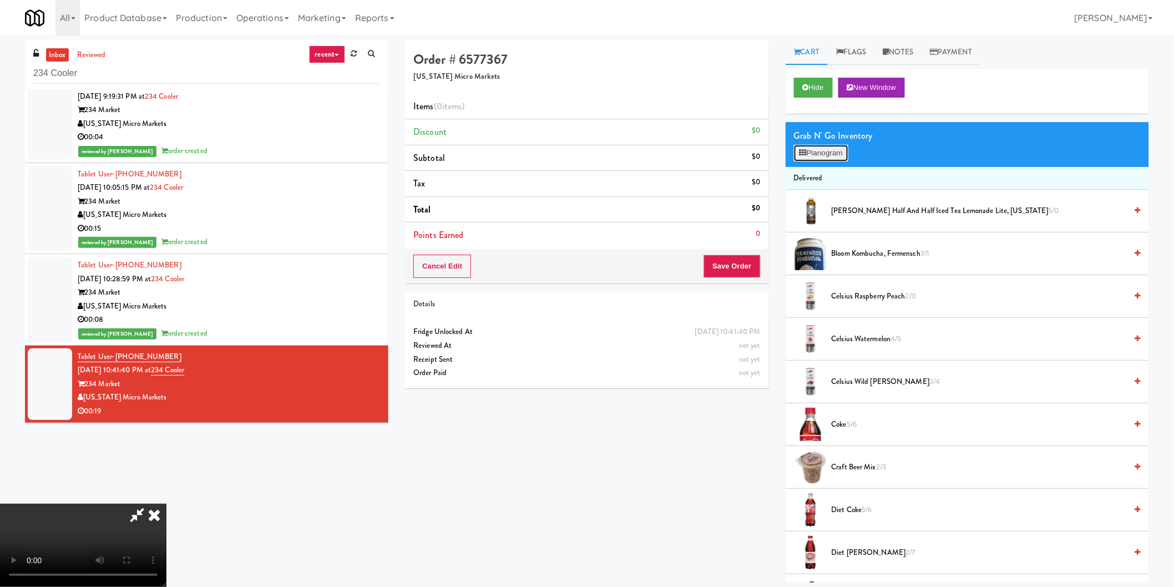
click at [814, 159] on button "Planogram" at bounding box center [821, 153] width 54 height 17
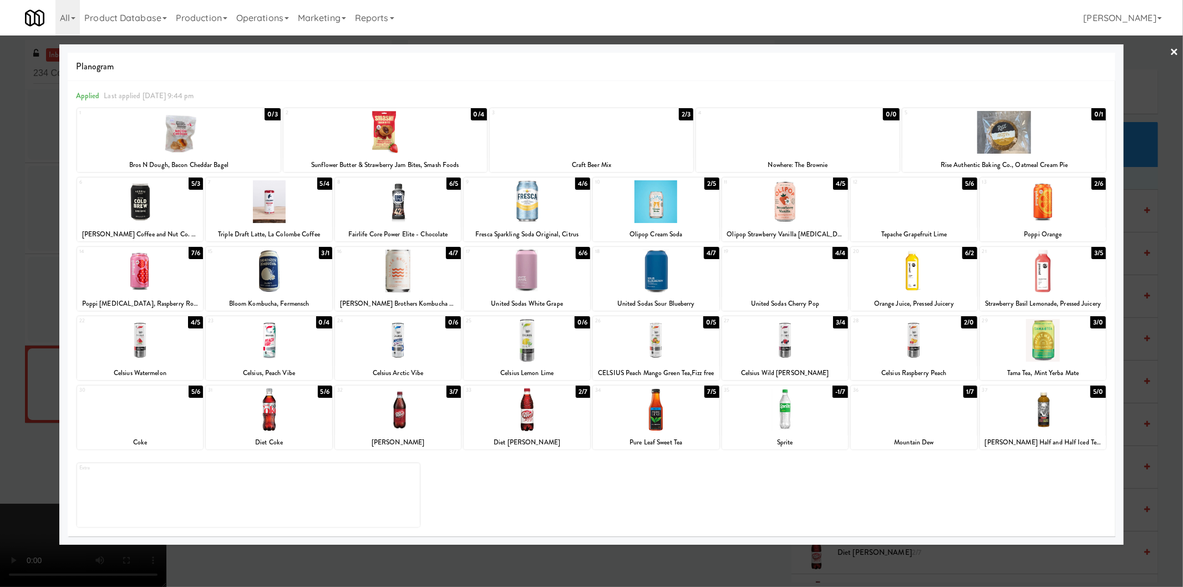
click at [888, 327] on div at bounding box center [914, 340] width 126 height 43
click at [1162, 296] on div at bounding box center [591, 293] width 1183 height 587
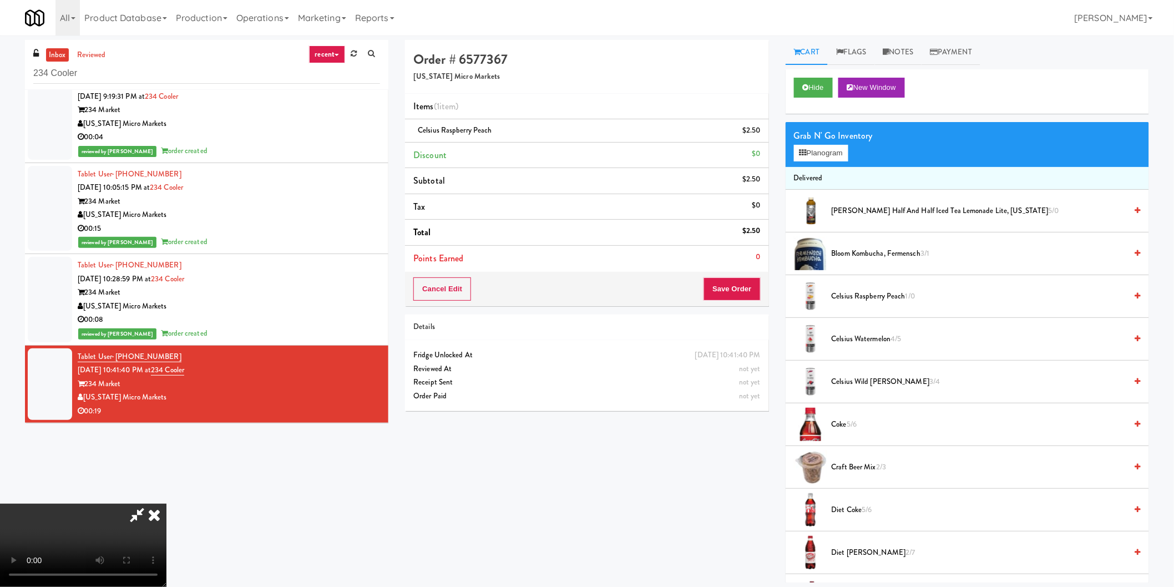
click at [166, 504] on video at bounding box center [83, 545] width 166 height 83
click at [737, 296] on button "Save Order" at bounding box center [731, 288] width 57 height 23
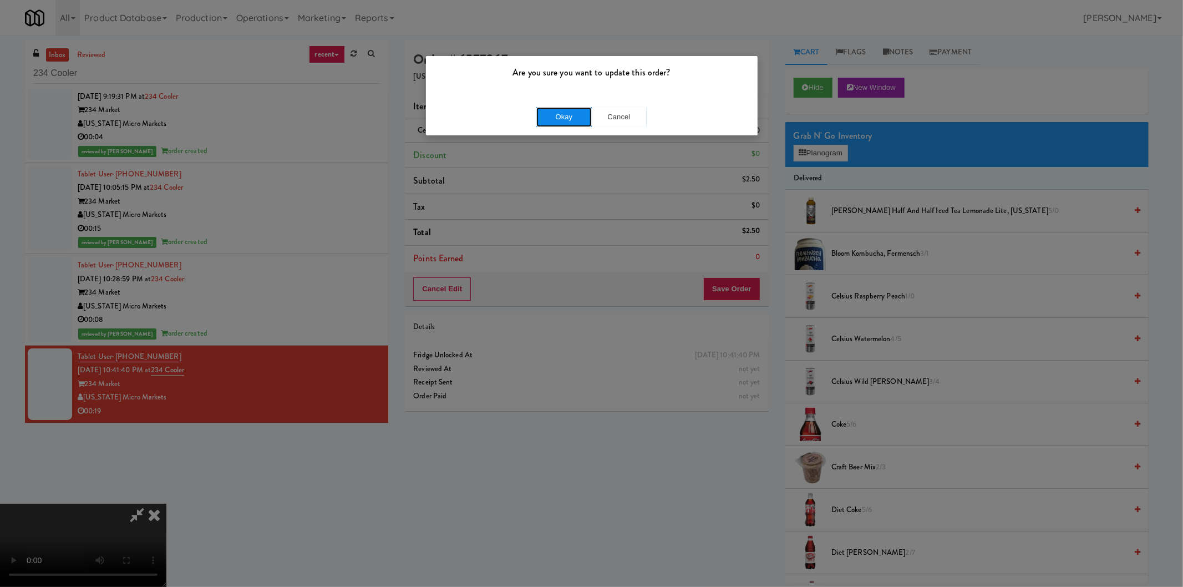
click at [566, 116] on button "Okay" at bounding box center [563, 117] width 55 height 20
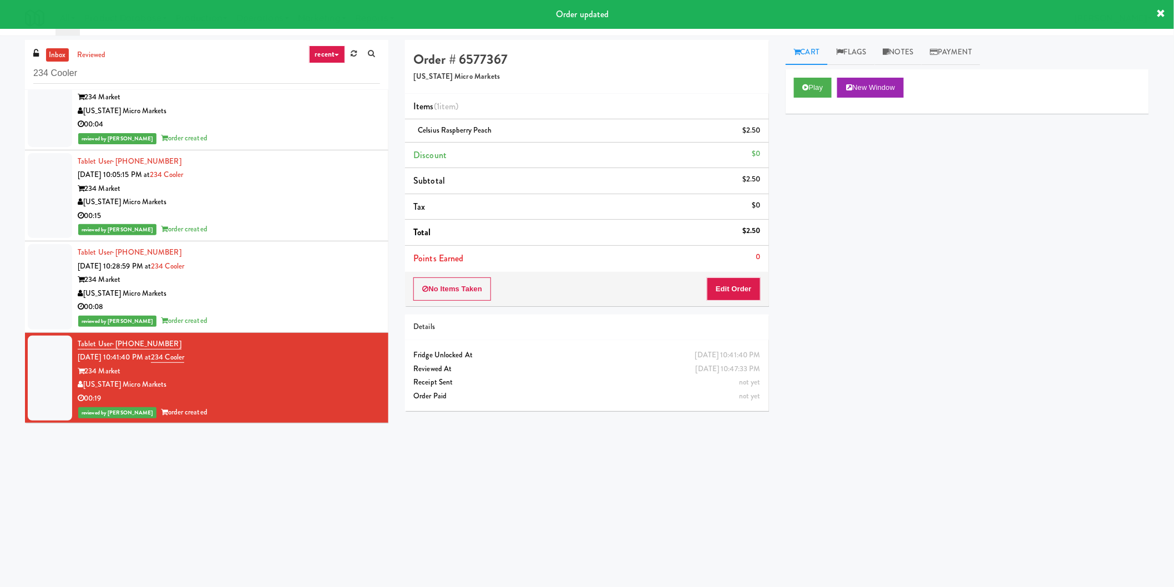
scroll to position [109, 0]
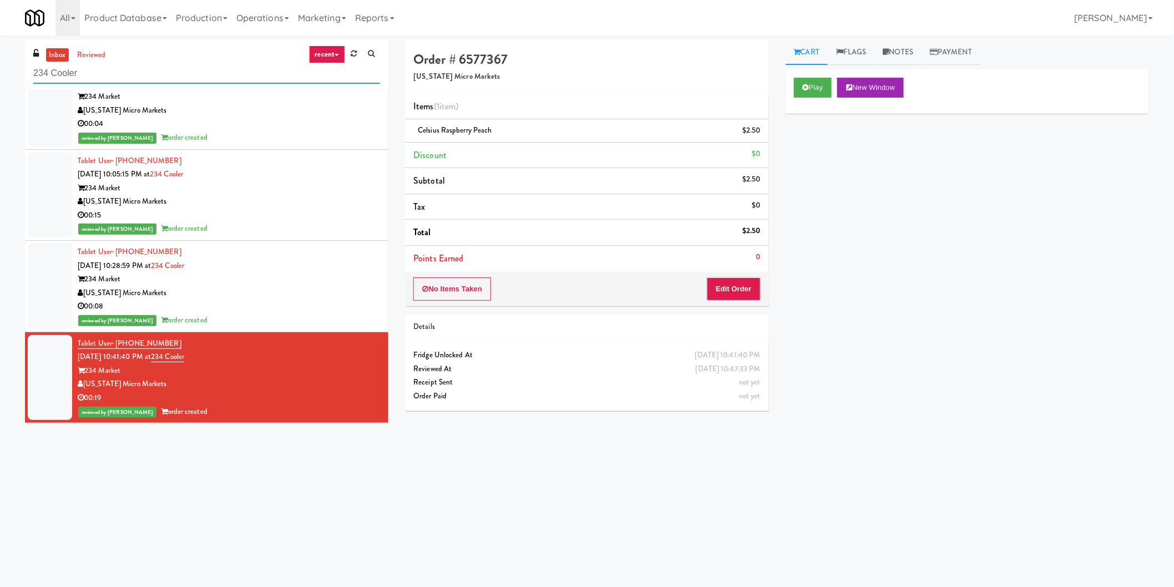
click at [247, 82] on input "234 Cooler" at bounding box center [206, 73] width 347 height 21
paste input "The Metropolitan - Cooler - Middle"
type input "The Metropolitan - Cooler - Middle"
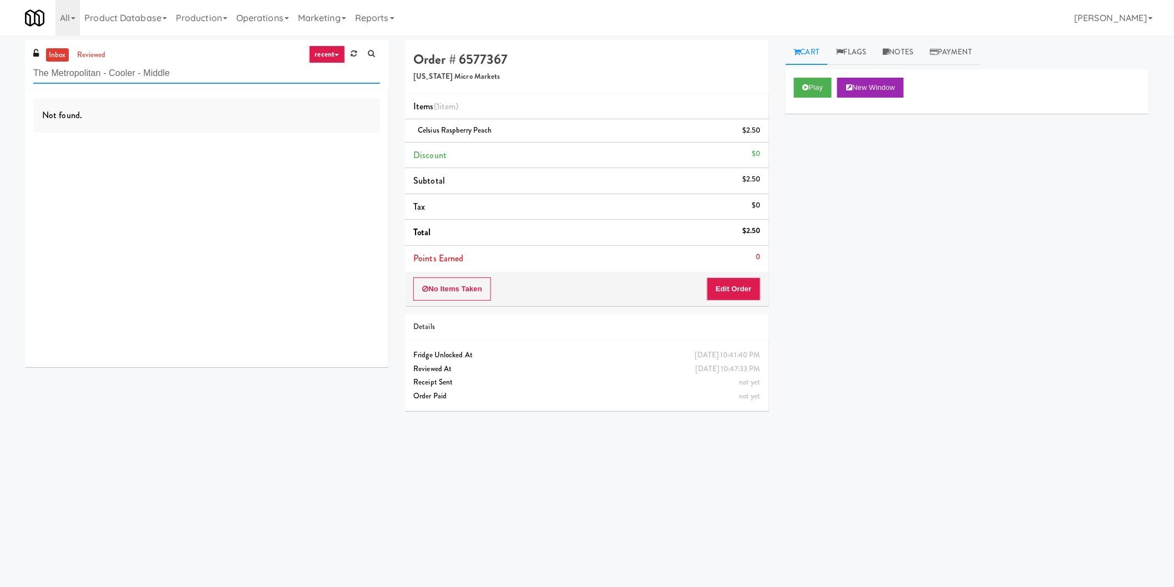
scroll to position [0, 0]
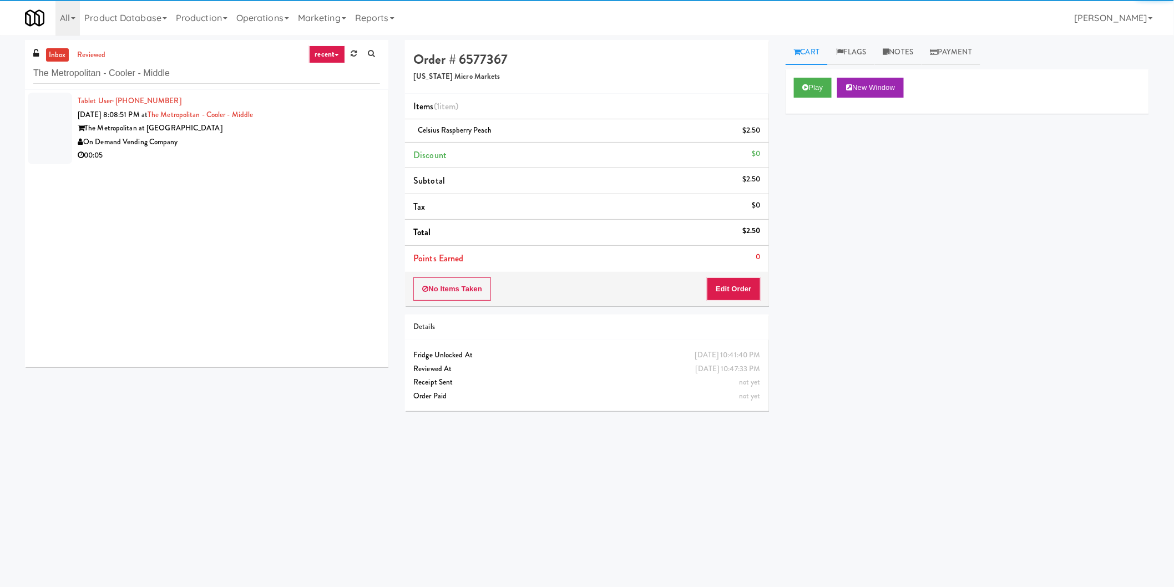
click at [338, 153] on div "00:05" at bounding box center [229, 156] width 302 height 14
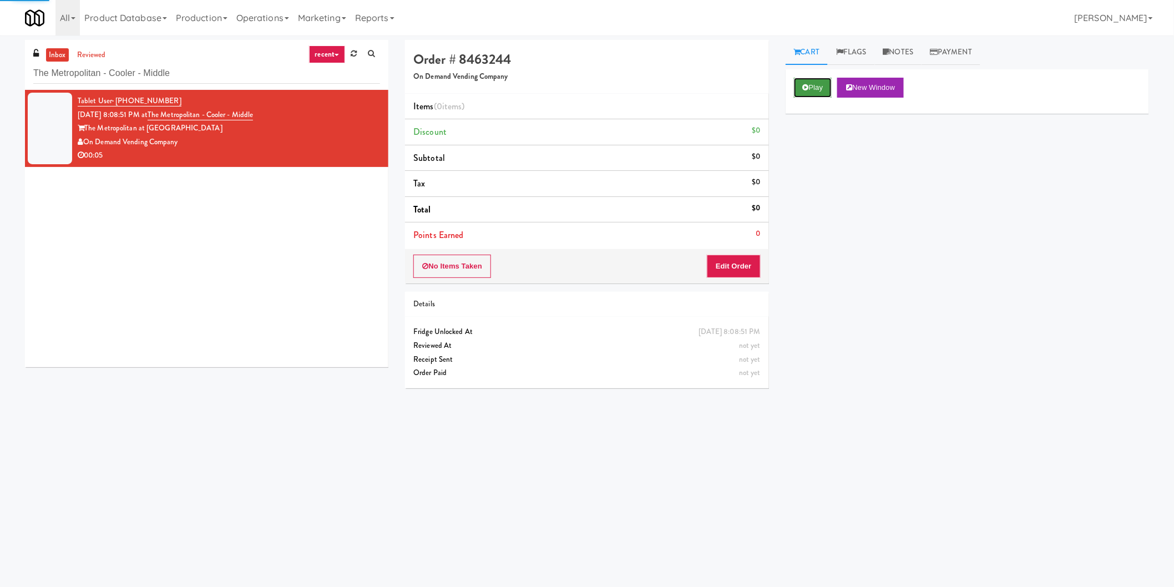
click at [799, 84] on button "Play" at bounding box center [813, 88] width 38 height 20
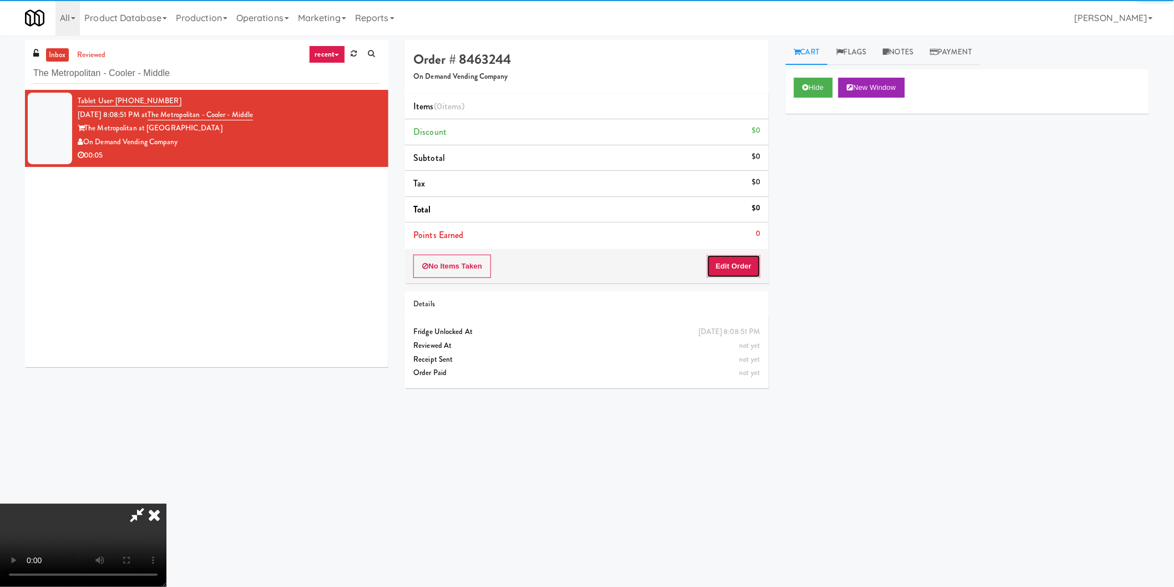
click at [732, 270] on button "Edit Order" at bounding box center [734, 266] width 54 height 23
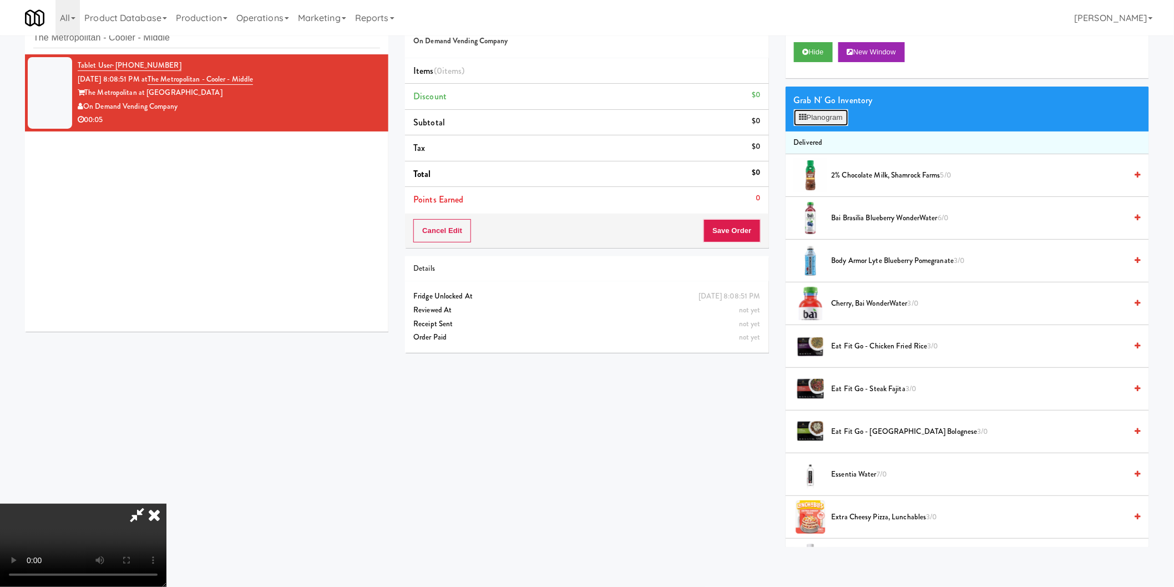
click at [830, 119] on button "Planogram" at bounding box center [821, 117] width 54 height 17
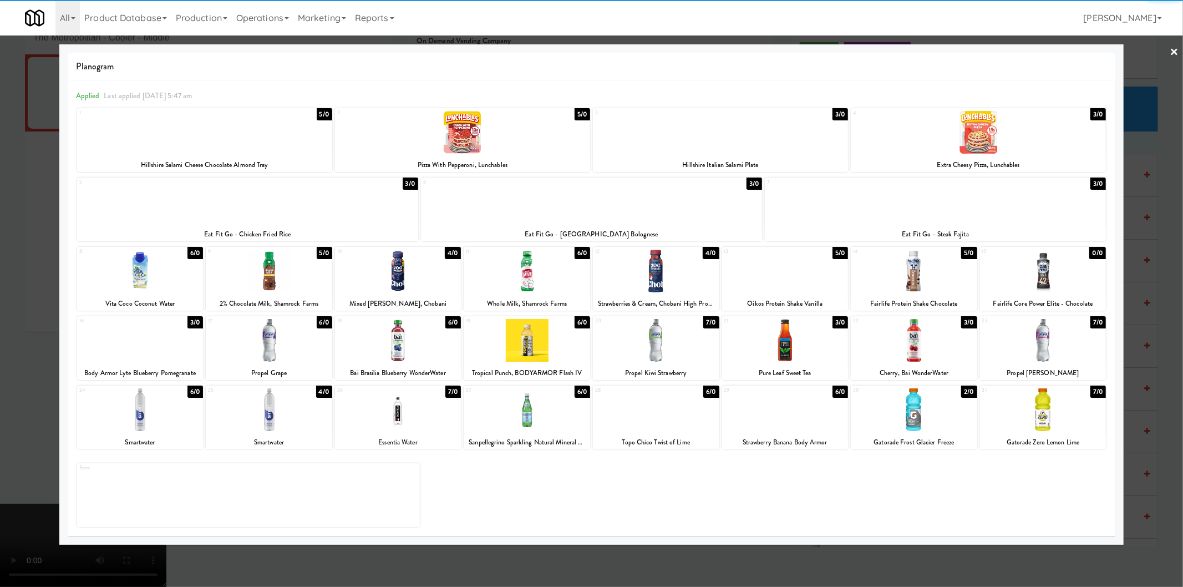
click at [798, 272] on div at bounding box center [785, 271] width 126 height 43
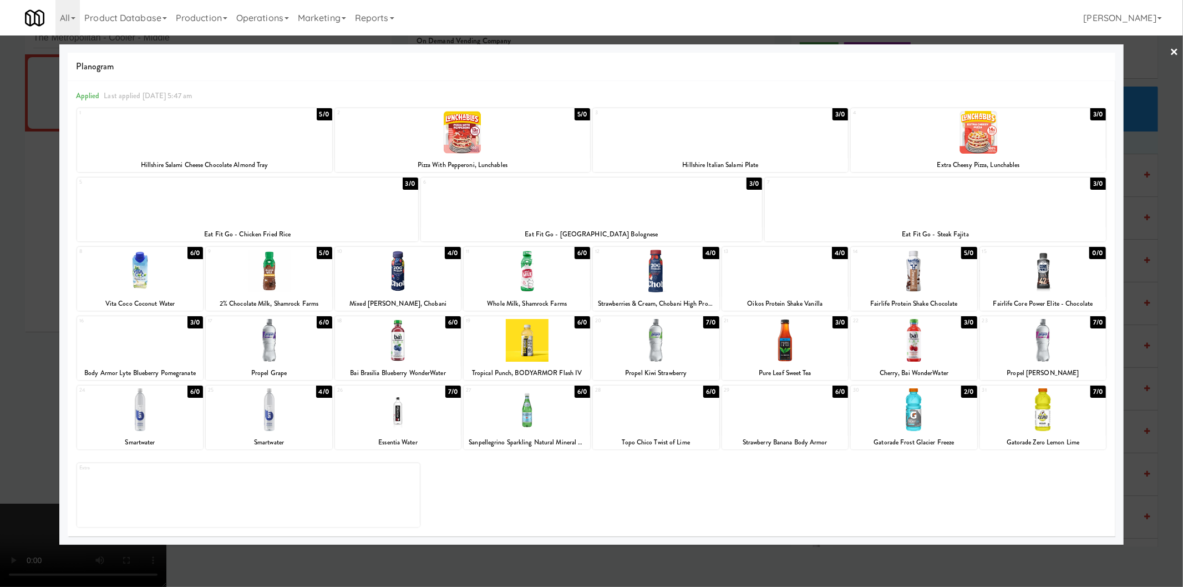
click at [1150, 267] on div at bounding box center [591, 293] width 1183 height 587
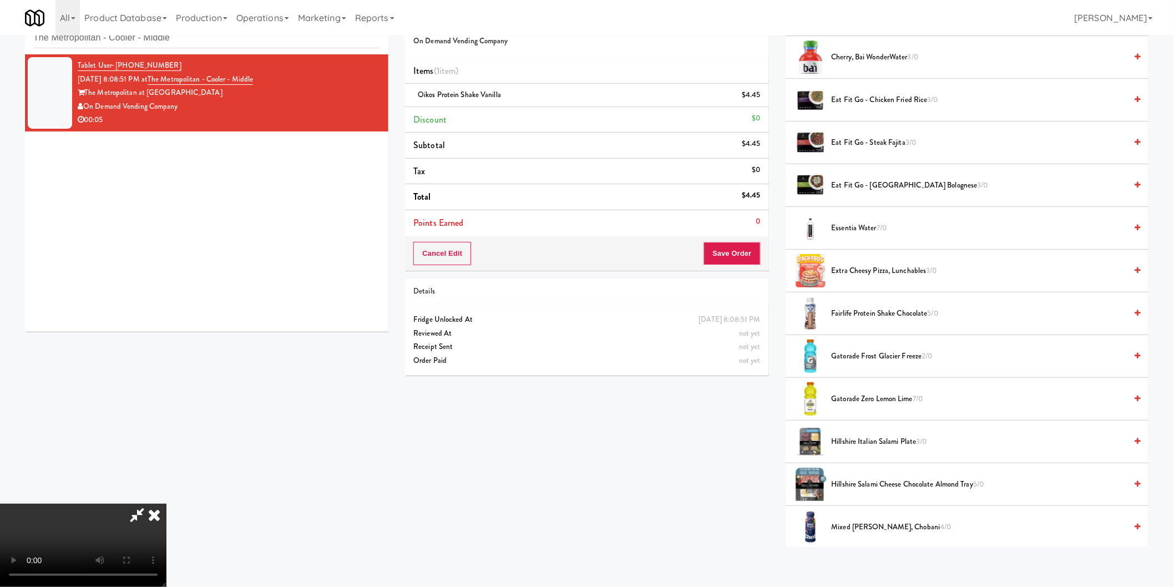
scroll to position [58, 0]
click at [166, 504] on video at bounding box center [83, 545] width 166 height 83
click at [743, 248] on button "Save Order" at bounding box center [731, 253] width 57 height 23
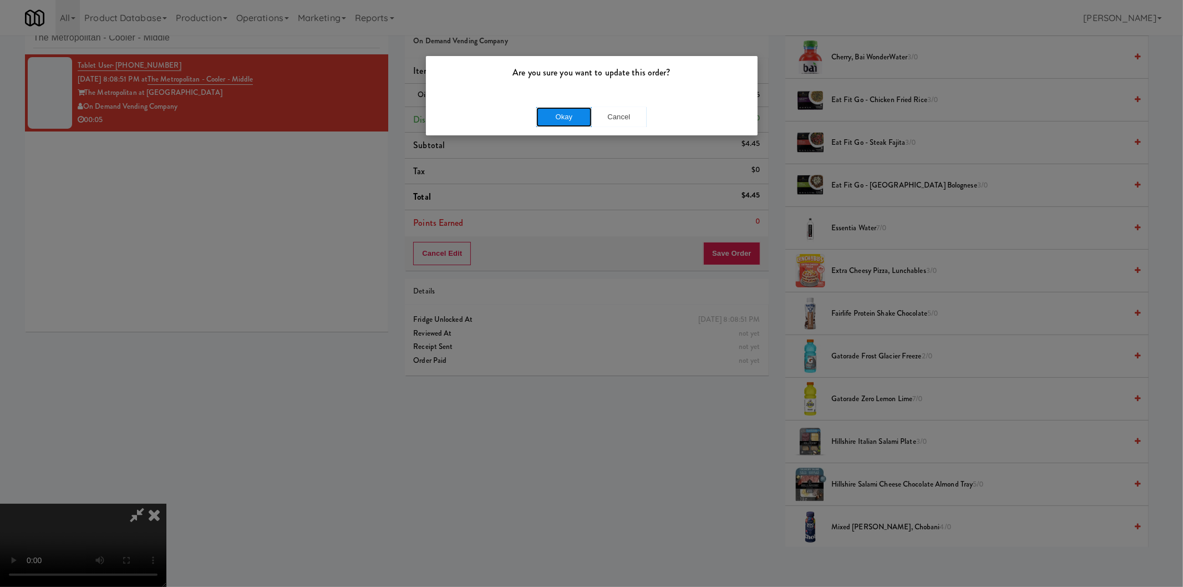
click at [556, 121] on button "Okay" at bounding box center [563, 117] width 55 height 20
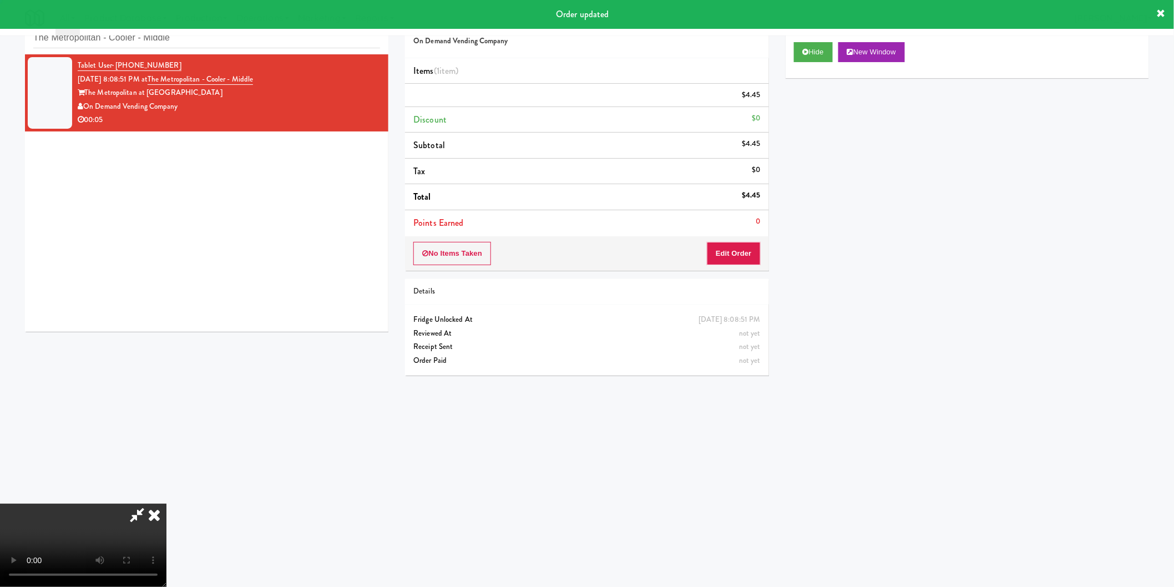
scroll to position [0, 0]
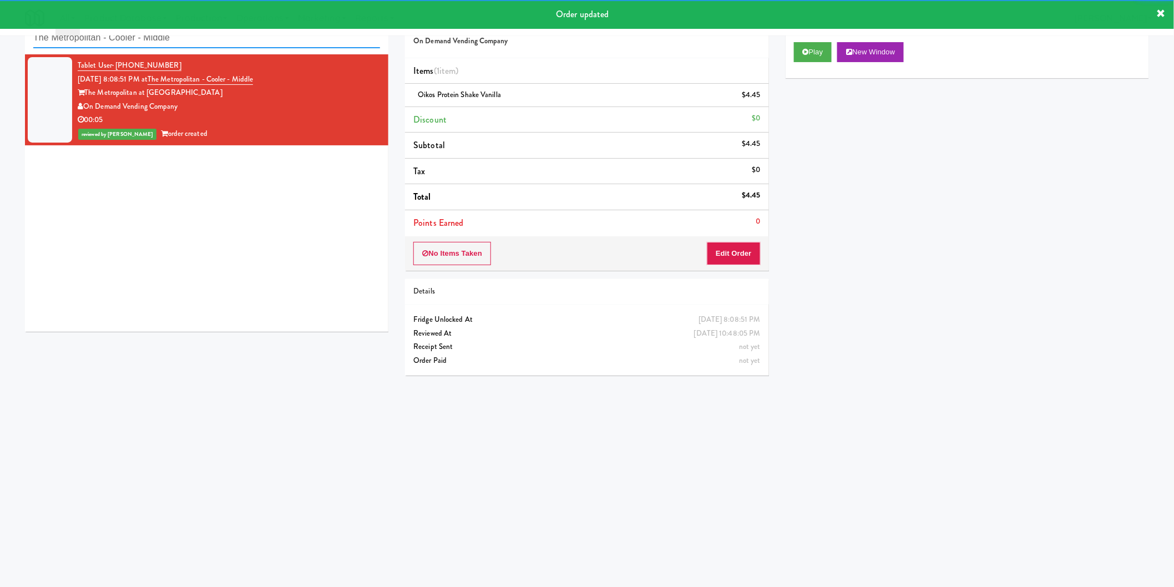
click at [252, 41] on input "The Metropolitan - Cooler - Middle" at bounding box center [206, 38] width 347 height 21
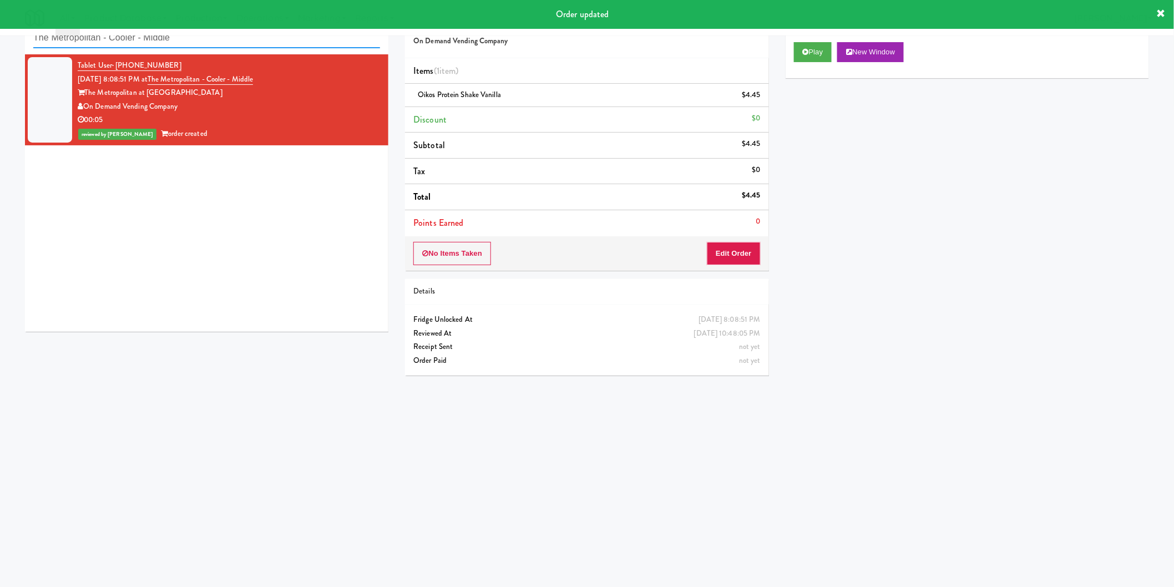
click at [252, 41] on input "The Metropolitan - Cooler - Middle" at bounding box center [206, 38] width 347 height 21
paste input "Symmetry Fitness & Performanc"
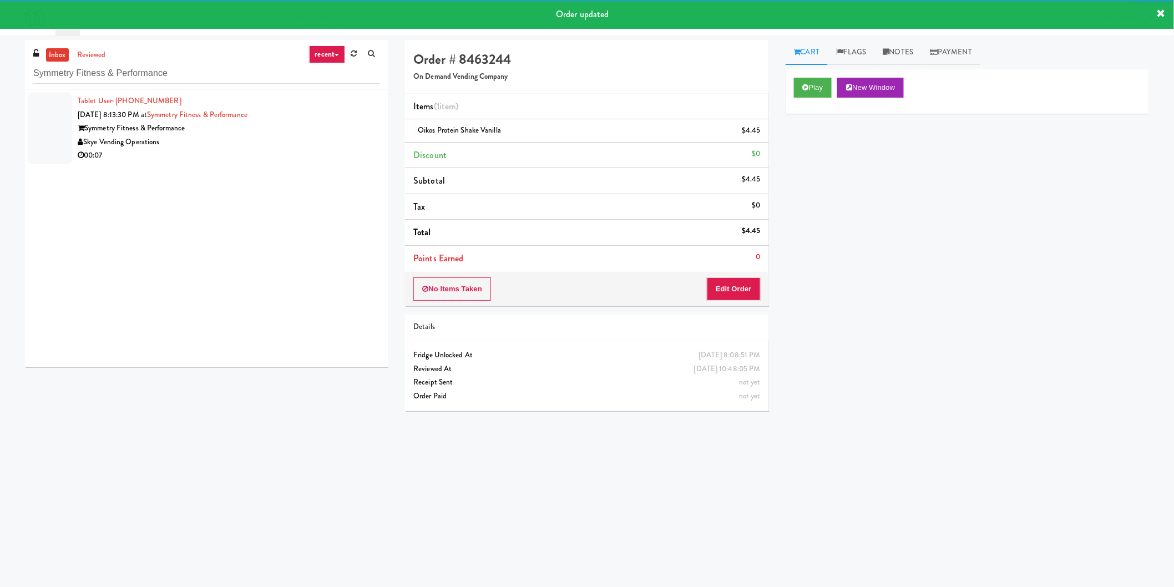
click at [337, 134] on div "Tablet User · (954) 279-4228 Oct 3, 2025 8:13:30 PM at Symmetry Fitness & Perfo…" at bounding box center [229, 128] width 302 height 68
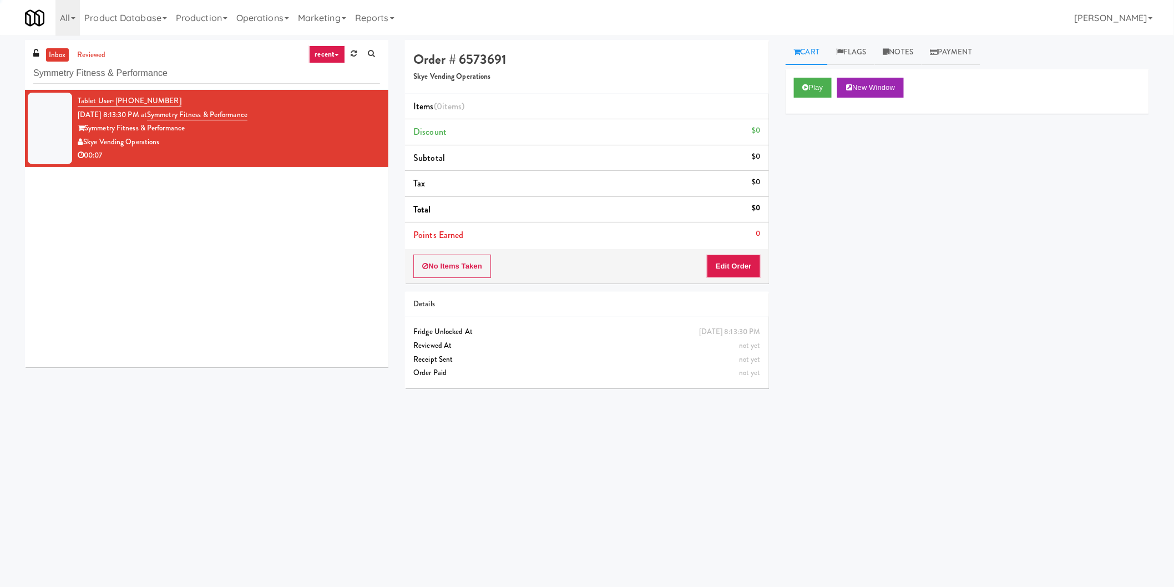
click at [818, 72] on div "Play New Window" at bounding box center [966, 91] width 363 height 44
click at [816, 82] on button "Play" at bounding box center [813, 88] width 38 height 20
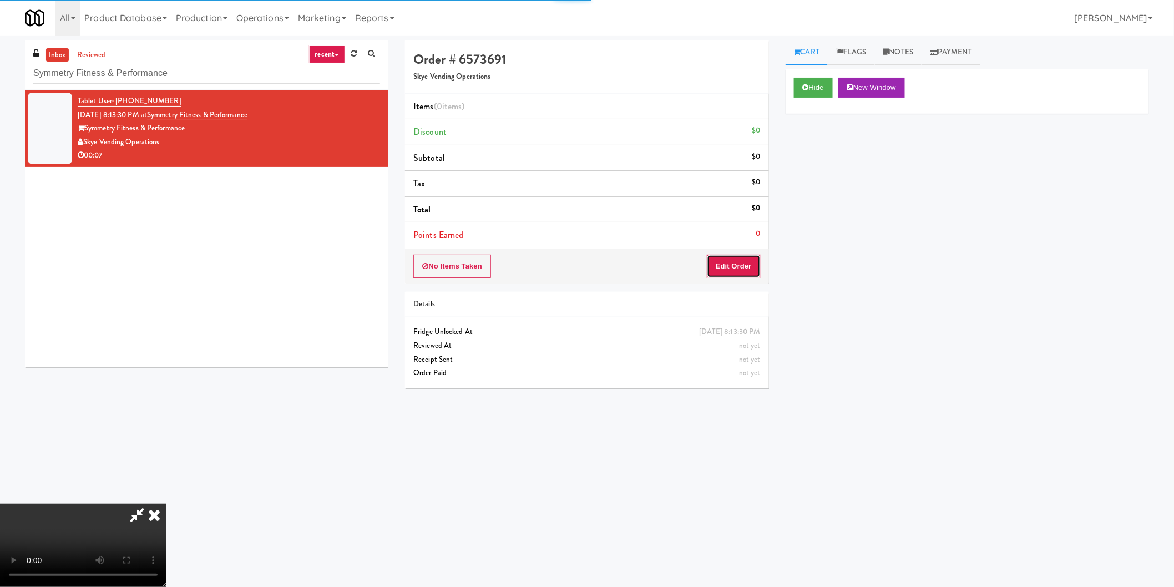
click at [735, 262] on button "Edit Order" at bounding box center [734, 266] width 54 height 23
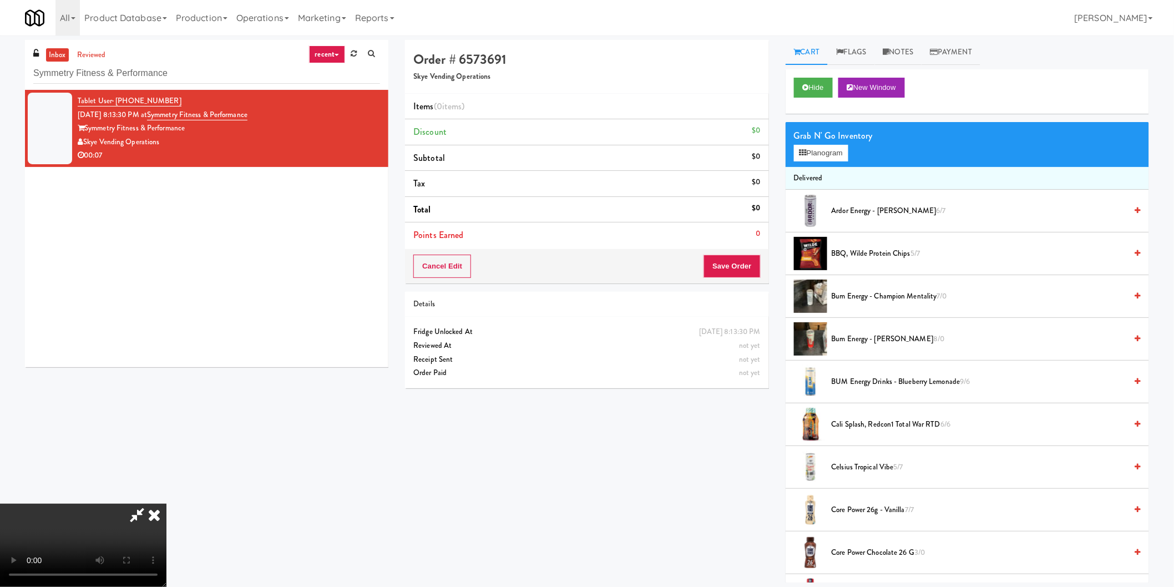
scroll to position [181, 0]
click at [834, 140] on div "Grab N' Go Inventory" at bounding box center [967, 136] width 347 height 17
click at [830, 143] on div "Grab N' Go Inventory" at bounding box center [967, 136] width 347 height 17
click at [809, 146] on button "Planogram" at bounding box center [821, 153] width 54 height 17
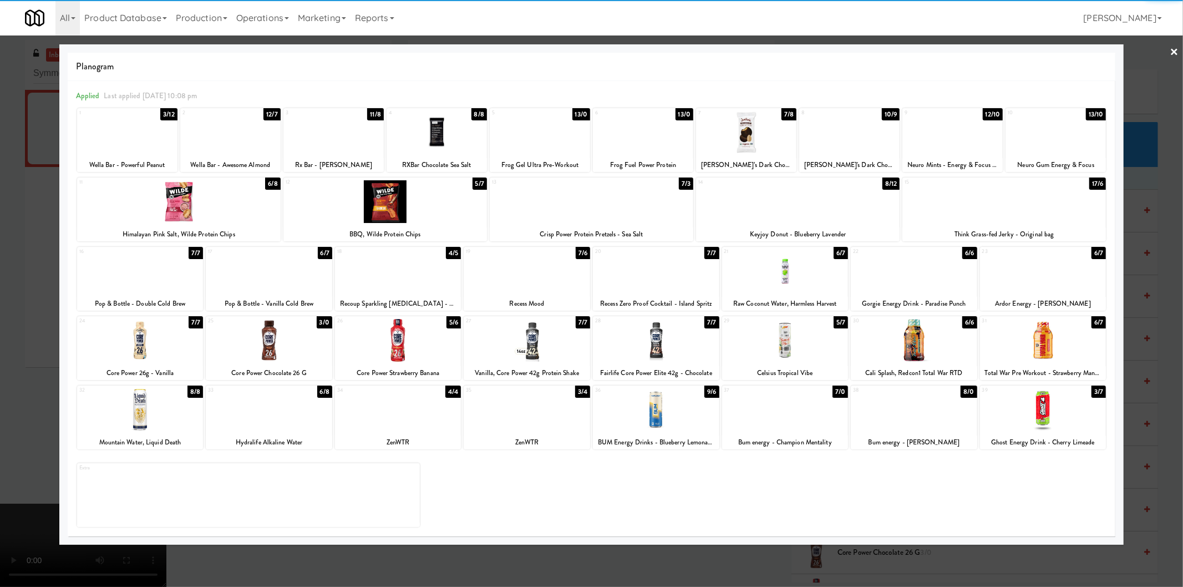
click at [638, 408] on div at bounding box center [656, 409] width 126 height 43
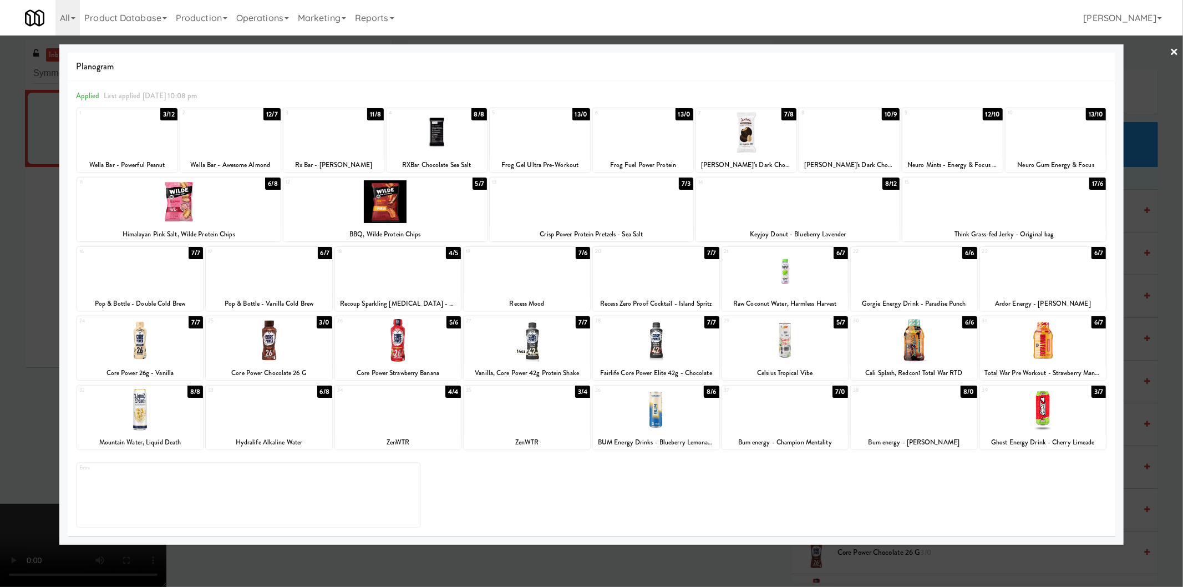
drag, startPoint x: 1141, startPoint y: 252, endPoint x: 818, endPoint y: 283, distance: 324.9
click at [1141, 252] on div at bounding box center [591, 293] width 1183 height 587
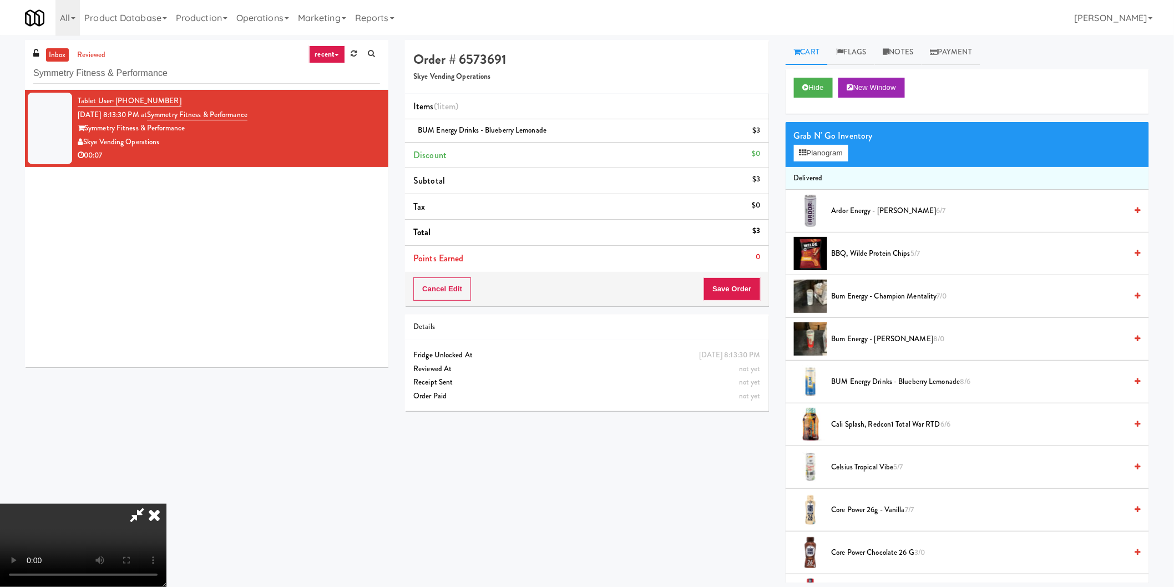
click at [734, 268] on li "Points Earned 0" at bounding box center [586, 259] width 363 height 26
click at [740, 285] on button "Save Order" at bounding box center [731, 288] width 57 height 23
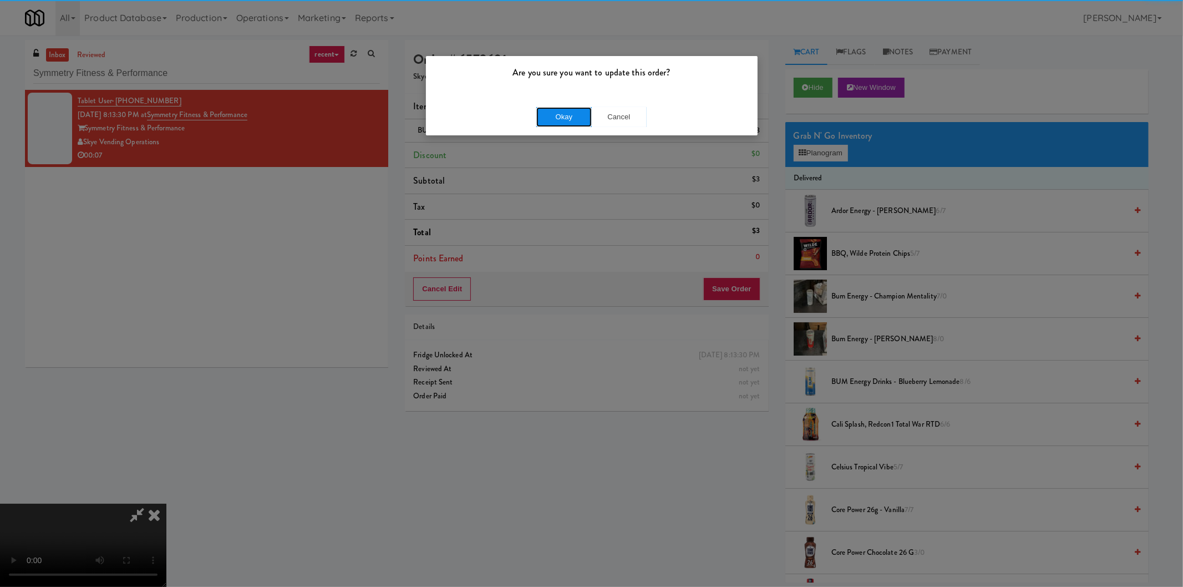
click at [560, 108] on button "Okay" at bounding box center [563, 117] width 55 height 20
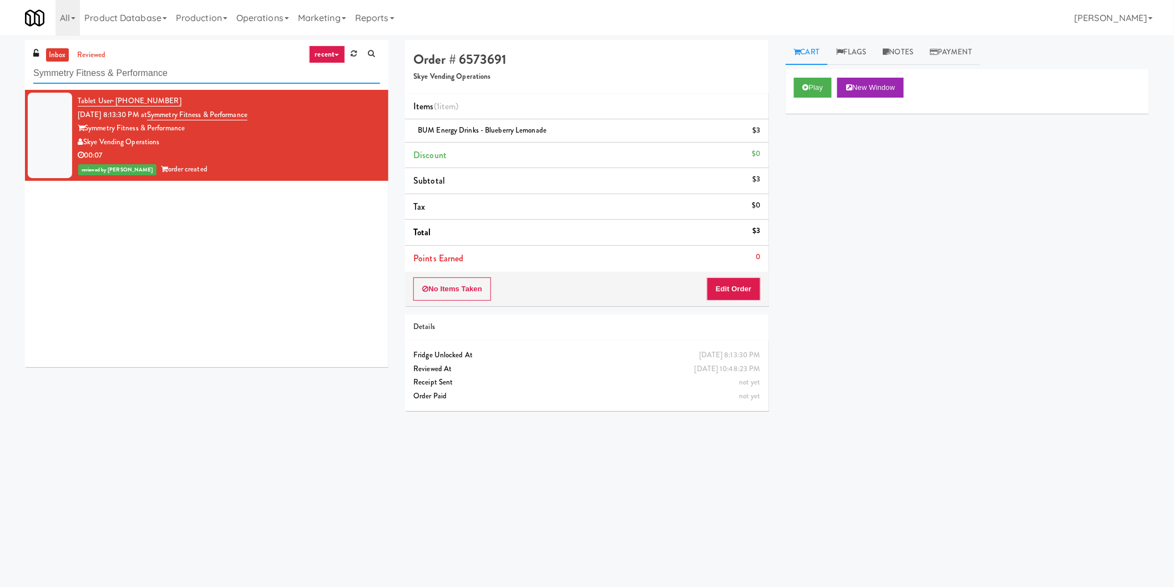
drag, startPoint x: 177, startPoint y: 68, endPoint x: 182, endPoint y: 75, distance: 8.5
click at [179, 70] on input "Symmetry Fitness & Performance" at bounding box center [206, 73] width 347 height 21
click at [182, 75] on input "Symmetry Fitness & Performance" at bounding box center [206, 73] width 347 height 21
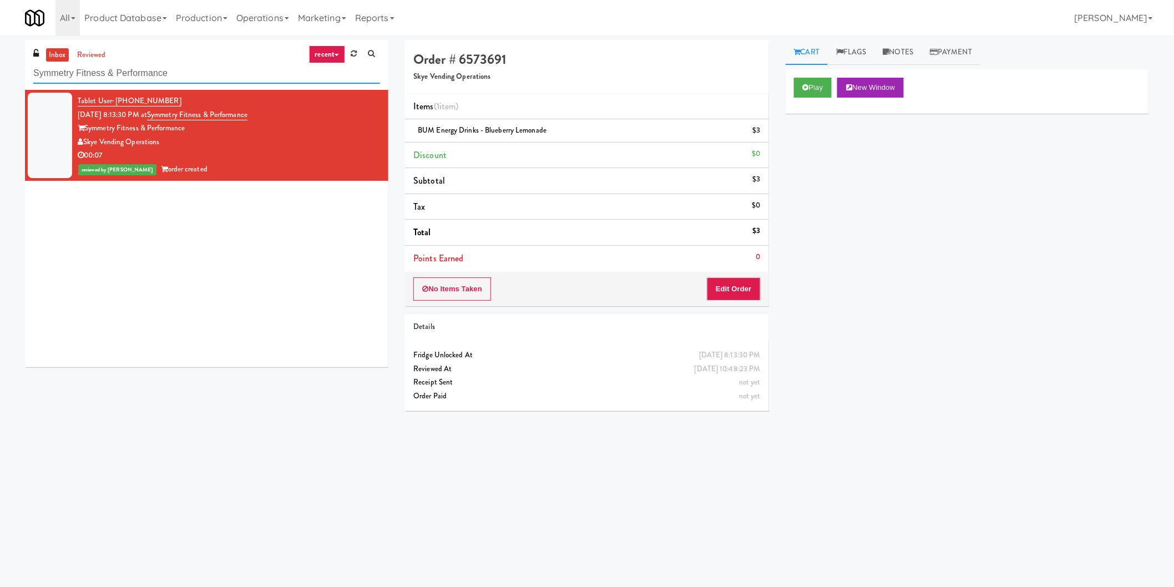
paste input "Avant HP - Cooler - Left"
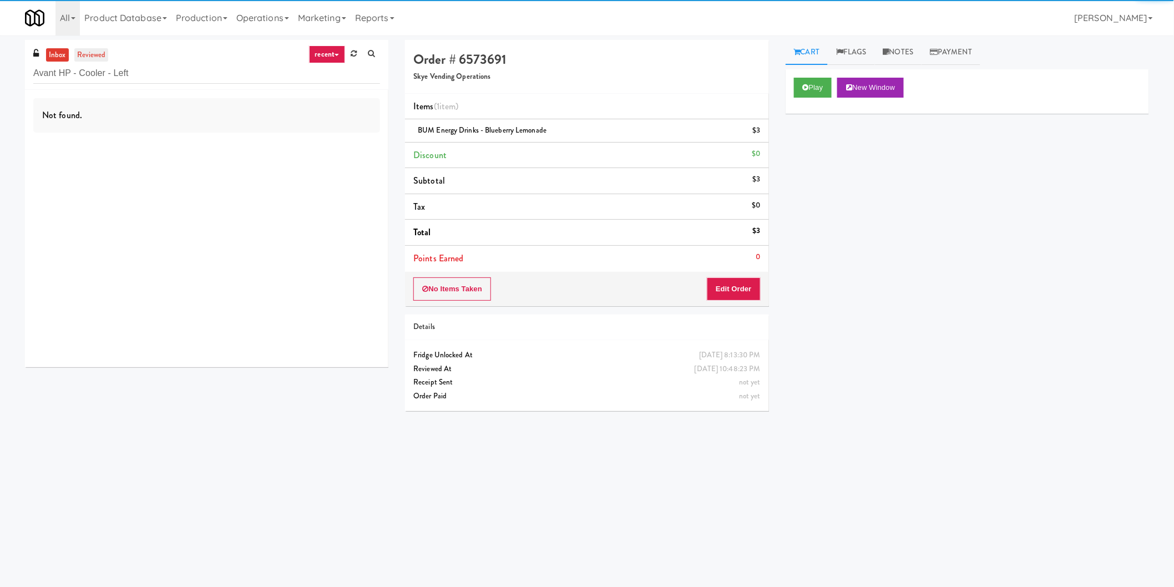
click at [95, 48] on link "reviewed" at bounding box center [91, 55] width 34 height 14
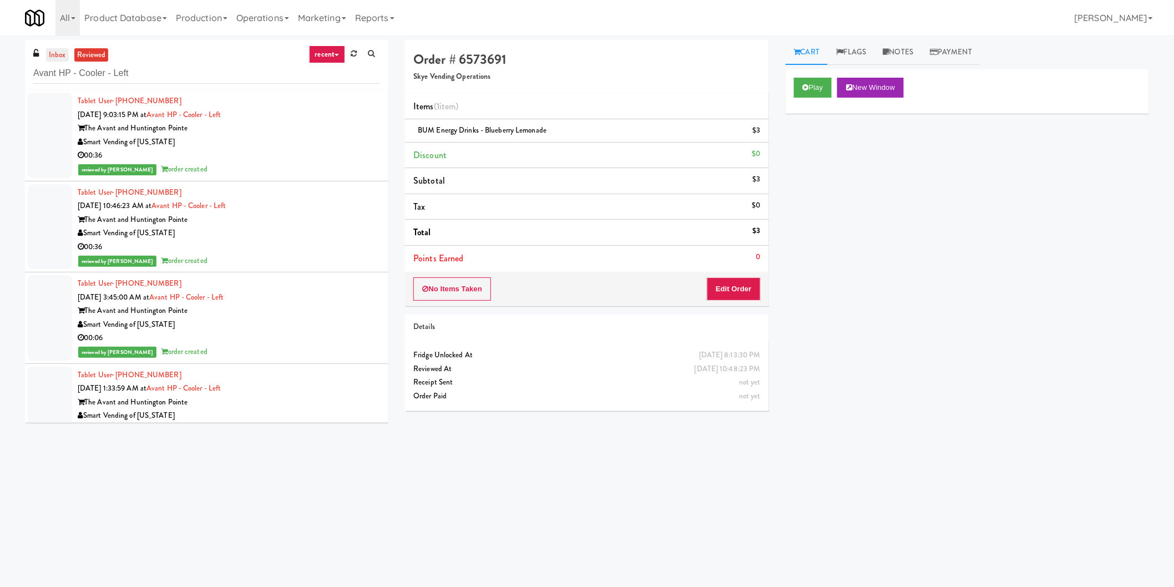
click at [50, 55] on link "inbox" at bounding box center [57, 55] width 23 height 14
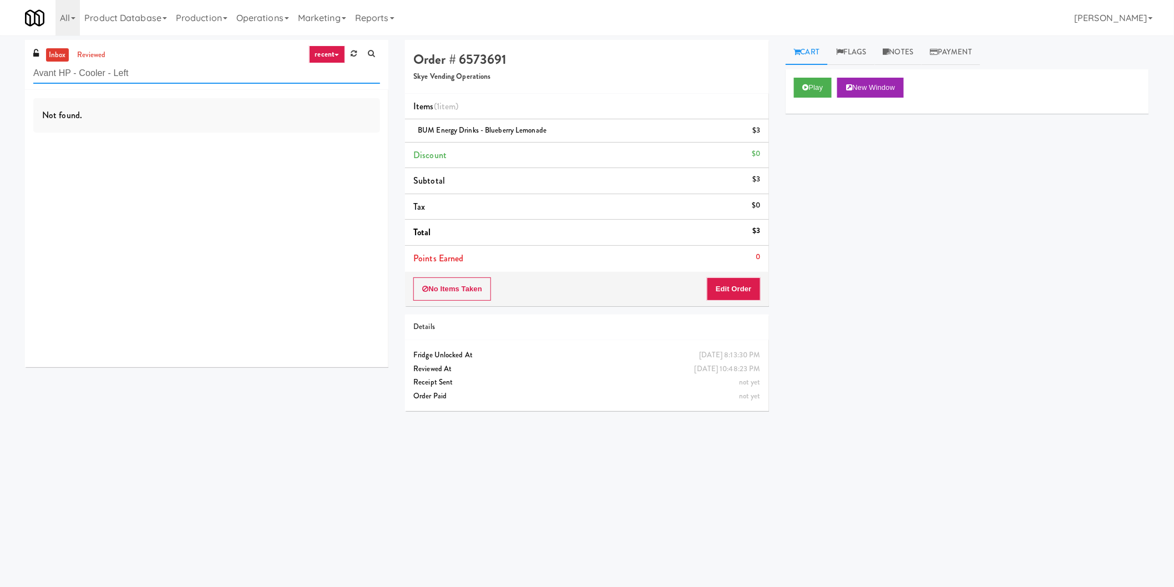
click at [225, 79] on input "Avant HP - Cooler - Left" at bounding box center [206, 73] width 347 height 21
paste input "eLofts - Fridge"
type input "eLofts - Fridge"
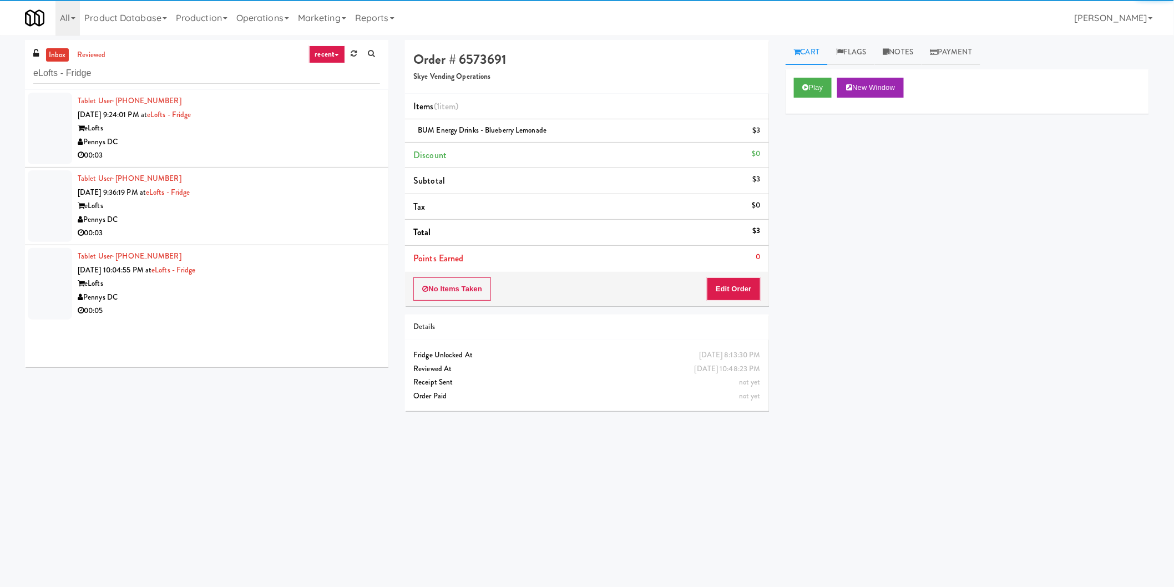
click at [333, 142] on div "Pennys DC" at bounding box center [229, 142] width 302 height 14
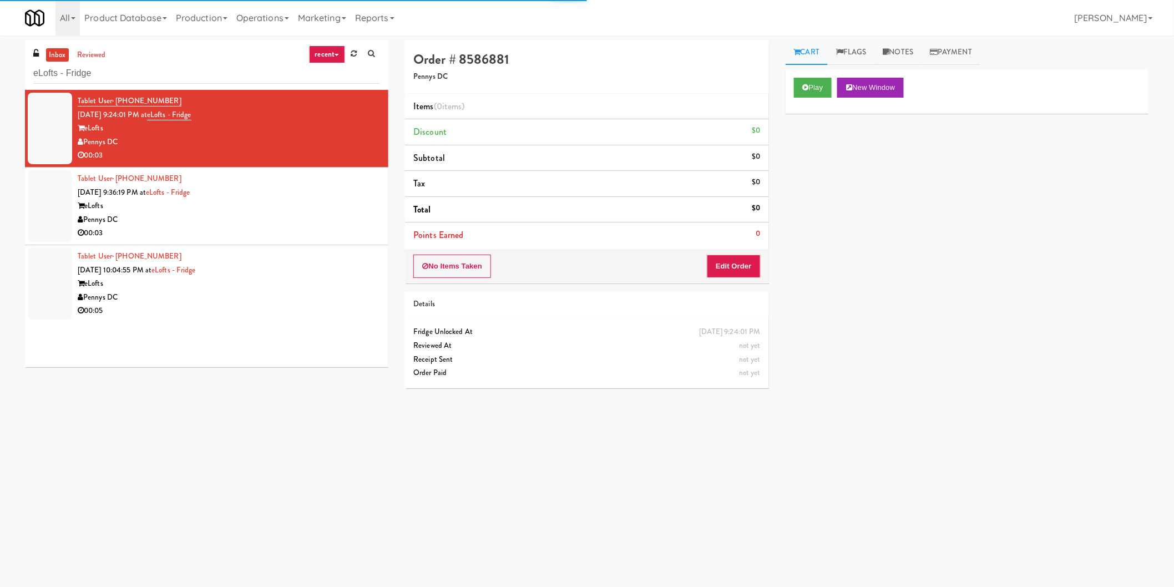
click at [779, 90] on div "Cart Flags Notes Payment Play New Window Primary Flag Clear Flag if unable to d…" at bounding box center [967, 262] width 380 height 445
click at [803, 88] on button "Play" at bounding box center [813, 88] width 38 height 20
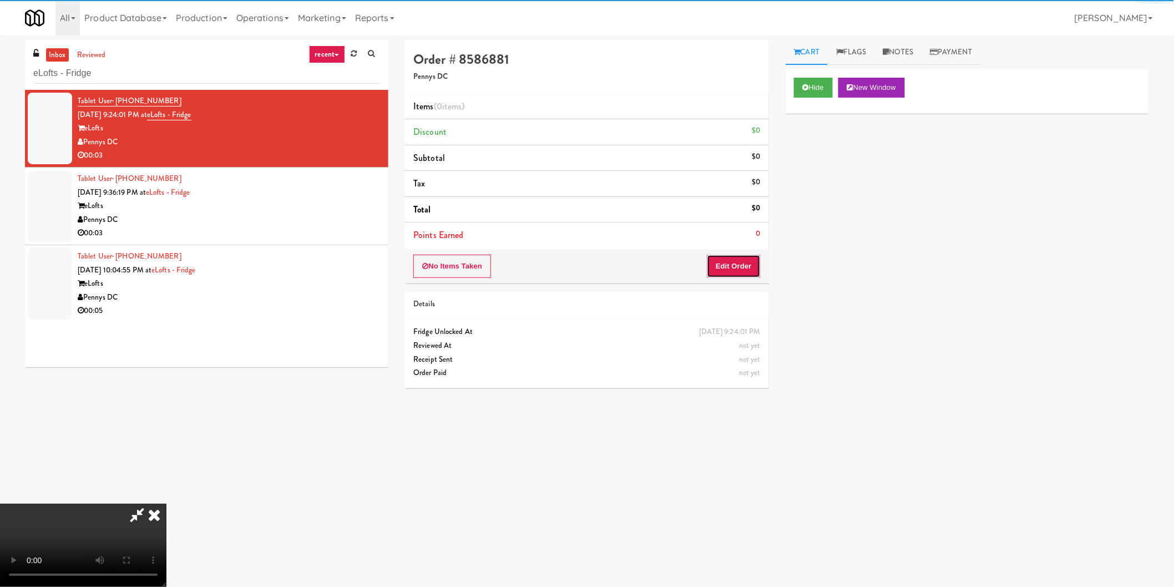
click at [744, 256] on button "Edit Order" at bounding box center [734, 266] width 54 height 23
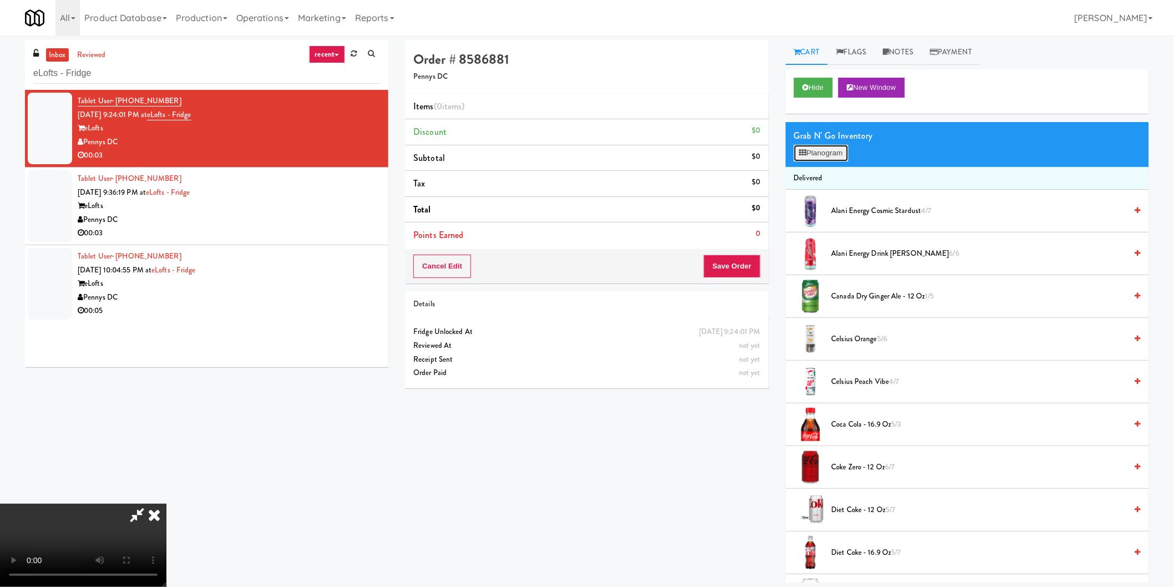
click at [816, 157] on button "Planogram" at bounding box center [821, 153] width 54 height 17
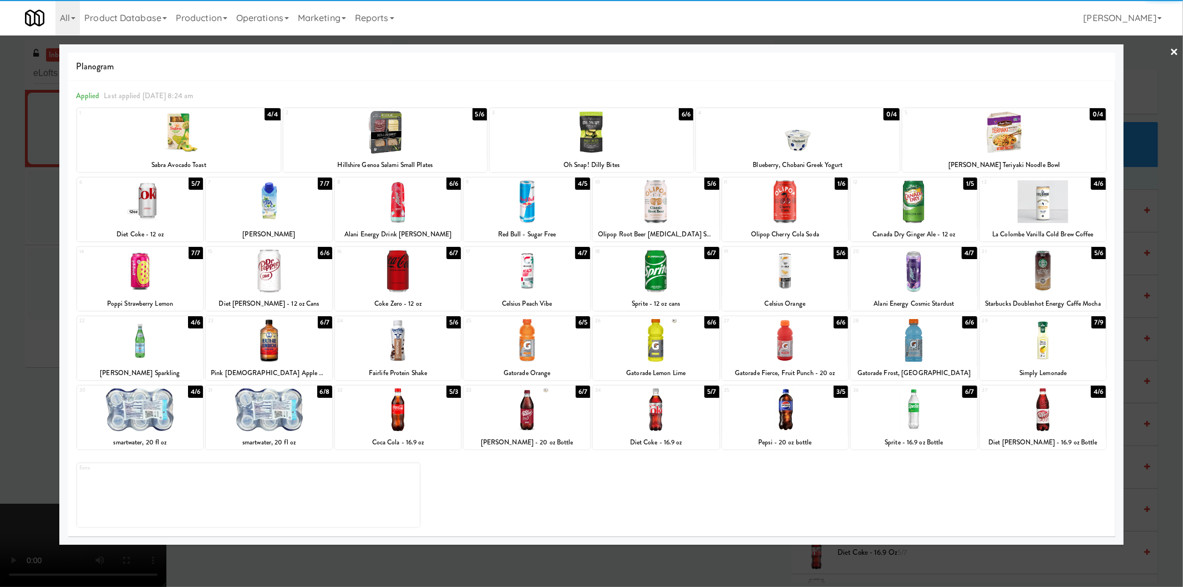
drag, startPoint x: 444, startPoint y: 187, endPoint x: 275, endPoint y: 197, distance: 169.5
click at [443, 187] on div at bounding box center [398, 201] width 126 height 43
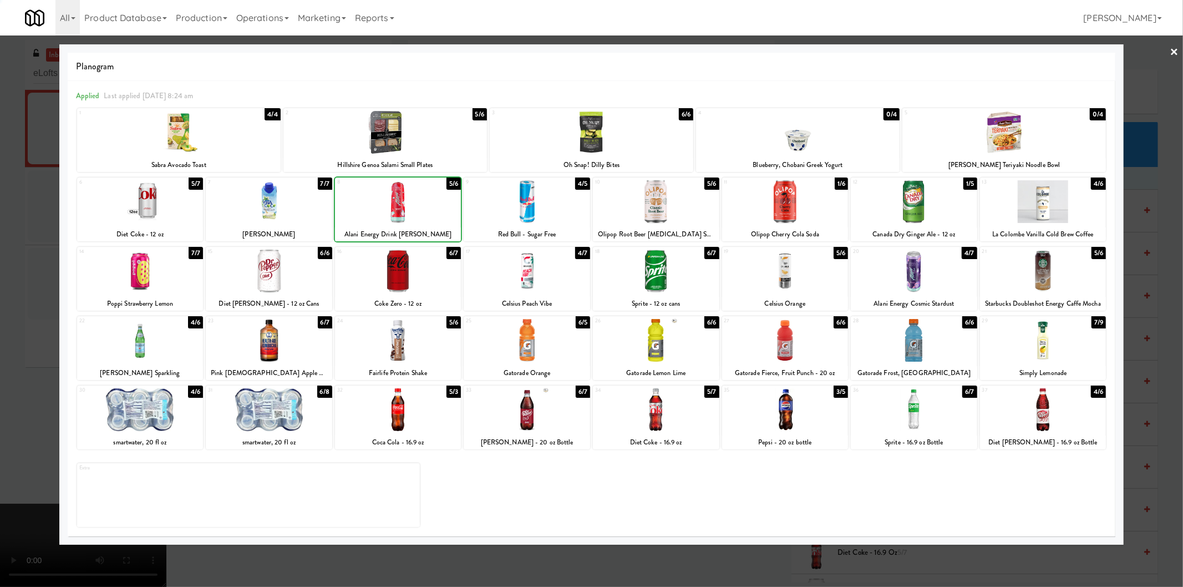
click at [0, 227] on div at bounding box center [591, 293] width 1183 height 587
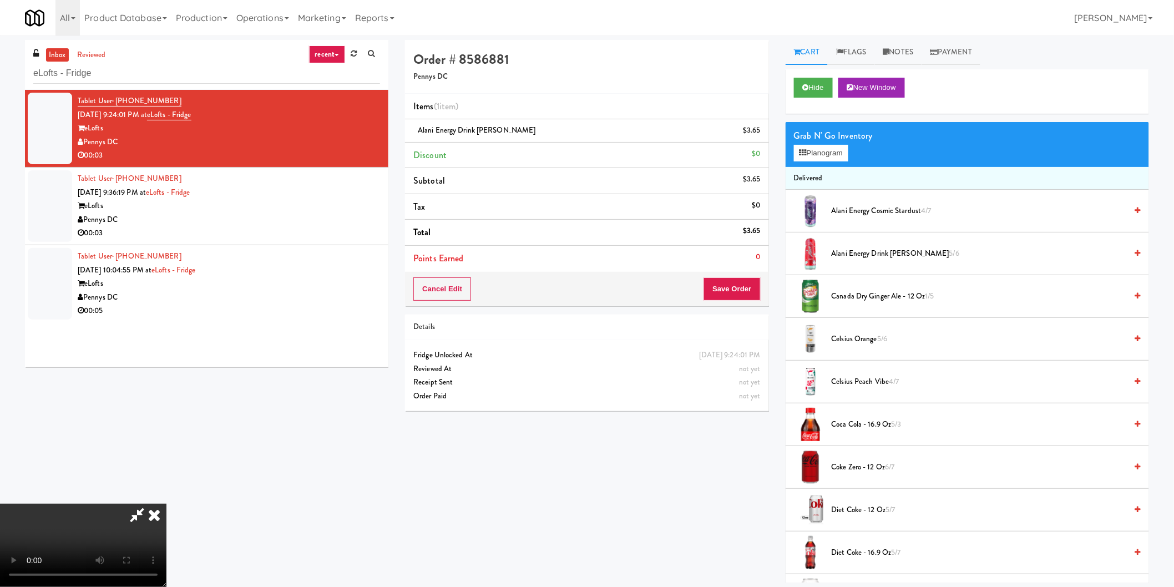
click at [733, 273] on div "Order # 8586881 Pennys DC Items (1 item ) Alani Energy Drink Cherry Slush $3.65…" at bounding box center [586, 173] width 363 height 266
click at [747, 276] on div "Cancel Edit Save Order" at bounding box center [586, 289] width 363 height 34
click at [749, 286] on button "Save Order" at bounding box center [731, 288] width 57 height 23
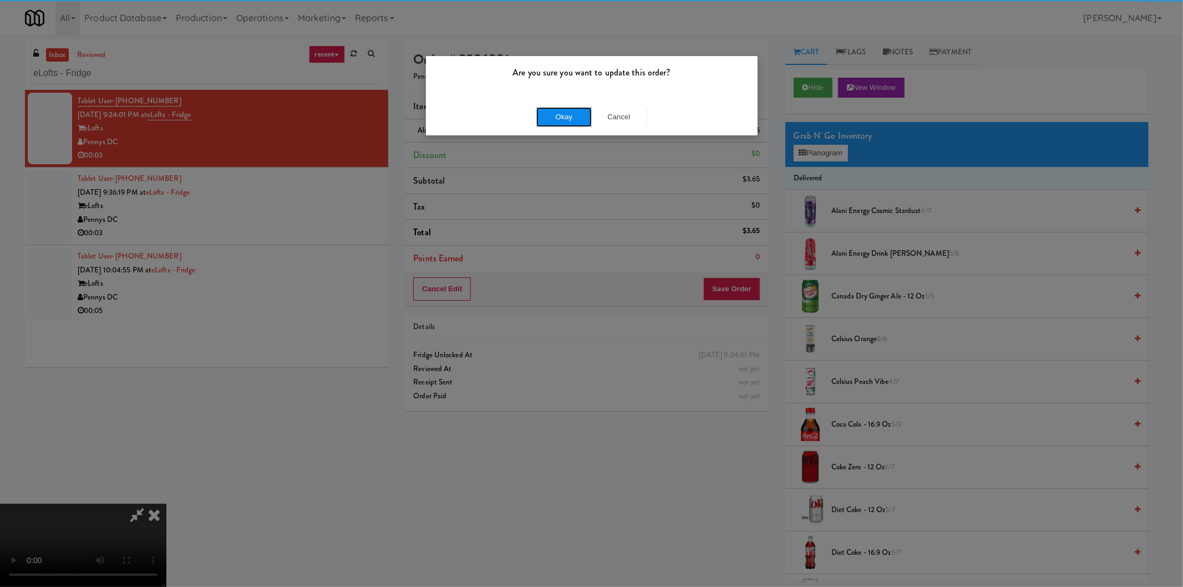
click at [579, 118] on button "Okay" at bounding box center [563, 117] width 55 height 20
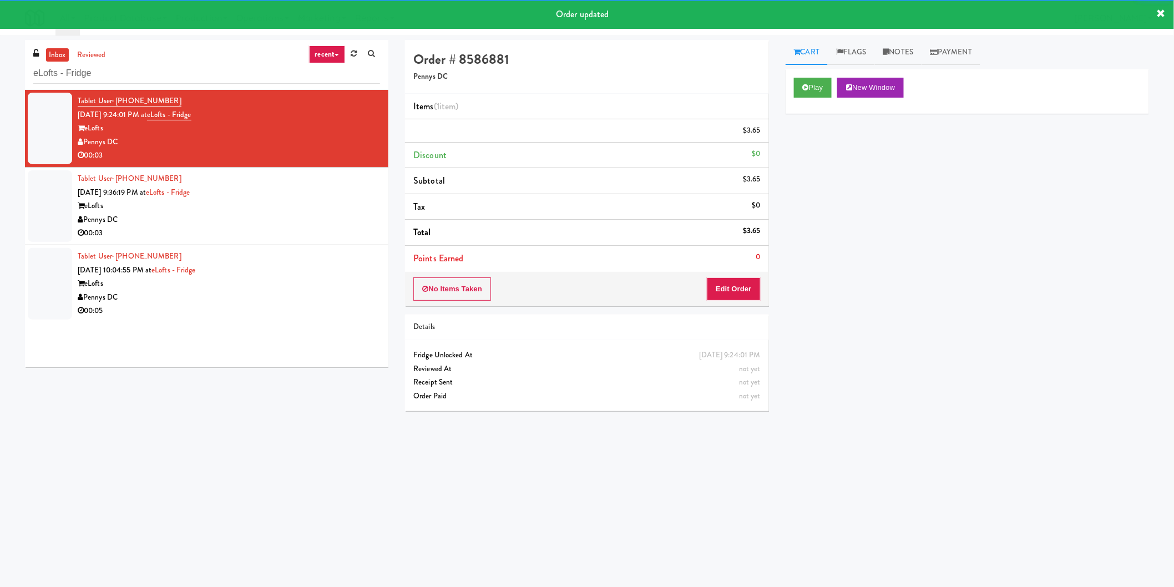
drag, startPoint x: 337, startPoint y: 208, endPoint x: 363, endPoint y: 204, distance: 26.4
click at [340, 207] on div "eLofts" at bounding box center [229, 206] width 302 height 14
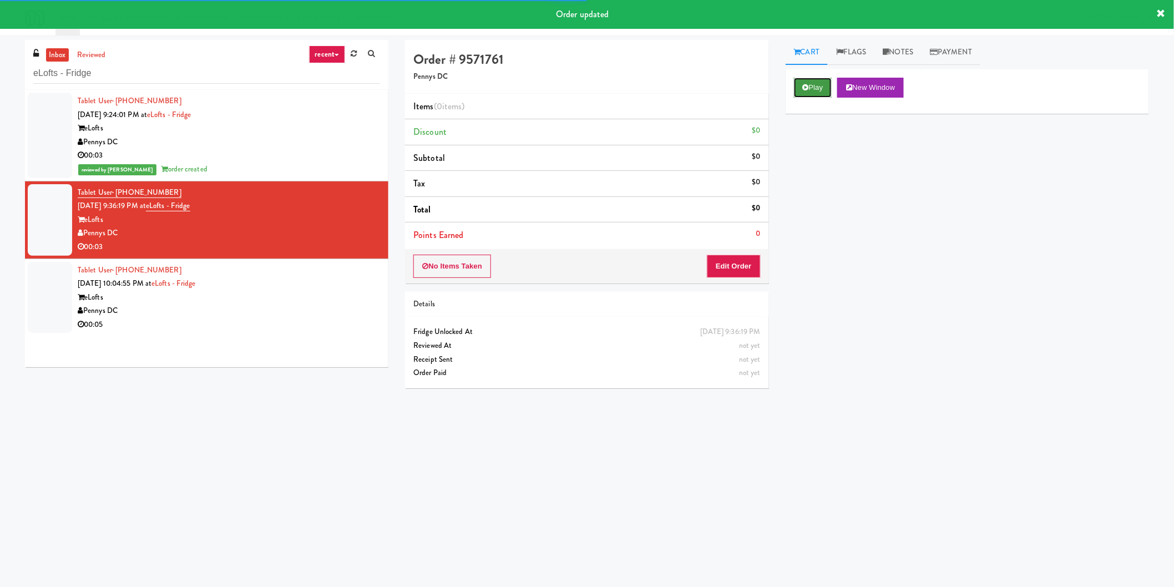
click at [806, 87] on icon at bounding box center [806, 87] width 6 height 7
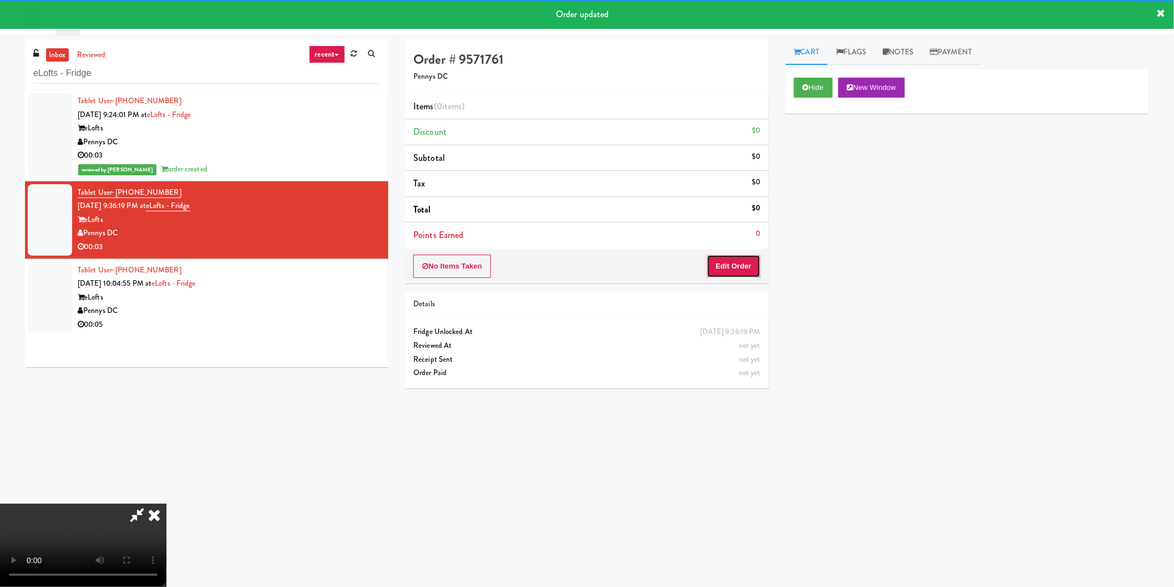
click at [727, 272] on button "Edit Order" at bounding box center [734, 266] width 54 height 23
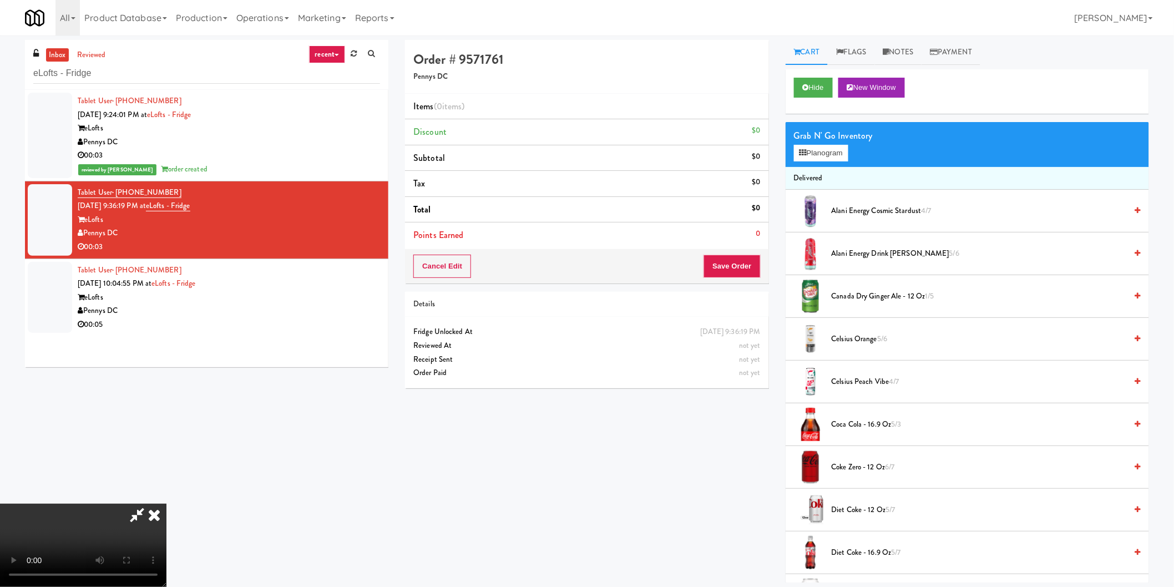
click at [166, 504] on video at bounding box center [83, 545] width 166 height 83
drag, startPoint x: 839, startPoint y: 138, endPoint x: 835, endPoint y: 145, distance: 8.2
click at [838, 139] on div "Grab N' Go Inventory" at bounding box center [967, 136] width 347 height 17
click at [835, 145] on button "Planogram" at bounding box center [821, 153] width 54 height 17
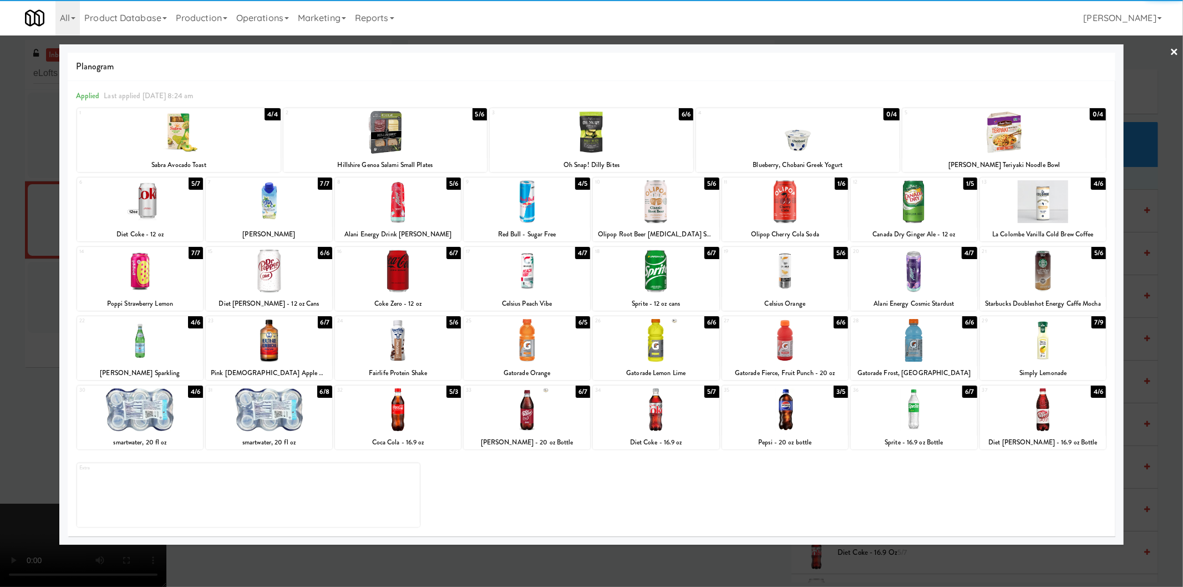
click at [528, 295] on div "17 4/7 Celsius Peach Vibe" at bounding box center [527, 279] width 126 height 64
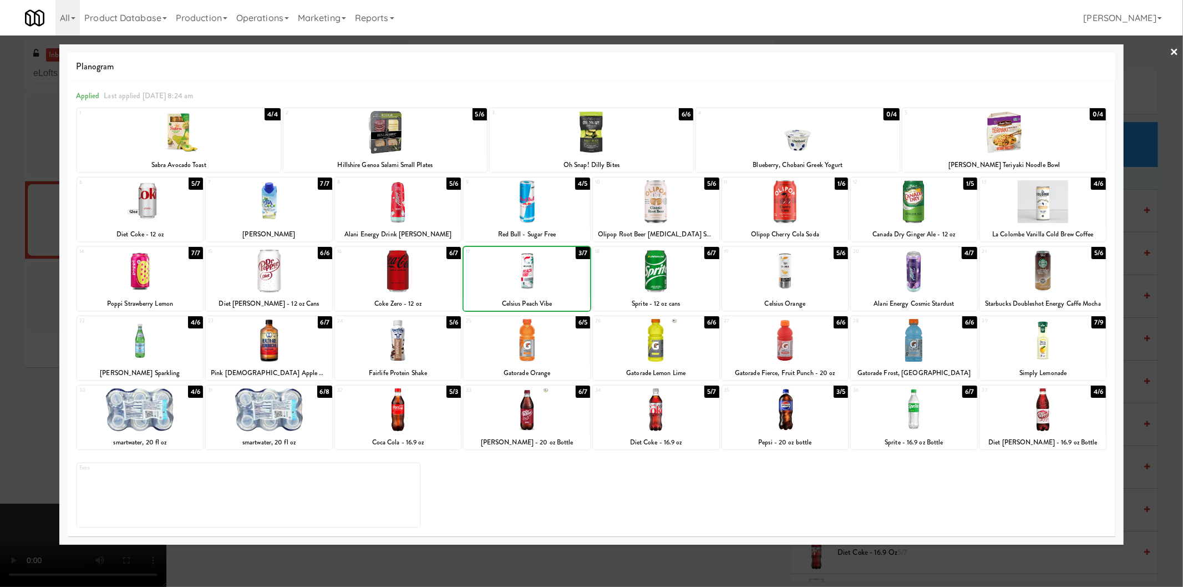
drag, startPoint x: 0, startPoint y: 286, endPoint x: 9, endPoint y: 286, distance: 8.9
click at [1, 286] on div at bounding box center [591, 293] width 1183 height 587
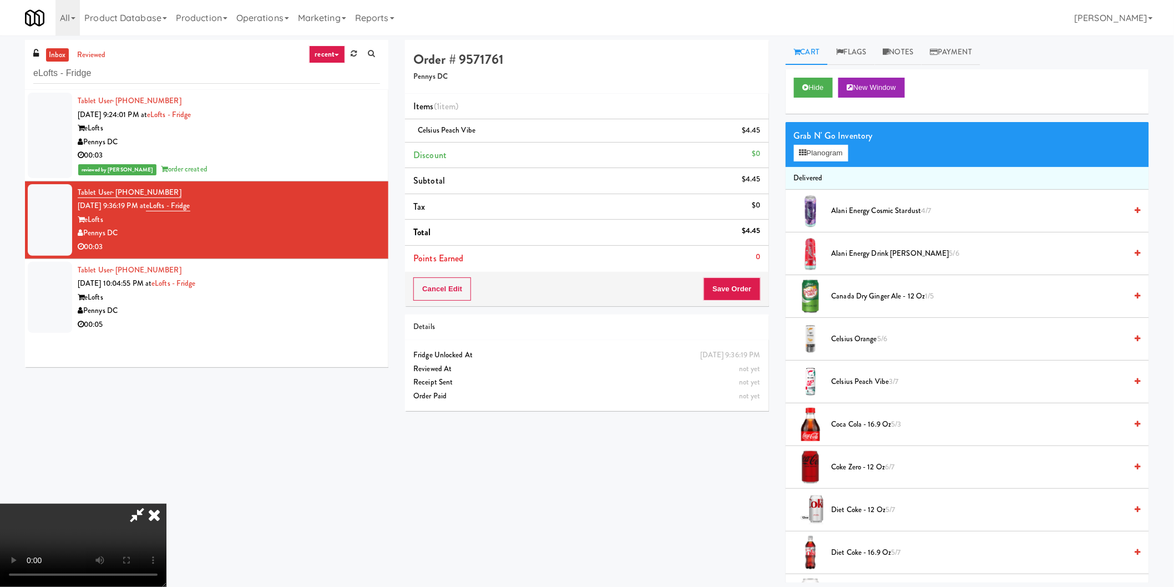
drag, startPoint x: 362, startPoint y: 303, endPoint x: 481, endPoint y: 321, distance: 121.1
click at [166, 504] on video at bounding box center [83, 545] width 166 height 83
click at [750, 297] on button "Save Order" at bounding box center [731, 288] width 57 height 23
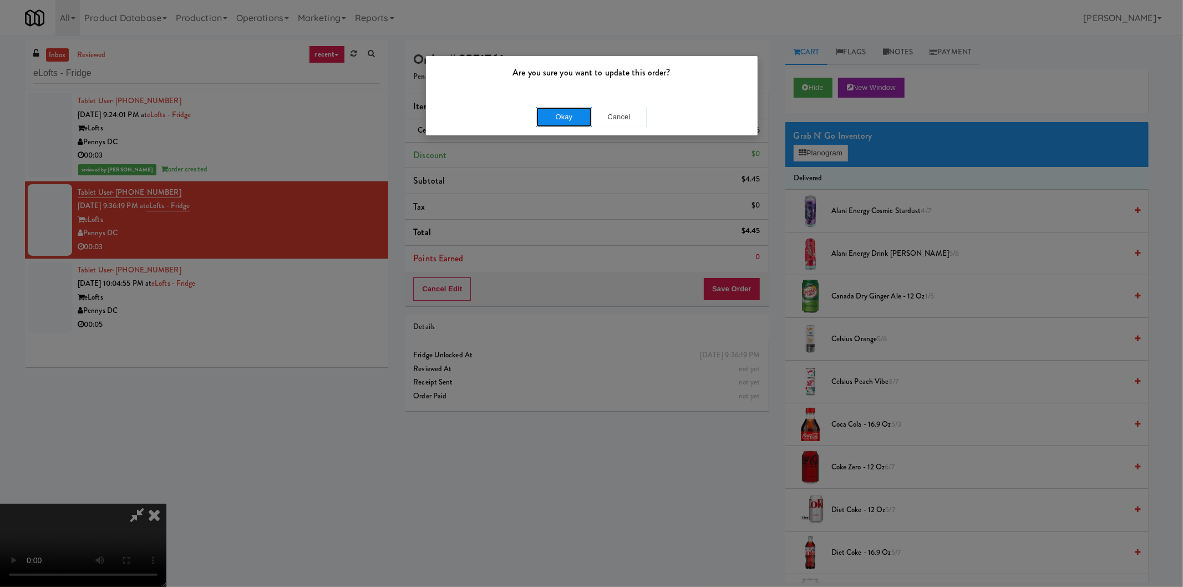
click at [564, 115] on button "Okay" at bounding box center [563, 117] width 55 height 20
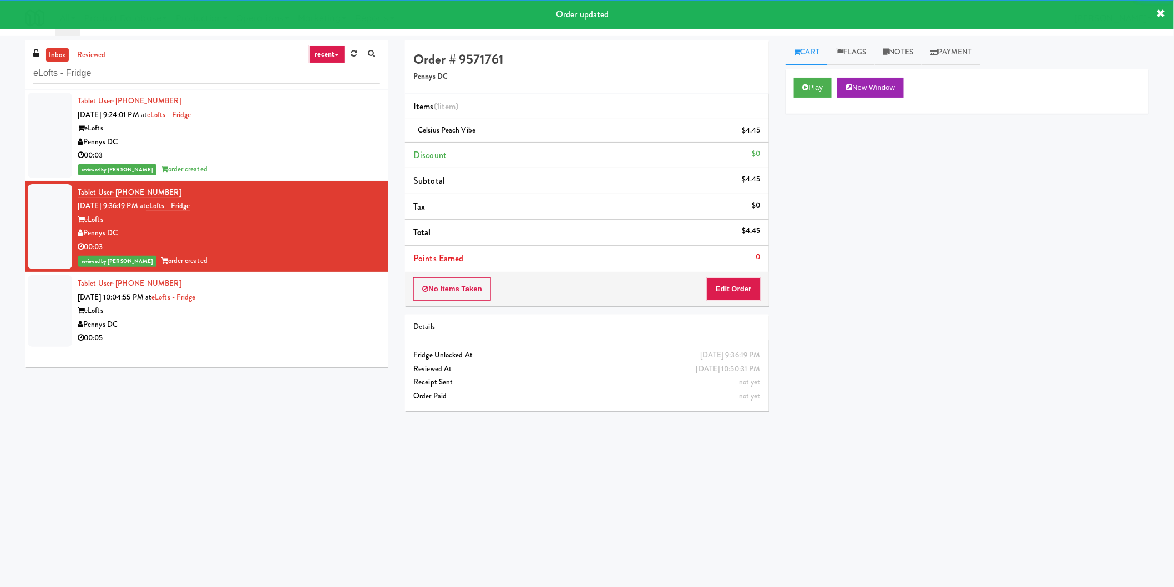
click at [315, 293] on div "Tablet User · (202) 468-5238 Oct 3, 2025 10:04:55 PM at eLofts - Fridge eLofts …" at bounding box center [229, 311] width 302 height 68
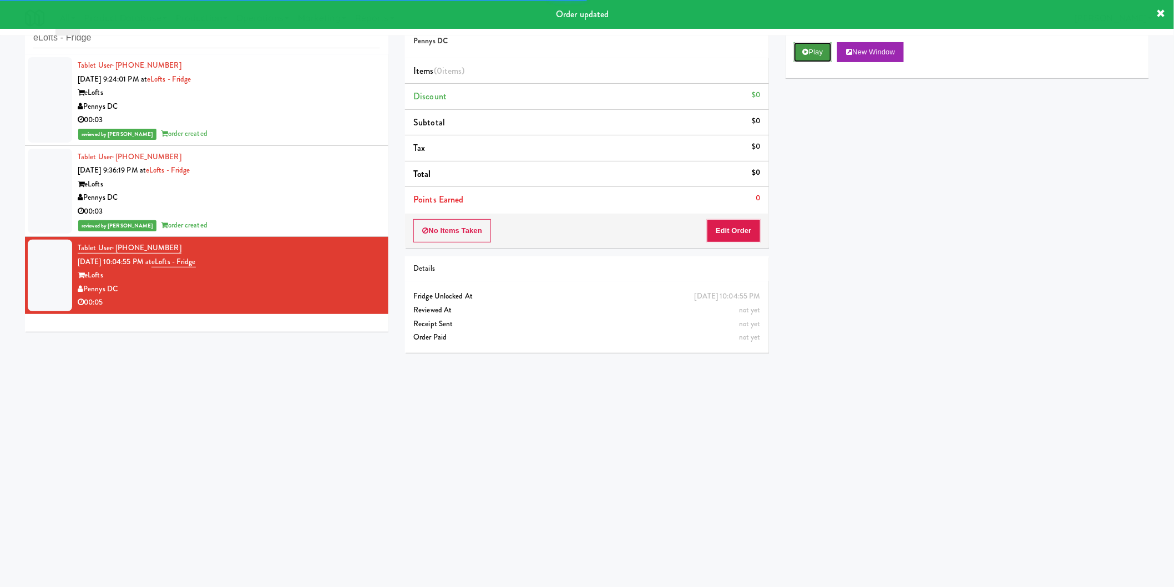
click at [801, 53] on button "Play" at bounding box center [813, 52] width 38 height 20
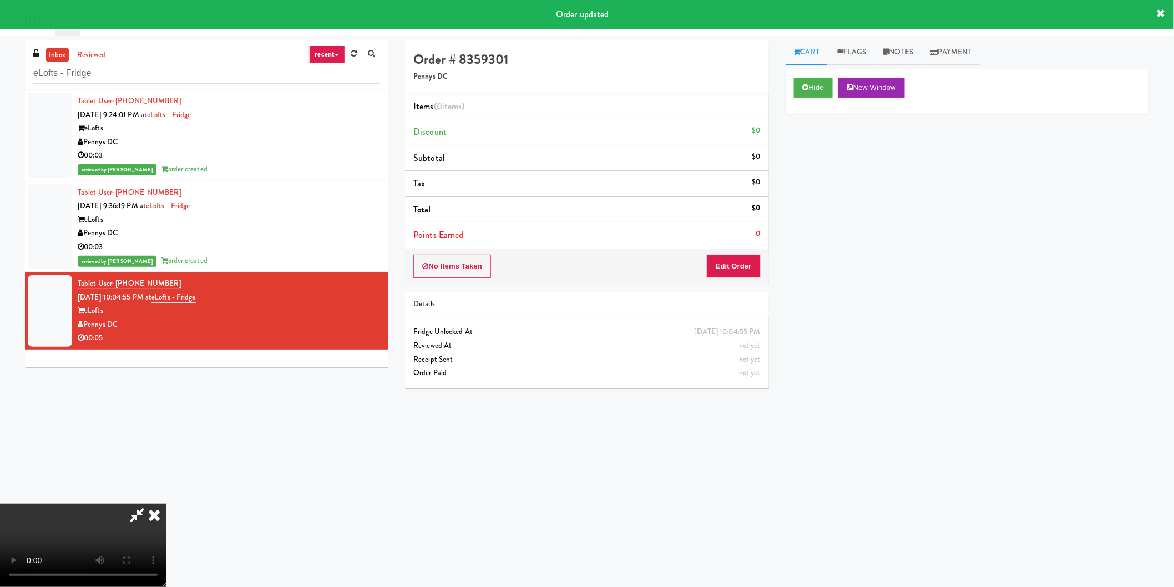
click at [744, 253] on div "No Items Taken Edit Order" at bounding box center [586, 266] width 363 height 34
click at [745, 257] on button "Edit Order" at bounding box center [734, 266] width 54 height 23
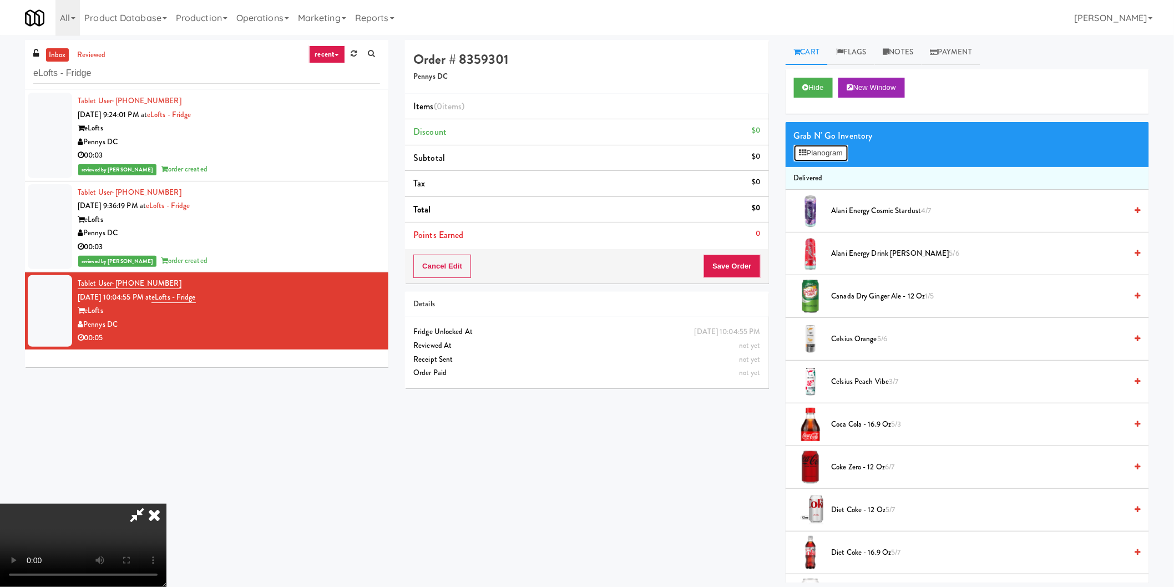
click at [815, 150] on button "Planogram" at bounding box center [821, 153] width 54 height 17
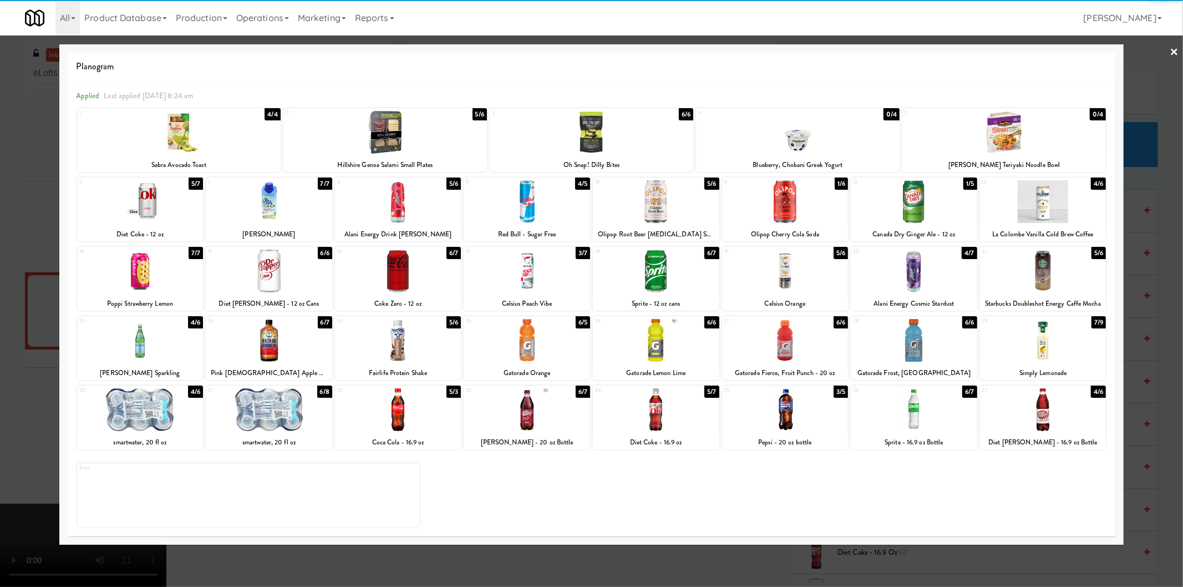
click at [1026, 206] on div at bounding box center [1043, 201] width 126 height 43
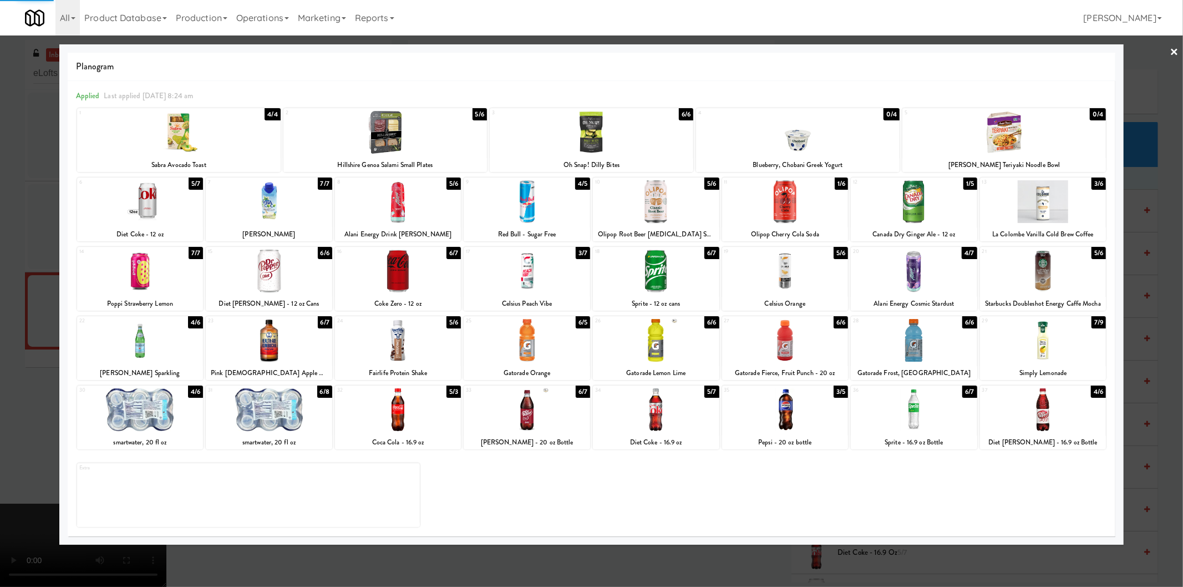
drag, startPoint x: 1146, startPoint y: 234, endPoint x: 957, endPoint y: 230, distance: 189.2
click at [1146, 235] on div at bounding box center [591, 293] width 1183 height 587
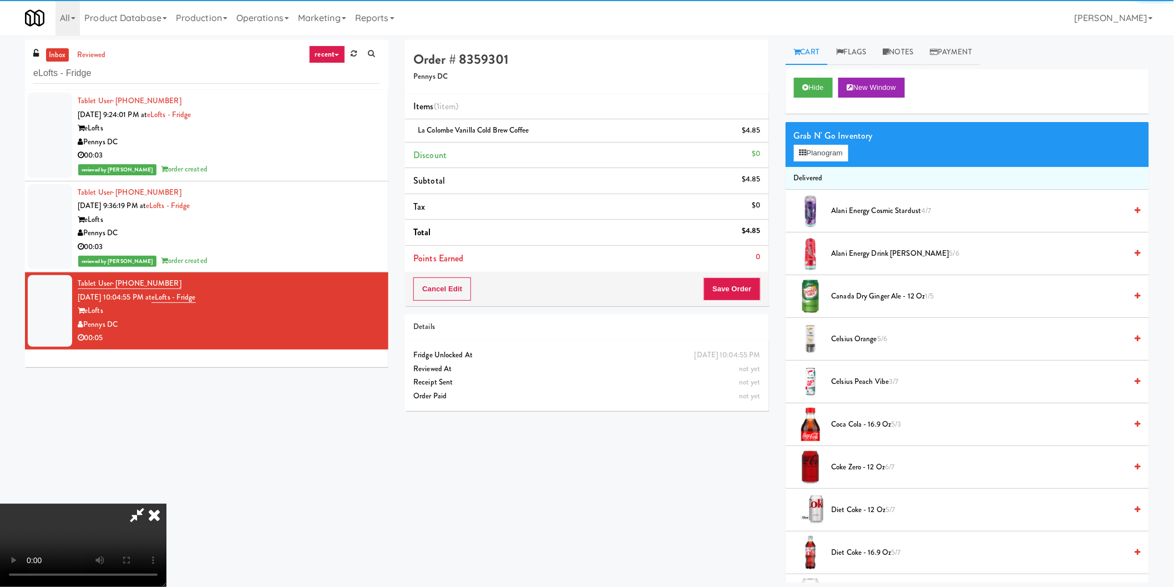
click at [166, 504] on video at bounding box center [83, 545] width 166 height 83
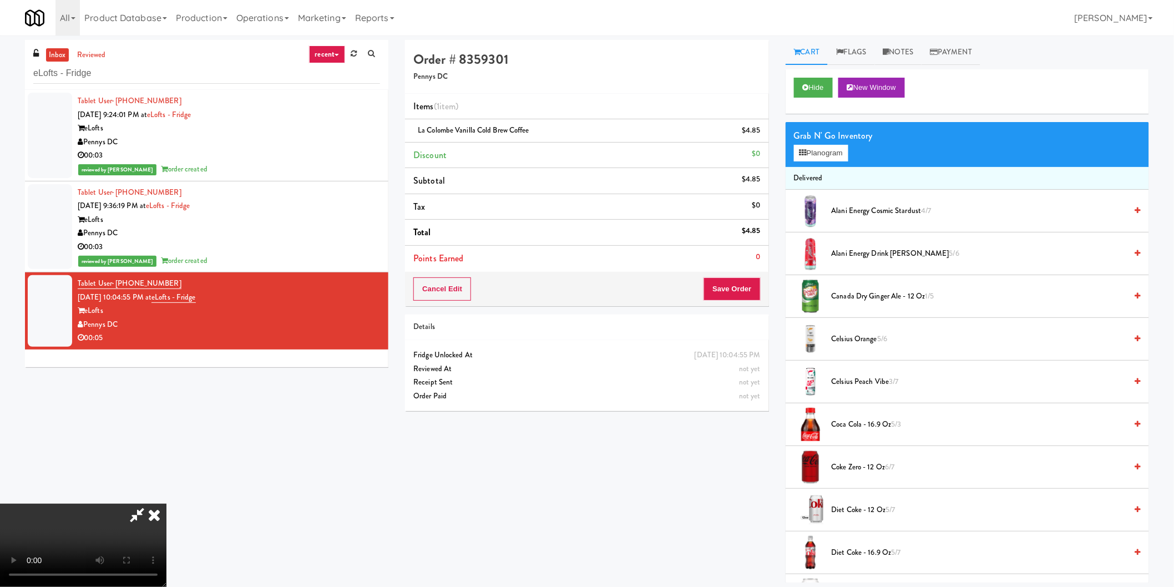
click at [166, 504] on video at bounding box center [83, 545] width 166 height 83
drag, startPoint x: 730, startPoint y: 278, endPoint x: 750, endPoint y: 287, distance: 22.1
click at [731, 278] on button "Save Order" at bounding box center [731, 288] width 57 height 23
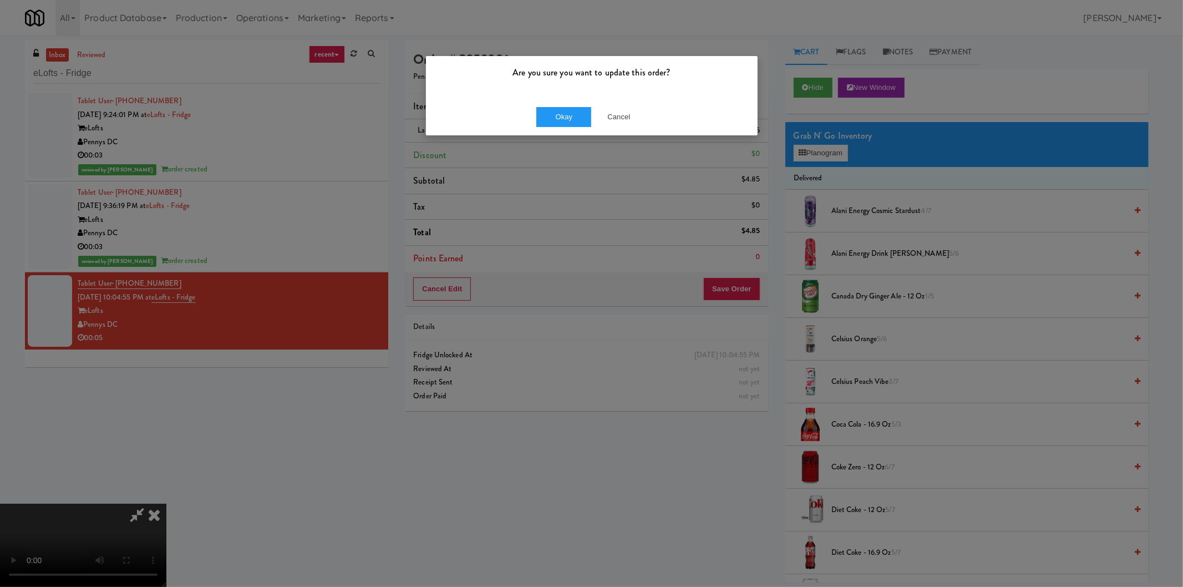
click at [582, 128] on div "Okay Cancel" at bounding box center [592, 116] width 332 height 37
click at [569, 116] on button "Okay" at bounding box center [563, 117] width 55 height 20
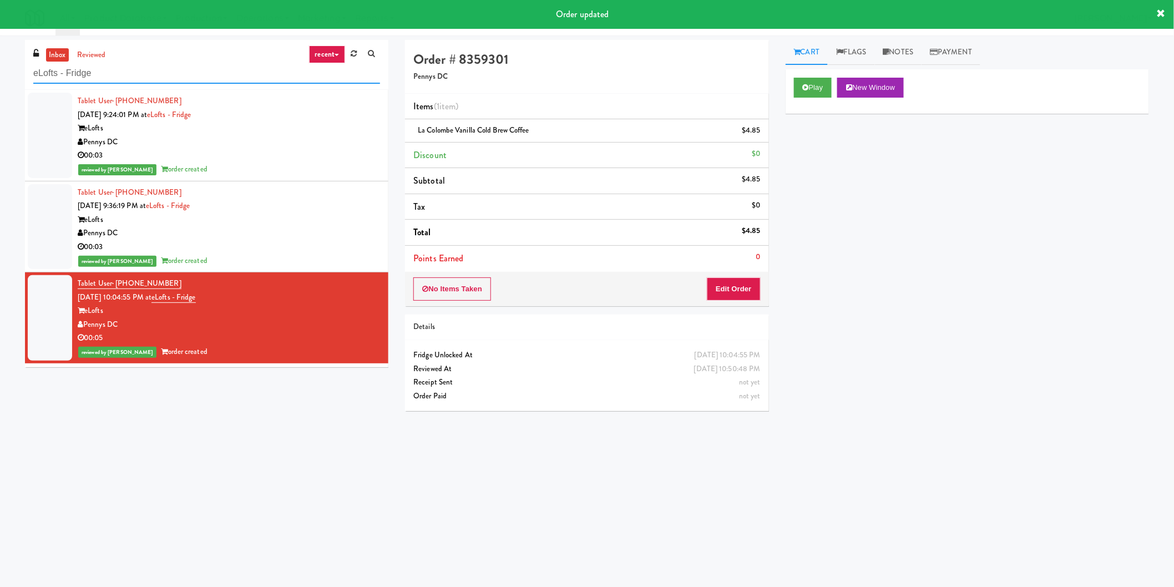
click at [207, 73] on input "eLofts - Fridge" at bounding box center [206, 73] width 347 height 21
paste input "The Mark Atlanta Lobby Ambient"
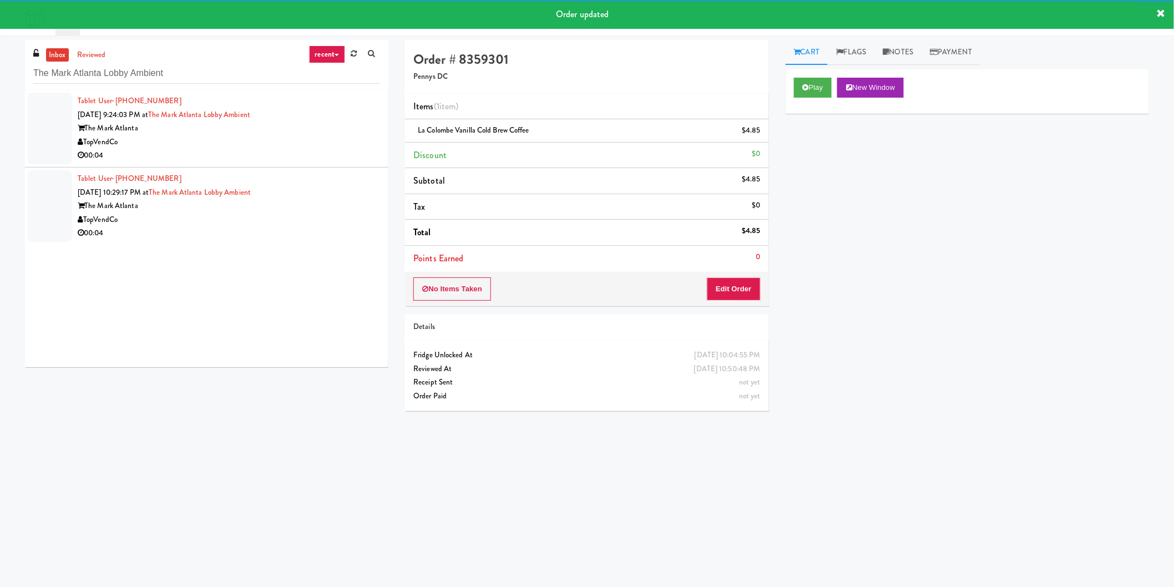
click at [317, 149] on div "00:04" at bounding box center [229, 156] width 302 height 14
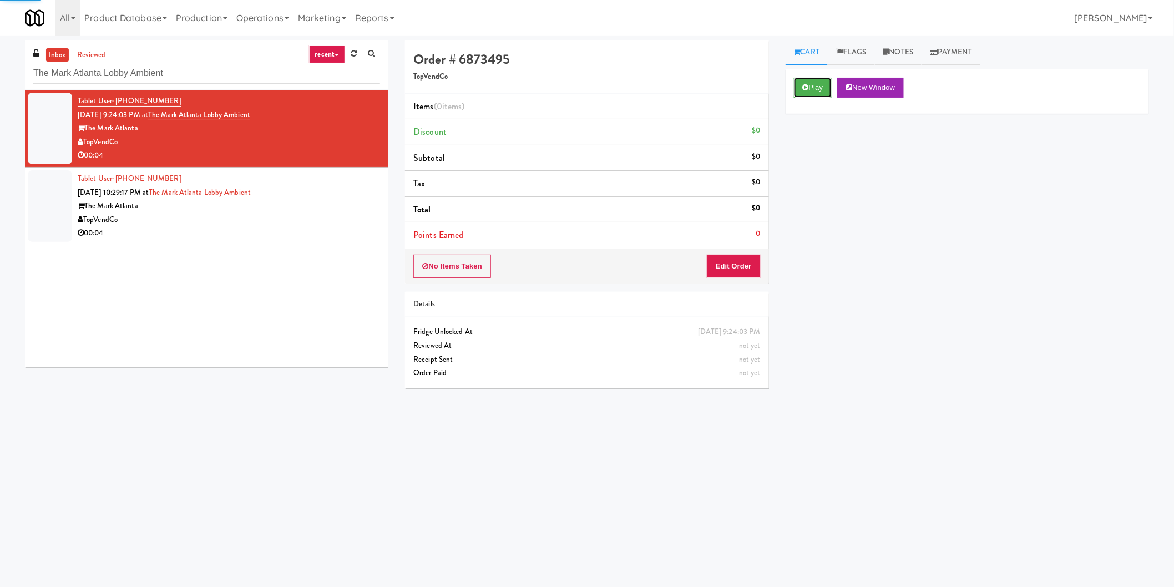
drag, startPoint x: 801, startPoint y: 85, endPoint x: 737, endPoint y: 219, distance: 147.9
click at [800, 85] on button "Play" at bounding box center [813, 88] width 38 height 20
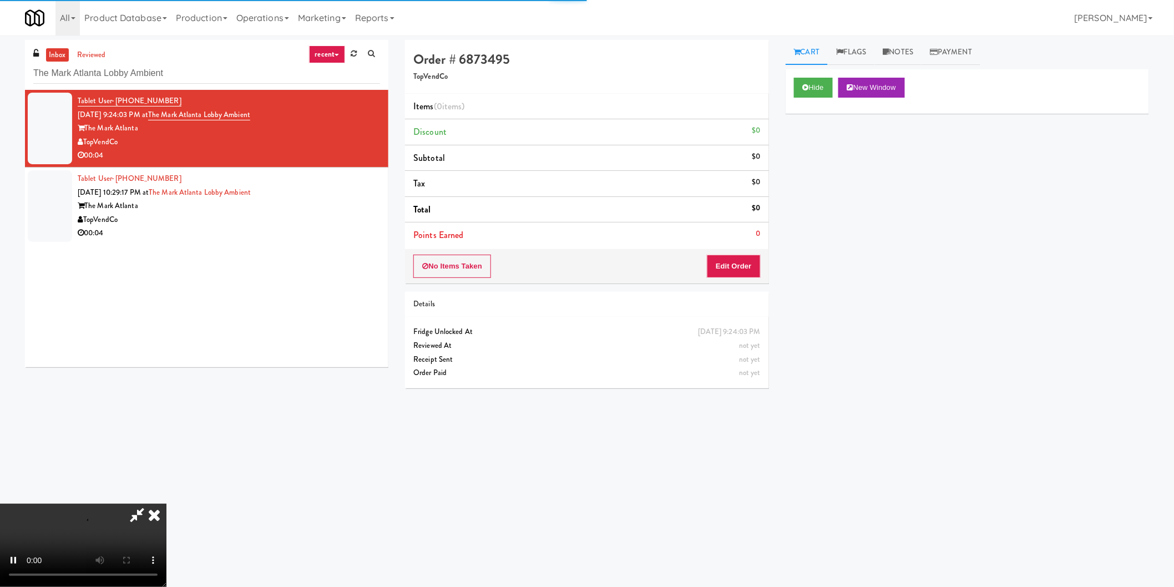
click at [740, 239] on li "Points Earned 0" at bounding box center [586, 235] width 363 height 26
click at [740, 257] on button "Edit Order" at bounding box center [734, 266] width 54 height 23
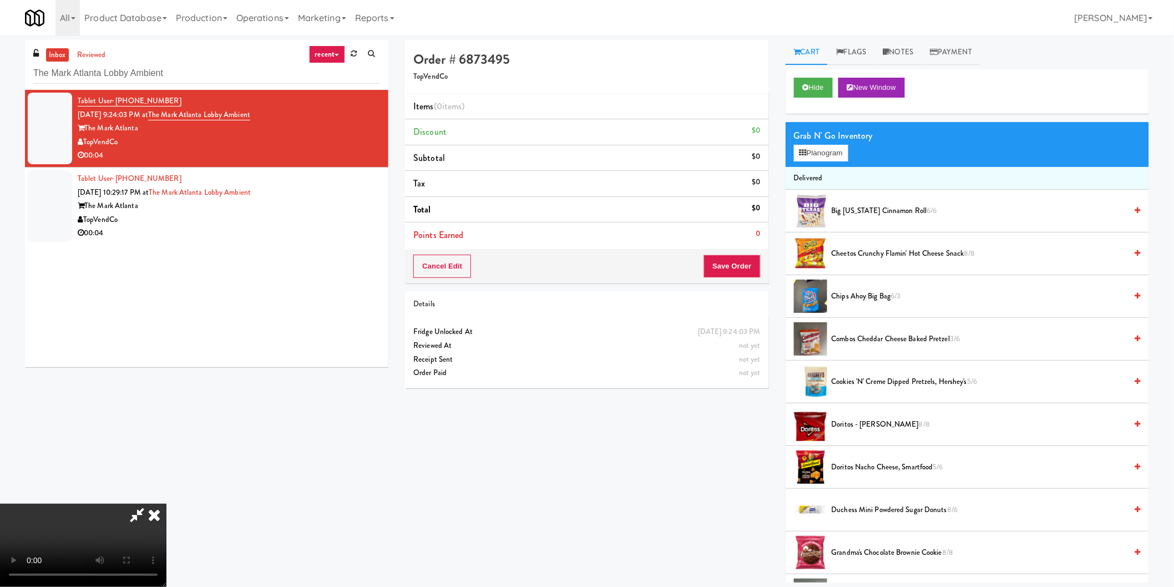
click at [166, 504] on video at bounding box center [83, 545] width 166 height 83
click at [836, 159] on button "Planogram" at bounding box center [821, 153] width 54 height 17
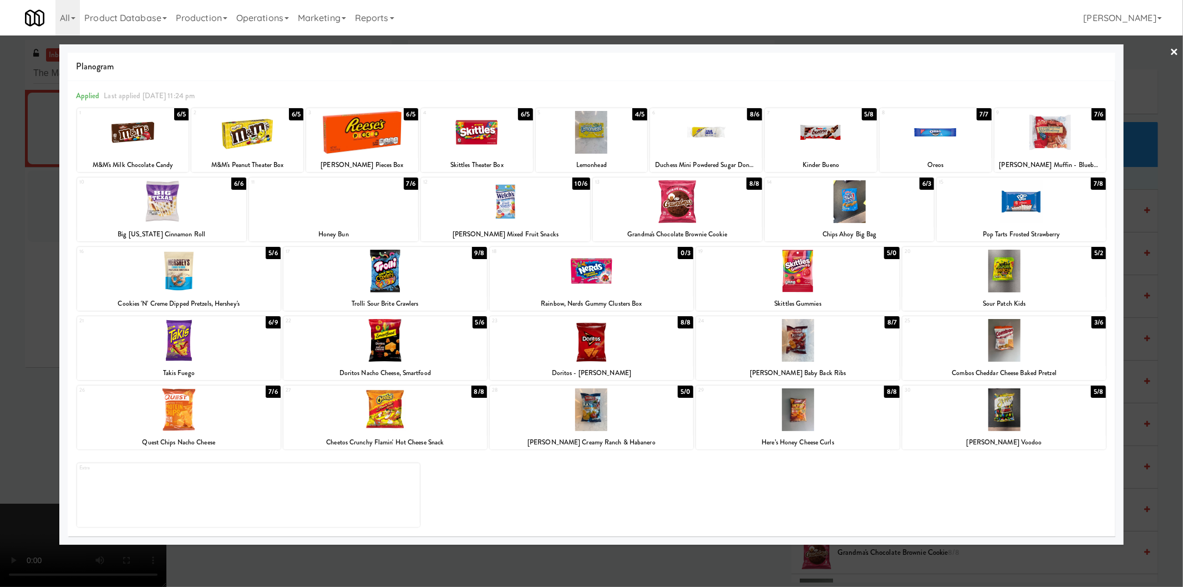
click at [496, 205] on div at bounding box center [505, 201] width 169 height 43
click at [12, 216] on div at bounding box center [591, 293] width 1183 height 587
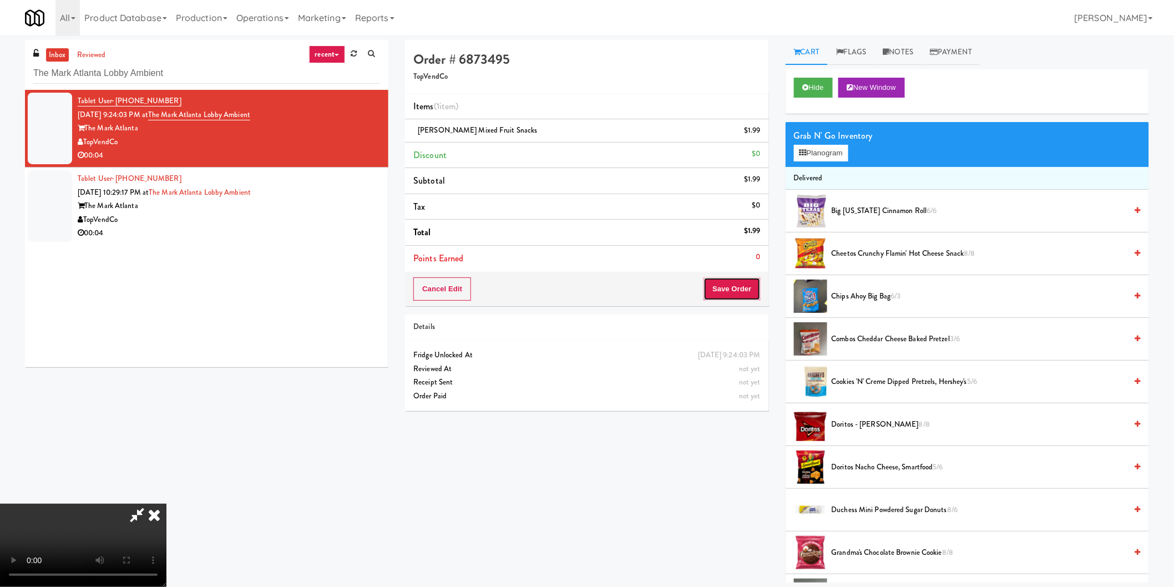
click at [740, 284] on button "Save Order" at bounding box center [731, 288] width 57 height 23
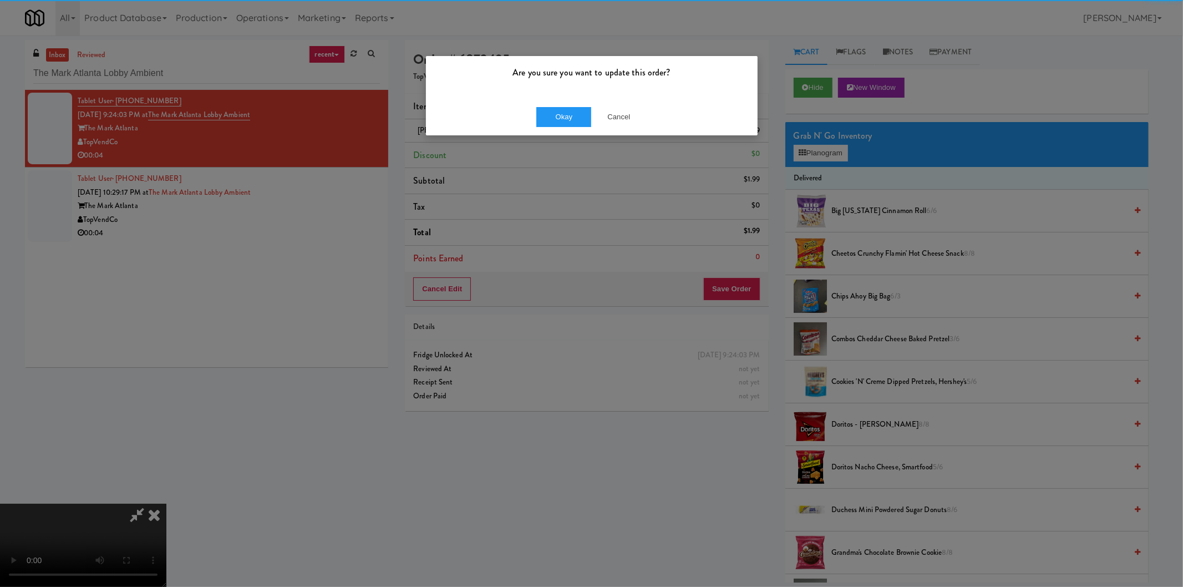
click at [572, 126] on div "Okay Cancel" at bounding box center [592, 116] width 332 height 37
click at [571, 123] on button "Okay" at bounding box center [563, 117] width 55 height 20
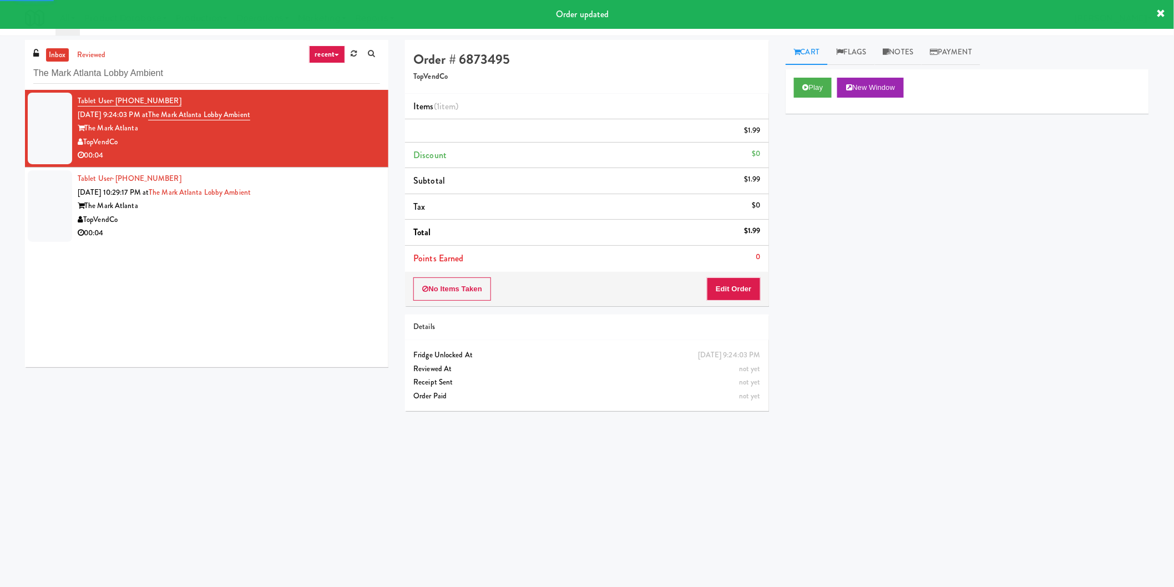
click at [302, 235] on div "00:04" at bounding box center [229, 233] width 302 height 14
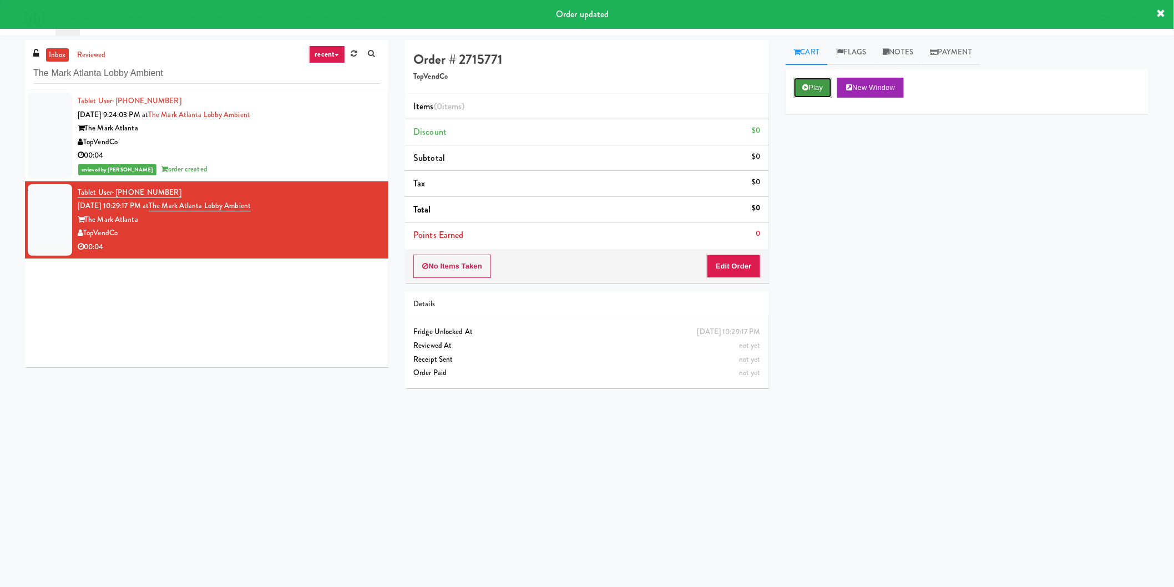
click at [805, 90] on button "Play" at bounding box center [813, 88] width 38 height 20
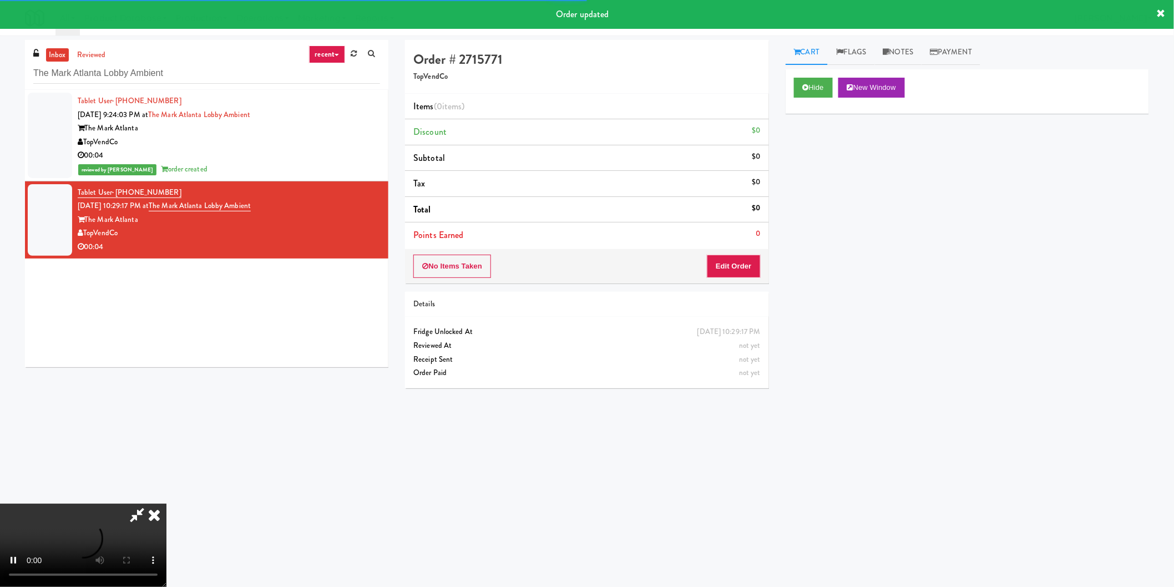
click at [740, 254] on div "No Items Taken Edit Order" at bounding box center [586, 266] width 363 height 34
click at [743, 256] on button "Edit Order" at bounding box center [734, 266] width 54 height 23
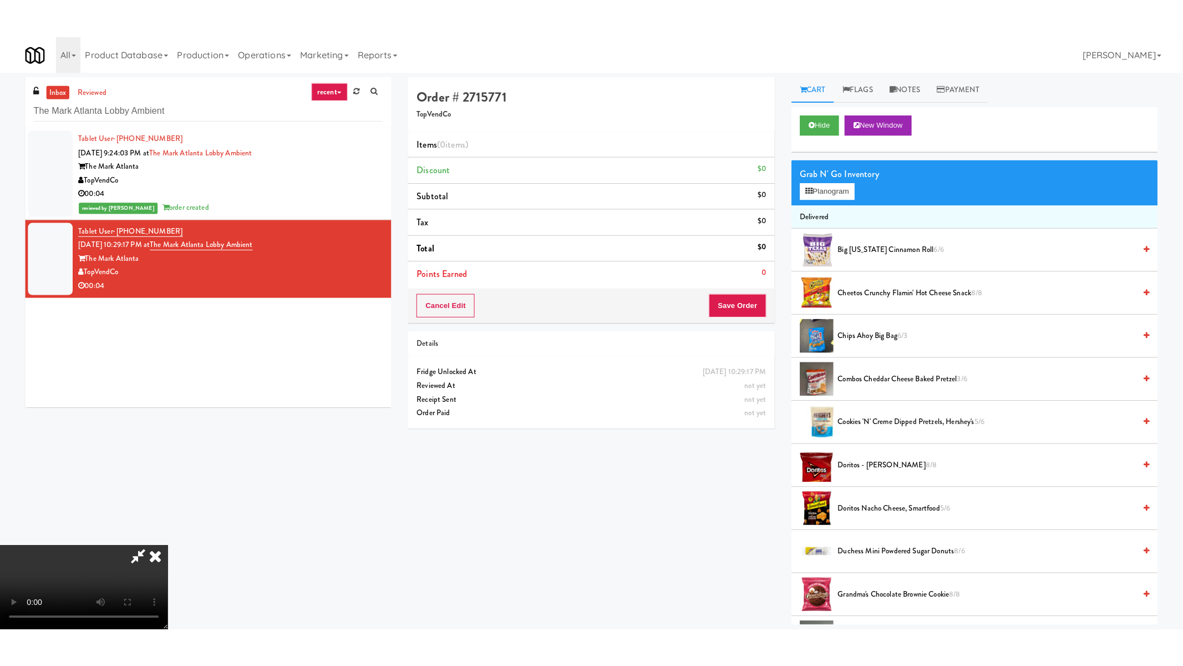
scroll to position [58, 0]
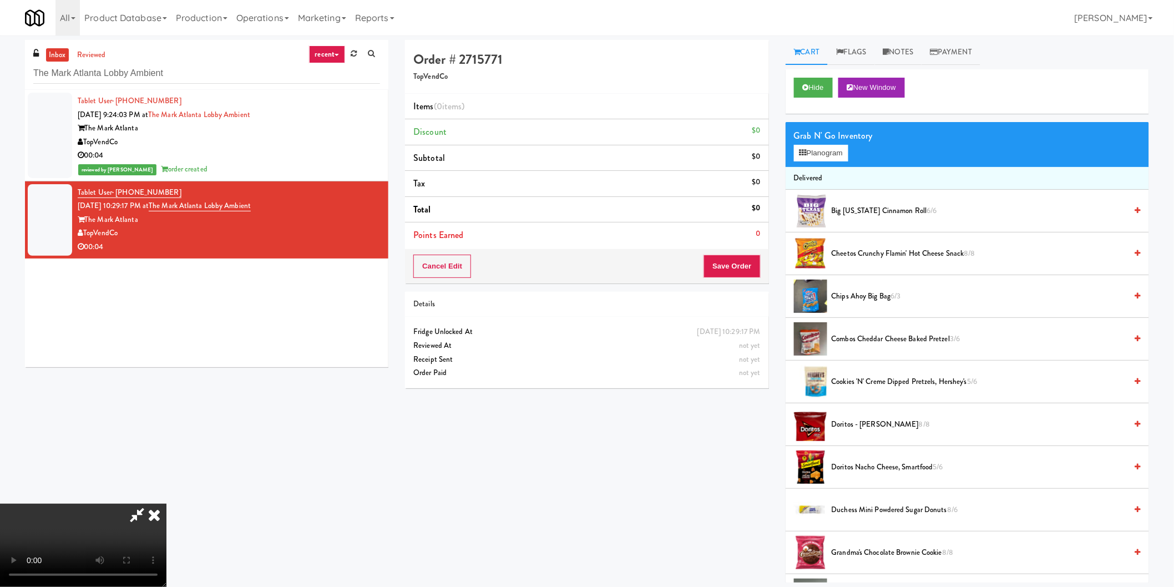
click at [166, 504] on video at bounding box center [83, 545] width 166 height 83
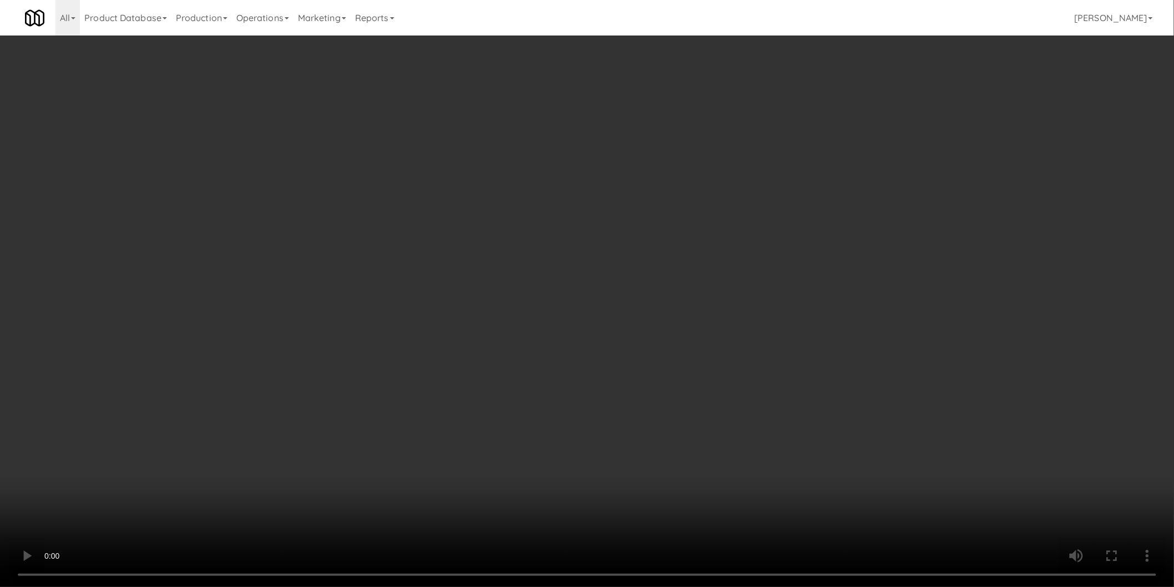
click at [813, 147] on button "Planogram" at bounding box center [821, 153] width 54 height 17
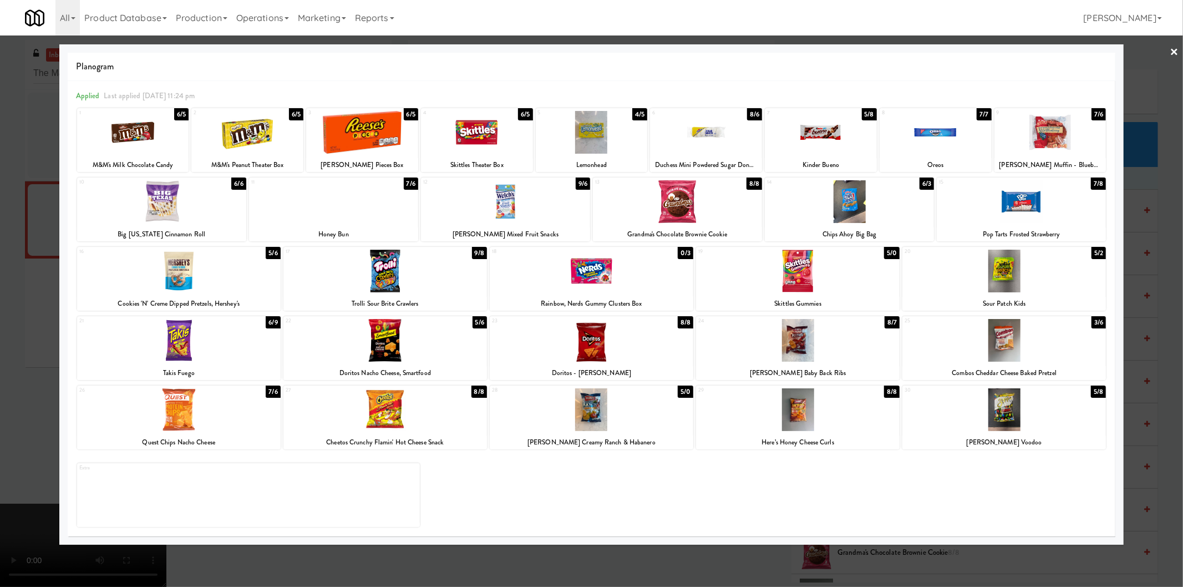
click at [866, 201] on div at bounding box center [849, 201] width 169 height 43
click at [1165, 253] on div at bounding box center [591, 293] width 1183 height 587
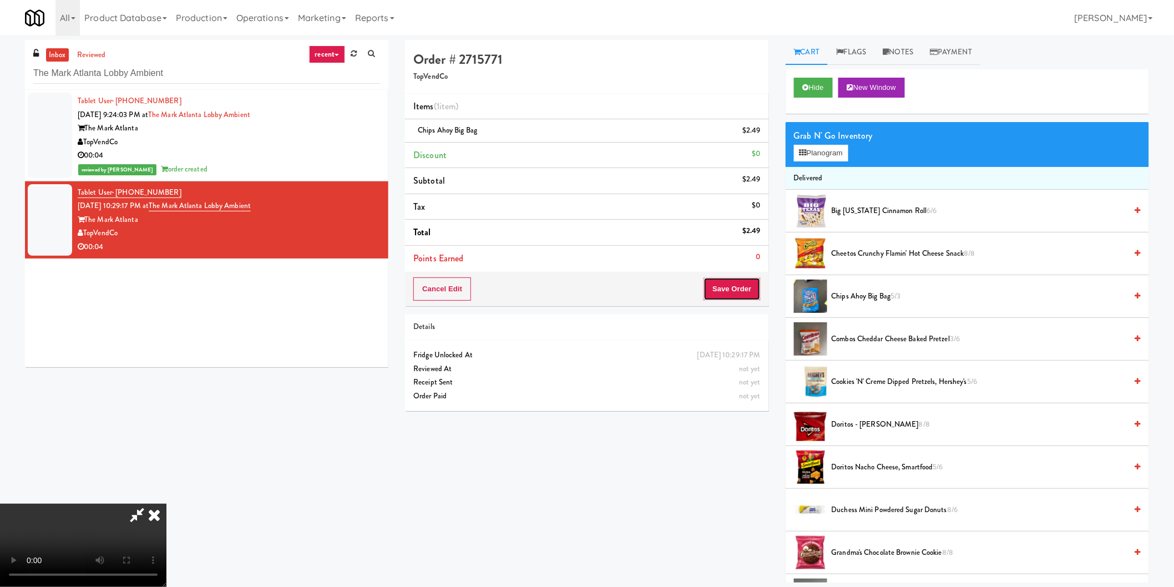
click at [755, 293] on button "Save Order" at bounding box center [731, 288] width 57 height 23
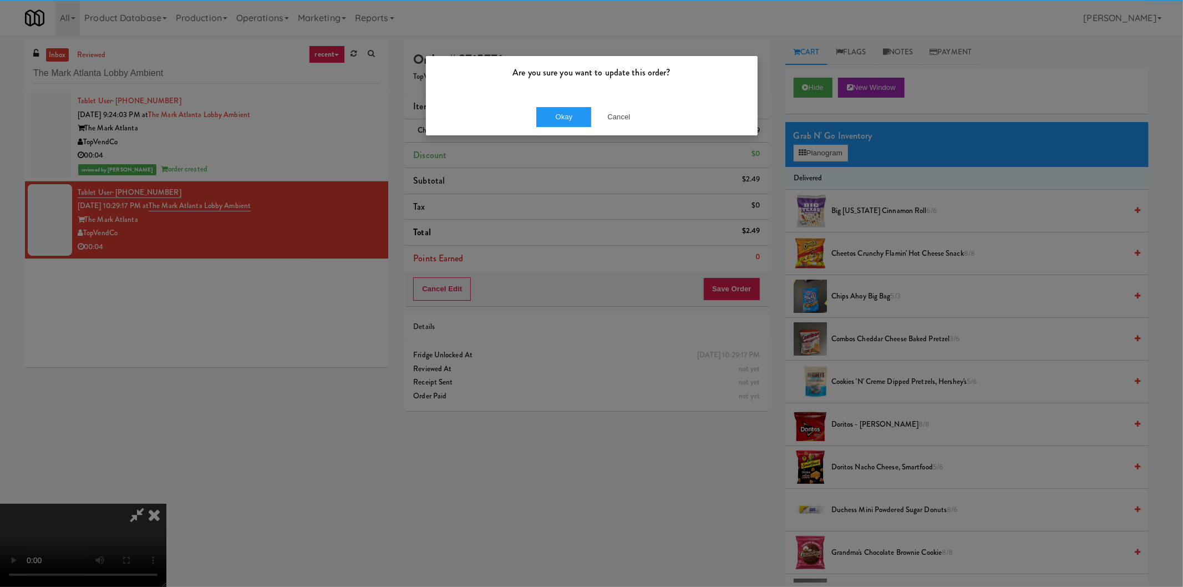
click at [527, 126] on div "Okay Cancel" at bounding box center [592, 116] width 332 height 37
click at [551, 118] on button "Okay" at bounding box center [563, 117] width 55 height 20
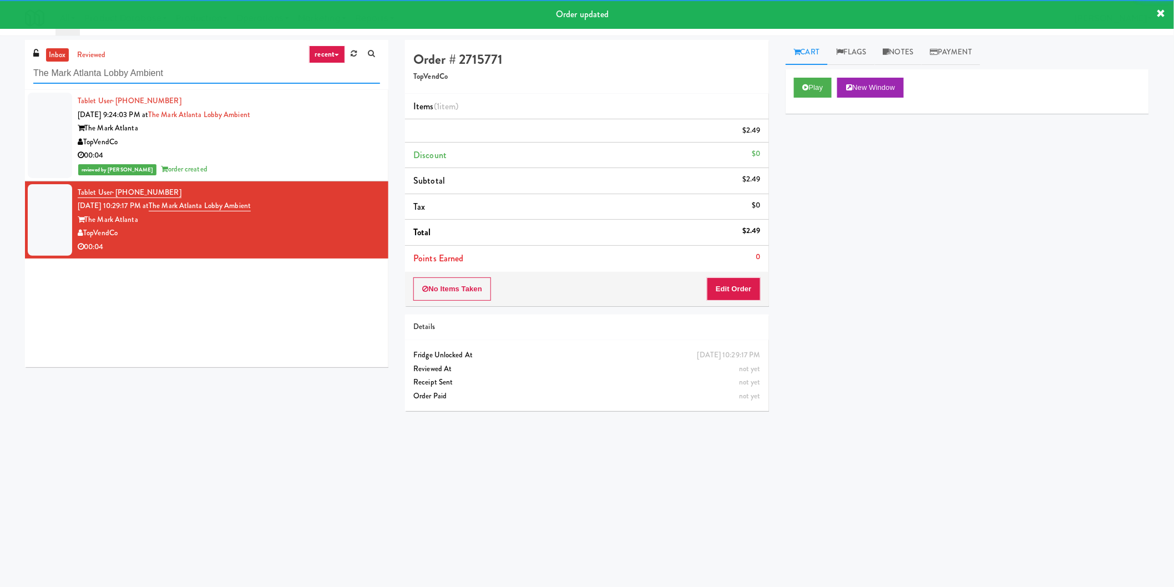
click at [217, 76] on input "The Mark Atlanta Lobby Ambient" at bounding box center [206, 73] width 347 height 21
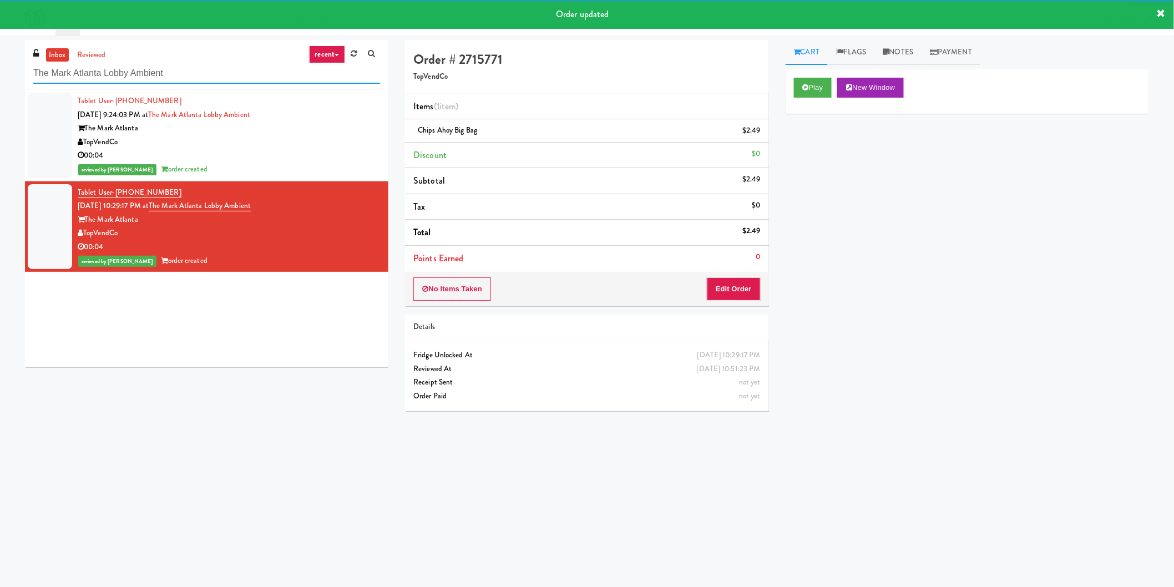
click at [217, 76] on input "The Mark Atlanta Lobby Ambient" at bounding box center [206, 73] width 347 height 21
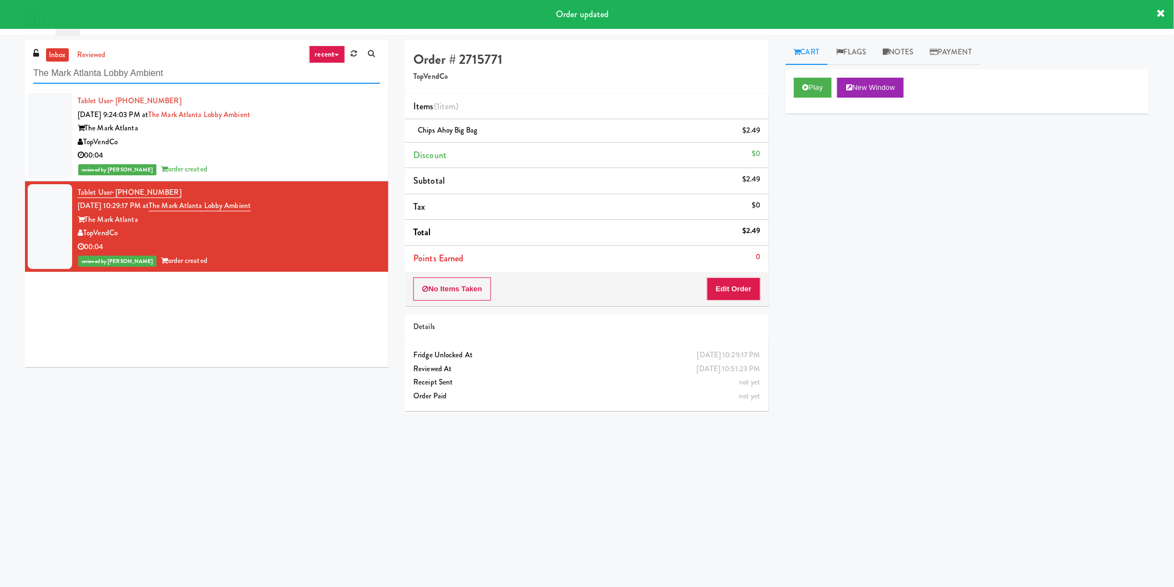
paste input "Upper Marlboro"
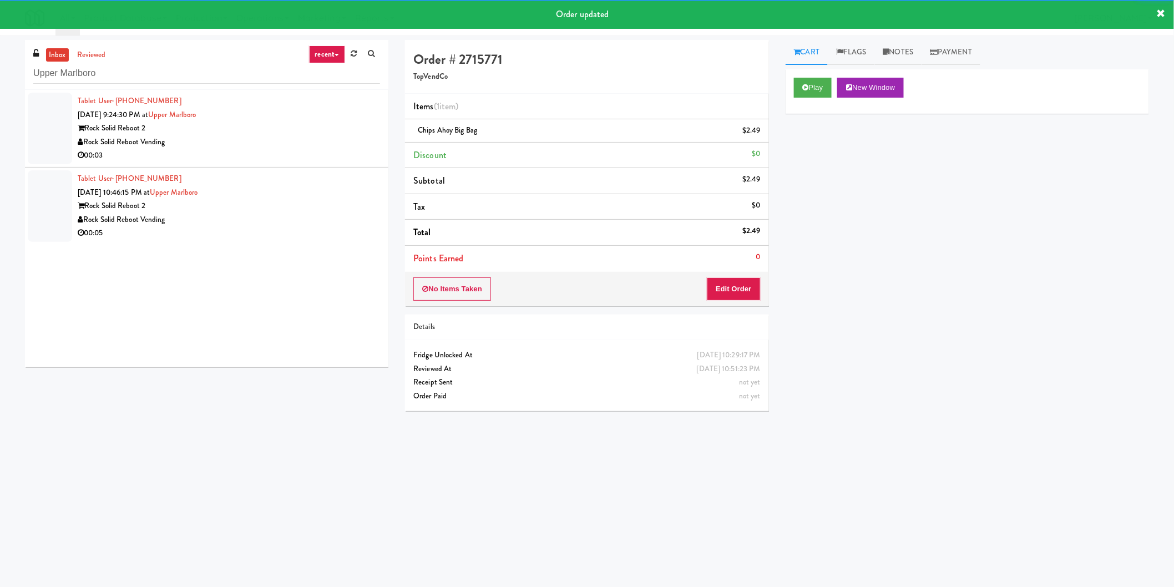
click at [338, 135] on div "Rock Solid Reboot Vending" at bounding box center [229, 142] width 302 height 14
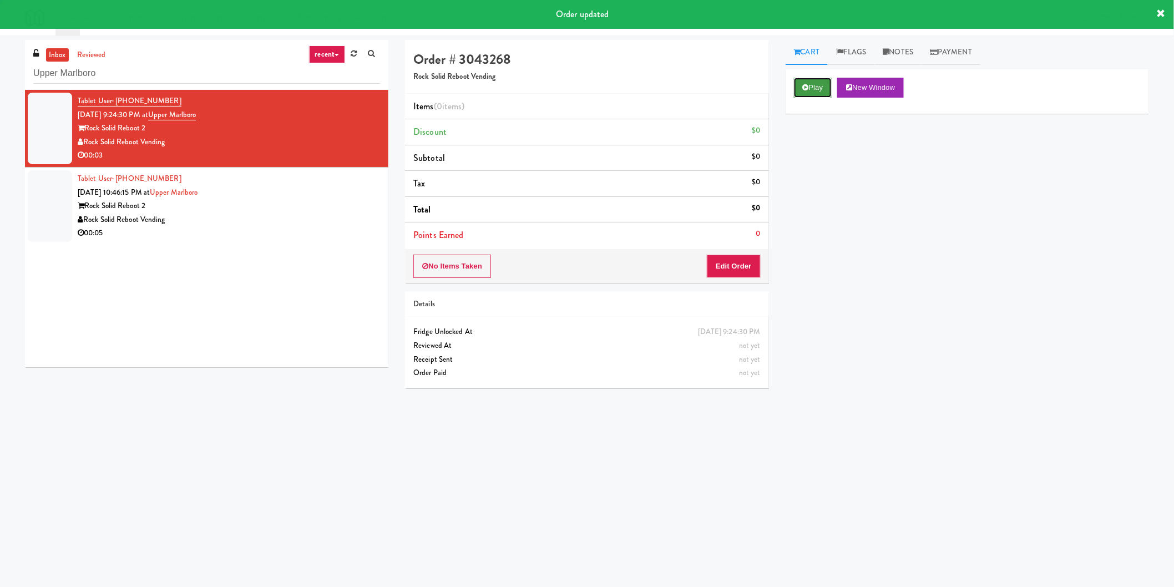
click at [821, 92] on button "Play" at bounding box center [813, 88] width 38 height 20
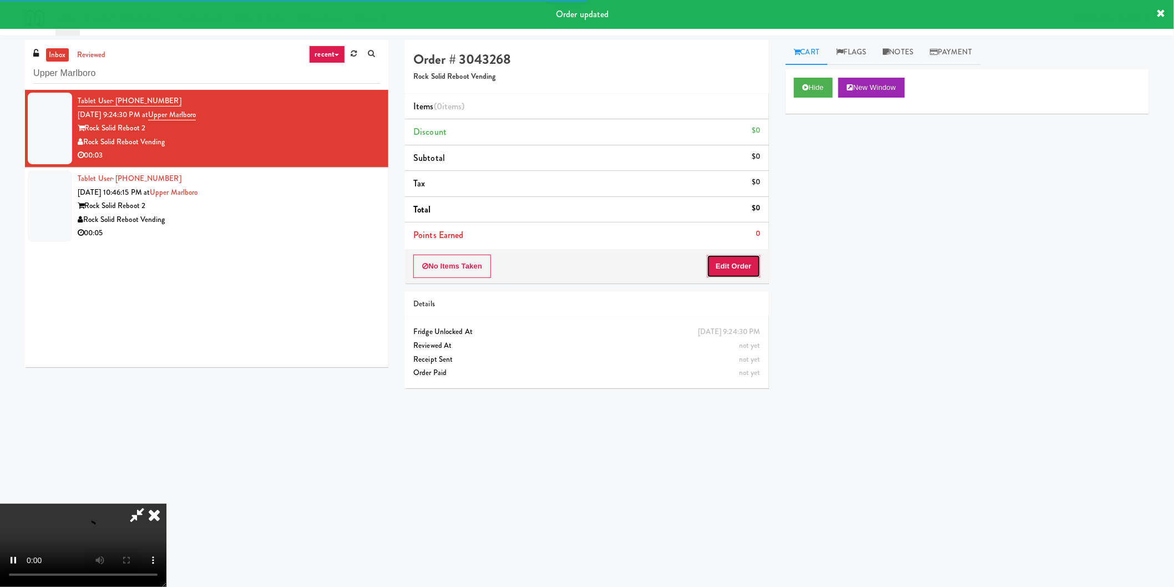
click at [739, 276] on button "Edit Order" at bounding box center [734, 266] width 54 height 23
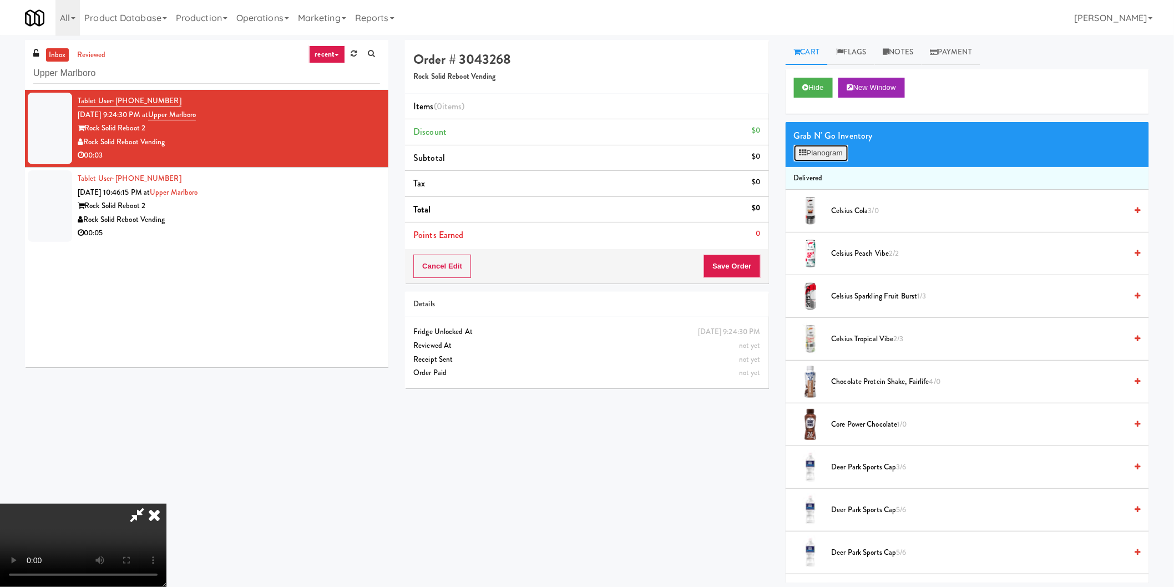
click at [827, 159] on button "Planogram" at bounding box center [821, 153] width 54 height 17
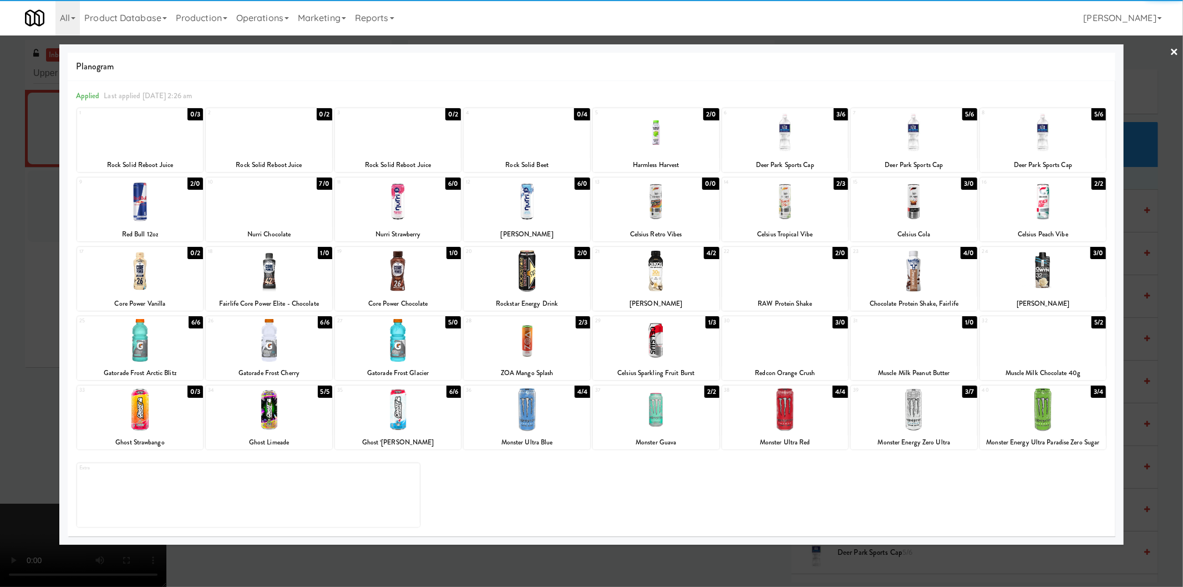
click at [305, 330] on div at bounding box center [269, 340] width 126 height 43
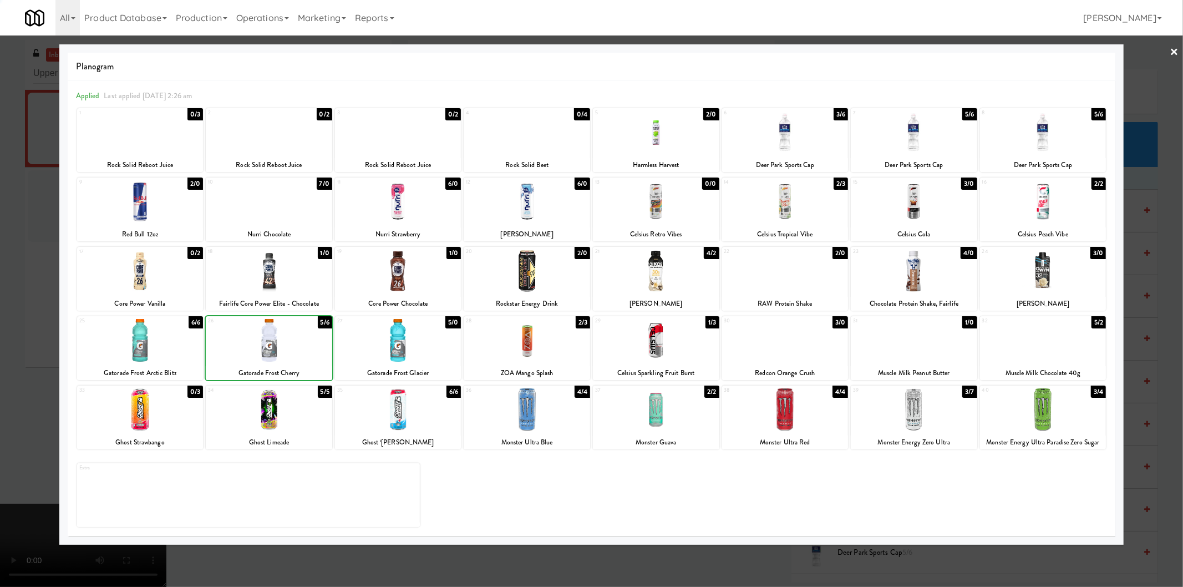
click at [0, 322] on div at bounding box center [591, 293] width 1183 height 587
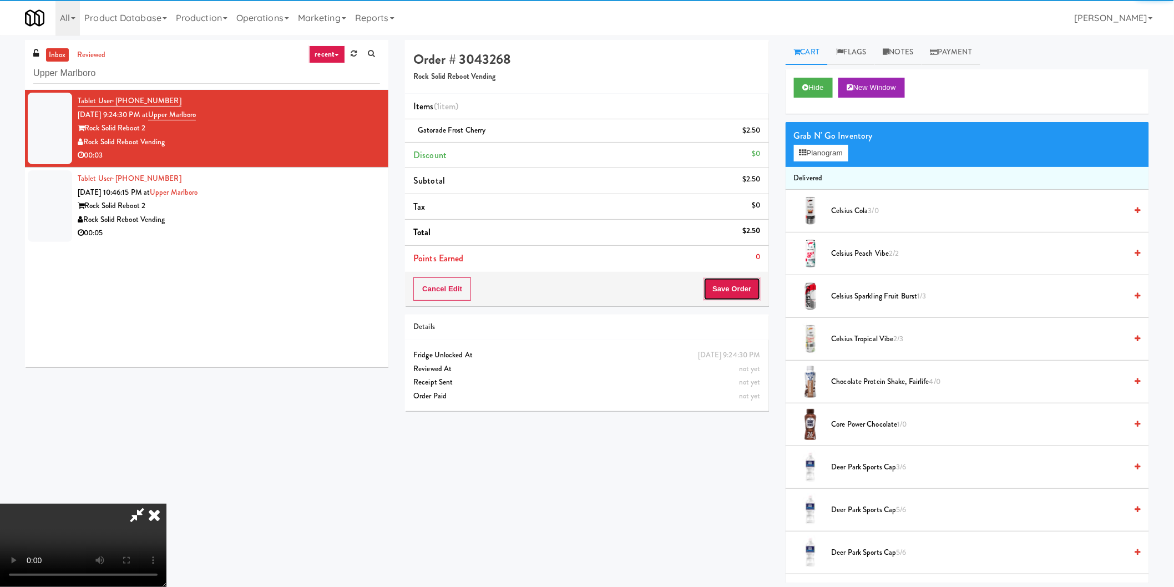
click at [713, 295] on button "Save Order" at bounding box center [731, 288] width 57 height 23
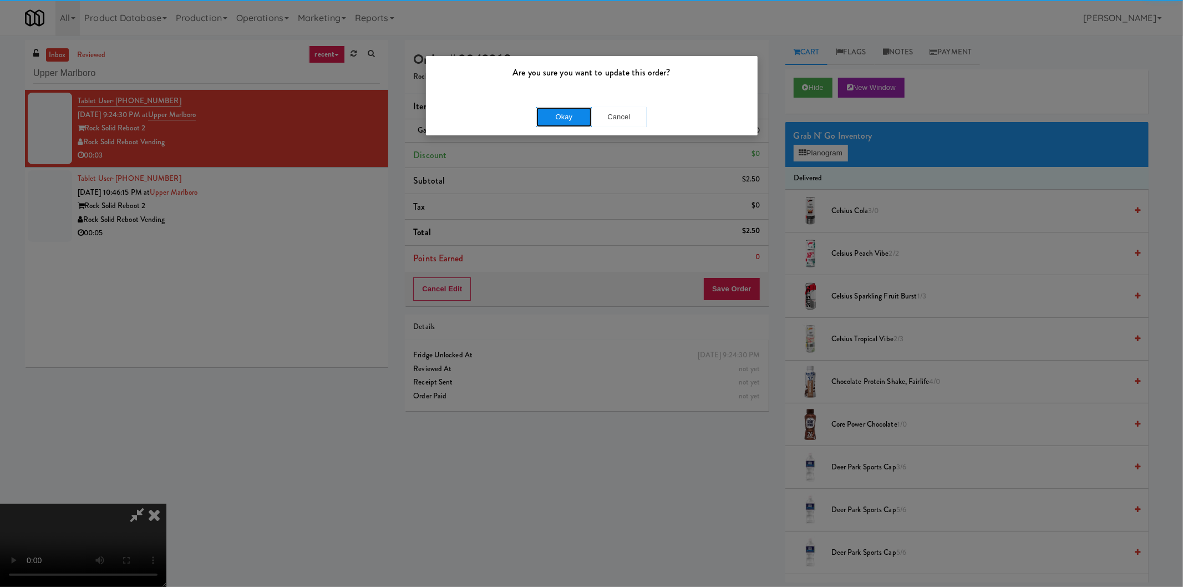
click at [564, 119] on button "Okay" at bounding box center [563, 117] width 55 height 20
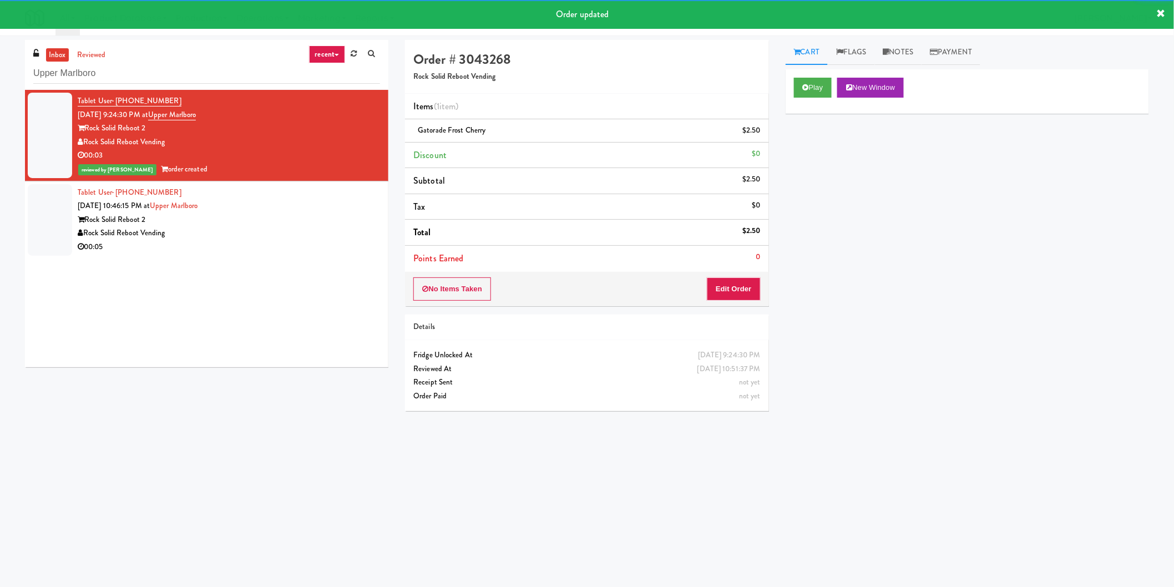
click at [223, 220] on div "Tablet User · (240) 579-1754 Oct 3, 2025 10:46:15 PM at Upper Marlboro Rock Sol…" at bounding box center [229, 220] width 302 height 68
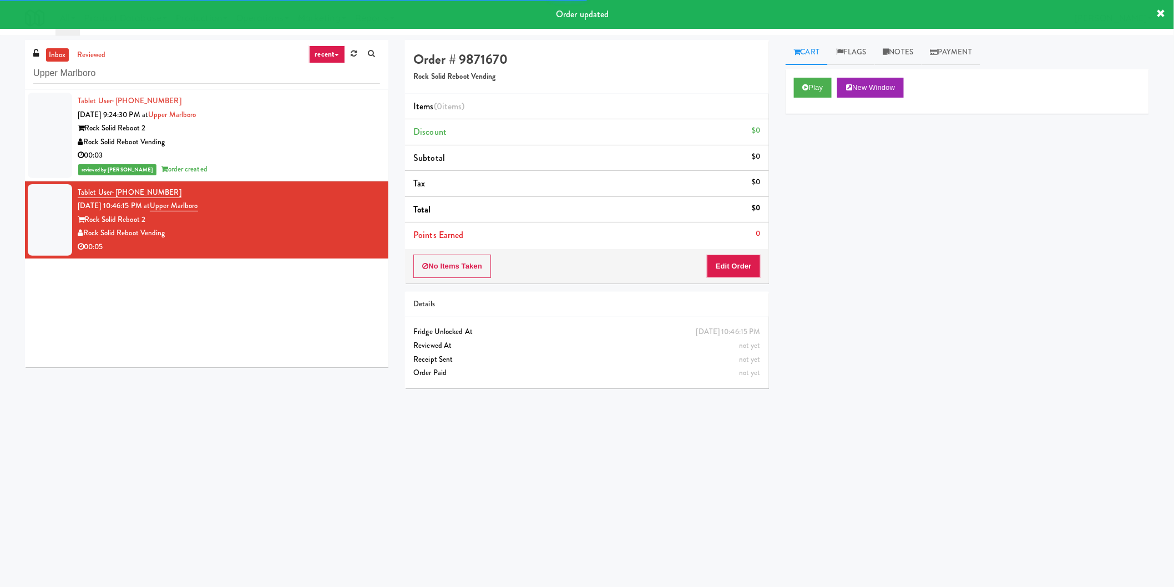
click at [811, 102] on div "Play New Window" at bounding box center [966, 91] width 363 height 44
click at [813, 83] on button "Play" at bounding box center [813, 88] width 38 height 20
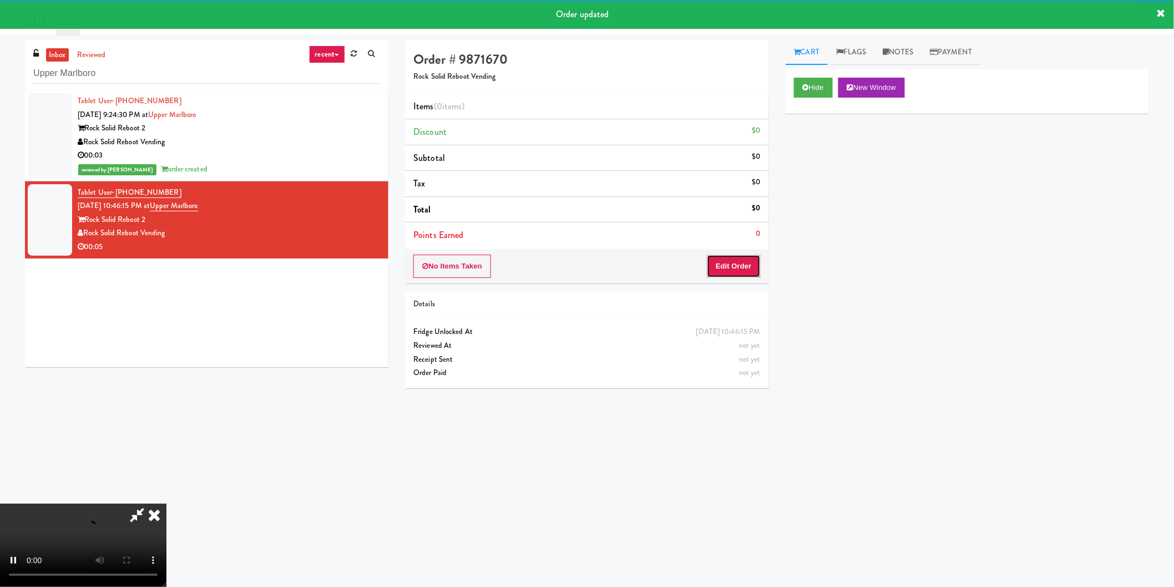
click at [756, 258] on button "Edit Order" at bounding box center [734, 266] width 54 height 23
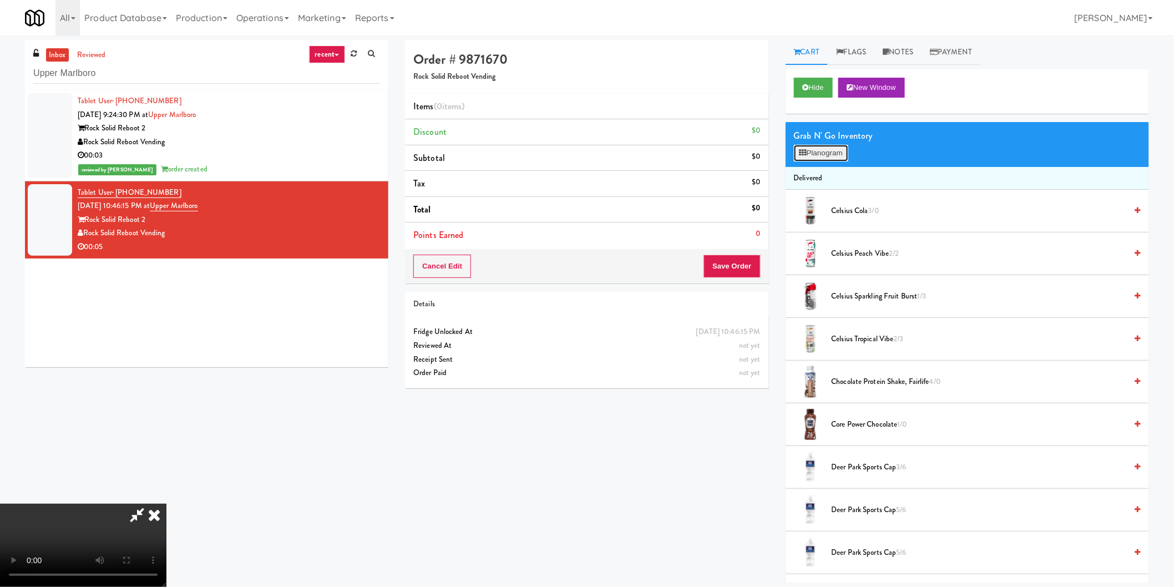
click at [833, 158] on button "Planogram" at bounding box center [821, 153] width 54 height 17
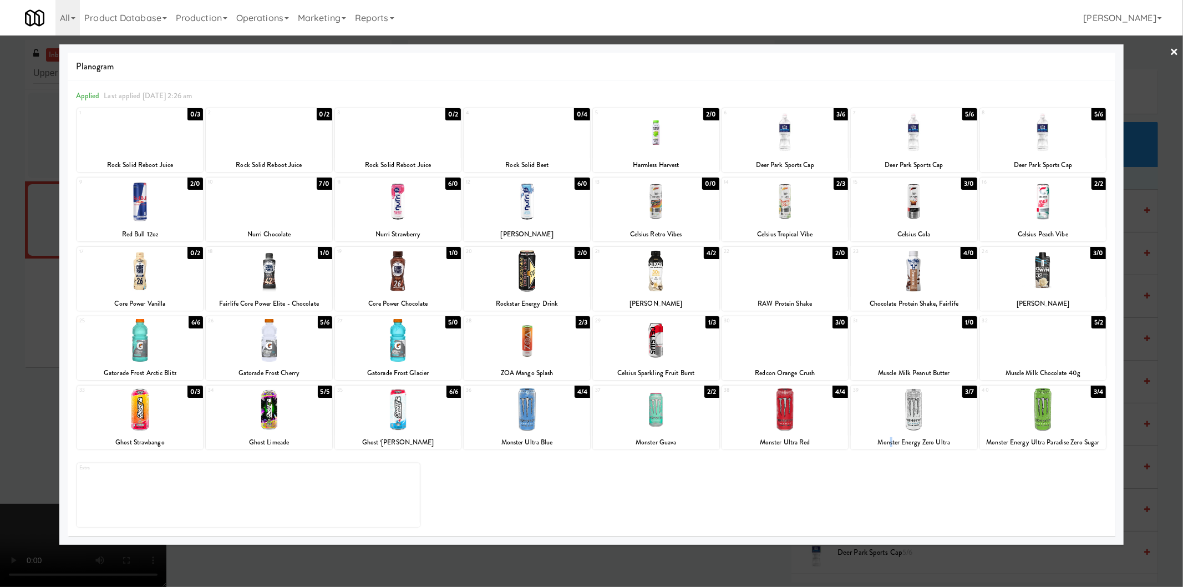
click at [892, 439] on div "Monster Energy Zero Ultra" at bounding box center [914, 442] width 123 height 14
click at [925, 404] on div at bounding box center [914, 409] width 126 height 43
click at [1173, 288] on div at bounding box center [591, 293] width 1183 height 587
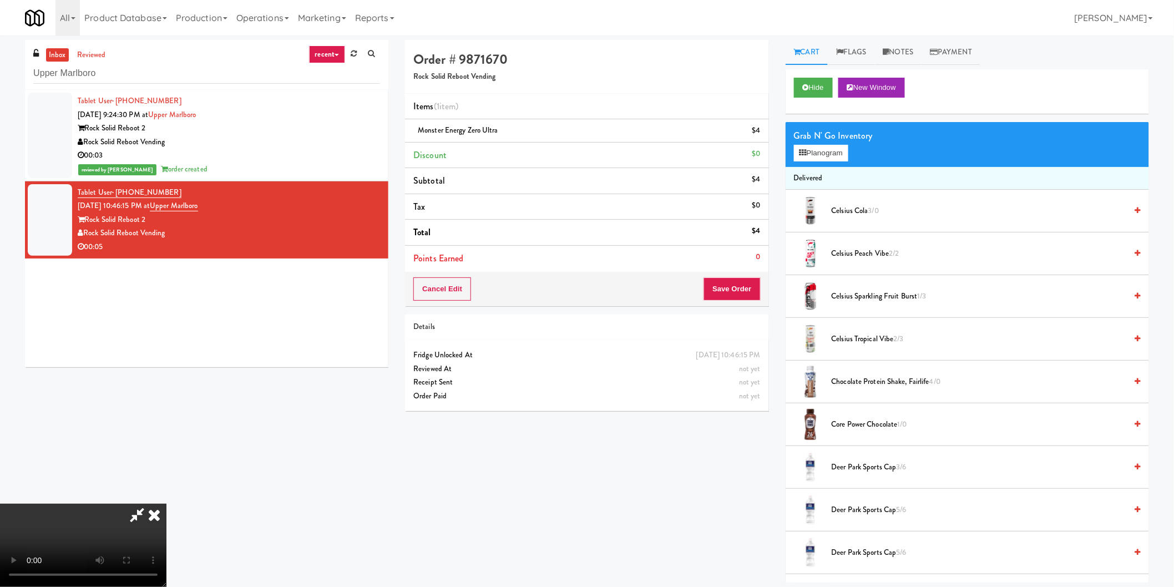
click at [166, 504] on video at bounding box center [83, 545] width 166 height 83
click at [166, 504] on icon at bounding box center [154, 515] width 24 height 22
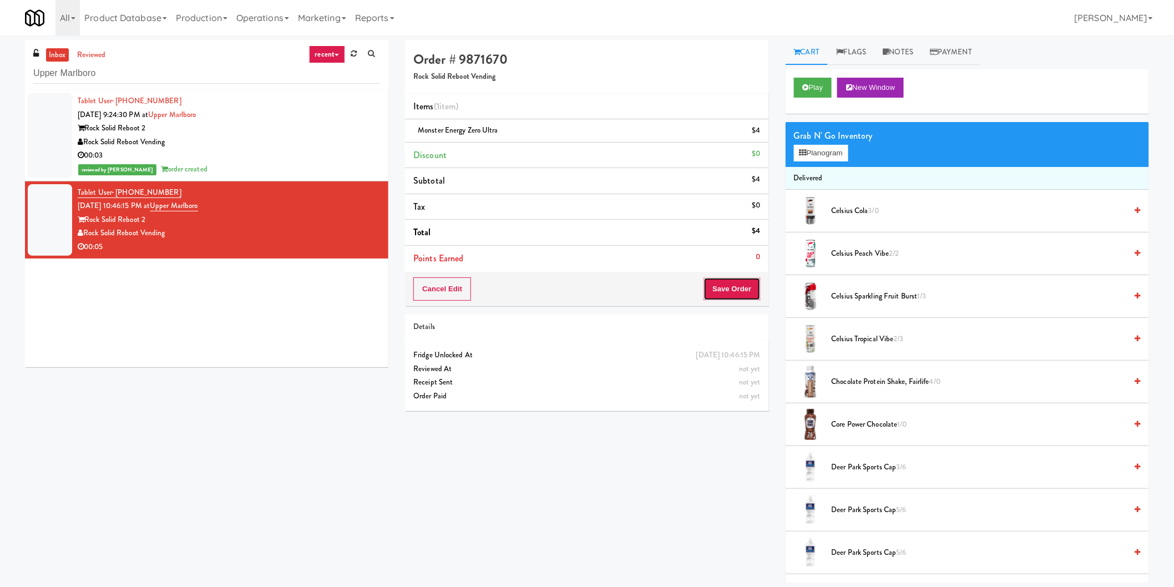
click at [739, 280] on button "Save Order" at bounding box center [731, 288] width 57 height 23
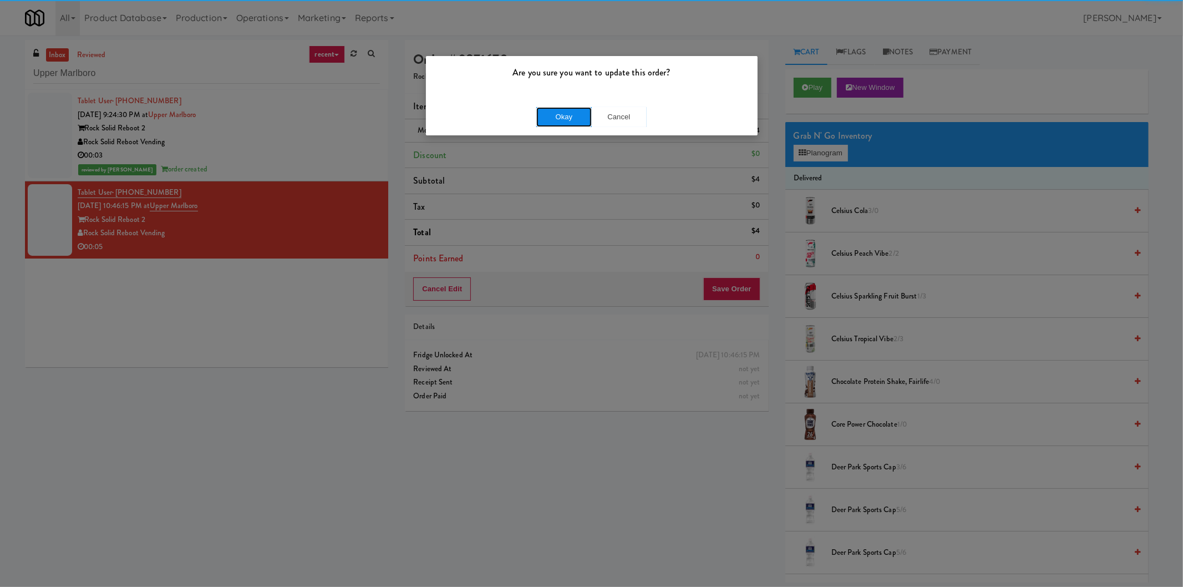
click at [561, 114] on button "Okay" at bounding box center [563, 117] width 55 height 20
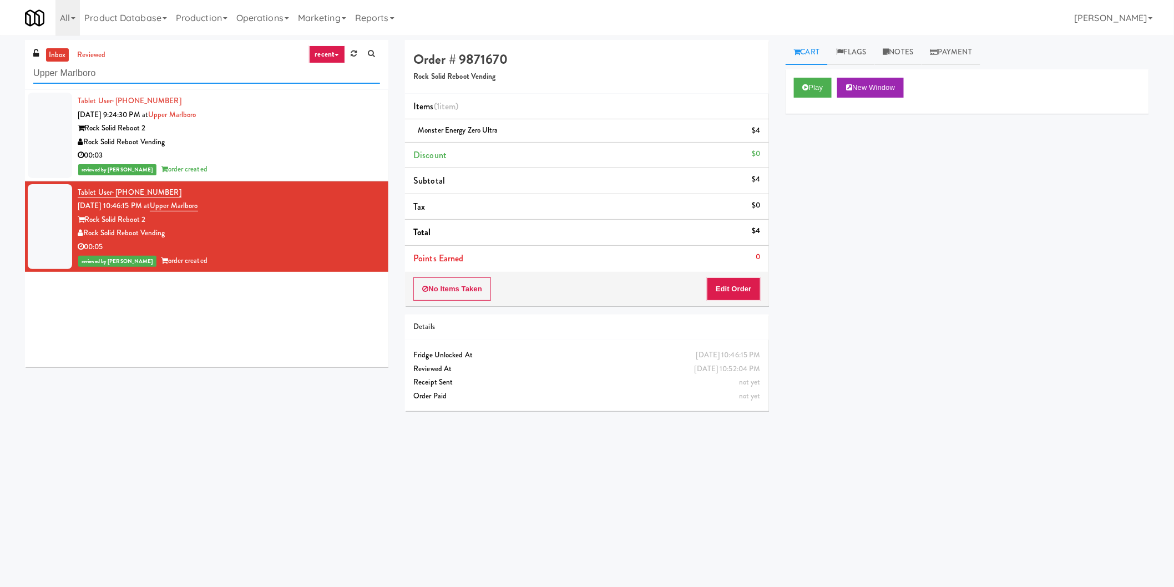
click at [181, 70] on input "Upper Marlboro" at bounding box center [206, 73] width 347 height 21
paste input "444 Social Main Lobby"
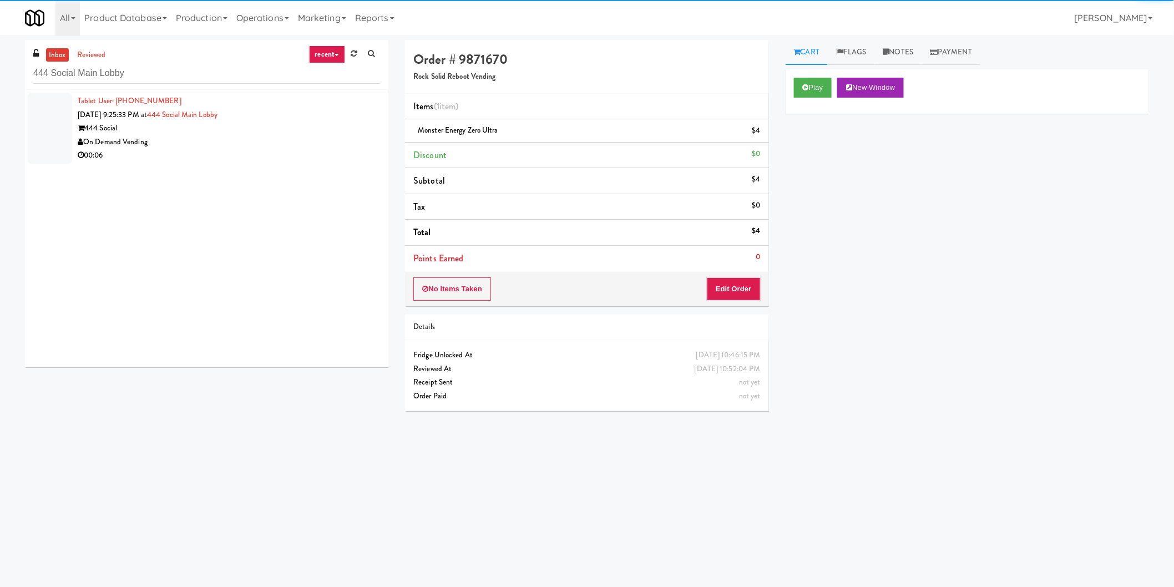
drag, startPoint x: 266, startPoint y: 141, endPoint x: 295, endPoint y: 143, distance: 28.9
click at [291, 145] on div "On Demand Vending" at bounding box center [229, 142] width 302 height 14
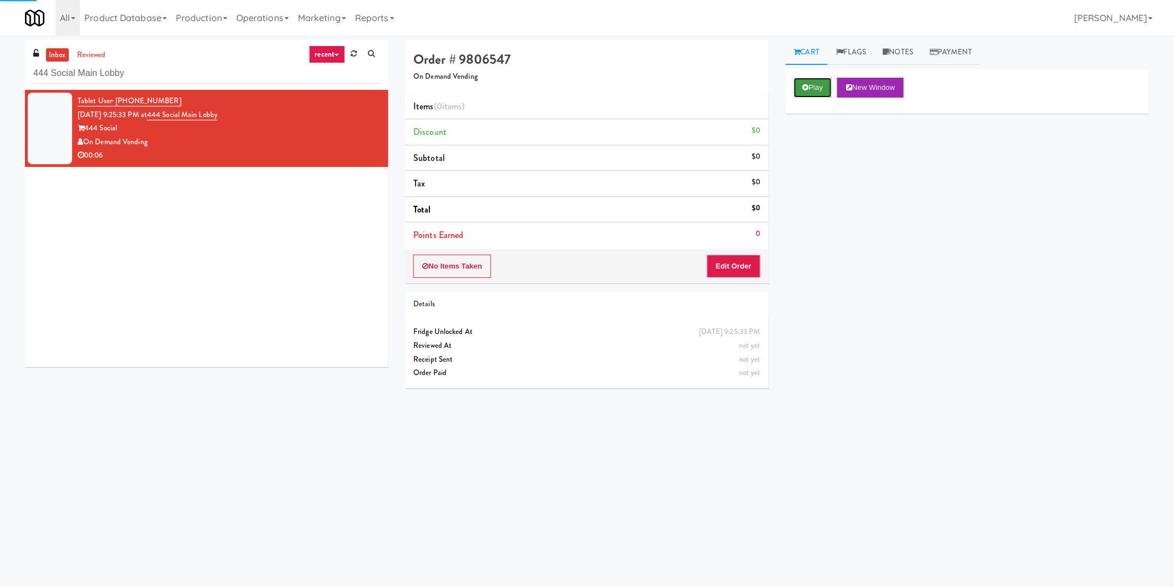
click at [805, 92] on button "Play" at bounding box center [813, 88] width 38 height 20
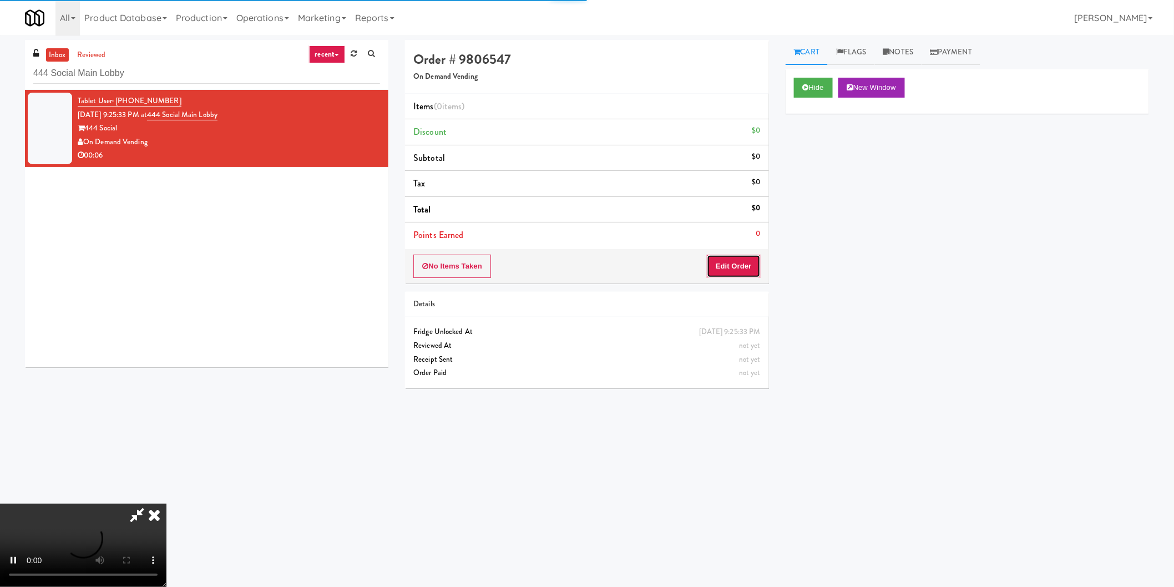
click at [727, 273] on button "Edit Order" at bounding box center [734, 266] width 54 height 23
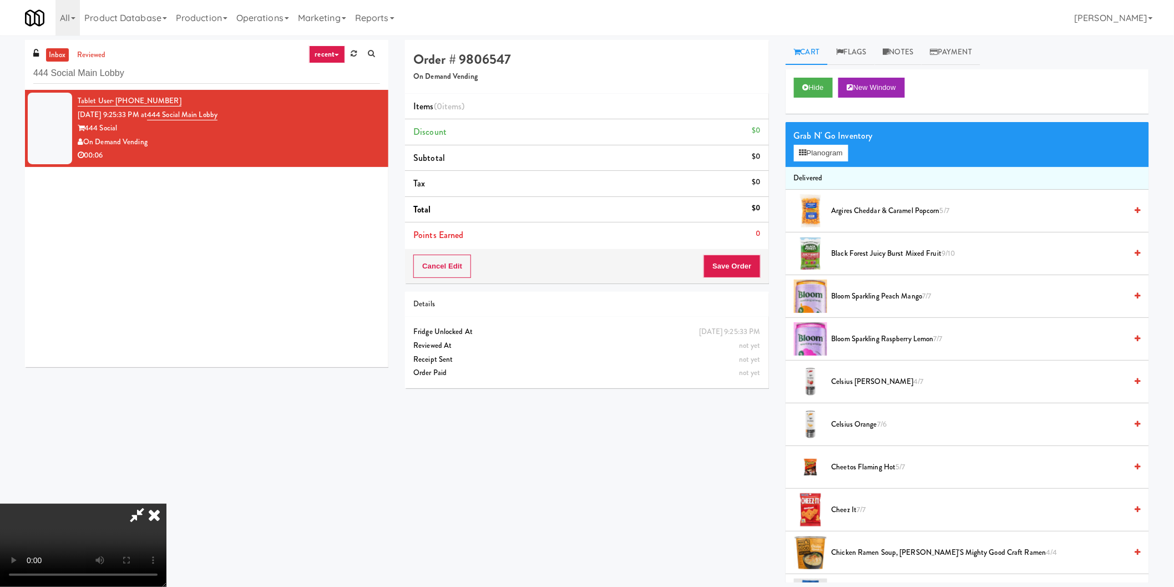
click at [166, 504] on video at bounding box center [83, 545] width 166 height 83
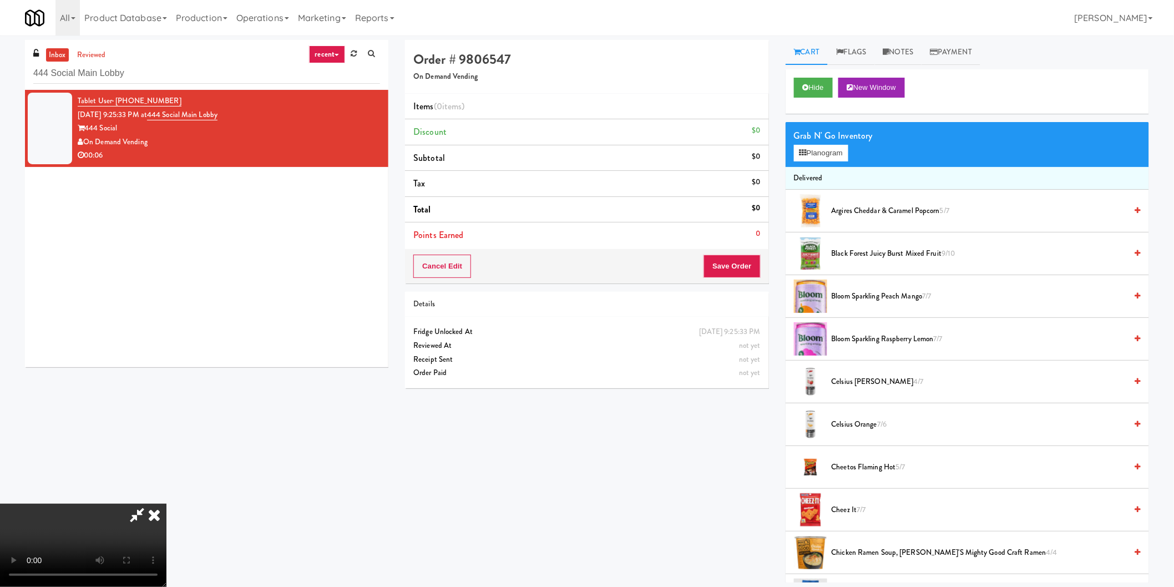
click at [166, 504] on video at bounding box center [83, 545] width 166 height 83
click at [828, 149] on button "Planogram" at bounding box center [821, 153] width 54 height 17
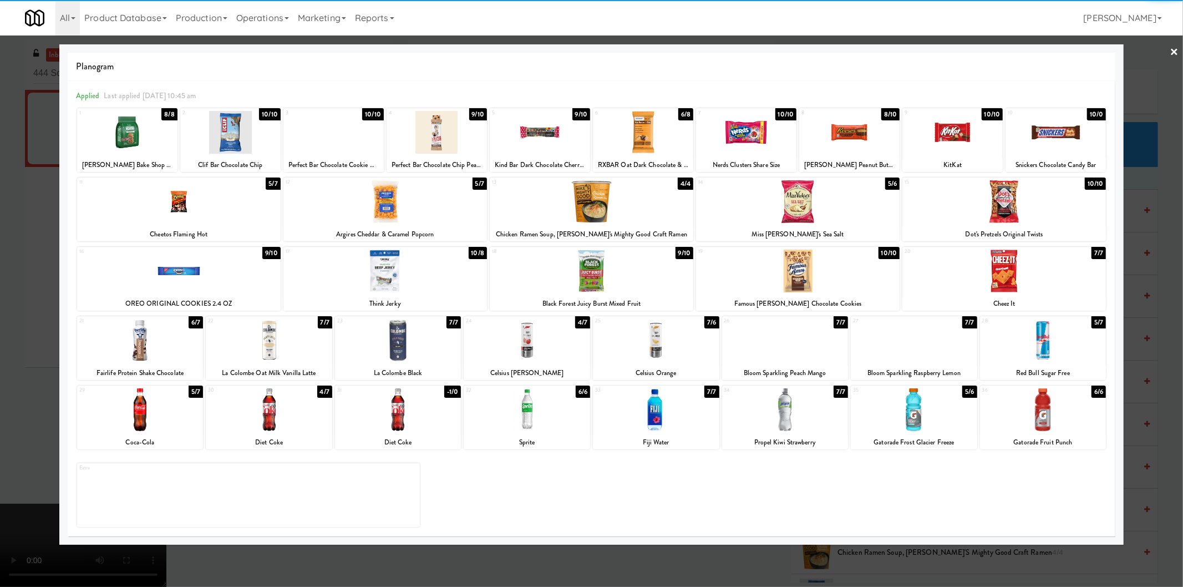
click at [536, 420] on div at bounding box center [527, 409] width 126 height 43
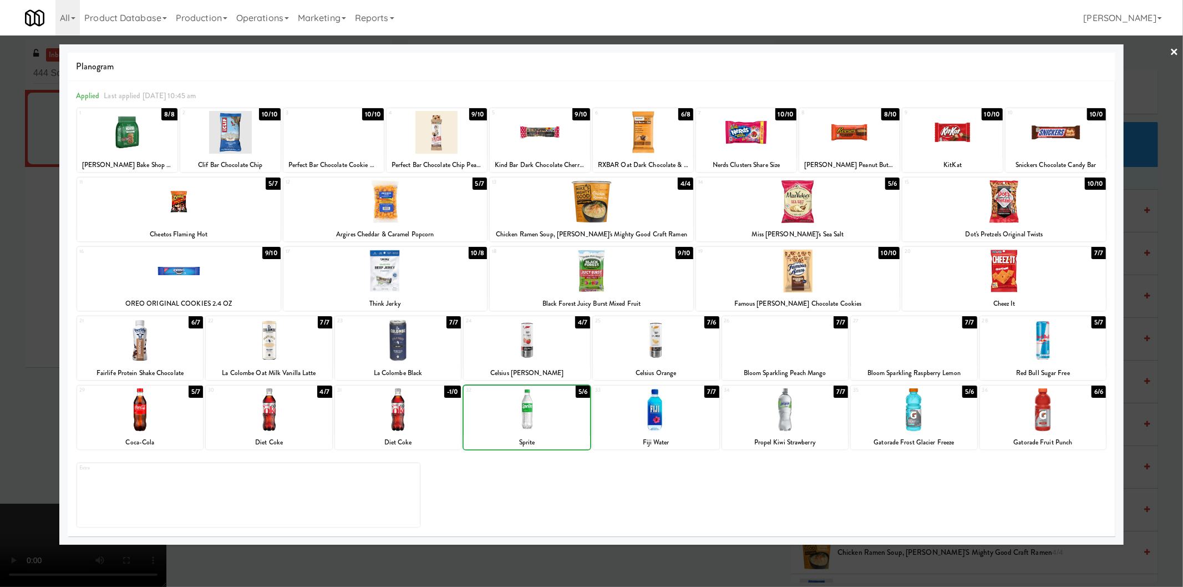
click at [536, 409] on div at bounding box center [527, 409] width 126 height 43
click at [7, 347] on div at bounding box center [591, 293] width 1183 height 587
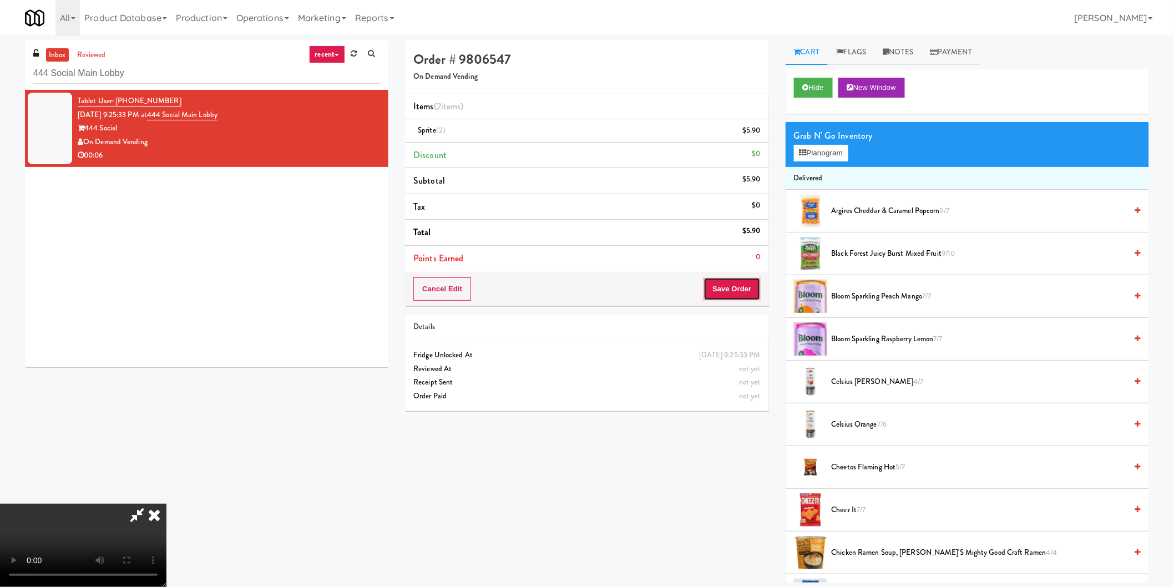
click at [719, 293] on button "Save Order" at bounding box center [731, 288] width 57 height 23
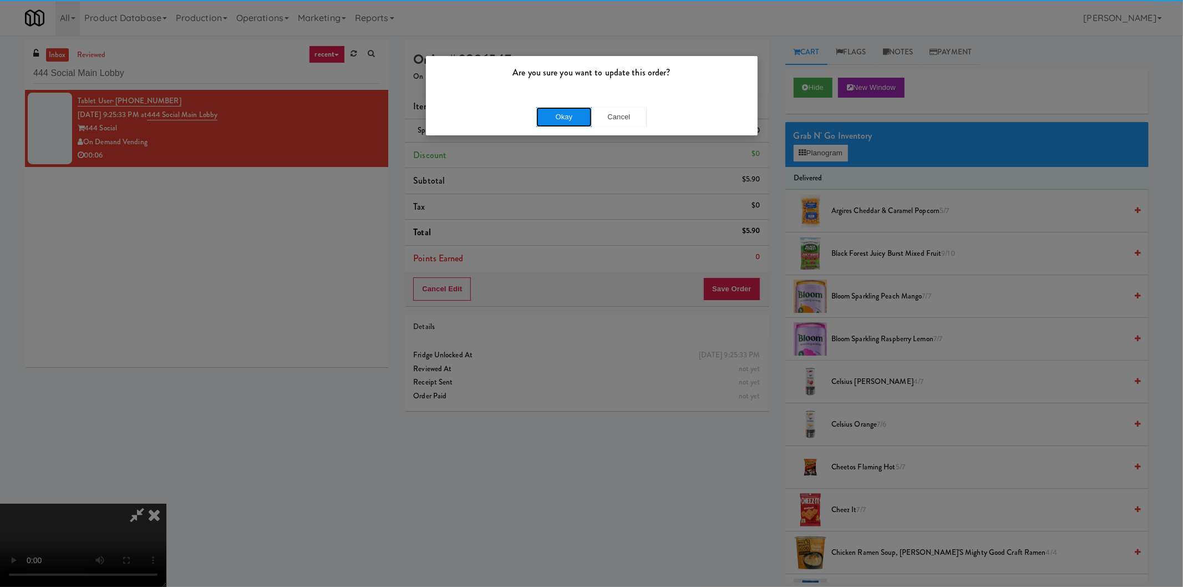
click at [560, 111] on button "Okay" at bounding box center [563, 117] width 55 height 20
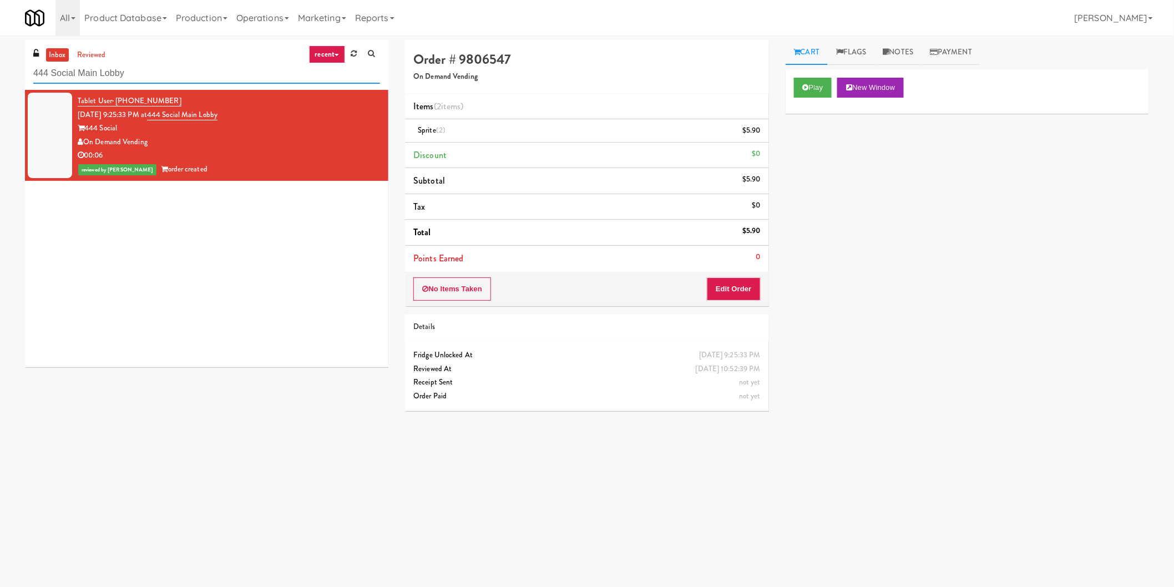
click at [163, 76] on input "444 Social Main Lobby" at bounding box center [206, 73] width 347 height 21
paste input "LSP Crime Lab Combo"
click at [163, 76] on input "444 Social Main Lobby" at bounding box center [206, 73] width 347 height 21
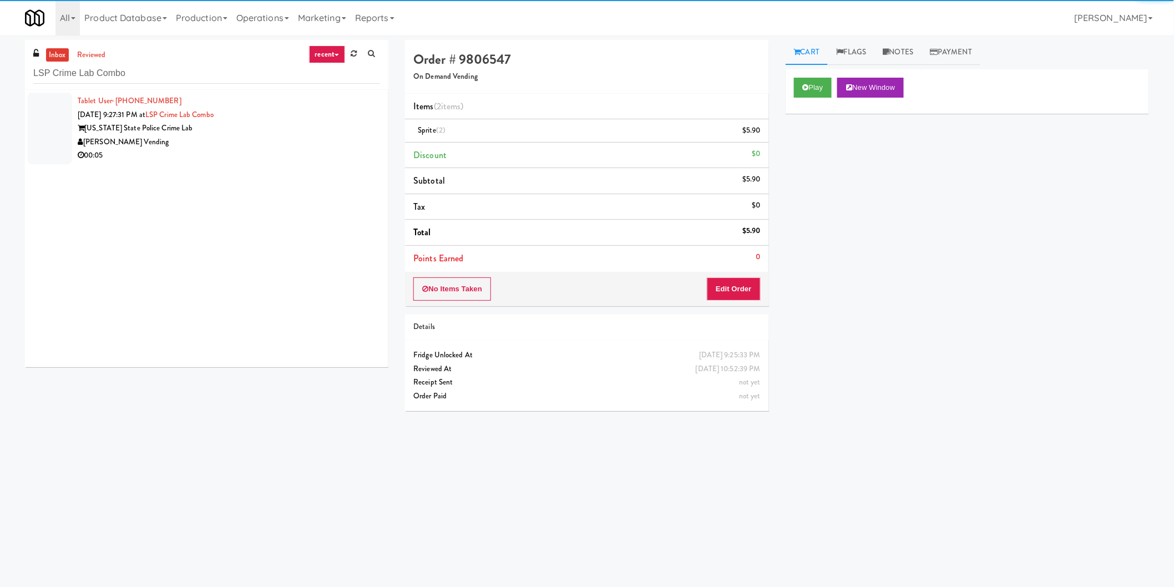
click at [324, 139] on div "Stuckey Vending" at bounding box center [229, 142] width 302 height 14
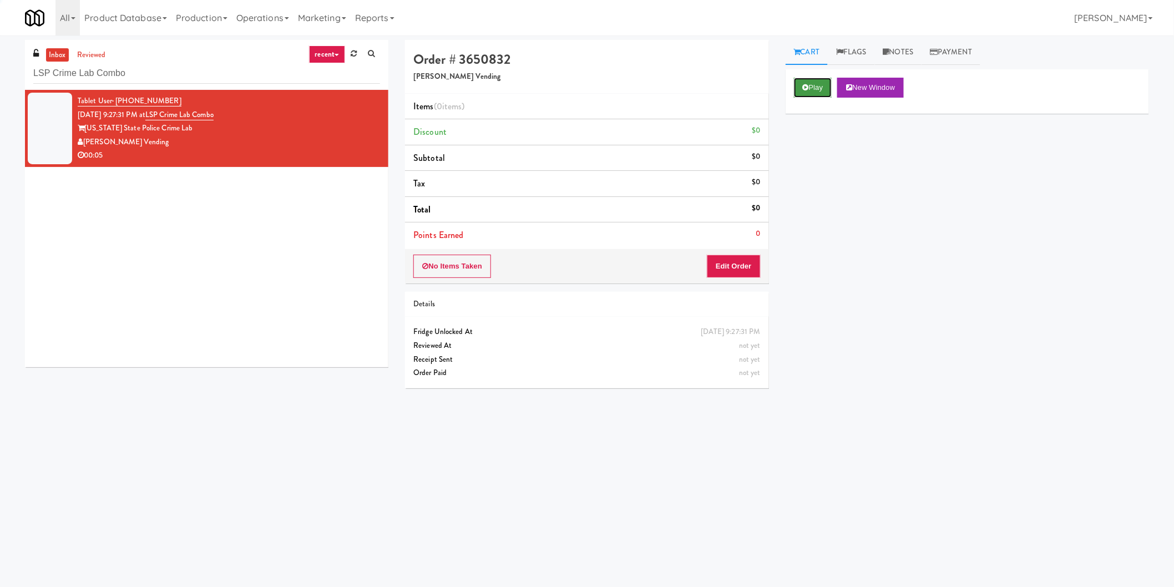
click at [806, 85] on icon at bounding box center [806, 87] width 6 height 7
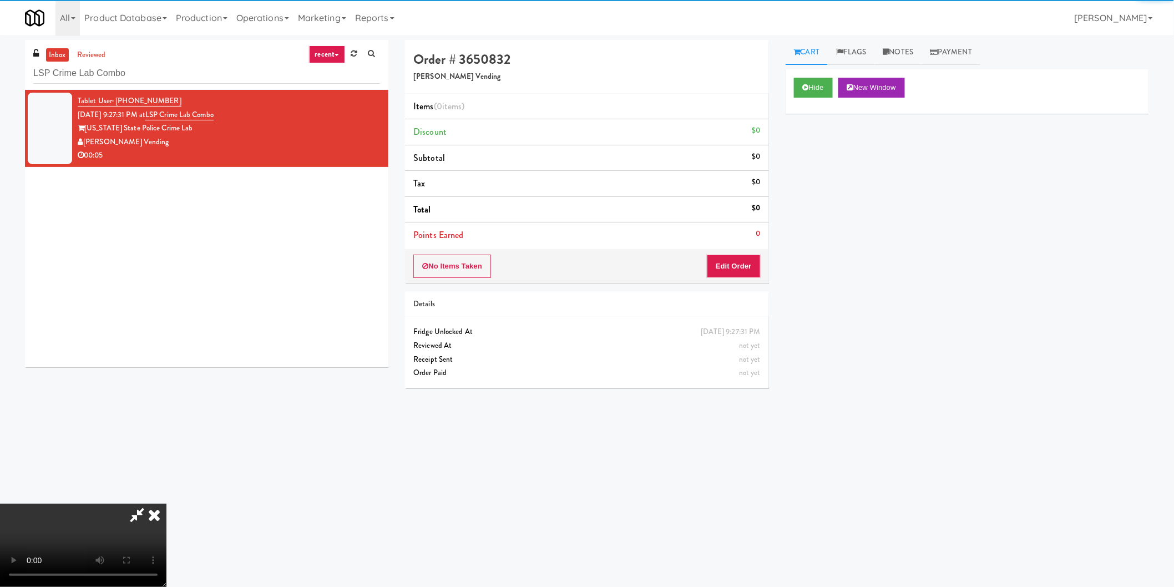
click at [734, 287] on div "Order # 3650832 Stuckey Vending Items (0 items ) Discount $0 Subtotal $0 Tax $0…" at bounding box center [587, 218] width 380 height 357
click at [736, 276] on button "Edit Order" at bounding box center [734, 266] width 54 height 23
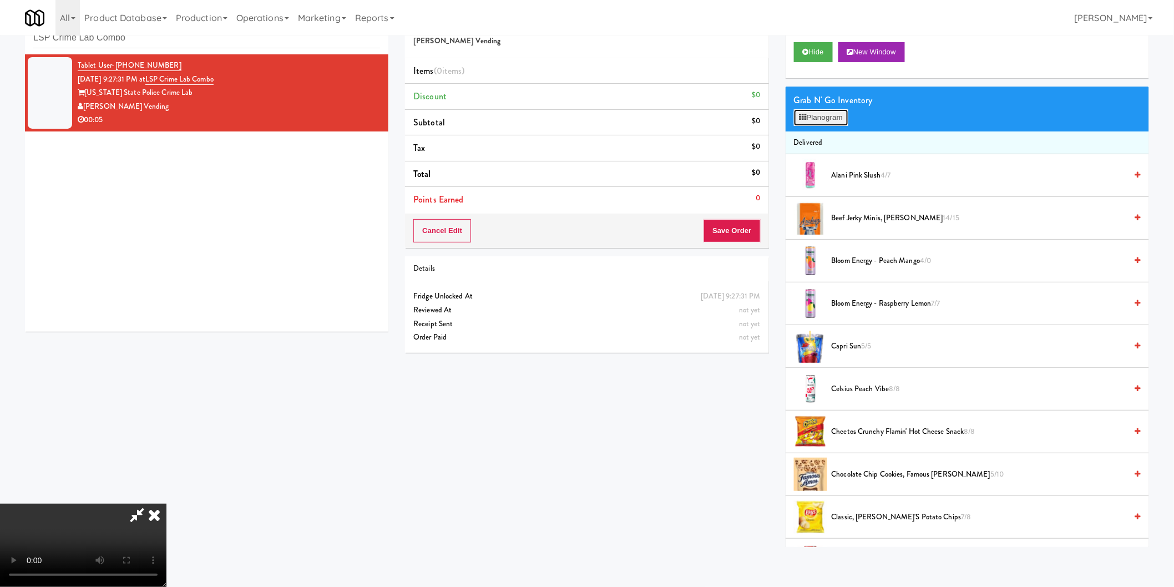
click at [829, 119] on button "Planogram" at bounding box center [821, 117] width 54 height 17
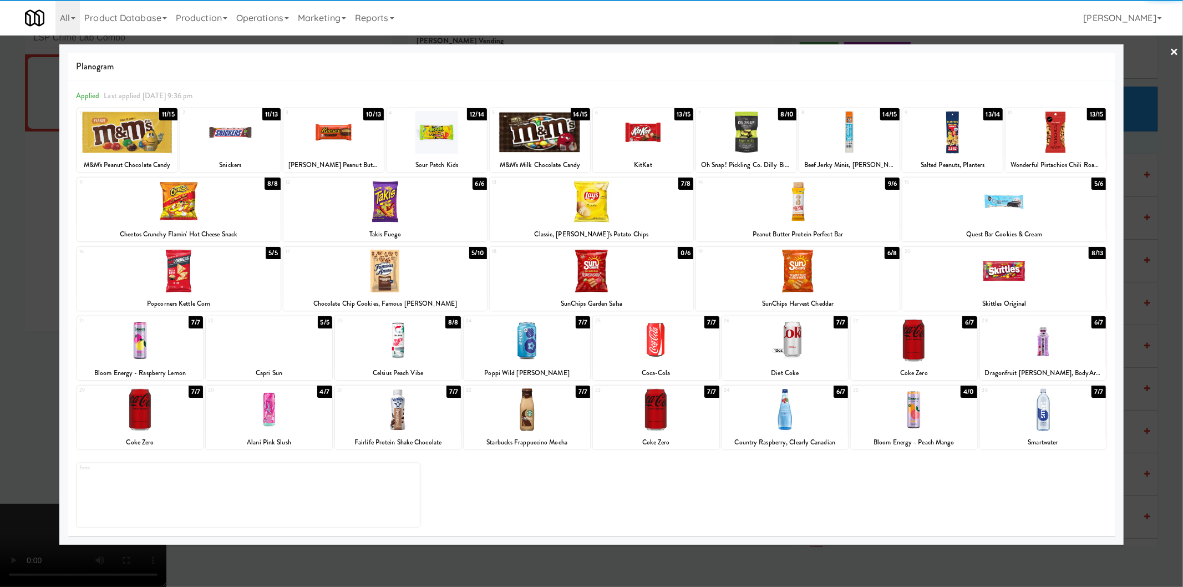
click at [905, 419] on div at bounding box center [914, 409] width 126 height 43
click at [1158, 303] on div at bounding box center [591, 293] width 1183 height 587
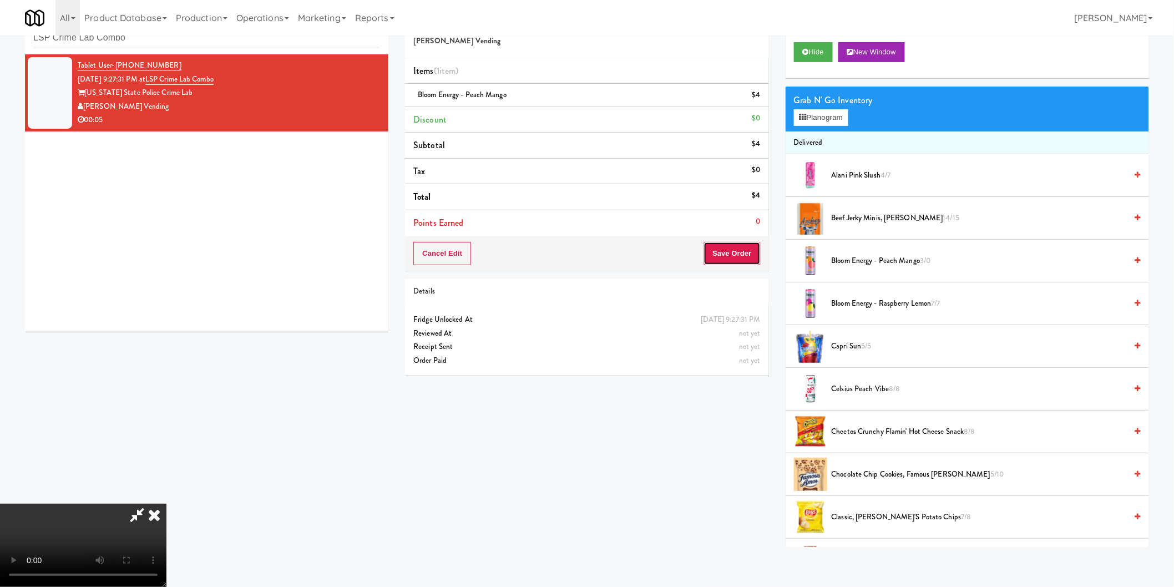
click at [739, 242] on button "Save Order" at bounding box center [731, 253] width 57 height 23
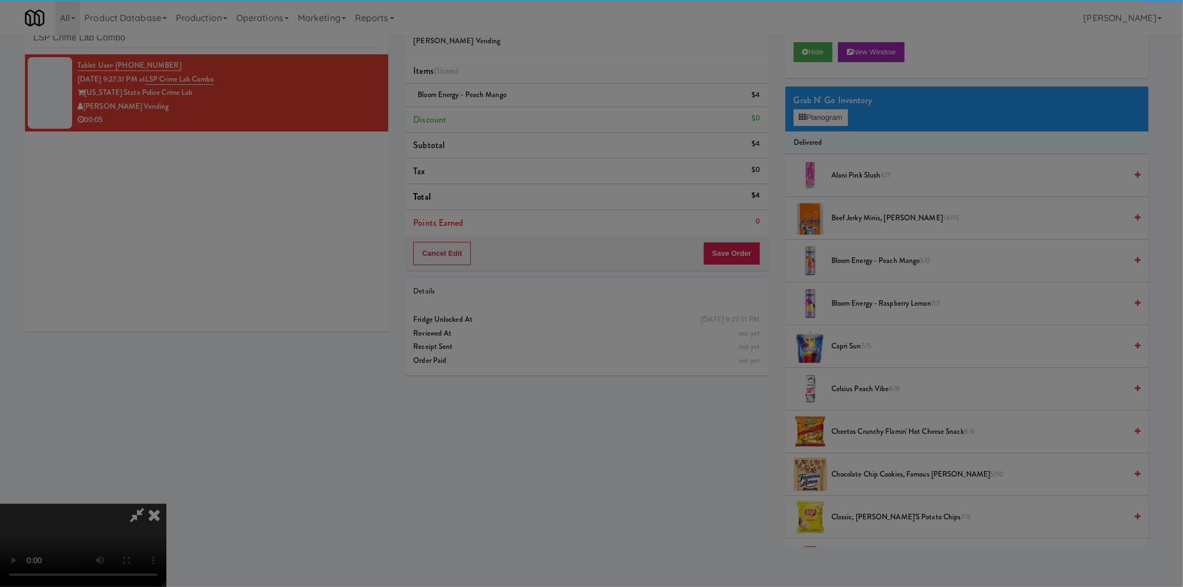
click at [735, 251] on body "Are you sure you want to update this order? Okay Cancel Okay Are you sure you w…" at bounding box center [591, 293] width 1183 height 587
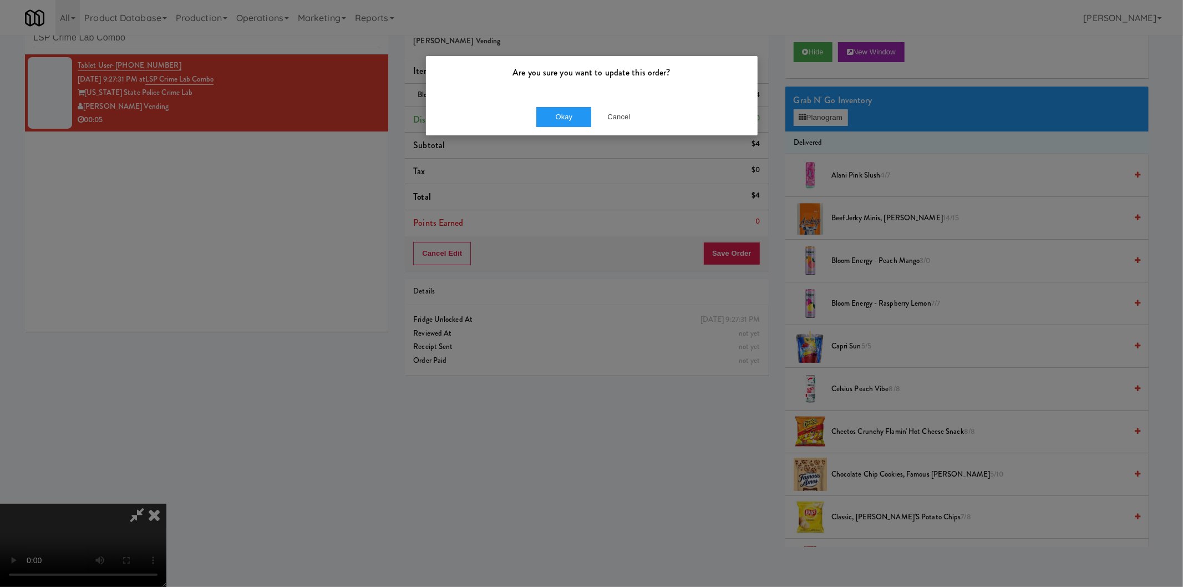
click at [562, 101] on div "Okay Cancel" at bounding box center [592, 116] width 332 height 37
click at [562, 118] on button "Okay" at bounding box center [563, 117] width 55 height 20
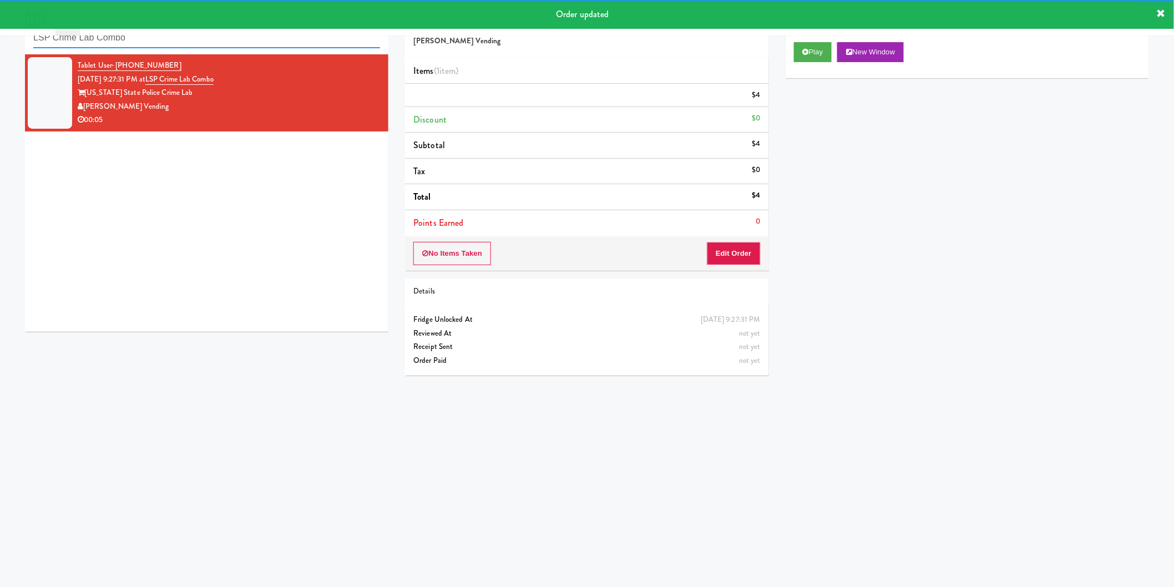
click at [224, 48] on input "LSP Crime Lab Combo" at bounding box center [206, 38] width 347 height 21
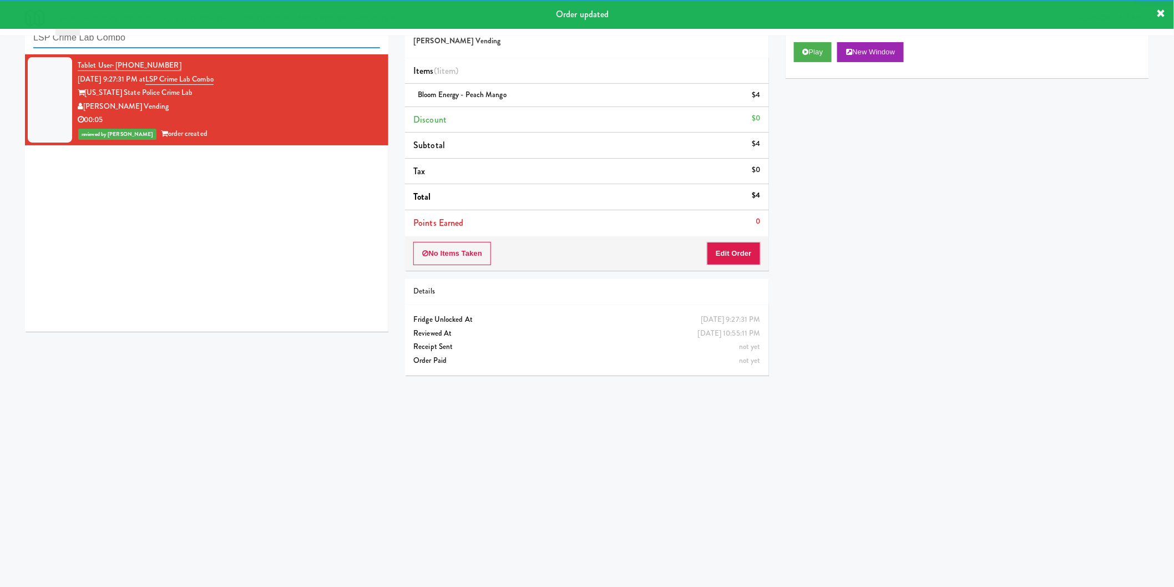
click at [224, 48] on input "LSP Crime Lab Combo" at bounding box center [206, 38] width 347 height 21
paste input "Rising Sun - Drinks"
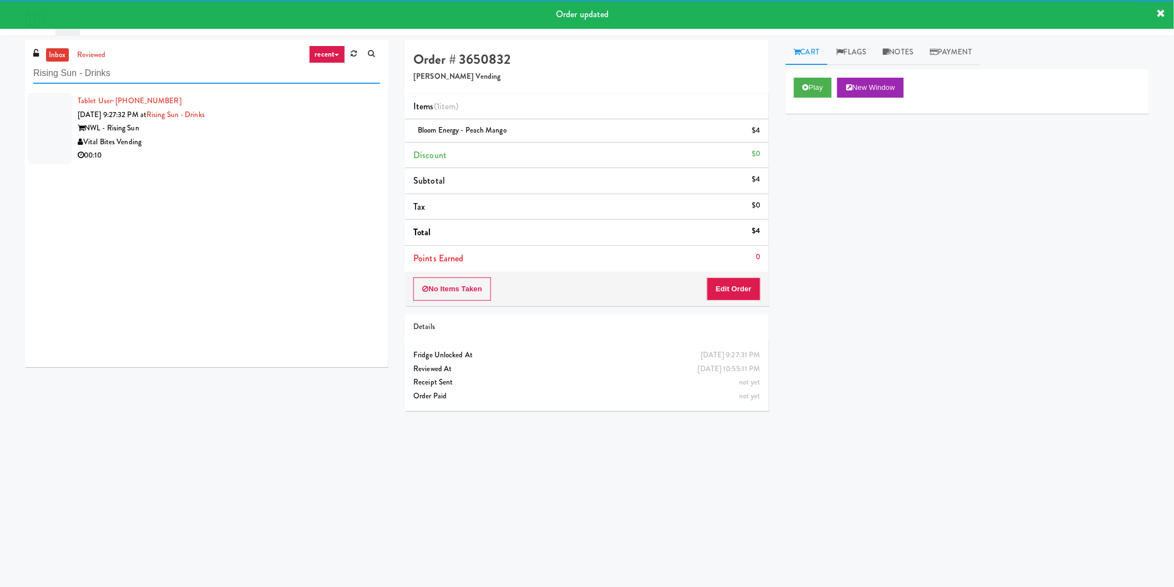
type input "Rising Sun - Drinks"
click at [323, 144] on div "Vital Bites Vending" at bounding box center [229, 142] width 302 height 14
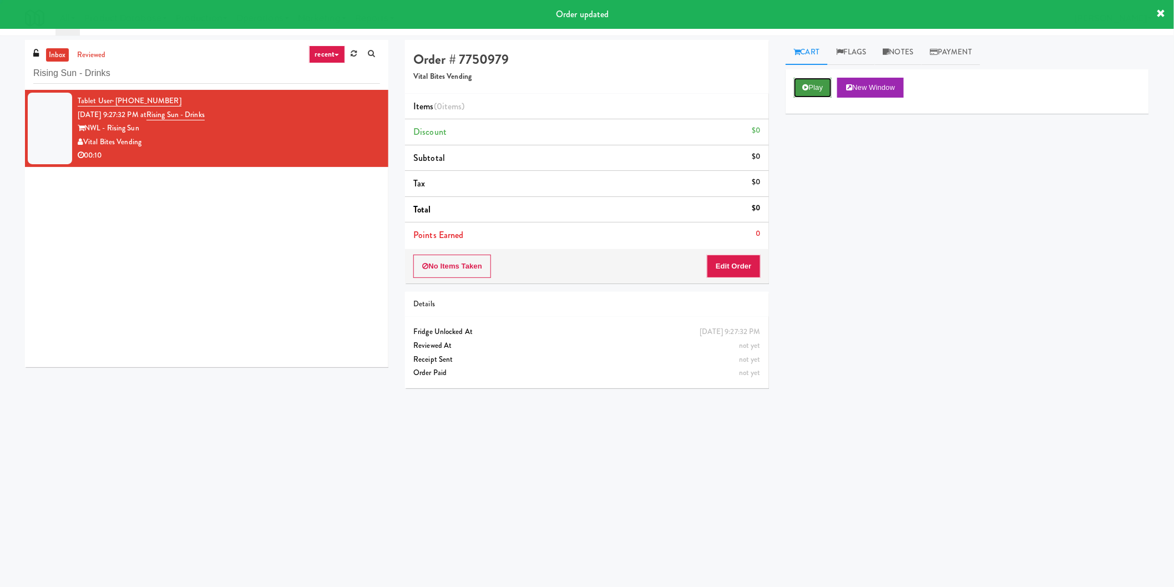
click at [805, 84] on icon at bounding box center [806, 87] width 6 height 7
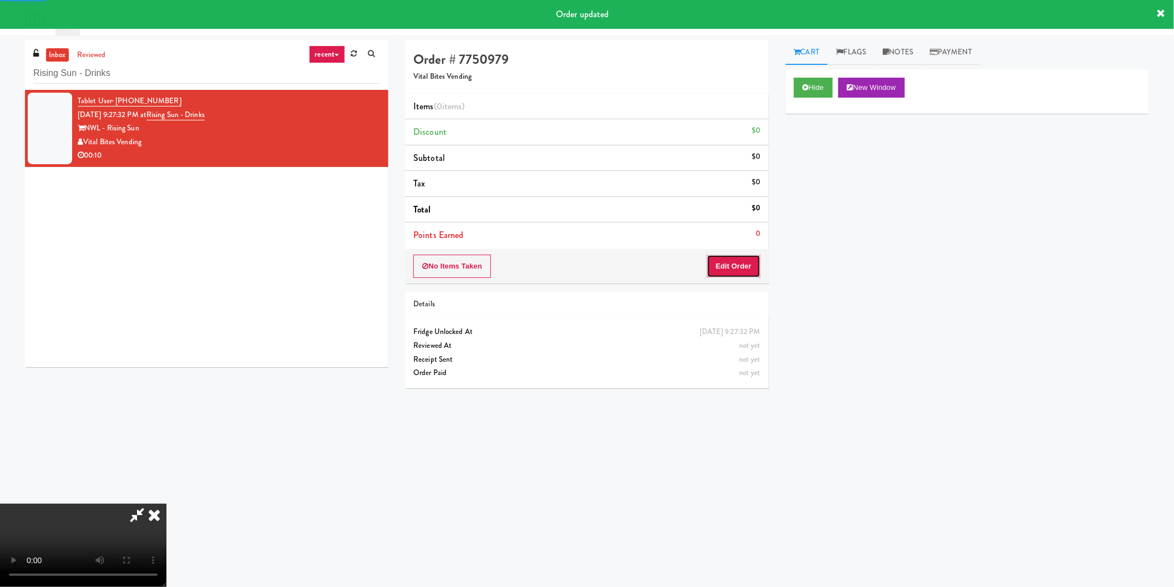
click at [737, 261] on button "Edit Order" at bounding box center [734, 266] width 54 height 23
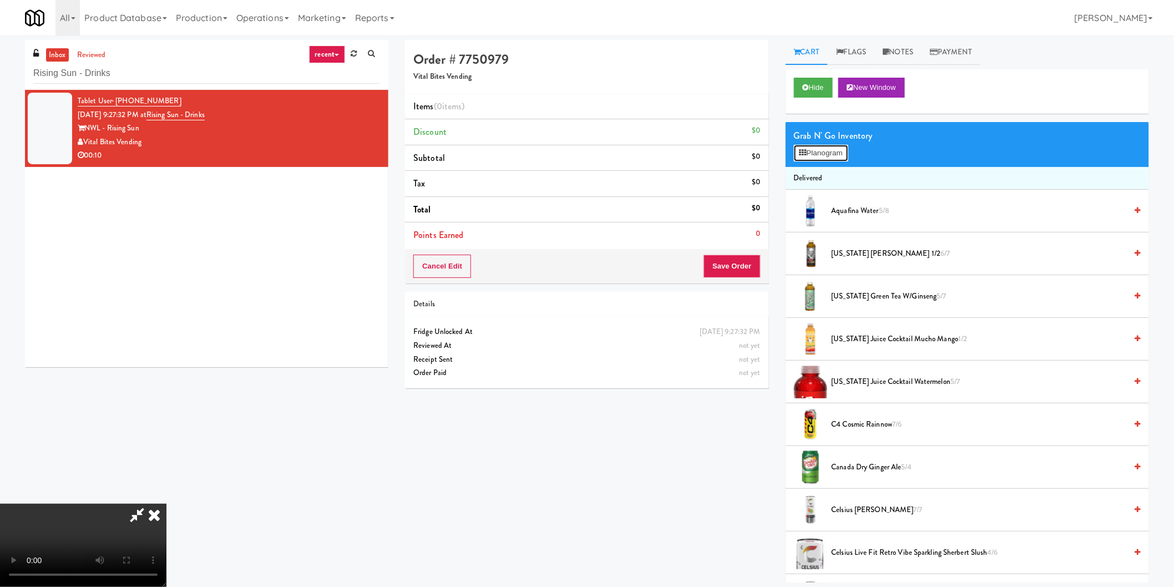
click at [811, 151] on button "Planogram" at bounding box center [821, 153] width 54 height 17
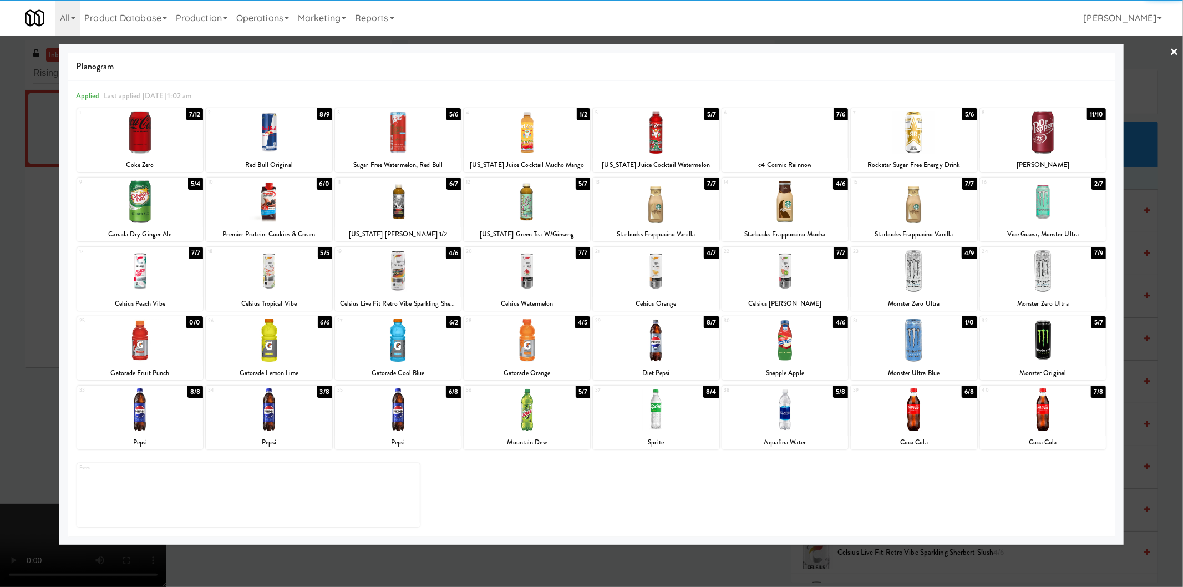
click at [673, 272] on div at bounding box center [656, 271] width 126 height 43
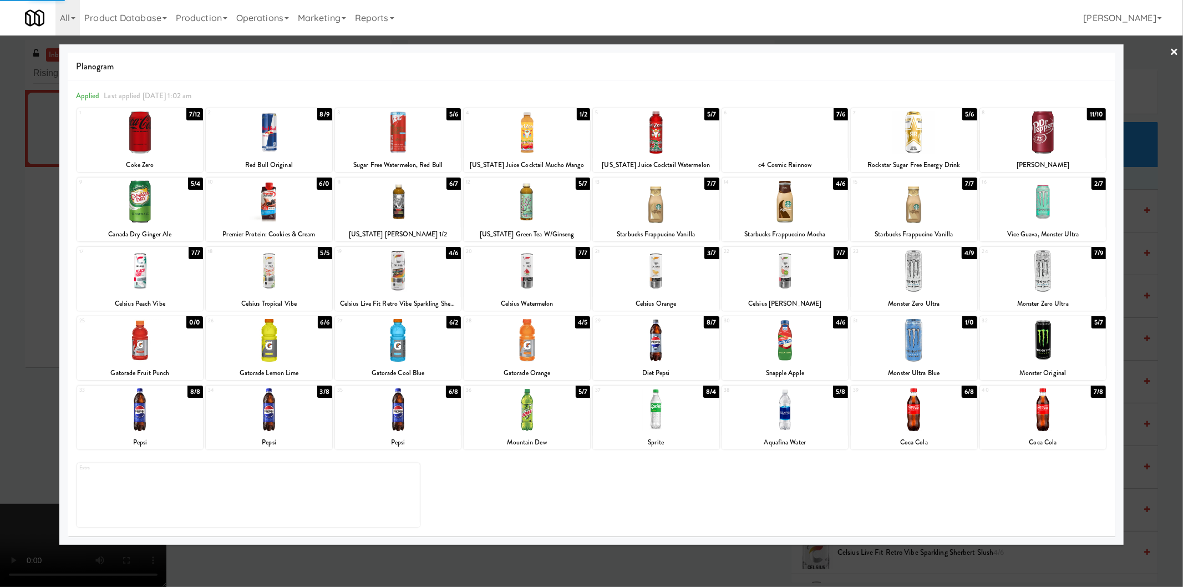
click at [1134, 251] on div at bounding box center [591, 293] width 1183 height 587
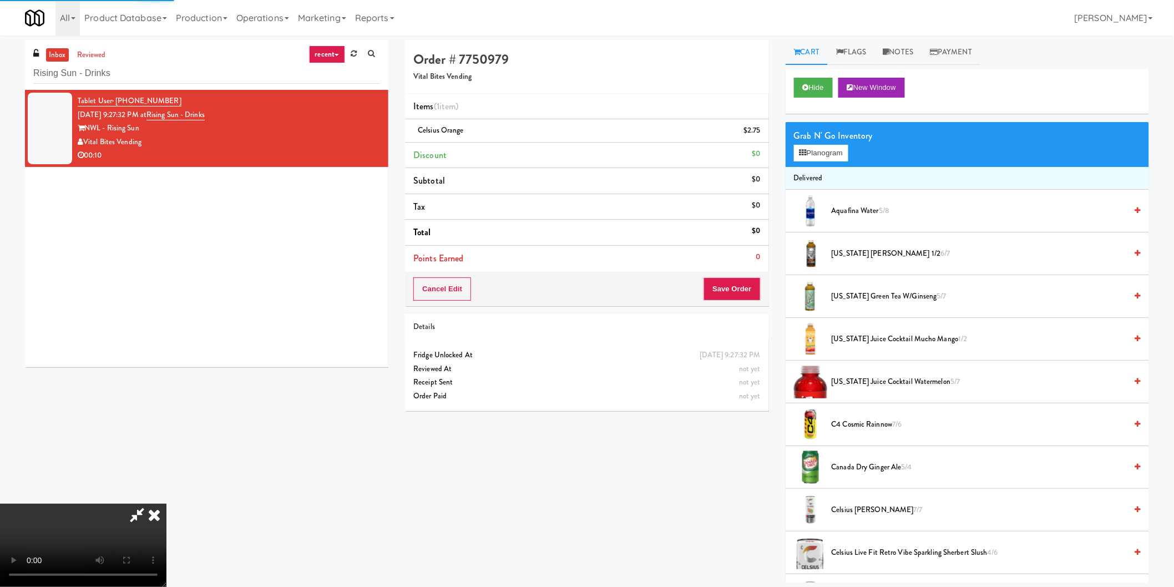
click at [741, 273] on div "Cancel Edit Save Order" at bounding box center [586, 289] width 363 height 34
click at [740, 281] on button "Save Order" at bounding box center [731, 288] width 57 height 23
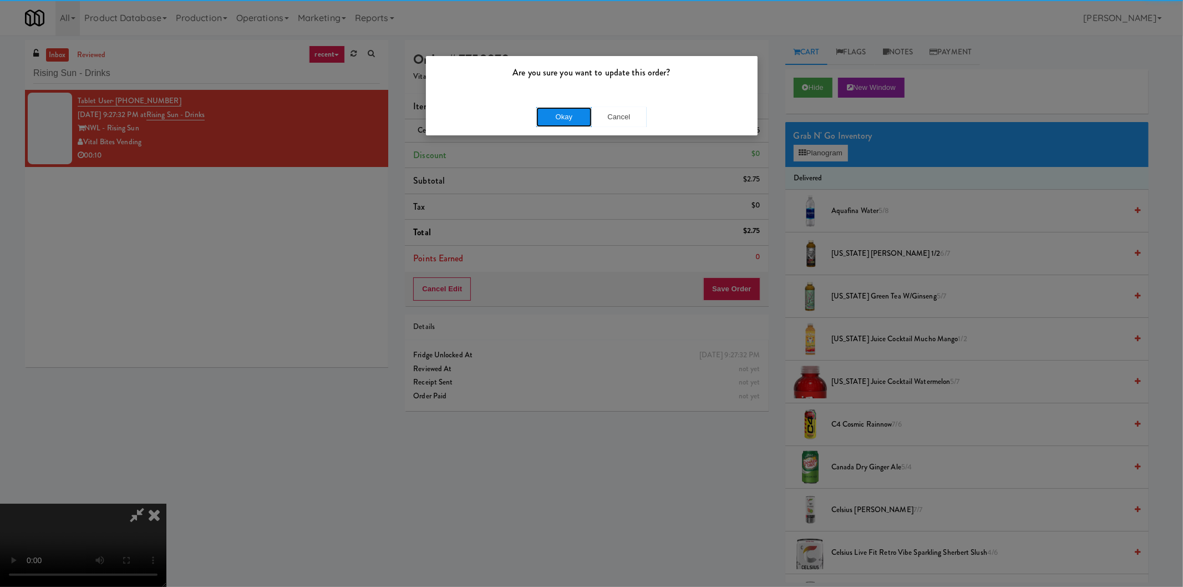
click at [549, 108] on button "Okay" at bounding box center [563, 117] width 55 height 20
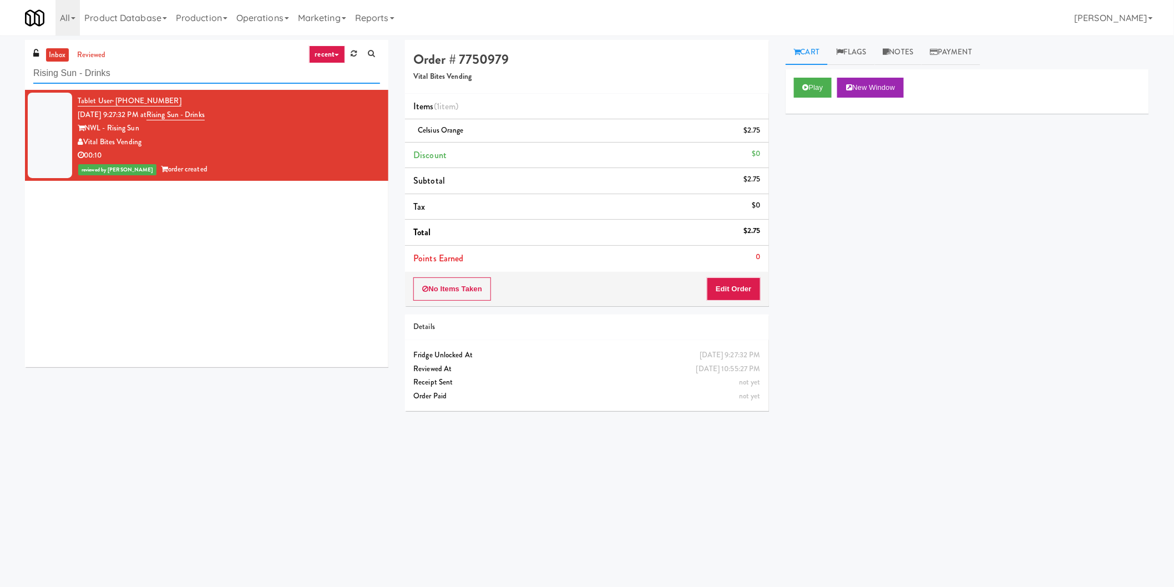
click at [219, 74] on input "Rising Sun - Drinks" at bounding box center [206, 73] width 347 height 21
paste input "edfish Laundry"
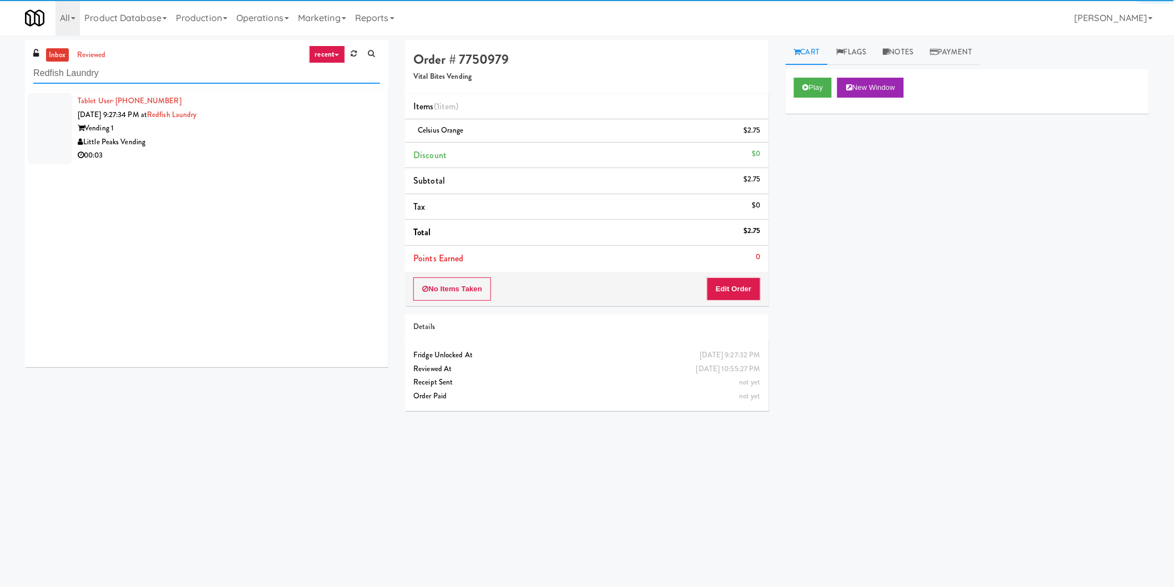
type input "Redfish Laundry"
click at [351, 142] on div "Little Peaks Vending" at bounding box center [229, 142] width 302 height 14
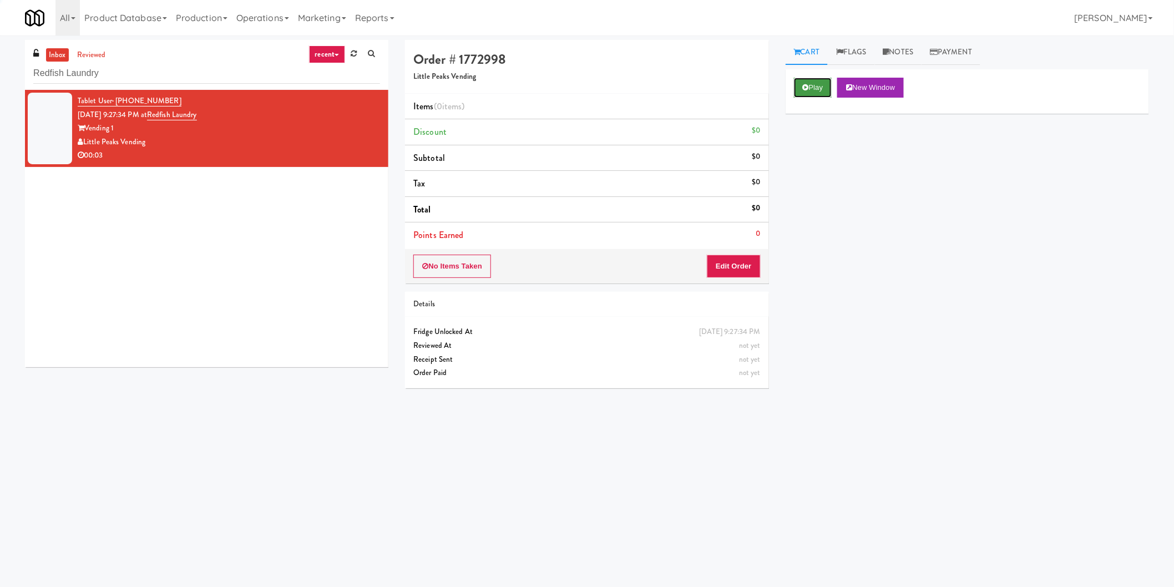
click at [819, 89] on button "Play" at bounding box center [813, 88] width 38 height 20
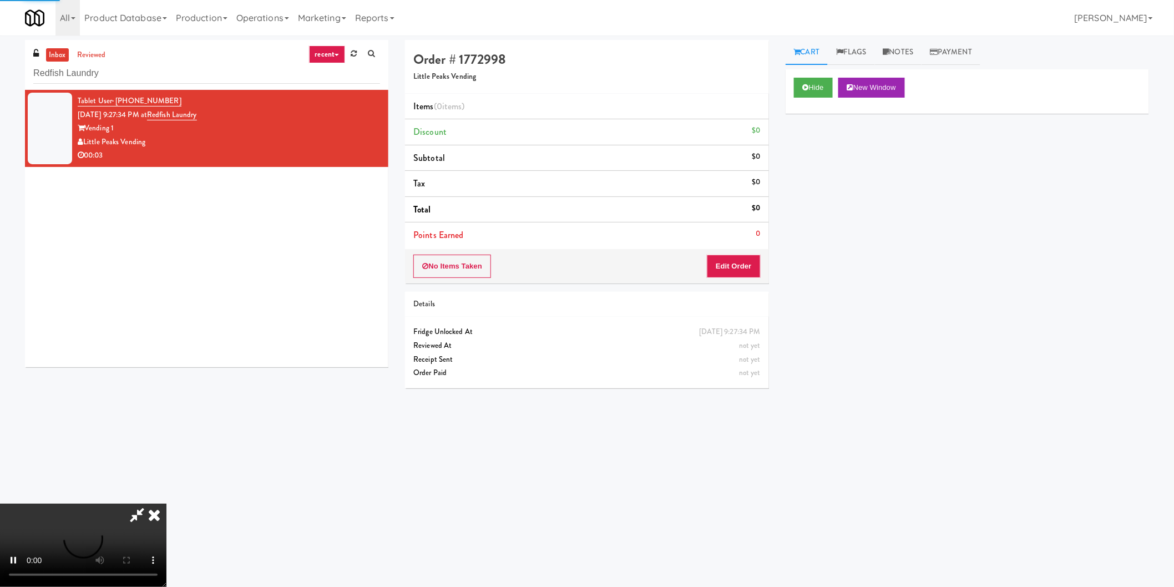
click at [752, 251] on div "Order # 1772998 Little Peaks Vending Items (0 items ) Discount $0 Subtotal $0 T…" at bounding box center [586, 161] width 363 height 243
click at [743, 268] on button "Edit Order" at bounding box center [734, 266] width 54 height 23
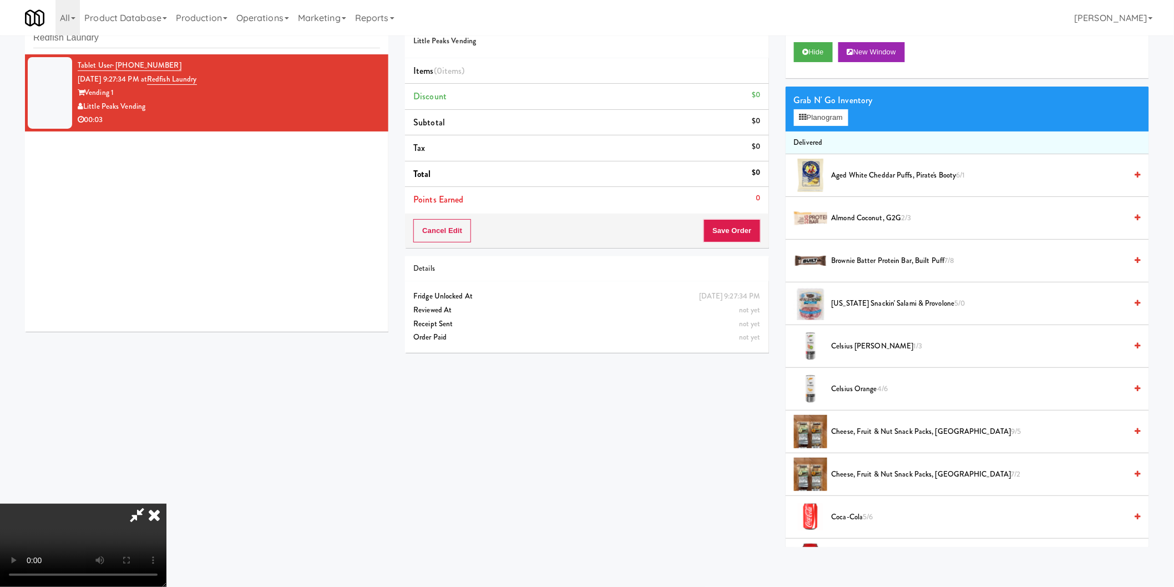
click at [166, 504] on video at bounding box center [83, 545] width 166 height 83
click at [842, 120] on button "Planogram" at bounding box center [821, 117] width 54 height 17
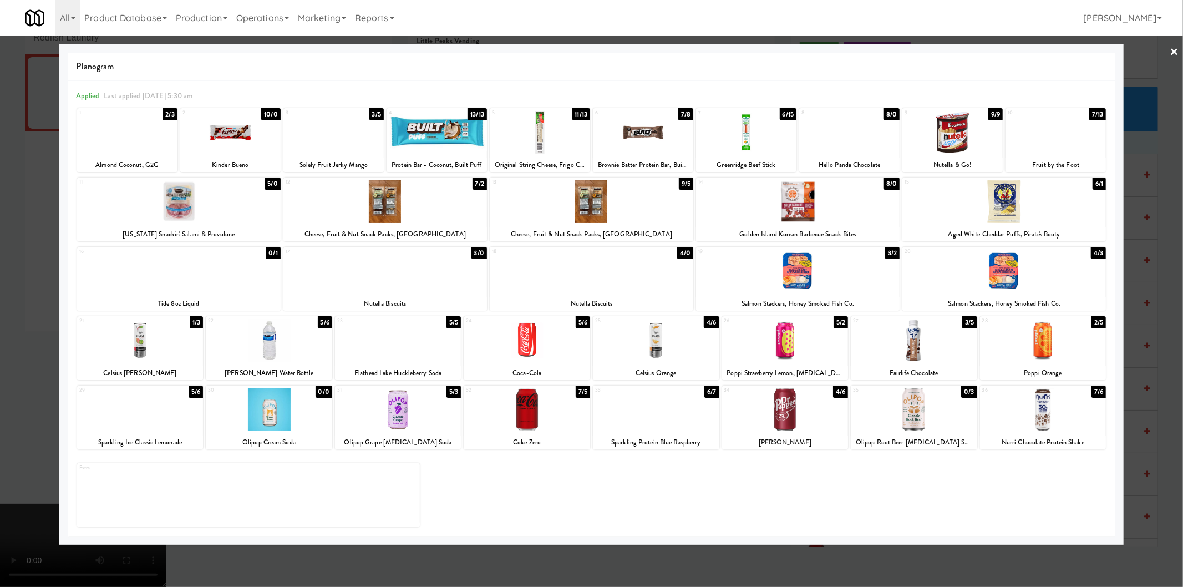
click at [289, 341] on div at bounding box center [269, 340] width 126 height 43
click at [0, 308] on div at bounding box center [591, 293] width 1183 height 587
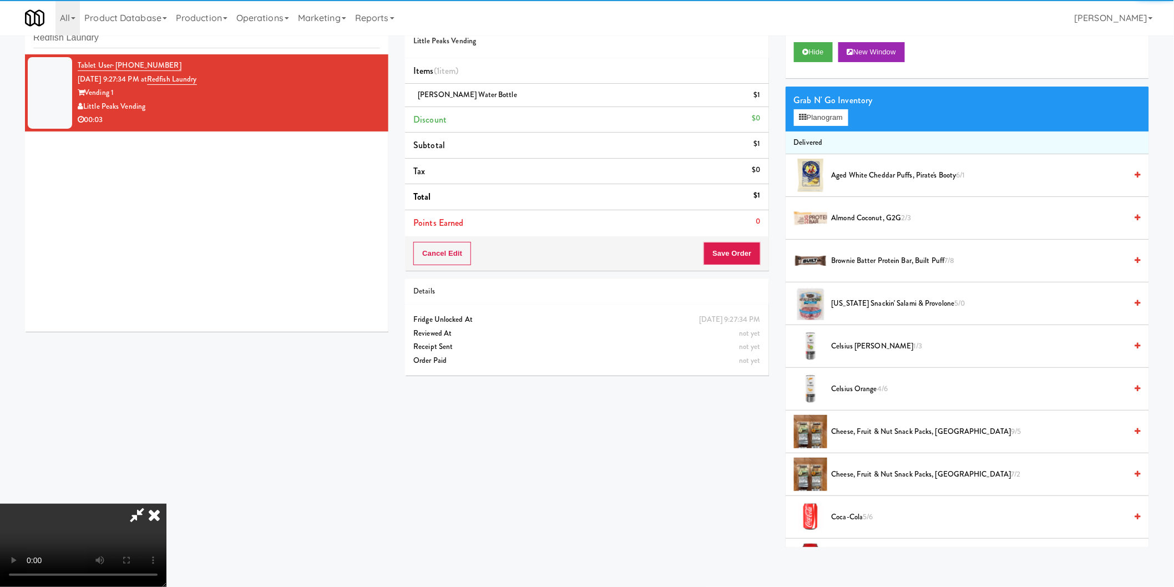
click at [166, 504] on video at bounding box center [83, 545] width 166 height 83
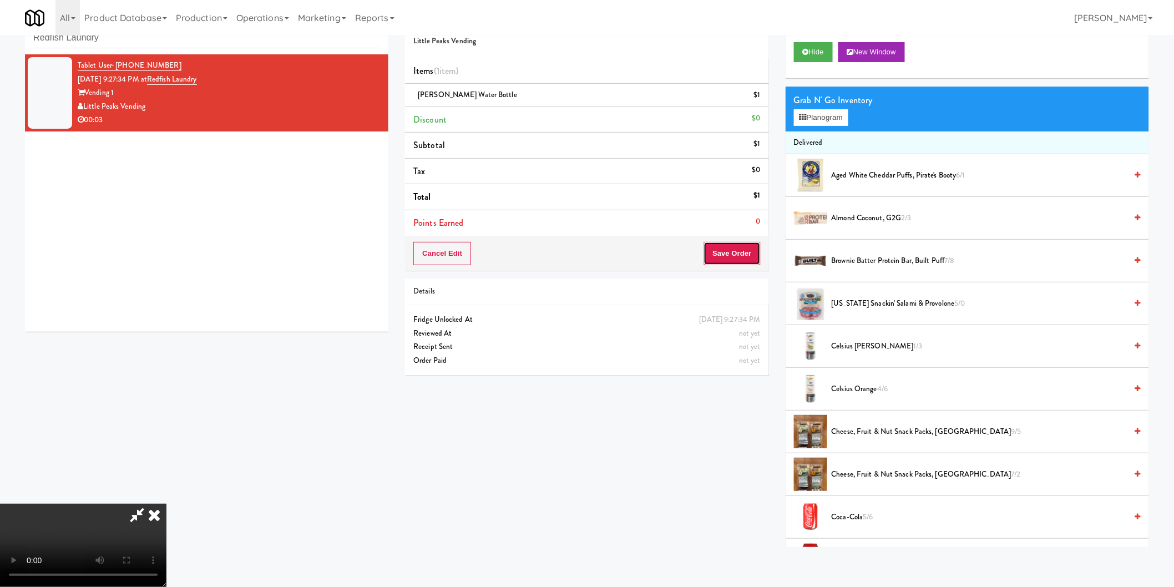
click at [724, 257] on button "Save Order" at bounding box center [731, 253] width 57 height 23
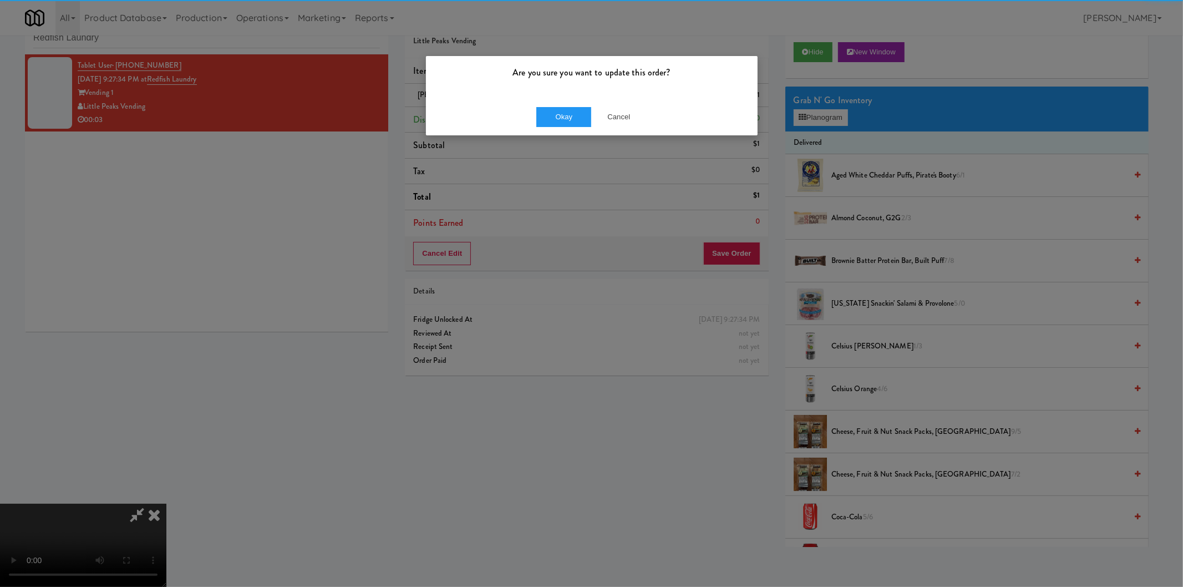
click at [547, 98] on div "Okay Cancel" at bounding box center [592, 116] width 332 height 37
click at [552, 109] on button "Okay" at bounding box center [563, 117] width 55 height 20
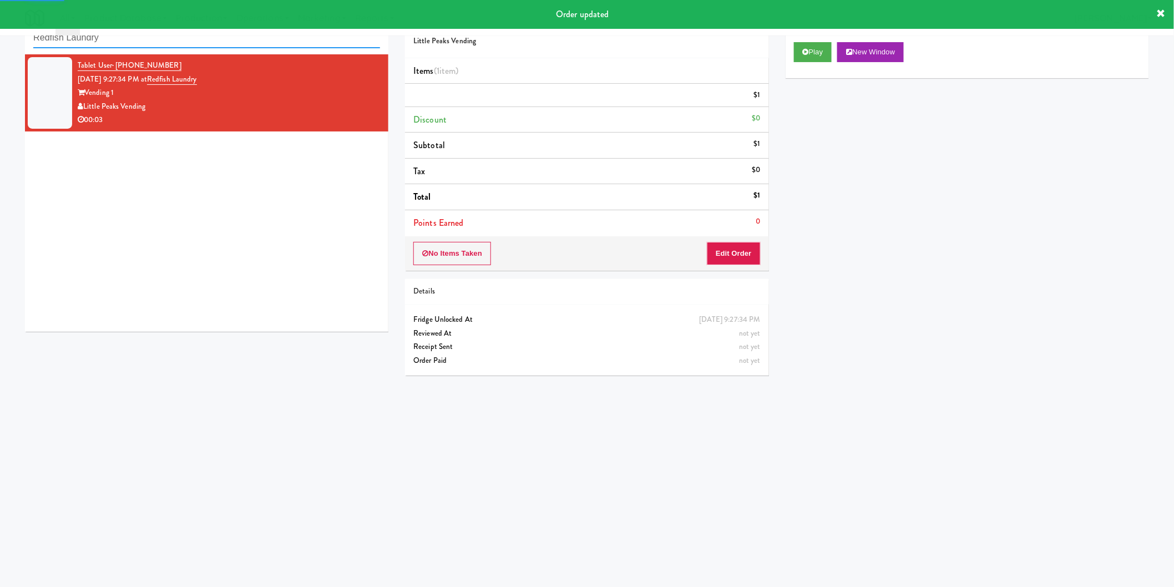
click at [218, 39] on input "Redfish Laundry" at bounding box center [206, 38] width 347 height 21
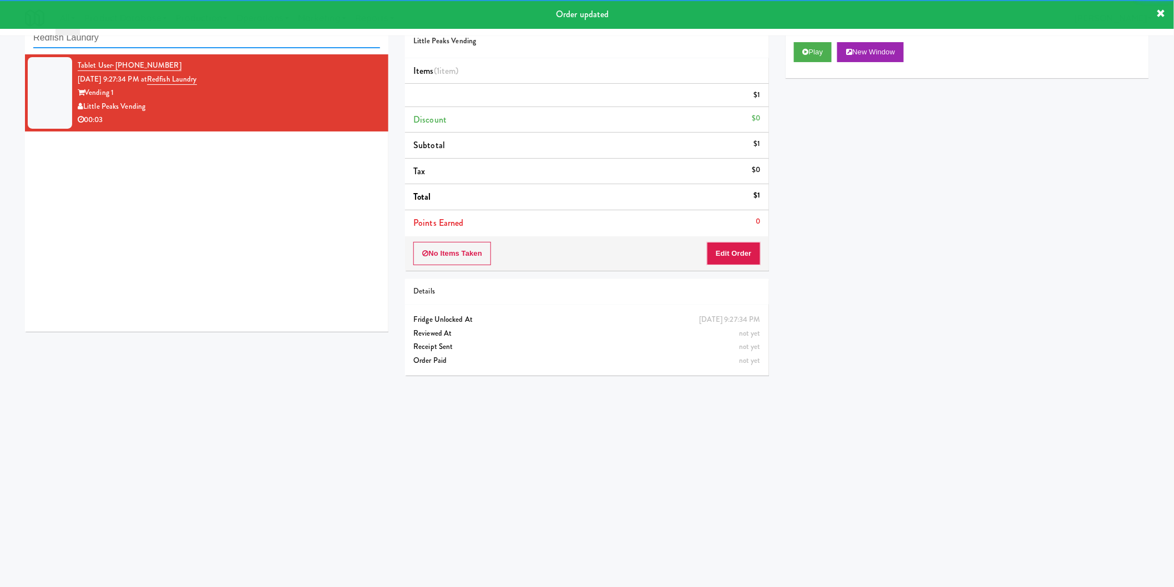
click at [218, 39] on input "Redfish Laundry" at bounding box center [206, 38] width 347 height 21
paste input "TC Cooler Combo Right"
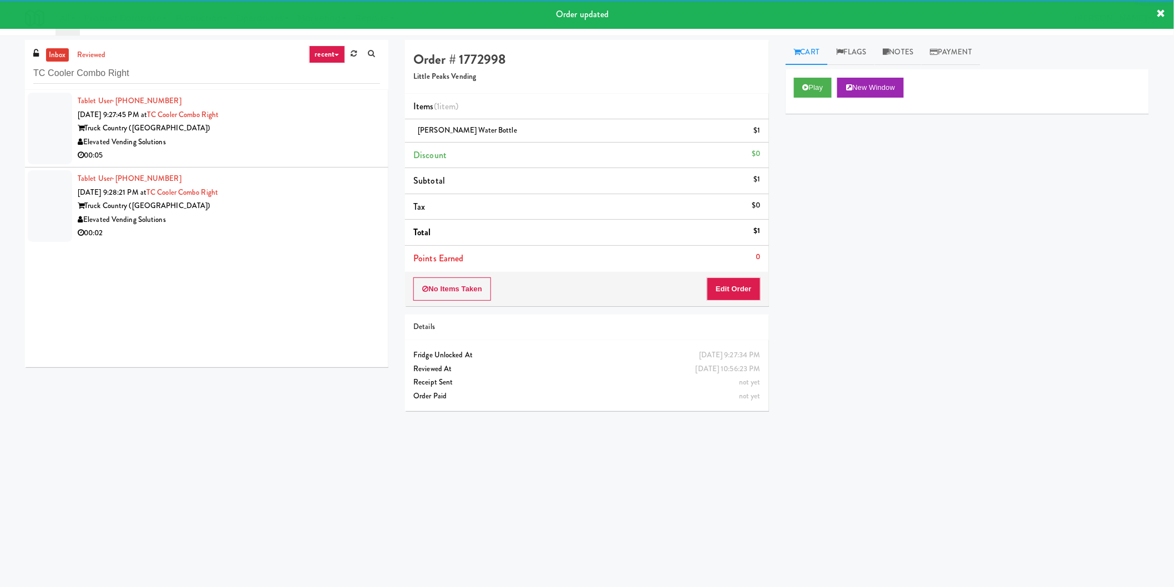
click at [341, 131] on div "Truck Country (Oak Creek)" at bounding box center [229, 128] width 302 height 14
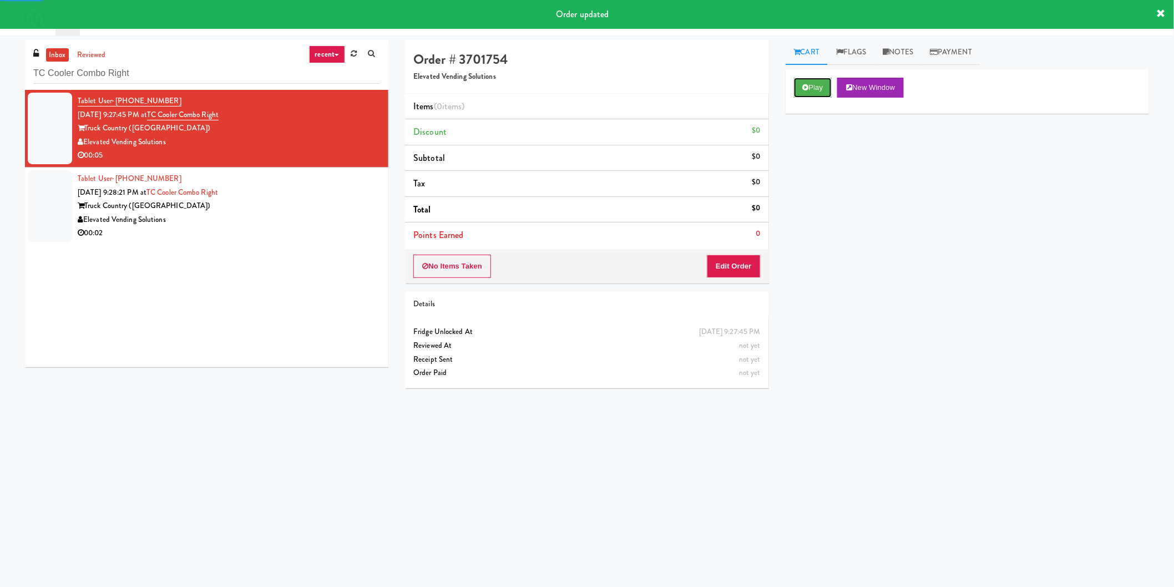
click at [811, 82] on button "Play" at bounding box center [813, 88] width 38 height 20
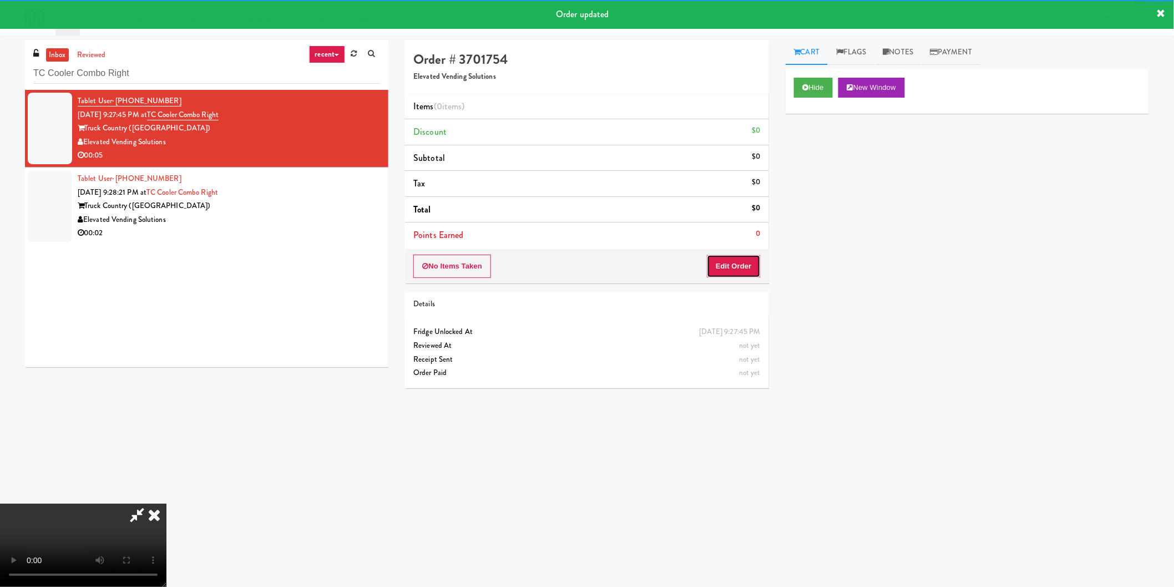
click at [708, 267] on button "Edit Order" at bounding box center [734, 266] width 54 height 23
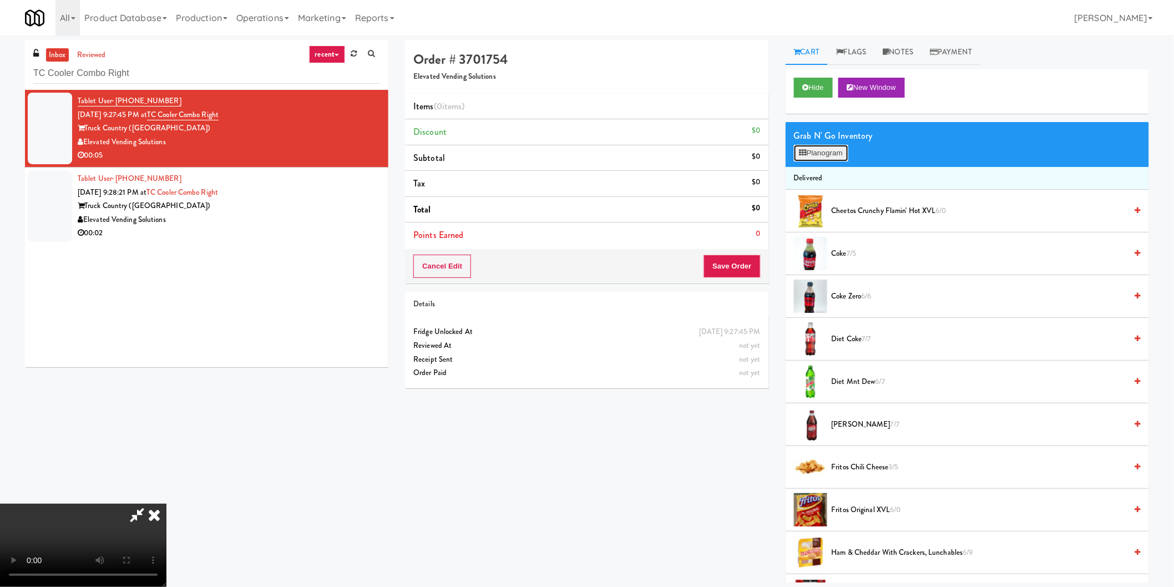
click at [832, 147] on button "Planogram" at bounding box center [821, 153] width 54 height 17
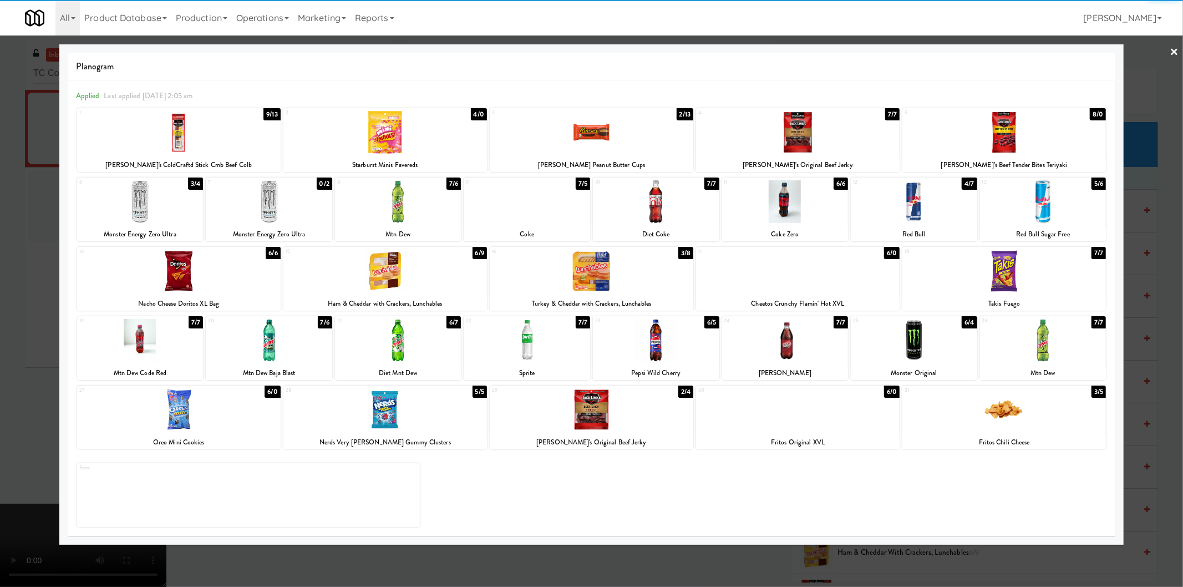
click at [911, 213] on div at bounding box center [914, 201] width 126 height 43
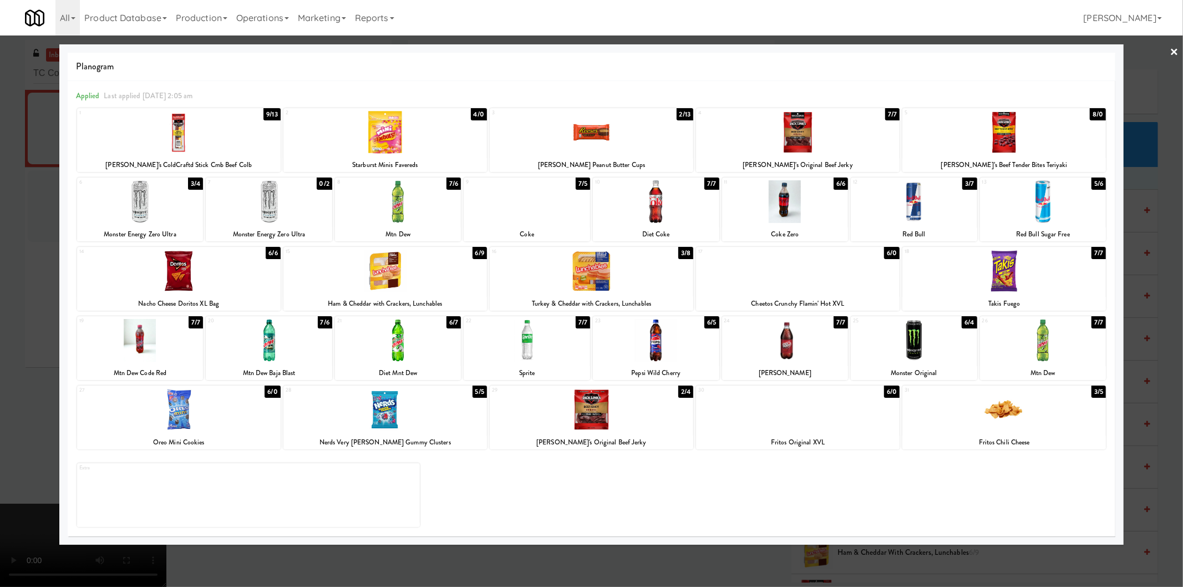
click at [1160, 236] on div at bounding box center [591, 293] width 1183 height 587
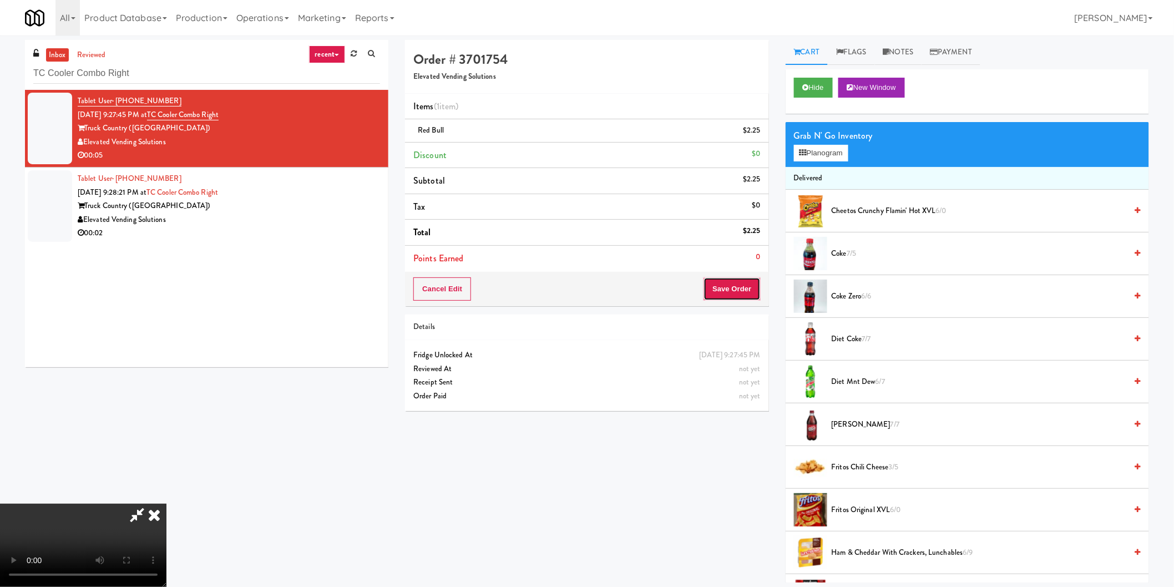
click at [711, 285] on button "Save Order" at bounding box center [731, 288] width 57 height 23
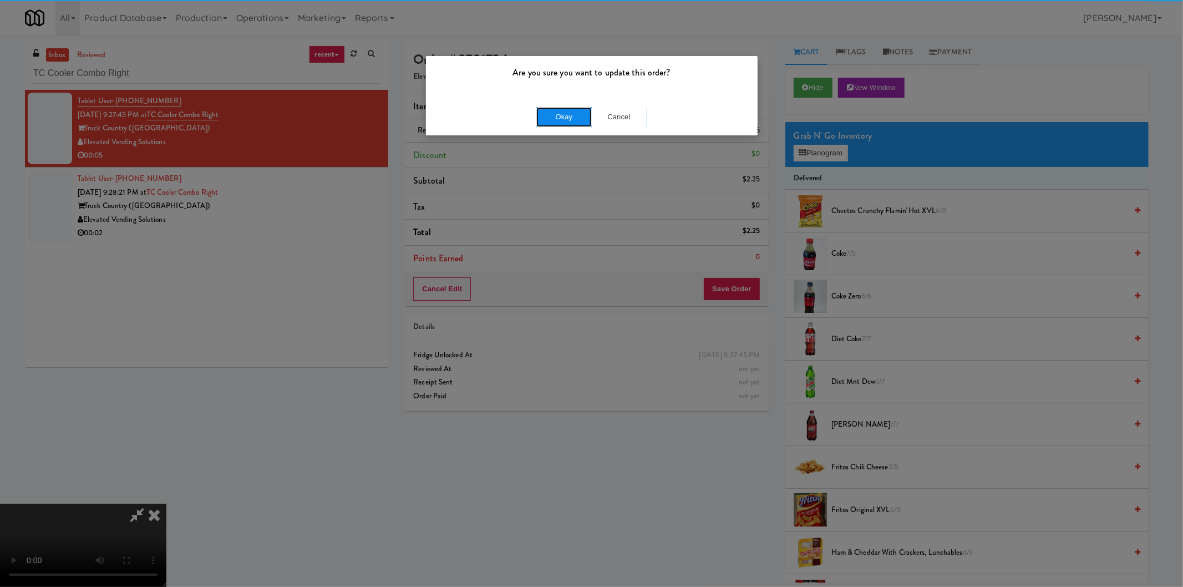
click at [589, 109] on button "Okay" at bounding box center [563, 117] width 55 height 20
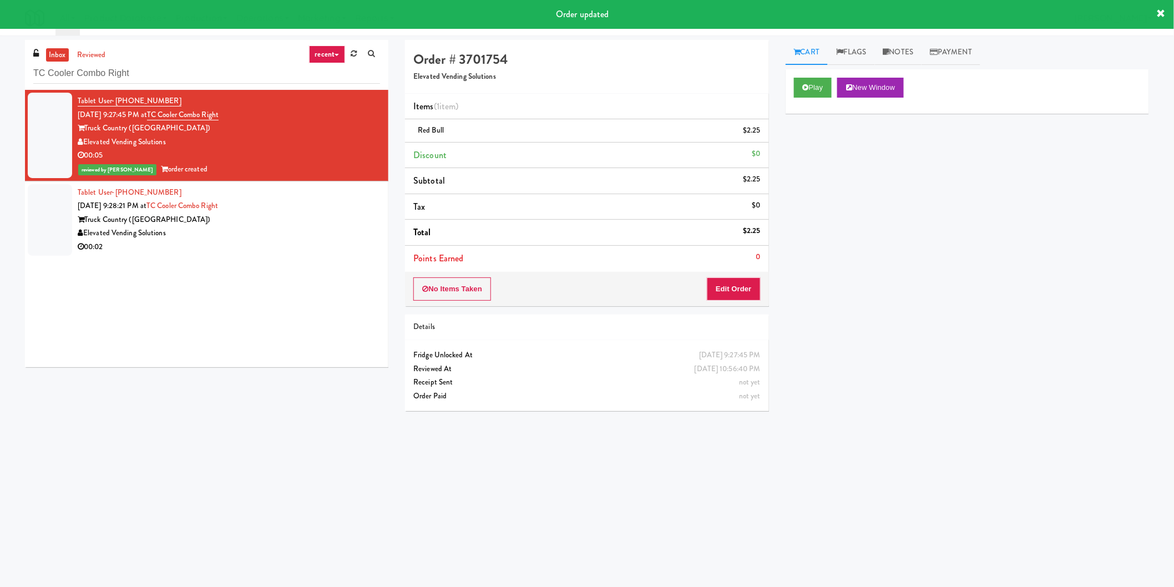
click at [274, 218] on div "Truck Country (Oak Creek)" at bounding box center [229, 220] width 302 height 14
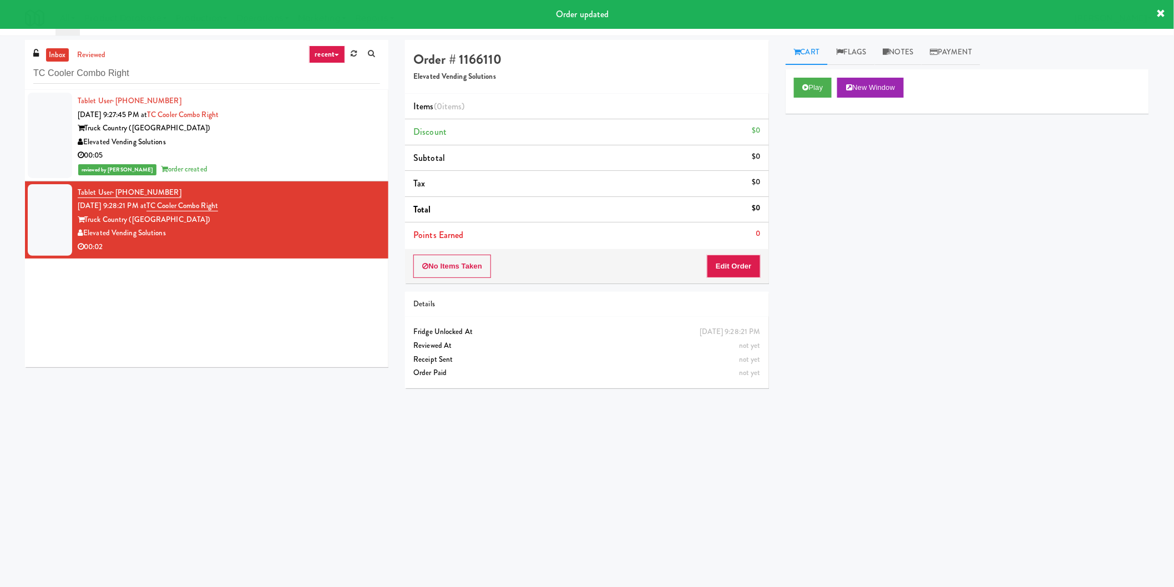
click at [789, 91] on div "Play New Window" at bounding box center [966, 91] width 363 height 44
click at [801, 87] on button "Play" at bounding box center [813, 88] width 38 height 20
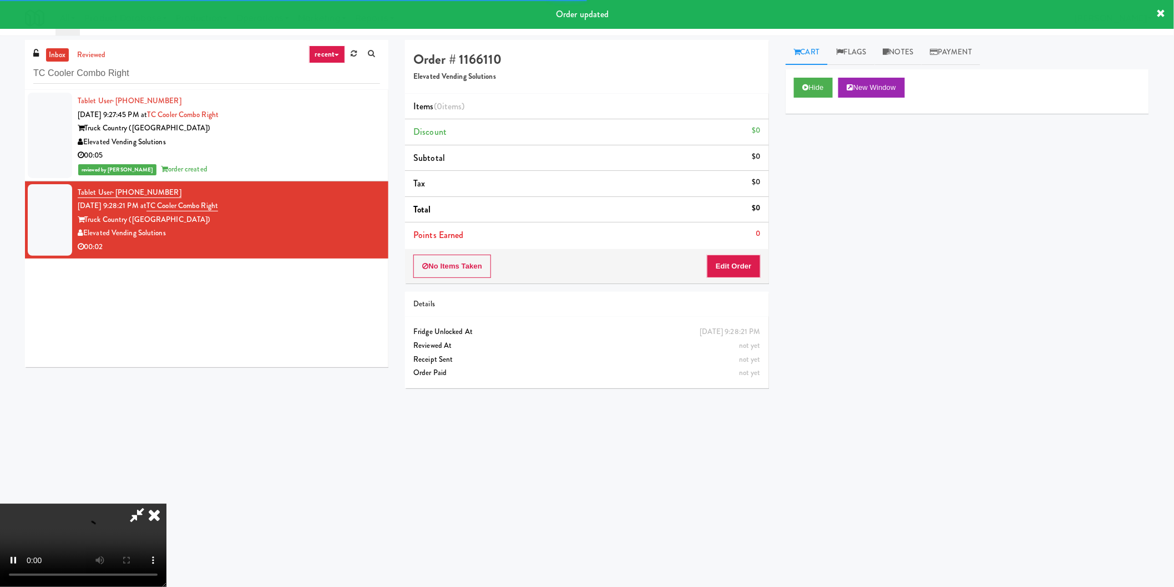
click at [707, 253] on div "No Items Taken Edit Order" at bounding box center [586, 266] width 363 height 34
click at [722, 265] on button "Edit Order" at bounding box center [734, 266] width 54 height 23
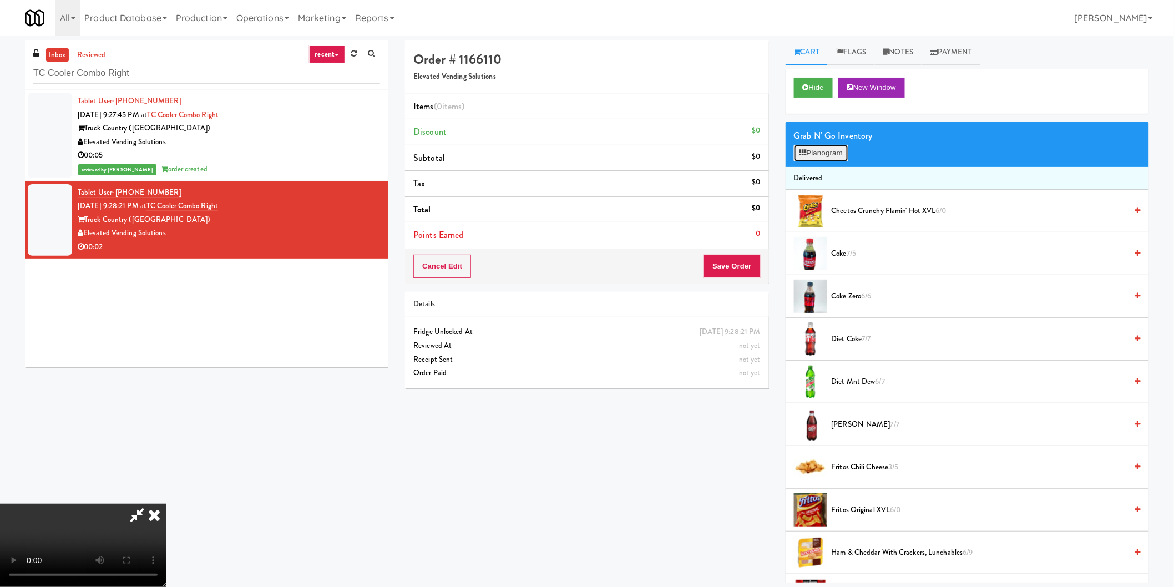
click at [827, 151] on button "Planogram" at bounding box center [821, 153] width 54 height 17
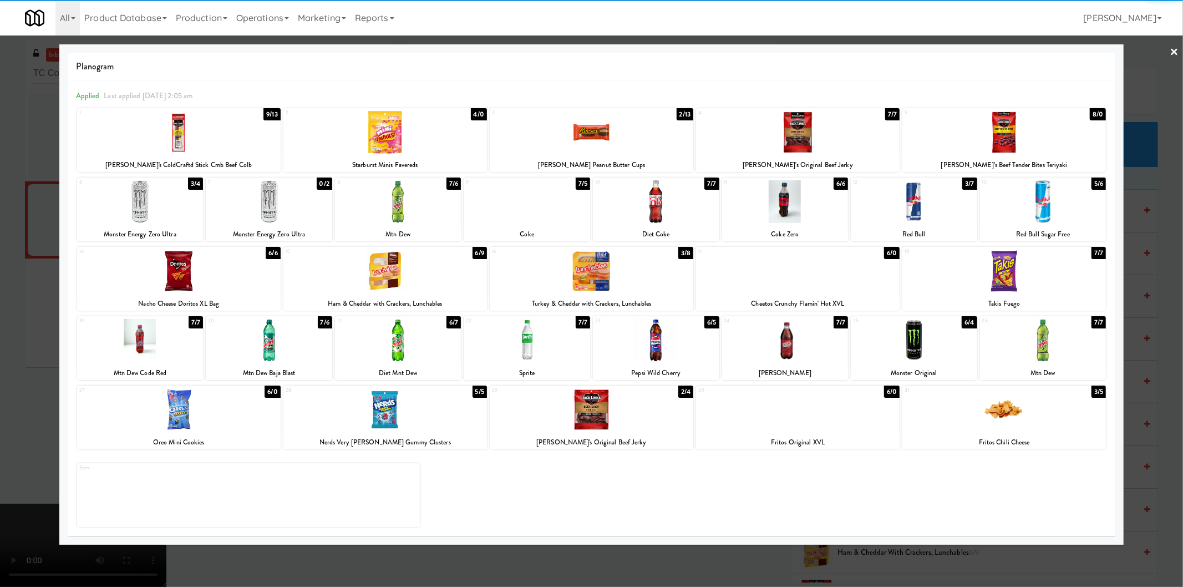
click at [150, 201] on div at bounding box center [140, 201] width 126 height 43
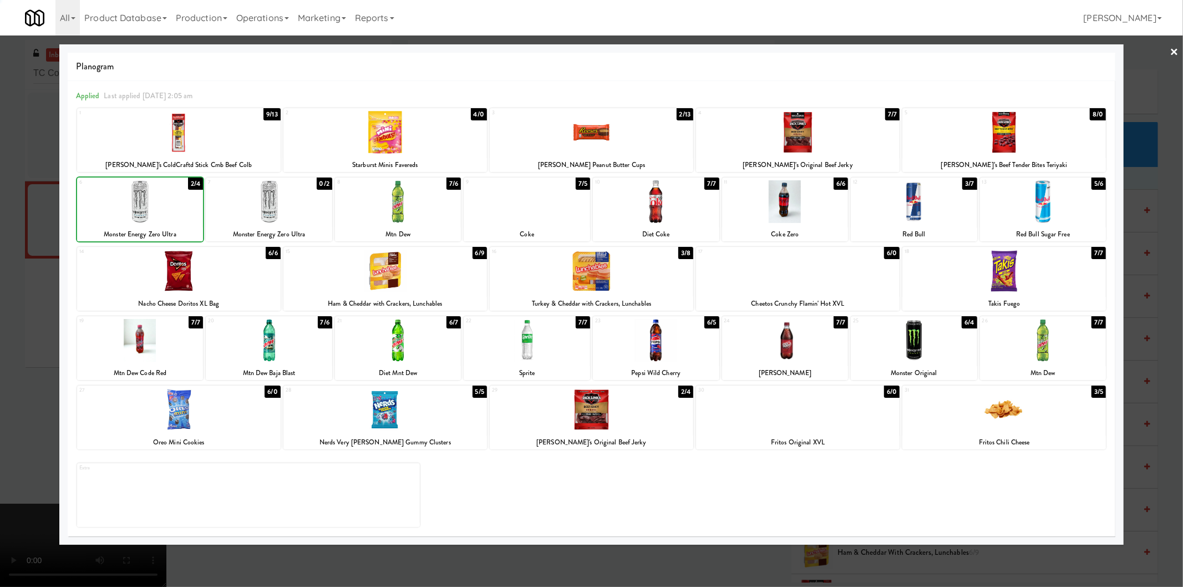
drag, startPoint x: 23, startPoint y: 228, endPoint x: 45, endPoint y: 231, distance: 21.8
click at [23, 229] on div at bounding box center [591, 293] width 1183 height 587
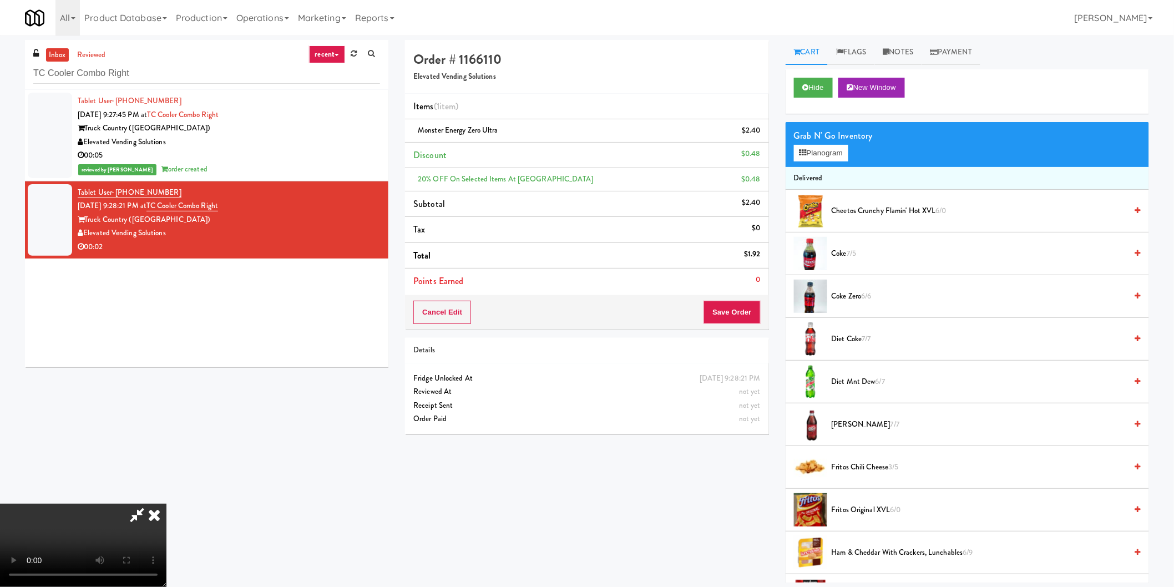
click at [743, 296] on div "Cancel Edit Save Order" at bounding box center [586, 312] width 363 height 34
click at [743, 308] on button "Save Order" at bounding box center [731, 312] width 57 height 23
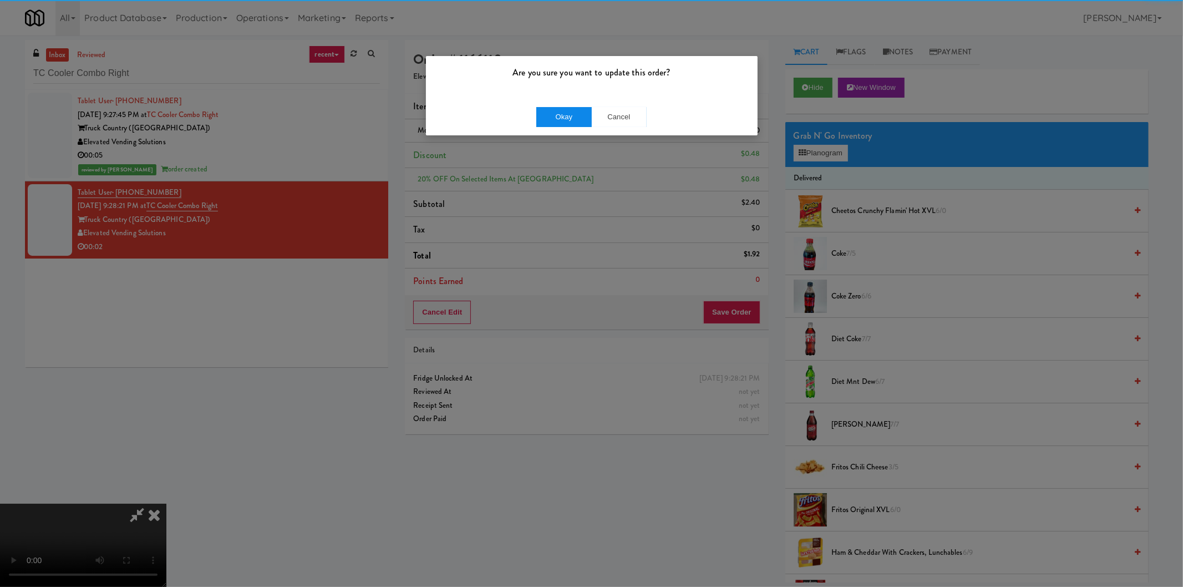
drag, startPoint x: 516, startPoint y: 108, endPoint x: 541, endPoint y: 117, distance: 26.7
click at [518, 109] on div "Okay Cancel" at bounding box center [592, 116] width 332 height 37
click at [561, 118] on button "Okay" at bounding box center [563, 117] width 55 height 20
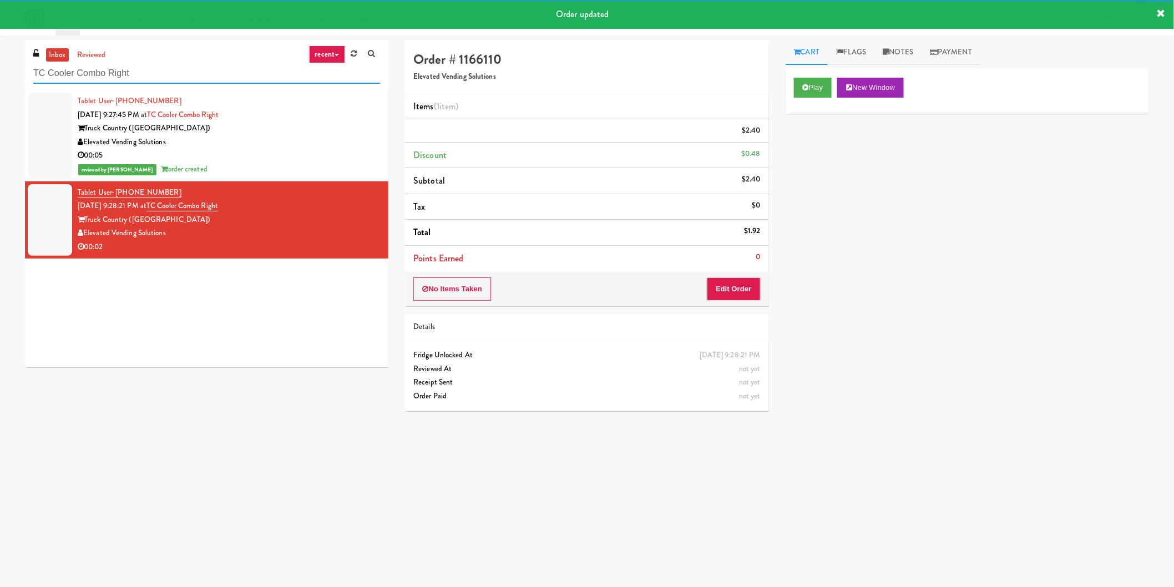
click at [181, 70] on input "TC Cooler Combo Right" at bounding box center [206, 73] width 347 height 21
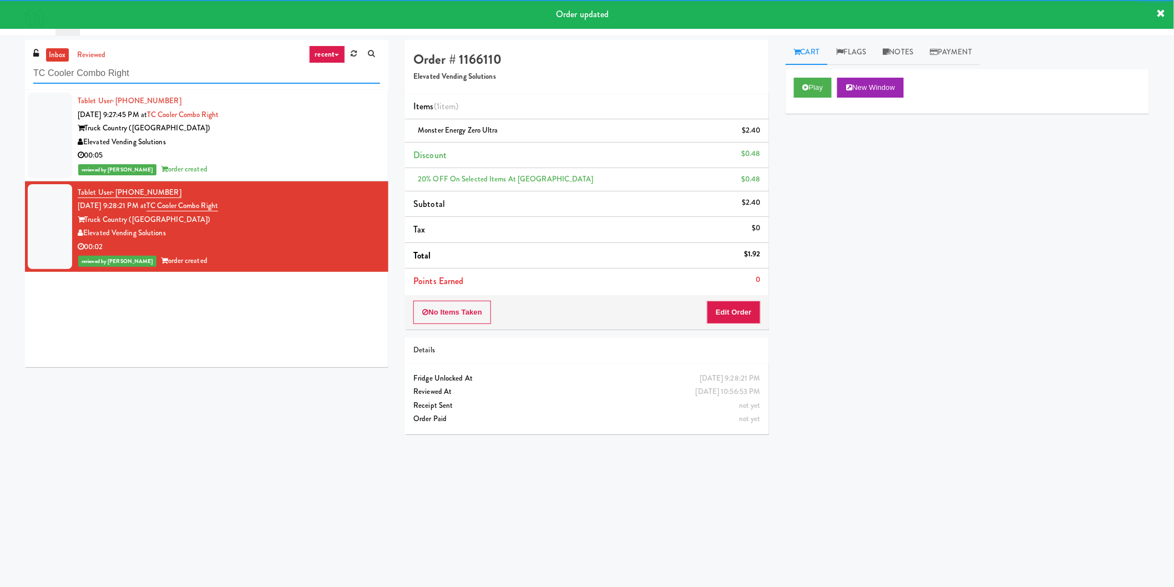
click at [181, 70] on input "TC Cooler Combo Right" at bounding box center [206, 73] width 347 height 21
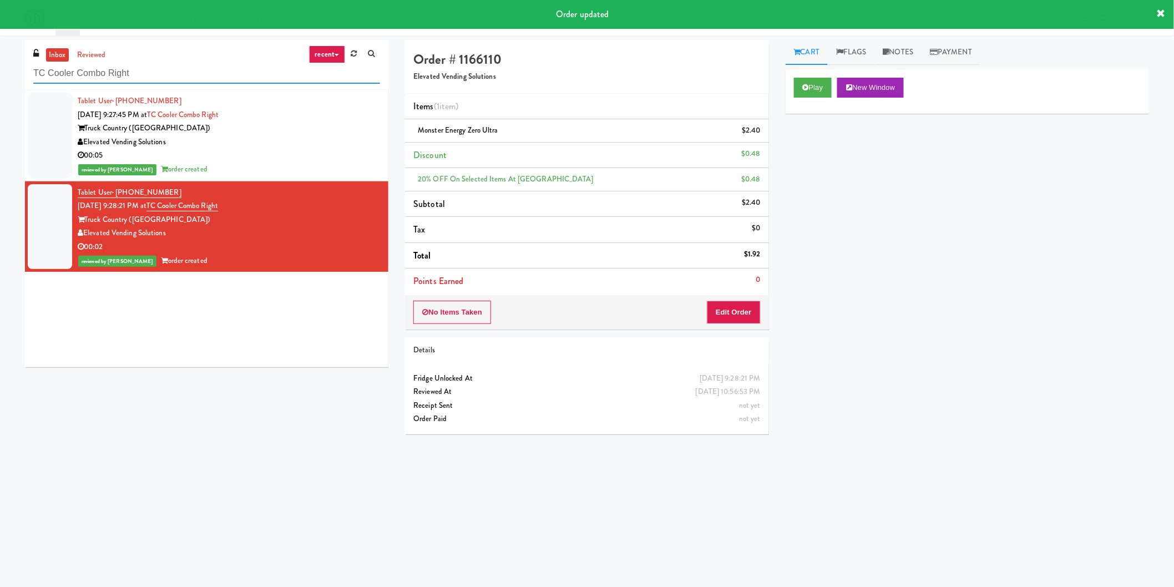
click at [181, 70] on input "TC Cooler Combo Right" at bounding box center [206, 73] width 347 height 21
drag, startPoint x: 267, startPoint y: 208, endPoint x: 244, endPoint y: 166, distance: 47.7
click at [267, 207] on div "Tablet User · (414) 630-5470 Oct 3, 2025 9:28:21 PM at TC Cooler Combo Right Tr…" at bounding box center [229, 227] width 302 height 82
click at [222, 78] on input "TC Cooler Combo Right" at bounding box center [206, 73] width 347 height 21
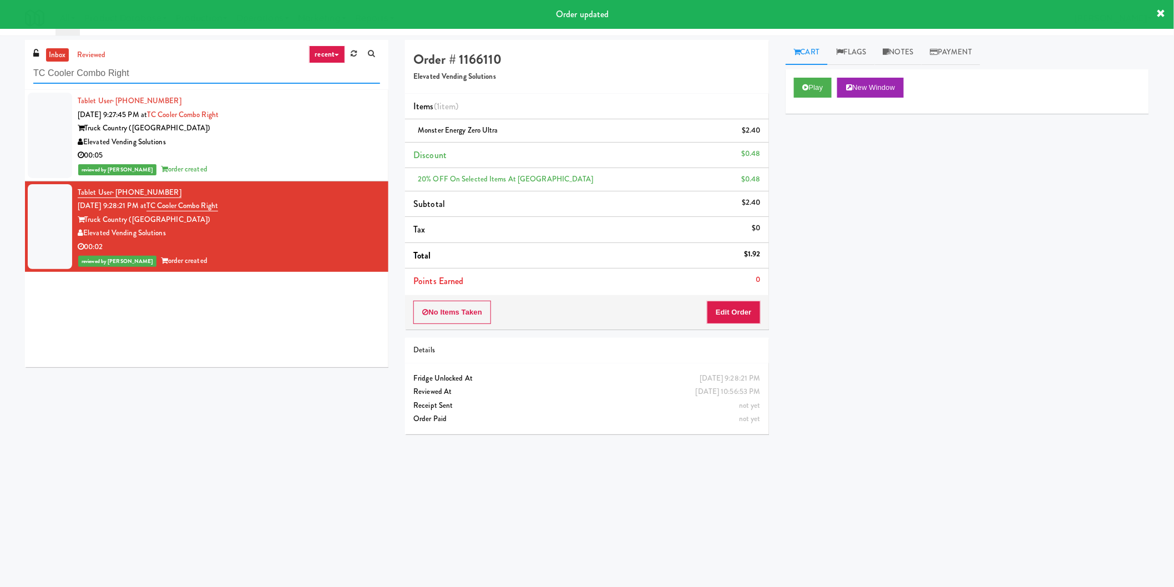
click at [222, 78] on input "TC Cooler Combo Right" at bounding box center [206, 73] width 347 height 21
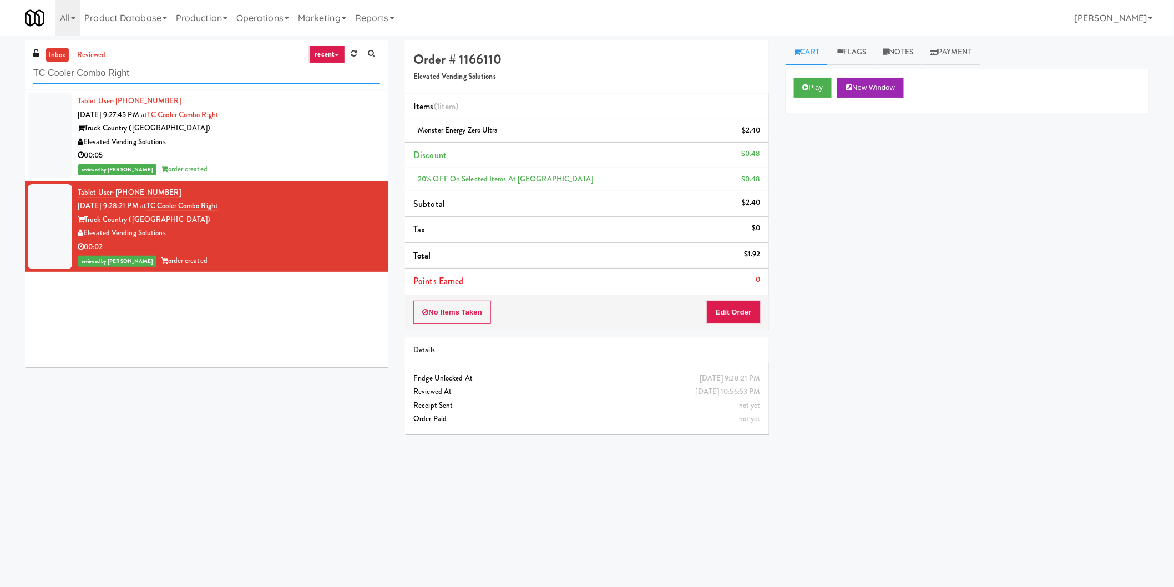
paste input "LSP Crime Lab Combo Rising Sun - Drinks Redfish Laundry"
type input "LSP Crime Lab Combo Rising Sun - Drinks Redfish Laundry TC Cooler Combo Right"
